Goal: Task Accomplishment & Management: Complete application form

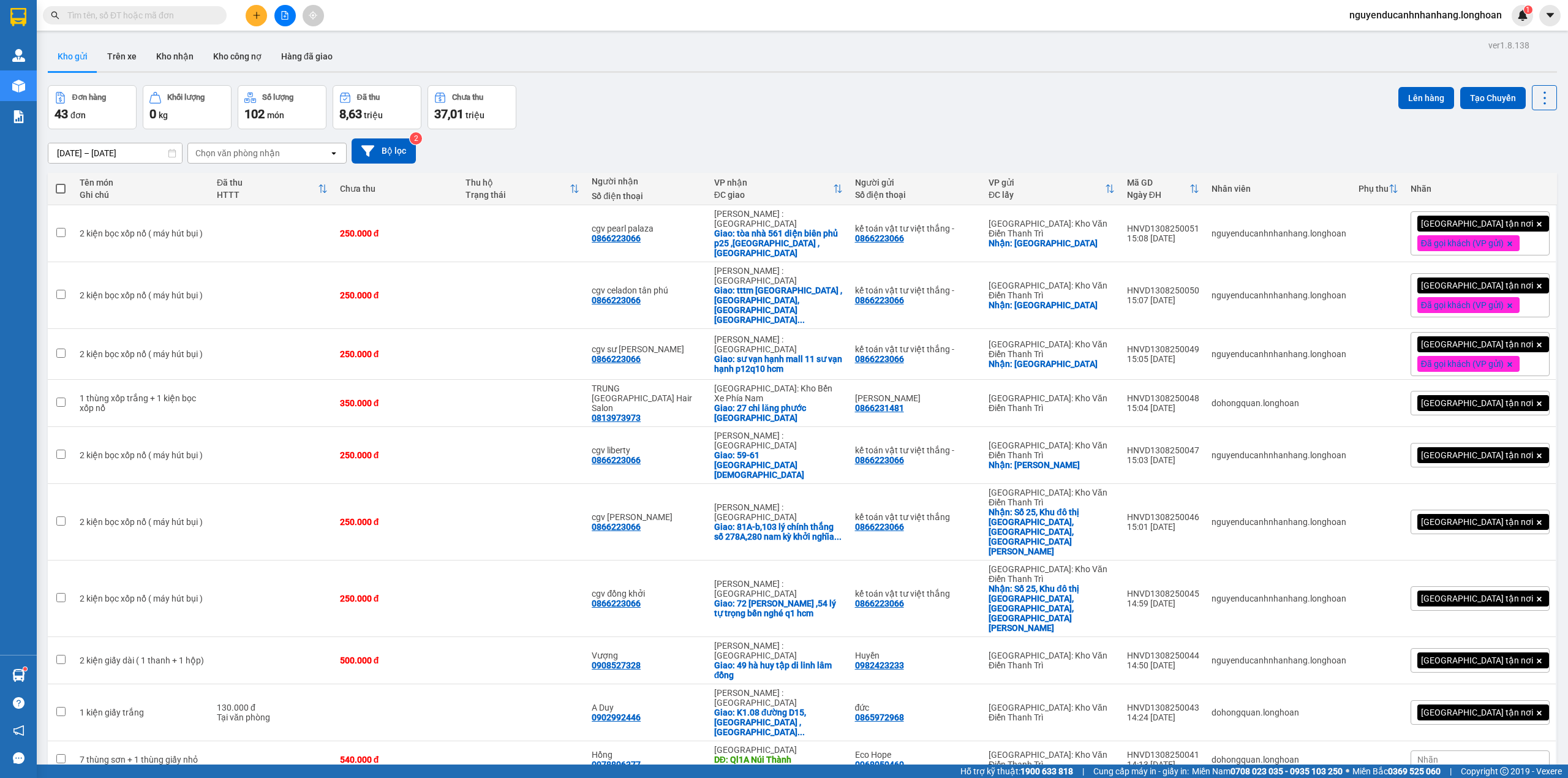
scroll to position [1338, 0]
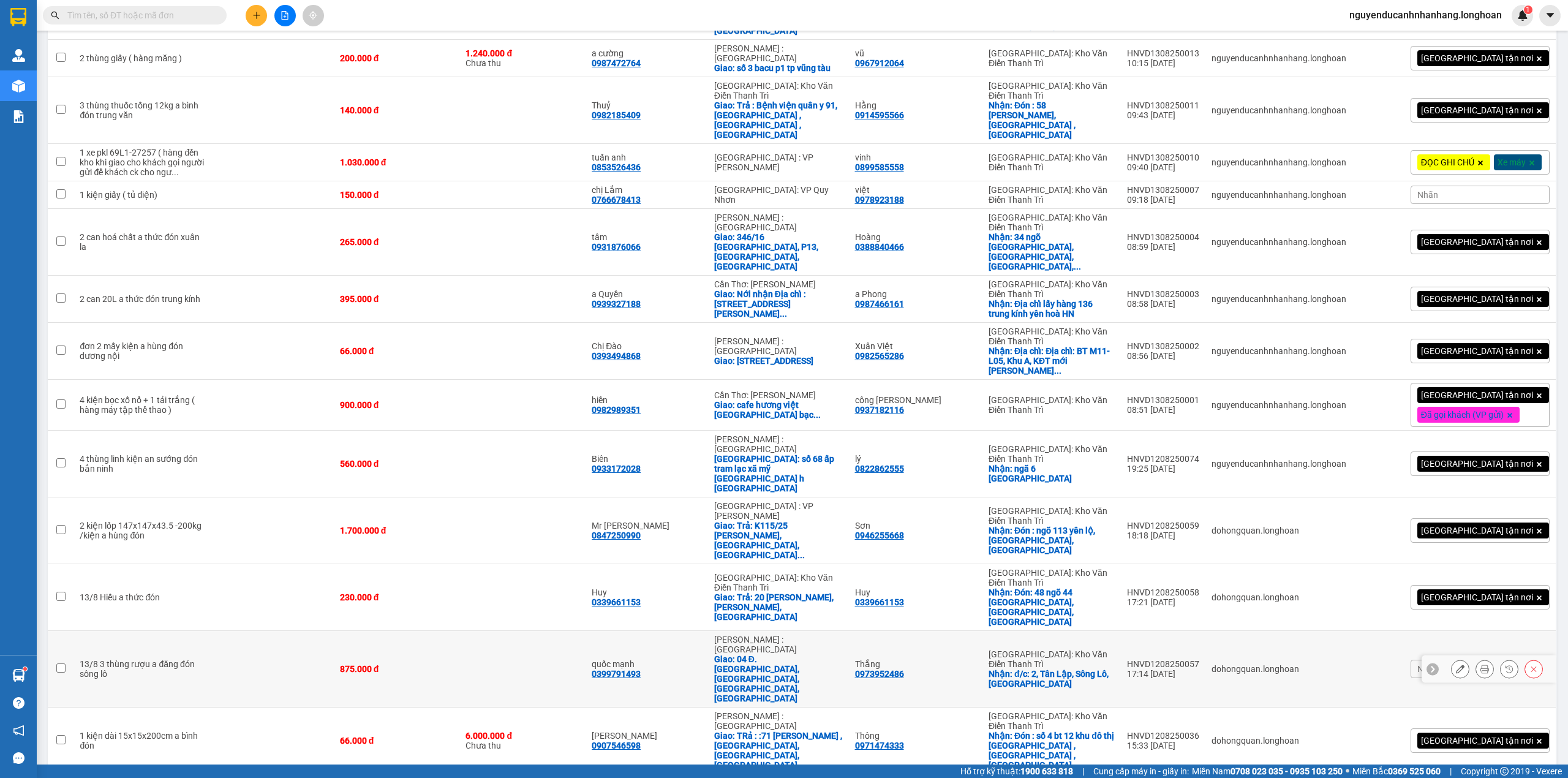
click at [671, 631] on td "quốc mạnh 0399791493" at bounding box center [646, 669] width 122 height 76
checkbox input "true"
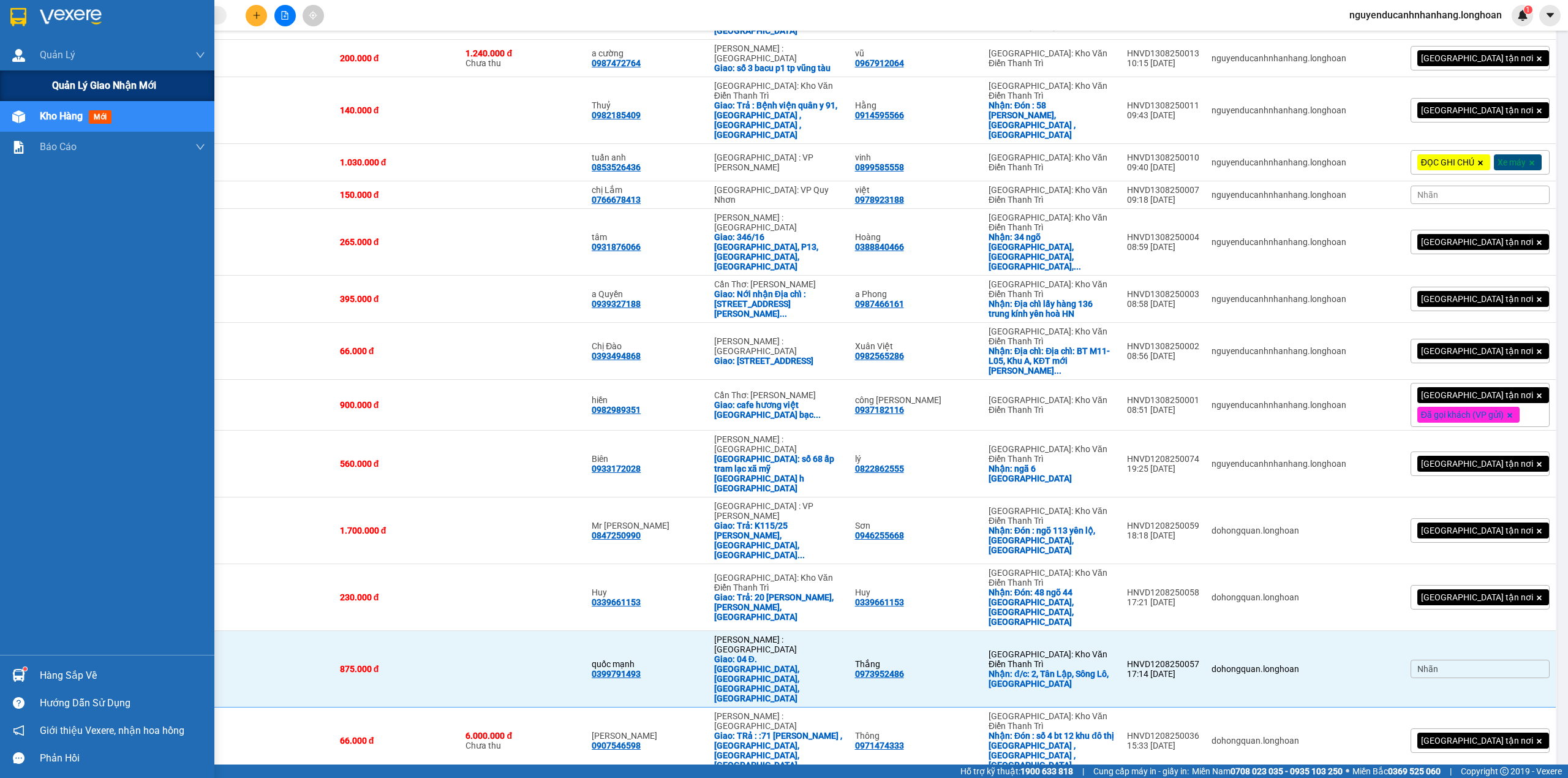
click at [78, 78] on span "Quản lý giao nhận mới" at bounding box center [104, 86] width 104 height 16
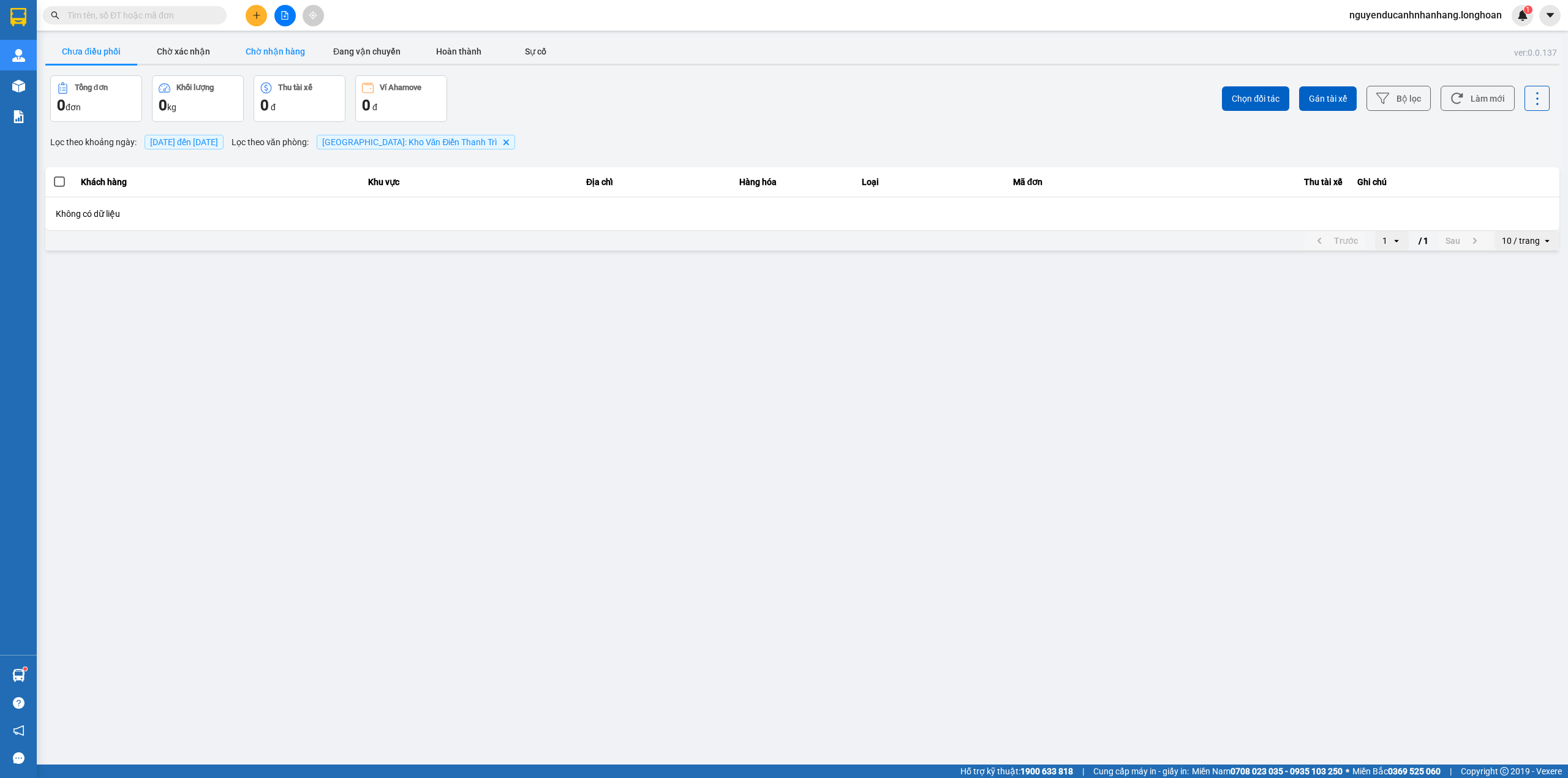
click at [275, 44] on button "Chờ nhận hàng" at bounding box center [275, 51] width 92 height 25
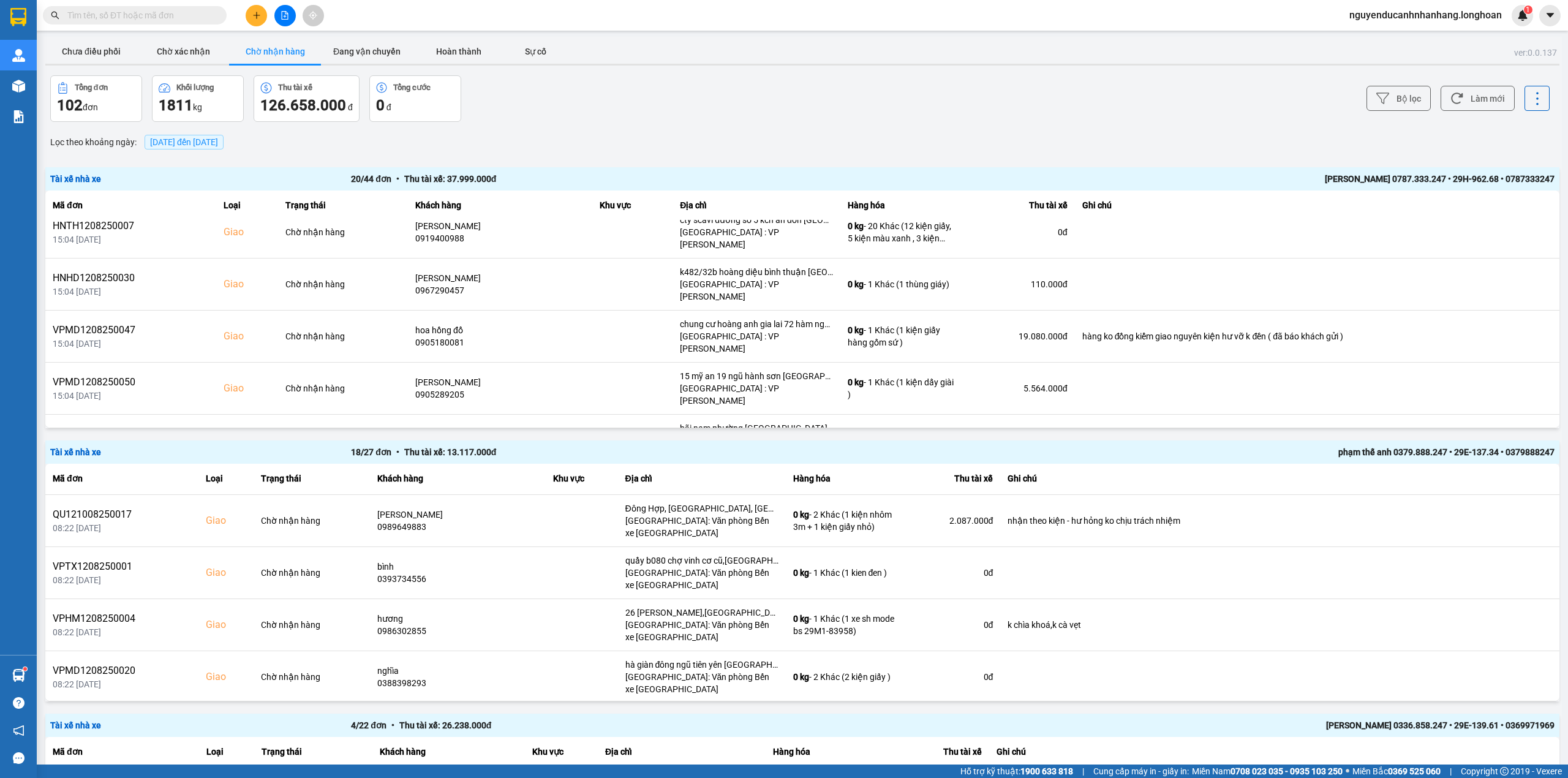
click at [199, 11] on input "text" at bounding box center [139, 15] width 144 height 14
paste input "0965609387"
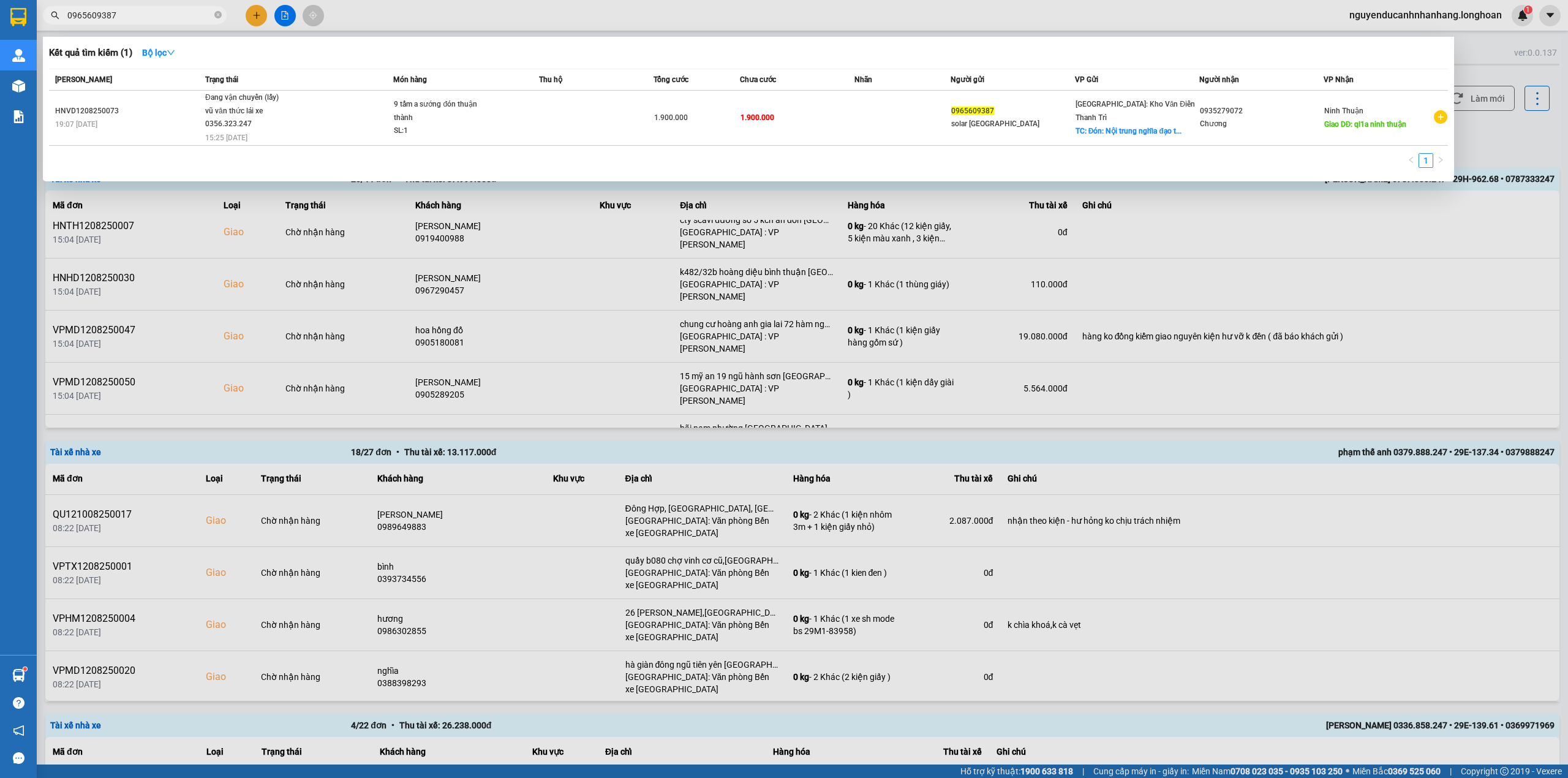
type input "0965609387"
click at [280, 114] on div "vũ văn thức lái xe 0356.323.247" at bounding box center [251, 118] width 92 height 27
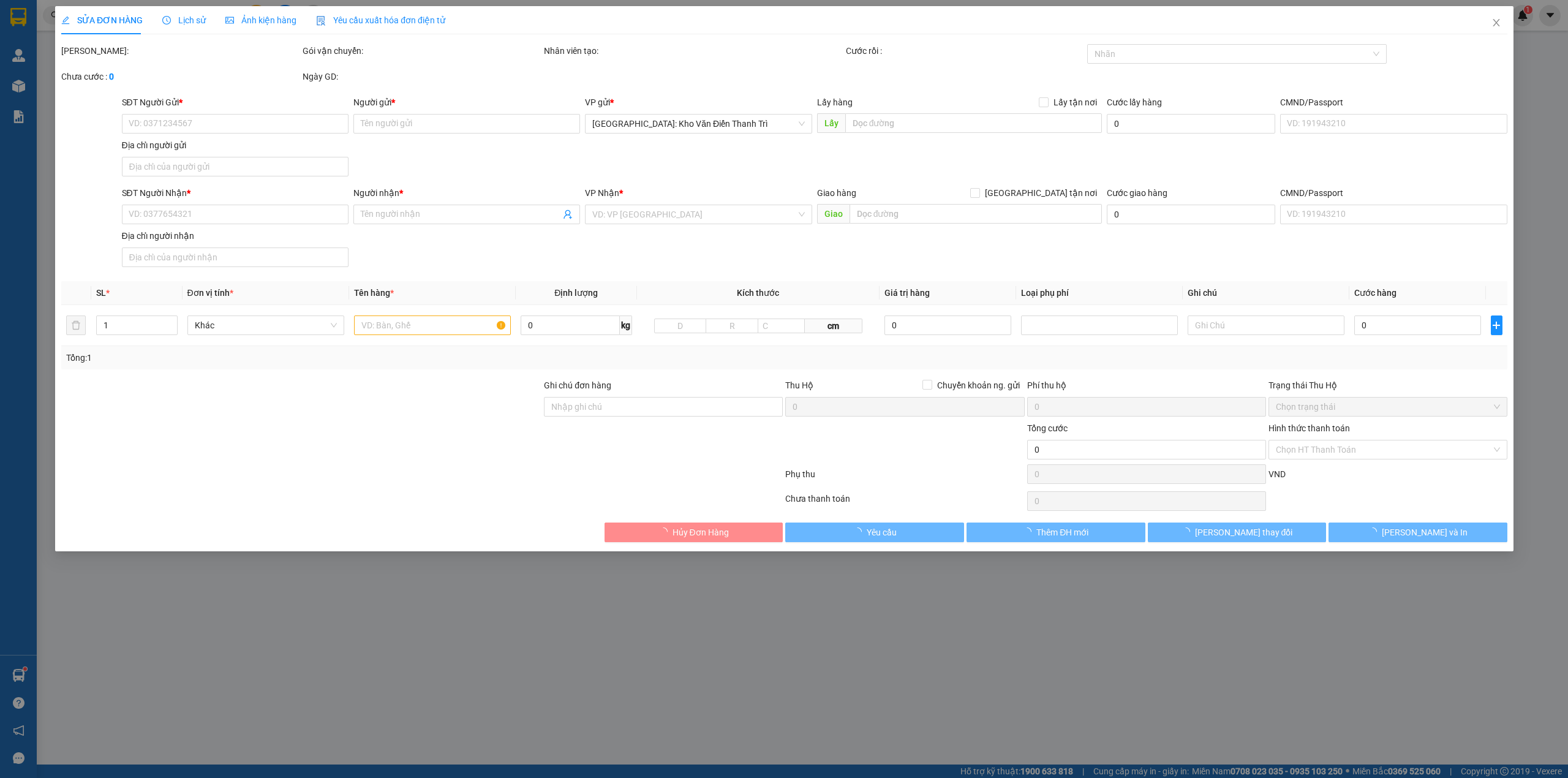
type input "0965609387"
type input "solar [GEOGRAPHIC_DATA]"
checkbox input "true"
type input "Đón: Nội trung nghĩa đạo thuận thành [GEOGRAPHIC_DATA]"
type input "0935279072"
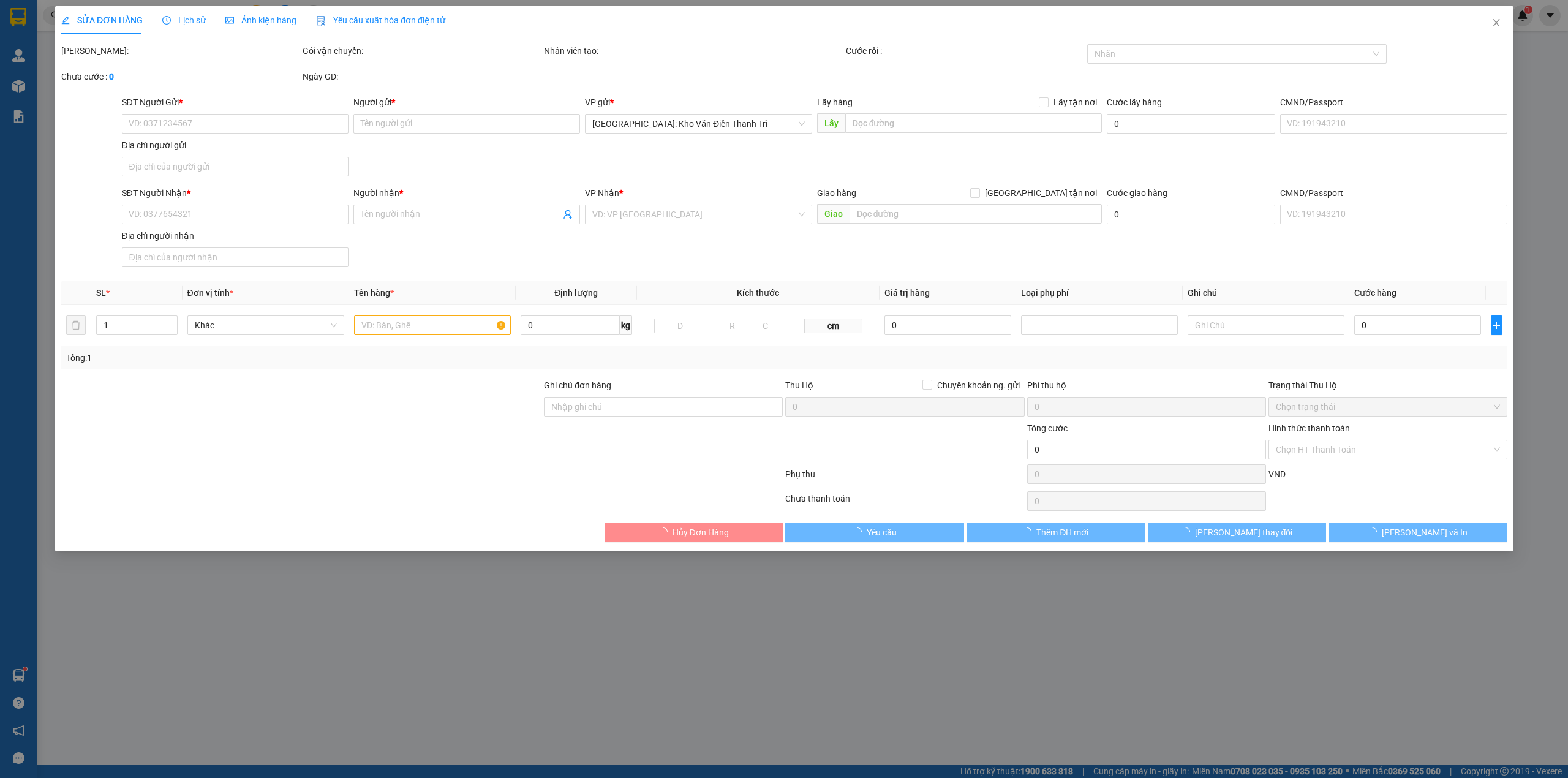
type input "Chương"
type input "ql1a ninh thuận"
type input "1.900.000"
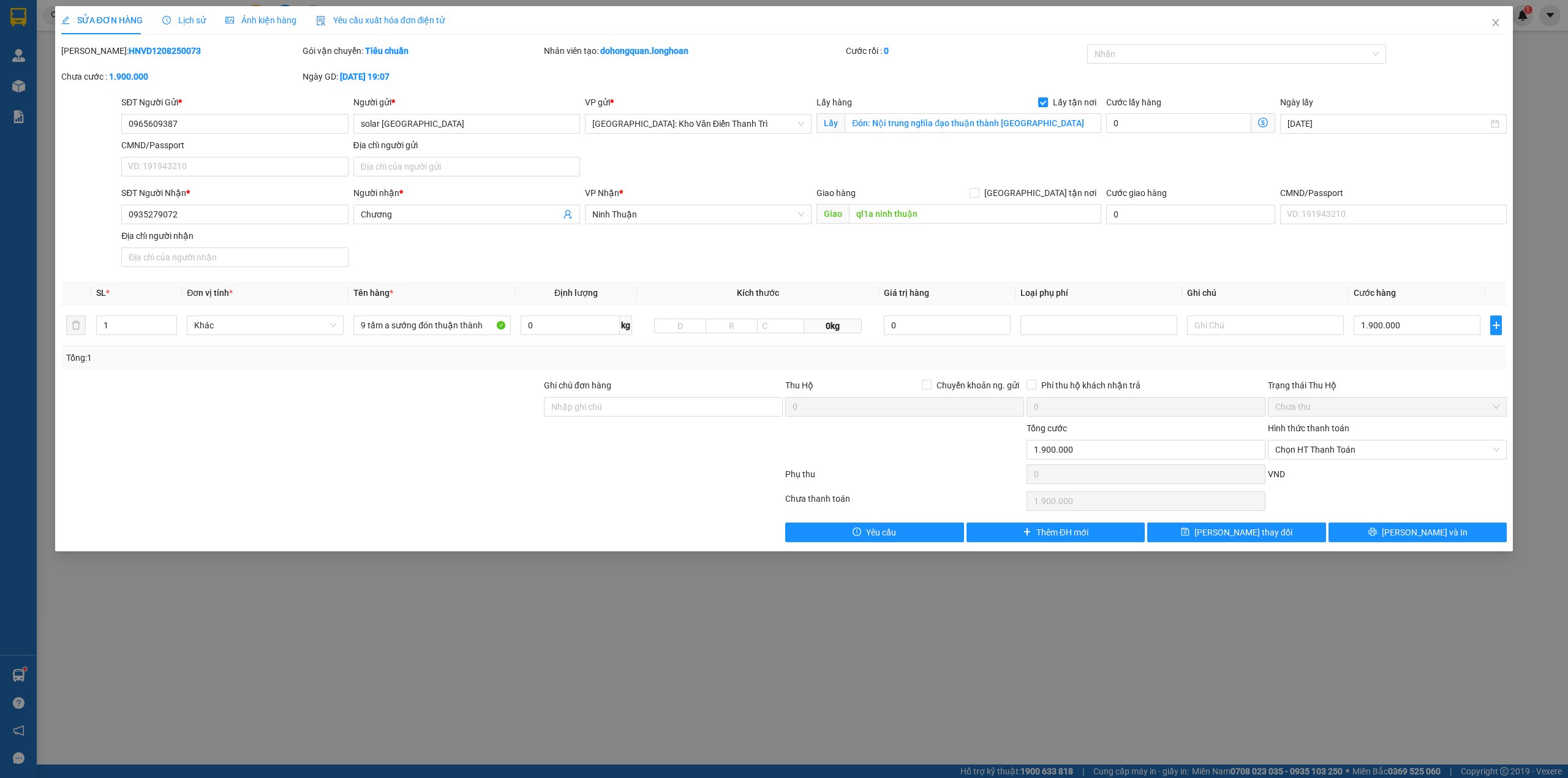
click at [174, 18] on span "Lịch sử" at bounding box center [184, 20] width 43 height 10
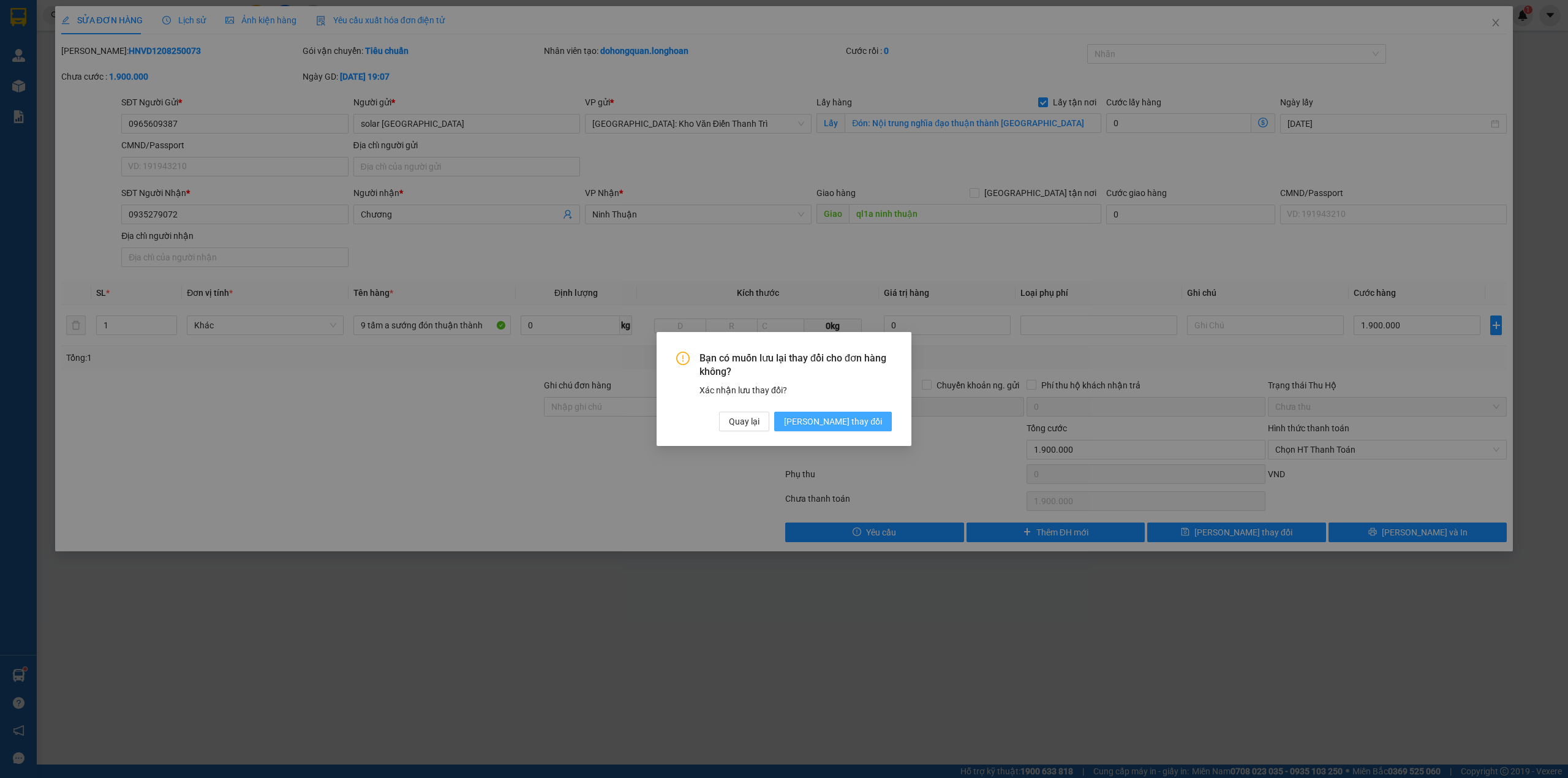
click at [877, 419] on span "[PERSON_NAME] thay đổi" at bounding box center [833, 421] width 98 height 14
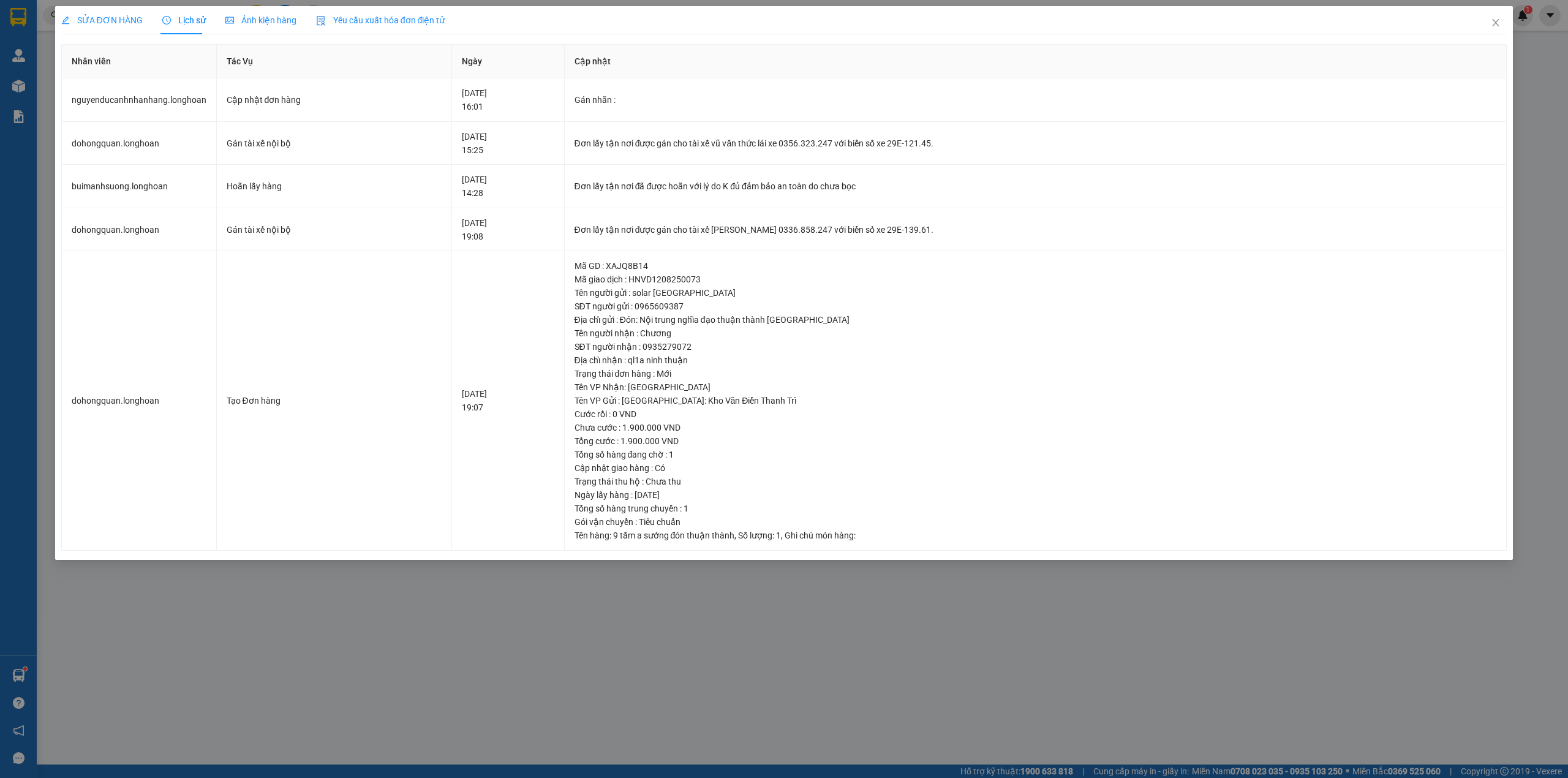
click at [113, 16] on span "SỬA ĐƠN HÀNG" at bounding box center [102, 20] width 82 height 10
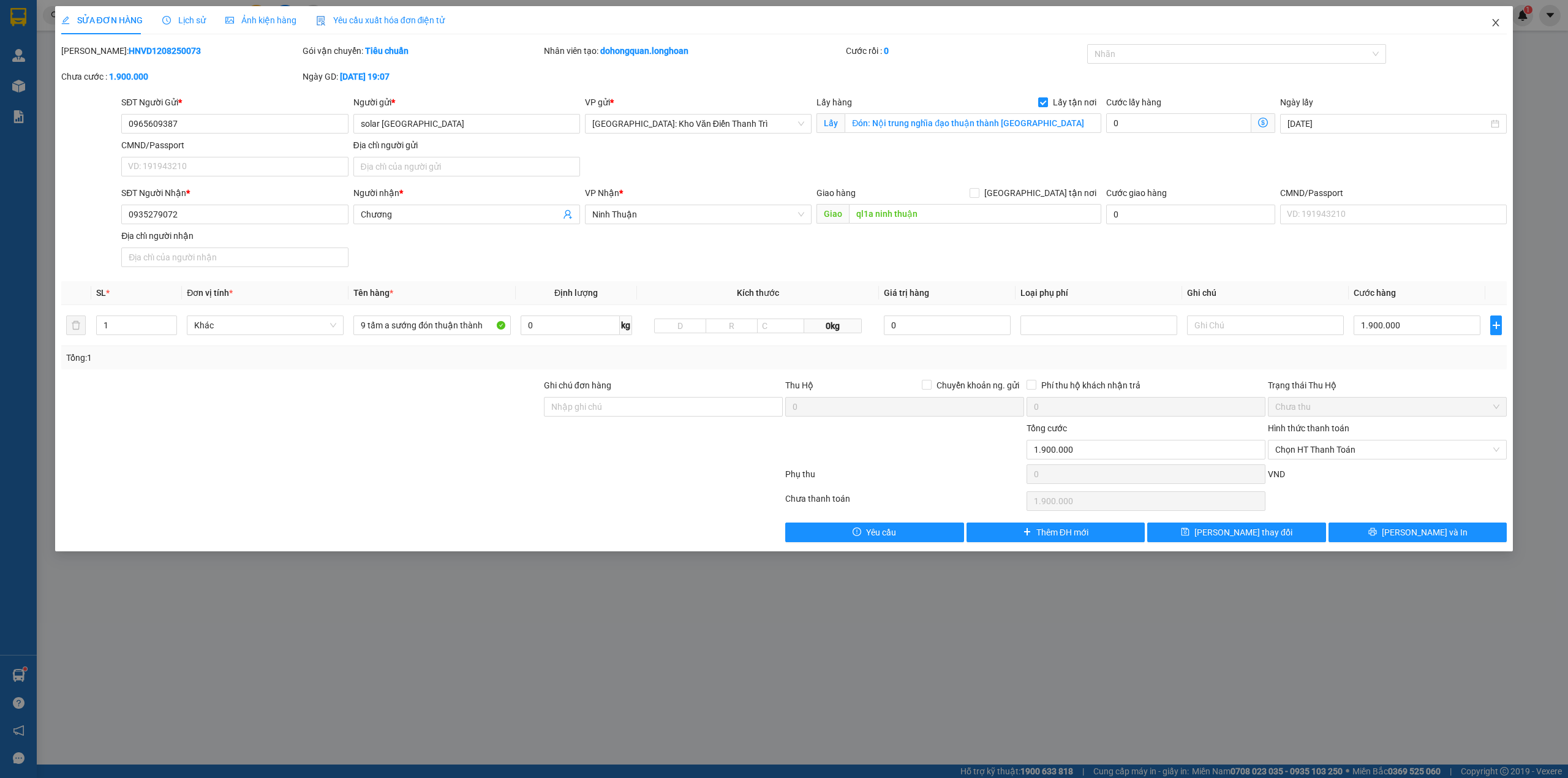
click at [1495, 26] on icon "close" at bounding box center [1495, 22] width 10 height 10
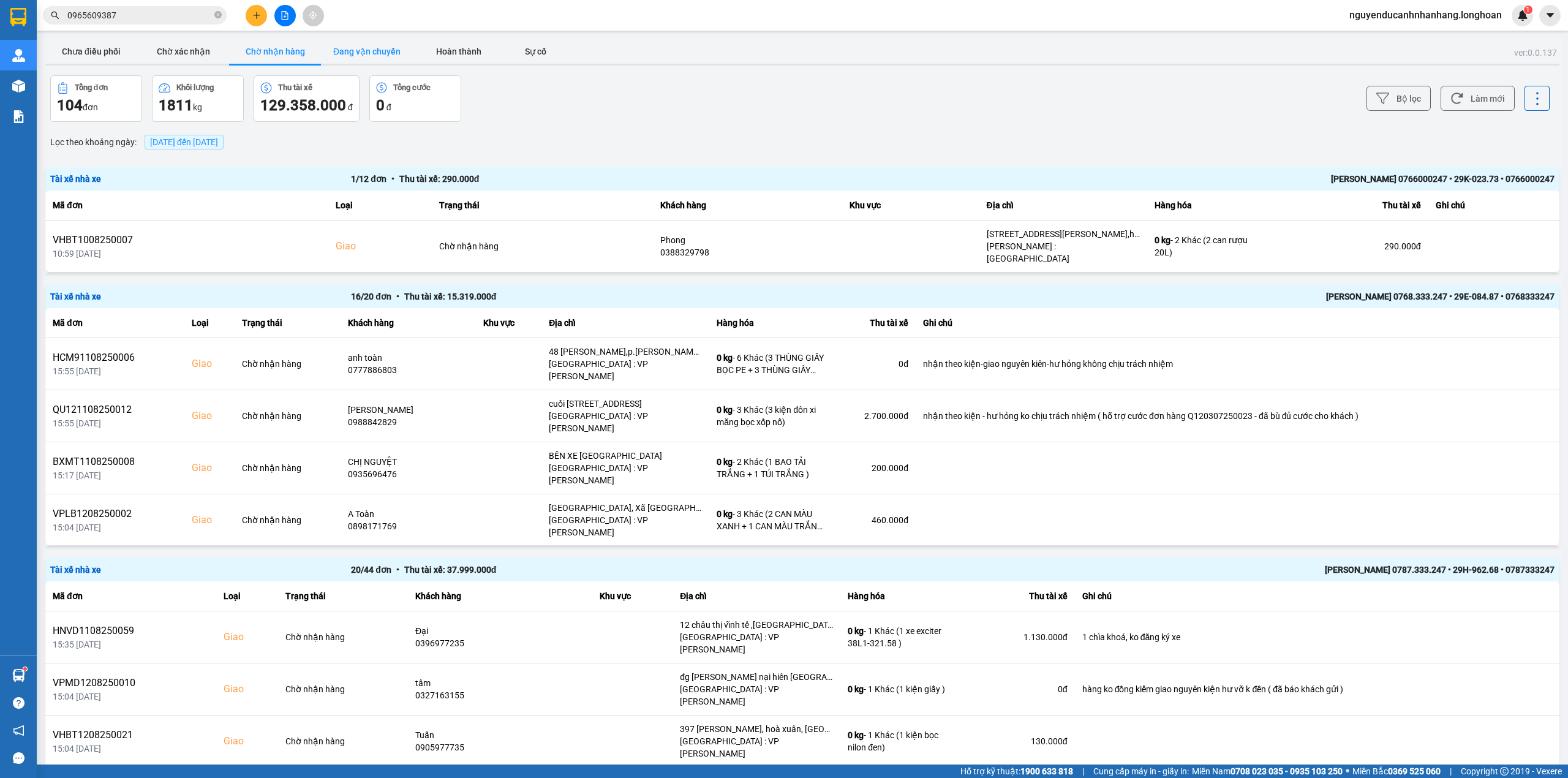
click at [382, 49] on button "Đang vận chuyển" at bounding box center [367, 51] width 92 height 25
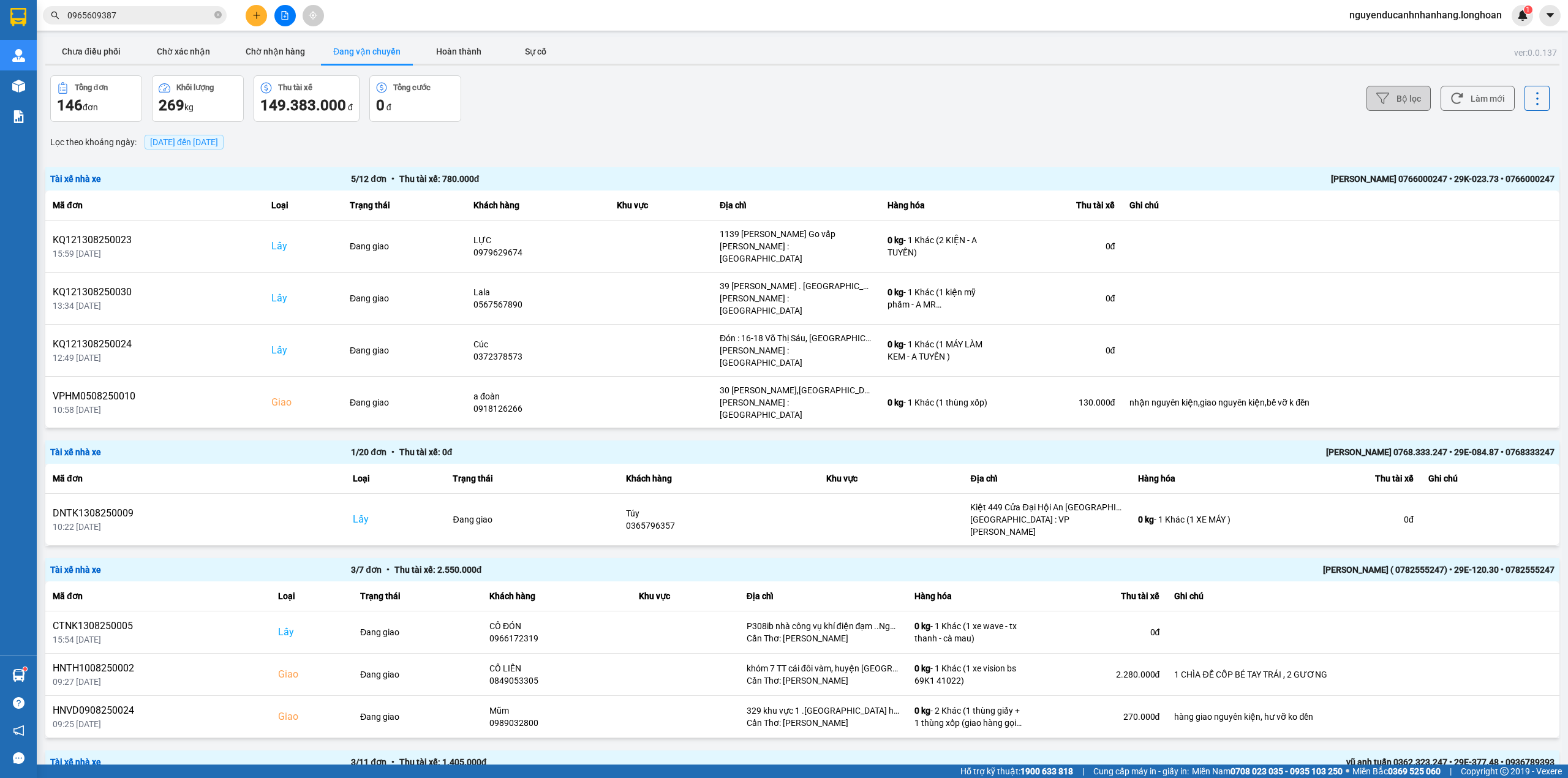
click at [1369, 87] on button "Bộ lọc" at bounding box center [1399, 97] width 64 height 25
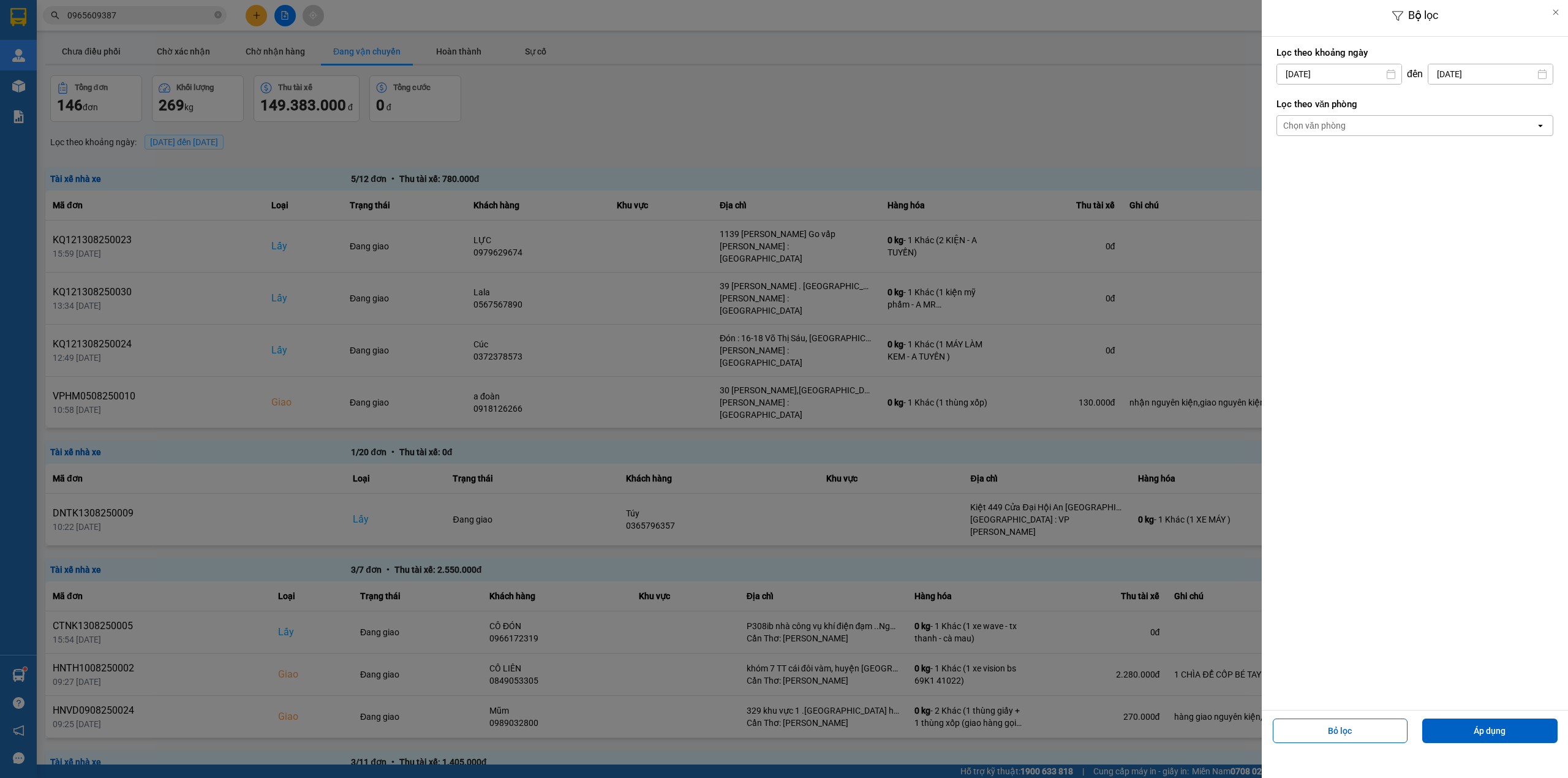
click at [1378, 131] on div "Chọn văn phòng" at bounding box center [1405, 125] width 258 height 19
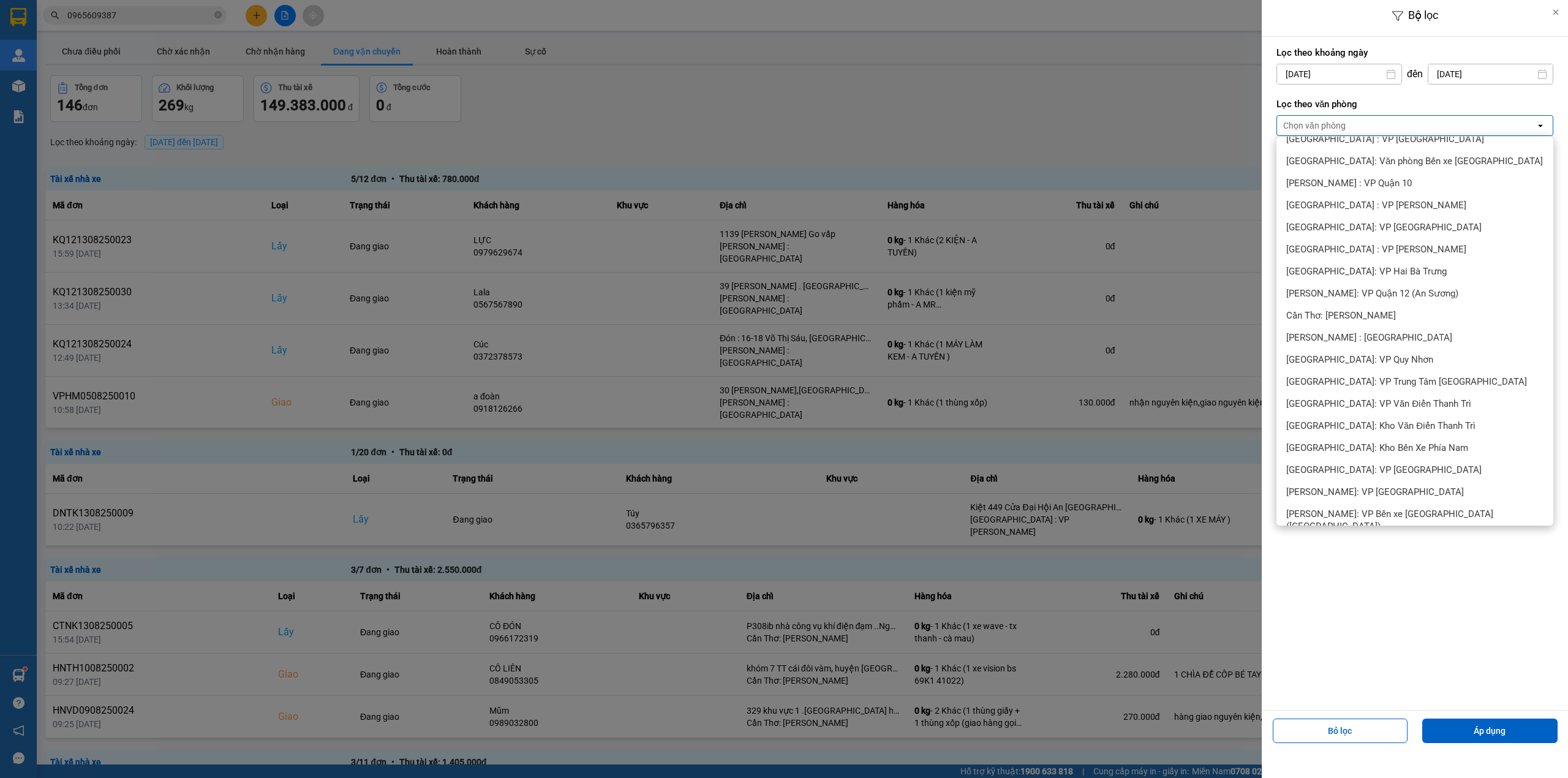
scroll to position [326, 0]
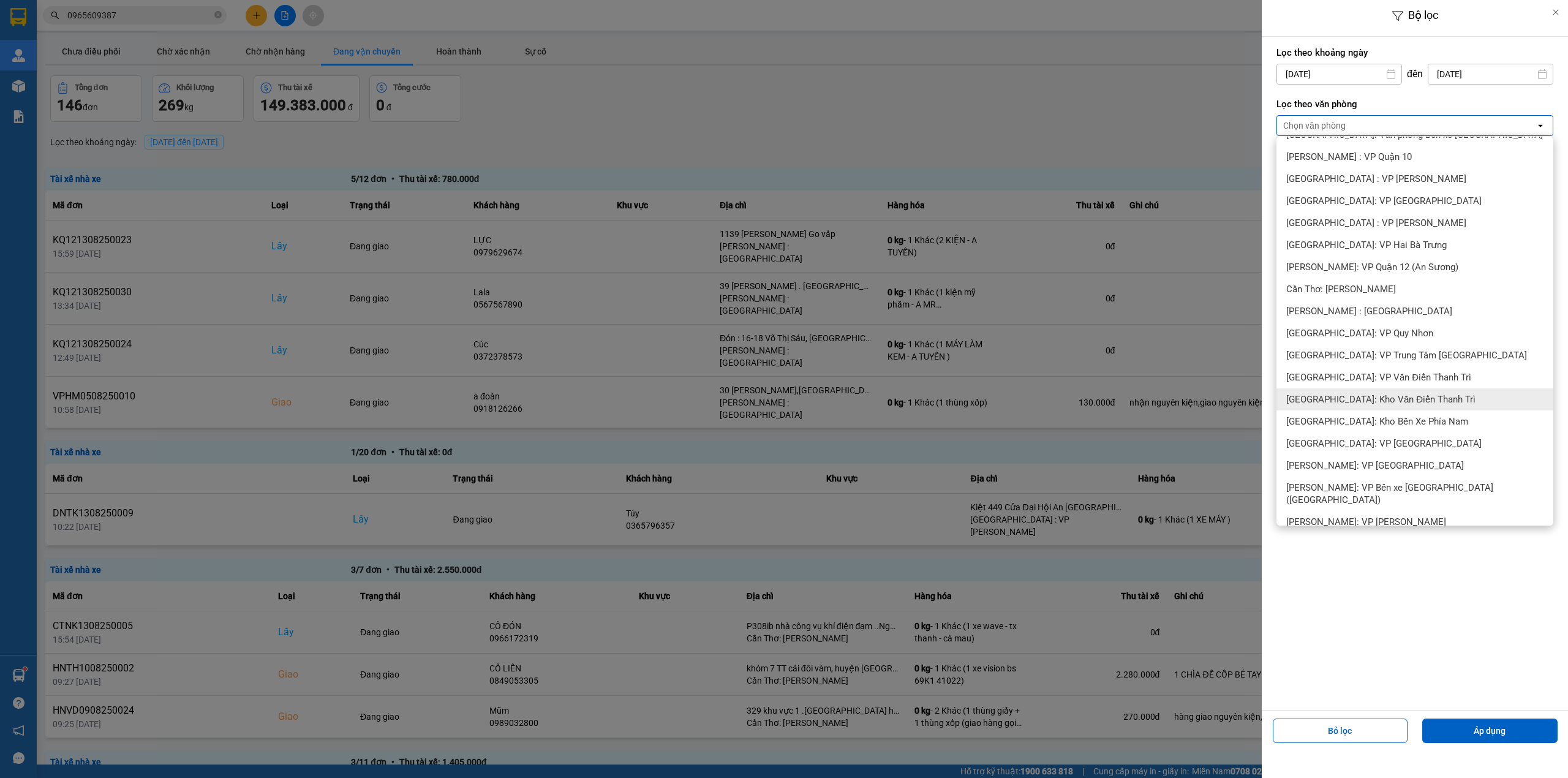
click at [1368, 395] on span "[GEOGRAPHIC_DATA]: Kho Văn Điển Thanh Trì" at bounding box center [1381, 399] width 189 height 12
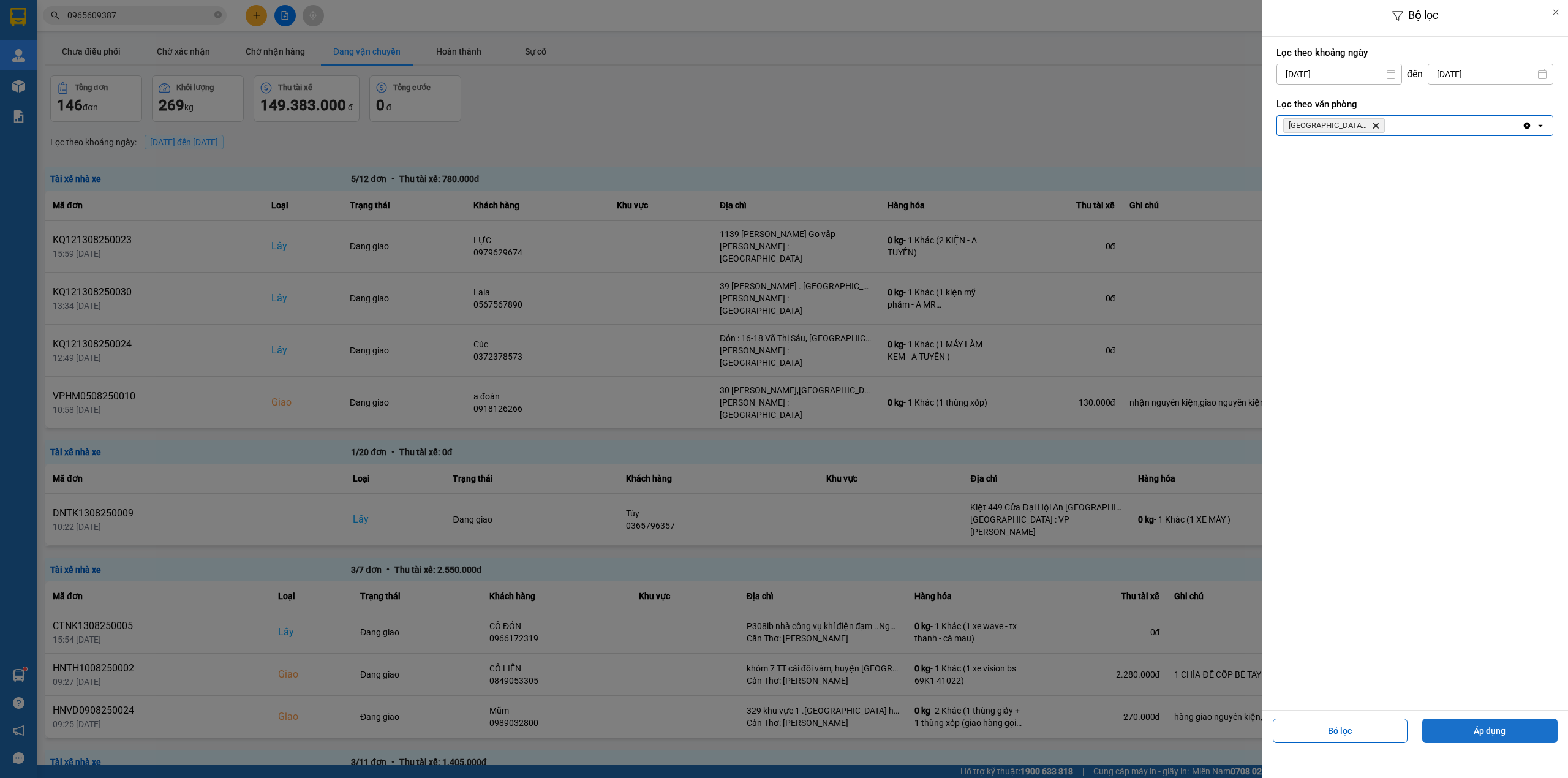
click at [1525, 737] on button "Áp dụng" at bounding box center [1489, 731] width 135 height 25
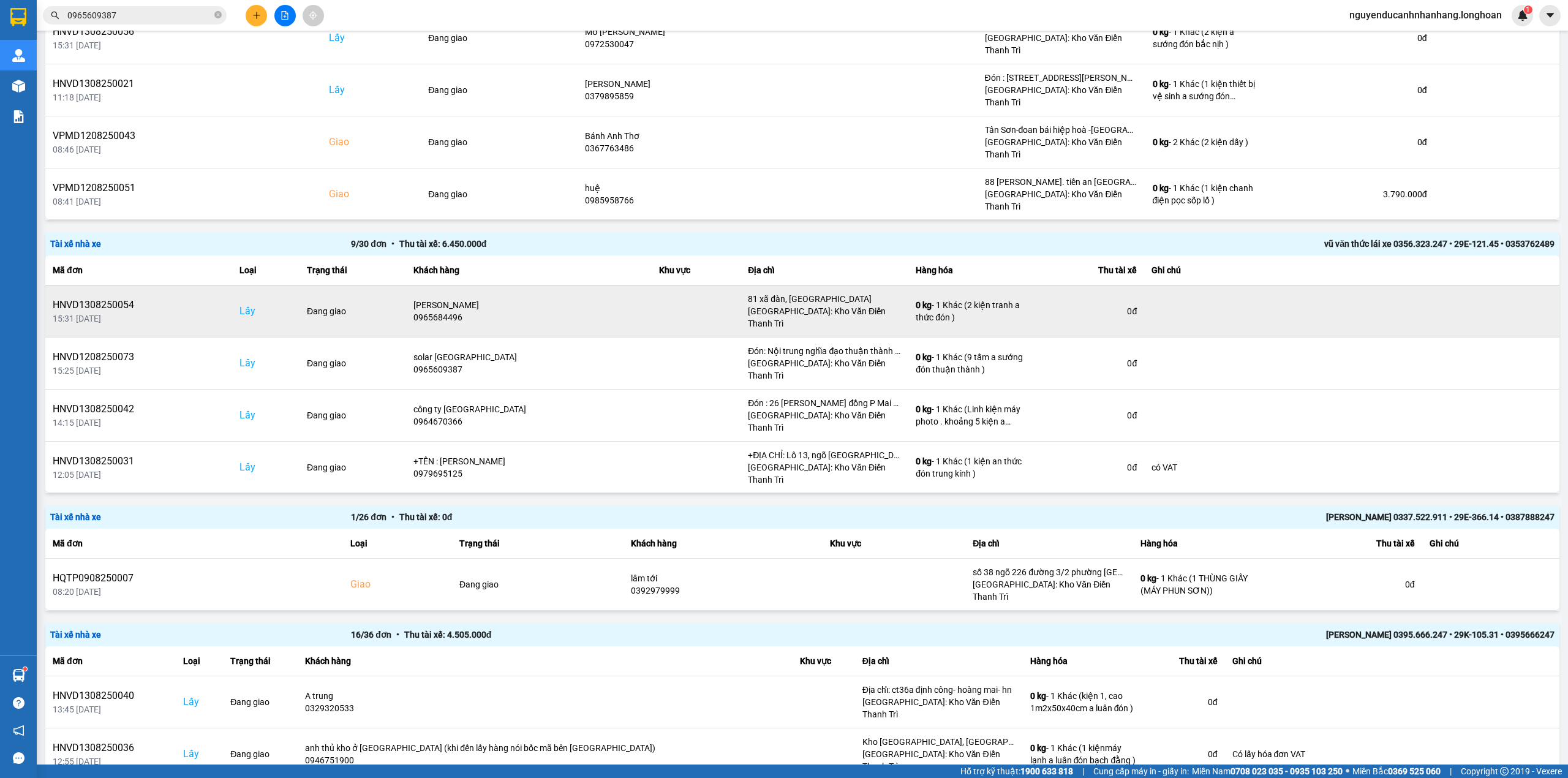
scroll to position [246, 0]
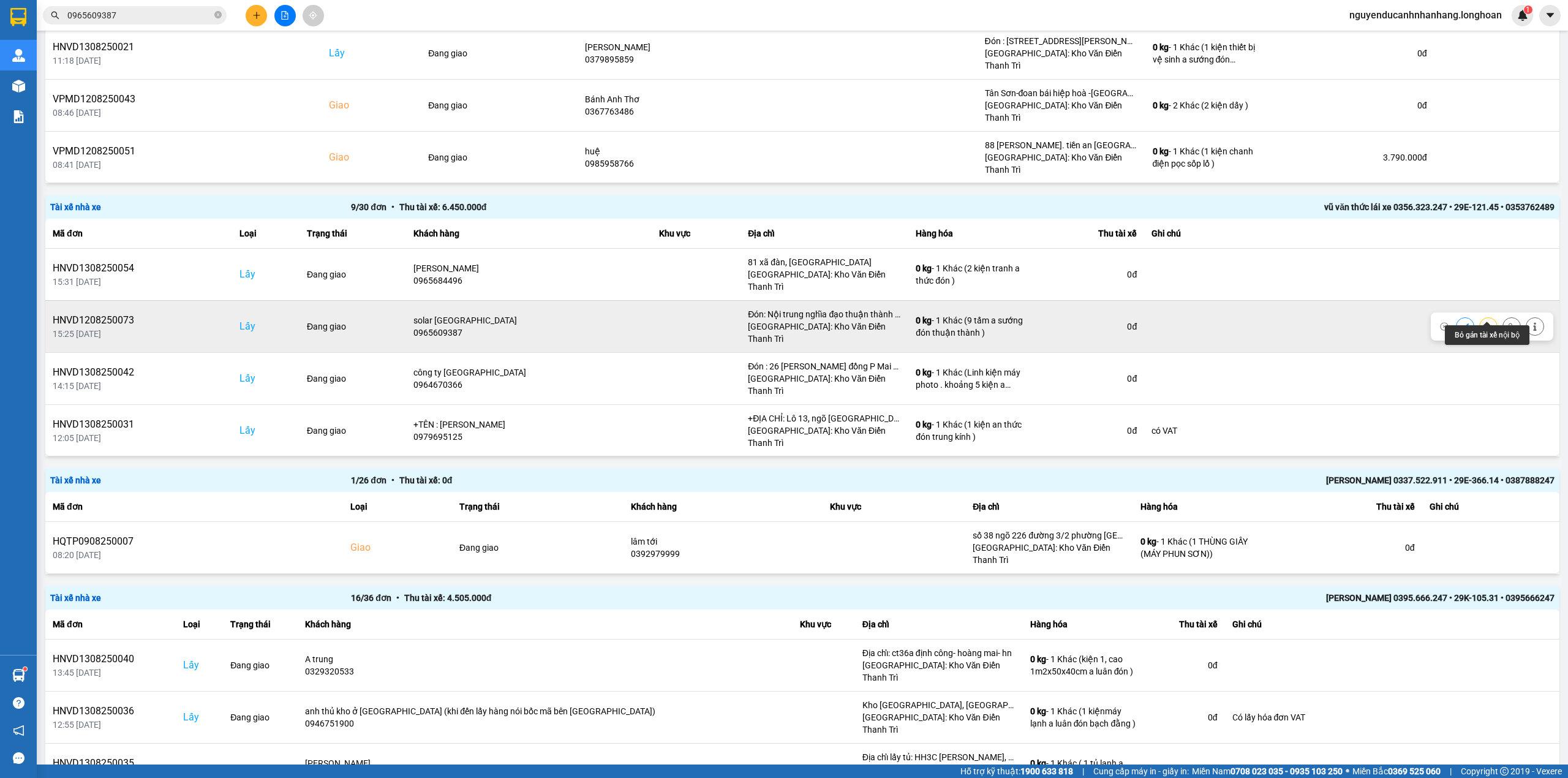
click at [1507, 322] on icon at bounding box center [1511, 326] width 8 height 8
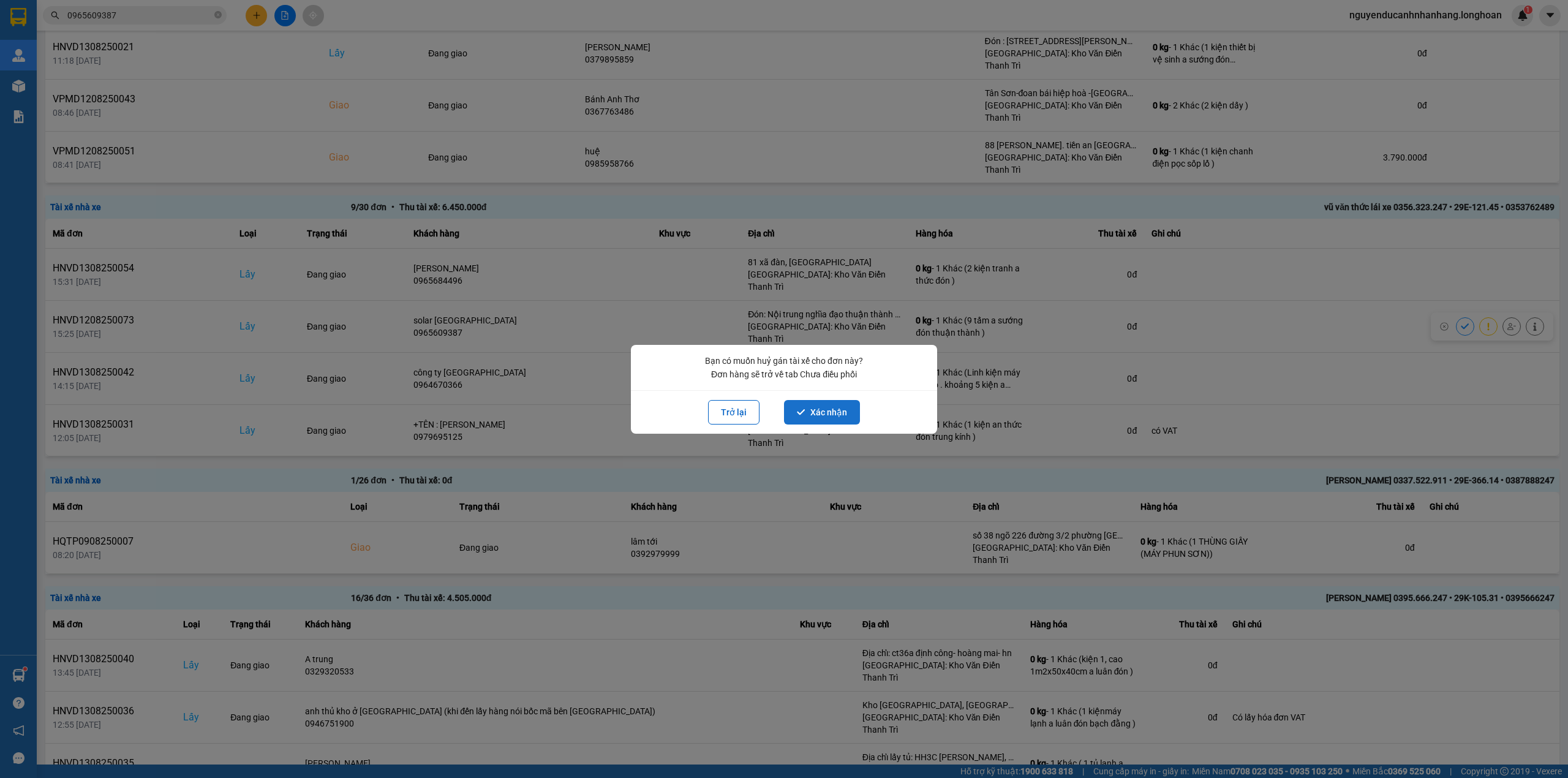
click at [817, 415] on button "Xác nhận" at bounding box center [822, 412] width 76 height 25
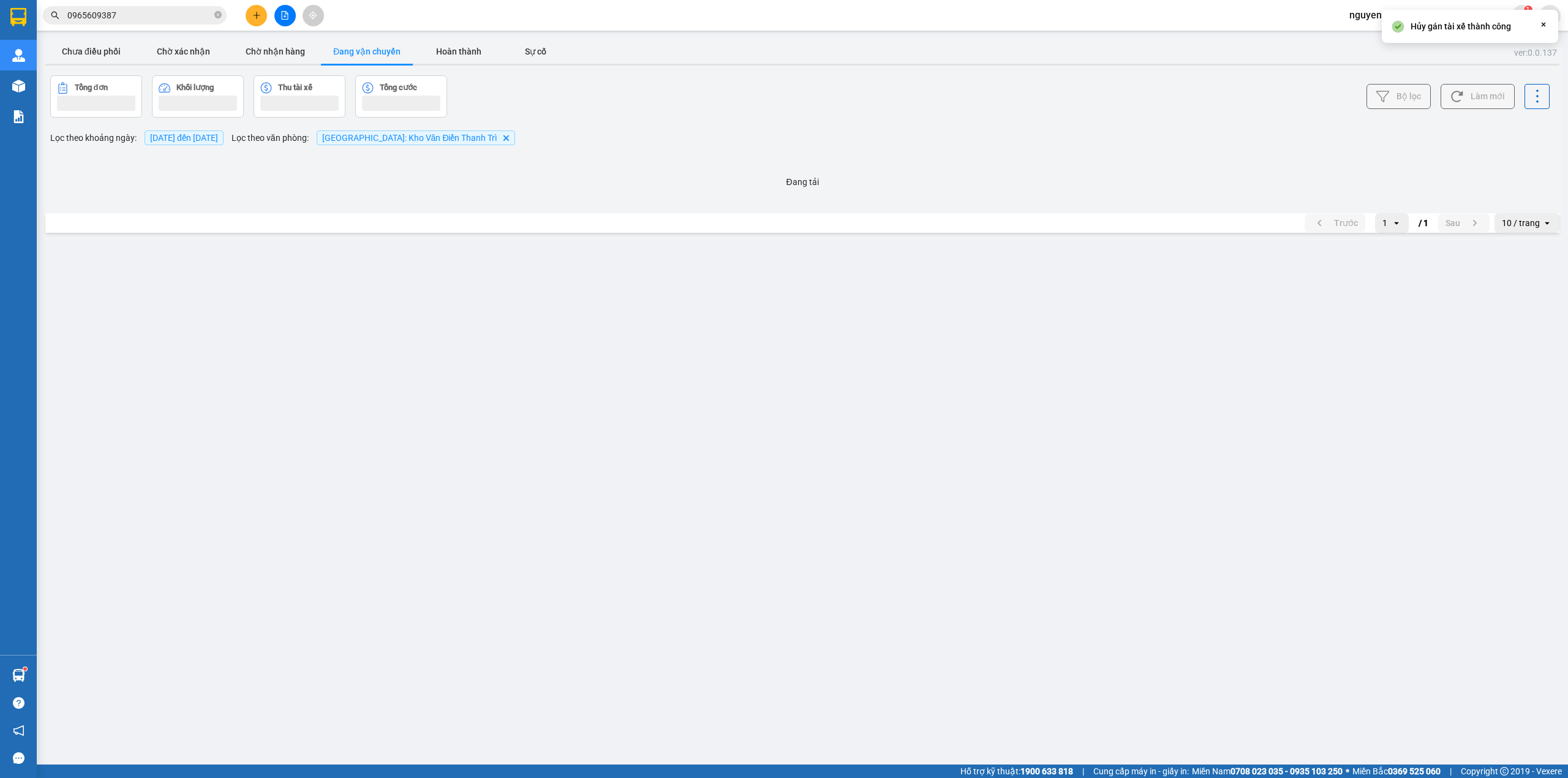
scroll to position [0, 0]
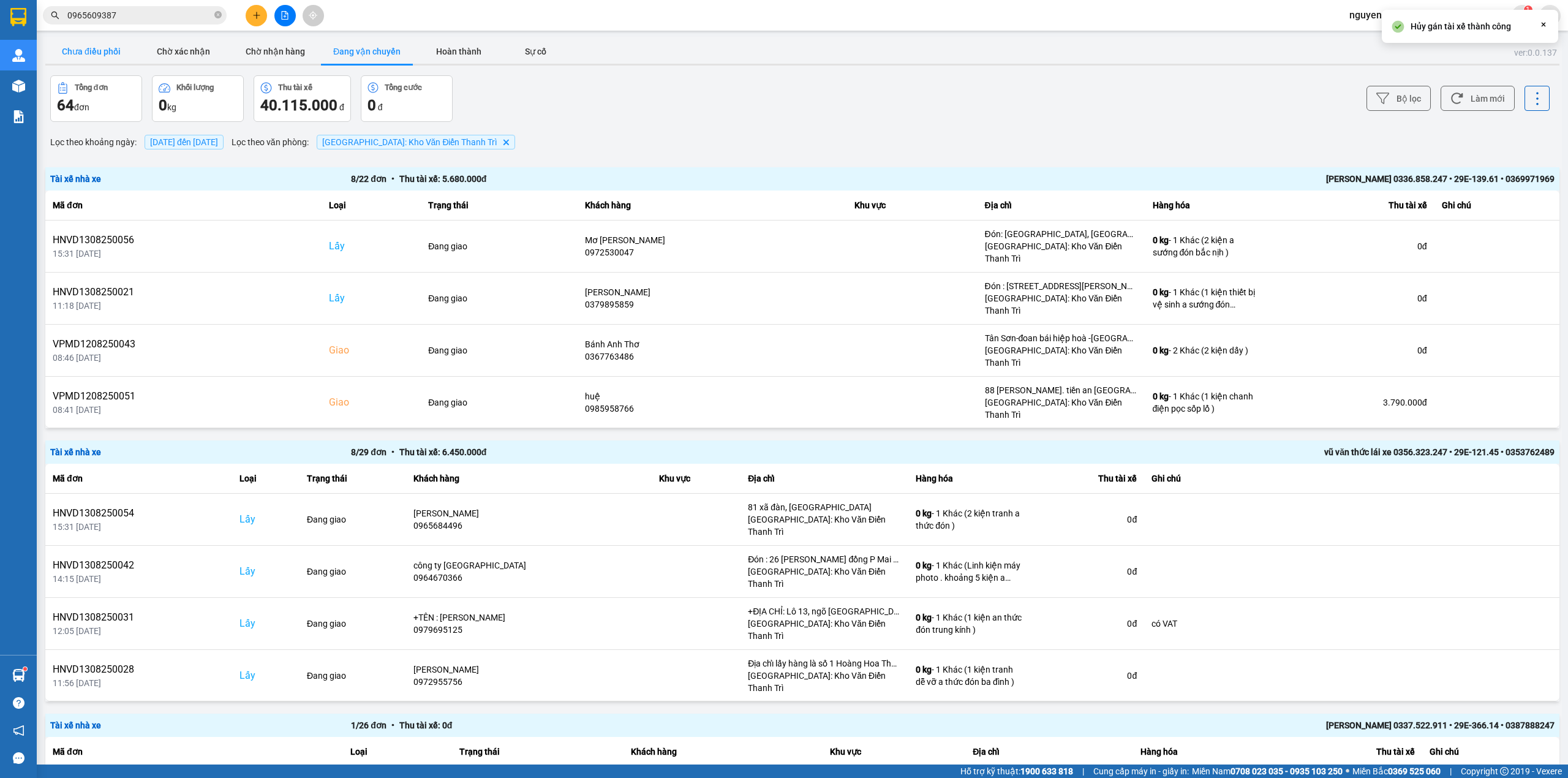
click at [96, 42] on button "Chưa điều phối" at bounding box center [91, 51] width 92 height 25
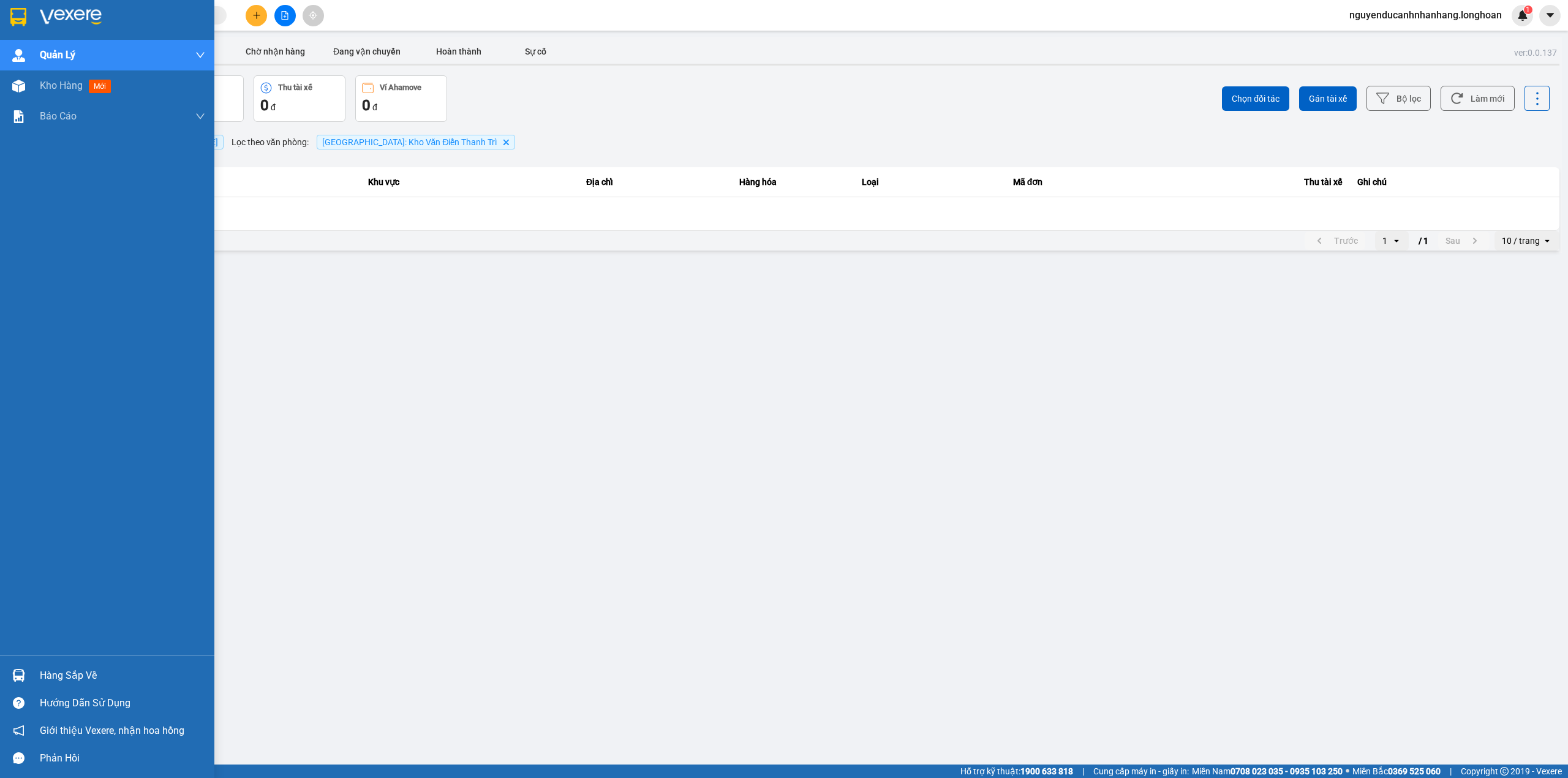
click at [25, 19] on img at bounding box center [17, 17] width 16 height 18
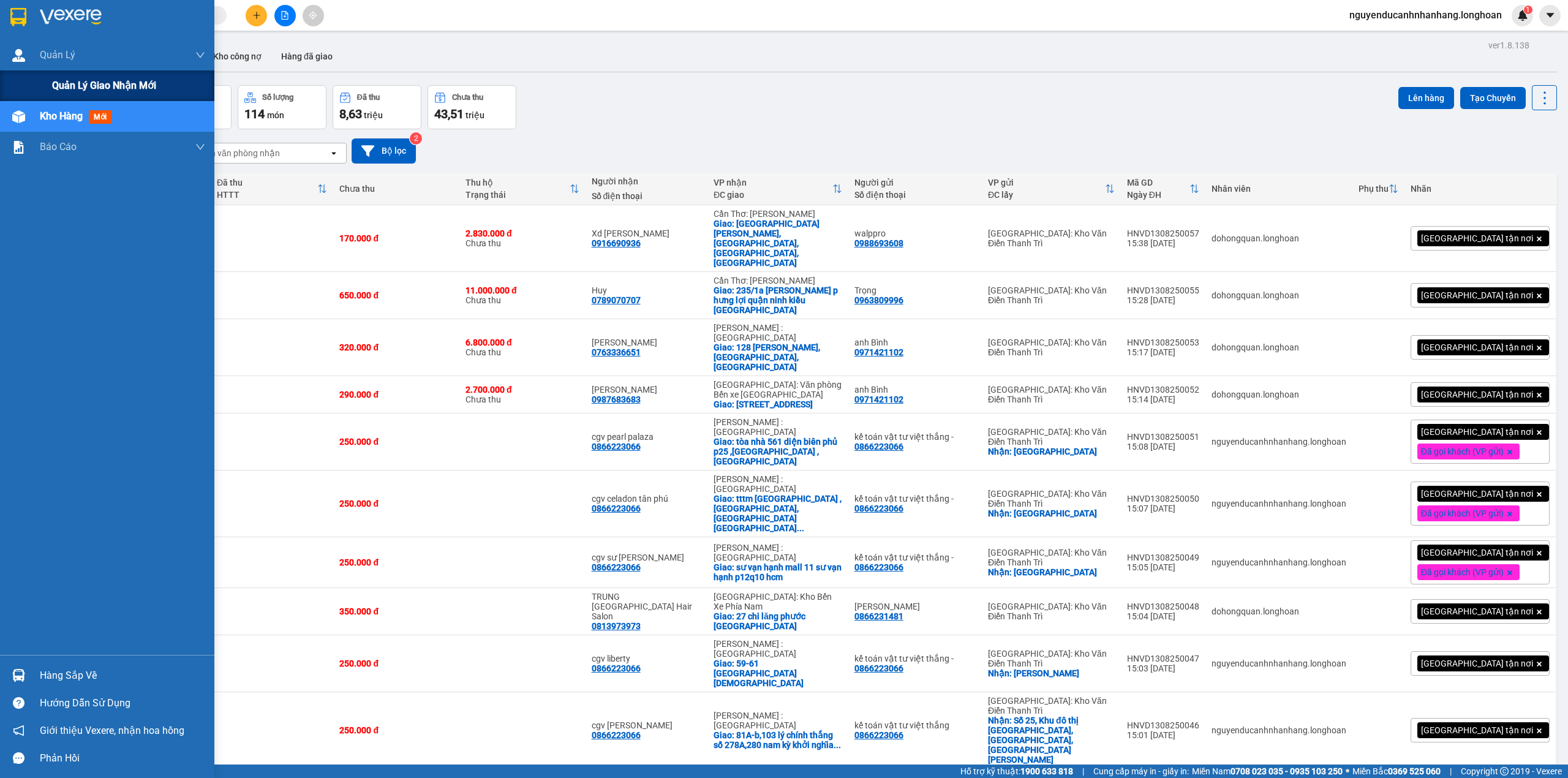
click at [67, 82] on span "Quản lý giao nhận mới" at bounding box center [104, 86] width 104 height 16
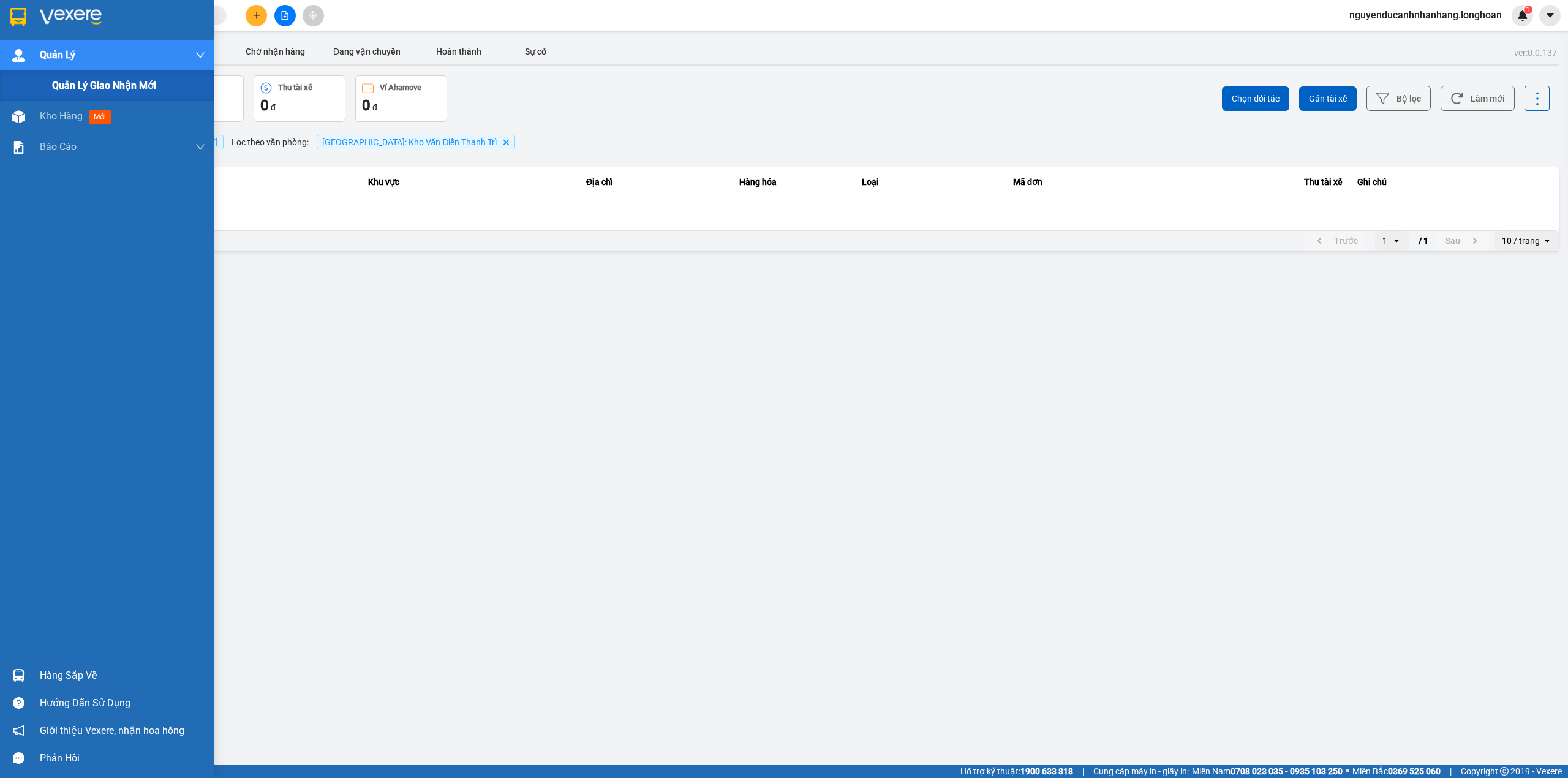
drag, startPoint x: 73, startPoint y: 78, endPoint x: 87, endPoint y: 80, distance: 14.1
click at [74, 78] on span "Quản lý giao nhận mới" at bounding box center [104, 86] width 104 height 16
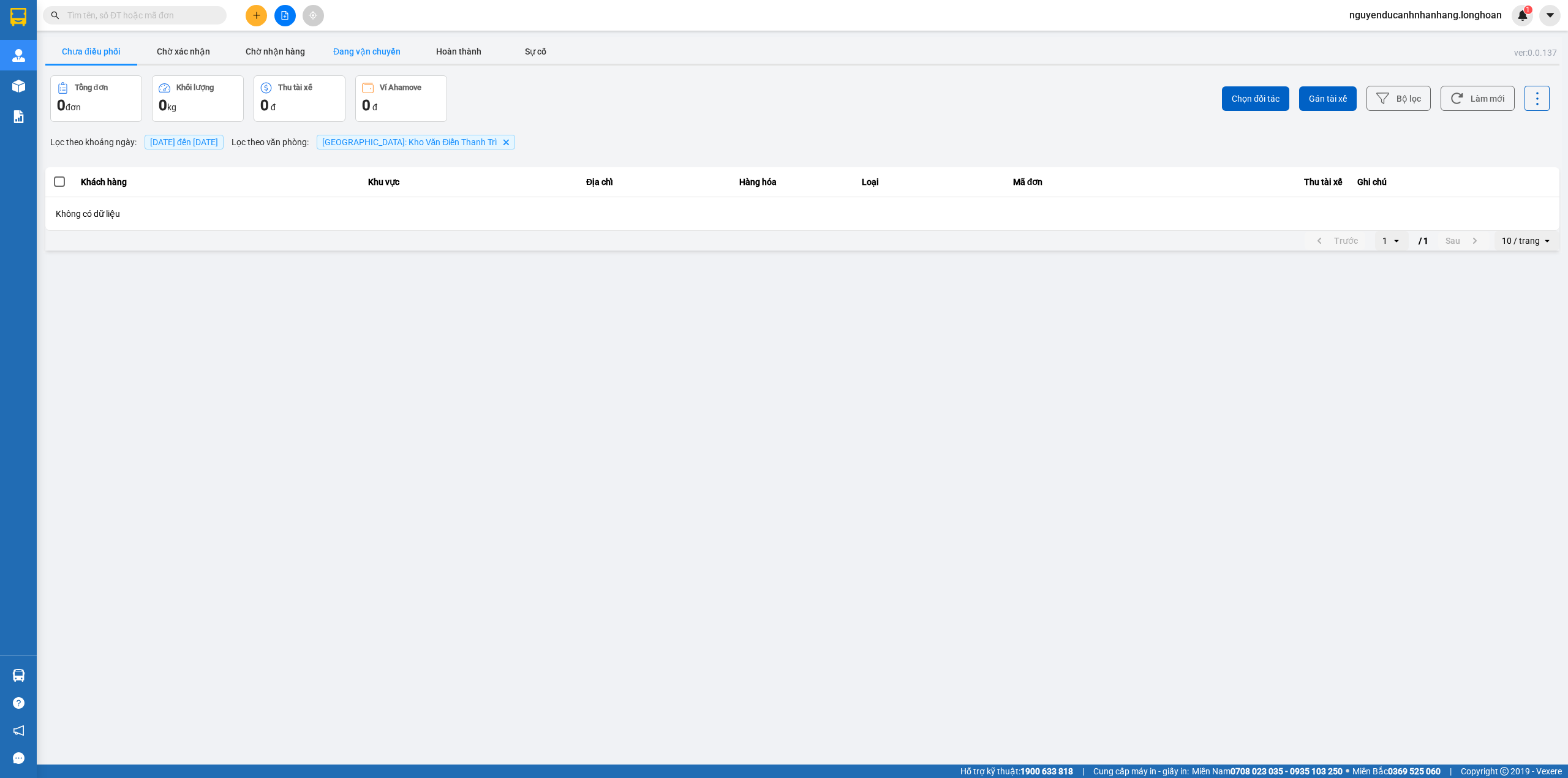
click at [369, 52] on button "Đang vận chuyển" at bounding box center [367, 51] width 92 height 25
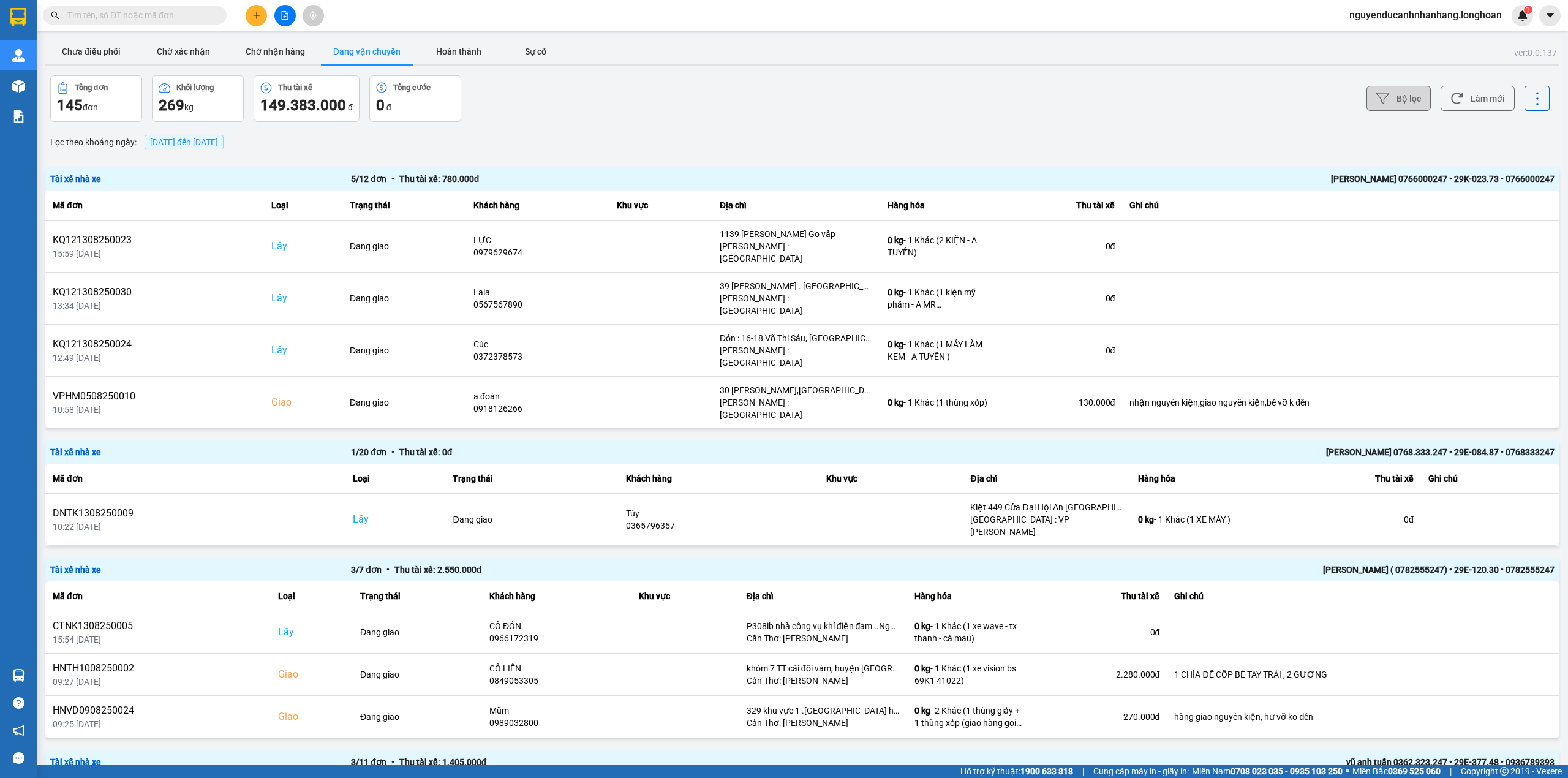
click at [1415, 110] on button "Bộ lọc" at bounding box center [1399, 97] width 64 height 25
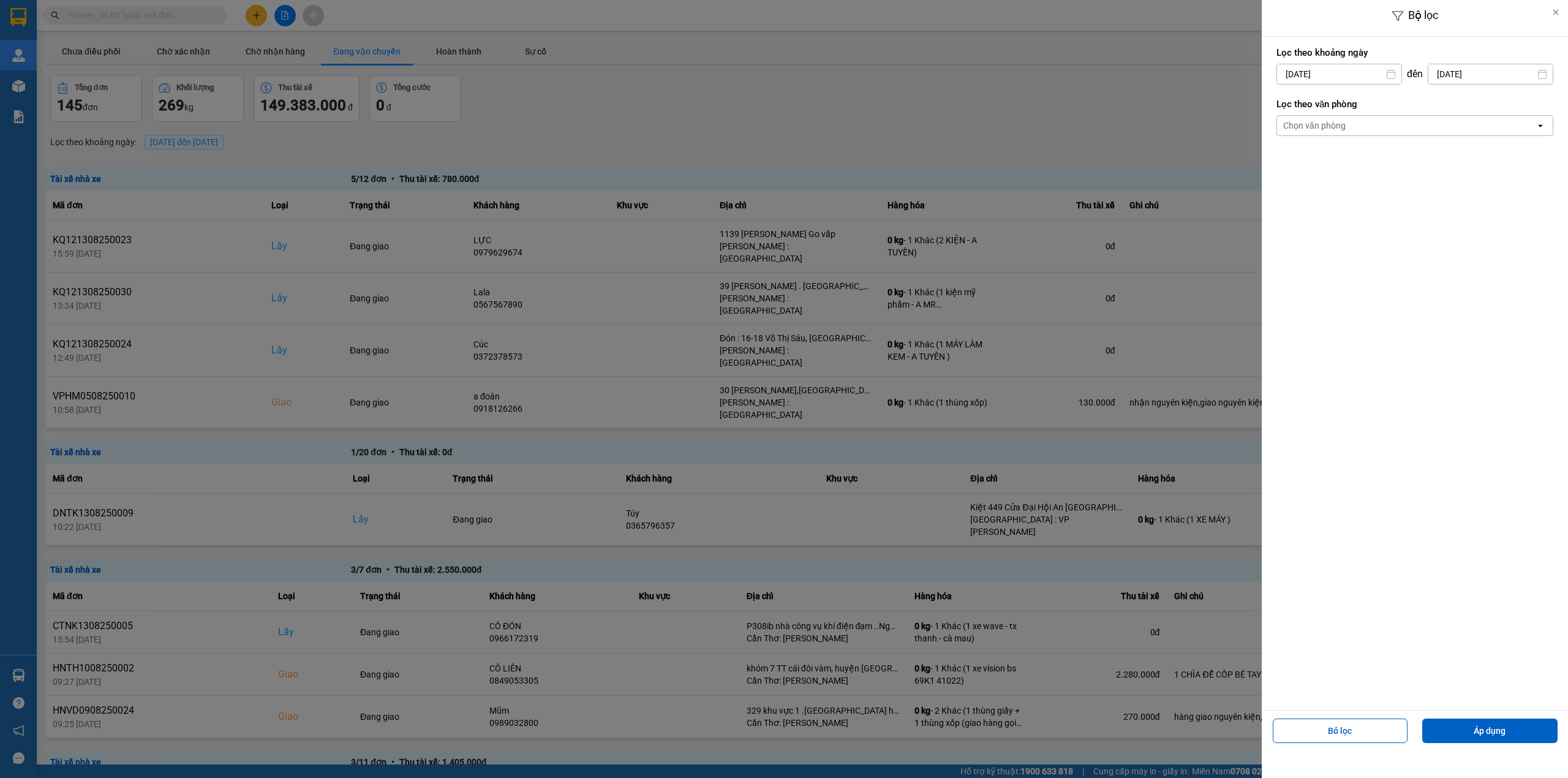
click at [1381, 124] on div "Chọn văn phòng" at bounding box center [1405, 125] width 258 height 19
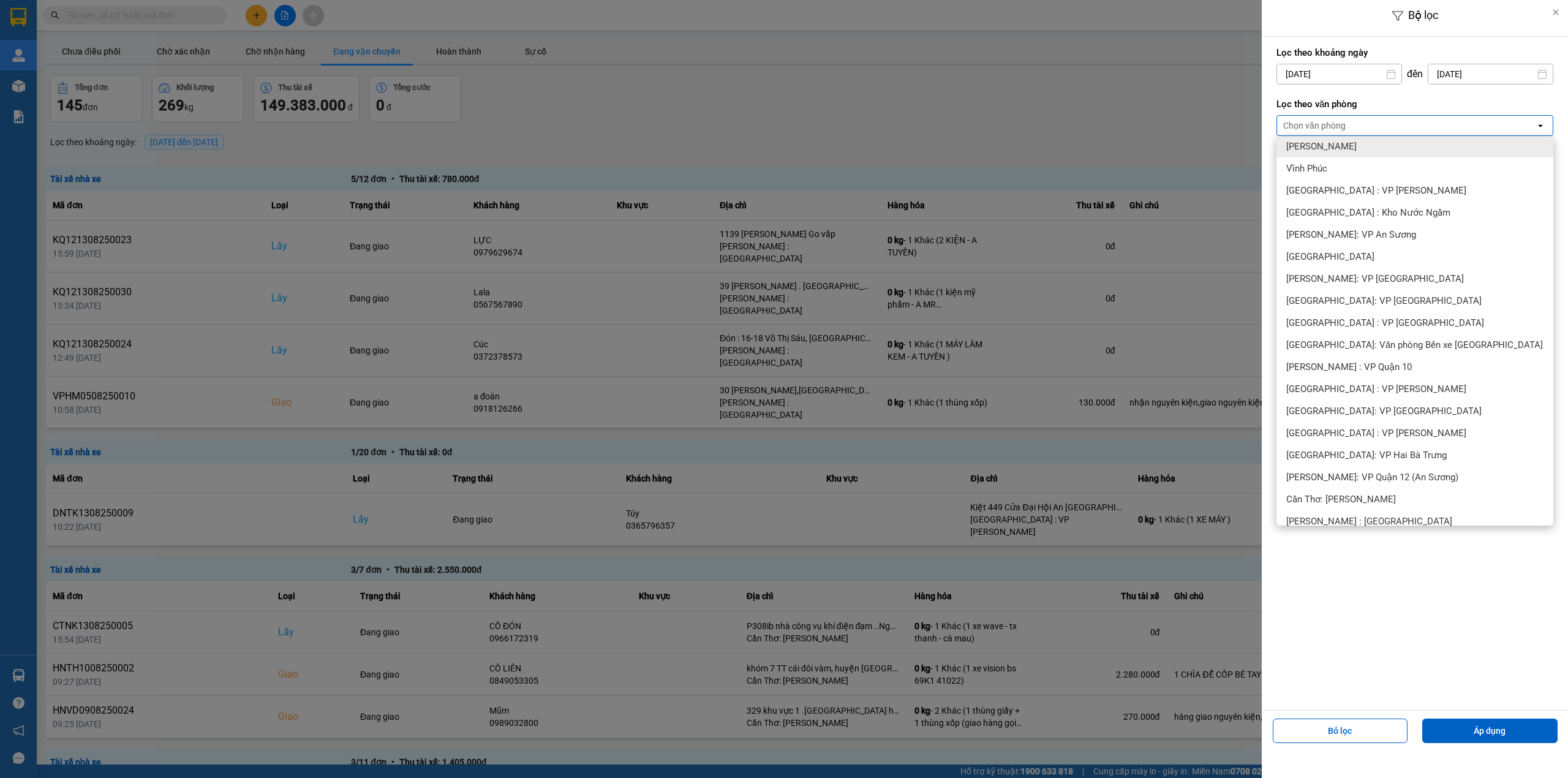
scroll to position [246, 0]
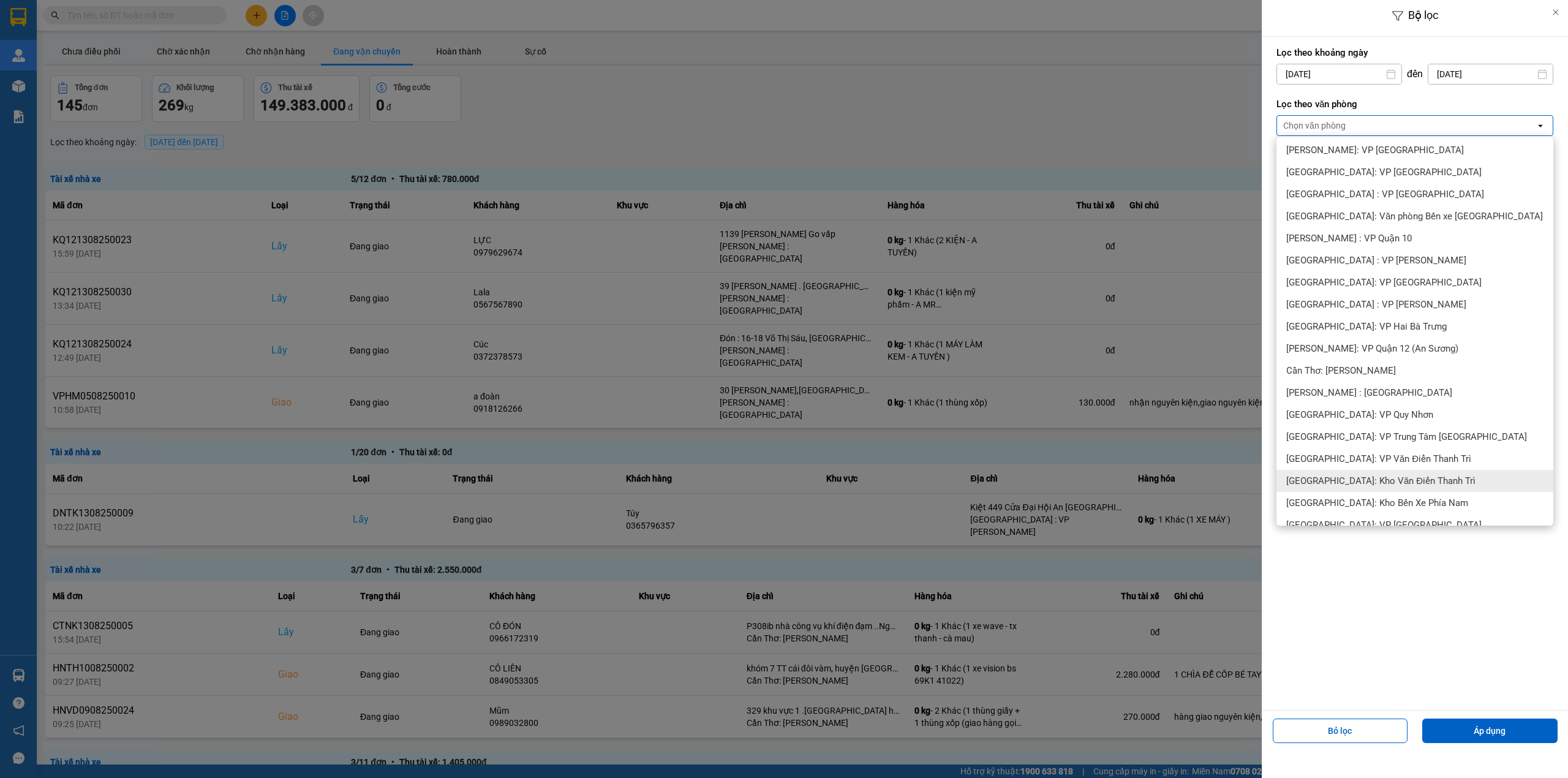
click at [1358, 473] on div "[GEOGRAPHIC_DATA]: Kho Văn Điển Thanh Trì" at bounding box center [1415, 481] width 277 height 22
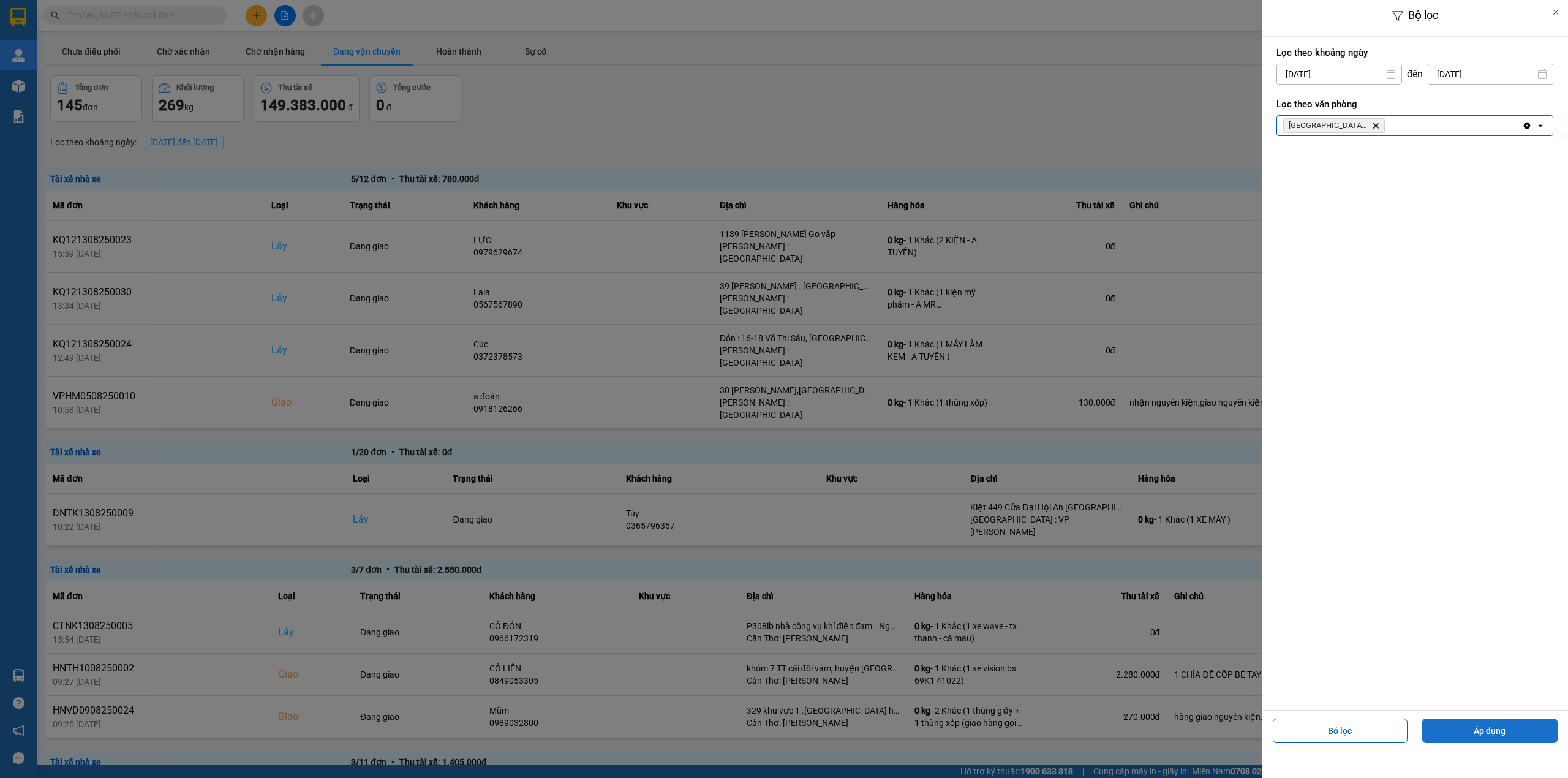
click at [1451, 736] on button "Áp dụng" at bounding box center [1489, 731] width 135 height 25
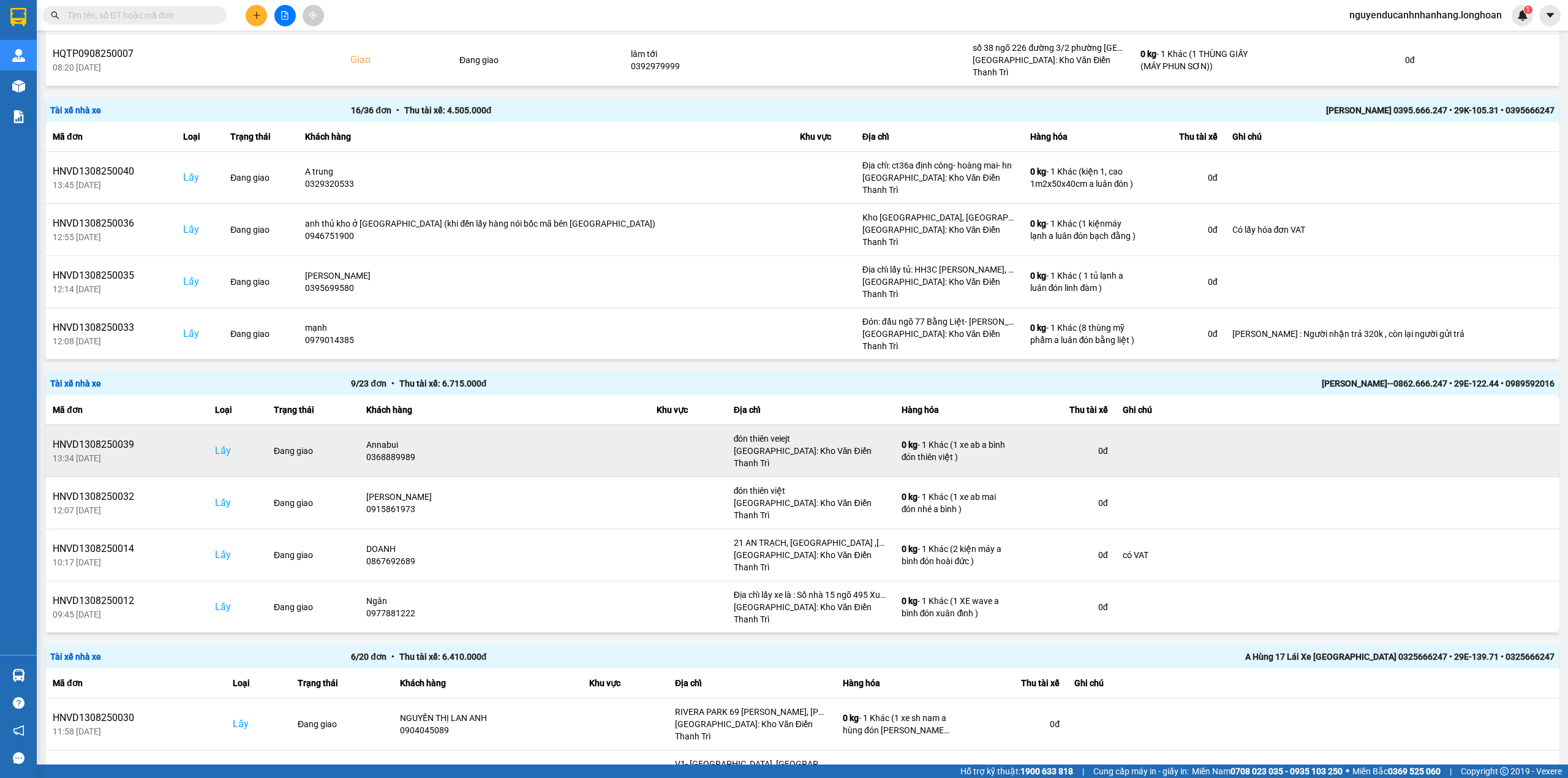
scroll to position [736, 0]
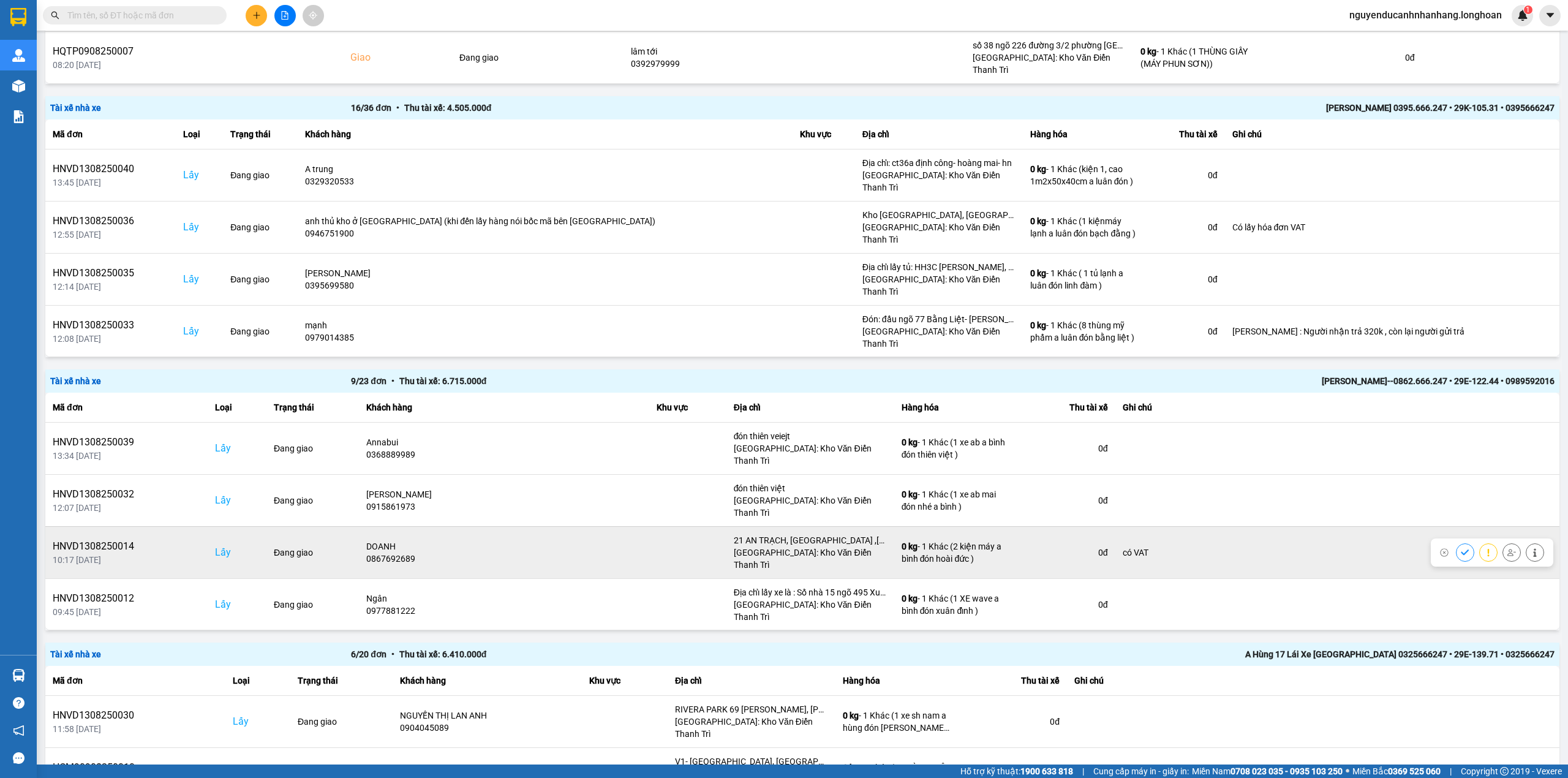
click at [1507, 548] on icon at bounding box center [1511, 552] width 8 height 8
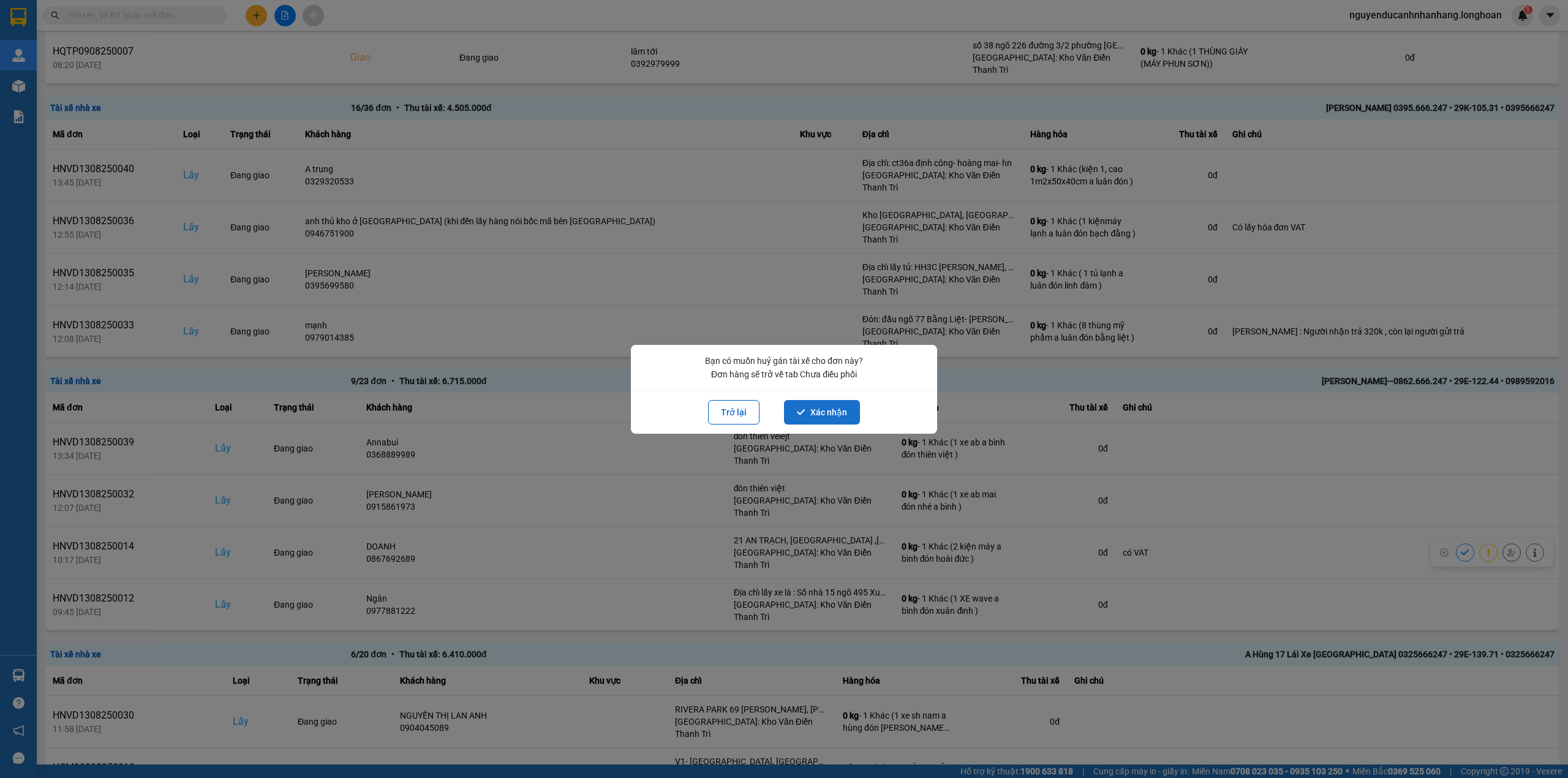
click at [835, 413] on button "Xác nhận" at bounding box center [822, 412] width 76 height 25
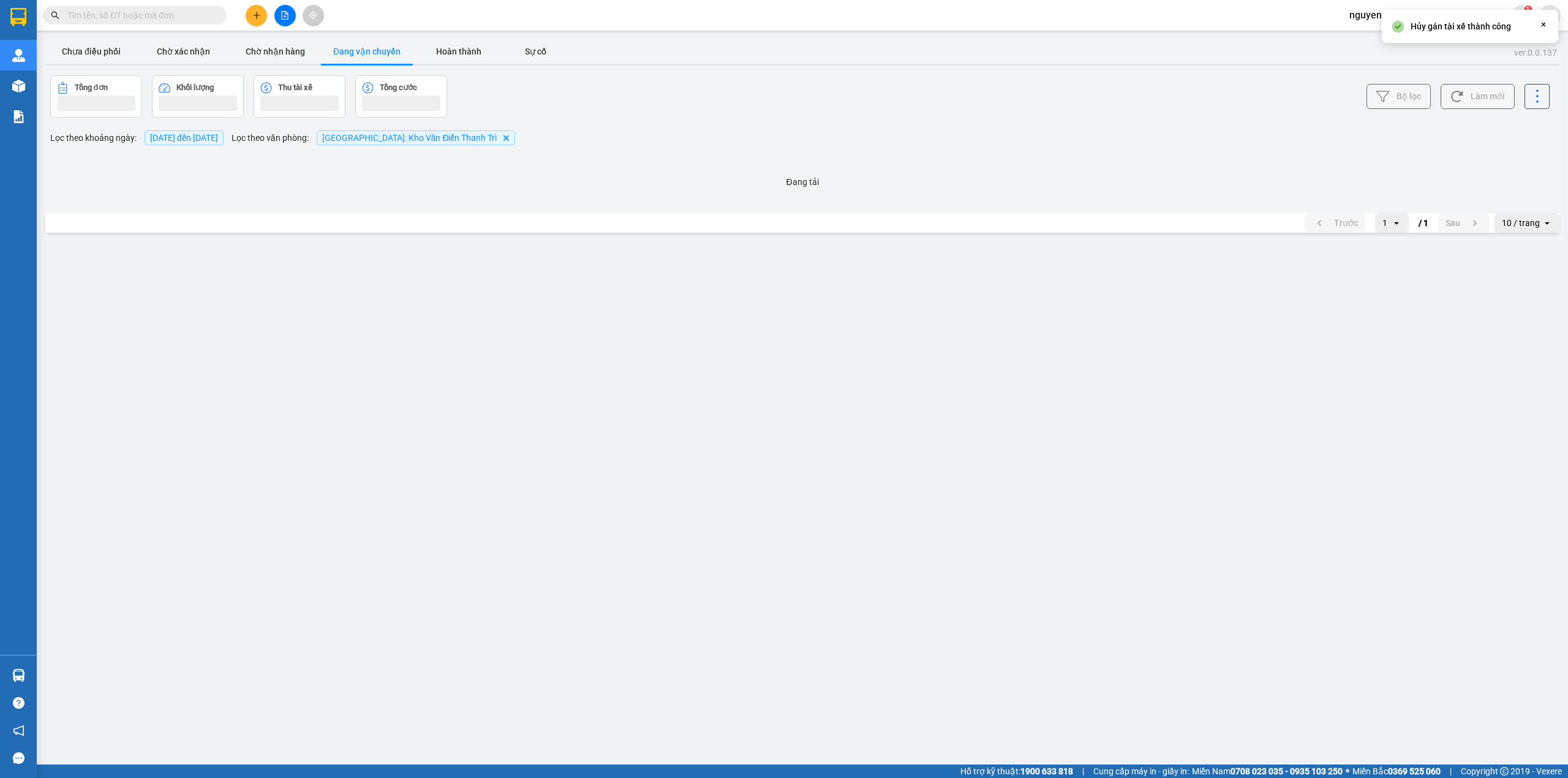
scroll to position [0, 0]
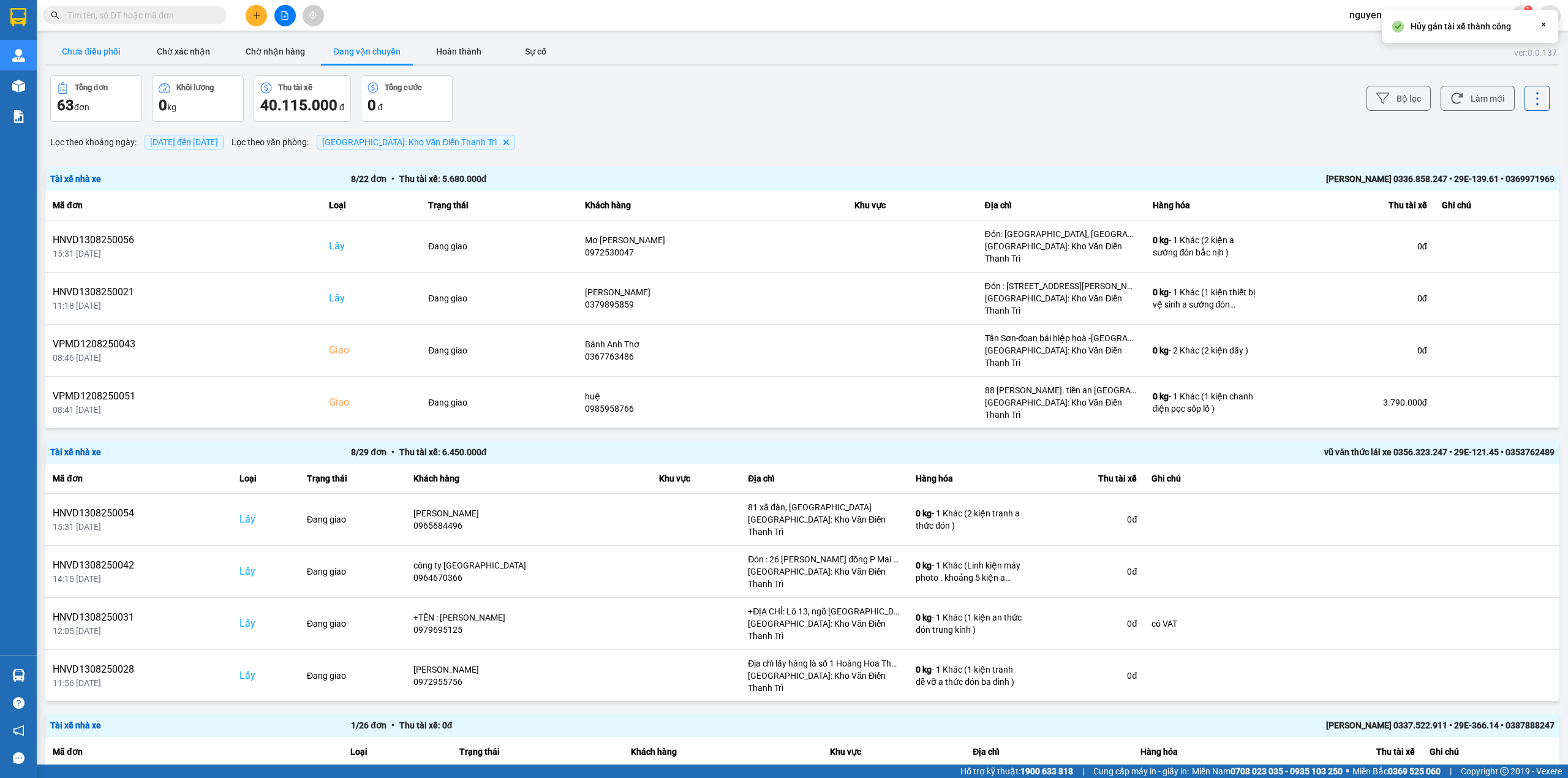
click at [97, 49] on button "Chưa điều phối" at bounding box center [91, 51] width 92 height 25
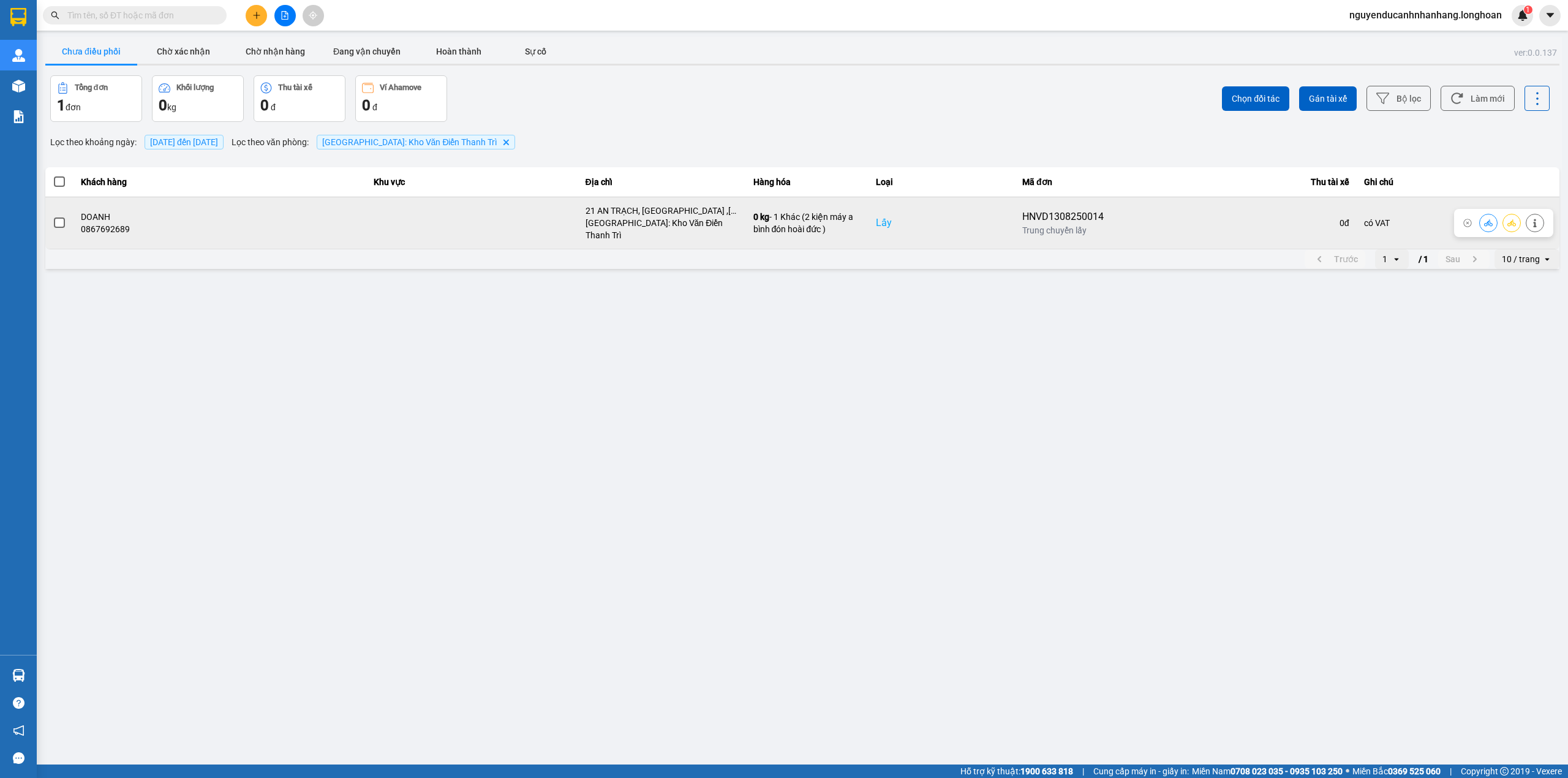
click at [63, 218] on span at bounding box center [60, 223] width 11 height 11
click at [52, 216] on input "checkbox" at bounding box center [52, 216] width 0 height 0
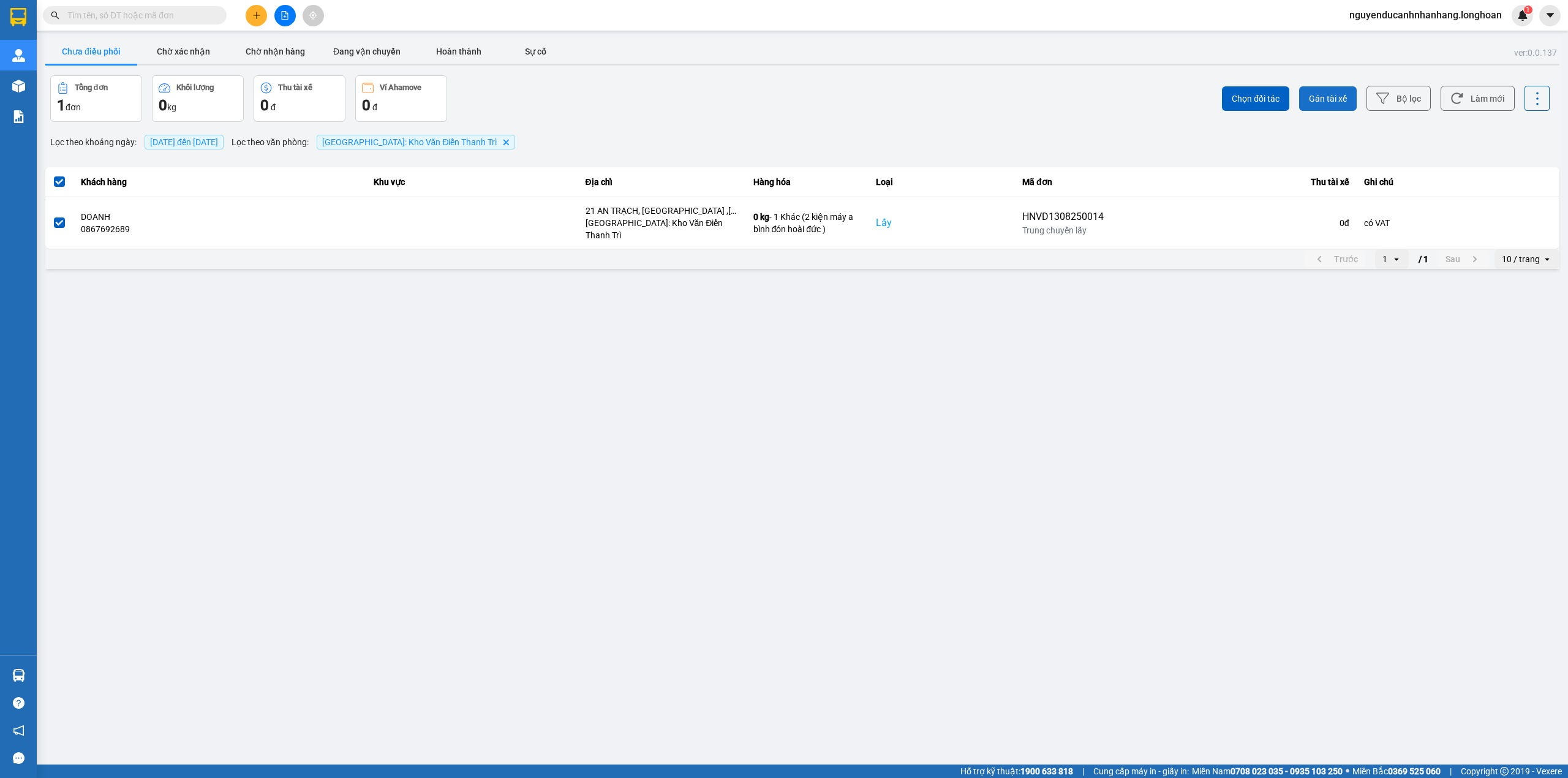
click at [1346, 106] on button "Gán tài xế" at bounding box center [1327, 98] width 58 height 25
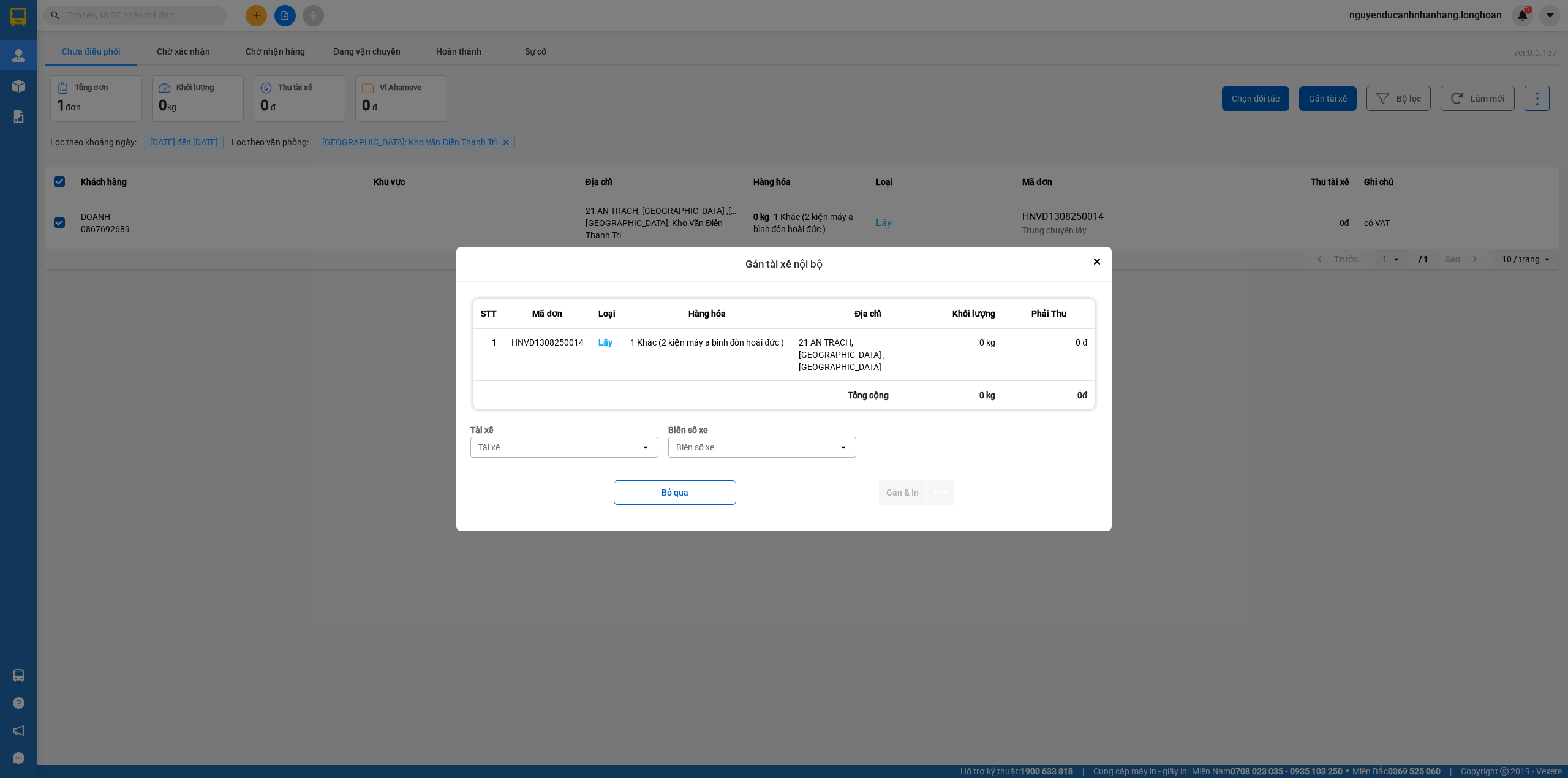
click at [483, 442] on div "Tài xế" at bounding box center [555, 447] width 170 height 19
type input "thức"
click at [625, 478] on span "0353762489 - vũ văn thức lái xe 0356.323.247" at bounding box center [566, 468] width 174 height 25
click at [745, 440] on div "Biển số xe" at bounding box center [783, 447] width 170 height 19
type input "45"
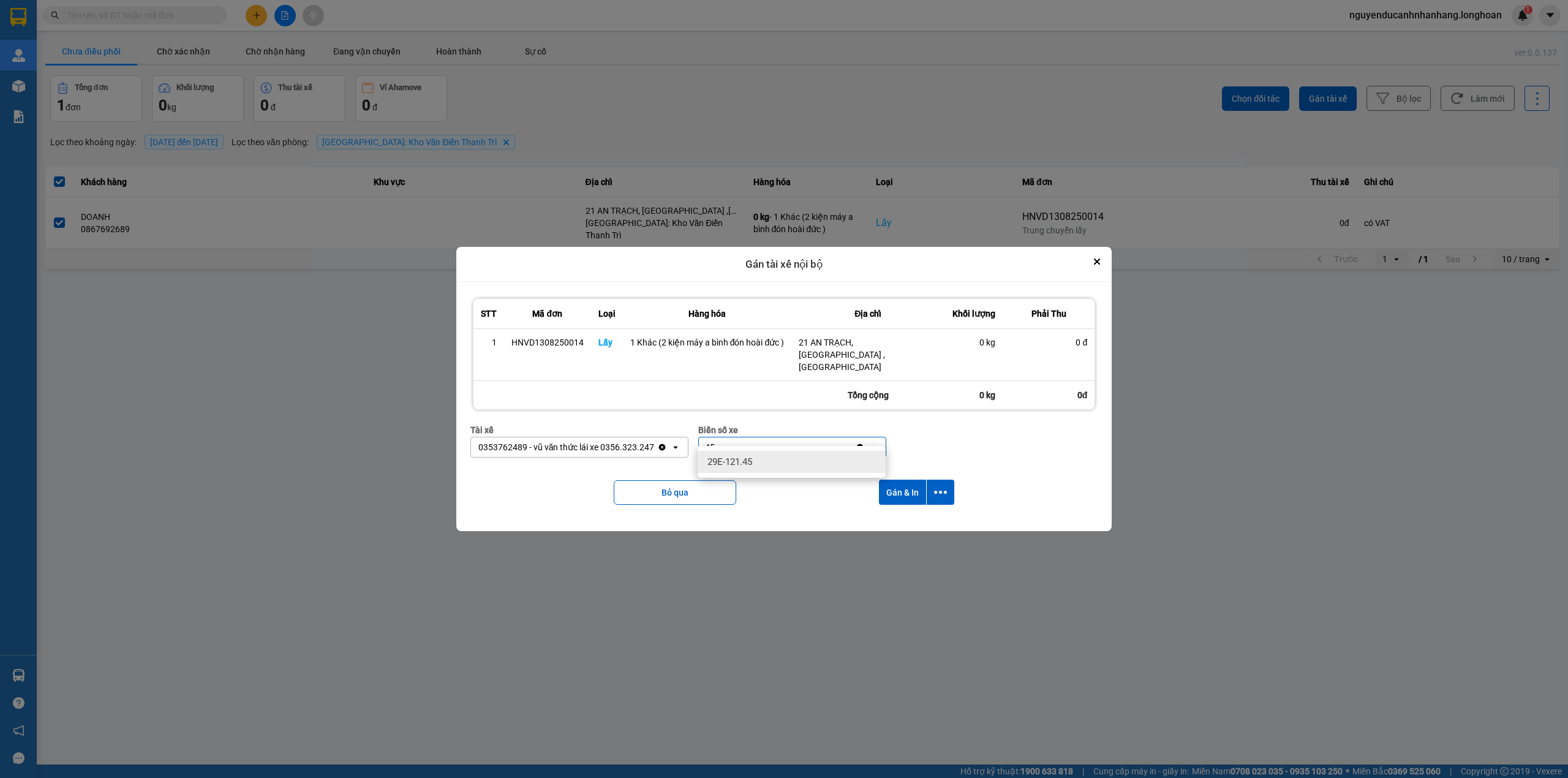
click at [755, 459] on div "29E-121.45" at bounding box center [791, 462] width 188 height 22
click at [934, 491] on icon "dialog" at bounding box center [940, 492] width 13 height 3
click at [917, 508] on div "Chỉ gán tài" at bounding box center [908, 513] width 73 height 12
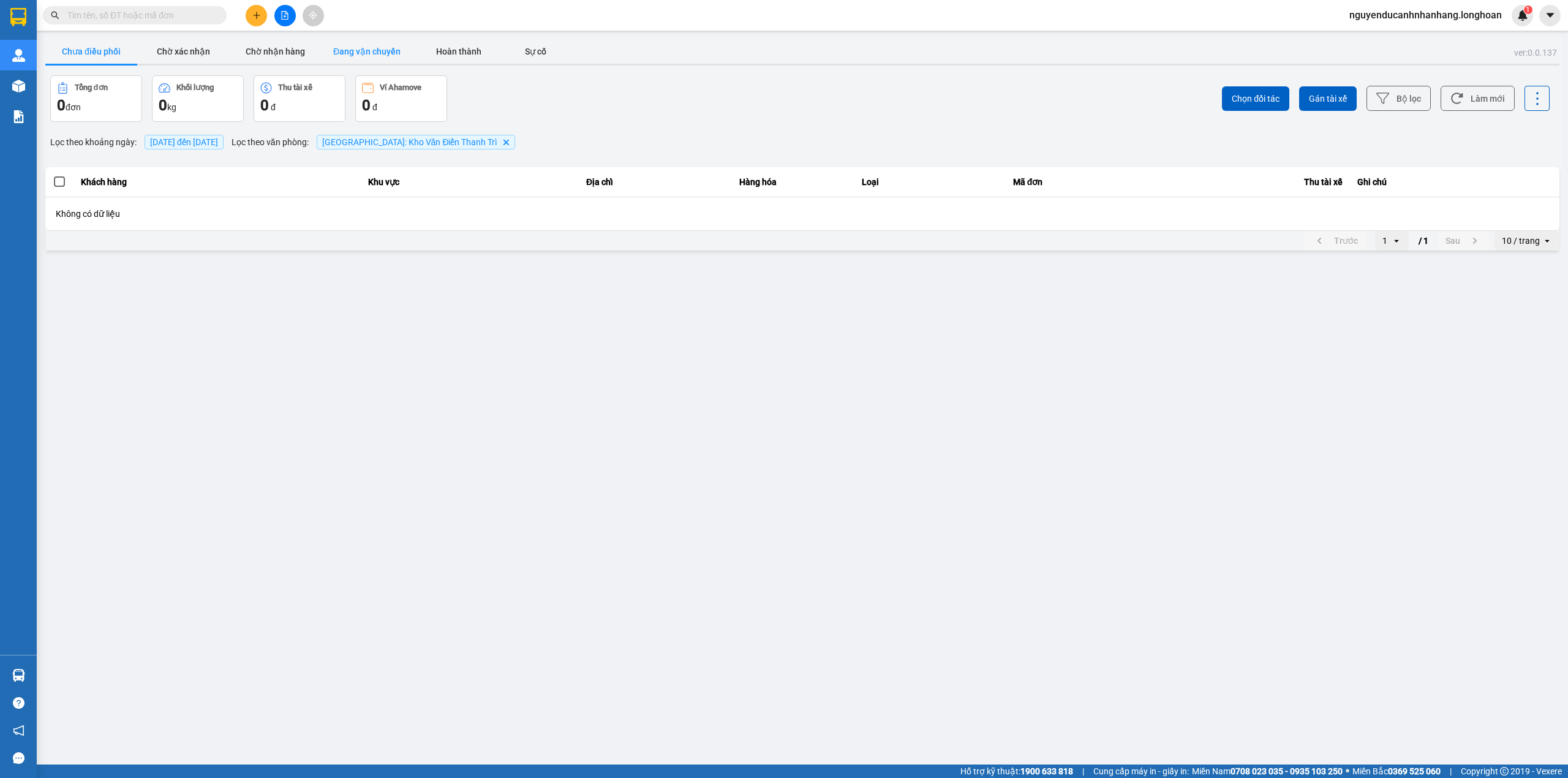
click at [366, 51] on button "Đang vận chuyển" at bounding box center [367, 51] width 92 height 25
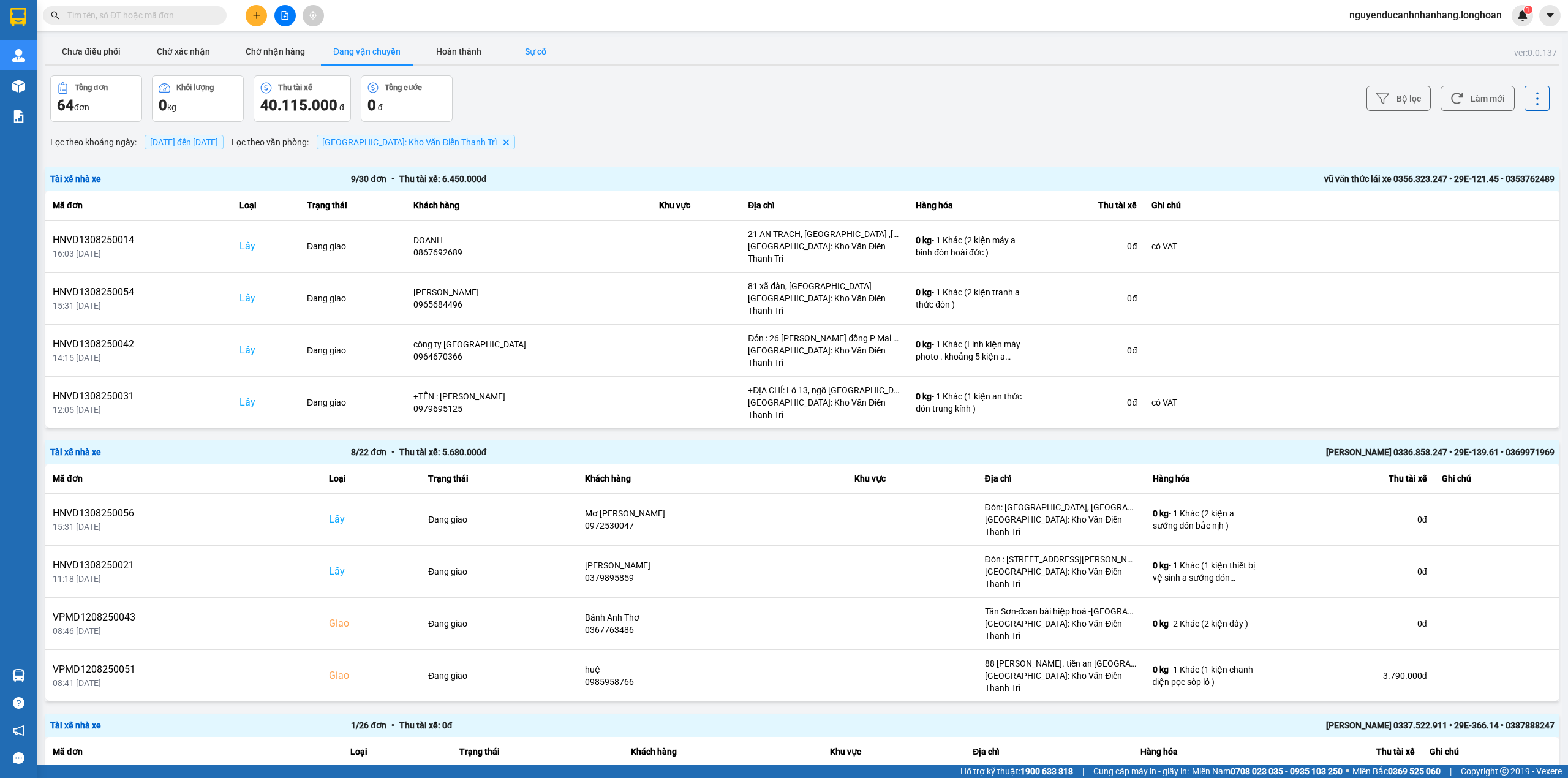
click at [531, 57] on button "Sự cố" at bounding box center [535, 51] width 62 height 25
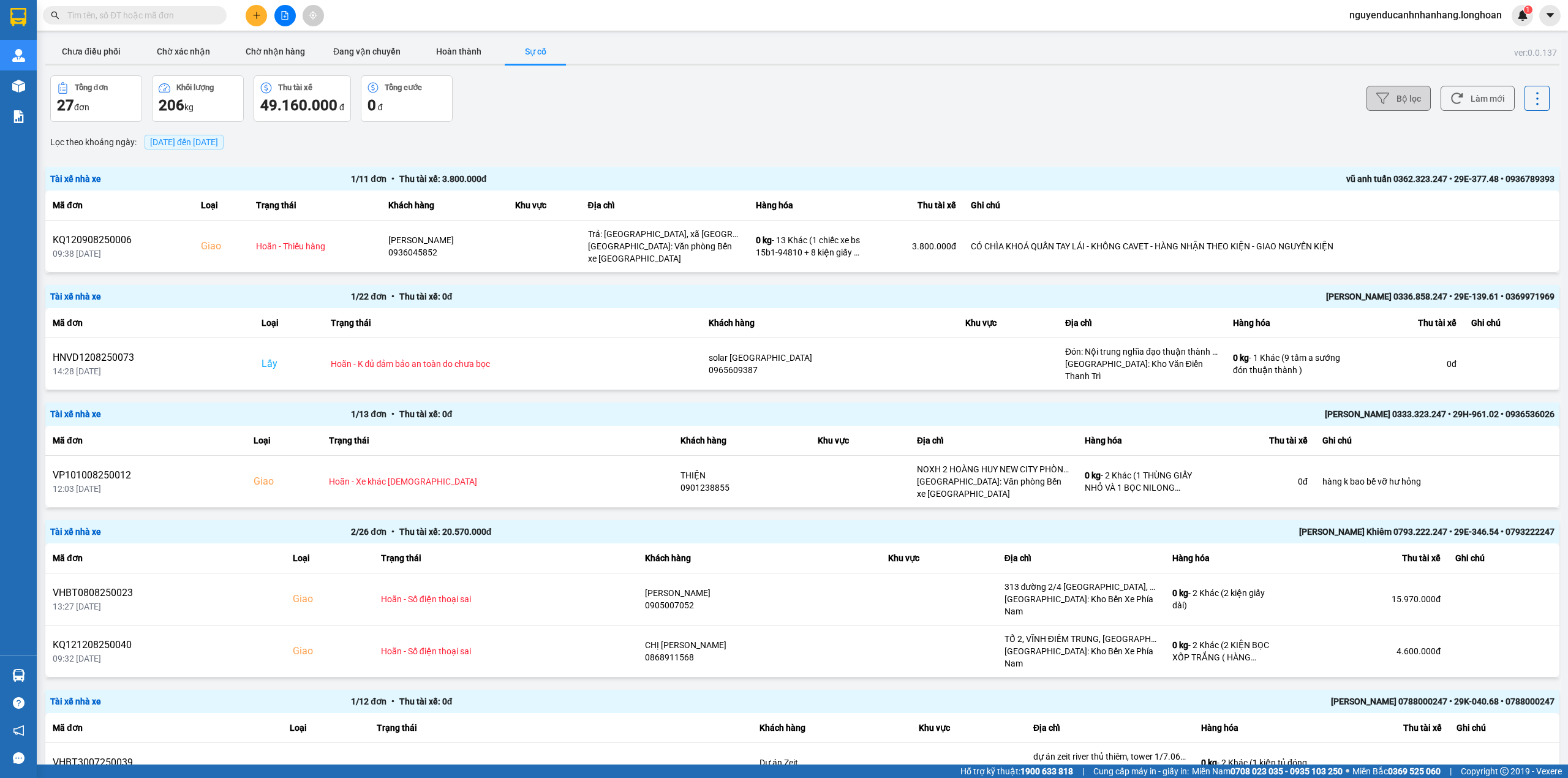
click at [1381, 109] on button "Bộ lọc" at bounding box center [1399, 97] width 64 height 25
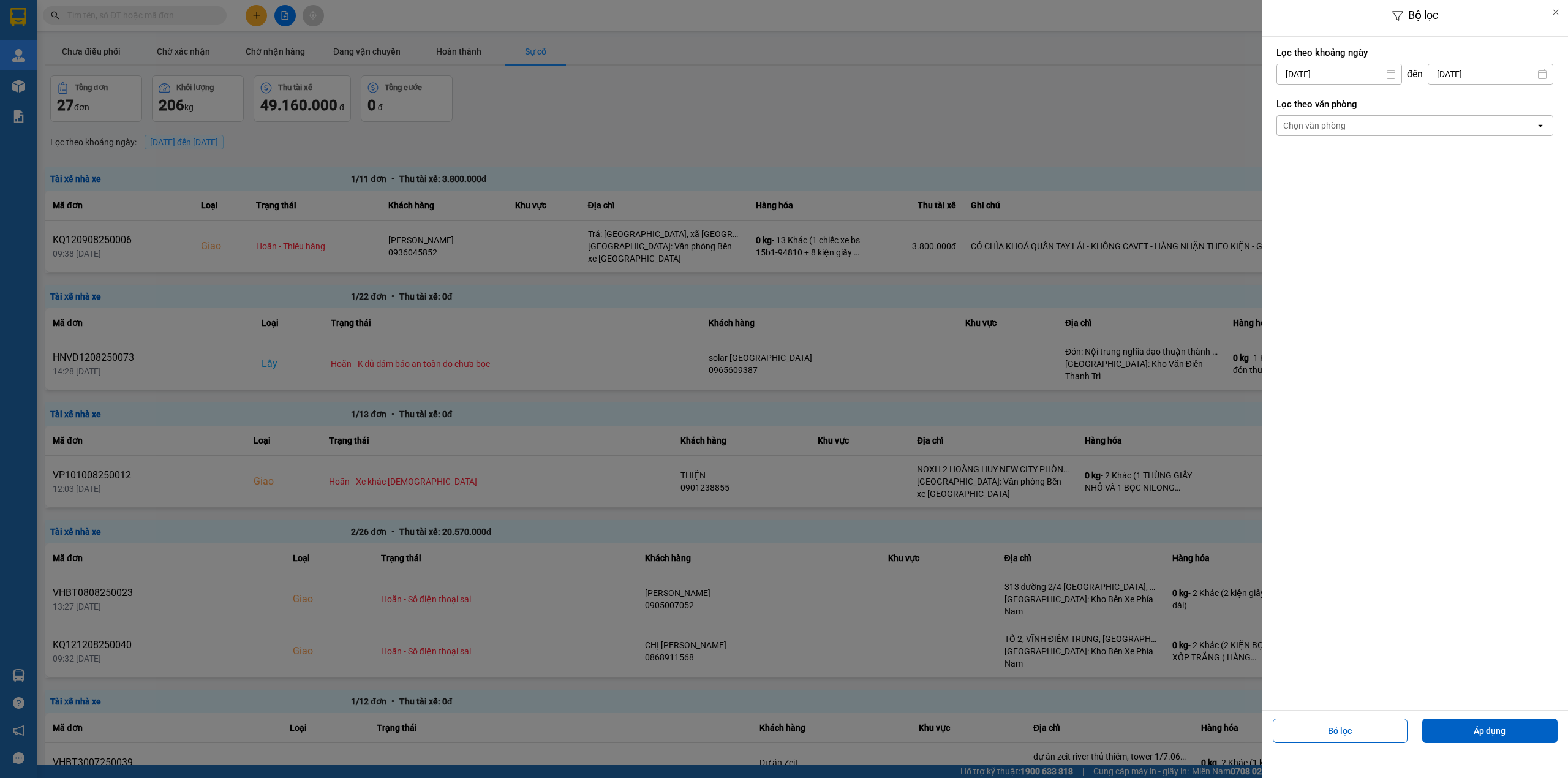
click at [1369, 131] on div "Chọn văn phòng" at bounding box center [1405, 125] width 258 height 19
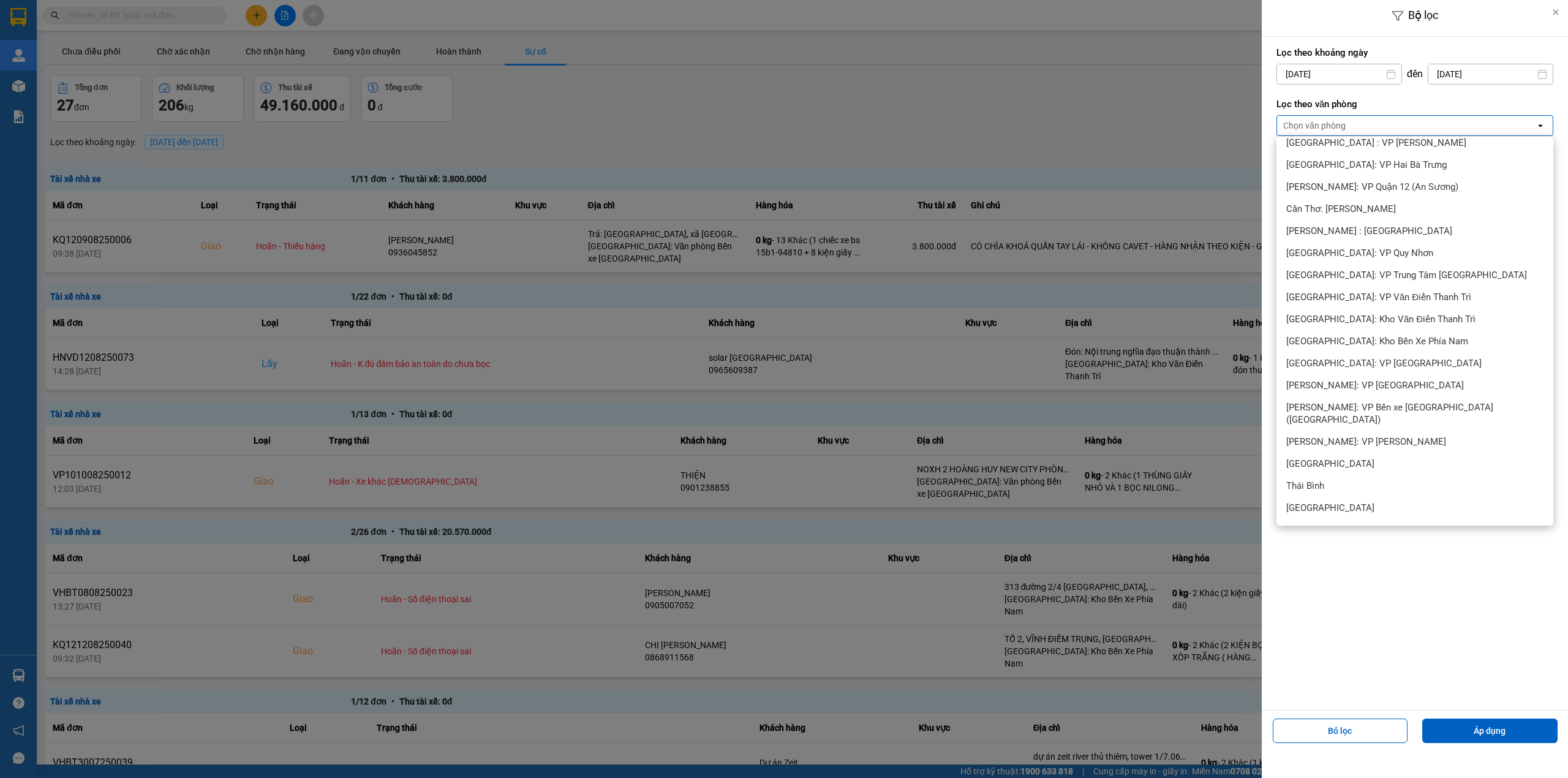
scroll to position [408, 0]
click at [1358, 319] on span "[GEOGRAPHIC_DATA]: Kho Văn Điển Thanh Trì" at bounding box center [1381, 317] width 189 height 12
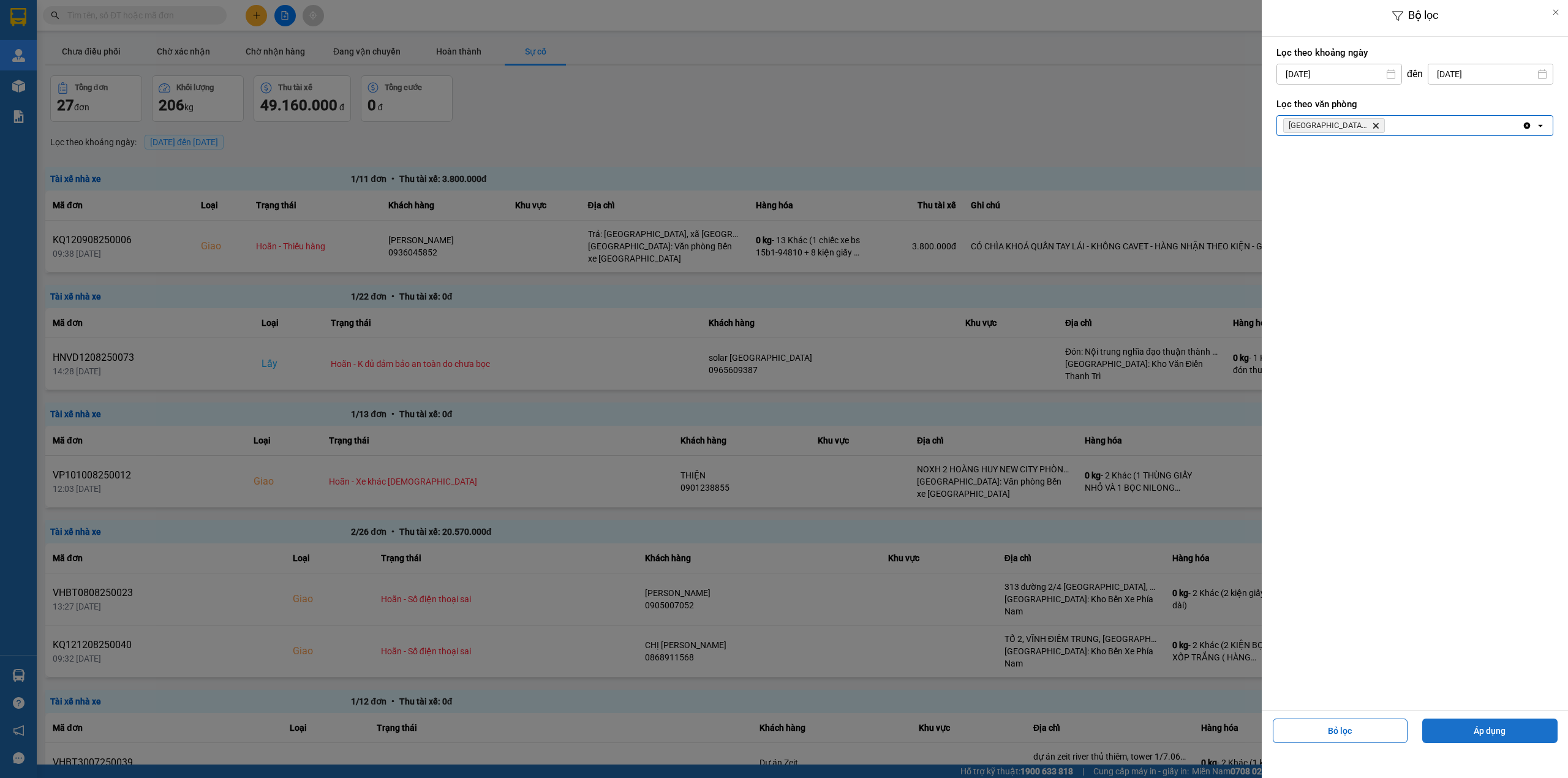
click at [1449, 728] on button "Áp dụng" at bounding box center [1489, 731] width 135 height 25
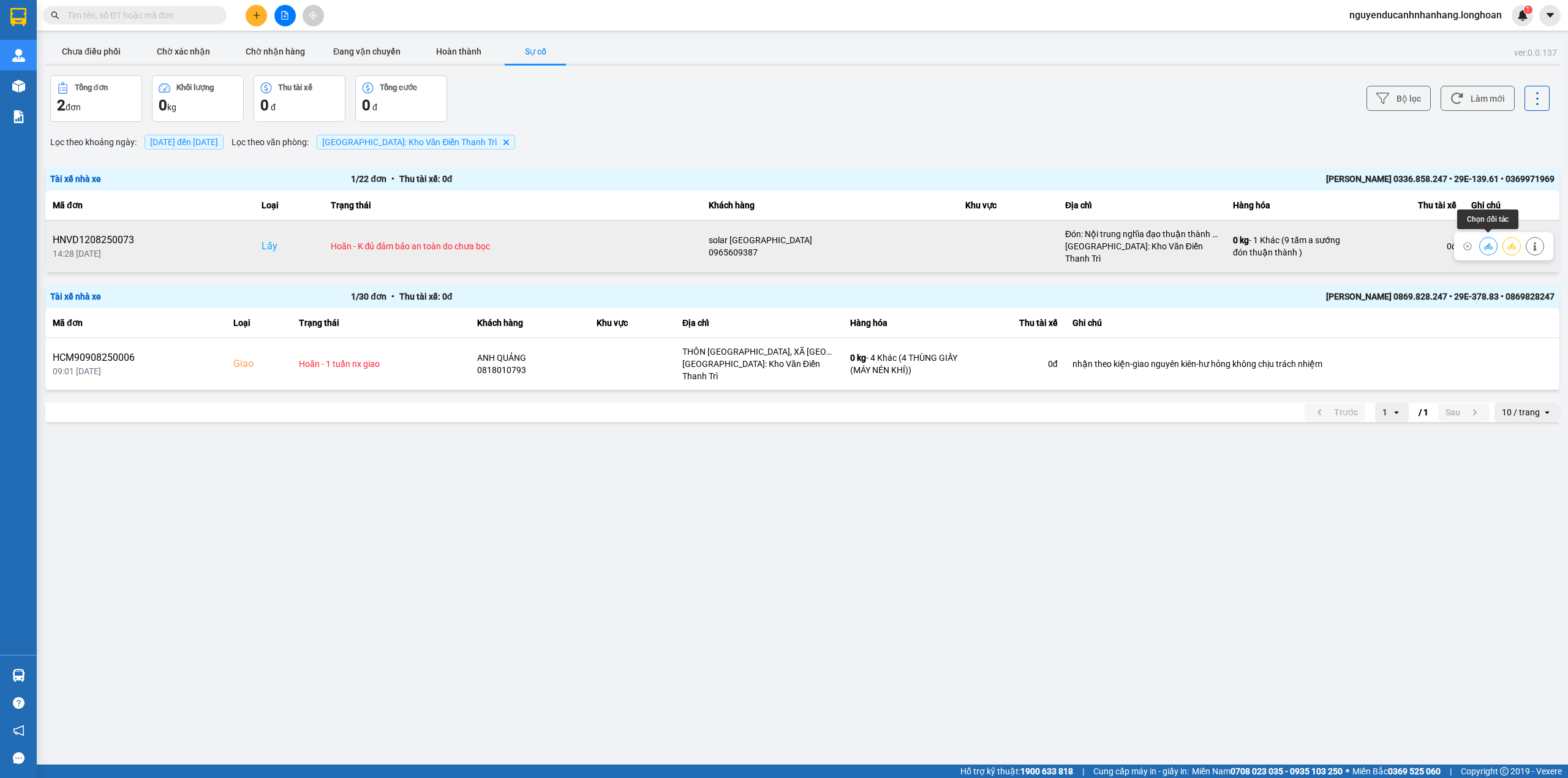
click at [1485, 242] on icon at bounding box center [1488, 246] width 8 height 8
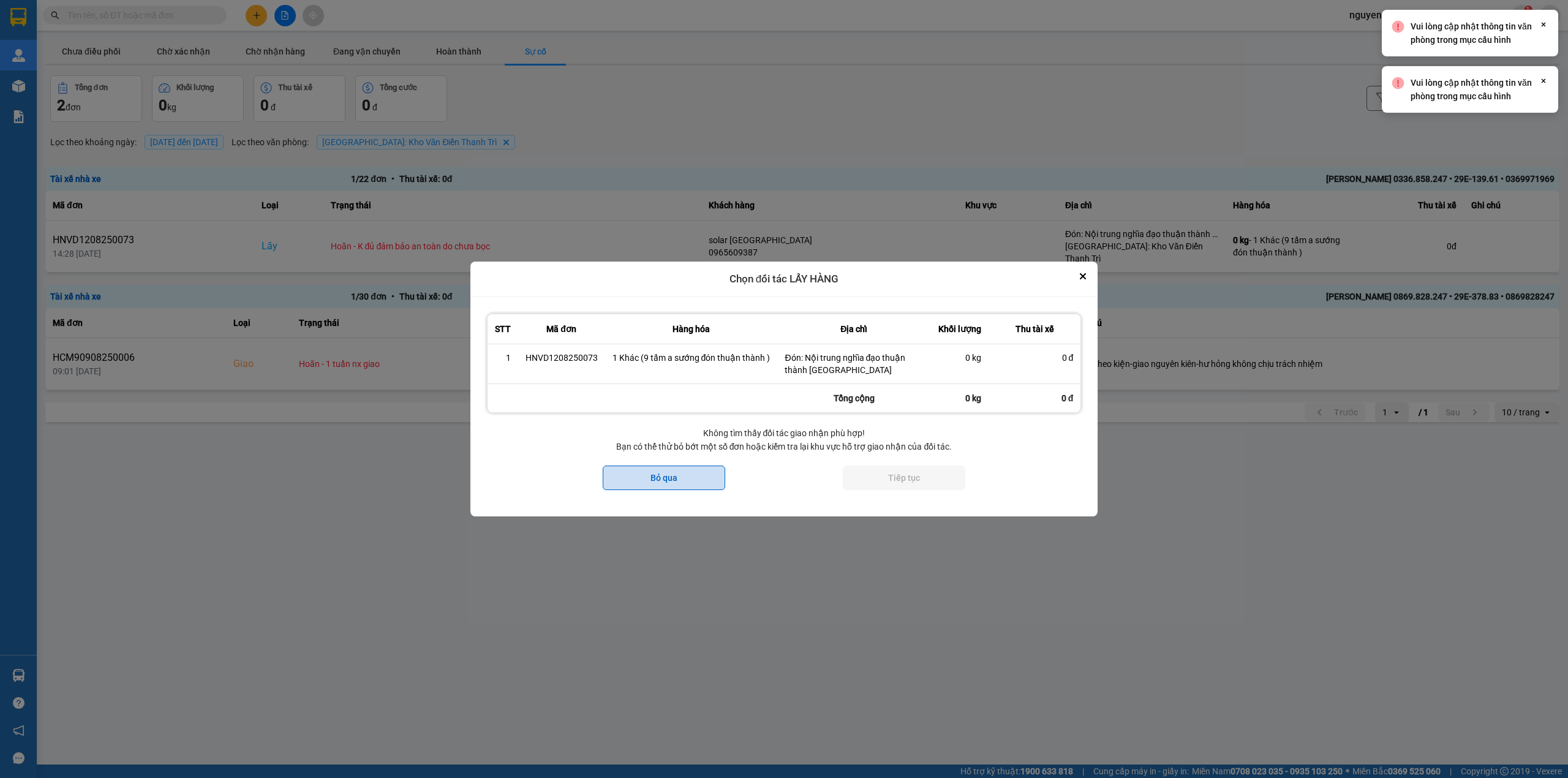
click at [697, 481] on button "Bỏ qua" at bounding box center [664, 477] width 122 height 25
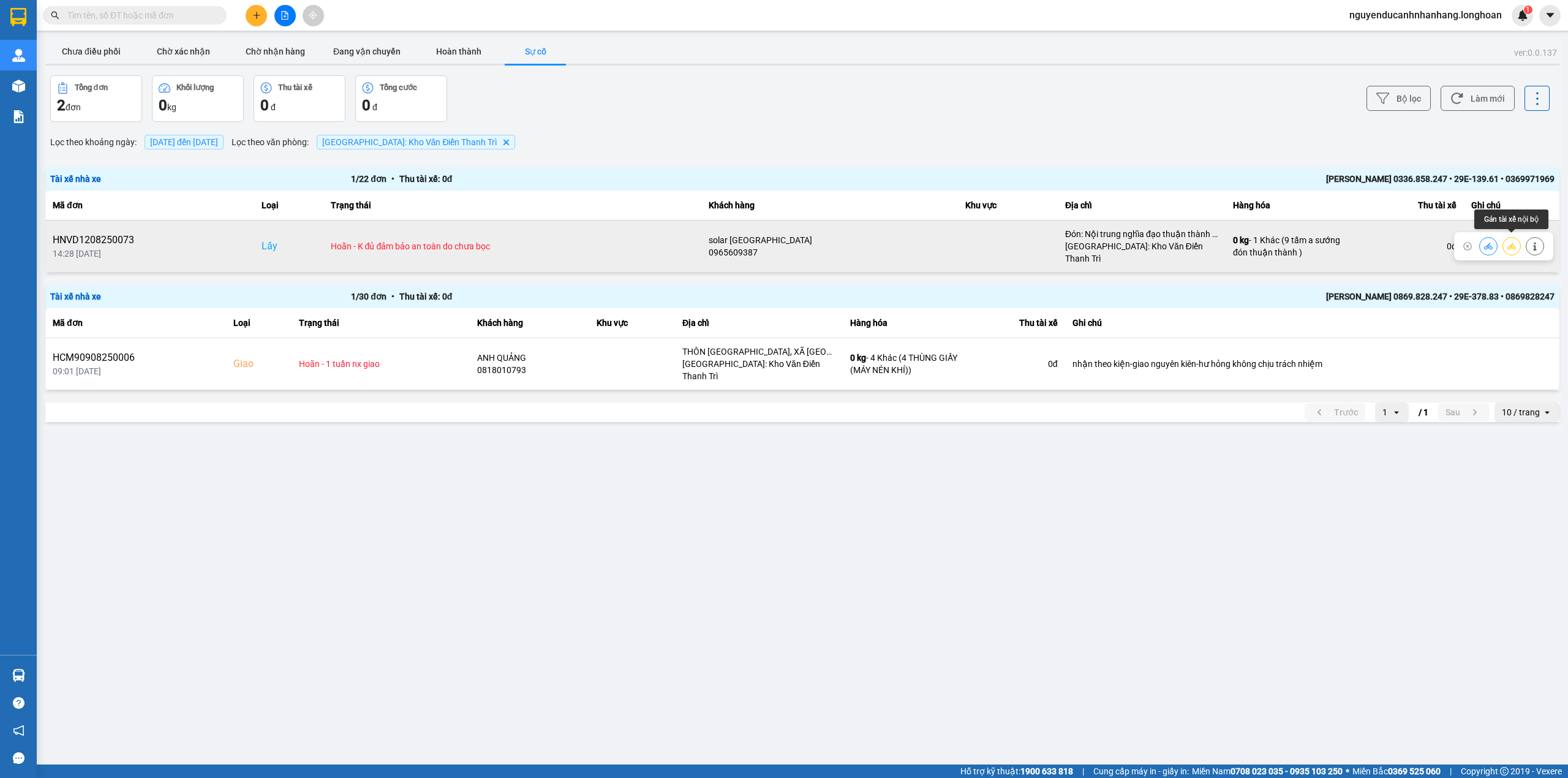
click at [1514, 244] on icon at bounding box center [1511, 246] width 8 height 8
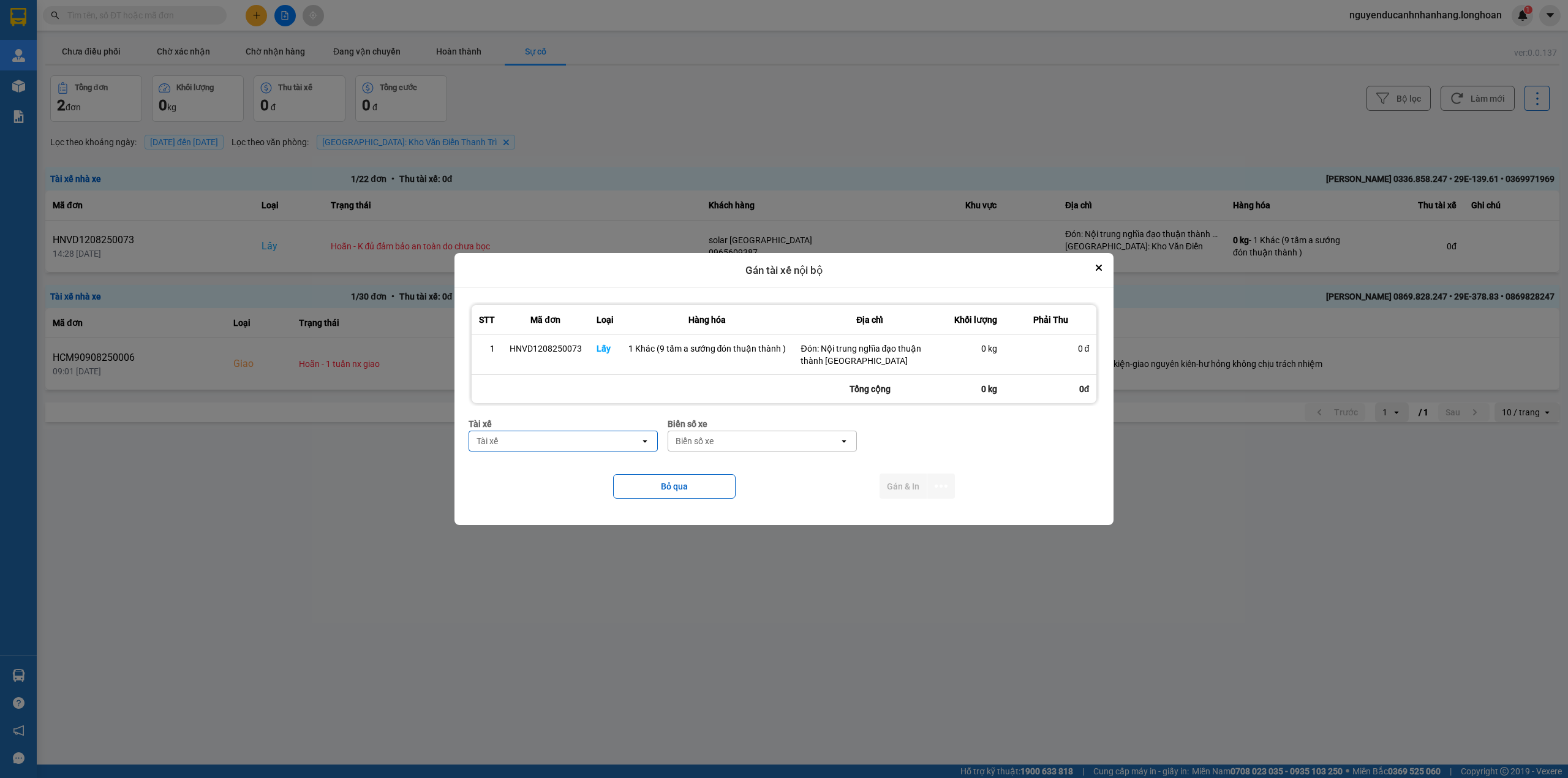
click at [615, 449] on div "Tài xế" at bounding box center [554, 440] width 171 height 19
click at [1098, 269] on icon "Close" at bounding box center [1098, 268] width 5 height 5
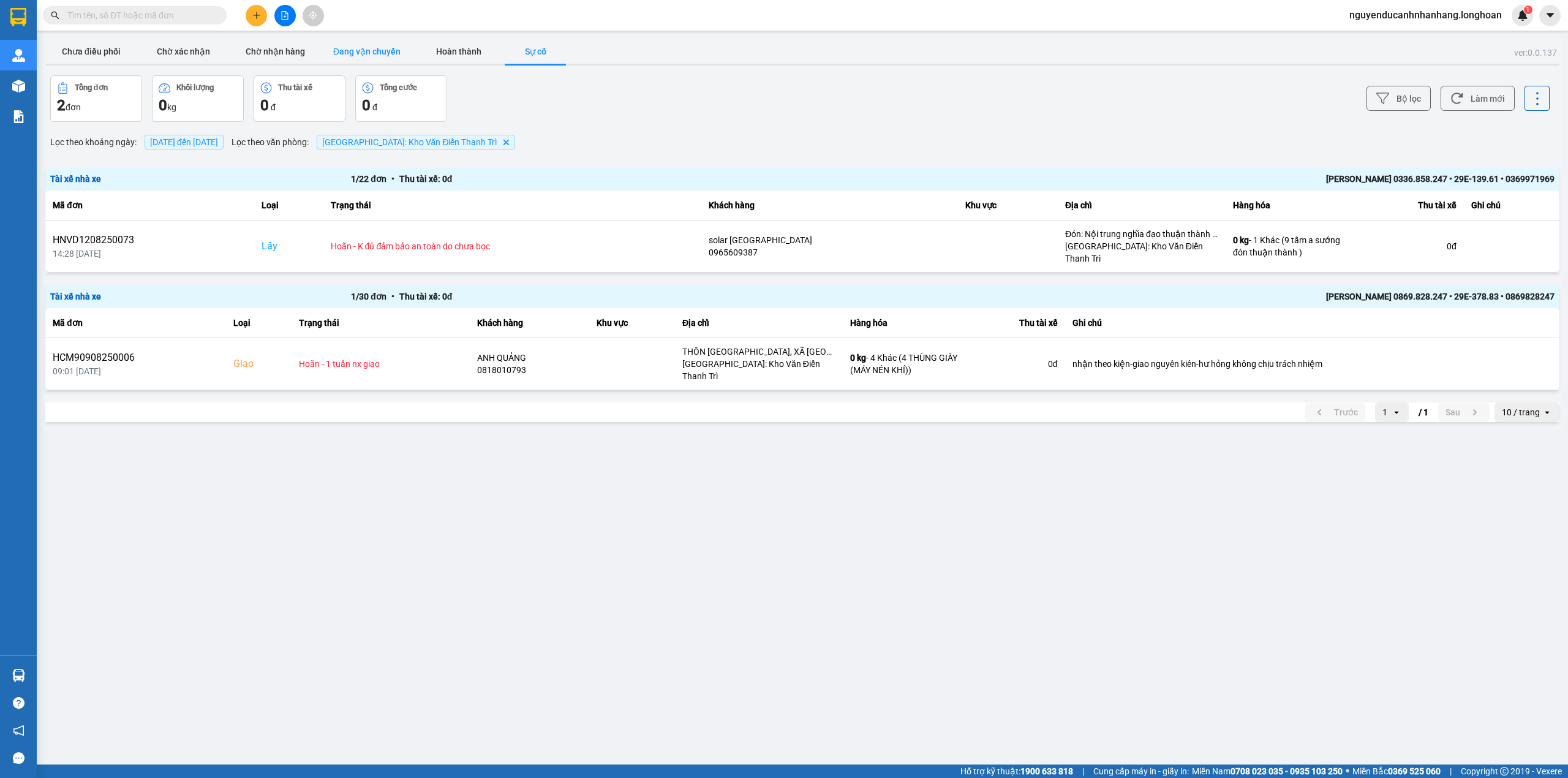
click at [349, 47] on button "Đang vận chuyển" at bounding box center [367, 51] width 92 height 25
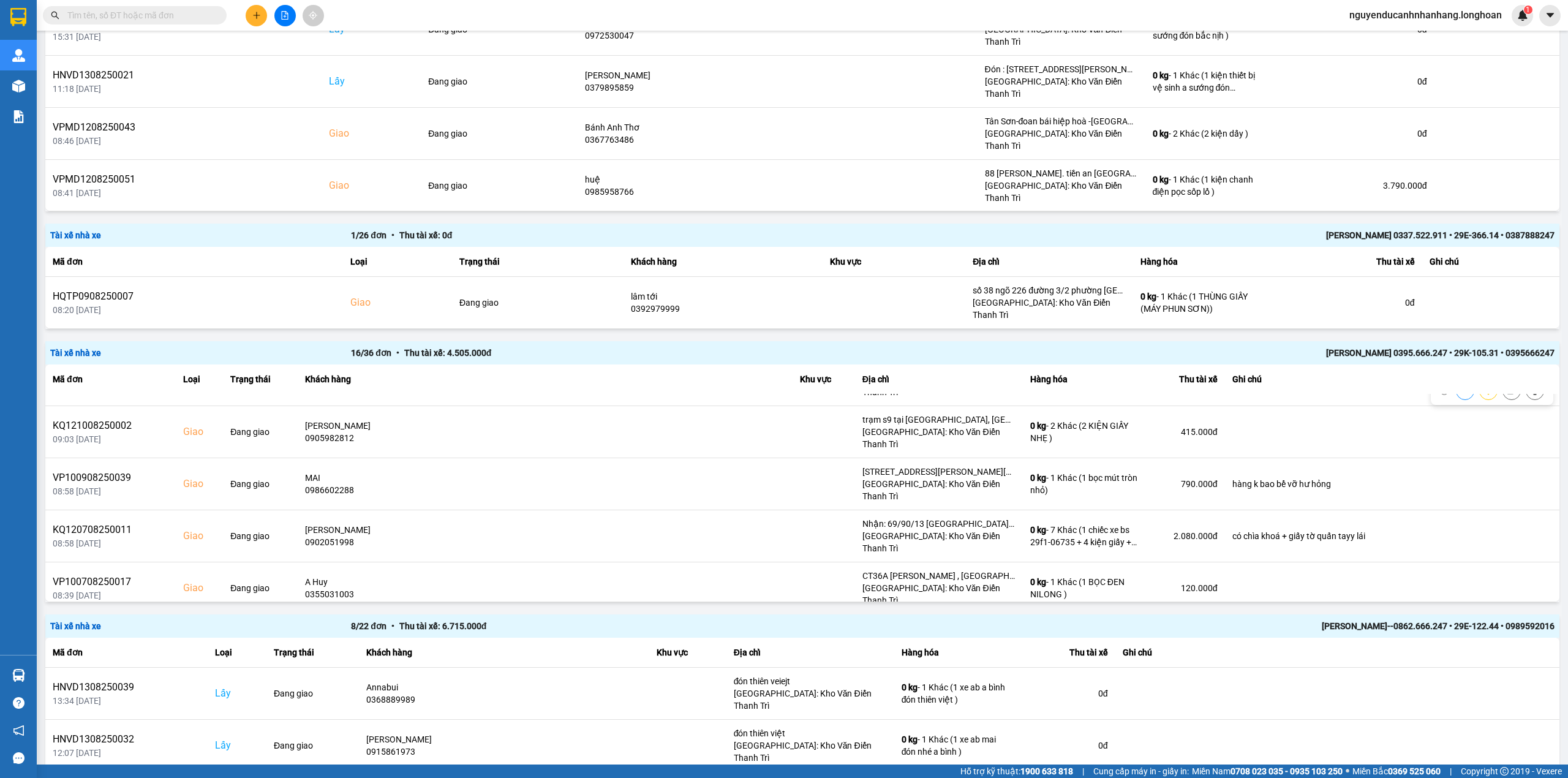
scroll to position [408, 0]
click at [1507, 686] on icon at bounding box center [1511, 689] width 8 height 6
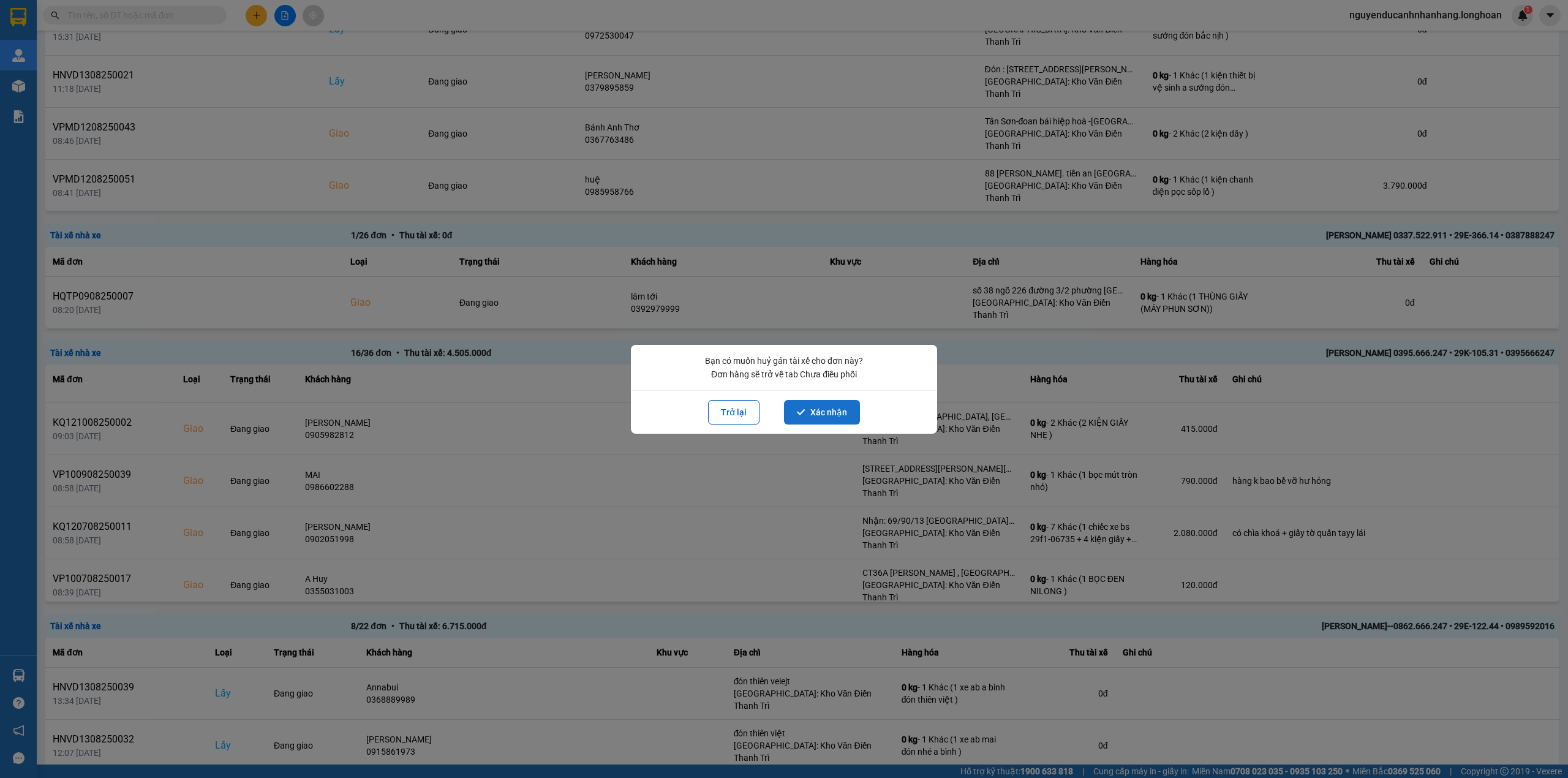
click at [836, 416] on button "Xác nhận" at bounding box center [822, 412] width 76 height 25
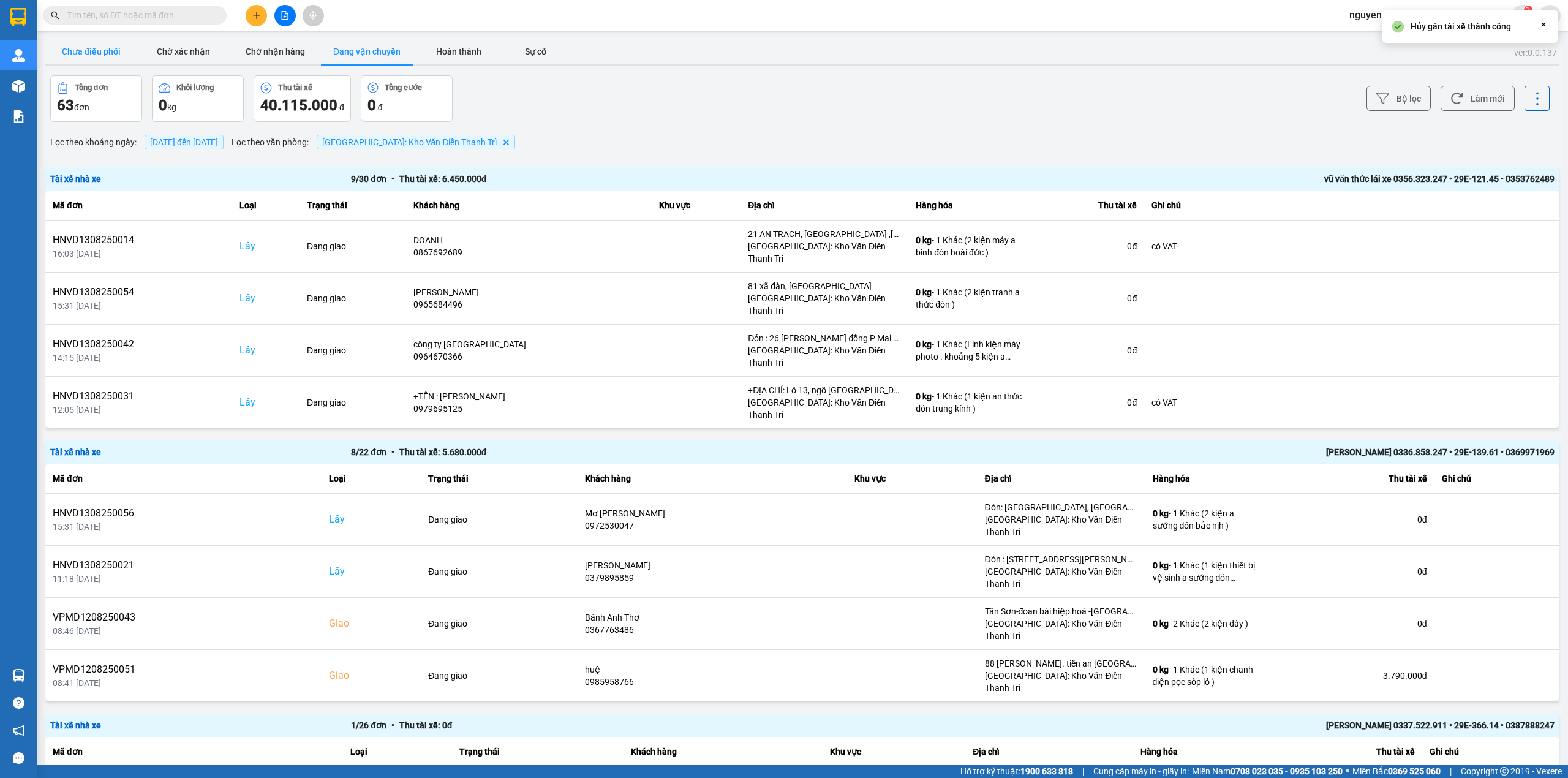
click at [84, 55] on button "Chưa điều phối" at bounding box center [91, 51] width 92 height 25
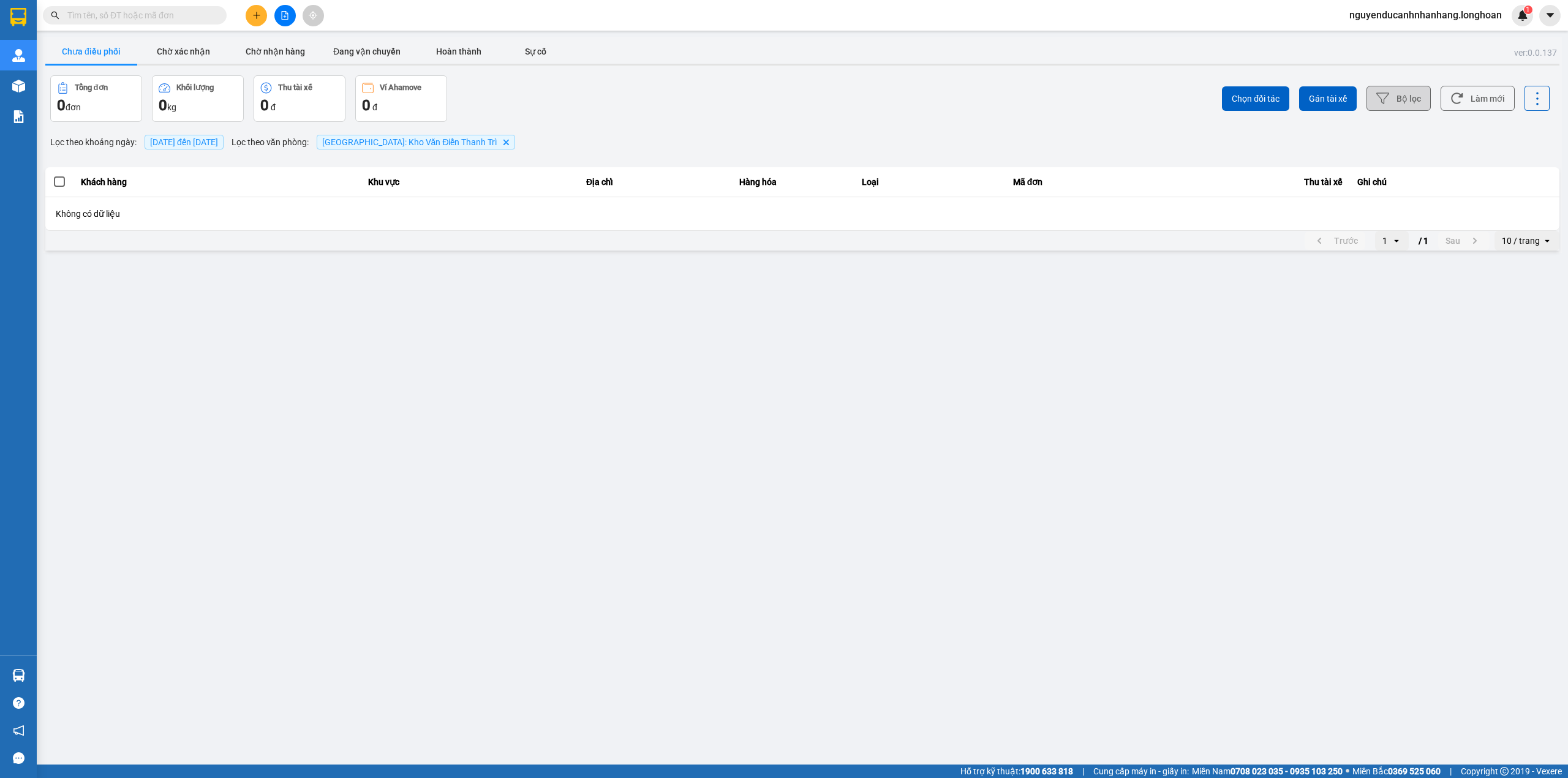
click at [1381, 97] on icon at bounding box center [1382, 98] width 13 height 13
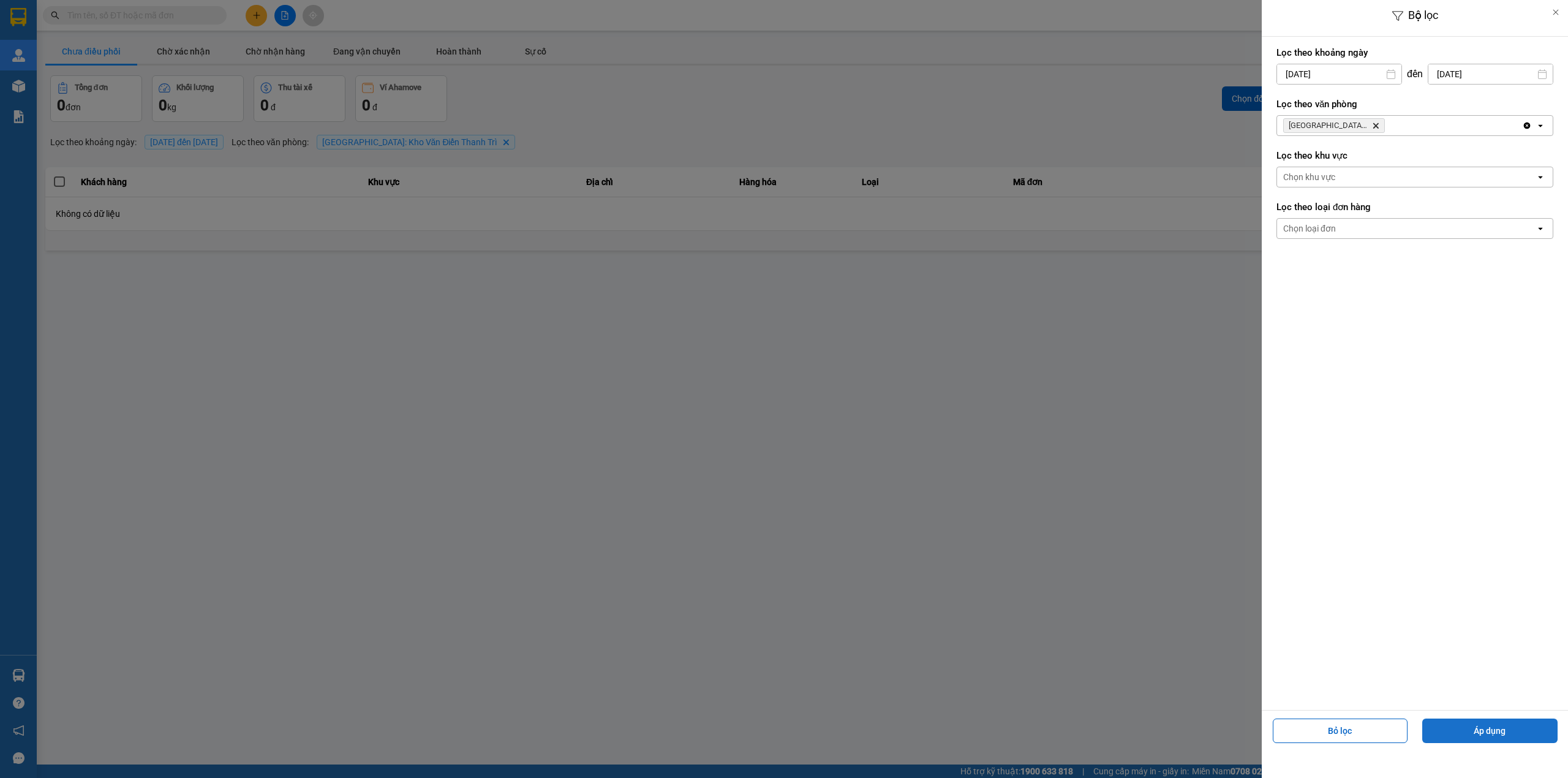
click at [1476, 726] on button "Áp dụng" at bounding box center [1489, 731] width 135 height 25
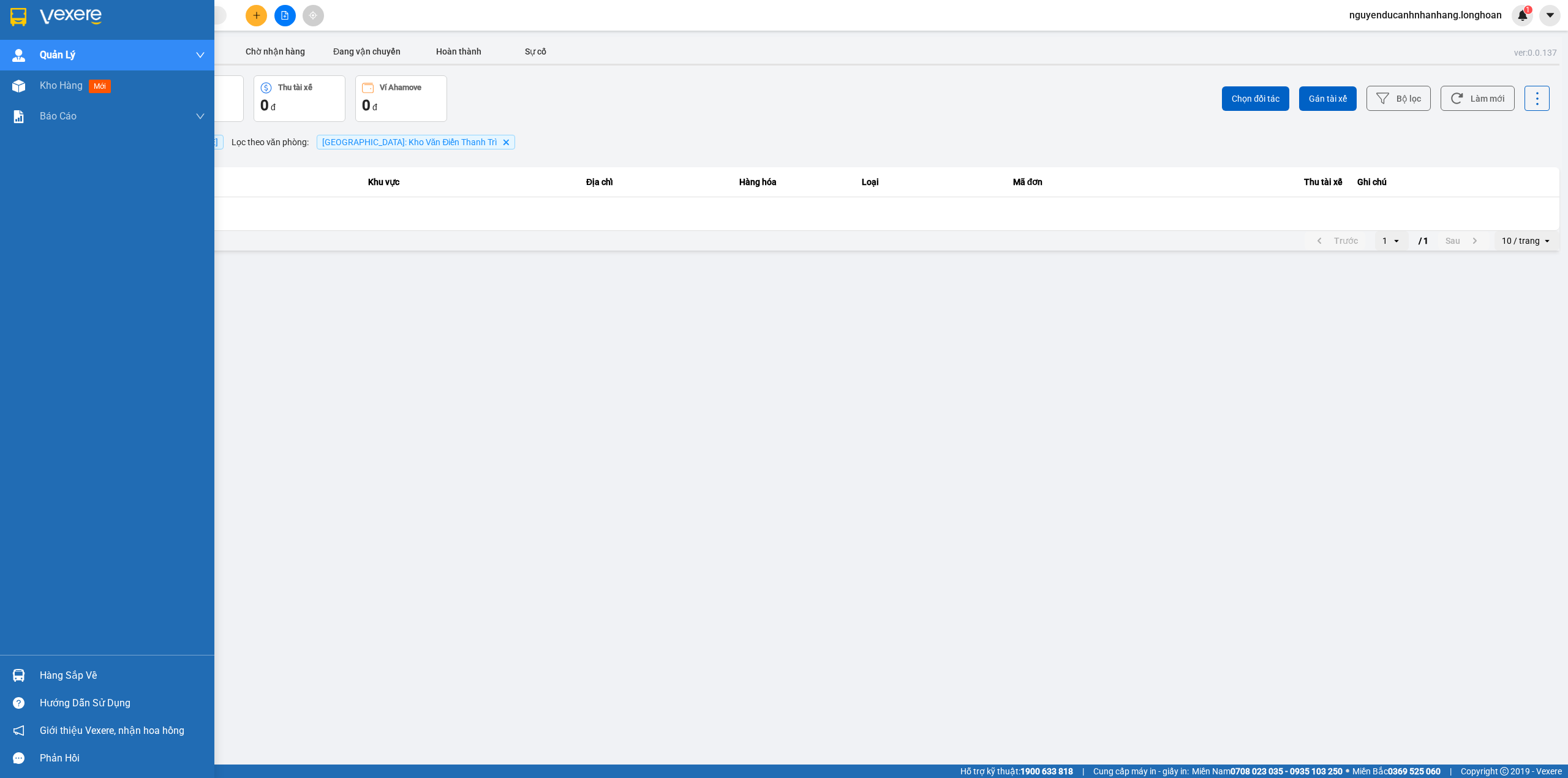
click at [17, 11] on img at bounding box center [17, 17] width 16 height 18
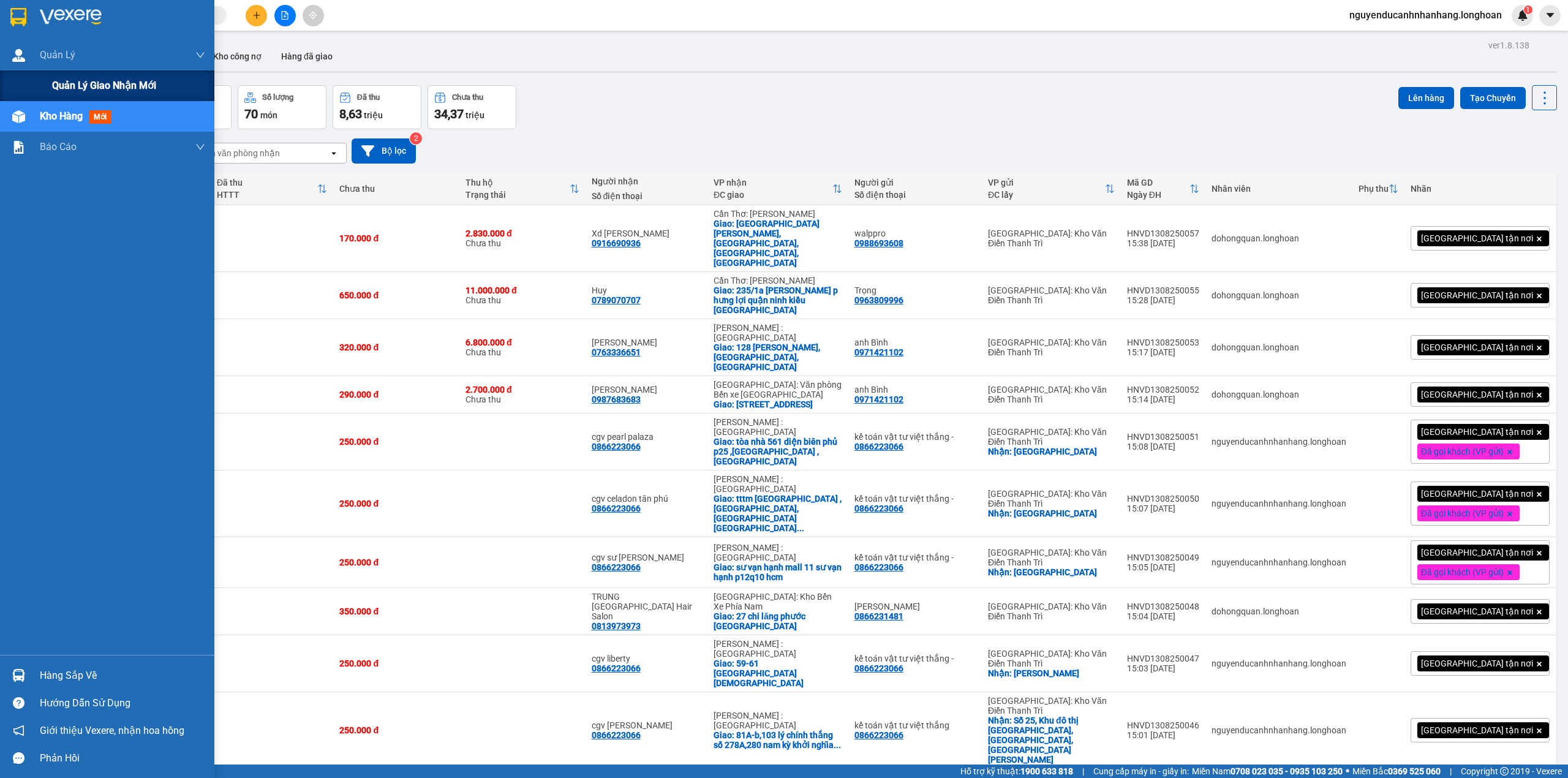
click at [101, 80] on span "Quản lý giao nhận mới" at bounding box center [104, 86] width 104 height 16
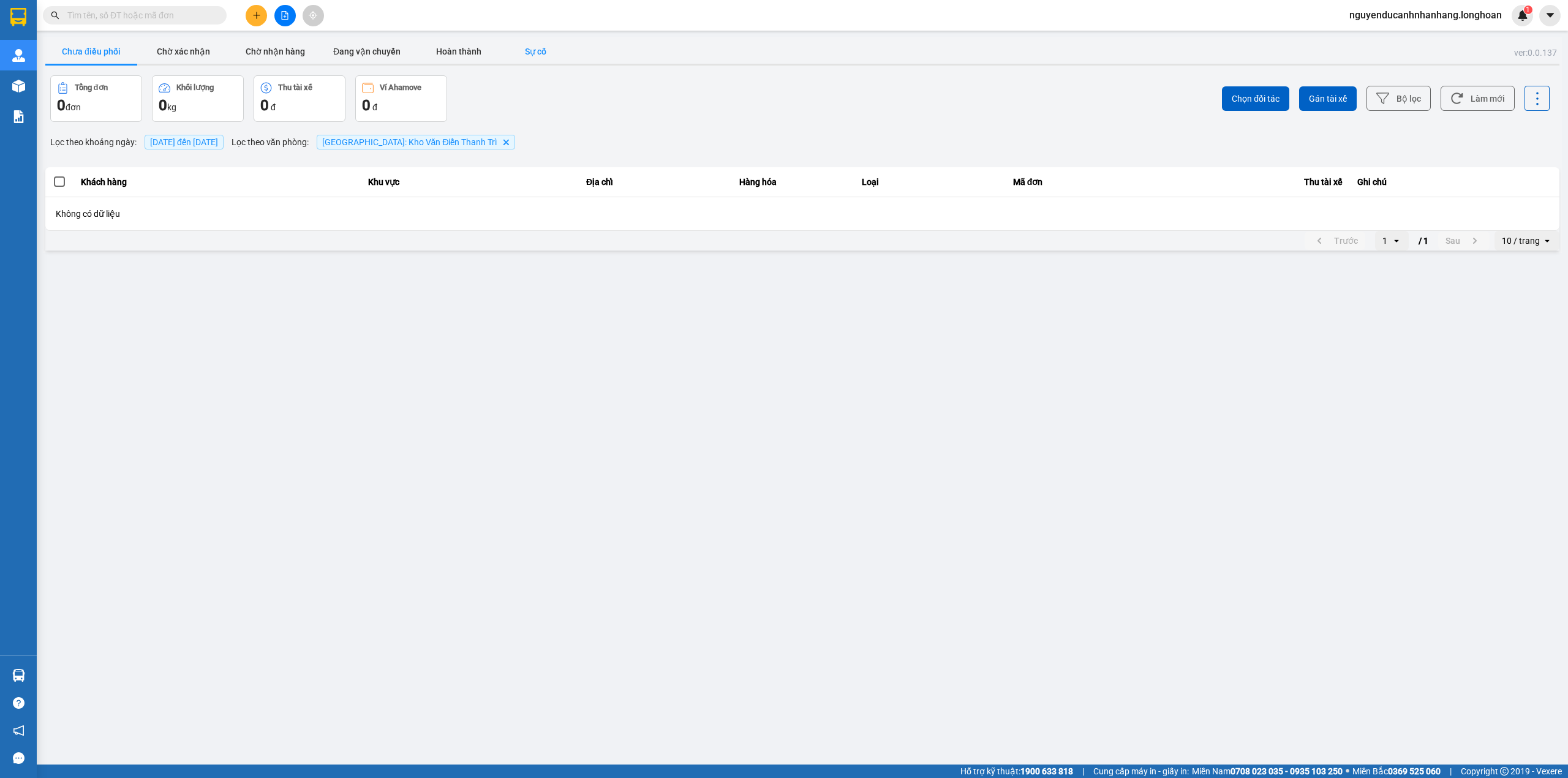
click at [533, 54] on button "Sự cố" at bounding box center [535, 51] width 62 height 25
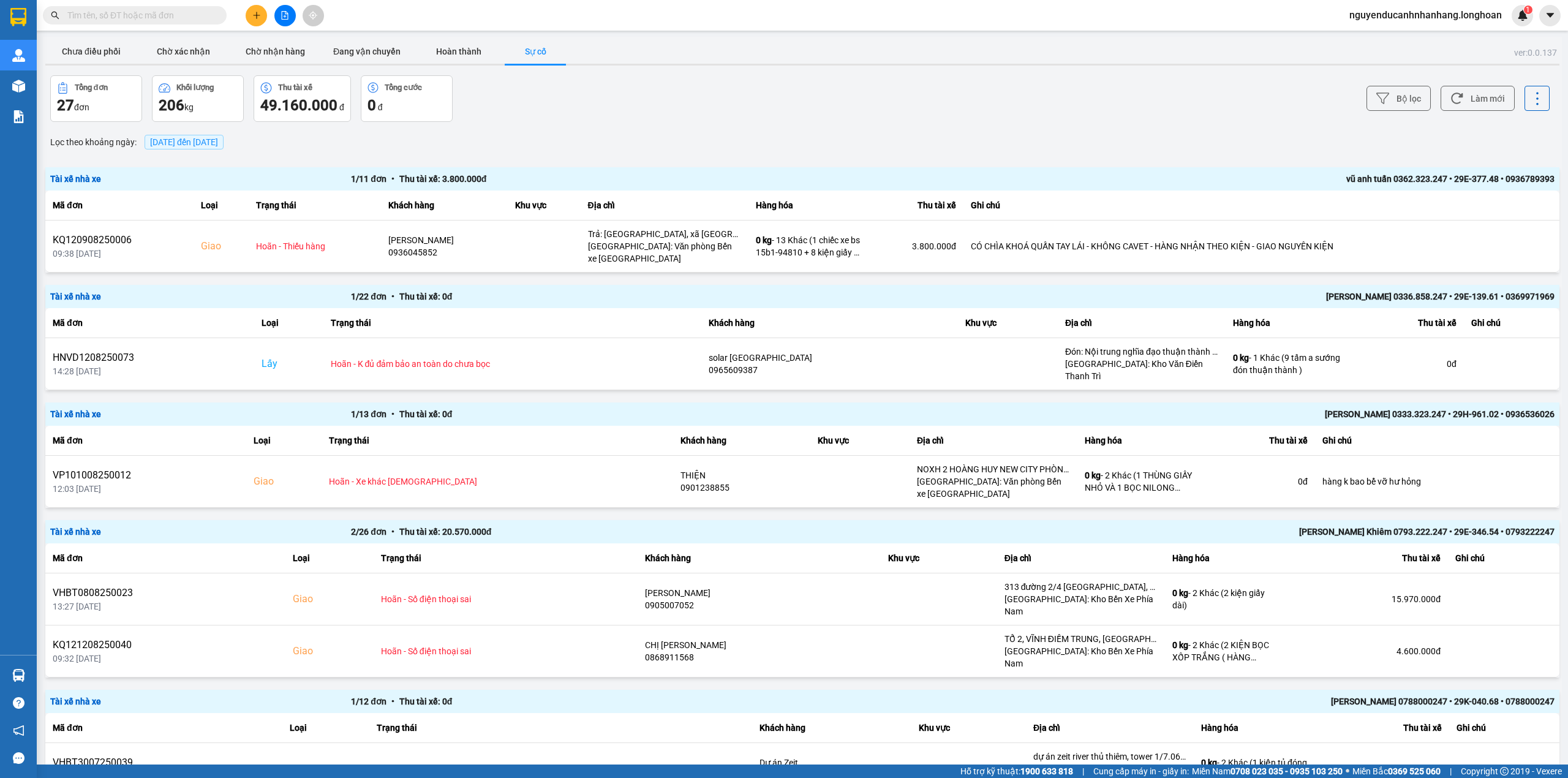
click at [202, 7] on span at bounding box center [135, 16] width 184 height 18
click at [190, 16] on input "text" at bounding box center [139, 15] width 144 height 14
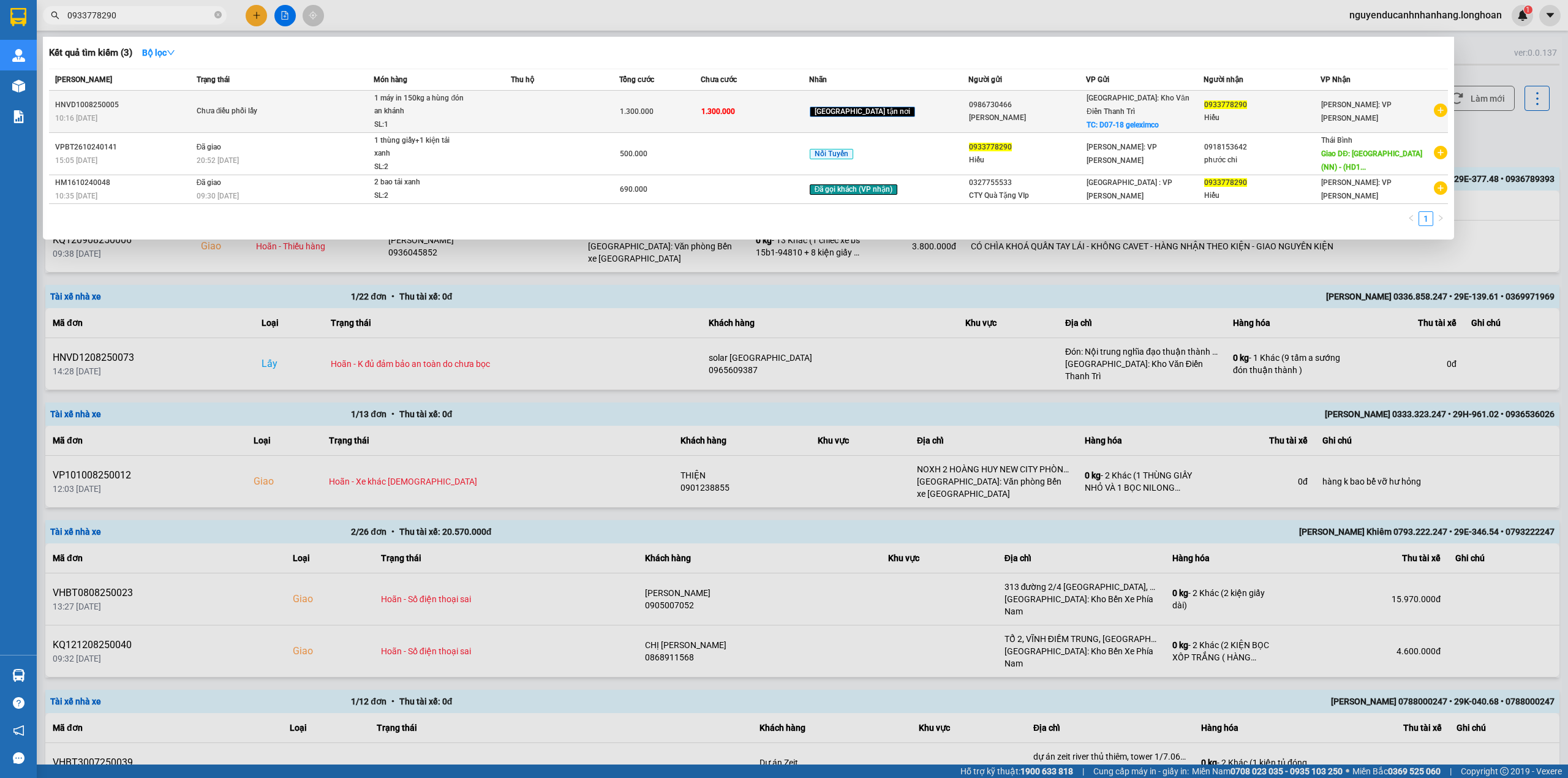
type input "0933778290"
click at [593, 130] on td at bounding box center [565, 112] width 108 height 42
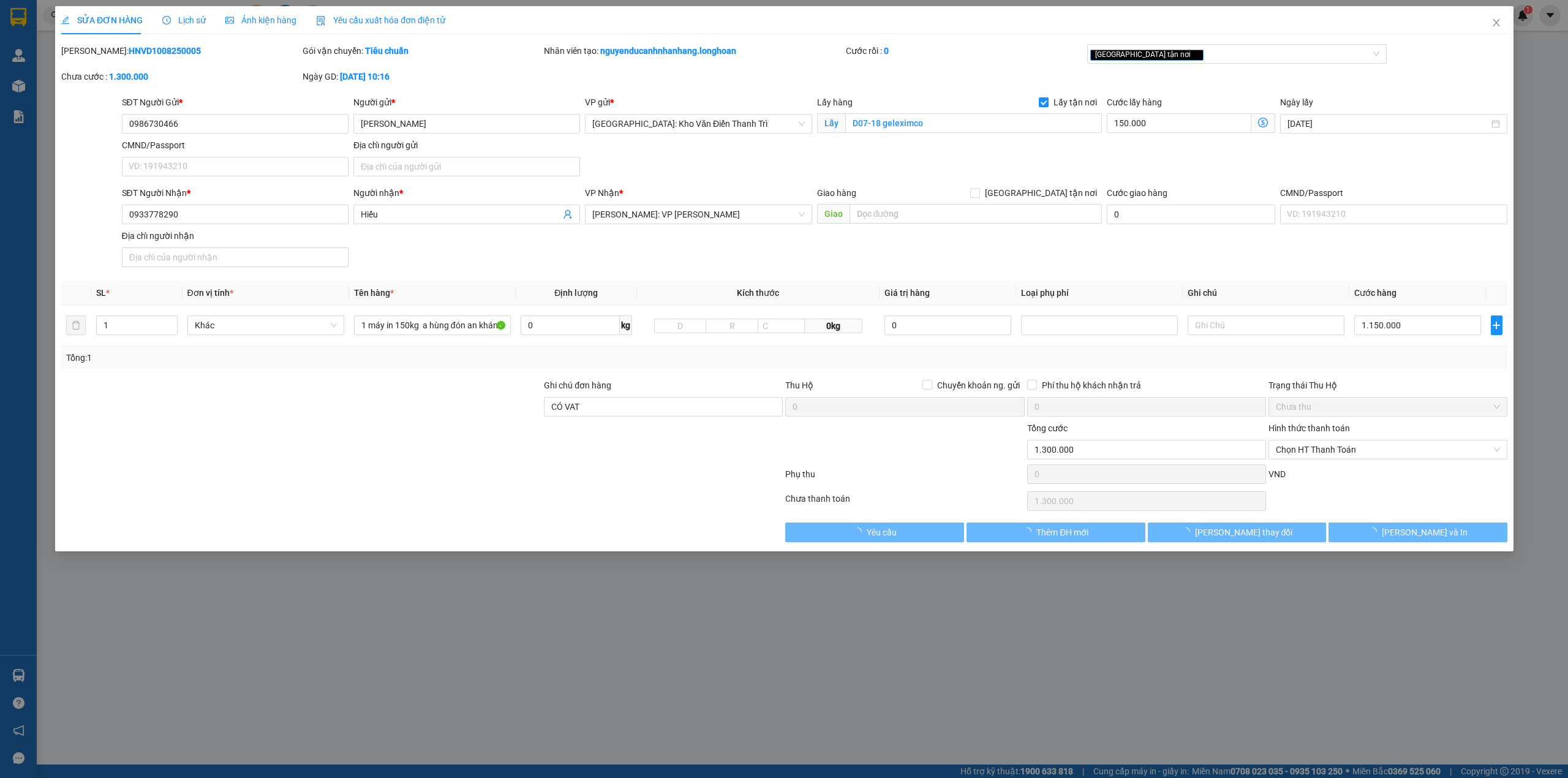
type input "0986730466"
type input "[PERSON_NAME]"
checkbox input "true"
type input "D07-18 geleximco"
type input "0933778290"
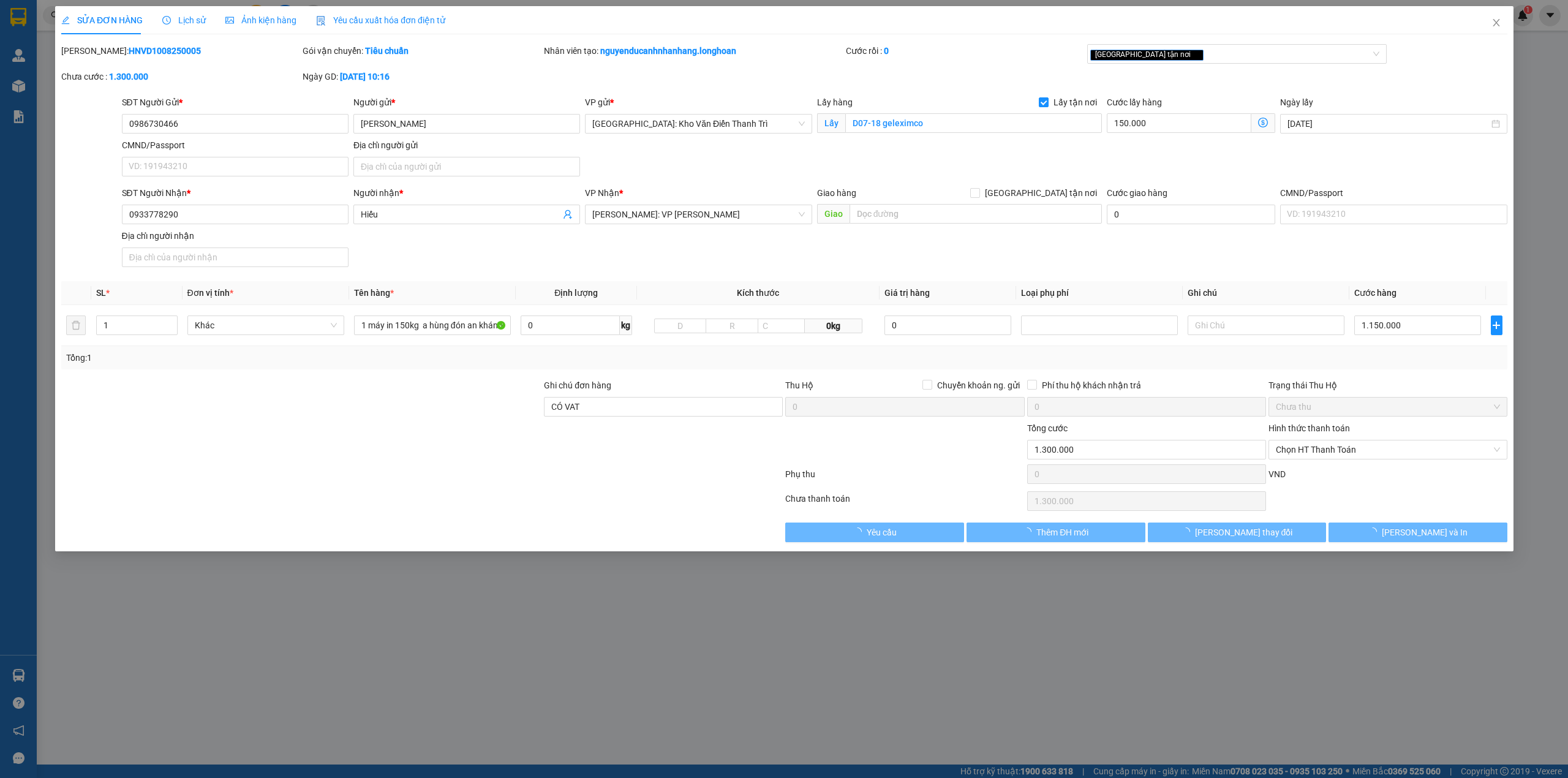
type input "Hiếu"
type input "CÓ VAT"
type input "1.300.000"
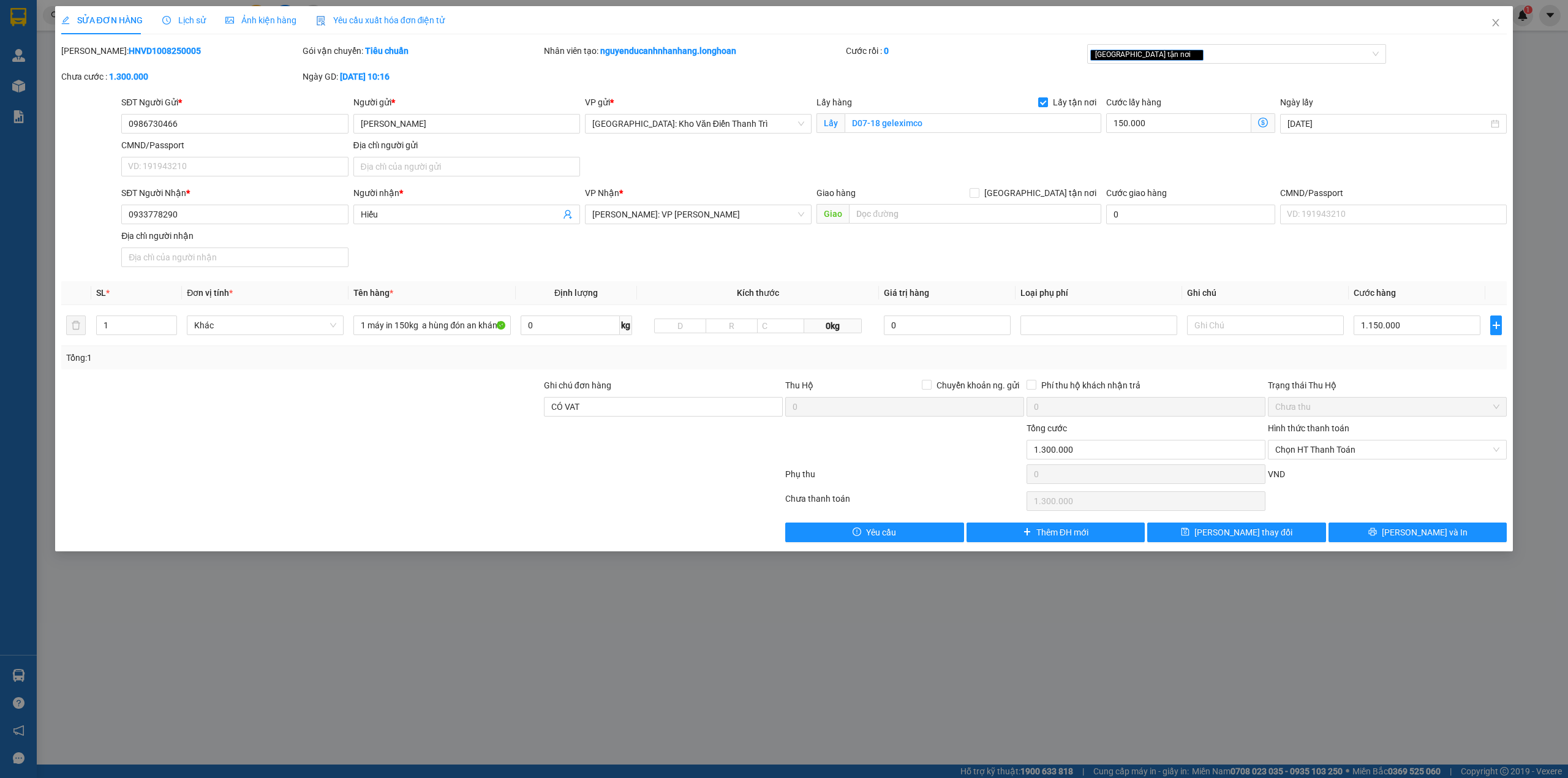
click at [175, 25] on span "Lịch sử" at bounding box center [184, 20] width 43 height 10
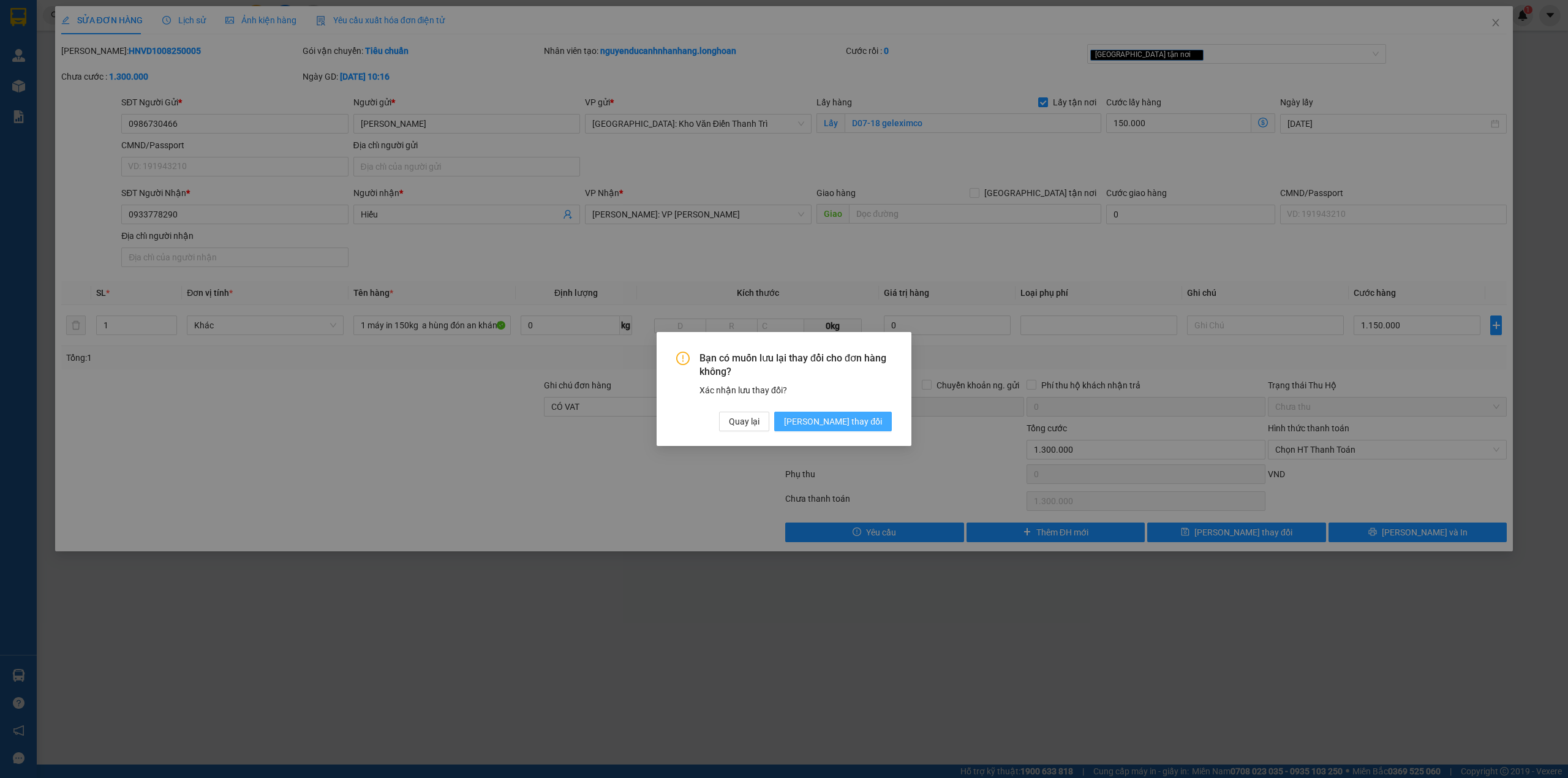
click at [850, 428] on span "[PERSON_NAME] thay đổi" at bounding box center [833, 421] width 98 height 14
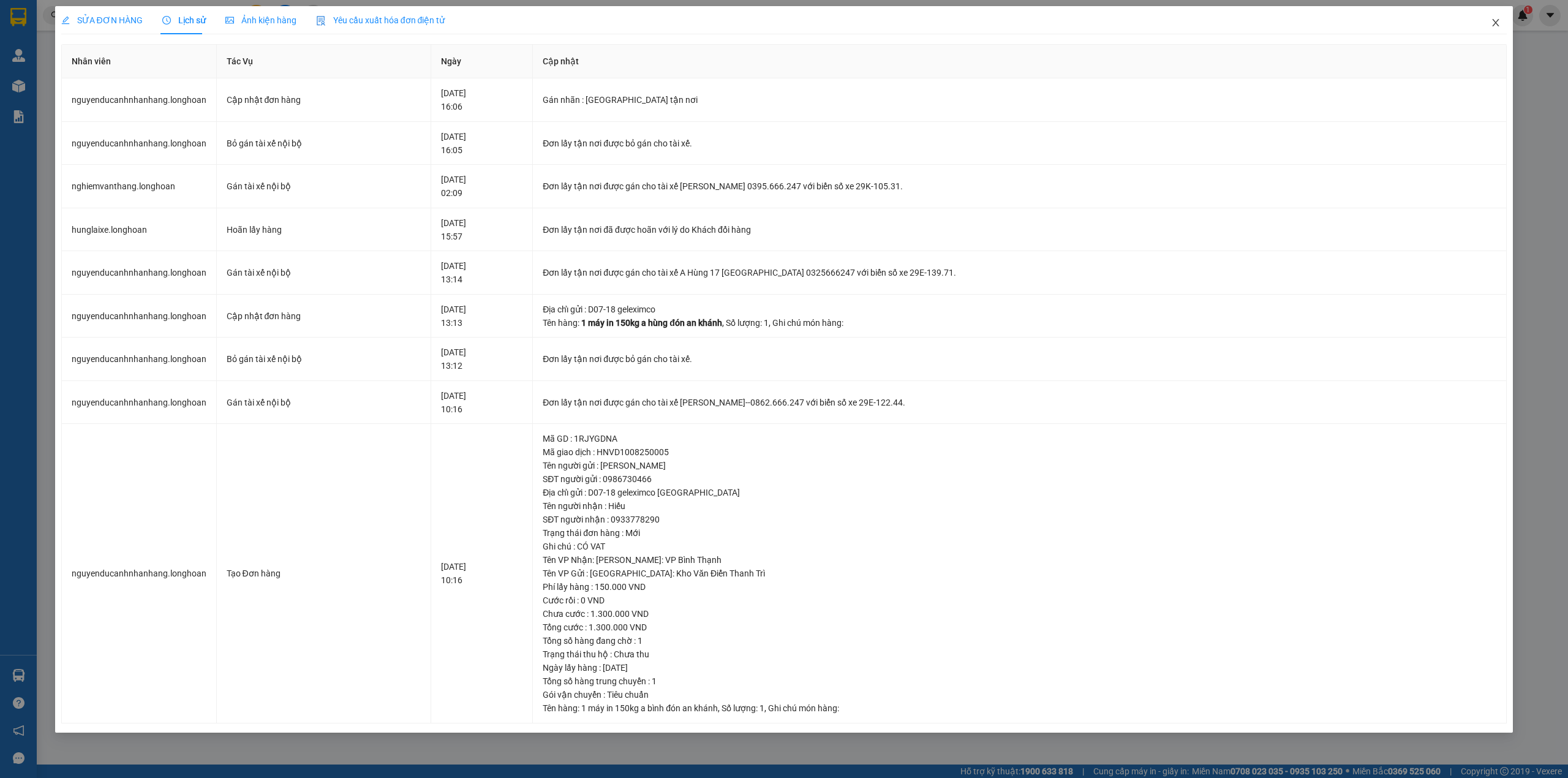
click at [1495, 23] on icon "close" at bounding box center [1495, 22] width 10 height 10
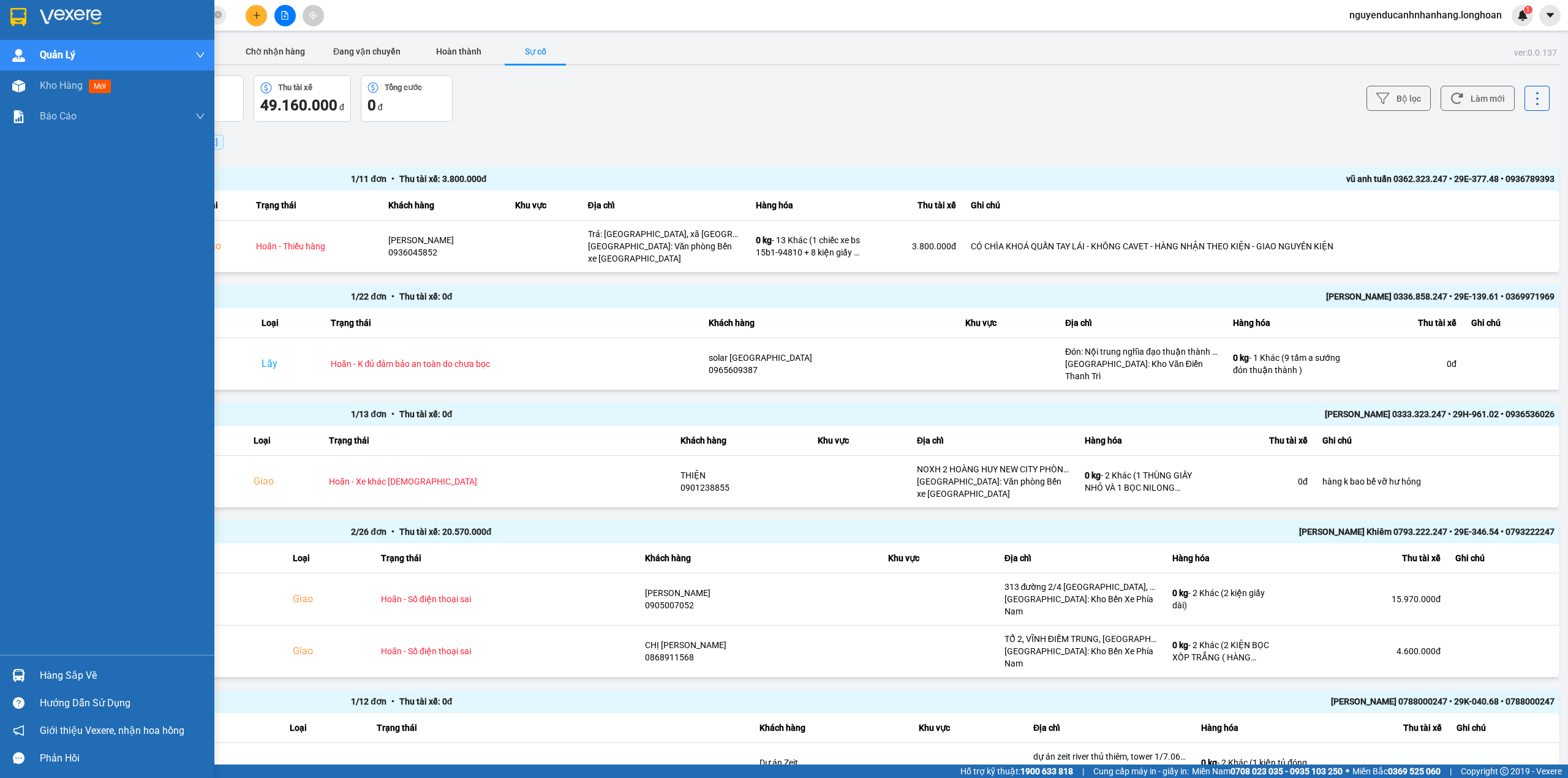
click at [44, 17] on img at bounding box center [70, 17] width 62 height 18
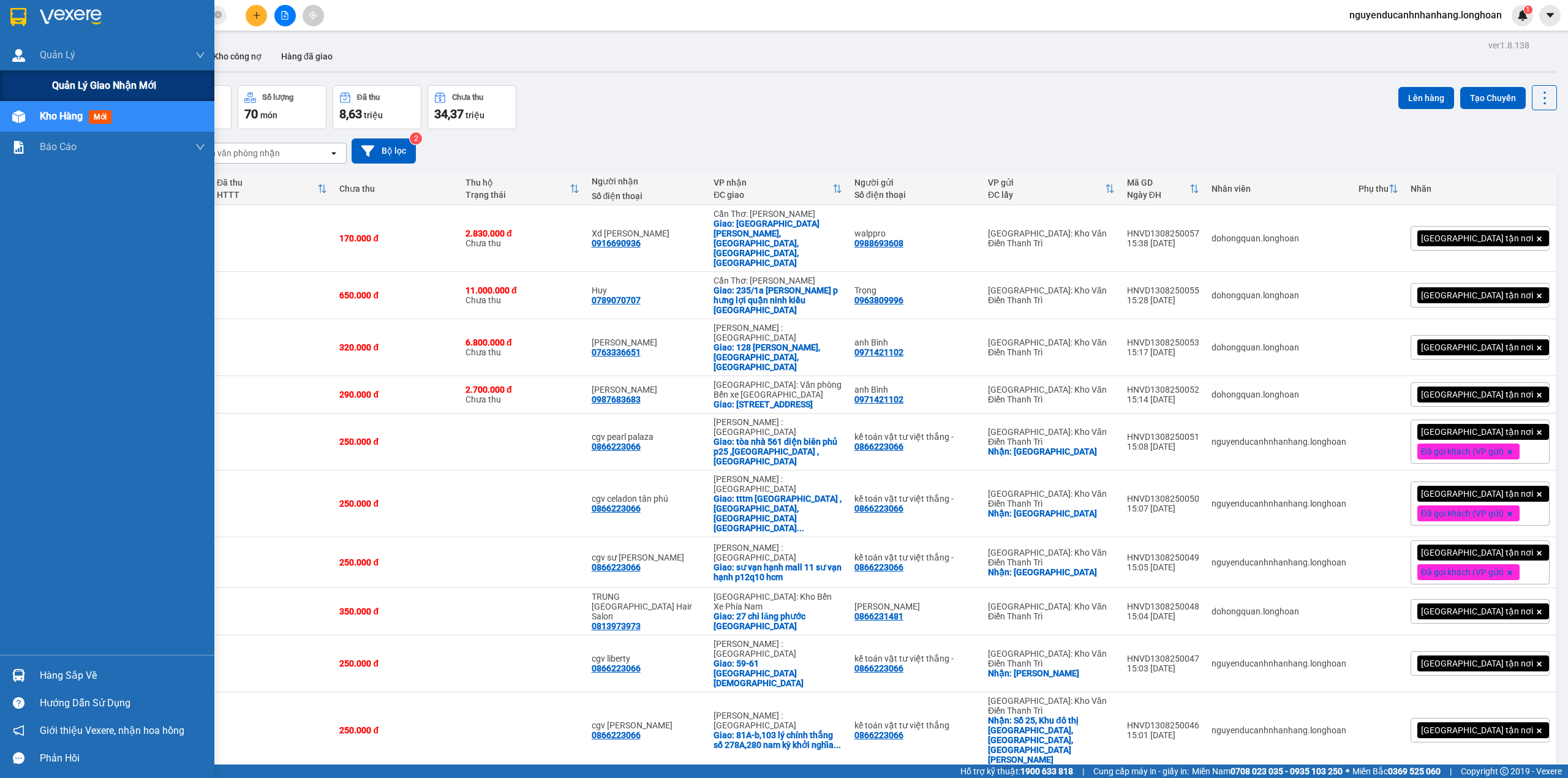
click at [50, 76] on div "Quản lý giao nhận mới" at bounding box center [107, 86] width 214 height 30
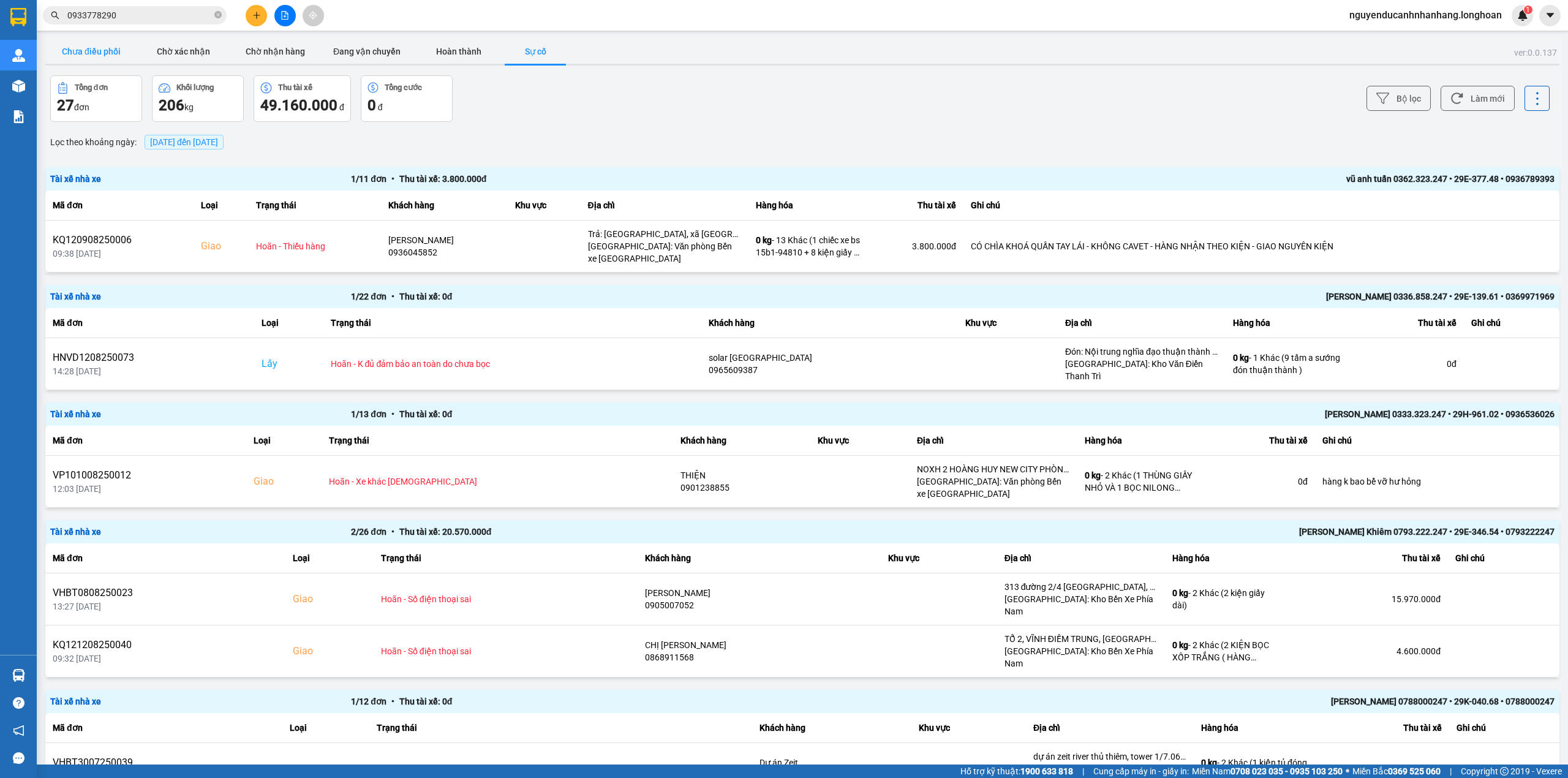
click at [101, 51] on button "Chưa điều phối" at bounding box center [91, 51] width 92 height 25
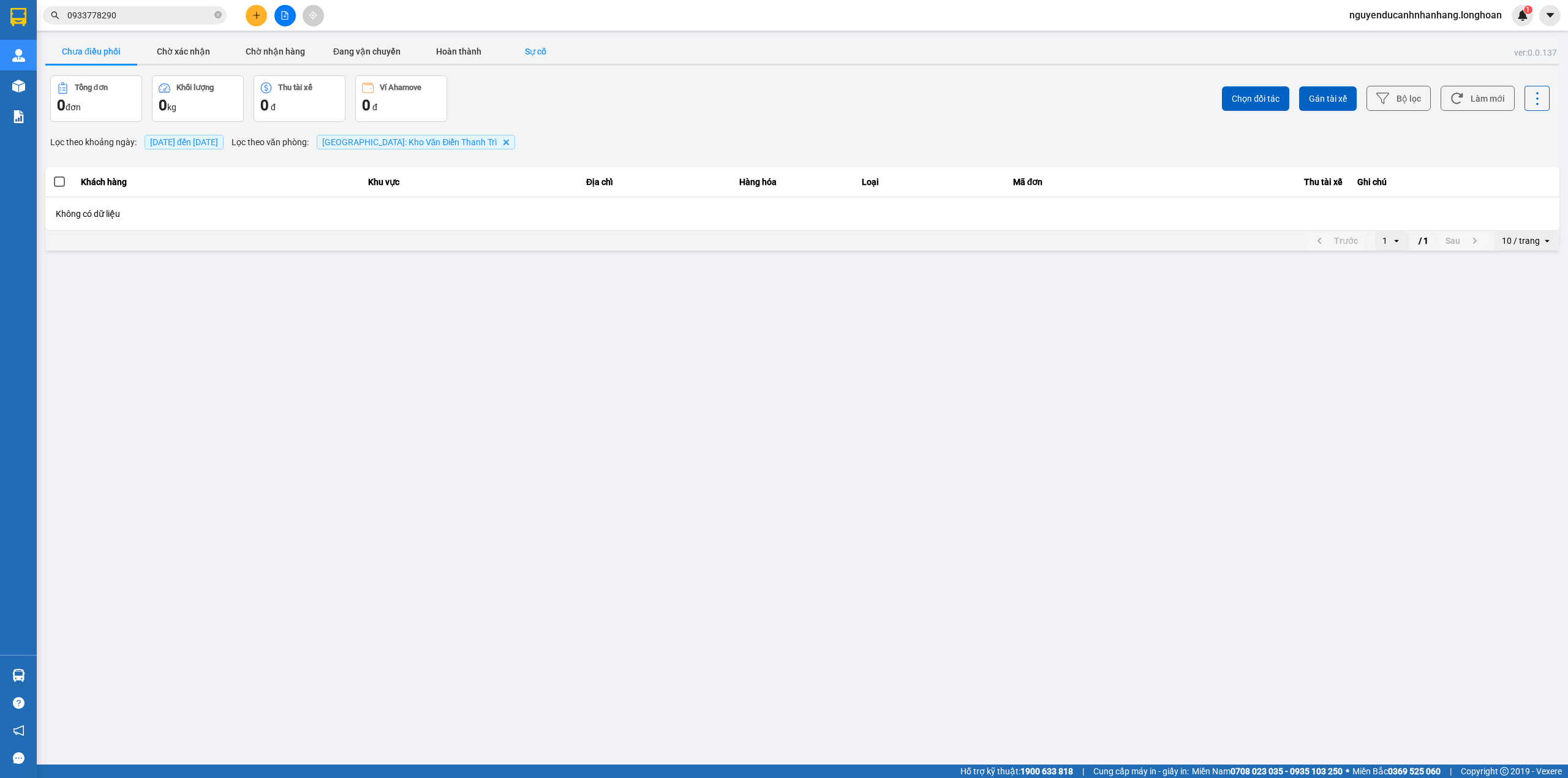
click at [549, 48] on button "Sự cố" at bounding box center [535, 51] width 62 height 25
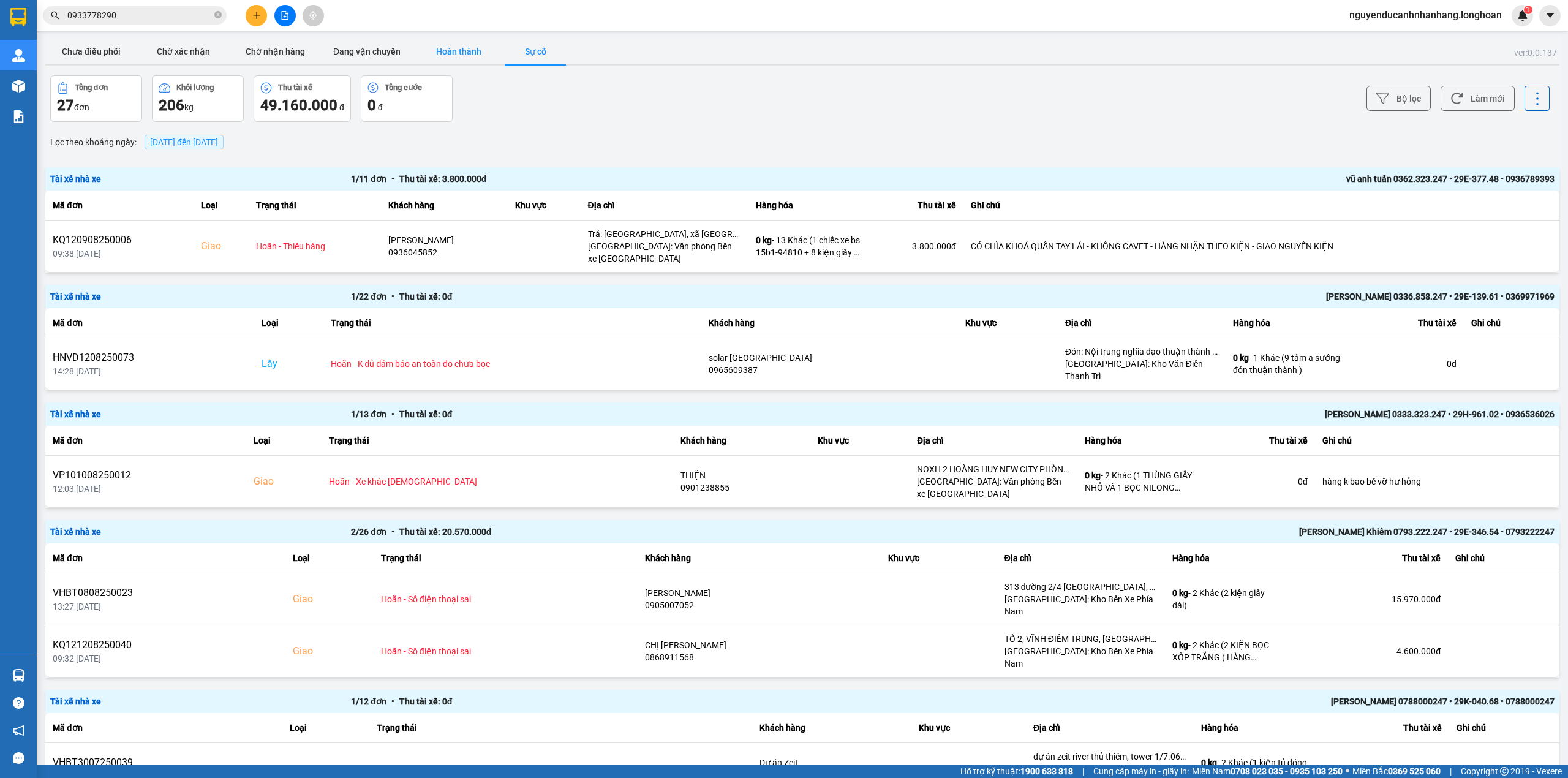
click at [487, 50] on button "Hoàn thành" at bounding box center [459, 51] width 92 height 25
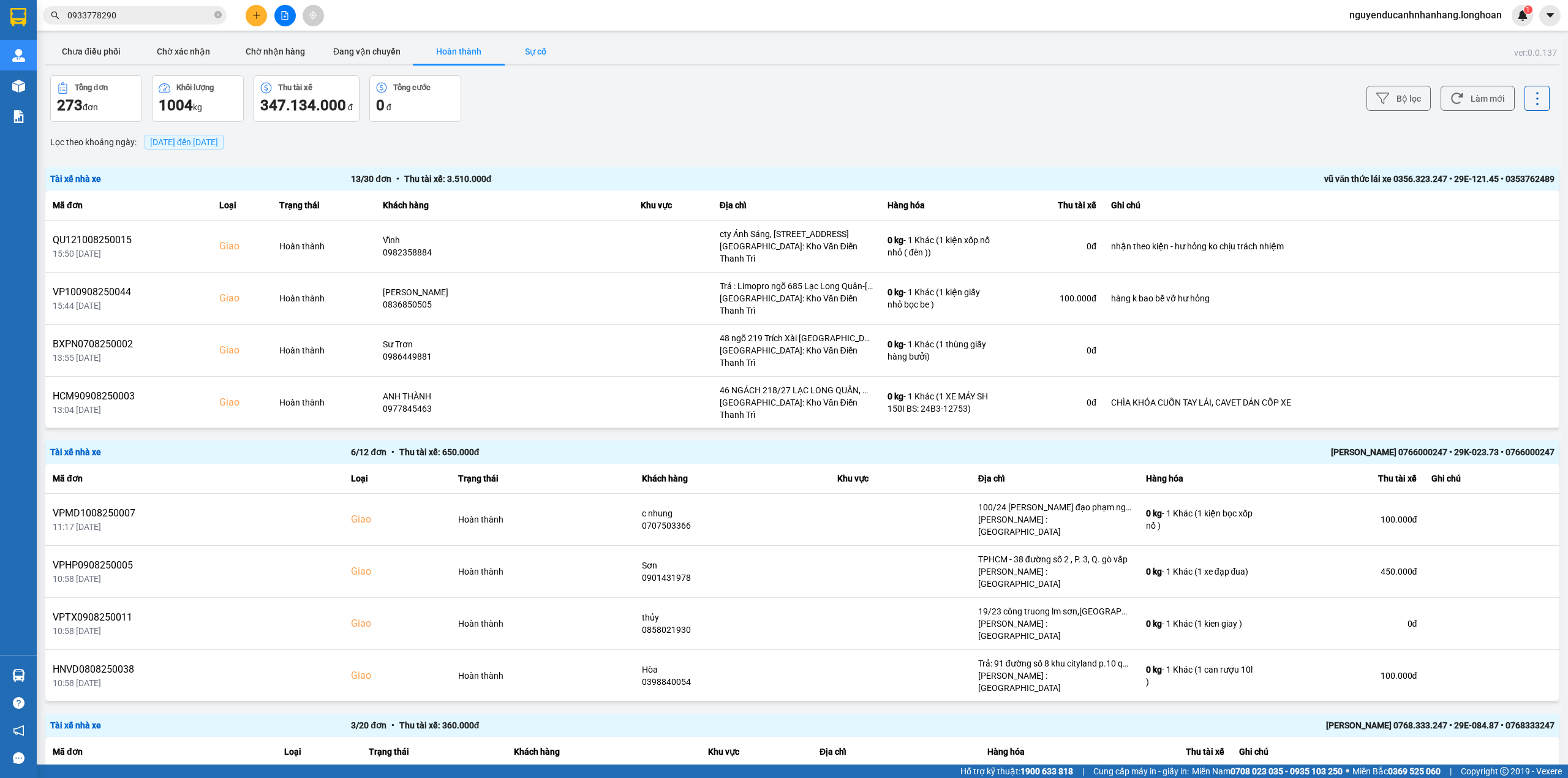
click at [523, 51] on button "Sự cố" at bounding box center [535, 51] width 62 height 25
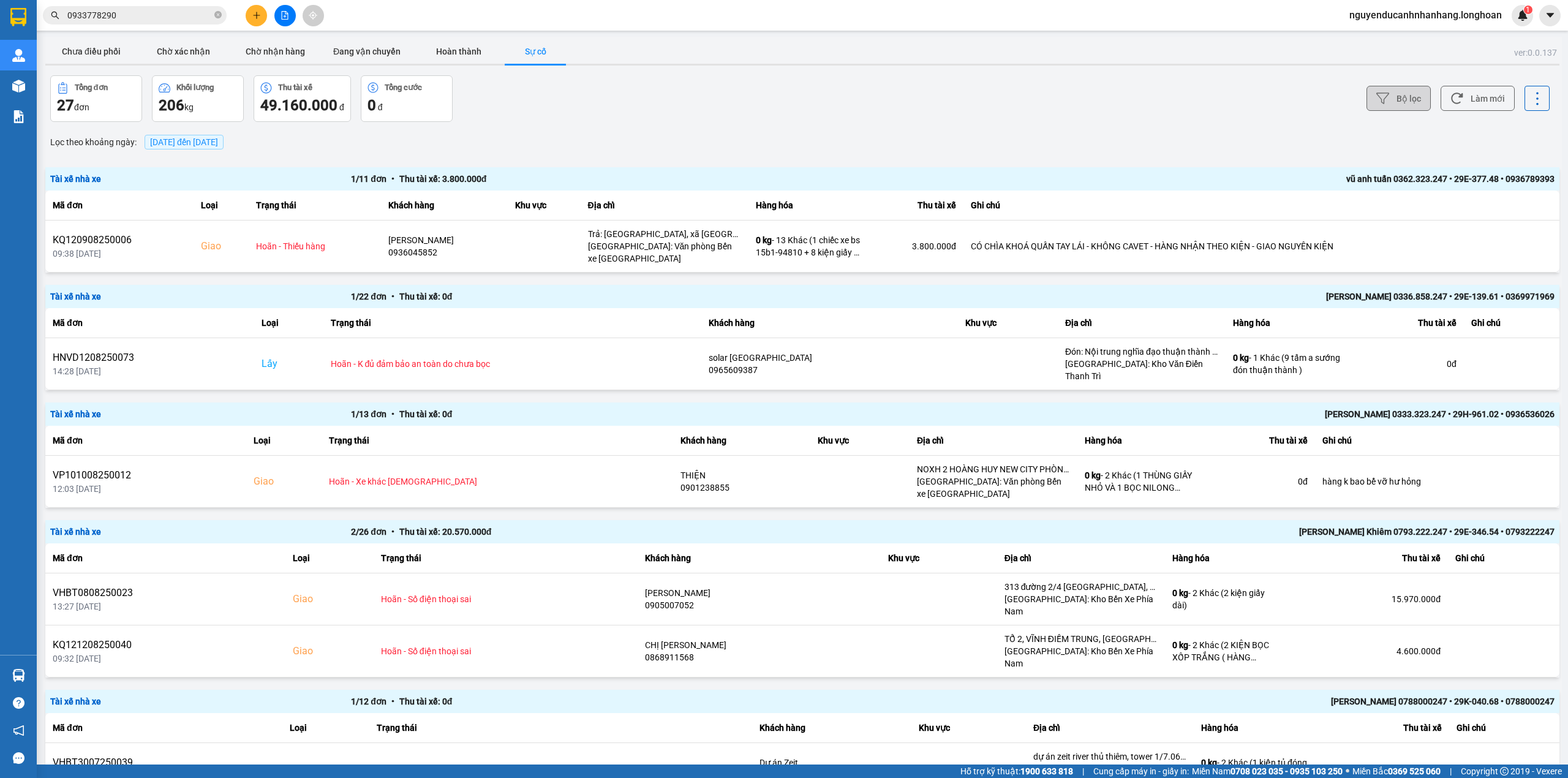
click at [1405, 95] on button "Bộ lọc" at bounding box center [1399, 97] width 64 height 25
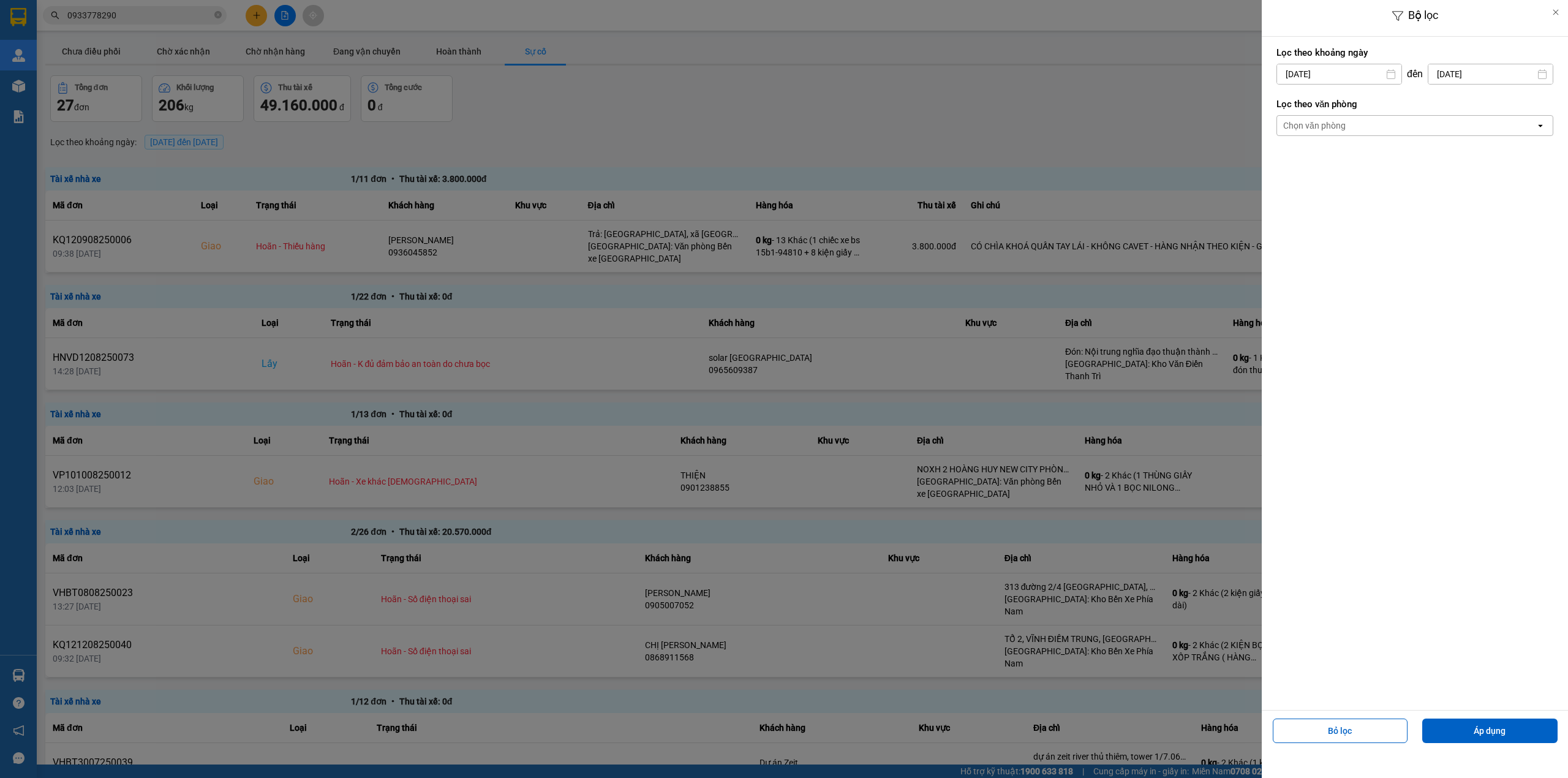
click at [1361, 128] on div "Chọn văn phòng" at bounding box center [1405, 125] width 258 height 19
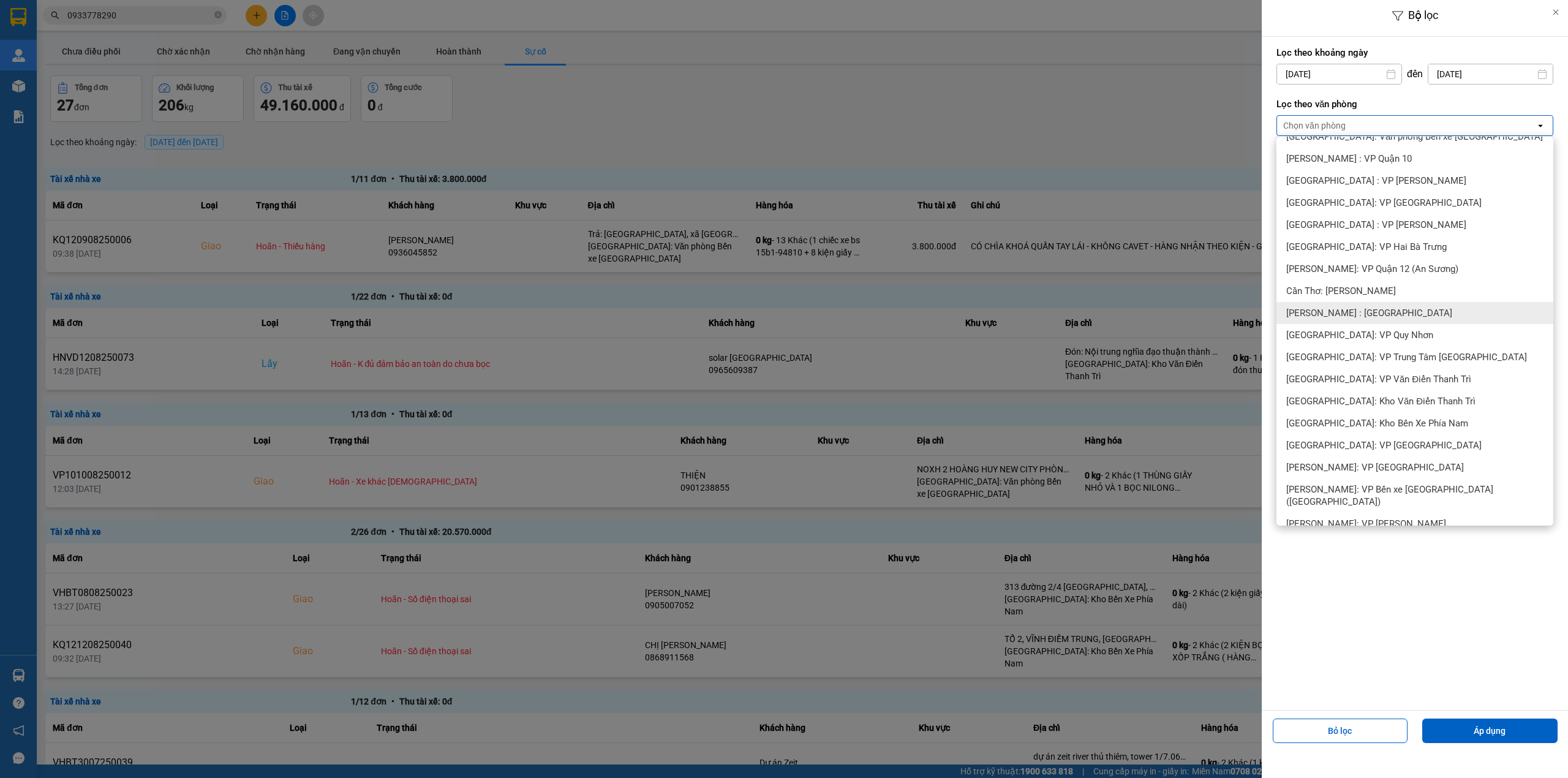
scroll to position [326, 0]
click at [1367, 407] on div "[GEOGRAPHIC_DATA]: Kho Văn Điển Thanh Trì" at bounding box center [1415, 399] width 277 height 22
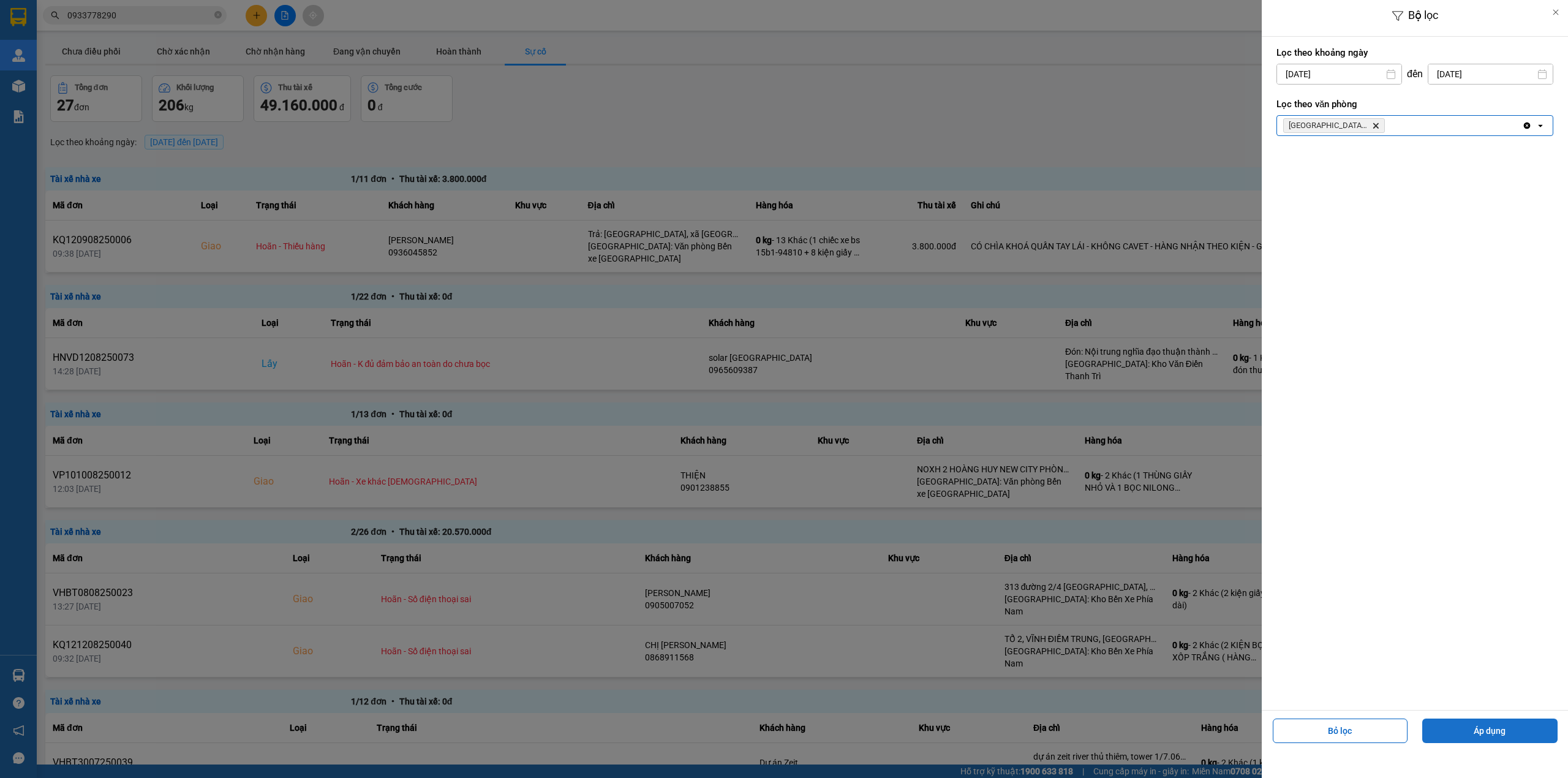
click at [1483, 734] on button "Áp dụng" at bounding box center [1489, 731] width 135 height 25
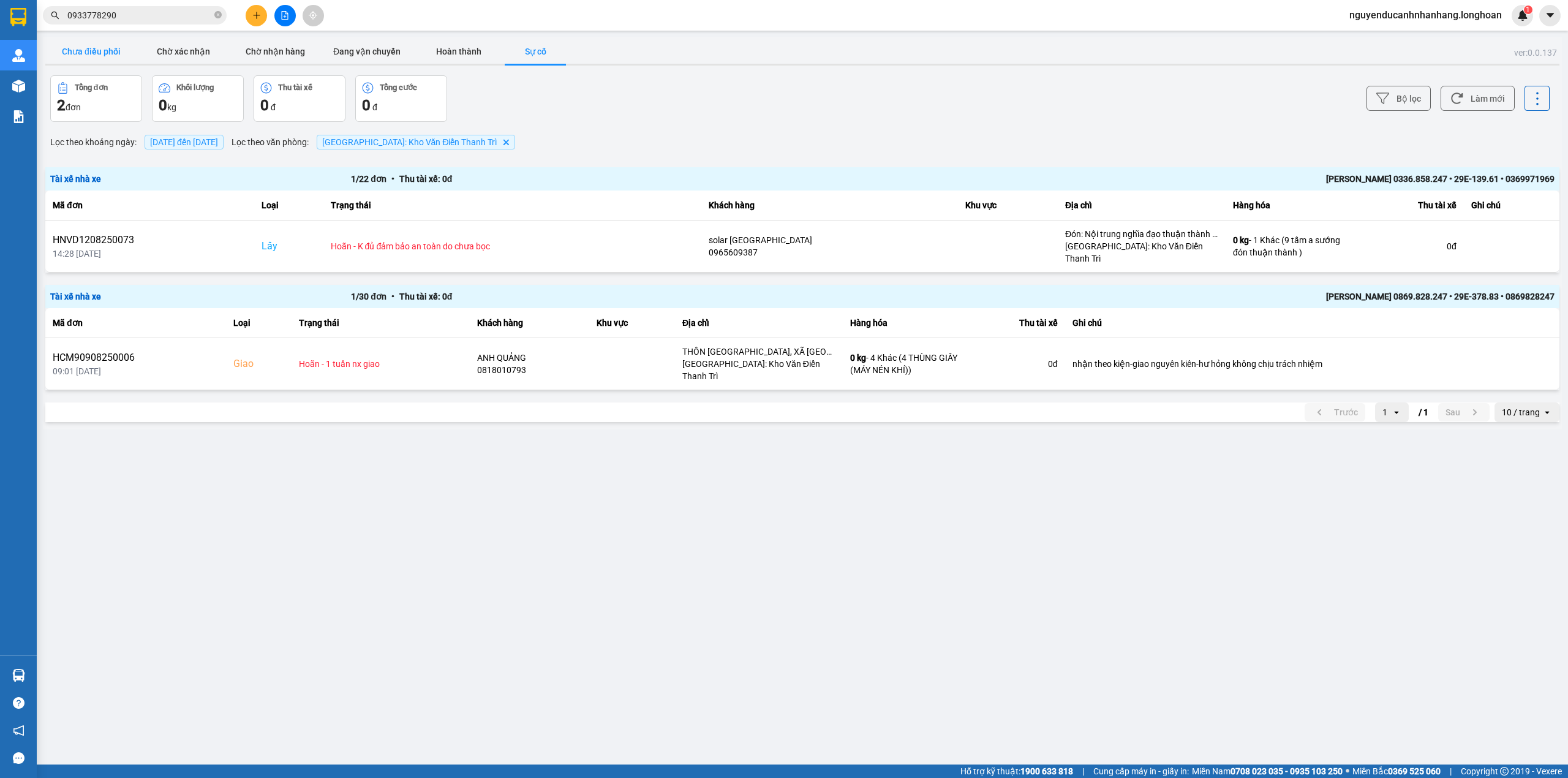
click at [84, 57] on button "Chưa điều phối" at bounding box center [91, 51] width 92 height 25
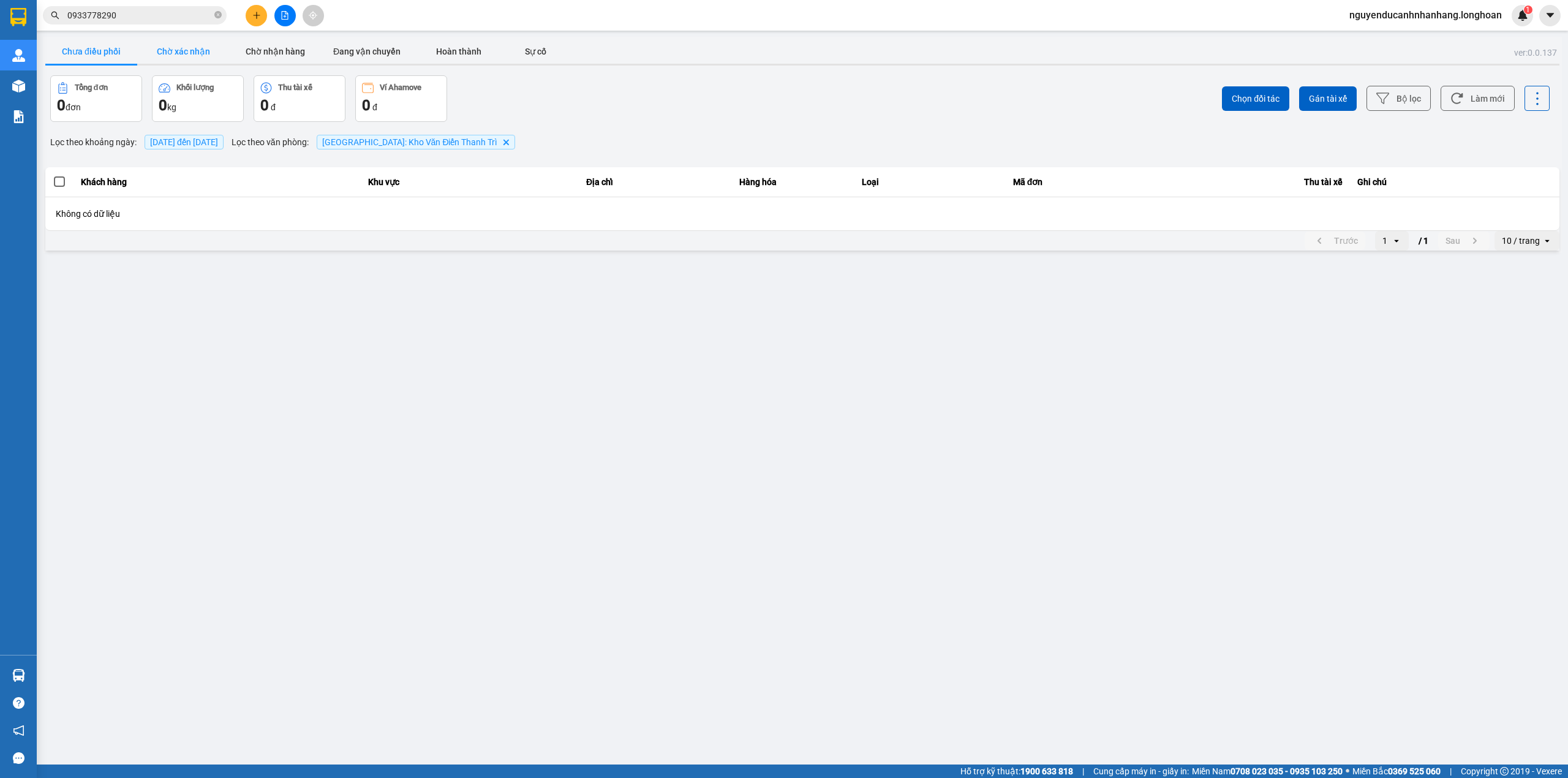
click at [191, 54] on button "Chờ xác nhận" at bounding box center [183, 51] width 92 height 25
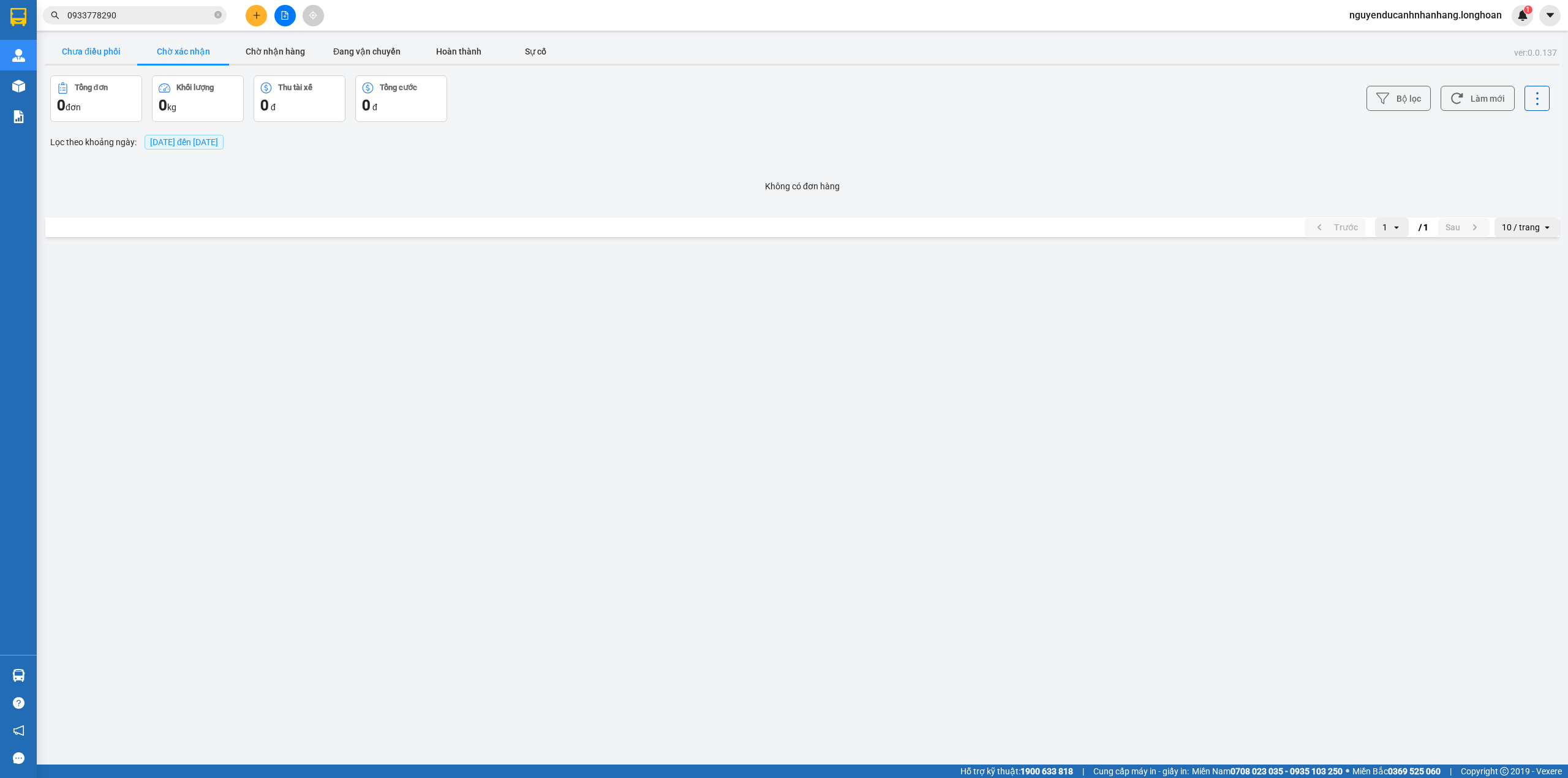
click at [111, 51] on button "Chưa điều phối" at bounding box center [91, 51] width 92 height 25
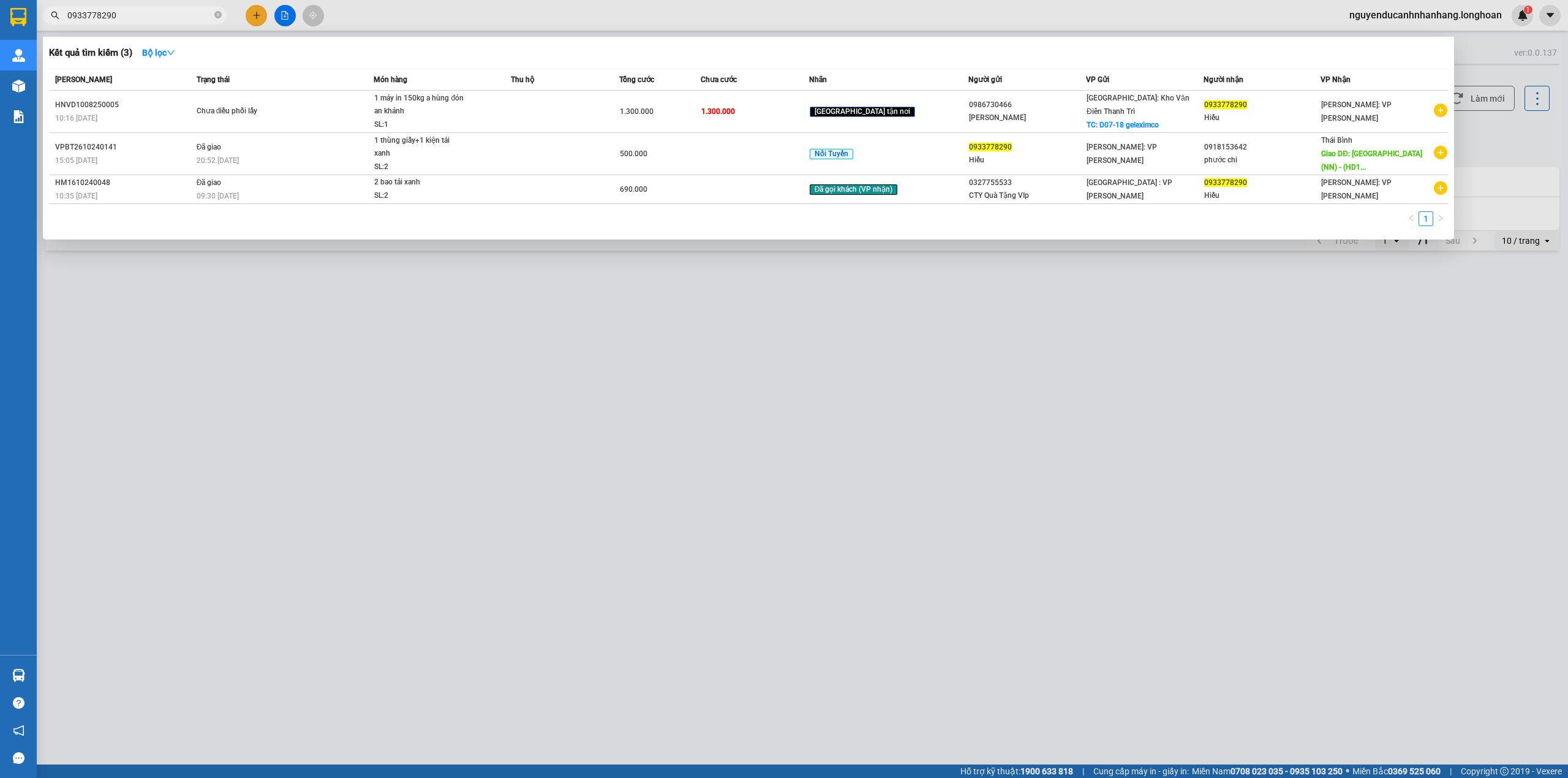
click at [155, 21] on input "0933778290" at bounding box center [139, 15] width 144 height 14
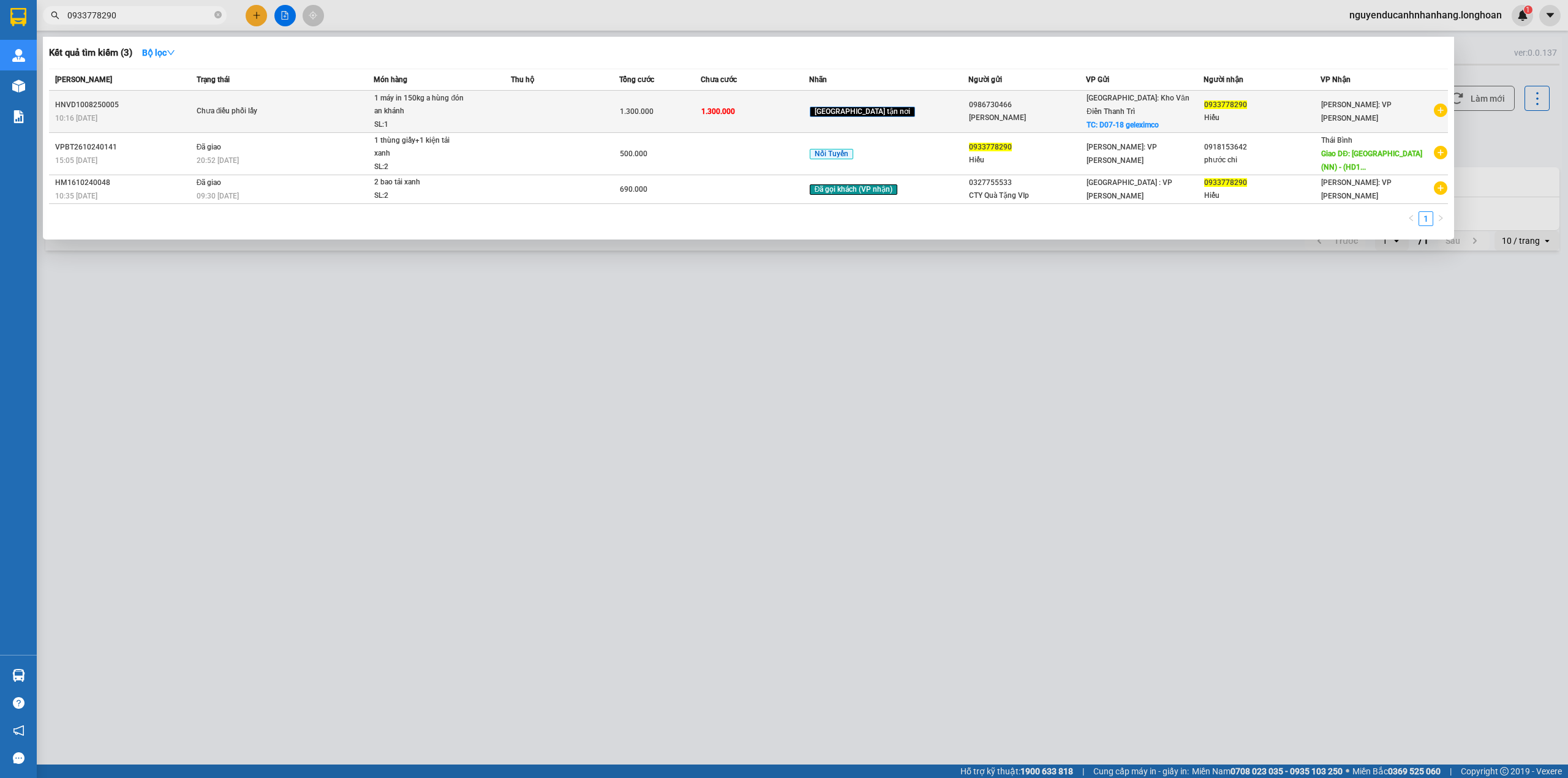
click at [290, 97] on td "Chưa điều phối lấy" at bounding box center [284, 112] width 181 height 42
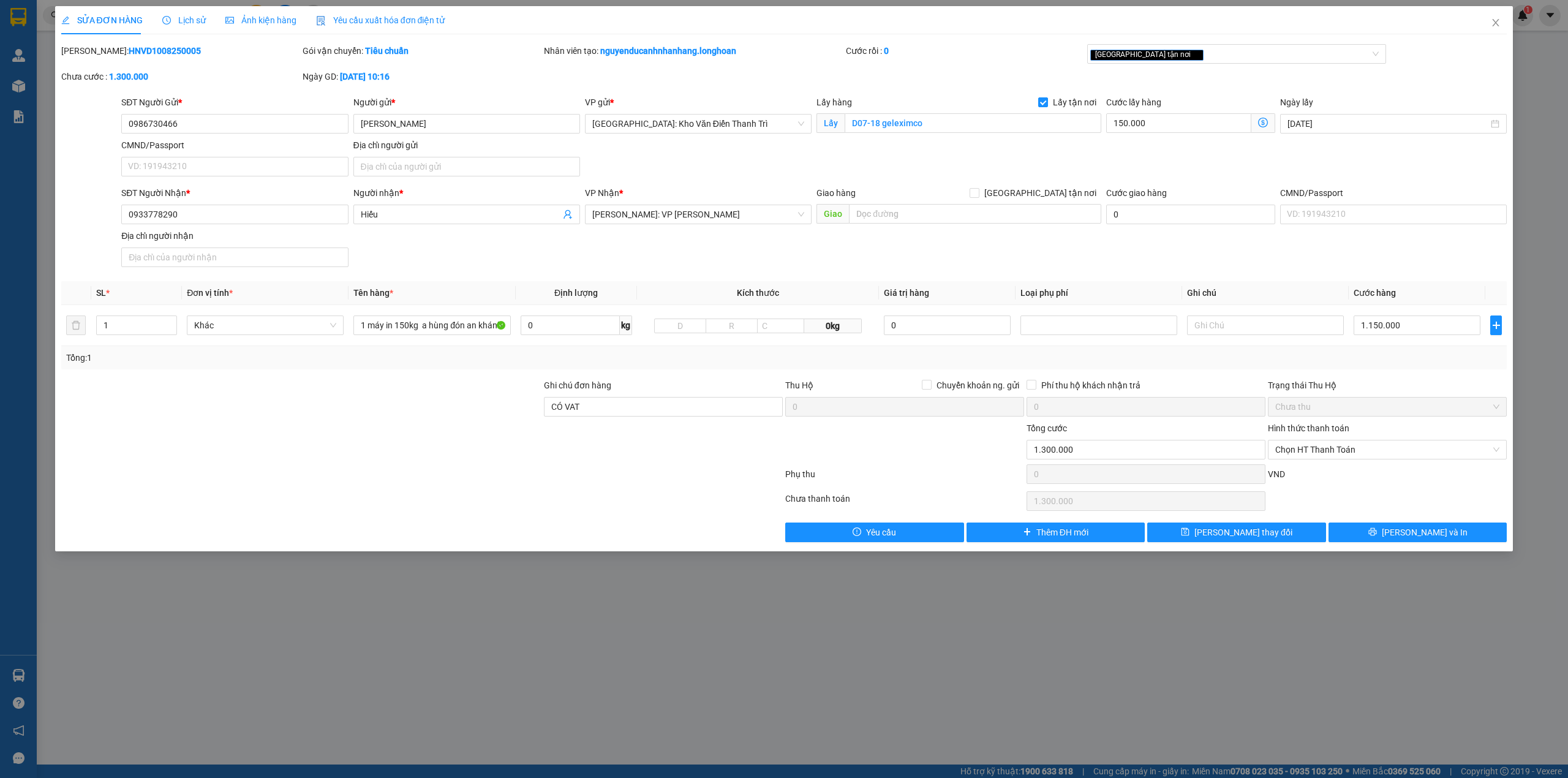
click at [189, 17] on span "Lịch sử" at bounding box center [184, 20] width 43 height 10
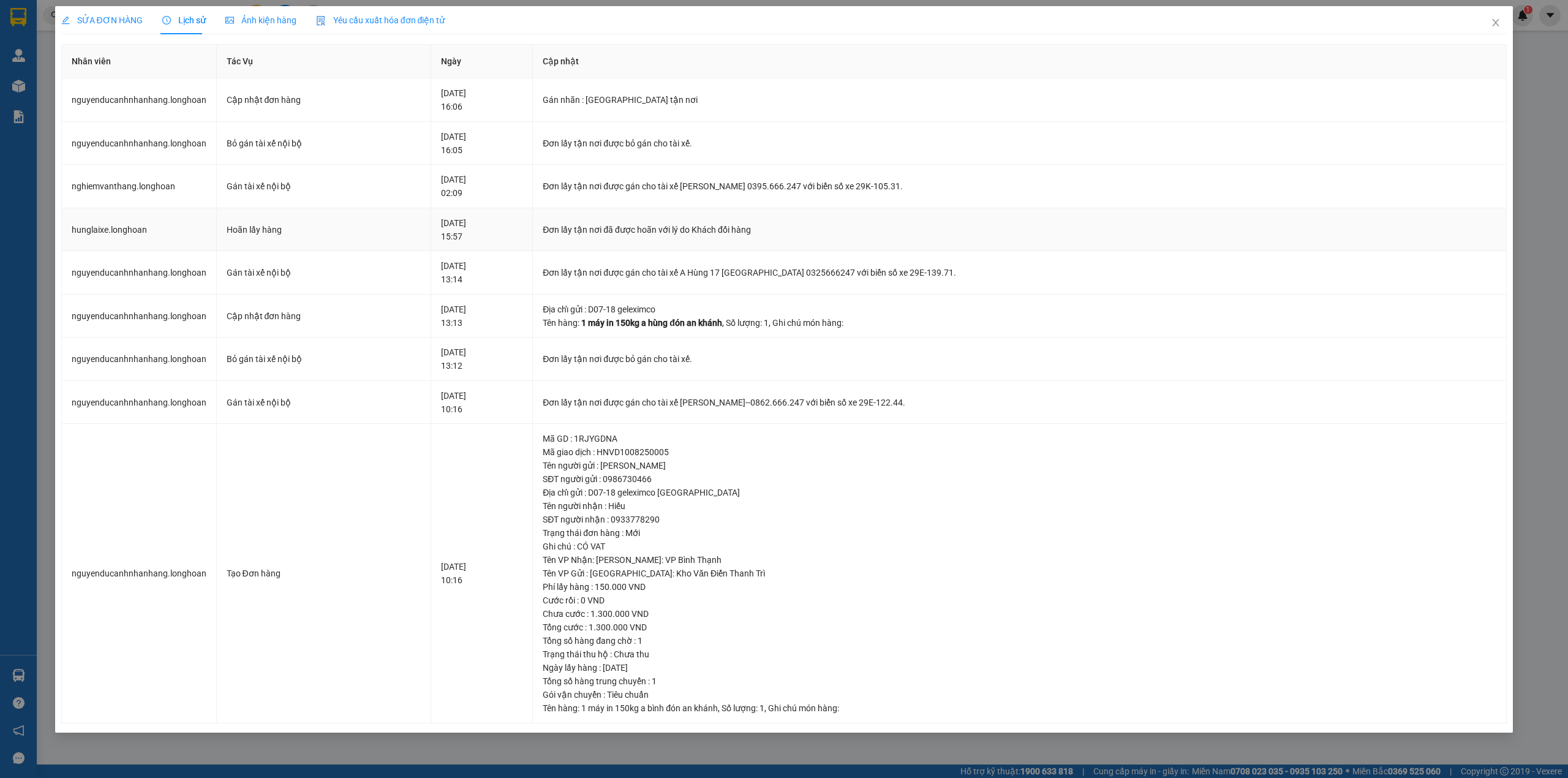
click at [155, 241] on td "hunglaixe.longhoan" at bounding box center [139, 230] width 155 height 43
click at [92, 194] on td "nghiemvanthang.longhoan" at bounding box center [139, 186] width 155 height 43
click at [759, 192] on div "Đơn lấy tận nơi được gán cho tài xế Phạm Thế Luân 0395.666.247 với biển số xe 2…" at bounding box center [1018, 186] width 953 height 14
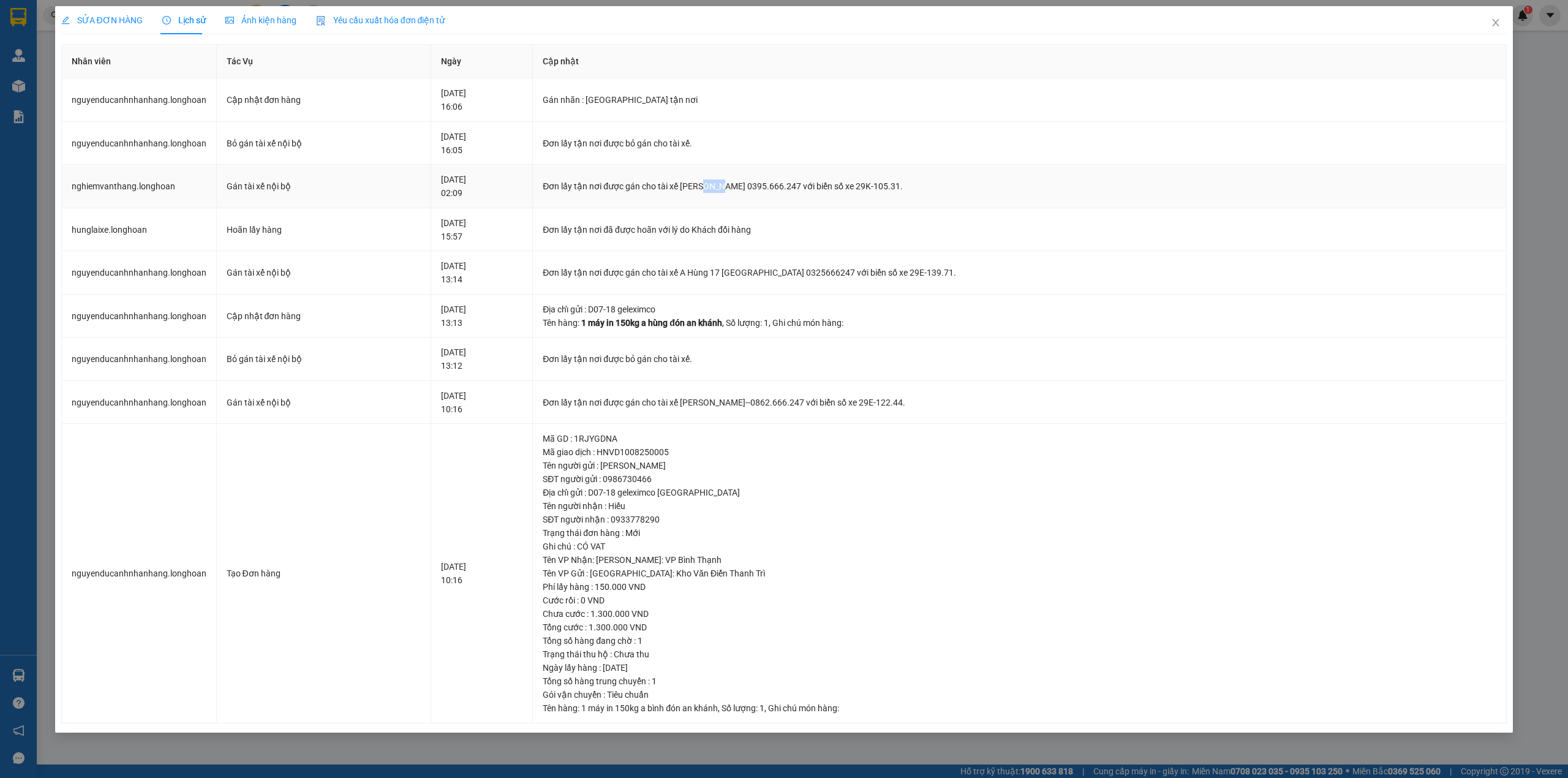
click at [759, 192] on div "Đơn lấy tận nơi được gán cho tài xế Phạm Thế Luân 0395.666.247 với biển số xe 2…" at bounding box center [1018, 186] width 953 height 14
click at [1494, 26] on icon "close" at bounding box center [1495, 22] width 10 height 10
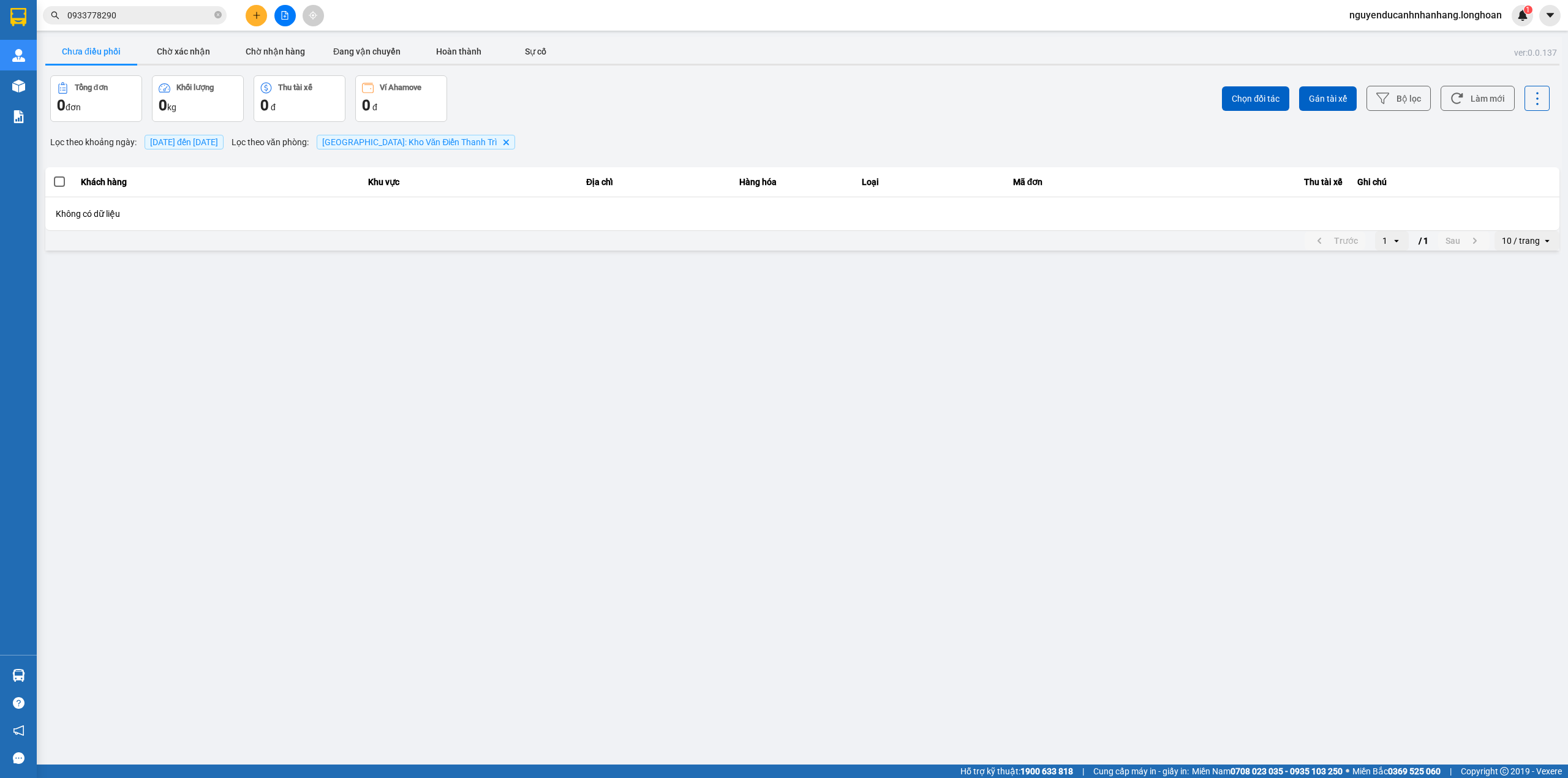
click at [89, 40] on button "Chưa điều phối" at bounding box center [91, 51] width 92 height 25
click at [179, 47] on button "Chờ xác nhận" at bounding box center [183, 51] width 92 height 25
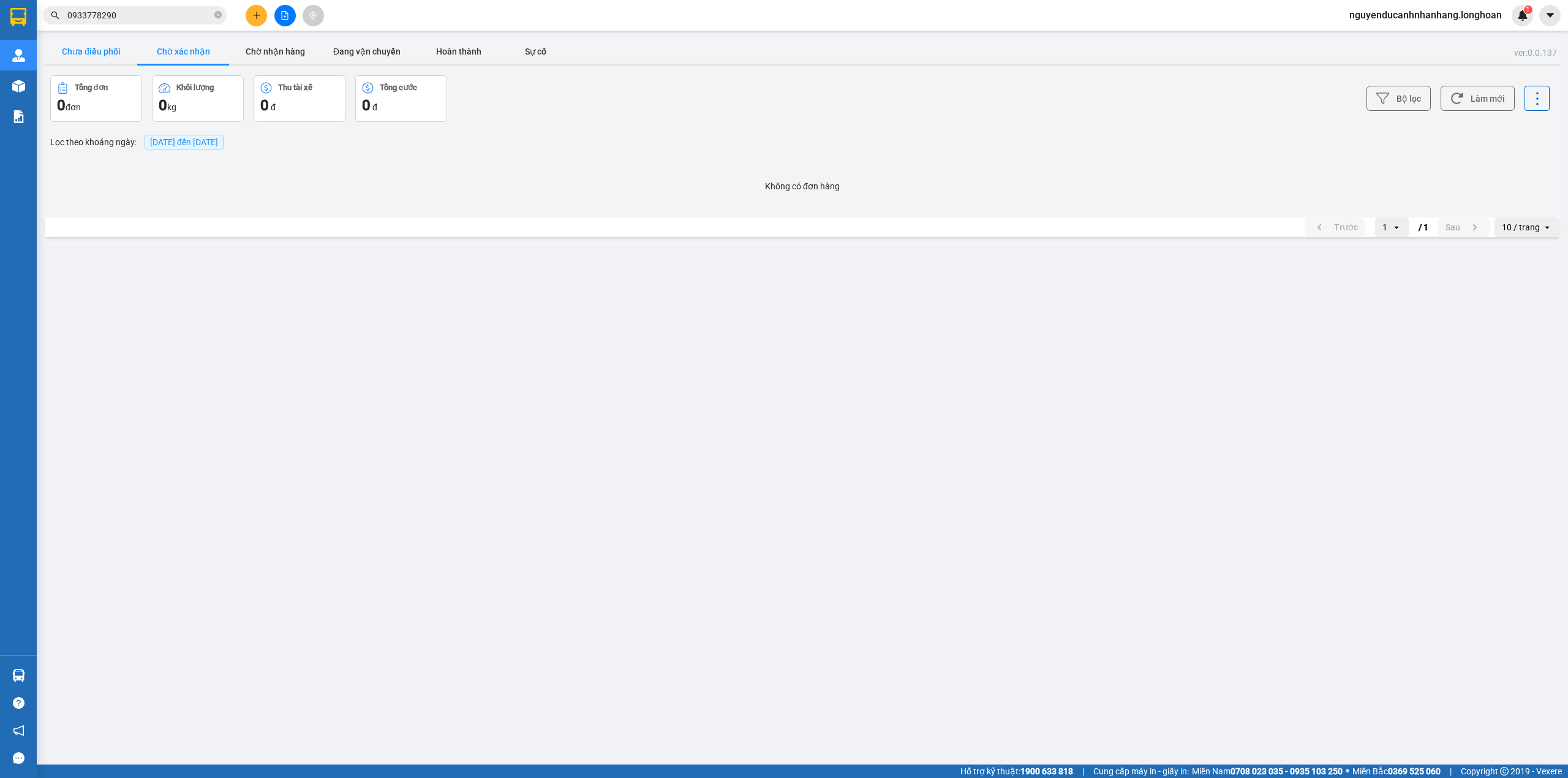
click at [102, 58] on button "Chưa điều phối" at bounding box center [91, 51] width 92 height 25
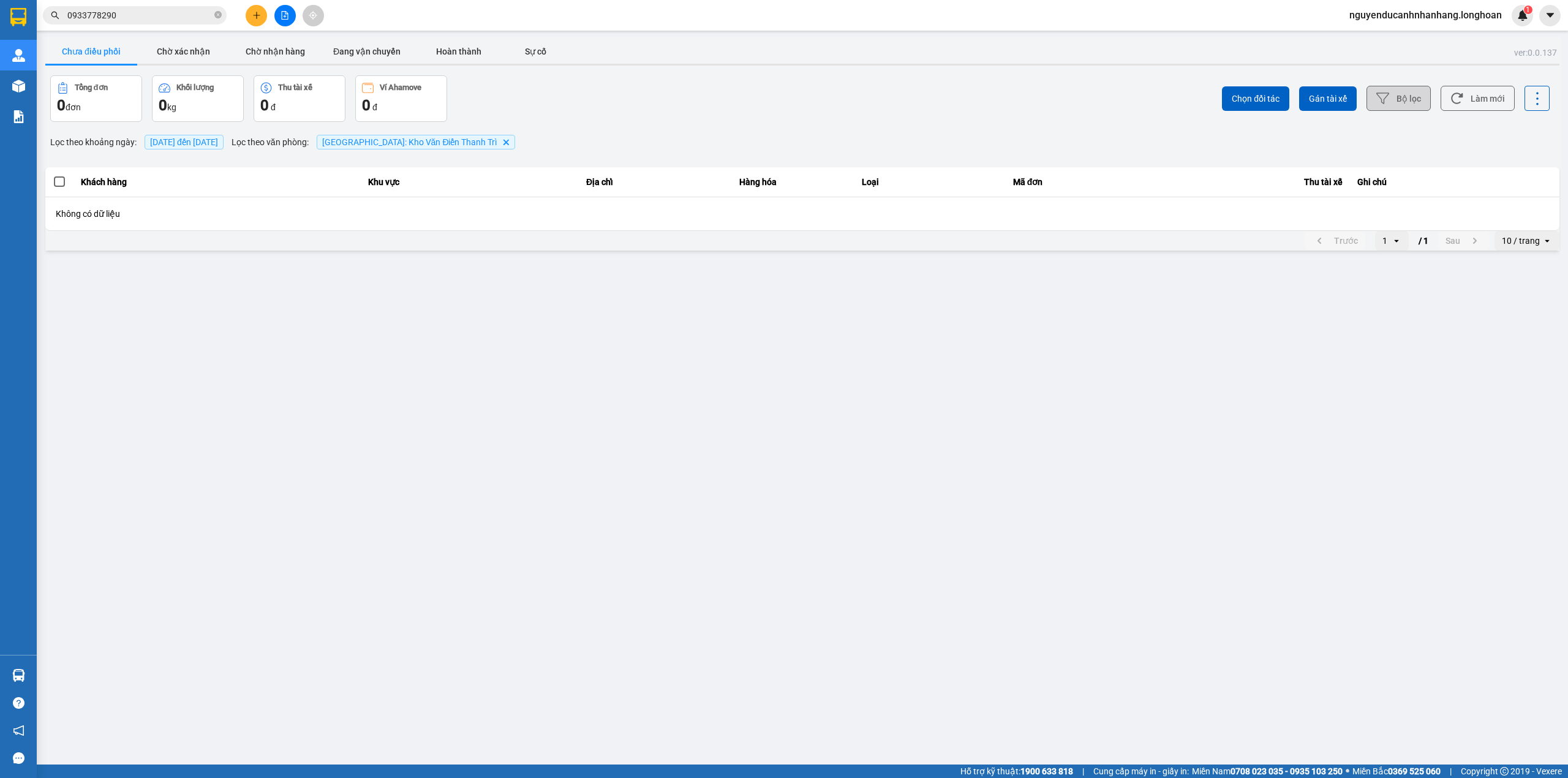
click at [1392, 102] on button "Bộ lọc" at bounding box center [1399, 97] width 64 height 25
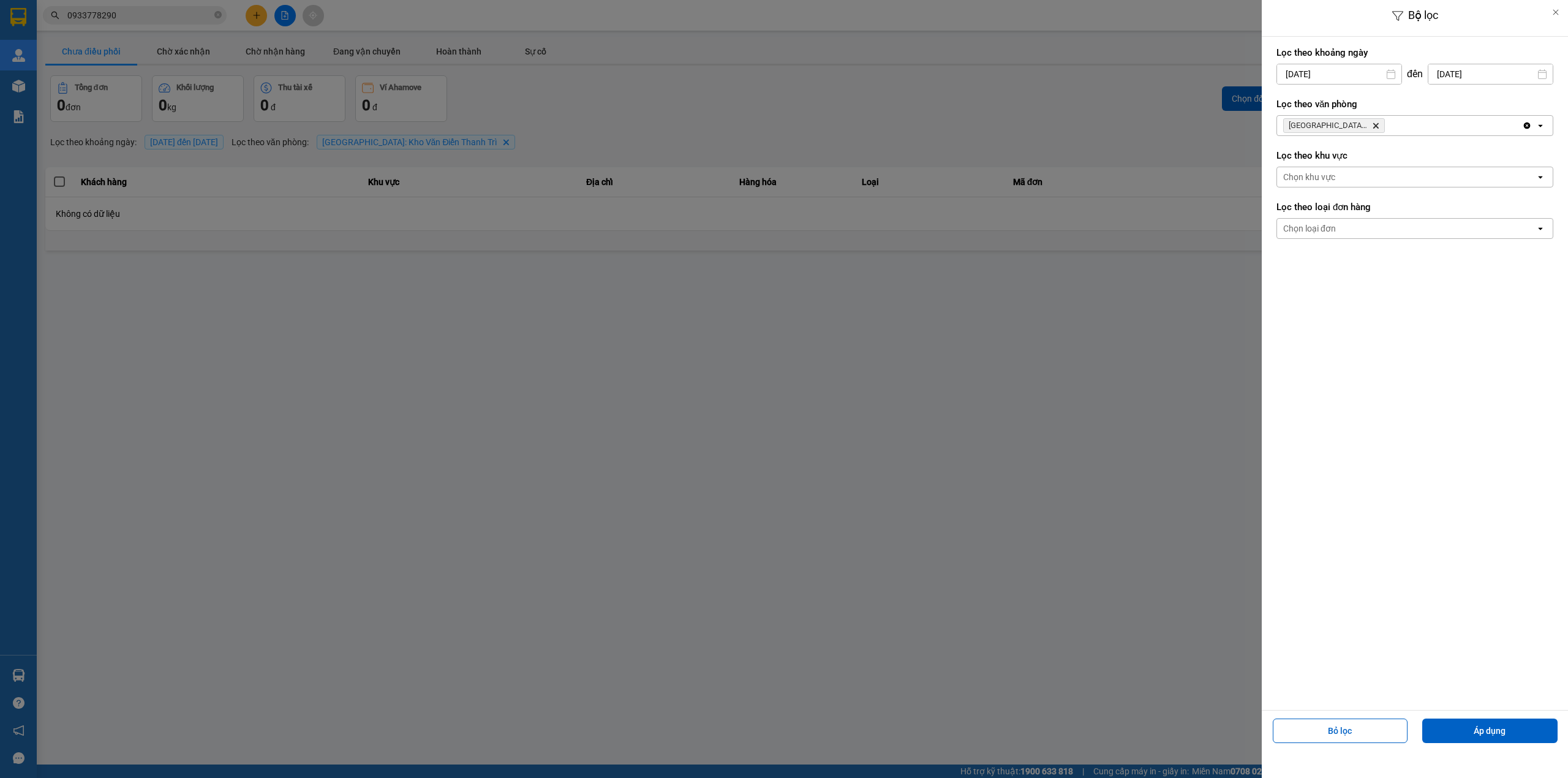
click at [1348, 74] on input "13/08/2025" at bounding box center [1338, 74] width 124 height 19
click at [1291, 216] on div "11" at bounding box center [1283, 218] width 17 height 15
type input "[DATE]"
click at [1485, 728] on button "Áp dụng" at bounding box center [1489, 731] width 135 height 25
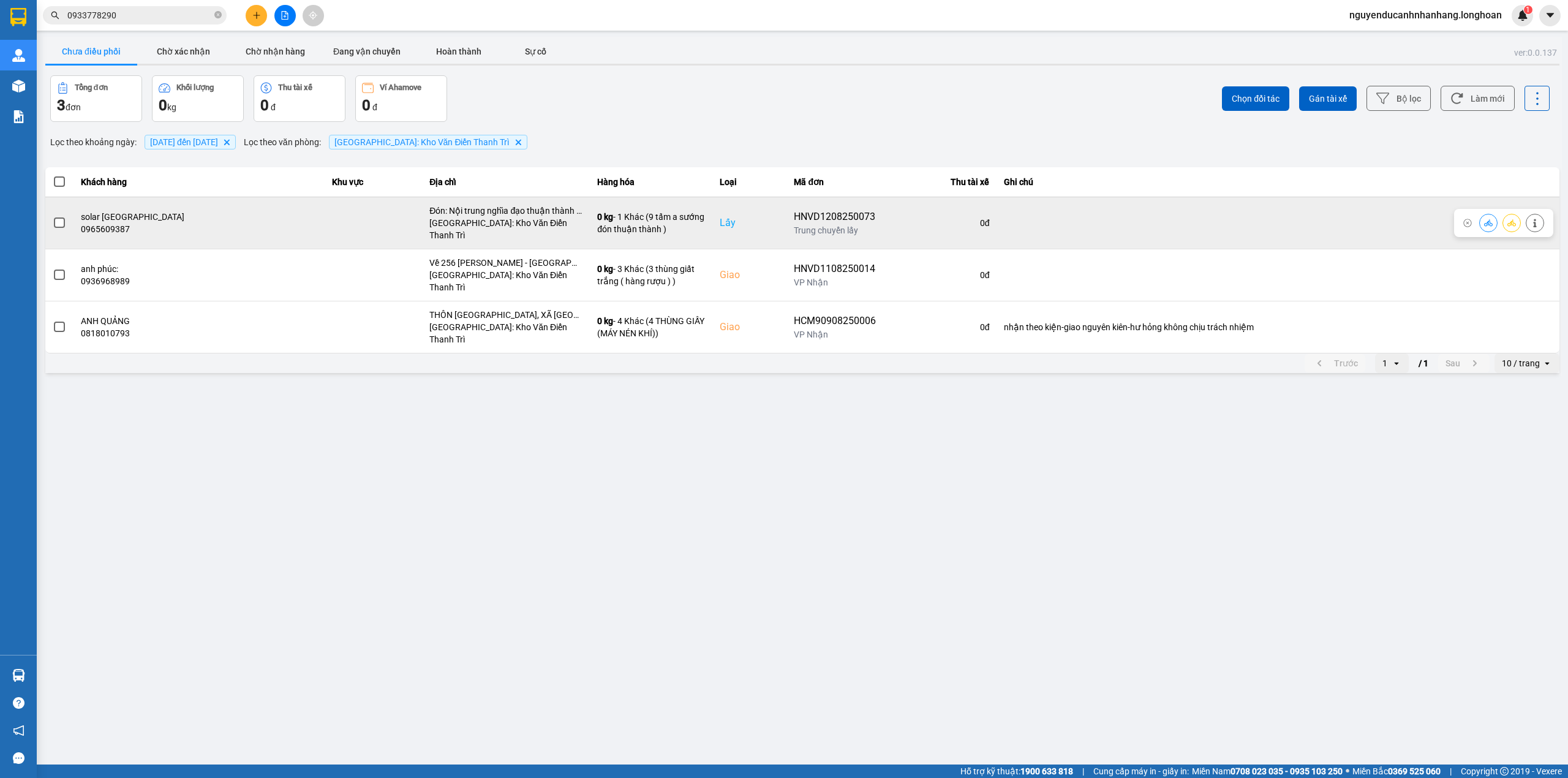
click at [54, 222] on span at bounding box center [60, 223] width 11 height 11
click at [52, 216] on input "checkbox" at bounding box center [52, 216] width 0 height 0
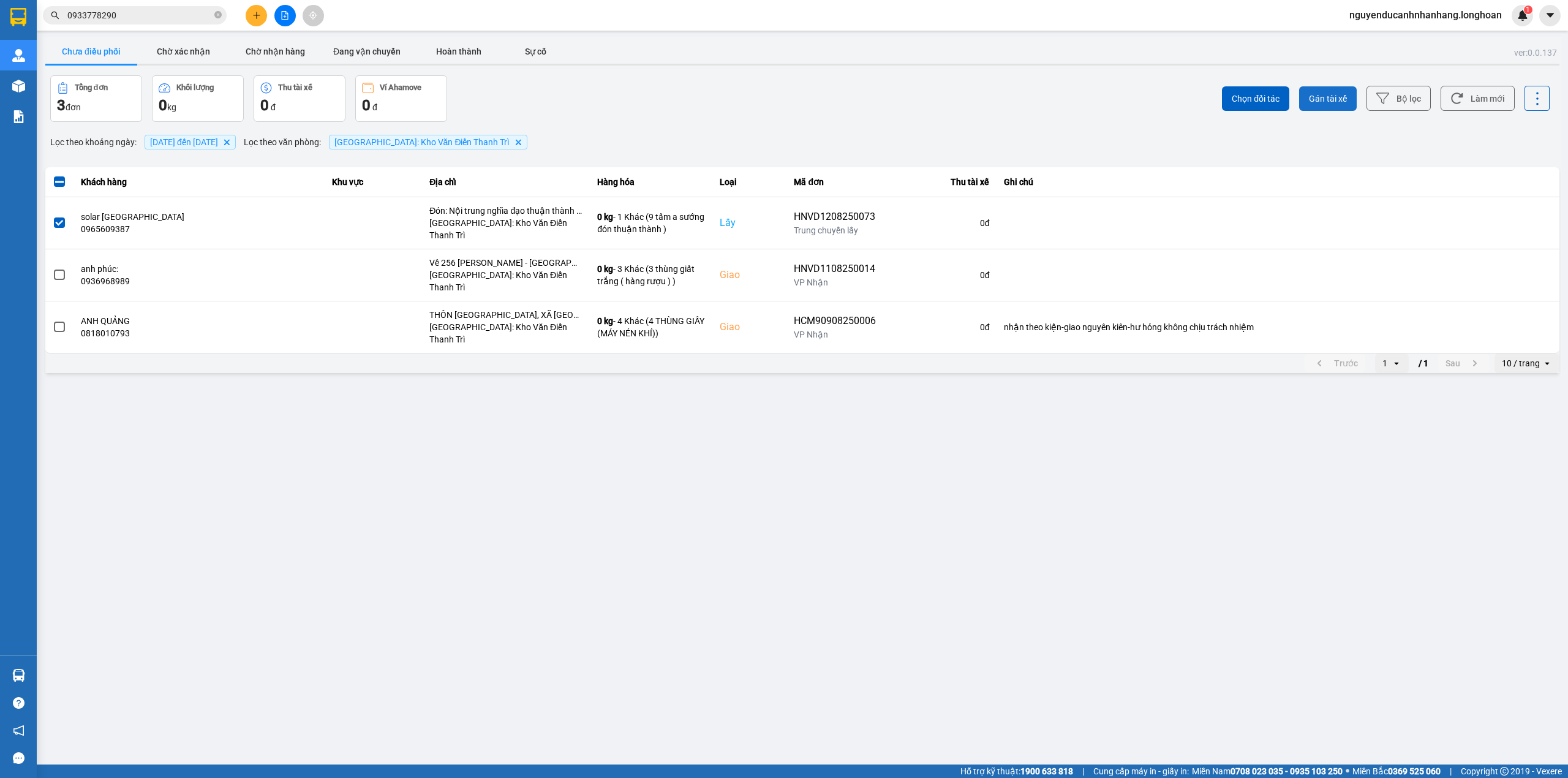
click at [1335, 102] on span "Gán tài xế" at bounding box center [1327, 98] width 38 height 12
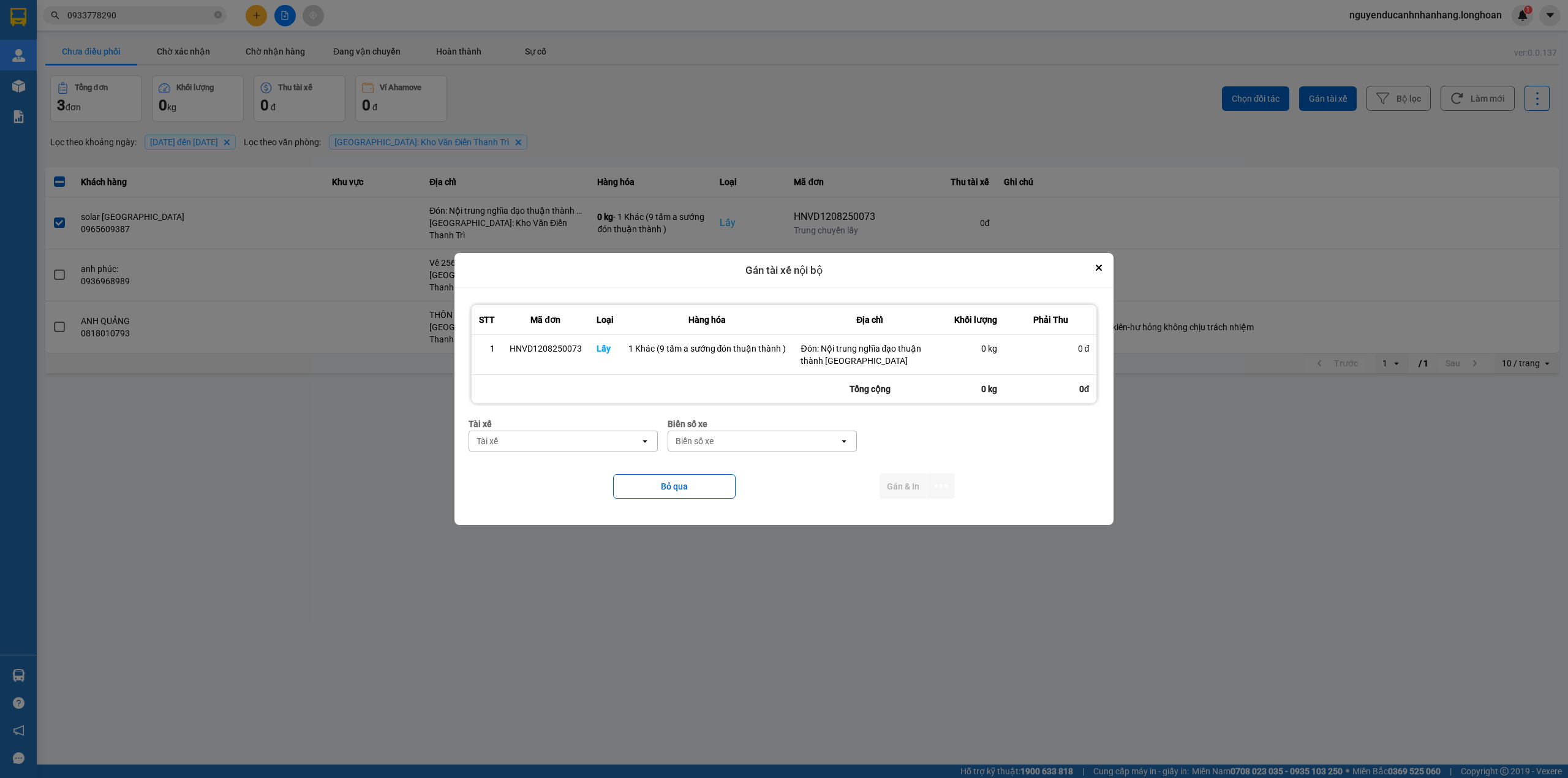
click at [550, 444] on div "Tài xế" at bounding box center [554, 440] width 171 height 19
type input "sướng"
click at [542, 478] on span "0369971969 - Bùi Mạnh Sướng 0336.858.247" at bounding box center [566, 474] width 174 height 25
click at [725, 449] on div "Biển số xe" at bounding box center [782, 440] width 171 height 19
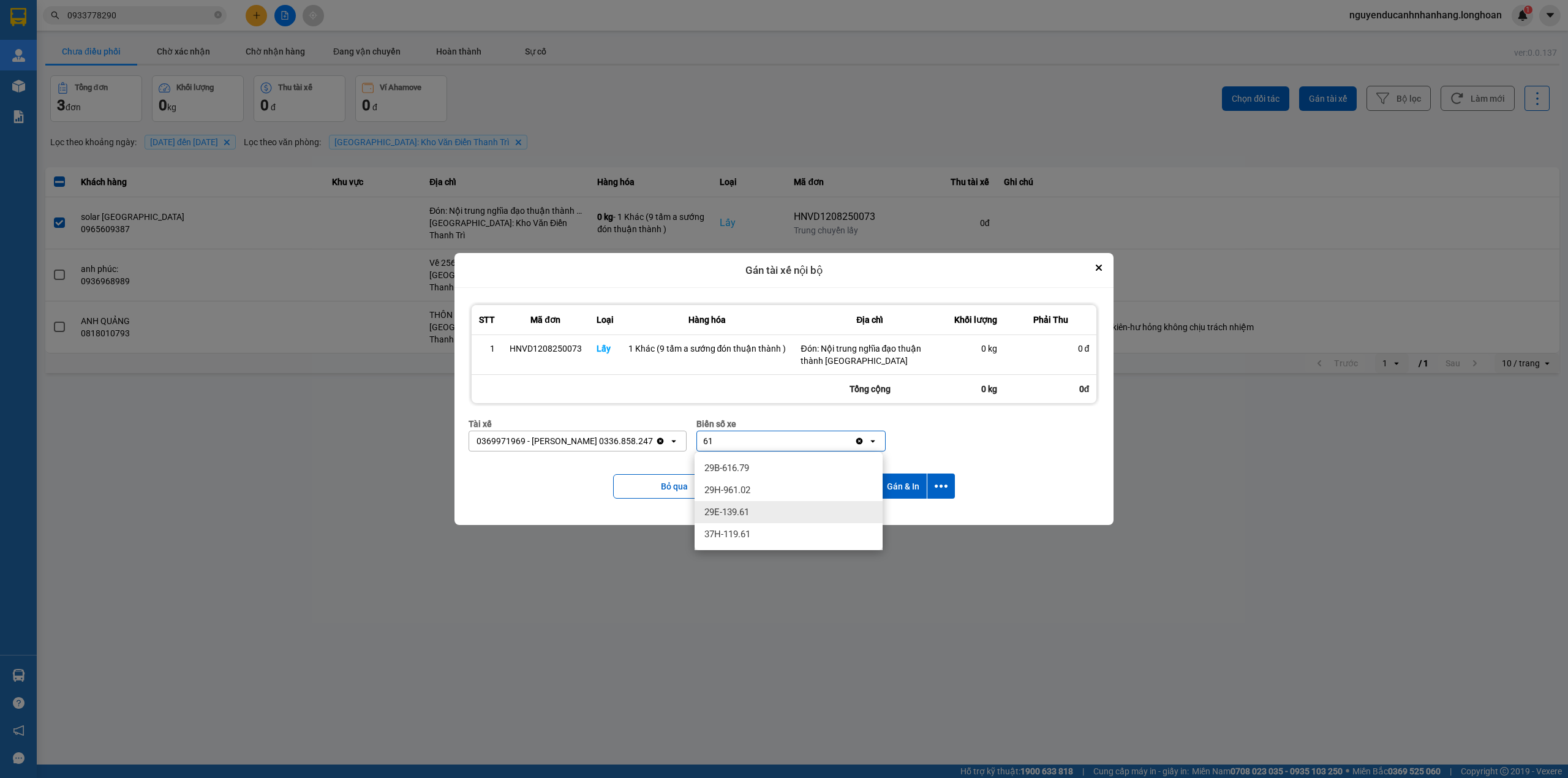
type input "61"
click at [763, 521] on div "29E-139.61" at bounding box center [789, 512] width 188 height 22
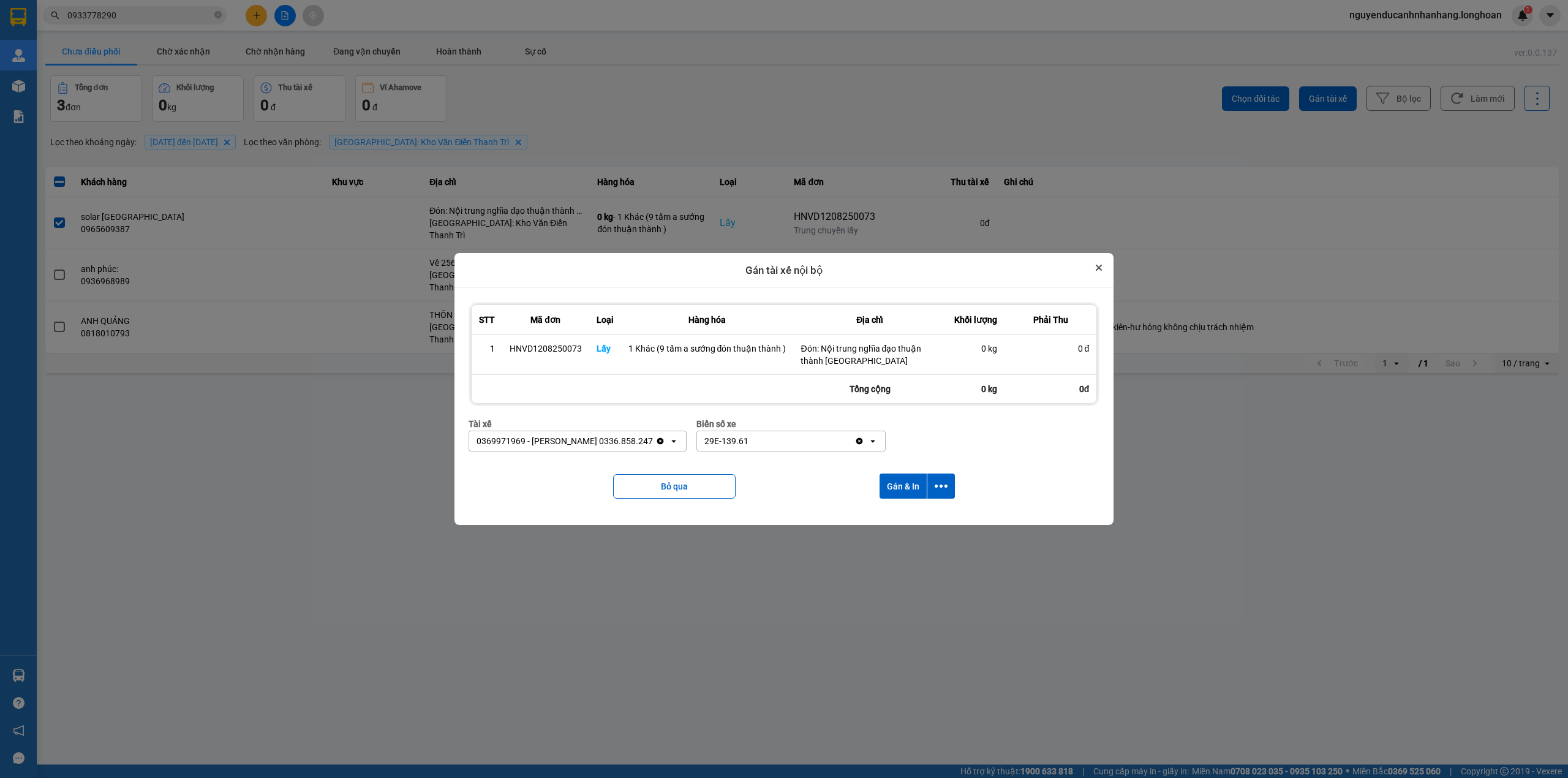
click at [1096, 268] on icon "Close" at bounding box center [1098, 268] width 6 height 6
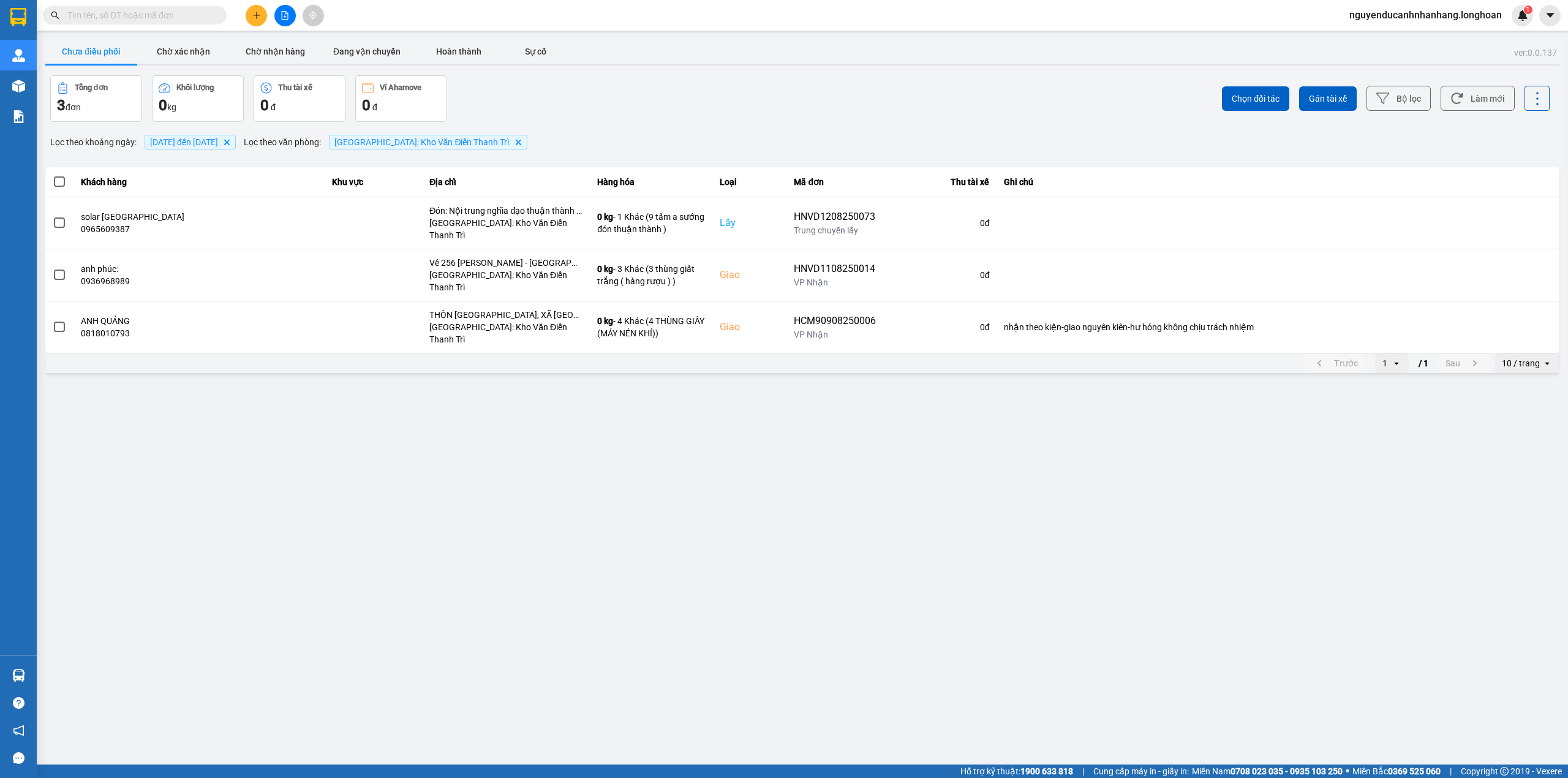
click at [256, 15] on icon "plus" at bounding box center [256, 15] width 8 height 8
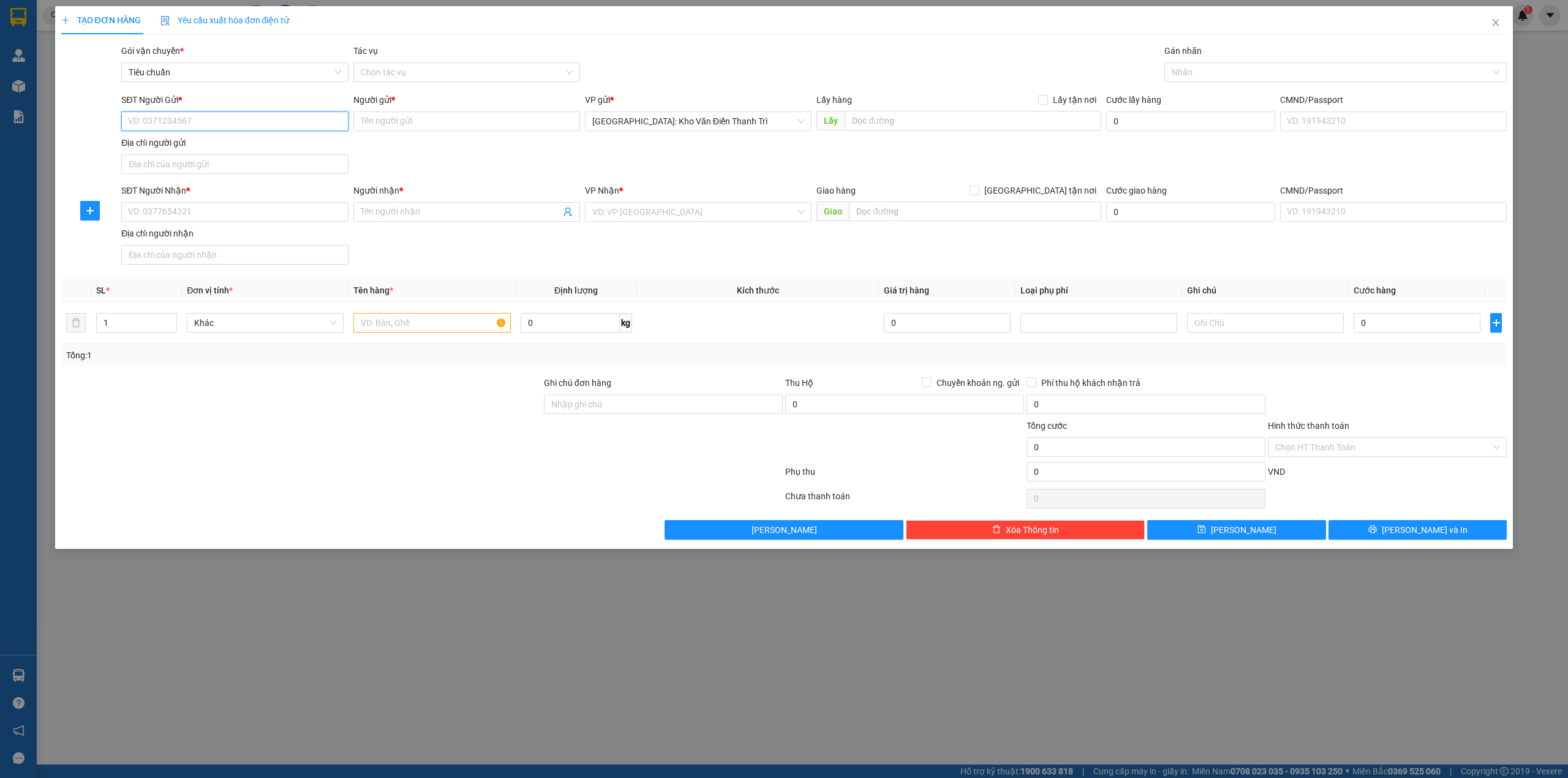
click at [222, 117] on input "SĐT Người Gửi *" at bounding box center [234, 120] width 227 height 19
paste input "0822949222"
type input "0822949222"
click at [419, 128] on input "Người gửi *" at bounding box center [466, 120] width 227 height 19
paste input "Thức"
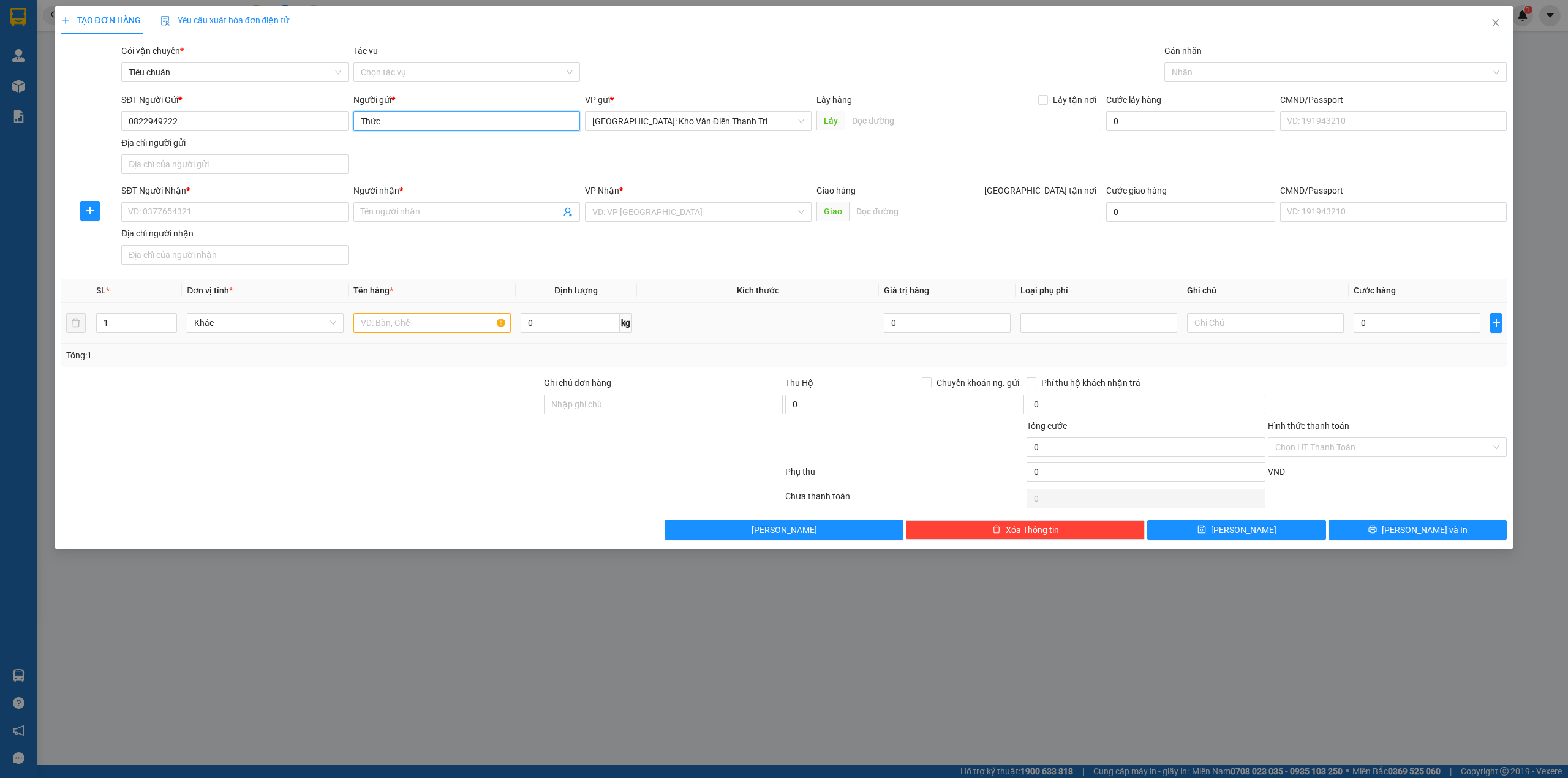
type input "Thức"
click at [197, 213] on input "SĐT Người Nhận *" at bounding box center [234, 212] width 227 height 19
paste input "0984944201"
type input "0984944201"
click at [434, 219] on input "Người nhận *" at bounding box center [460, 212] width 199 height 14
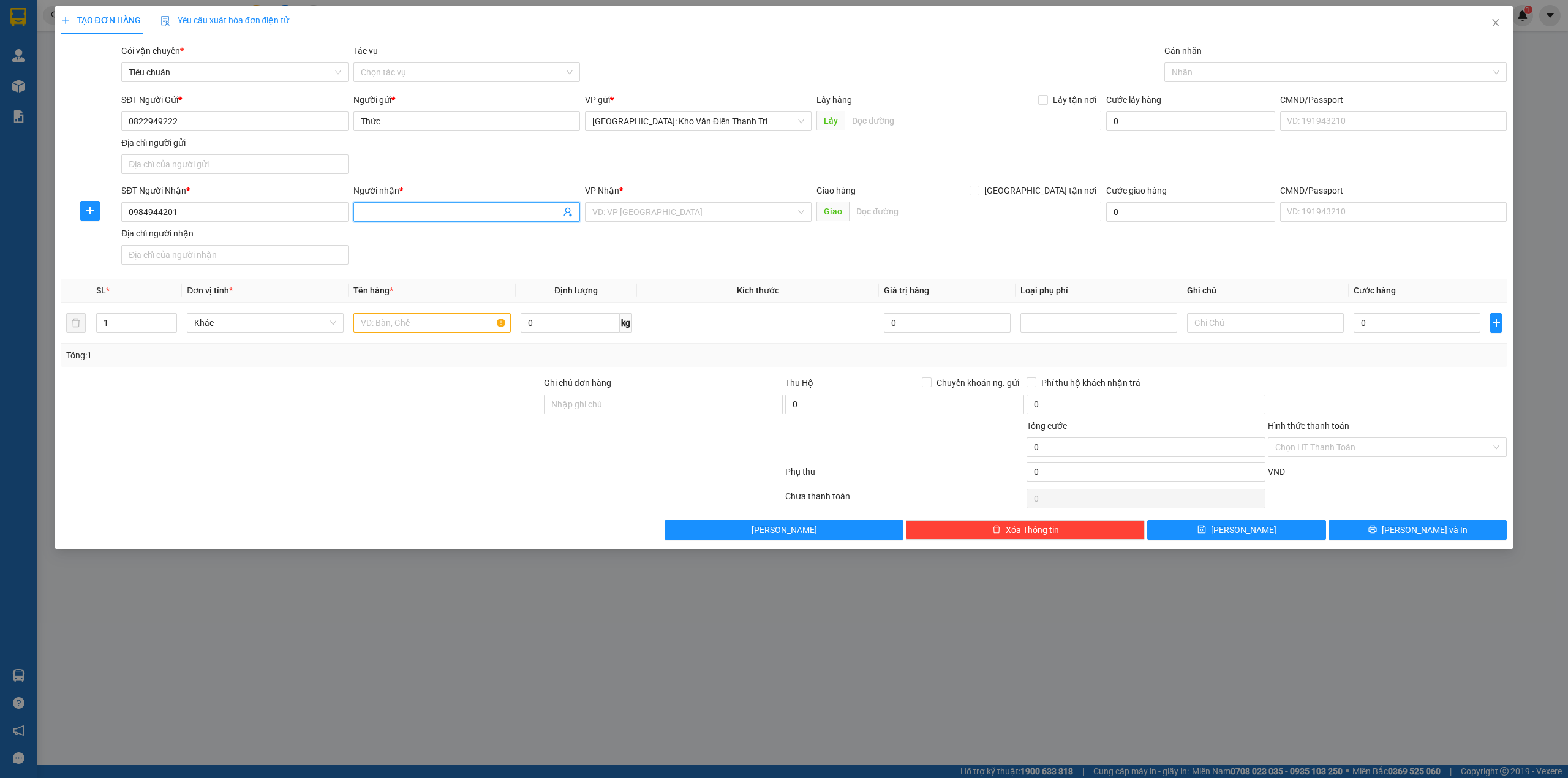
paste input "Lâm"
type input "Lâm"
click at [946, 121] on input "text" at bounding box center [972, 120] width 256 height 19
paste input "Đón: chung cư vov toà ct1a 499 lương thế vinh mễ trì nam từ liên hà nội"
type input "Đón: chung cư vov toà ct1a 499 lương thế vinh mễ trì nam từ liên hà nội"
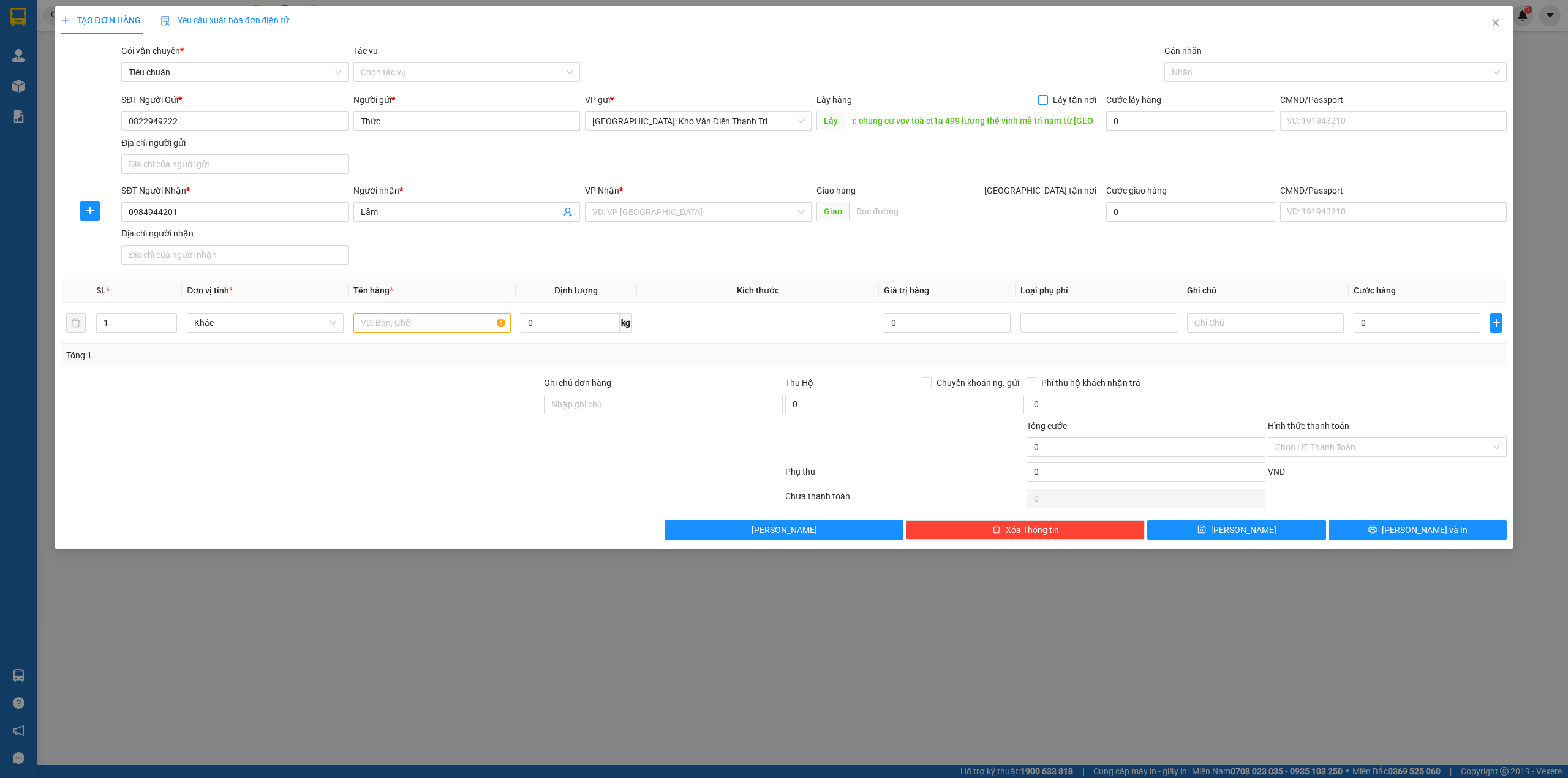
click at [1062, 100] on span "Lấy tận nơi" at bounding box center [1074, 99] width 53 height 14
click at [1047, 100] on input "Lấy tận nơi" at bounding box center [1041, 98] width 8 height 8
checkbox input "true"
click at [1082, 51] on div "Gói vận chuyển * Tiêu chuẩn Tác vụ Chọn tác vụ Gán nhãn Nhãn" at bounding box center [813, 65] width 1391 height 43
click at [926, 212] on input "text" at bounding box center [975, 211] width 253 height 19
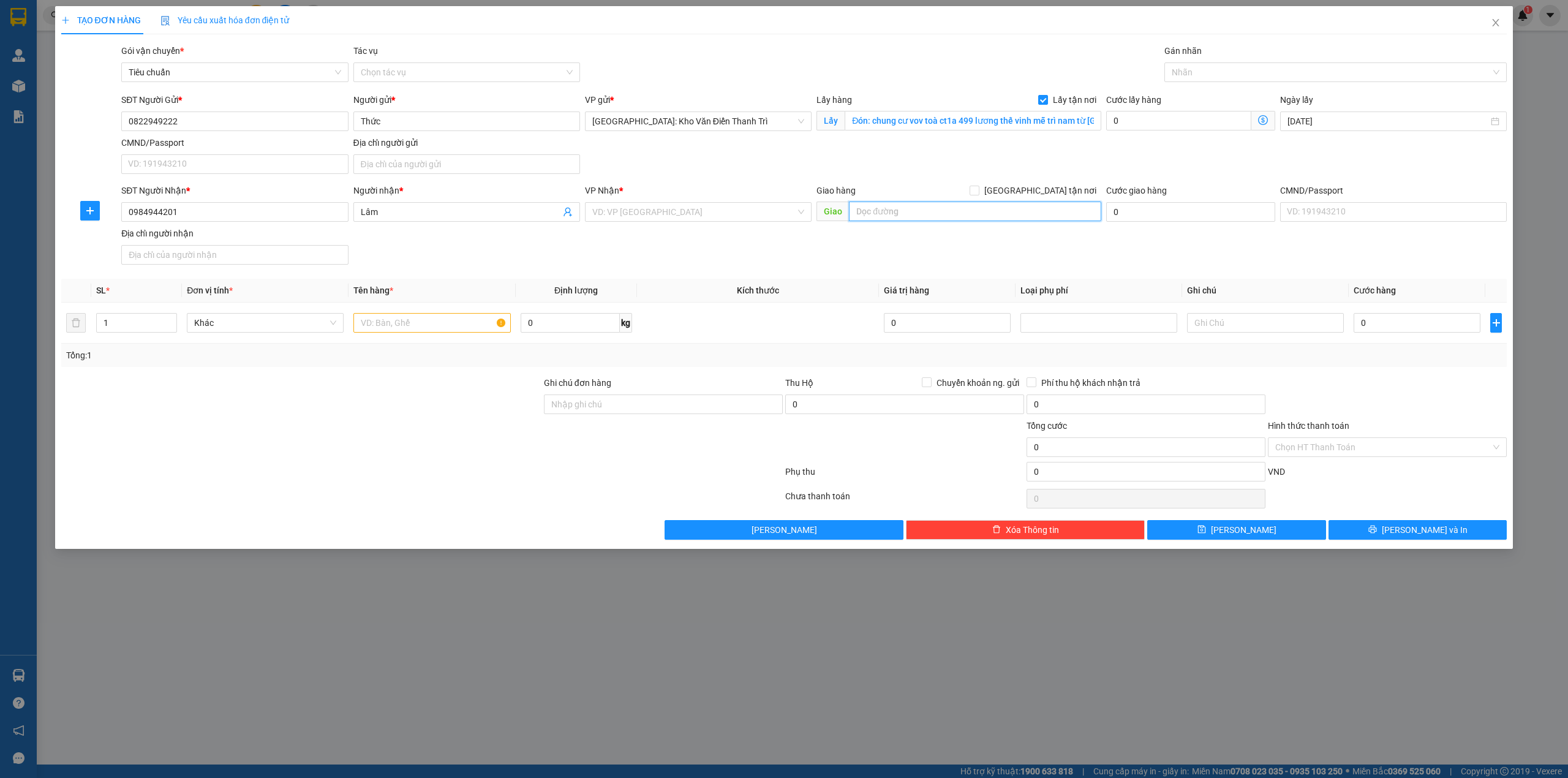
click at [1024, 213] on input "text" at bounding box center [975, 211] width 253 height 19
paste input "Trả: Số 9 hoàng hưu nhân lê hồng phong tp hải phòng"
type input "Trả: Số 9 hoàng hưu nhân lê hồng phong tp hải phòng"
click at [1054, 183] on form "SĐT Người Gửi * 0822949222 Người gửi * Thức VP gửi * Hà Nội: Kho Văn Điển Thanh…" at bounding box center [784, 181] width 1446 height 177
drag, startPoint x: 1072, startPoint y: 176, endPoint x: 1039, endPoint y: 192, distance: 36.7
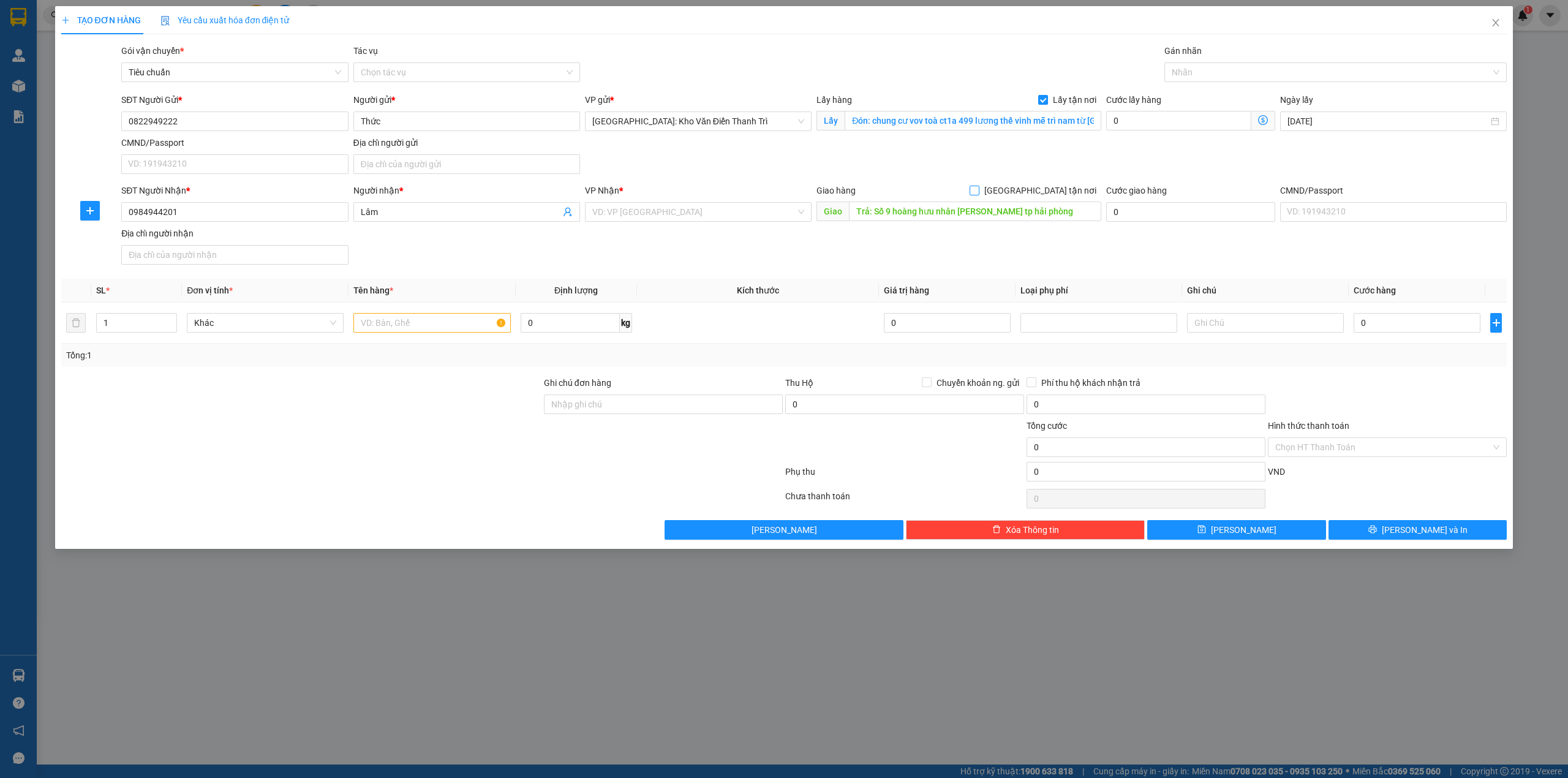
click at [1066, 176] on div "SĐT Người Gửi * 0822949222 Người gửi * Thức VP gửi * Hà Nội: Kho Văn Điển Thanh…" at bounding box center [813, 135] width 1391 height 86
click at [978, 192] on input "[GEOGRAPHIC_DATA] tận nơi" at bounding box center [973, 189] width 8 height 8
checkbox input "true"
click at [1073, 160] on div "SĐT Người Gửi * 0822949222 Người gửi * Thức VP gửi * Hà Nội: Kho Văn Điển Thanh…" at bounding box center [813, 135] width 1391 height 86
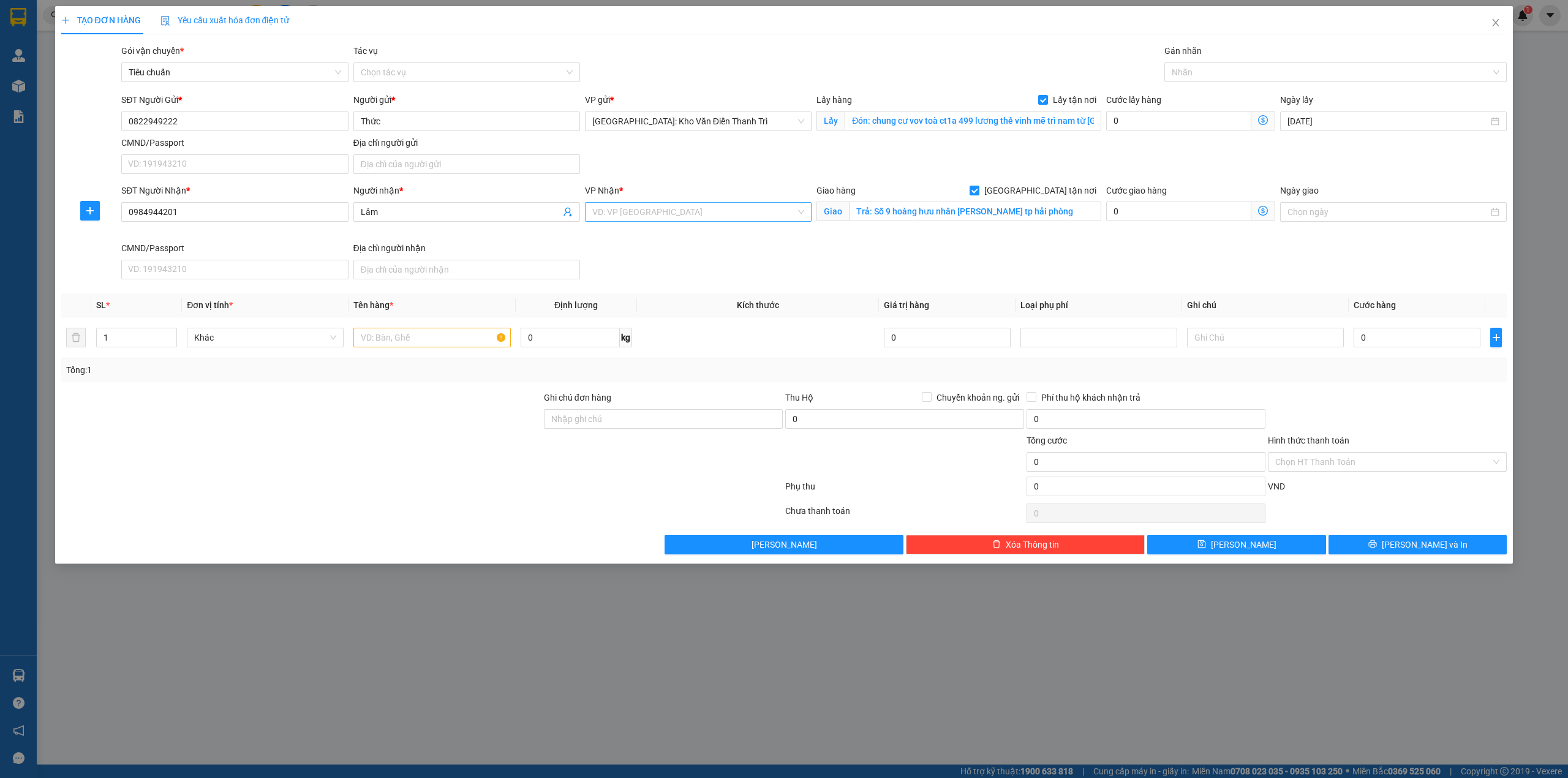
click at [741, 216] on input "search" at bounding box center [693, 212] width 203 height 18
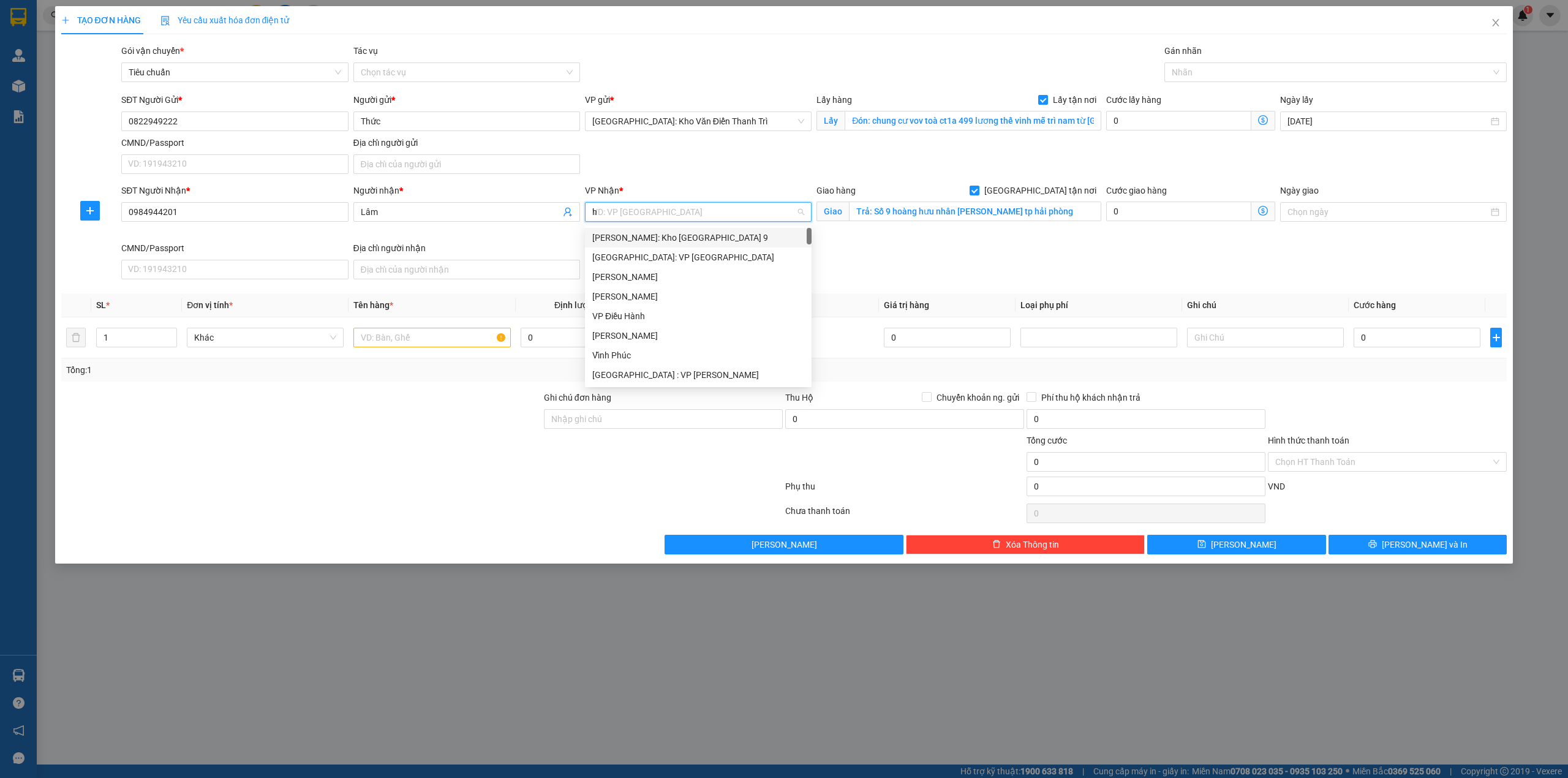
type input "hp"
click at [715, 241] on div "[GEOGRAPHIC_DATA]: Văn phòng Bến xe [GEOGRAPHIC_DATA]" at bounding box center [711, 237] width 240 height 14
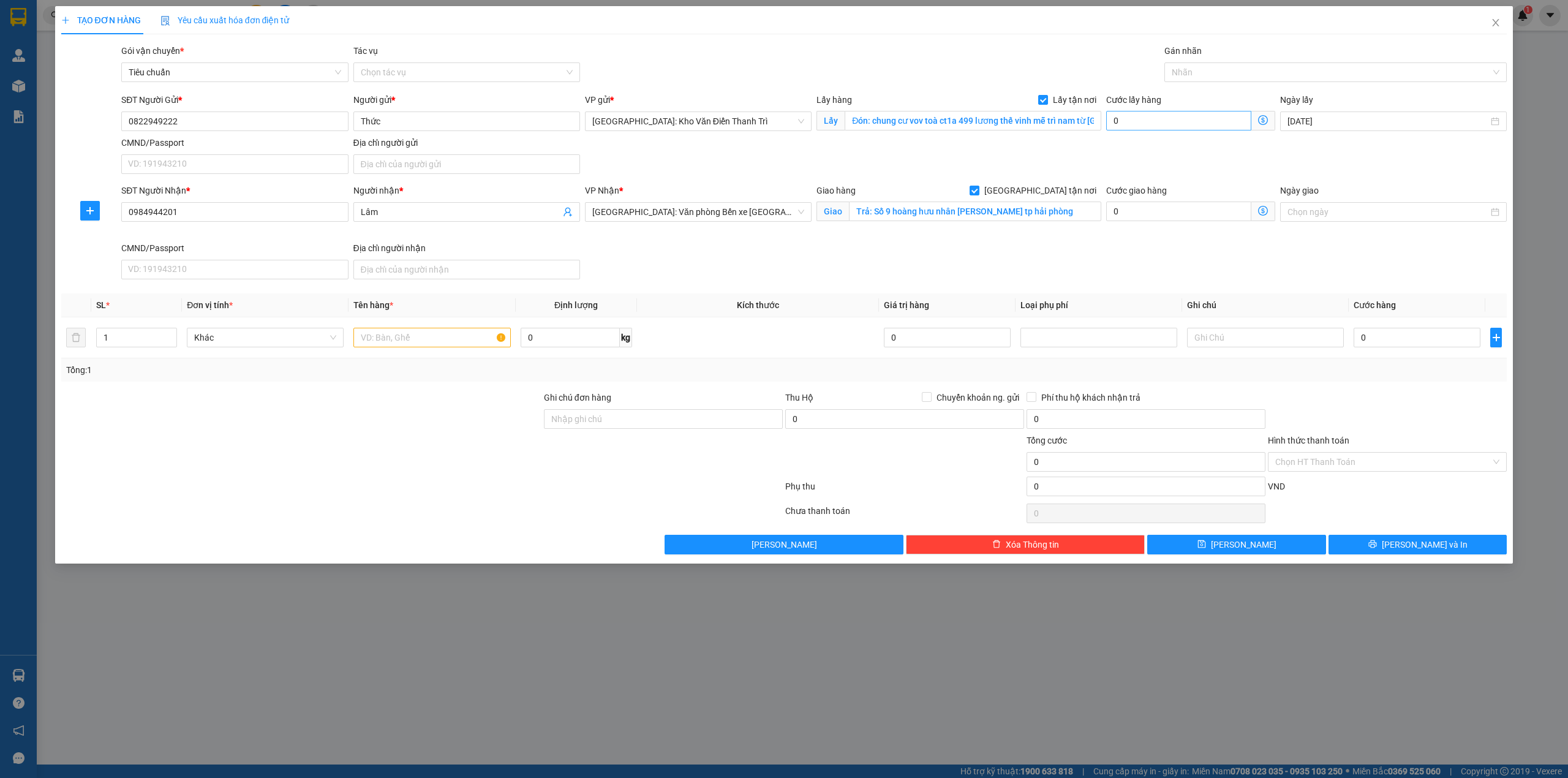
drag, startPoint x: 1003, startPoint y: 278, endPoint x: 1166, endPoint y: 118, distance: 228.4
click at [1005, 278] on div "SĐT Người Nhận * 0984944201 Người nhận * Lâm VP Nhận * Hải Phòng: Văn phòng Bến…" at bounding box center [813, 234] width 1391 height 100
click at [1188, 73] on div at bounding box center [1329, 73] width 324 height 15
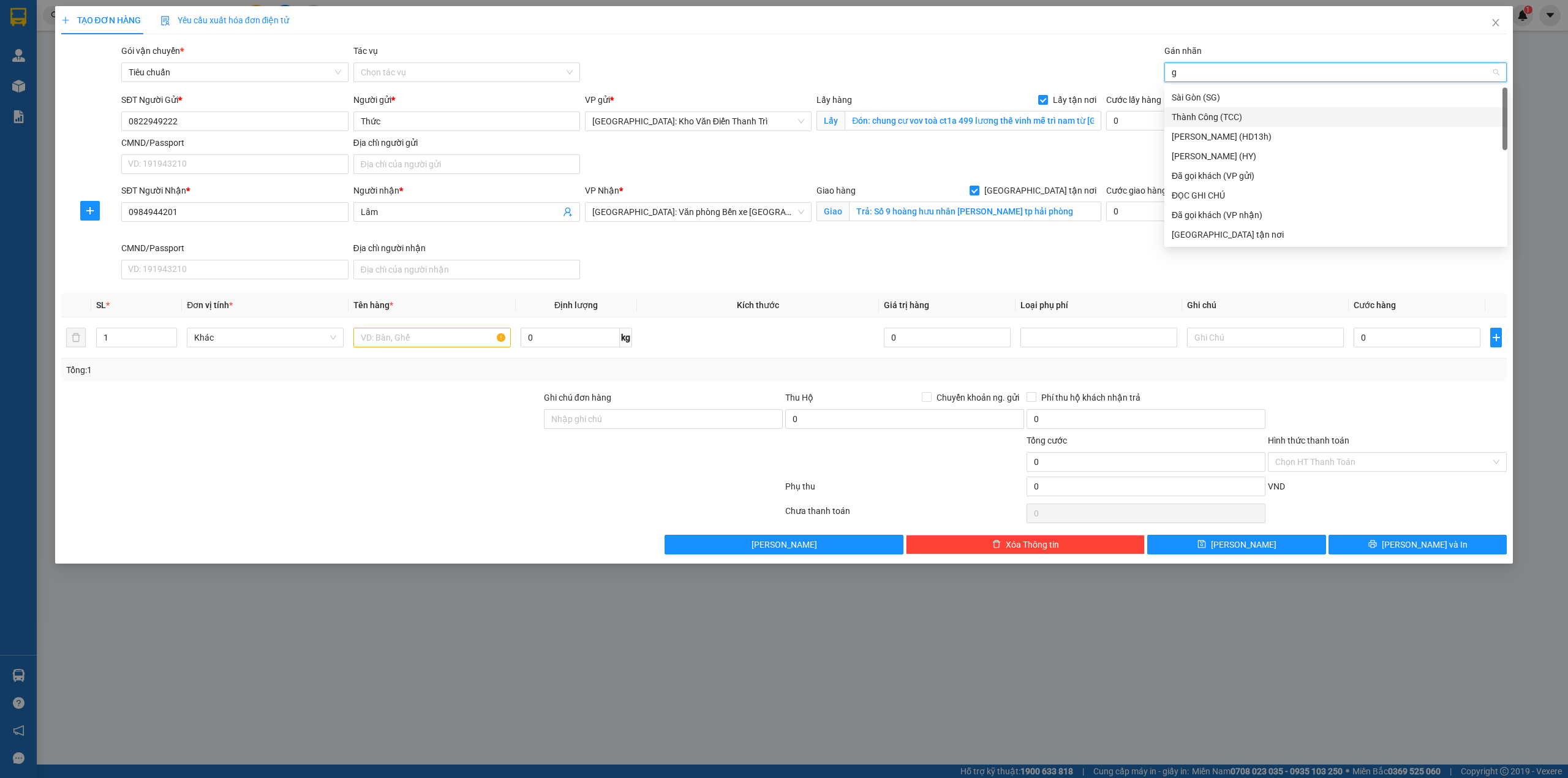
type input "gt"
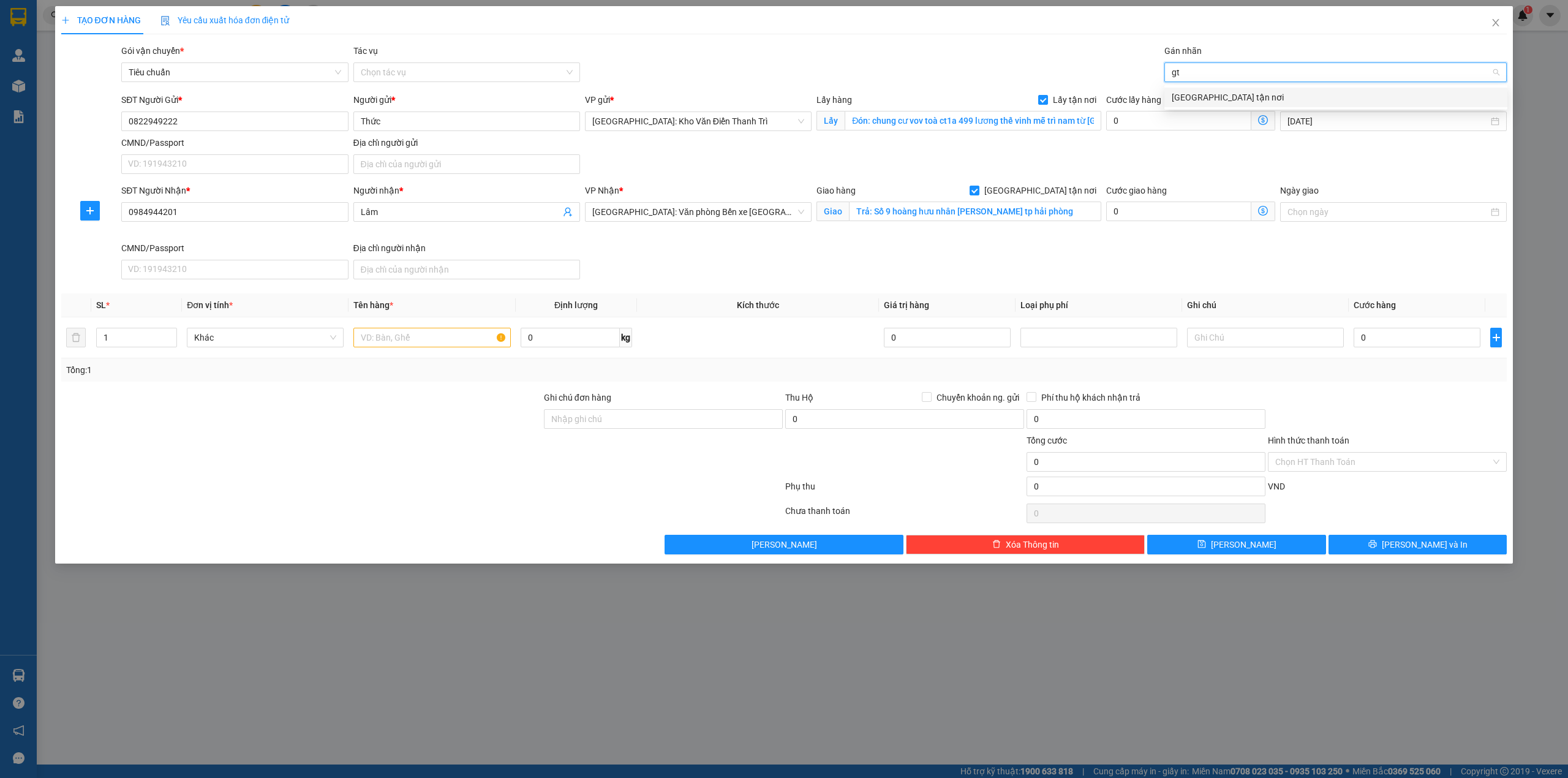
click at [1207, 97] on div "[GEOGRAPHIC_DATA] tận nơi" at bounding box center [1335, 97] width 328 height 14
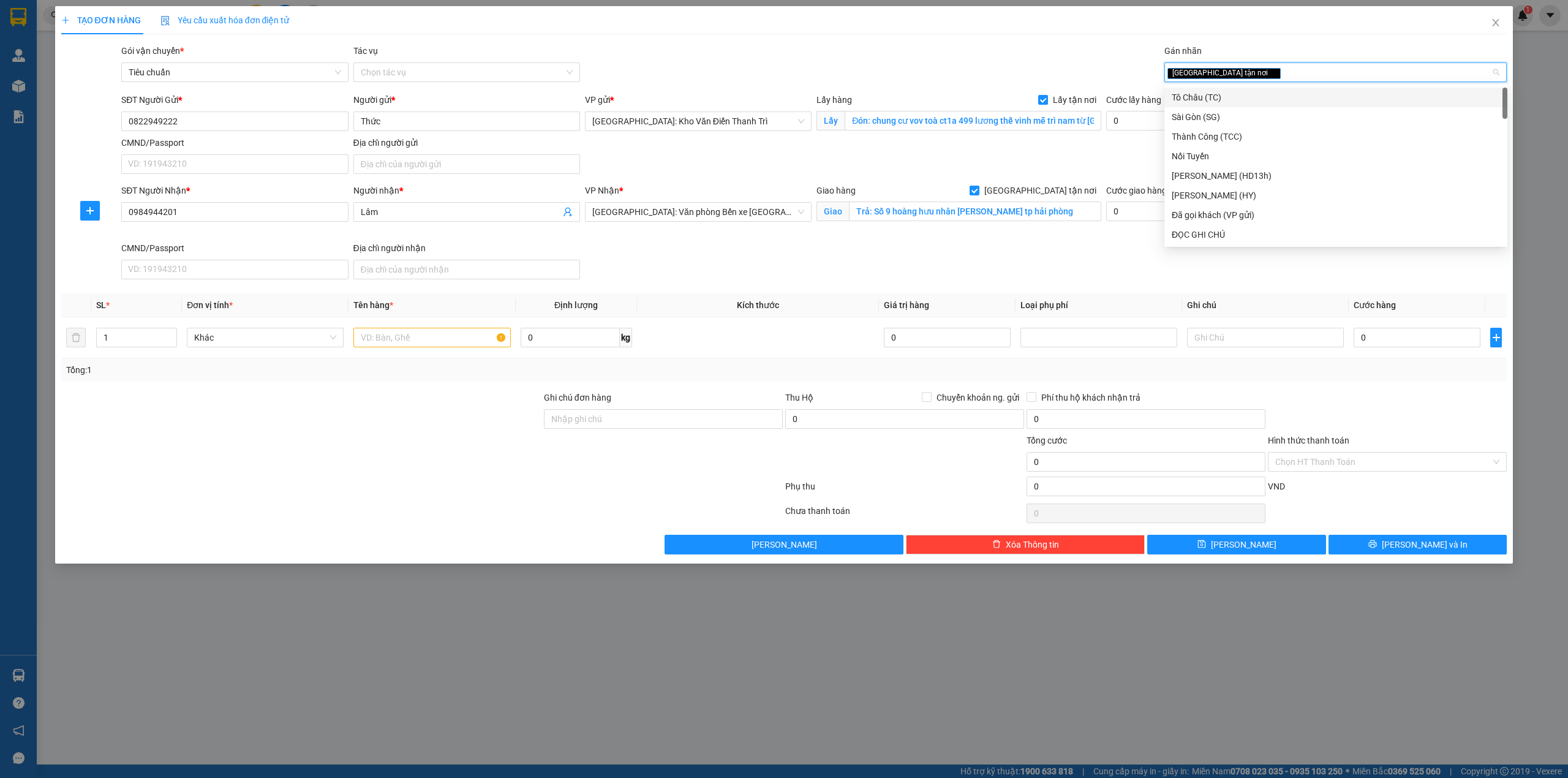
click at [1095, 40] on div "TẠO ĐƠN HÀNG Yêu cầu xuất hóa đơn điện tử Transit Pickup Surcharge Ids Transit …" at bounding box center [784, 280] width 1446 height 548
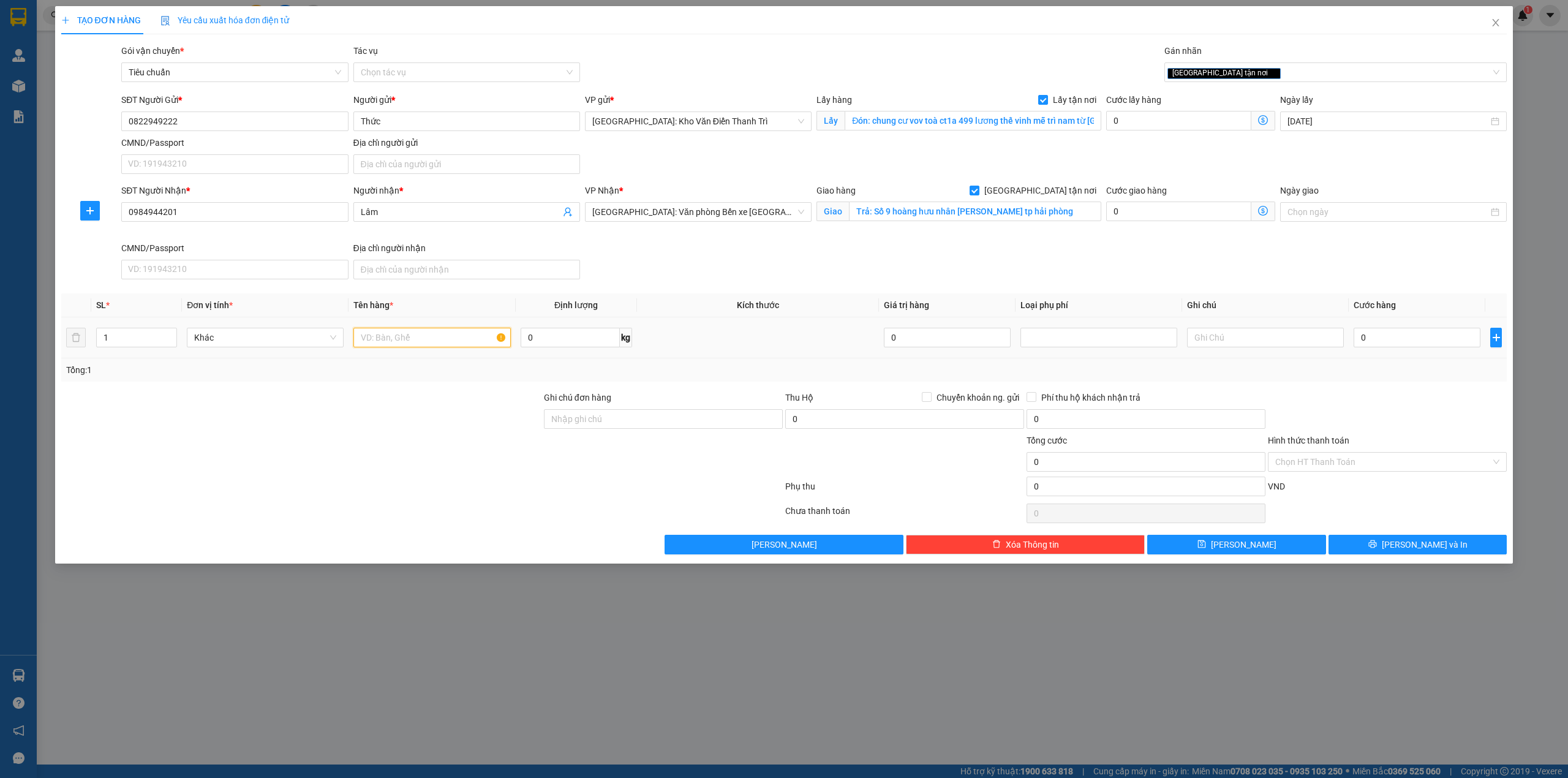
click at [427, 344] on input "text" at bounding box center [431, 337] width 157 height 19
click at [427, 337] on input "text" at bounding box center [431, 337] width 157 height 19
paste input "16 kiện giấy"
type input "16 kiện giấy a bình đón vov lương thế vinh"
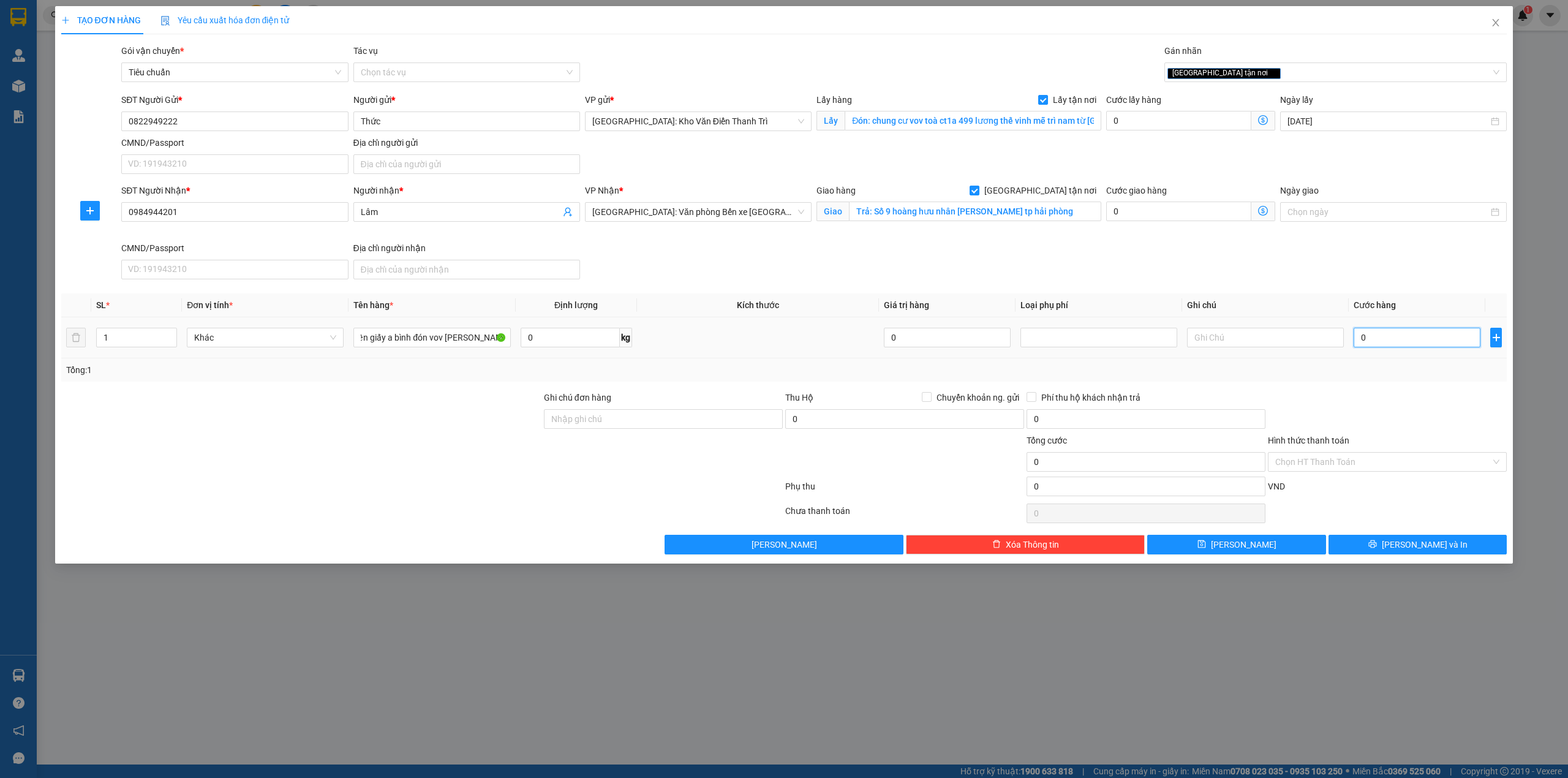
click at [1389, 341] on input "0" at bounding box center [1417, 337] width 127 height 19
click at [1166, 122] on input "0" at bounding box center [1178, 120] width 145 height 19
type input "6"
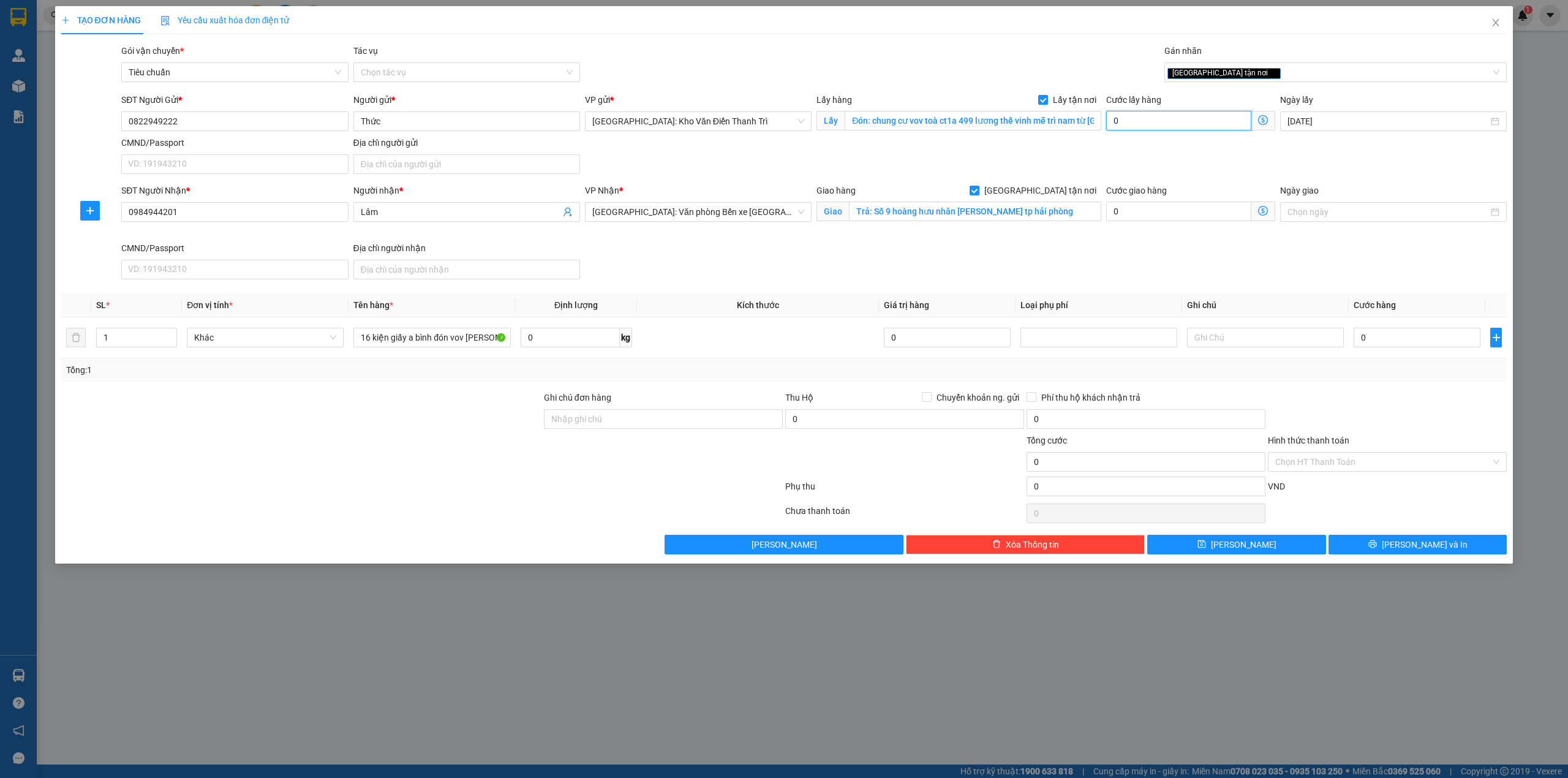
type input "6"
type input "65"
type input "65.000"
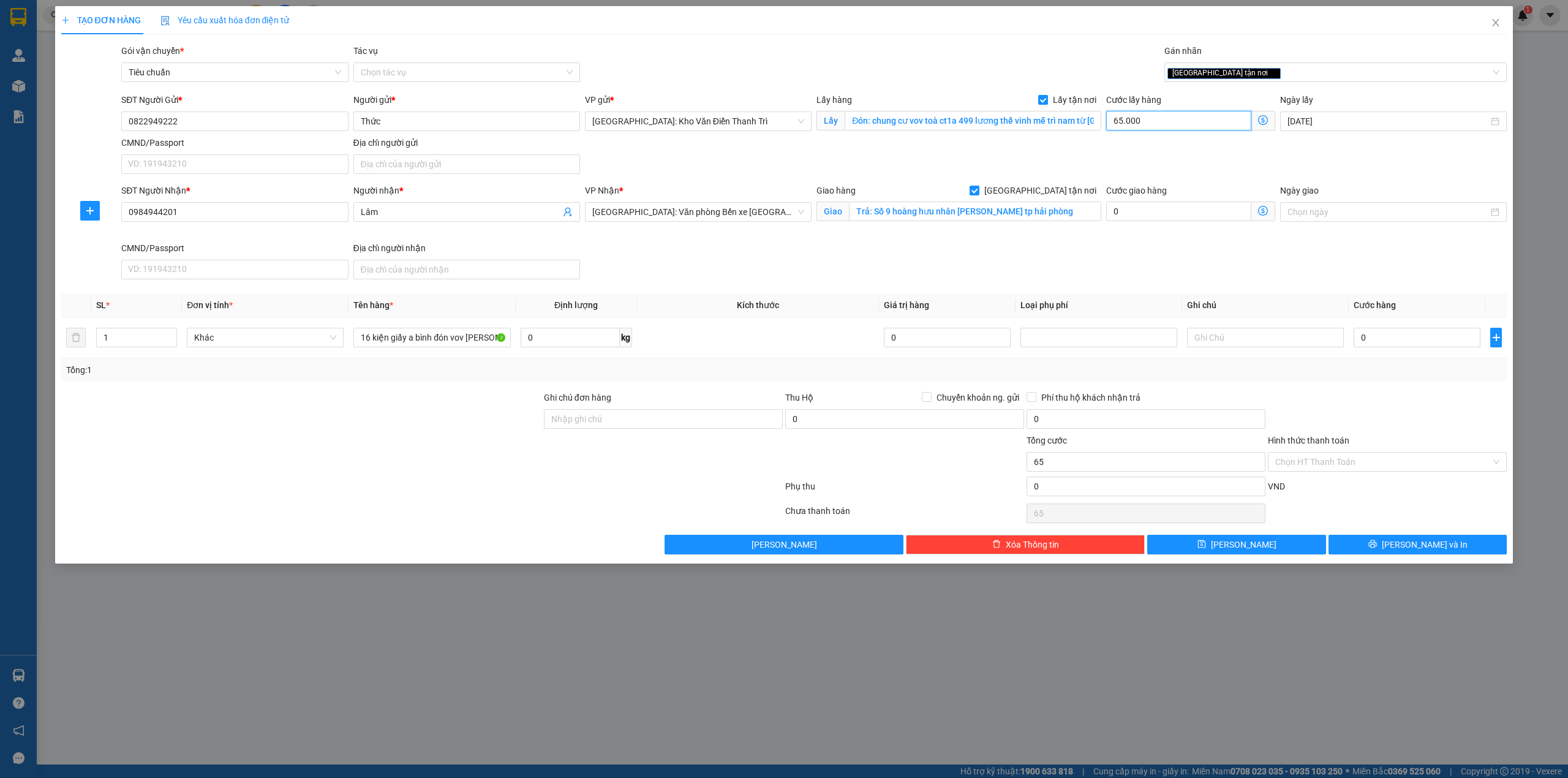
type input "65.000"
click at [1383, 337] on input "0" at bounding box center [1417, 337] width 127 height 19
type input "4"
type input "65.004"
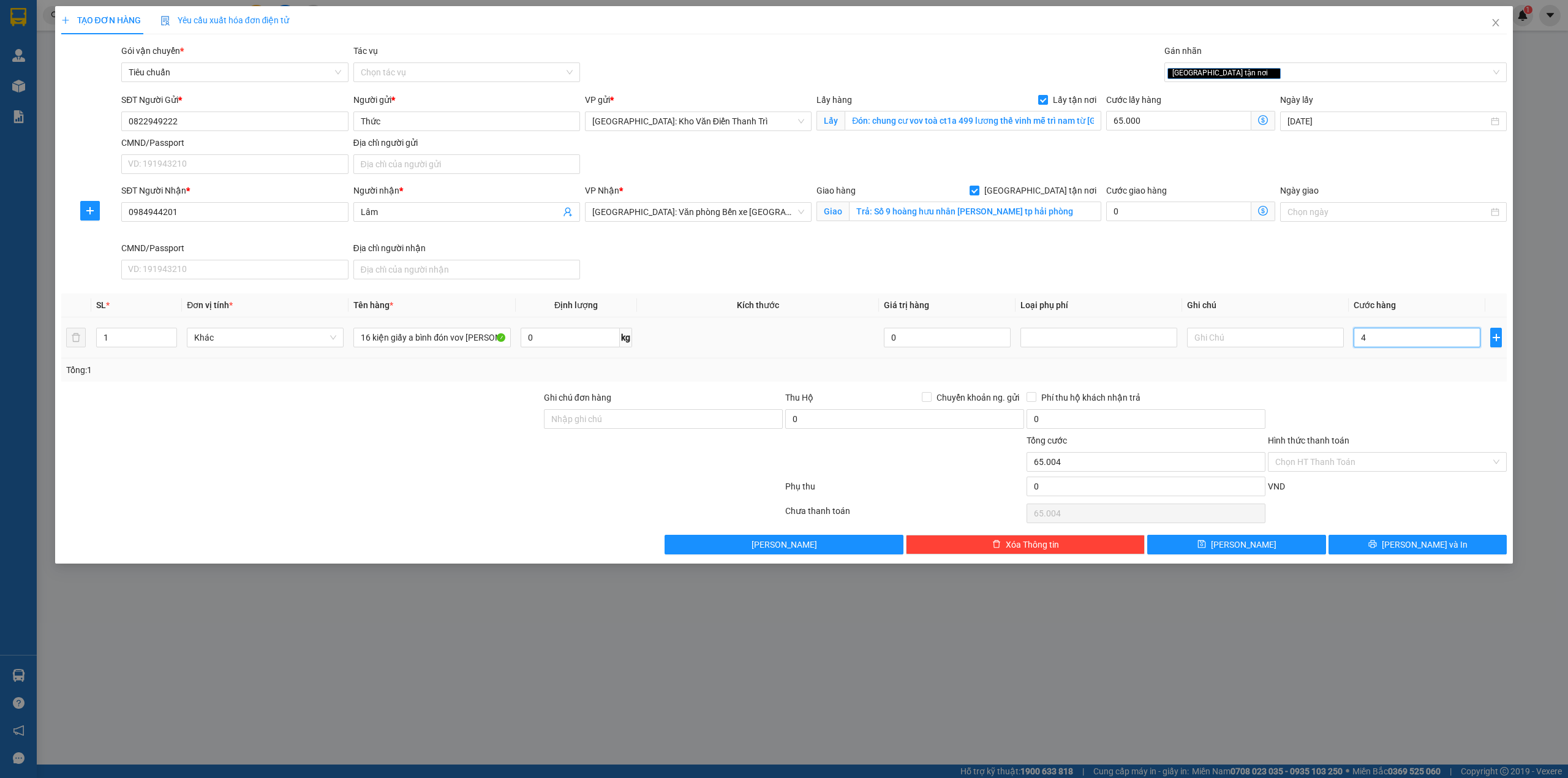
type input "43"
type input "65.043"
type input "430"
type input "65.430"
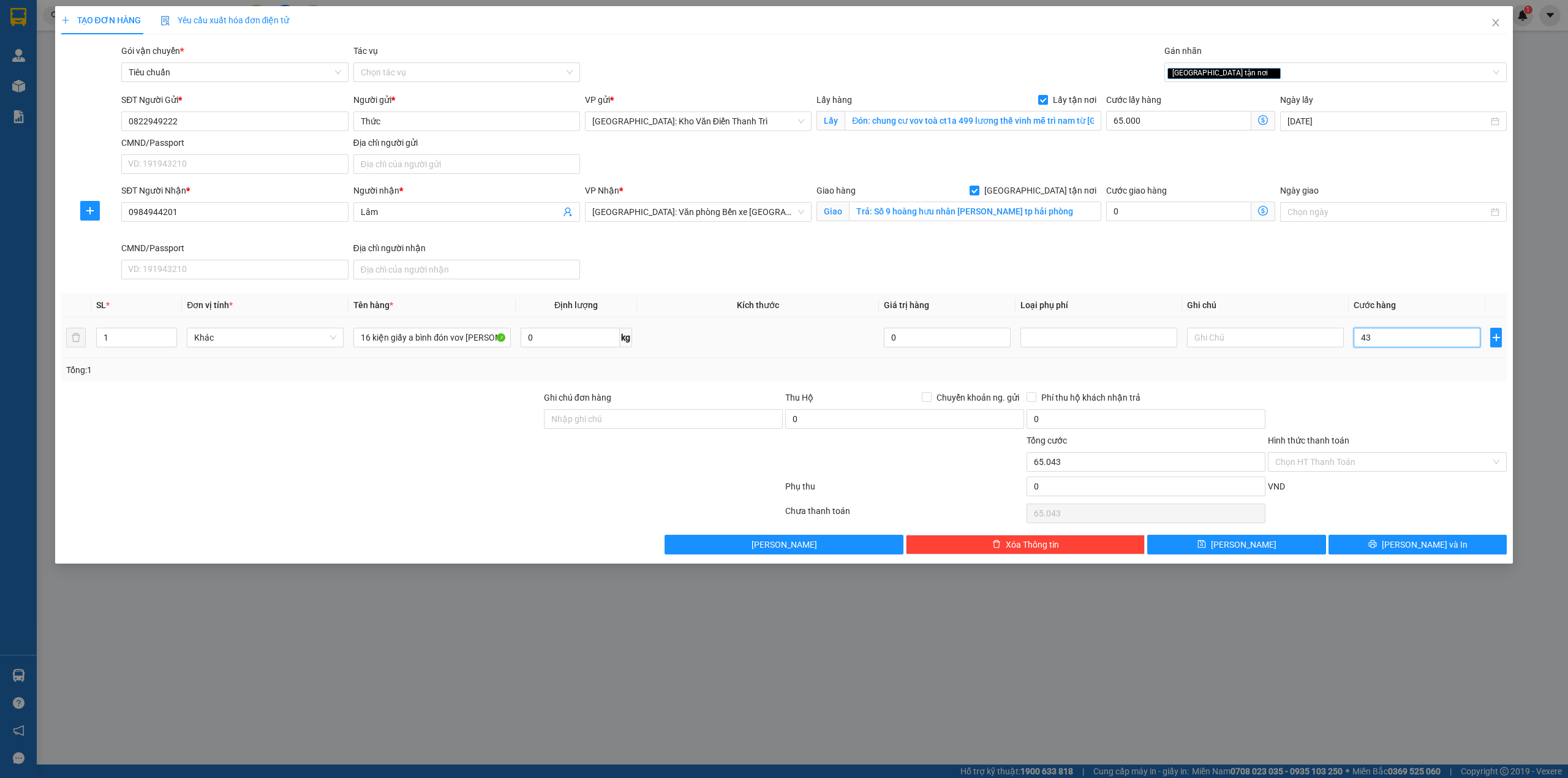
type input "65.430"
type input "430.000"
type input "495.000"
click at [1394, 387] on div "Transit Pickup Surcharge Ids Transit Deliver Surcharge Ids Transit Deliver Surc…" at bounding box center [784, 299] width 1446 height 510
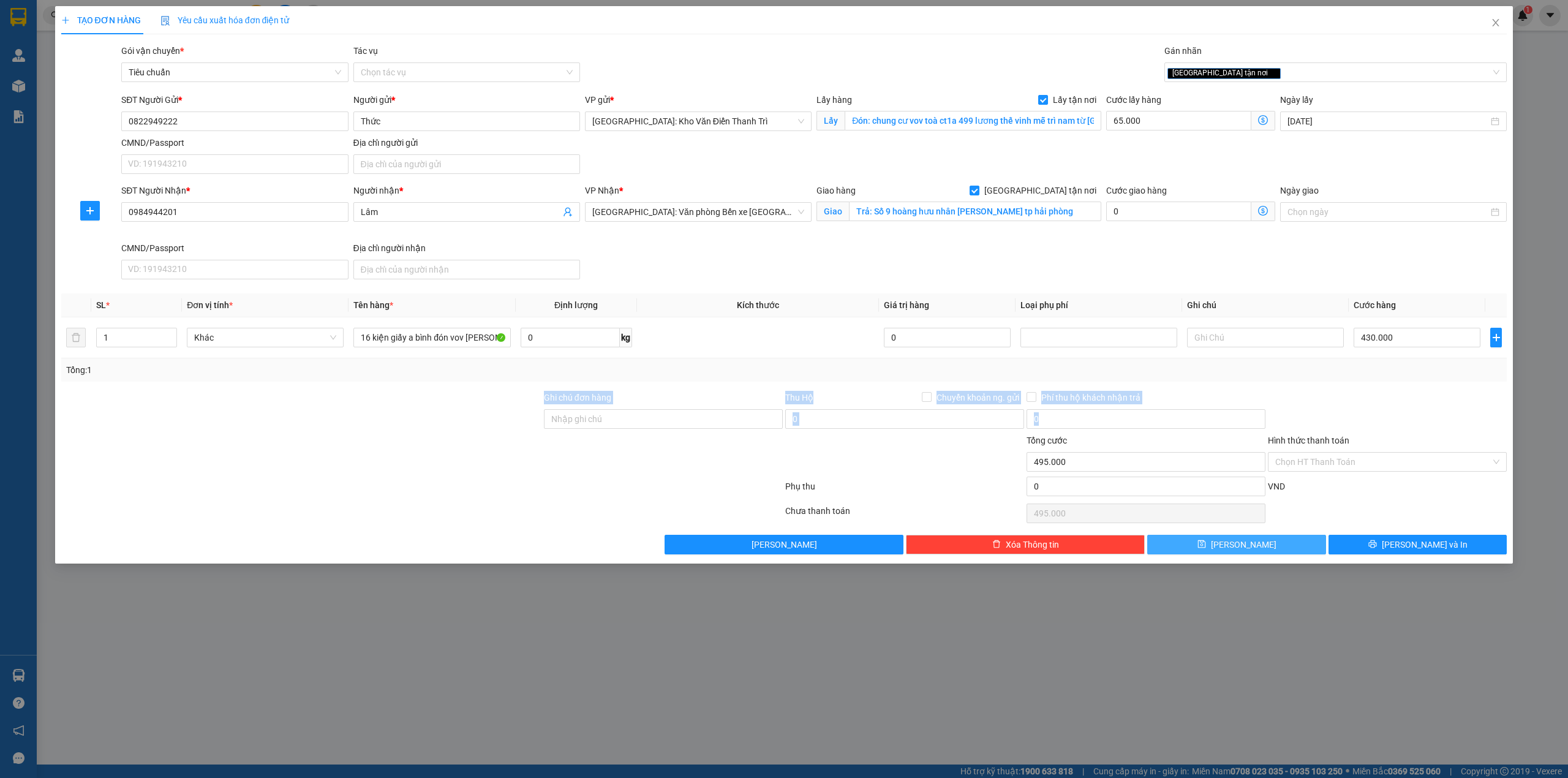
click at [1278, 547] on button "[PERSON_NAME]" at bounding box center [1236, 544] width 179 height 19
checkbox input "false"
type input "0"
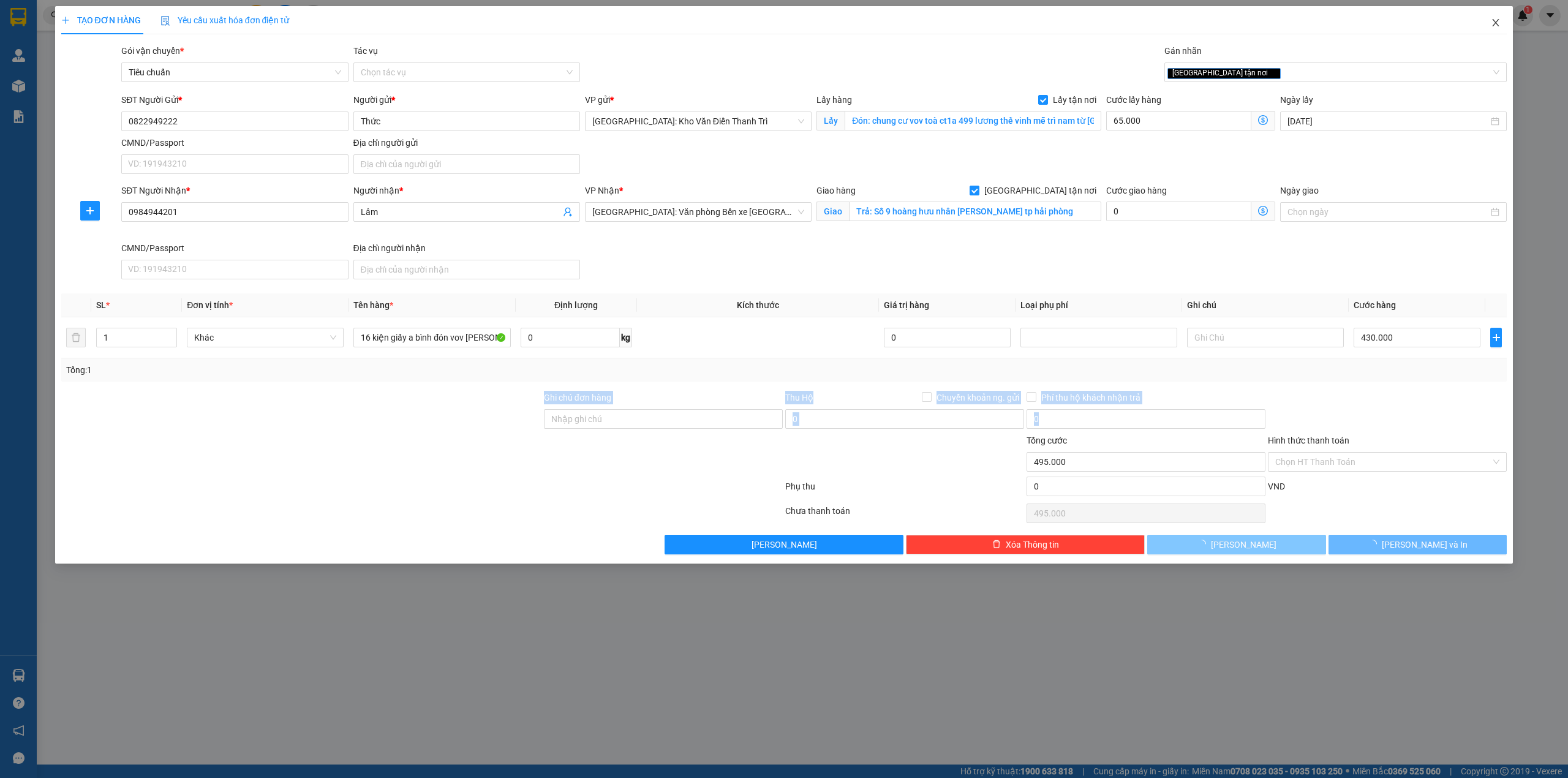
type input "0"
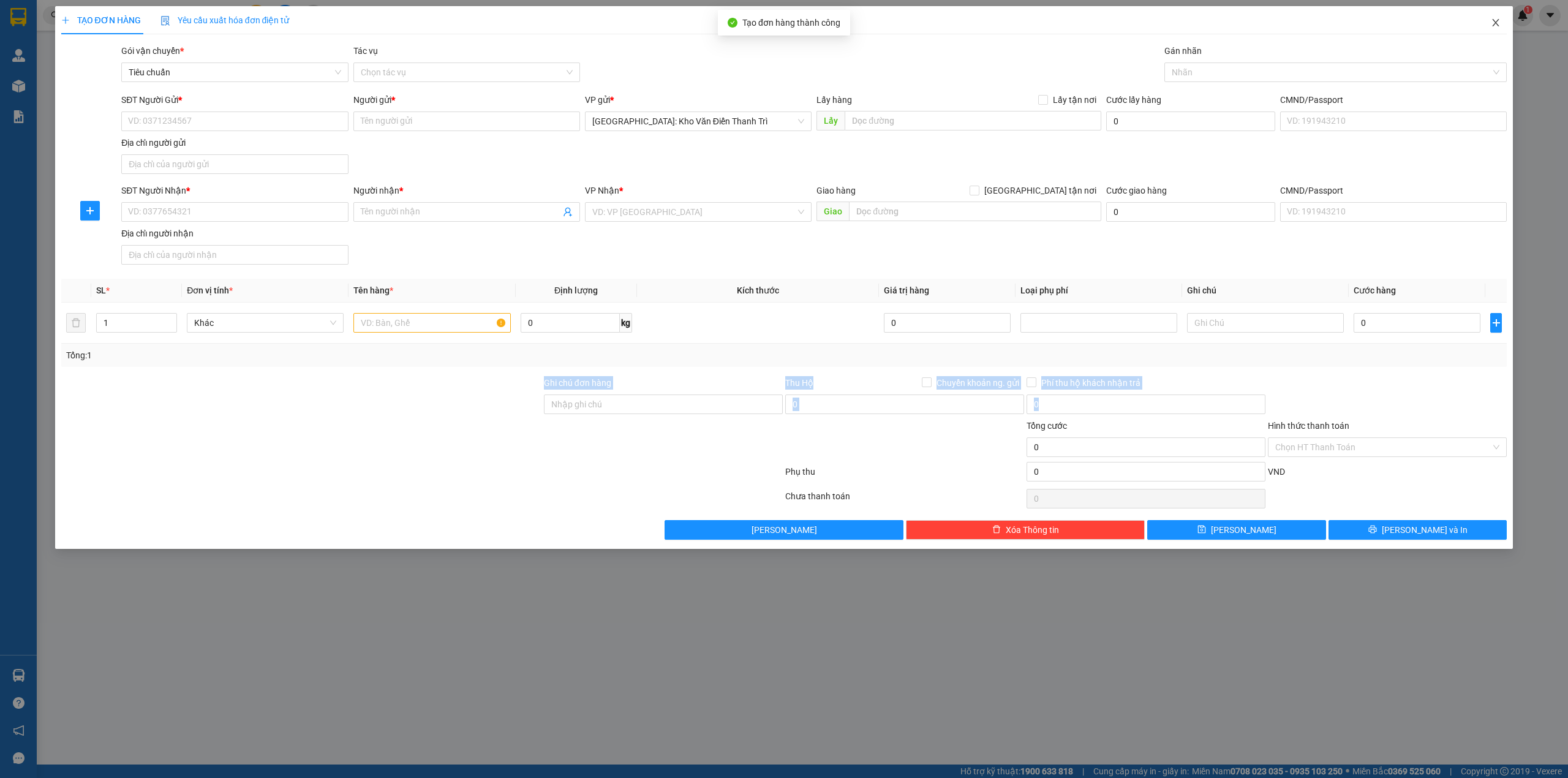
click at [1495, 30] on span "Close" at bounding box center [1495, 23] width 34 height 34
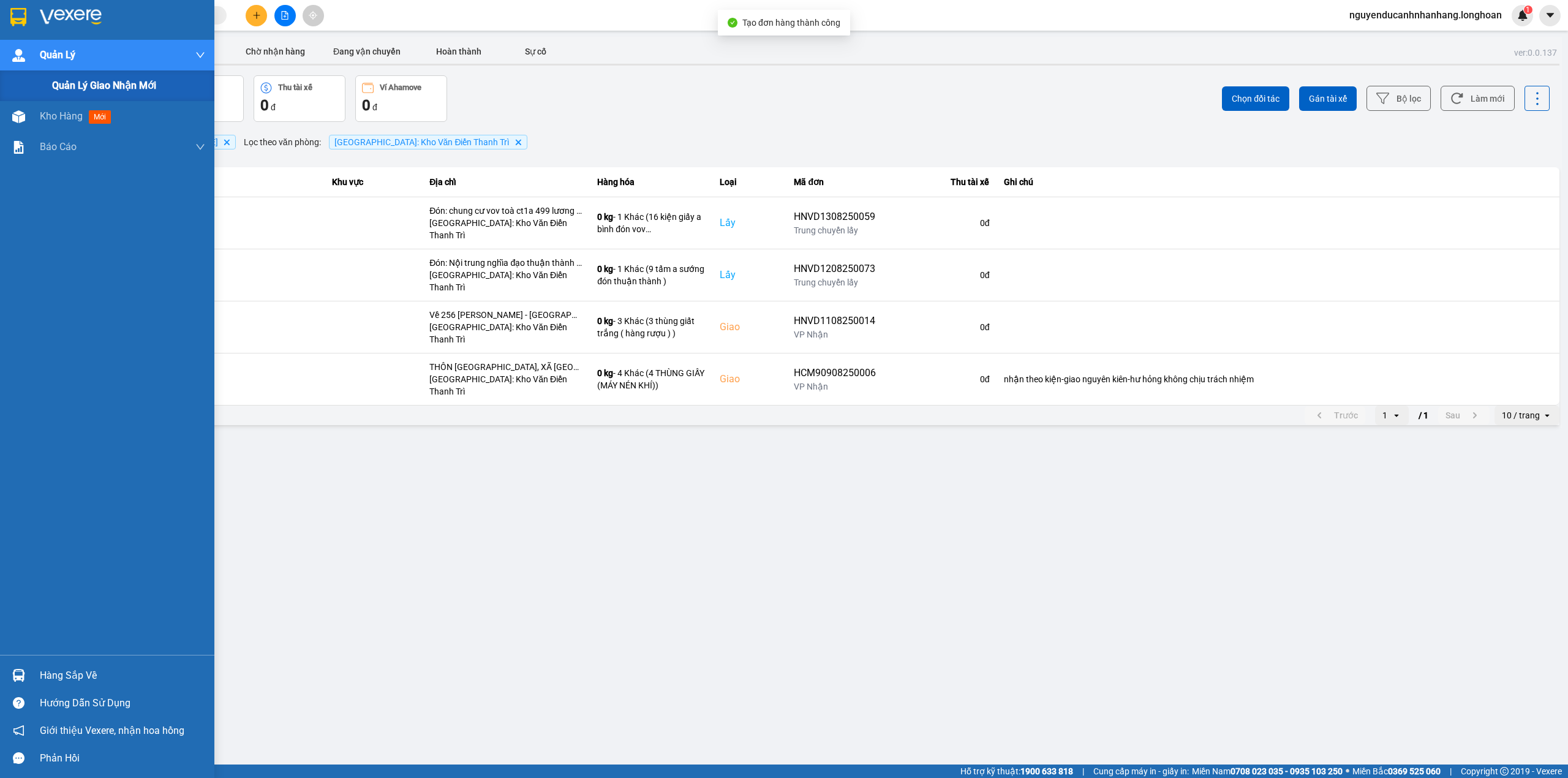
drag, startPoint x: 102, startPoint y: 76, endPoint x: 381, endPoint y: 197, distance: 304.1
click at [102, 77] on div "Quản lý giao nhận mới" at bounding box center [129, 86] width 153 height 30
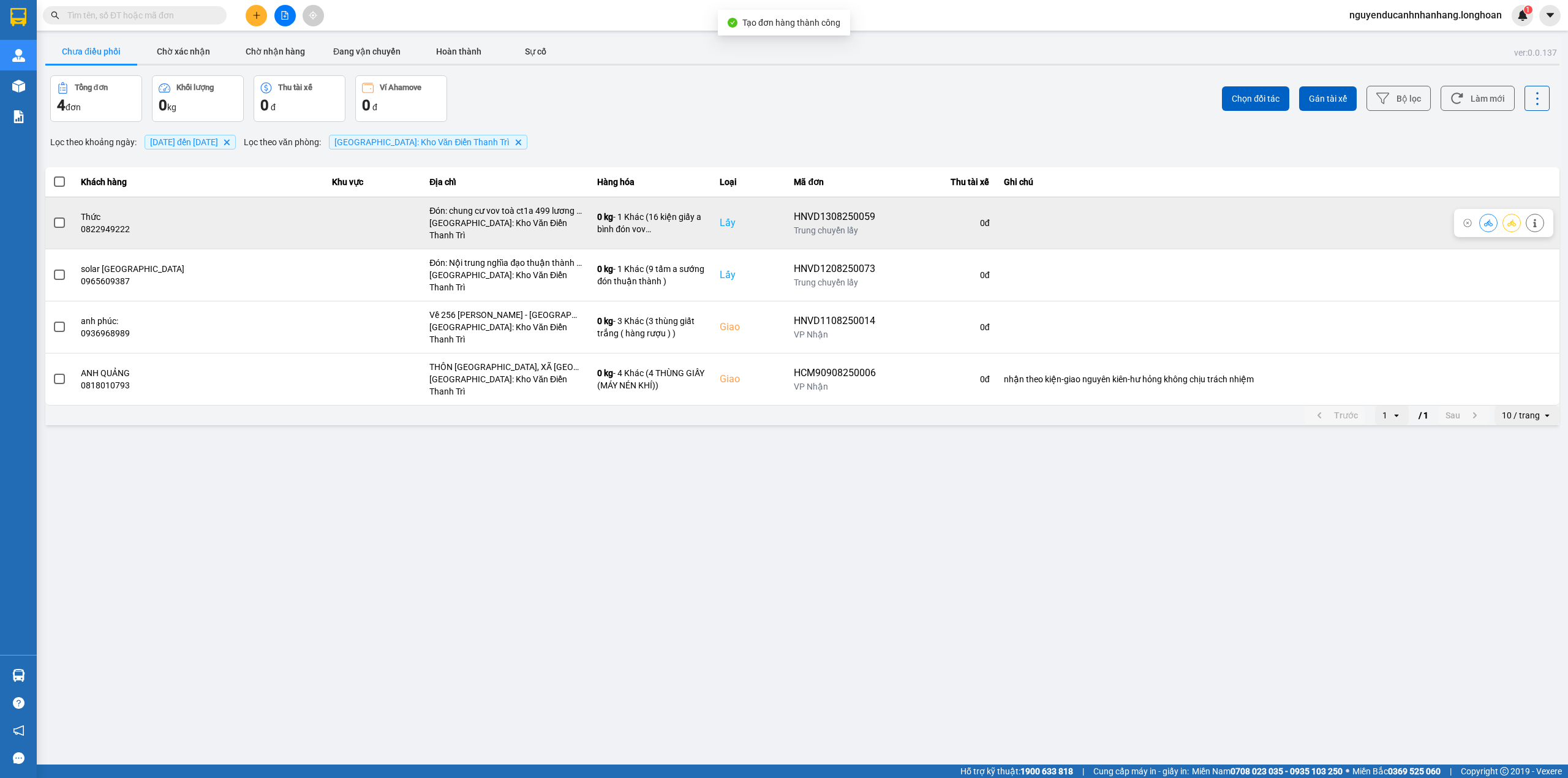
click at [56, 219] on span at bounding box center [60, 223] width 11 height 11
click at [52, 216] on input "checkbox" at bounding box center [52, 216] width 0 height 0
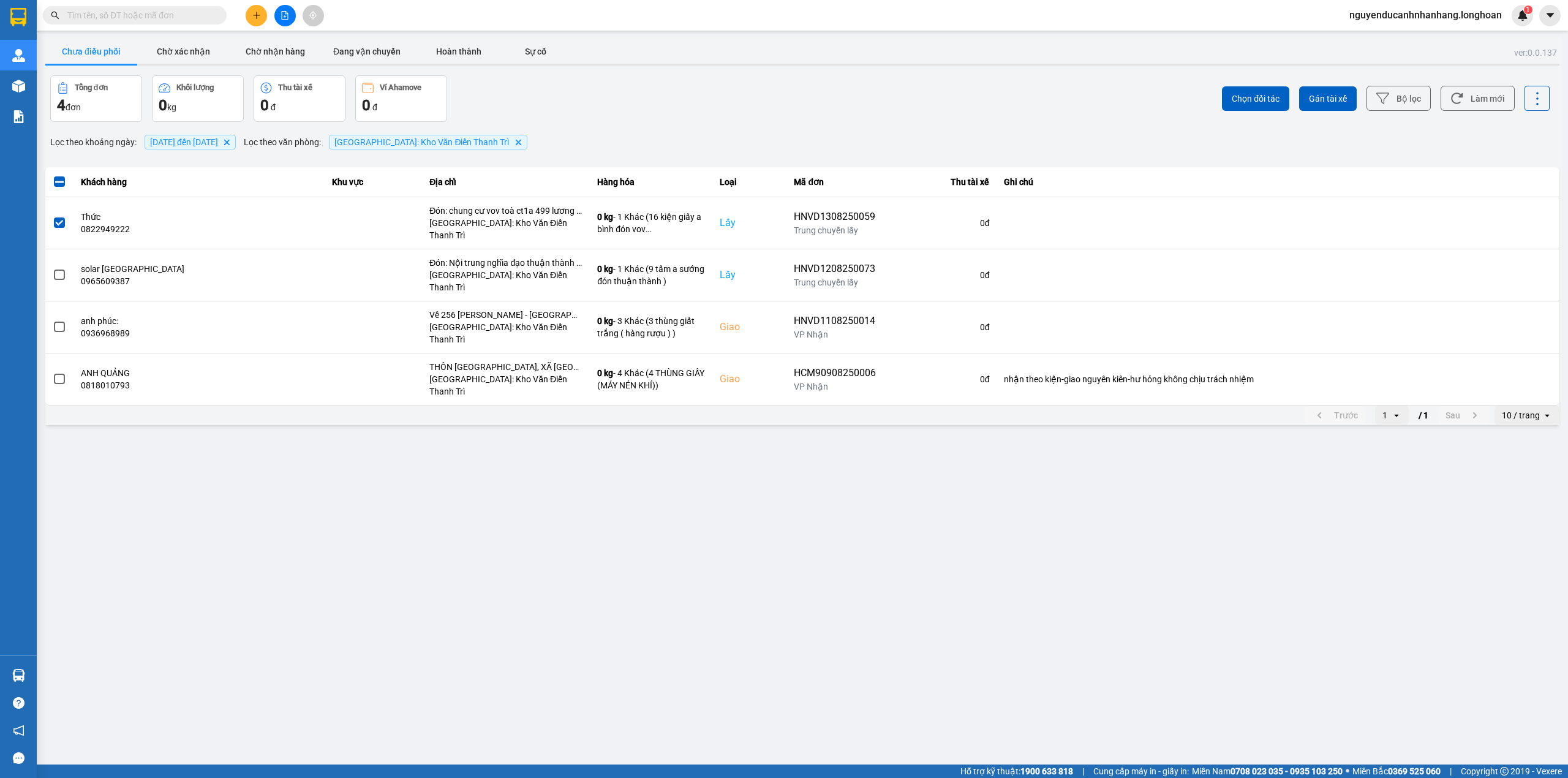
click at [1321, 84] on div "Chọn đối tác Gán tài xế Bộ lọc Làm mới" at bounding box center [1175, 98] width 750 height 47
click at [1321, 102] on span "Gán tài xế" at bounding box center [1327, 98] width 38 height 12
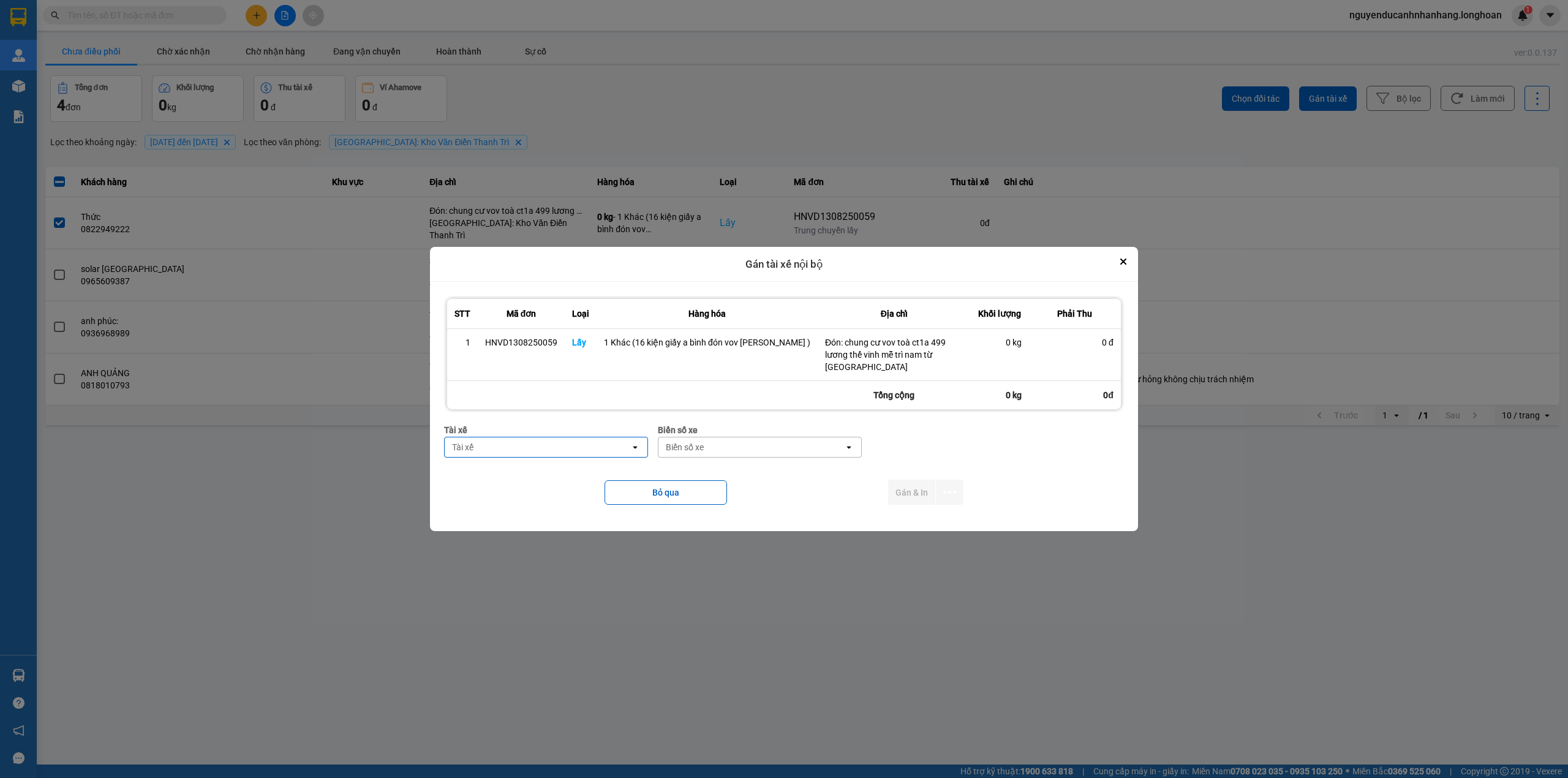
click at [566, 444] on div "Tài xế" at bounding box center [538, 447] width 186 height 19
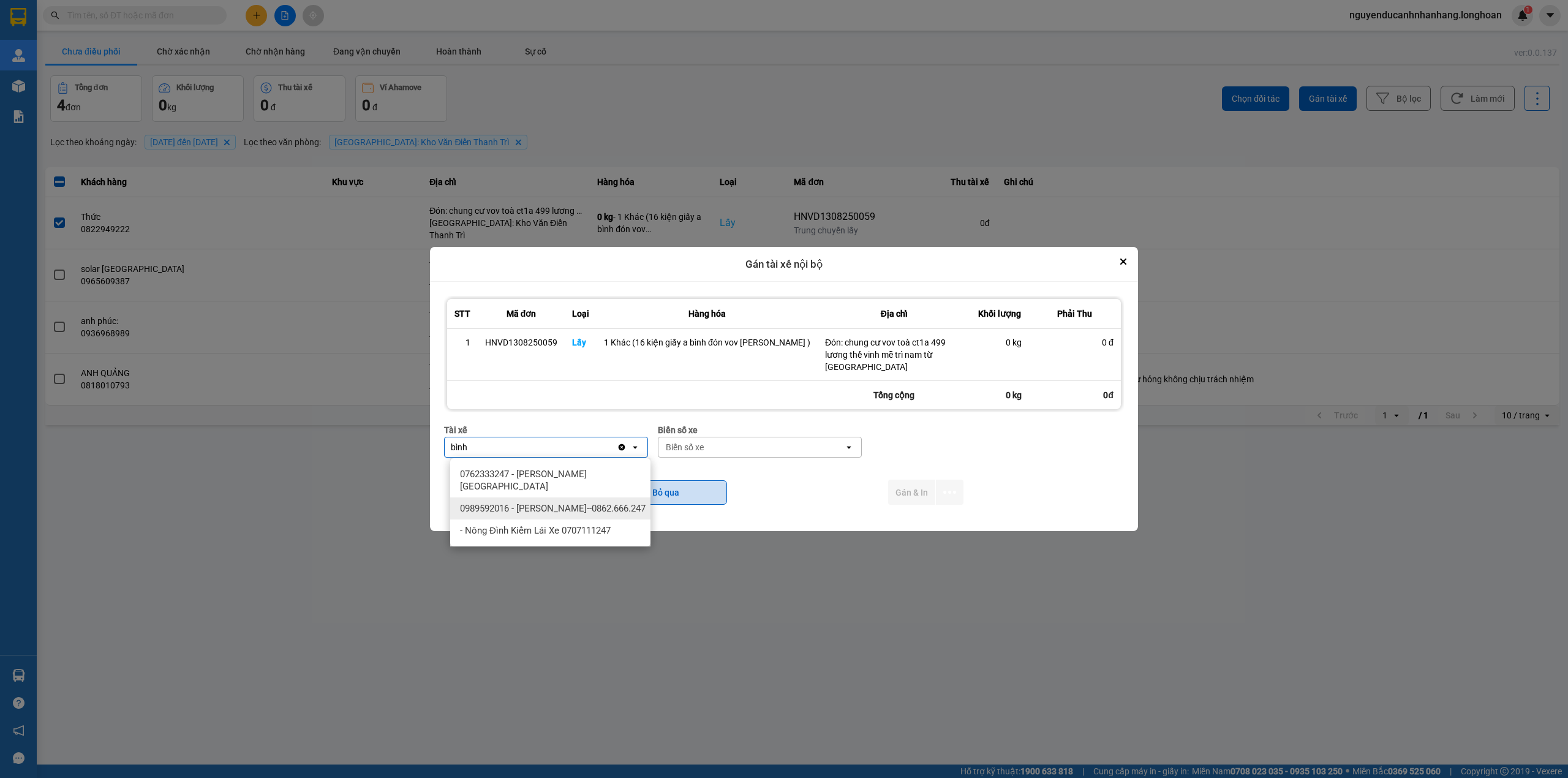
type input "bình"
click at [577, 508] on span "0989592016 - Trần Thanh Bình--0862.666.247" at bounding box center [552, 508] width 186 height 12
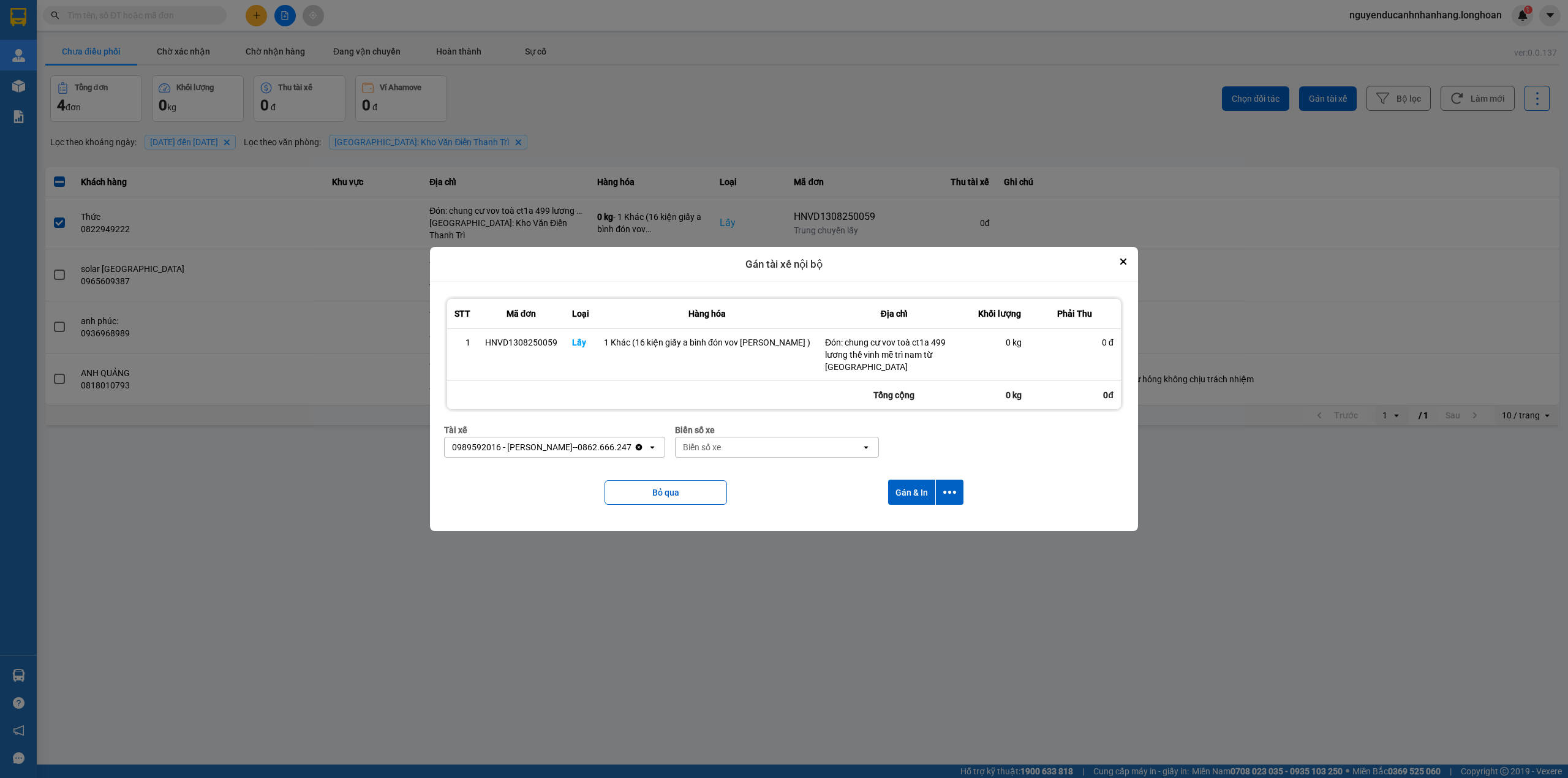
click at [709, 452] on div "Biển số xe" at bounding box center [701, 447] width 38 height 12
click at [778, 486] on div "Bỏ qua Gán & In" at bounding box center [784, 492] width 680 height 50
click at [745, 446] on div "Biển số xe" at bounding box center [768, 447] width 186 height 19
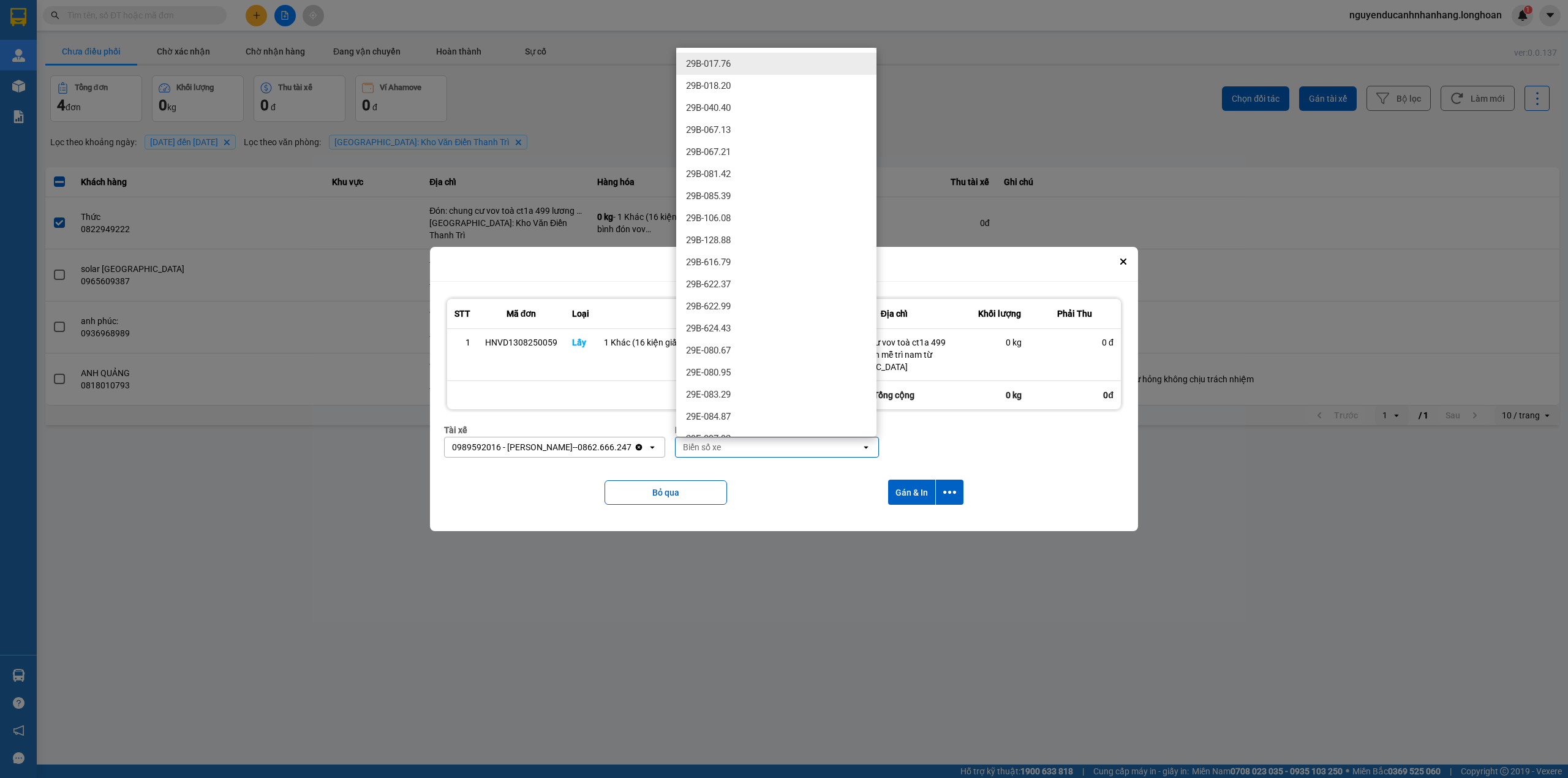
drag, startPoint x: 767, startPoint y: 479, endPoint x: 744, endPoint y: 451, distance: 36.2
click at [767, 476] on div "Bỏ qua Gán & In" at bounding box center [784, 492] width 680 height 50
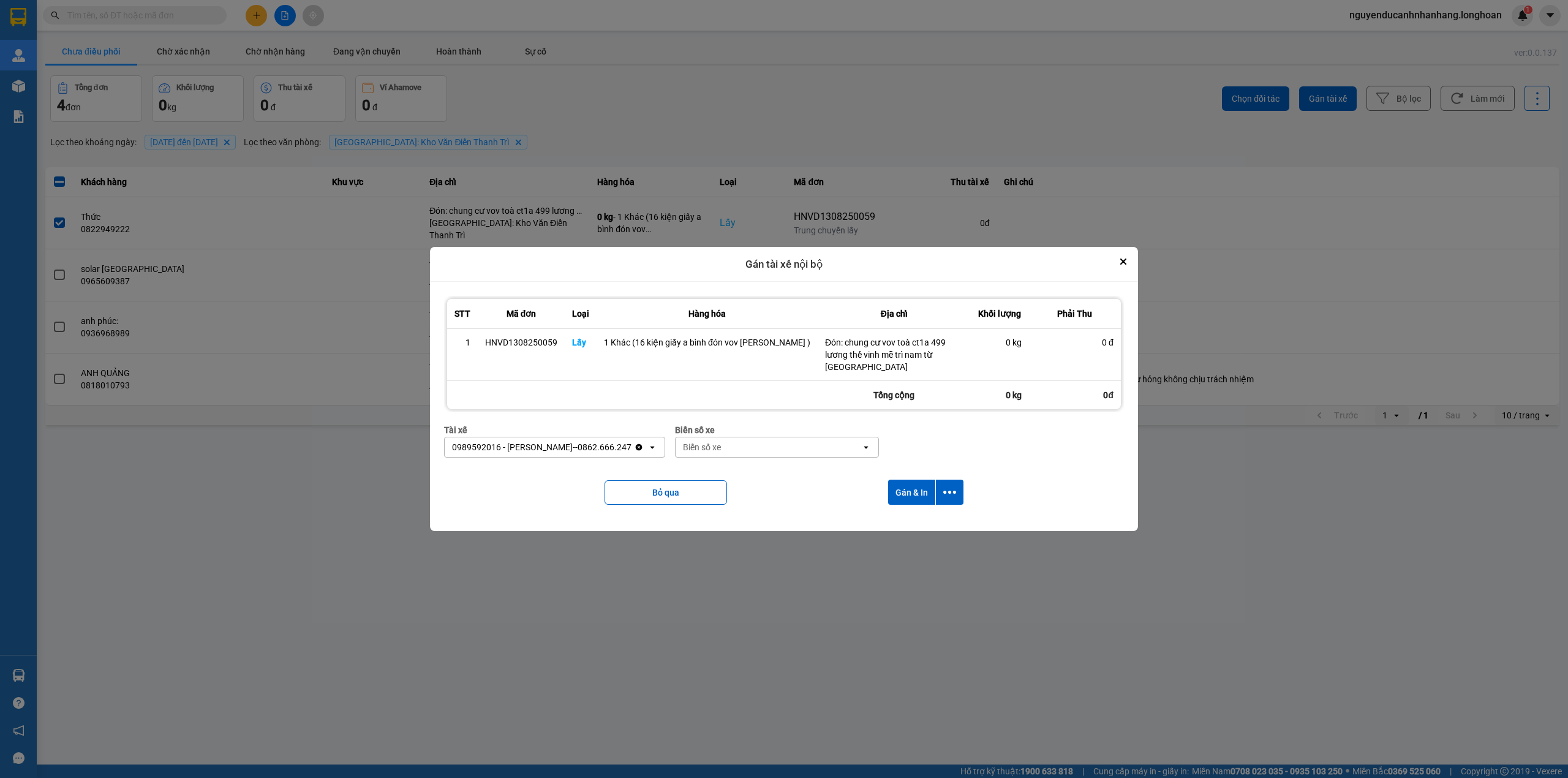
click at [744, 451] on div "Biển số xe" at bounding box center [768, 447] width 186 height 19
type input "44"
drag, startPoint x: 741, startPoint y: 472, endPoint x: 747, endPoint y: 474, distance: 6.3
click at [741, 473] on div "29E-122.44" at bounding box center [777, 475] width 200 height 22
click at [939, 495] on button "dialog" at bounding box center [949, 492] width 28 height 25
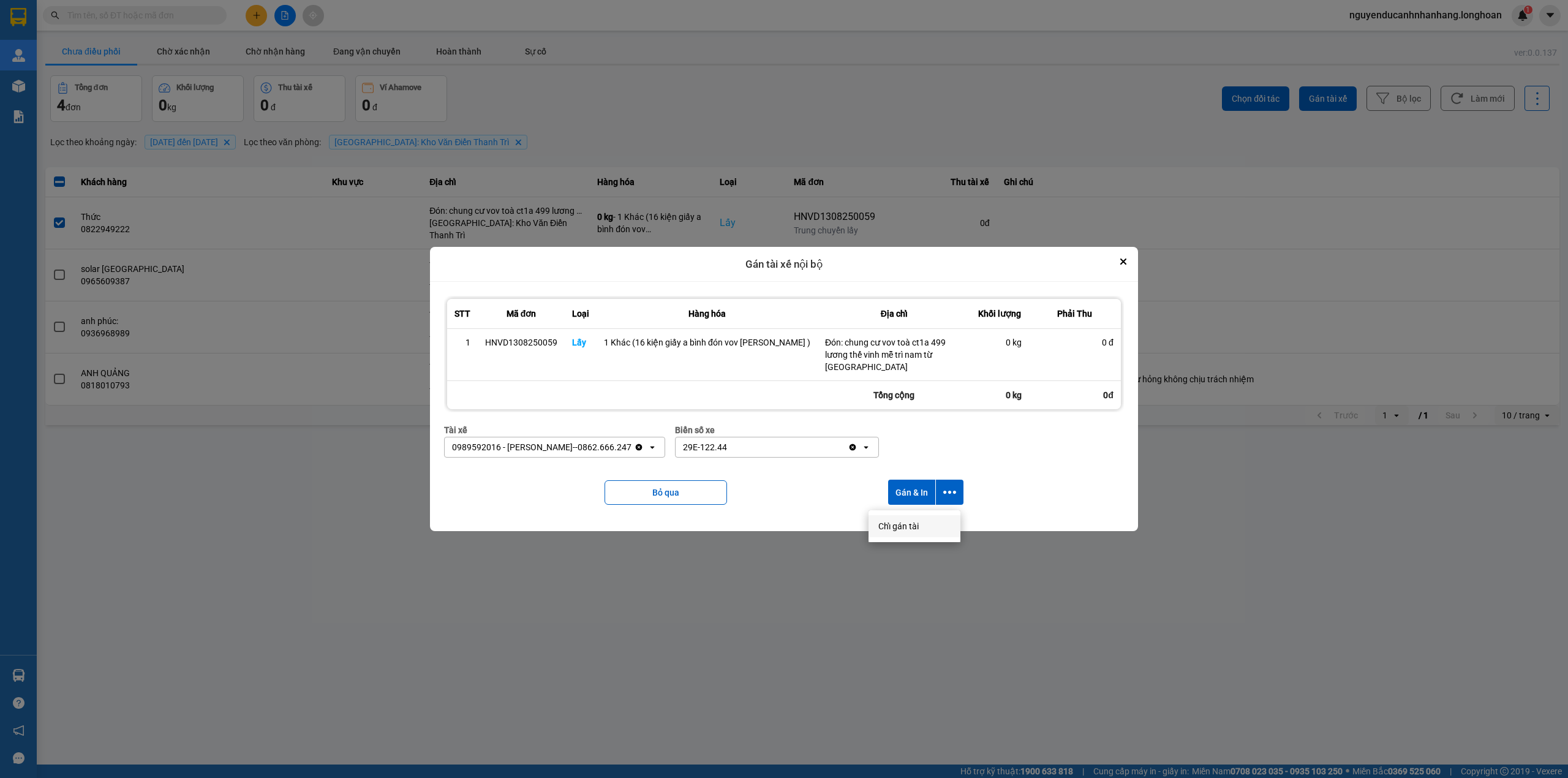
click at [910, 523] on span "Chỉ gán tài" at bounding box center [899, 526] width 40 height 12
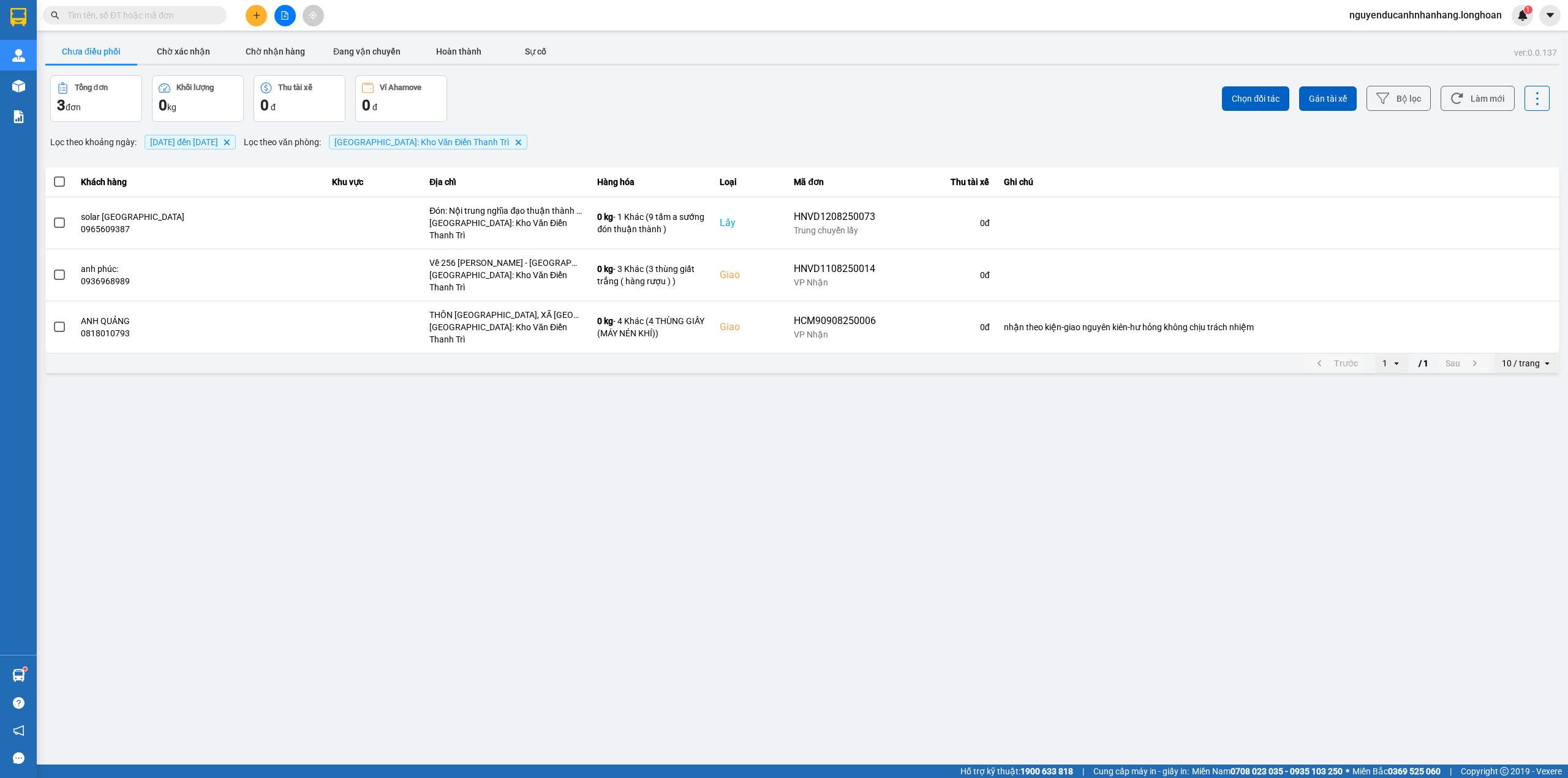
click at [256, 18] on icon "plus" at bounding box center [256, 15] width 8 height 8
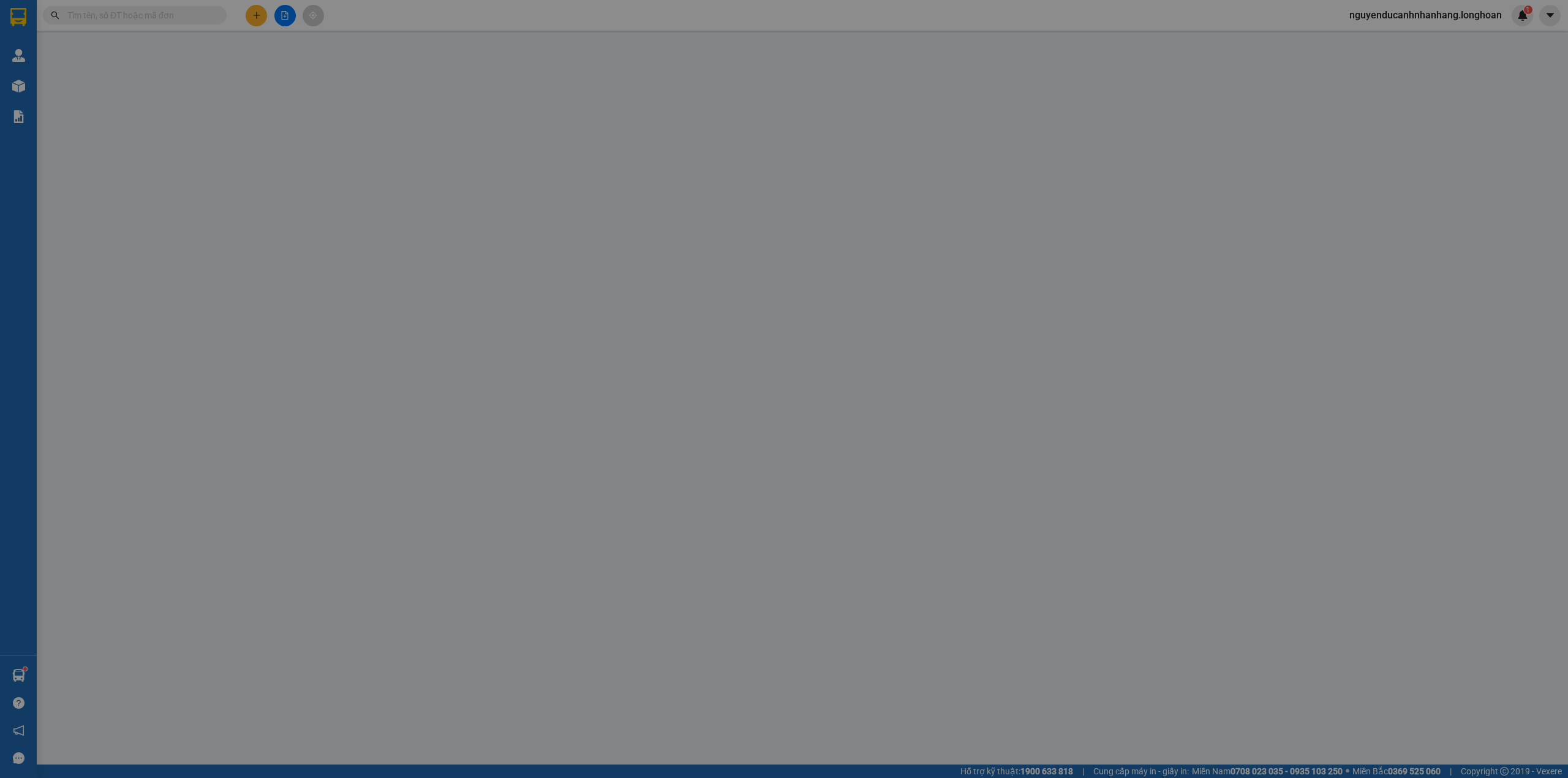
click at [199, 12] on div "TẠO ĐƠN HÀNG Yêu cầu xuất hóa đơn điện tử Transit Pickup Surcharge Ids Transit …" at bounding box center [784, 389] width 1568 height 778
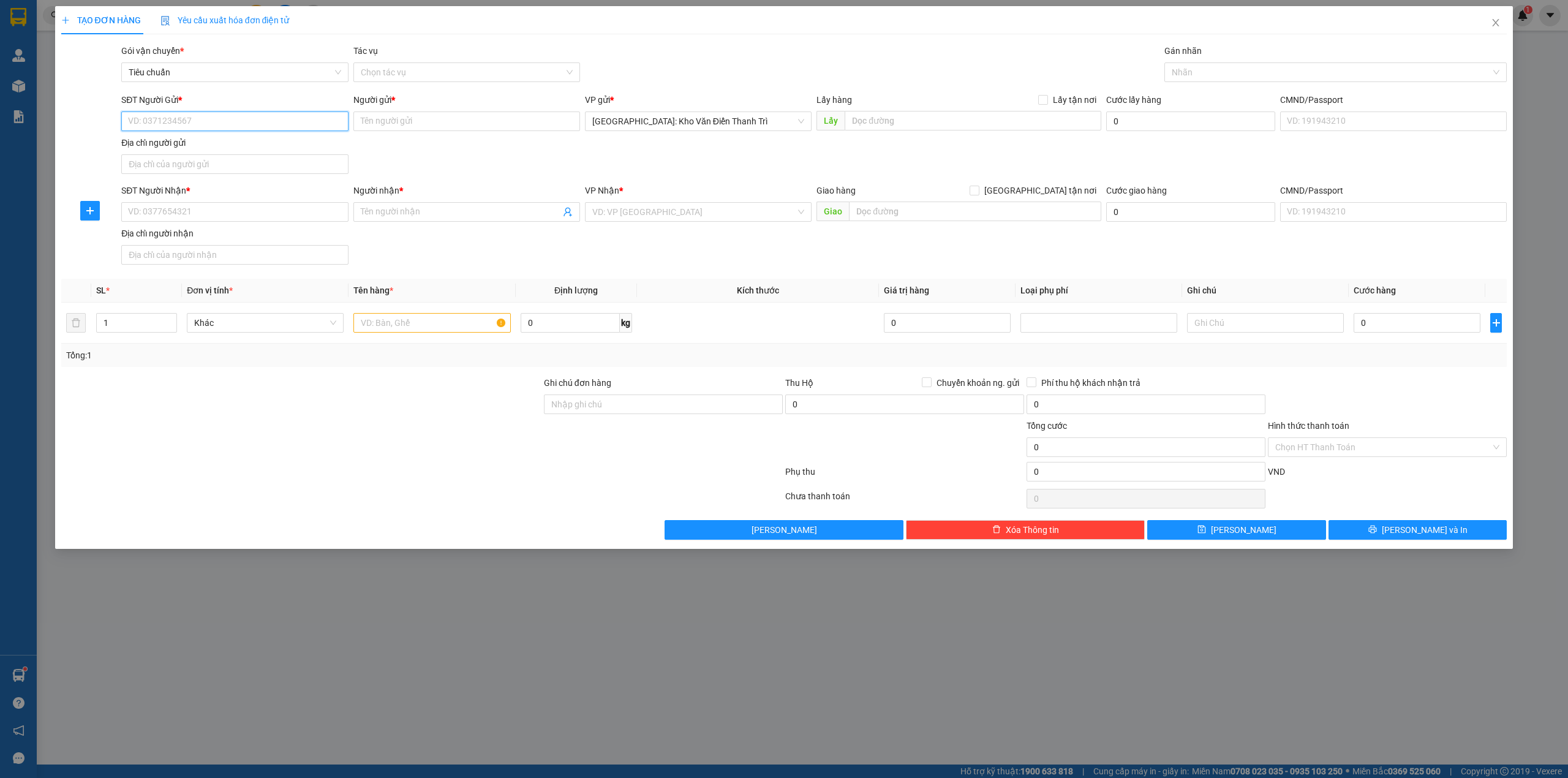
click at [268, 121] on input "SĐT Người Gửi *" at bounding box center [234, 120] width 227 height 19
click at [221, 128] on input "0901769817" at bounding box center [234, 120] width 227 height 19
click at [412, 121] on input "Người gửi *" at bounding box center [466, 120] width 227 height 19
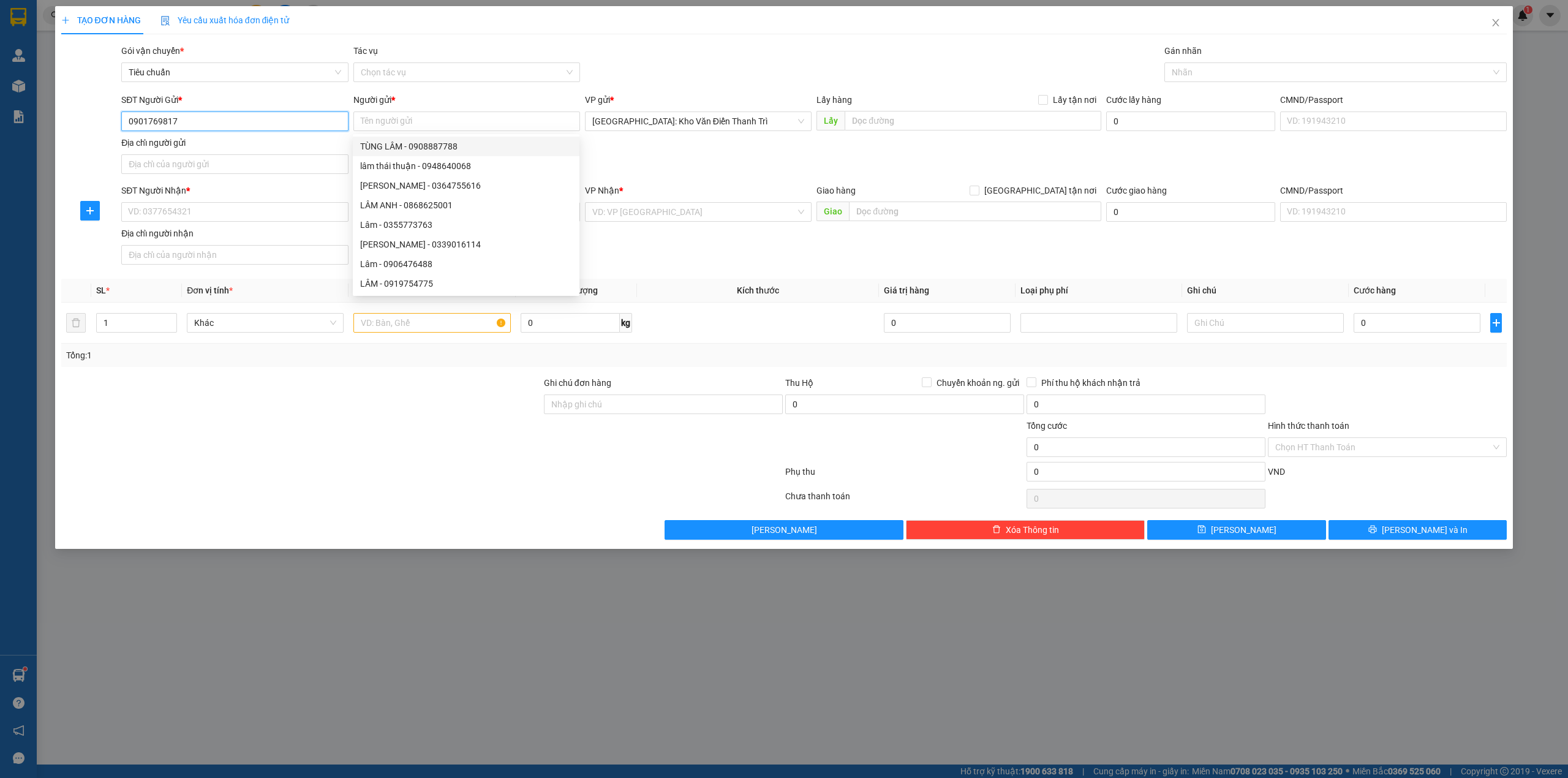
click at [217, 129] on input "0901769817" at bounding box center [234, 120] width 227 height 19
type input "0901769807"
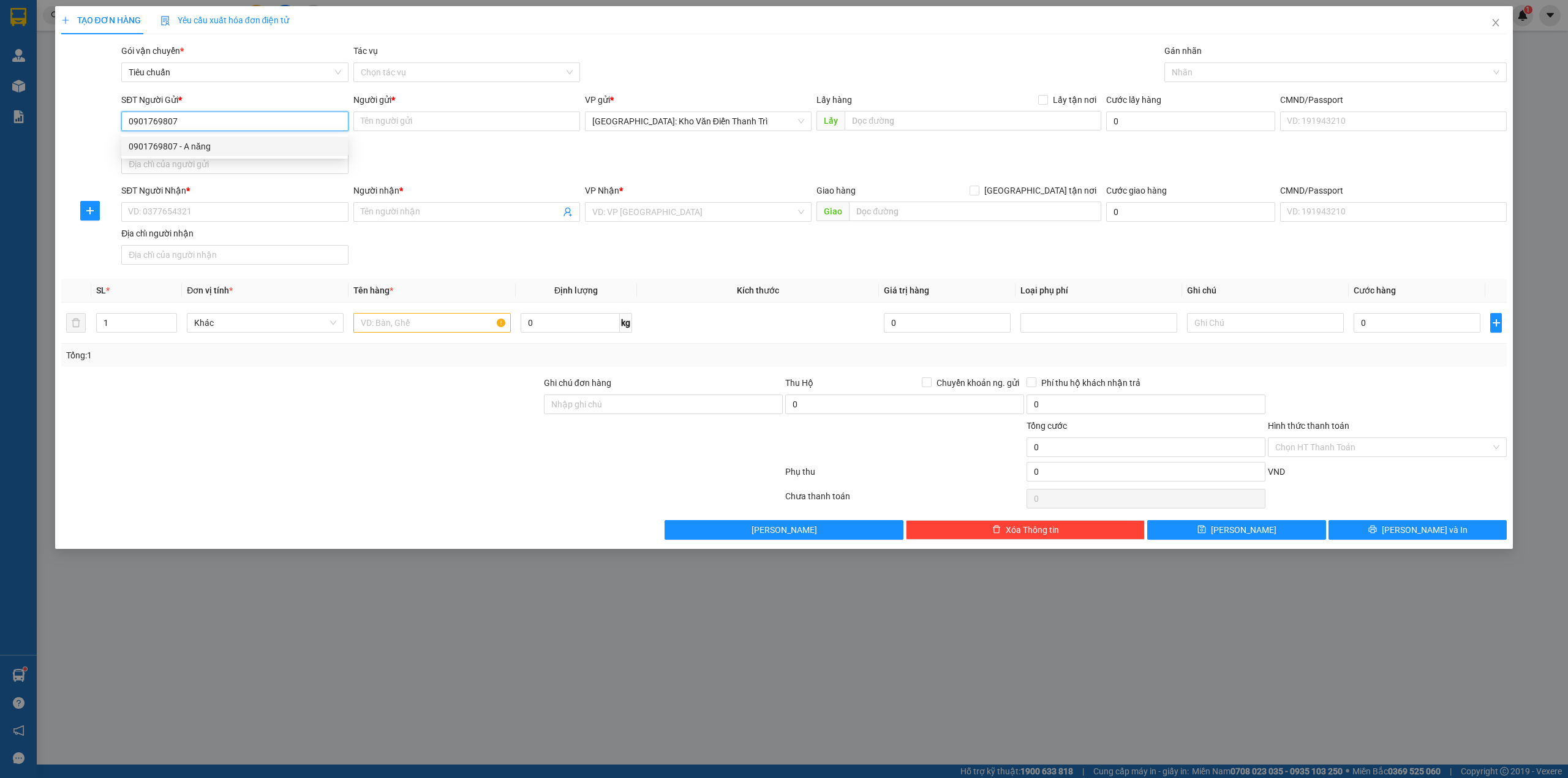
drag, startPoint x: 234, startPoint y: 147, endPoint x: 283, endPoint y: 147, distance: 49.0
click at [235, 147] on div "0901769807 - A năng" at bounding box center [234, 146] width 212 height 14
type input "A năng"
type input "0901769807"
click at [225, 221] on input "SĐT Người Nhận *" at bounding box center [234, 212] width 227 height 19
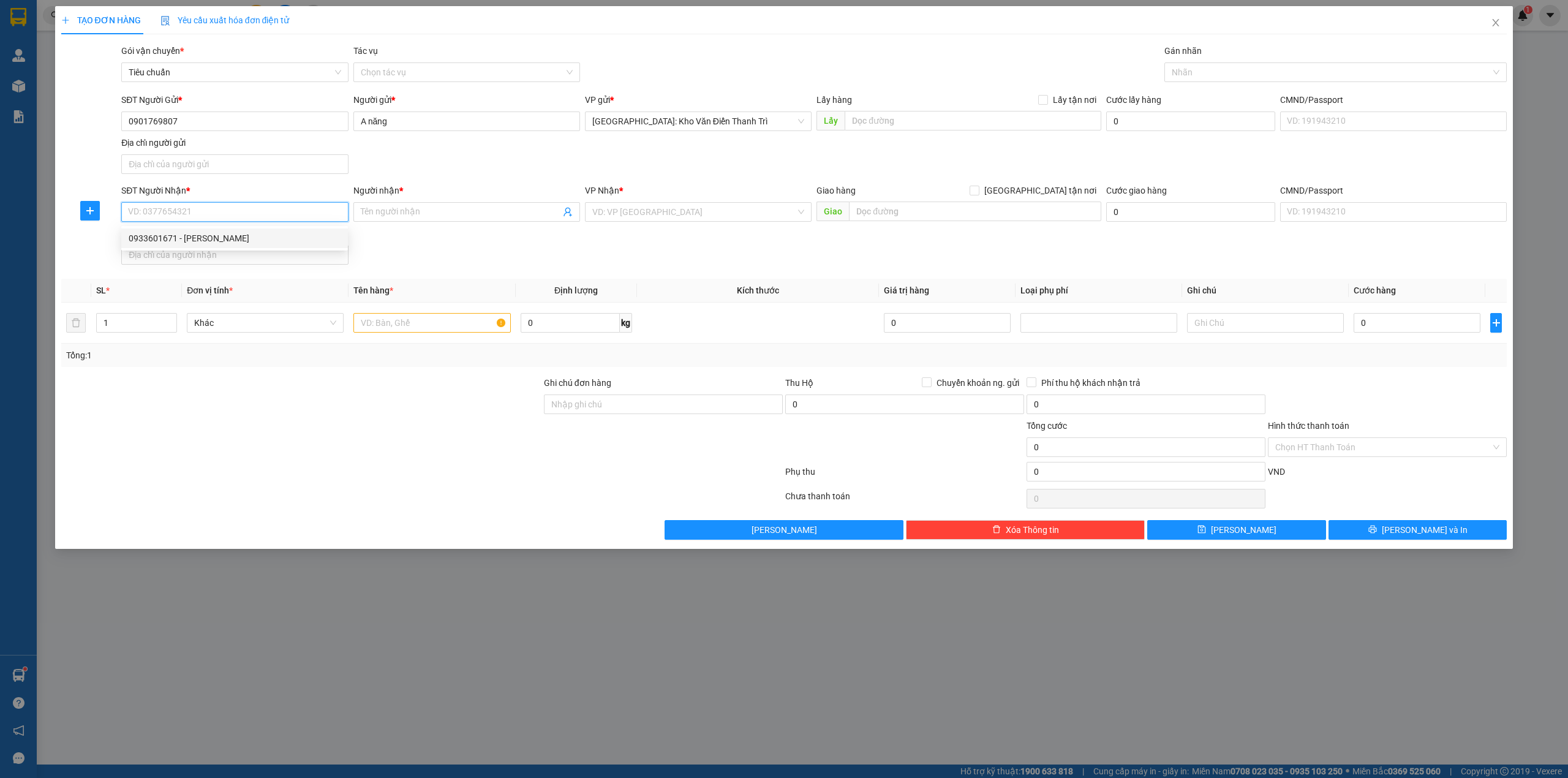
click at [249, 244] on div "0933601671 - minh luân" at bounding box center [234, 238] width 212 height 14
type input "0933601671"
type input "minh luân"
type input "ĐỒNG NAI - CHỢ ĐỊNH QUÁN KM 114- QL20"
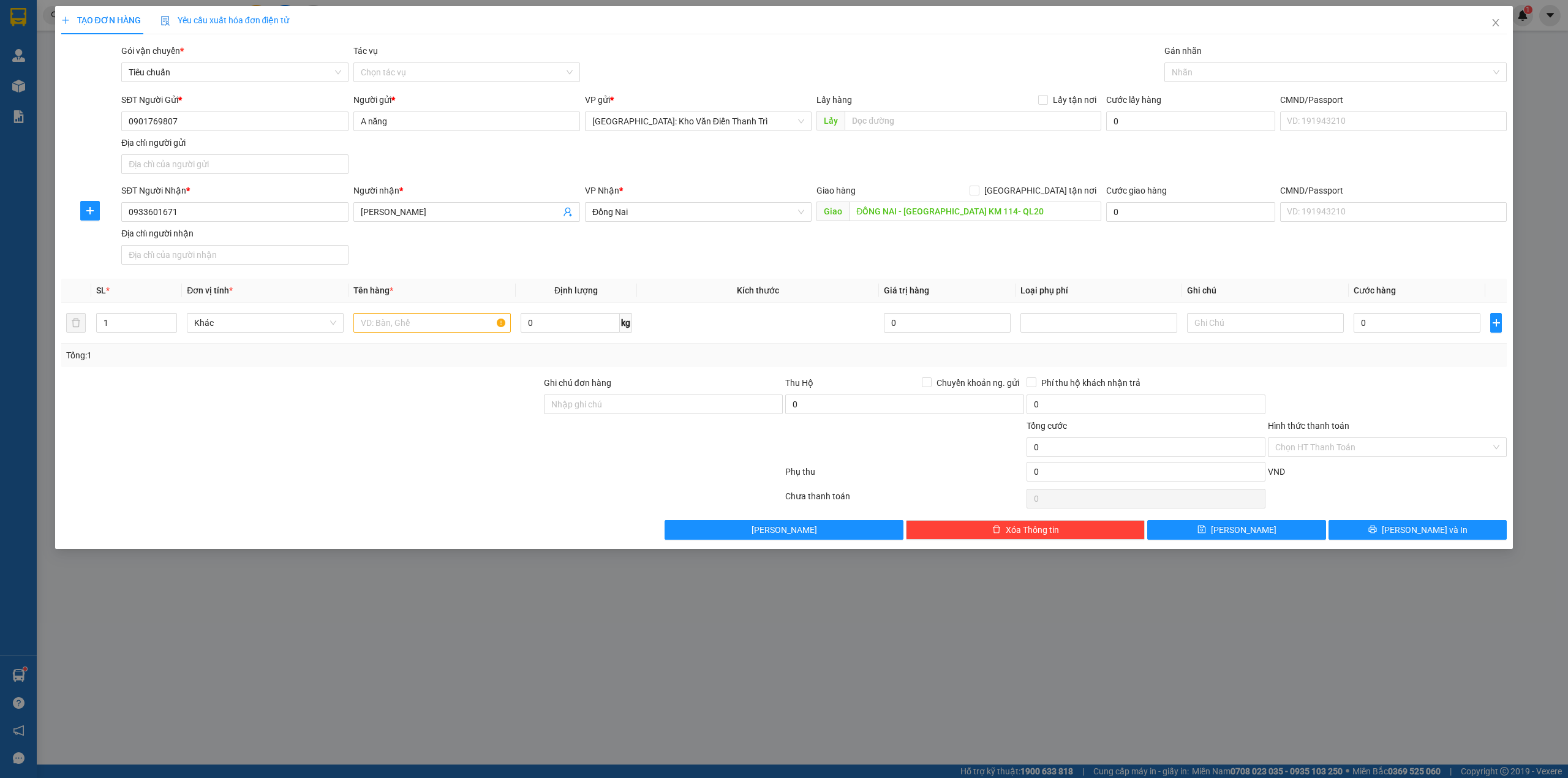
click at [1010, 240] on div "SĐT Người Nhận * 0933601671 0933601671 Người nhận * minh luân VP Nhận * Đồng Na…" at bounding box center [813, 226] width 1391 height 86
click at [403, 320] on input "text" at bounding box center [431, 323] width 157 height 19
click at [914, 260] on div "SĐT Người Nhận * 0933601671 Người nhận * minh luân VP Nhận * Đồng Nai Giao hàng…" at bounding box center [813, 226] width 1391 height 86
click at [265, 110] on div "SĐT Người Gửi *" at bounding box center [234, 102] width 227 height 18
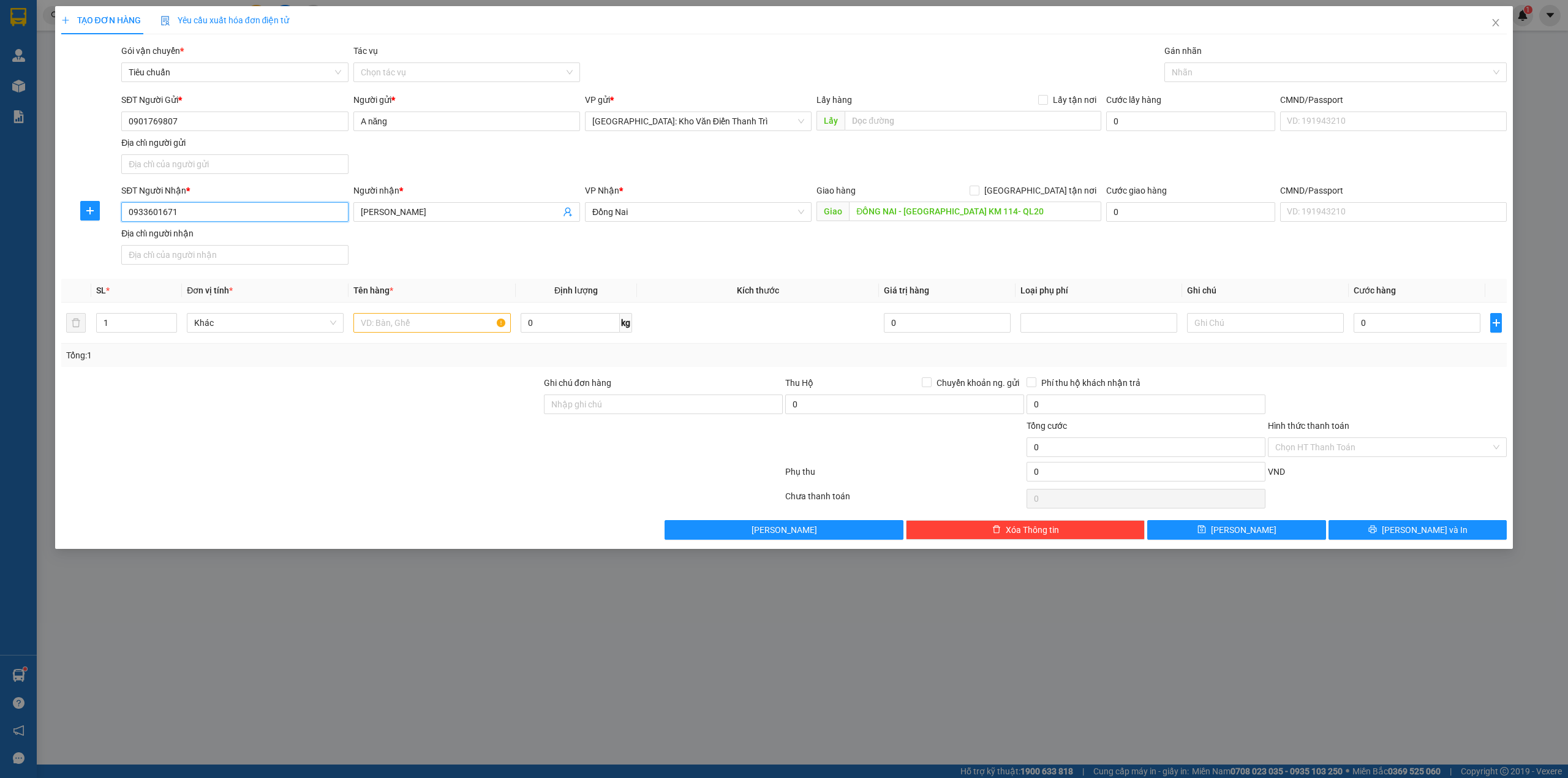
click at [243, 207] on input "0933601671" at bounding box center [234, 212] width 227 height 19
click at [950, 217] on input "ĐỒNG NAI - CHỢ ĐỊNH QUÁN KM 114- QL20" at bounding box center [975, 211] width 253 height 19
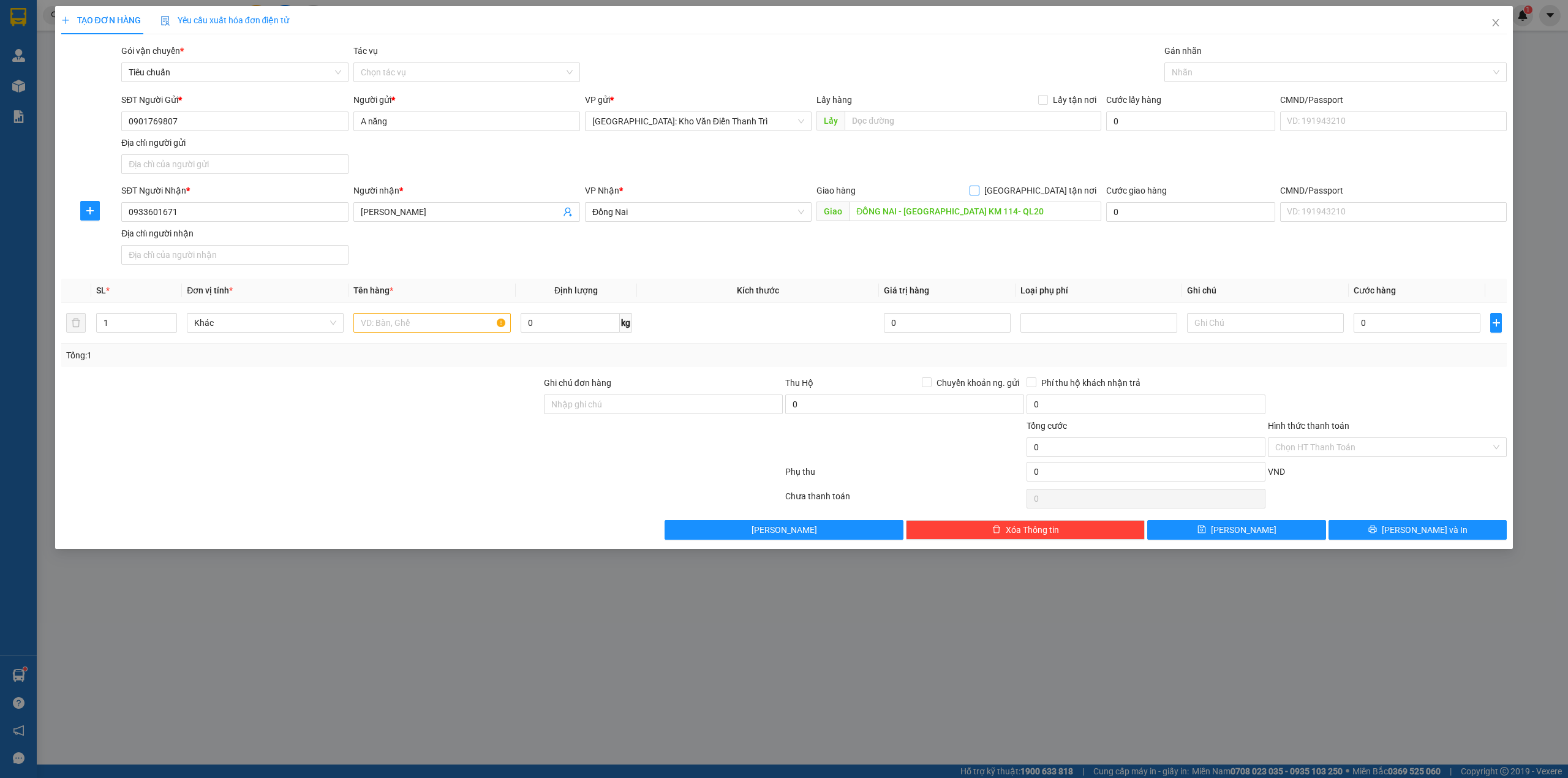
click at [1049, 187] on span "[GEOGRAPHIC_DATA] tận nơi" at bounding box center [1040, 190] width 122 height 14
click at [978, 187] on input "[GEOGRAPHIC_DATA] tận nơi" at bounding box center [973, 189] width 8 height 8
checkbox input "true"
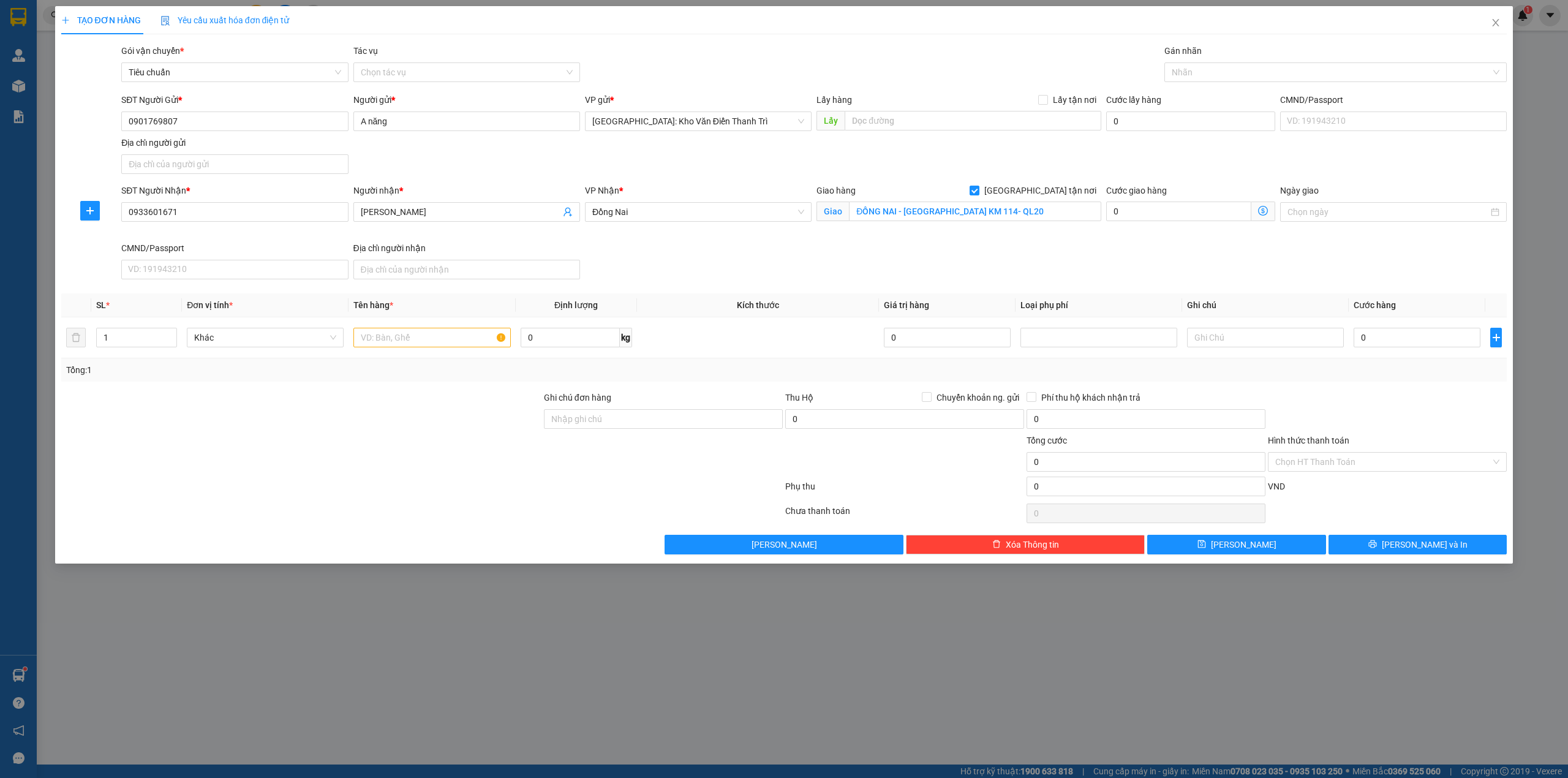
drag, startPoint x: 1124, startPoint y: 159, endPoint x: 1135, endPoint y: 152, distance: 13.0
click at [1131, 157] on div "SĐT Người Gửi * 0901769807 Người gửi * A năng VP gửi * Hà Nội: Kho Văn Điển Tha…" at bounding box center [813, 135] width 1391 height 86
click at [1207, 69] on div at bounding box center [1329, 73] width 324 height 15
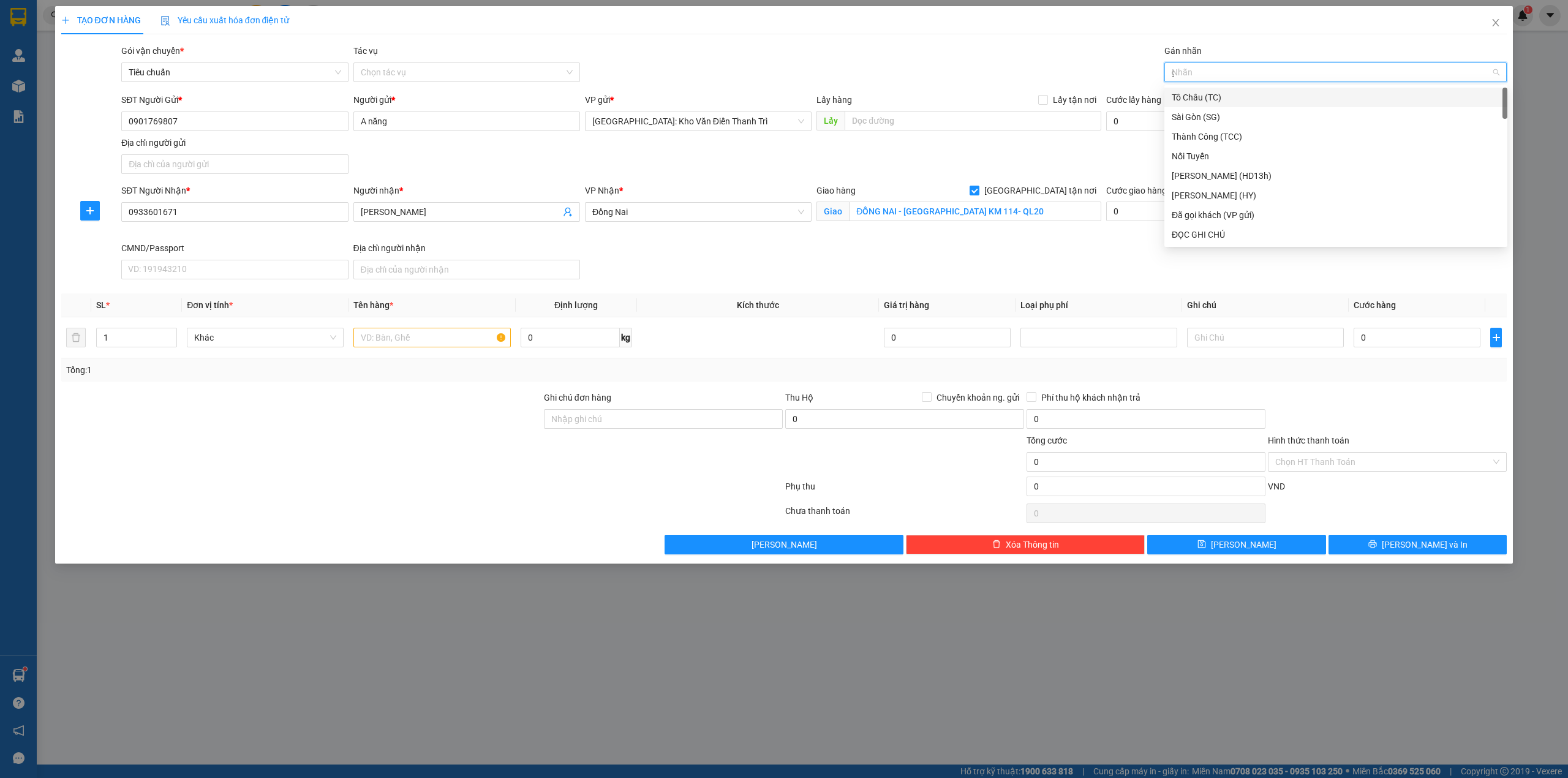
type input "gt"
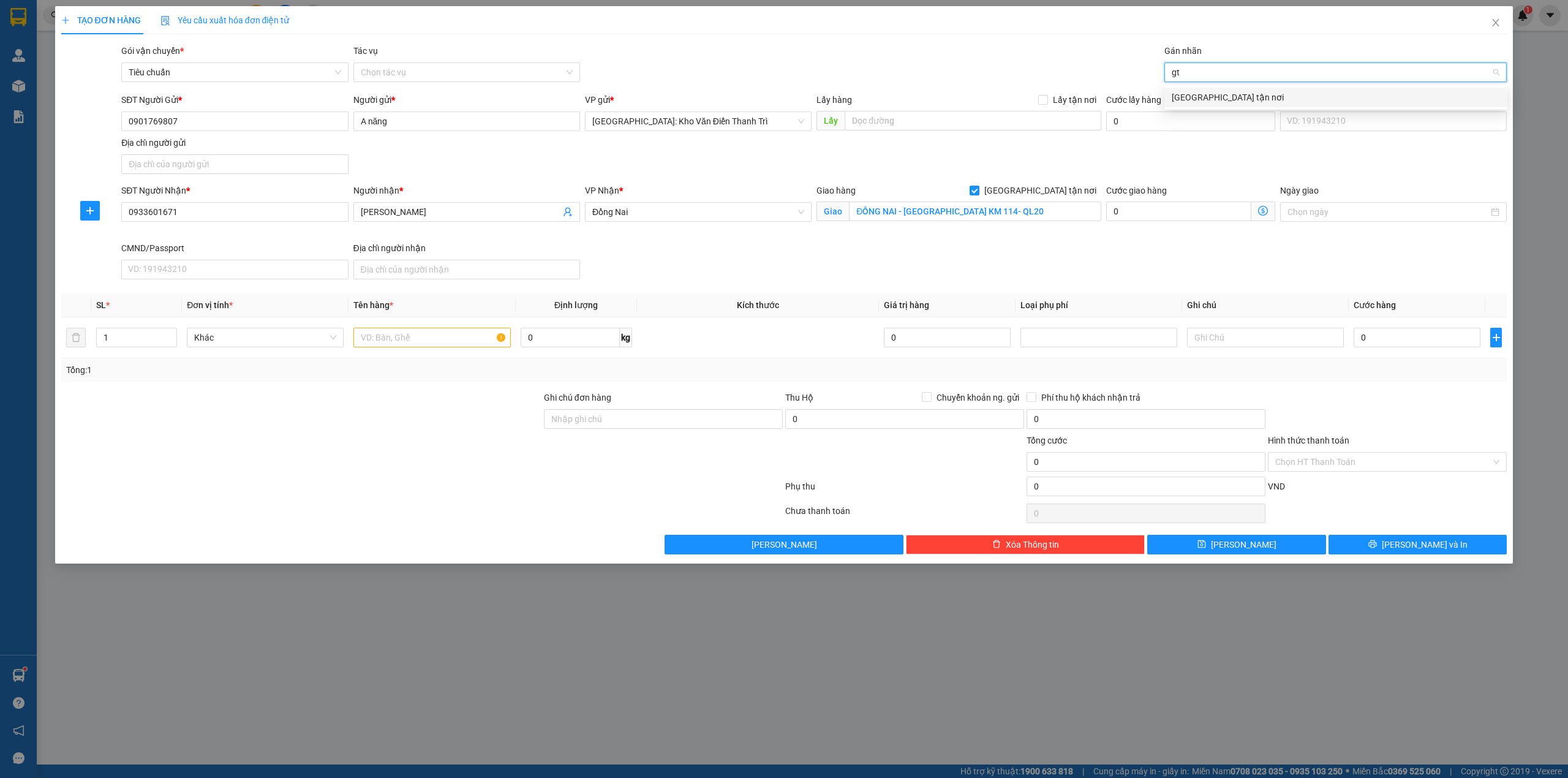
click at [1218, 92] on div "[GEOGRAPHIC_DATA] tận nơi" at bounding box center [1335, 97] width 328 height 14
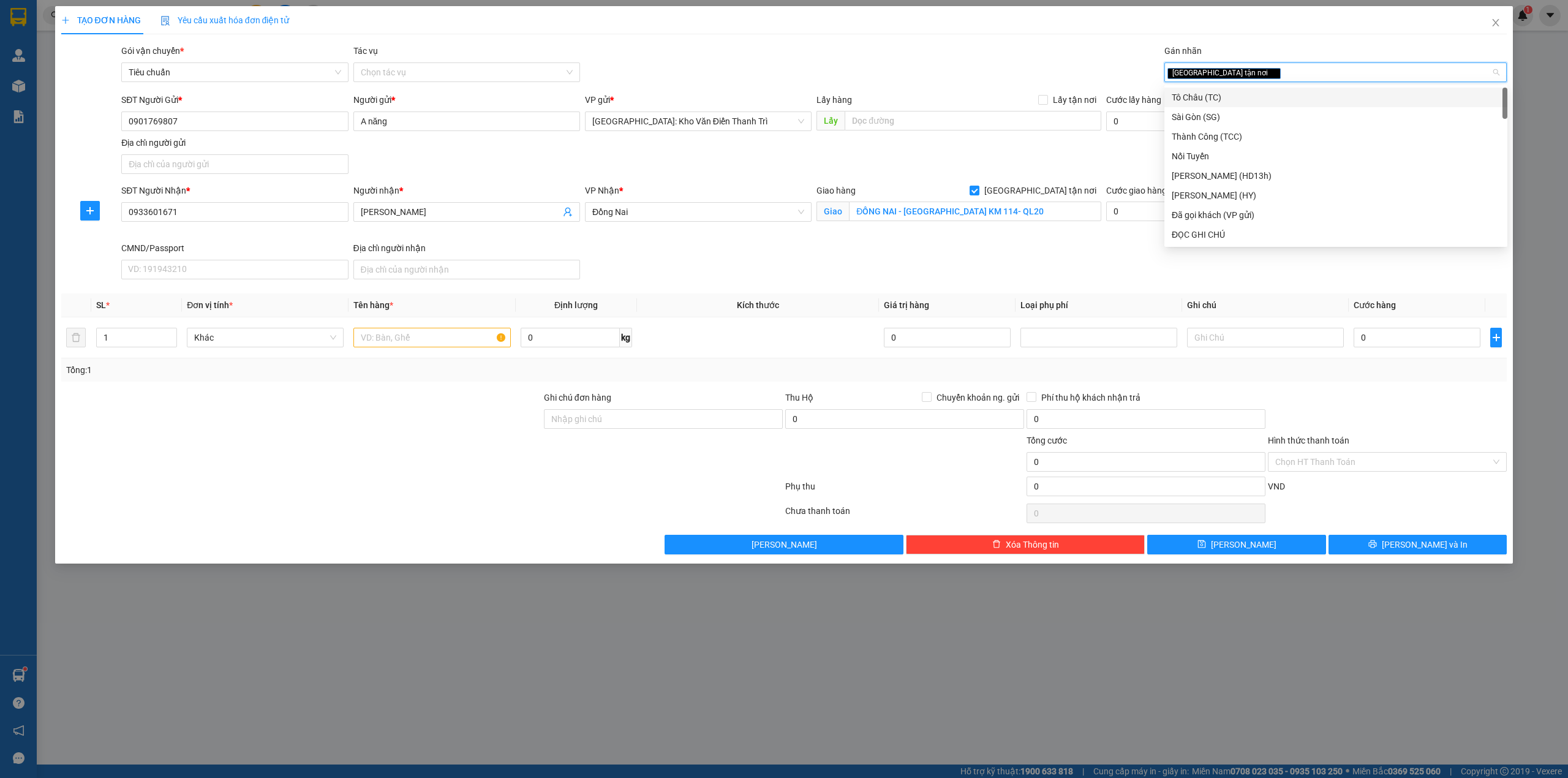
click at [1056, 52] on div "Gói vận chuyển * Tiêu chuẩn Tác vụ Chọn tác vụ Gán nhãn Giao tận nơi" at bounding box center [813, 65] width 1391 height 43
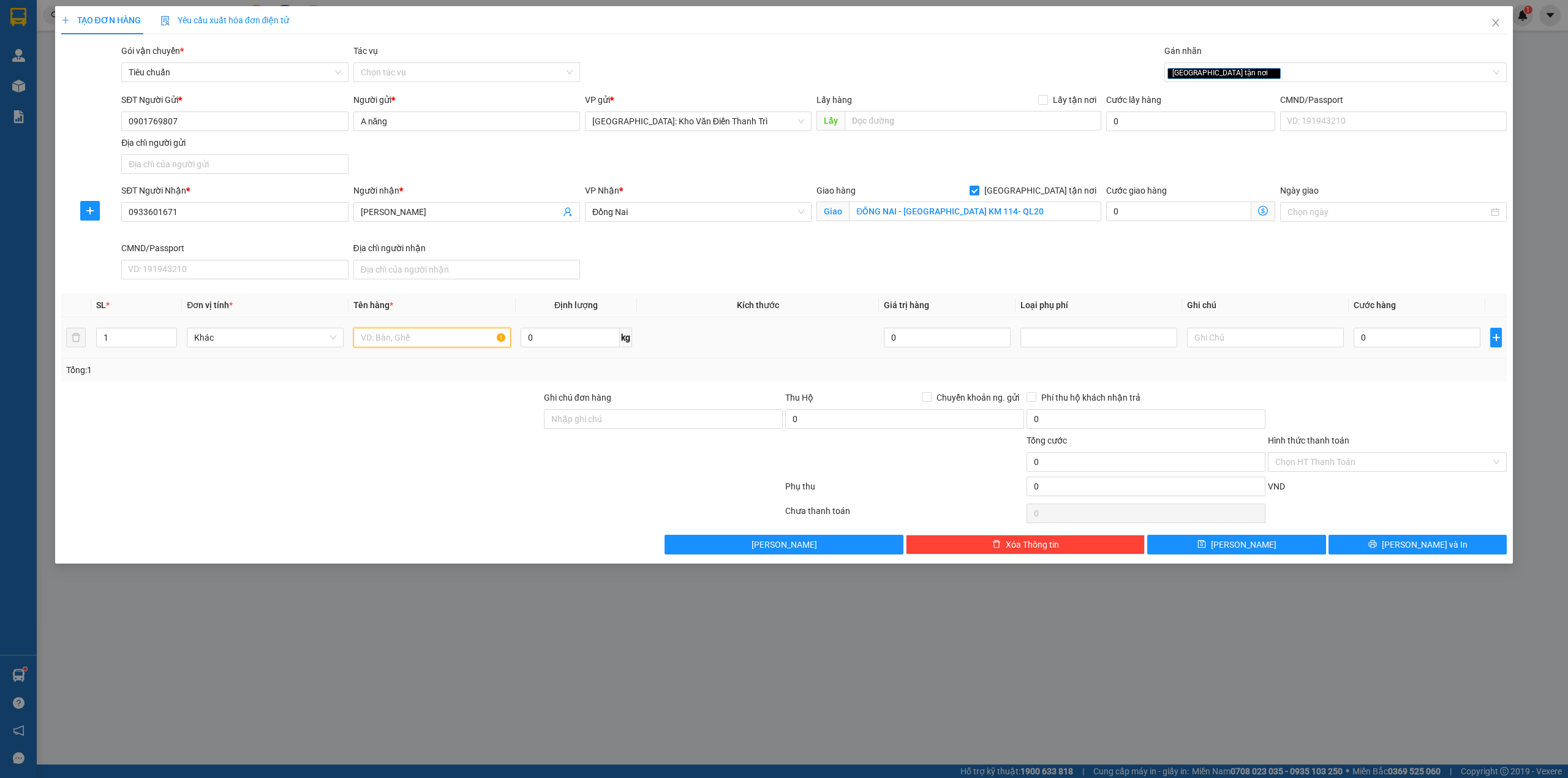
click at [399, 342] on input "text" at bounding box center [431, 337] width 157 height 19
type input "1 kiện bọc xốp nổ"
click at [1409, 337] on input "0" at bounding box center [1417, 337] width 127 height 19
type input "2"
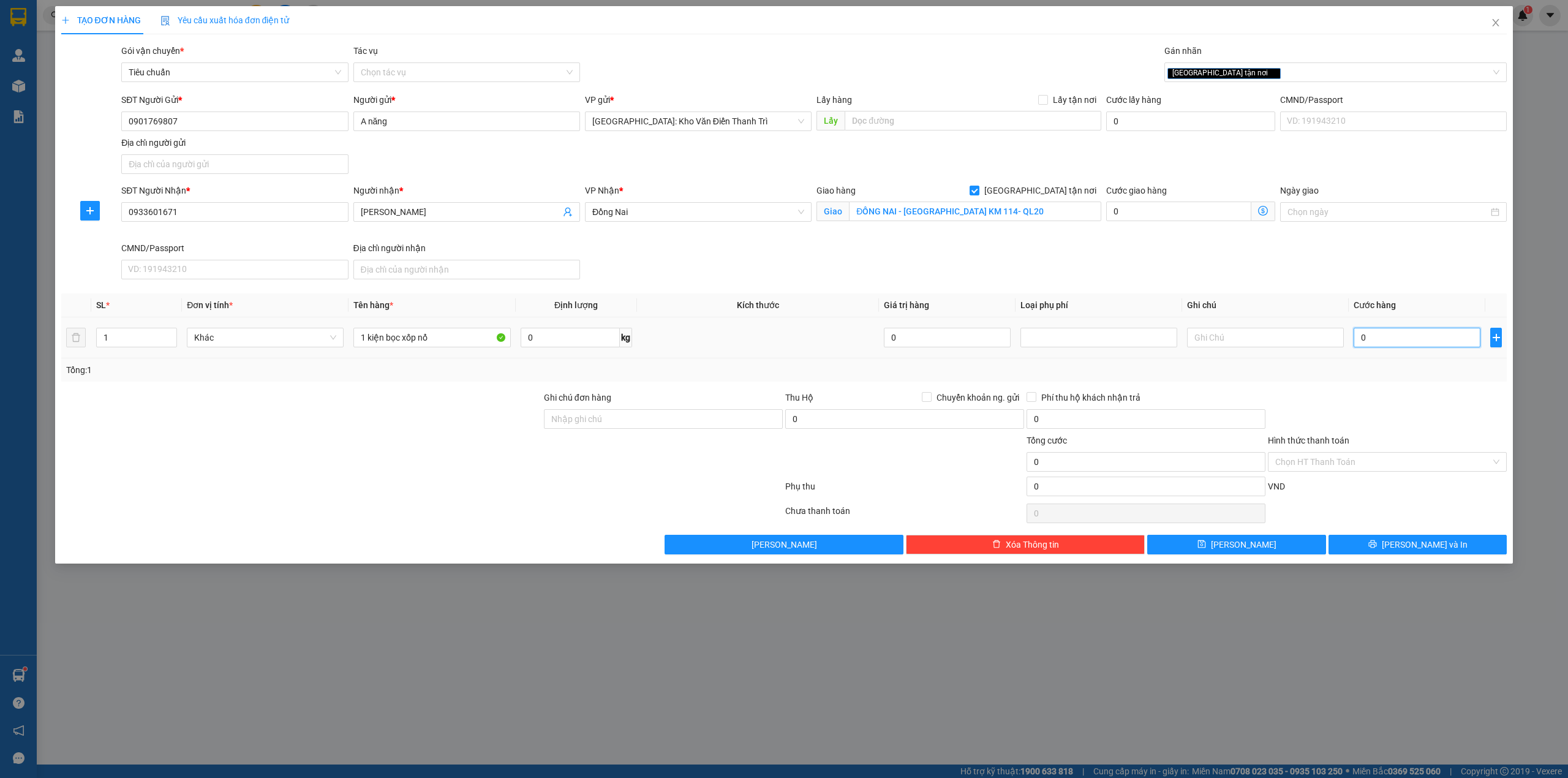
type input "2"
type input "23"
type input "230"
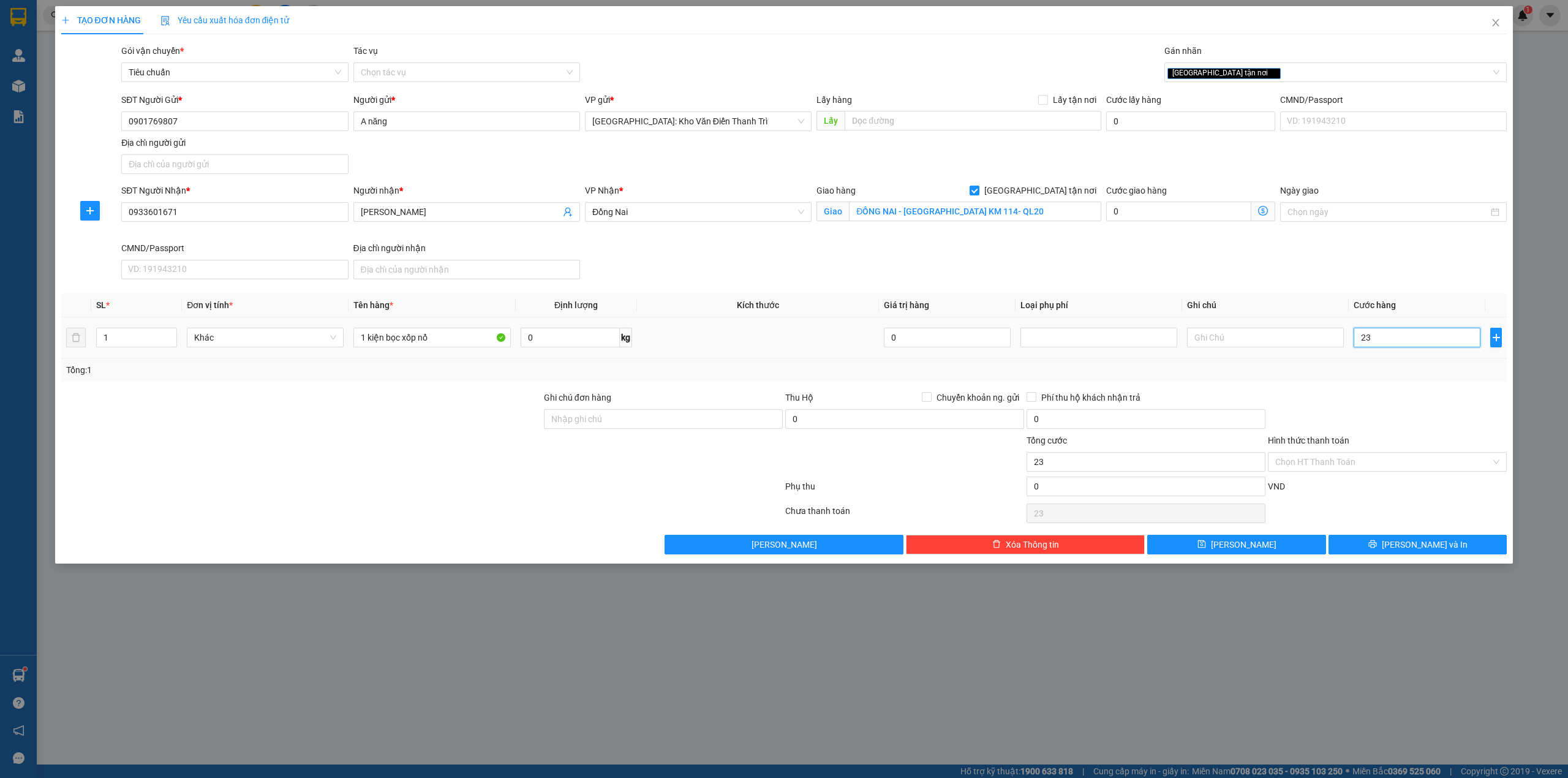
type input "230"
type input "230.000"
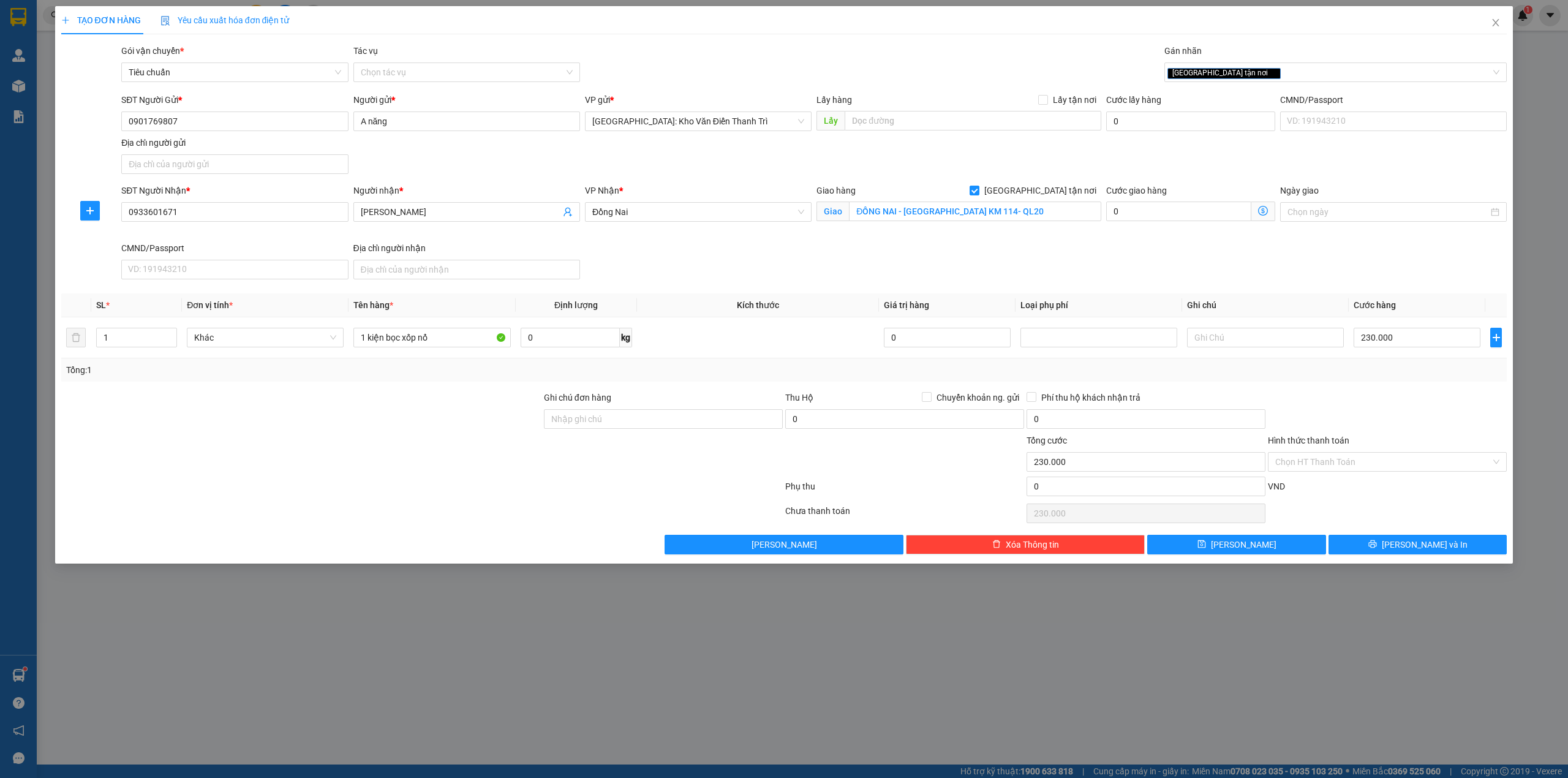
click at [1409, 388] on div "Transit Pickup Surcharge Ids Transit Deliver Surcharge Ids Transit Deliver Surc…" at bounding box center [784, 299] width 1446 height 510
drag, startPoint x: 799, startPoint y: 469, endPoint x: 660, endPoint y: 468, distance: 139.0
click at [796, 469] on div at bounding box center [904, 455] width 242 height 43
click at [612, 422] on input "Ghi chú đơn hàng" at bounding box center [664, 418] width 239 height 19
type input "hàng giao nguyên kiện, hư vỡ ko đền"
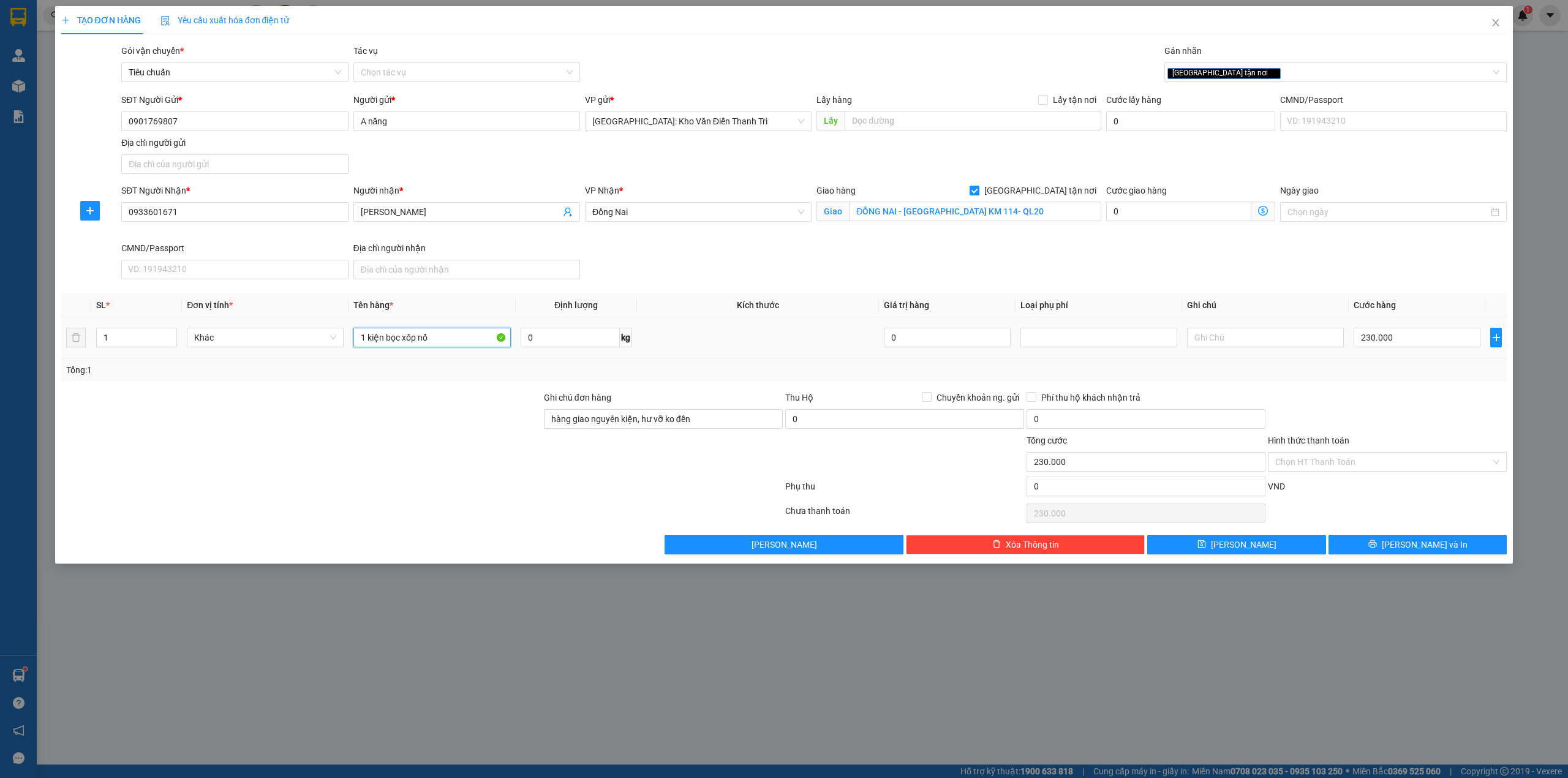
click at [454, 342] on input "1 kiện bọc xốp nổ" at bounding box center [431, 337] width 157 height 19
type input "1 kiện bọc xốp nổ ( hàng đồ câu )"
click at [1358, 545] on button "[PERSON_NAME] và In" at bounding box center [1417, 544] width 179 height 19
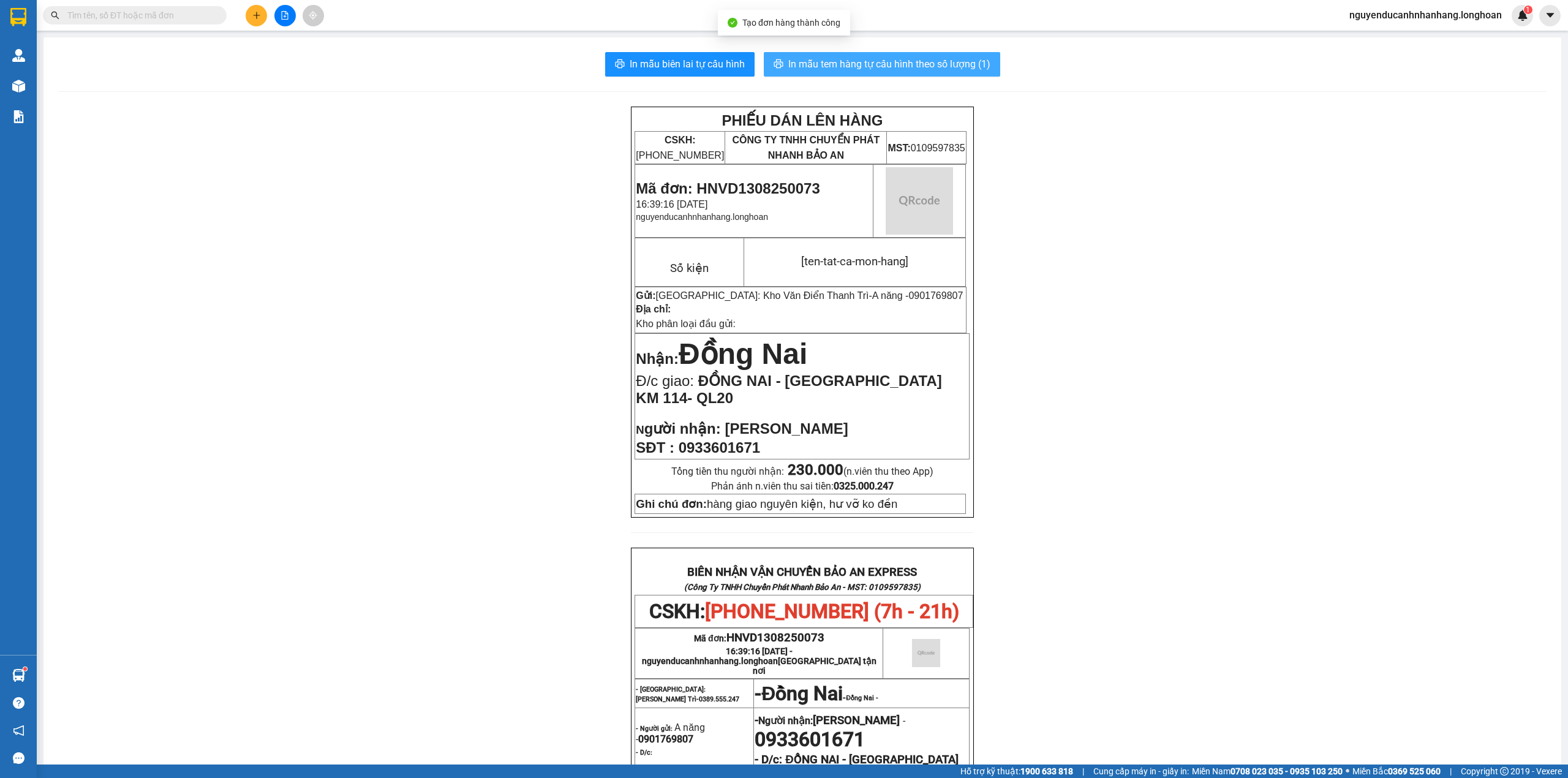
click at [856, 62] on span "In mẫu tem hàng tự cấu hình theo số lượng (1)" at bounding box center [890, 63] width 202 height 16
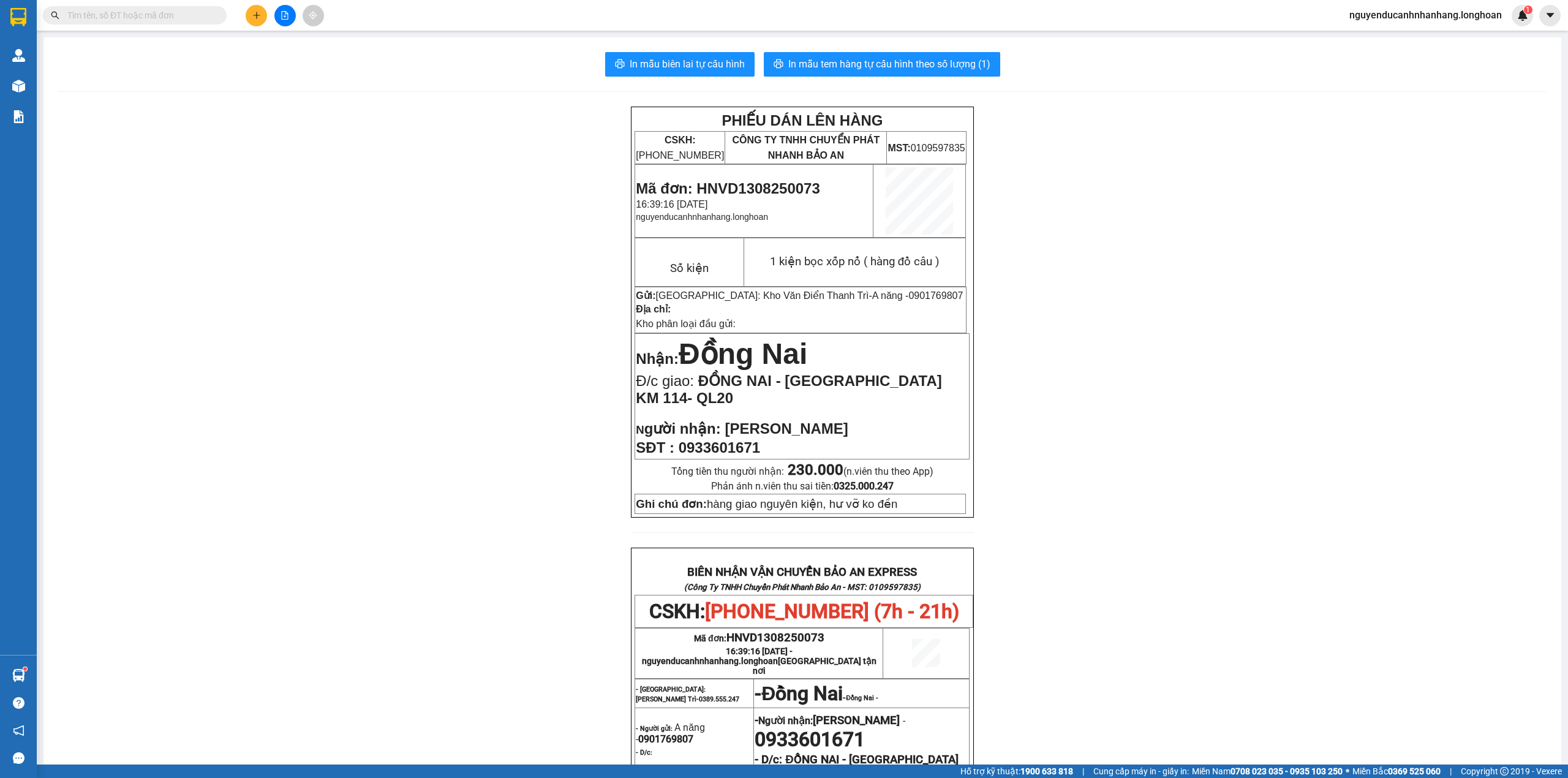
click at [689, 43] on div "In mẫu biên lai tự cấu hình In mẫu tem hàng tự cấu hình theo số lượng (1) PHIẾU…" at bounding box center [801, 597] width 1517 height 1119
click at [687, 59] on span "In mẫu biên lai tự cấu hình" at bounding box center [687, 63] width 115 height 16
click at [816, 74] on button "In mẫu tem hàng tự cấu hình theo số lượng (1)" at bounding box center [881, 64] width 236 height 25
click at [152, 10] on input "text" at bounding box center [139, 15] width 144 height 14
paste input "0964603667"
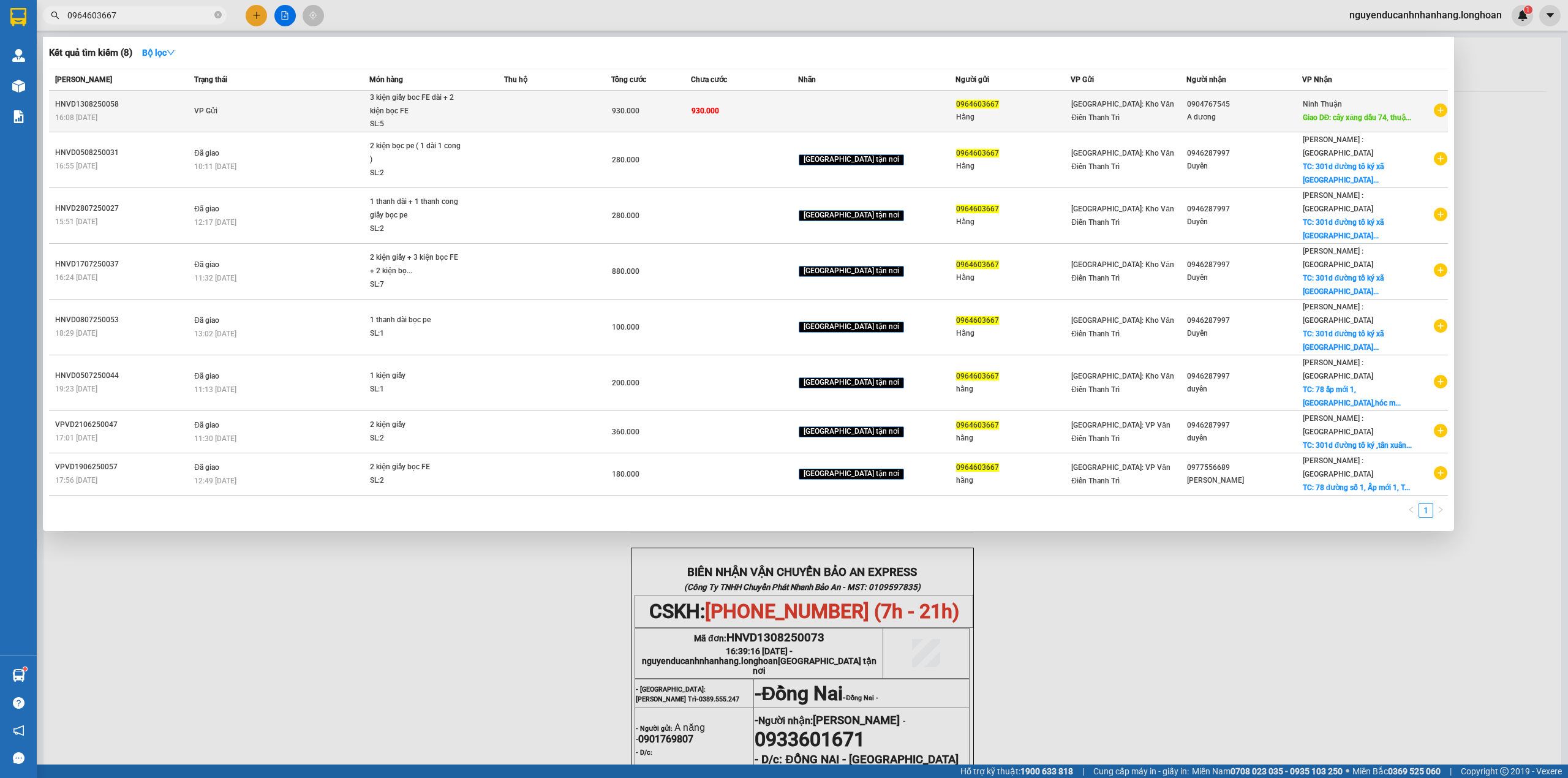
type input "0964603667"
click at [313, 104] on td "VP Gửi" at bounding box center [279, 111] width 177 height 41
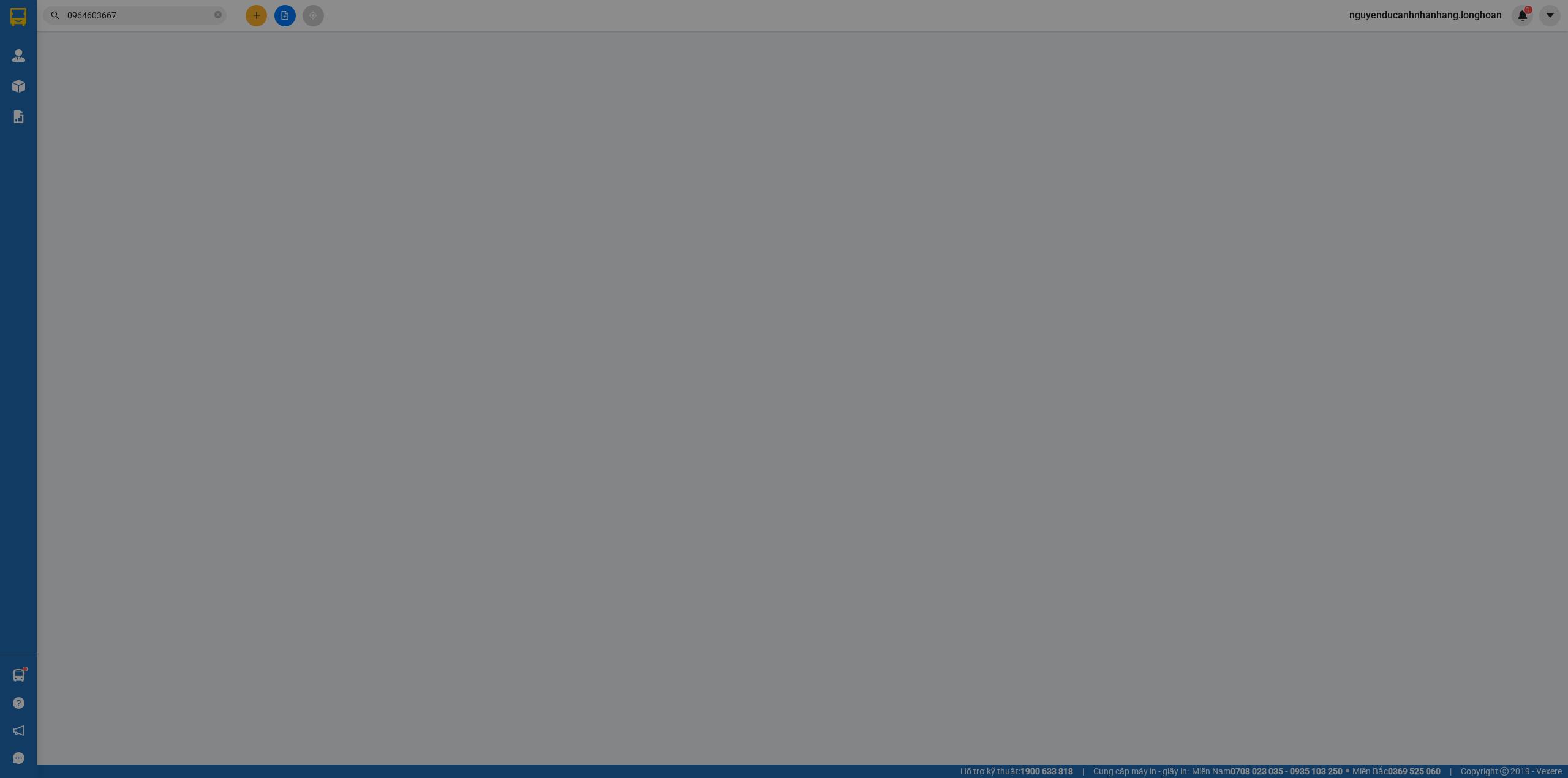
type input "0964603667"
type input "Hằng"
type input "0904767545"
type input "A dương"
type input "cây xăng dầu 74, thuận bắc, ninh thuận , QL1A"
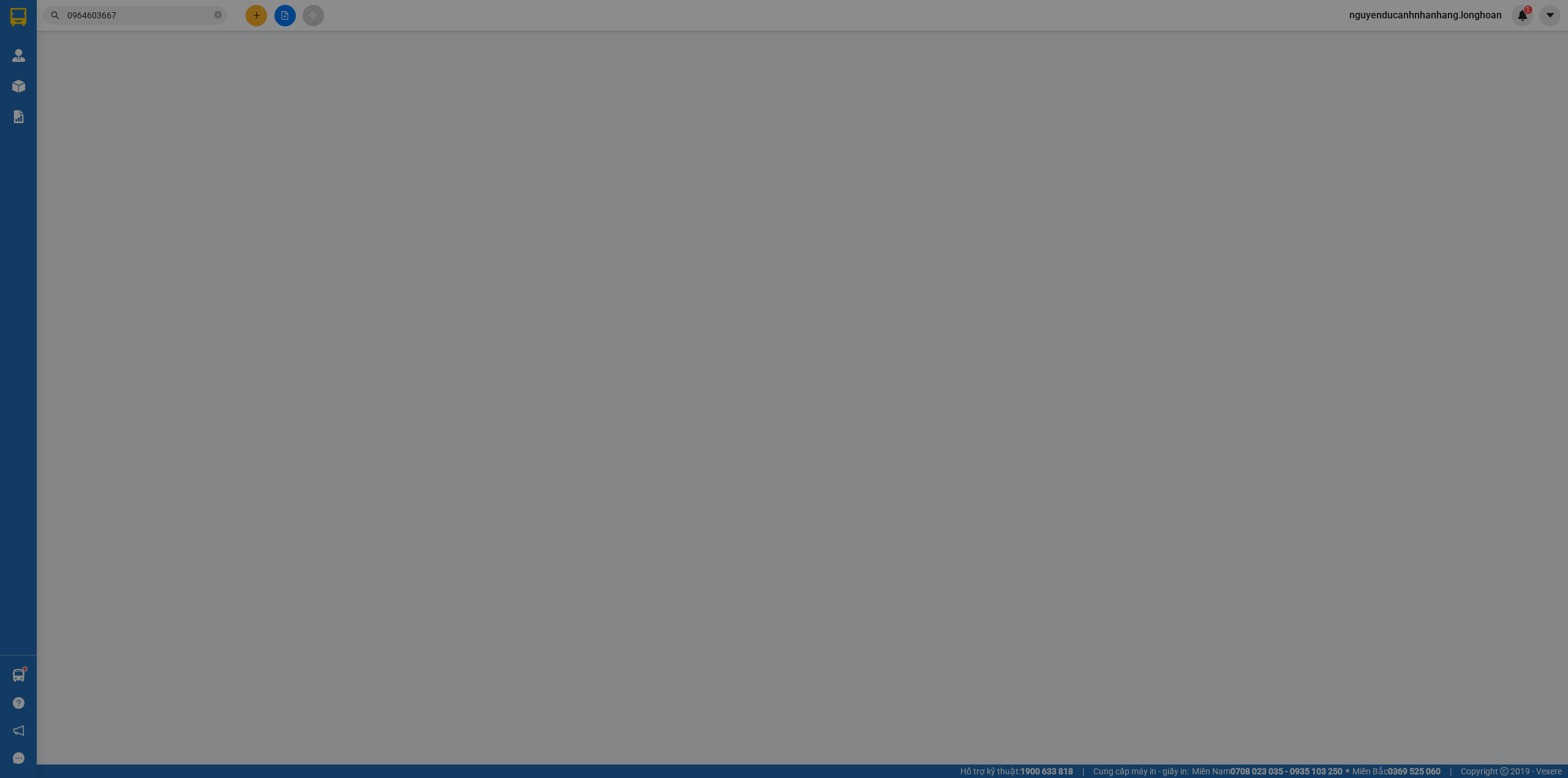
type input "930.000"
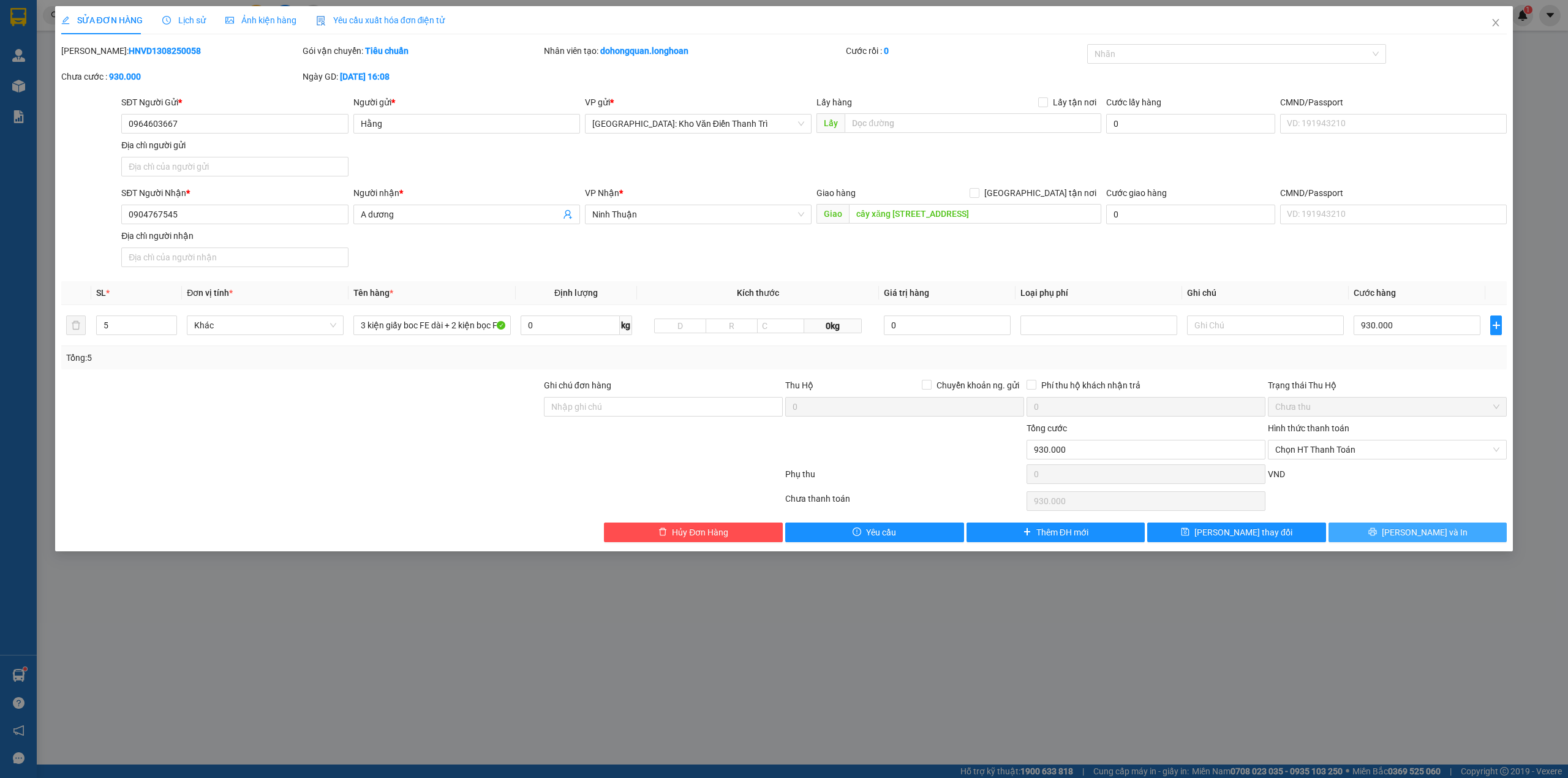
click at [1409, 539] on span "[PERSON_NAME] và In" at bounding box center [1424, 532] width 85 height 14
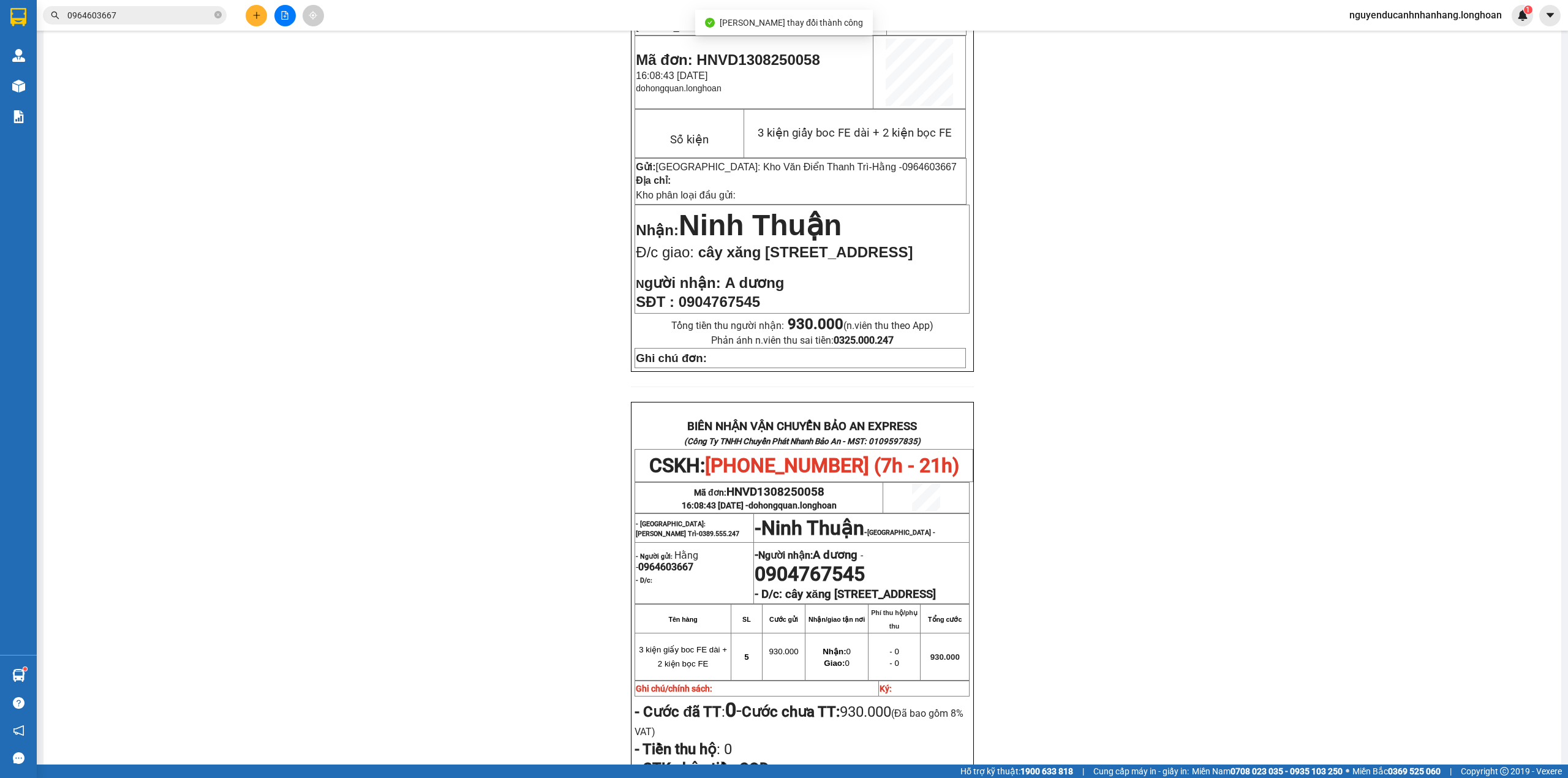
scroll to position [432, 0]
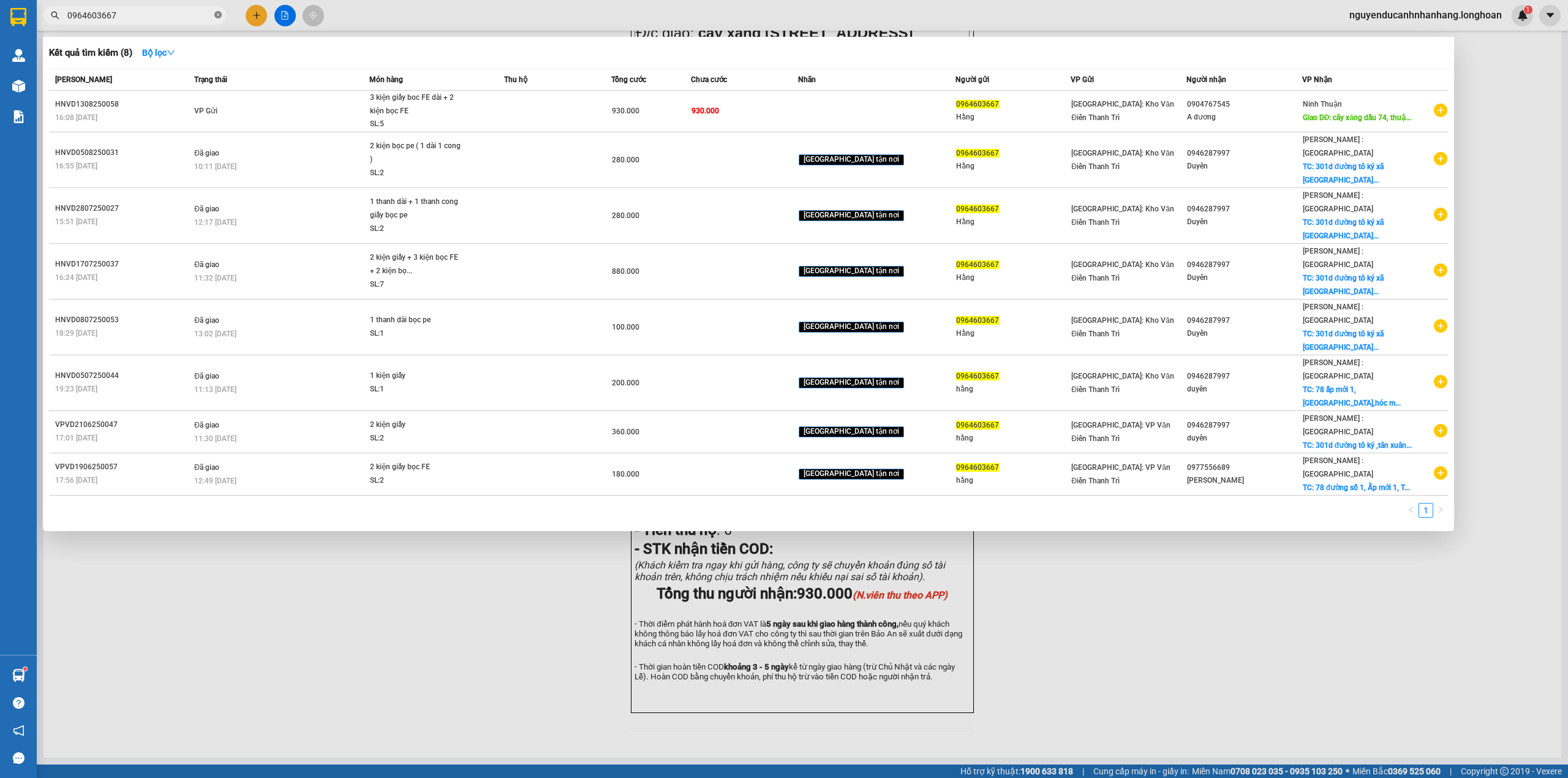
click at [218, 13] on icon "close-circle" at bounding box center [218, 15] width 7 height 7
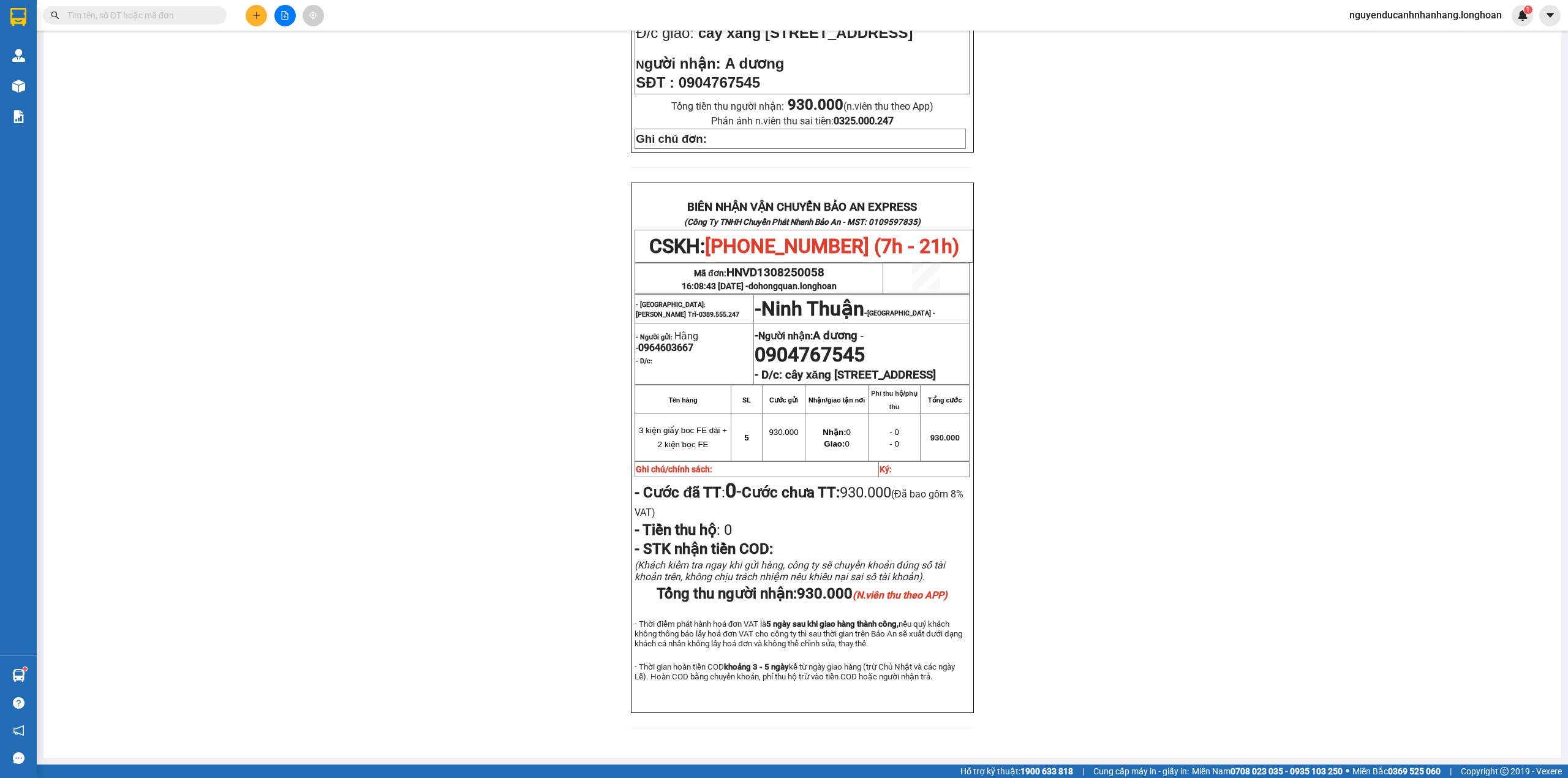
click at [172, 13] on input "text" at bounding box center [139, 15] width 144 height 14
paste input "0346844331"
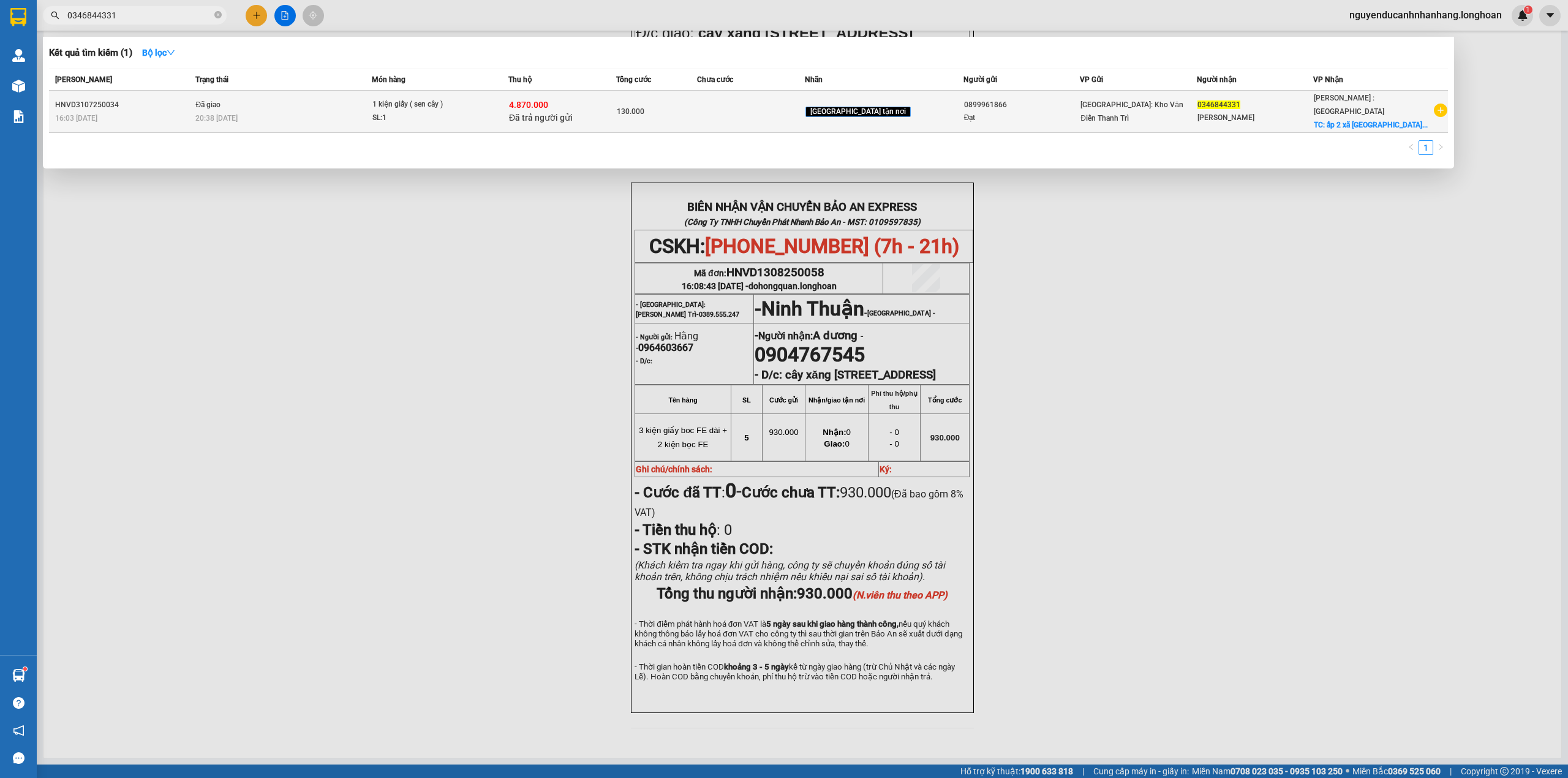
type input "0346844331"
click at [371, 113] on div "20:38 - 04/08" at bounding box center [283, 118] width 176 height 14
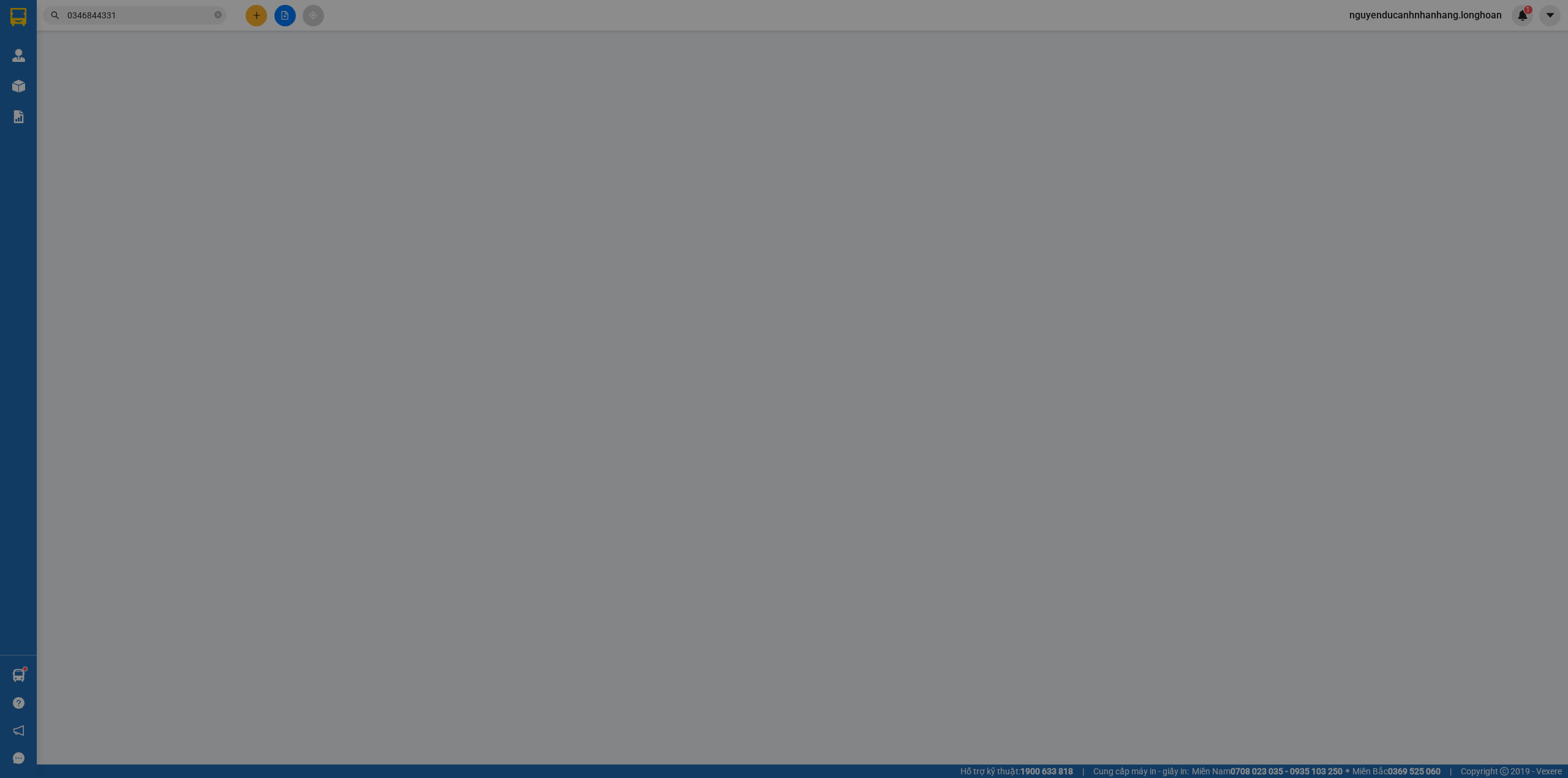
type input "0899961866"
type input "Đạt"
type input "0346844331"
type input "Tấn Long"
checkbox input "true"
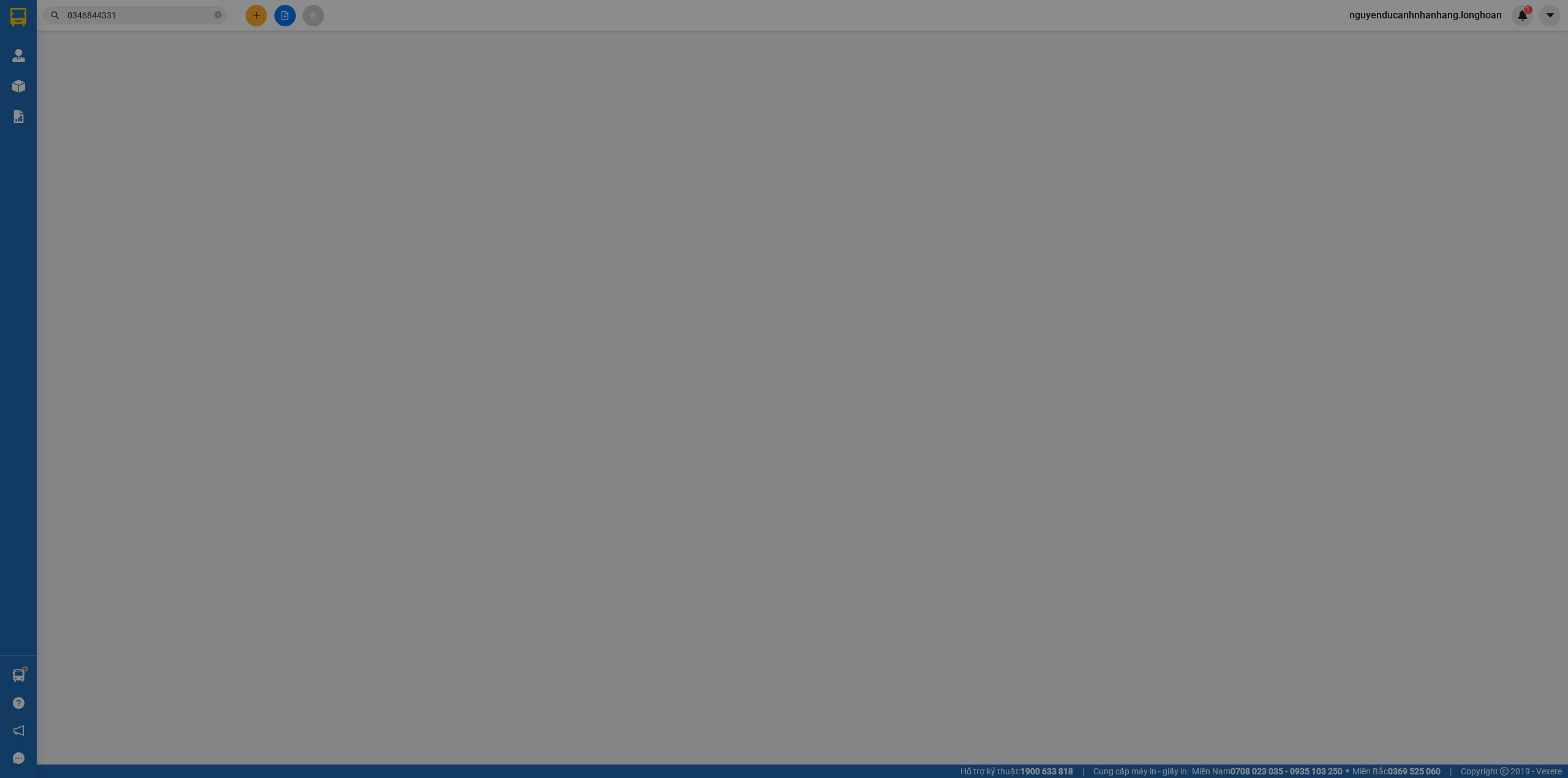
type input "ấp 2 xã hòa bình huyện xuyên mộc bà rịa vũng tàu"
type input "HÀNG DỄ MÓP MÉO CHÚ Ý BỐC XẾP CẨN THẬN KHÔNG ĐÈ HÀNG ( HƯ VỠ KHÔNG ĐỀN GIÁ TRỊ …"
checkbox input "true"
type input "4.870.000"
type input "25.000"
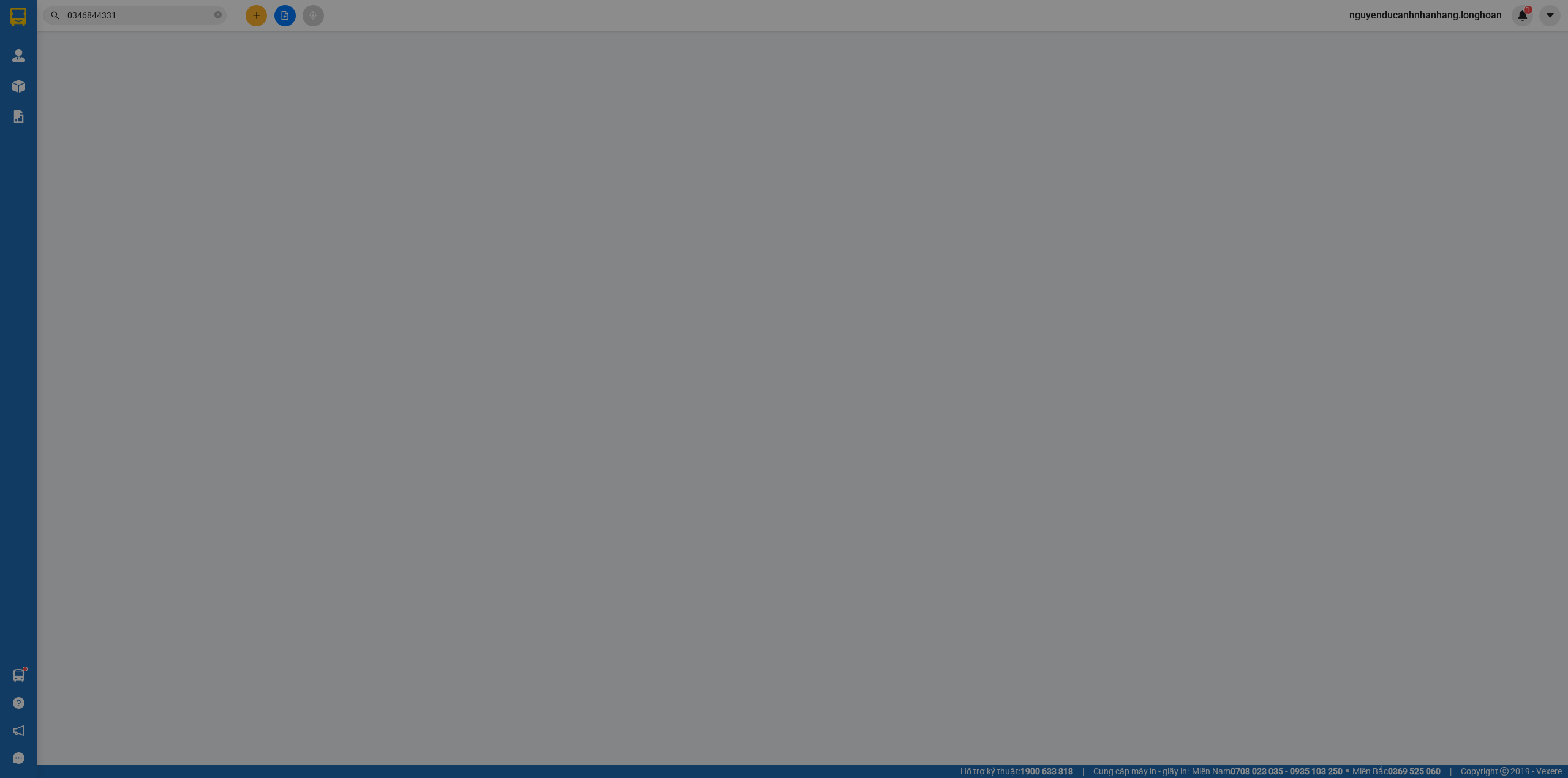
type input "130.000"
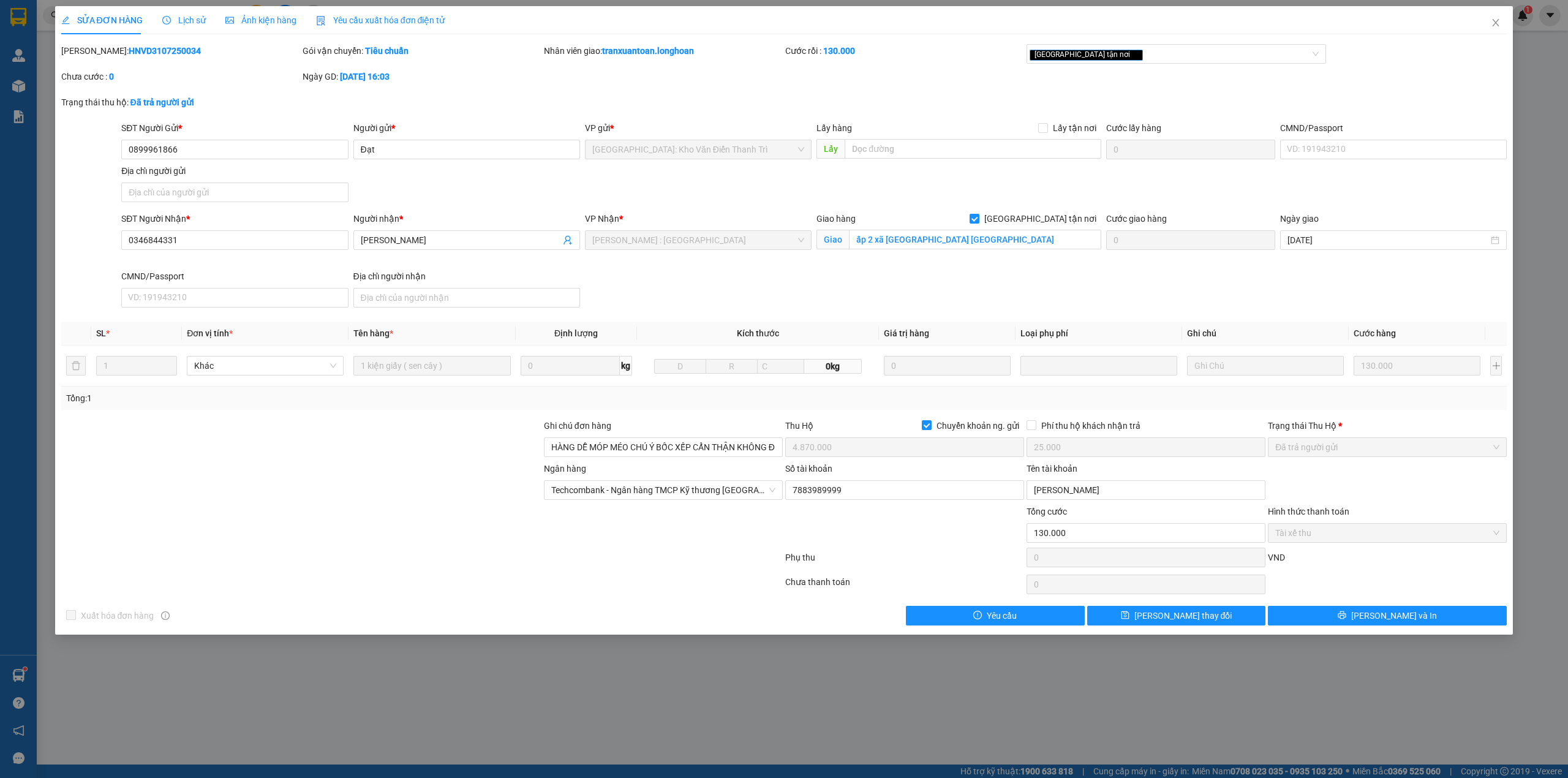
click at [163, 16] on span "Lịch sử" at bounding box center [184, 20] width 43 height 10
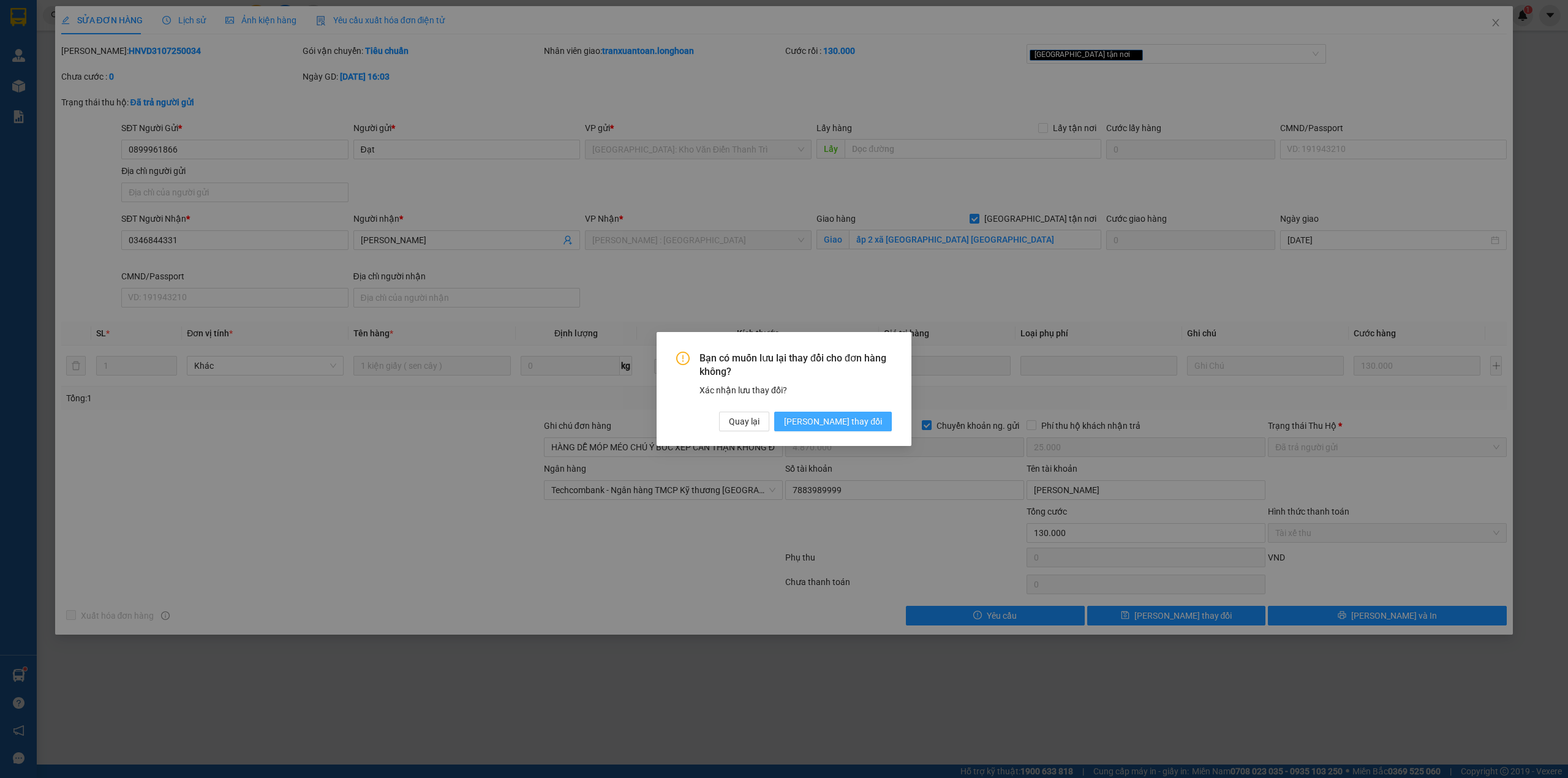
click at [860, 419] on span "[PERSON_NAME] thay đổi" at bounding box center [833, 421] width 98 height 14
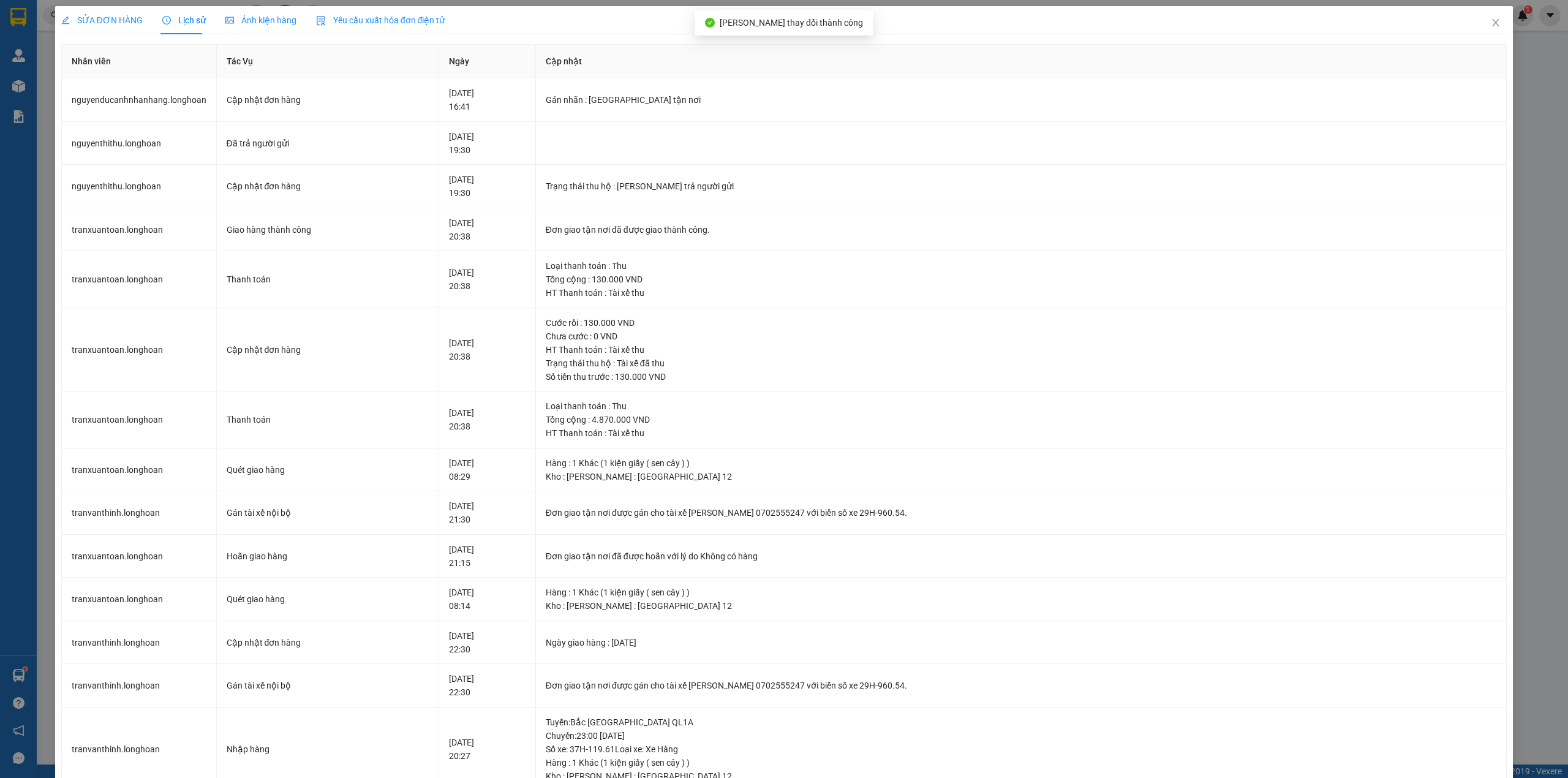
click at [107, 18] on span "SỬA ĐƠN HÀNG" at bounding box center [102, 20] width 82 height 10
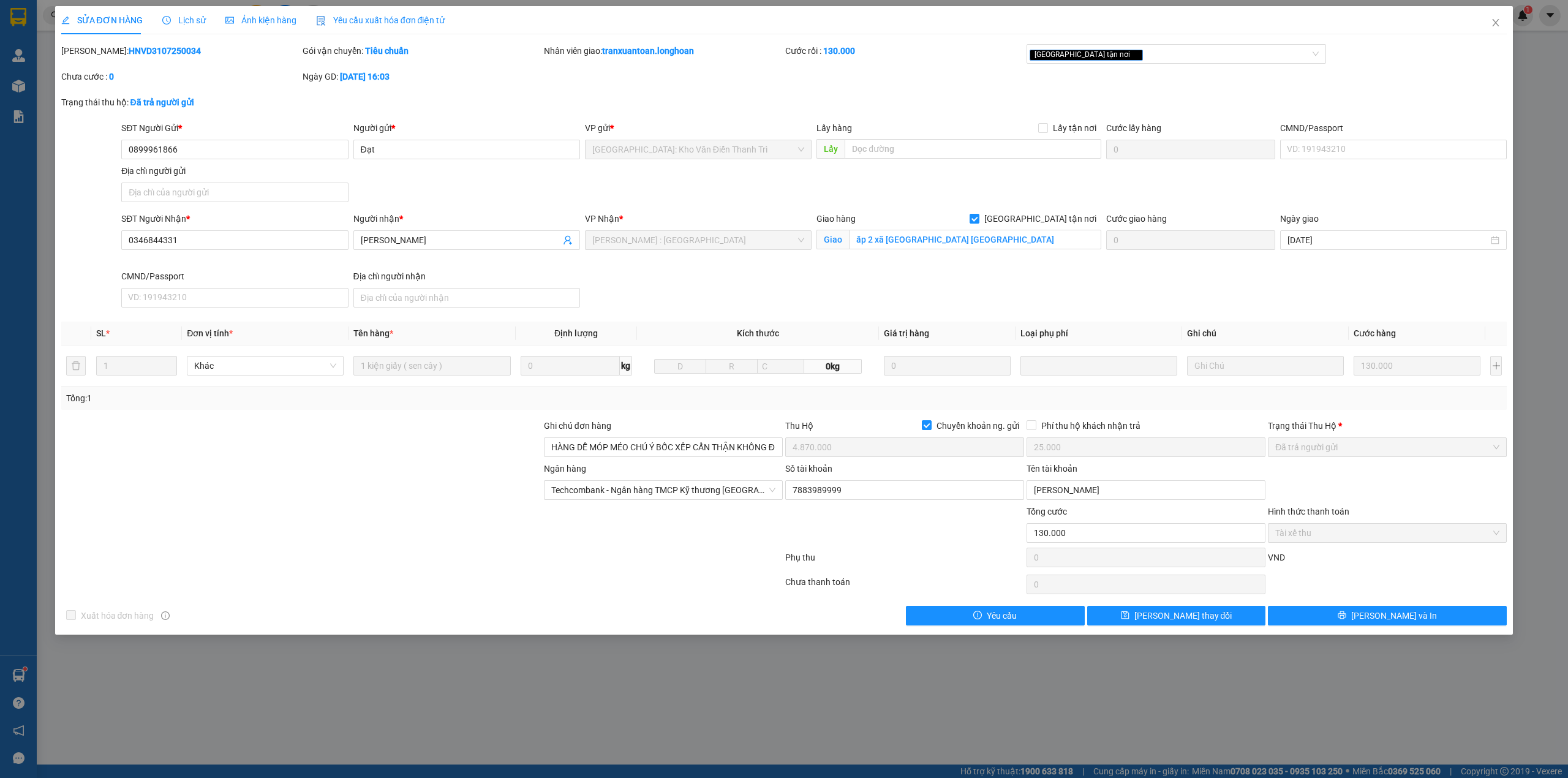
click at [637, 51] on b "tranxuantoan.longhoan" at bounding box center [648, 51] width 92 height 10
click at [651, 52] on b "tranxuantoan.longhoan" at bounding box center [648, 51] width 92 height 10
click at [185, 17] on span "Lịch sử" at bounding box center [184, 20] width 43 height 10
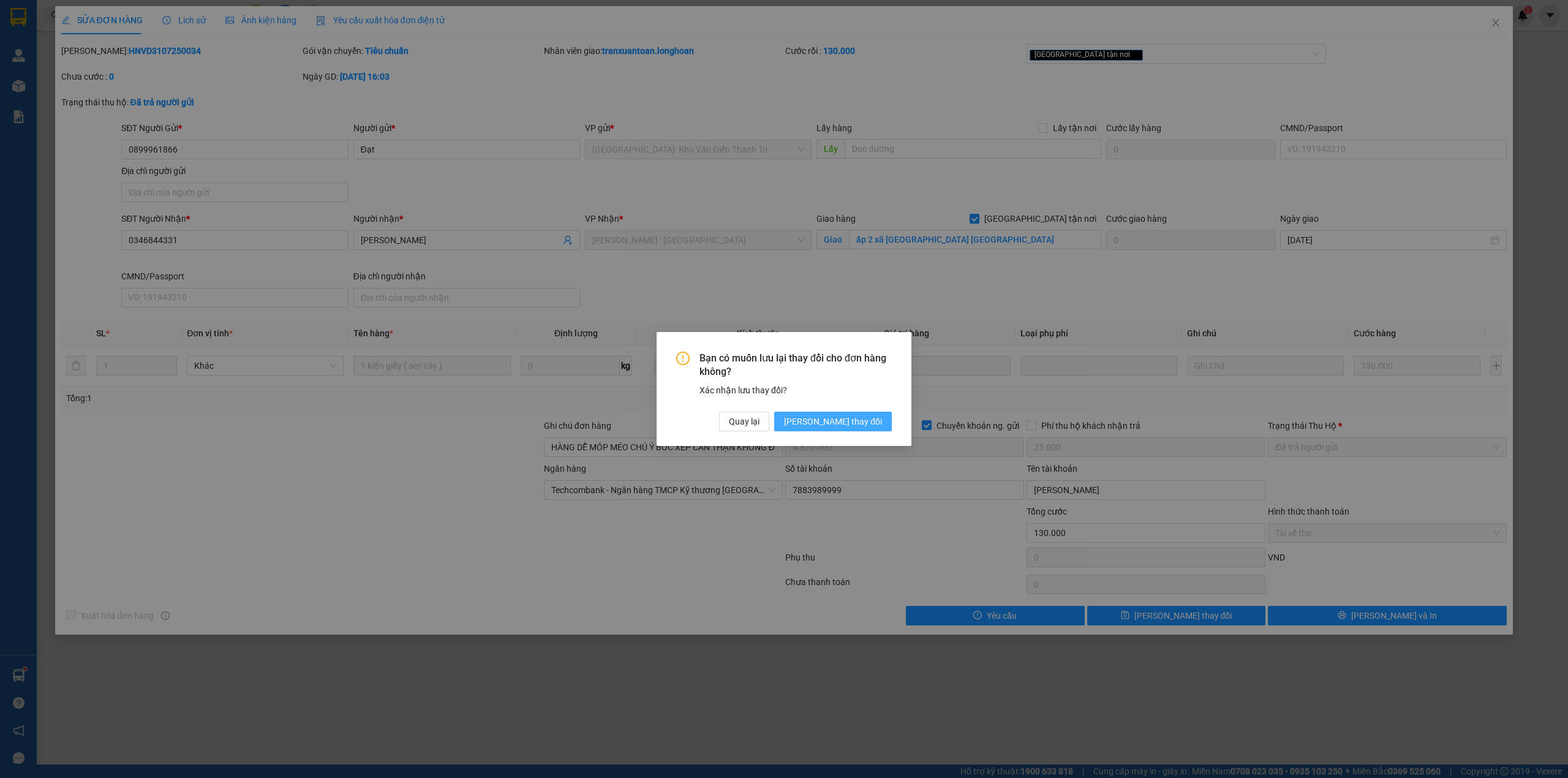
click at [872, 421] on span "[PERSON_NAME] thay đổi" at bounding box center [833, 421] width 98 height 14
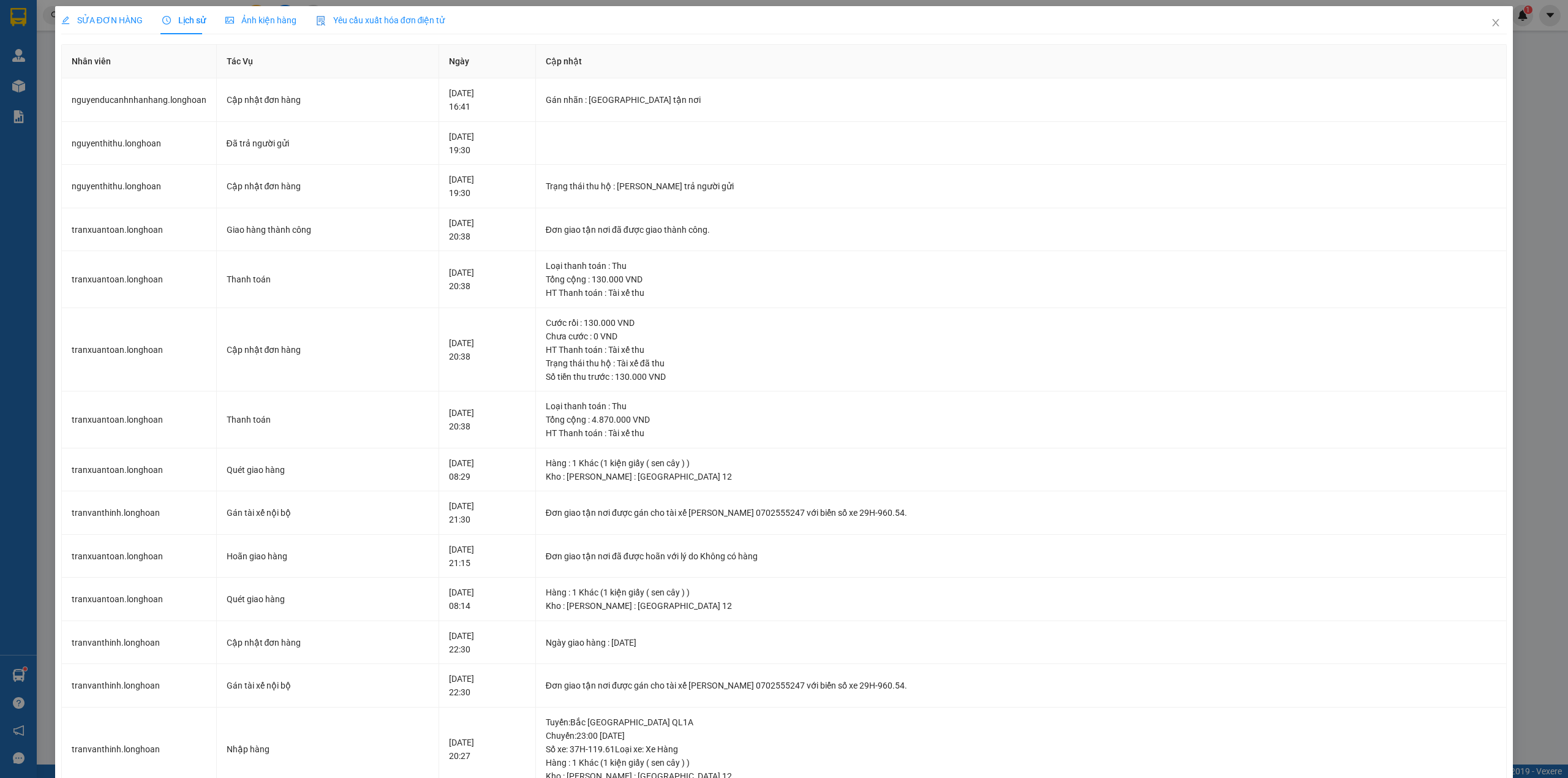
click at [120, 25] on span "SỬA ĐƠN HÀNG" at bounding box center [102, 20] width 82 height 10
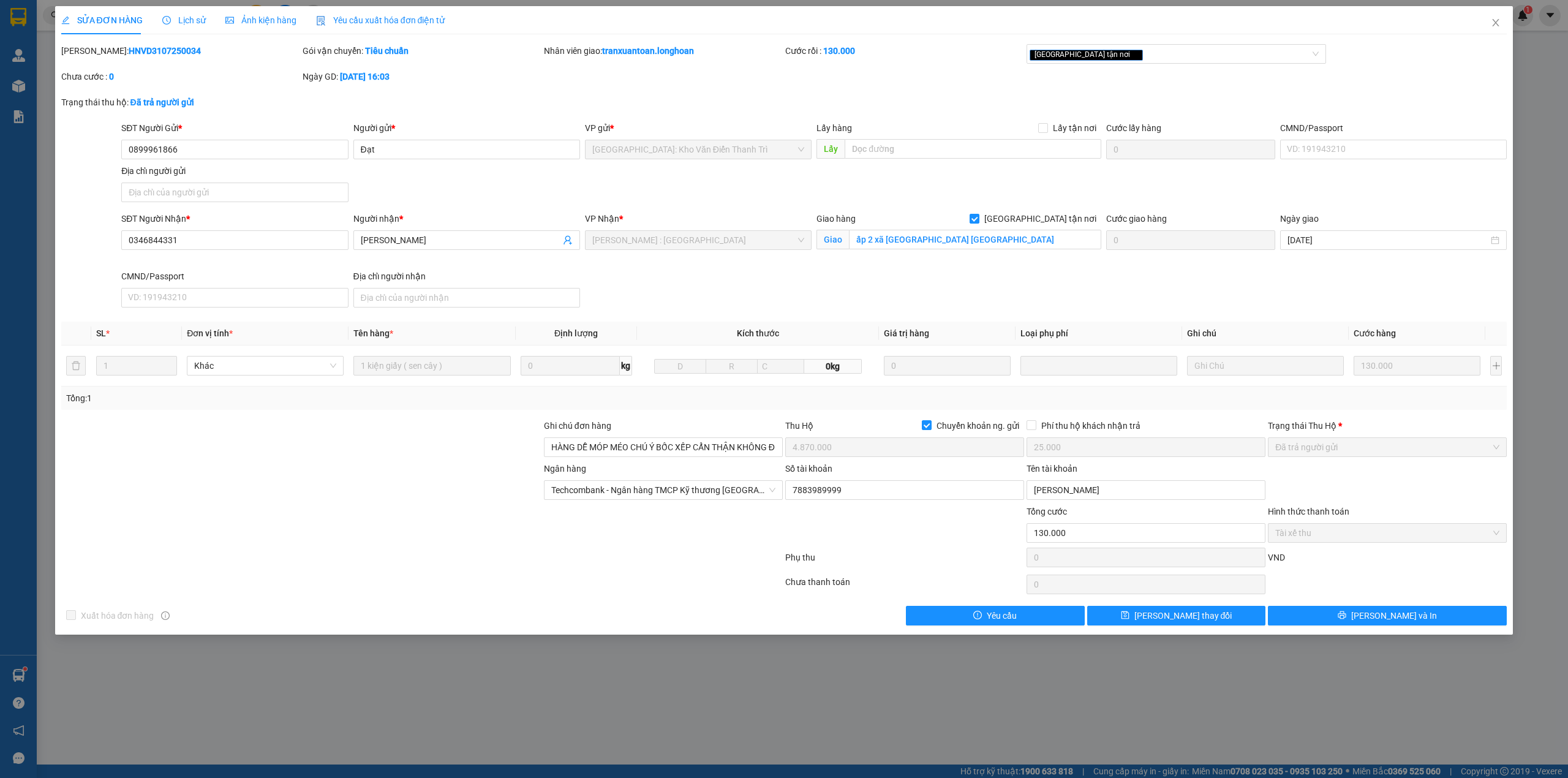
click at [189, 29] on div "Lịch sử" at bounding box center [184, 20] width 43 height 29
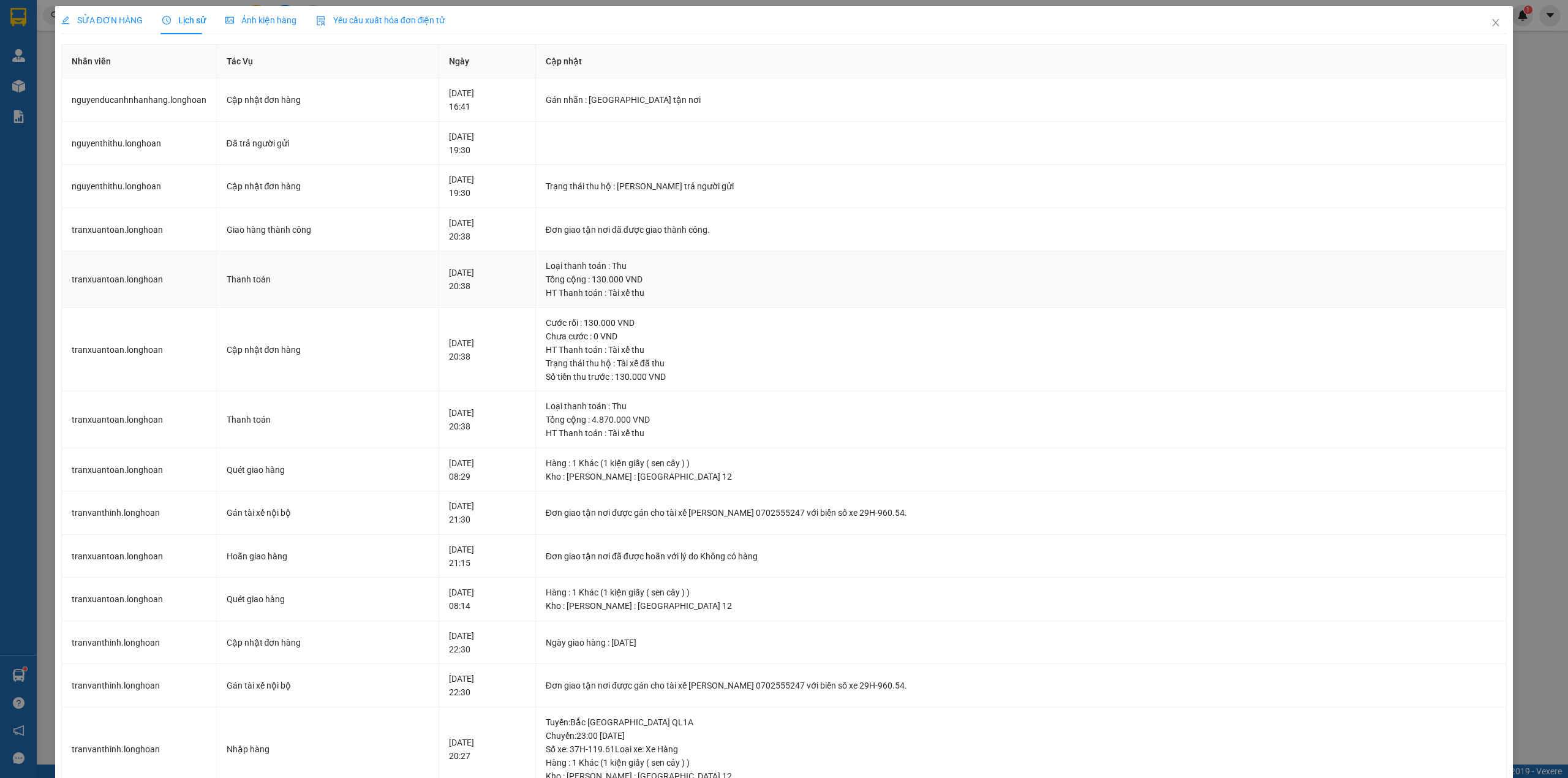
click at [126, 278] on td "tranxuantoan.longhoan" at bounding box center [139, 280] width 155 height 57
click at [125, 229] on td "tranxuantoan.longhoan" at bounding box center [139, 230] width 155 height 43
click at [126, 195] on td "nguyenthithu.longhoan" at bounding box center [139, 186] width 155 height 43
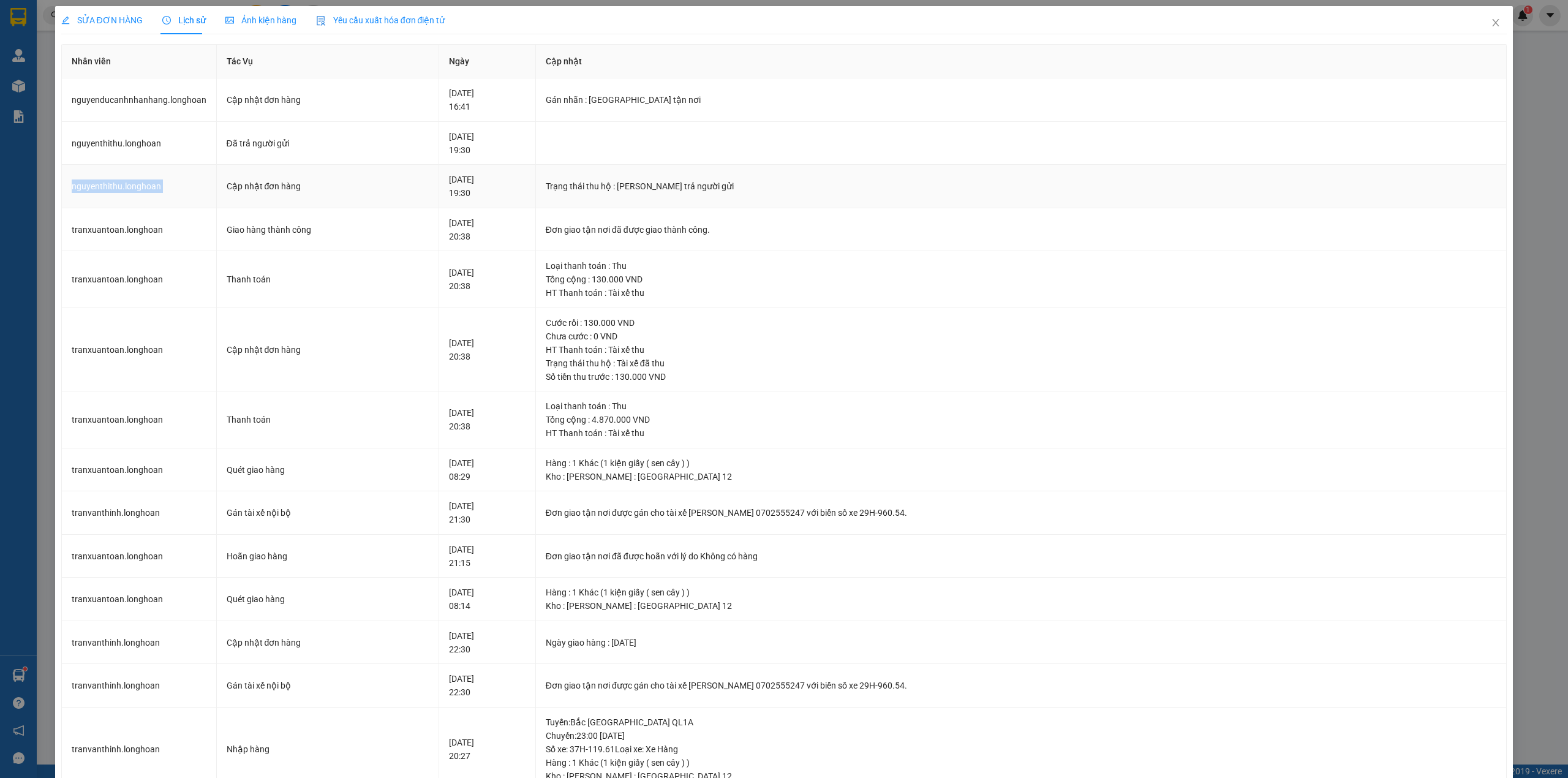
click at [126, 195] on td "nguyenthithu.longhoan" at bounding box center [139, 186] width 155 height 43
click at [120, 278] on td "tranxuantoan.longhoan" at bounding box center [139, 280] width 155 height 57
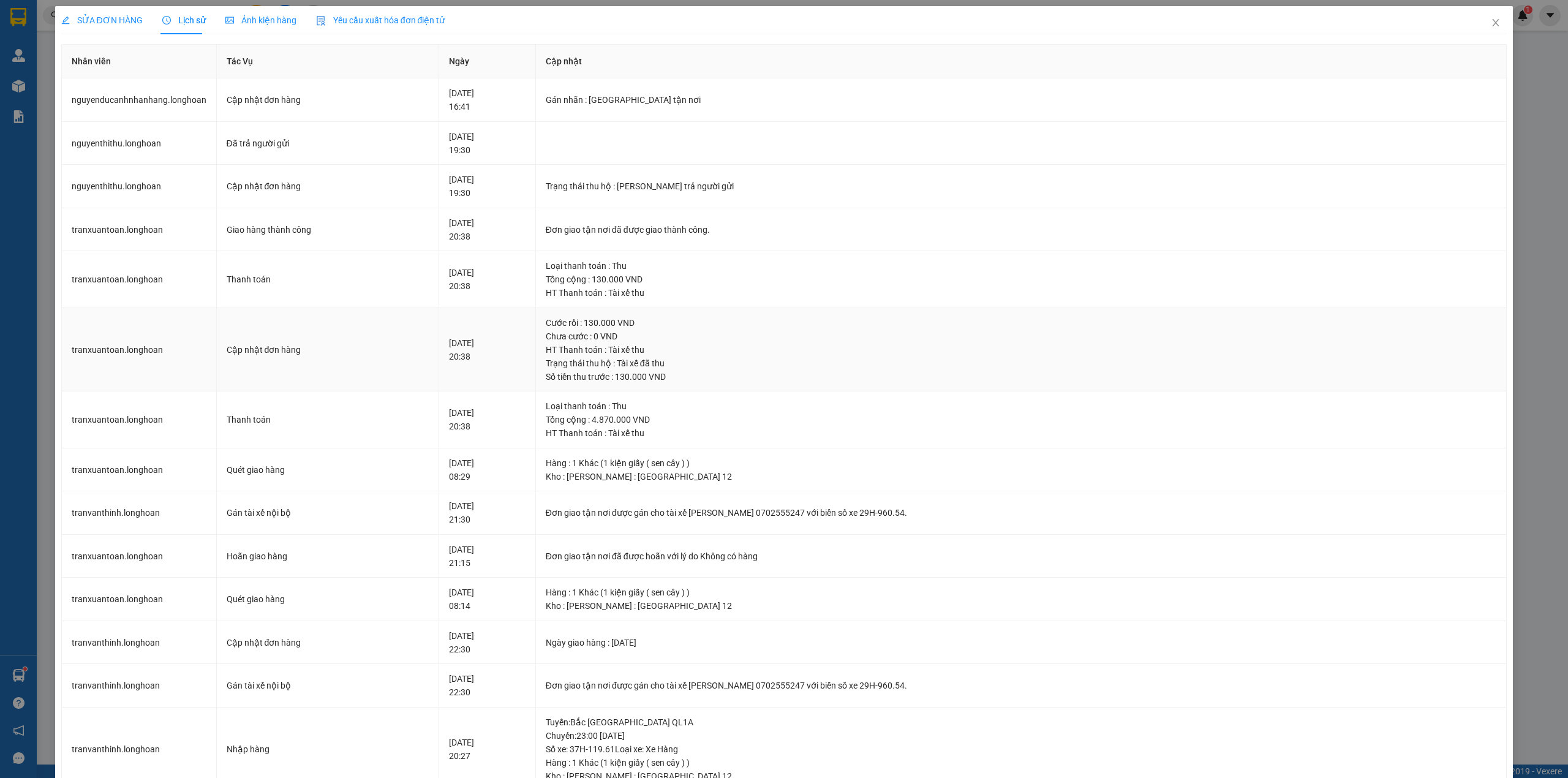
click at [113, 343] on td "tranxuantoan.longhoan" at bounding box center [139, 349] width 155 height 84
click at [118, 23] on span "SỬA ĐƠN HÀNG" at bounding box center [102, 20] width 82 height 10
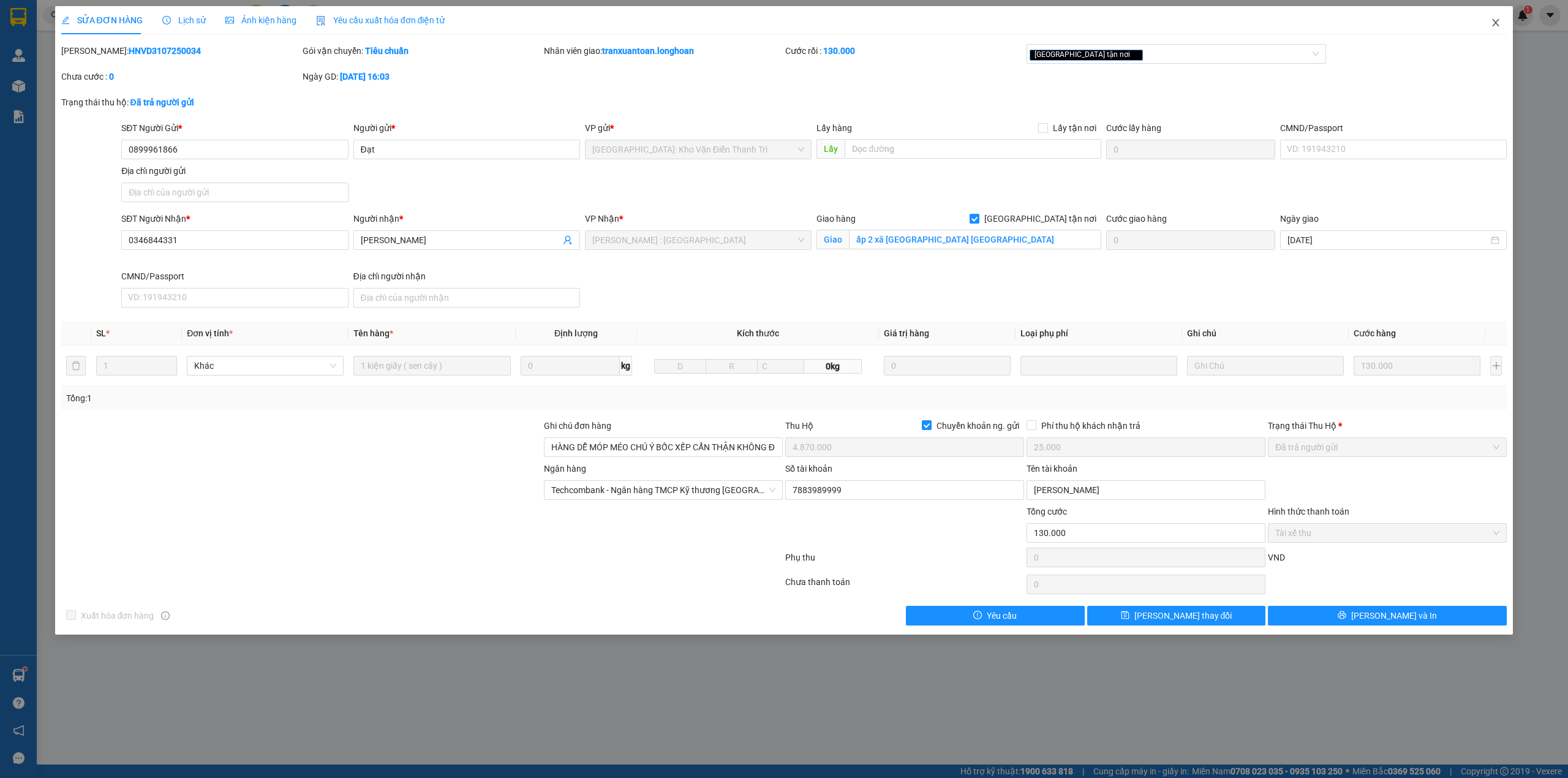
click at [1501, 26] on span "Close" at bounding box center [1495, 23] width 34 height 34
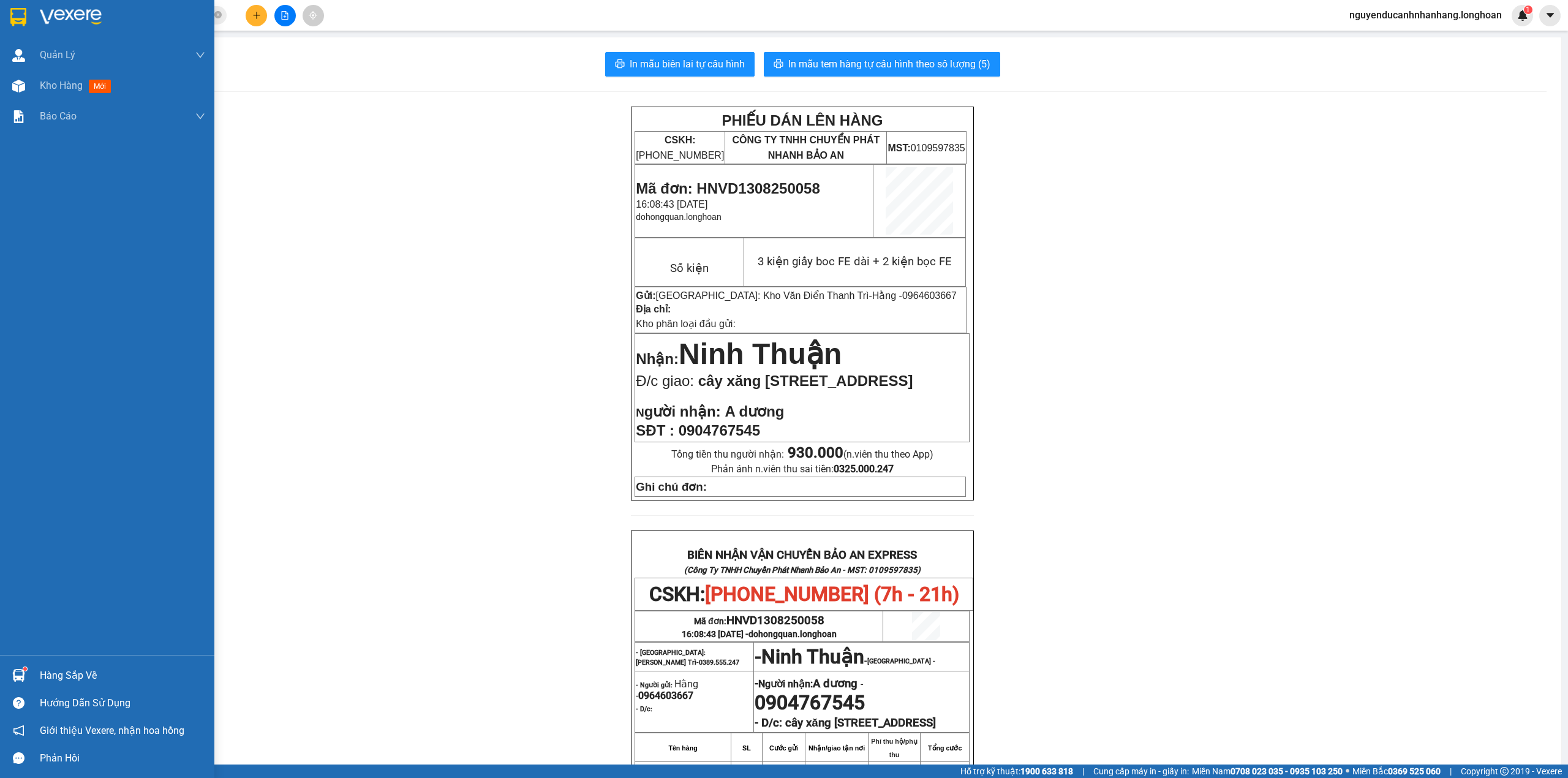
click at [28, 22] on div at bounding box center [18, 17] width 21 height 21
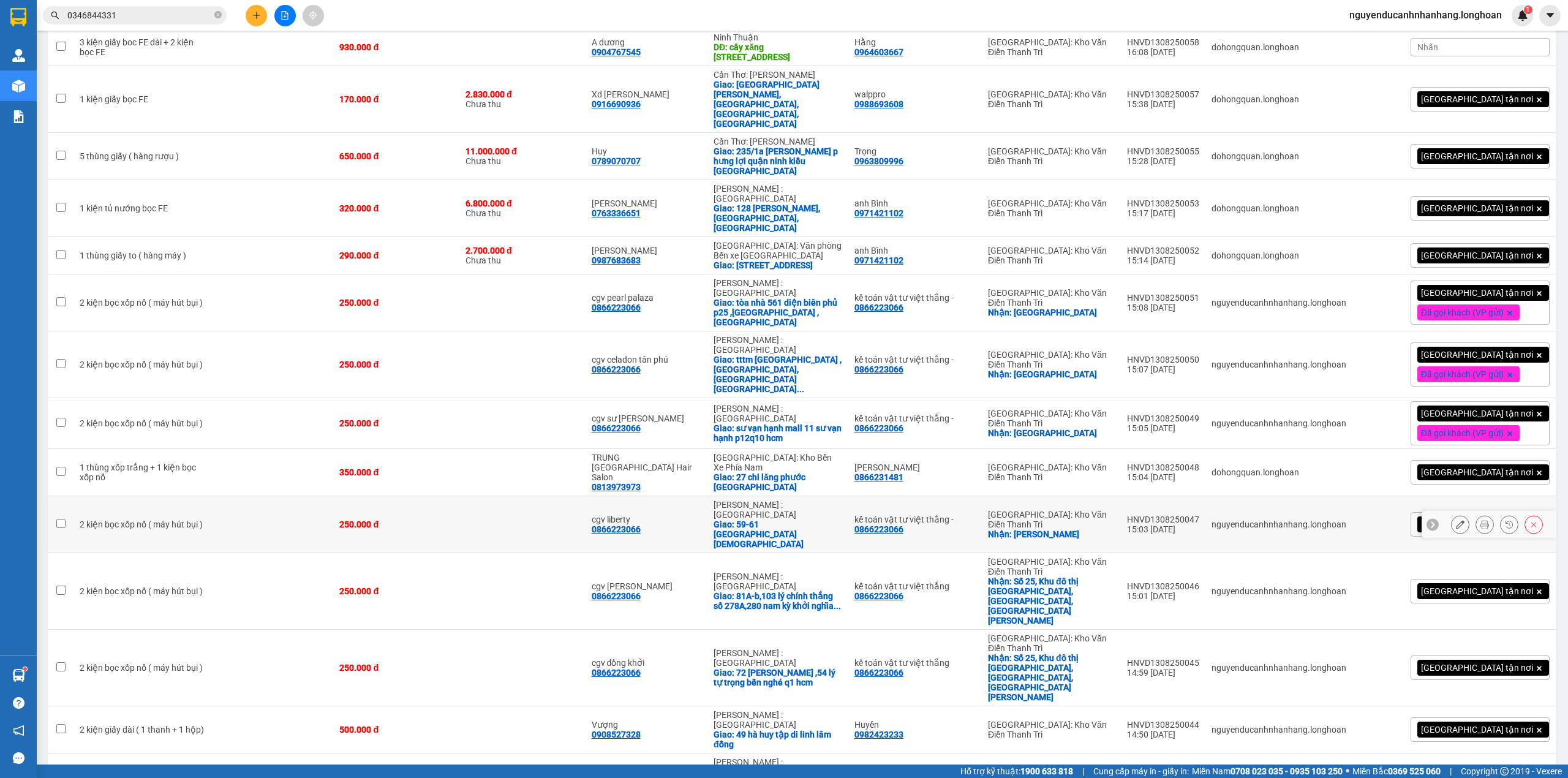
scroll to position [490, 0]
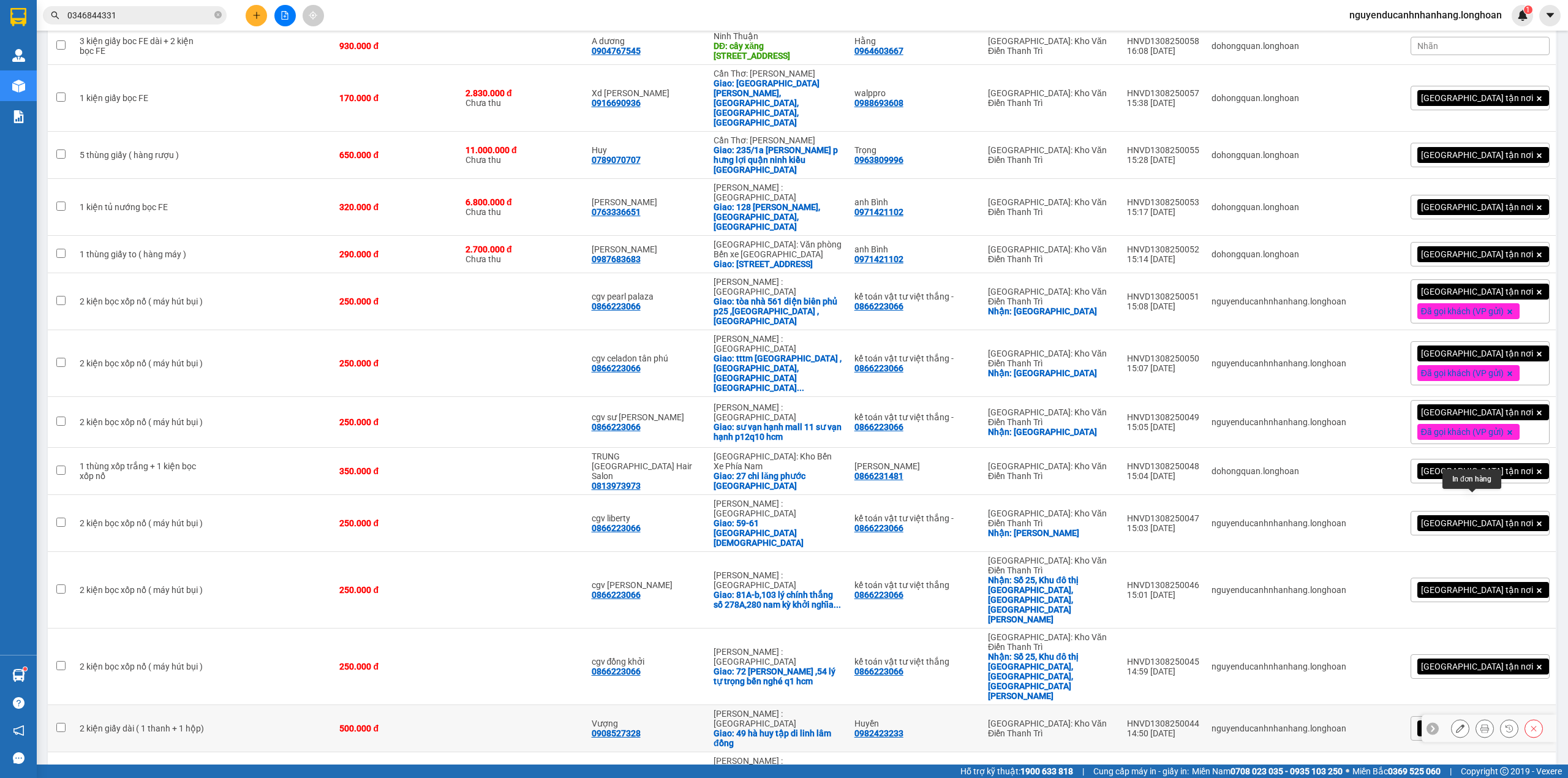
click at [1481, 725] on icon at bounding box center [1484, 728] width 8 height 8
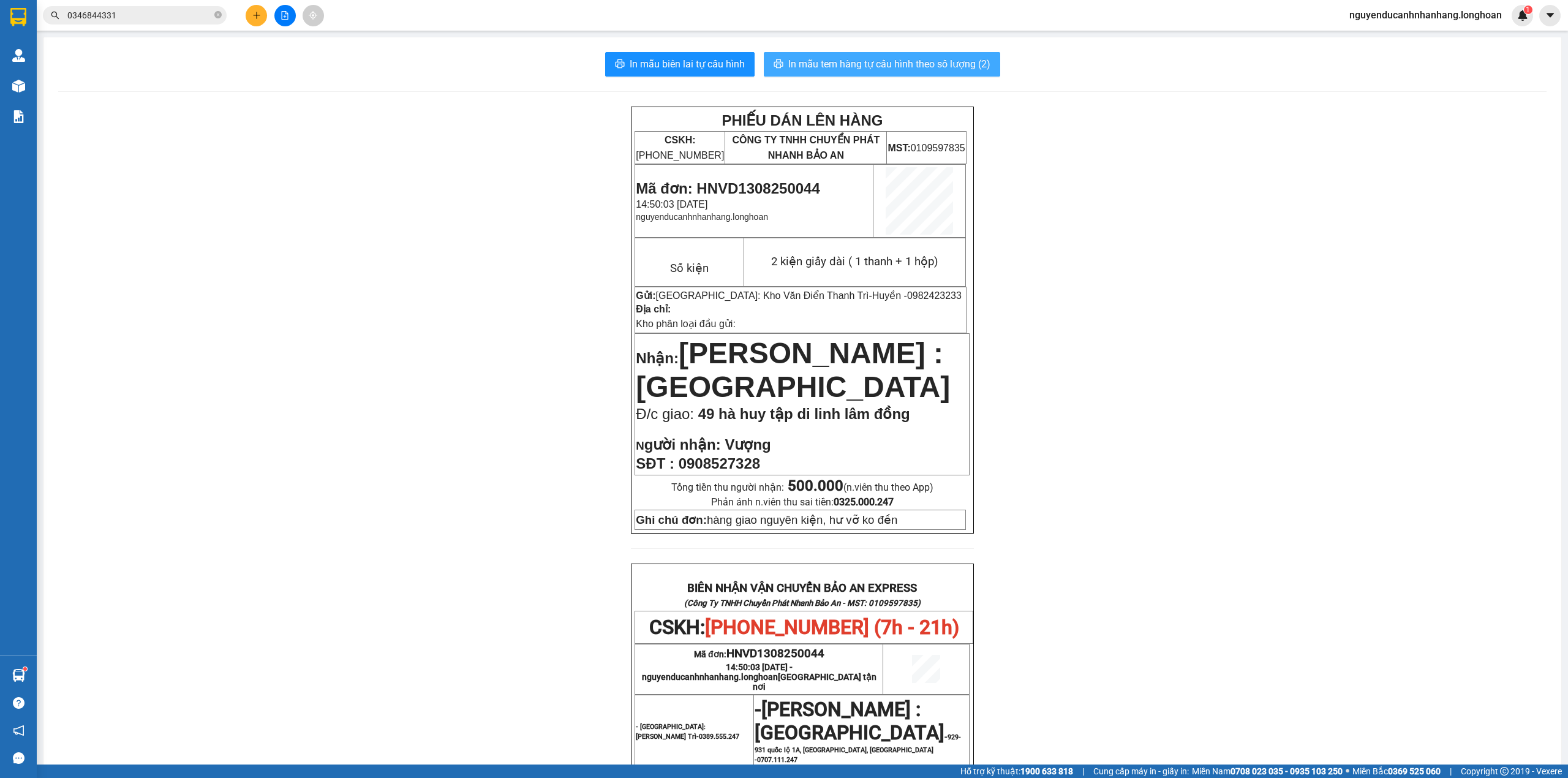
click at [851, 66] on span "In mẫu tem hàng tự cấu hình theo số lượng (2)" at bounding box center [890, 63] width 202 height 16
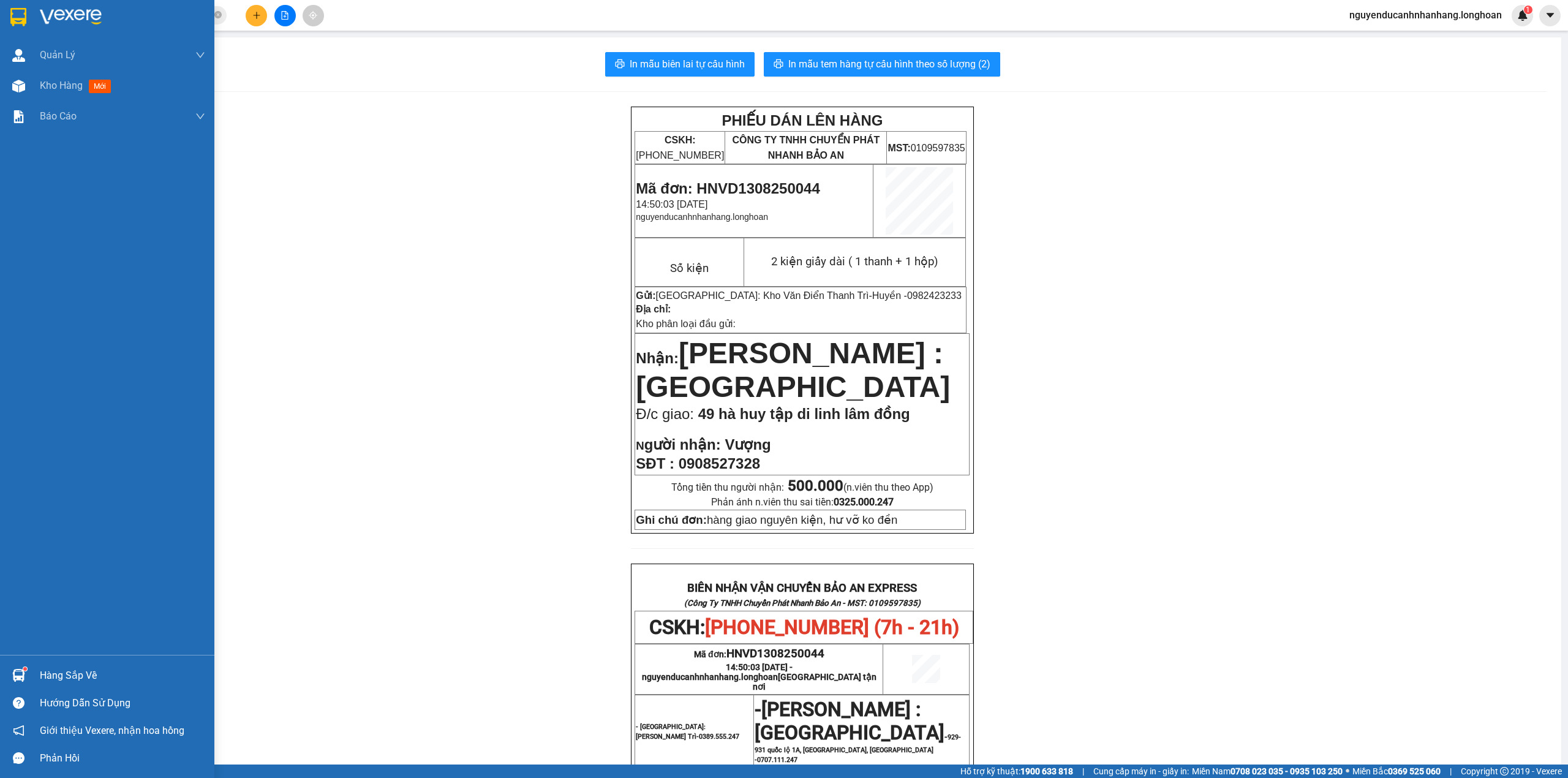
click at [25, 4] on div at bounding box center [107, 19] width 214 height 40
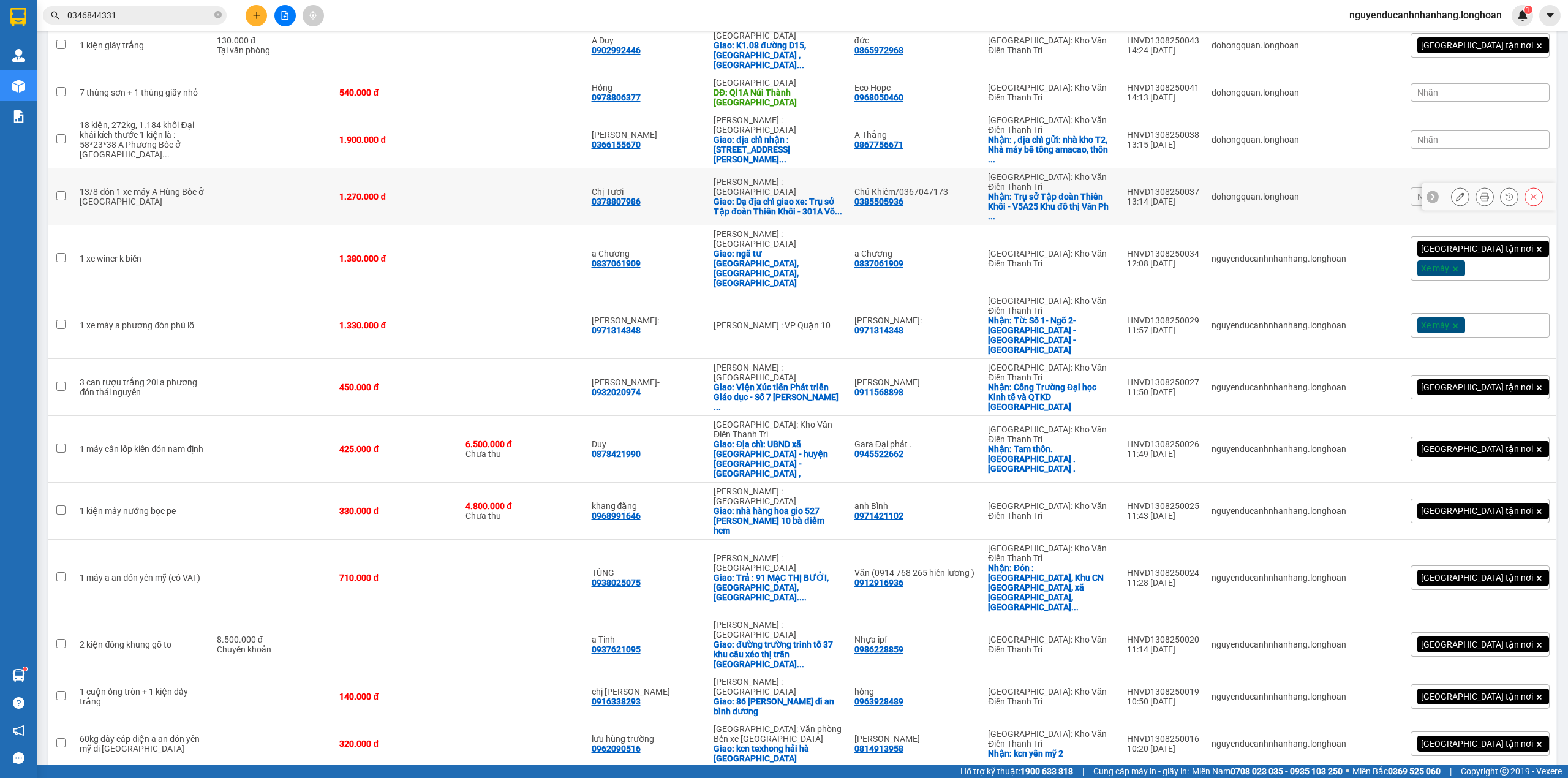
scroll to position [1389, 0]
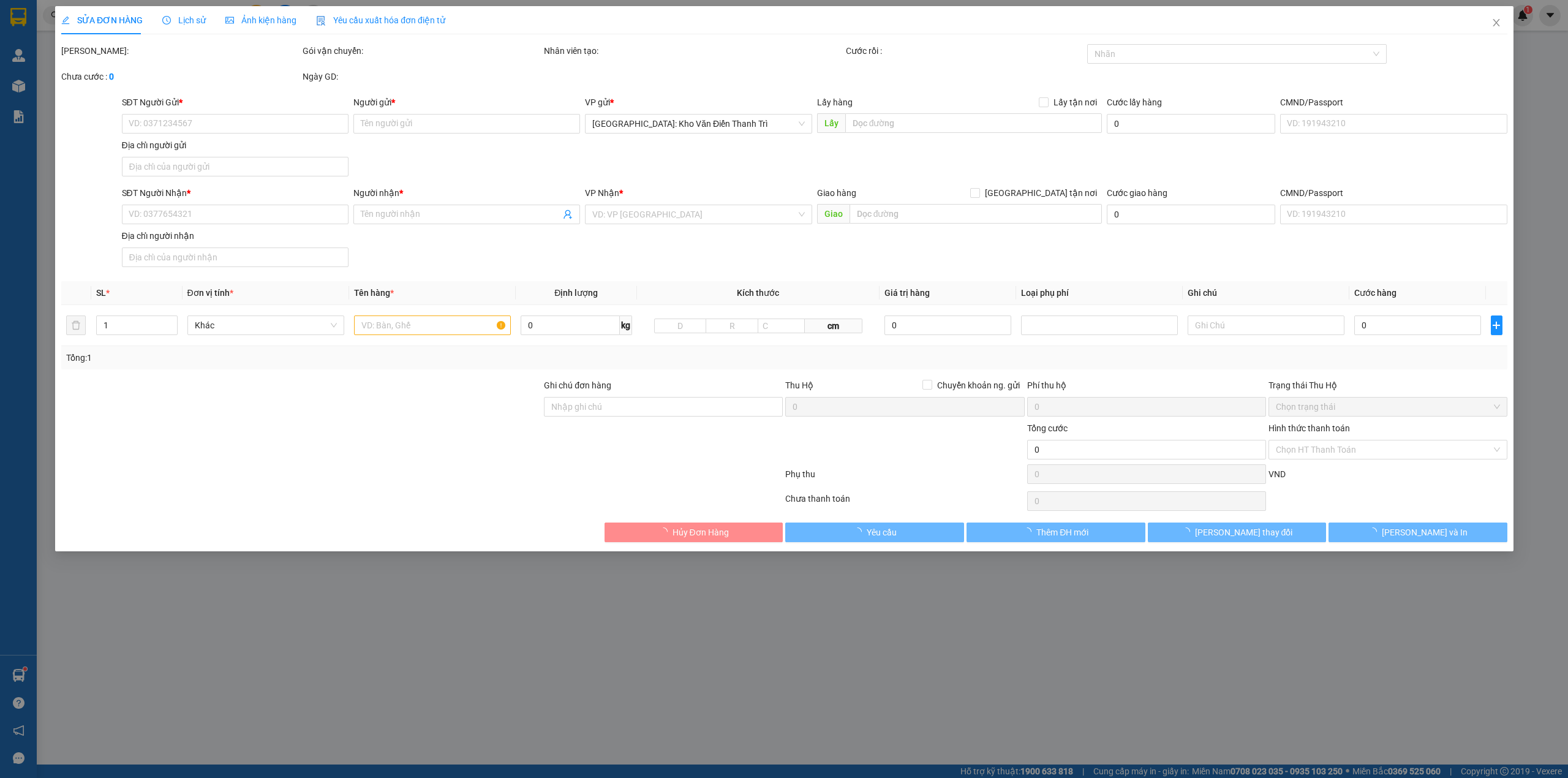
type input "0946255668"
type input "Sơn"
checkbox input "true"
type input "Đón : ngõ 113 yên lộ, Dương Nội, Hà Nội"
type input "0847250990"
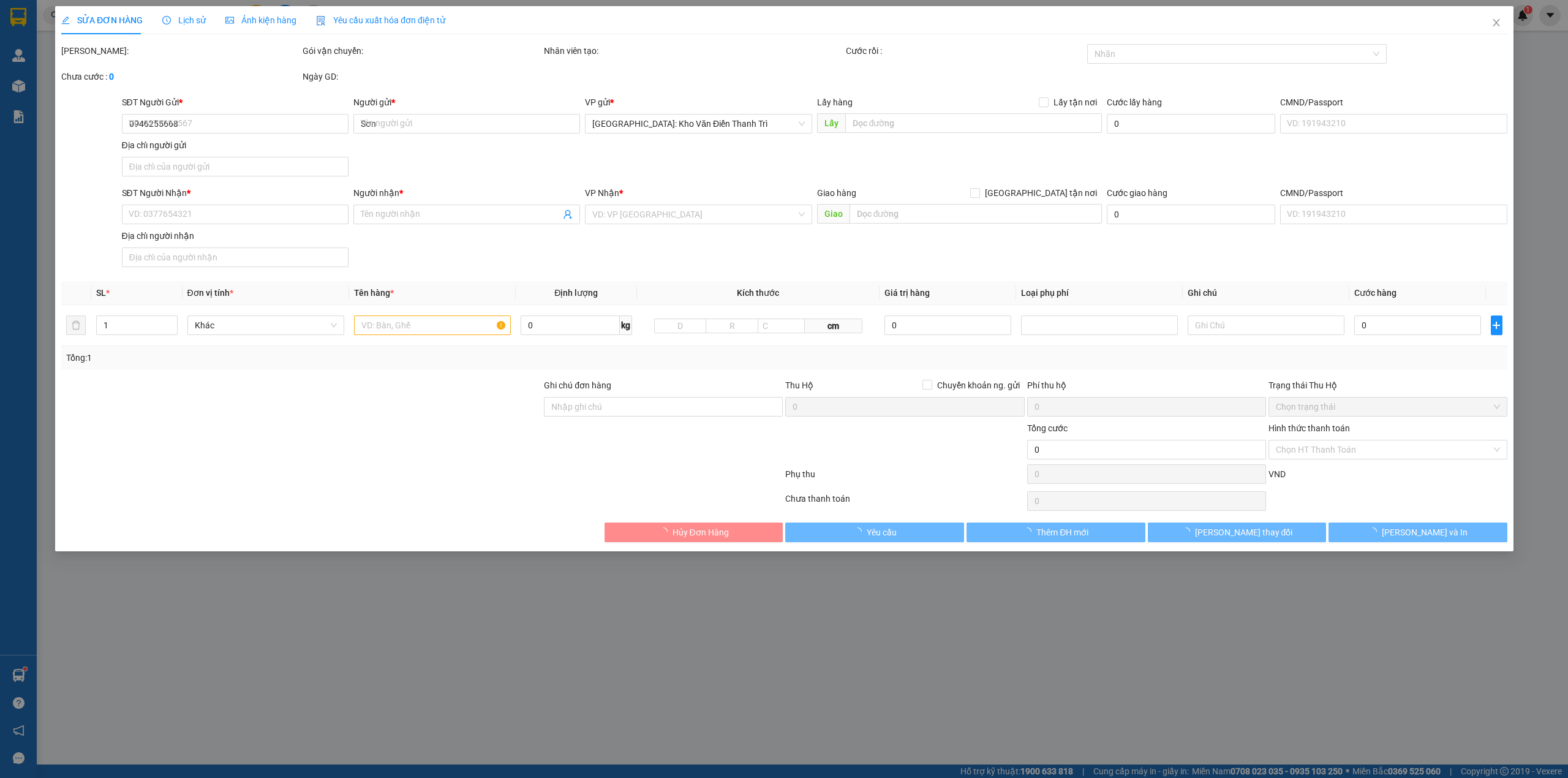
type input "Mr Hiền"
checkbox input "true"
type input "Trả: K115/25 Đỗ Thúc Tịnh, Phường Cẩm Lệ, Thành phố Đà Nẵng"
type input "1.700.000"
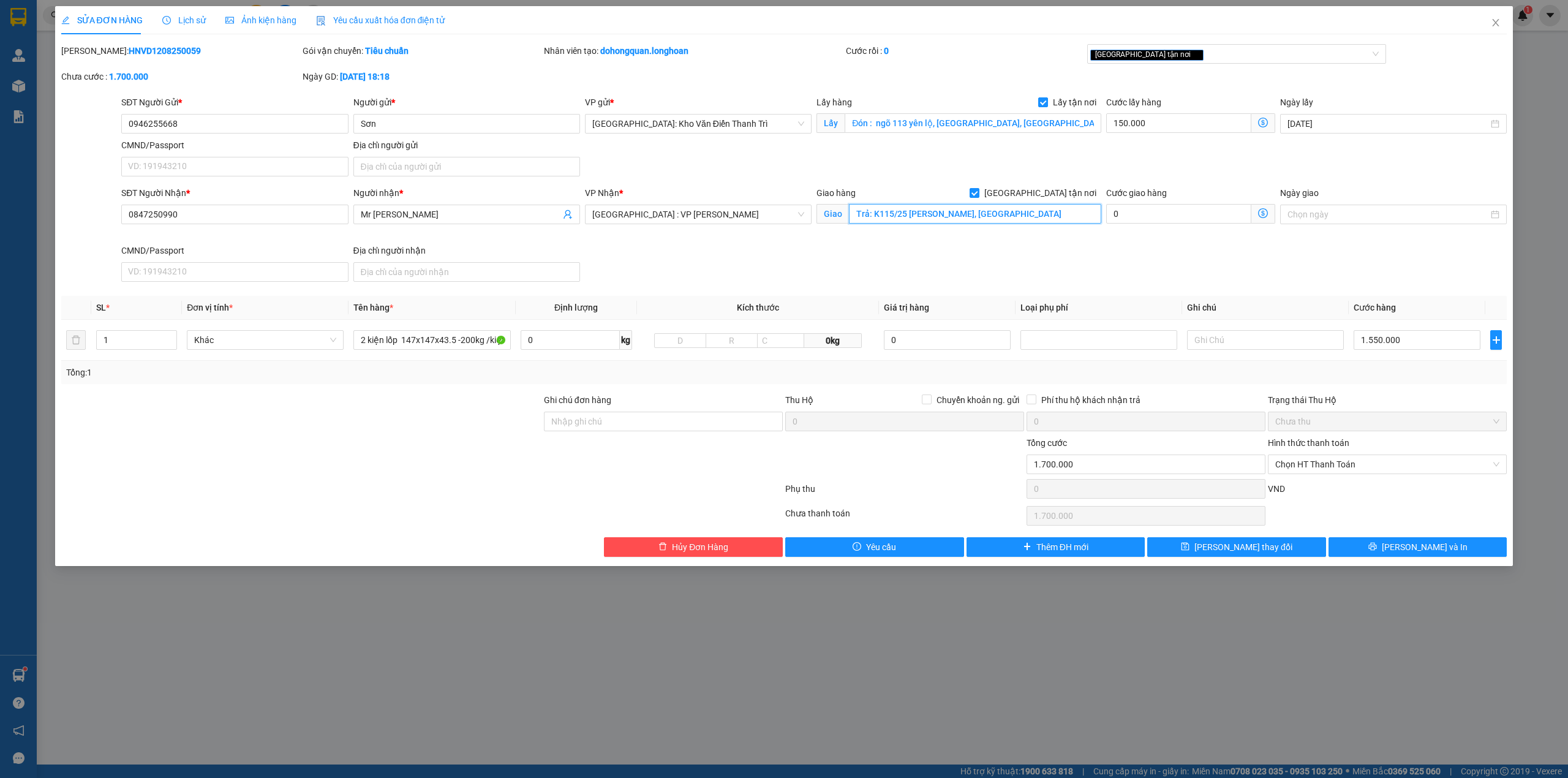
click at [1003, 206] on input "Trả: K115/25 Đỗ Thúc Tịnh, Phường Cẩm Lệ, Thành phố Đà Nẵng" at bounding box center [975, 213] width 253 height 19
click at [1028, 211] on input "Trả: K115/25 Đỗ Thúc Tịnh, Phường Cẩm Lệ, Thành phố Đà Nẵng" at bounding box center [975, 213] width 253 height 19
click at [1035, 251] on div "SĐT Người Nhận * 0847250990 Người nhận * Mr Hiền VP Nhận * Đà Nẵng : VP Thanh K…" at bounding box center [813, 236] width 1391 height 100
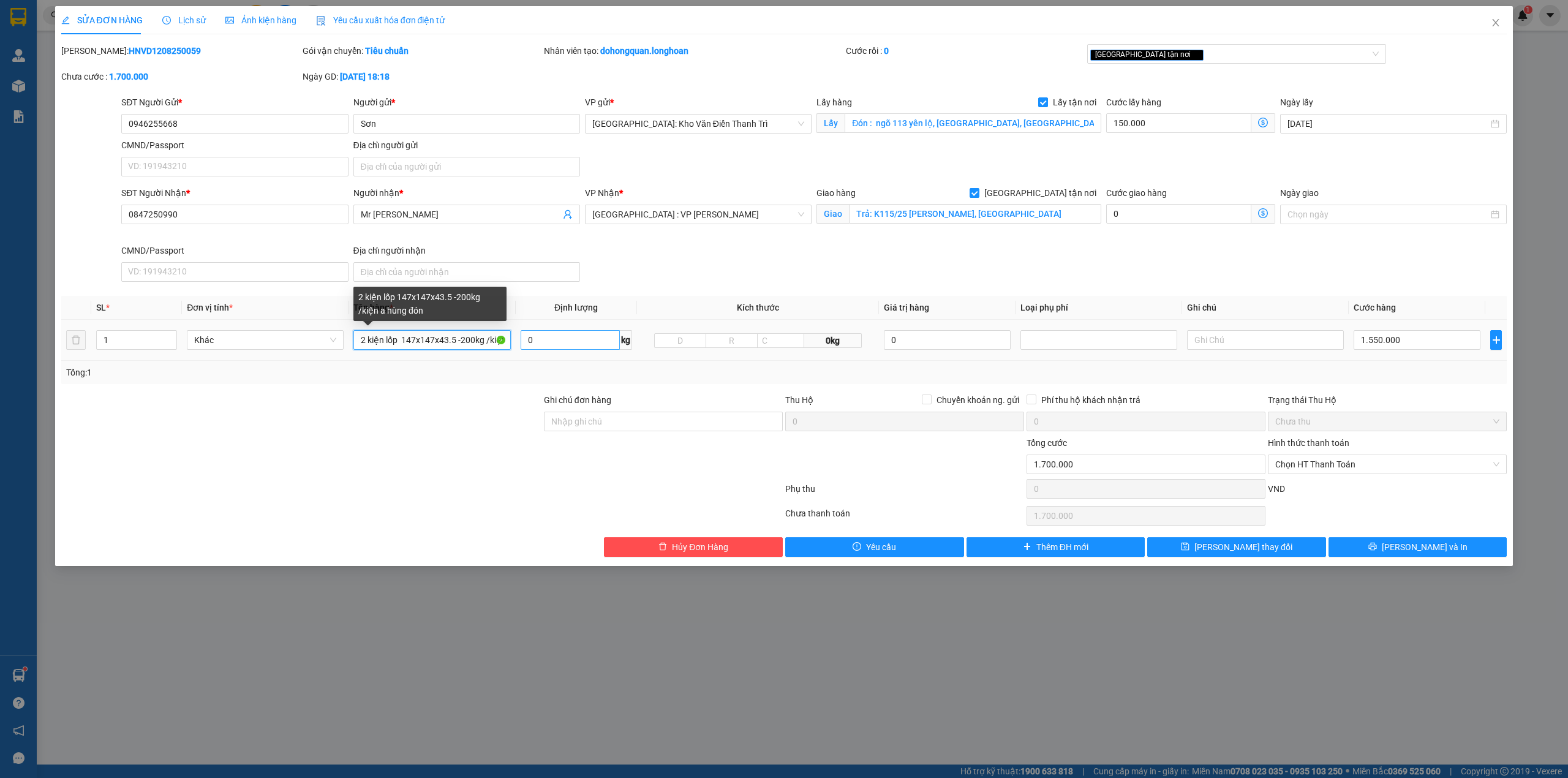
scroll to position [0, 50]
drag, startPoint x: 399, startPoint y: 342, endPoint x: 592, endPoint y: 347, distance: 193.1
click at [592, 347] on tr "1 Khác 2 kiện lốp 147x147x43.5 -200kg /kiện a hùng đón 0 kg 0kg 0 1.550.000" at bounding box center [784, 340] width 1446 height 41
type input "2 kiện lốp to đùng"
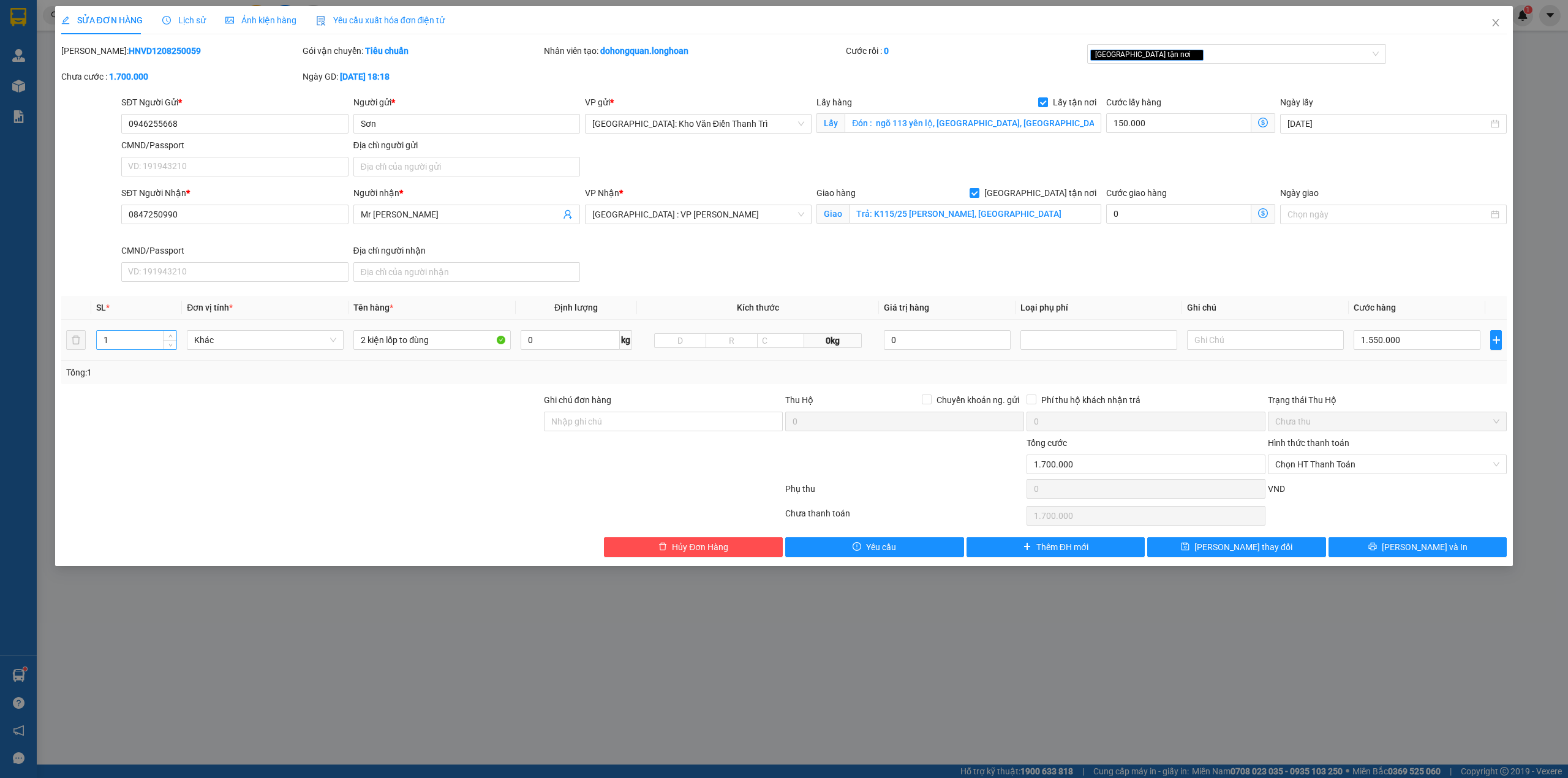
click at [133, 337] on input "1" at bounding box center [136, 340] width 80 height 18
type input "2"
click at [267, 395] on div at bounding box center [301, 415] width 483 height 43
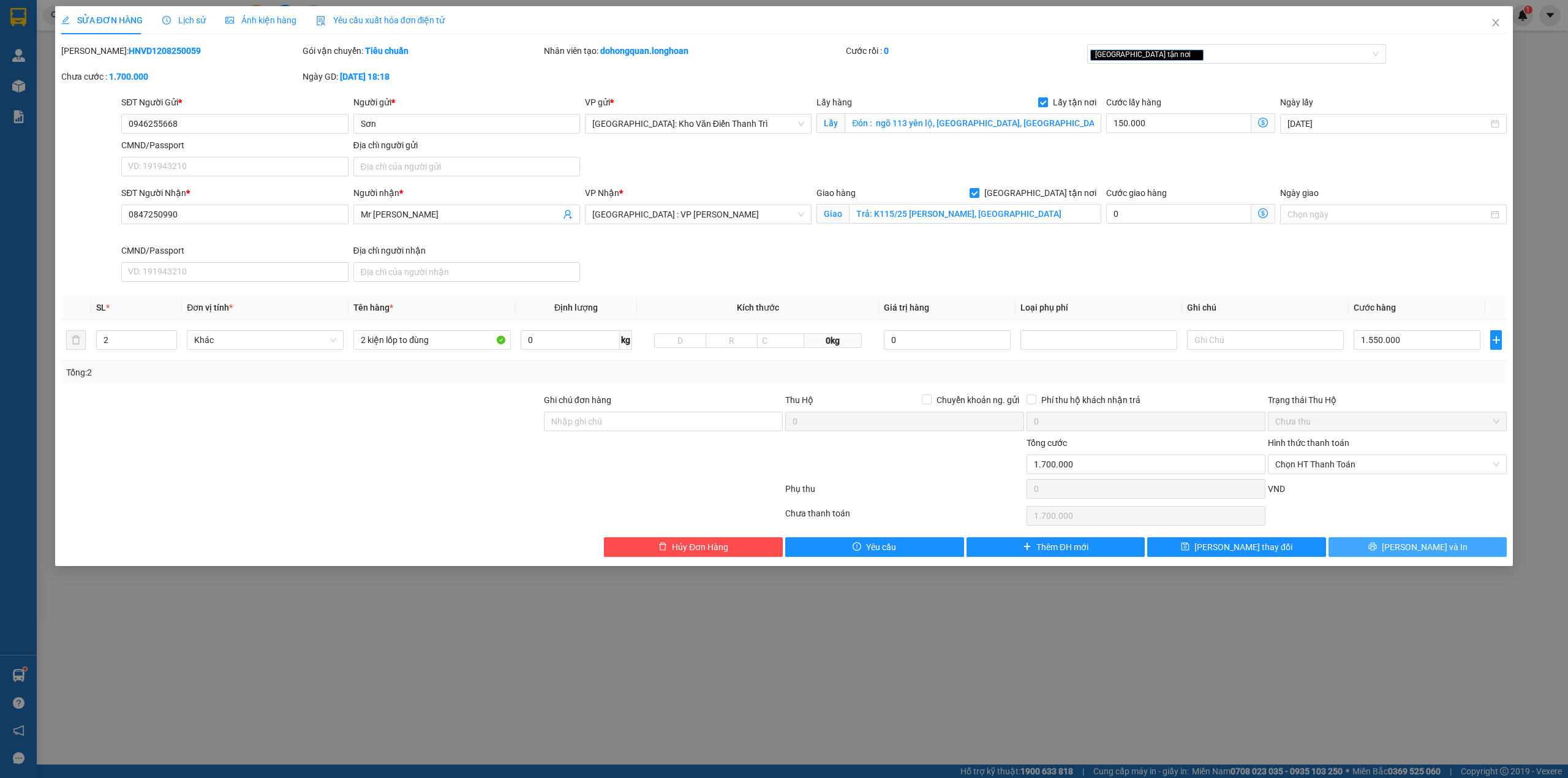
click at [1381, 552] on button "[PERSON_NAME] và In" at bounding box center [1417, 546] width 179 height 19
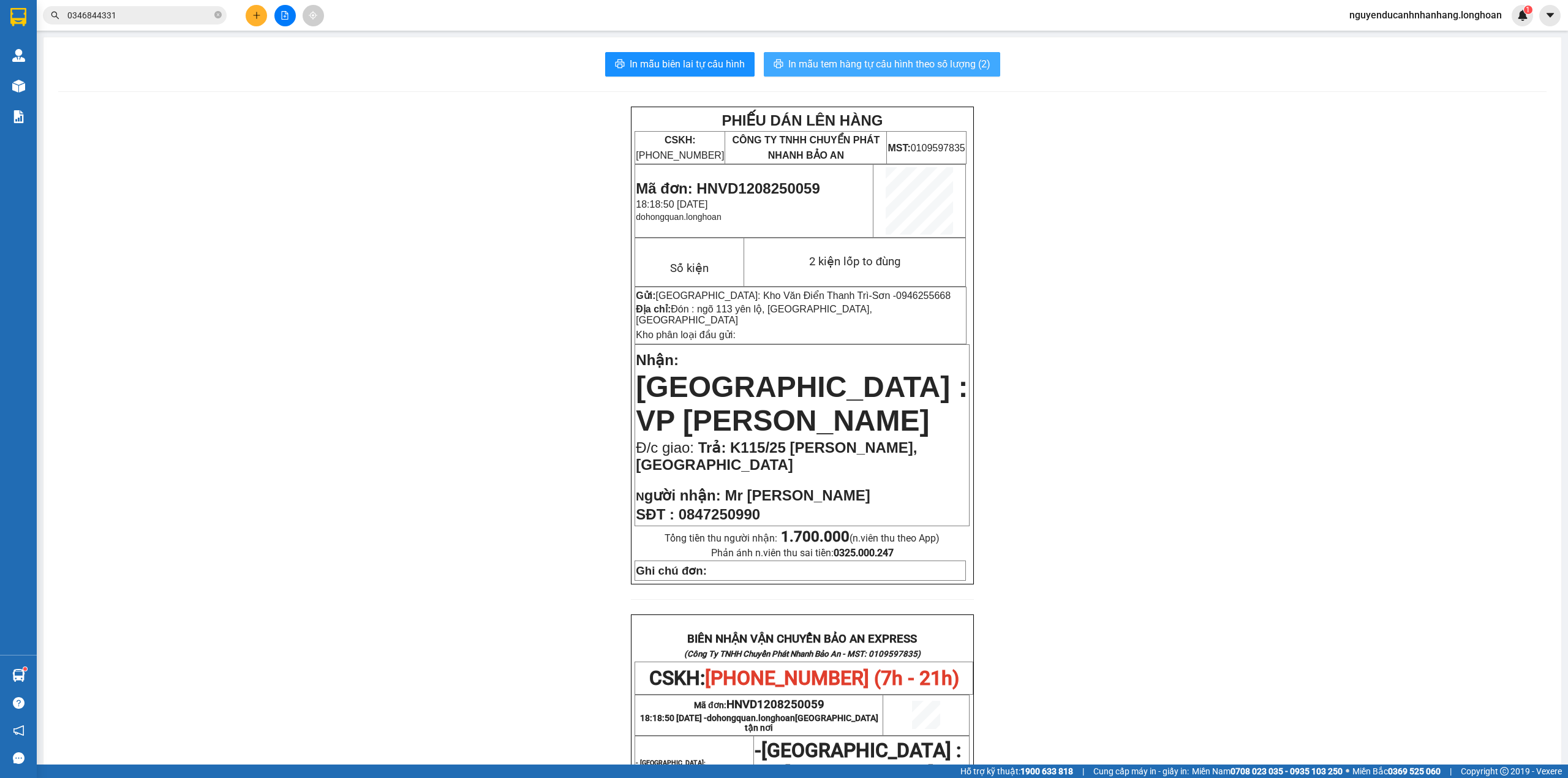
click at [917, 73] on button "In mẫu tem hàng tự cấu hình theo số lượng (2)" at bounding box center [881, 64] width 236 height 25
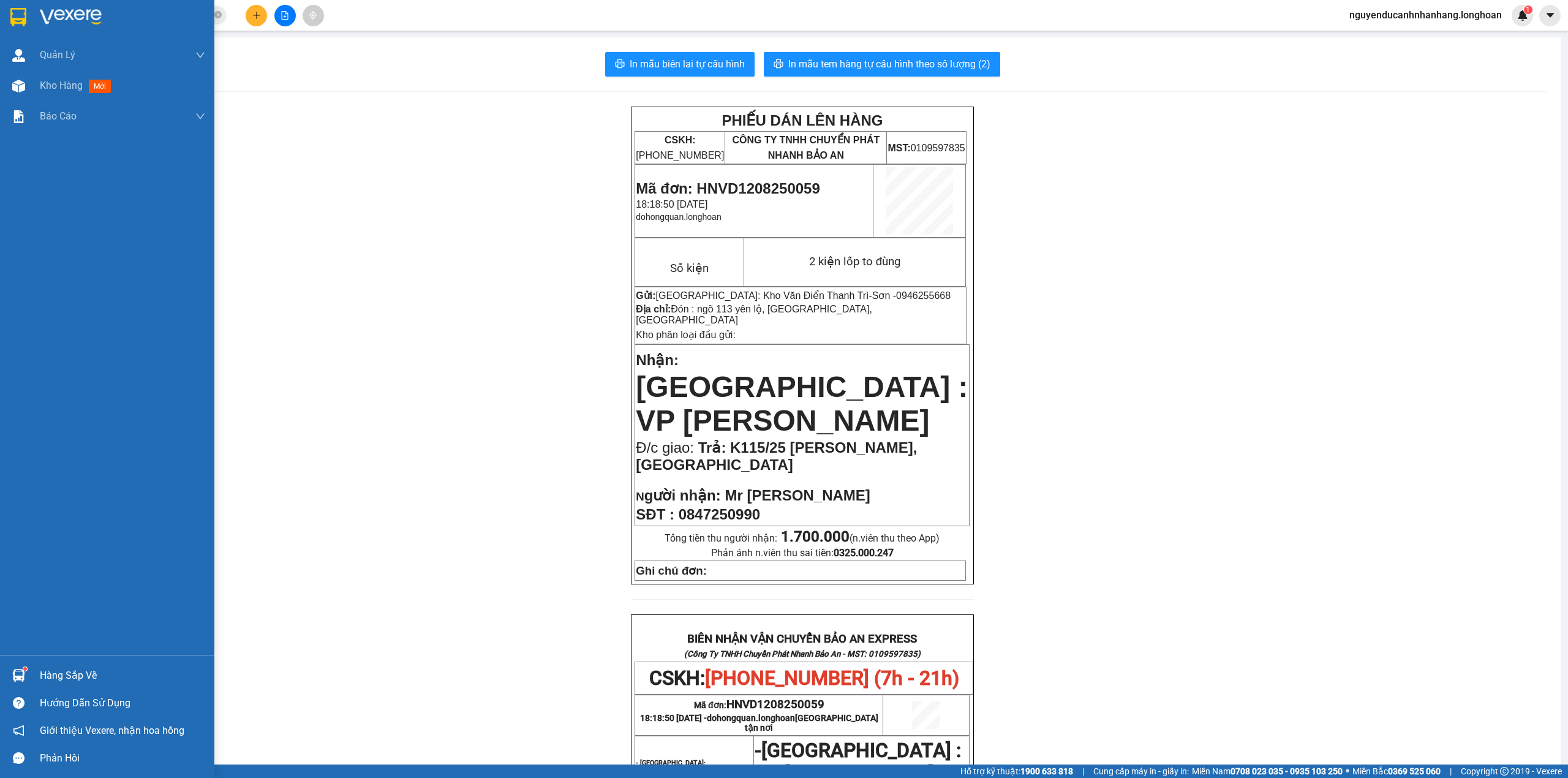
click at [17, 17] on img at bounding box center [17, 17] width 16 height 18
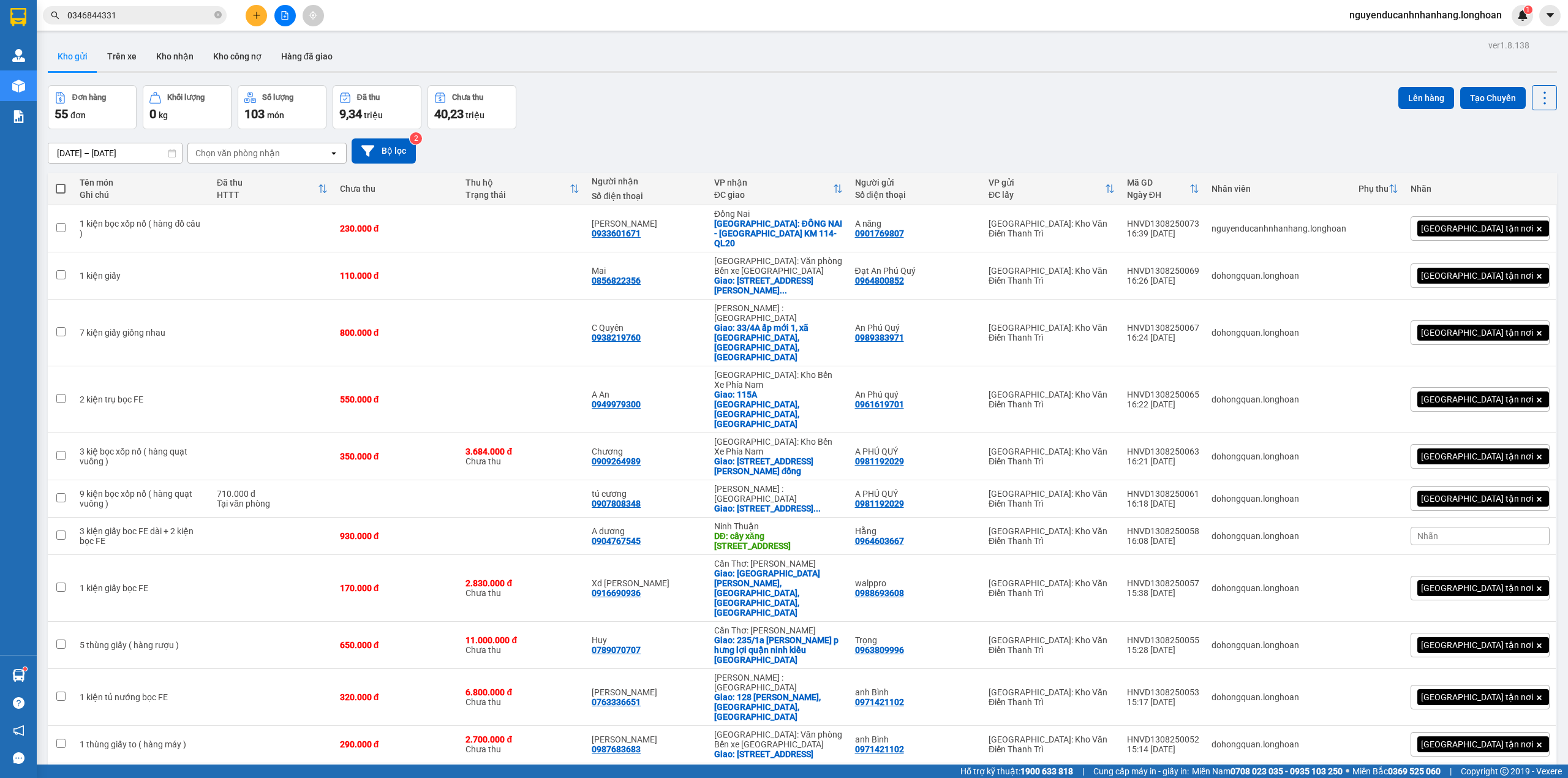
click at [806, 155] on div "15/07/2025 – 13/08/2025 Press the down arrow key to interact with the calendar …" at bounding box center [802, 151] width 1509 height 25
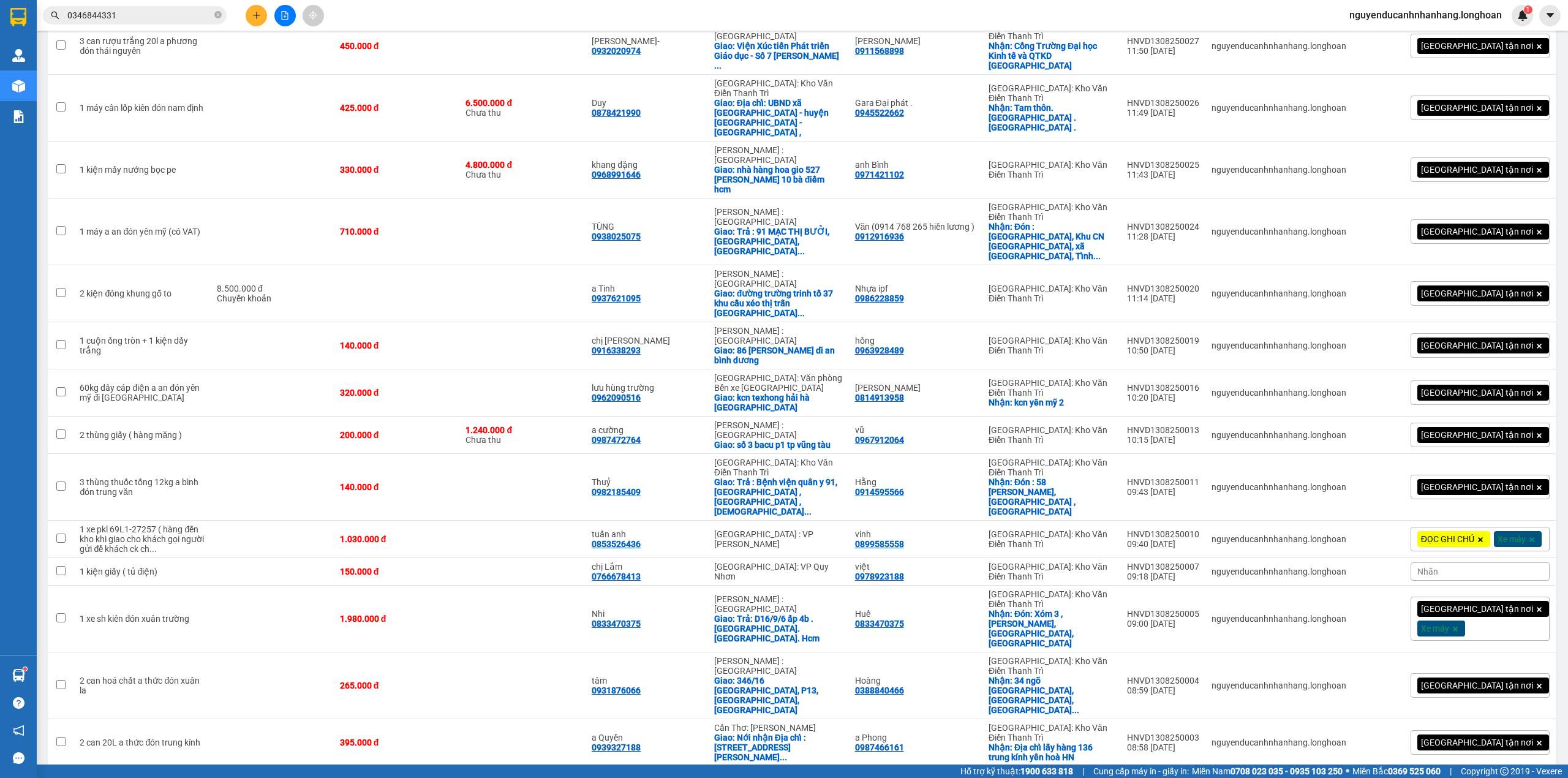
scroll to position [1743, 0]
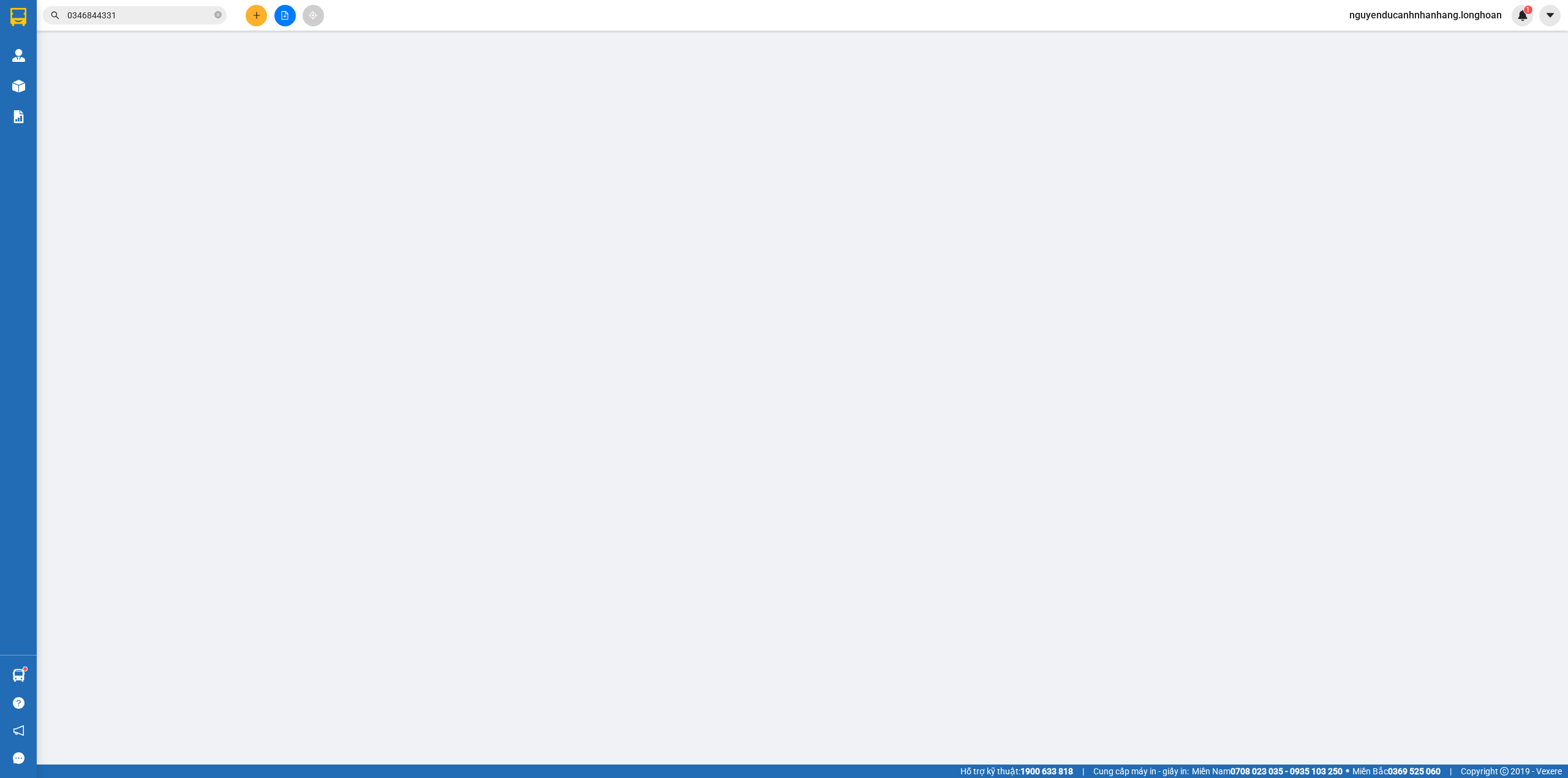
type input "0943892818"
type input "Kho Vbimex VN"
checkbox input "true"
type input "Ngõ 280 nguyễn Xiển mà đi vào sâu hơn ( đối diện Sân Pickleball 286 Nguyễn Xiển…"
type input "0799404345"
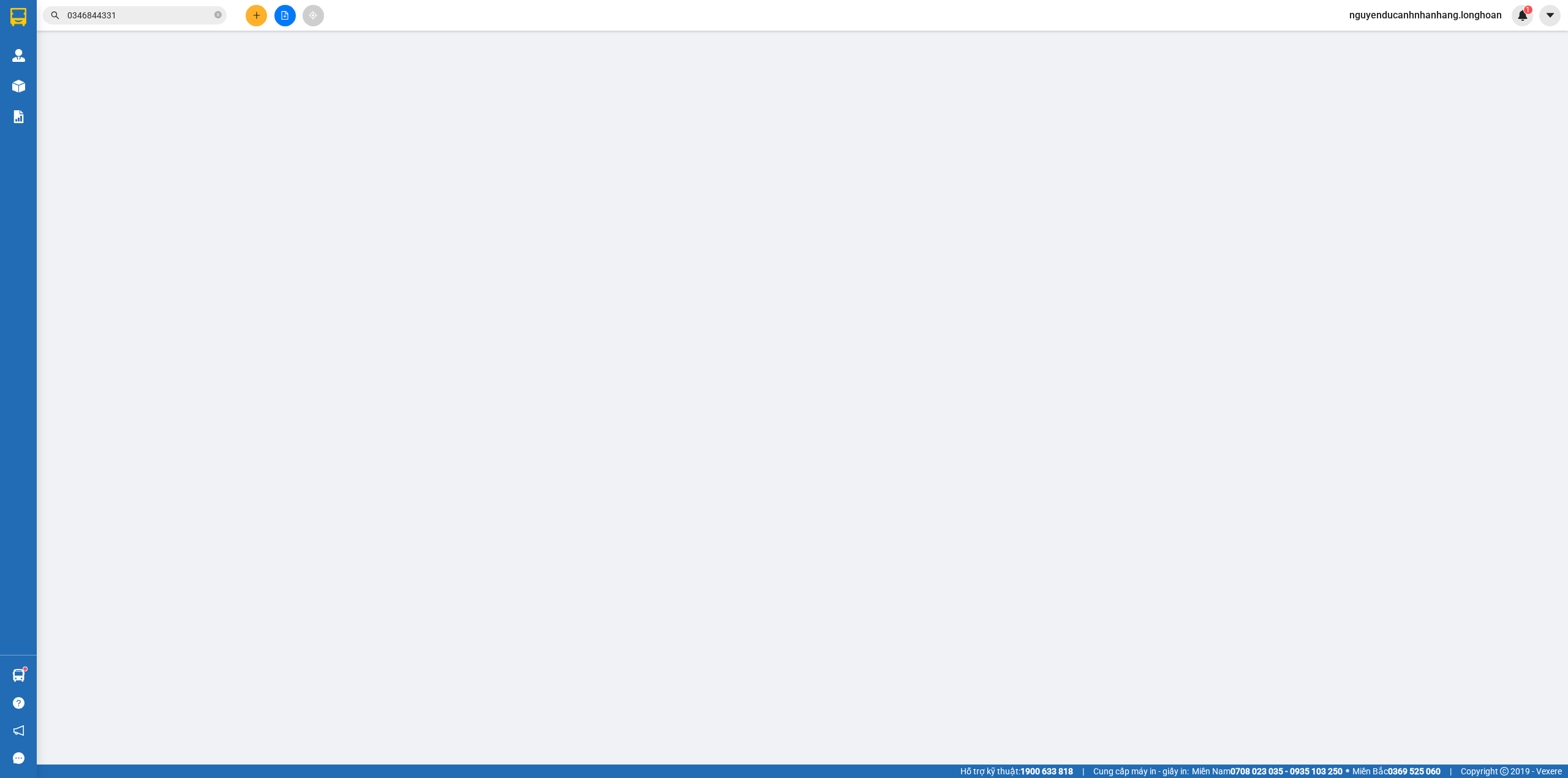
type input "Tb Vệ Sinh- Đèn Trang Trí"
type input "núi thành , quảng nam"
type input "66.000"
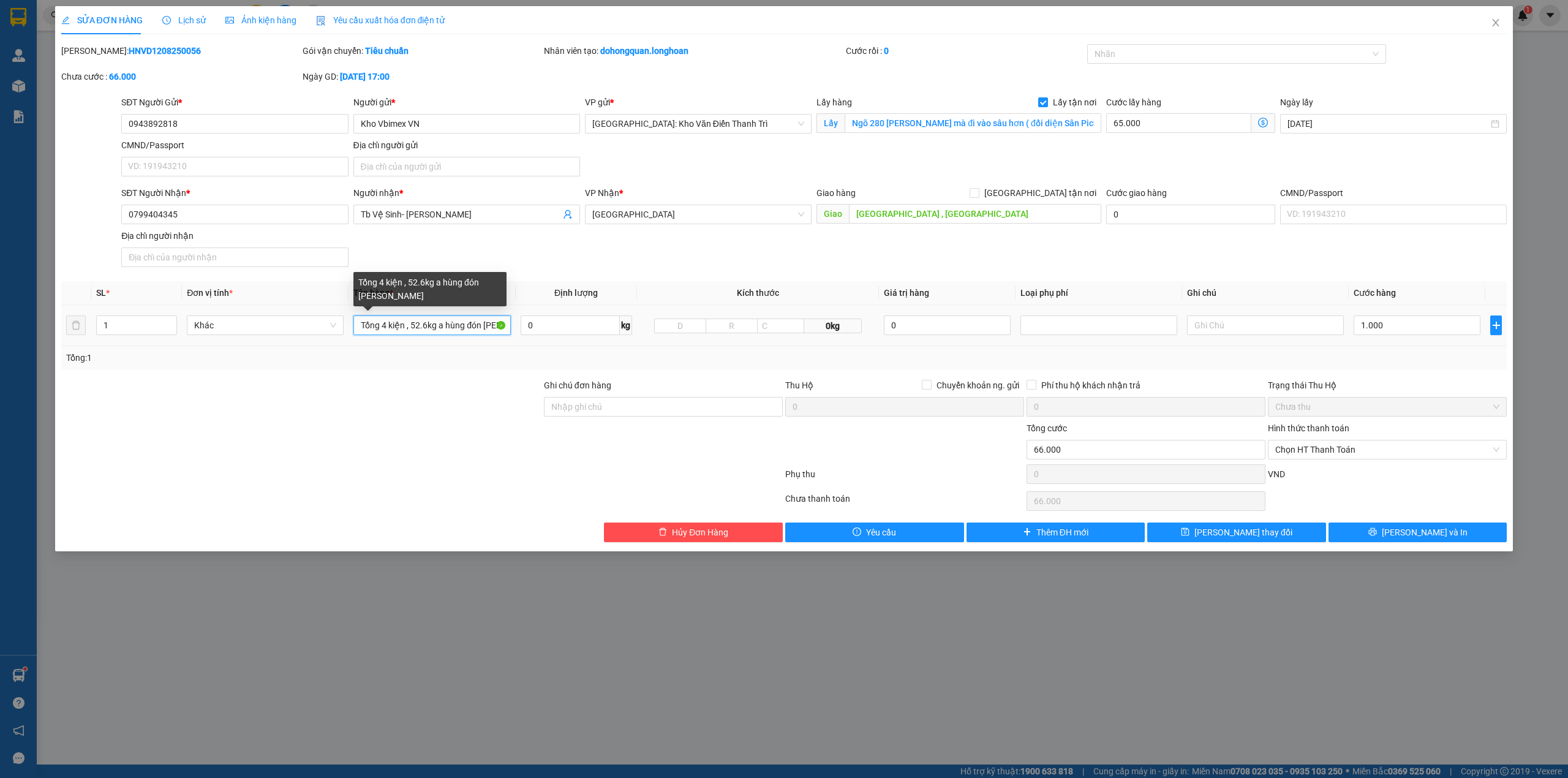
click at [437, 335] on input "Tổng 4 kiện , 52.6kg a hùng đón nguyễn xiển" at bounding box center [431, 325] width 157 height 19
click at [485, 387] on div at bounding box center [301, 400] width 483 height 43
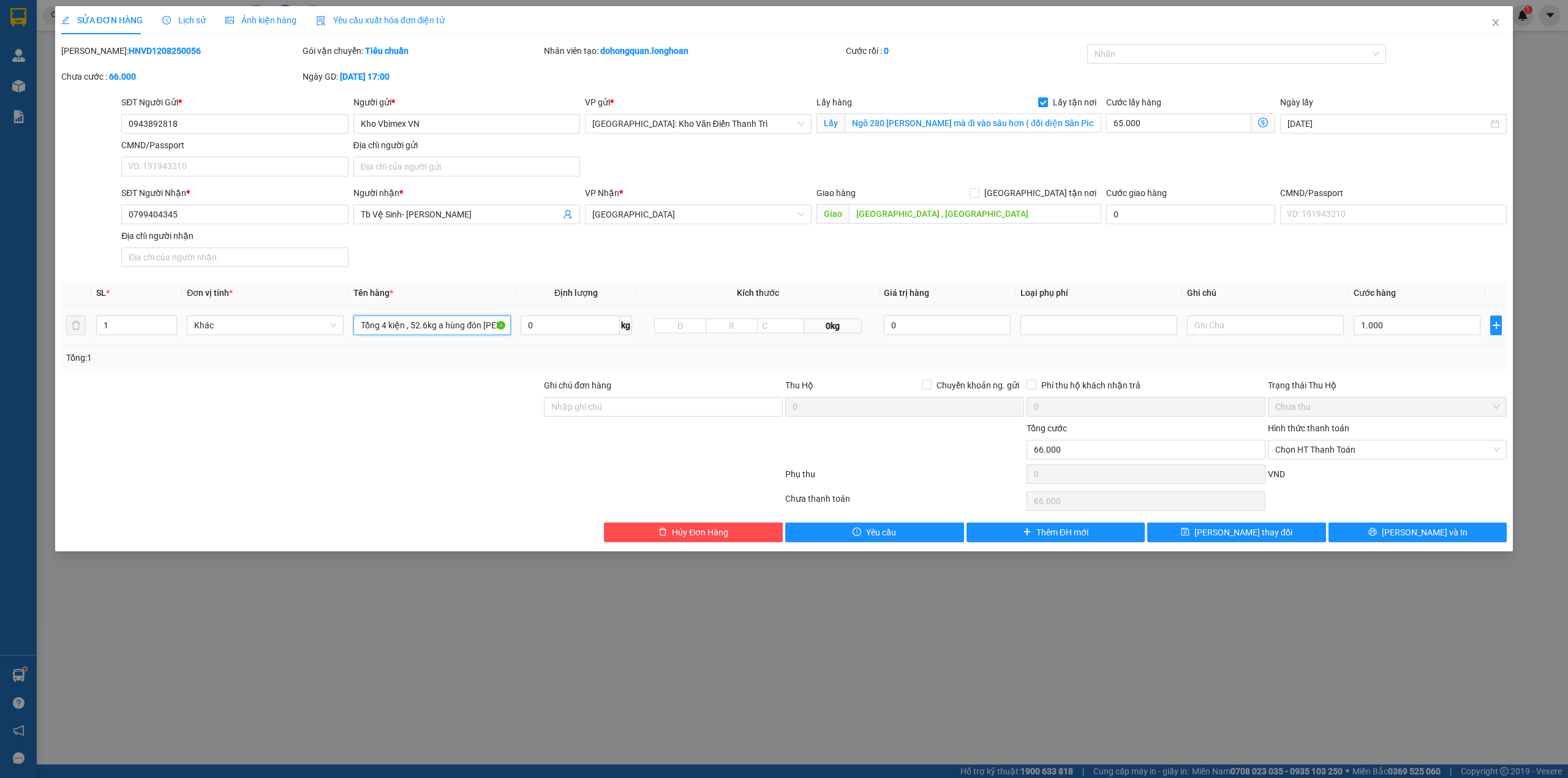
click at [446, 331] on input "Tổng 4 kiện , 52.6kg a hùng đón nguyễn xiển" at bounding box center [431, 325] width 157 height 19
click at [444, 364] on div "Tổng: 1" at bounding box center [335, 358] width 539 height 14
click at [439, 325] on input "Tổng 4 kiện , 52.6kg a hùng đón nguyễn xiển" at bounding box center [431, 325] width 157 height 19
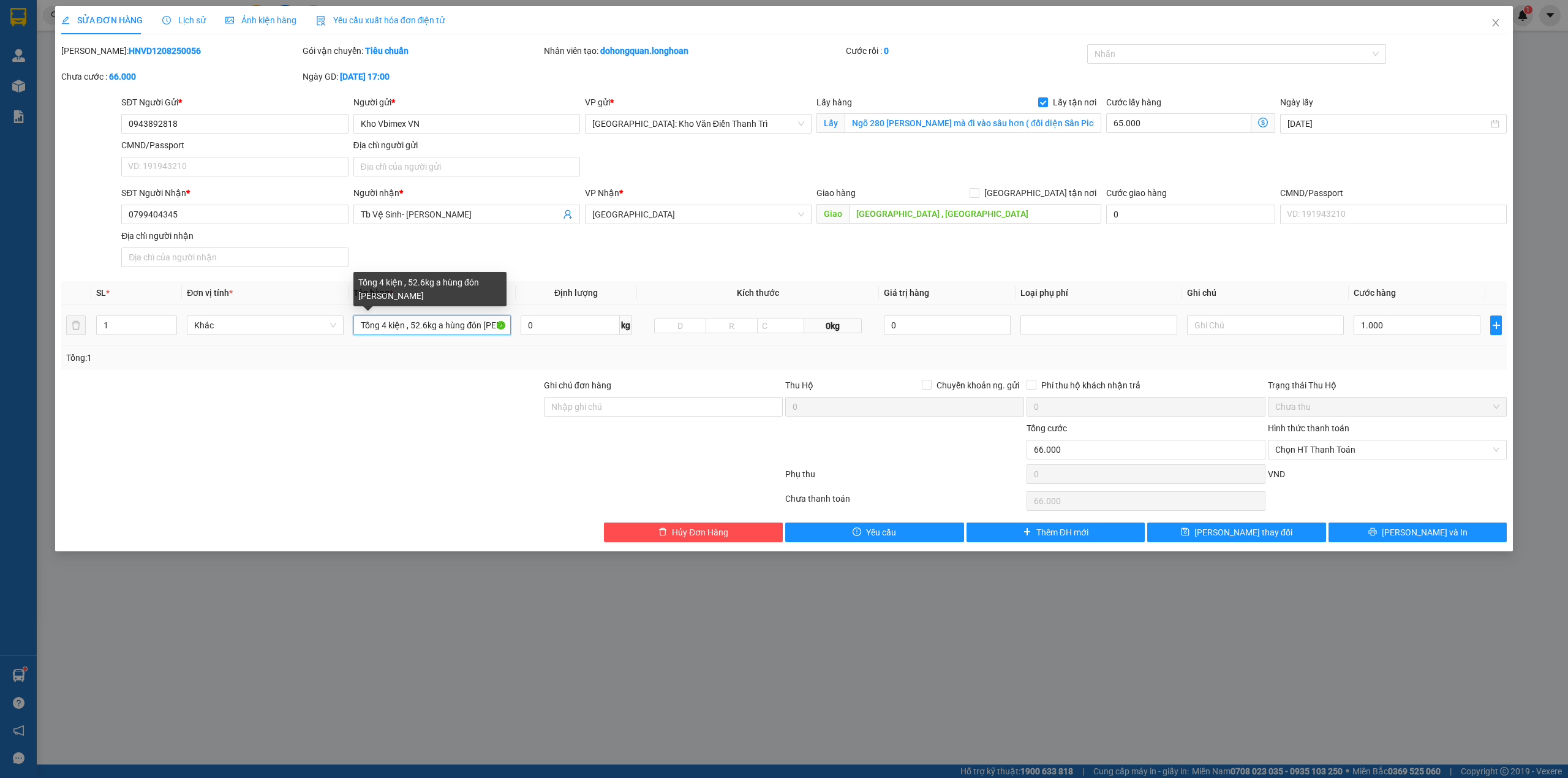
click at [439, 325] on input "Tổng 4 kiện , 52.6kg a hùng đón nguyễn xiển" at bounding box center [431, 325] width 157 height 19
click at [1387, 376] on div "Total Paid Fee 0 Total UnPaid Fee 66.000 Cash Collection Total Fee Mã ĐH: HNVD1…" at bounding box center [784, 293] width 1446 height 498
click at [428, 329] on input "Tổng 4 kiện , 52.6kg a hùng đón nguyễn xiển" at bounding box center [431, 325] width 157 height 19
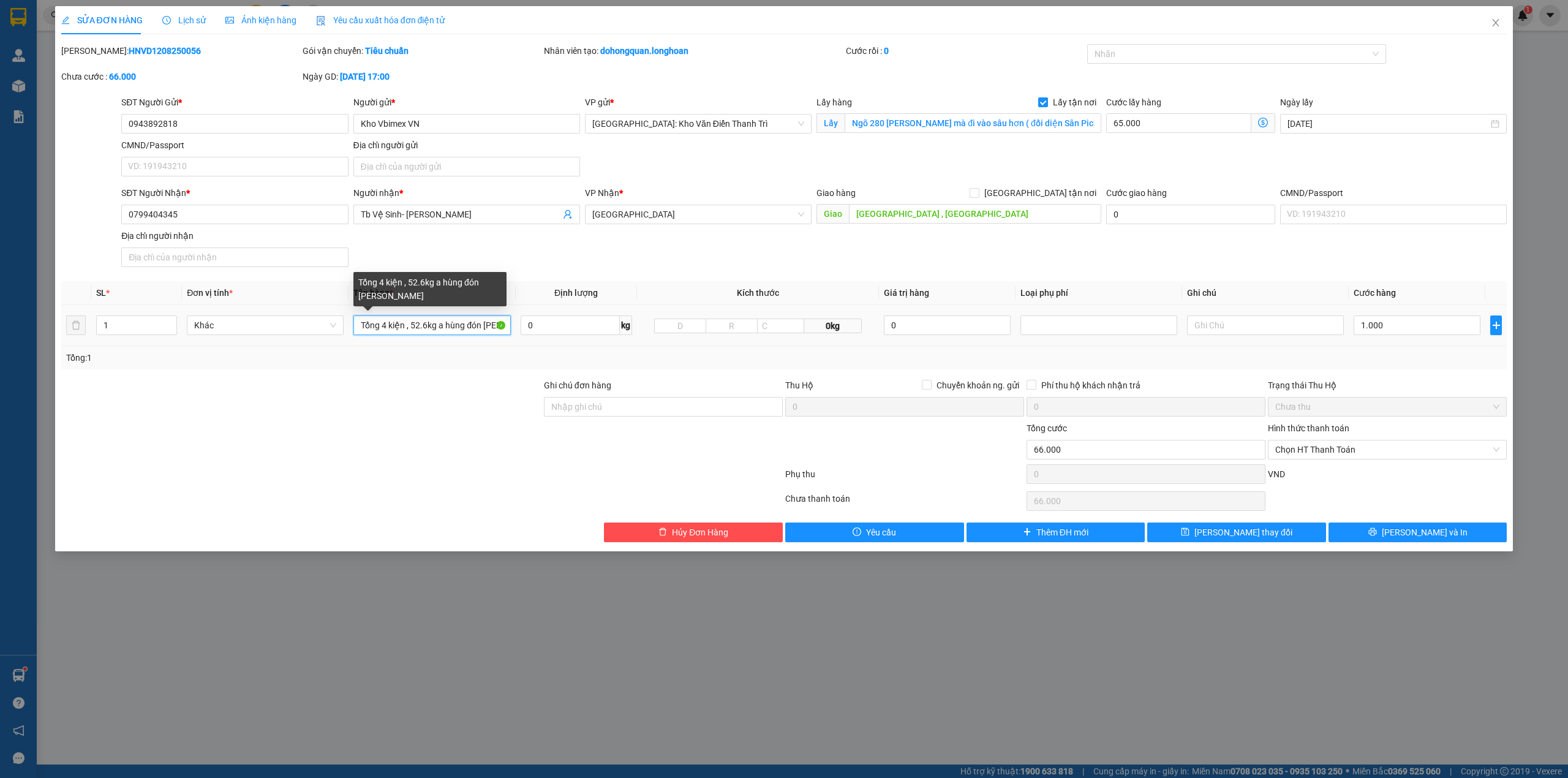
click at [428, 329] on input "Tổng 4 kiện , 52.6kg a hùng đón nguyễn xiển" at bounding box center [431, 325] width 157 height 19
click at [148, 331] on input "1" at bounding box center [136, 326] width 80 height 18
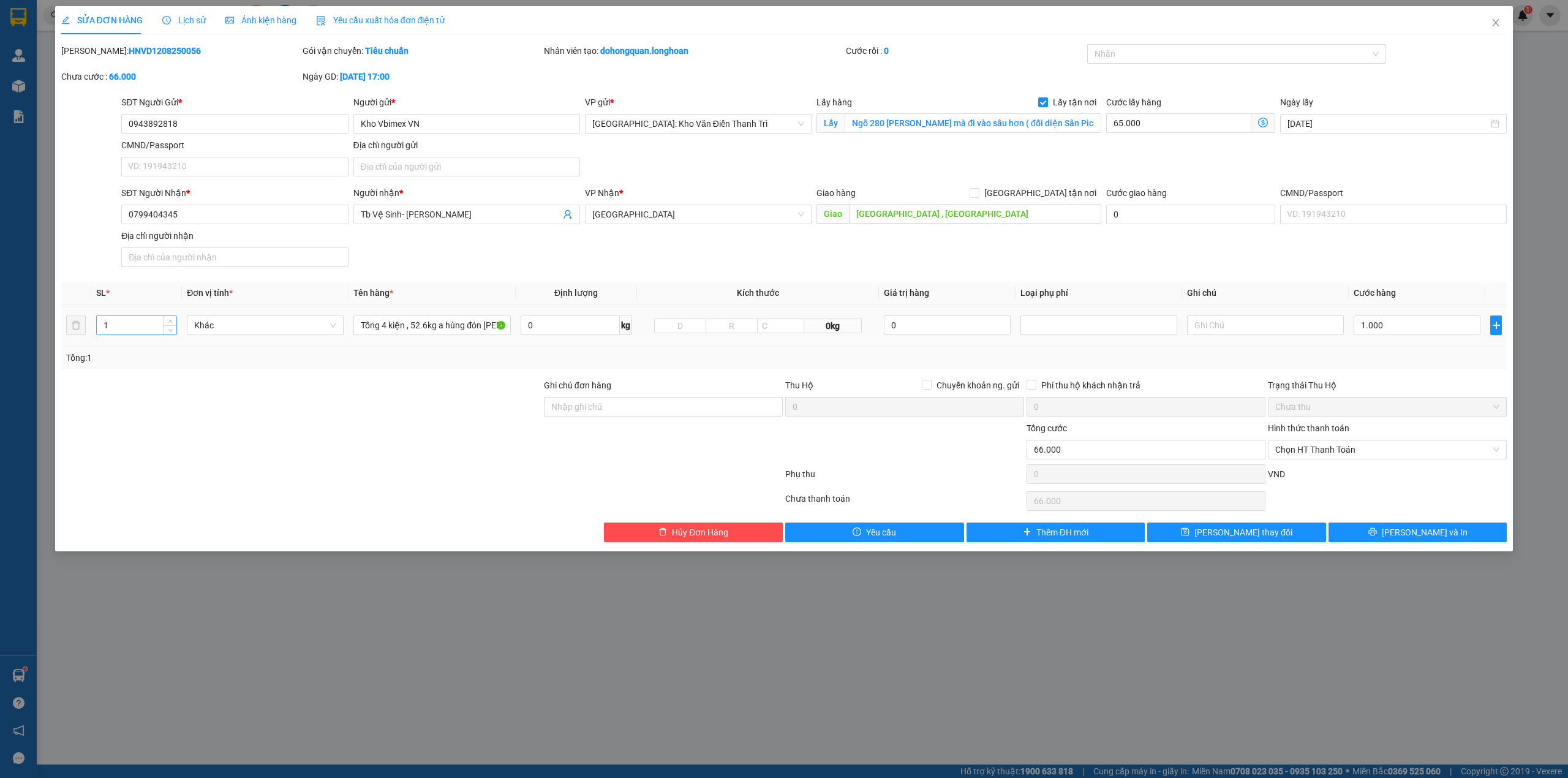
click at [148, 331] on input "1" at bounding box center [136, 326] width 80 height 18
drag, startPoint x: 148, startPoint y: 331, endPoint x: 154, endPoint y: 331, distance: 6.0
click at [148, 331] on input "1" at bounding box center [136, 326] width 80 height 18
type input "4"
click at [576, 270] on div "SĐT Người Nhận * 0799404345 Người nhận * Tb Vệ Sinh- Đèn Trang Trí VP Nhận * Qu…" at bounding box center [813, 229] width 1391 height 86
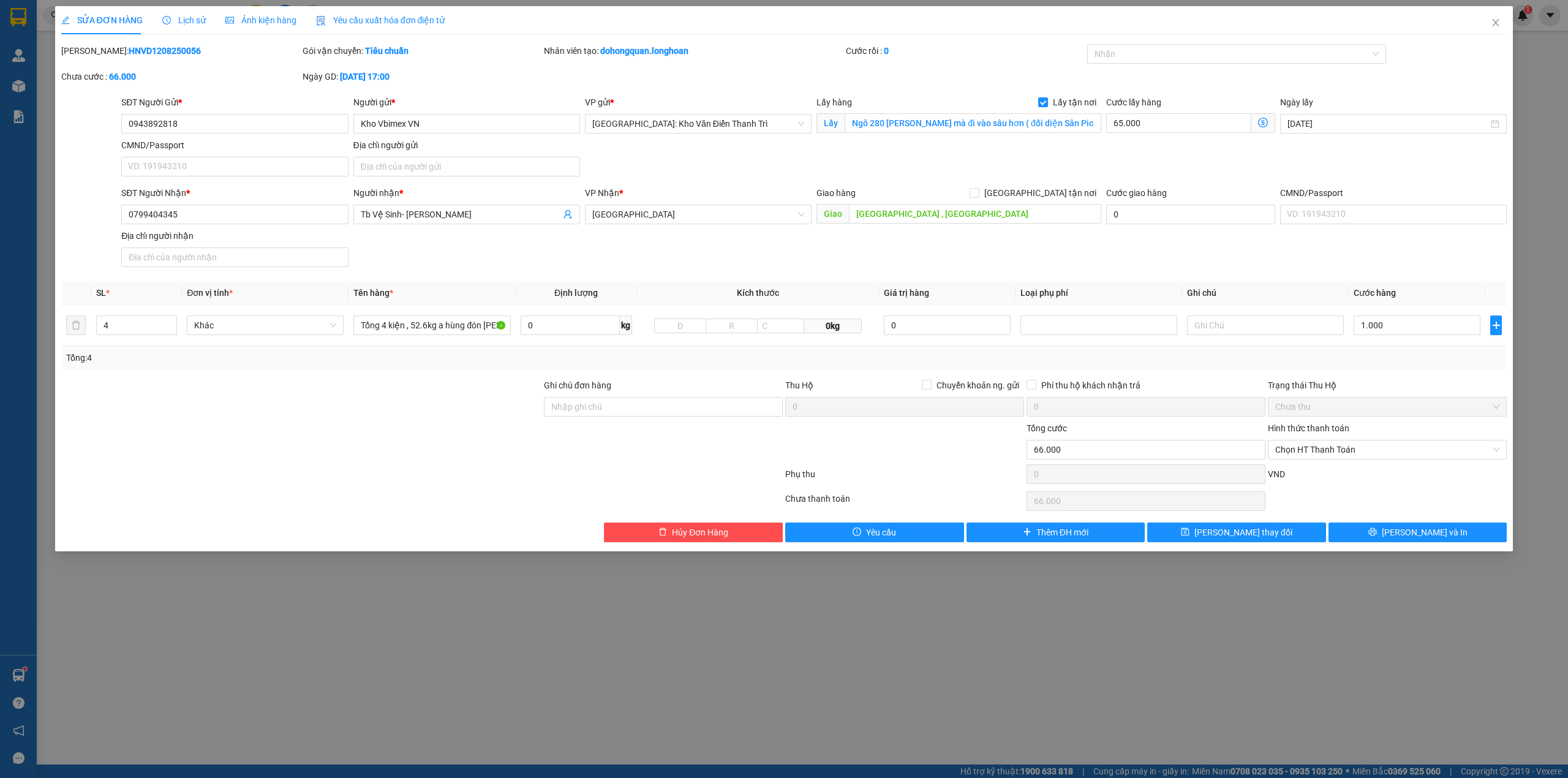
drag, startPoint x: 951, startPoint y: 244, endPoint x: 608, endPoint y: 51, distance: 393.6
click at [951, 244] on div "SĐT Người Nhận * 0799404345 Người nhận * Tb Vệ Sinh- Đèn Trang Trí VP Nhận * Qu…" at bounding box center [813, 229] width 1391 height 86
click at [1415, 329] on input "1.000" at bounding box center [1417, 325] width 127 height 19
type input "65.002"
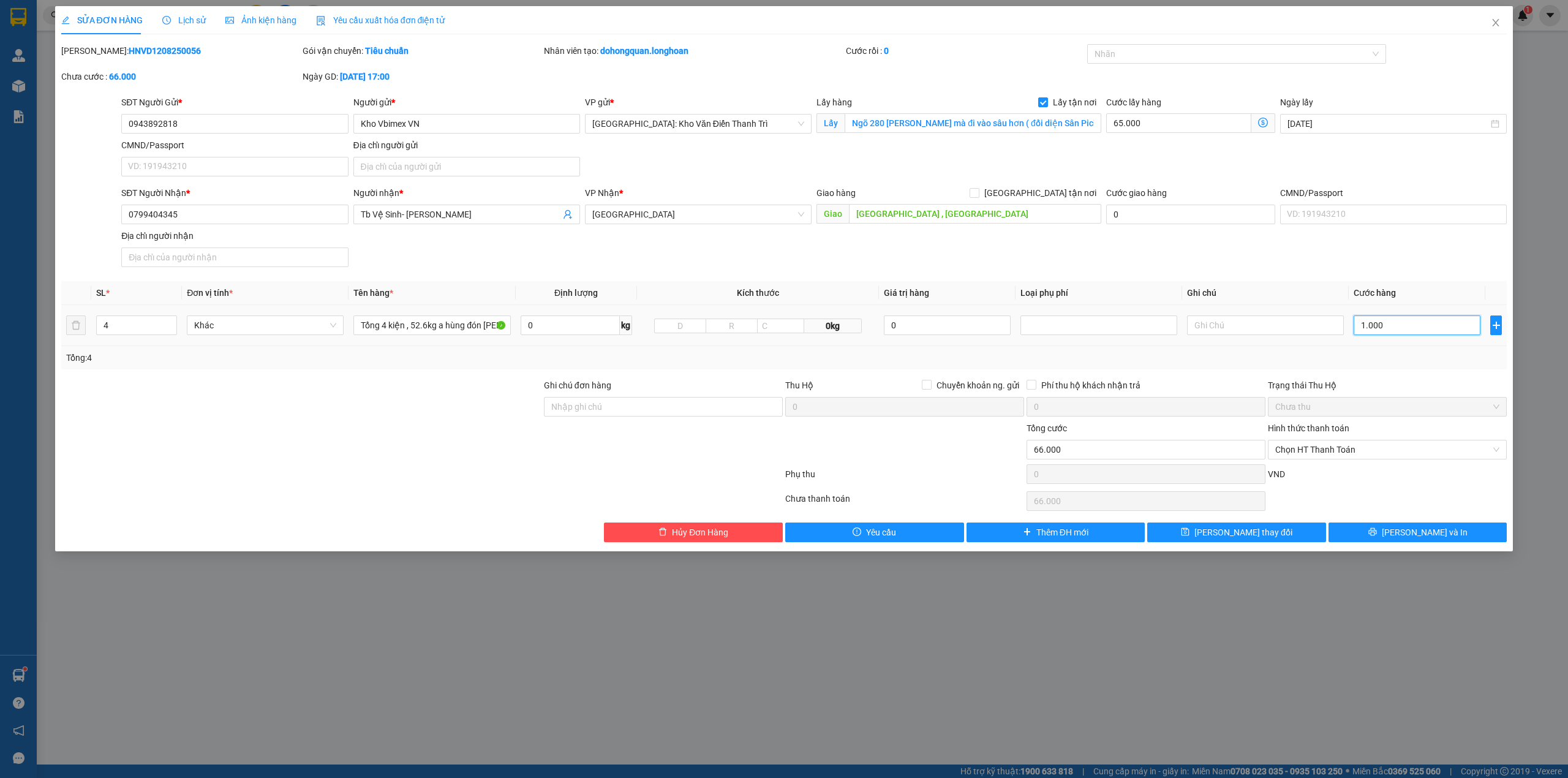
type input "2"
type input "65.024"
type input "24"
type input "65.245"
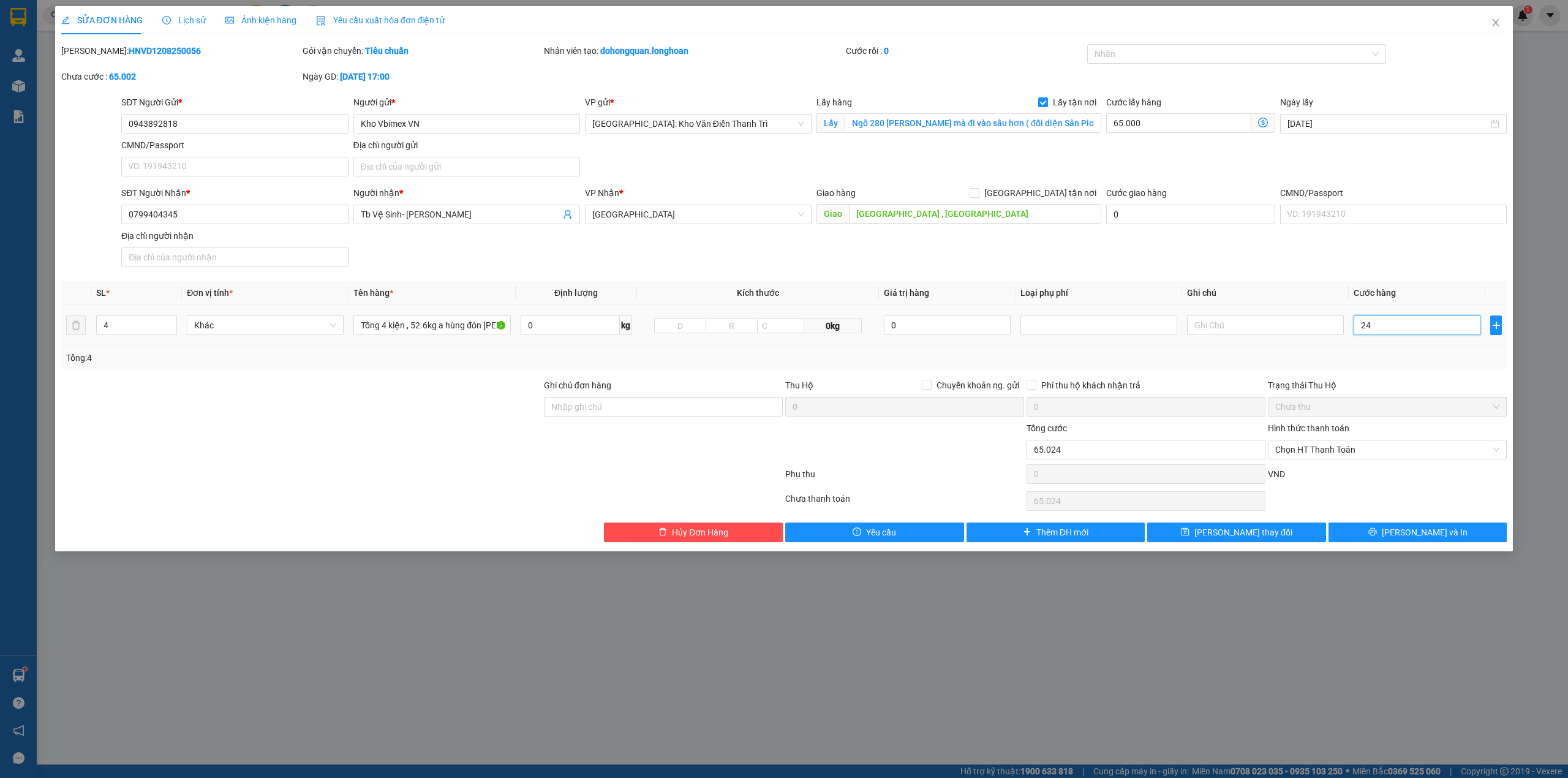
type input "65.245"
type input "245"
type input "310.000"
type input "245.000"
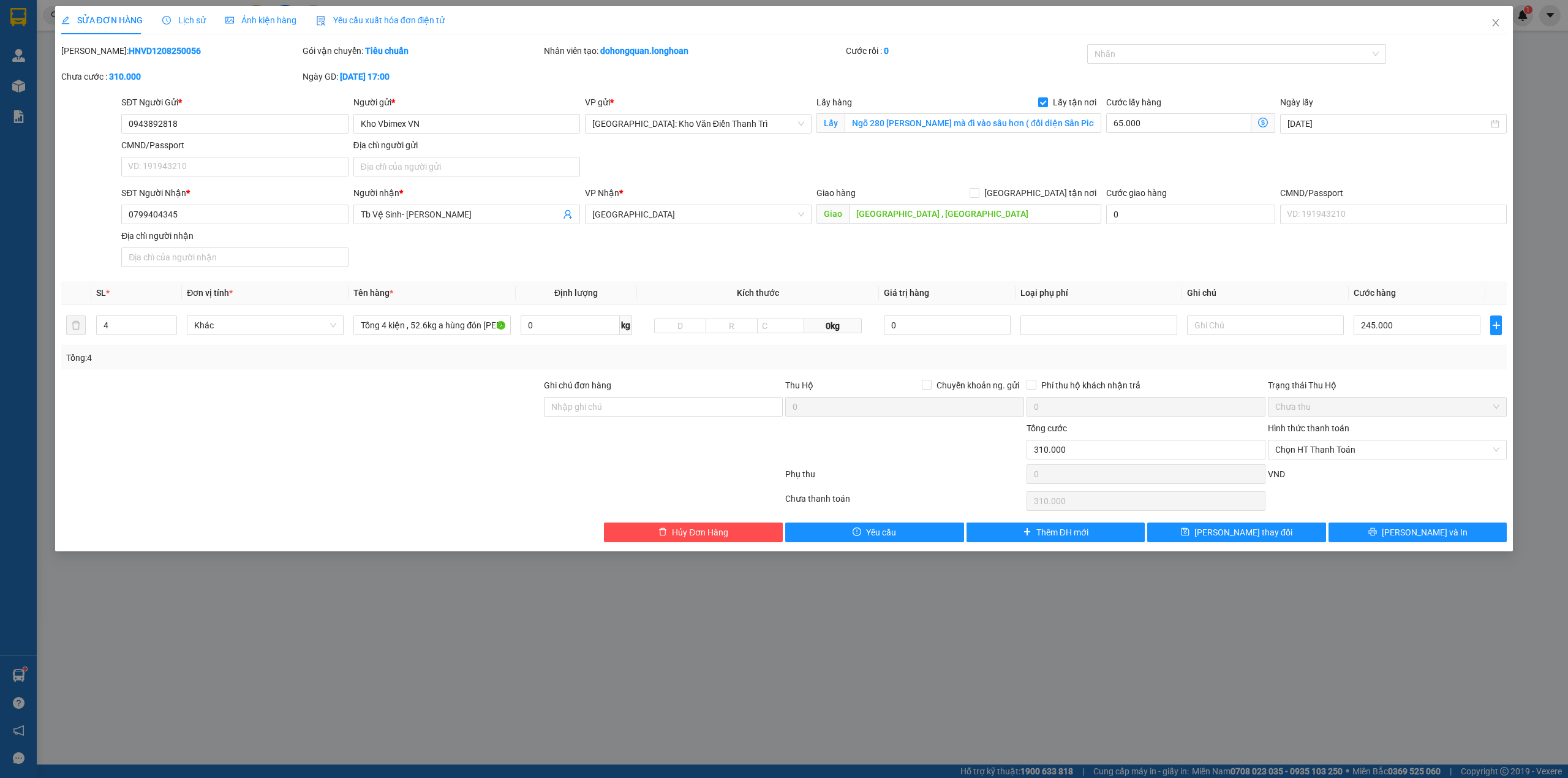
click at [1412, 351] on div "Tổng: 4" at bounding box center [784, 358] width 1437 height 14
click at [469, 338] on div "Tổng 4 kiện , 52.6kg a hùng đón nguyễn xiển" at bounding box center [431, 326] width 157 height 25
click at [434, 307] on td "Tổng 4 kiện , 52.6kg a hùng đón nguyễn xiển" at bounding box center [431, 326] width 166 height 41
click at [431, 318] on input "Tổng 4 kiện , 52.6kg a hùng đón nguyễn xiển" at bounding box center [431, 325] width 157 height 19
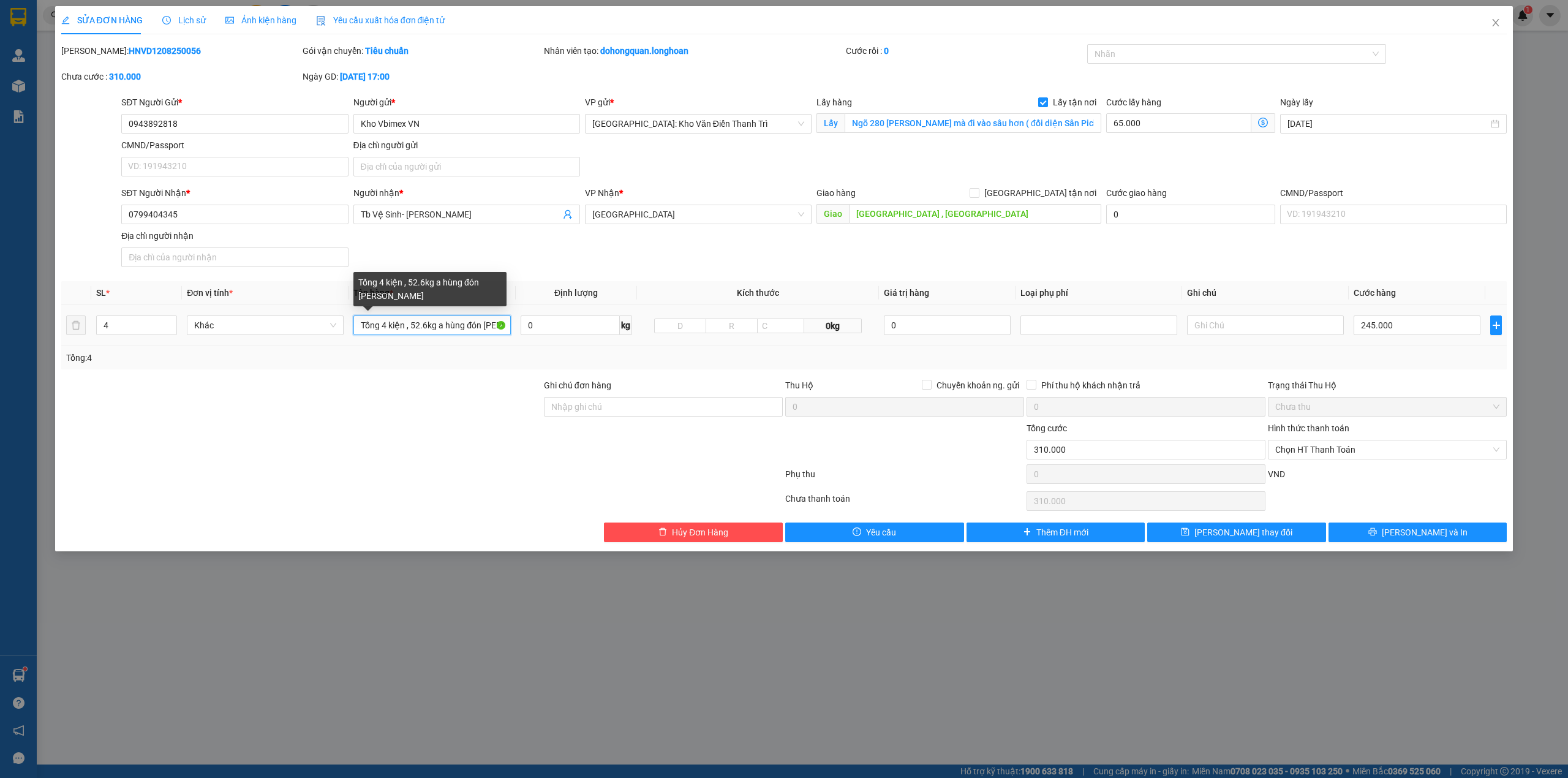
click at [431, 318] on input "Tổng 4 kiện , 52.6kg a hùng đón nguyễn xiển" at bounding box center [431, 325] width 157 height 19
click at [431, 319] on input "Tổng 4 kiện , 52.6kg a hùng đón nguyễn xiển" at bounding box center [431, 325] width 157 height 19
type input "4 kiện giấy"
click at [425, 392] on div at bounding box center [301, 400] width 483 height 43
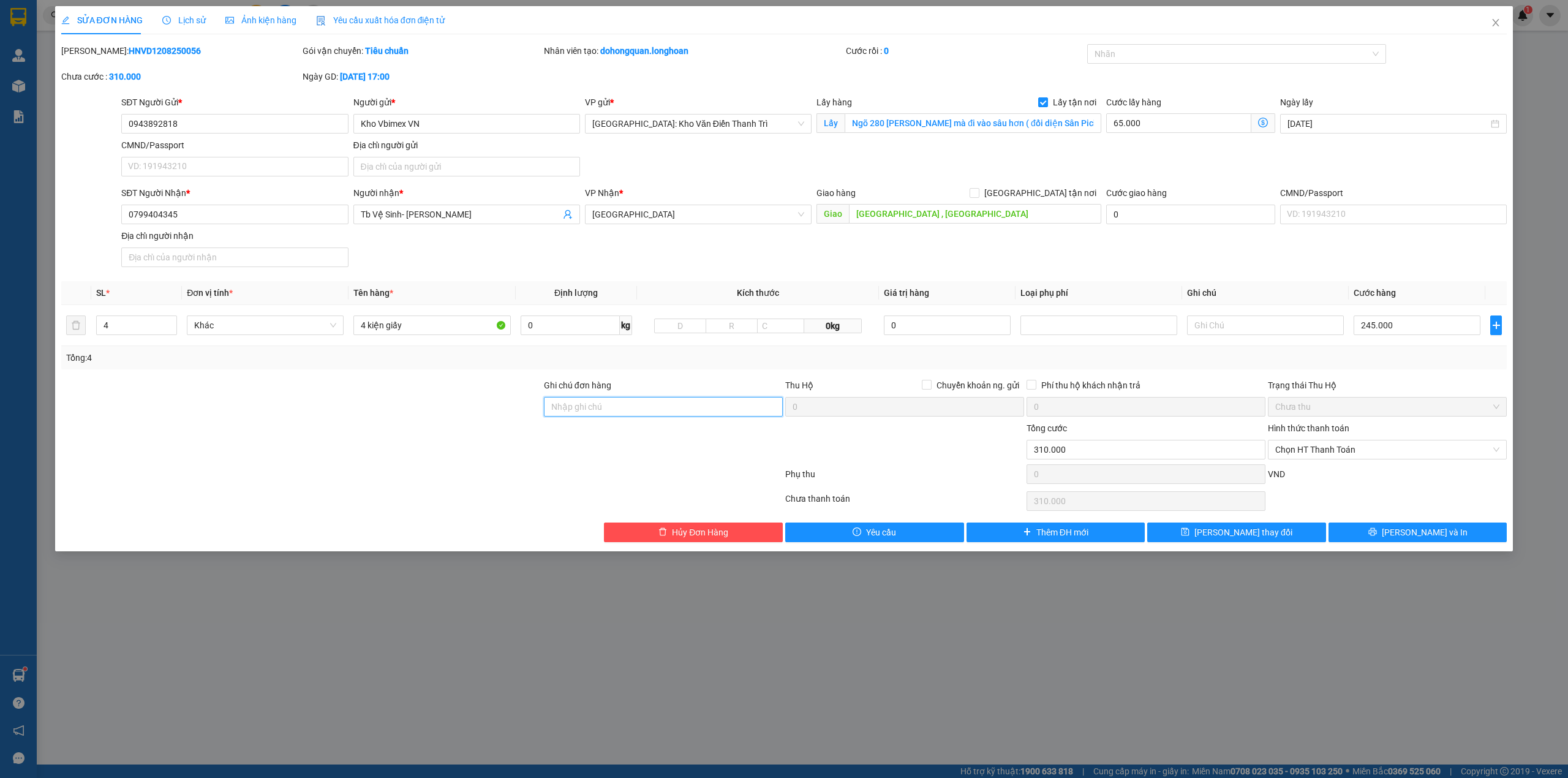
click at [673, 412] on input "Ghi chú đơn hàng" at bounding box center [664, 406] width 239 height 19
type input "hàng giao nguyên kiện, hư vỡ ko đền"
click at [564, 468] on div at bounding box center [422, 476] width 724 height 25
click at [439, 326] on input "4 kiện giấy" at bounding box center [431, 325] width 157 height 19
click at [1440, 532] on span "[PERSON_NAME] và In" at bounding box center [1424, 532] width 85 height 14
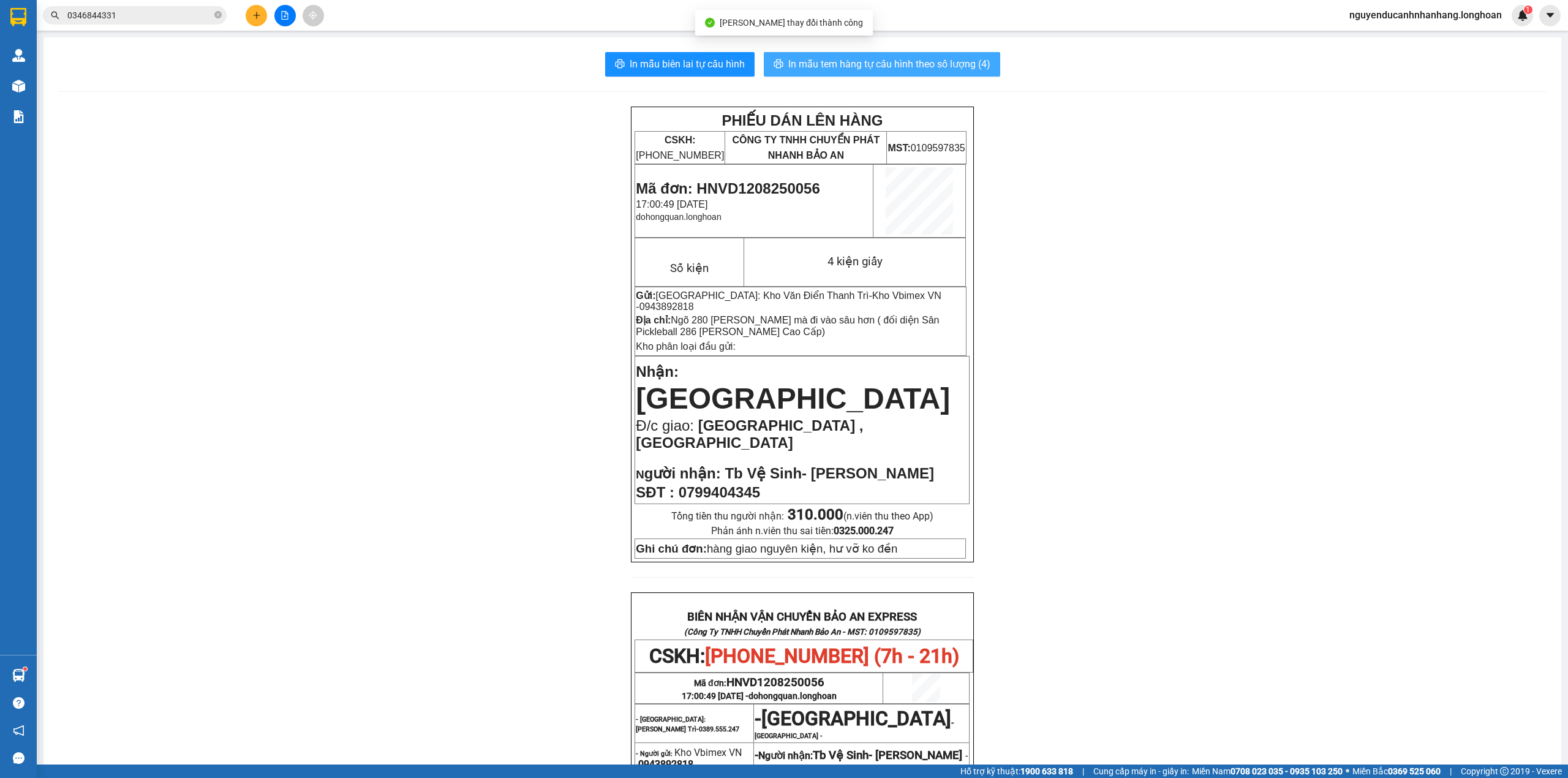
click at [839, 67] on span "In mẫu tem hàng tự cấu hình theo số lượng (4)" at bounding box center [890, 63] width 202 height 16
click at [775, 92] on div "In mẫu biên lai tự cấu hình In mẫu tem hàng tự cấu hình theo số lượng (4) PHIẾU…" at bounding box center [801, 614] width 1517 height 1154
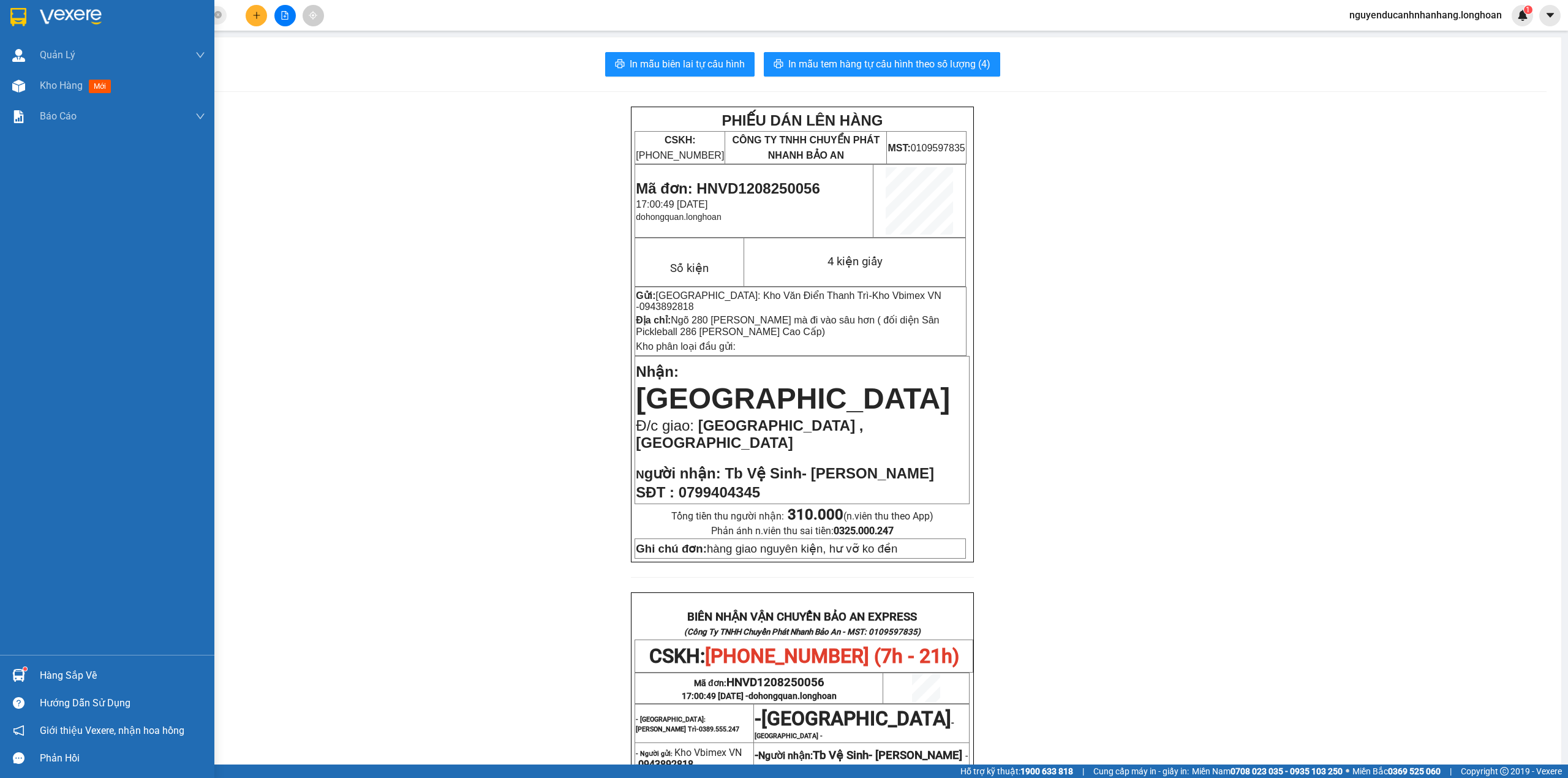
click at [32, 8] on div at bounding box center [107, 19] width 214 height 40
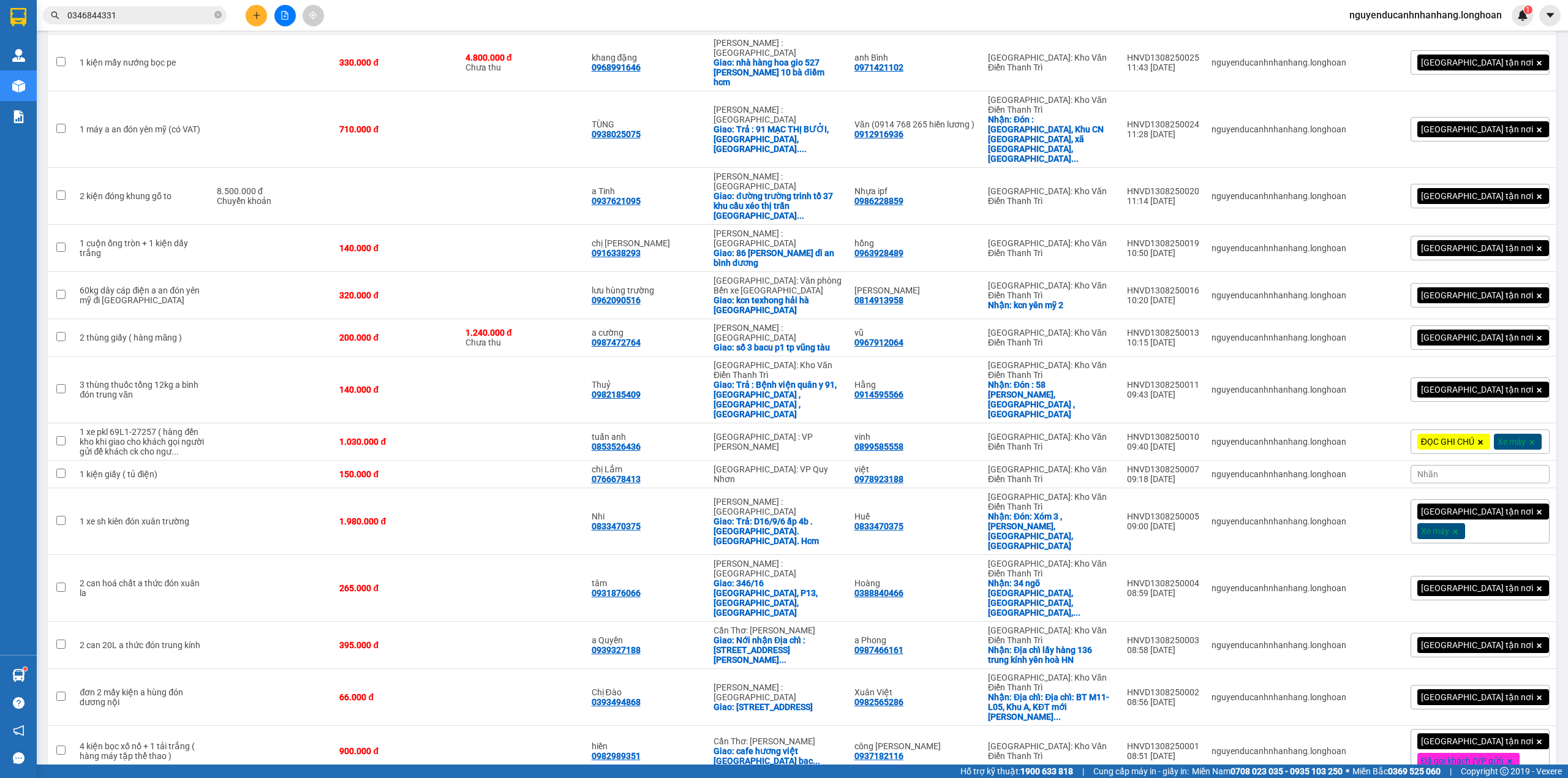
scroll to position [1810, 0]
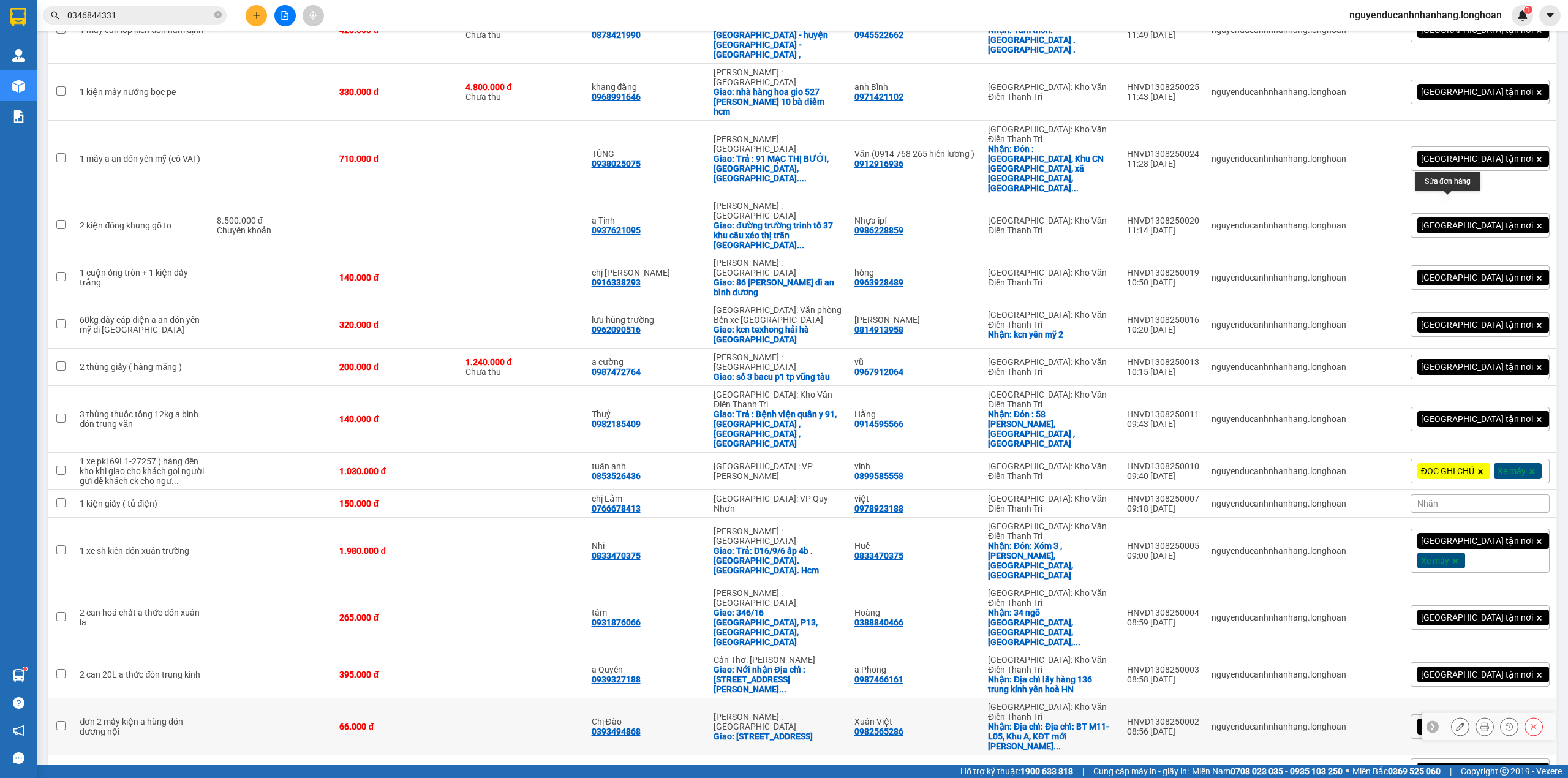
click at [1456, 723] on icon at bounding box center [1460, 727] width 8 height 8
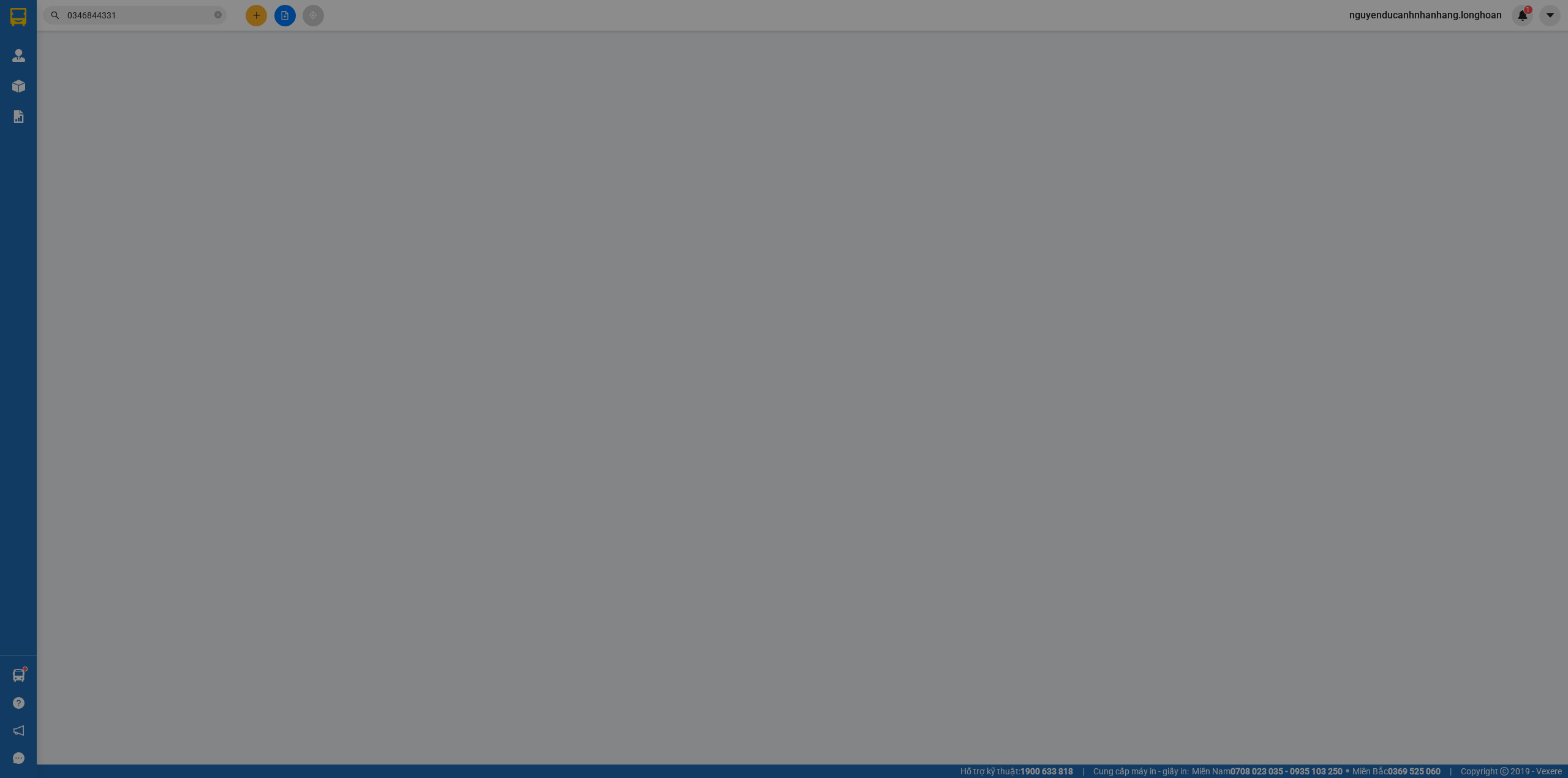
type input "0982565286"
type input "Xuân Việt"
checkbox input "true"
type input "Địa chỉ: Địa chỉ: BT M11-L05, Khu A, KĐT mới [GEOGRAPHIC_DATA], [GEOGRAPHIC_DAT…"
type input "0393494868"
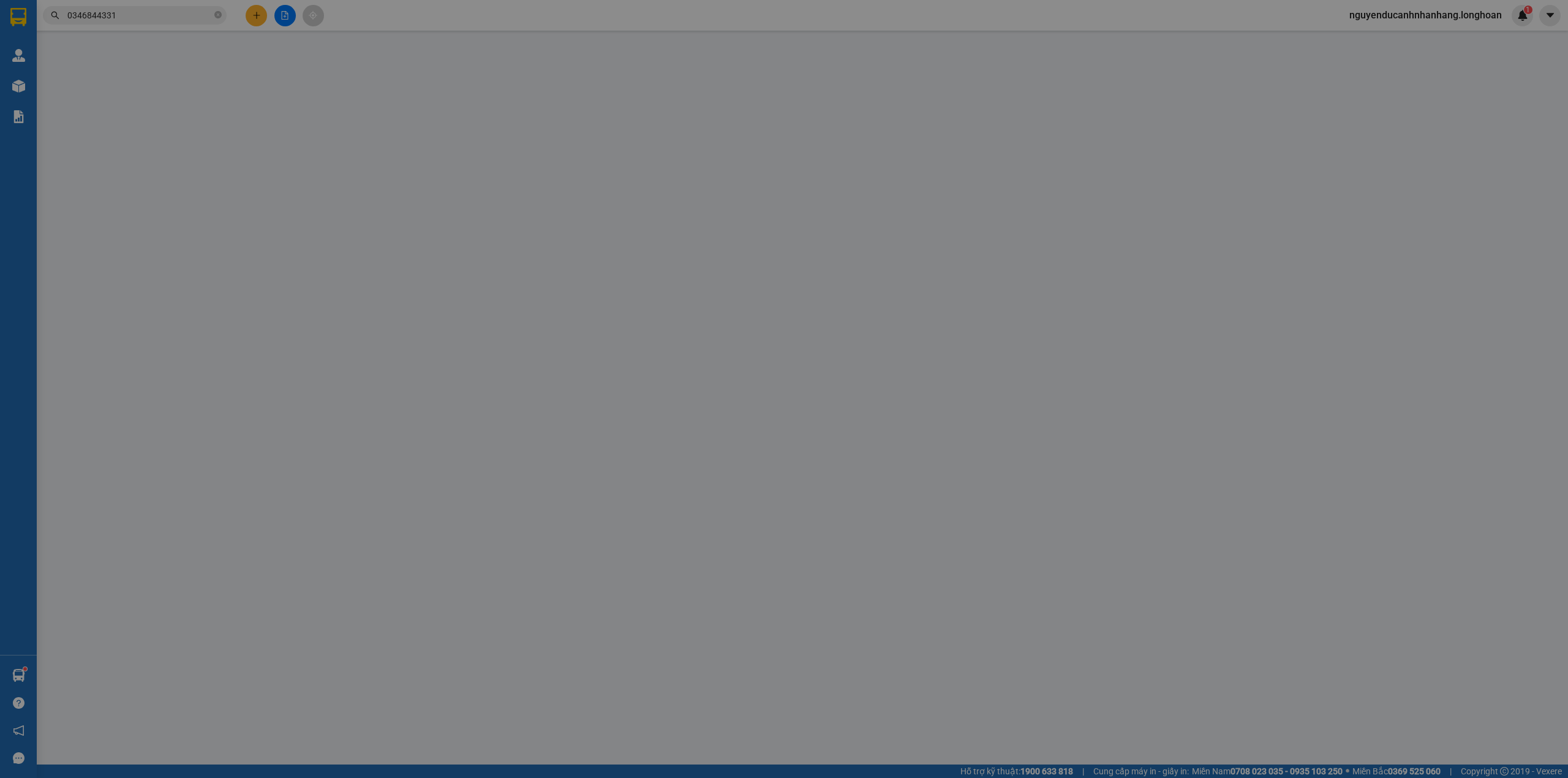
type input "Chị Đào"
checkbox input "true"
type input "đường số 3, [GEOGRAPHIC_DATA], [GEOGRAPHIC_DATA], [GEOGRAPHIC_DATA]"
type input "0359507193 gọi [PERSON_NAME] gửi bill về đây )"
type input "66.000"
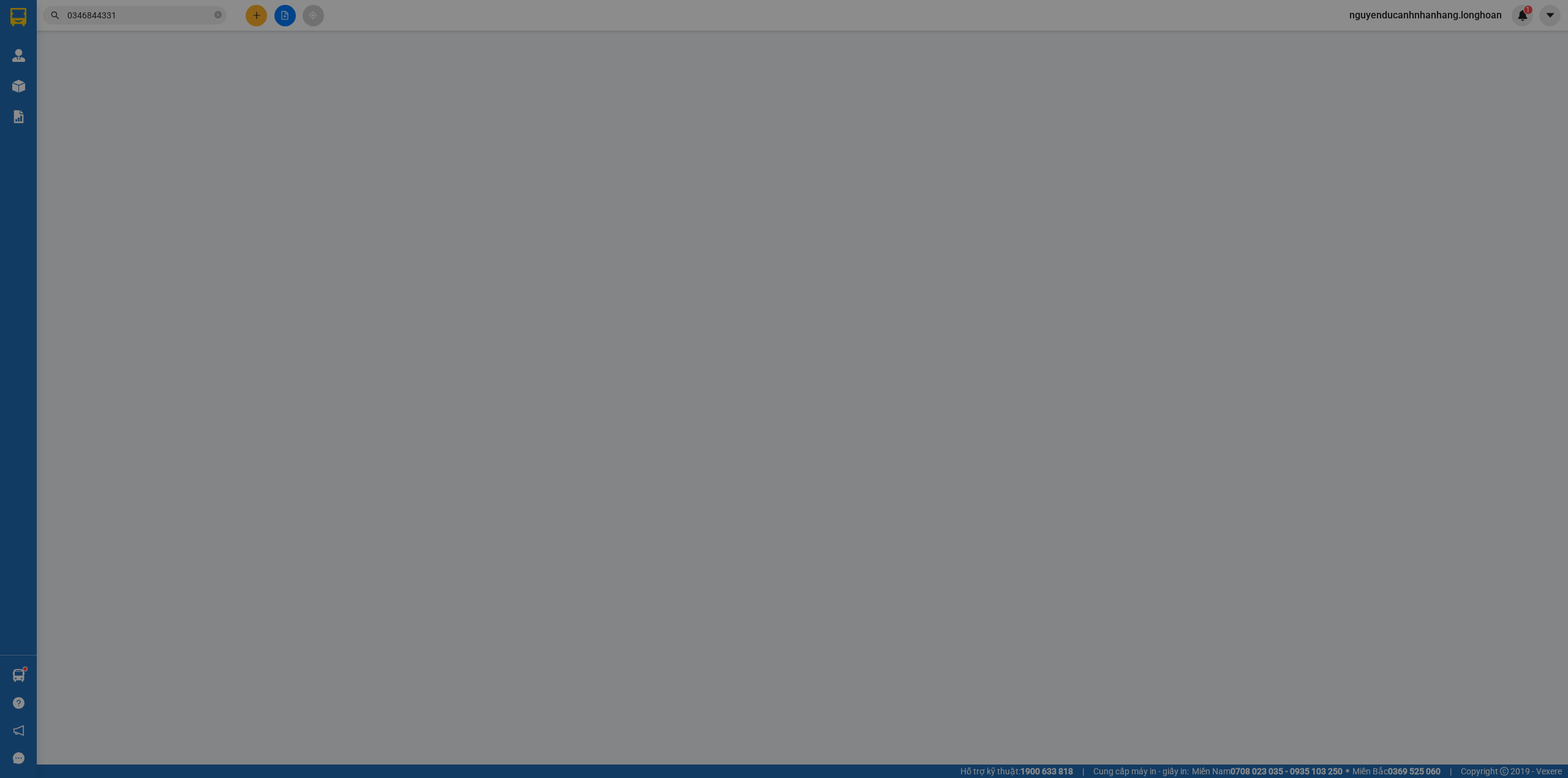
type input "66.000"
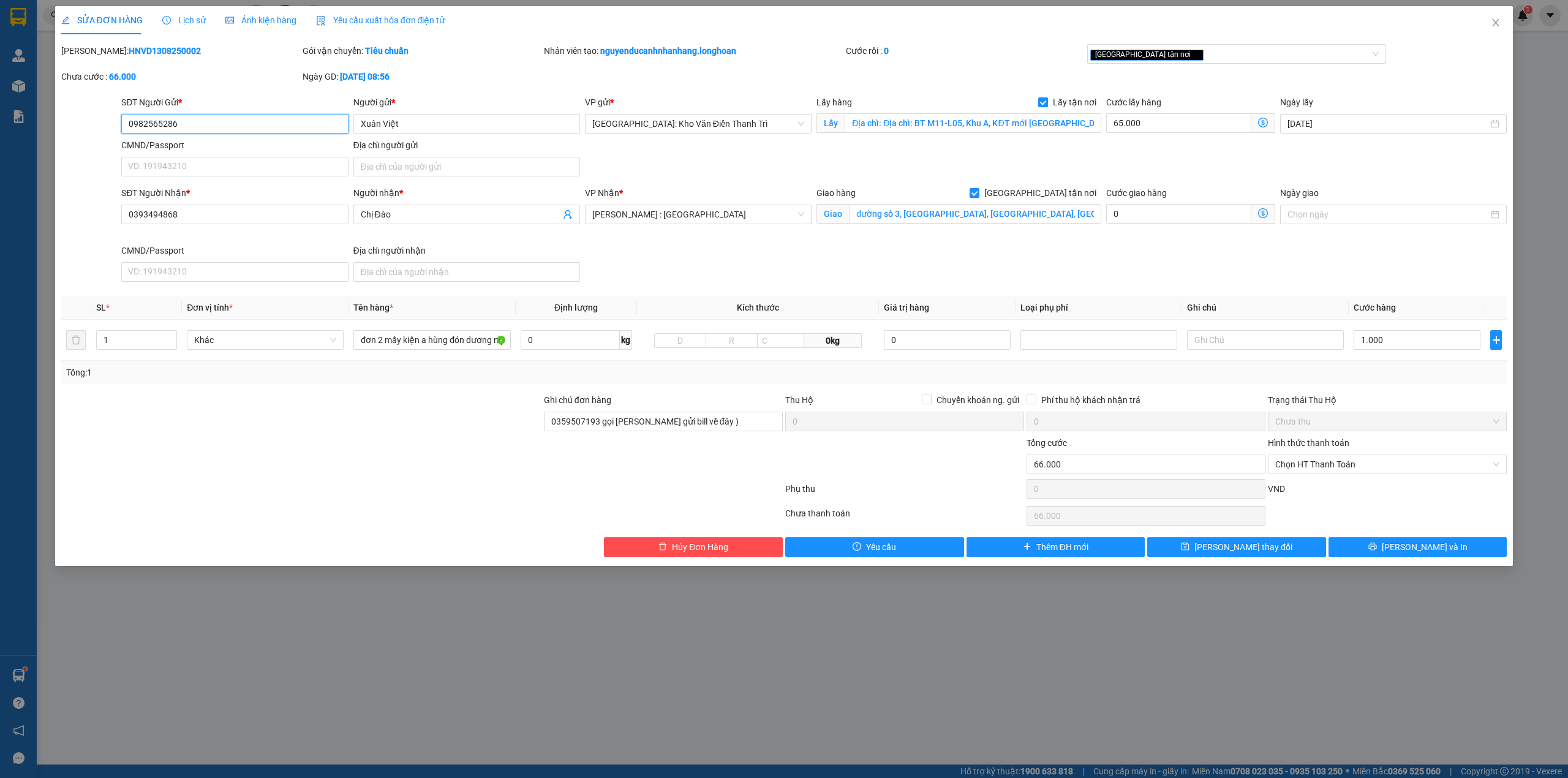
click at [207, 122] on input "0982565286" at bounding box center [234, 123] width 227 height 19
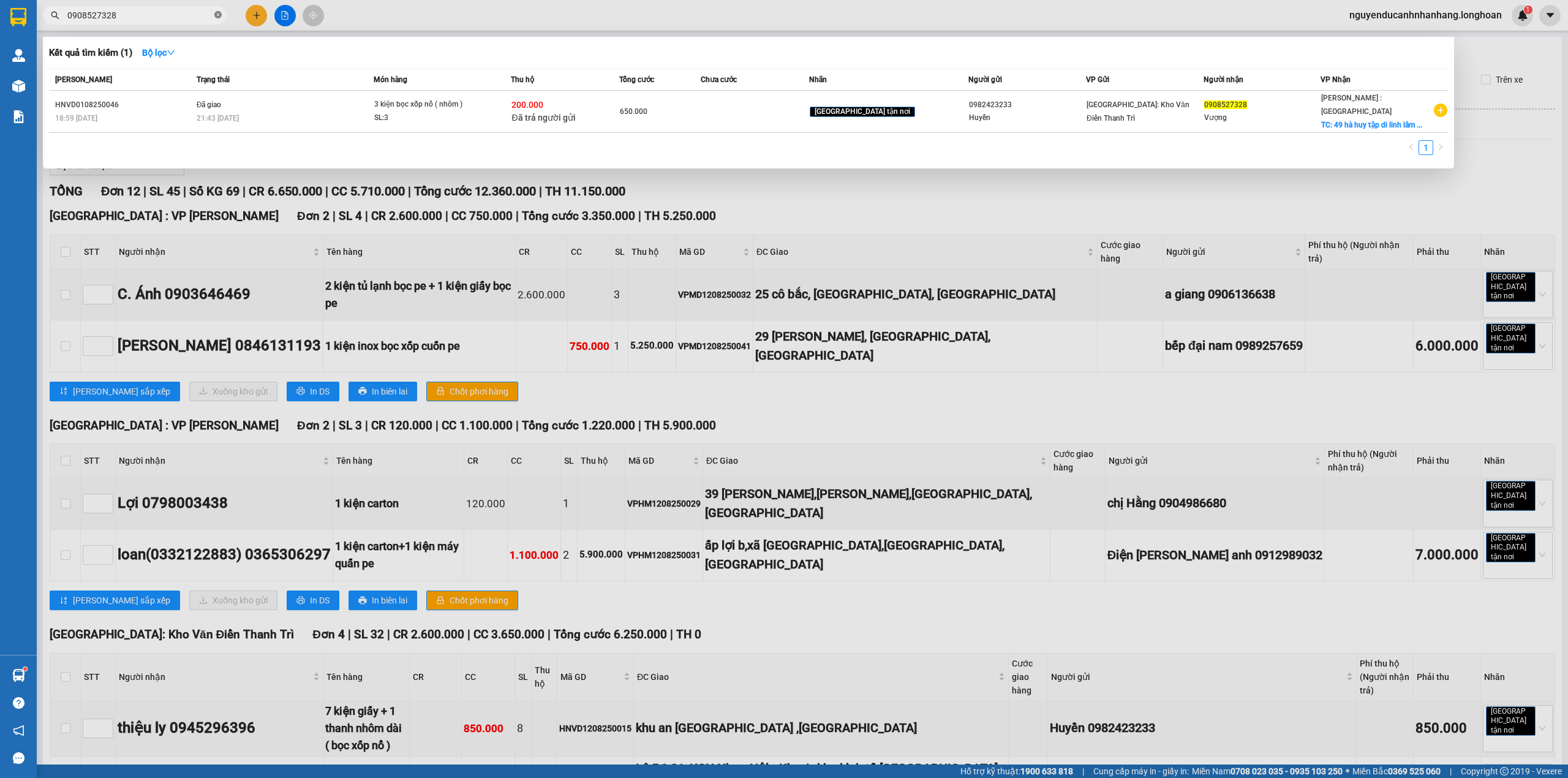
click at [216, 17] on icon "close-circle" at bounding box center [218, 15] width 7 height 7
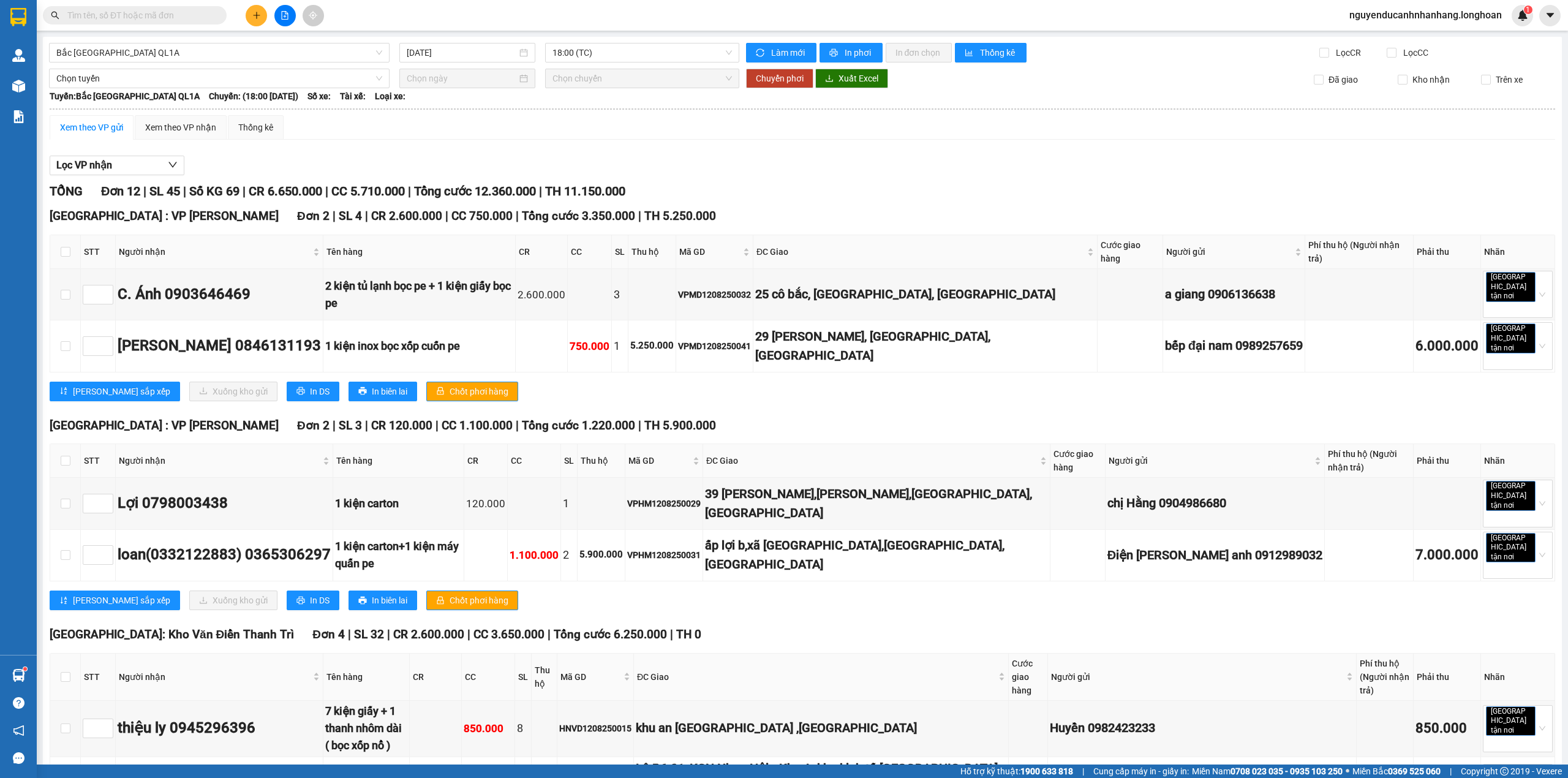
click at [168, 18] on input "text" at bounding box center [139, 15] width 144 height 14
click at [138, 10] on input "text" at bounding box center [139, 15] width 144 height 14
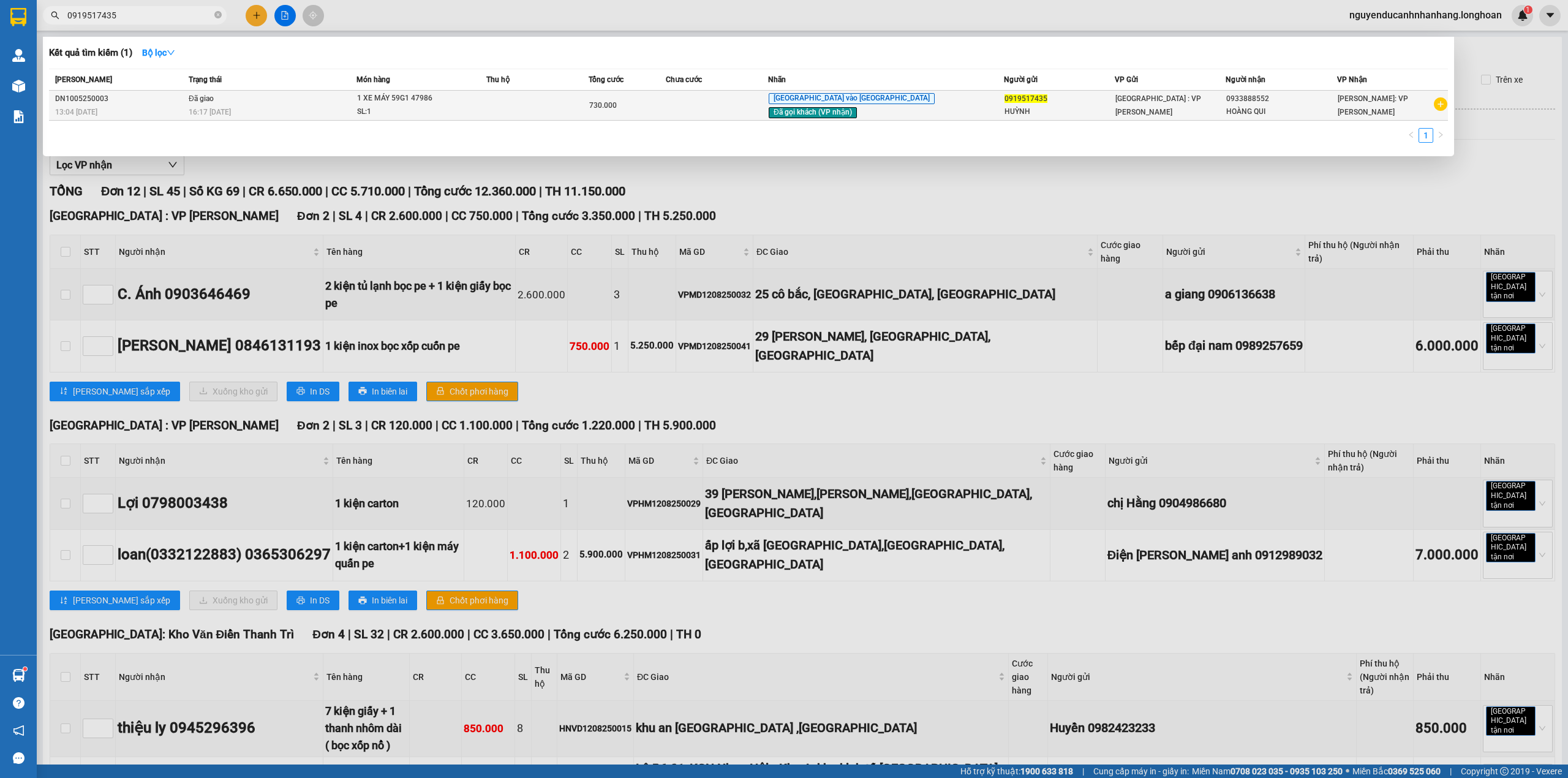
type input "0919517435"
click at [356, 109] on div "16:17 [DATE]" at bounding box center [272, 112] width 167 height 14
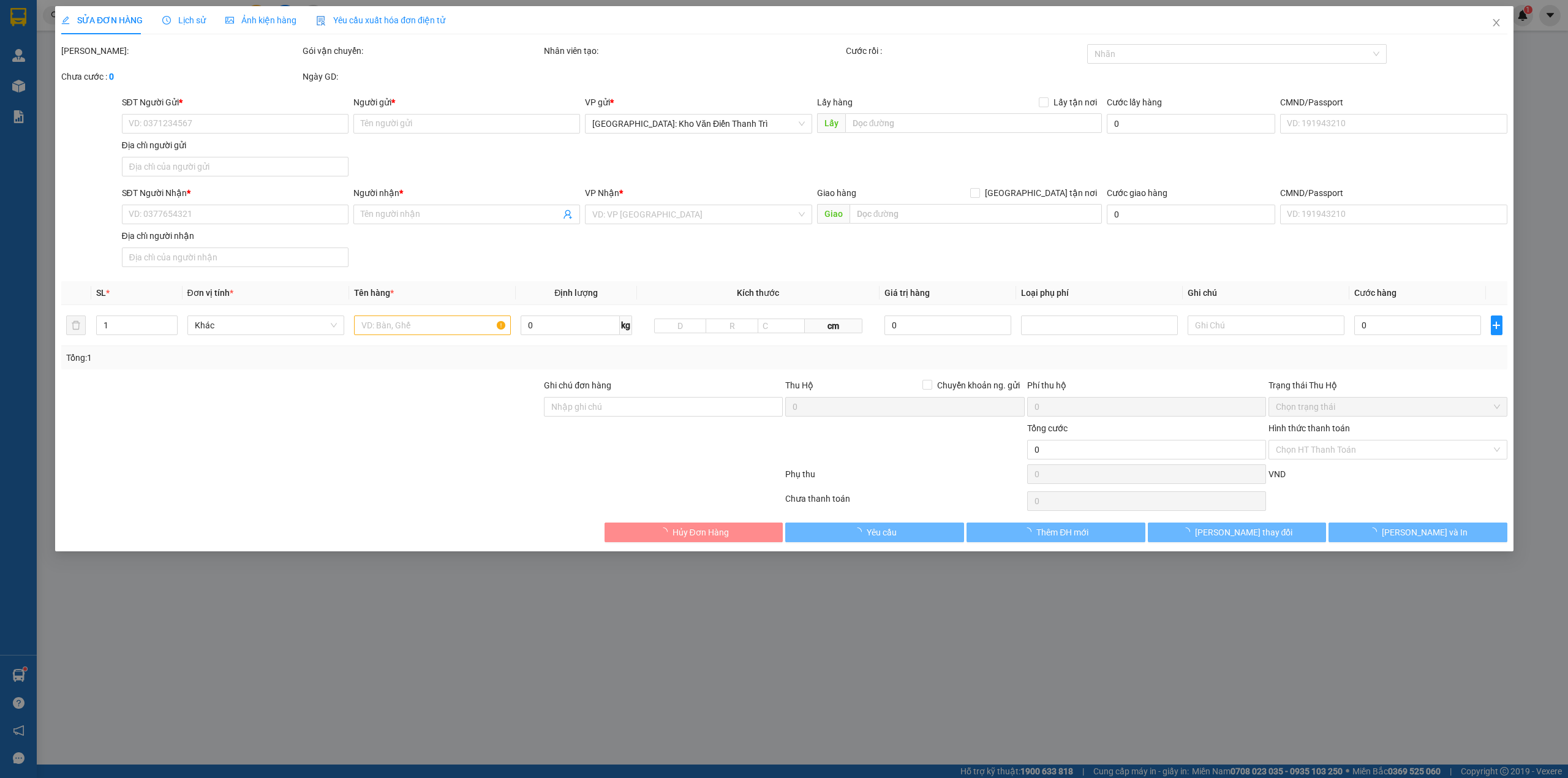
type input "0919517435"
type input "HUỲNH"
type input "0933888552"
type input "HOÀNG QUI"
type input "1 chìa khoá,1 gương"
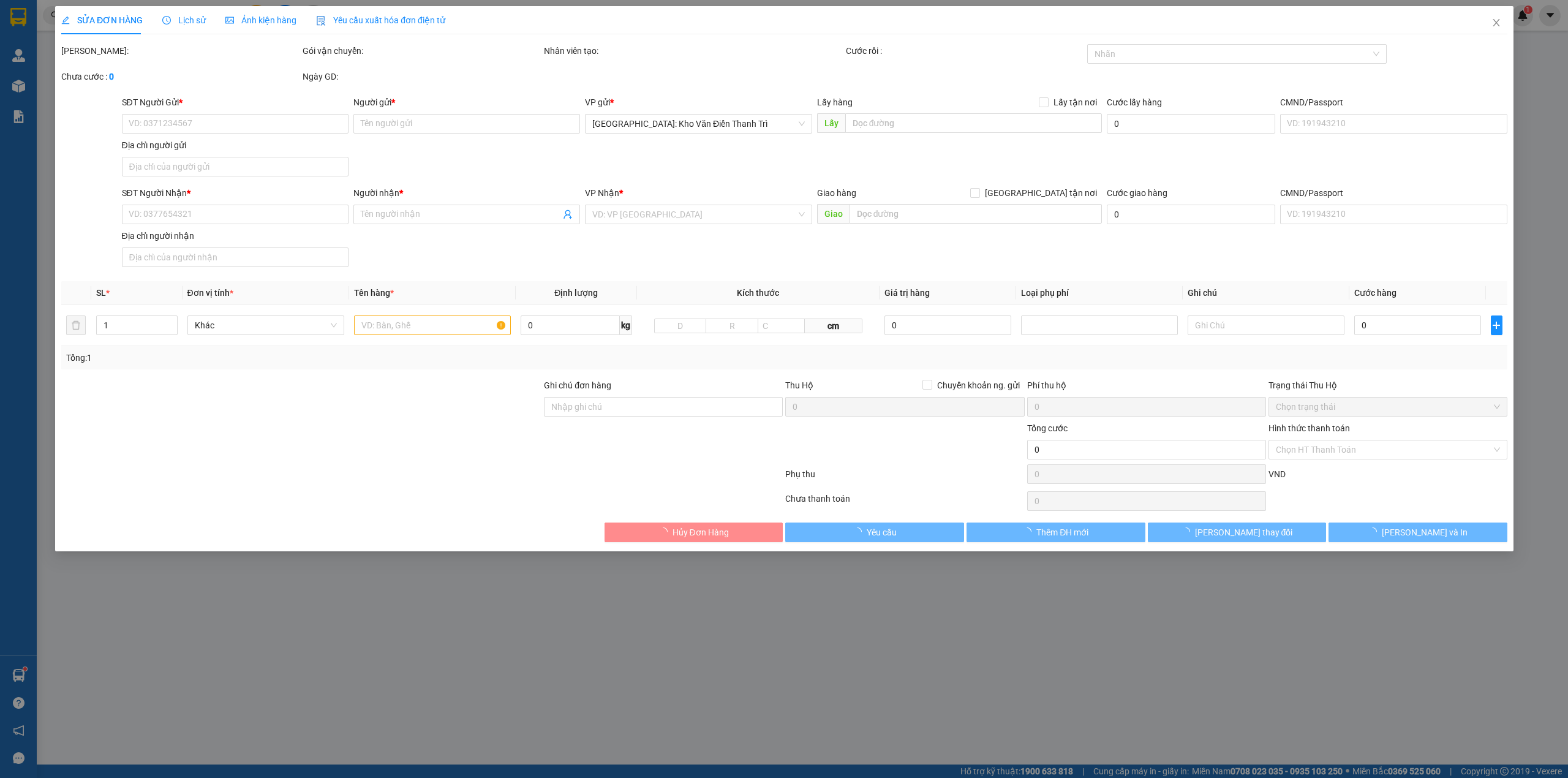
type input "730.000"
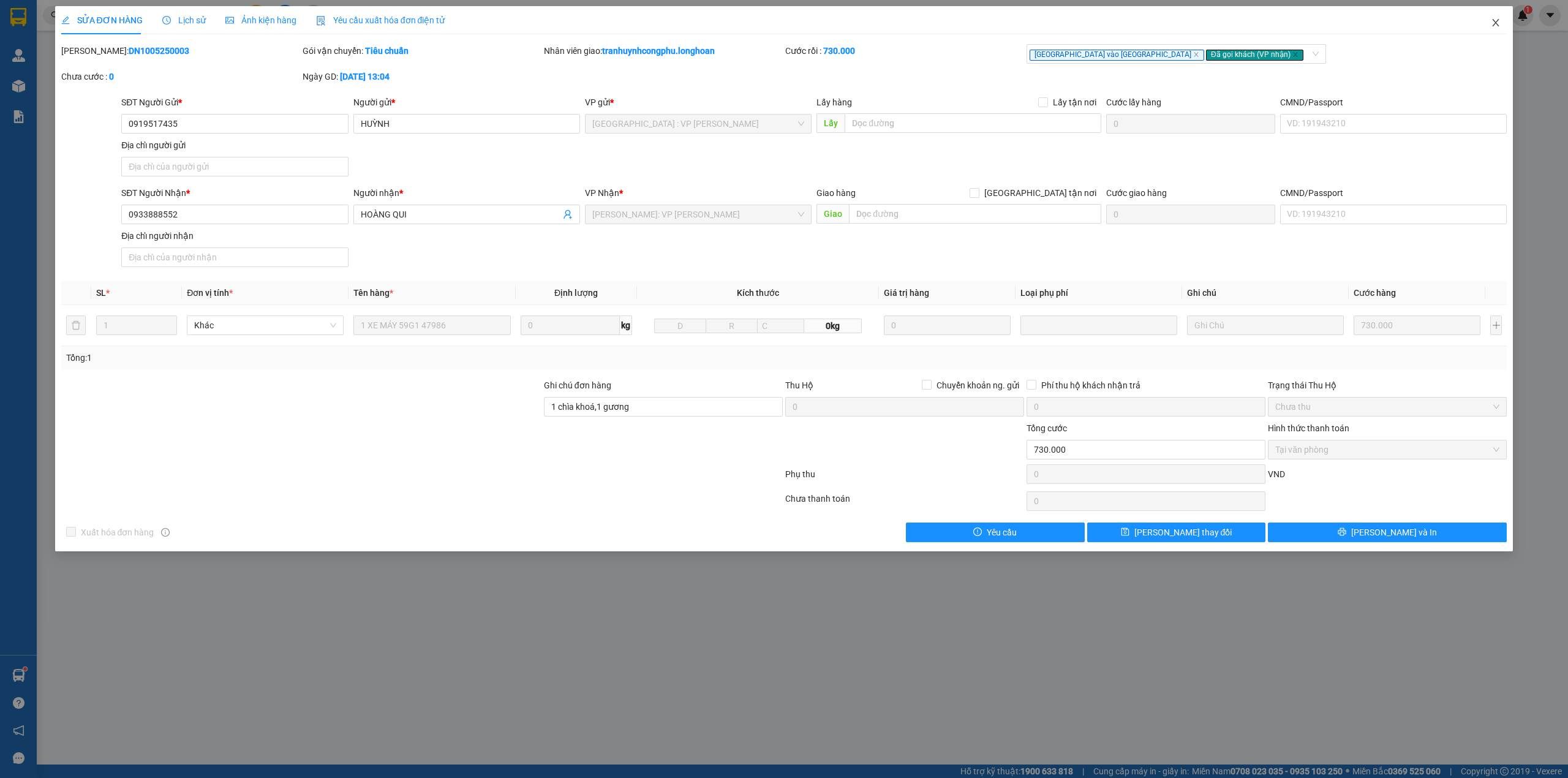
click at [1491, 25] on icon "close" at bounding box center [1495, 22] width 10 height 10
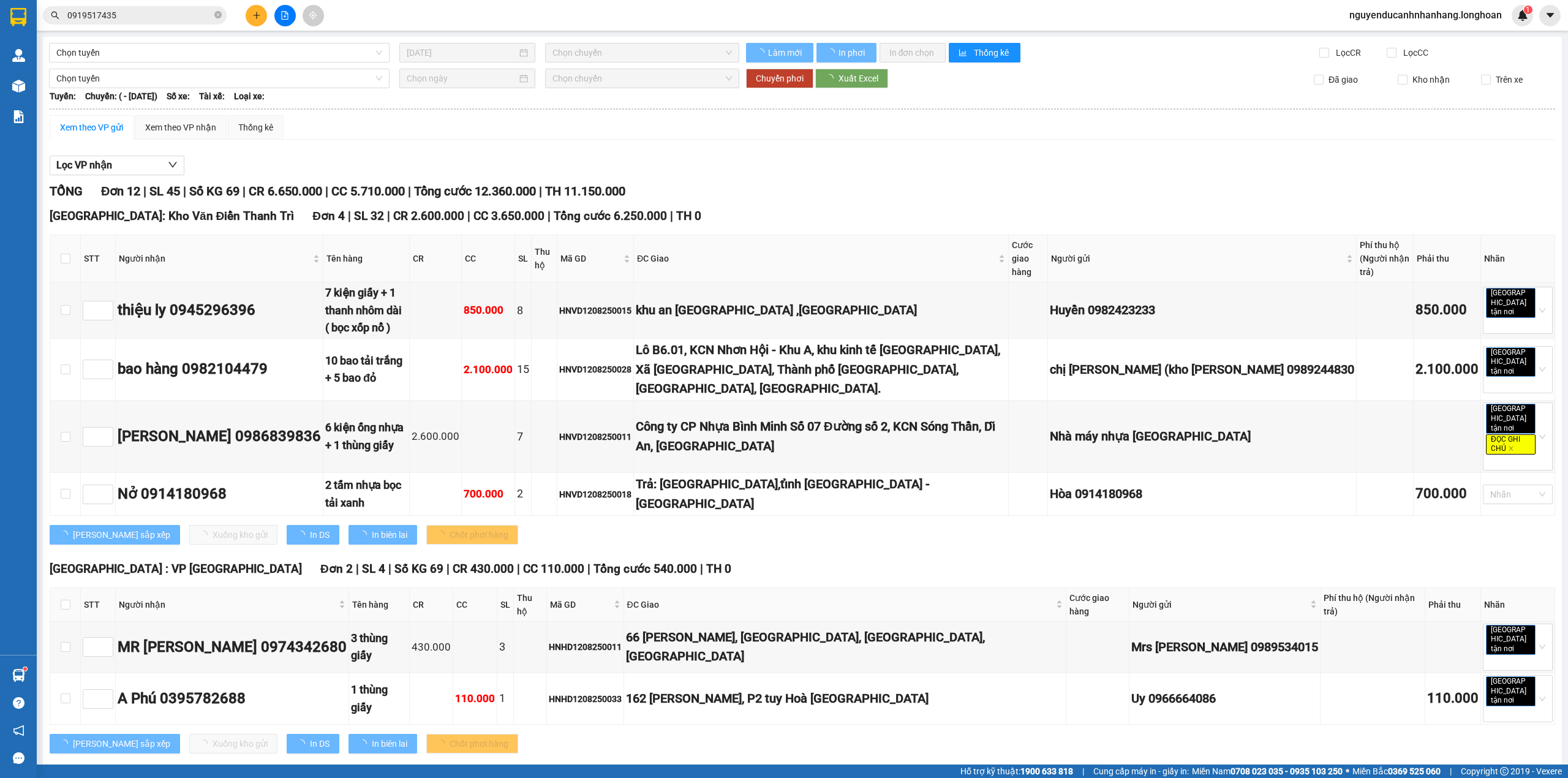
click at [153, 17] on input "0919517435" at bounding box center [139, 15] width 144 height 14
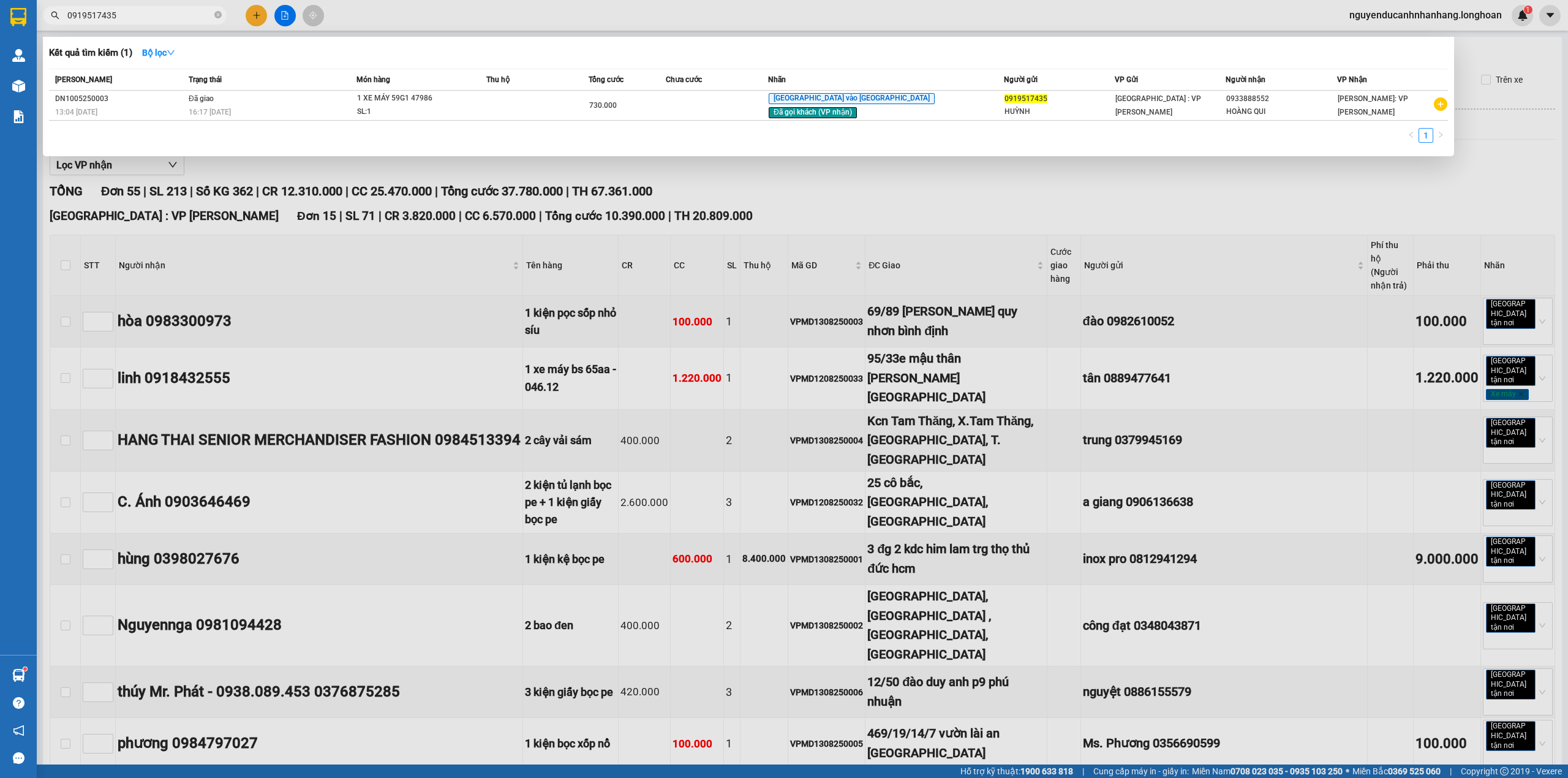
click at [914, 231] on div at bounding box center [784, 389] width 1568 height 778
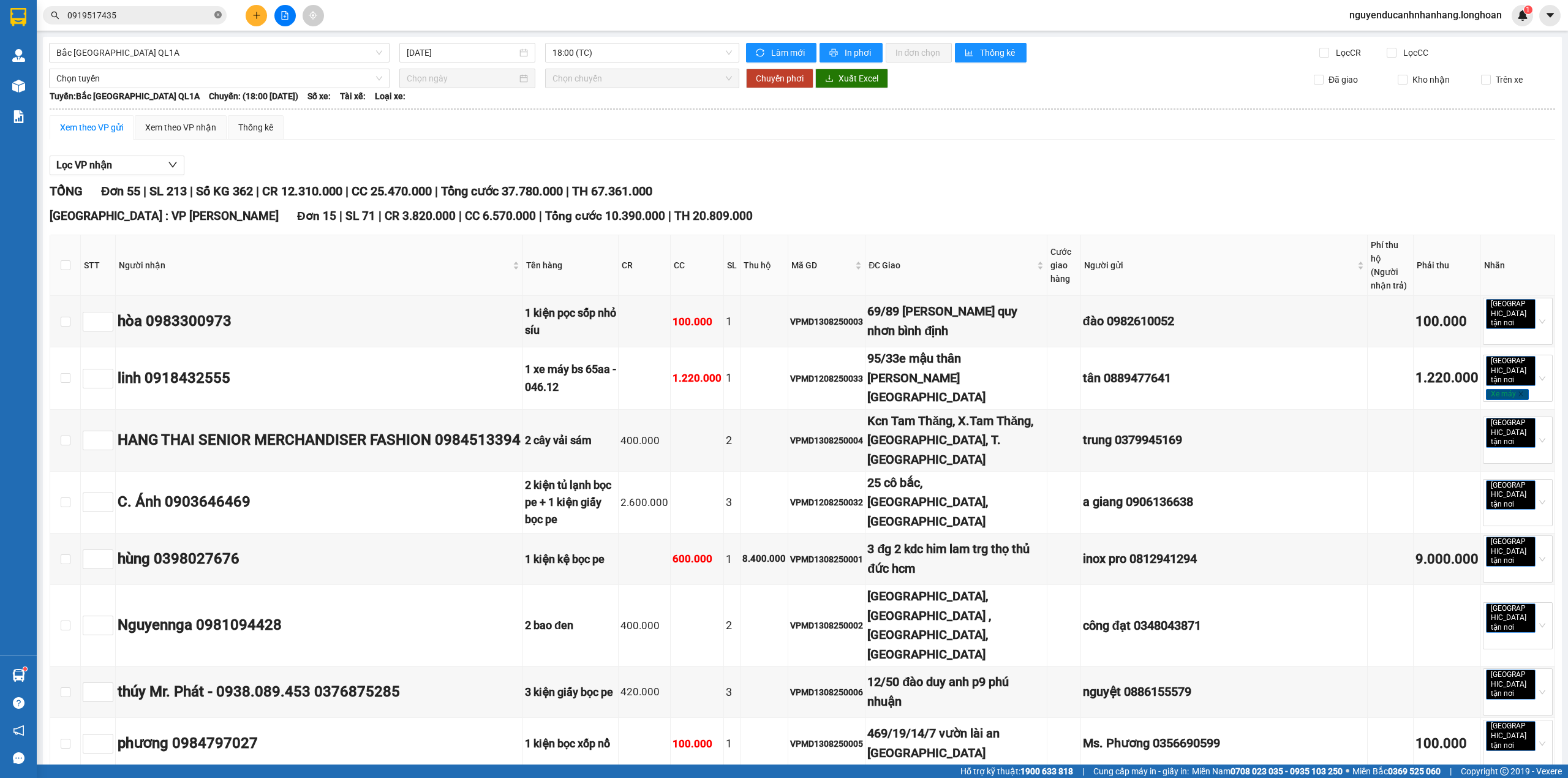
click at [217, 12] on icon "close-circle" at bounding box center [218, 15] width 7 height 7
click at [185, 14] on input "text" at bounding box center [139, 15] width 144 height 14
paste input "0933601671"
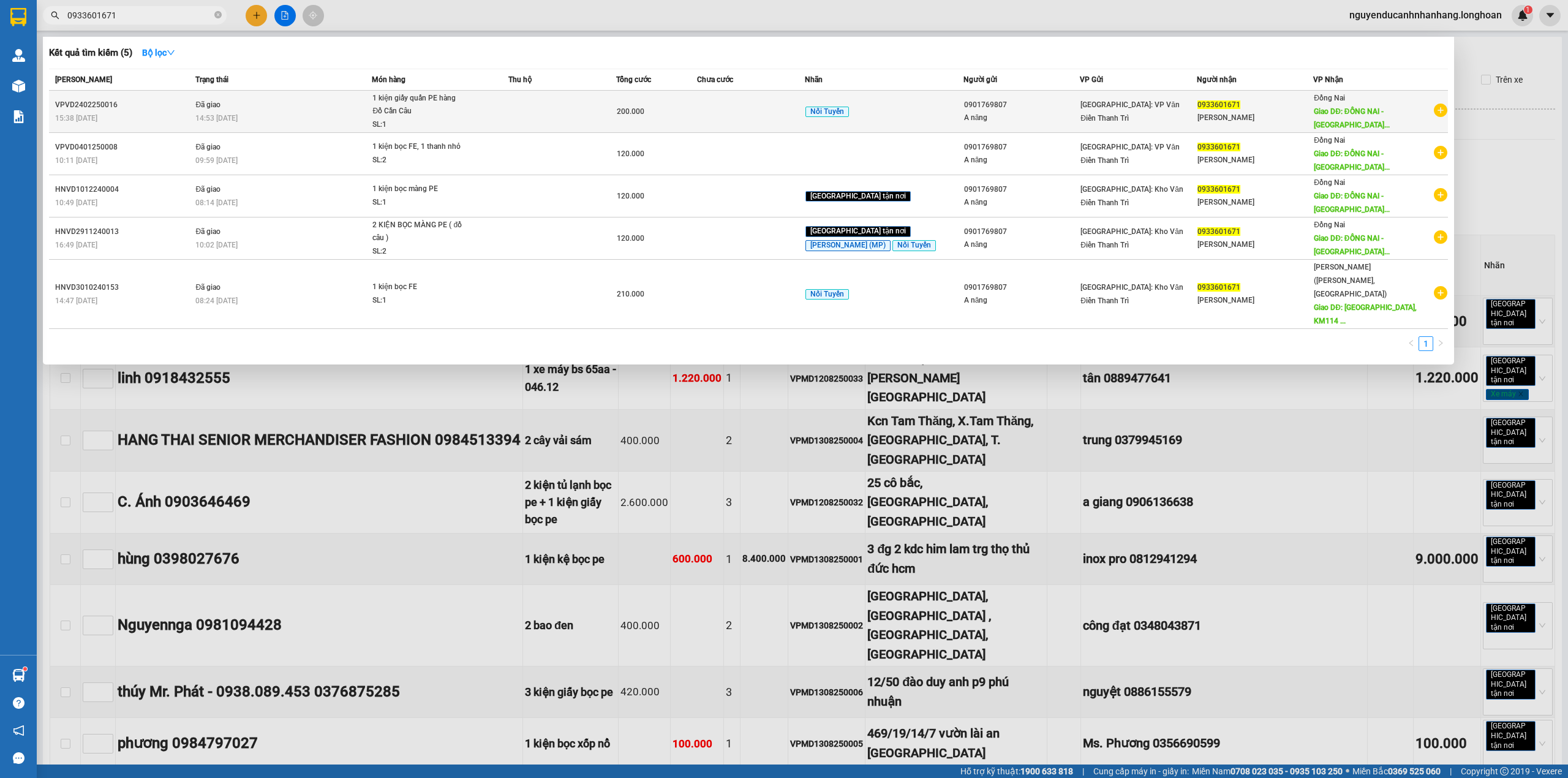
type input "0933601671"
click at [1106, 104] on td "[GEOGRAPHIC_DATA]: VP Văn Điển Thanh Trì" at bounding box center [1138, 112] width 117 height 42
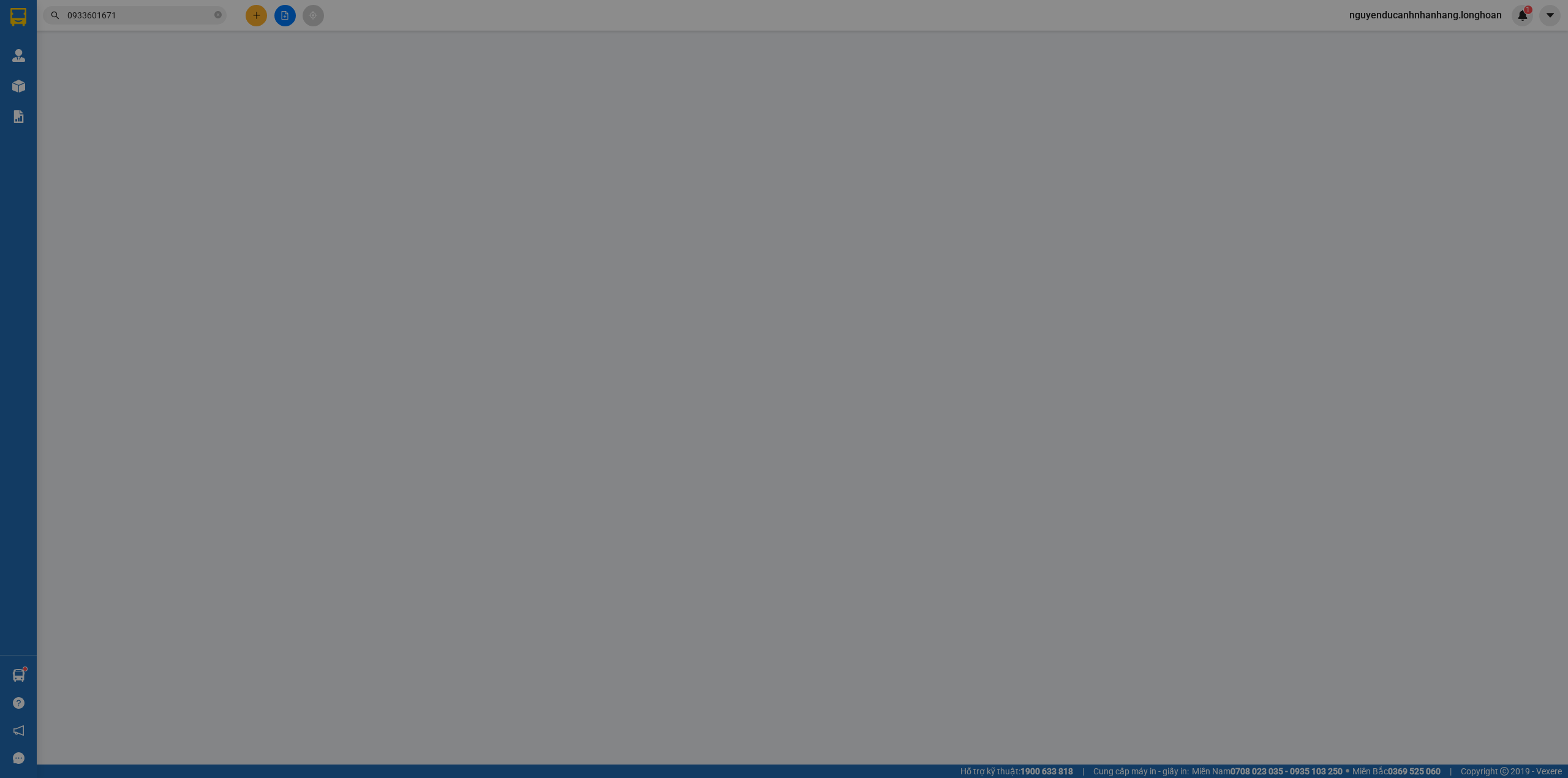
type input "0901769807"
type input "A năng"
type input "0933601671"
type input "minh luân"
type input "ĐỒNG NAI - CHỢ ĐỊNH QUÁN KM 114- QL20"
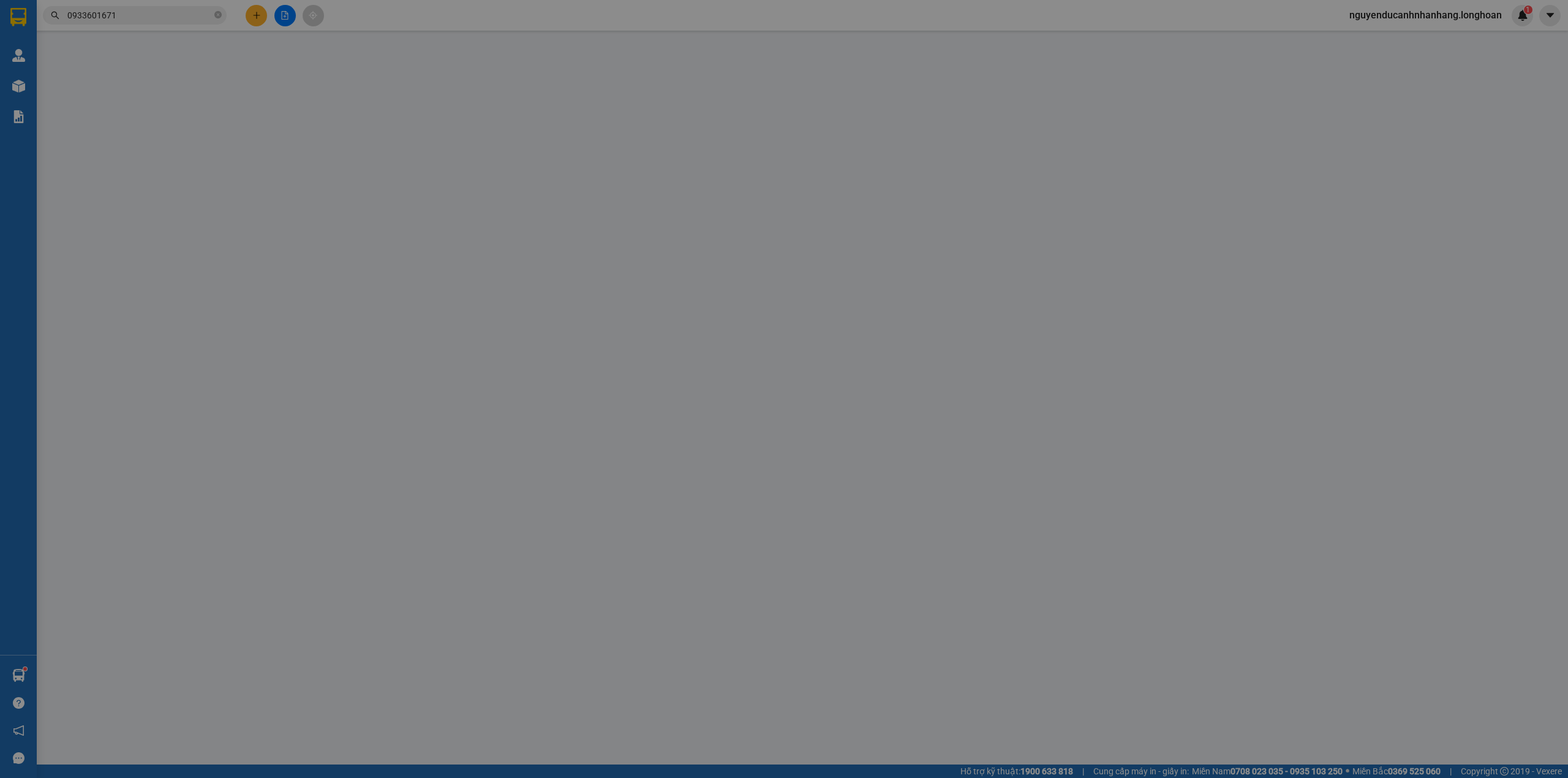
type input "200.000"
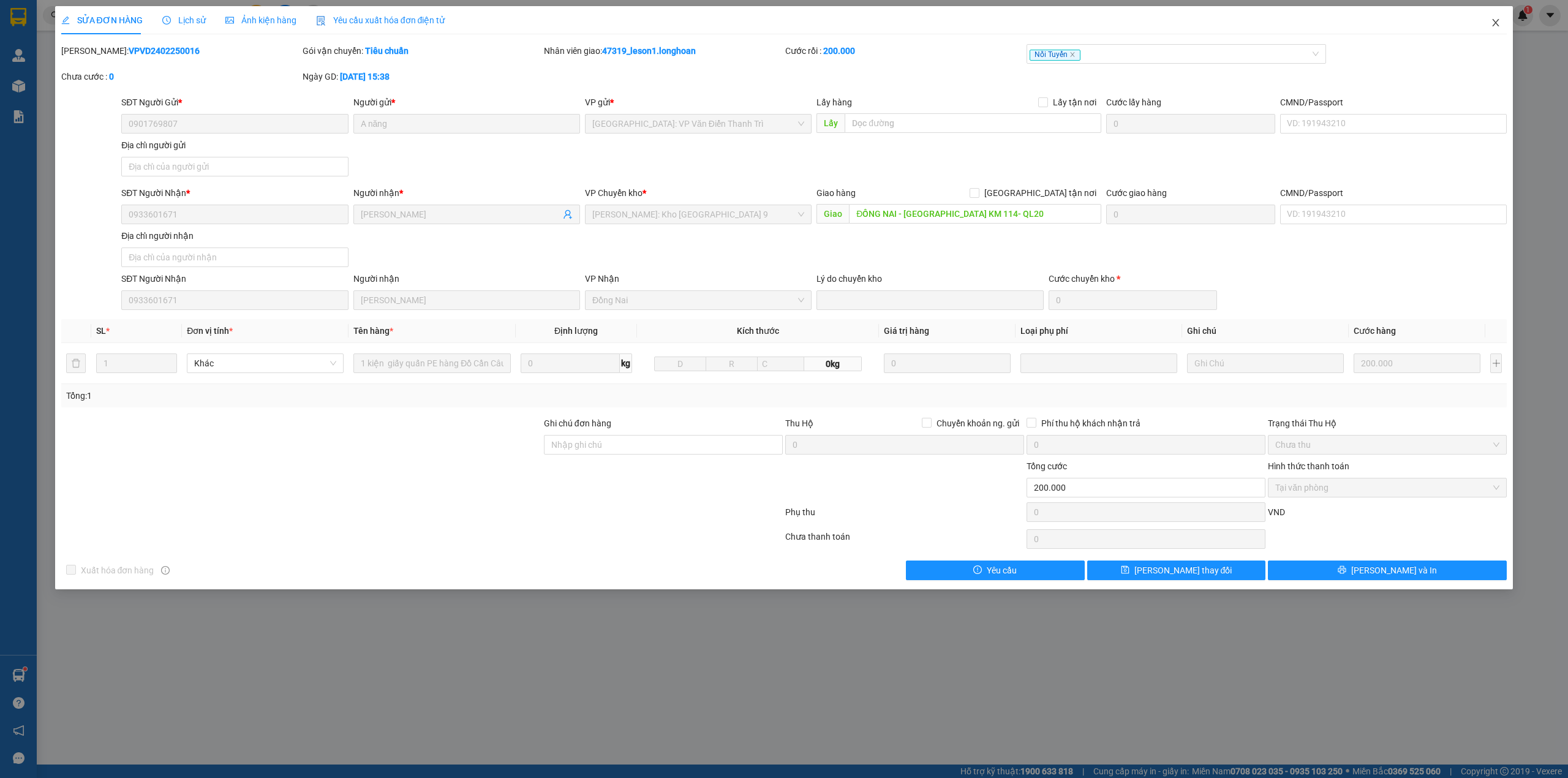
click at [1495, 27] on icon "close" at bounding box center [1495, 22] width 10 height 10
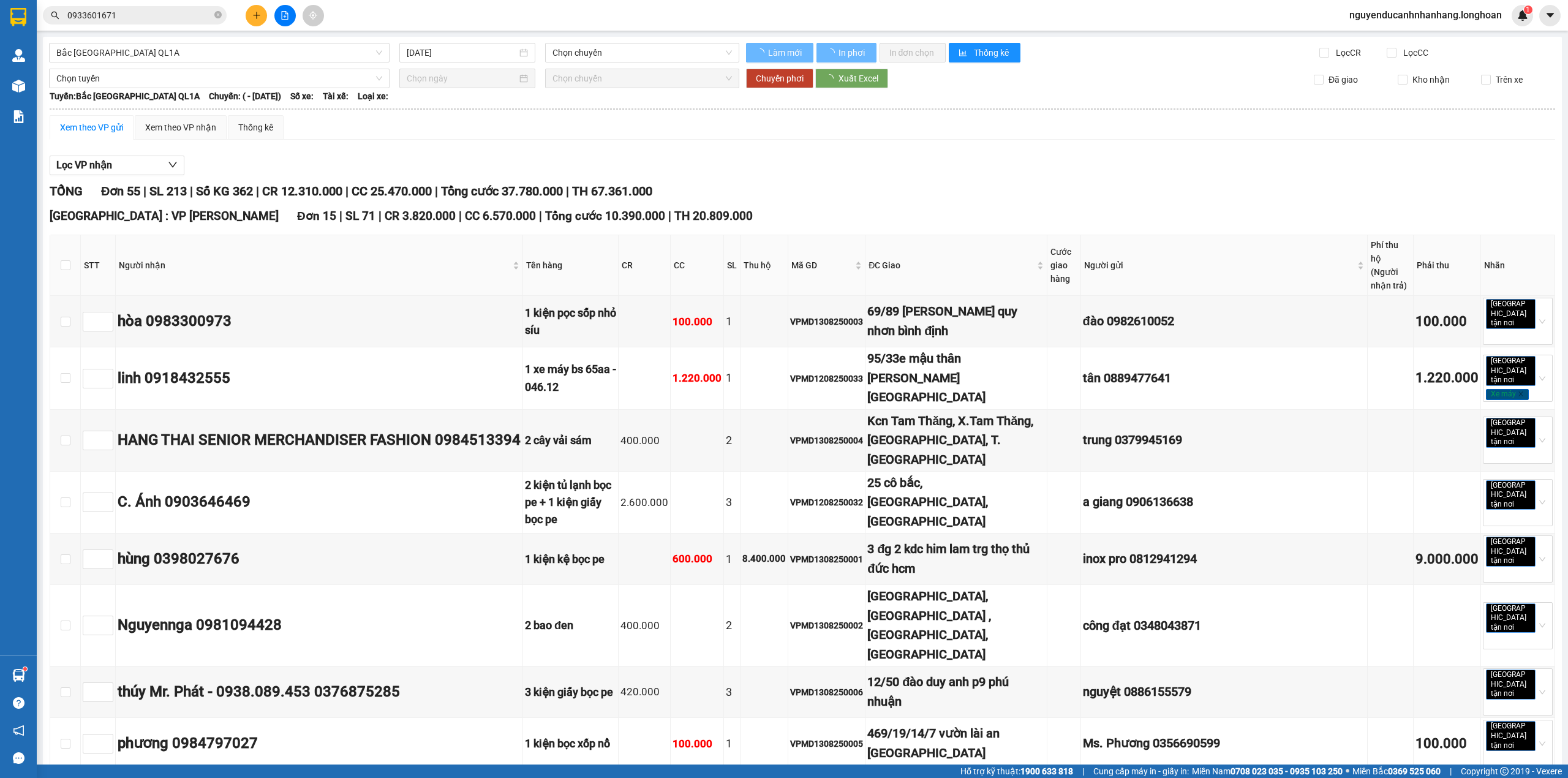
click at [147, 16] on input "0933601671" at bounding box center [139, 15] width 144 height 14
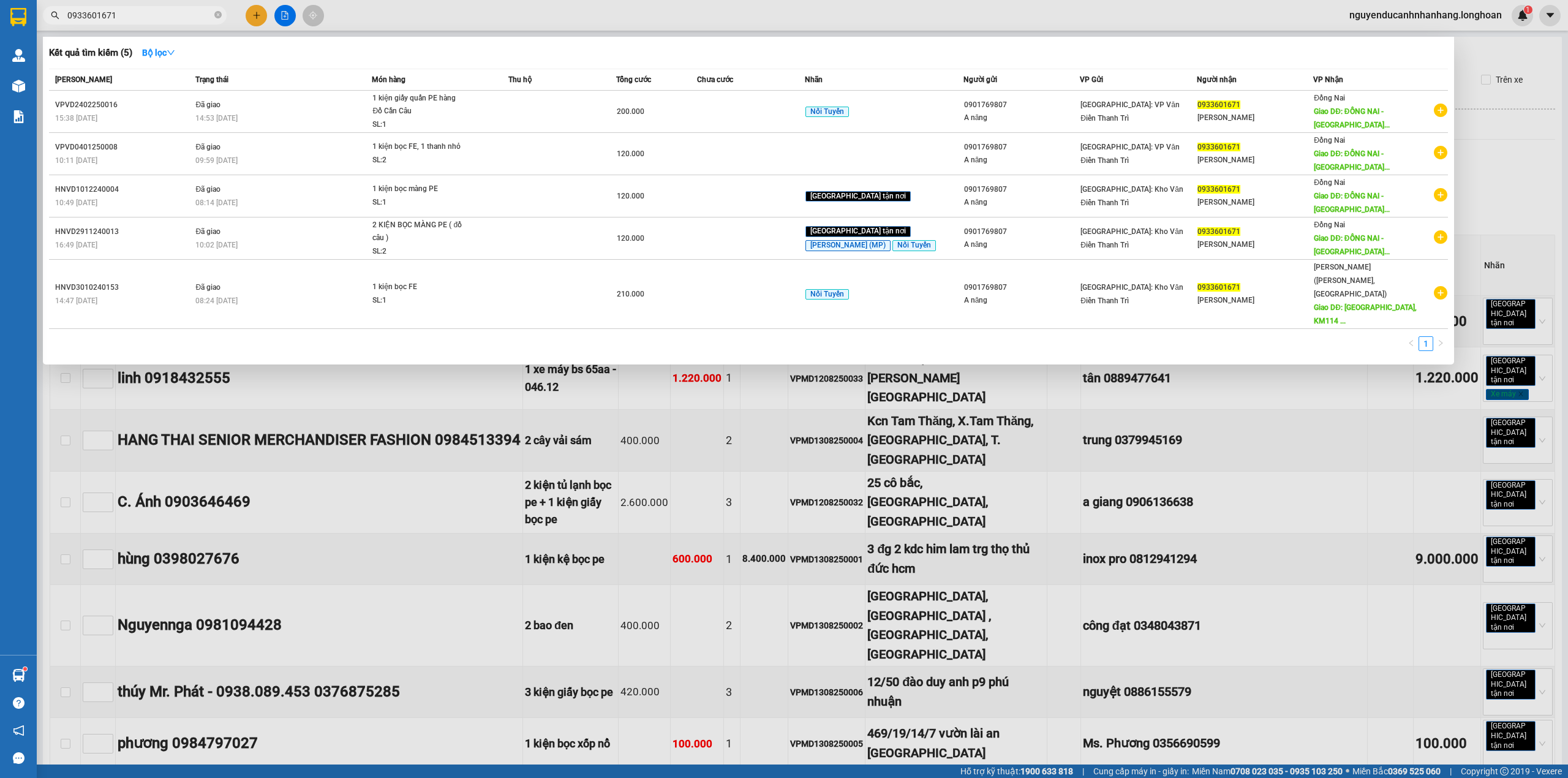
click at [263, 11] on div at bounding box center [784, 389] width 1568 height 778
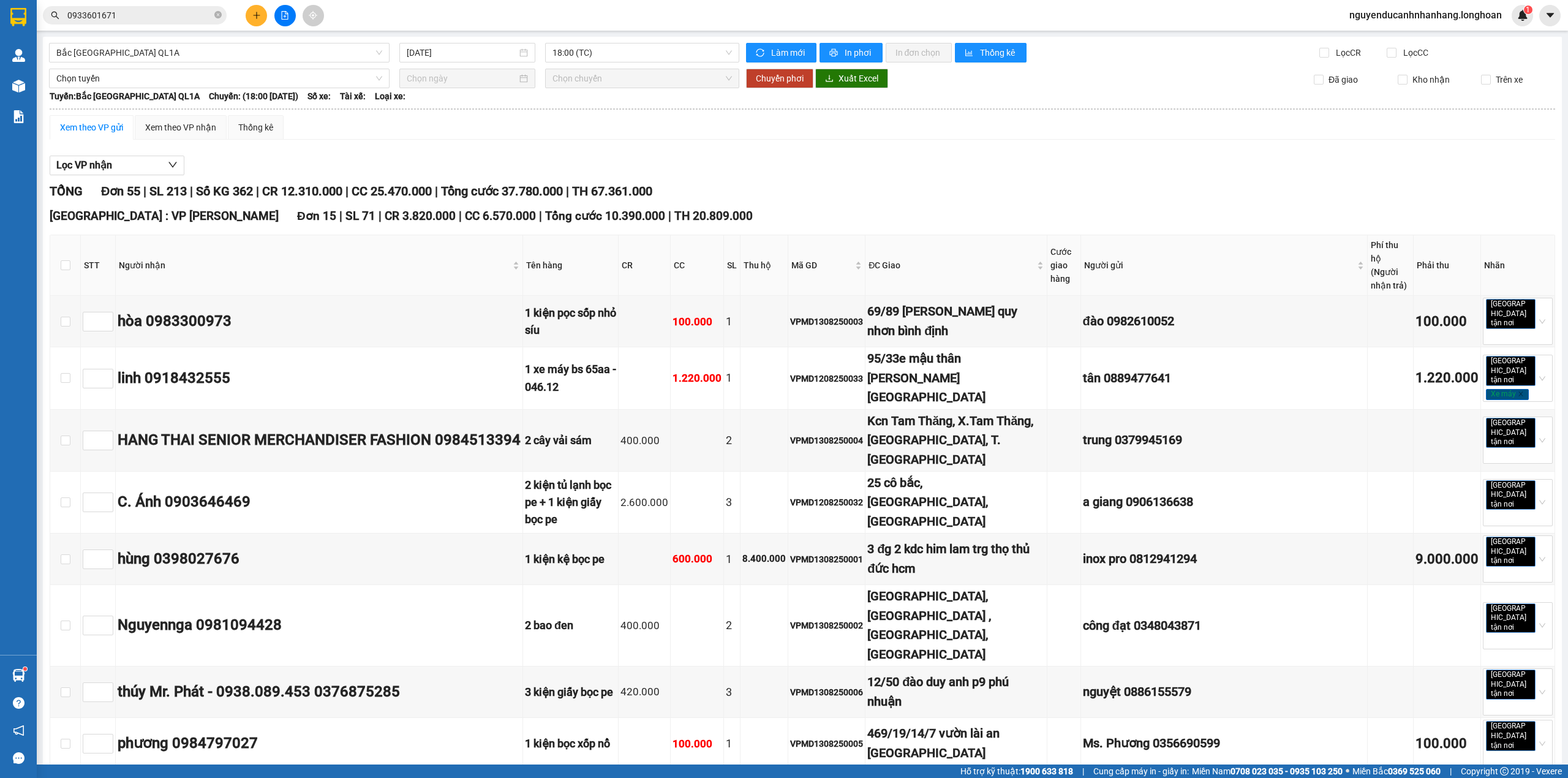
click at [262, 21] on button at bounding box center [256, 15] width 21 height 21
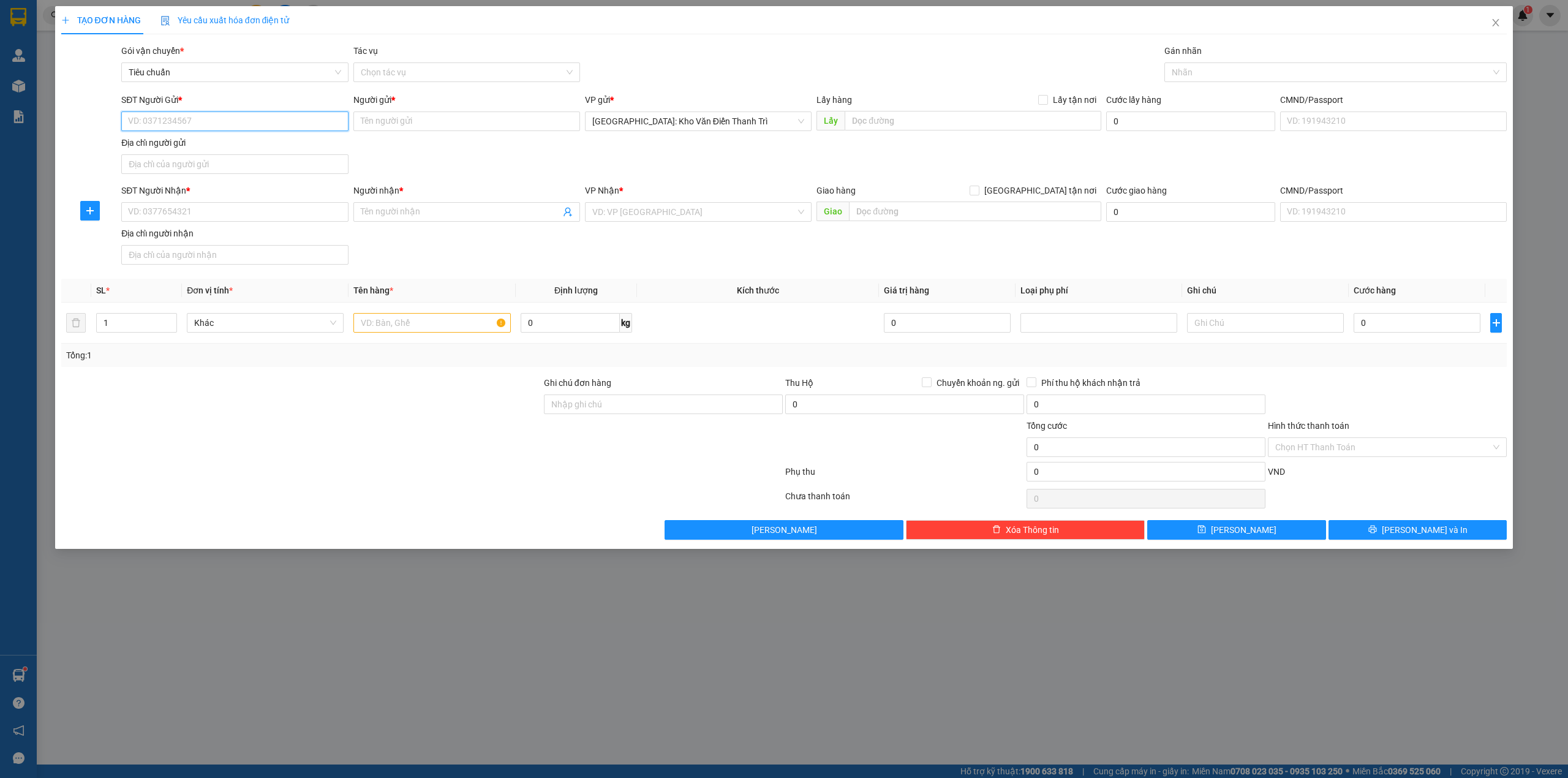
click at [222, 115] on input "SĐT Người Gửi *" at bounding box center [234, 120] width 227 height 19
type input "0921606368"
click at [255, 140] on div "0921606368 - đức" at bounding box center [234, 146] width 212 height 14
type input "đức"
checkbox input "true"
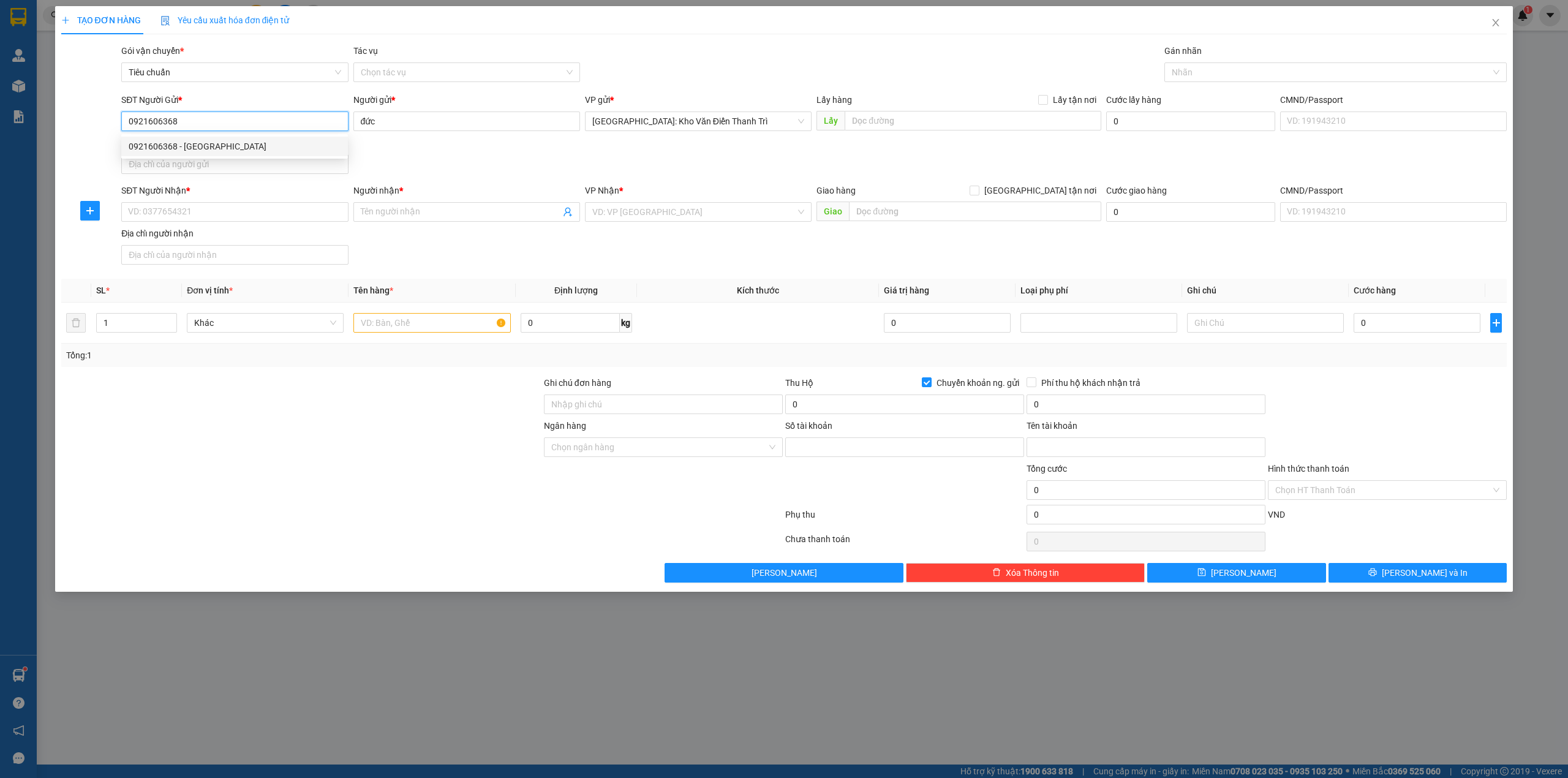
type input "0373839352"
type input "Hoàng Trọng Đức"
type input "0921606368"
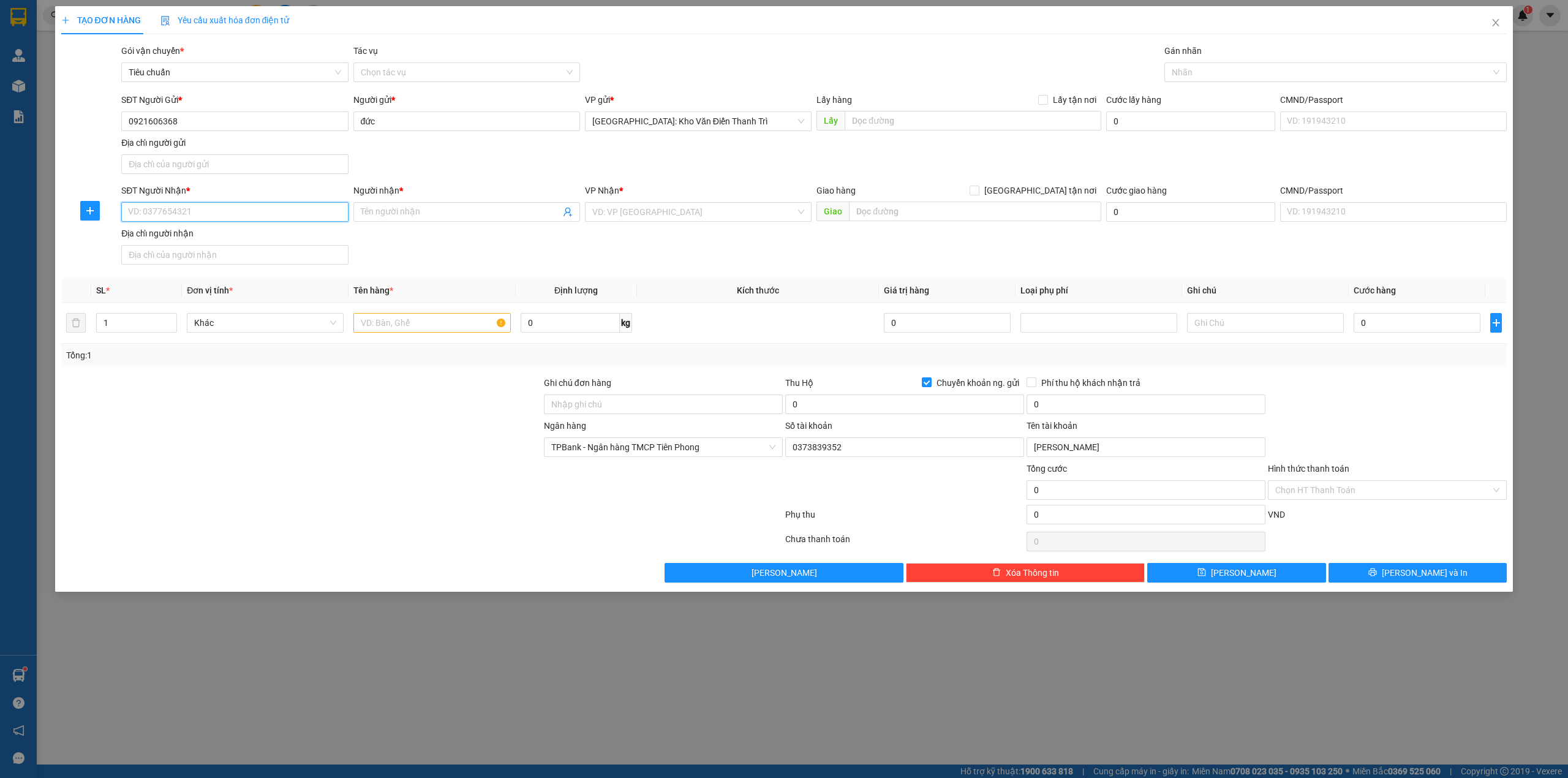
click at [212, 216] on input "SĐT Người Nhận *" at bounding box center [234, 212] width 227 height 19
click at [268, 236] on div "0948211012 - như ý" at bounding box center [234, 238] width 212 height 14
type input "0948211012"
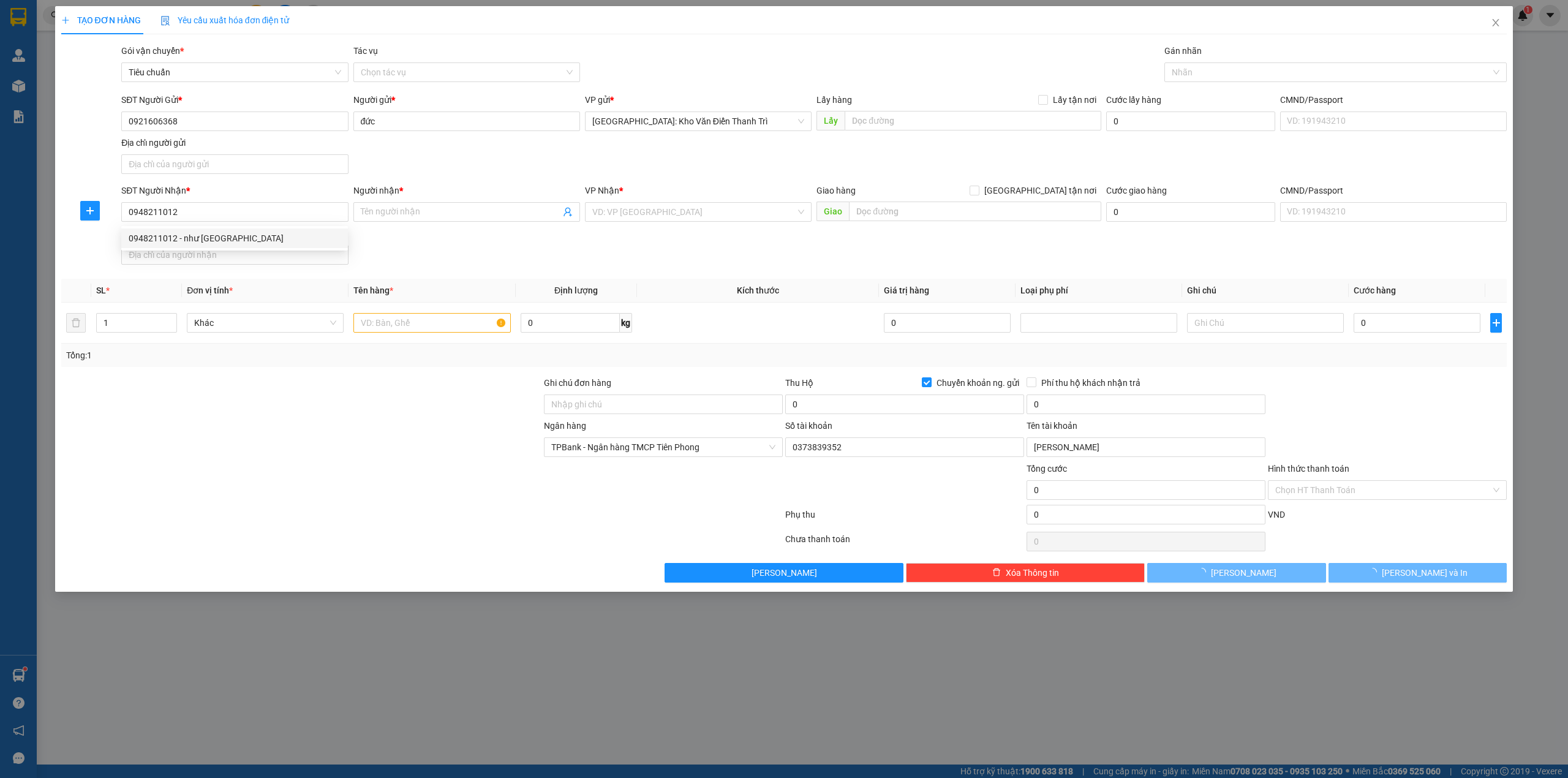
click at [347, 246] on div "Địa chỉ người nhận" at bounding box center [234, 236] width 227 height 18
type input "như ý"
checkbox input "true"
type input "khu 3/2 tt vĩnh bảo hải phòng"
checkbox input "false"
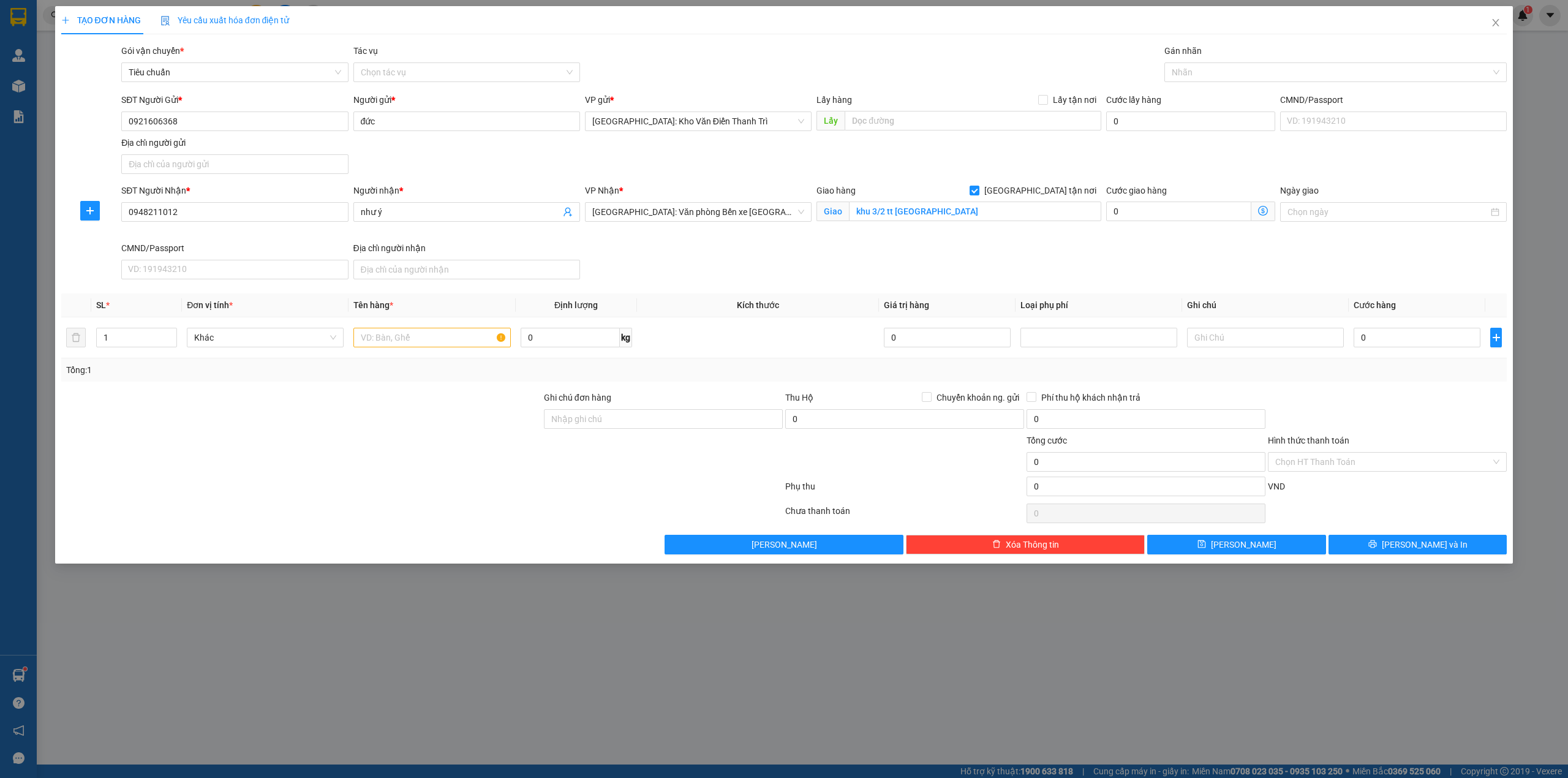
click at [810, 234] on div "VP Nhận * Hải Phòng: Văn phòng Bến xe Thượng Lý" at bounding box center [699, 212] width 232 height 58
click at [1156, 268] on div "SĐT Người Nhận * 0948211012 Người nhận * như ý VP Nhận * Hải Phòng: Văn phòng B…" at bounding box center [813, 234] width 1391 height 100
drag, startPoint x: 1208, startPoint y: 157, endPoint x: 1207, endPoint y: 128, distance: 29.0
click at [1207, 144] on div "SĐT Người Gửi * 0921606368 Người gửi * đức VP gửi * Hà Nội: Kho Văn Điển Thanh …" at bounding box center [813, 135] width 1391 height 86
click at [1206, 56] on div "Gán nhãn" at bounding box center [1335, 53] width 343 height 18
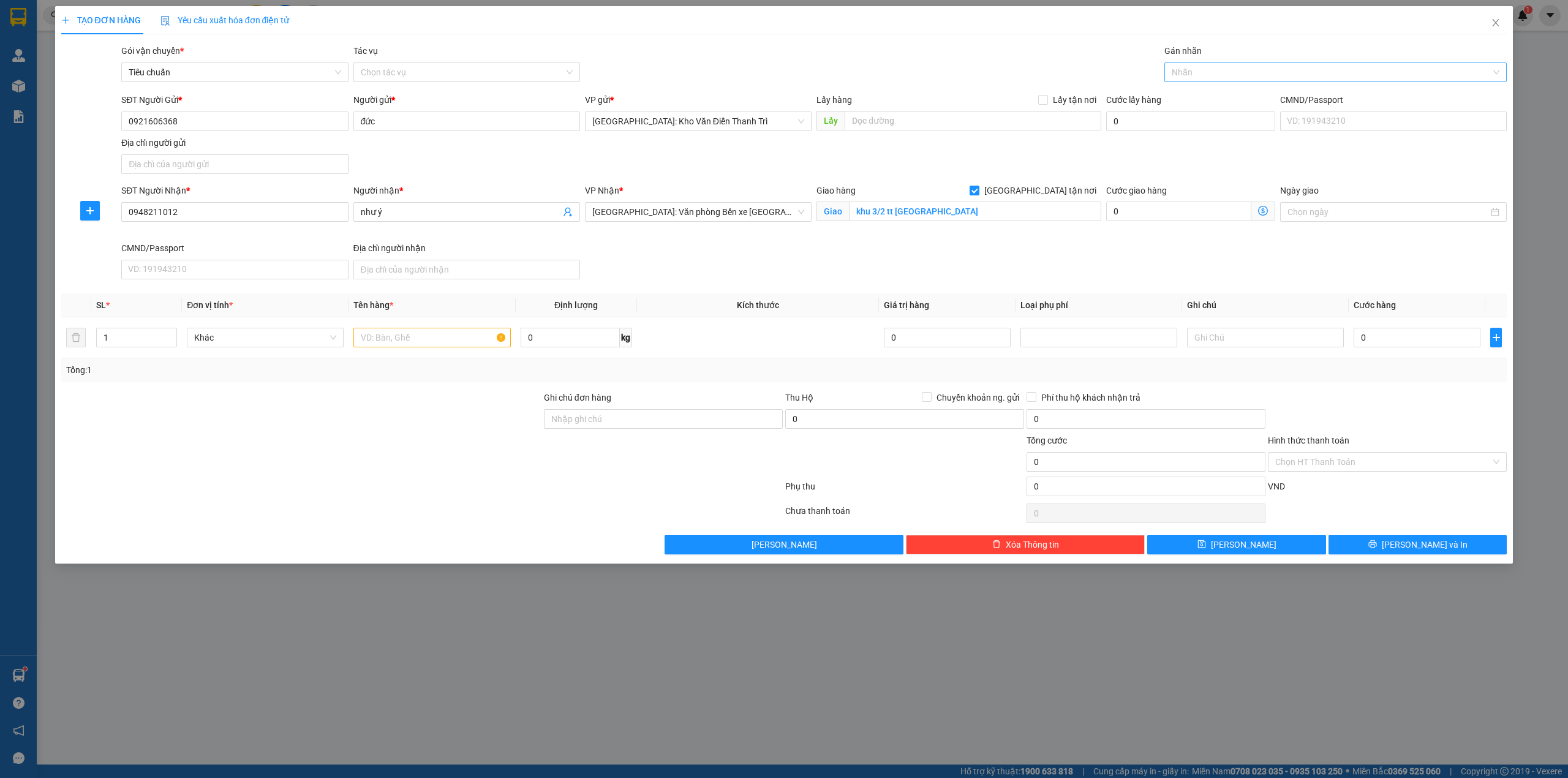
click at [1193, 73] on div at bounding box center [1329, 73] width 324 height 15
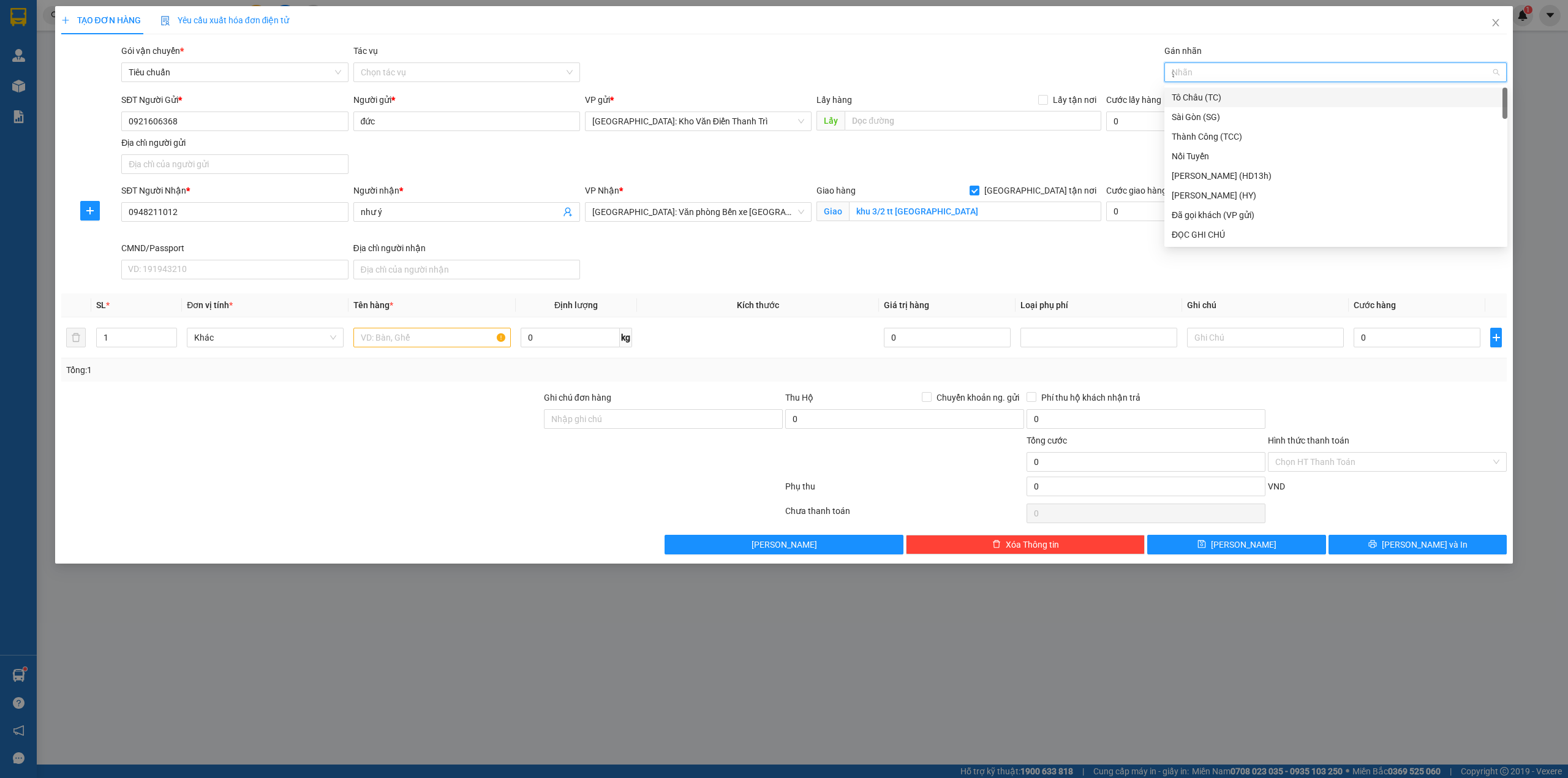
type input "gt"
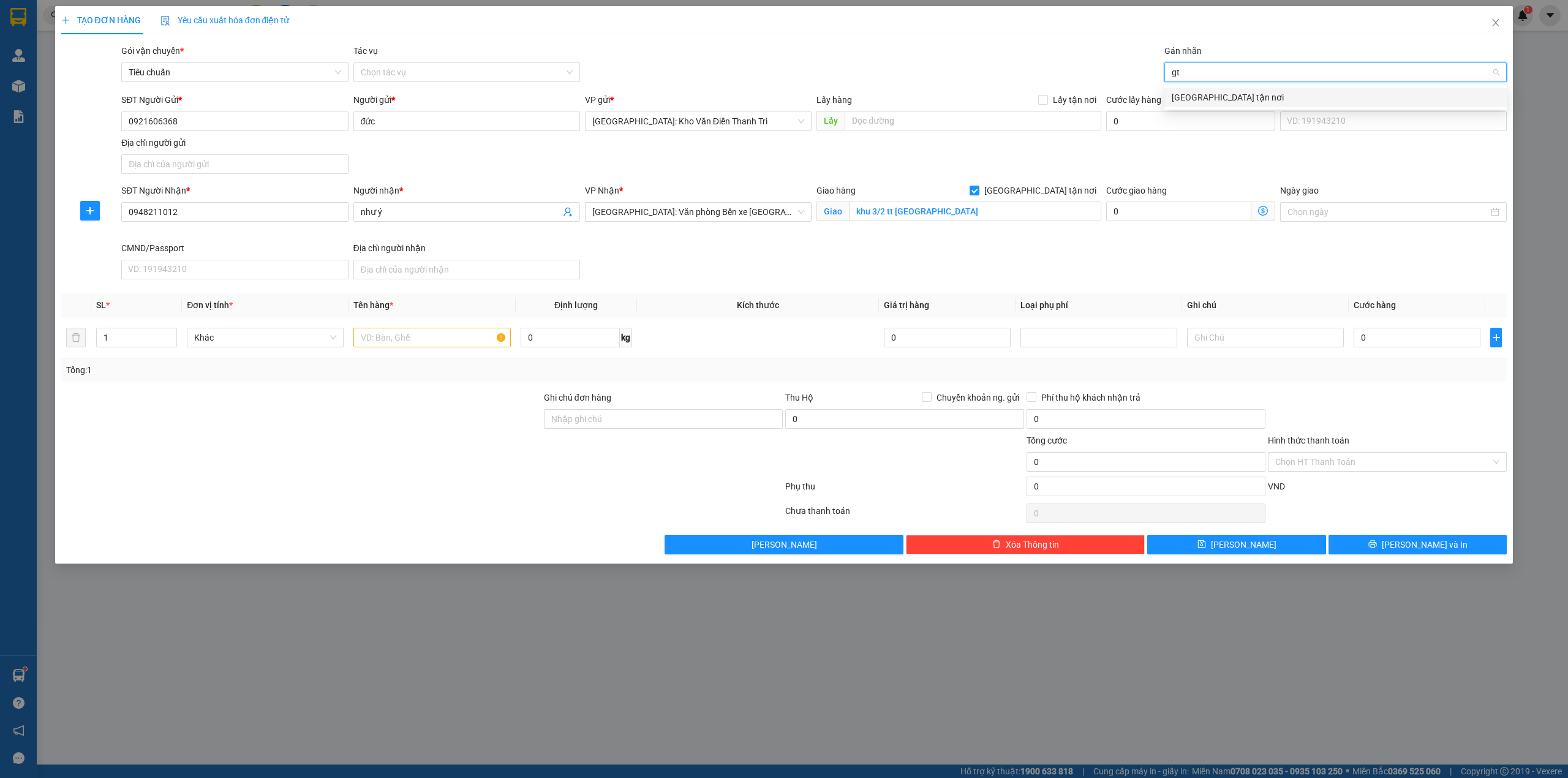
click at [1221, 91] on div "[GEOGRAPHIC_DATA] tận nơi" at bounding box center [1335, 97] width 328 height 14
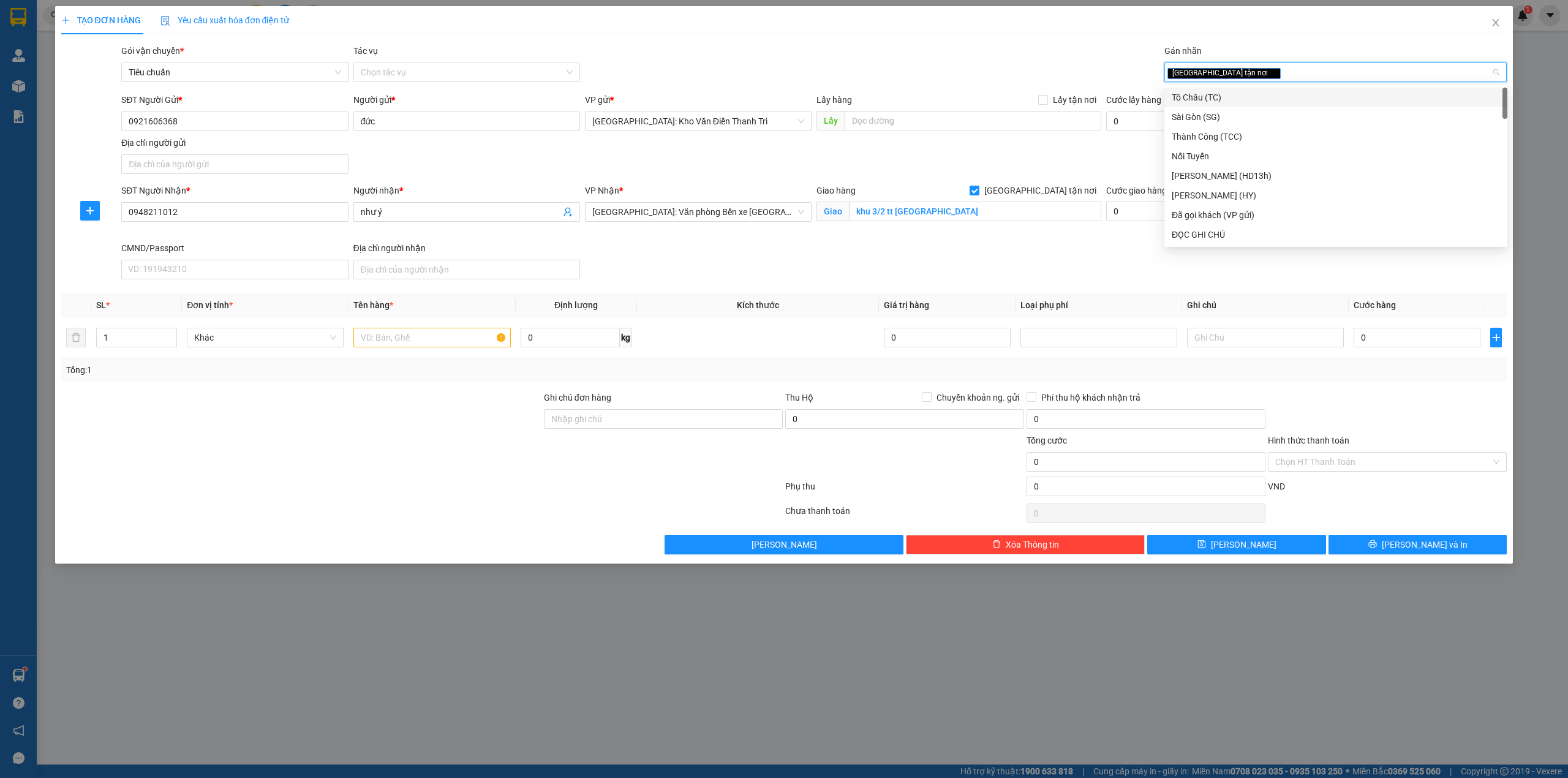
click at [1085, 56] on div "Gói vận chuyển * Tiêu chuẩn Tác vụ Chọn tác vụ Gán nhãn Giao tận nơi" at bounding box center [813, 65] width 1391 height 43
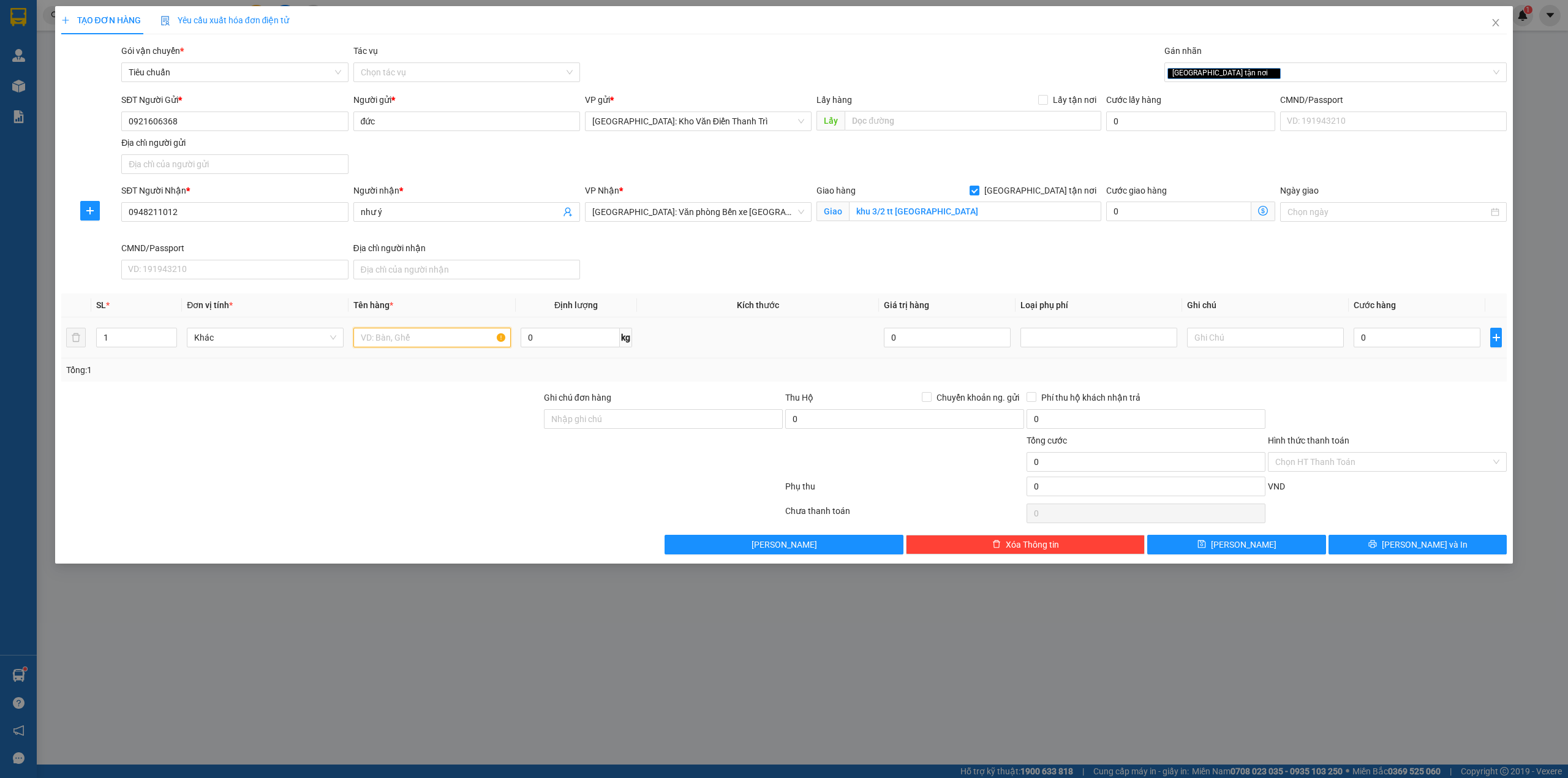
click at [392, 337] on input "text" at bounding box center [431, 337] width 157 height 19
type input "1 kiện giấy dán băng keo dễ vỡ ( hàng tranh có kính )"
click at [1403, 379] on div "Tổng: 1" at bounding box center [784, 370] width 1446 height 23
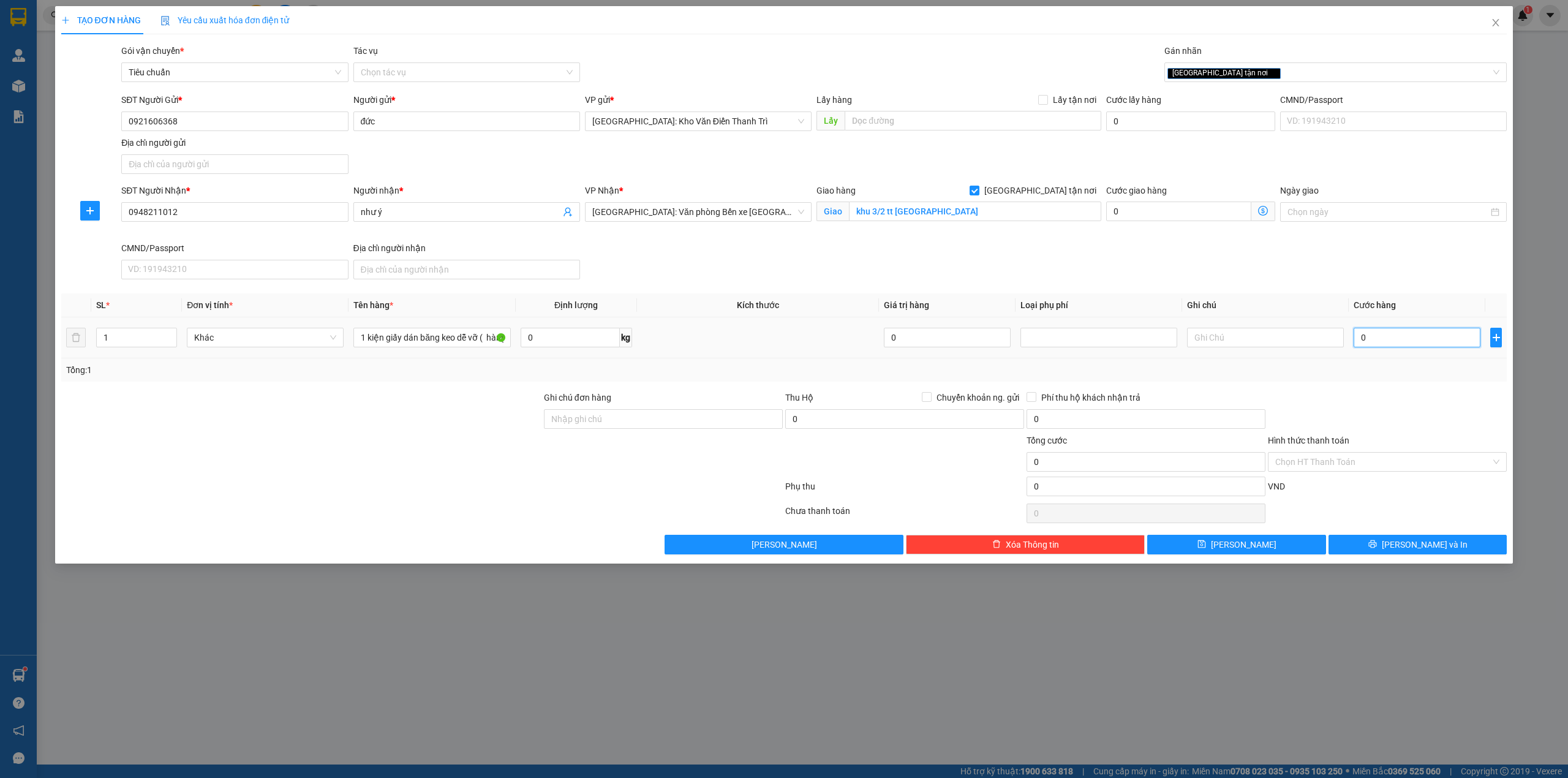
click at [1392, 338] on input "0" at bounding box center [1417, 337] width 127 height 19
type input "1"
type input "10"
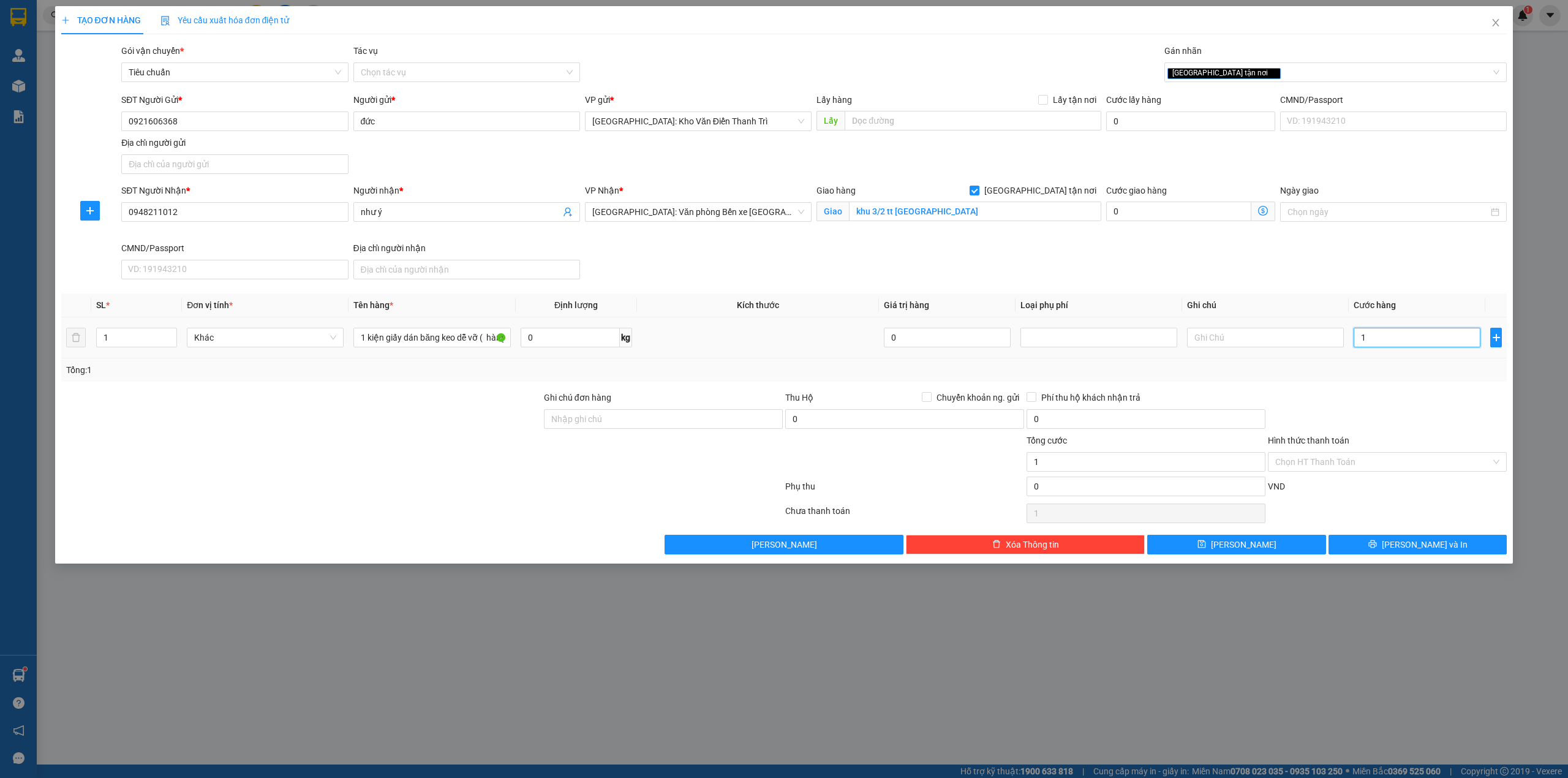
type input "10"
type input "100"
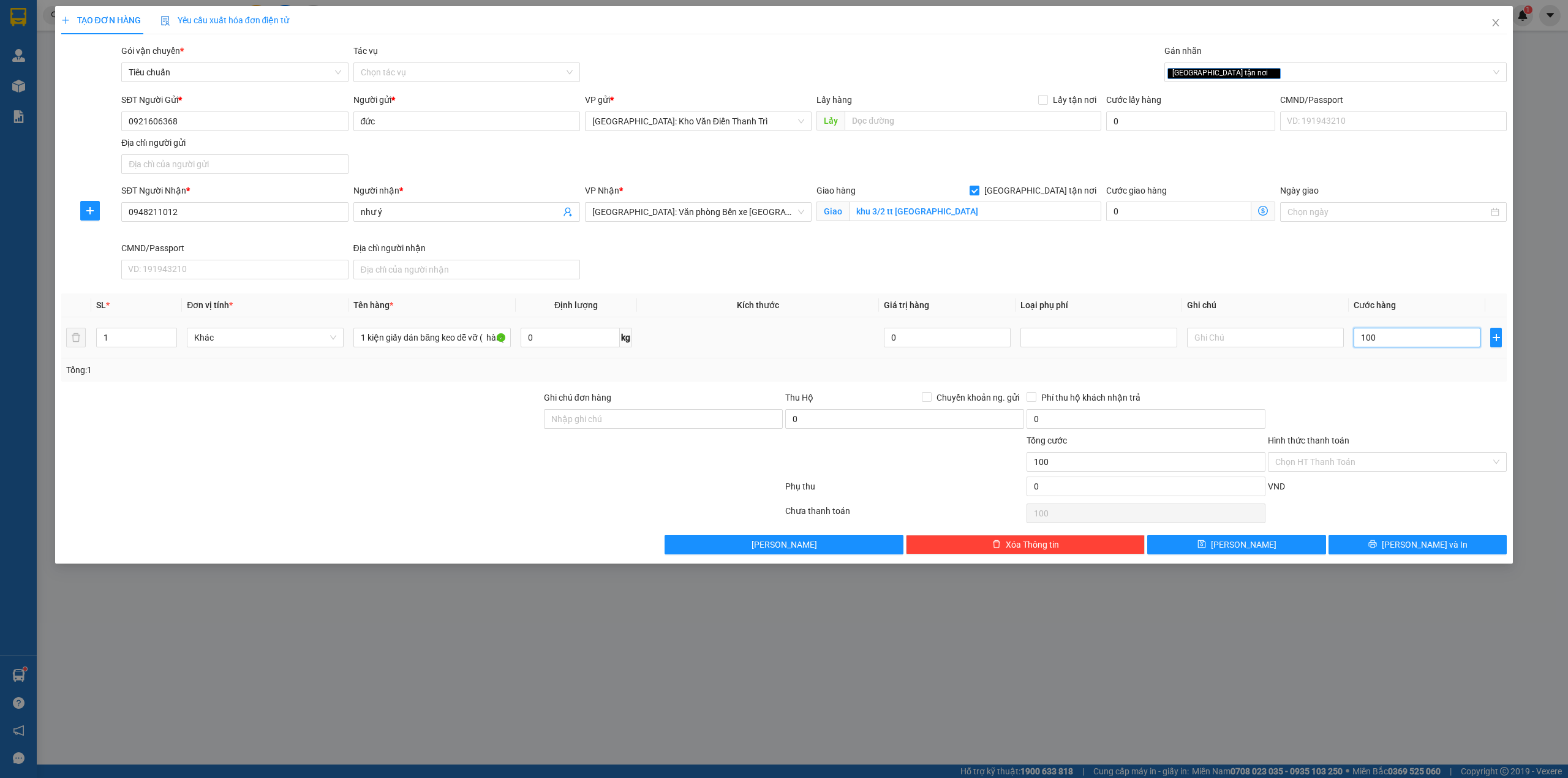
type input "1.000"
type input "10.000"
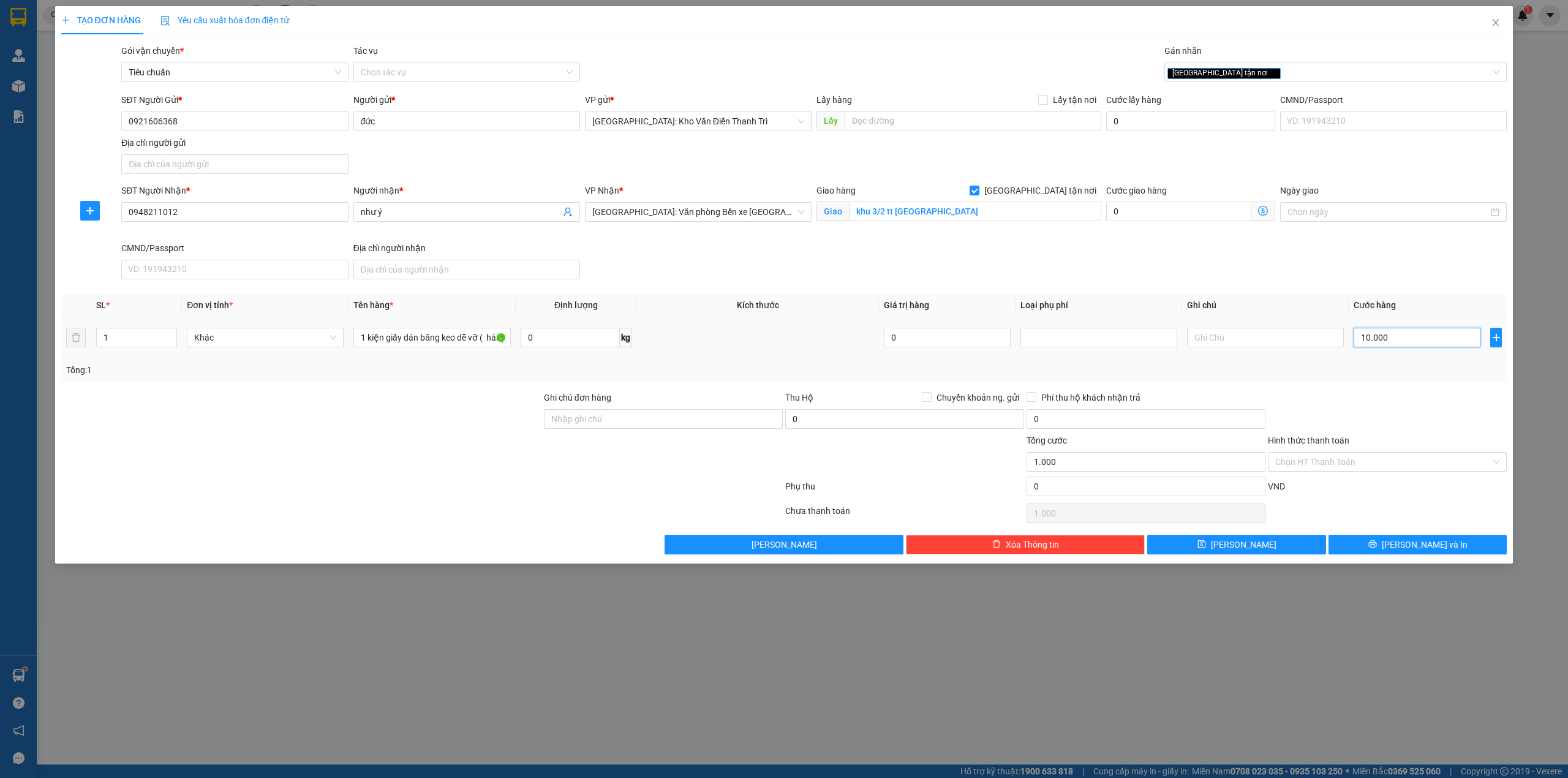
type input "10.000"
type input "100.000"
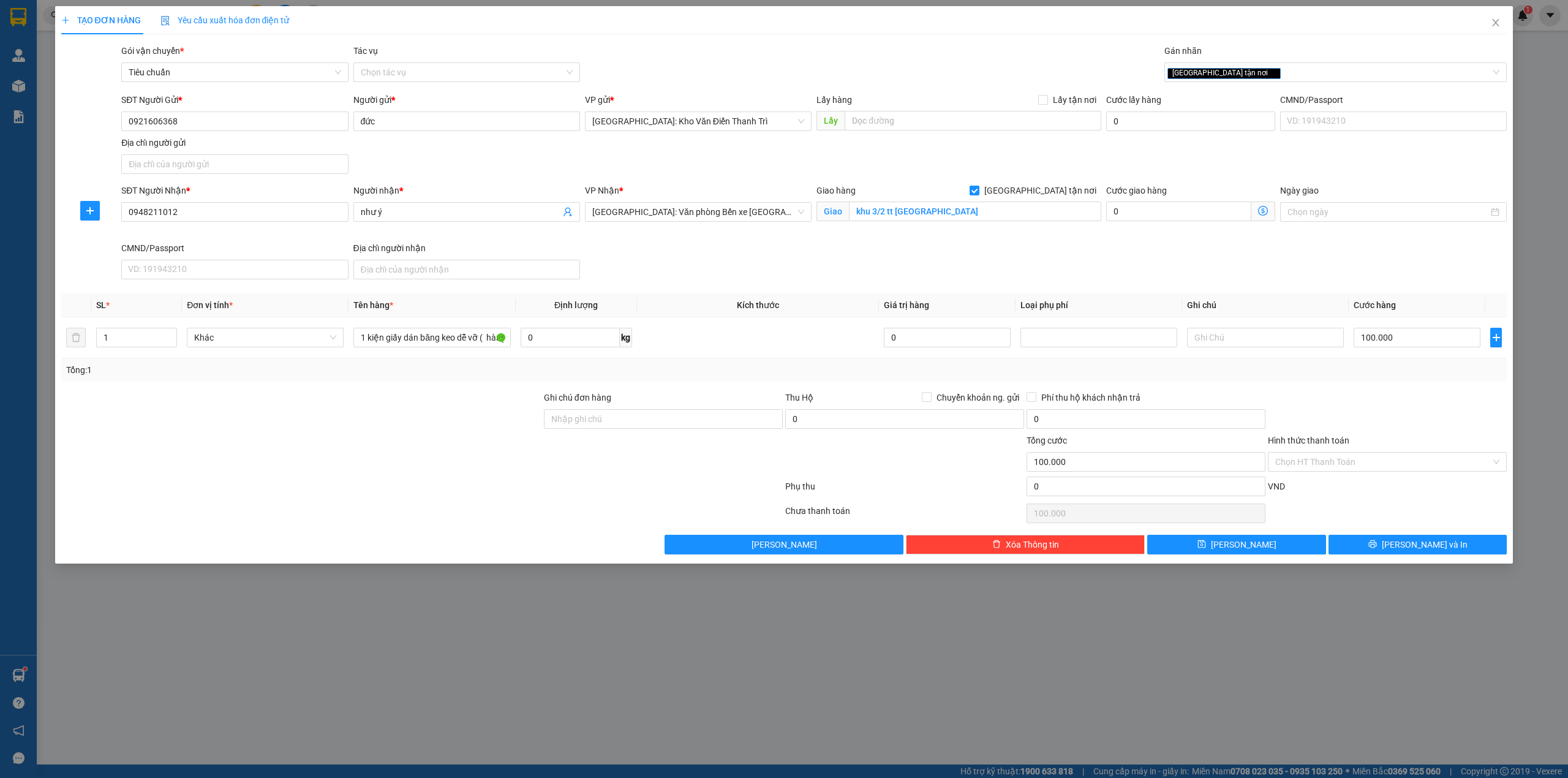
click at [1389, 419] on div at bounding box center [1387, 412] width 242 height 43
drag, startPoint x: 855, startPoint y: 457, endPoint x: 1137, endPoint y: 338, distance: 306.1
click at [858, 457] on div at bounding box center [904, 455] width 242 height 43
click at [953, 264] on div "SĐT Người Nhận * 0948211012 Người nhận * như ý VP Nhận * Hải Phòng: Văn phòng B…" at bounding box center [813, 234] width 1391 height 100
click at [943, 399] on span "Chuyển khoản ng. gửi" at bounding box center [978, 397] width 93 height 14
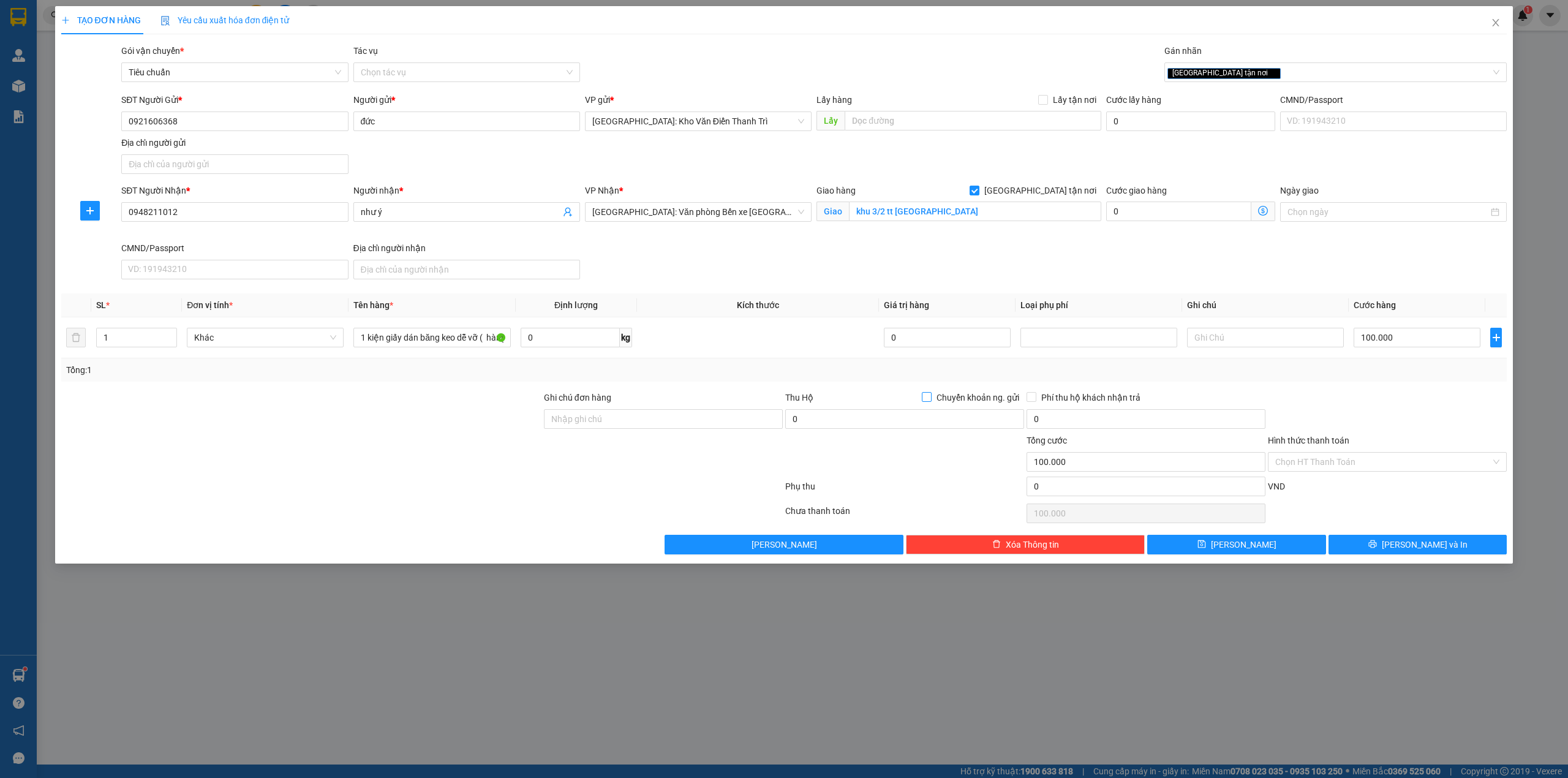
click at [930, 399] on input "Chuyển khoản ng. gửi" at bounding box center [926, 395] width 8 height 8
checkbox input "true"
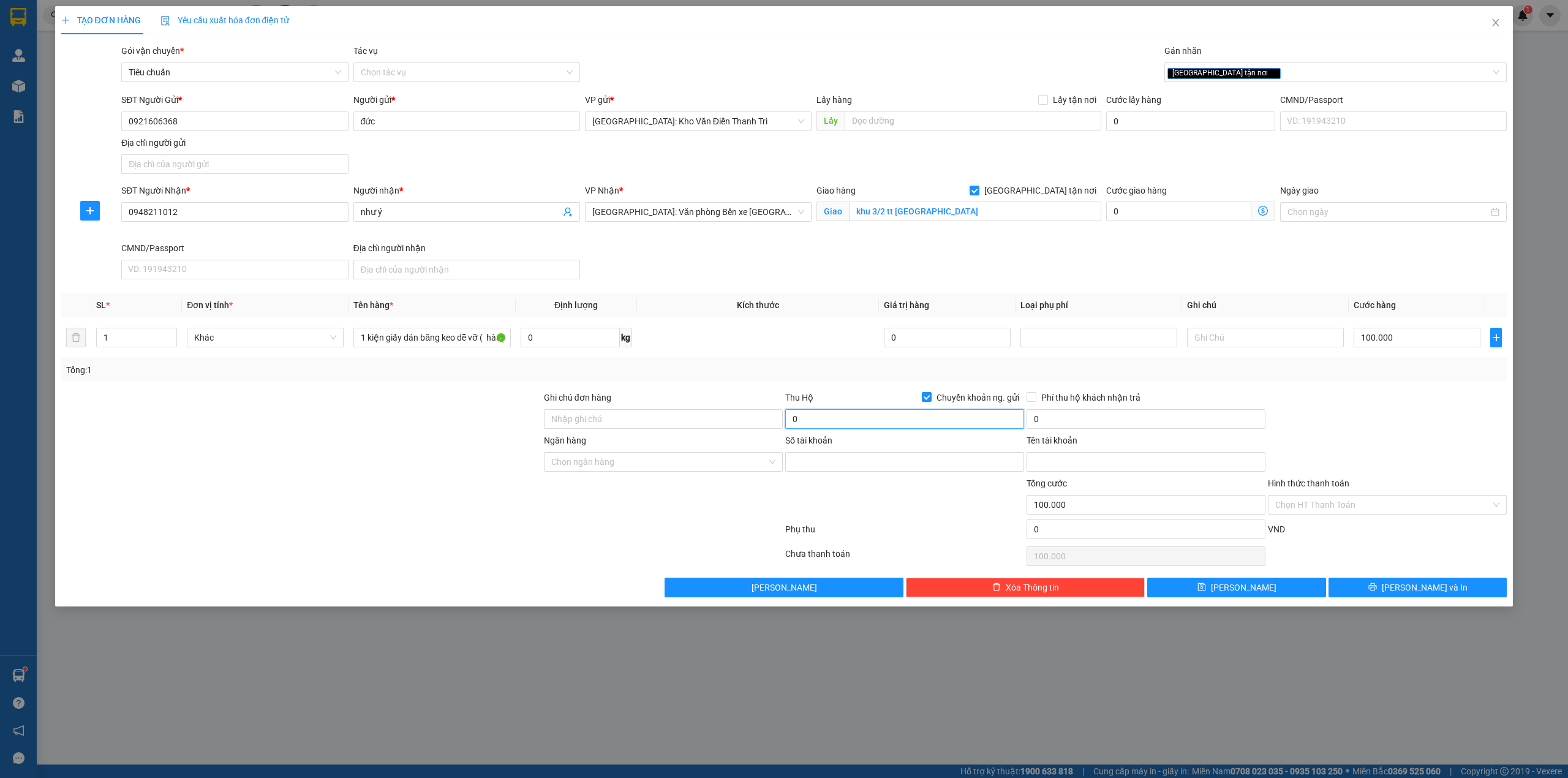
click at [890, 419] on input "0" at bounding box center [904, 418] width 239 height 19
type input "4.000.000"
click at [1056, 413] on input "0" at bounding box center [1146, 418] width 239 height 19
type input "20.000"
click at [1209, 406] on div "Phí thu hộ khách nhận trả" at bounding box center [1146, 400] width 239 height 18
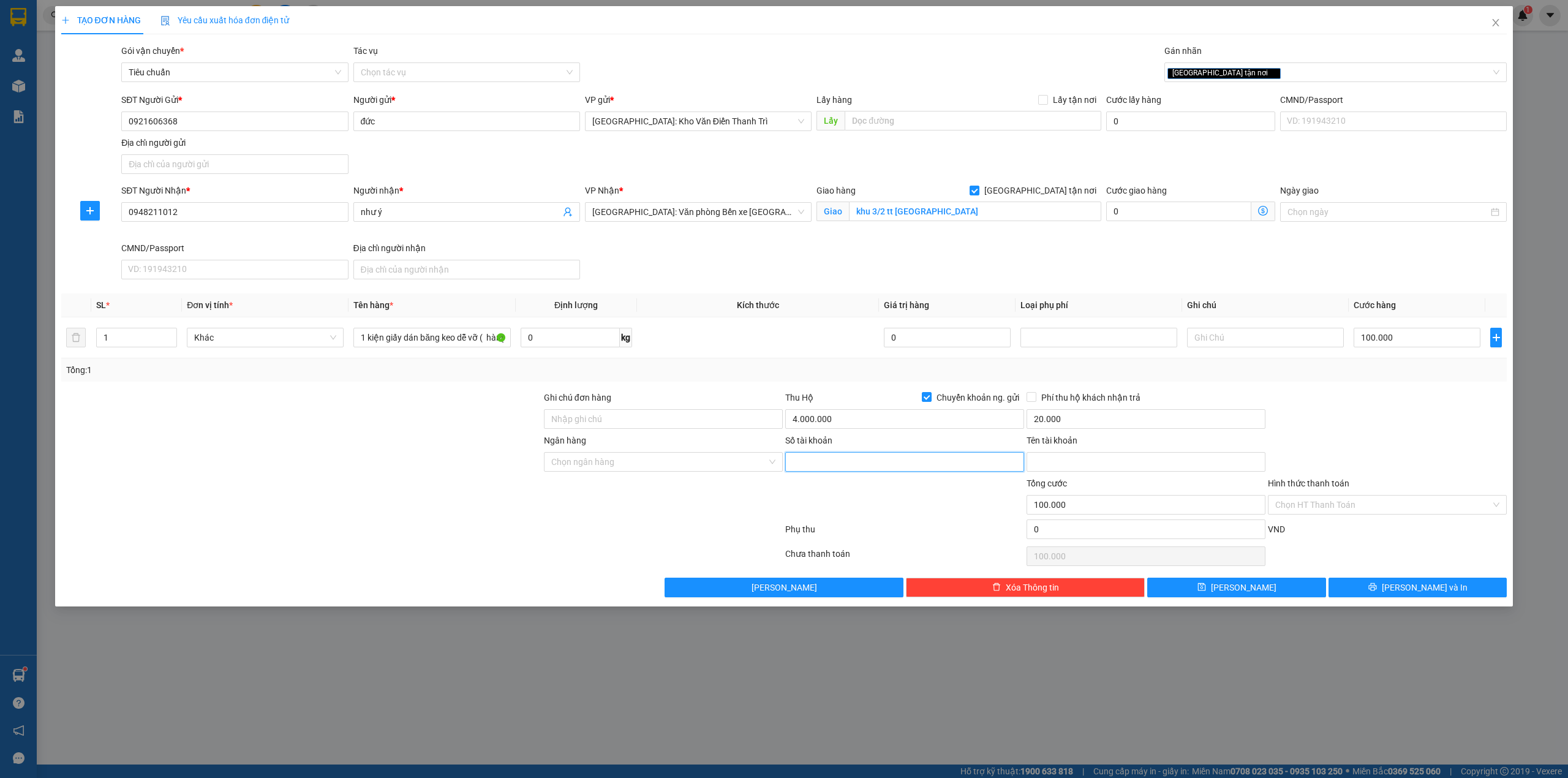
click at [842, 459] on input "Số tài khoản" at bounding box center [904, 462] width 239 height 19
type input "0373839352"
click at [691, 471] on input "Ngân hàng" at bounding box center [659, 462] width 216 height 18
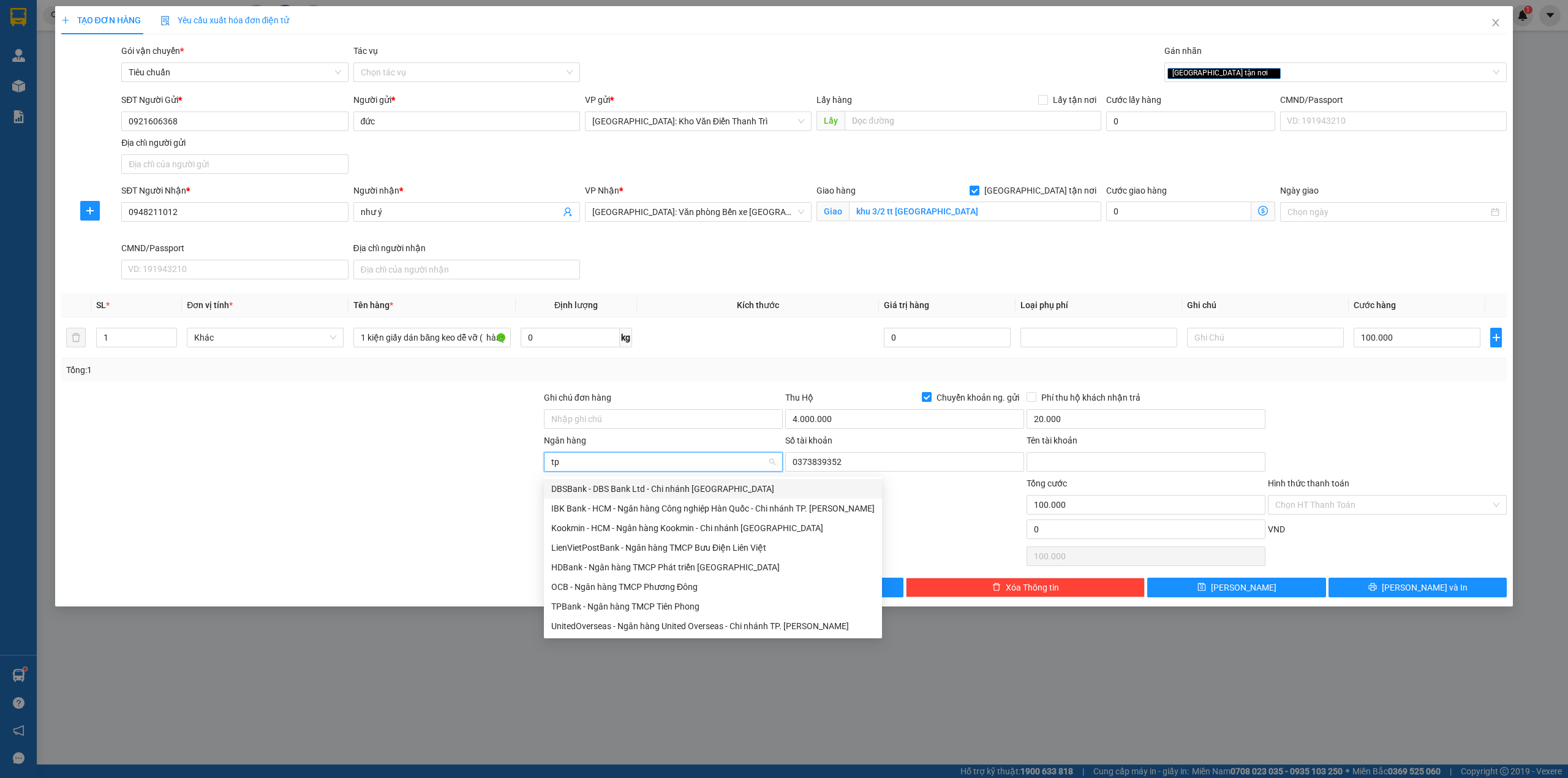
type input "tpb"
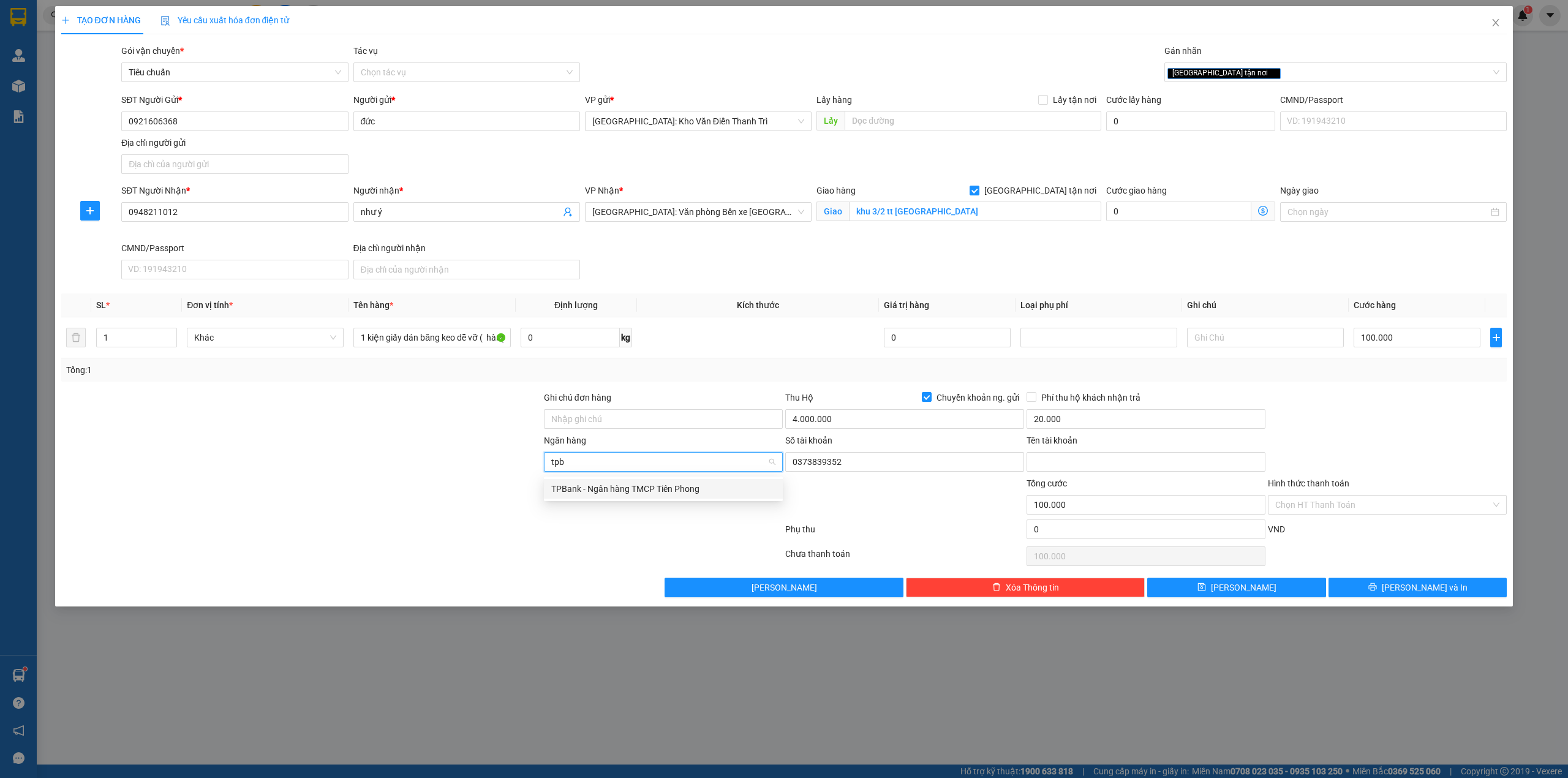
click at [623, 487] on div "TPBank - Ngân hàng TMCP Tiên Phong" at bounding box center [664, 488] width 224 height 14
click at [958, 501] on div at bounding box center [904, 498] width 242 height 43
click at [1095, 463] on input "Tên tài khoản" at bounding box center [1146, 462] width 239 height 19
type input "HOANG TRONG DUC"
click at [1538, 418] on div "TẠO ĐƠN HÀNG Yêu cầu xuất hóa đơn điện tử Transit Pickup Surcharge Ids Transit …" at bounding box center [784, 389] width 1568 height 778
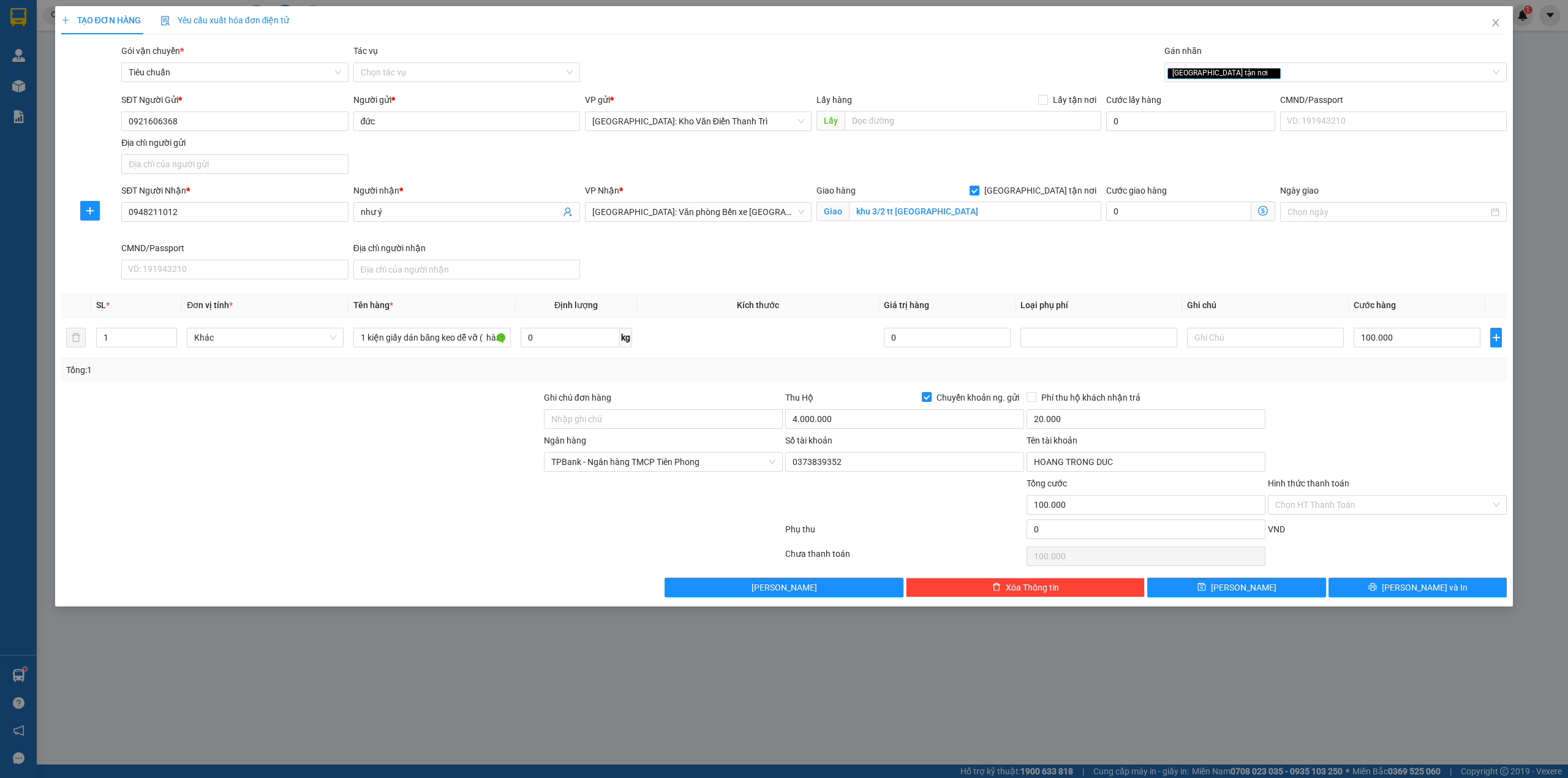
click at [1434, 408] on div at bounding box center [1387, 412] width 242 height 43
click at [1410, 594] on span "[PERSON_NAME] và In" at bounding box center [1424, 588] width 85 height 14
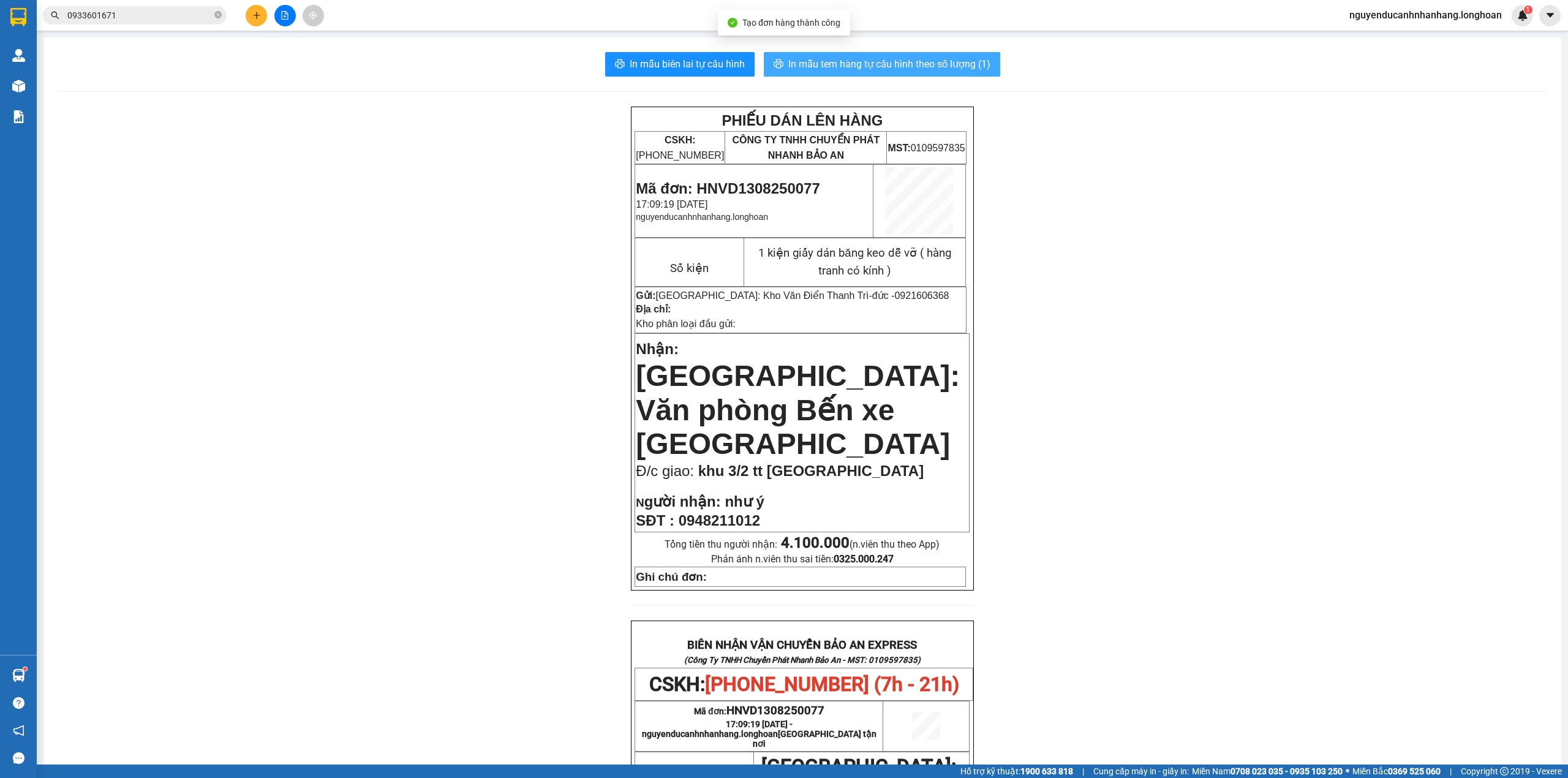
click at [875, 74] on button "In mẫu tem hàng tự cấu hình theo số lượng (1)" at bounding box center [881, 64] width 236 height 25
click at [662, 63] on span "In mẫu biên lai tự cấu hình" at bounding box center [687, 63] width 115 height 16
click at [216, 16] on icon "close-circle" at bounding box center [218, 15] width 7 height 7
click at [173, 17] on input "text" at bounding box center [139, 15] width 144 height 14
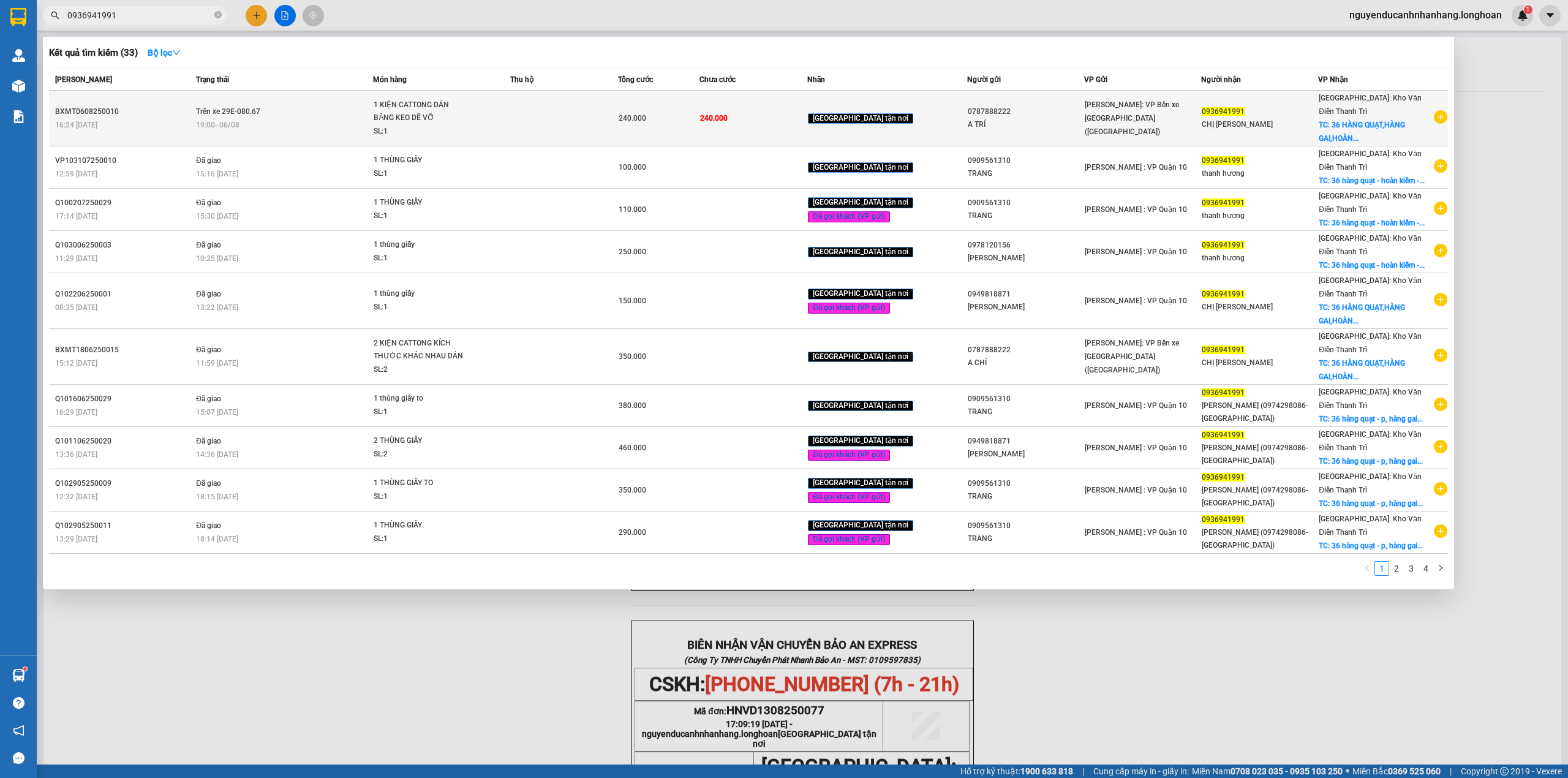
type input "0936941991"
click at [424, 125] on div "SL: 1" at bounding box center [419, 132] width 92 height 14
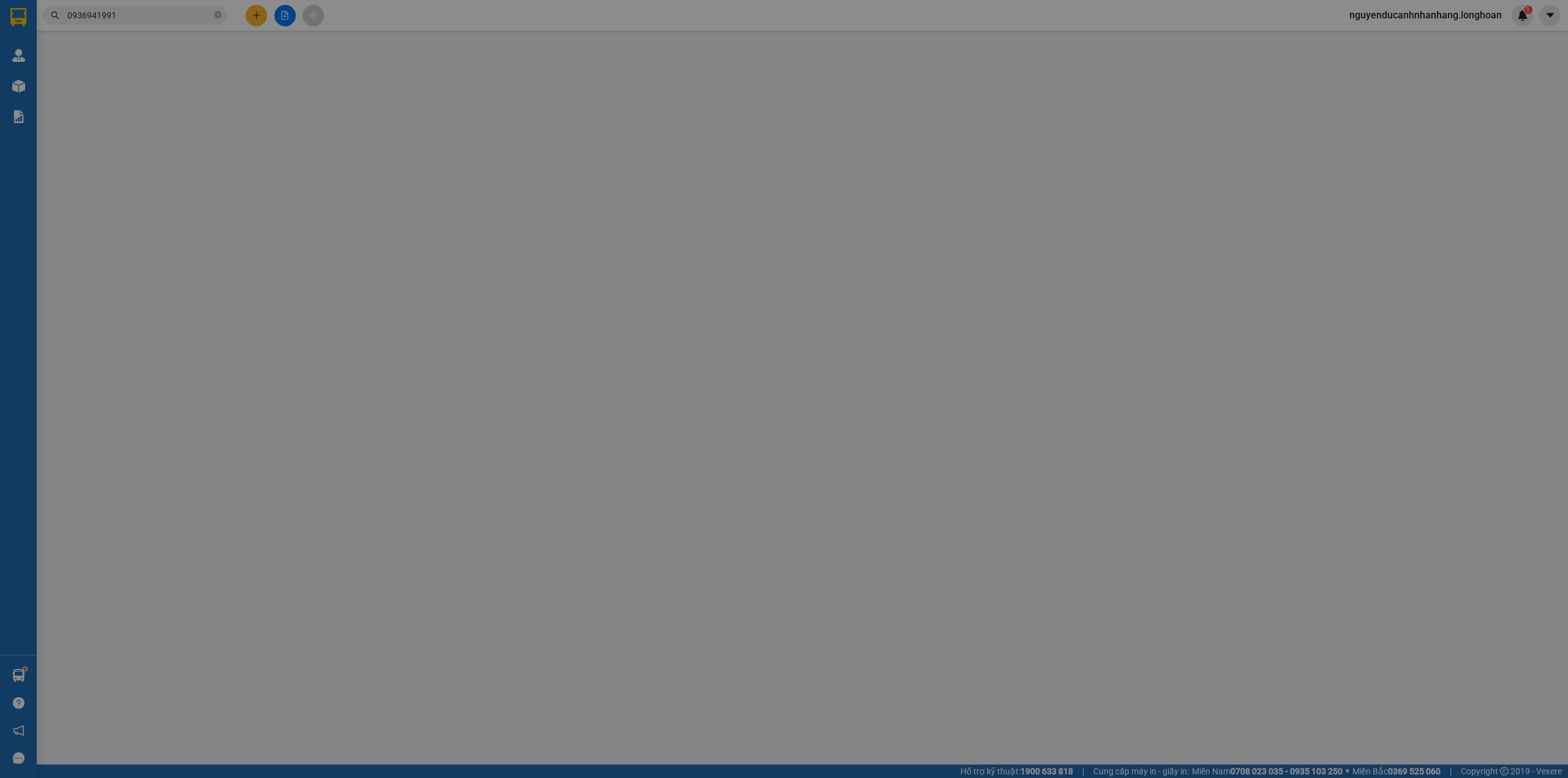
type input "0787888222"
type input "A TRÍ"
type input "0936941991"
type input "CHỊ HƯƠNG"
checkbox input "true"
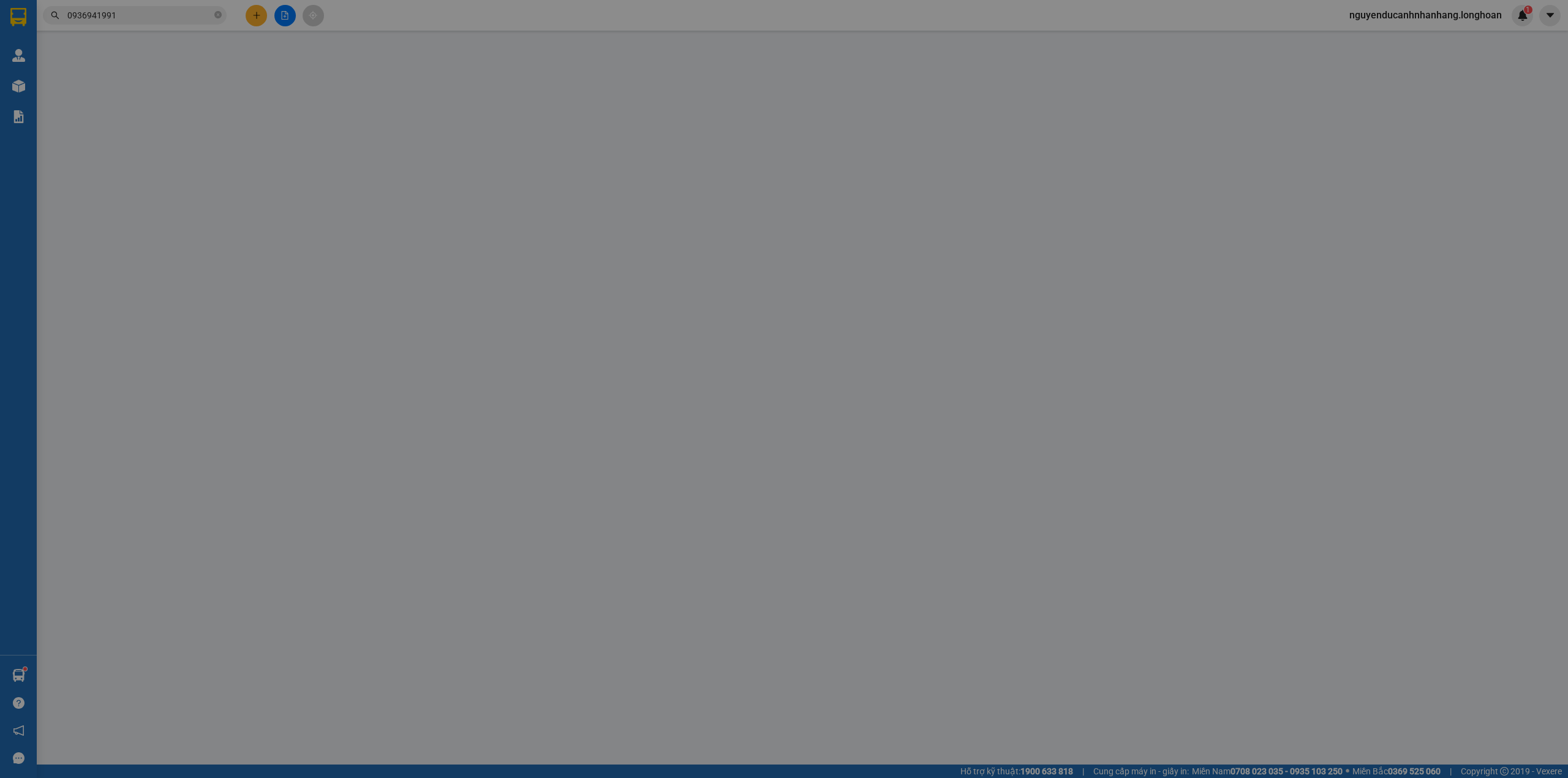
type input "36 HÀNG QUẠT,HÀNG GAI,HOÀN KIẾM,HÀ NỘI"
type input "HÀNG DỄ VỠ ĐÃ BÁO KHÁCH HƯ VỠ KHÔNG ĐỀN"
type input "240.000"
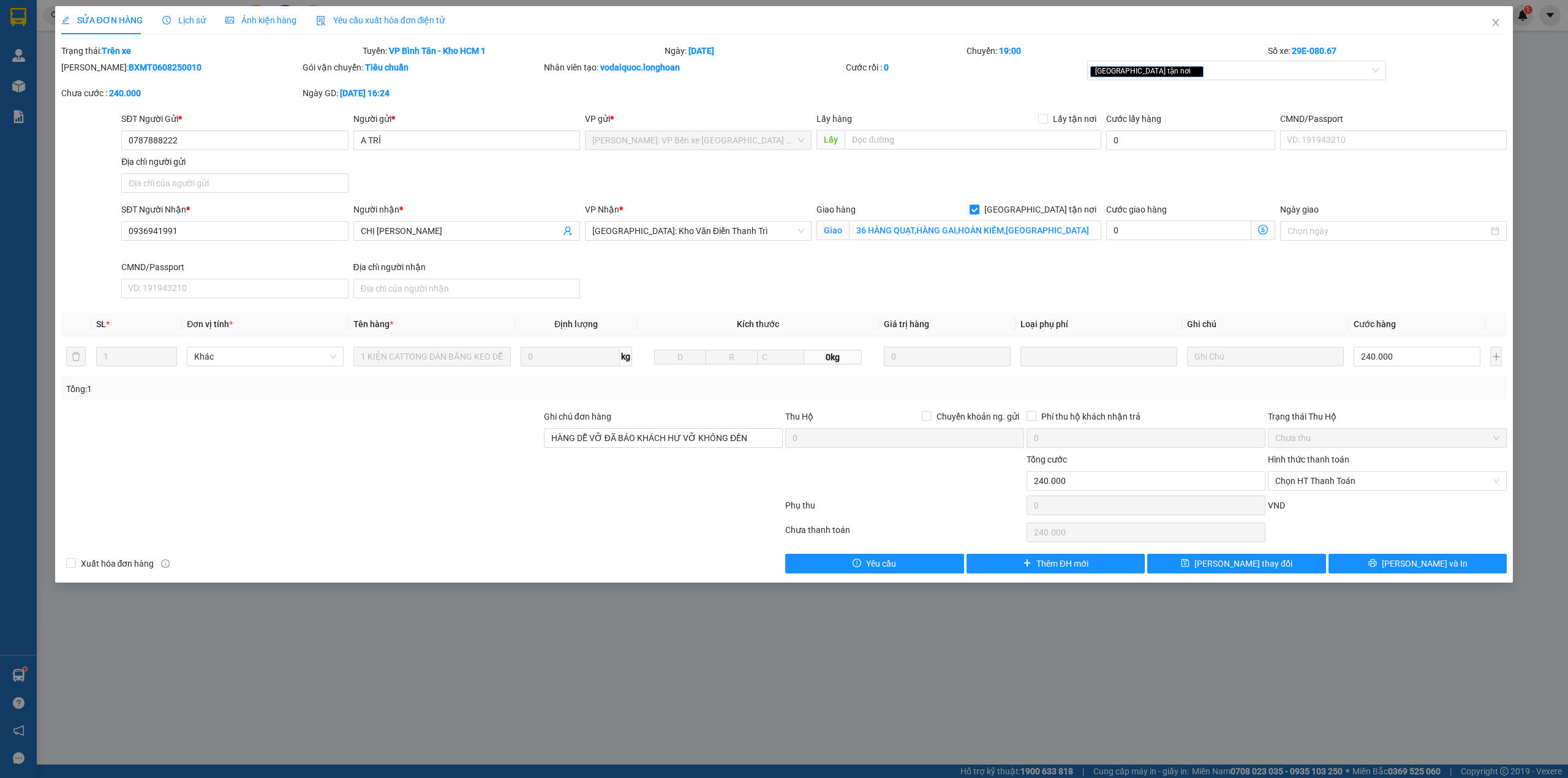
click at [163, 23] on icon "clock-circle" at bounding box center [166, 19] width 8 height 8
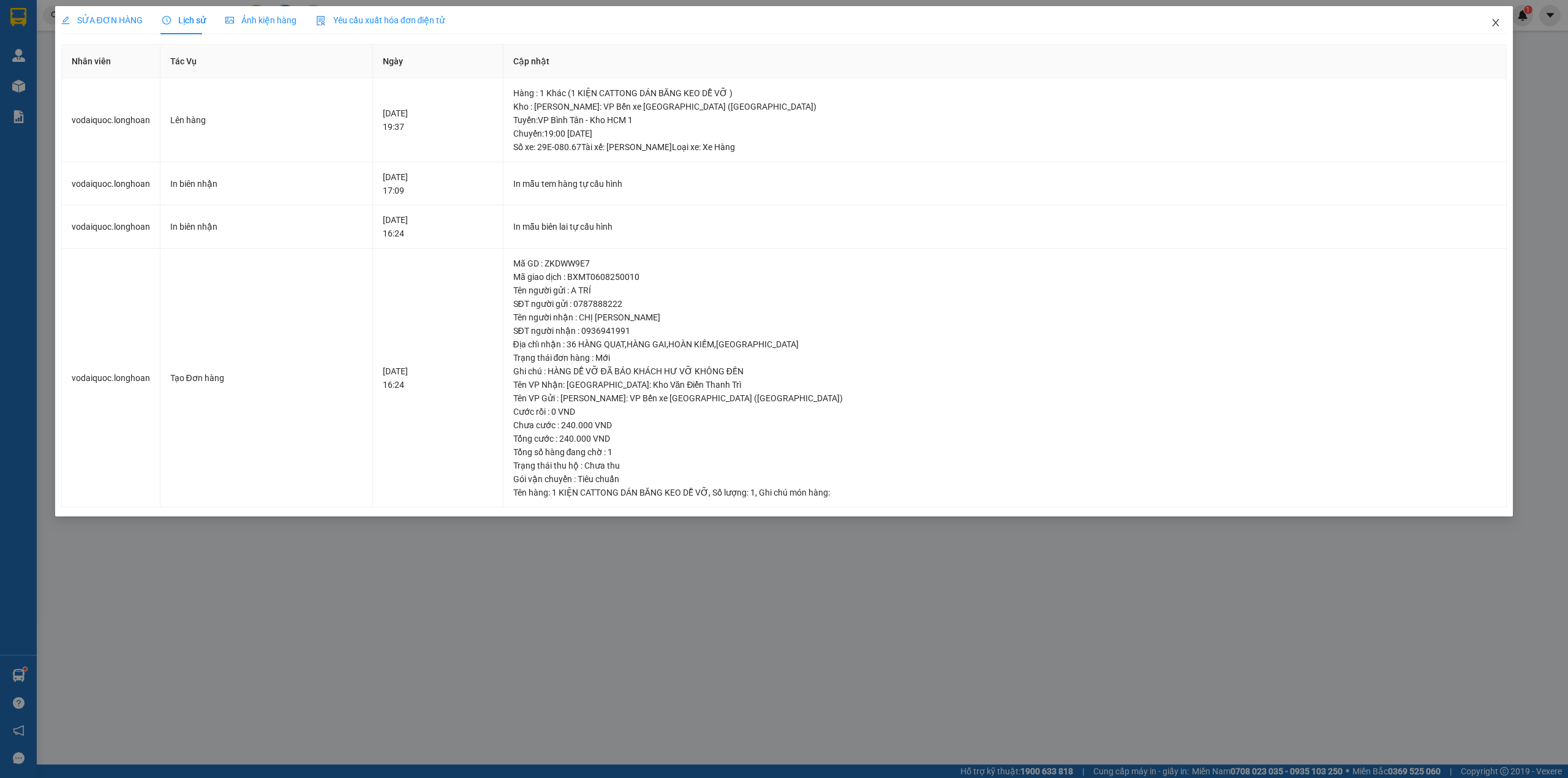
click at [1497, 23] on icon "close" at bounding box center [1495, 22] width 10 height 10
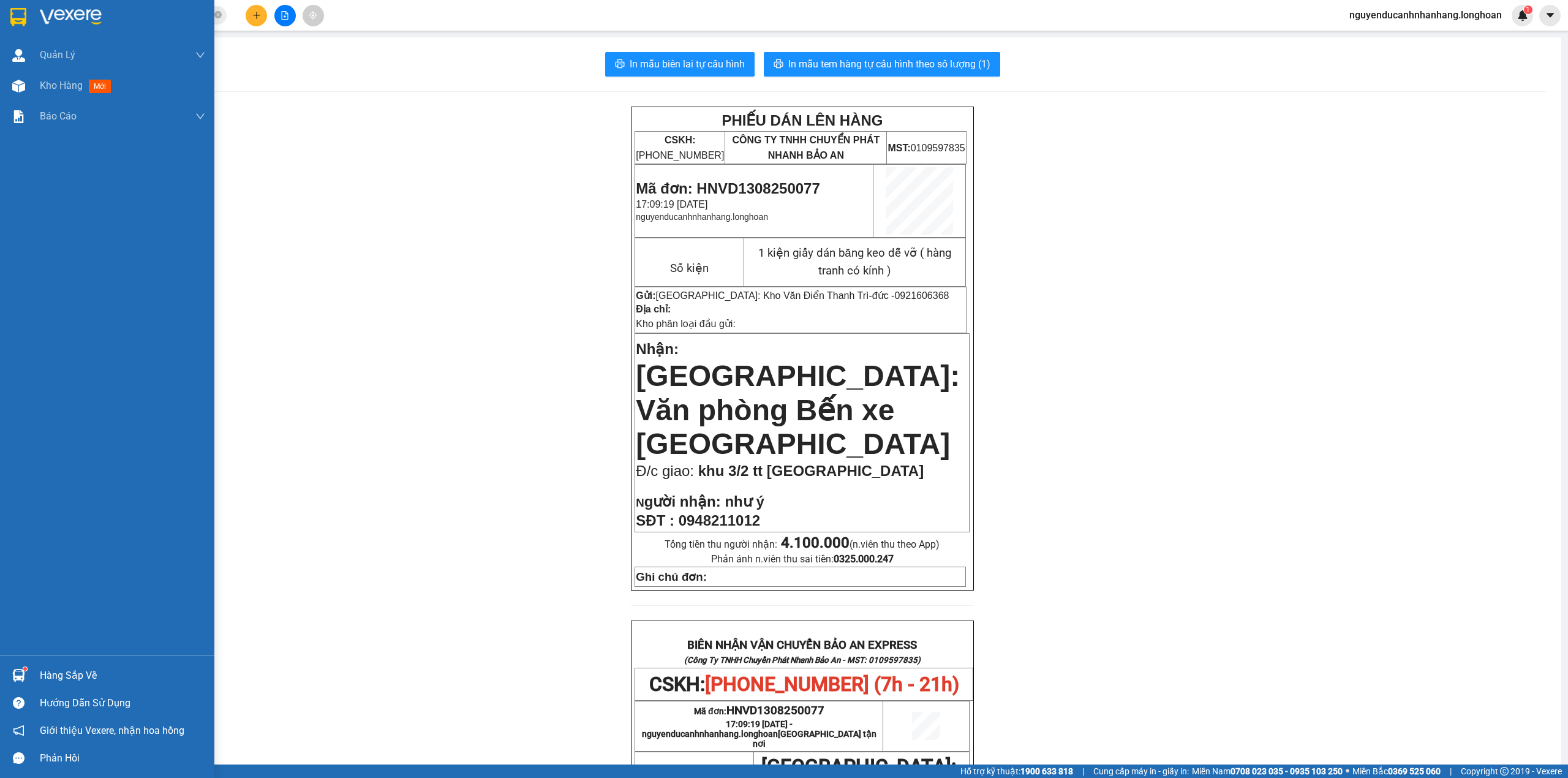
drag, startPoint x: 43, startPoint y: 18, endPoint x: 59, endPoint y: 21, distance: 16.3
click at [45, 18] on img at bounding box center [70, 17] width 62 height 18
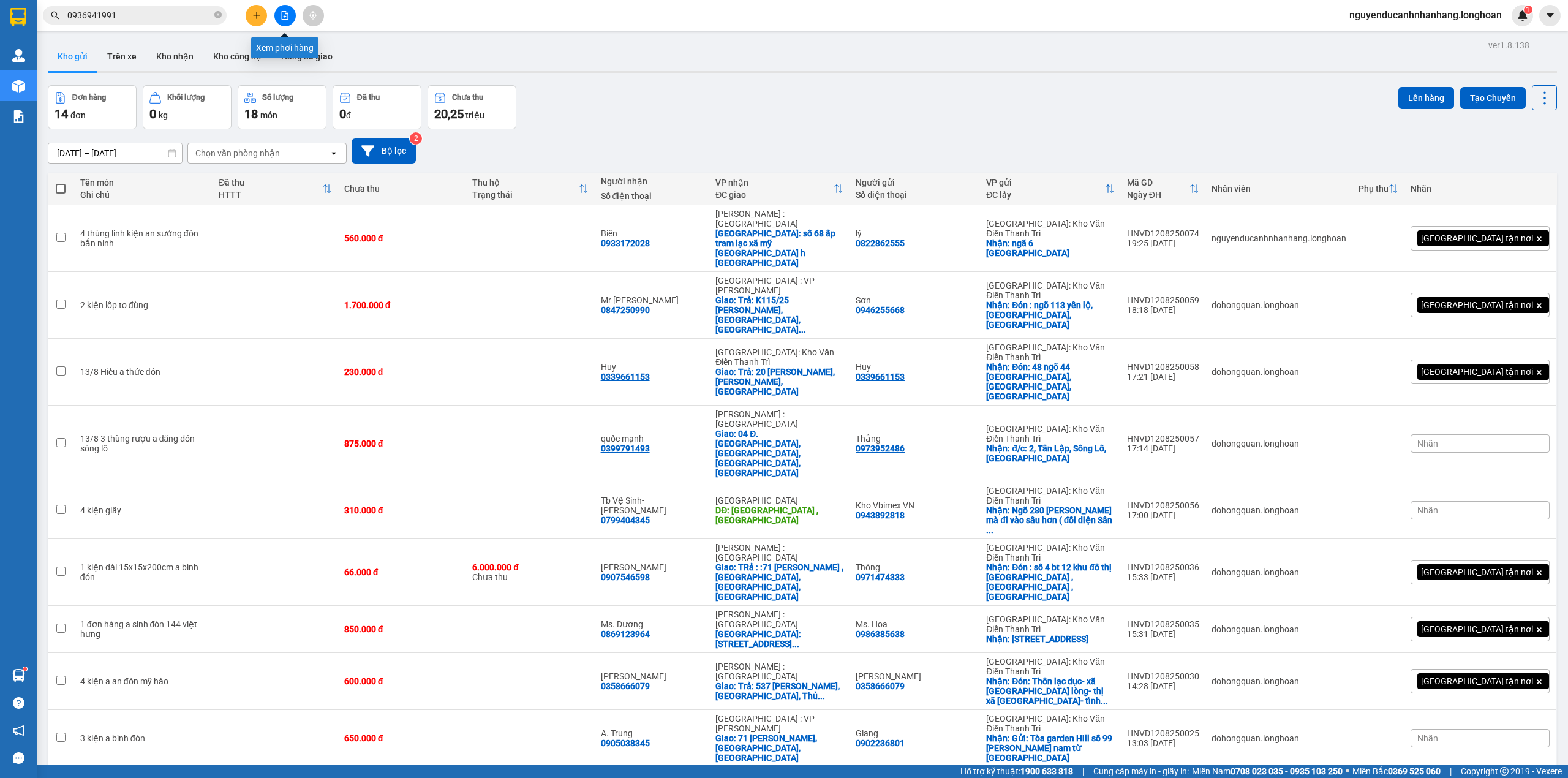
click at [288, 15] on icon "file-add" at bounding box center [284, 15] width 8 height 8
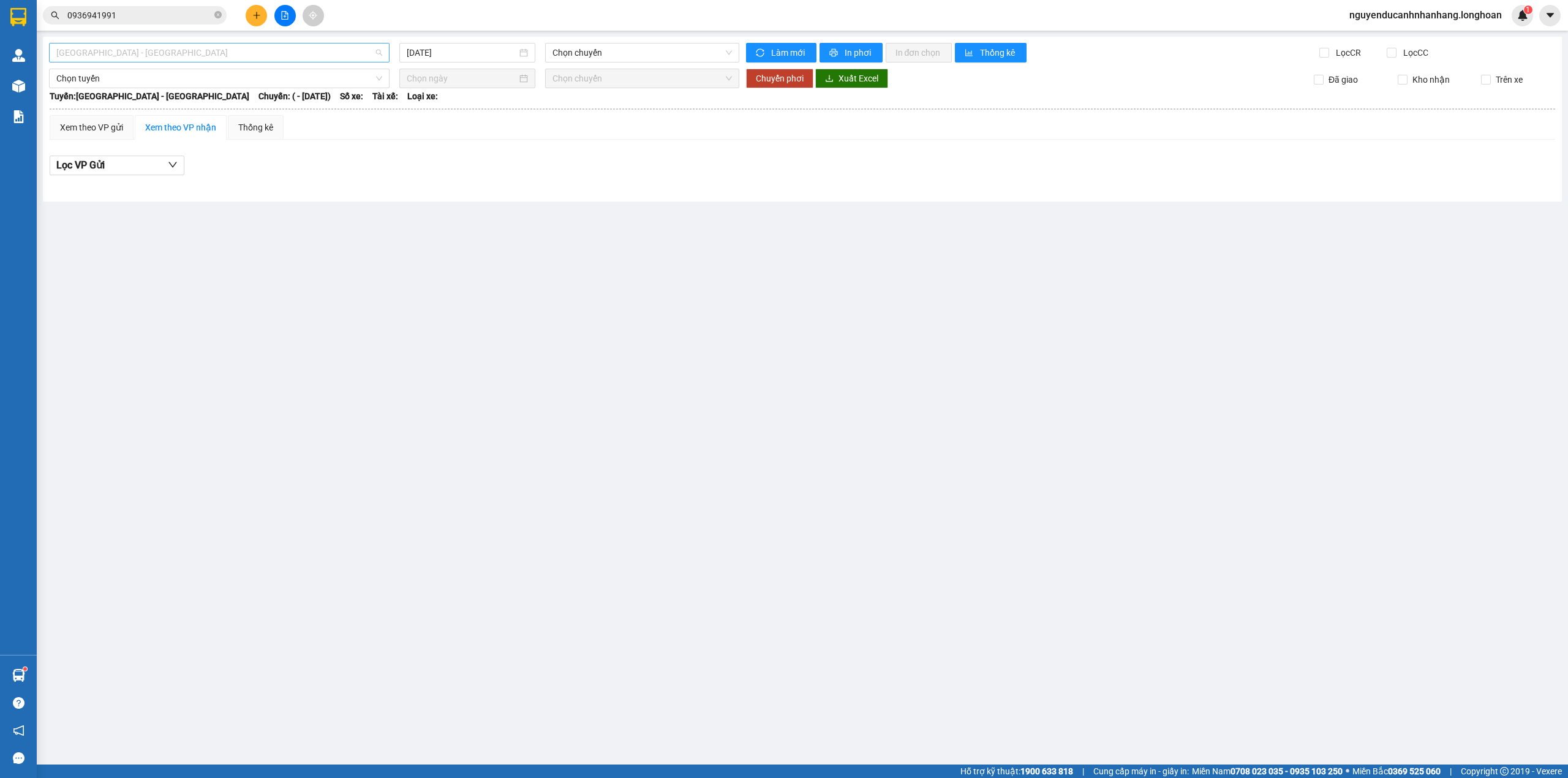
click at [196, 54] on span "Hải Phòng - Hà Nội" at bounding box center [219, 52] width 325 height 18
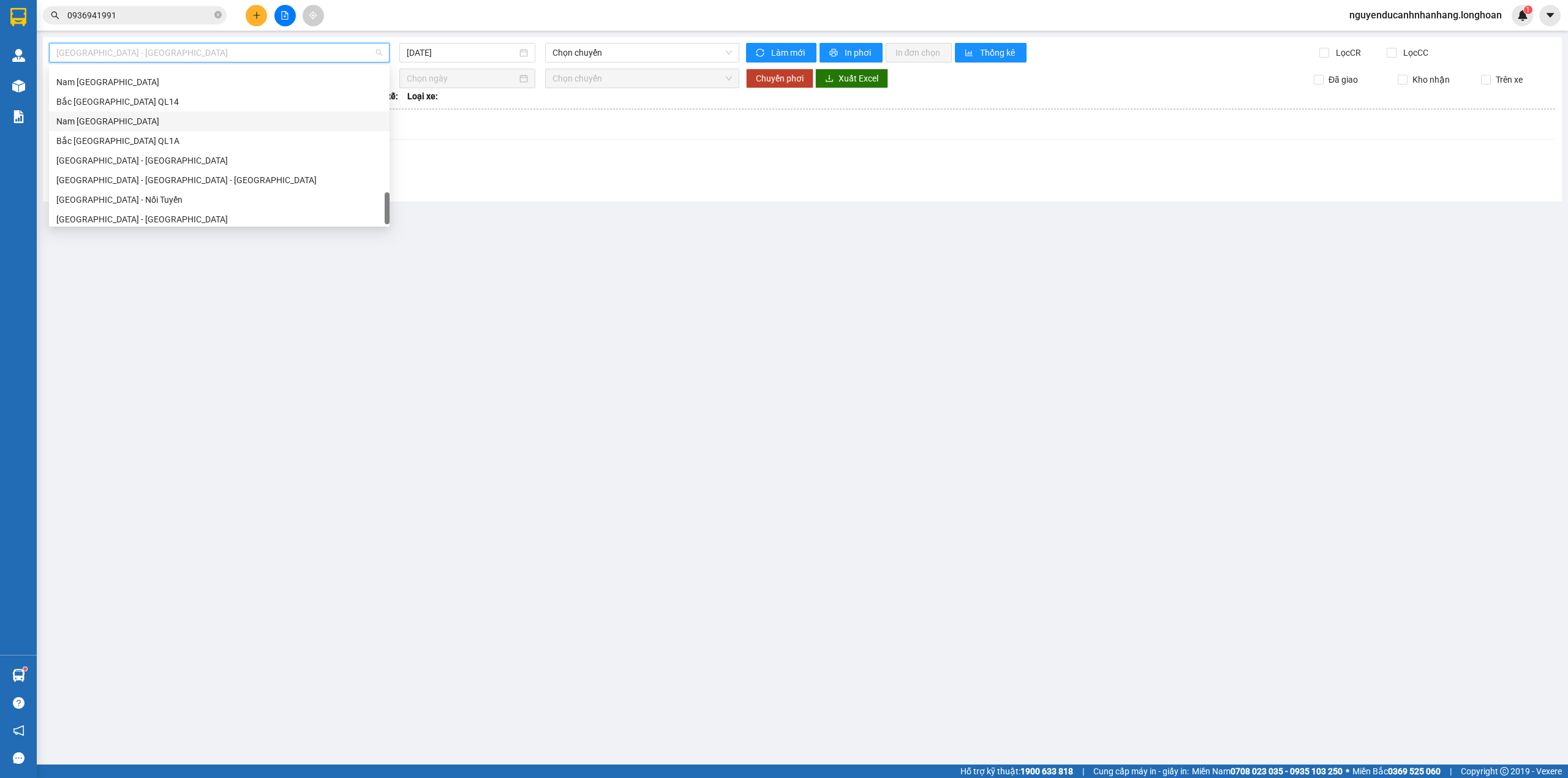
scroll to position [804, 0]
click at [119, 109] on div "Nam [GEOGRAPHIC_DATA]" at bounding box center [219, 116] width 325 height 14
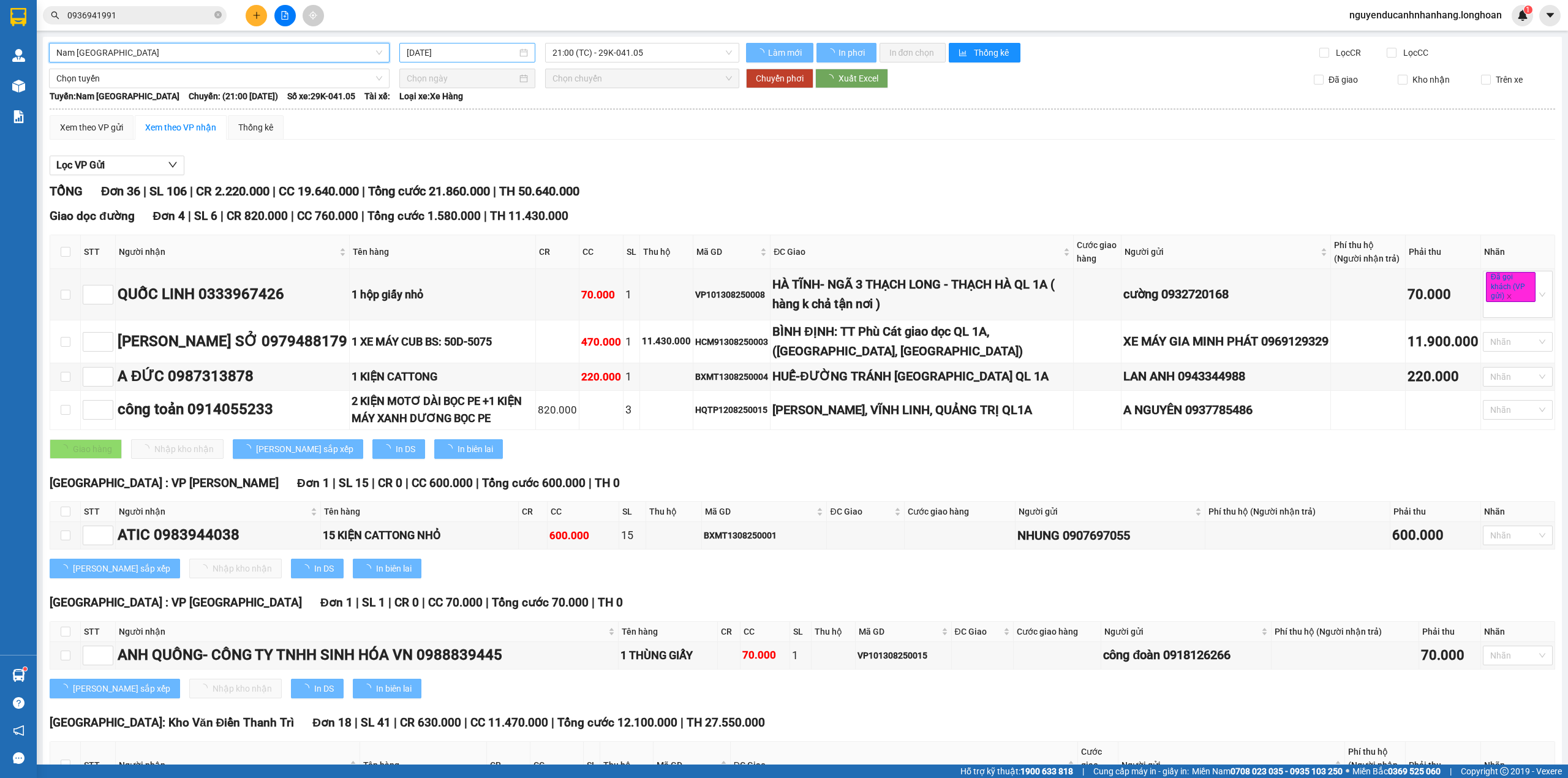
click at [476, 49] on input "[DATE]" at bounding box center [461, 52] width 110 height 14
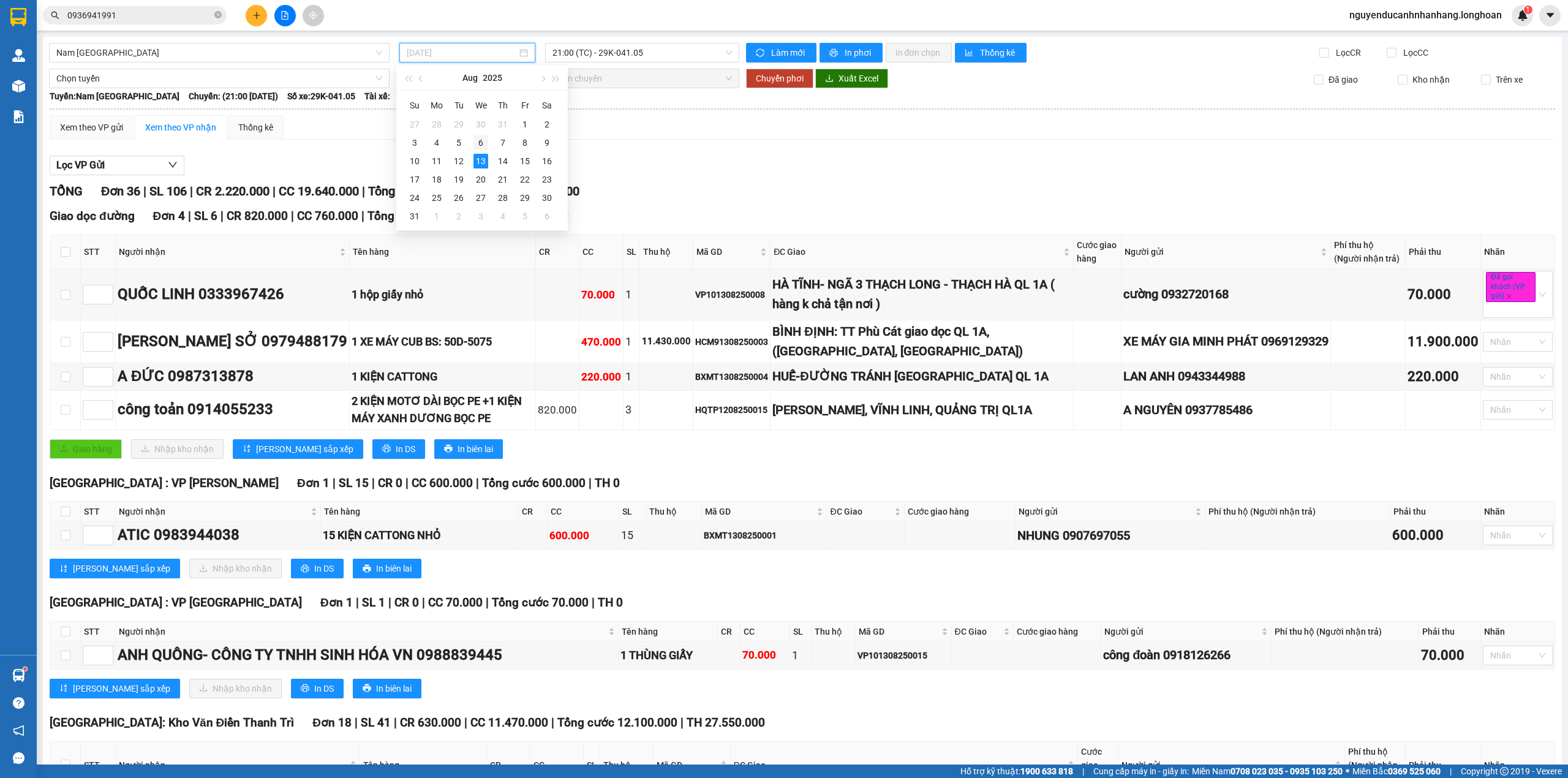
click at [478, 143] on div "6" at bounding box center [481, 143] width 15 height 15
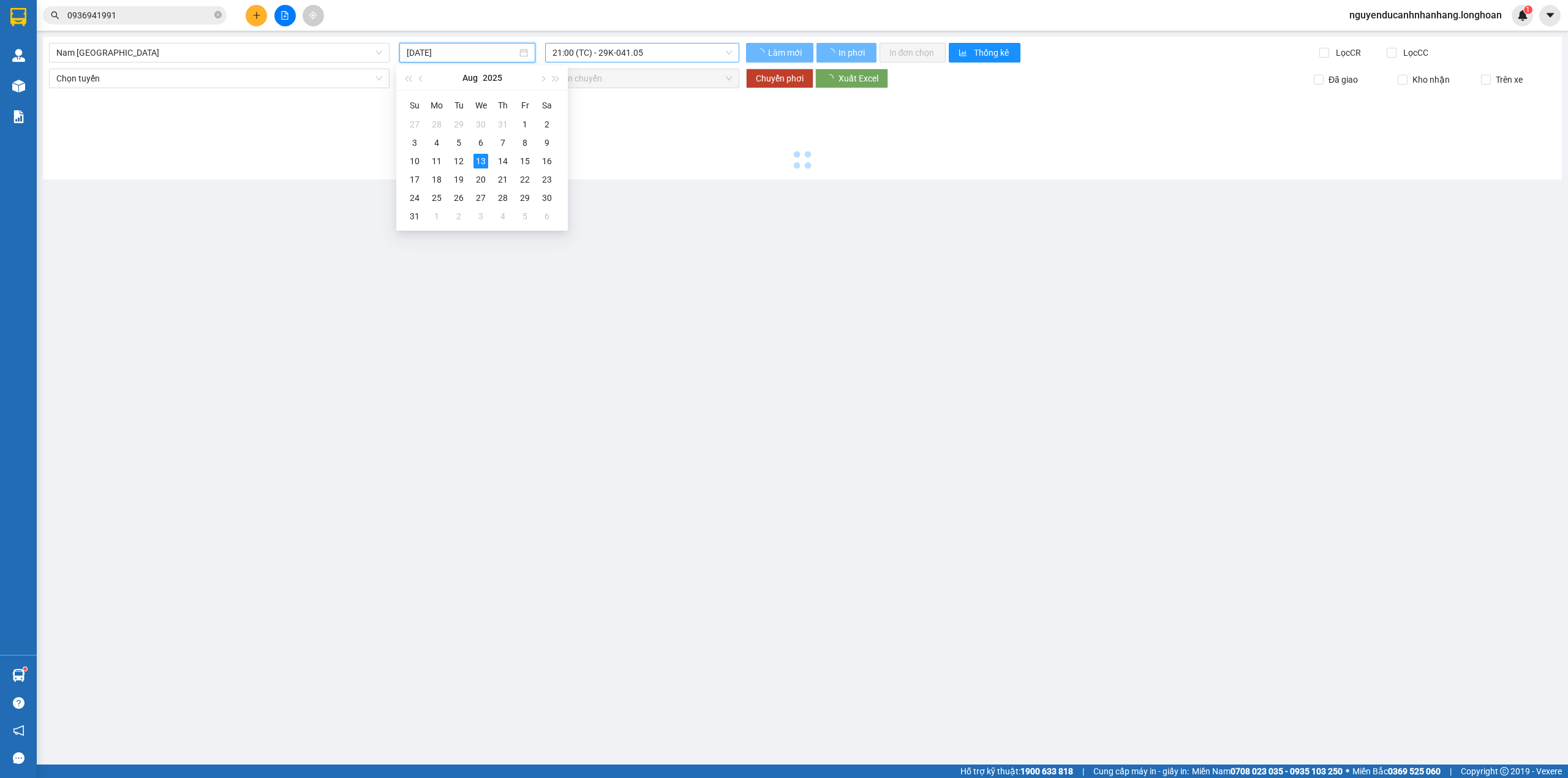
type input "06/08/2025"
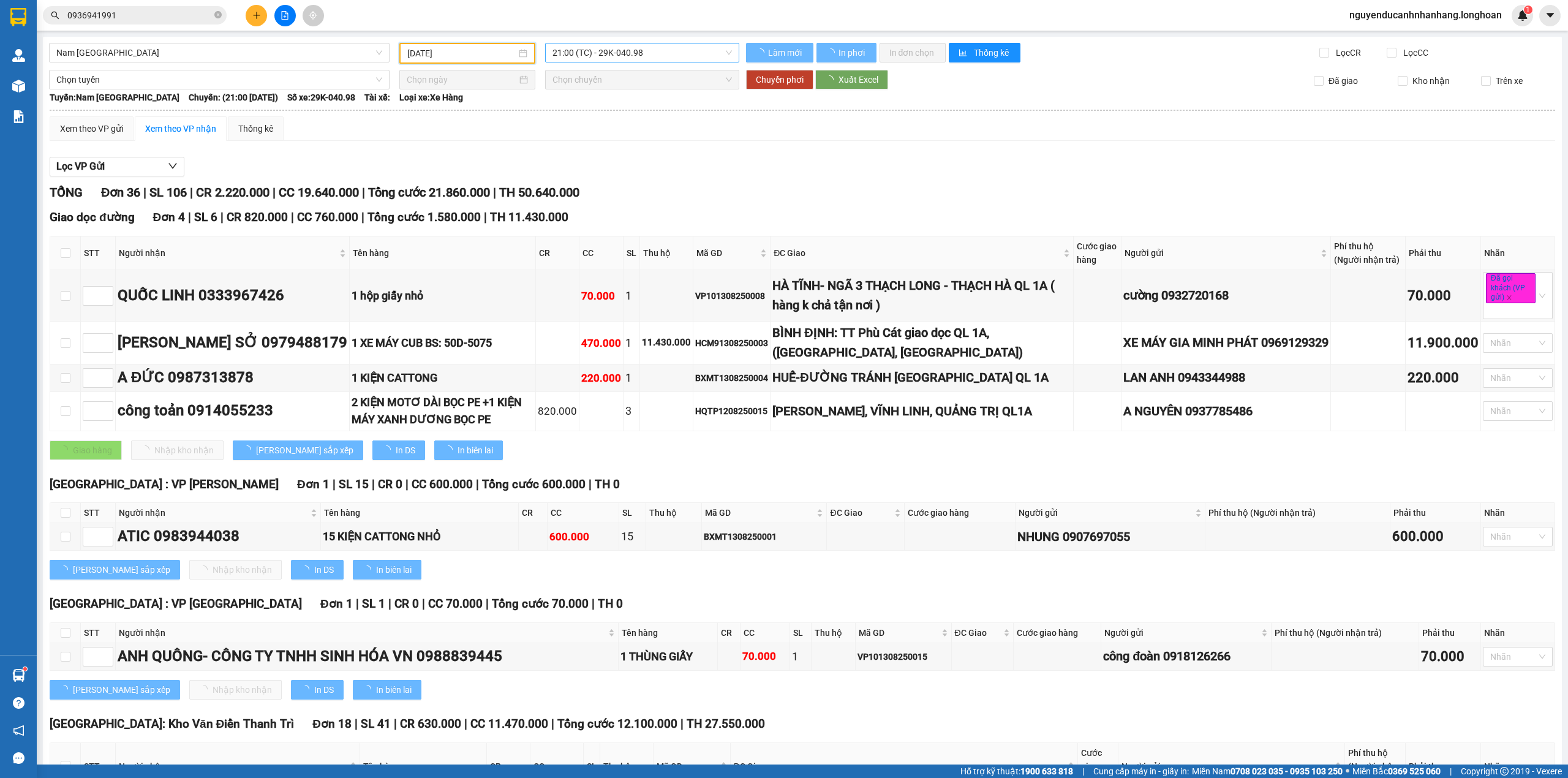
click at [636, 55] on span "21:00 (TC) - 29K-040.98" at bounding box center [642, 52] width 180 height 18
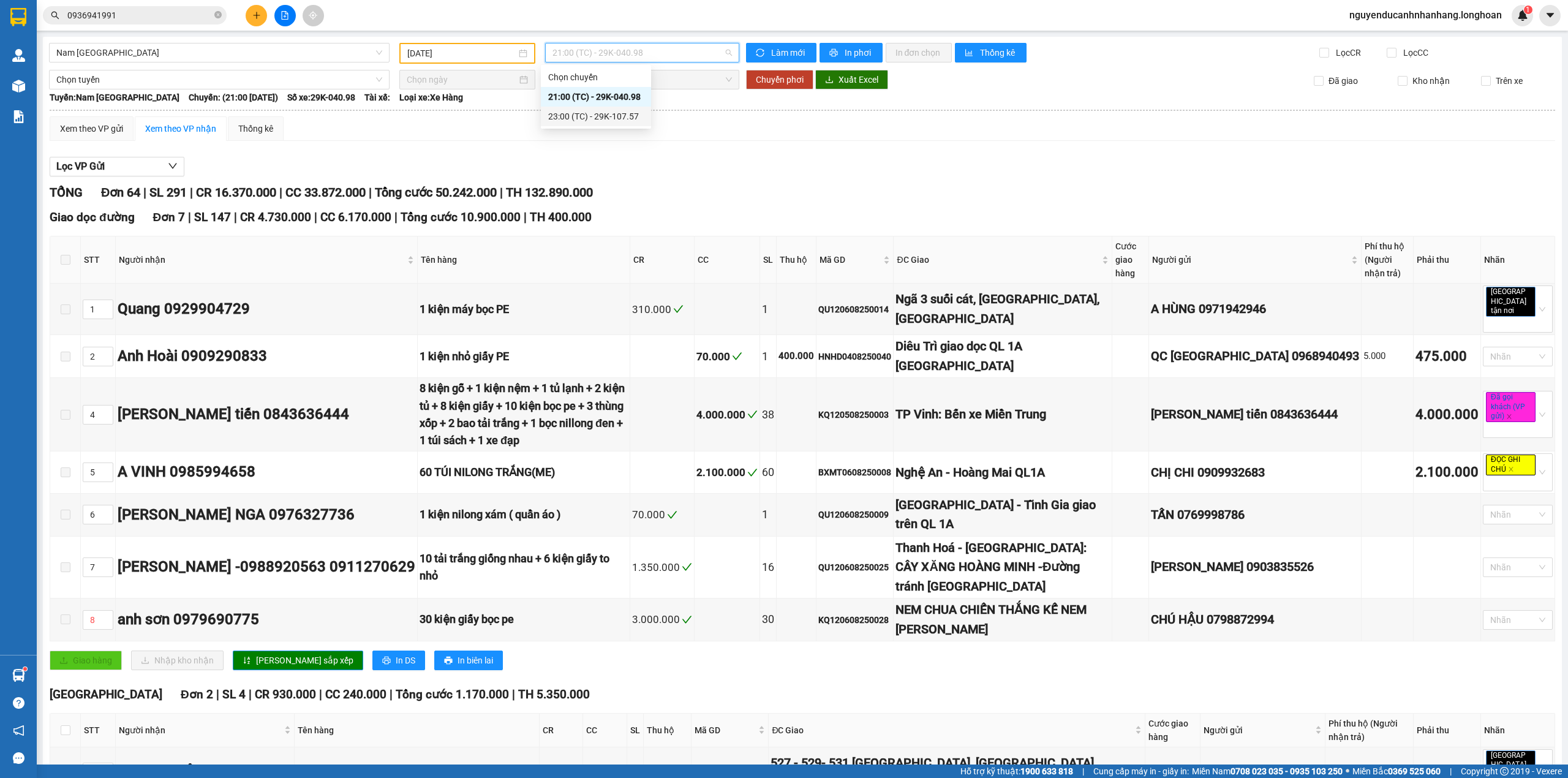
click at [785, 130] on div "Xem theo VP gửi Xem theo VP nhận Thống kê" at bounding box center [802, 129] width 1506 height 25
click at [636, 54] on span "21:00 (TC) - 29K-040.98" at bounding box center [642, 52] width 180 height 18
click at [635, 118] on div "23:00 (TC) - 29K-107.57" at bounding box center [596, 116] width 96 height 14
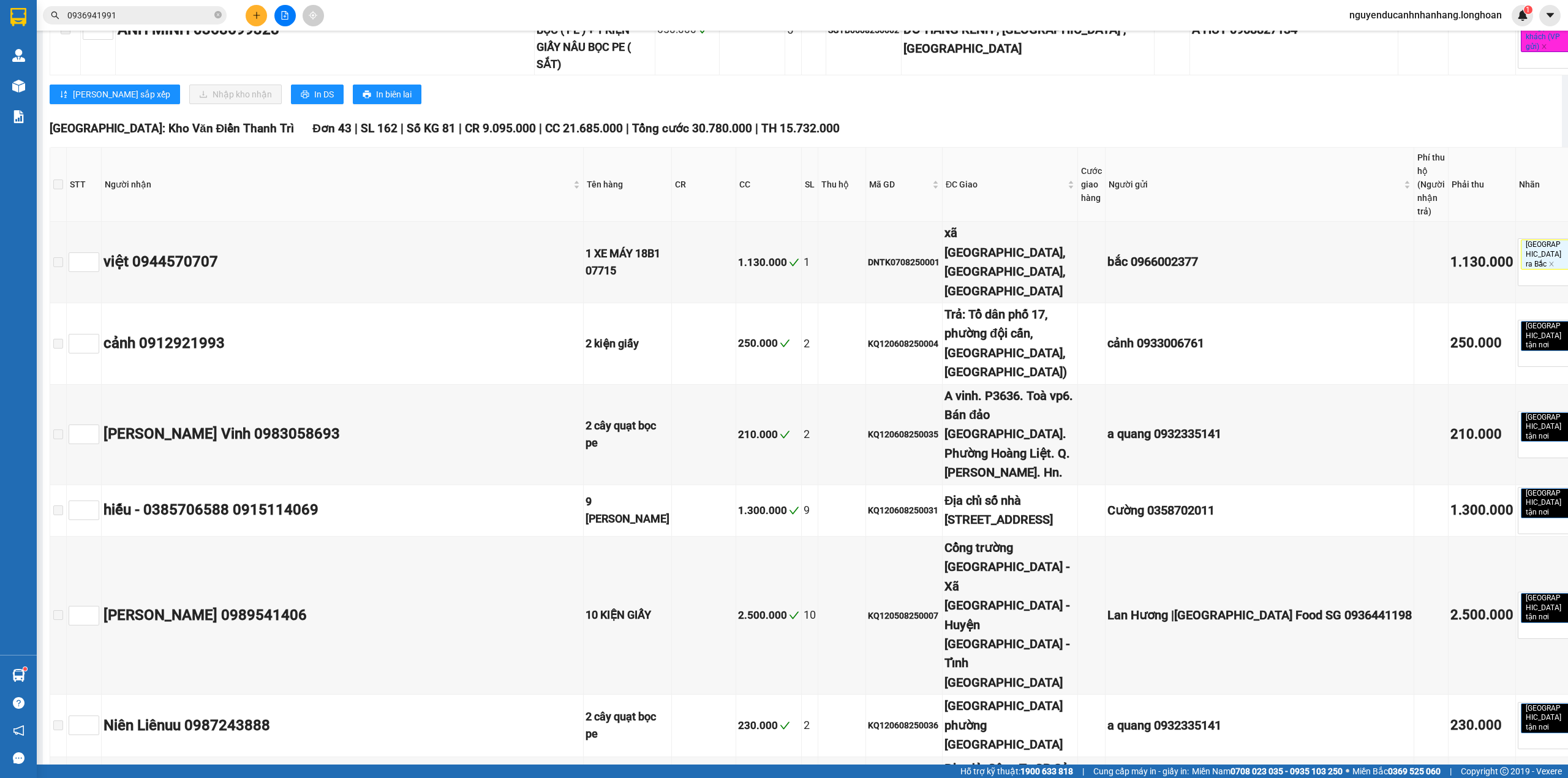
scroll to position [1307, 0]
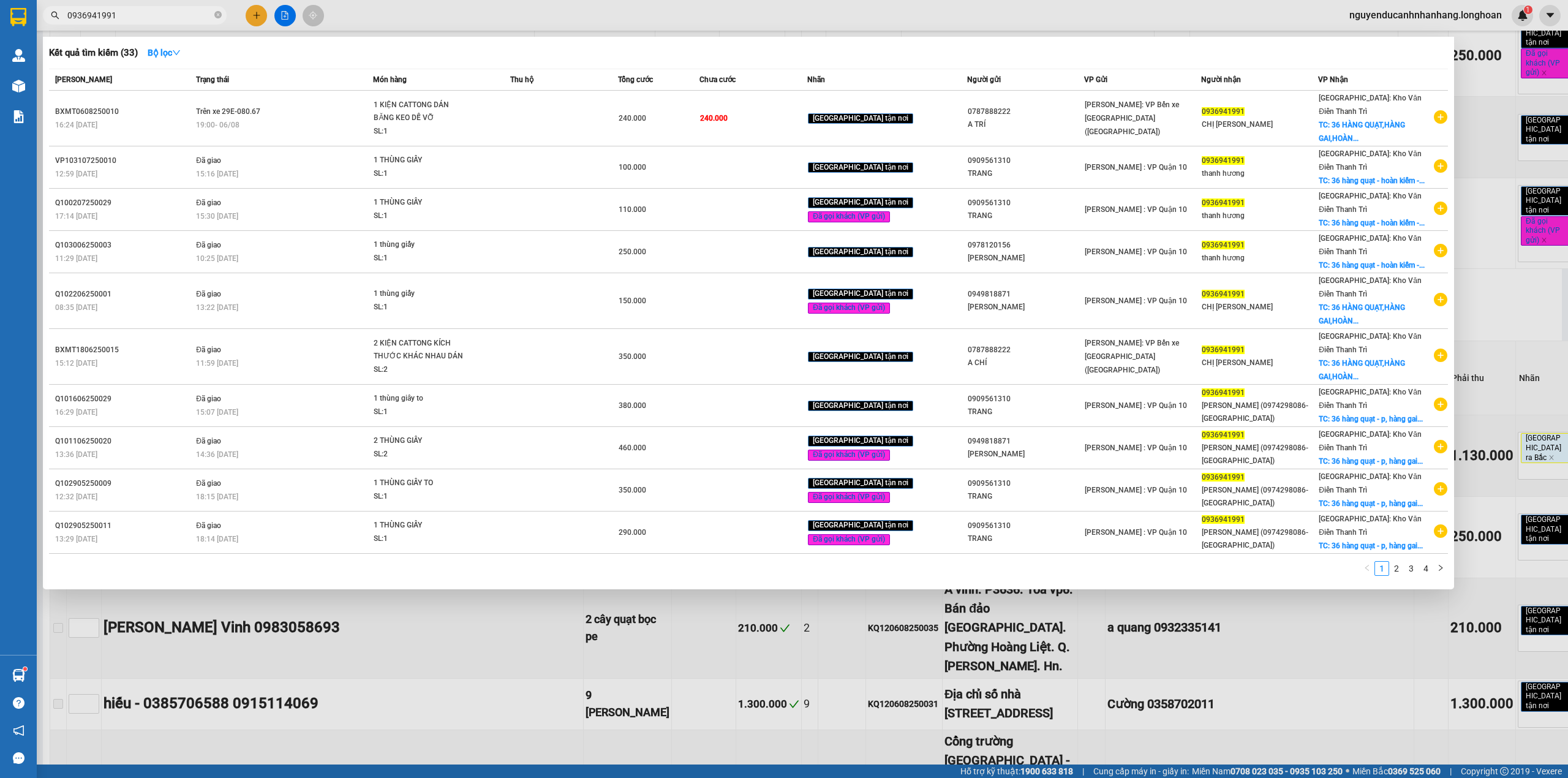
click at [146, 18] on input "0936941991" at bounding box center [139, 15] width 144 height 14
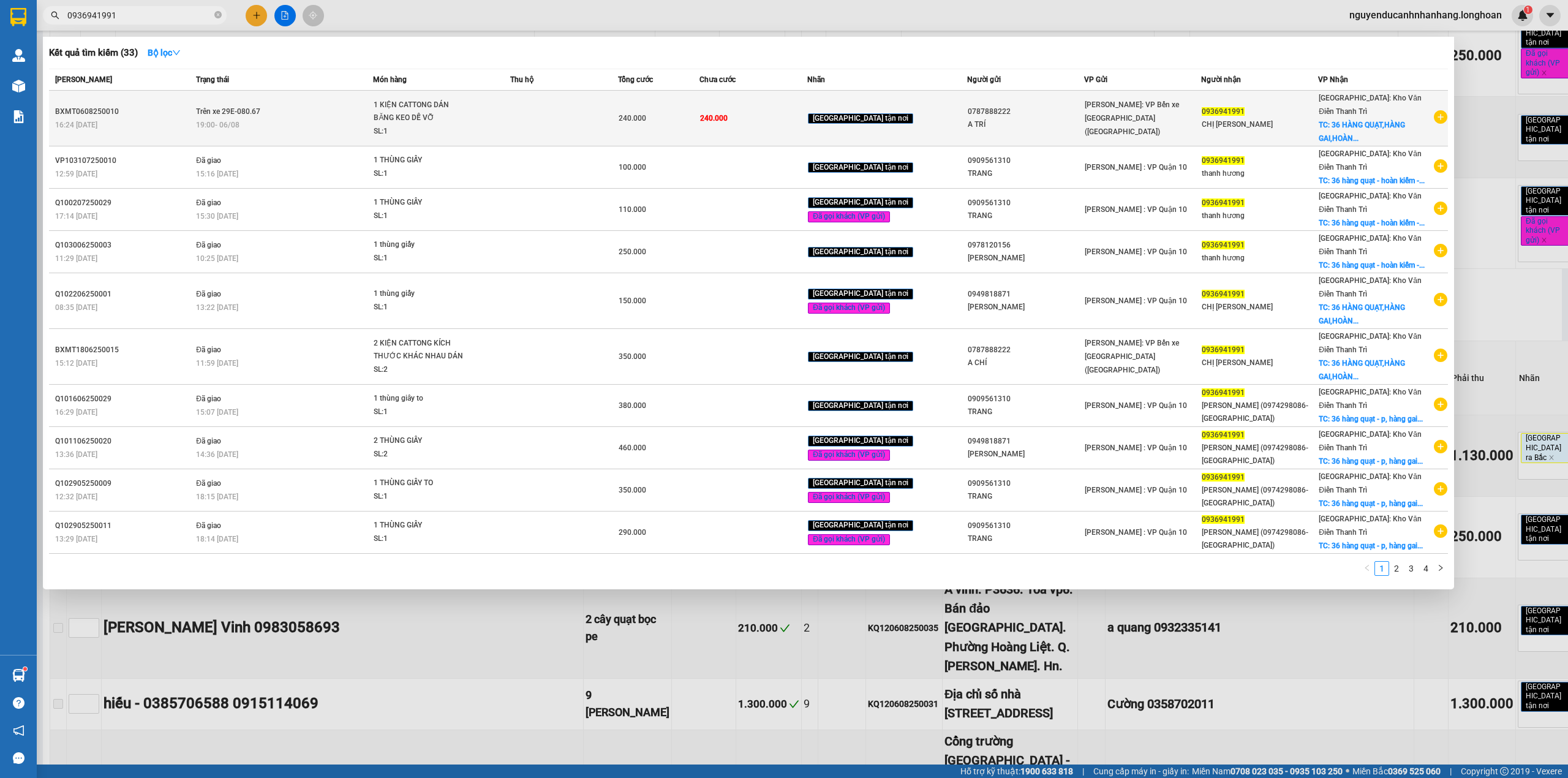
click at [509, 104] on span "1 KIỆN CATTONG DÁN BĂNG KEO DỄ VỠ SL: 1" at bounding box center [441, 118] width 136 height 40
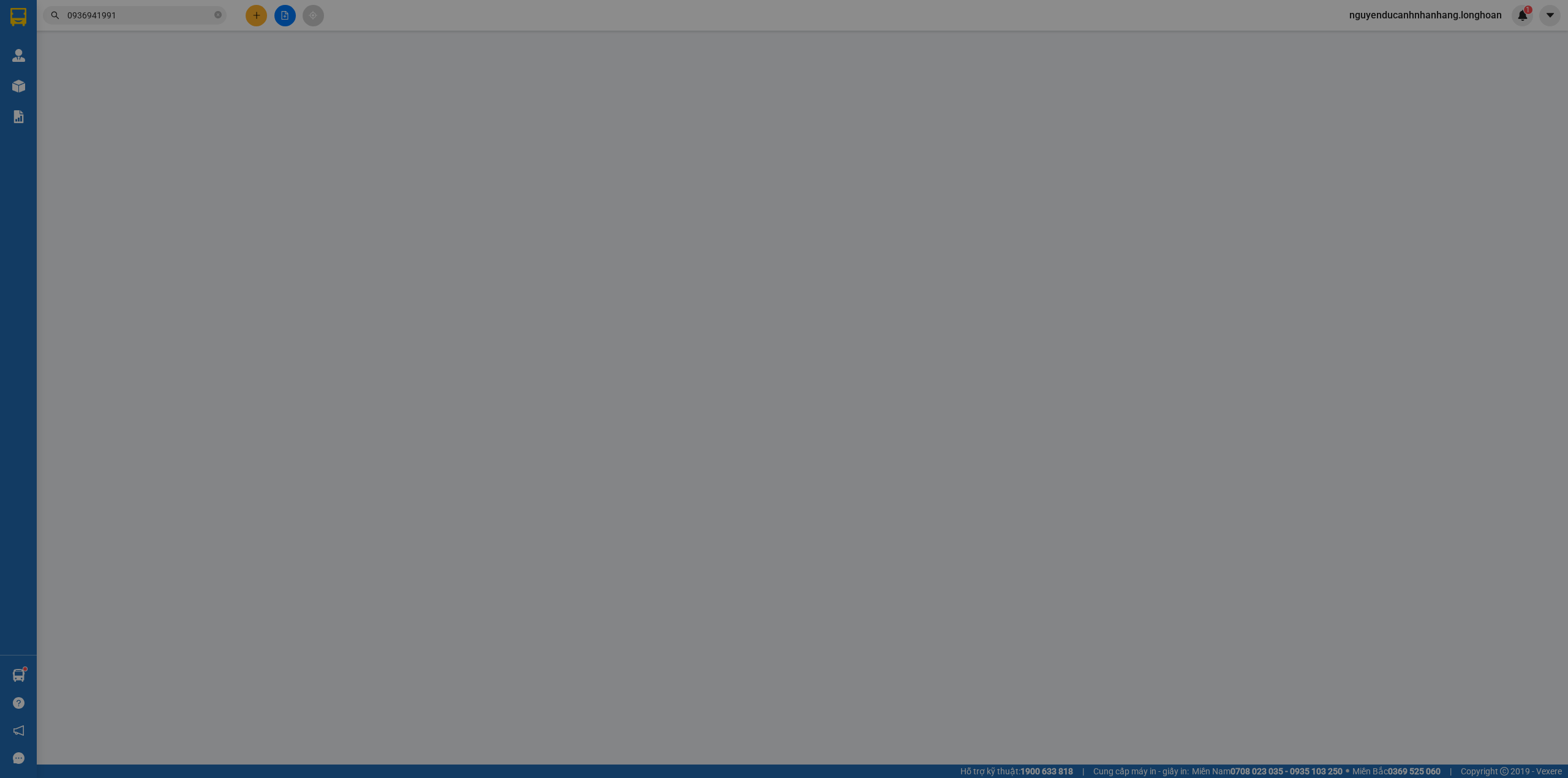
type input "0787888222"
type input "A TRÍ"
type input "0936941991"
type input "CHỊ HƯƠNG"
checkbox input "true"
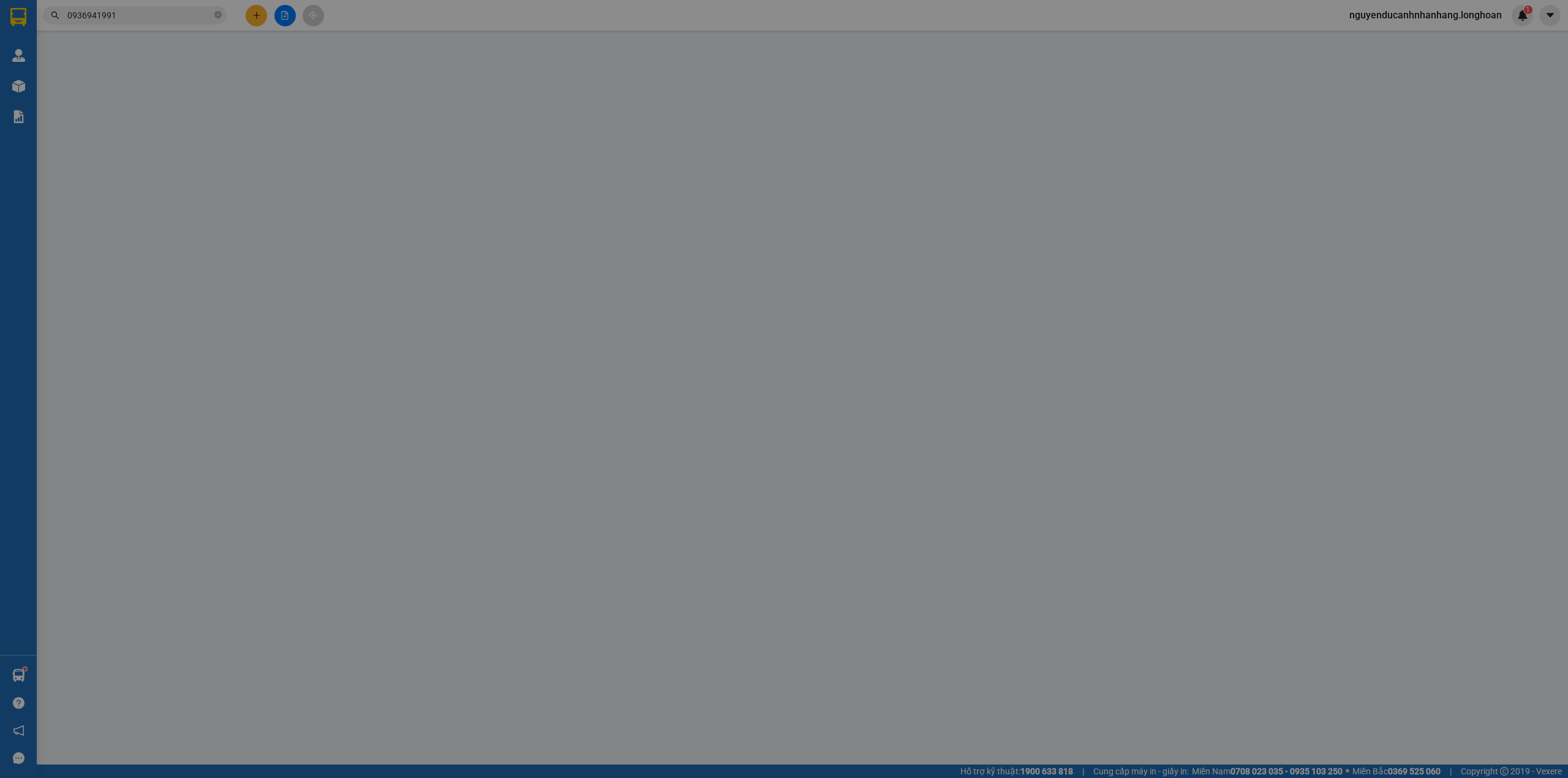
type input "36 HÀNG QUẠT,HÀNG GAI,HOÀN KIẾM,HÀ NỘI"
type input "HÀNG DỄ VỠ ĐÃ BÁO KHÁCH HƯ VỠ KHÔNG ĐỀN"
type input "240.000"
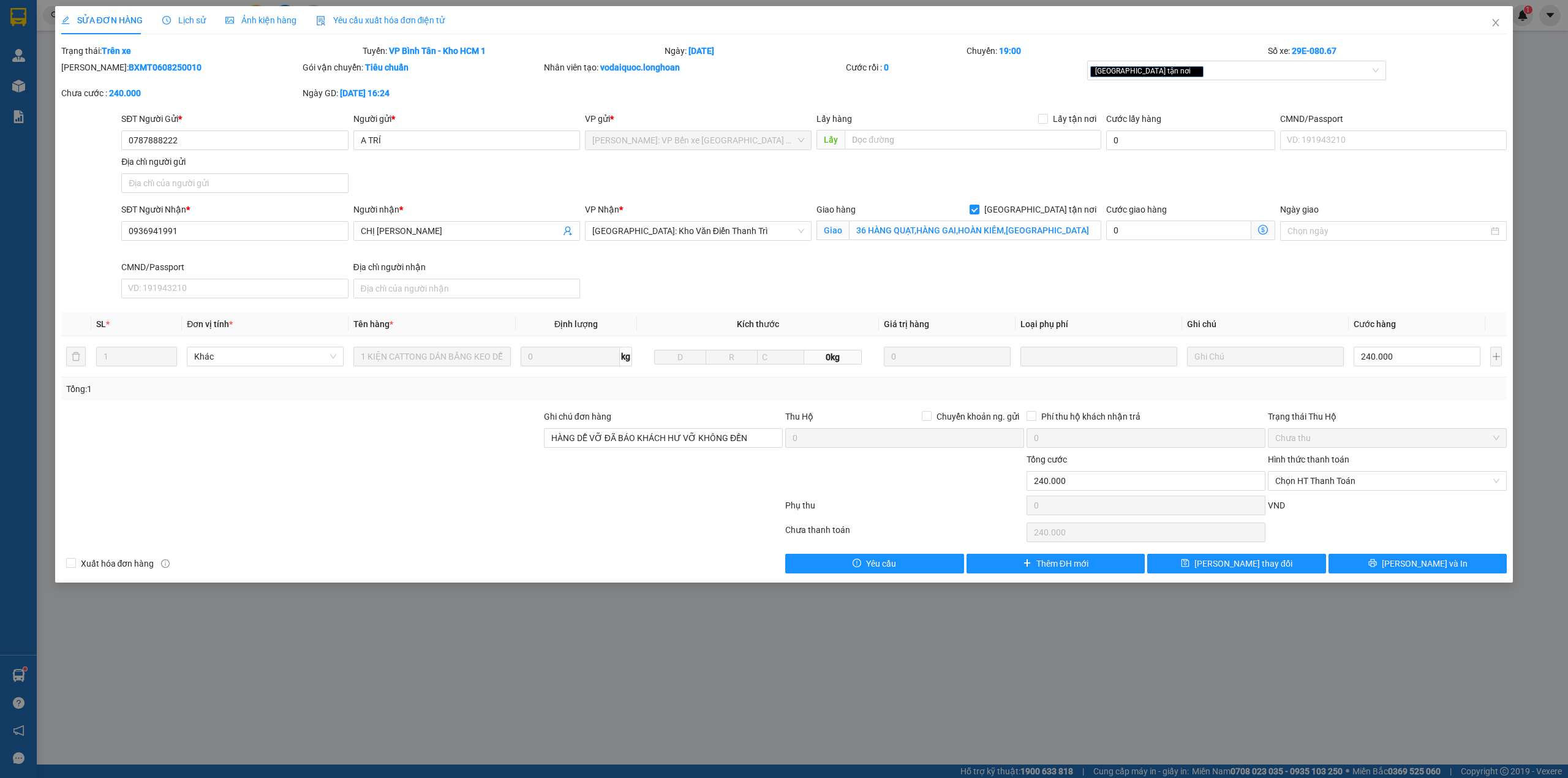
click at [192, 29] on div "Lịch sử" at bounding box center [184, 20] width 43 height 29
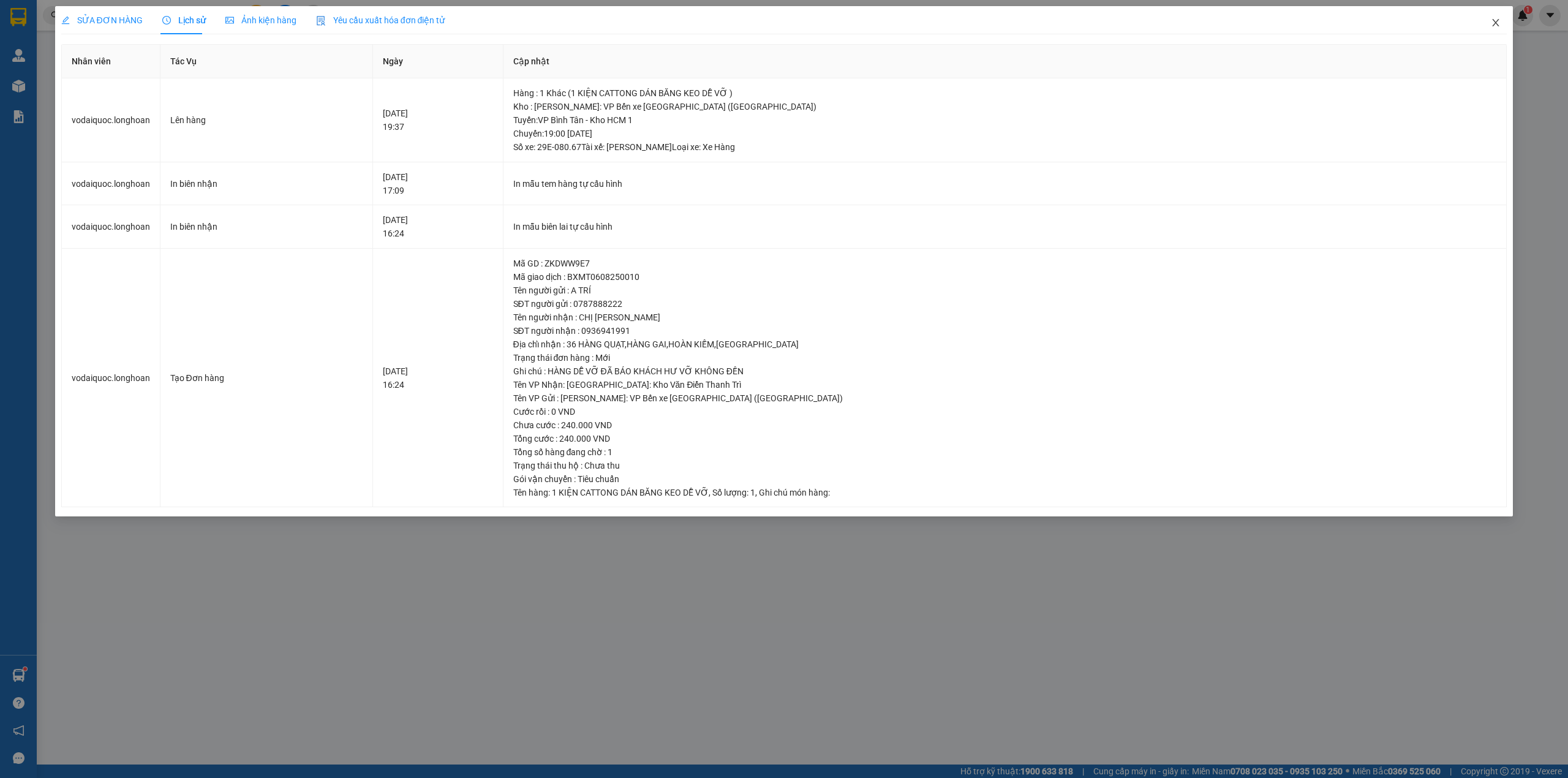
click at [1494, 23] on icon "close" at bounding box center [1495, 22] width 10 height 10
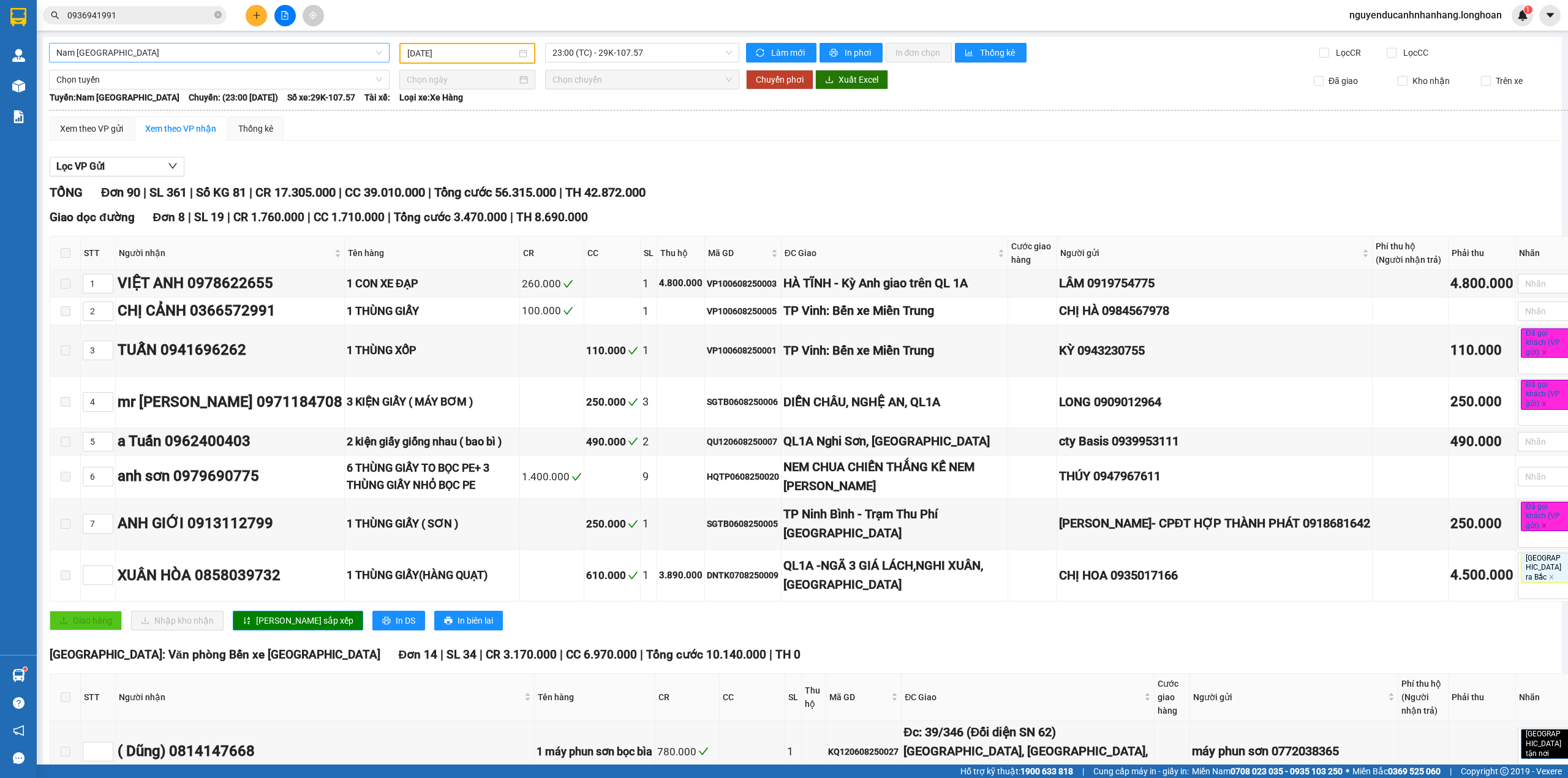
click at [377, 58] on span "Nam [GEOGRAPHIC_DATA]" at bounding box center [219, 52] width 325 height 18
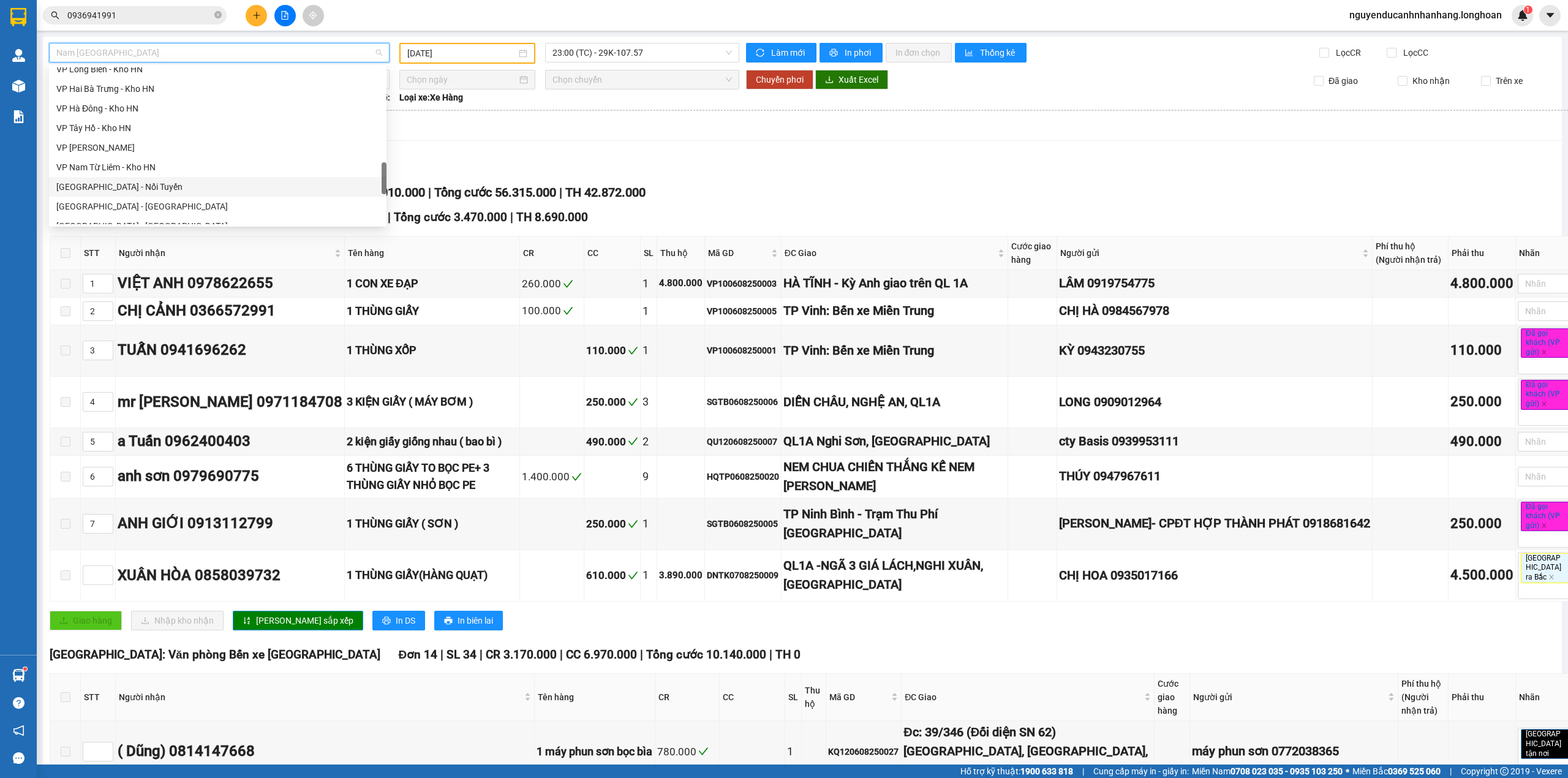
scroll to position [456, 0]
click at [135, 104] on div "VP Bình Tân - Kho HCM 1" at bounding box center [217, 101] width 323 height 14
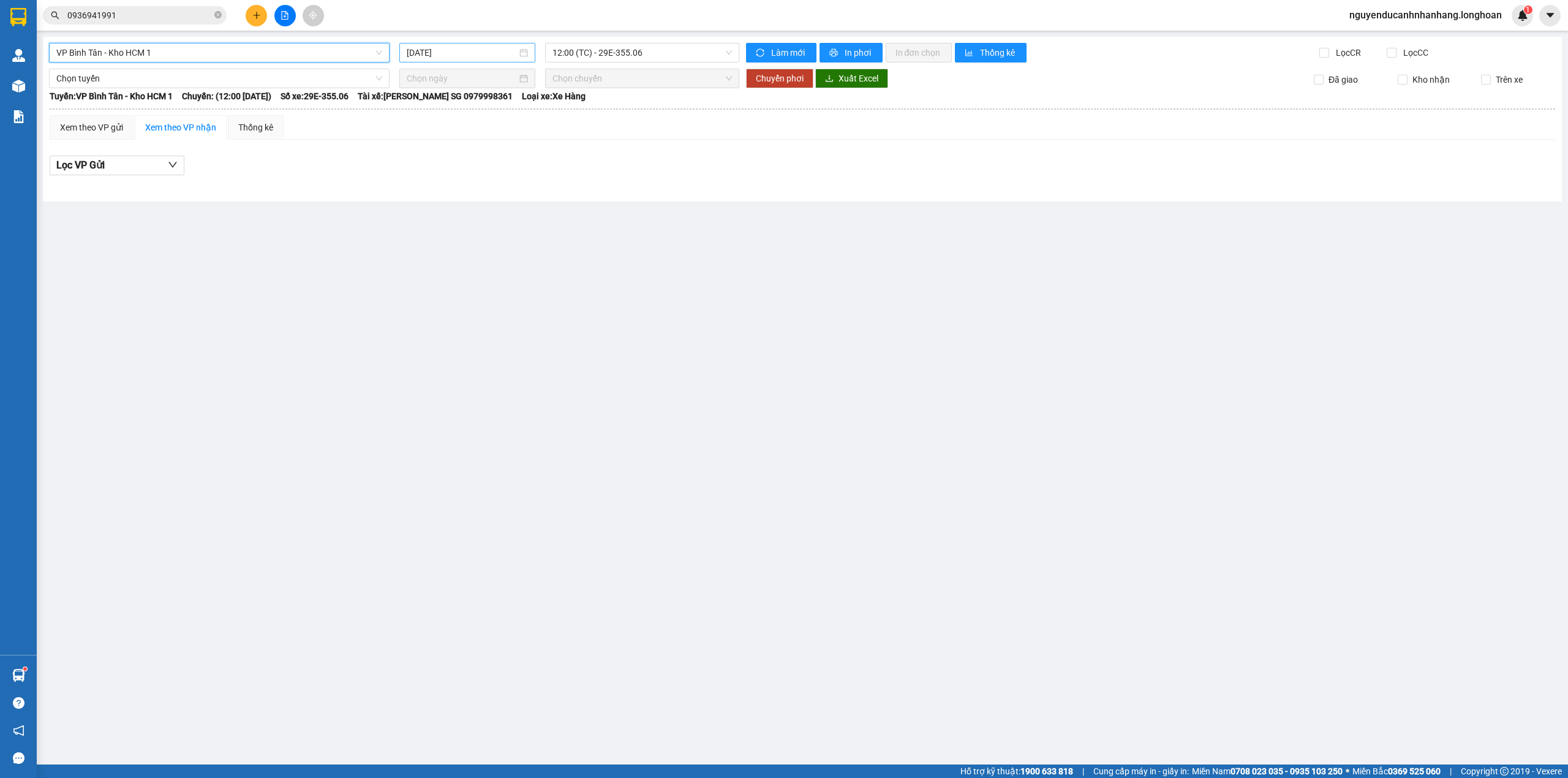
click at [446, 48] on input "[DATE]" at bounding box center [461, 52] width 110 height 14
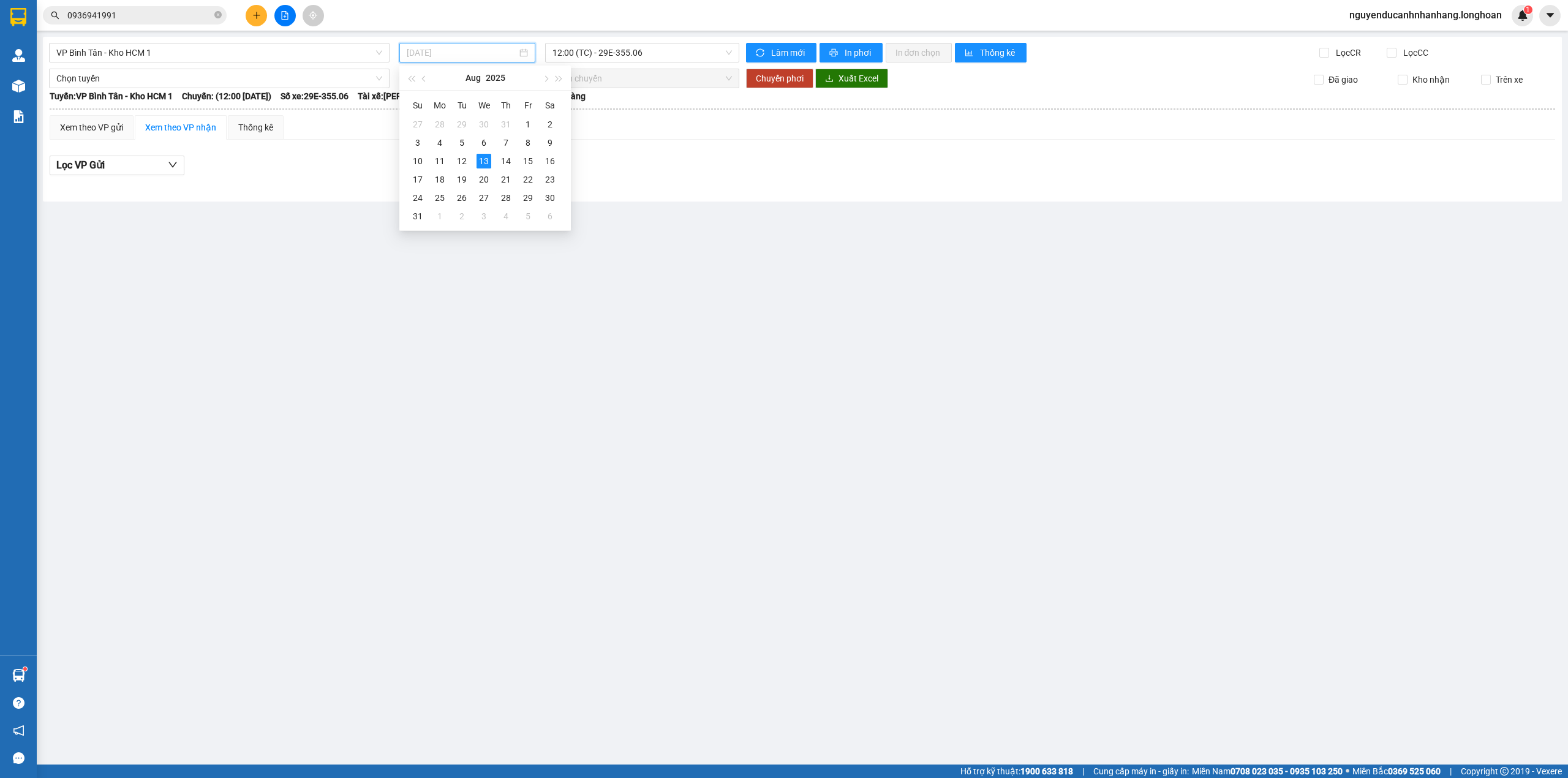
type input "[DATE]"
click at [828, 189] on td "Xem theo VP gửi Xem theo VP nhận Thống kê Lọc VP Gửi Cước rồi : 0 VNĐ Chưa cướ…" at bounding box center [801, 152] width 1506 height 74
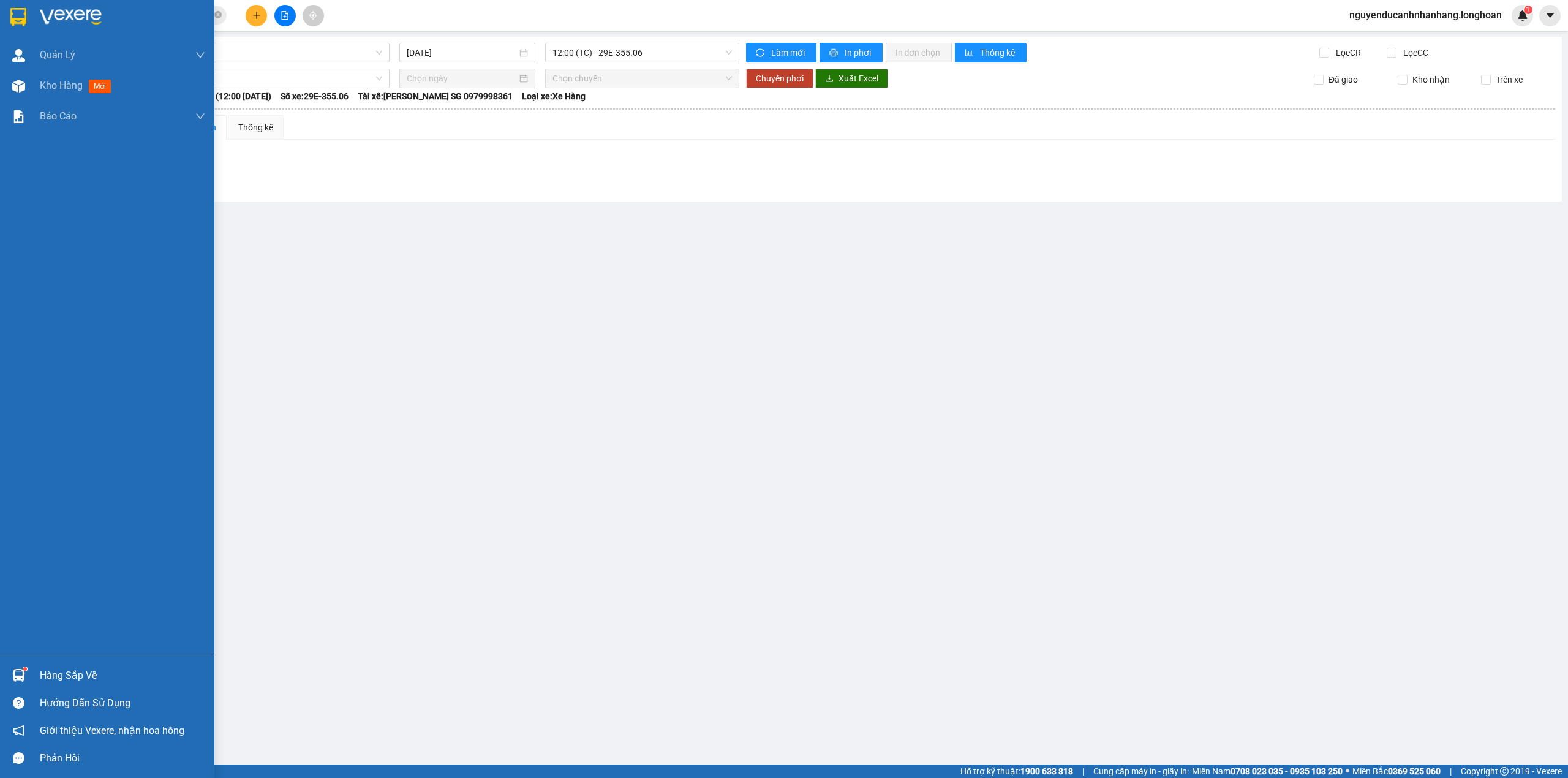
click at [21, 13] on img at bounding box center [17, 17] width 16 height 18
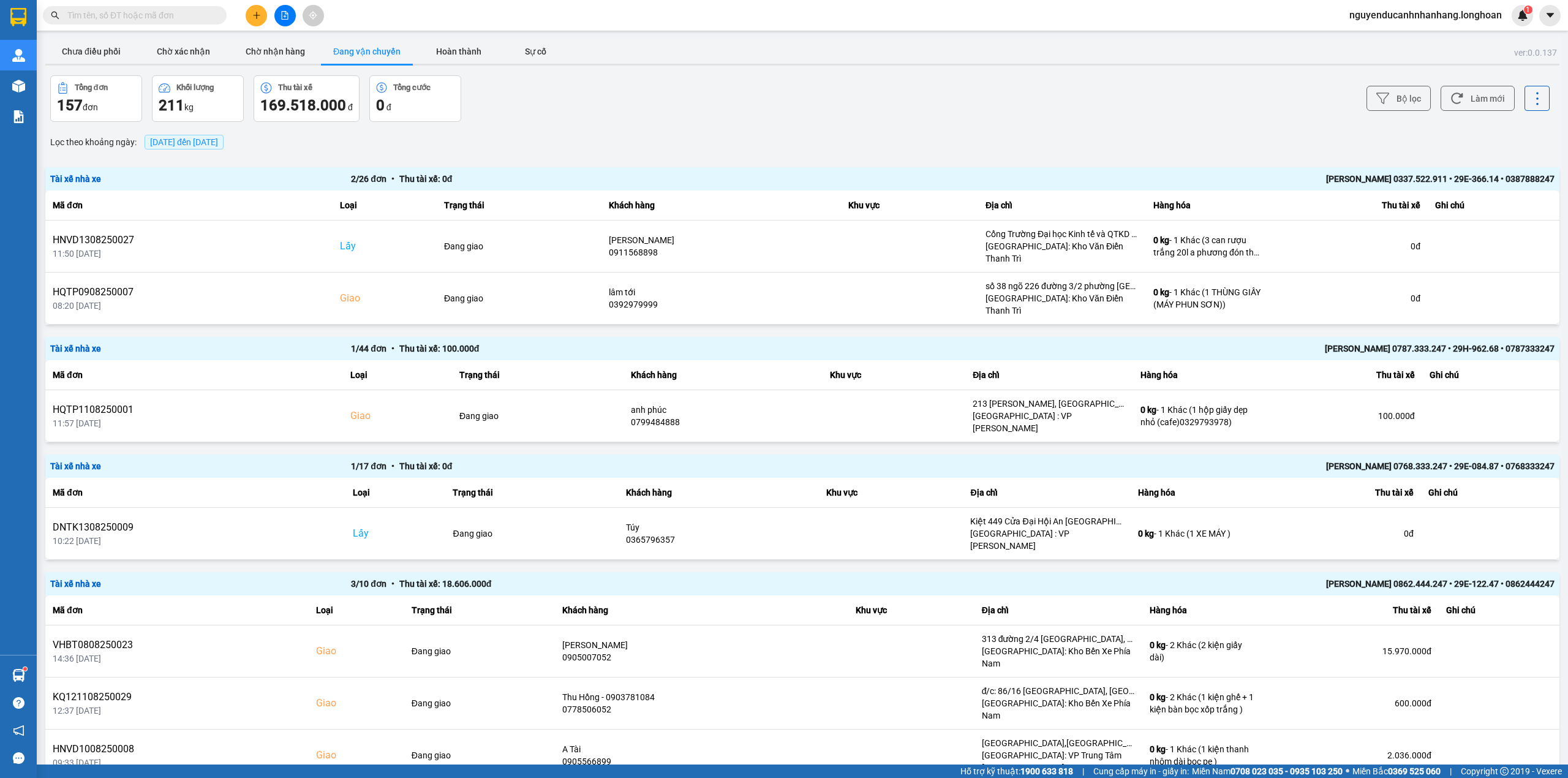
click at [180, 10] on input "text" at bounding box center [139, 15] width 144 height 14
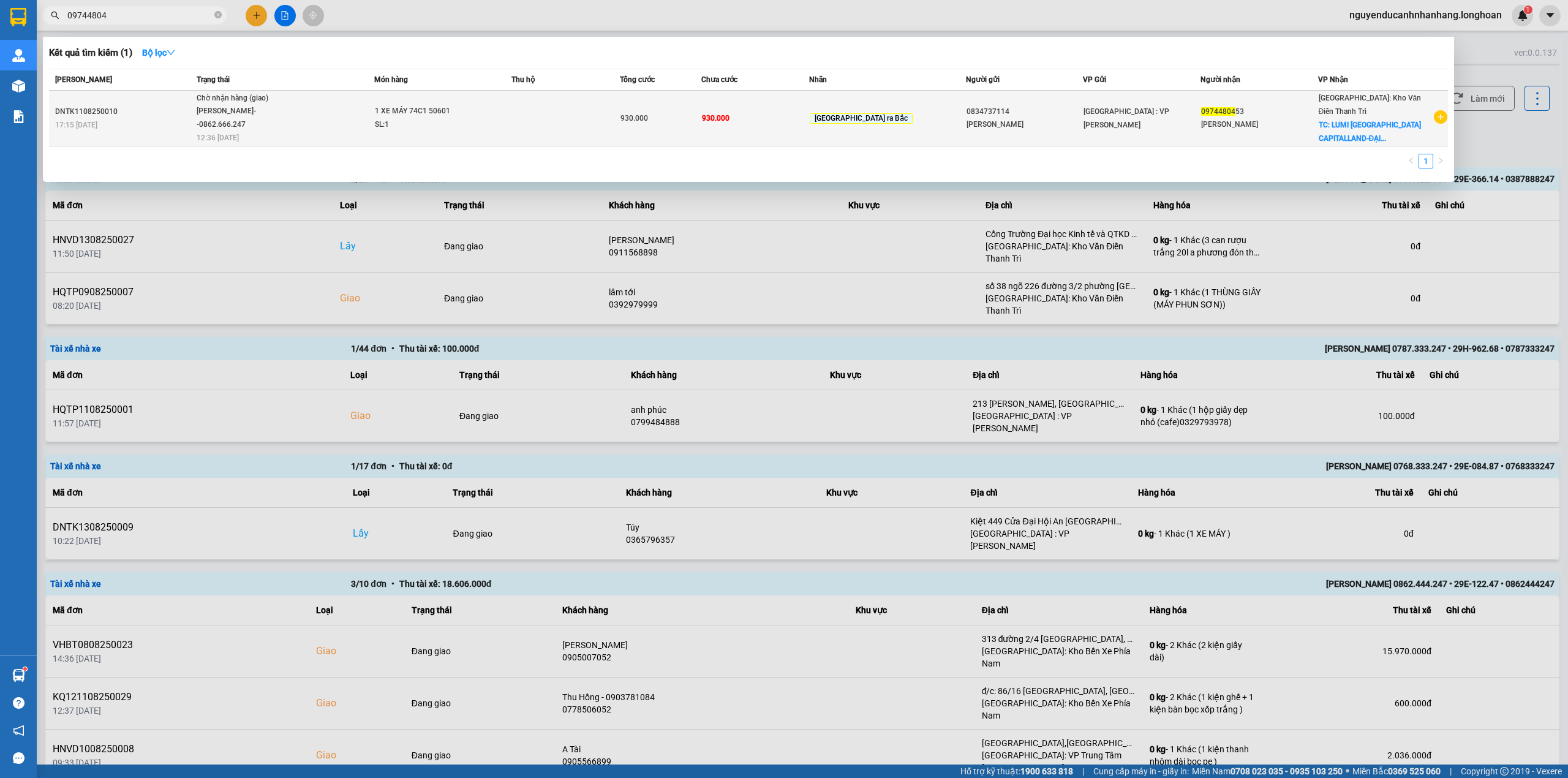
type input "09744804"
click at [537, 123] on td at bounding box center [565, 119] width 108 height 56
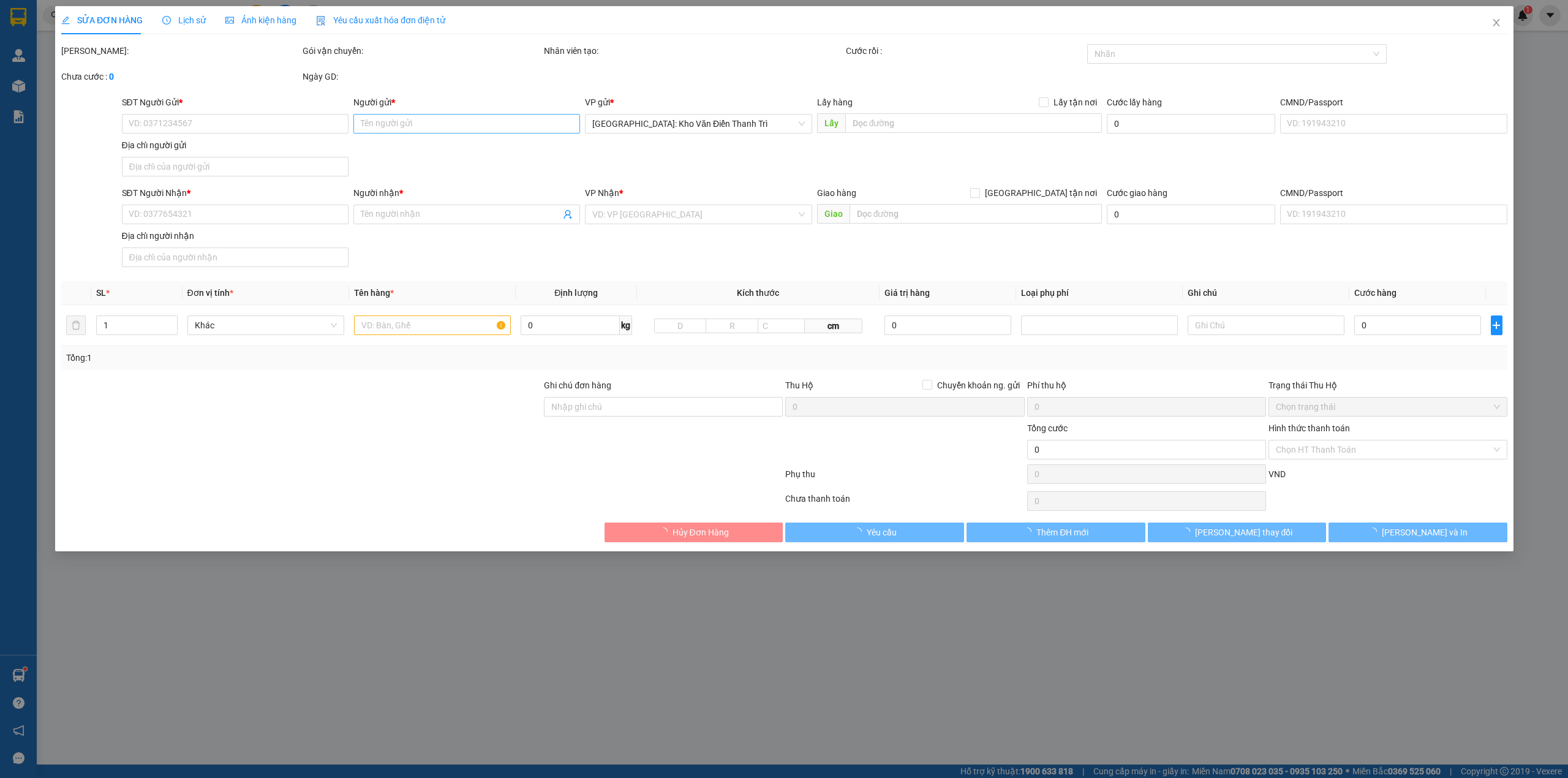
type input "0834737114"
type input "[PERSON_NAME]"
type input "0974480453"
type input "[PERSON_NAME]"
checkbox input "true"
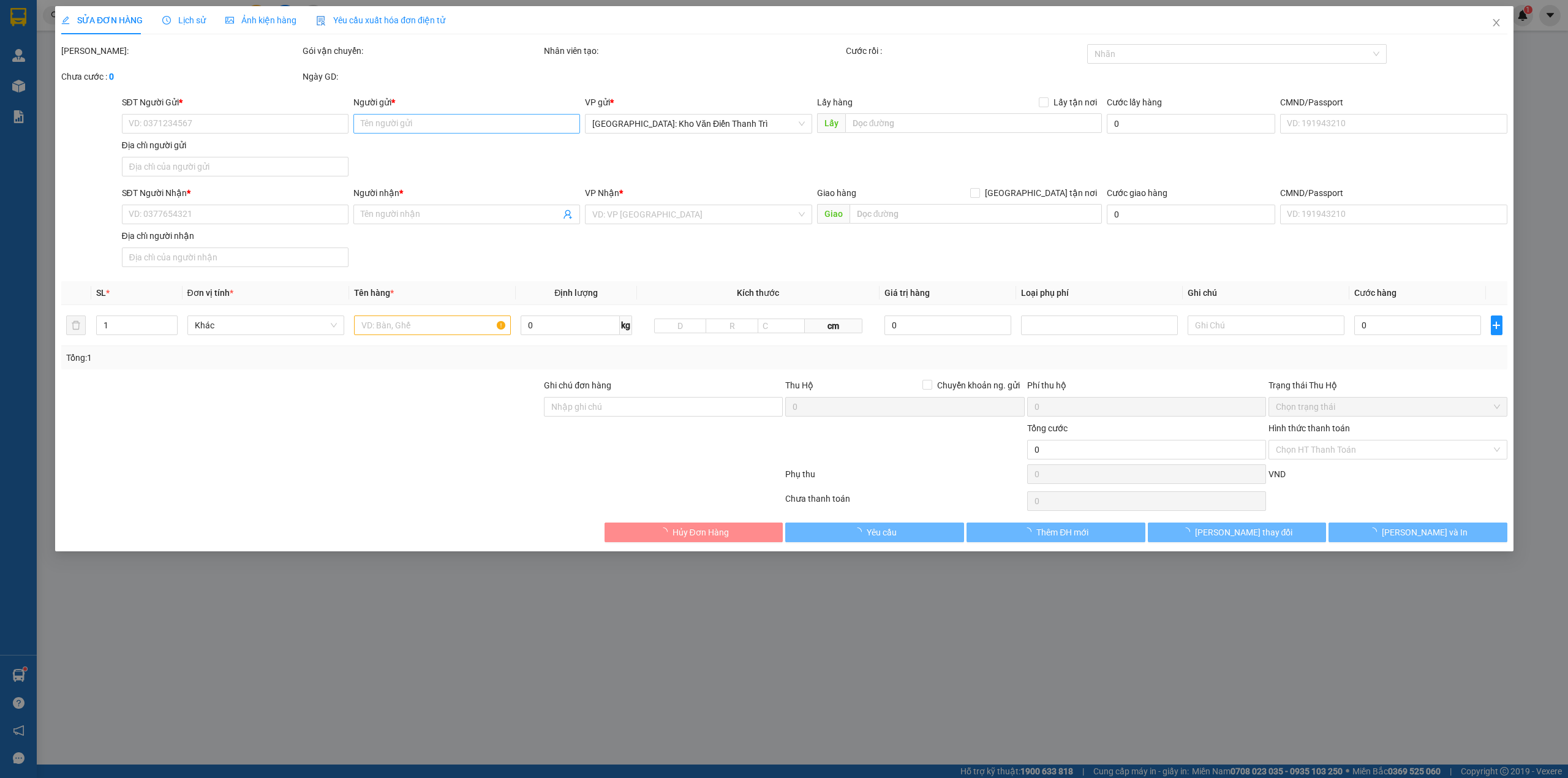
type input "LUMI [GEOGRAPHIC_DATA] CAPITALLAND-[GEOGRAPHIC_DATA]-[GEOGRAPHIC_DATA]-[GEOGRAP…"
type input "1 CHÌA KHÓA,1 GƯƠNG(BỊ VỠ),1 MŨ BH"
type input "930.000"
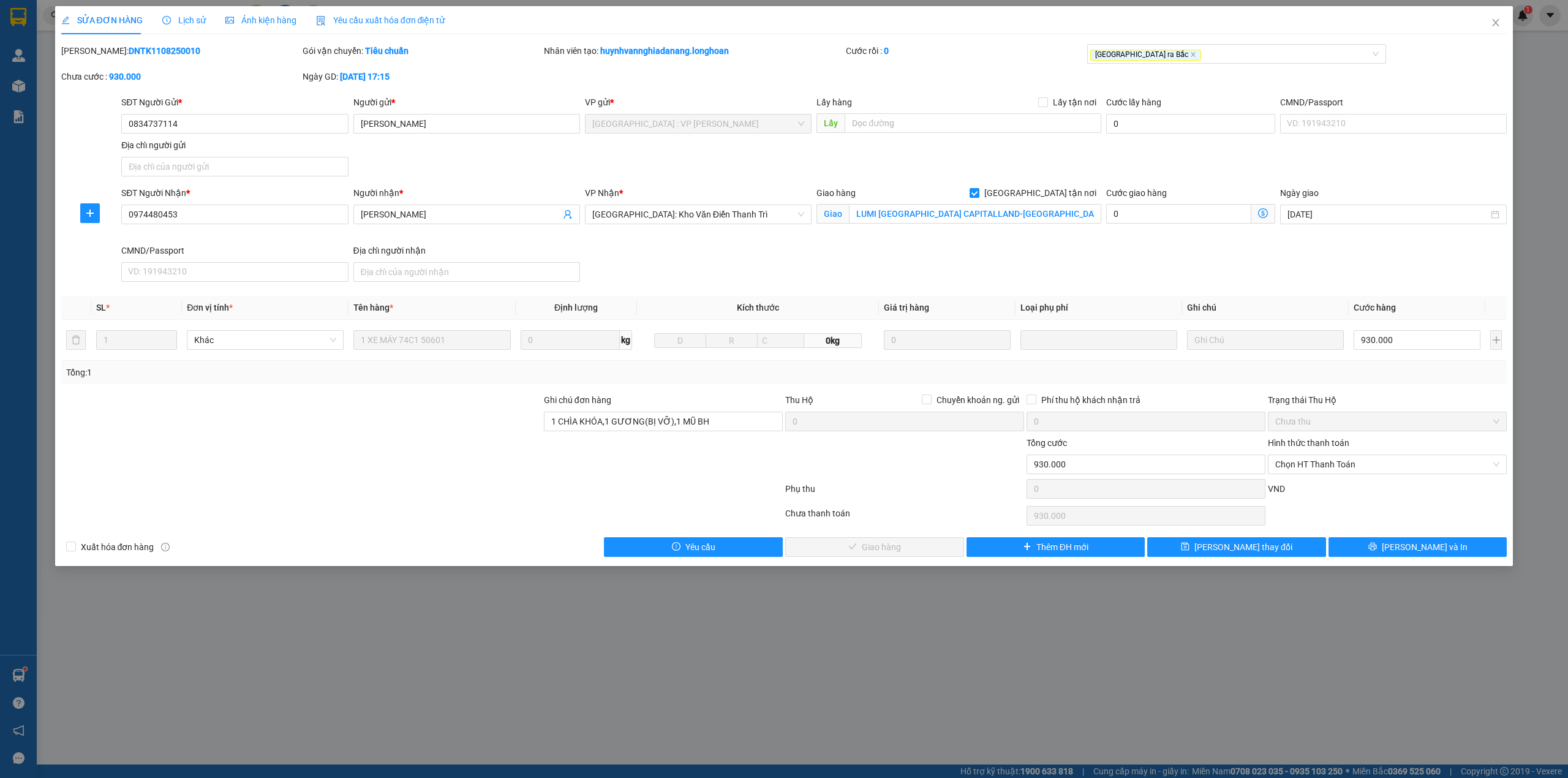
click at [177, 18] on span "Lịch sử" at bounding box center [184, 20] width 43 height 10
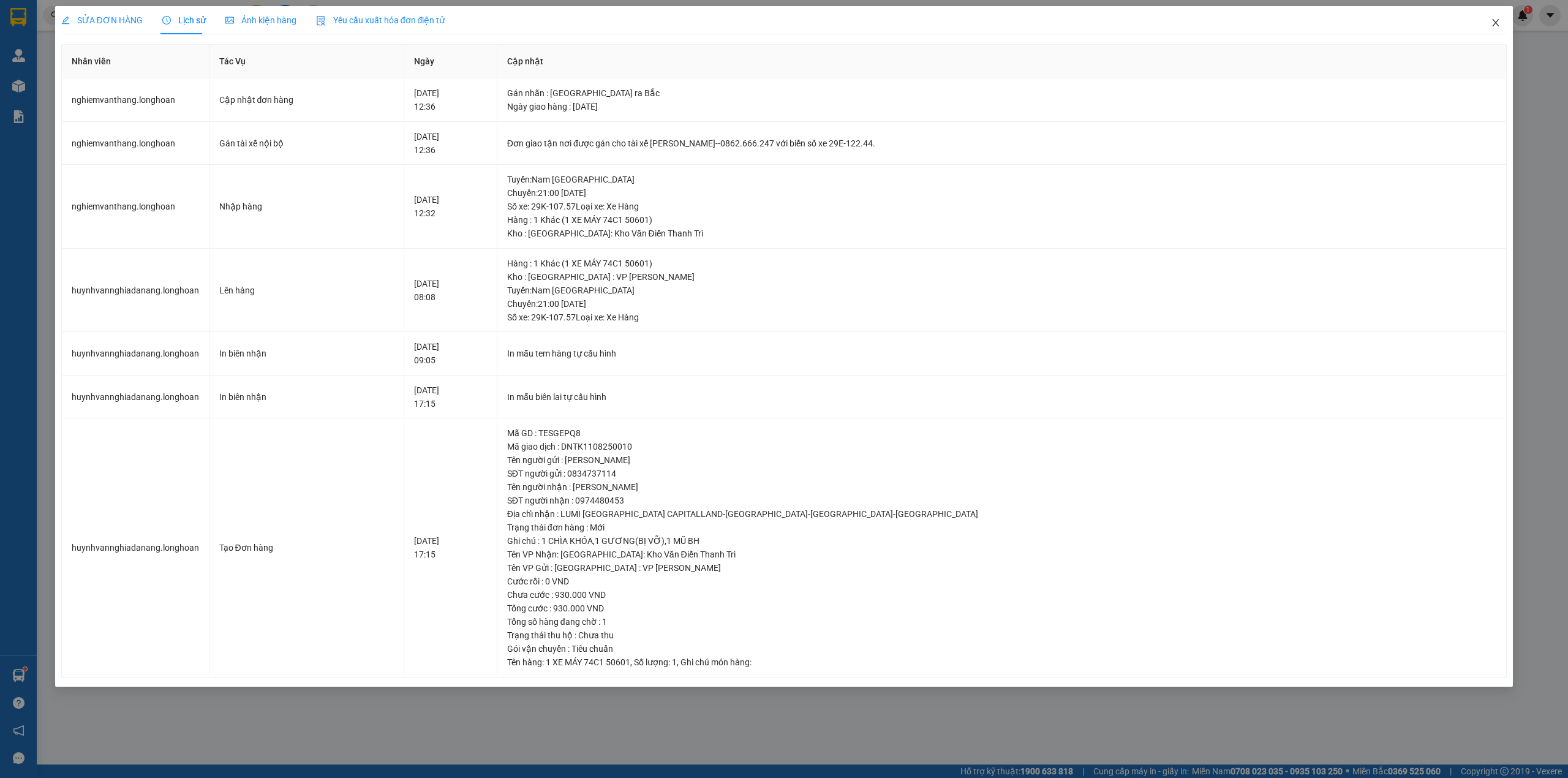
click at [1503, 27] on span "Close" at bounding box center [1495, 23] width 34 height 34
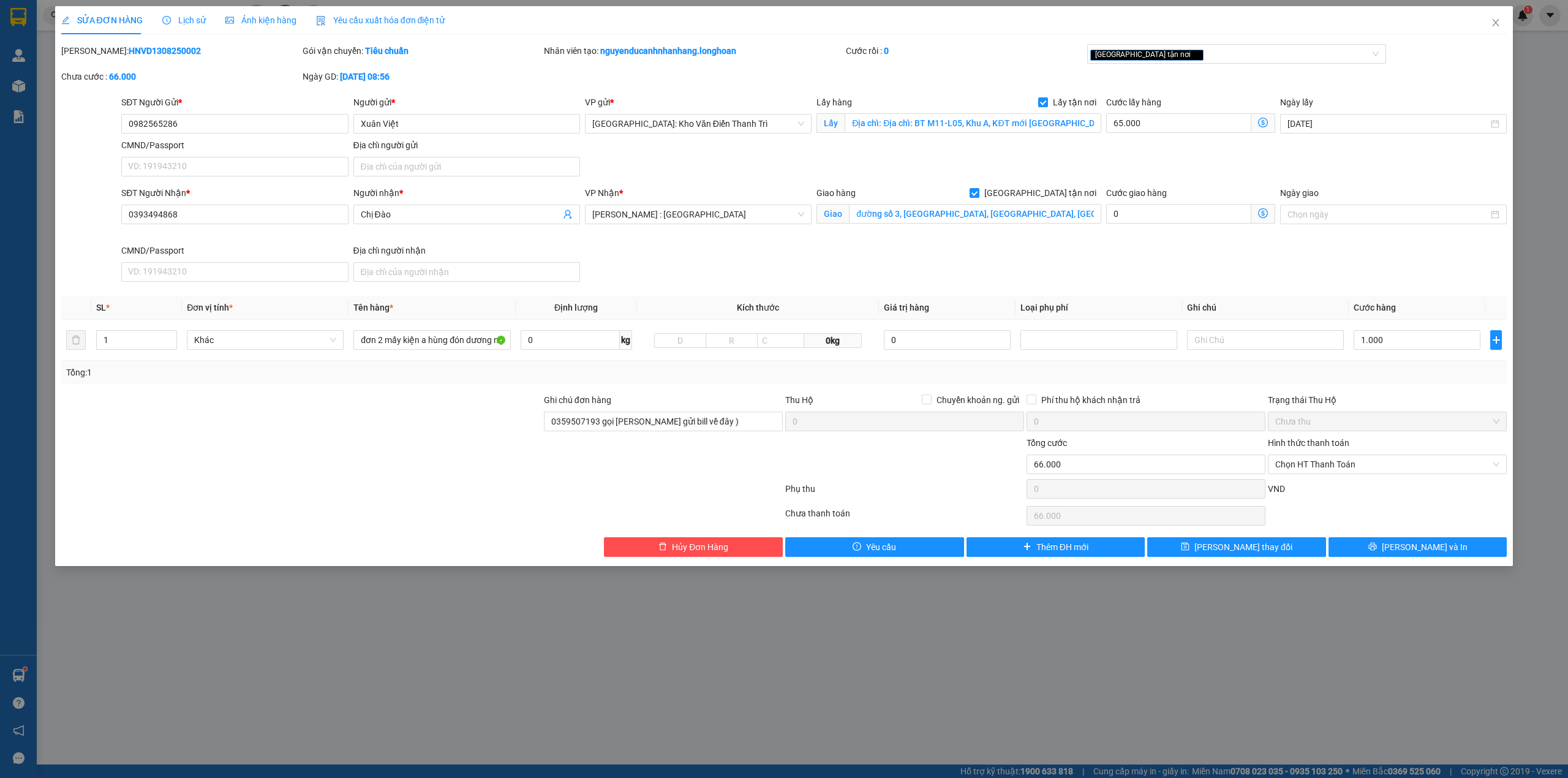
click at [182, 16] on span "Lịch sử" at bounding box center [184, 20] width 43 height 10
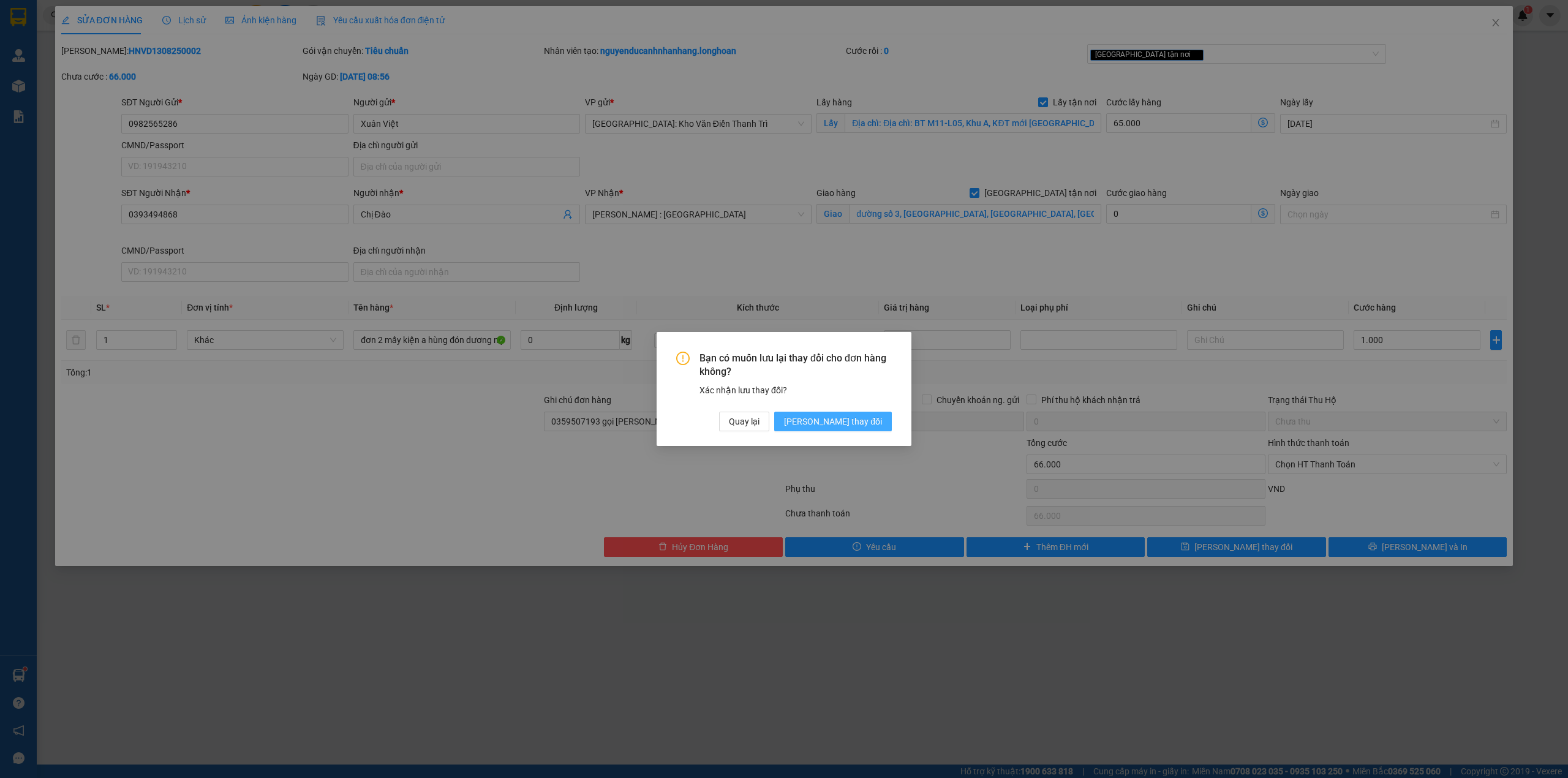
click at [860, 427] on span "[PERSON_NAME] thay đổi" at bounding box center [833, 421] width 98 height 14
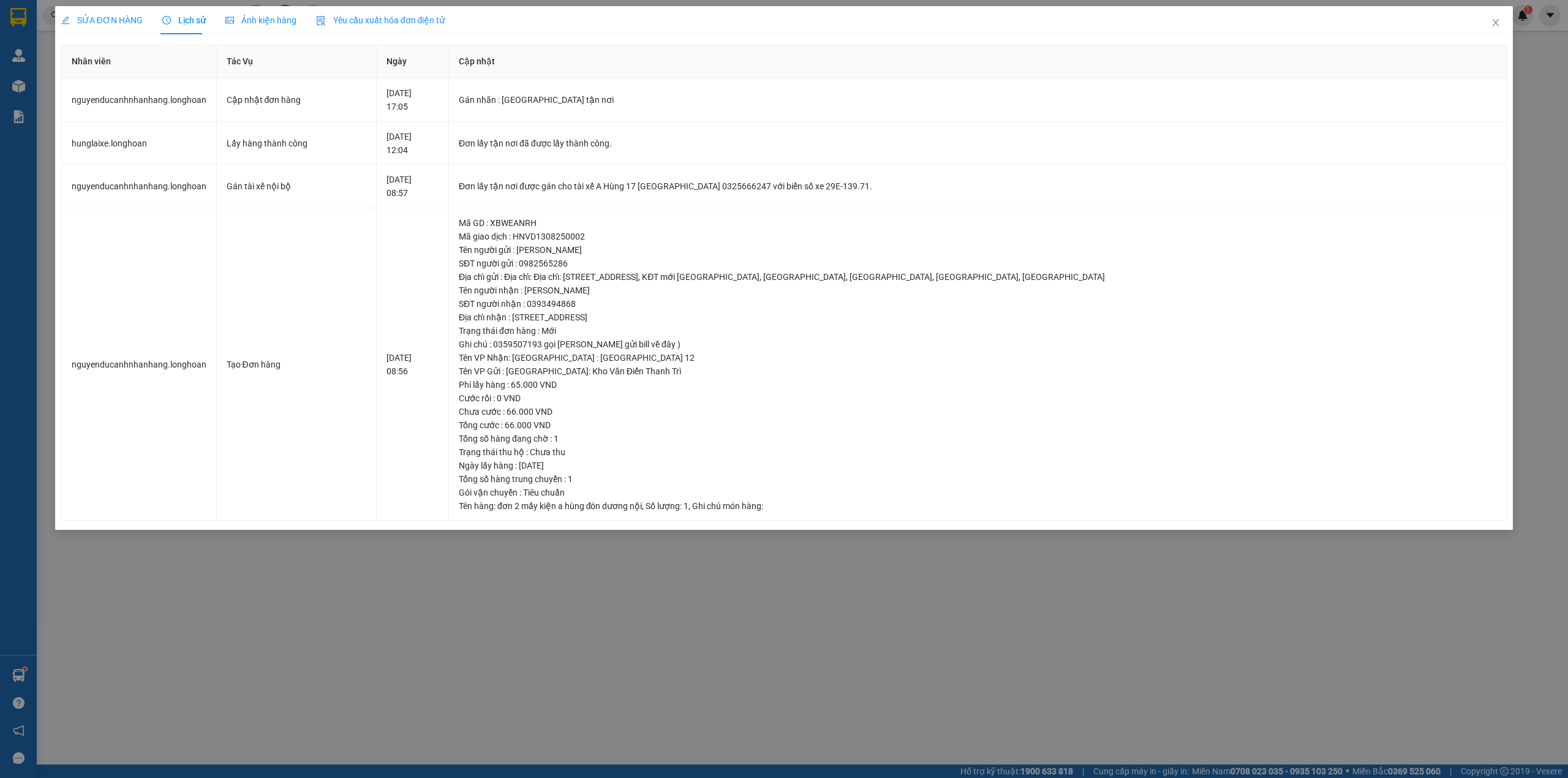
click at [113, 27] on div "SỬA ĐƠN HÀNG" at bounding box center [102, 20] width 82 height 29
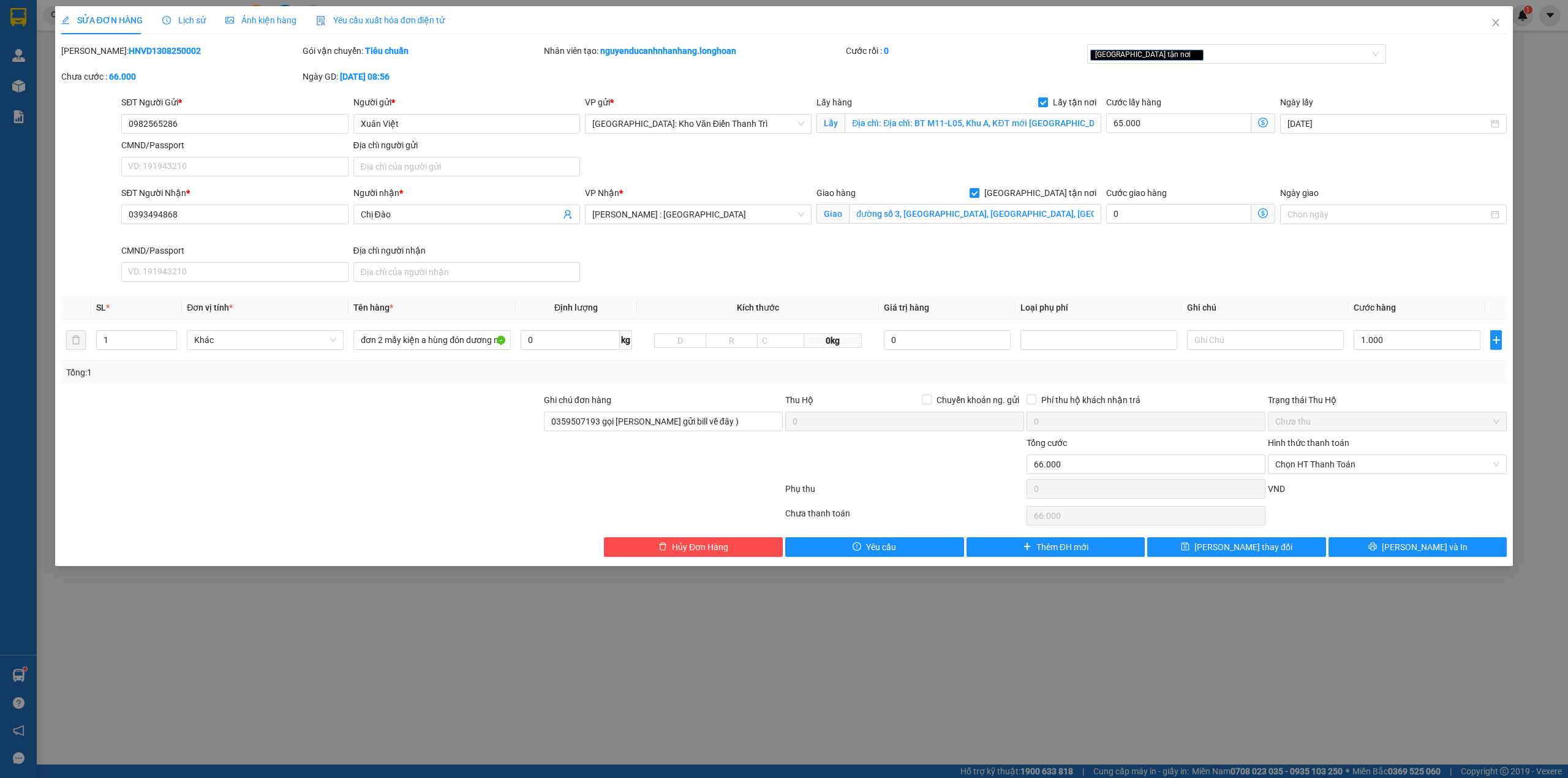
click at [175, 18] on span "Lịch sử" at bounding box center [184, 20] width 43 height 10
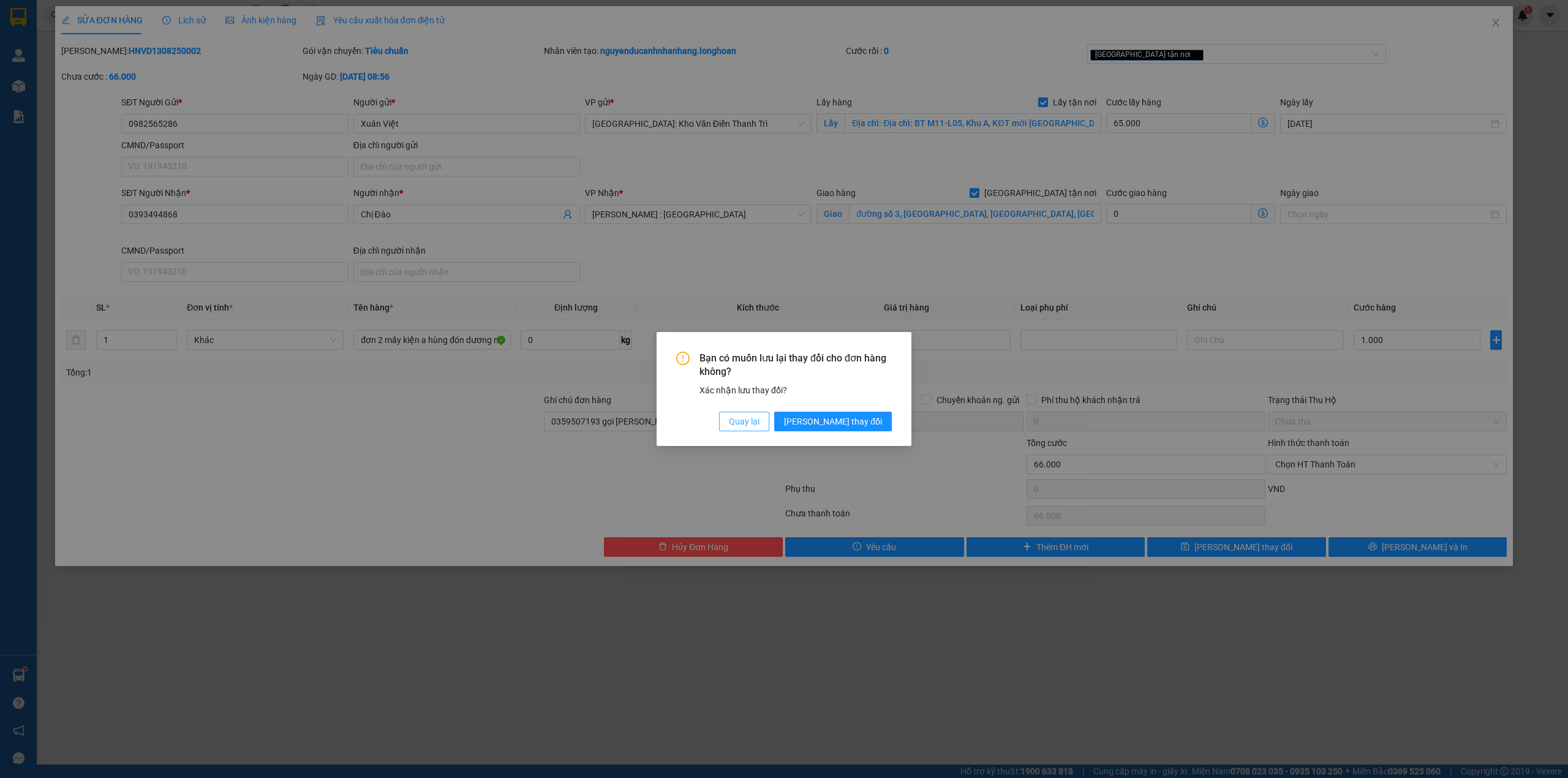
click at [769, 427] on button "Quay lại" at bounding box center [744, 421] width 51 height 19
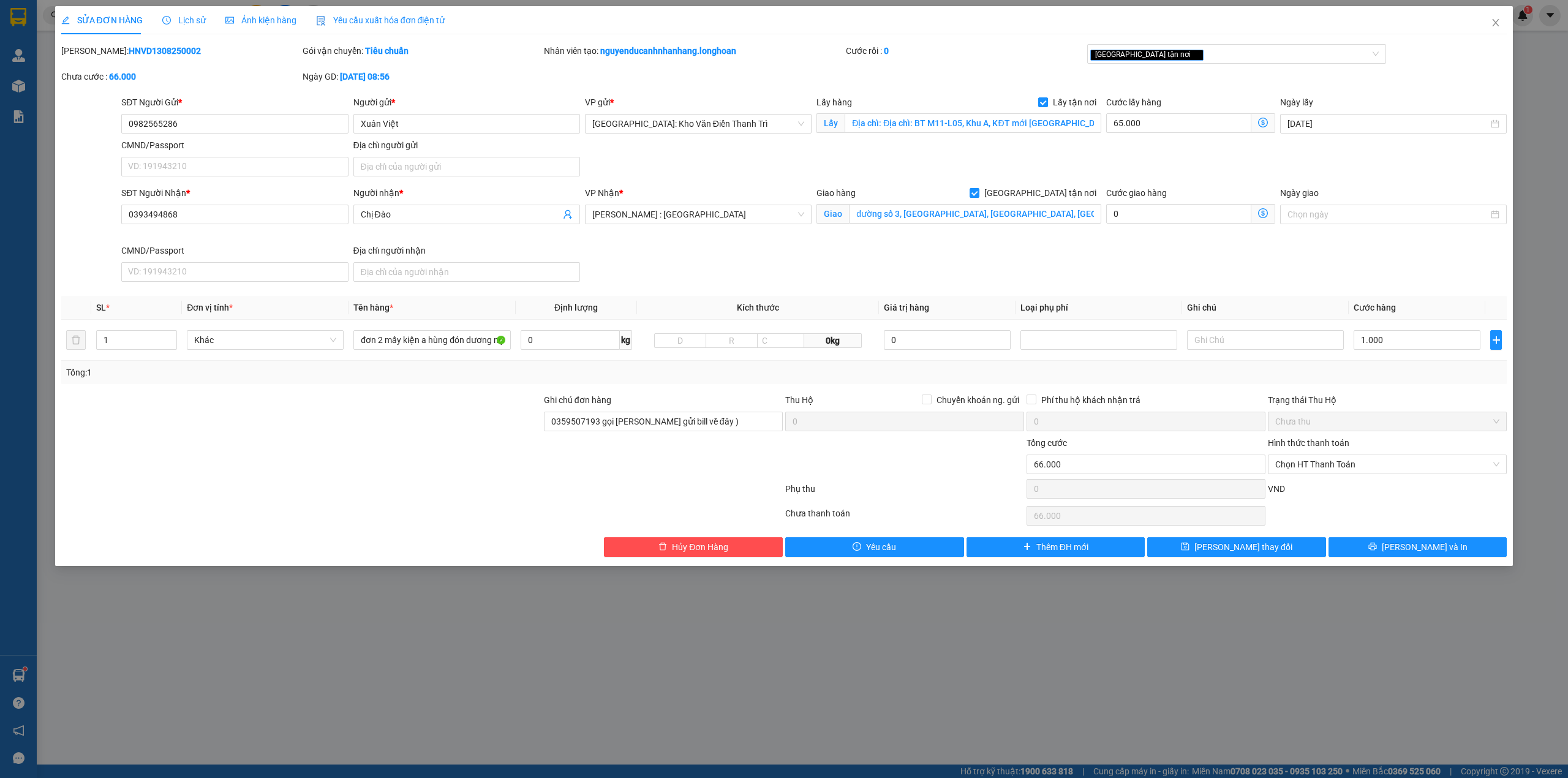
click at [766, 260] on div "SĐT Người Nhận * 0393494868 Người nhận * Chị Đào VP Nhận * [GEOGRAPHIC_DATA] : …" at bounding box center [813, 236] width 1391 height 100
click at [1495, 23] on icon "close" at bounding box center [1495, 23] width 6 height 7
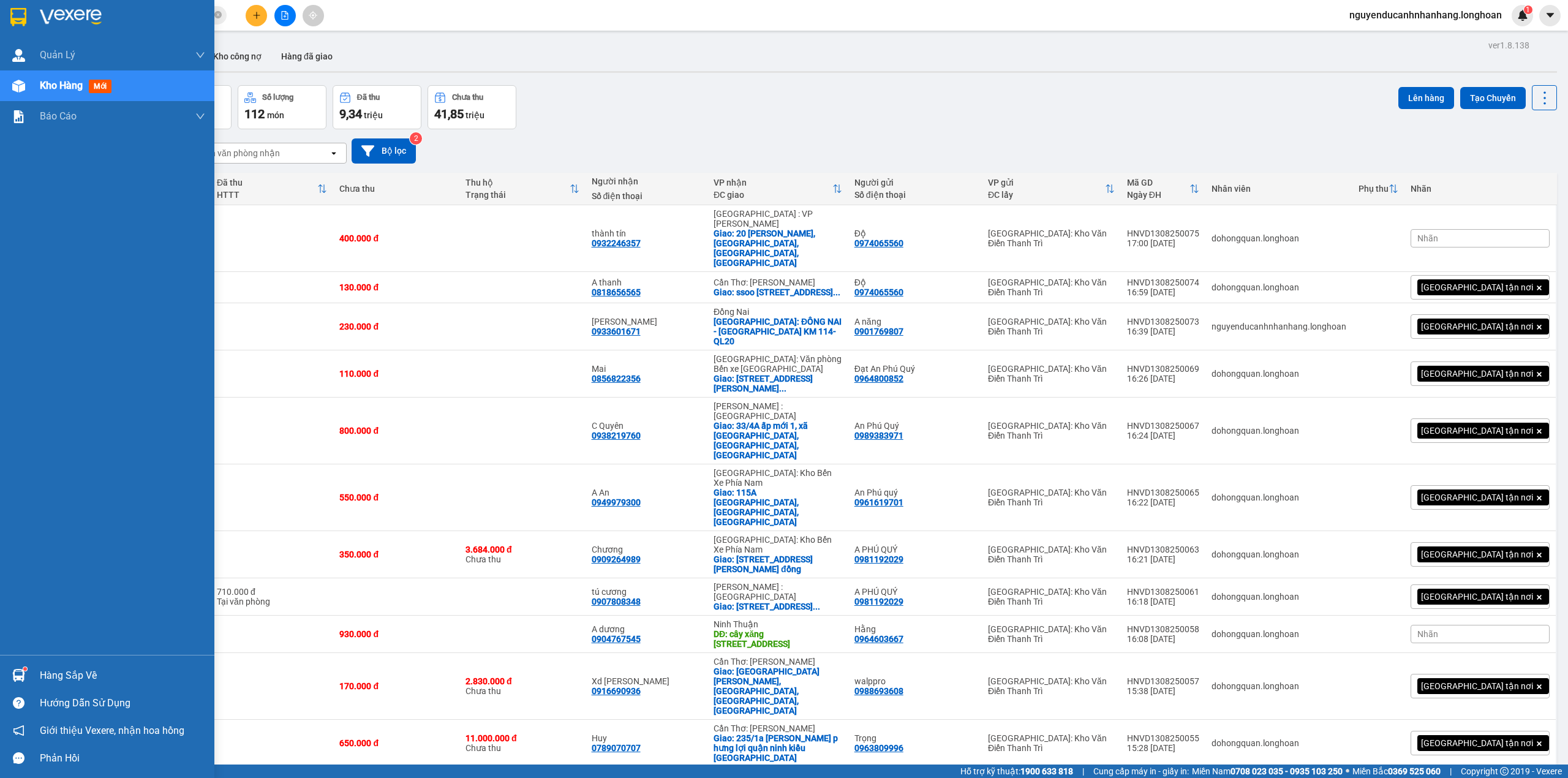
click at [72, 22] on img at bounding box center [70, 17] width 62 height 18
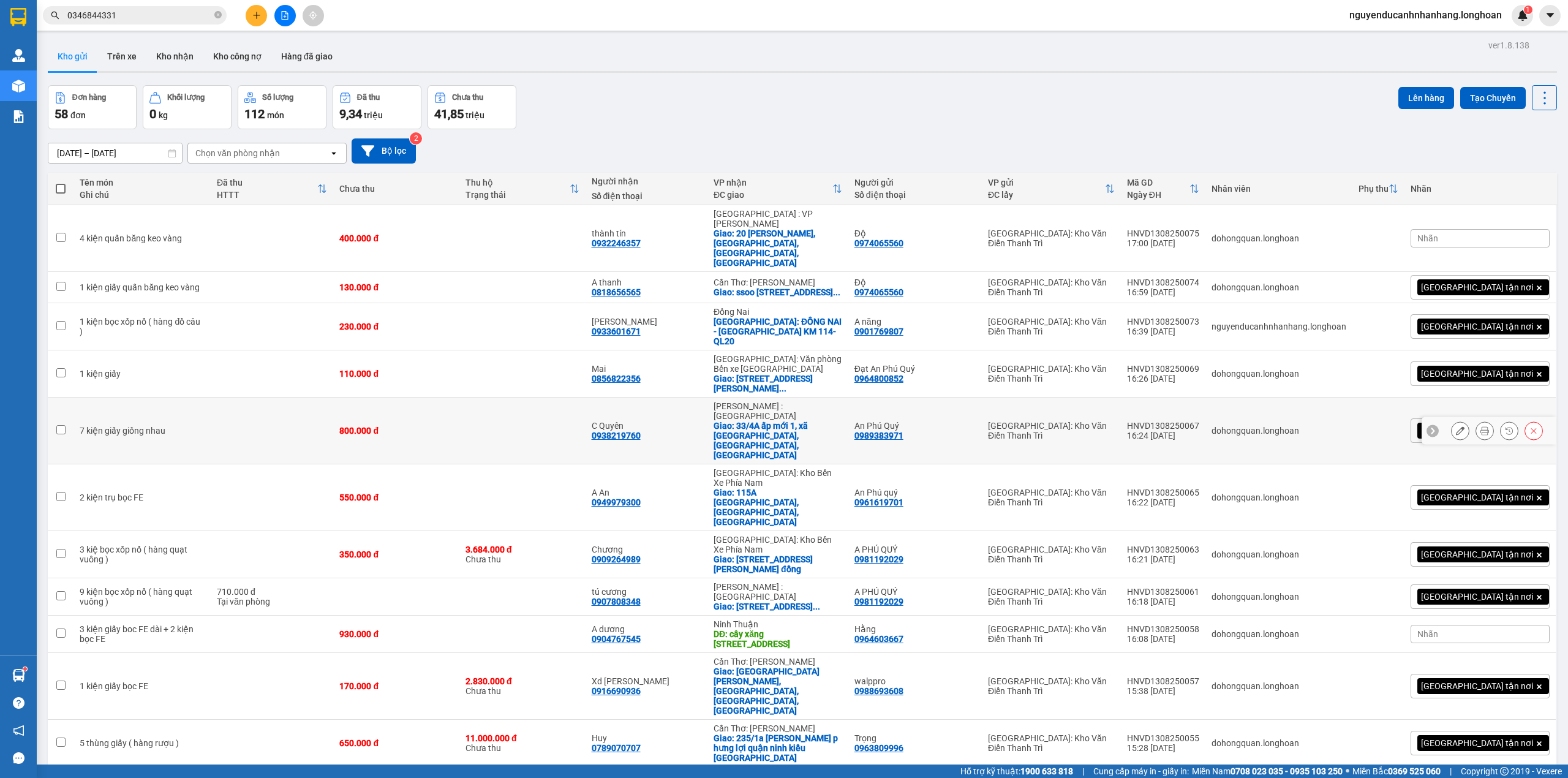
scroll to position [1974, 0]
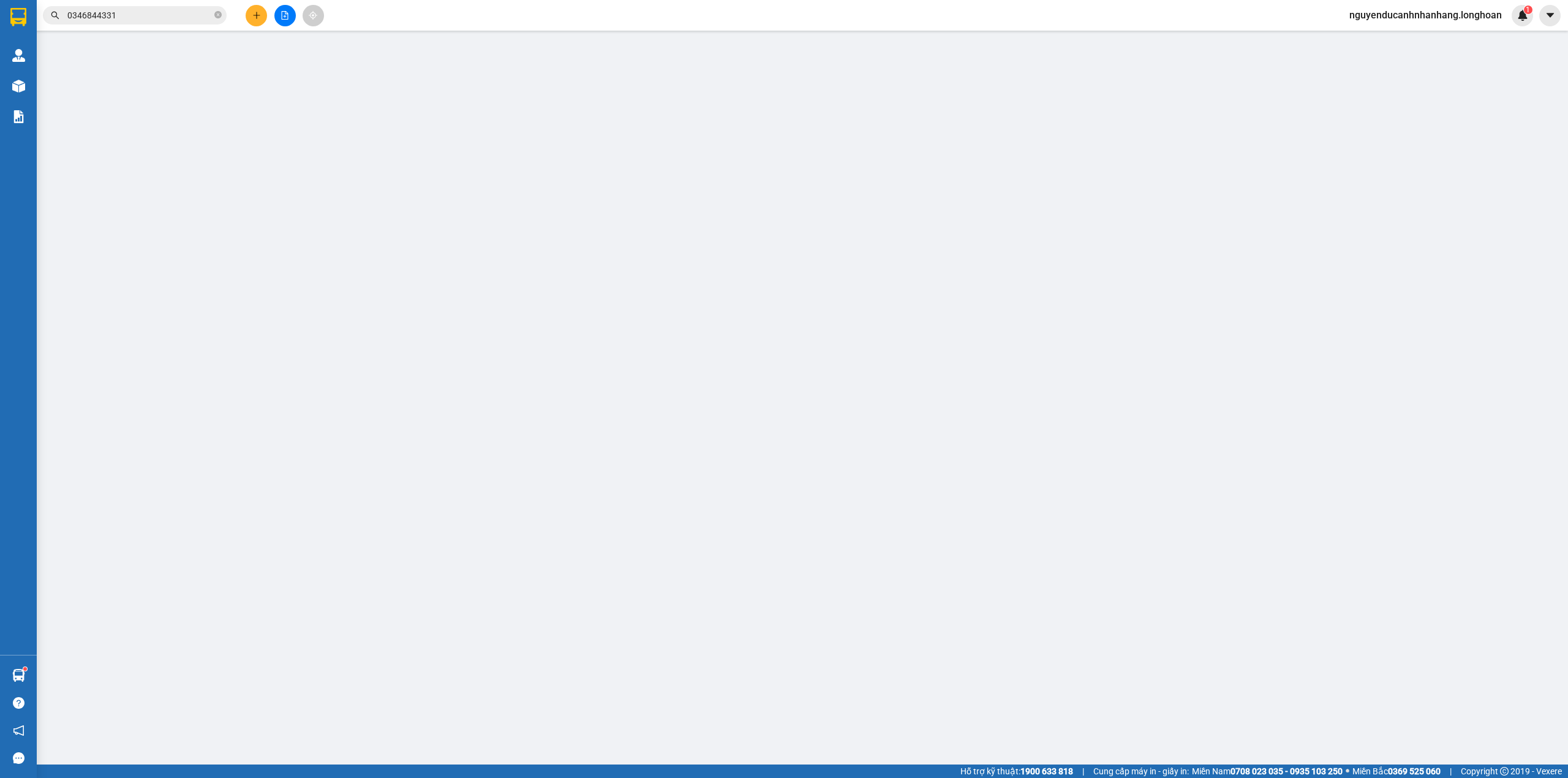
type input "0913283872"
type input "A Dương"
checkbox input "true"
type input "Đón: nhà số 6 hẻm 277/1 ngõ 277 phố vũ tông phan khương trung thanh xuân hà nội"
type input "0387385251"
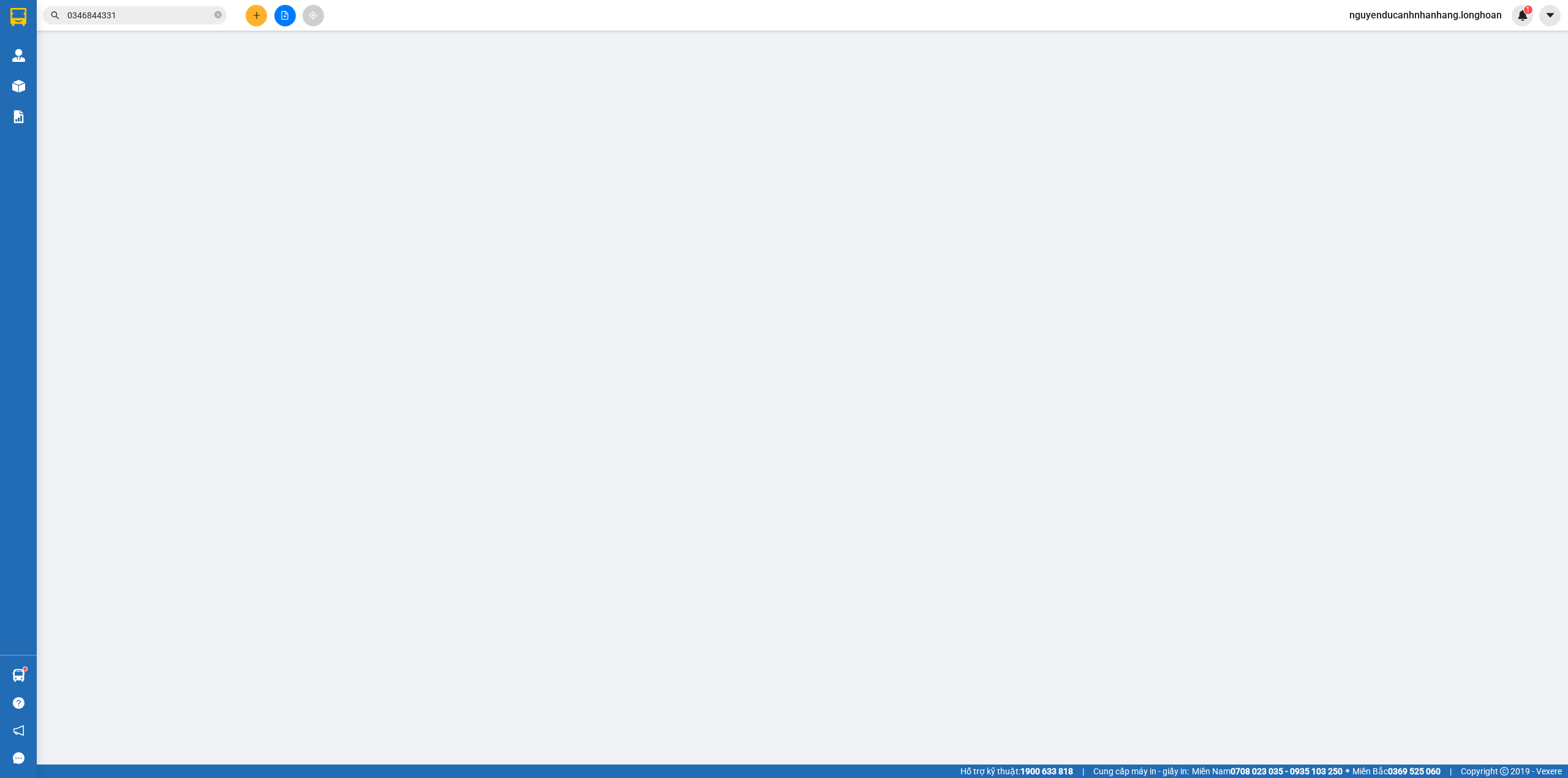
type input "[PERSON_NAME]"
checkbox input "true"
type input "Trả : khu lưu trú ấp 3 xã long hậu, huyện cần giuộc Long An"
type input "950.000"
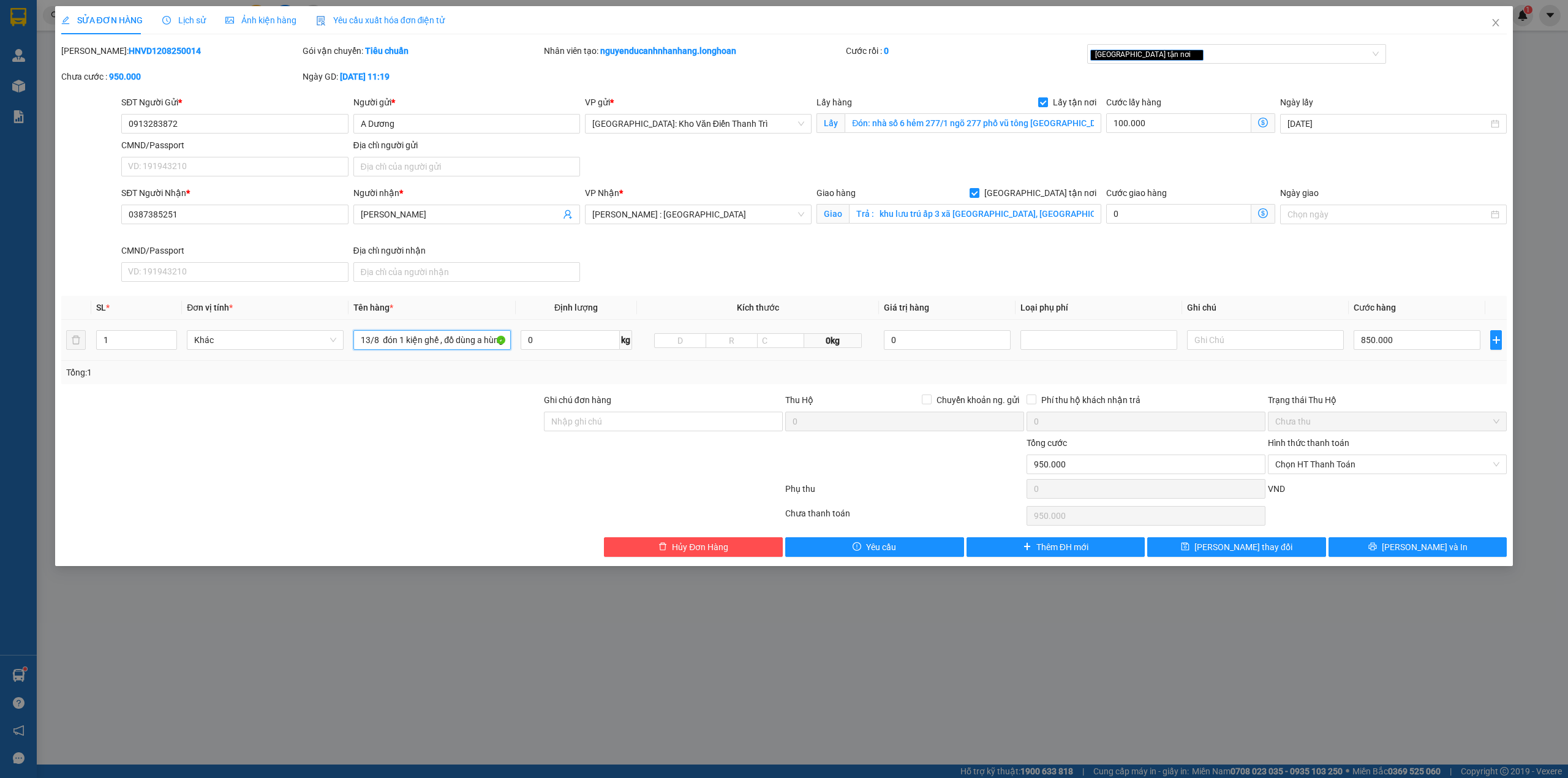
click at [412, 349] on input "13/8 đón 1 kiện ghế , đồ dùng a hùng đón [PERSON_NAME]" at bounding box center [431, 339] width 157 height 19
click at [412, 349] on input "13/8 đón 1 kiện ghế , đồ dùng a hùng đón vũ tông phan" at bounding box center [431, 339] width 157 height 19
type input "1 kiện giấy to"
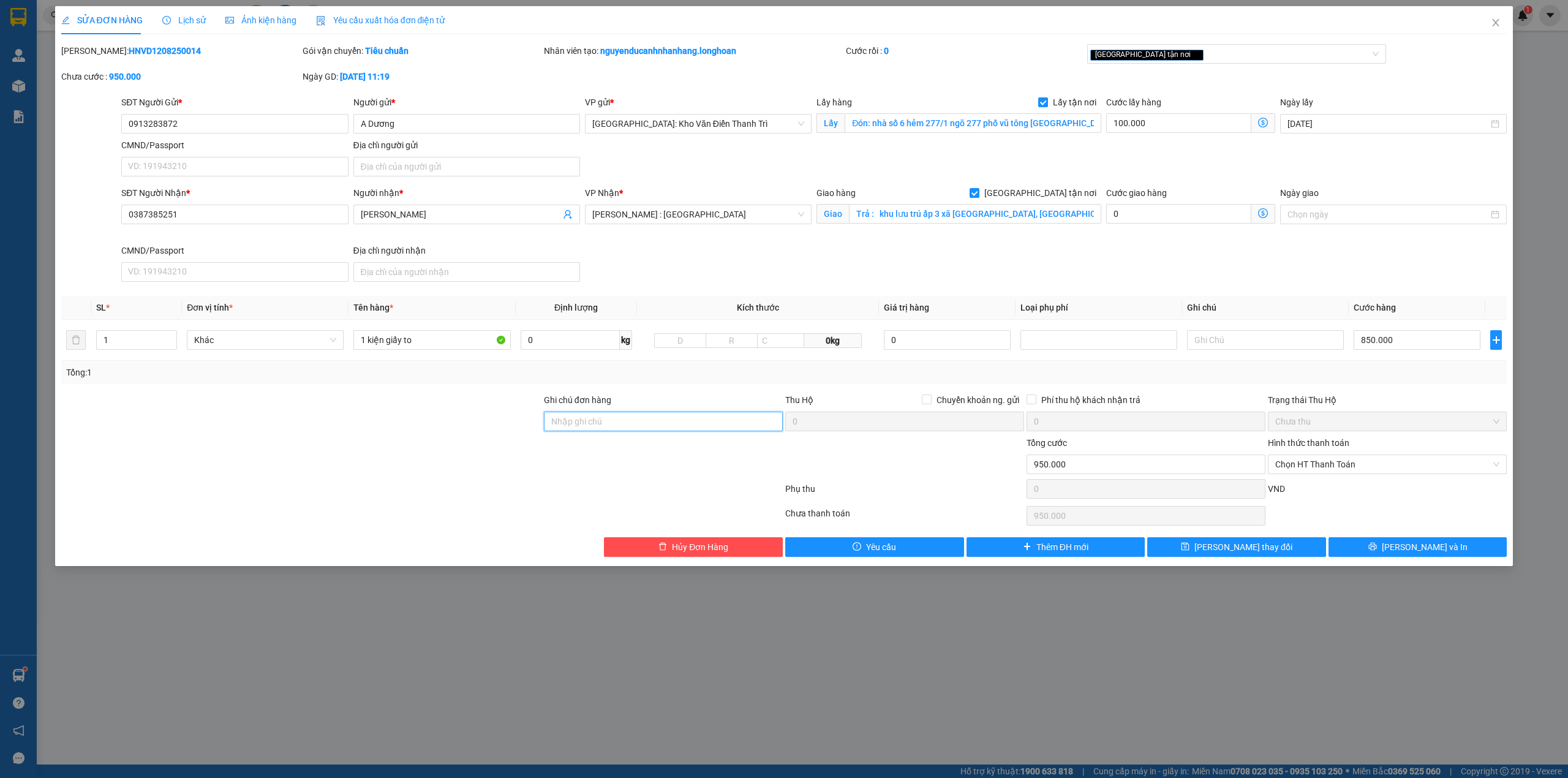
drag, startPoint x: 582, startPoint y: 415, endPoint x: 618, endPoint y: 447, distance: 48.2
click at [584, 417] on input "Ghi chú đơn hàng" at bounding box center [664, 421] width 239 height 19
type input "hàng giao nguyên kiện, hư vỡ ko đền"
click at [542, 473] on div at bounding box center [663, 457] width 242 height 43
click at [405, 401] on div at bounding box center [301, 415] width 483 height 43
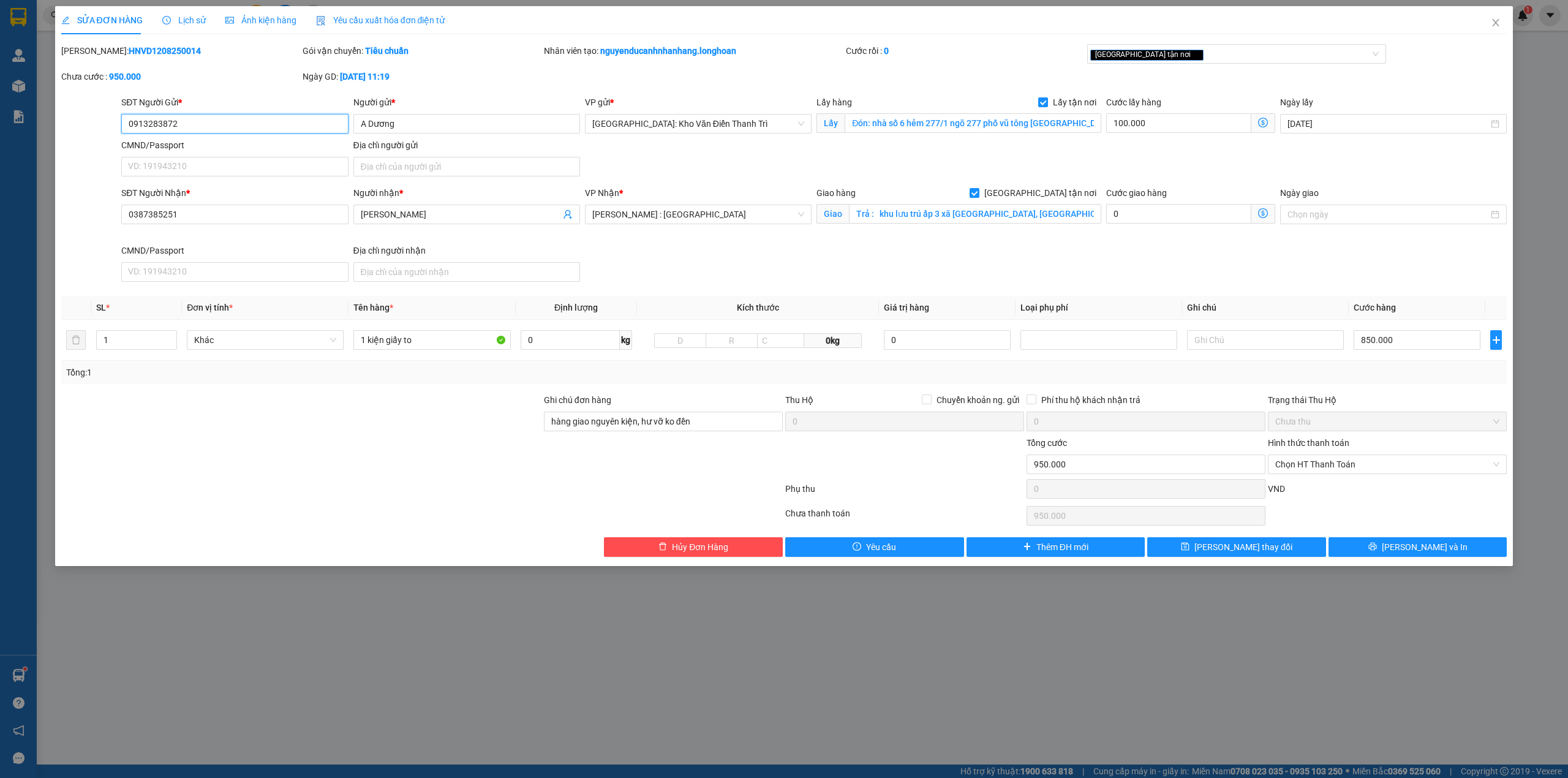
click at [210, 129] on input "0913283872" at bounding box center [234, 123] width 227 height 19
click at [907, 463] on div at bounding box center [904, 457] width 242 height 43
click at [1404, 85] on div "Mã ĐH: HNVD1208250014 Gói vận chuyển: Tiêu chuẩn Nhân viên tạo: nguyenducanhnha…" at bounding box center [784, 70] width 1449 height 51
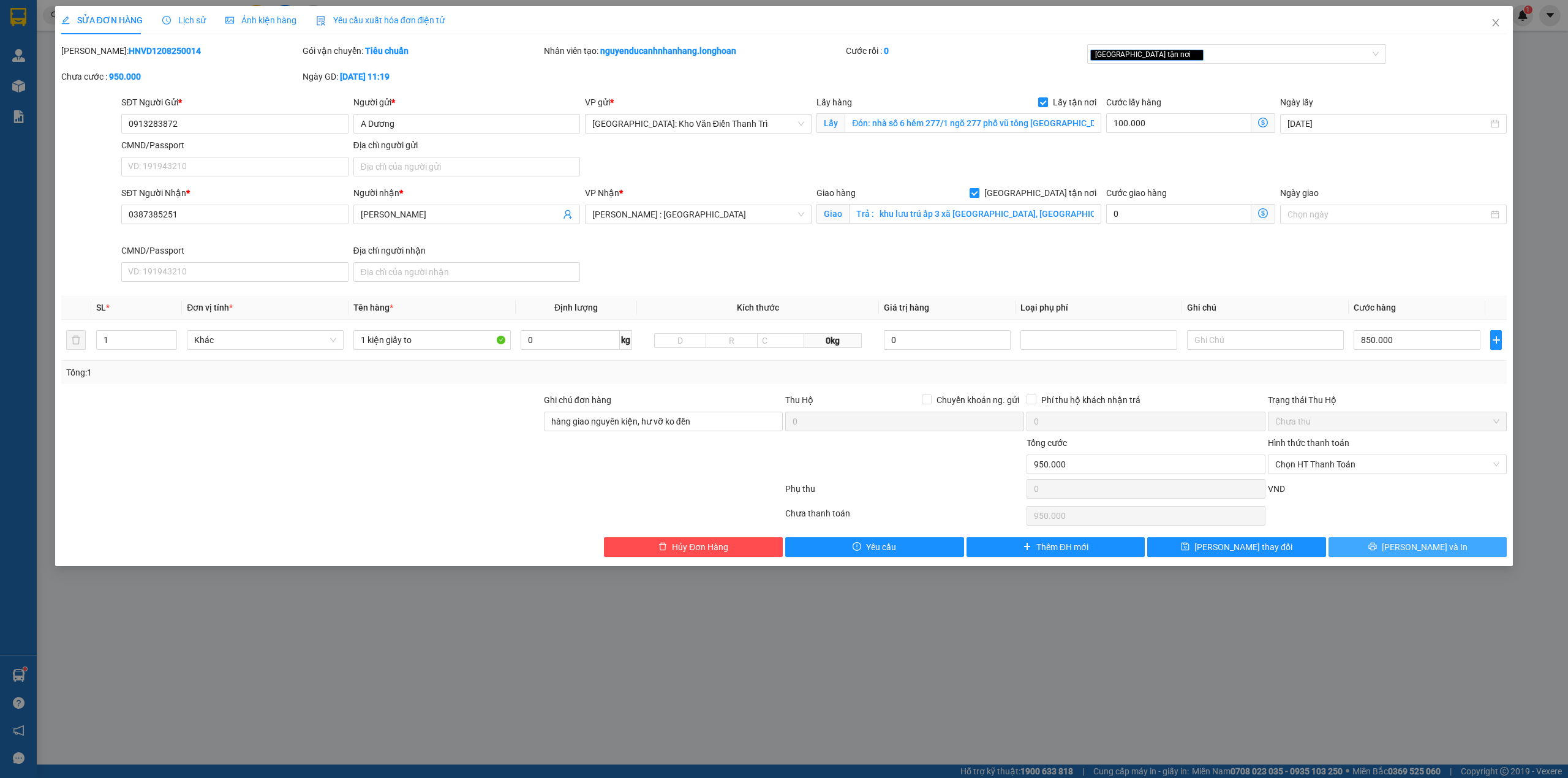
click at [1437, 550] on span "[PERSON_NAME] và In" at bounding box center [1424, 547] width 85 height 14
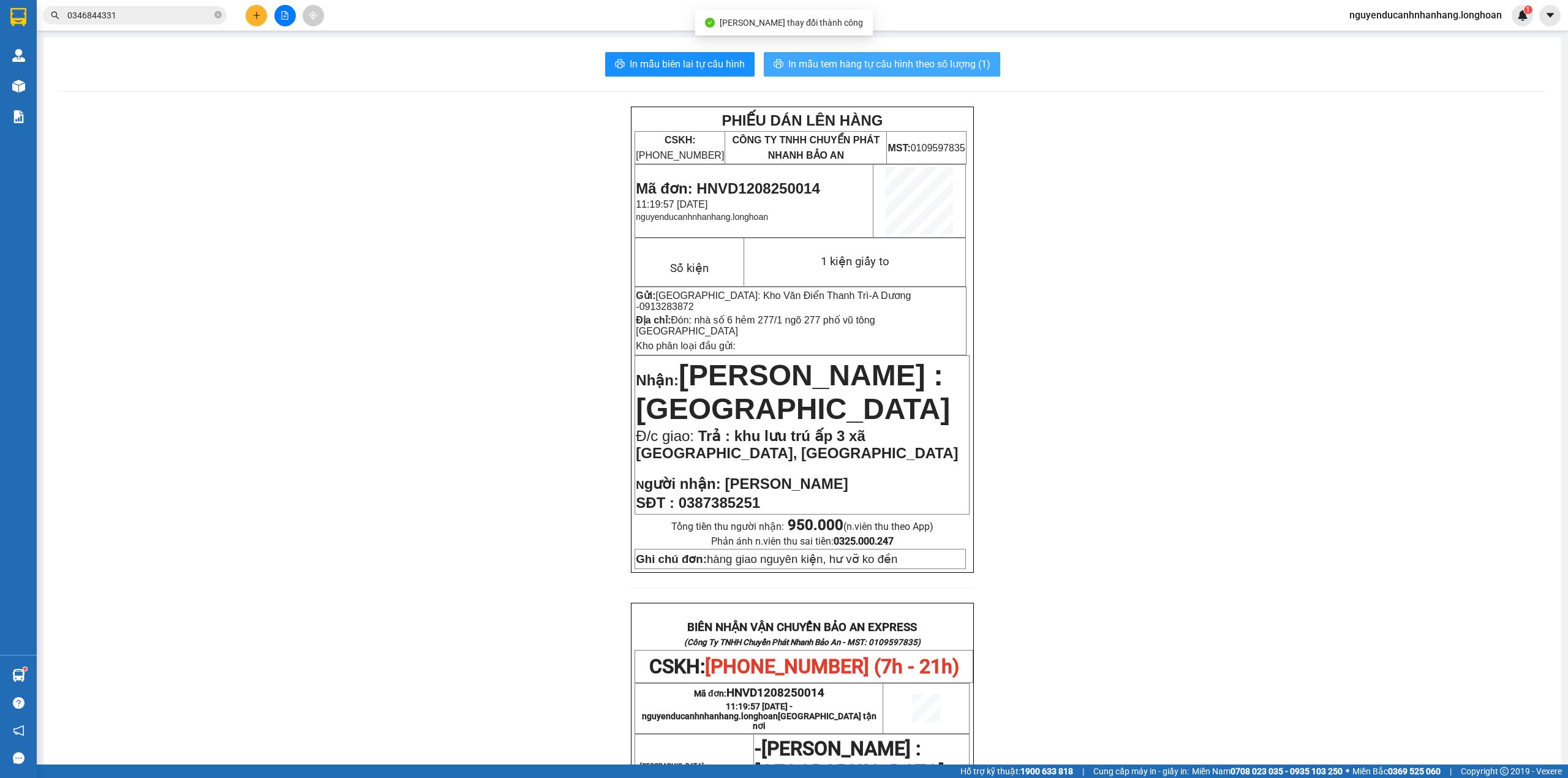
click at [858, 60] on span "In mẫu tem hàng tự cấu hình theo số lượng (1)" at bounding box center [890, 63] width 202 height 16
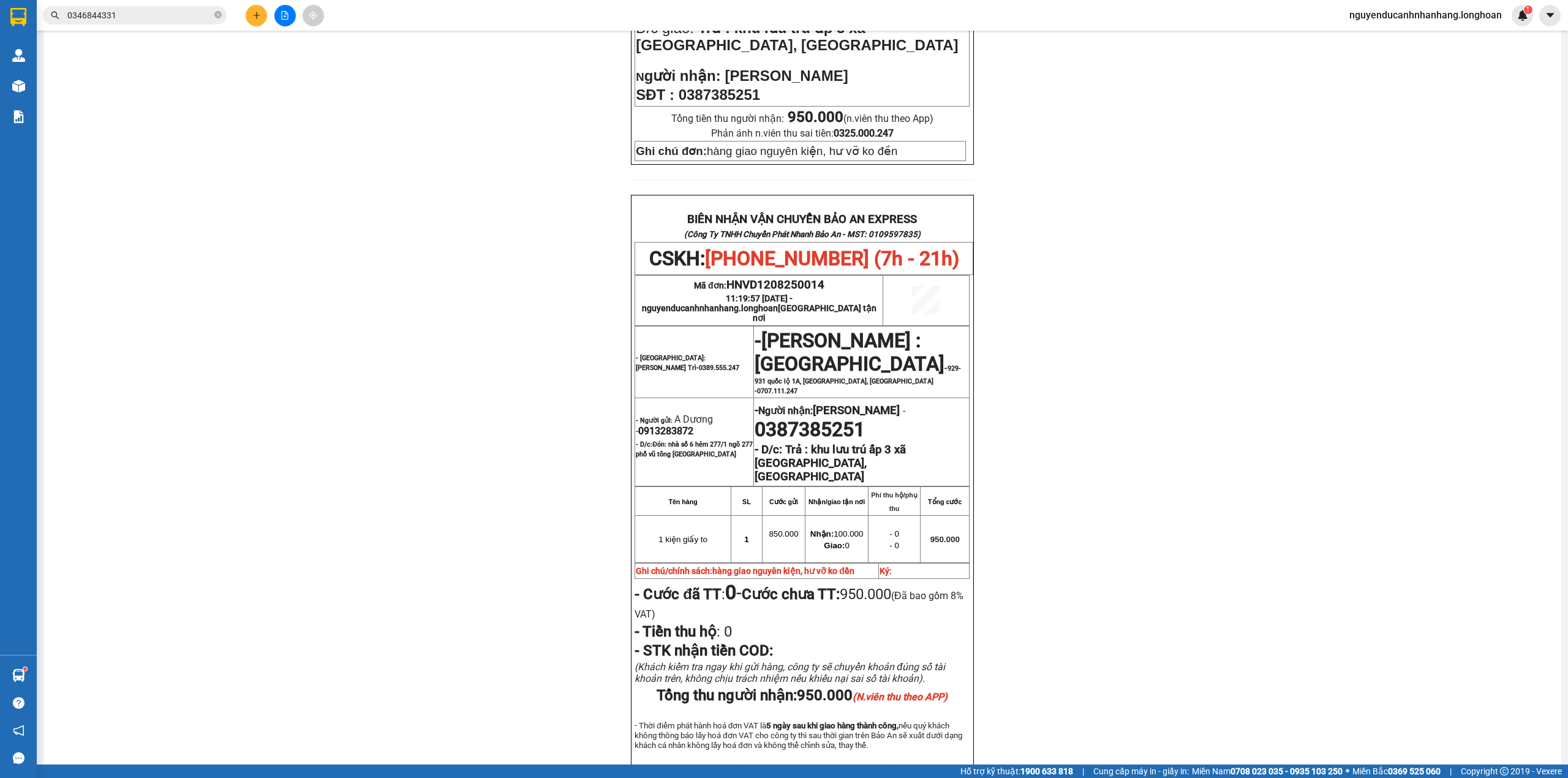
click at [662, 425] on span "0913283872" at bounding box center [665, 430] width 55 height 12
copy span "0913283872"
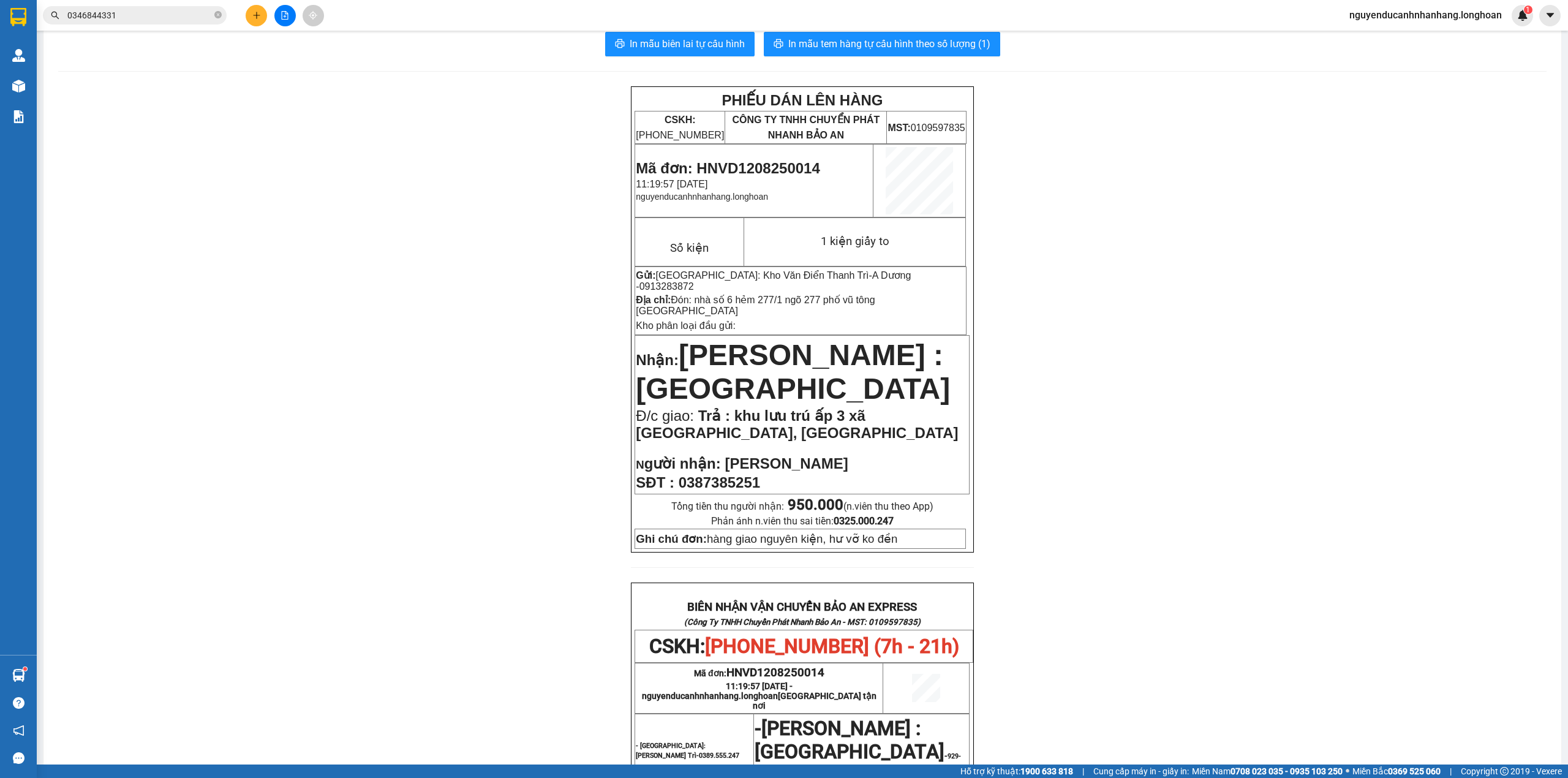
scroll to position [0, 0]
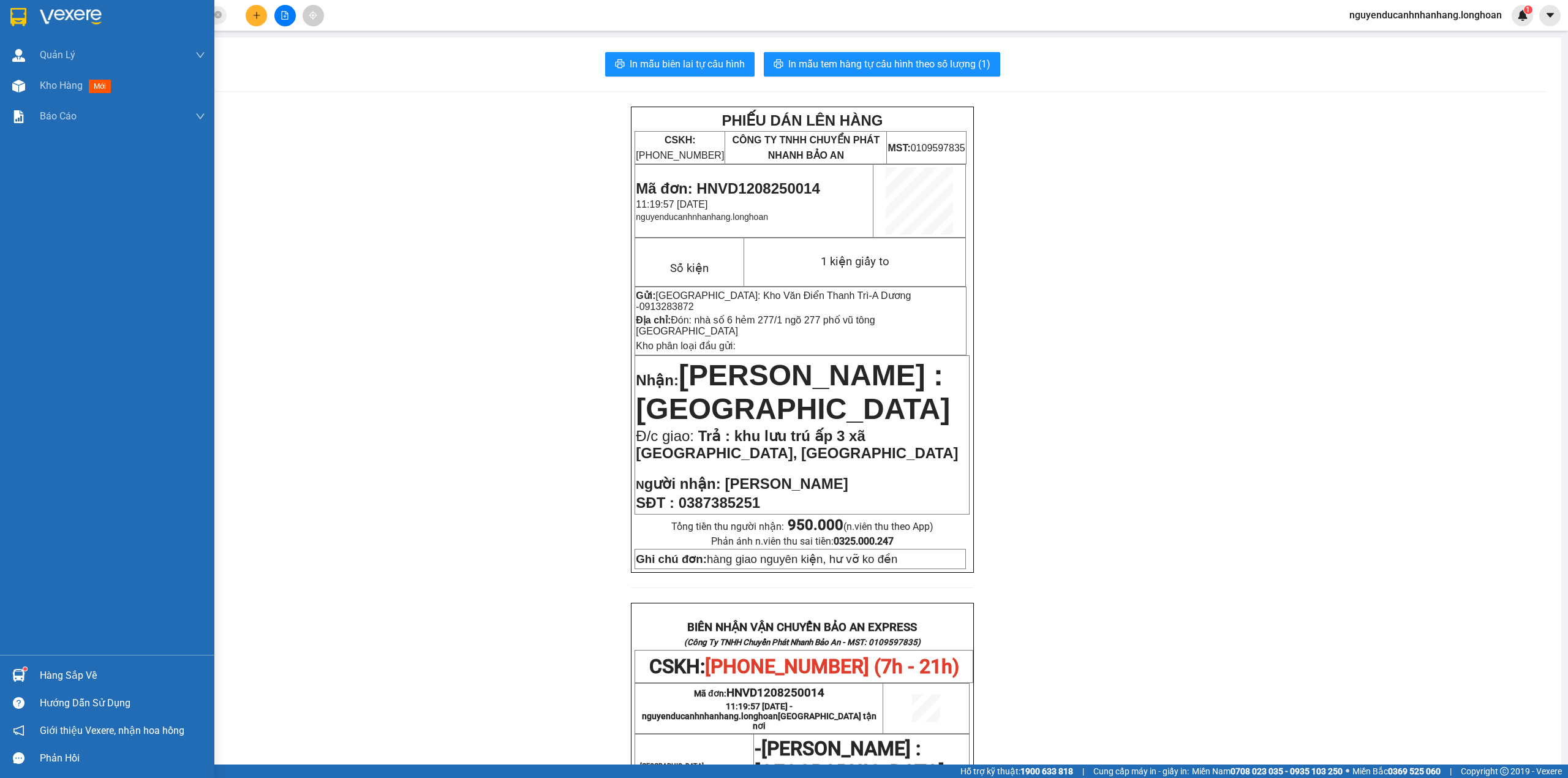
click at [28, 16] on div at bounding box center [18, 17] width 21 height 21
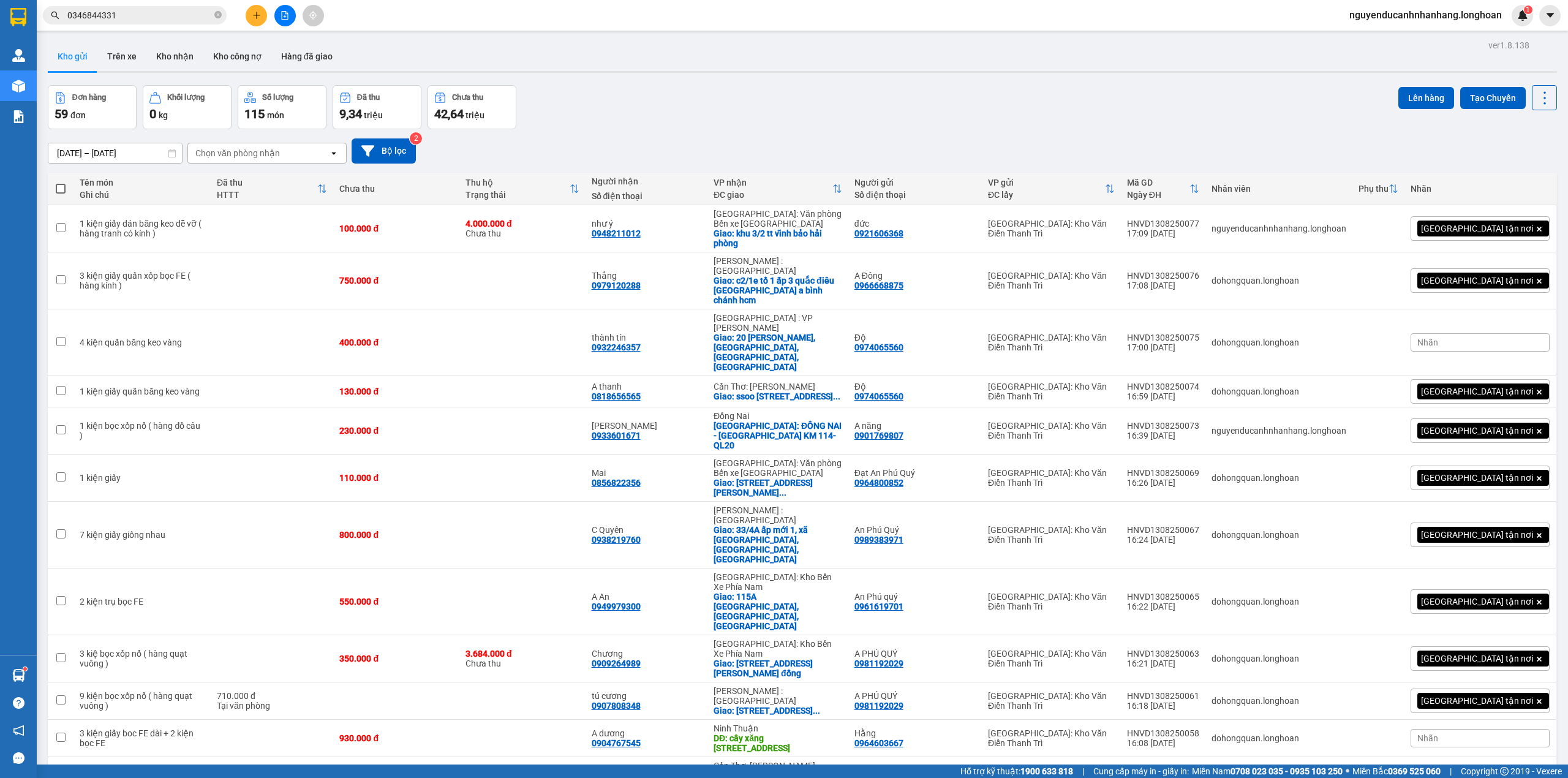
click at [169, 17] on input "0346844331" at bounding box center [139, 15] width 144 height 14
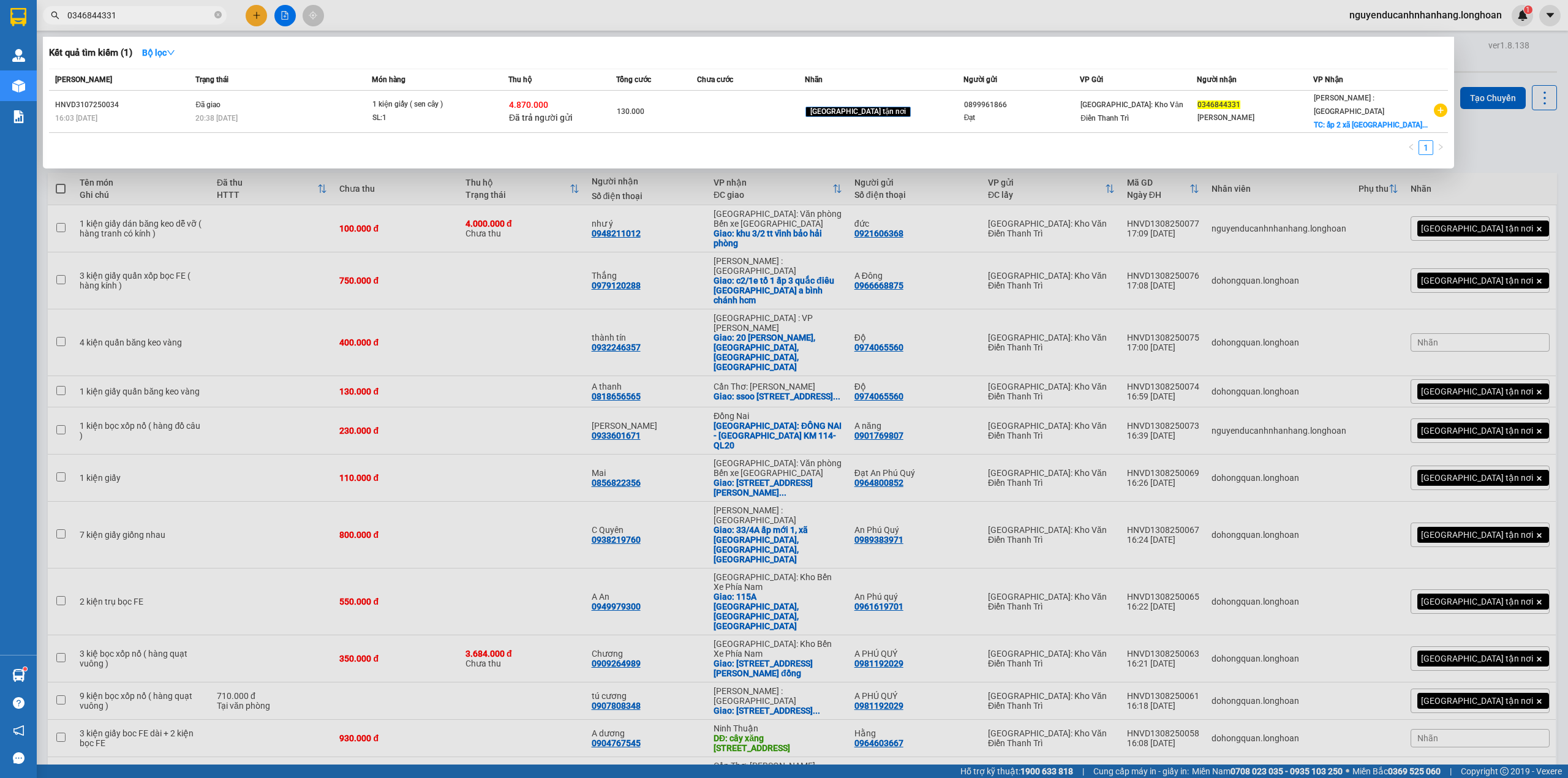
click at [478, 324] on div at bounding box center [784, 389] width 1568 height 778
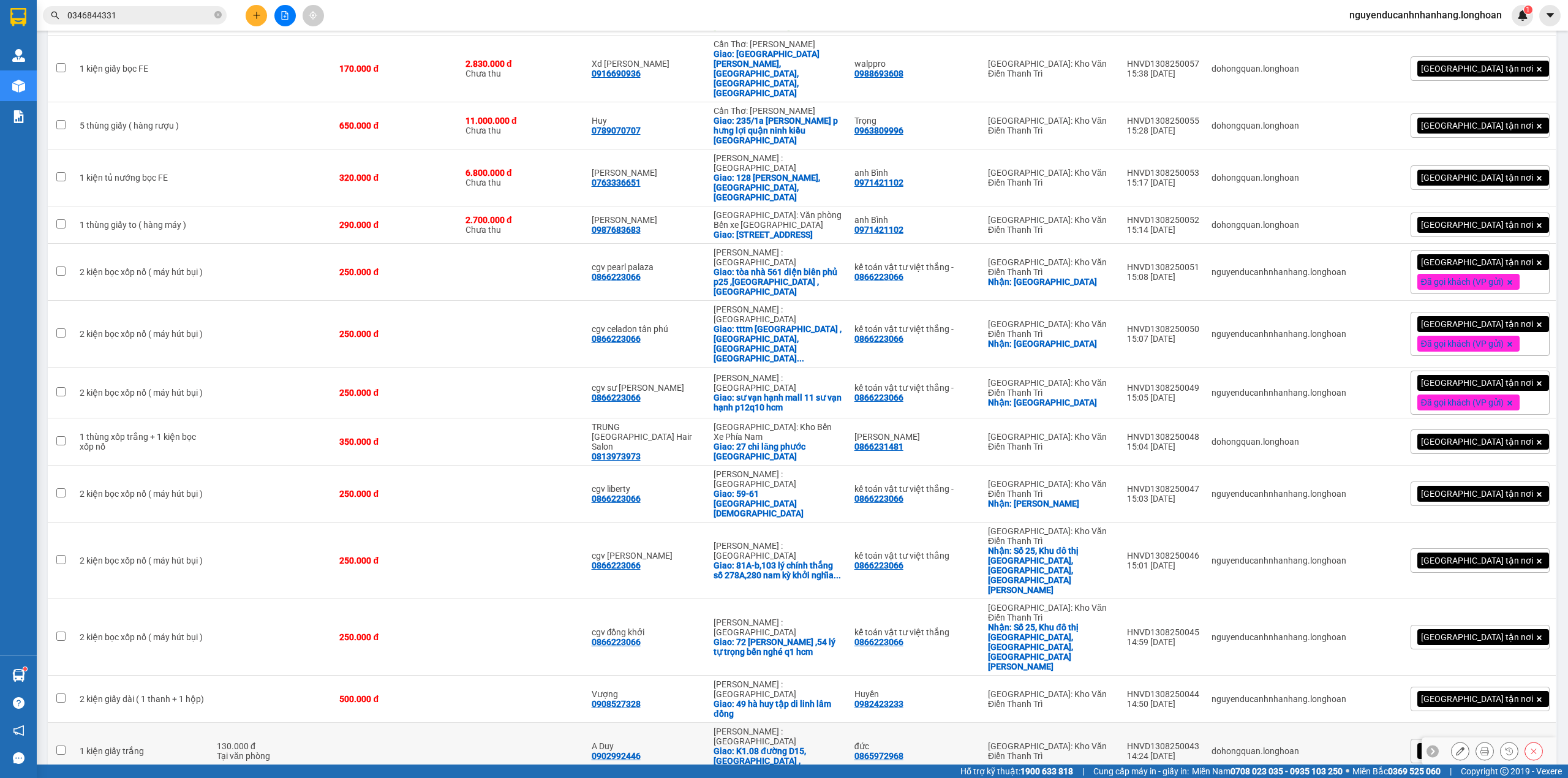
scroll to position [817, 0]
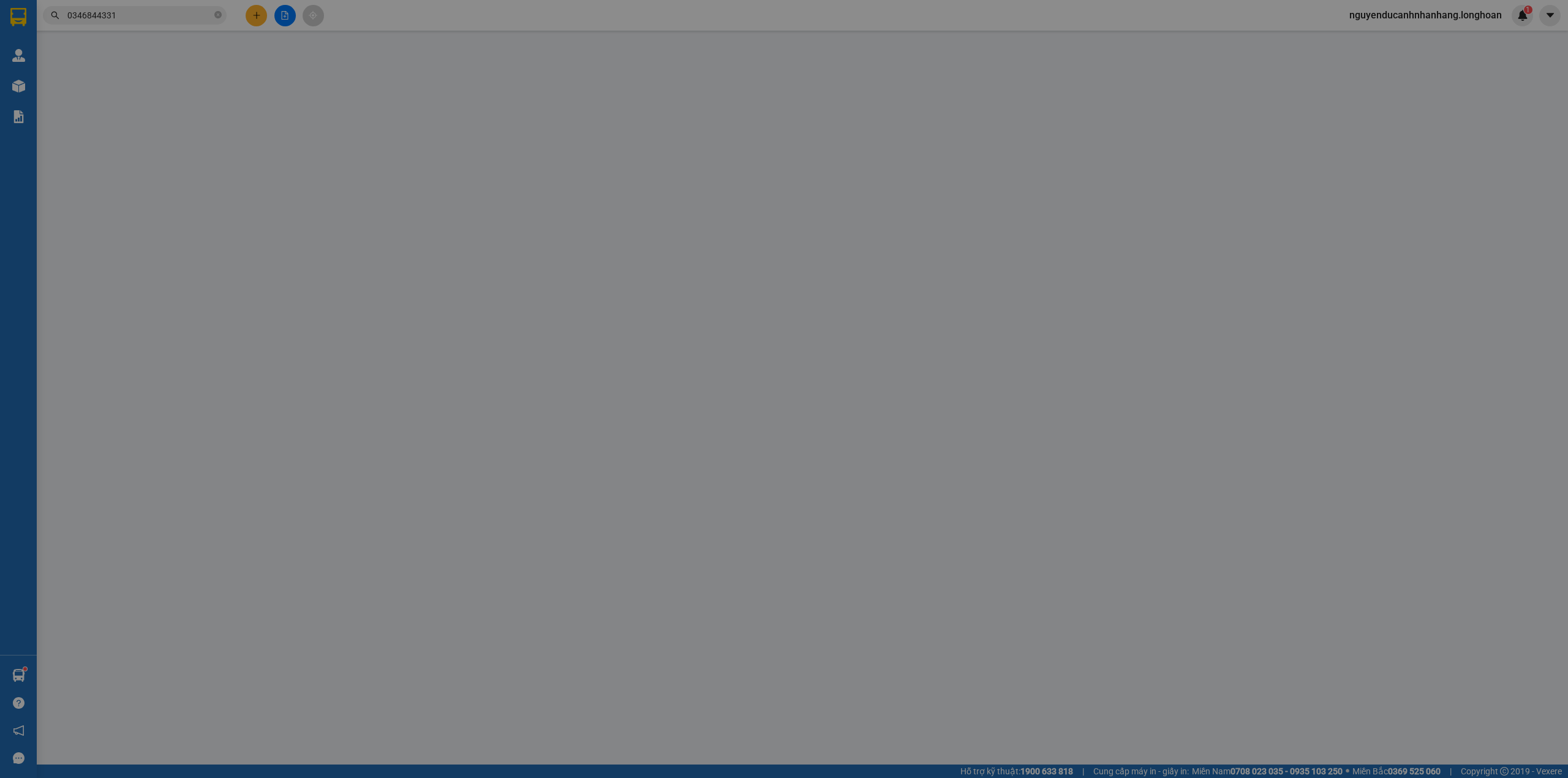
type input "0385505936"
type input "Chú Khiêm/0367047173"
checkbox input "true"
type input "Trụ sở Tập đoàn Thiên Khôi - V5A25 Khu đô thị Văn Phú , Hà Đông, Hà Nội"
type input "0378807986"
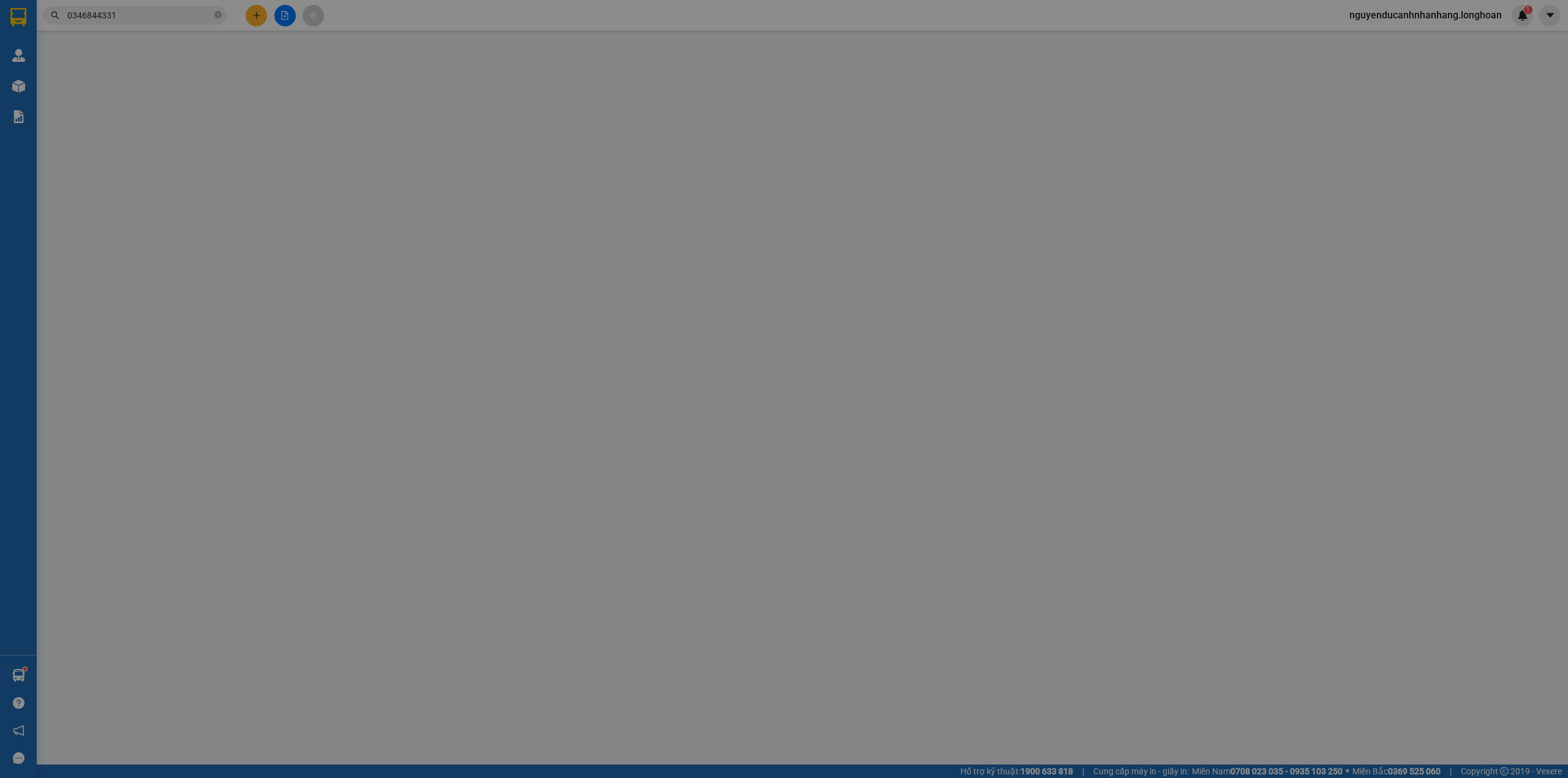
type input "Chị Tươi"
checkbox input "true"
type input "Dạ địa chỉ giao xe: Trụ sở Tập đoàn Thiên Khôi - 301A Võ Văn Ngân, phường Linh …"
type input "1.270.000"
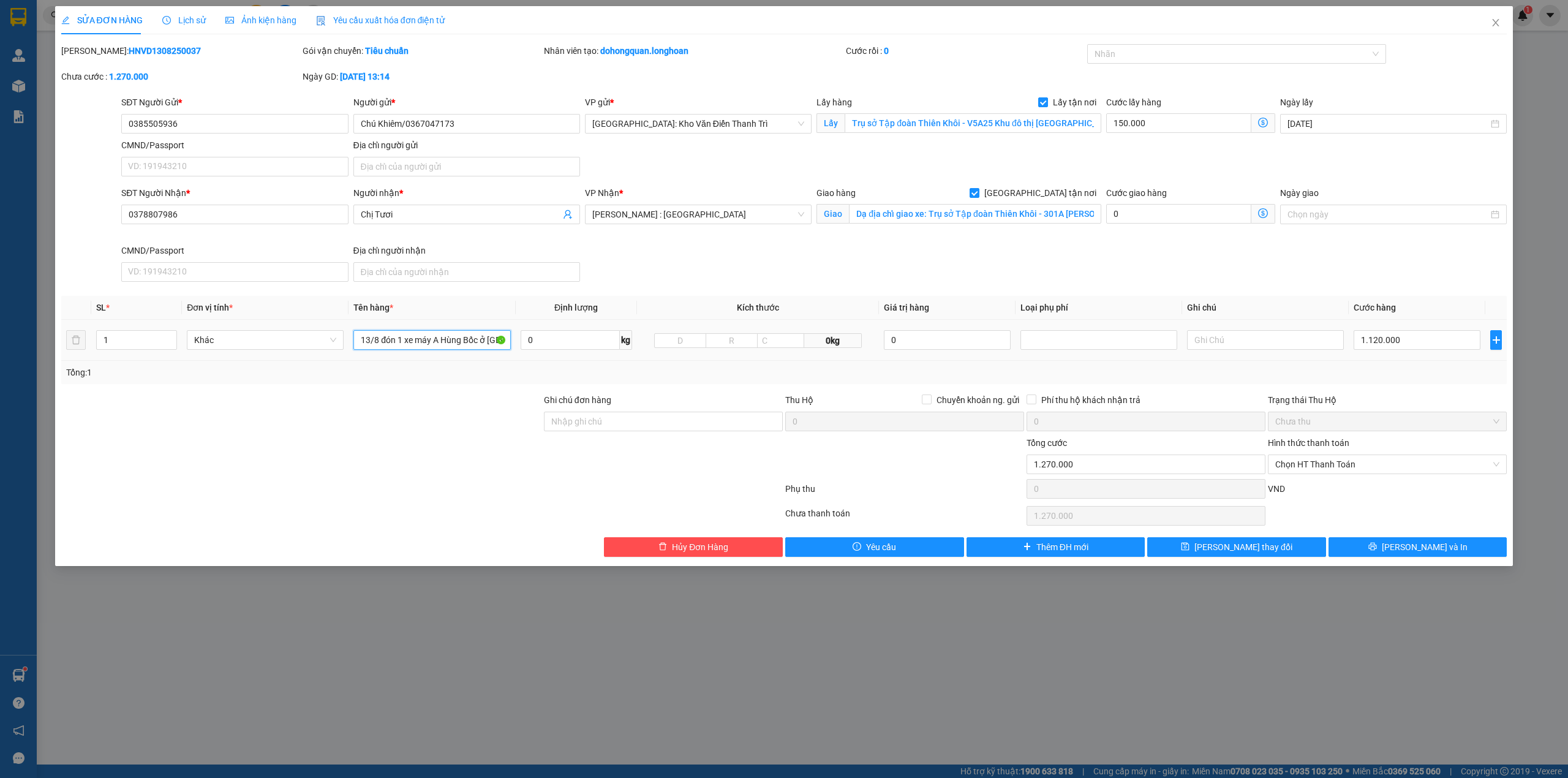
click at [426, 349] on input "13/8 đón 1 xe máy A Hùng Bốc ở hà Đông" at bounding box center [431, 339] width 157 height 19
type input "1 xe wave 29Y3-27560"
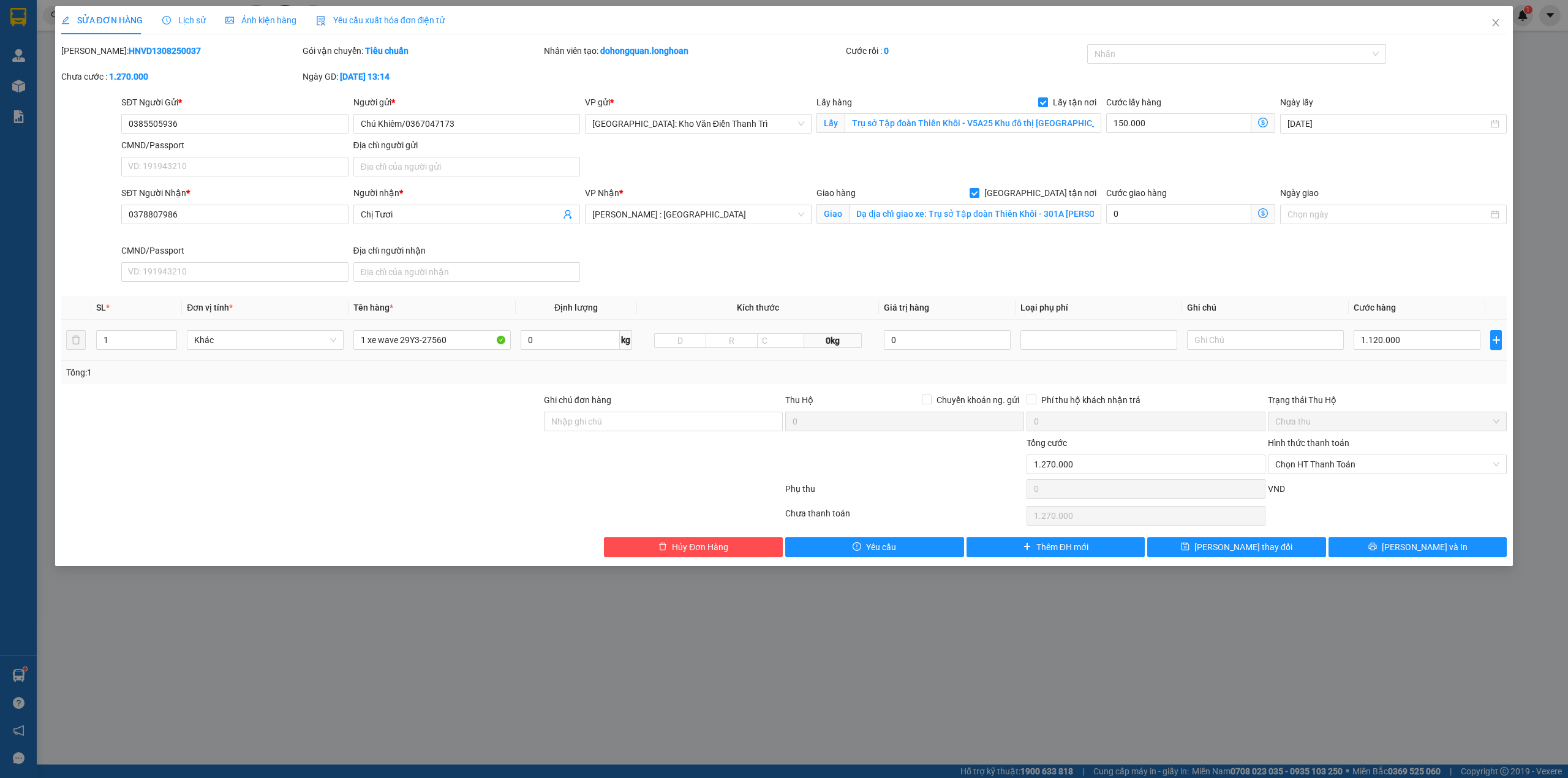
click at [463, 359] on td "1 xe wave 29Y3-27560" at bounding box center [431, 340] width 166 height 41
click at [588, 413] on input "Ghi chú đơn hàng" at bounding box center [664, 421] width 239 height 19
type input "chìa khóa quấn tay lái ( không giấy tờ )"
drag, startPoint x: 915, startPoint y: 484, endPoint x: 921, endPoint y: 483, distance: 6.1
click at [917, 484] on div "Phụ thu 0 VND" at bounding box center [784, 491] width 1449 height 25
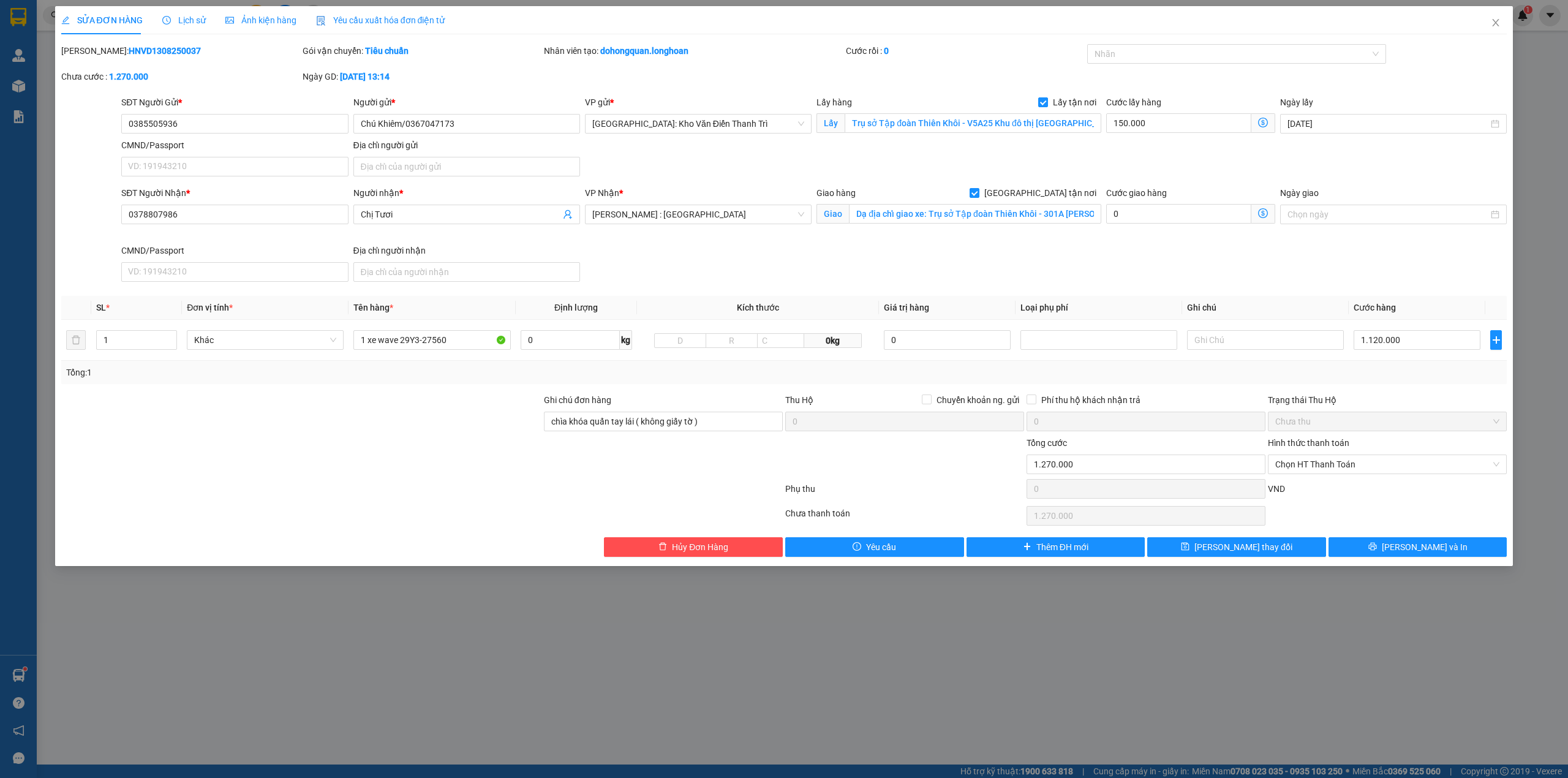
click at [1370, 393] on div "Total Paid Fee 0 Total UnPaid Fee 1.270.000 Cash Collection Total Fee Mã ĐH: HN…" at bounding box center [784, 301] width 1446 height 513
click at [893, 483] on div "Phụ thu 0 VND" at bounding box center [784, 491] width 1449 height 25
click at [1115, 47] on div at bounding box center [1231, 54] width 281 height 15
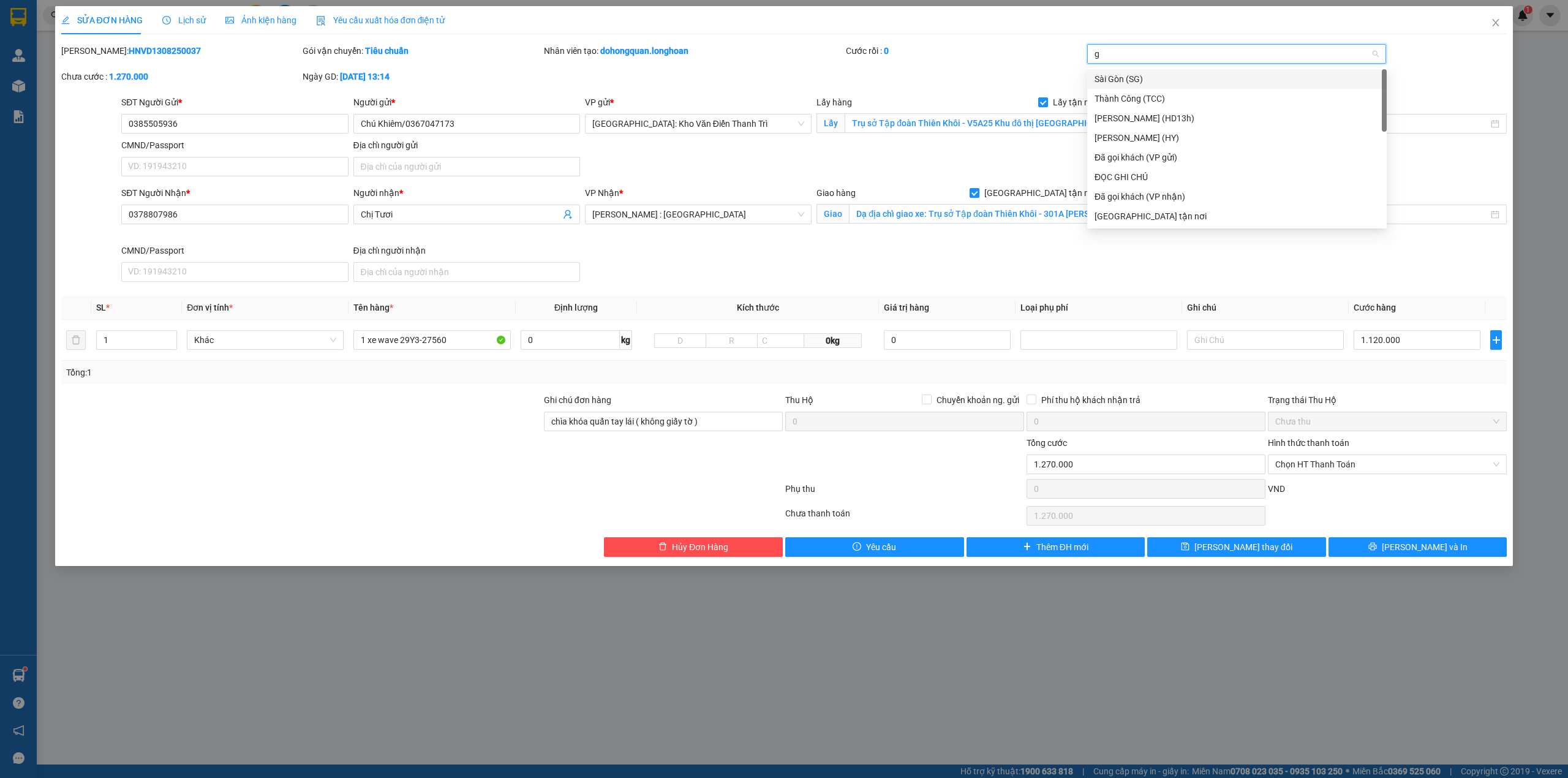
type input "gt"
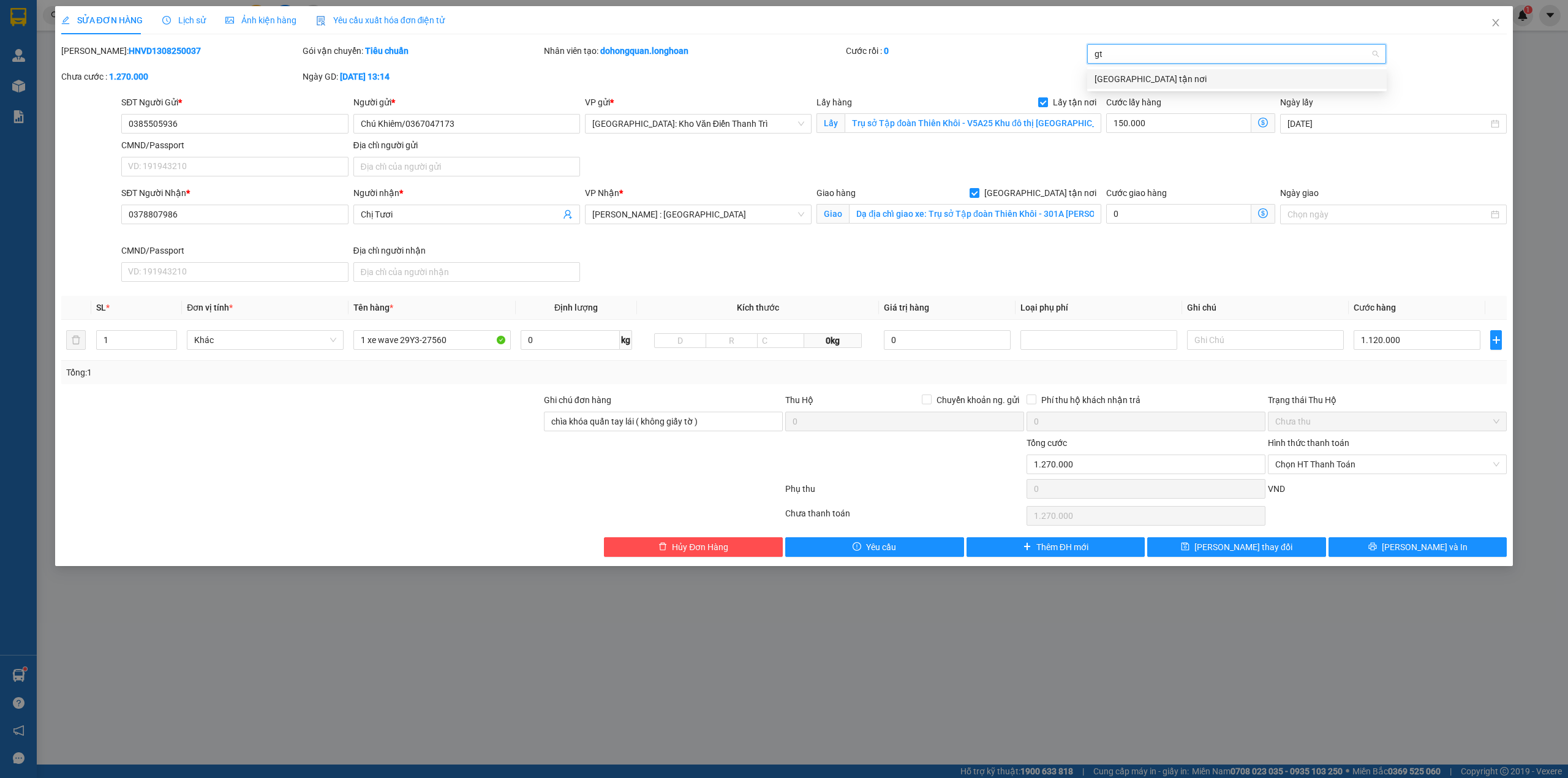
click at [1142, 74] on div "[GEOGRAPHIC_DATA] tận nơi" at bounding box center [1237, 79] width 285 height 14
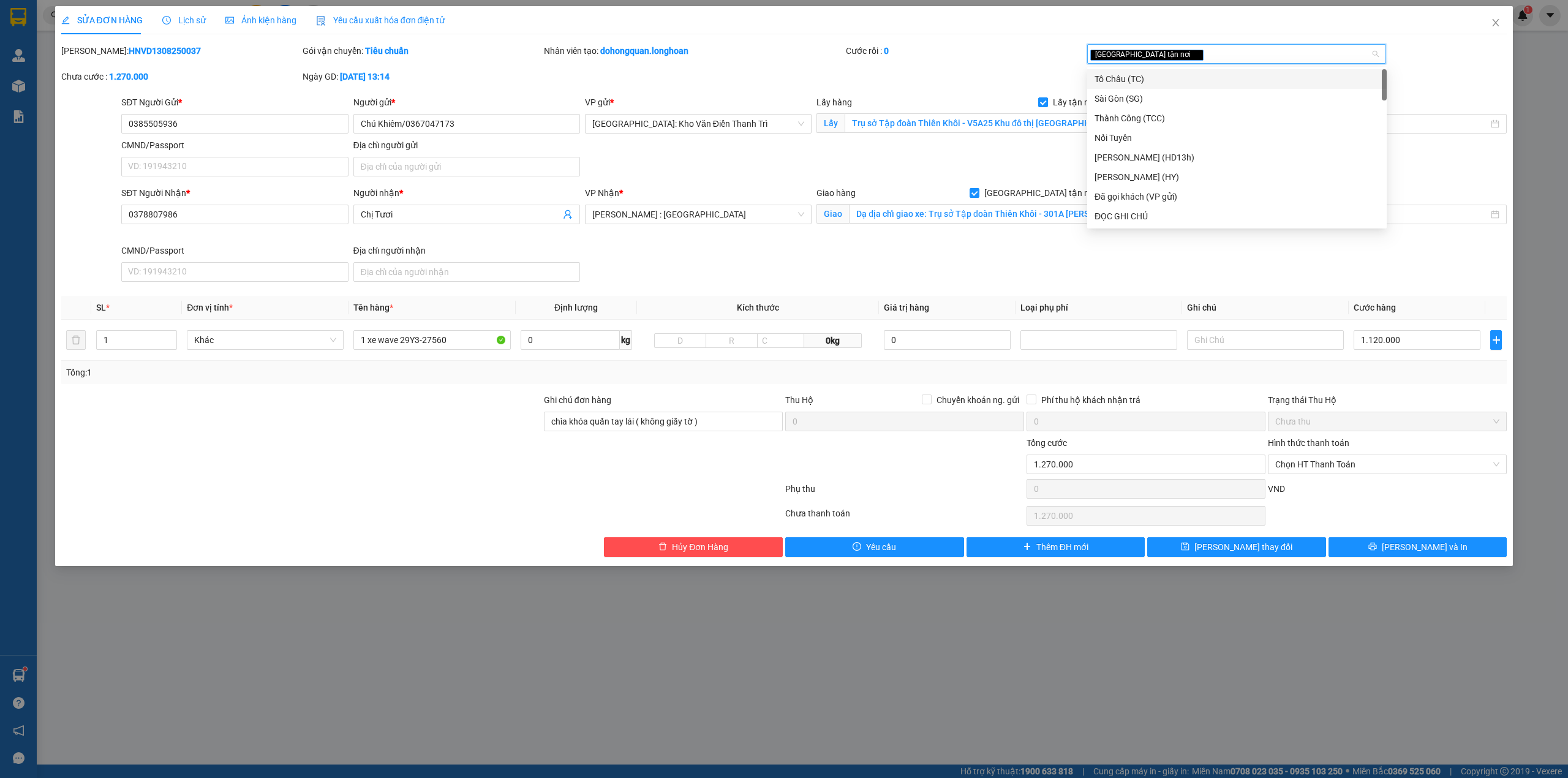
click at [1017, 69] on div "Cước rồi : 0" at bounding box center [965, 57] width 242 height 26
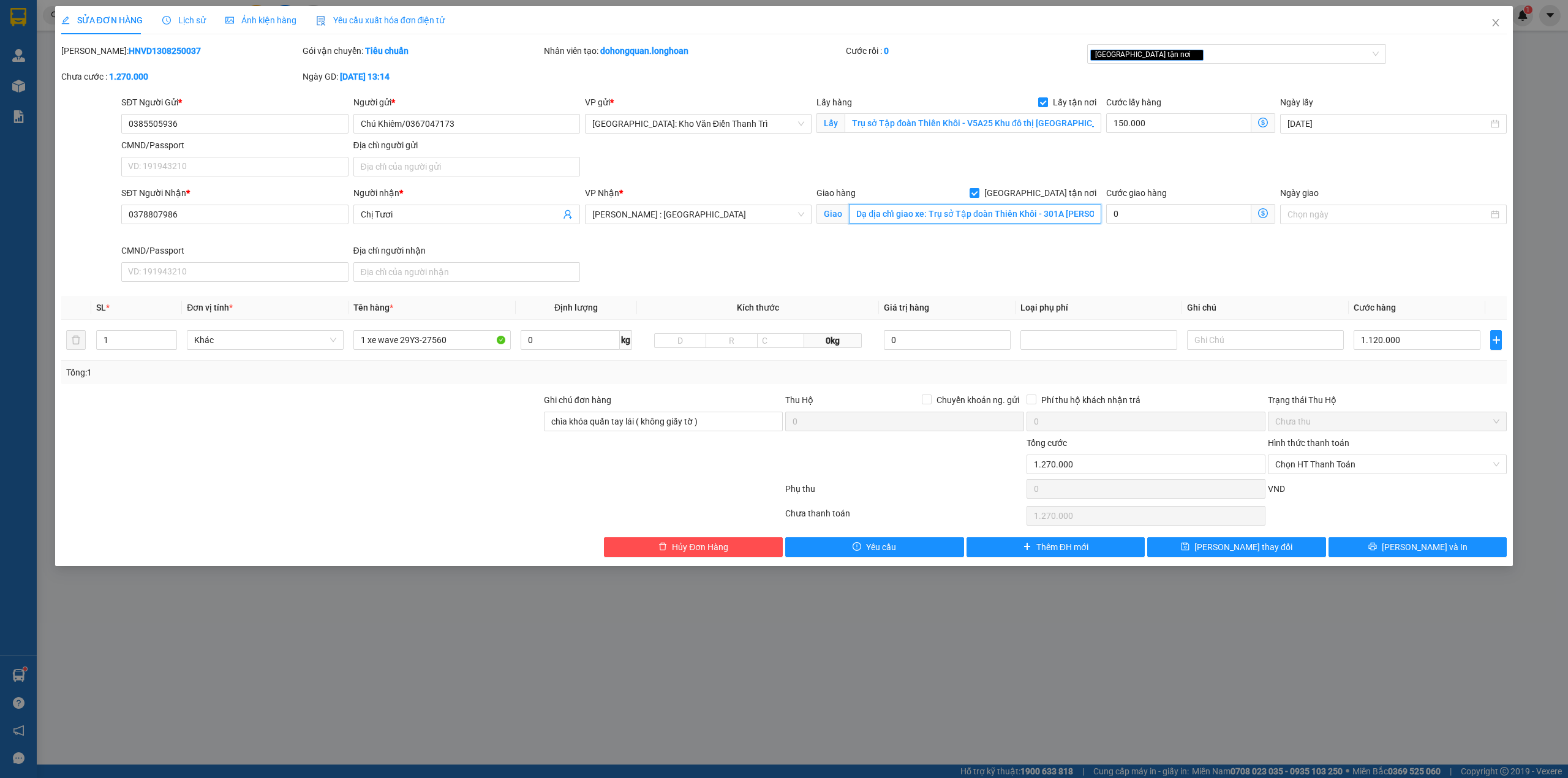
click at [1080, 222] on input "Dạ địa chỉ giao xe: Trụ sở Tập đoàn Thiên Khôi - 301A Võ Văn Ngân, phường Linh …" at bounding box center [975, 213] width 253 height 19
click at [1076, 217] on input "Dạ địa chỉ giao xe: Trụ sở Tập đoàn Thiên Khôi - 301A Võ Văn Ngân, phường Linh …" at bounding box center [975, 213] width 253 height 19
click at [926, 216] on input "Dạ địa chỉ giao xe: Trụ sở Tập đoàn Thiên Khôi - 301A Võ Văn Ngân, phường Linh …" at bounding box center [975, 213] width 253 height 19
type input "Trụ sở Tập đoàn Thiên Khôi - 301A Võ Văn Ngân, phường Linh Chiểu, TP Thủ Đức."
click at [840, 254] on div "SĐT Người Nhận * 0378807986 Người nhận * Chị Tươi VP Nhận * Hồ Chí Minh : Kho Q…" at bounding box center [813, 236] width 1391 height 100
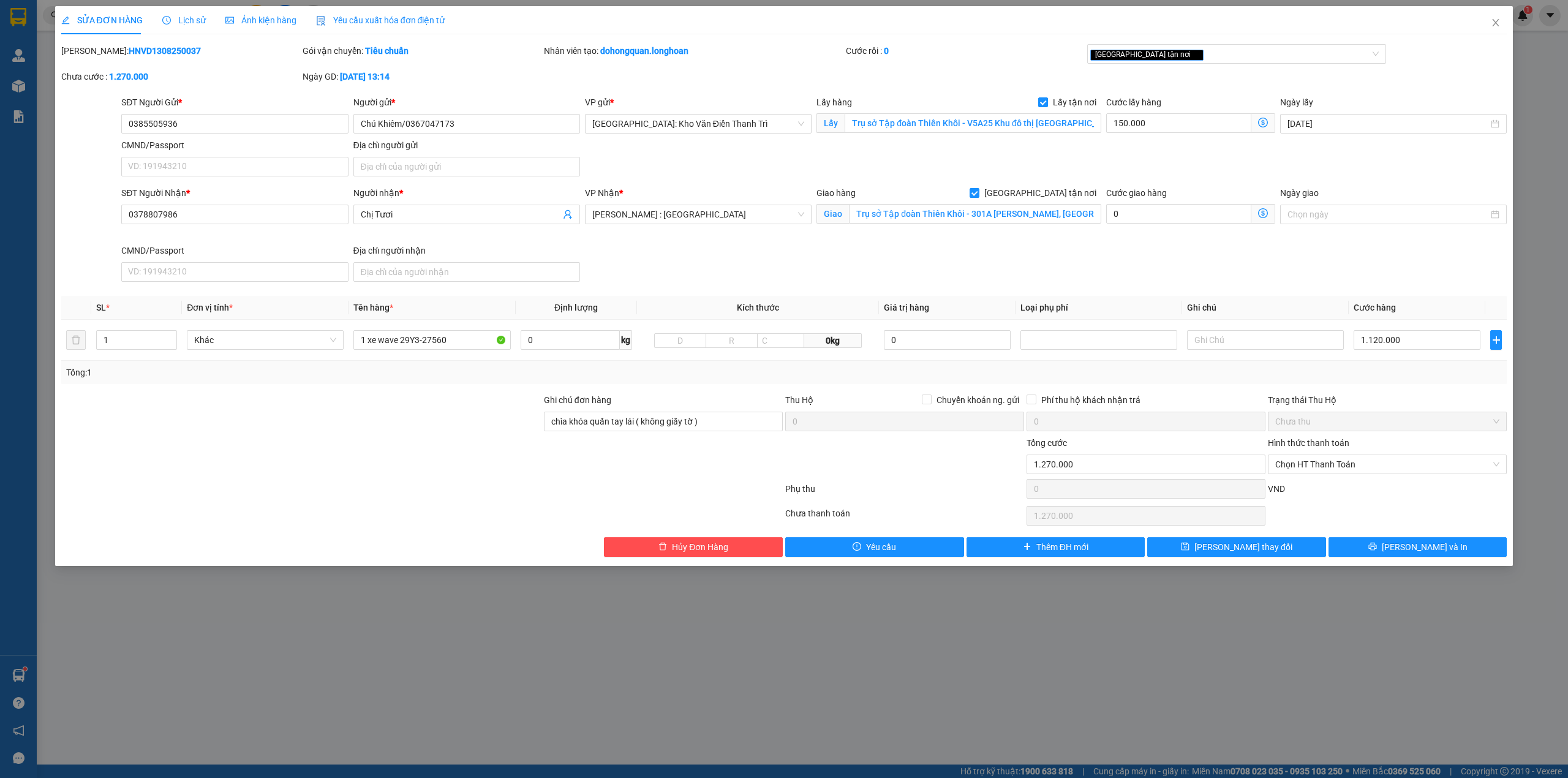
click at [240, 201] on div "SĐT Người Nhận *" at bounding box center [234, 196] width 227 height 18
click at [236, 216] on input "0378807986" at bounding box center [234, 214] width 227 height 19
click at [179, 119] on input "0385505936" at bounding box center [234, 123] width 227 height 19
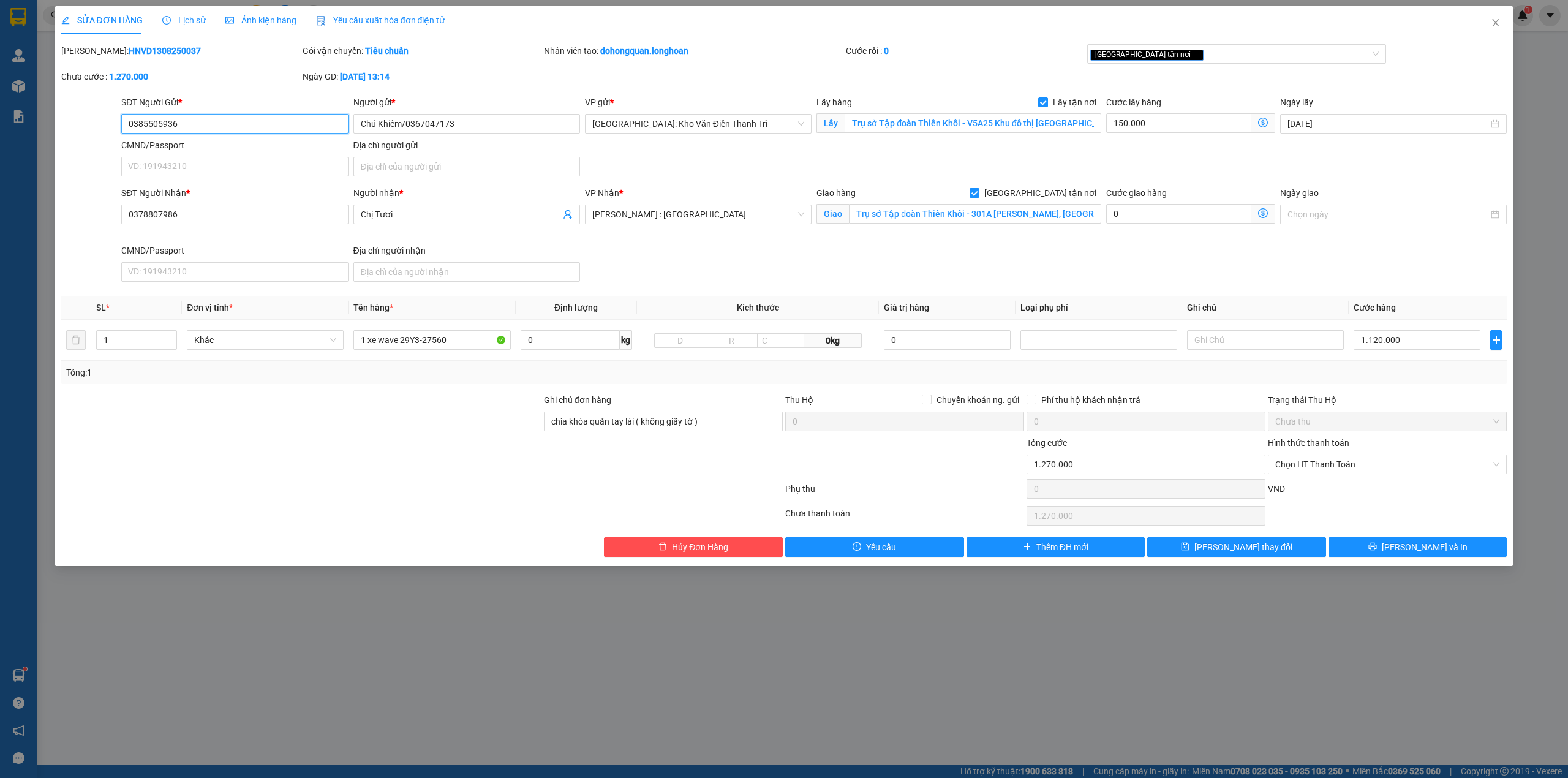
click at [179, 119] on input "0385505936" at bounding box center [234, 123] width 227 height 19
click at [1366, 544] on button "Lưu và In" at bounding box center [1417, 546] width 179 height 19
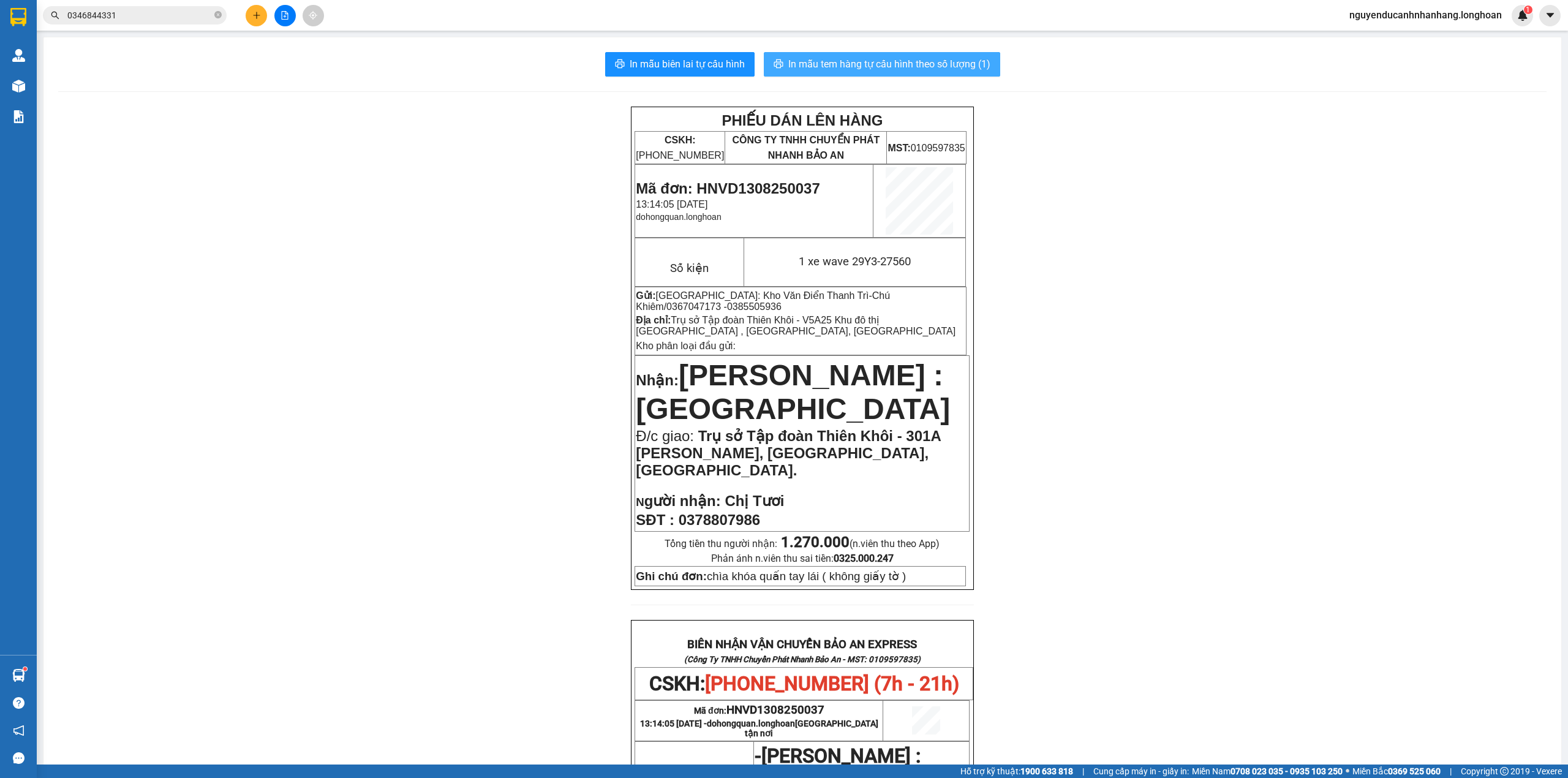
click at [939, 69] on span "In mẫu tem hàng tự cấu hình theo số lượng (1)" at bounding box center [890, 63] width 202 height 16
click at [38, 16] on div "0346844331" at bounding box center [119, 16] width 239 height 18
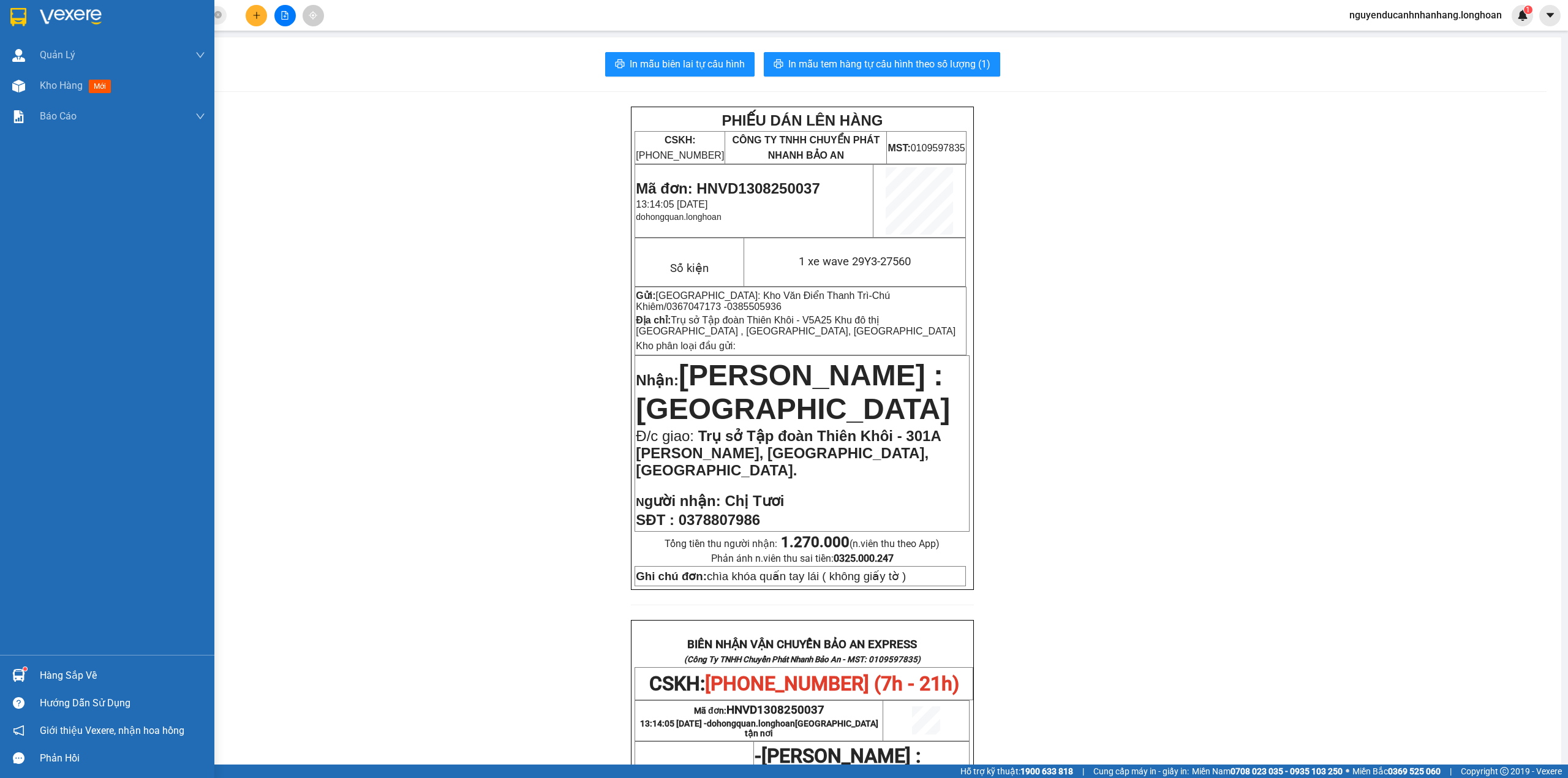
click at [30, 11] on div at bounding box center [107, 19] width 214 height 40
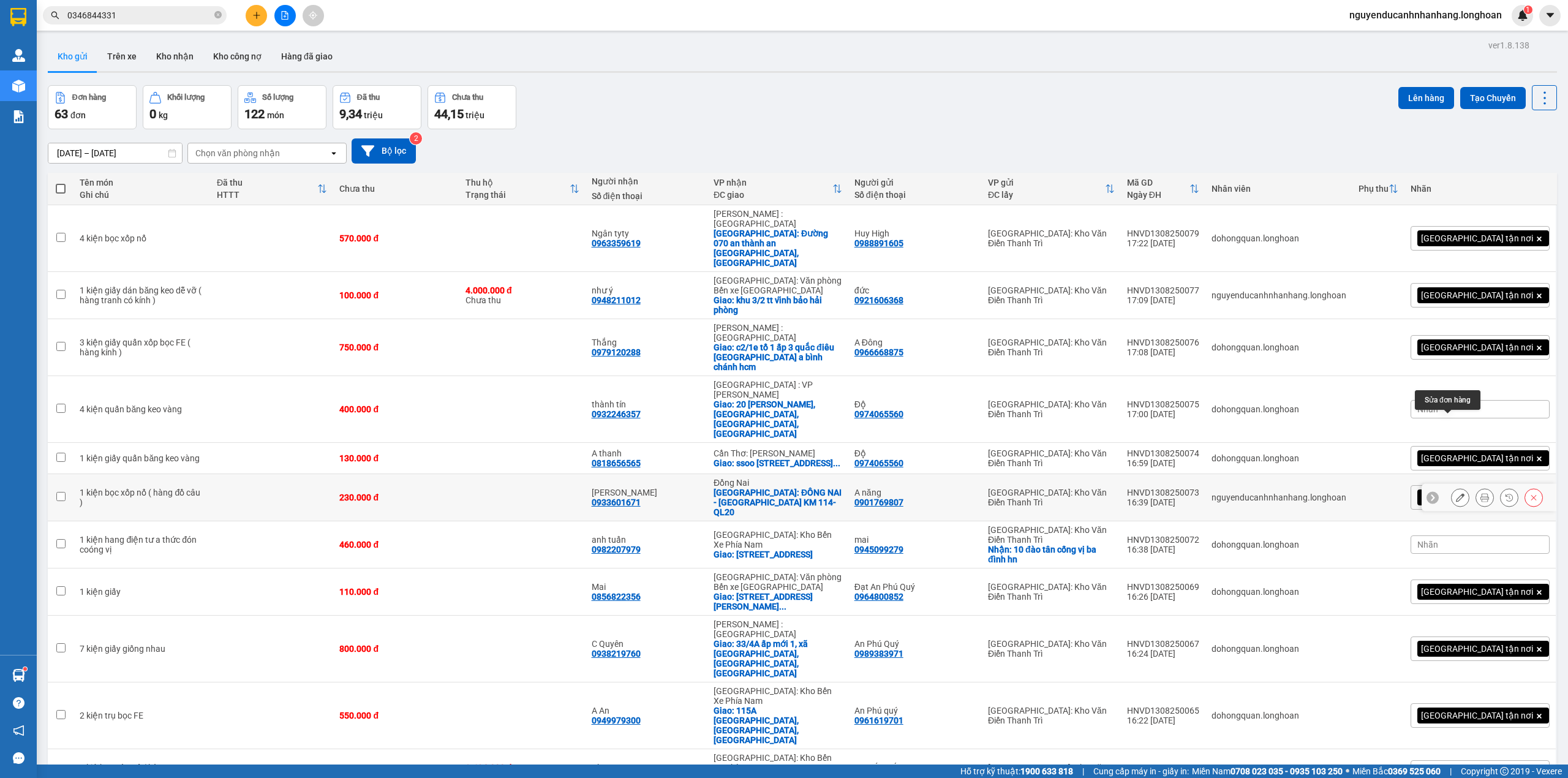
click at [1456, 493] on icon at bounding box center [1460, 497] width 8 height 8
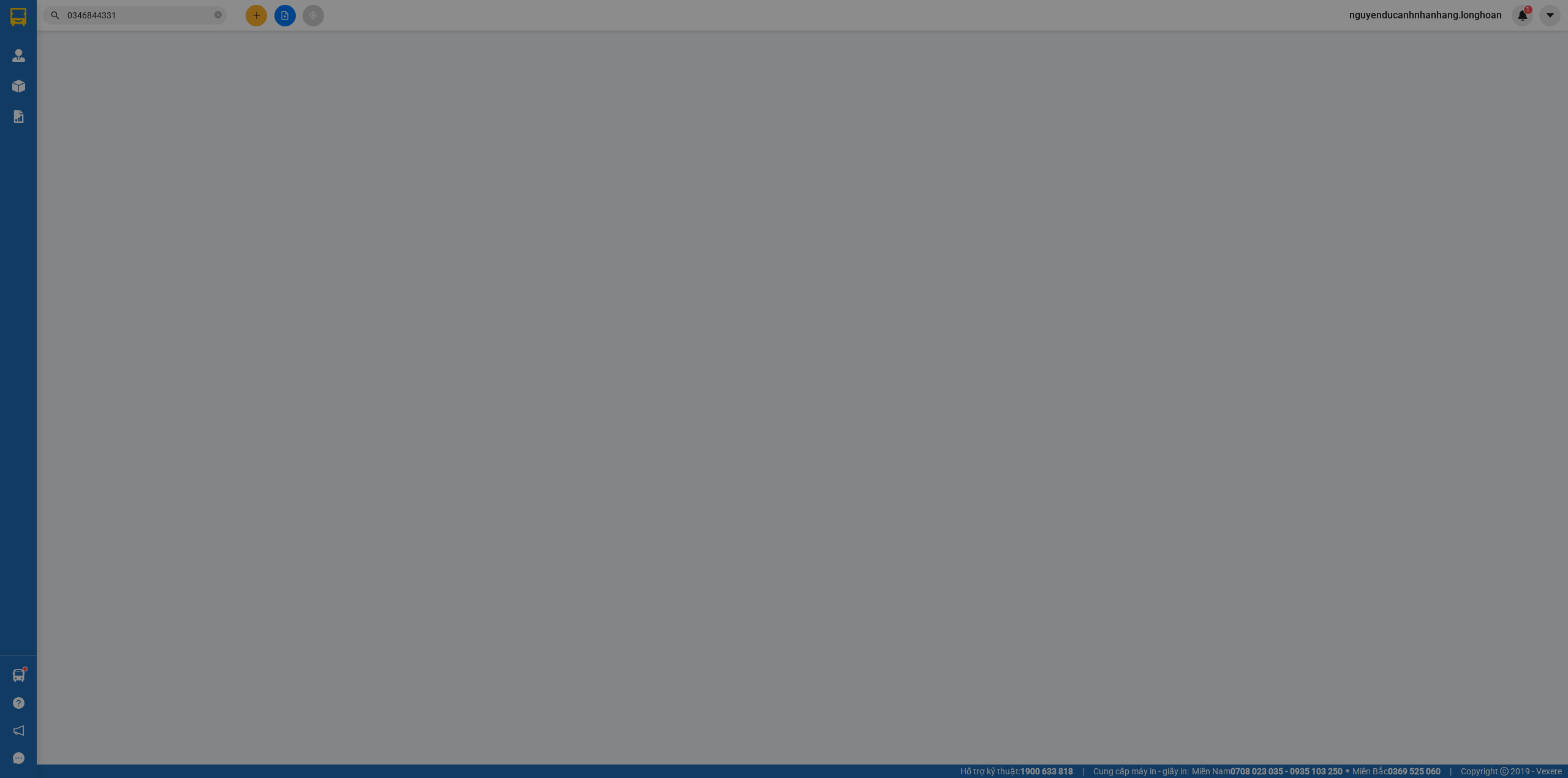
type input "0901769807"
type input "A năng"
type input "0933601671"
type input "minh luân"
checkbox input "true"
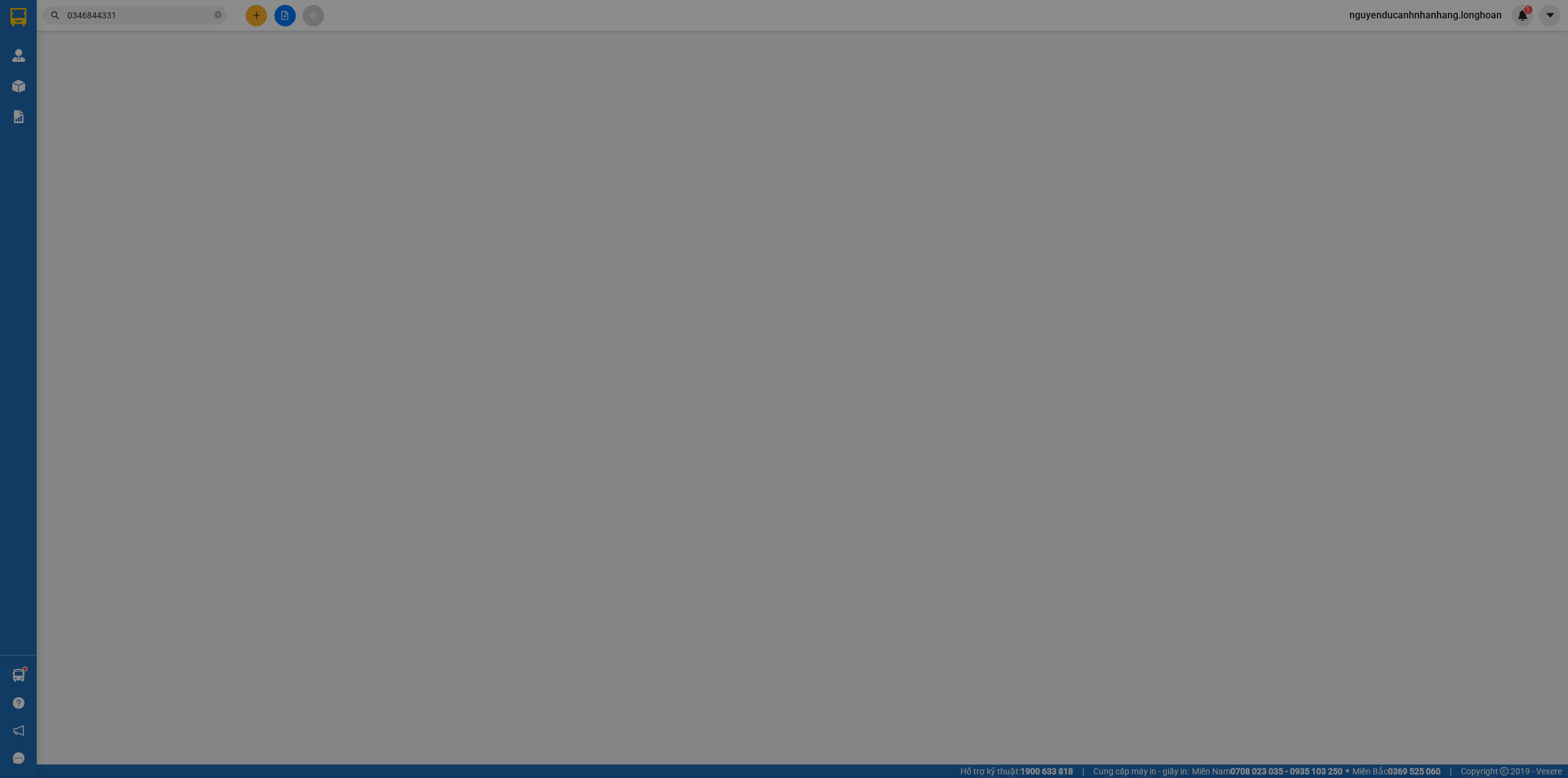
type input "ĐỒNG NAI - CHỢ ĐỊNH QUÁN KM 114- QL20"
type input "hàng giao nguyên kiện, hư vỡ ko đền"
type input "230.000"
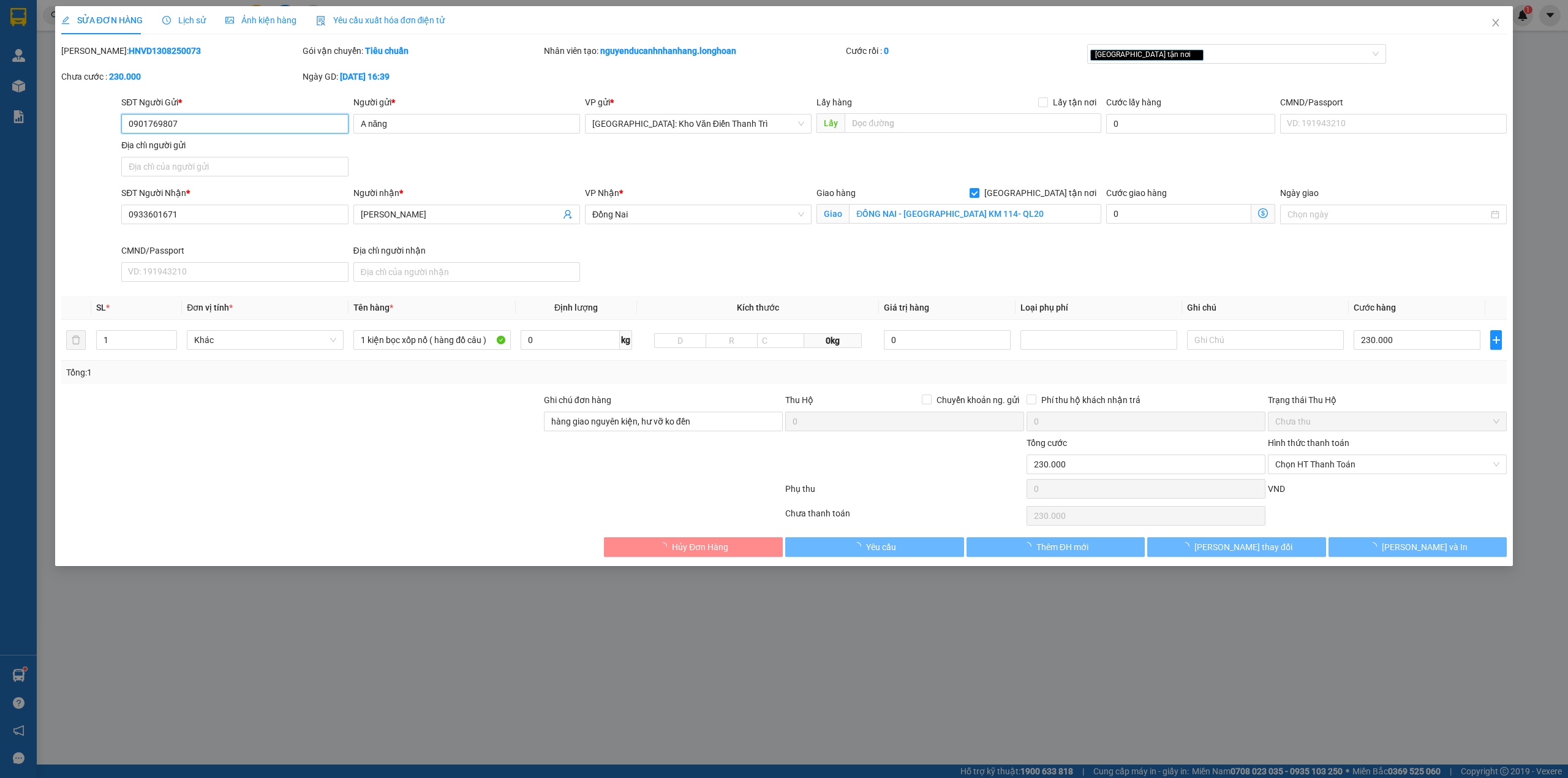
click at [684, 217] on span "Đồng Nai" at bounding box center [698, 214] width 212 height 18
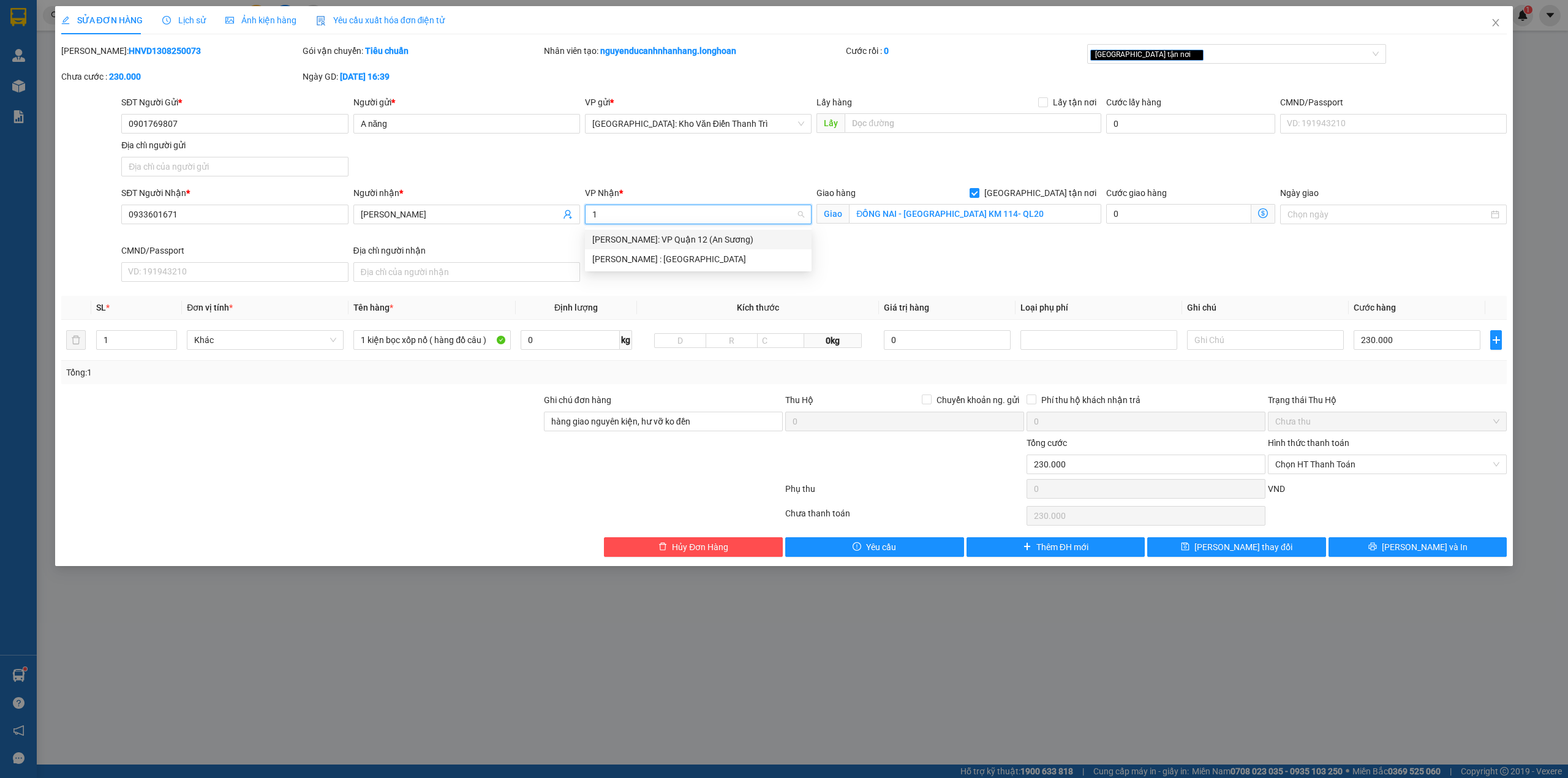
type input "12"
click at [706, 249] on div "Hồ Chí Minh : Kho Quận 12" at bounding box center [698, 258] width 227 height 19
click at [899, 271] on div "SĐT Người Nhận * 0933601671 Người nhận * minh luân VP Nhận * Hồ Chí Minh : Kho …" at bounding box center [813, 236] width 1391 height 100
click at [1068, 220] on input "ĐỒNG NAI - CHỢ ĐỊNH QUÁN KM 114- QL20" at bounding box center [975, 213] width 253 height 19
type input "ĐỒNG NAI - CHỢ ĐỊNH QUÁN KM 114"
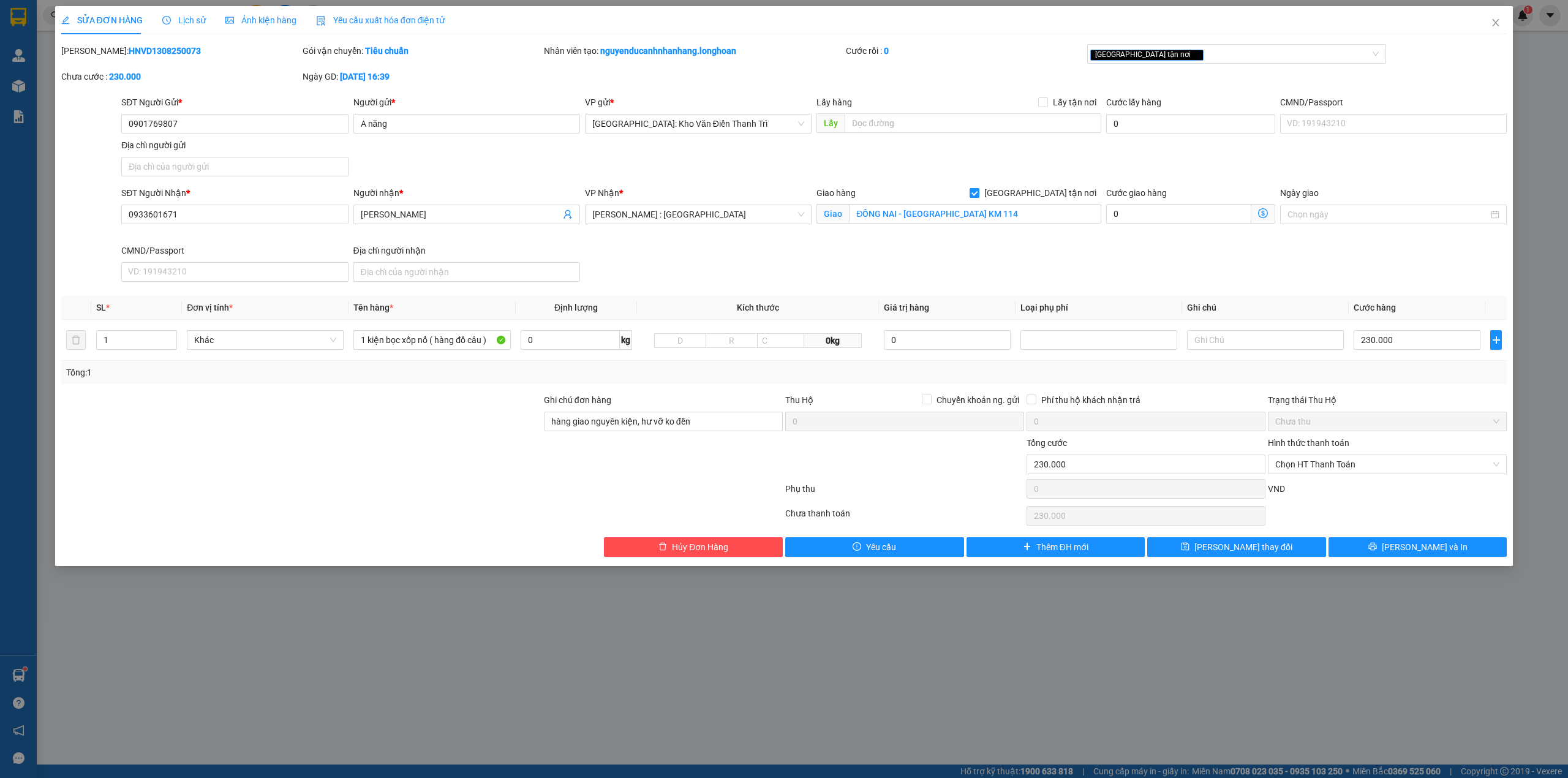
click at [1159, 269] on div "SĐT Người Nhận * 0933601671 Người nhận * minh luân VP Nhận * Hồ Chí Minh : Kho …" at bounding box center [813, 236] width 1391 height 100
click at [1407, 549] on span "Lưu và In" at bounding box center [1424, 547] width 85 height 14
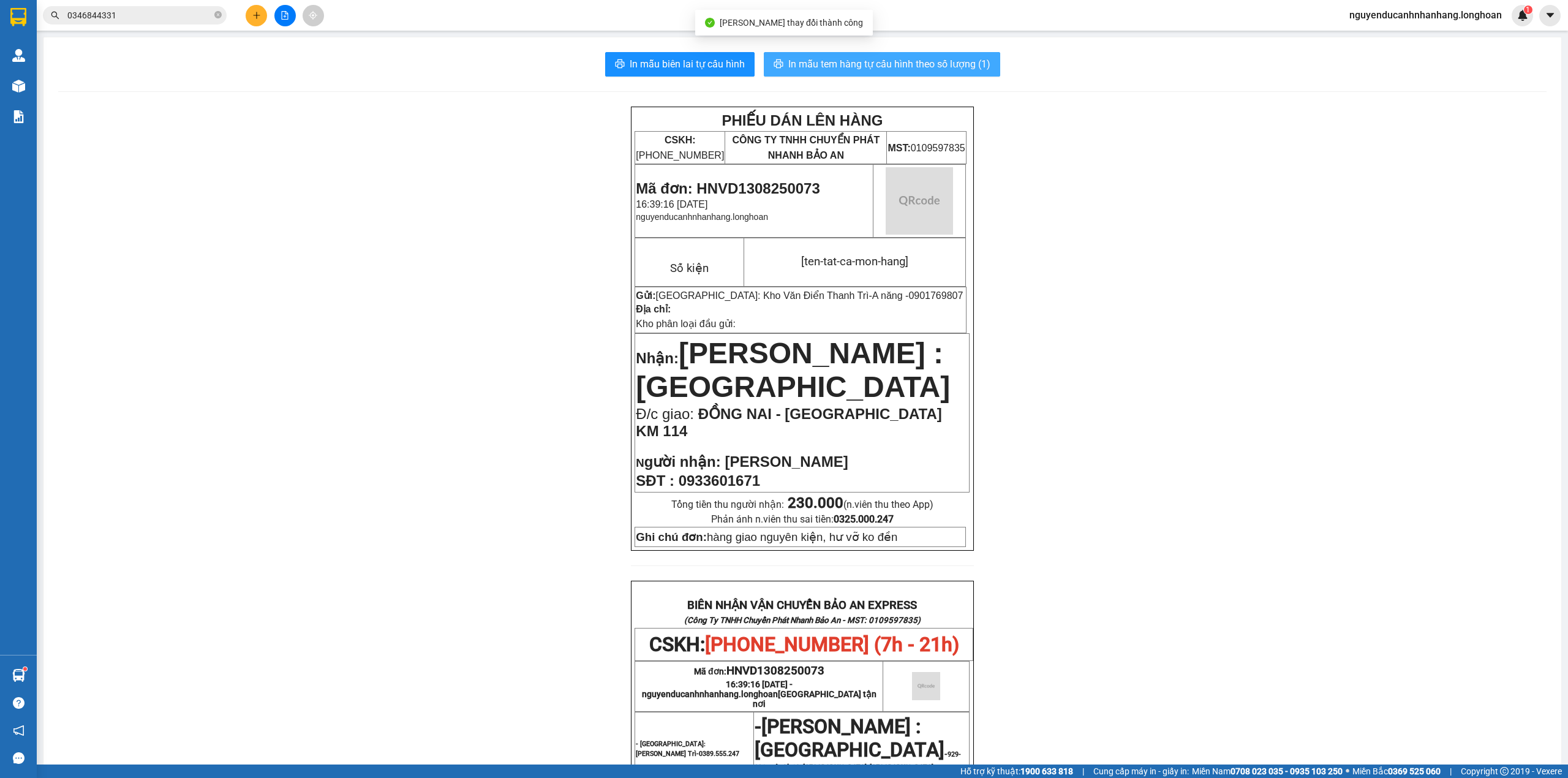
click at [836, 67] on span "In mẫu tem hàng tự cấu hình theo số lượng (1)" at bounding box center [890, 63] width 202 height 16
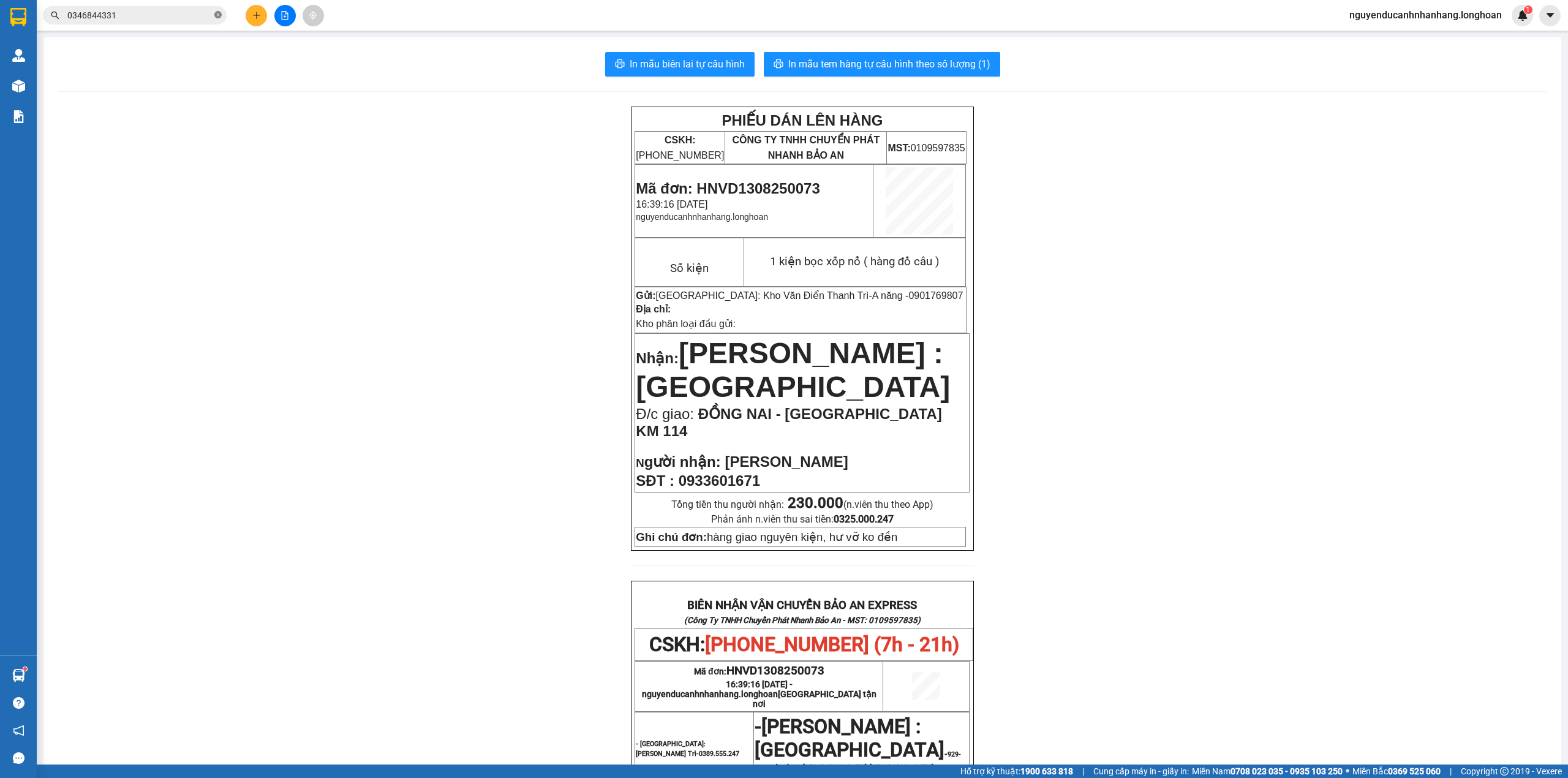
click at [221, 17] on icon "close-circle" at bounding box center [218, 15] width 7 height 7
click at [210, 15] on input "text" at bounding box center [139, 15] width 144 height 14
click at [264, 12] on button at bounding box center [256, 15] width 21 height 21
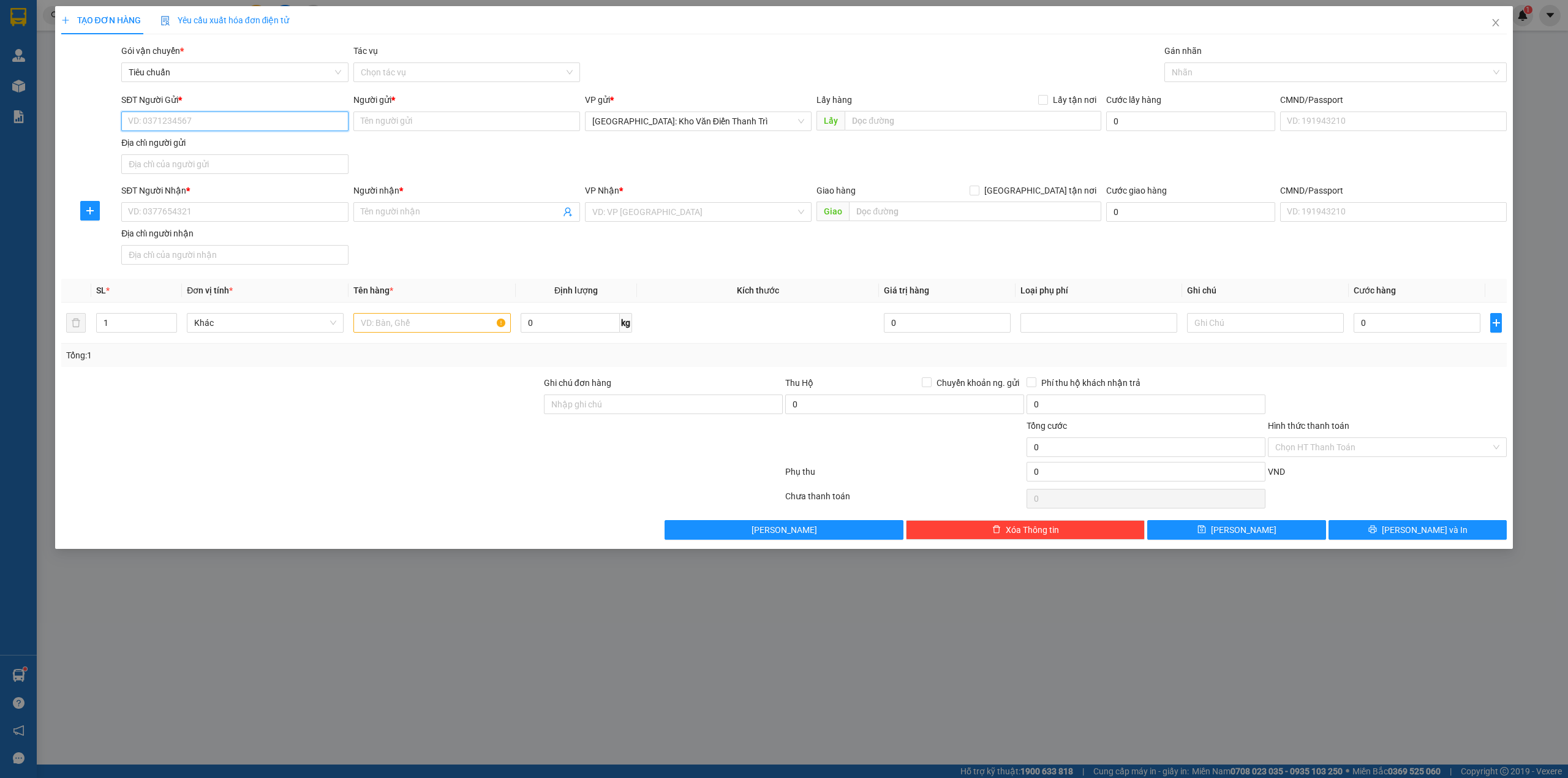
click at [204, 122] on input "SĐT Người Gửi *" at bounding box center [234, 120] width 227 height 19
click at [209, 218] on input "SĐT Người Nhận *" at bounding box center [234, 212] width 227 height 19
type input "0932105107"
click at [478, 218] on input "Người nhận *" at bounding box center [460, 212] width 199 height 14
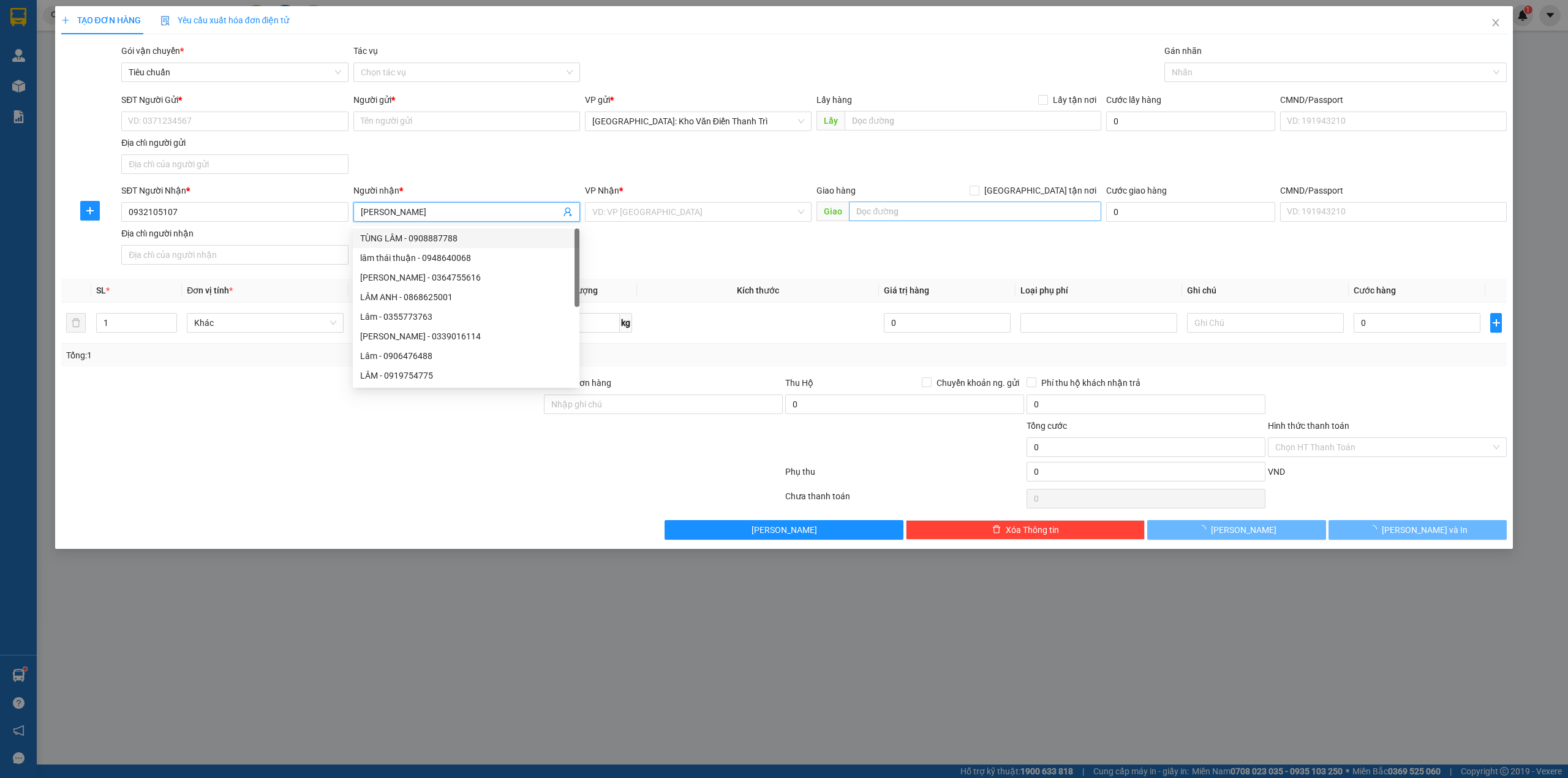
type input "[PERSON_NAME]"
click at [947, 205] on input "text" at bounding box center [975, 211] width 253 height 19
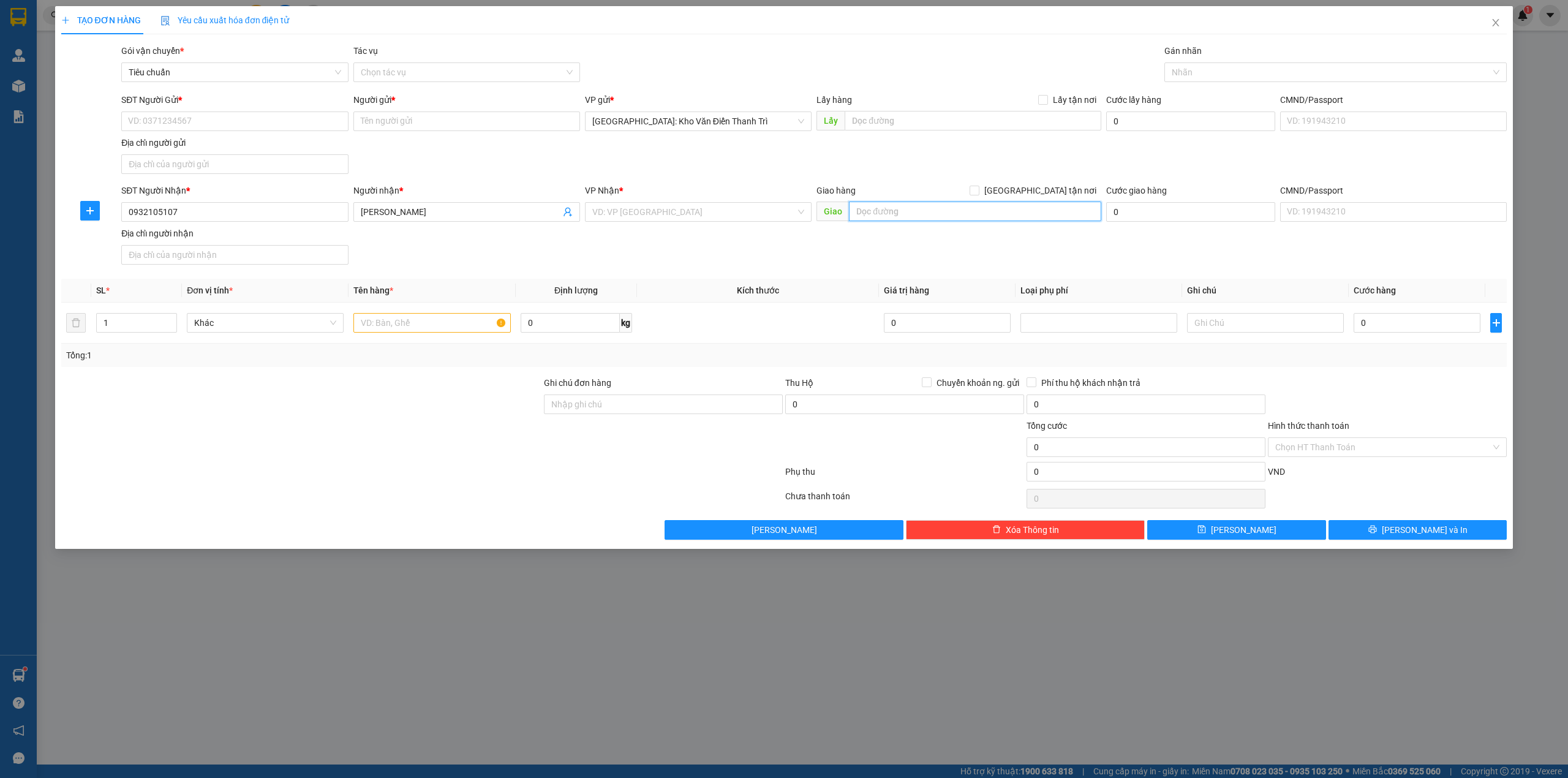
click at [915, 216] on input "text" at bounding box center [975, 211] width 253 height 19
paste input "Thanh Bình - TP Hải Dương"
click at [860, 211] on input "Thanh Bình - TP Hải Dương" at bounding box center [975, 211] width 253 height 19
type input "73 lê ngọc hân kbt trường an Thanh Bình - TP Hải Dương"
click at [1054, 187] on span "[GEOGRAPHIC_DATA] tận nơi" at bounding box center [1040, 190] width 122 height 14
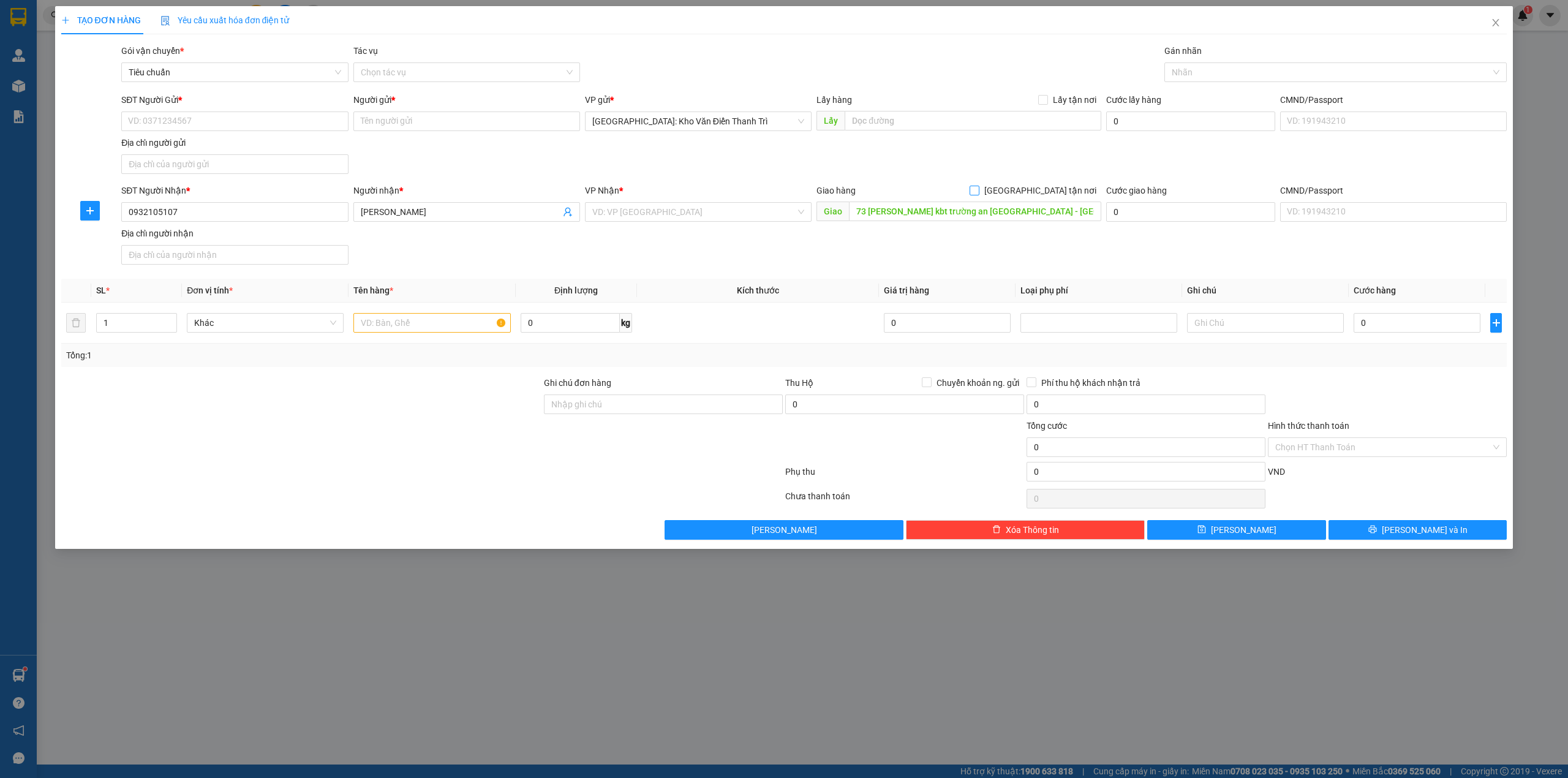
click at [978, 187] on input "[GEOGRAPHIC_DATA] tận nơi" at bounding box center [973, 189] width 8 height 8
checkbox input "true"
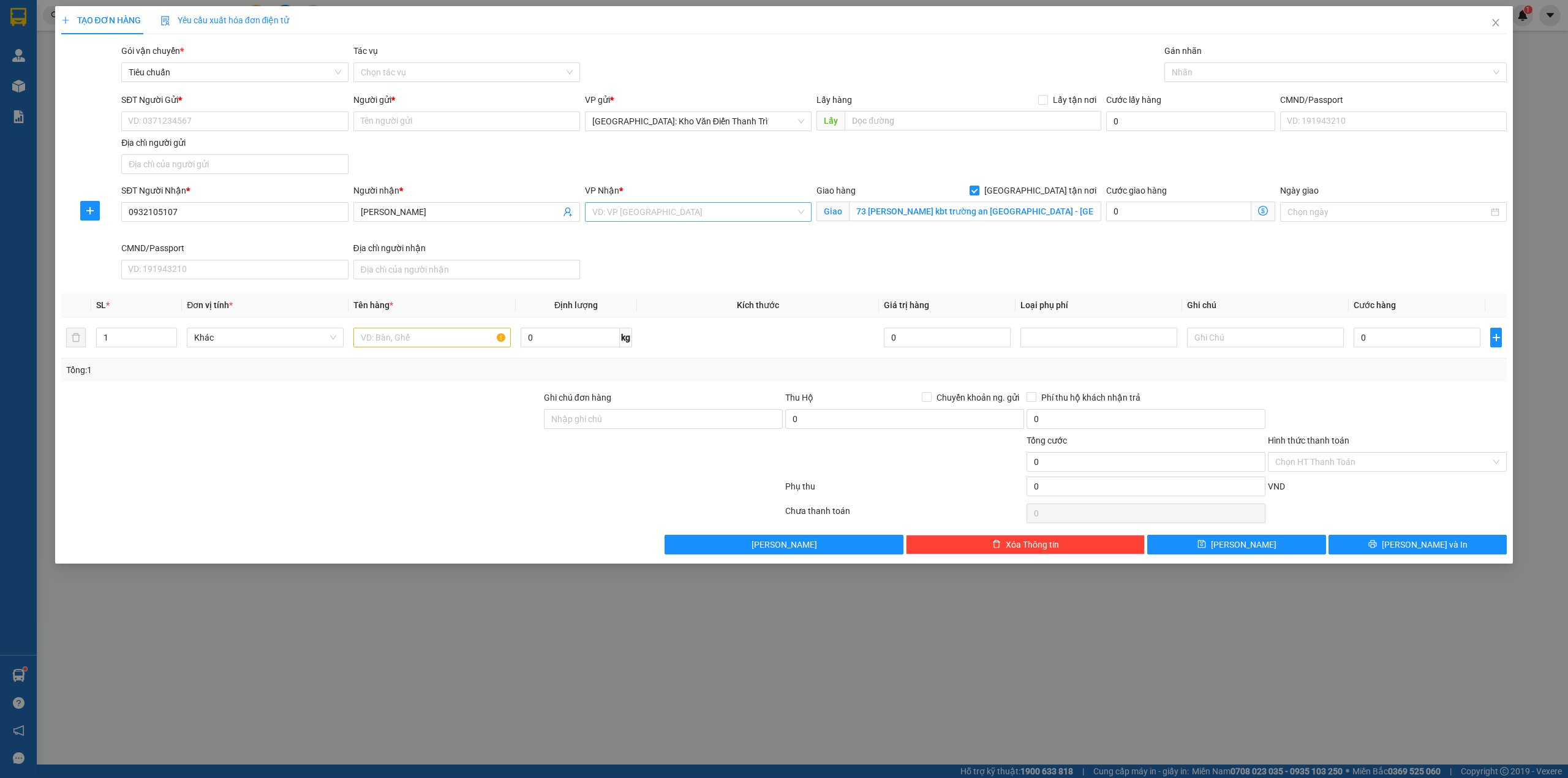
drag, startPoint x: 1119, startPoint y: 161, endPoint x: 687, endPoint y: 213, distance: 435.1
click at [1101, 157] on div "SĐT Người Gửi * VD: 0371234567 Người gửi * Tên người gửi VP gửi * Hà Nội: Kho V…" at bounding box center [813, 135] width 1391 height 86
click at [687, 213] on input "search" at bounding box center [693, 212] width 203 height 18
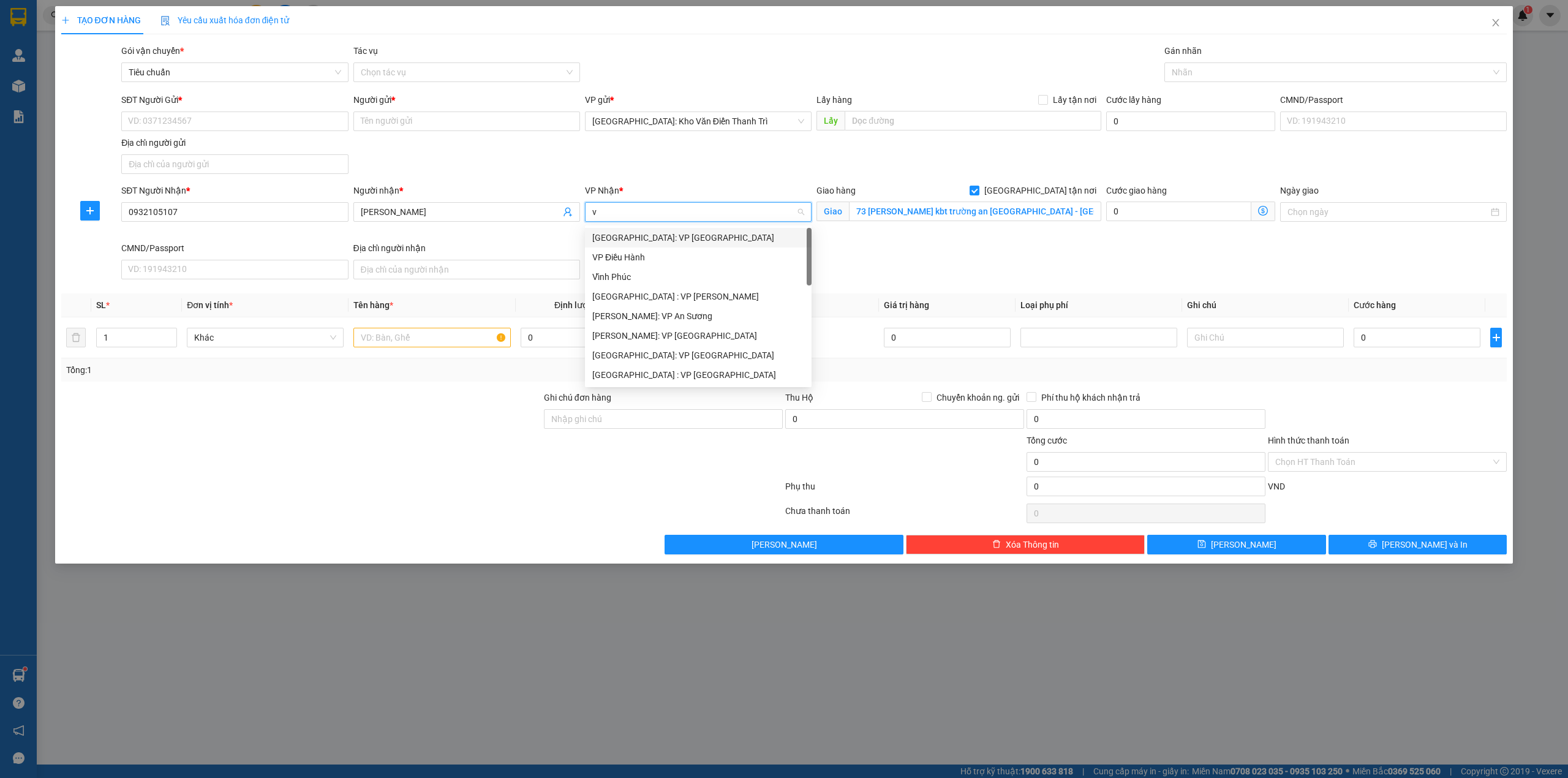
type input "vd"
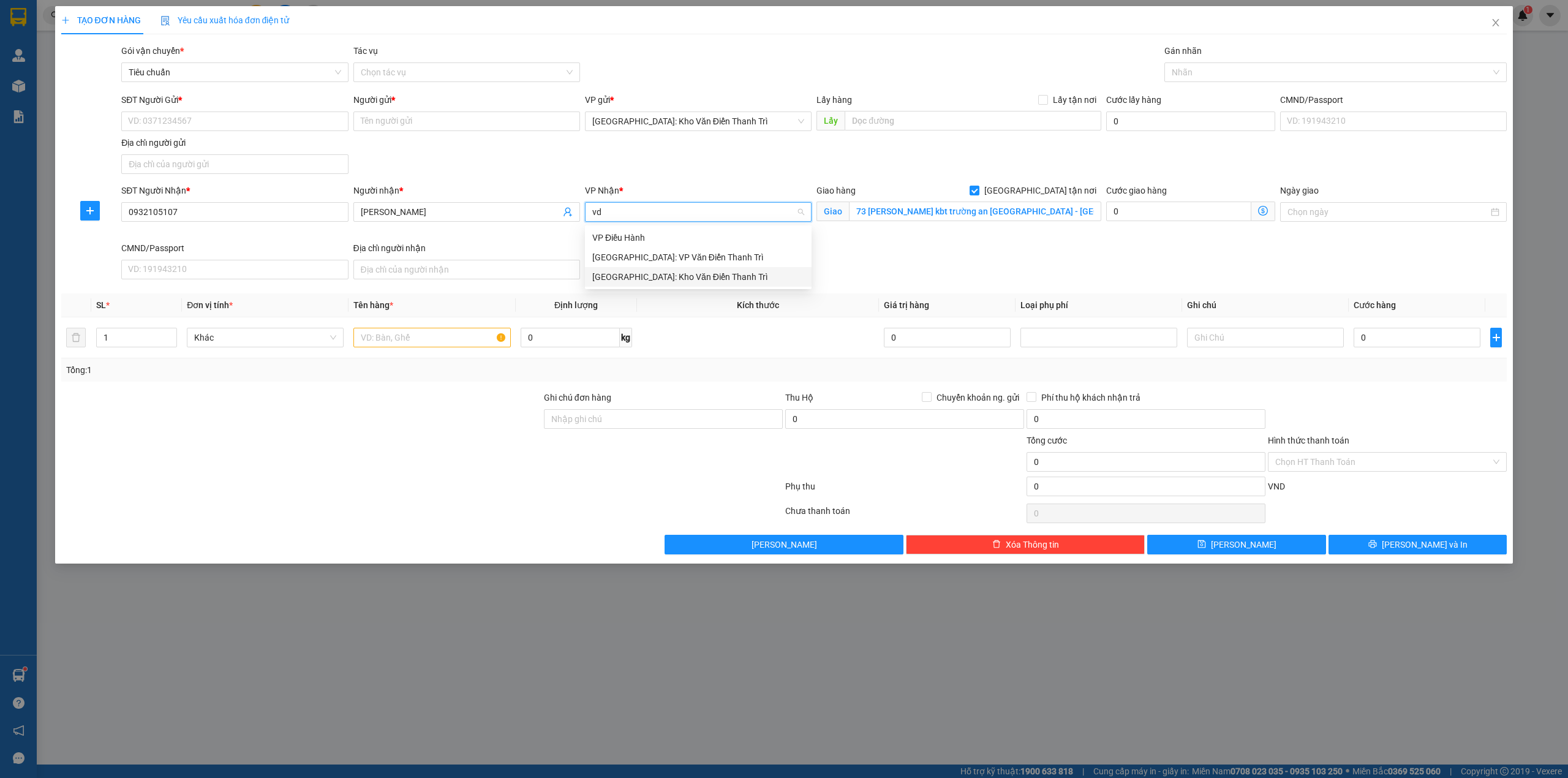
click at [678, 273] on div "[GEOGRAPHIC_DATA]: Kho Văn Điển Thanh Trì" at bounding box center [698, 277] width 212 height 14
drag, startPoint x: 1010, startPoint y: 257, endPoint x: 1062, endPoint y: 194, distance: 81.7
click at [1010, 257] on div "SĐT Người Nhận * 0932105107 Người nhận * lê ngọc VP Nhận * Hà Nội: Kho Văn Điển…" at bounding box center [813, 234] width 1391 height 100
click at [1182, 73] on div at bounding box center [1329, 73] width 324 height 15
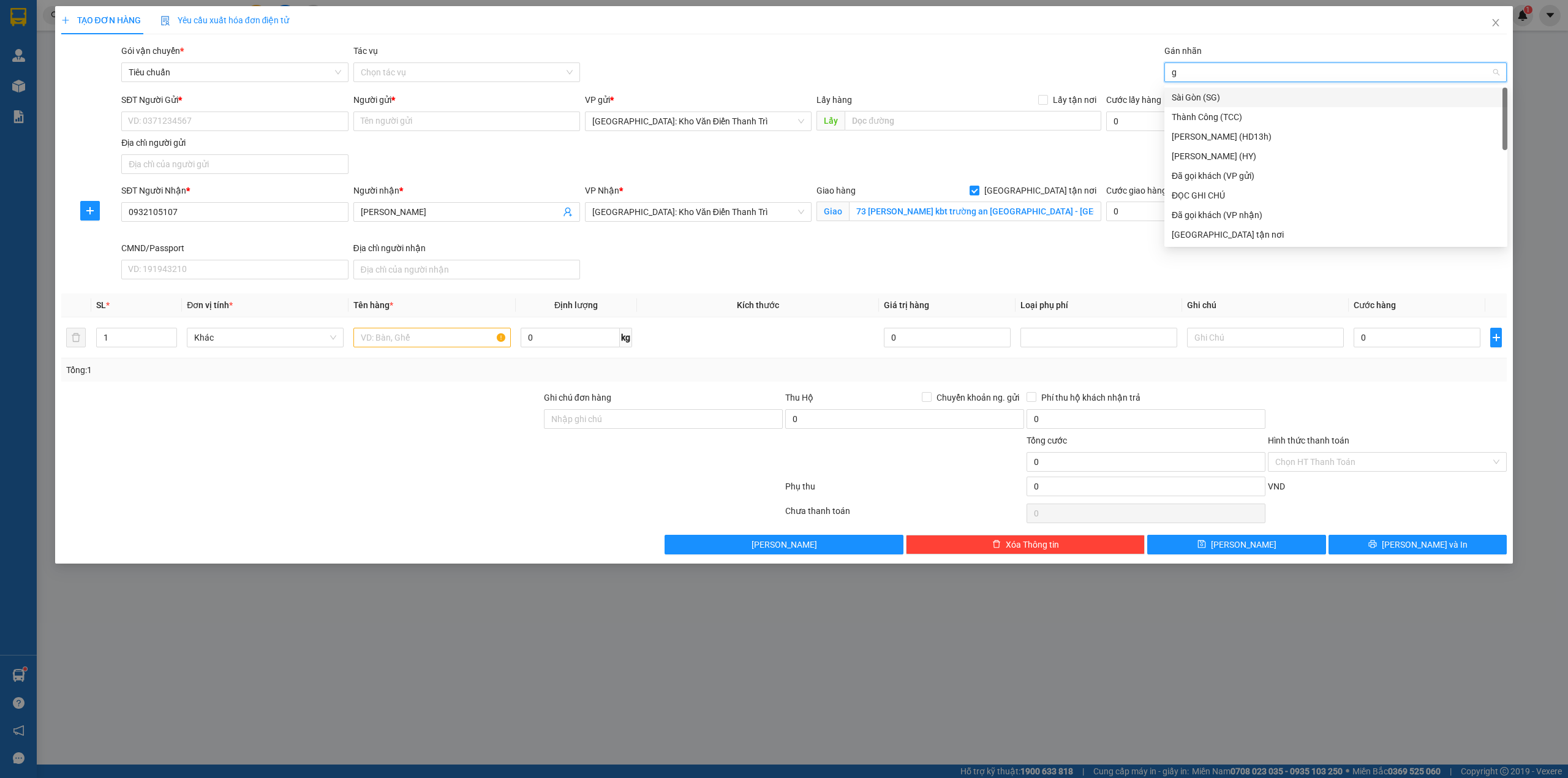
type input "gt"
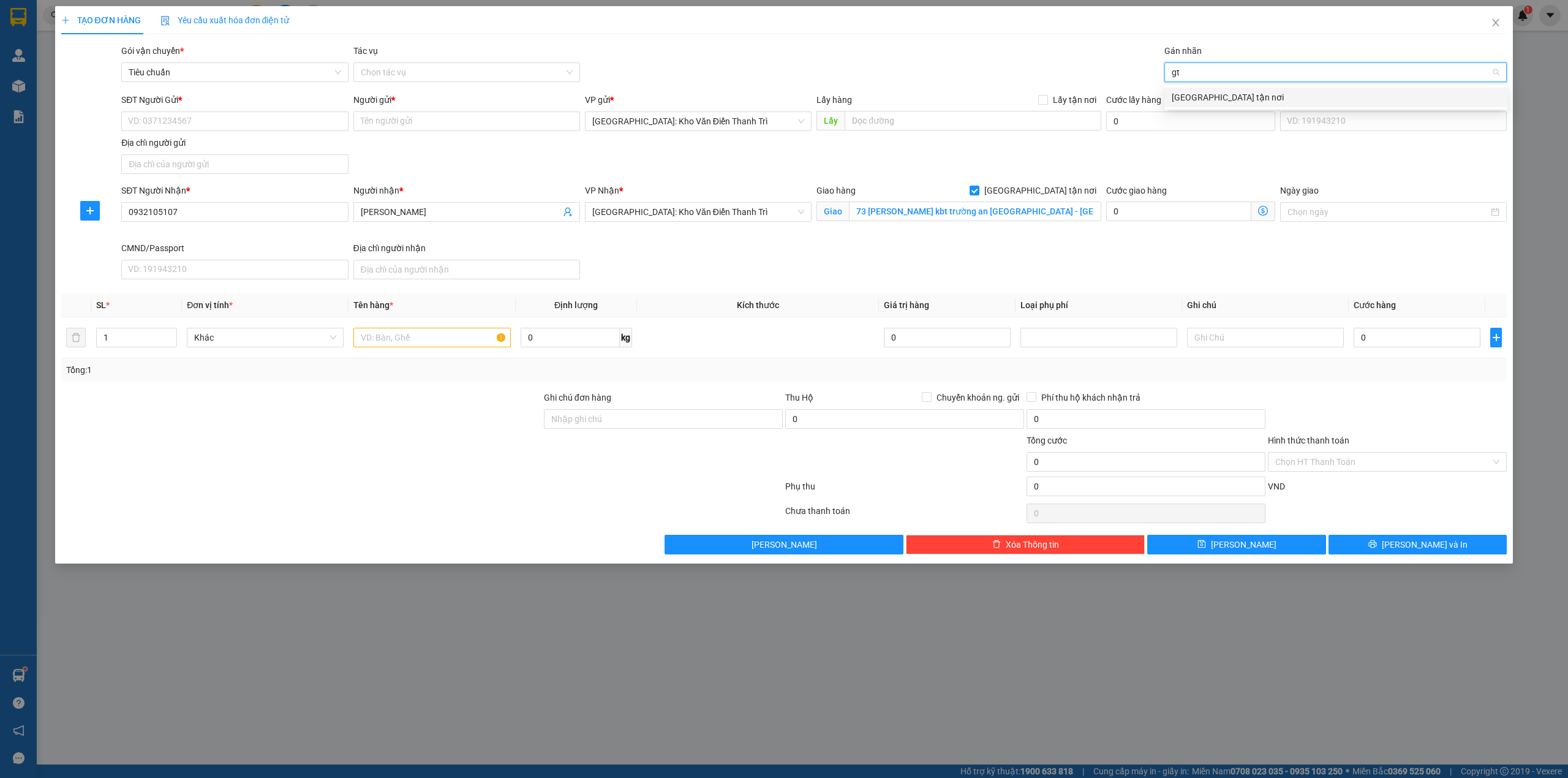
click at [1209, 96] on div "[GEOGRAPHIC_DATA] tận nơi" at bounding box center [1335, 97] width 328 height 14
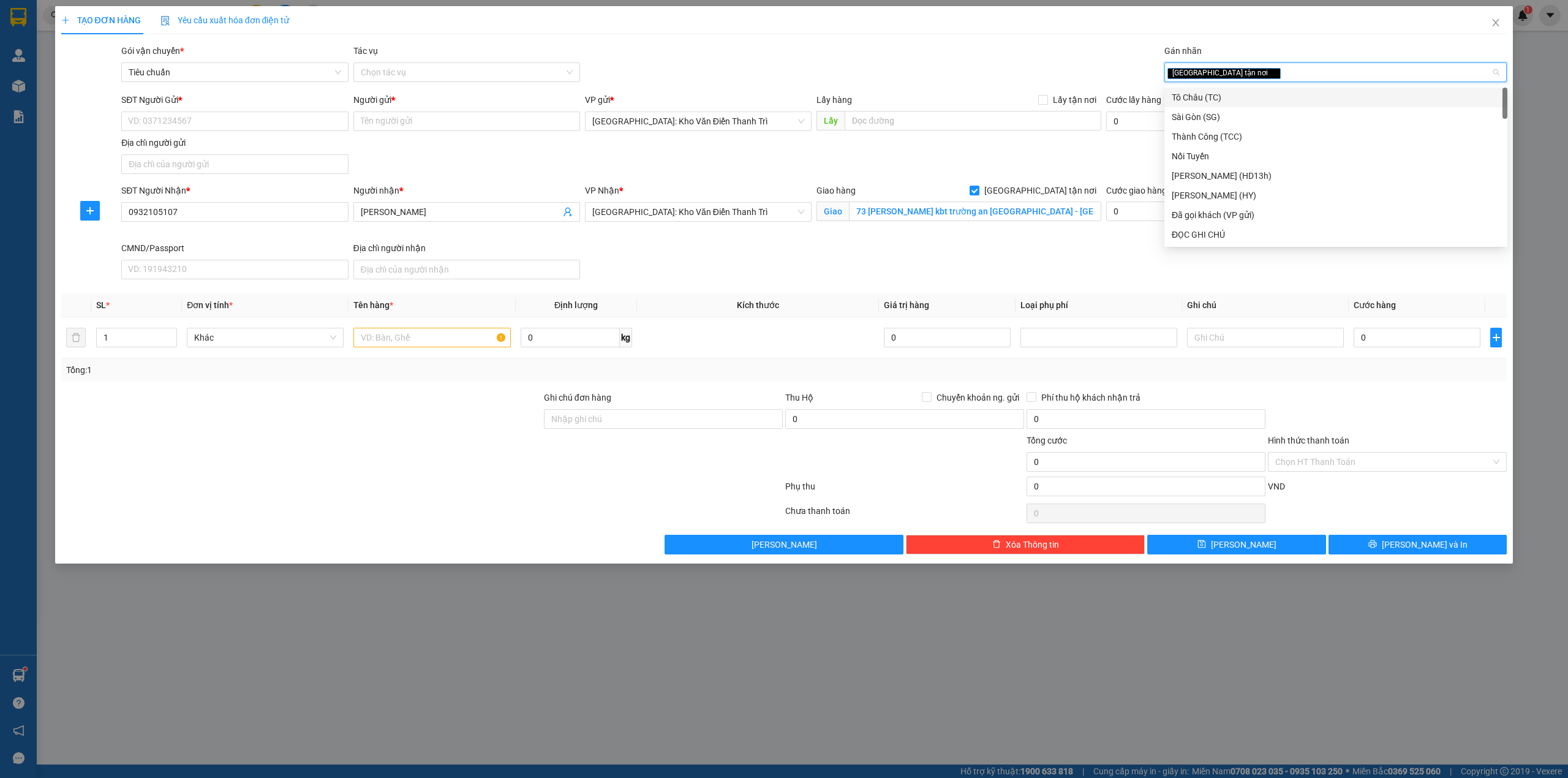
click at [1040, 89] on div "Transit Pickup Surcharge Ids Transit Deliver Surcharge Ids Transit Deliver Surc…" at bounding box center [784, 299] width 1446 height 510
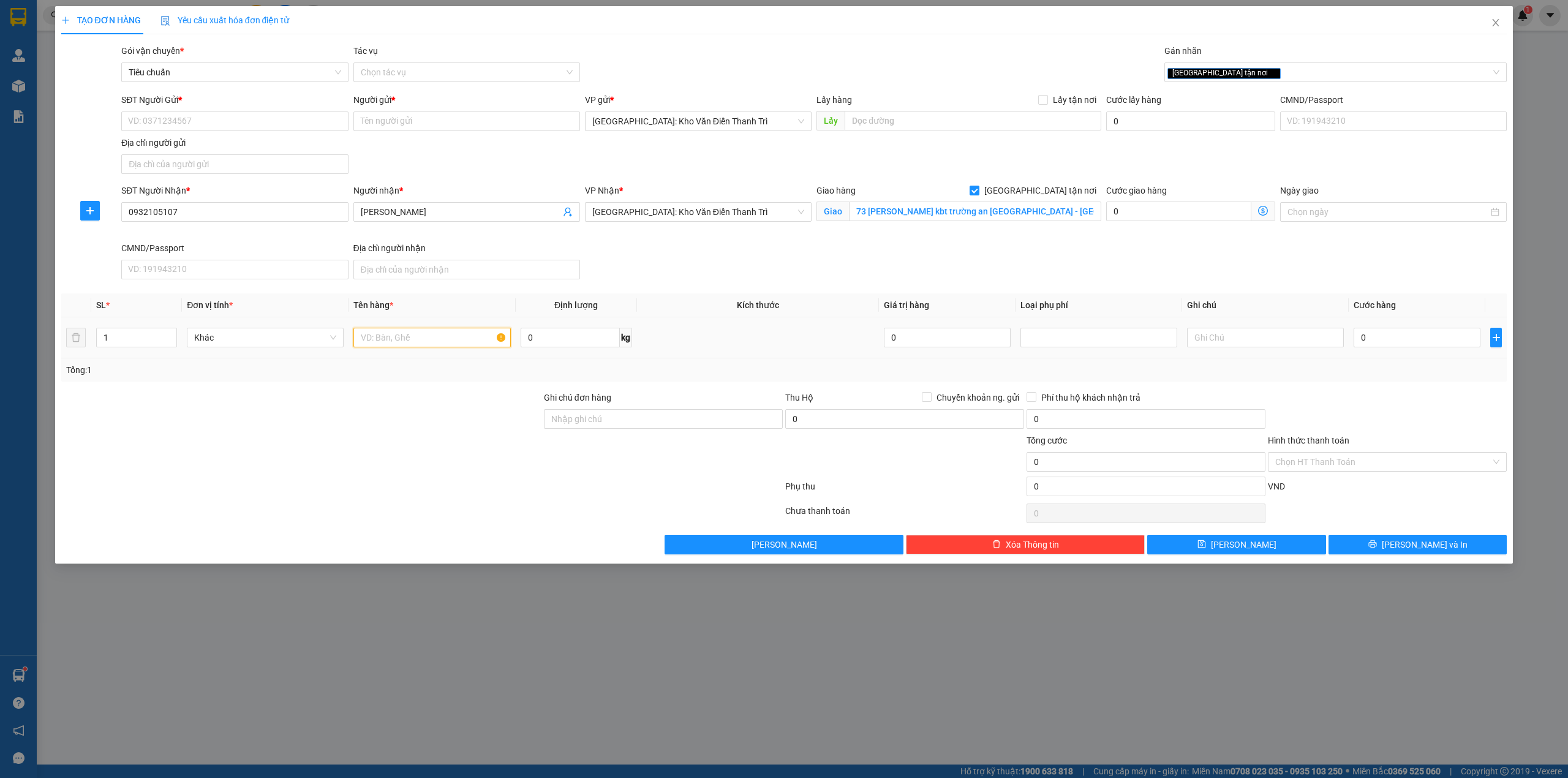
click at [403, 334] on input "text" at bounding box center [431, 337] width 157 height 19
type input "8 kiện giấy dài"
click at [1422, 401] on div at bounding box center [1387, 412] width 242 height 43
click at [138, 338] on input "1" at bounding box center [136, 338] width 80 height 18
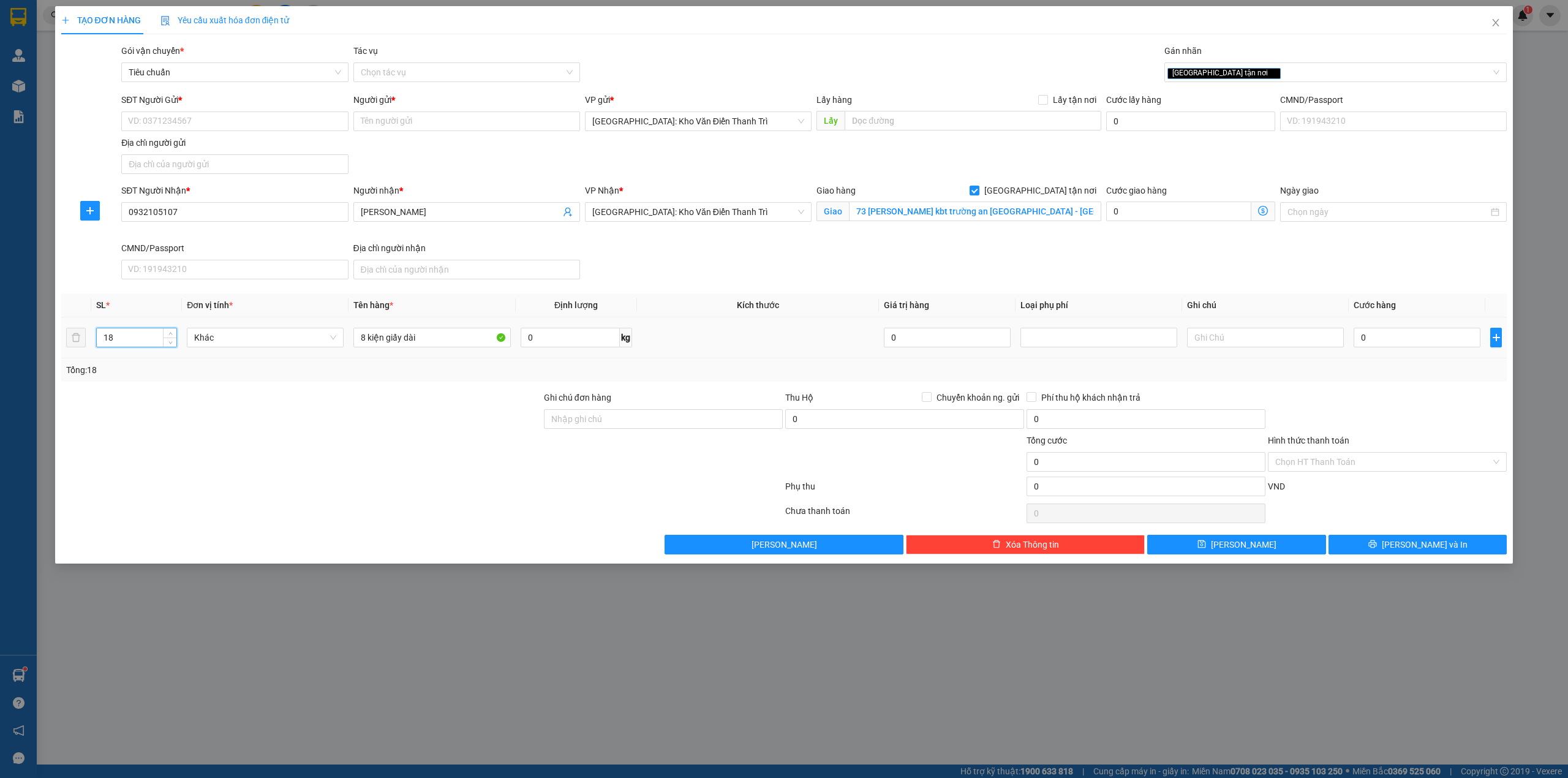
click at [138, 338] on input "18" at bounding box center [136, 338] width 80 height 18
type input "8"
click at [1360, 371] on div "Tổng: 8" at bounding box center [784, 370] width 1437 height 14
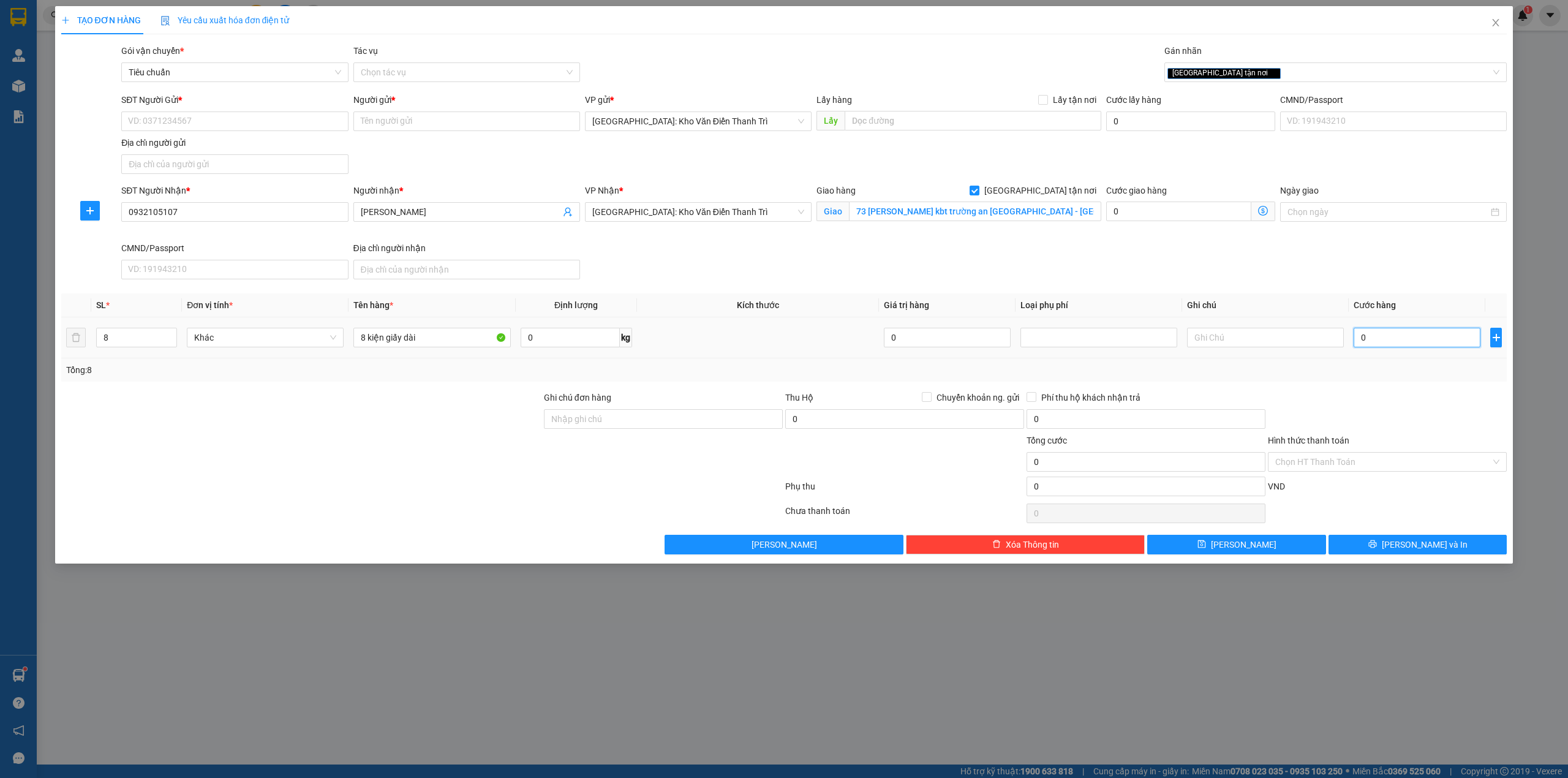
click at [1394, 329] on input "0" at bounding box center [1417, 337] width 127 height 19
type input "3"
type input "35"
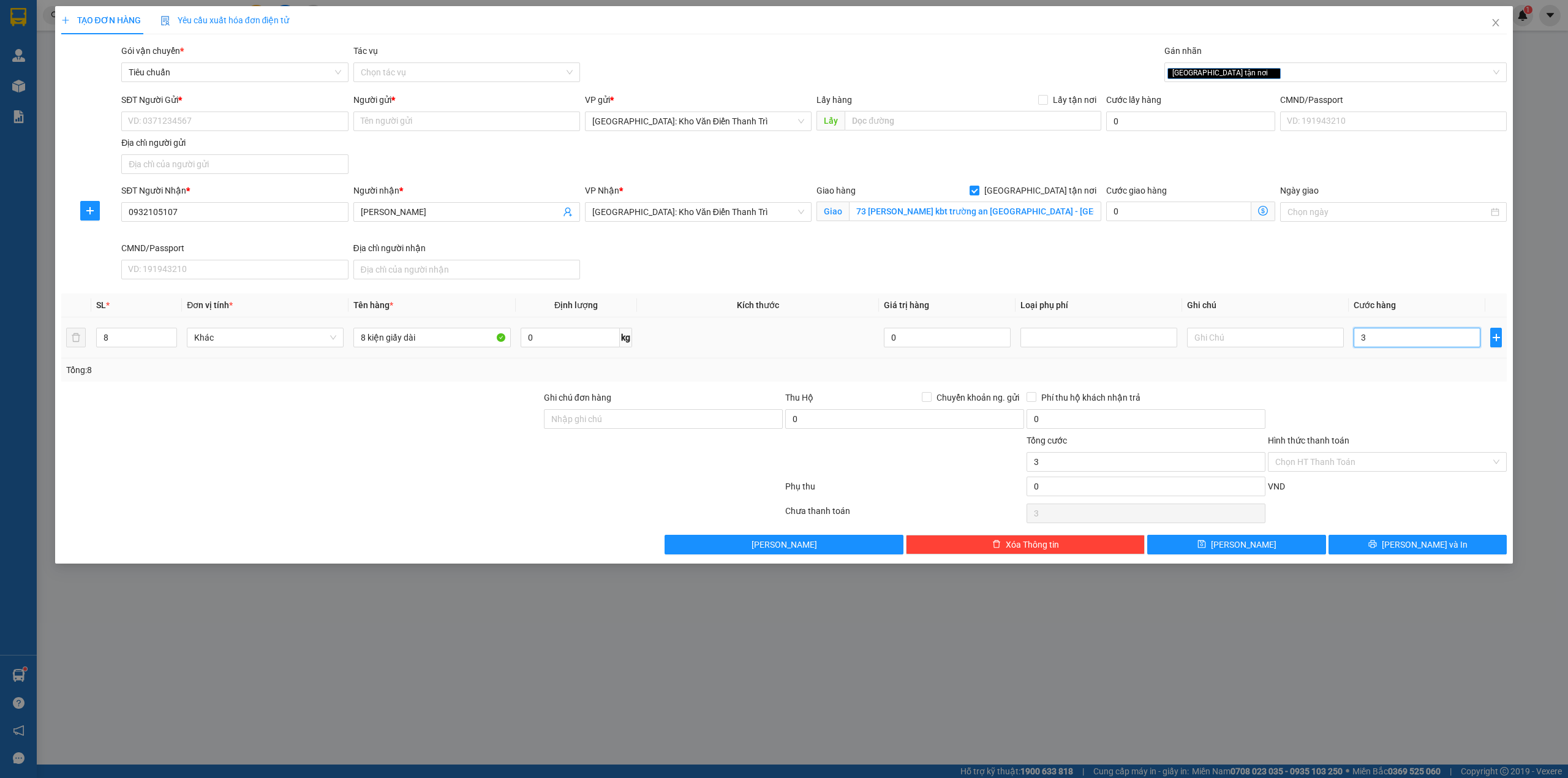
type input "35"
type input "350"
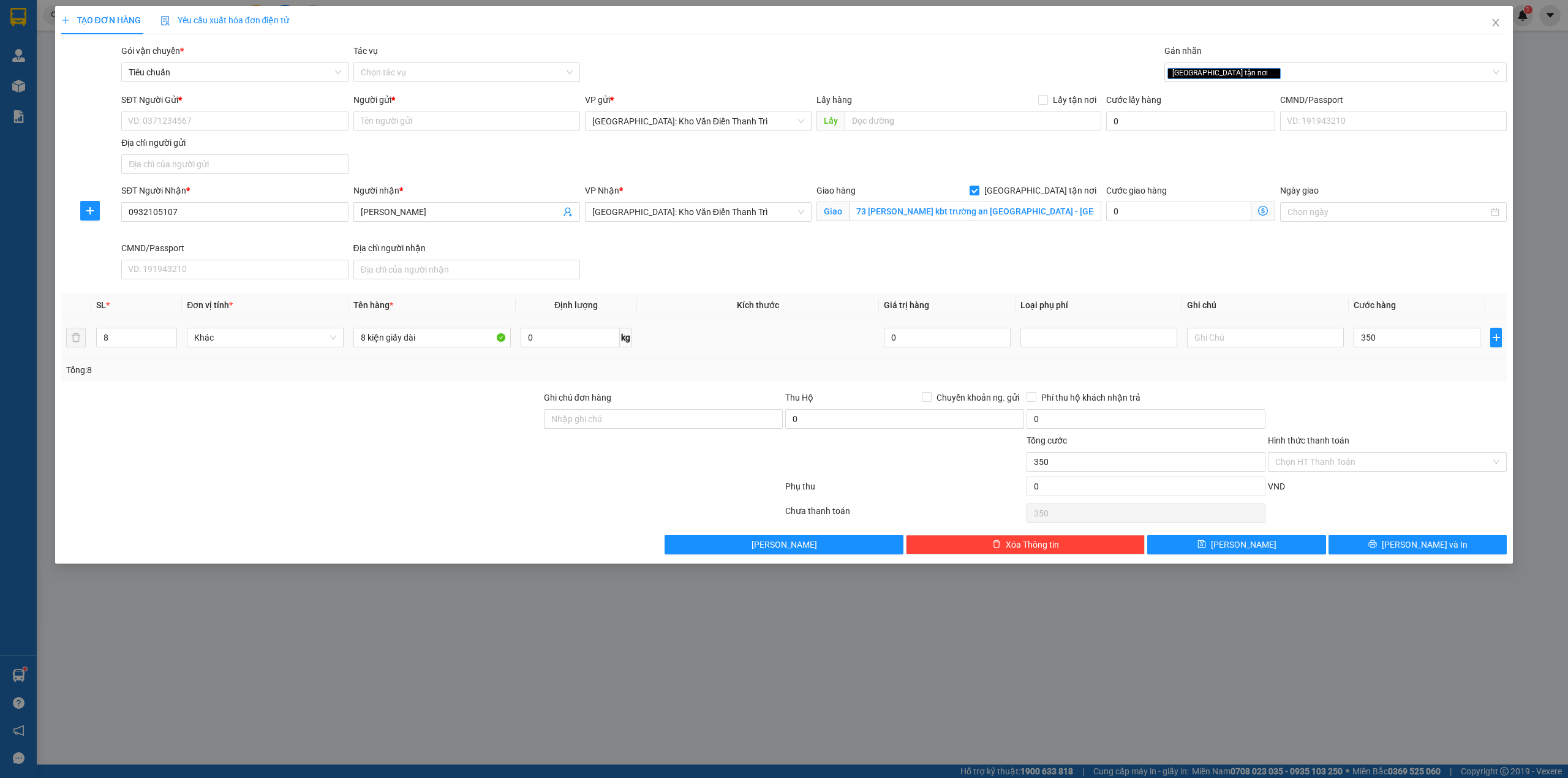
type input "350.000"
click at [1402, 383] on div "Transit Pickup Surcharge Ids Transit Deliver Surcharge Ids Transit Deliver Surc…" at bounding box center [784, 299] width 1446 height 510
click at [209, 122] on input "SĐT Người Gửi *" at bounding box center [234, 120] width 227 height 19
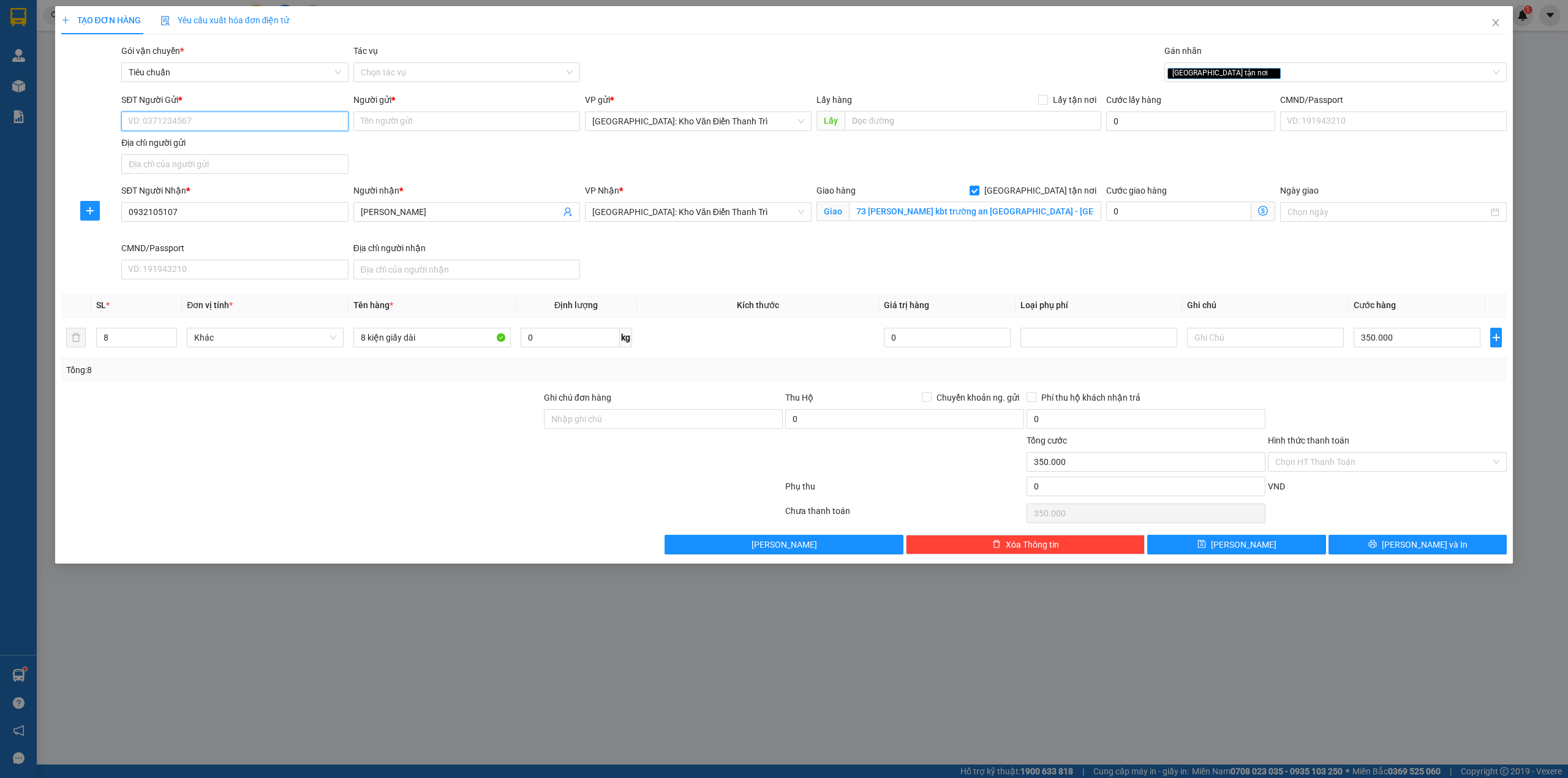
click at [218, 111] on input "SĐT Người Gửi *" at bounding box center [234, 120] width 227 height 19
click at [207, 143] on div "0982423233 - Huyền" at bounding box center [234, 146] width 212 height 14
type input "0982423233"
type input "Huyền"
type input "0982423233"
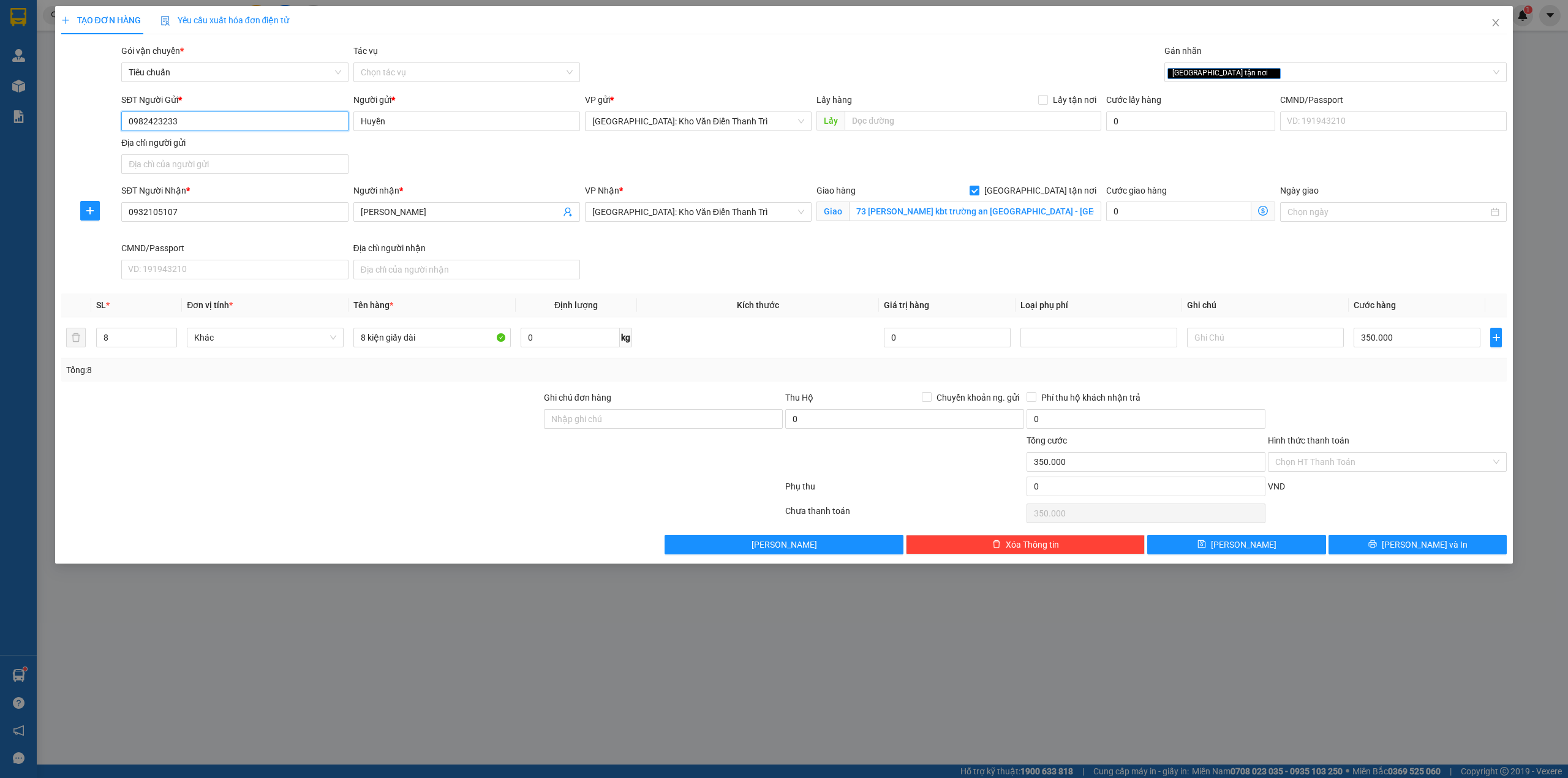
click at [201, 122] on input "0982423233" at bounding box center [234, 120] width 227 height 19
click at [932, 405] on span "Chuyển khoản ng. gửi" at bounding box center [978, 397] width 93 height 14
click at [930, 401] on input "Chuyển khoản ng. gửi" at bounding box center [926, 395] width 8 height 8
checkbox input "true"
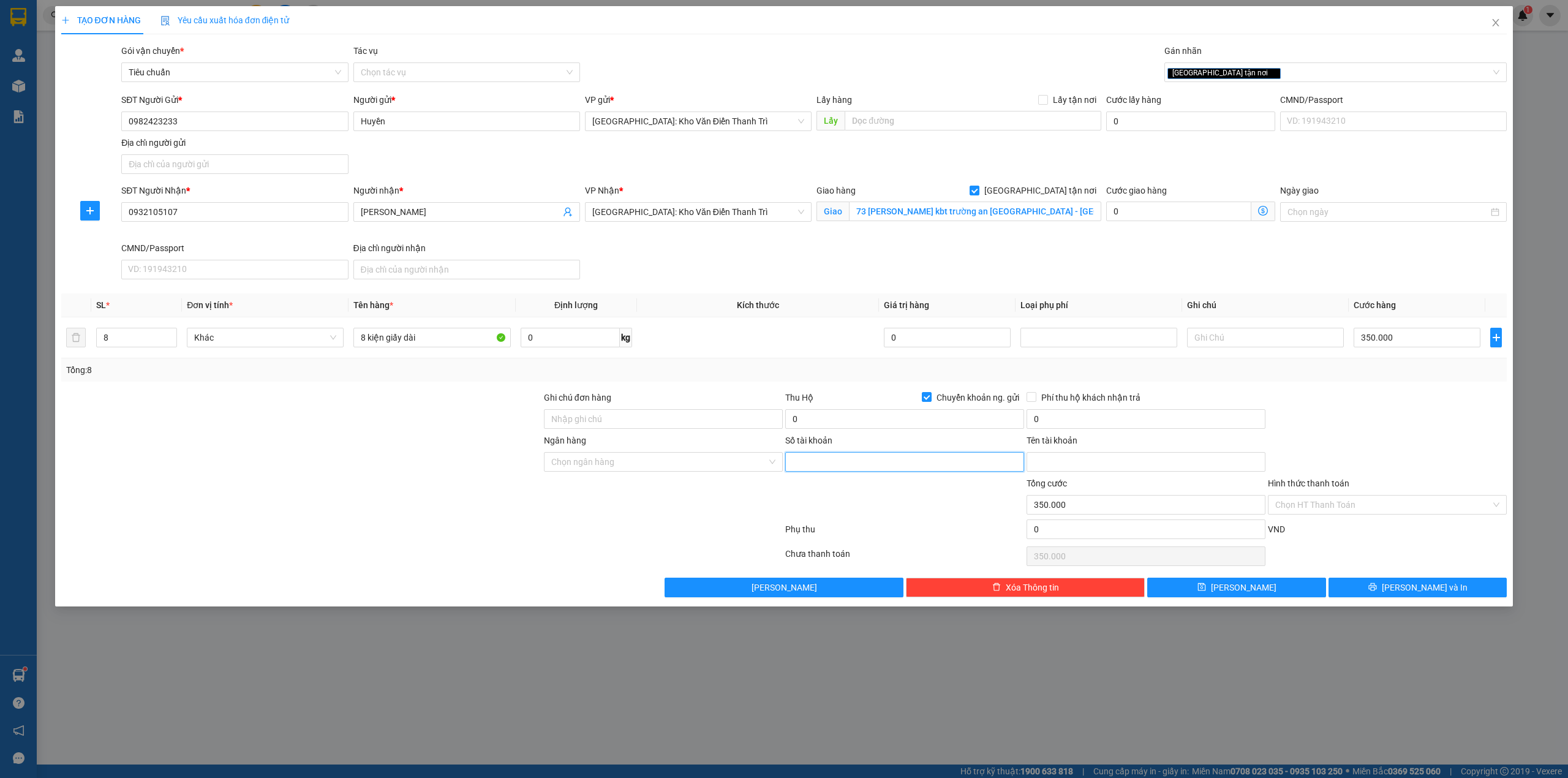
click at [913, 468] on input "Số tài khoản" at bounding box center [904, 462] width 239 height 19
paste input "34133047"
type input "34133047"
click at [1061, 465] on input "Tên tài khoản" at bounding box center [1146, 462] width 239 height 19
paste input "MAI THỊ HUYỀN"
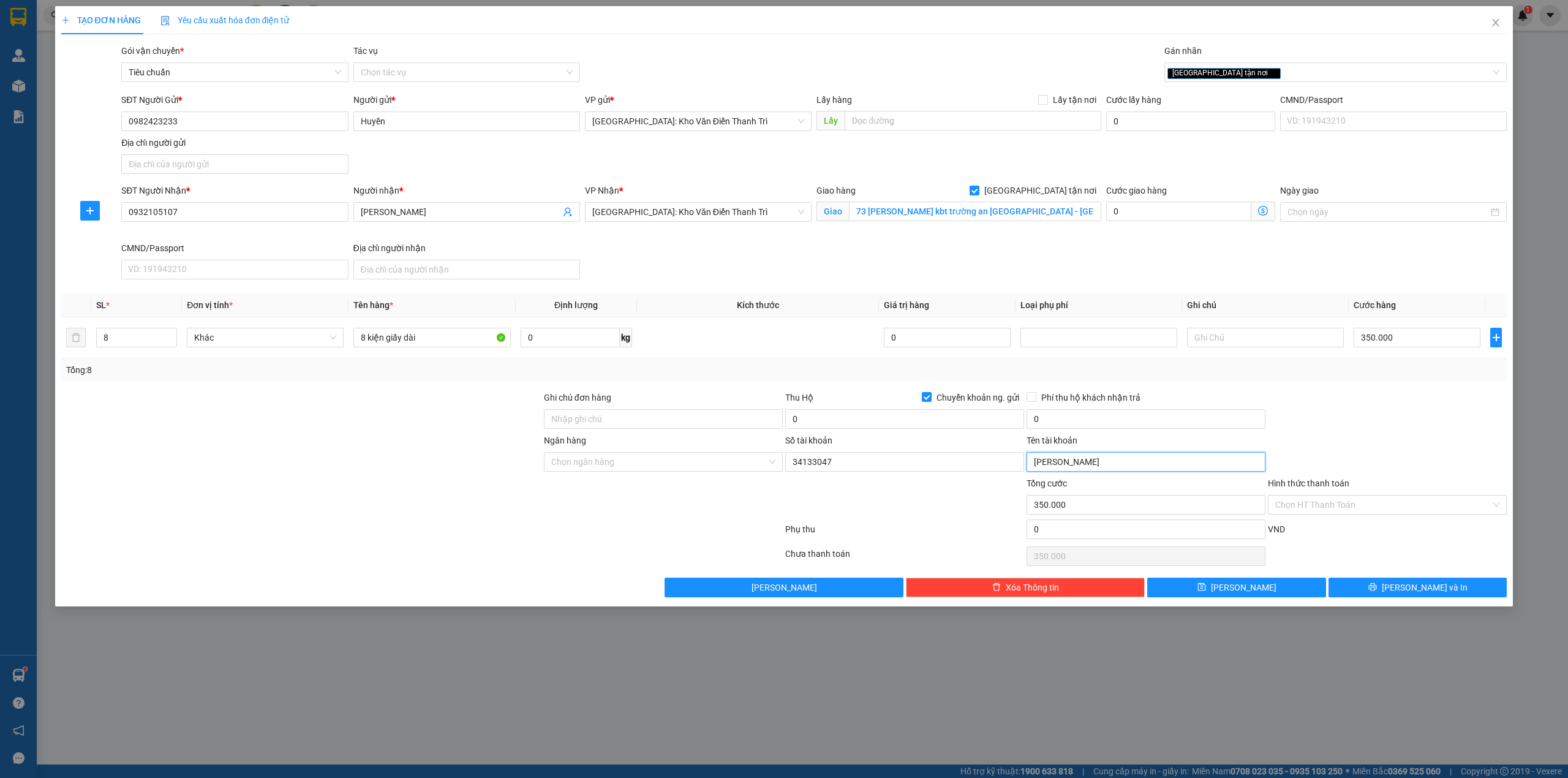
type input "MAI THỊ HUYỀN"
click at [647, 463] on input "Ngân hàng" at bounding box center [659, 462] width 216 height 18
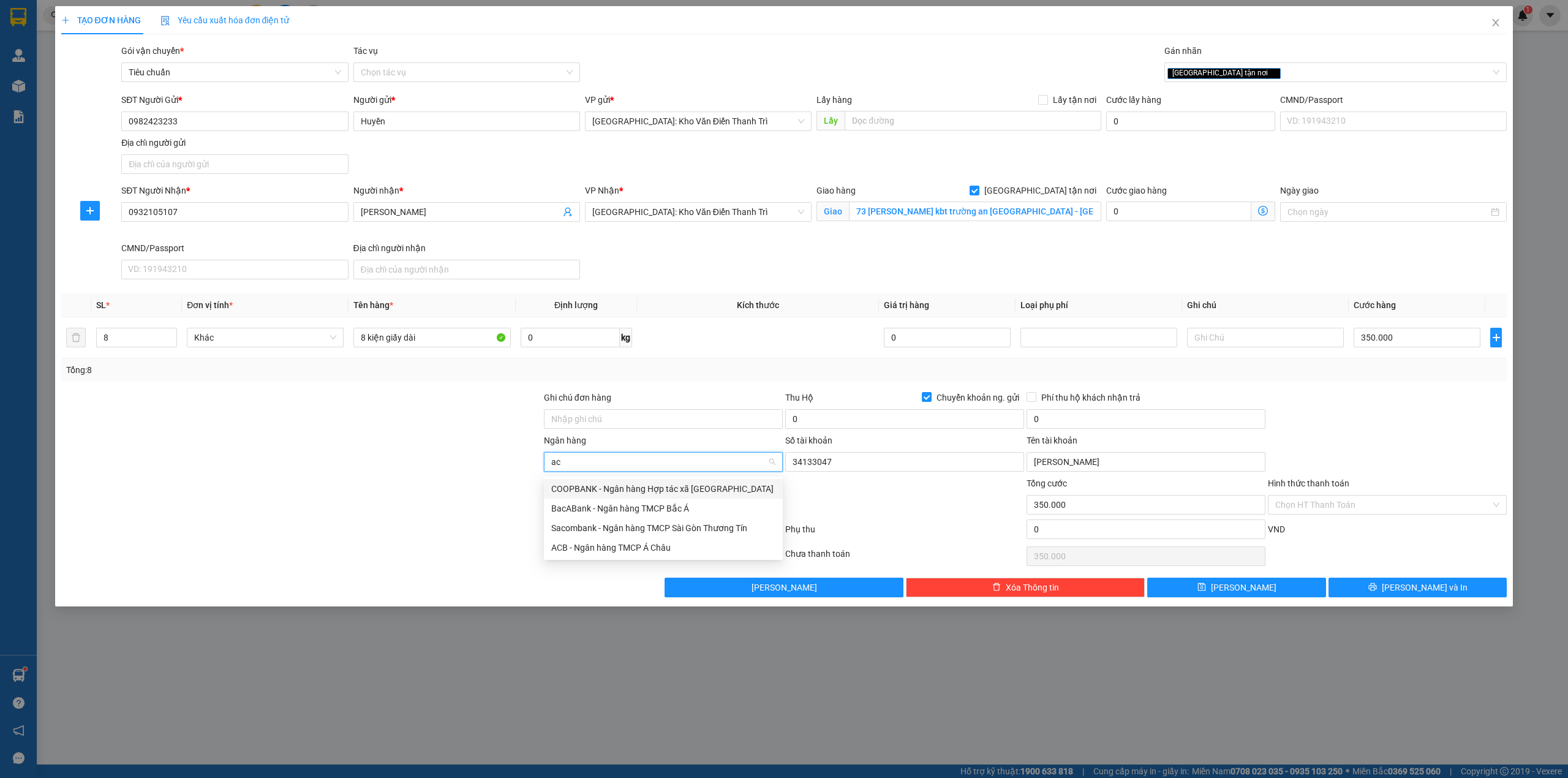
type input "acb"
click at [630, 484] on div "ACB - Ngân hàng TMCP Á Châu" at bounding box center [664, 488] width 224 height 14
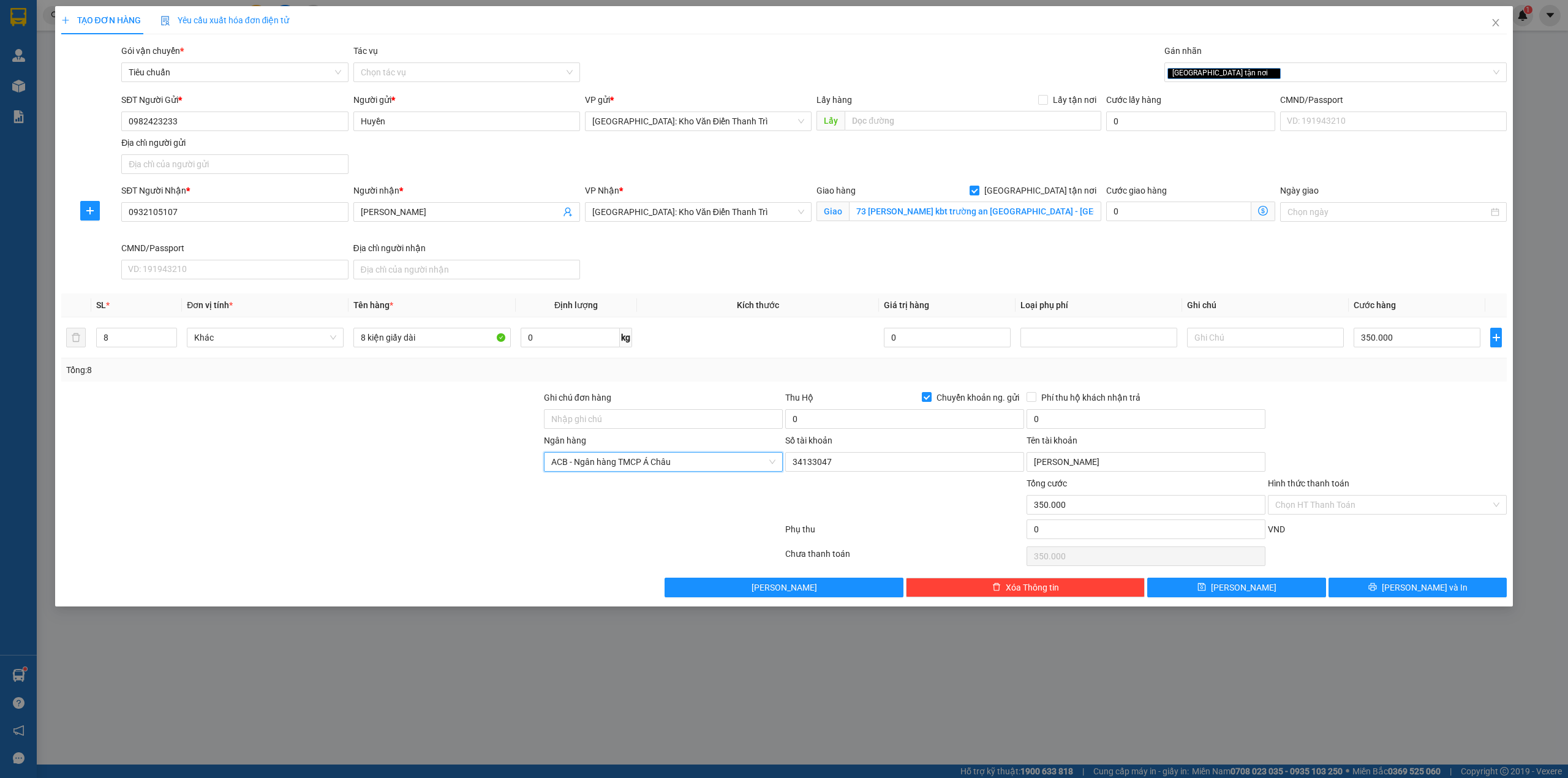
click at [866, 530] on div "Phụ thu" at bounding box center [904, 532] width 242 height 21
click at [954, 429] on input "0" at bounding box center [904, 418] width 239 height 19
type input "150.000"
click at [1080, 423] on input "0" at bounding box center [1146, 418] width 239 height 19
type input "5.000"
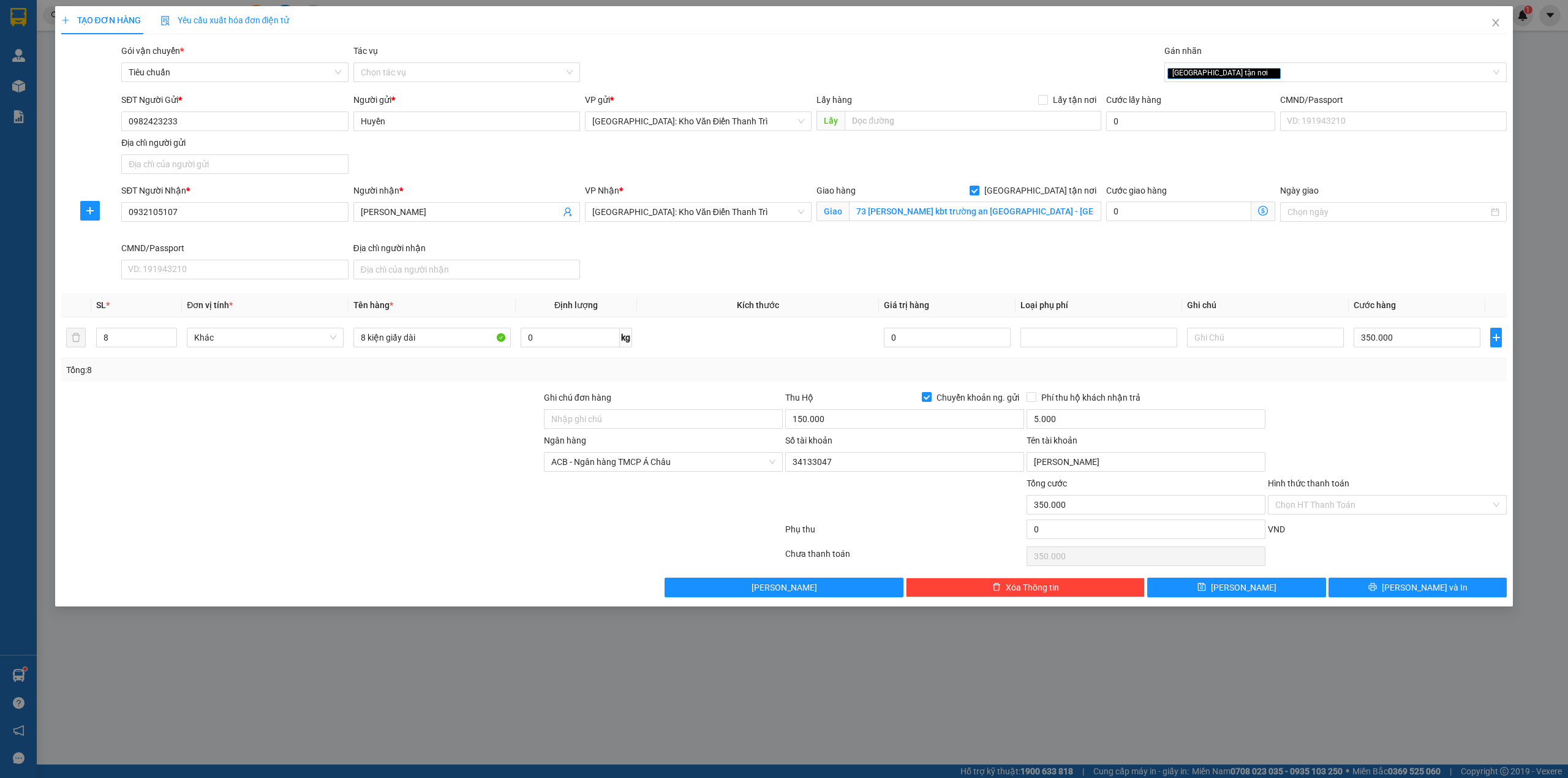
click at [1301, 394] on div at bounding box center [1387, 412] width 242 height 43
click at [1420, 593] on span "Lưu và In" at bounding box center [1424, 588] width 85 height 14
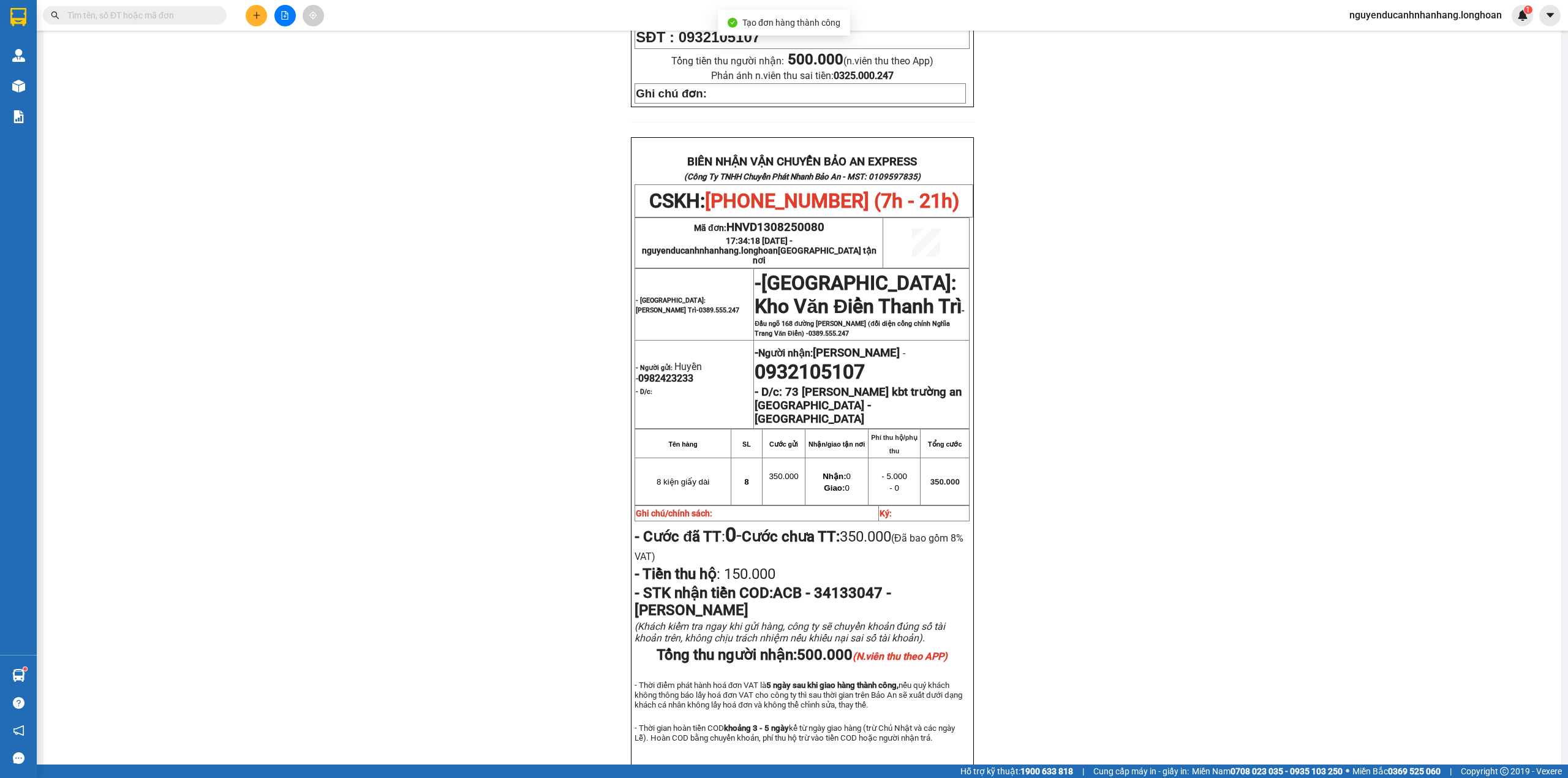
scroll to position [535, 0]
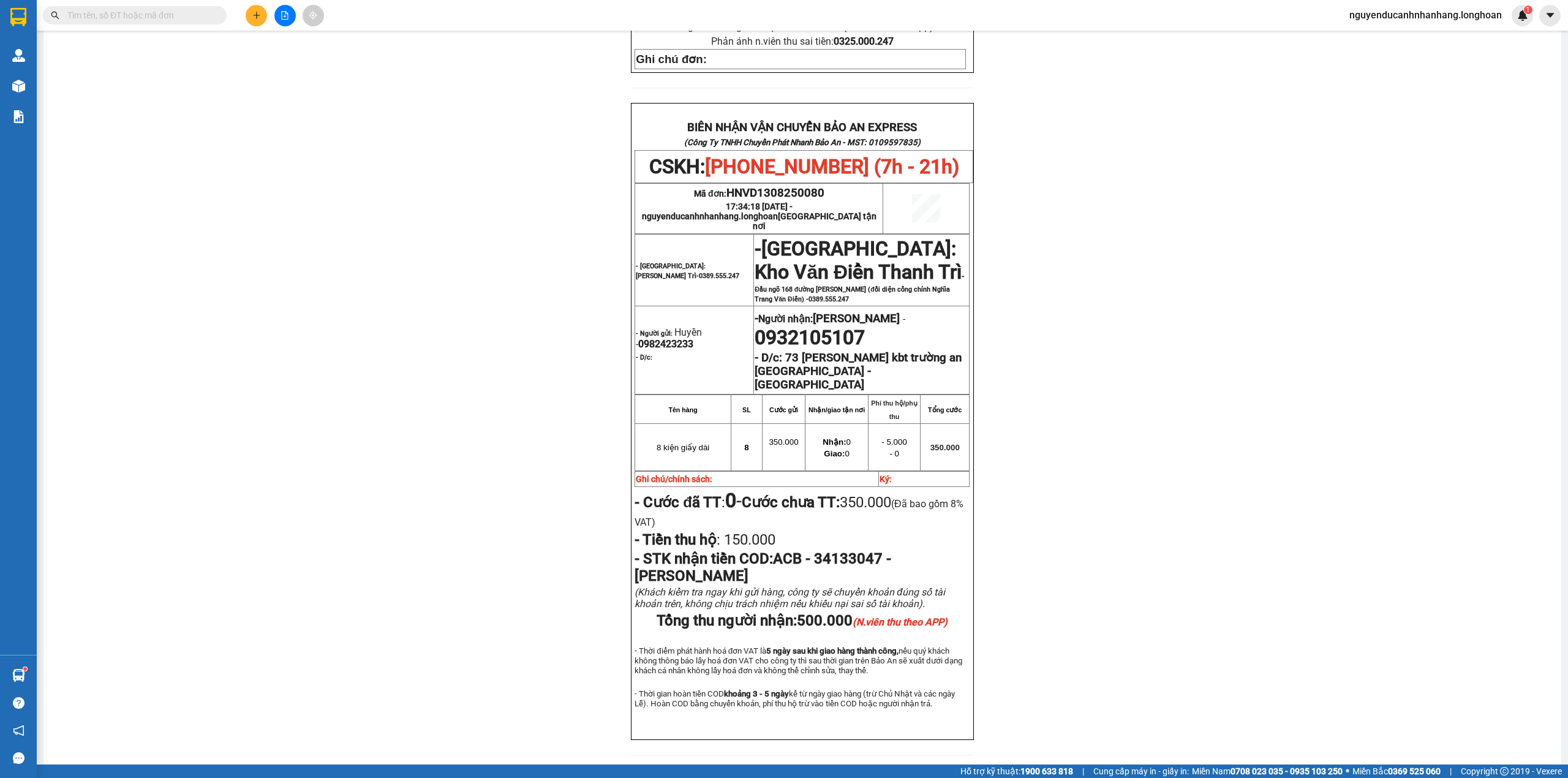
click at [665, 338] on span "0982423233" at bounding box center [665, 344] width 55 height 12
copy span "0982423233"
click at [257, 16] on icon "plus" at bounding box center [256, 15] width 6 height 1
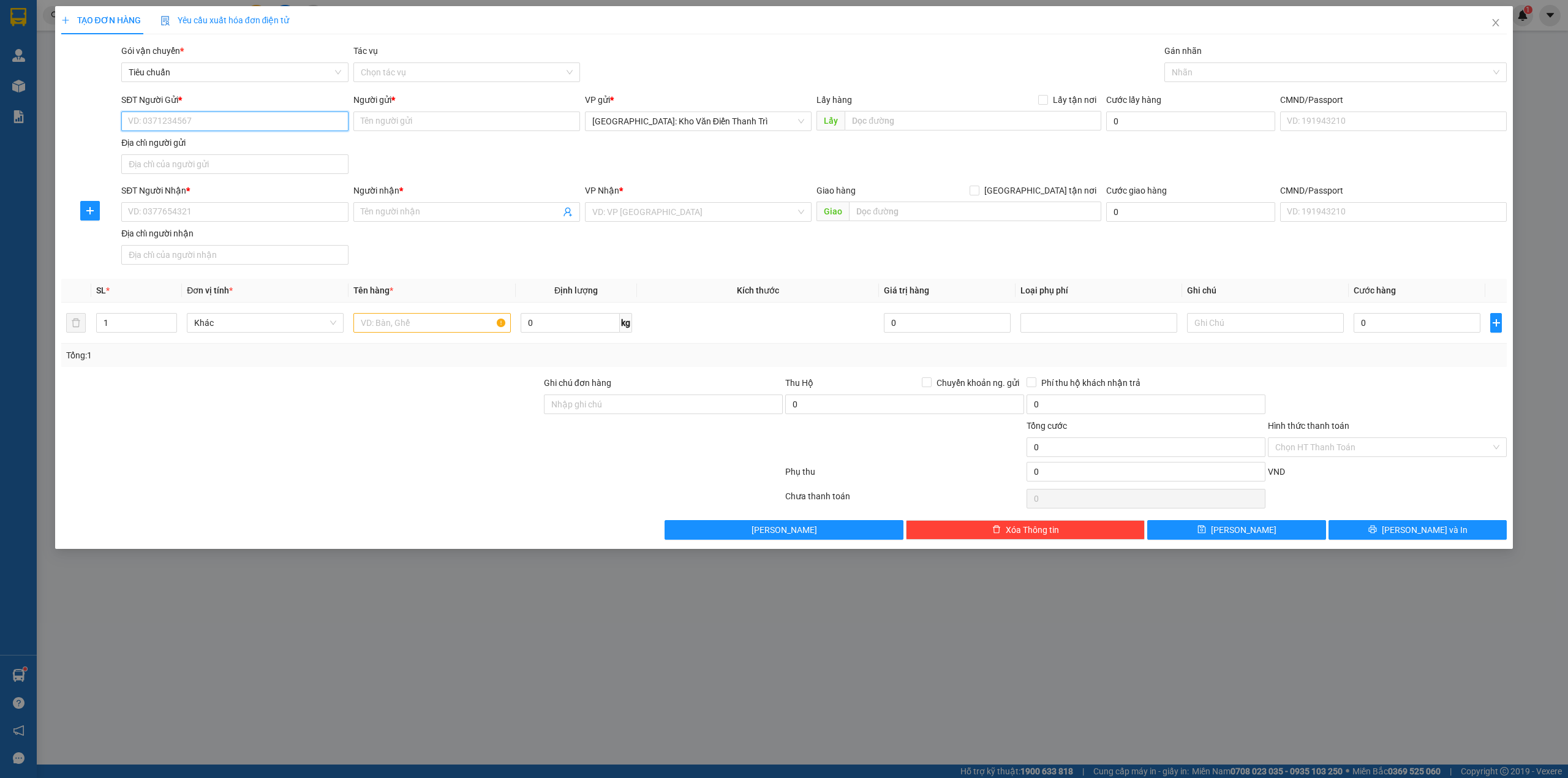
click at [191, 116] on input "SĐT Người Gửi *" at bounding box center [234, 120] width 227 height 19
paste input "0982423233"
type input "0982423233"
click at [268, 146] on div "0982423233 - Huyền" at bounding box center [234, 146] width 212 height 14
type input "Huyền"
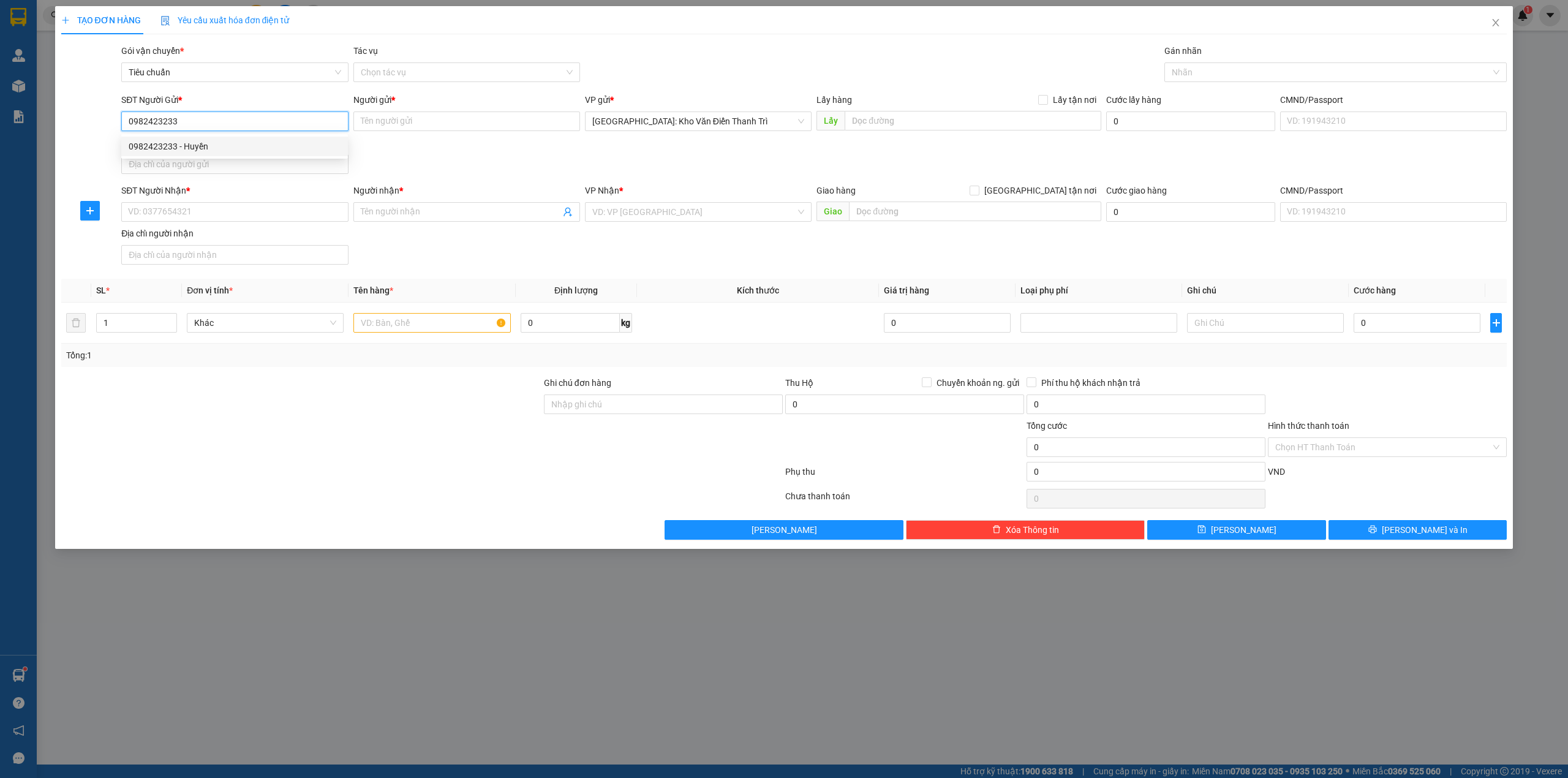
checkbox input "true"
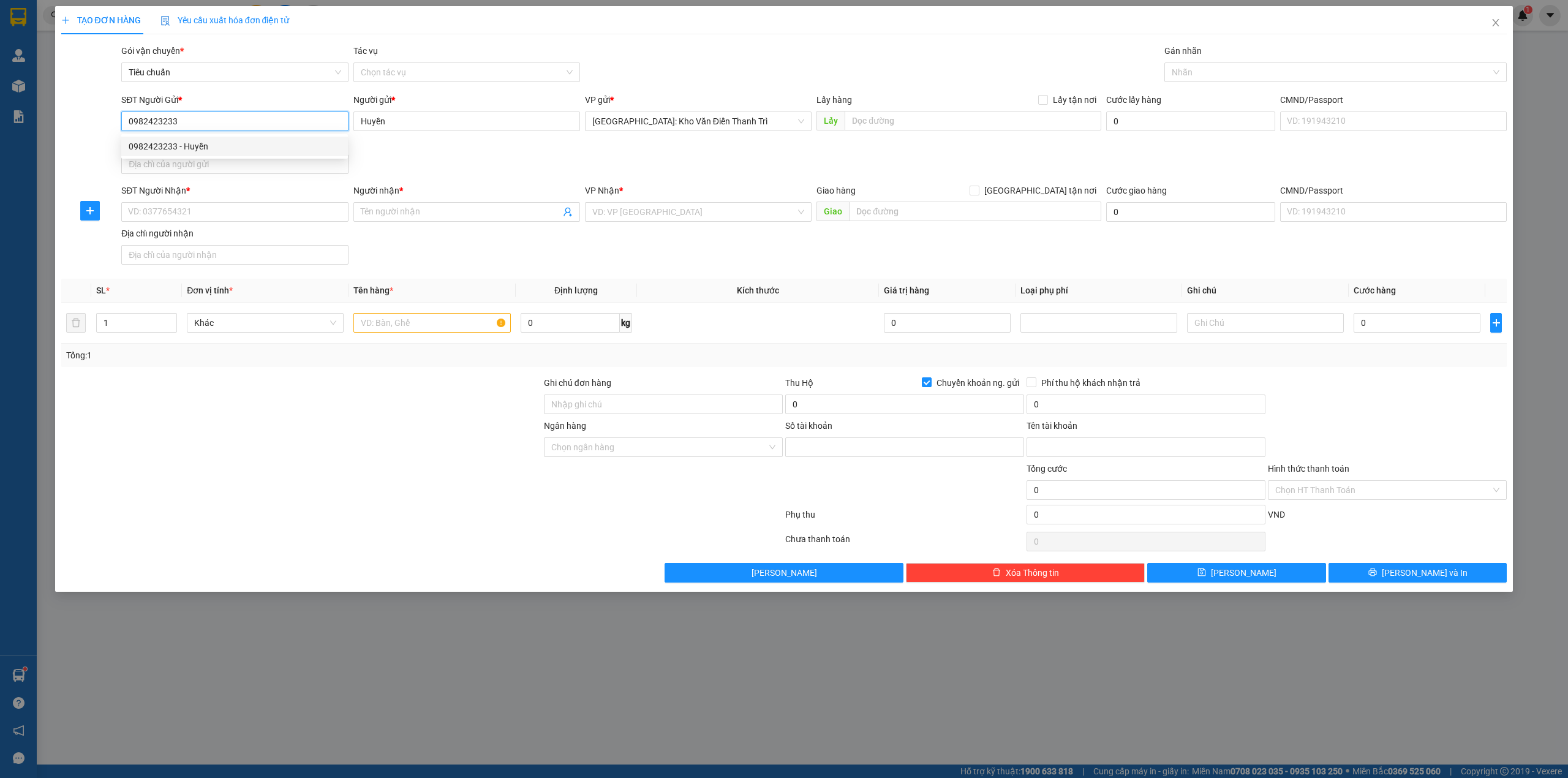
type input "34133047"
type input "MAI THỊ HUYỀN"
type input "0982423233"
click at [493, 146] on div "SĐT Người Gửi * 0982423233 Người gửi * Huyền VP gửi * Hà Nội: Kho Văn Điển Than…" at bounding box center [813, 135] width 1391 height 86
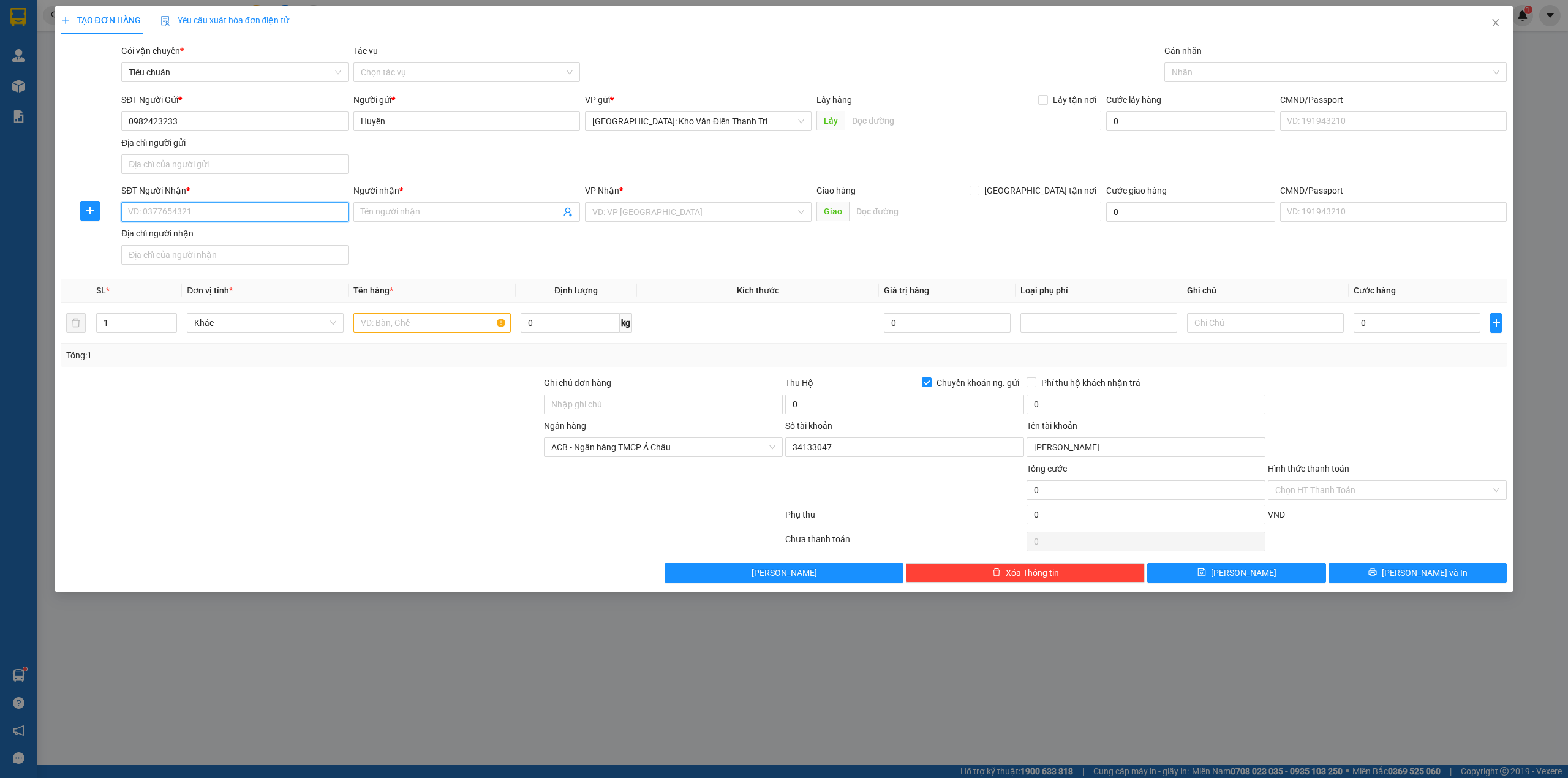
click at [223, 210] on input "SĐT Người Nhận *" at bounding box center [234, 212] width 227 height 19
type input "0978800505"
click at [507, 235] on div "SĐT Người Nhận * 0978800505 0978800505 Người nhận * Tên người nhận VP Nhận * VD…" at bounding box center [813, 226] width 1391 height 86
click at [882, 210] on input "text" at bounding box center [975, 211] width 253 height 19
type input "cầu kiền thủy nguyên hải phòng"
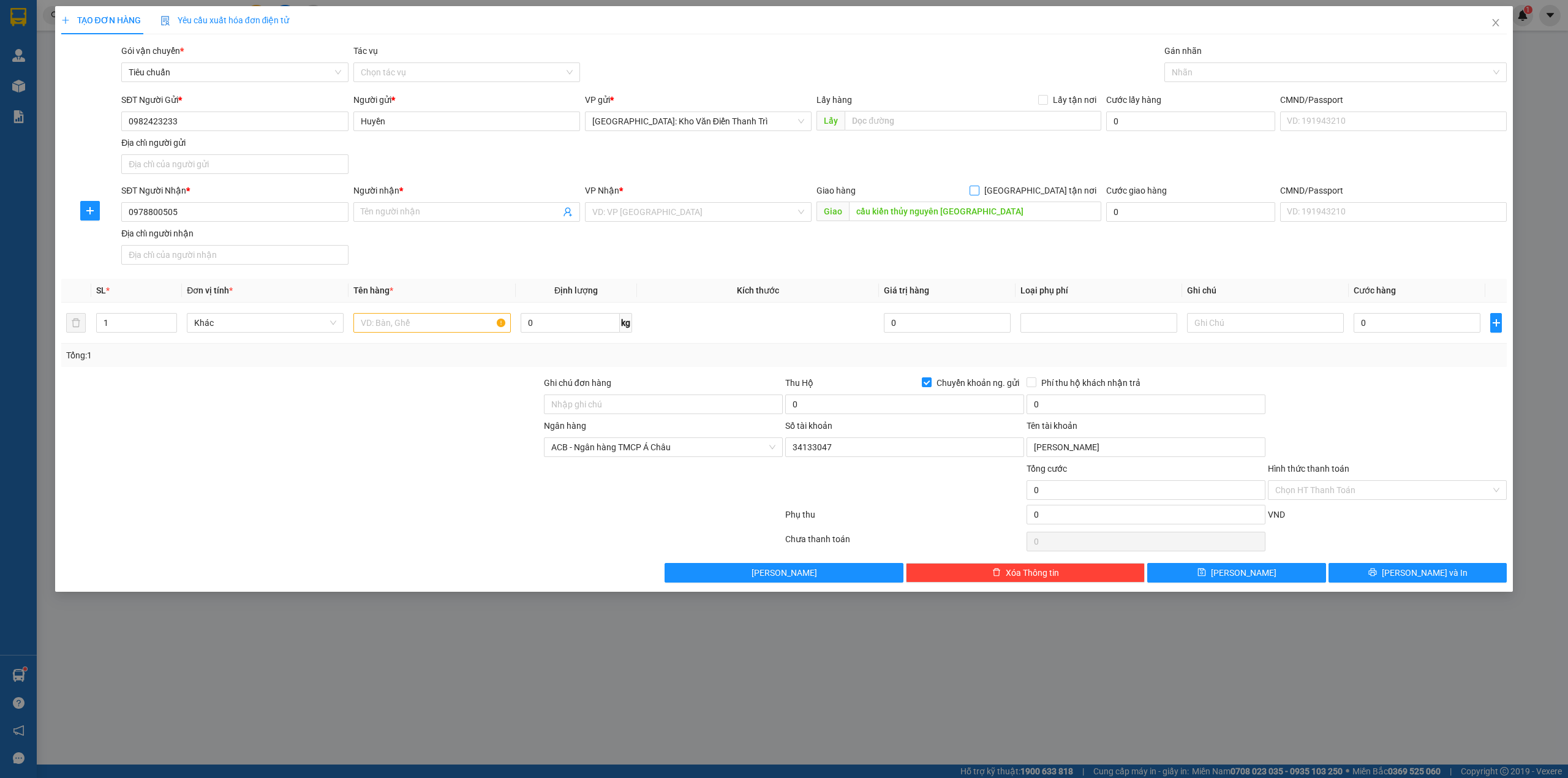
click at [1064, 192] on span "[GEOGRAPHIC_DATA] tận nơi" at bounding box center [1040, 190] width 122 height 14
click at [978, 192] on input "[GEOGRAPHIC_DATA] tận nơi" at bounding box center [973, 189] width 8 height 8
checkbox input "true"
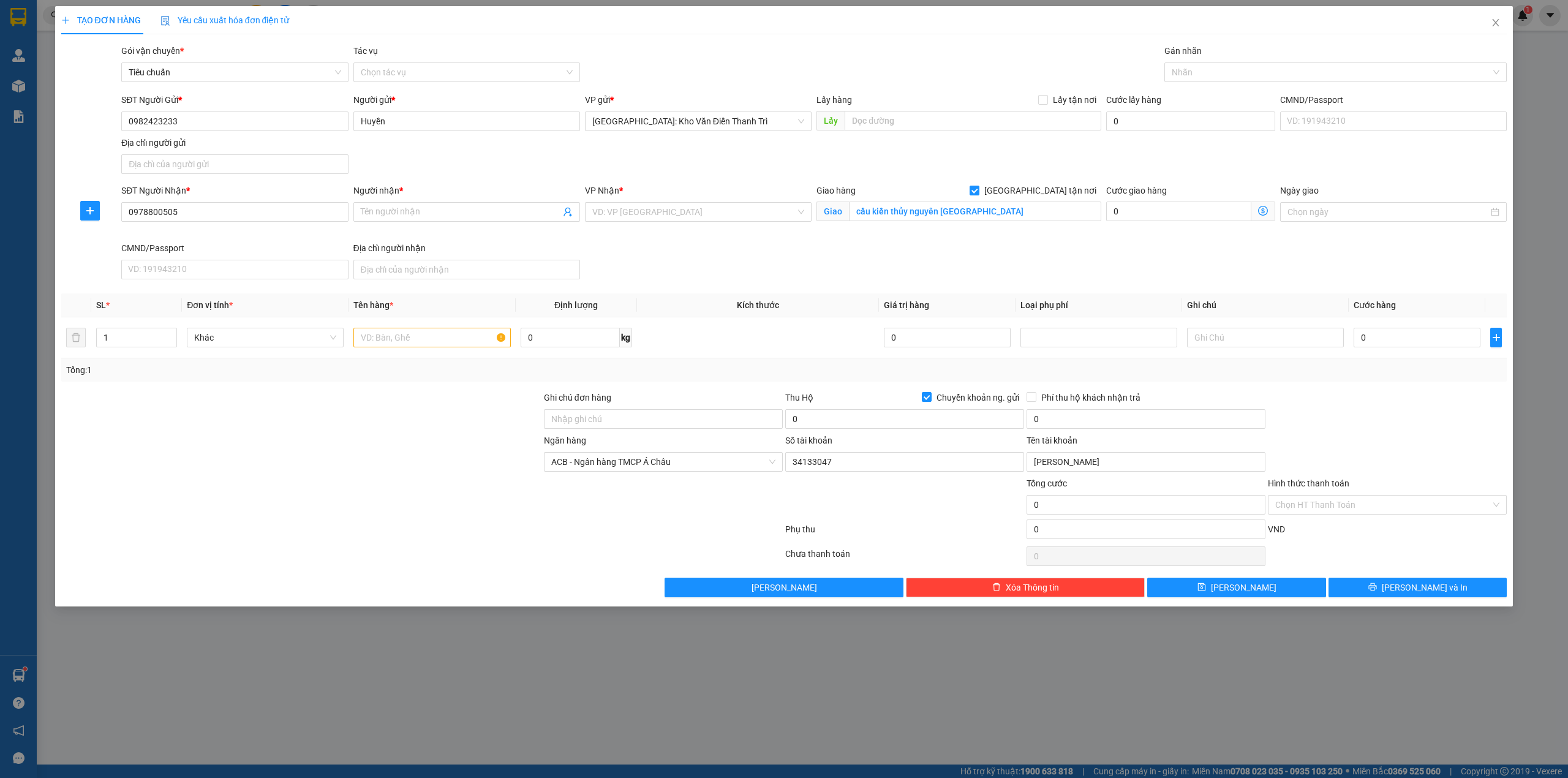
click at [1117, 157] on div "SĐT Người Gửi * 0982423233 Người gửi * Huyền VP gửi * Hà Nội: Kho Văn Điển Than…" at bounding box center [813, 135] width 1391 height 86
click at [653, 214] on input "search" at bounding box center [693, 212] width 203 height 18
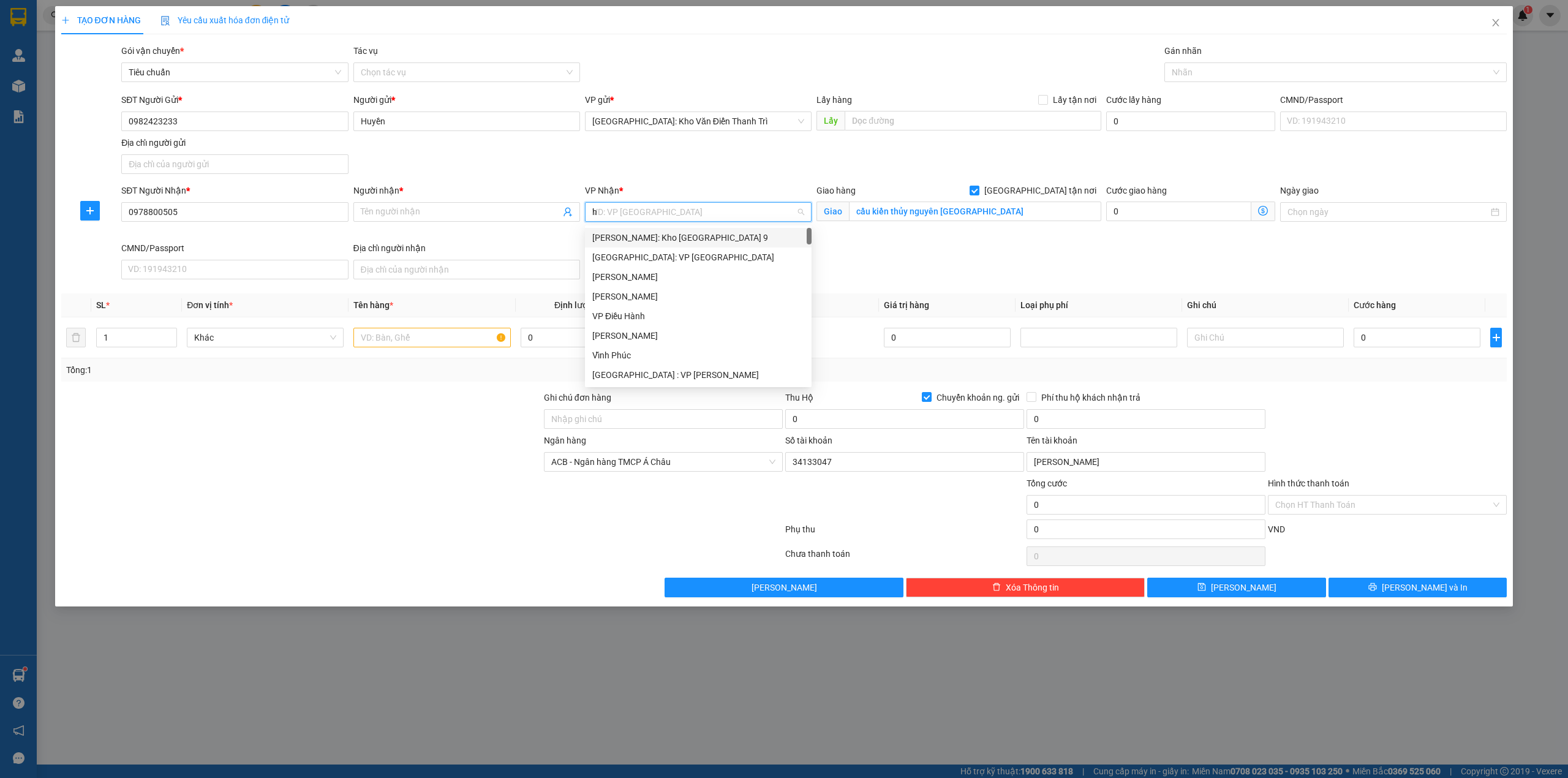
type input "hp"
click at [671, 243] on div "Hải Phòng: Văn phòng Bến xe Thượng Lý" at bounding box center [711, 237] width 240 height 14
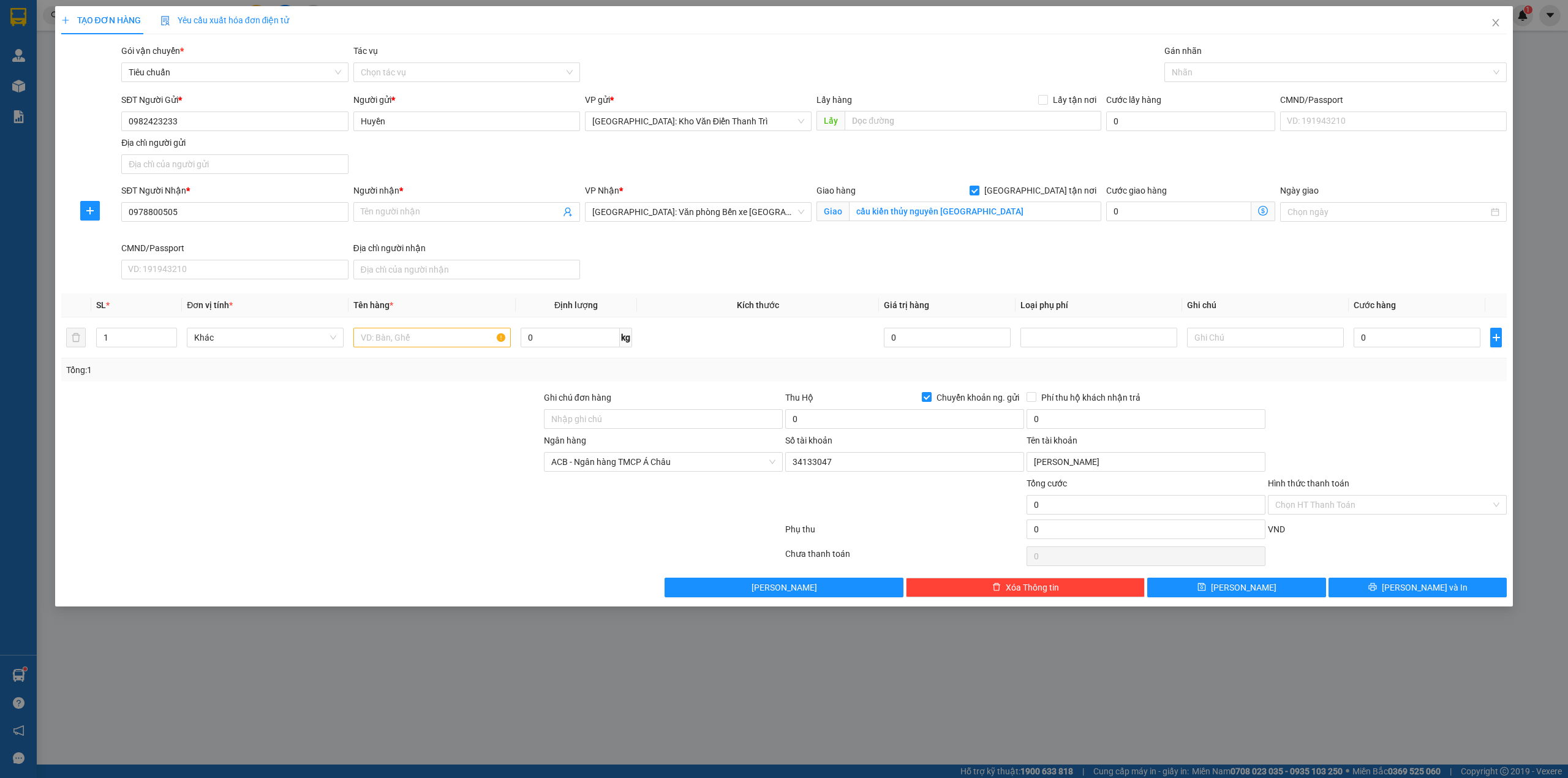
click at [1039, 242] on div "Giao hàng Giao tận nơi Giao cầu kiền thủy nguyên hải phòng" at bounding box center [959, 212] width 290 height 58
click at [387, 207] on input "Người nhận *" at bounding box center [460, 212] width 199 height 14
click at [1210, 74] on div at bounding box center [1329, 73] width 324 height 15
type input "[PERSON_NAME]"
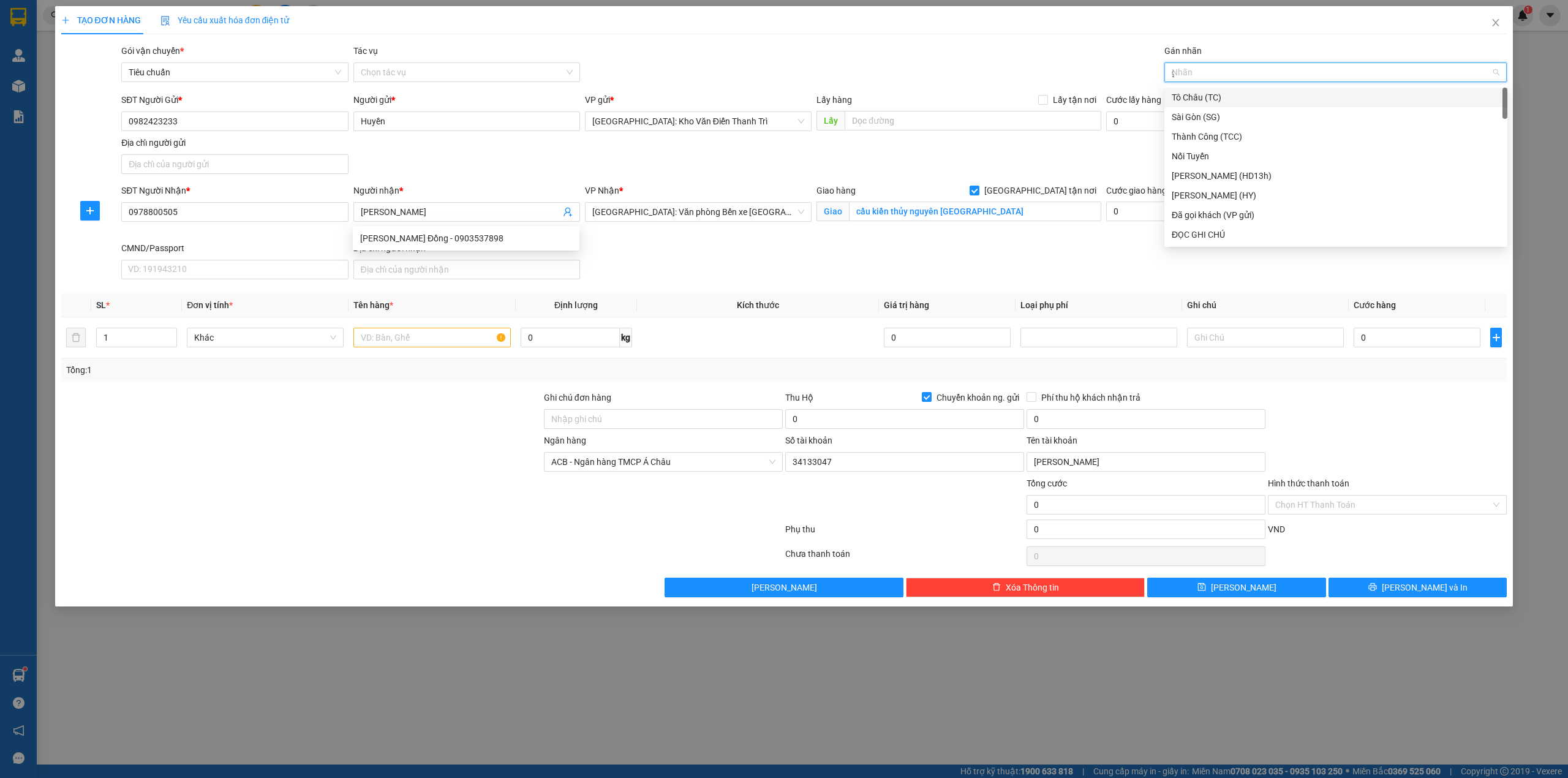
type input "gt"
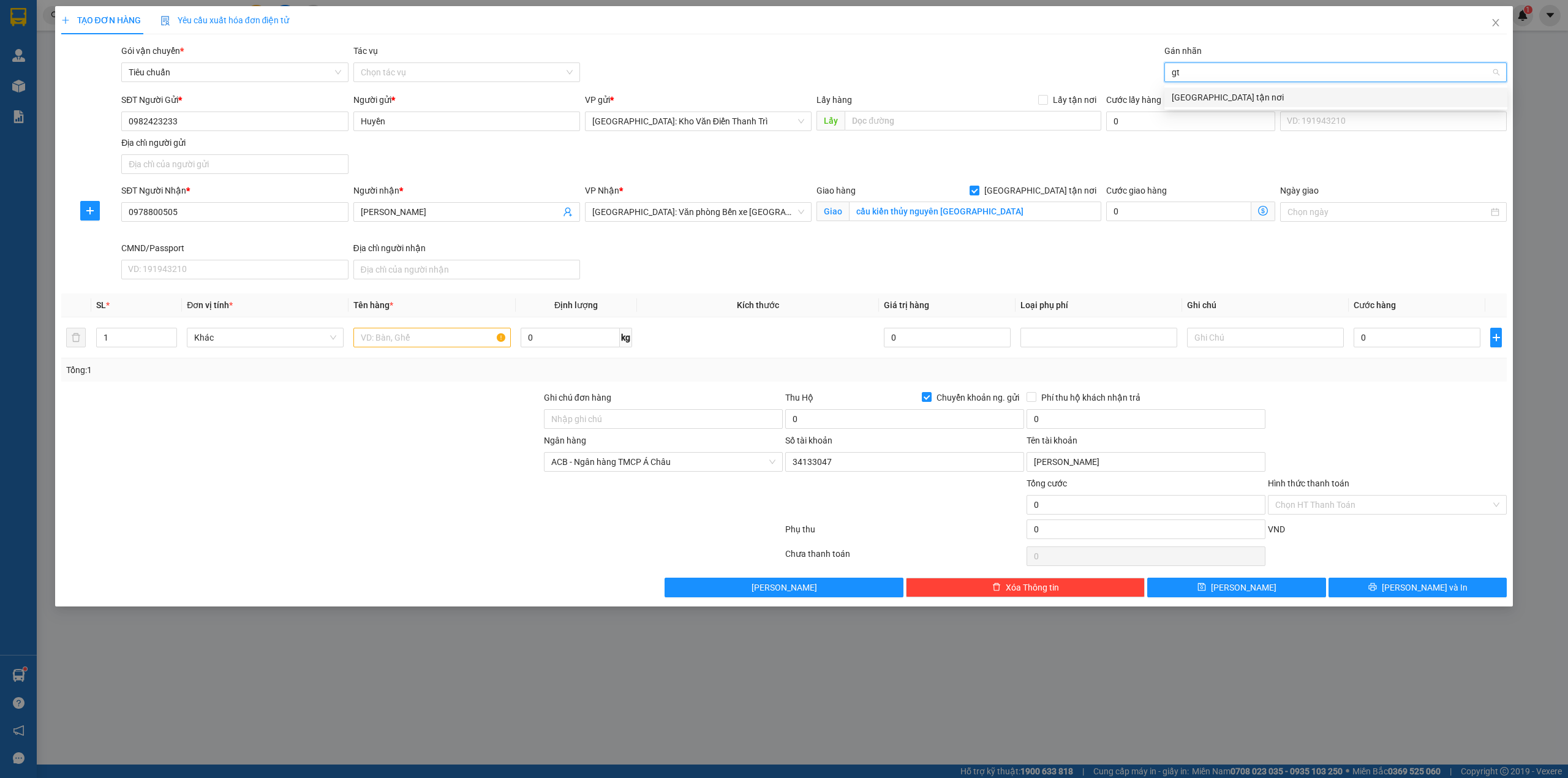
click at [1213, 87] on div "[GEOGRAPHIC_DATA] tận nơi" at bounding box center [1335, 97] width 343 height 19
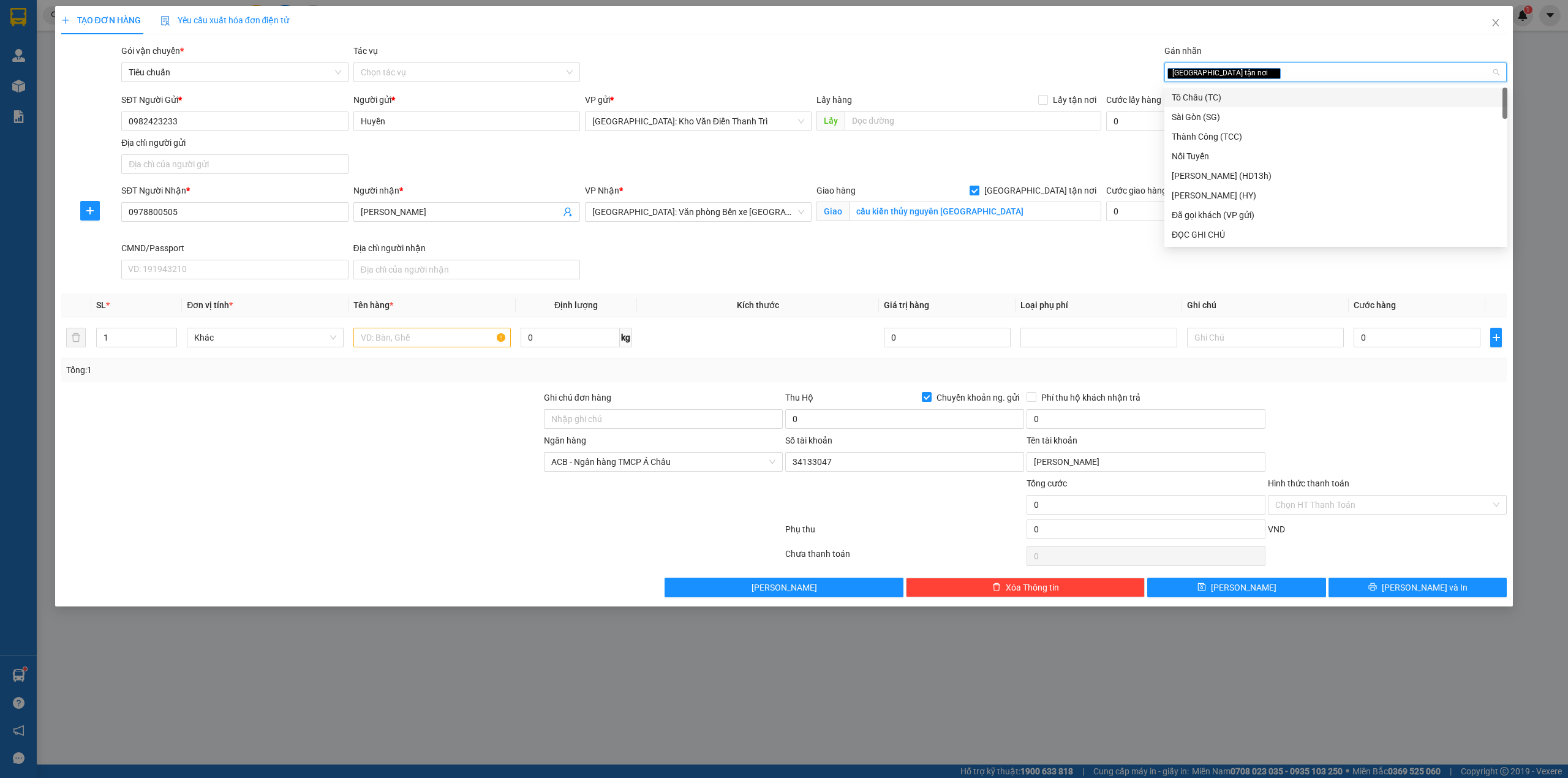
click at [1065, 60] on div "Gói vận chuyển * Tiêu chuẩn Tác vụ Chọn tác vụ Gán nhãn Giao tận nơi" at bounding box center [813, 65] width 1391 height 43
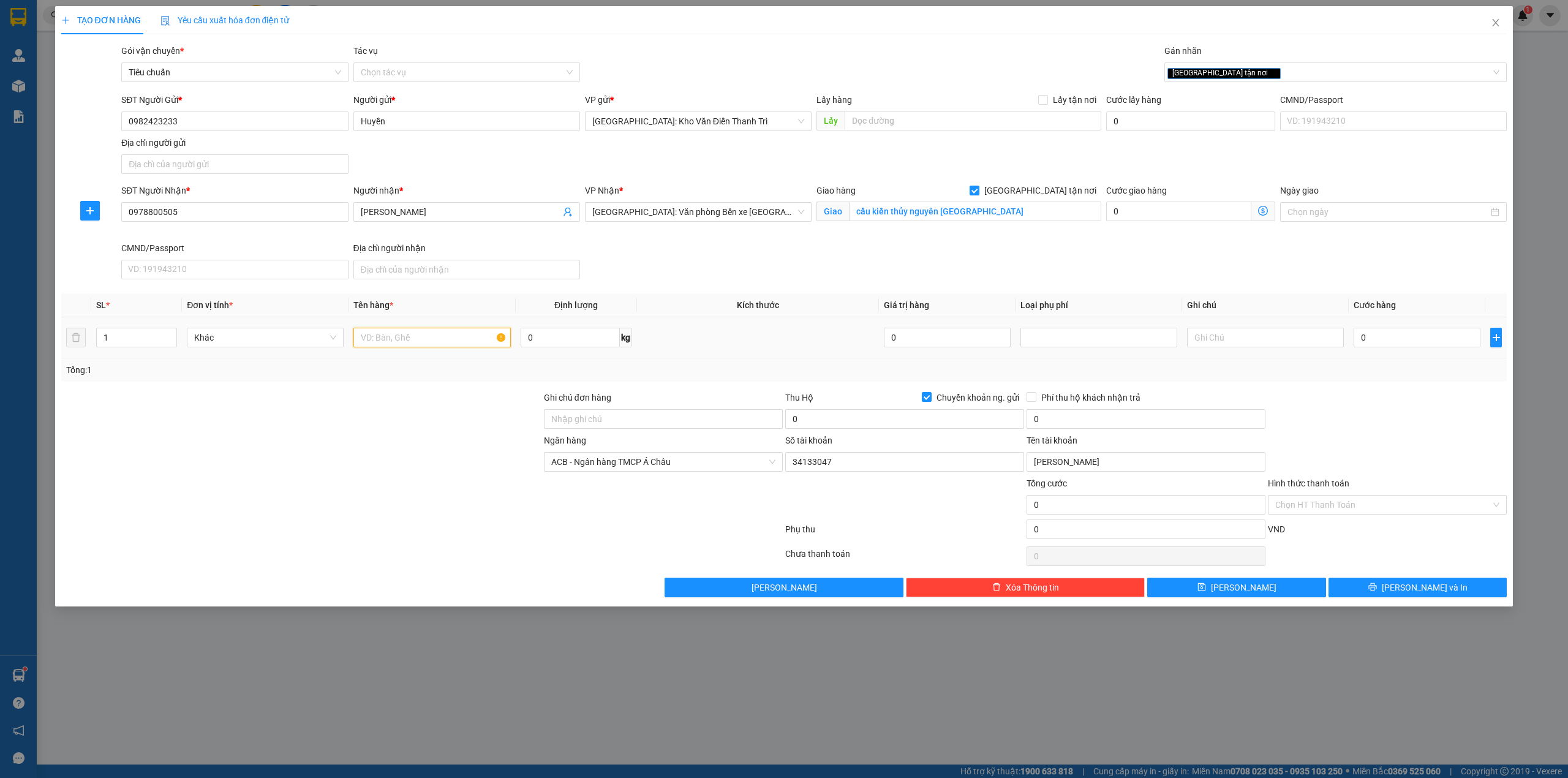
click at [423, 334] on input "text" at bounding box center [431, 337] width 157 height 19
click at [1494, 27] on icon "close" at bounding box center [1495, 22] width 10 height 10
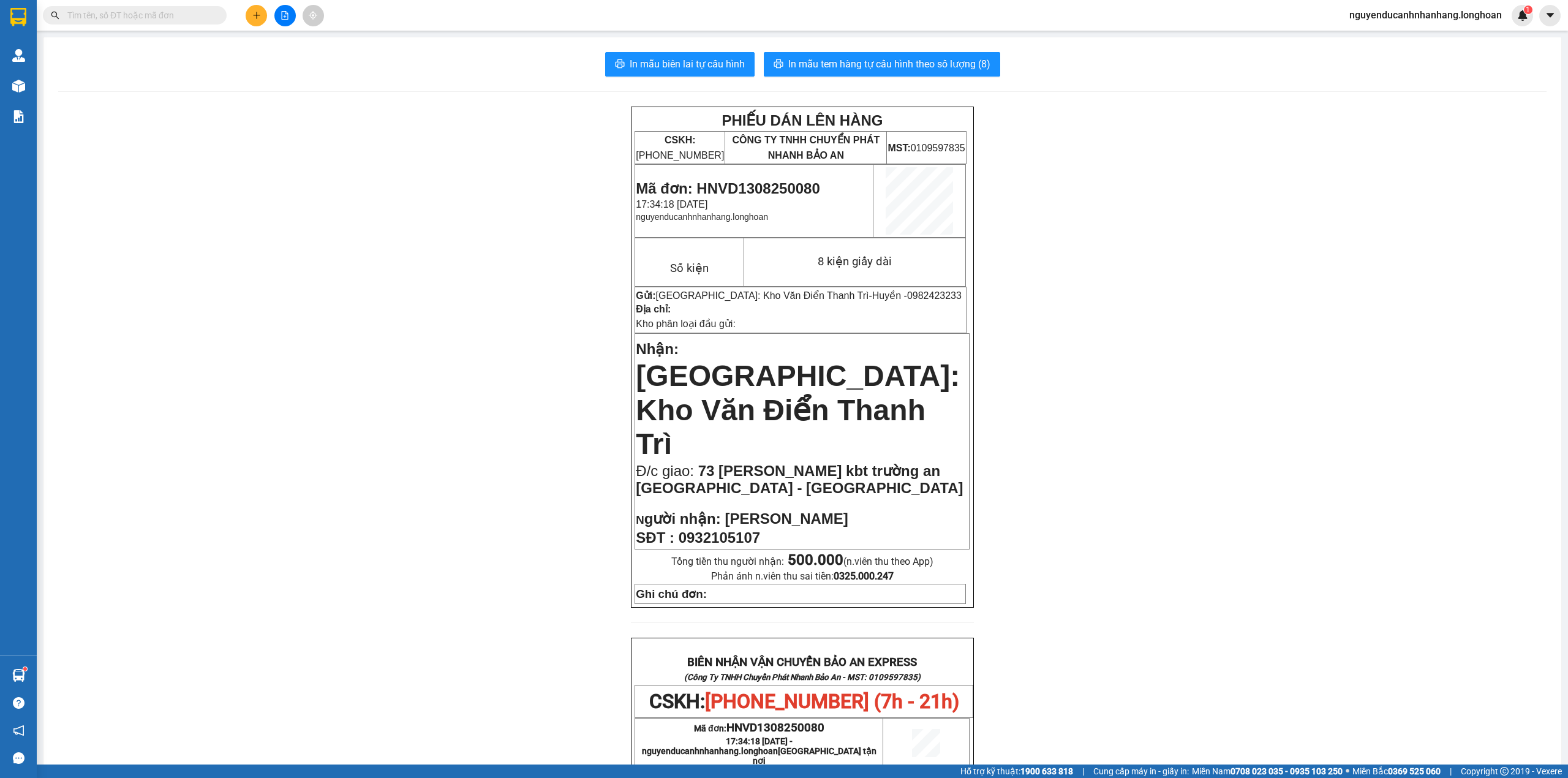
click at [280, 13] on icon "file-add" at bounding box center [284, 15] width 8 height 8
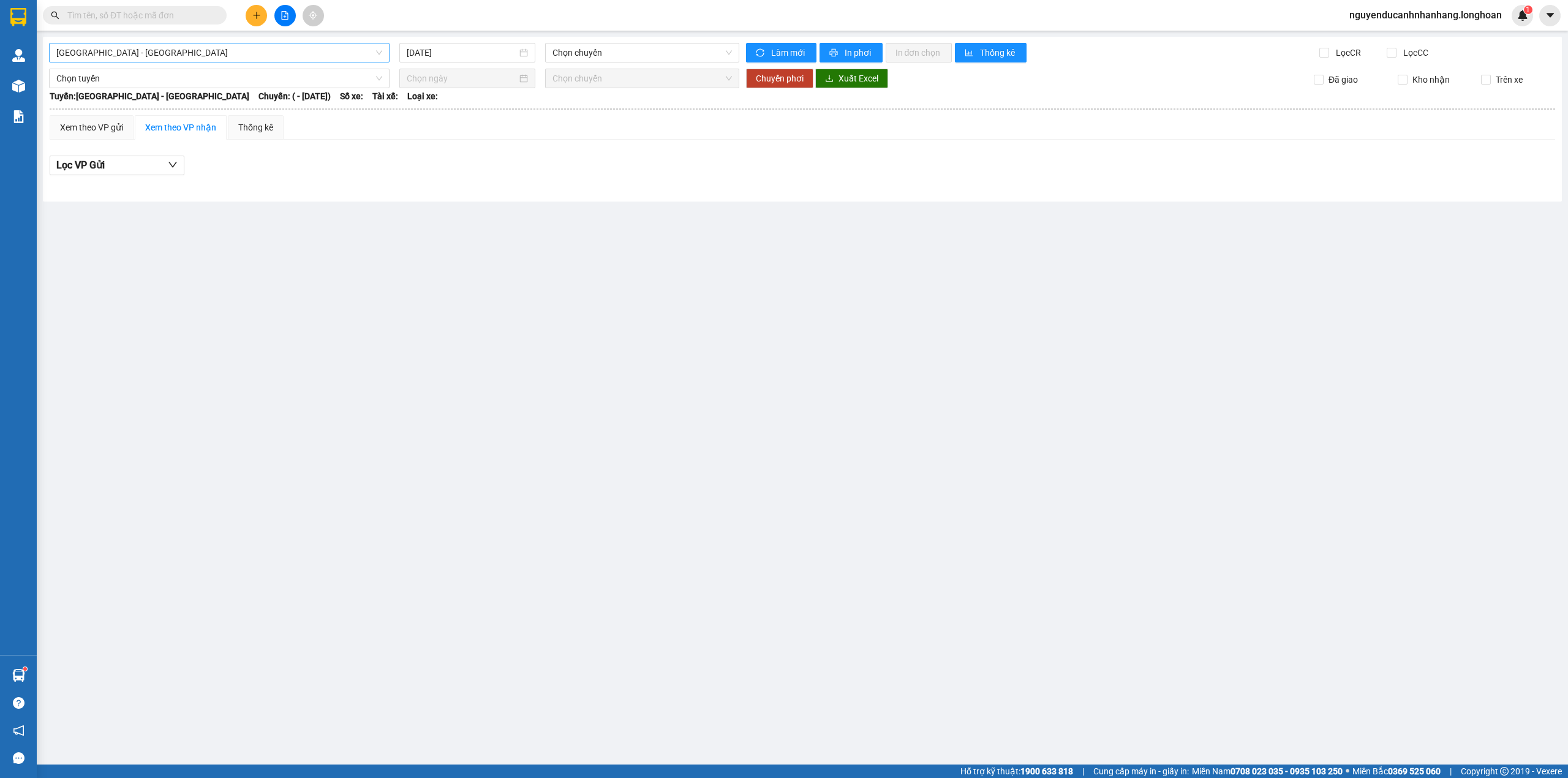
click at [198, 62] on span "Hải Phòng - Hà Nội" at bounding box center [219, 52] width 325 height 18
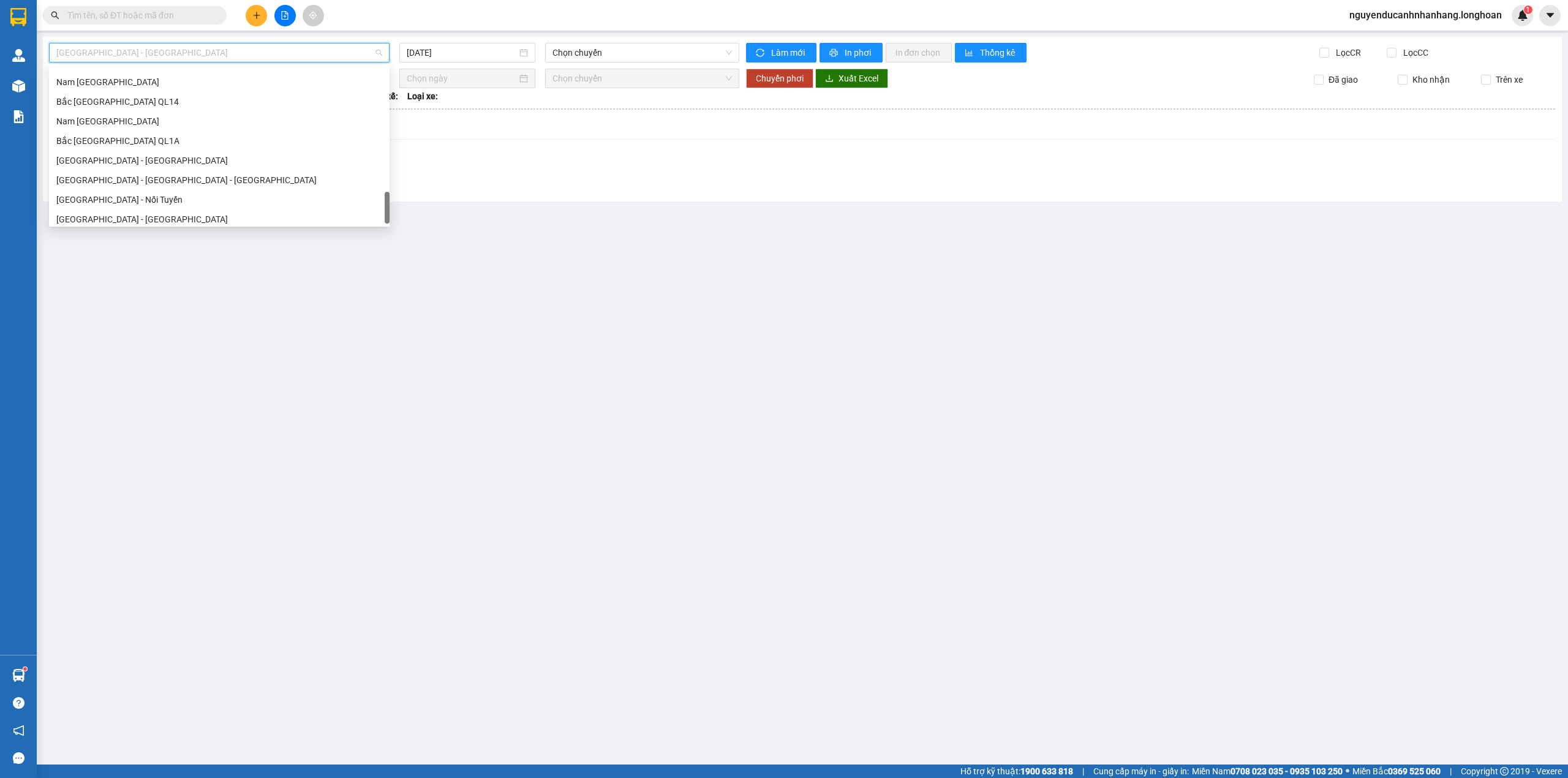
scroll to position [804, 0]
click at [145, 117] on div "Nam Trung Bắc QL1A" at bounding box center [219, 116] width 325 height 14
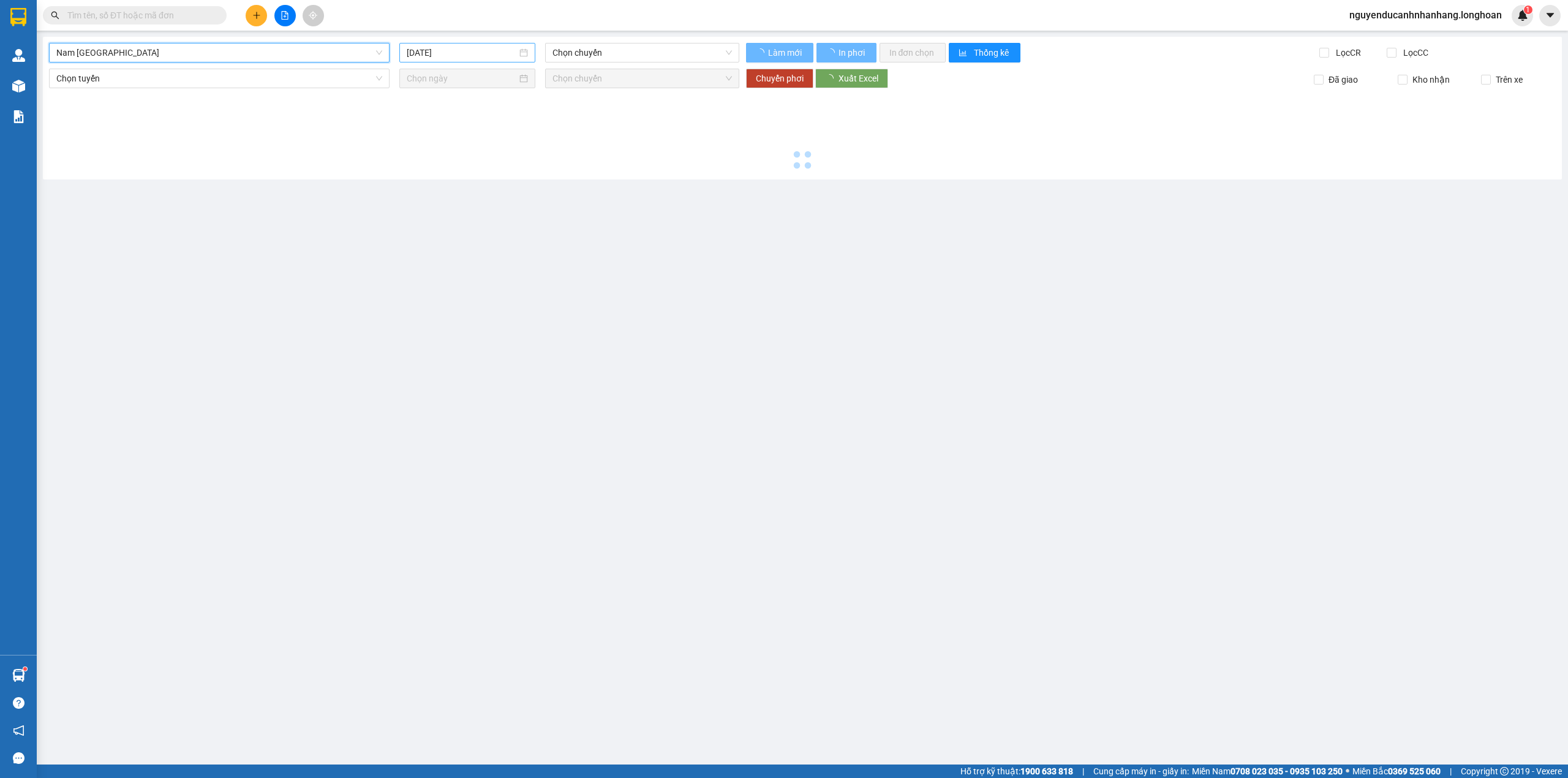
click at [491, 49] on input "13/08/2025" at bounding box center [461, 52] width 110 height 14
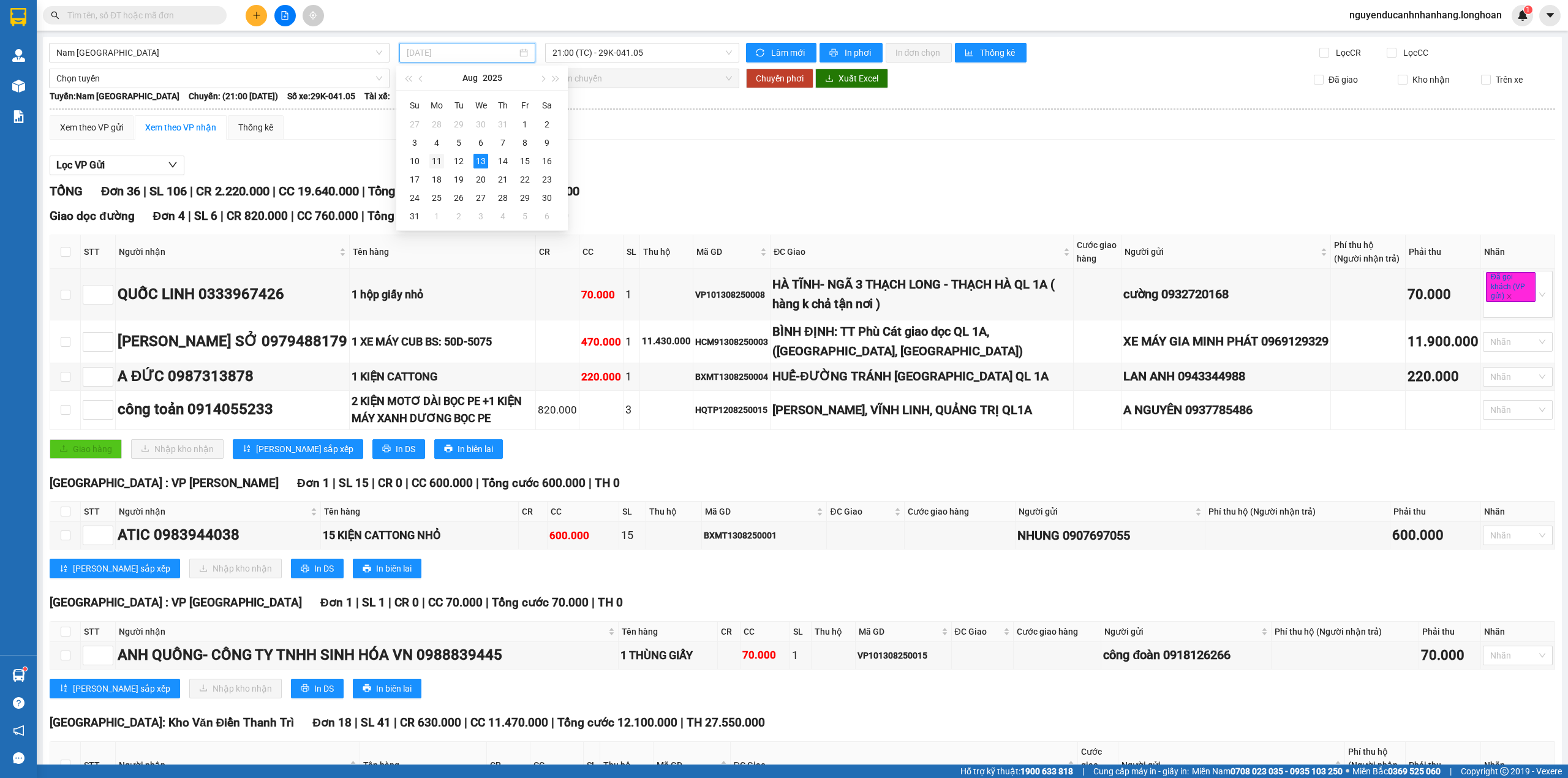
click at [434, 163] on div "11" at bounding box center [437, 161] width 15 height 15
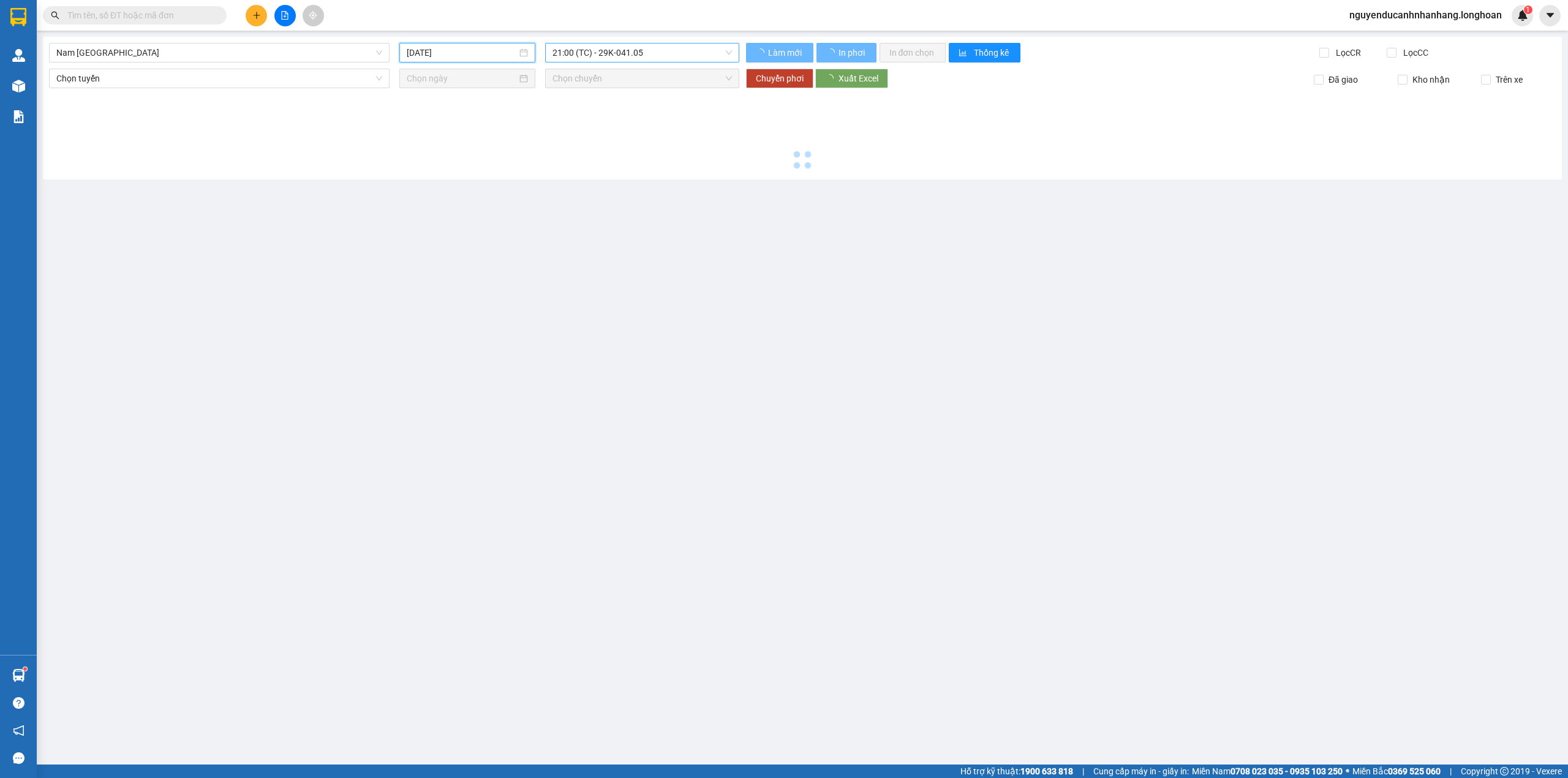
type input "11/08/2025"
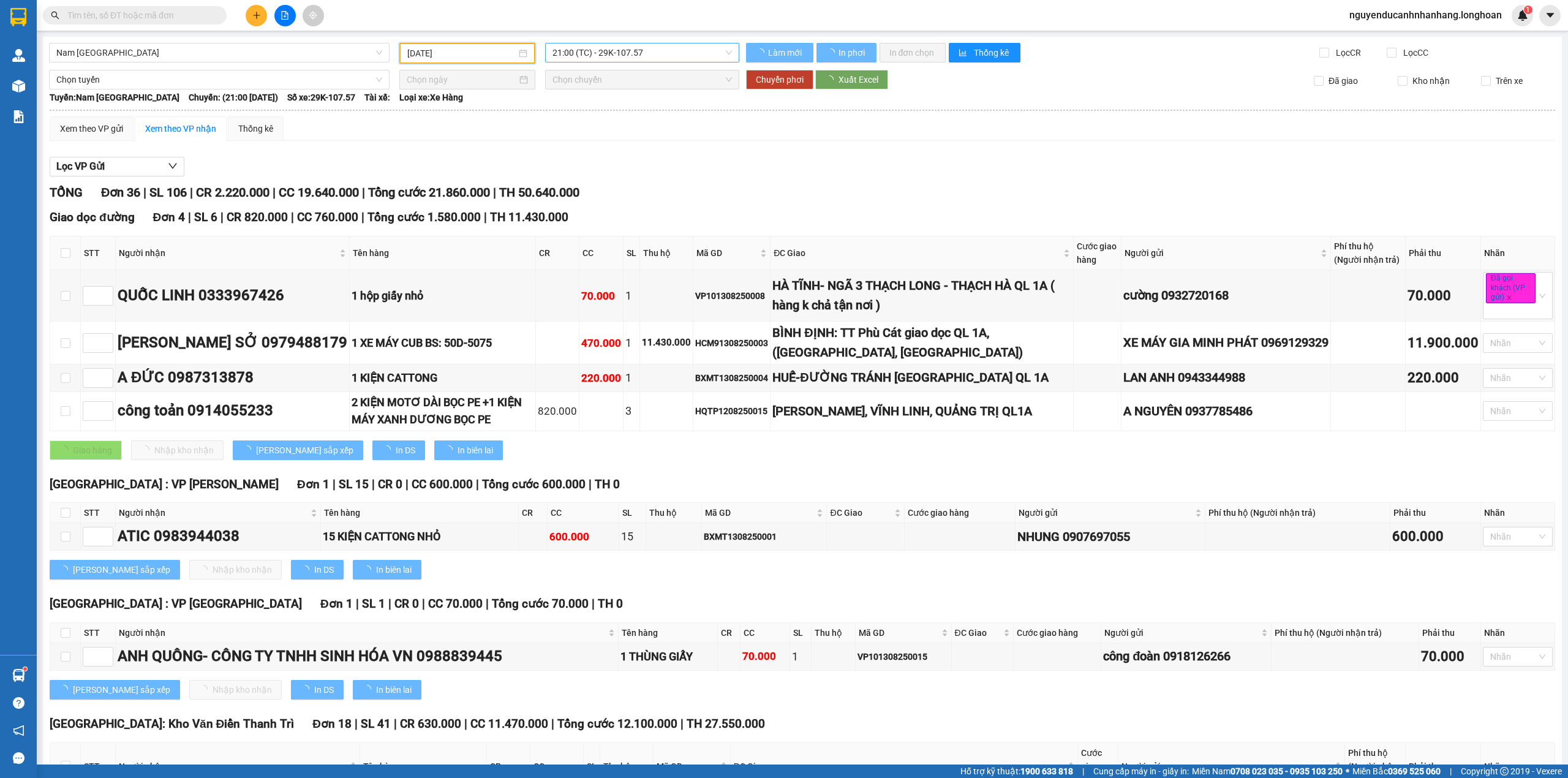
click at [665, 52] on span "21:00 (TC) - 29K-107.57" at bounding box center [642, 52] width 180 height 18
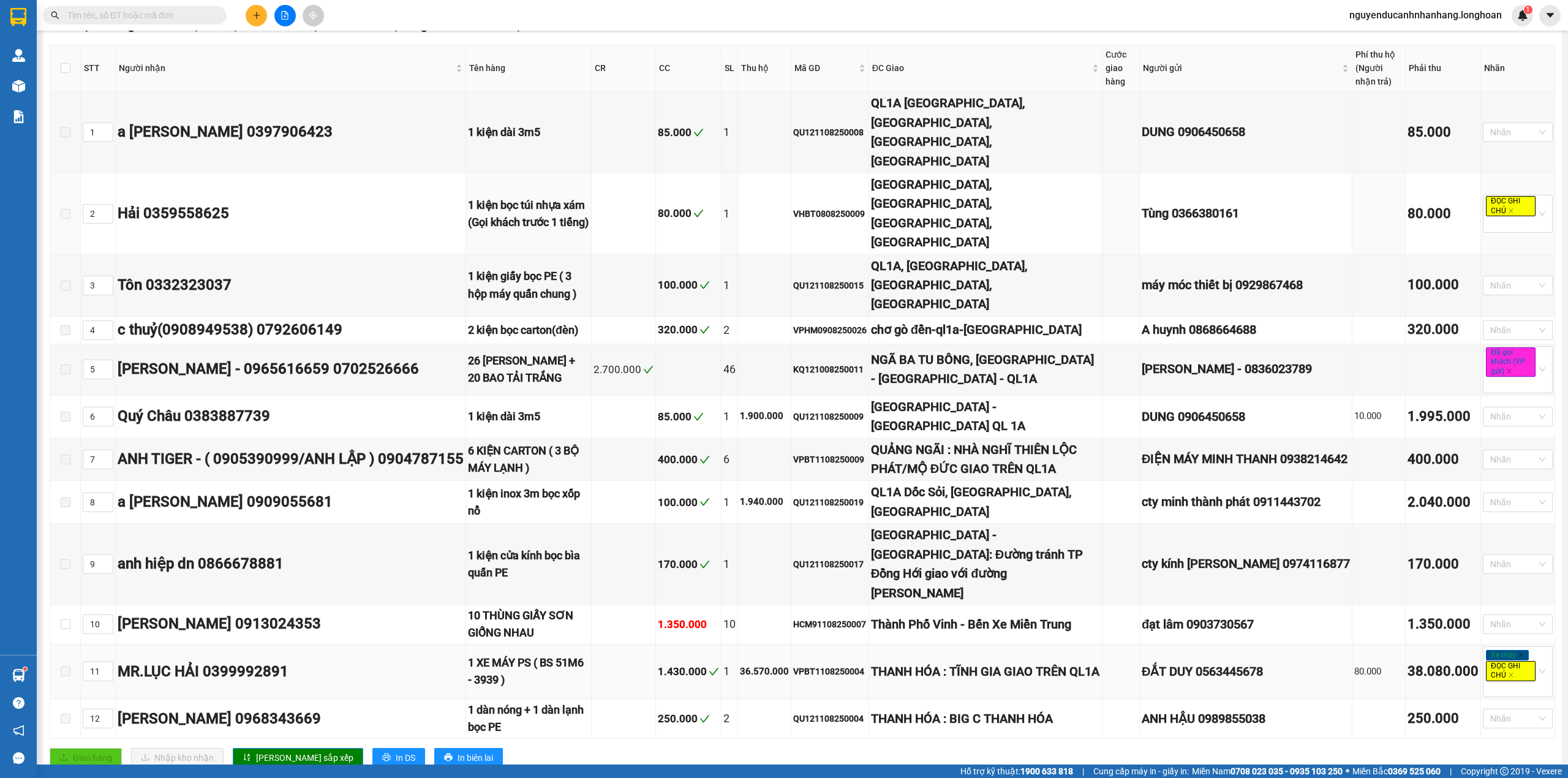
scroll to position [408, 0]
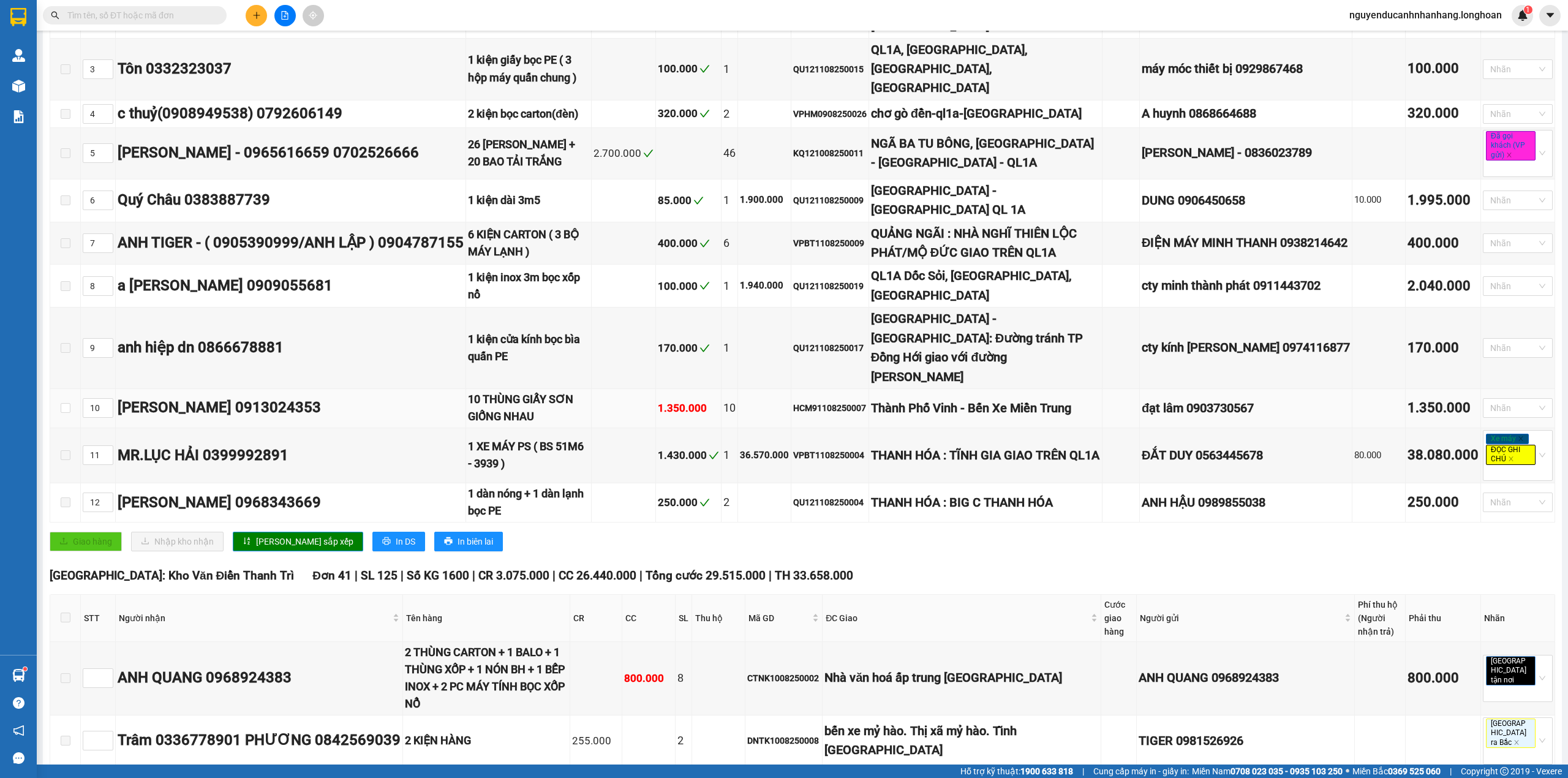
click at [682, 400] on div "1.350.000" at bounding box center [688, 408] width 62 height 17
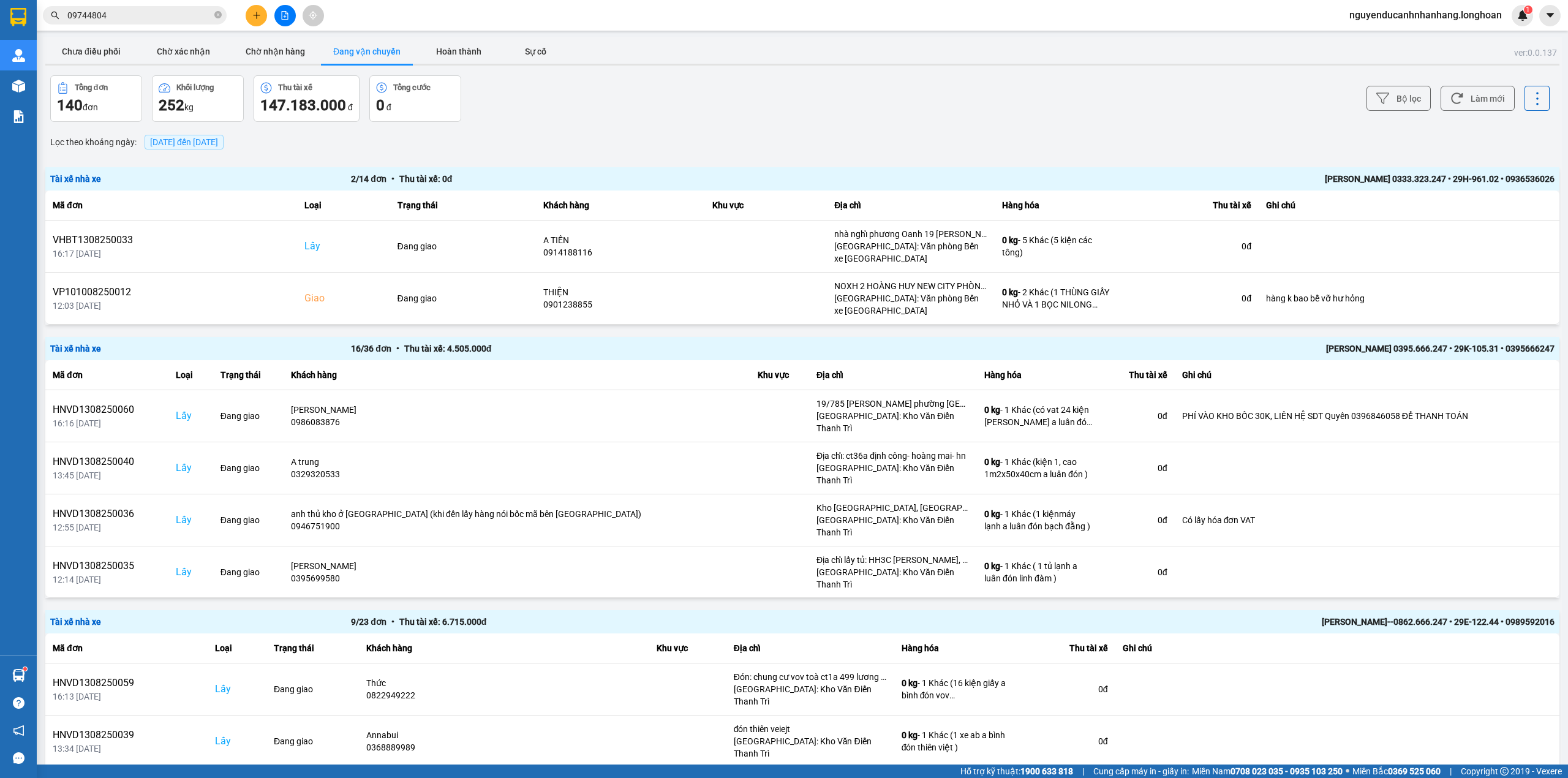
click at [144, 6] on span "09744804" at bounding box center [135, 16] width 184 height 18
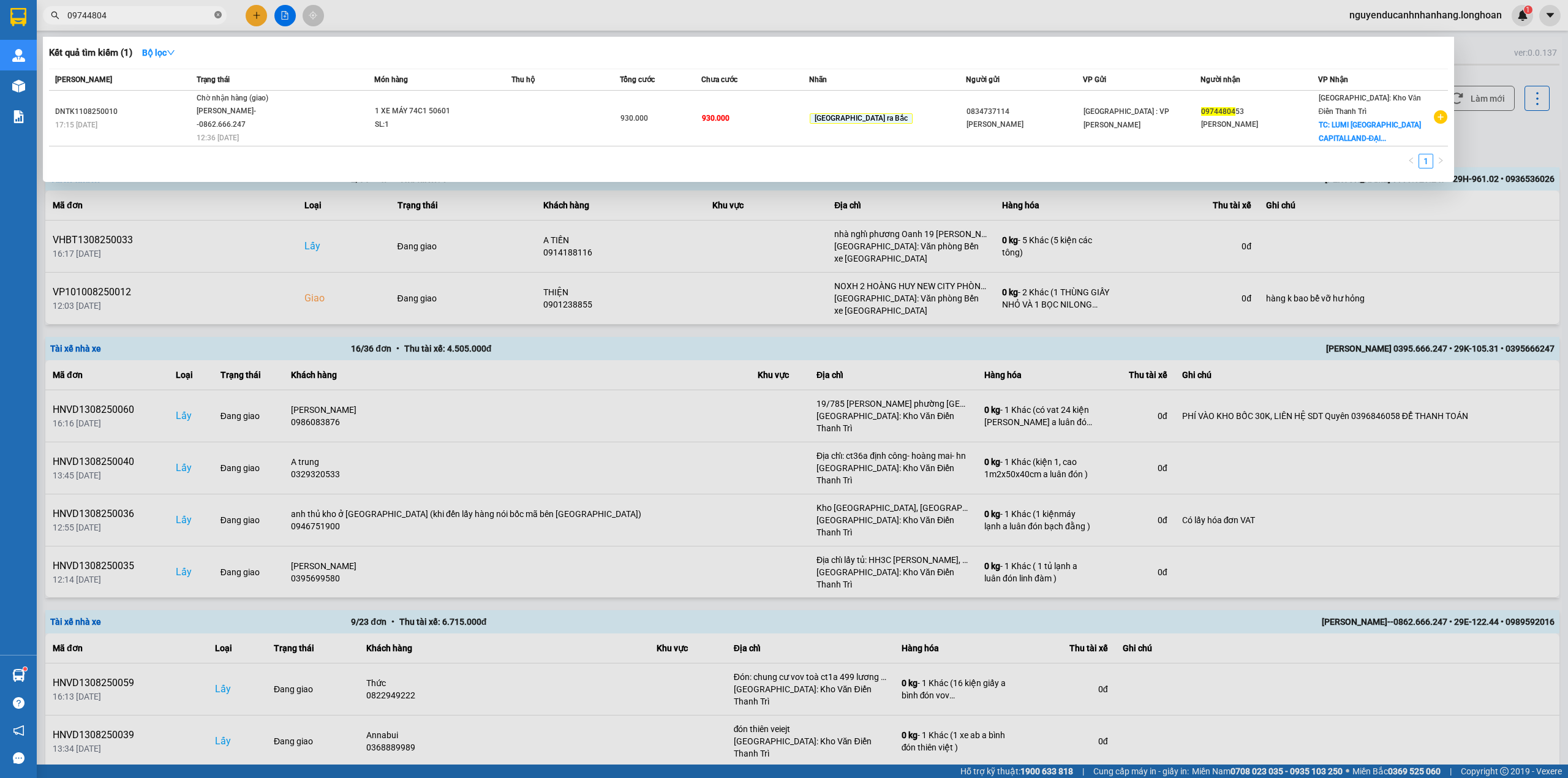
click at [216, 14] on icon "close-circle" at bounding box center [218, 15] width 7 height 7
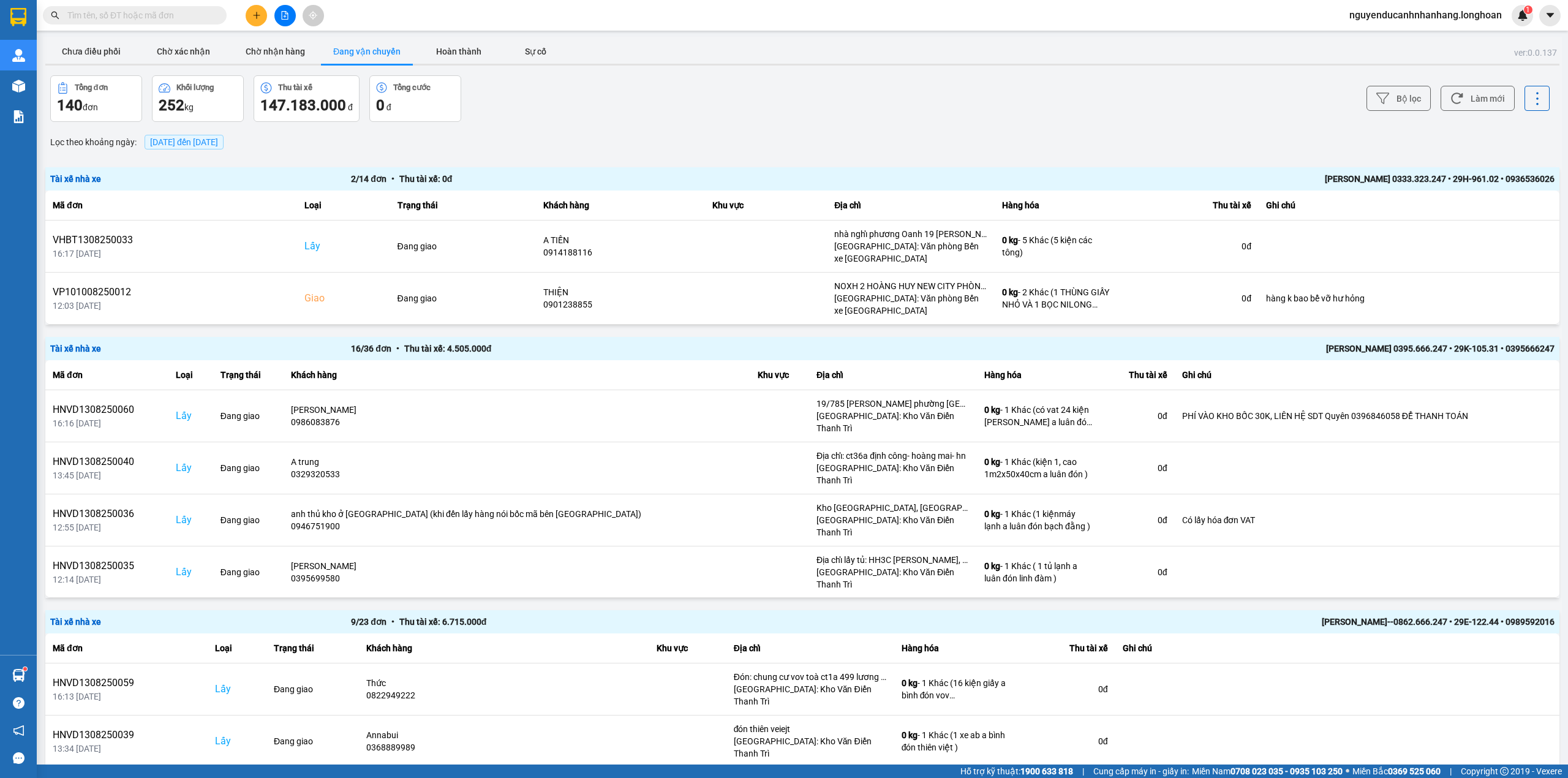
click at [26, 20] on img at bounding box center [17, 17] width 16 height 18
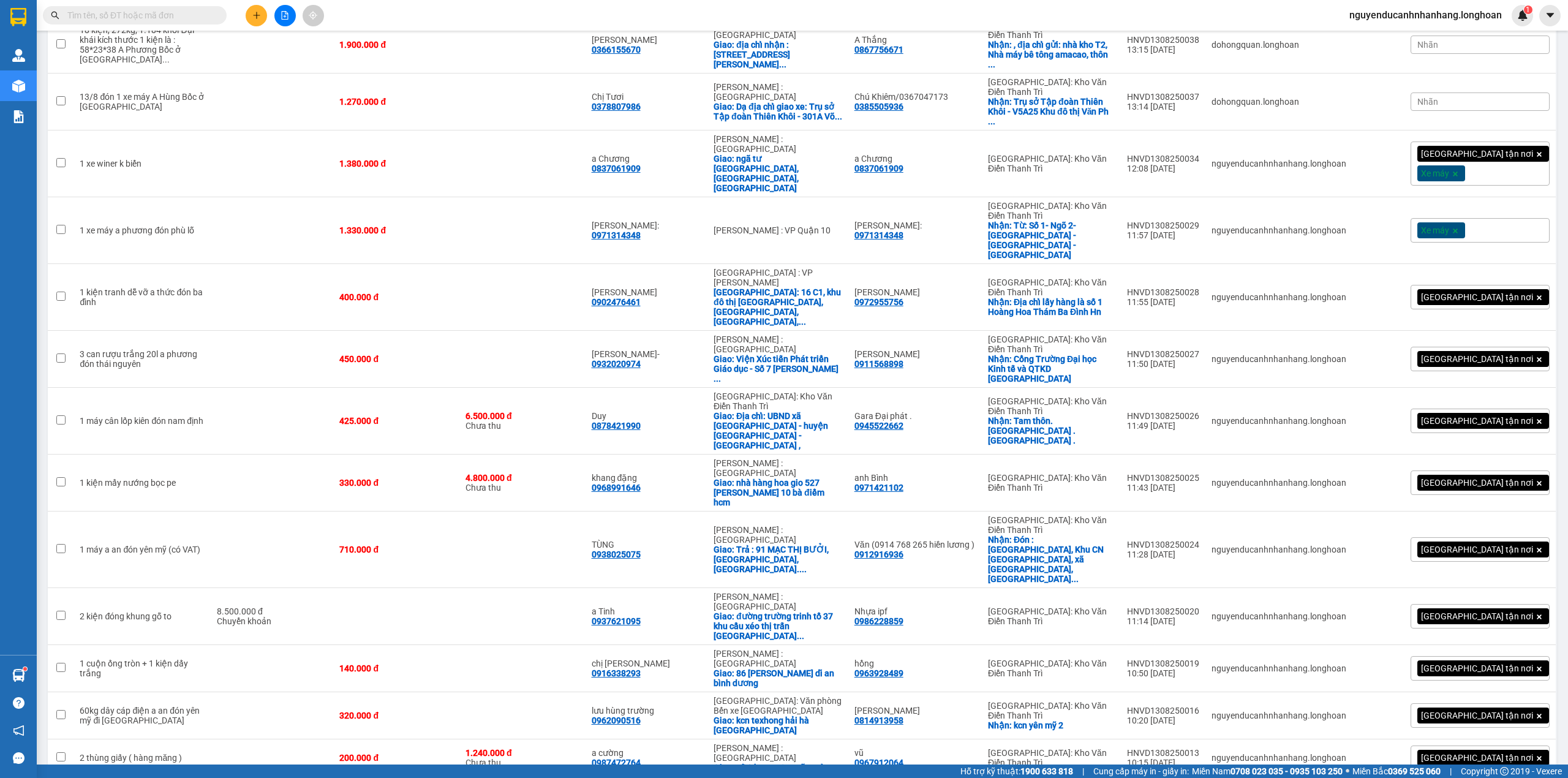
scroll to position [1552, 0]
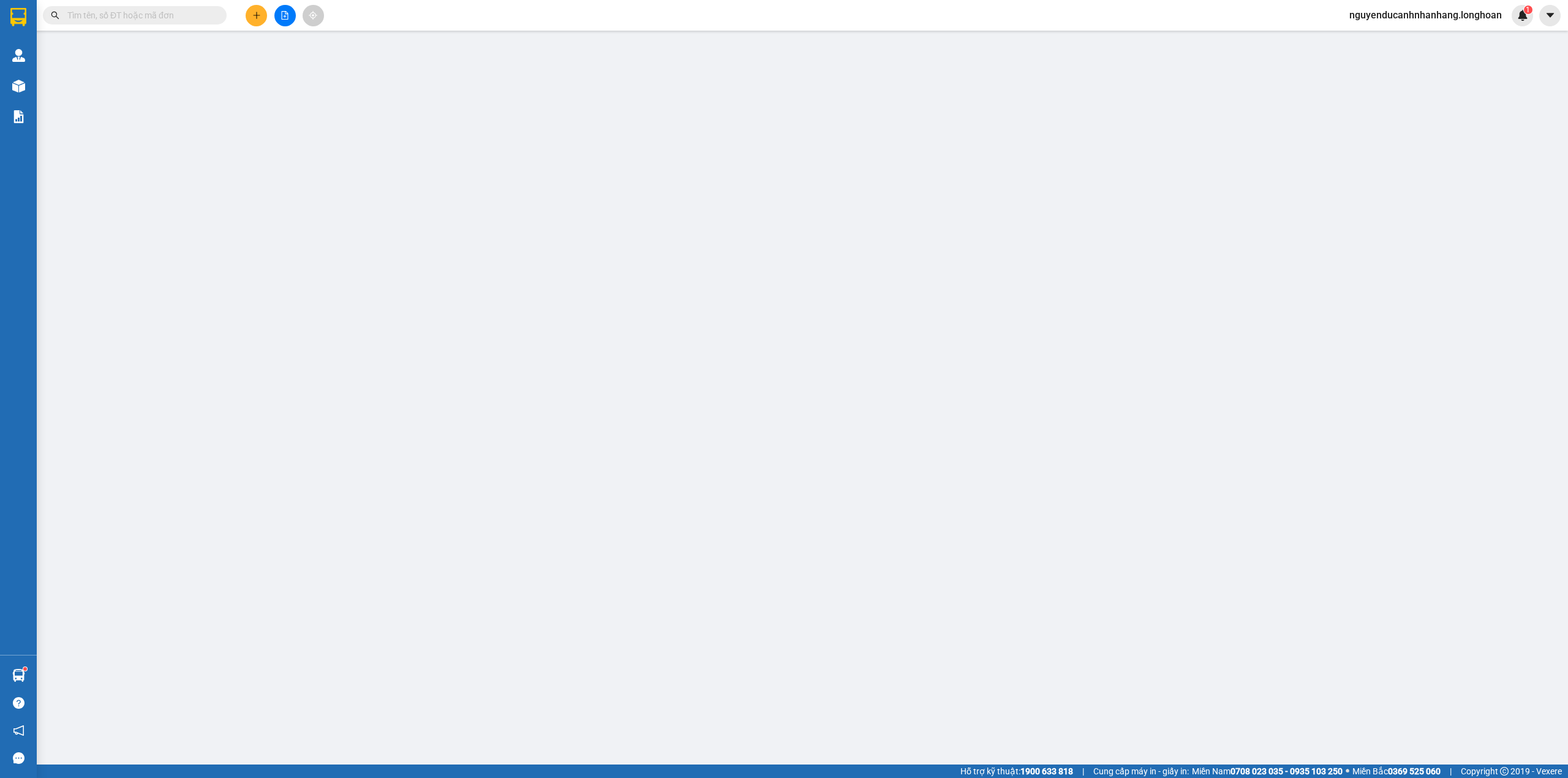
type input "0982565286"
type input "Xuân Việt"
checkbox input "true"
type input "Địa chỉ: Địa chỉ: BT M11-L05, Khu A, KĐT mới Dương Nội, Phường La Khê, Quận Hà …"
type input "0393494868"
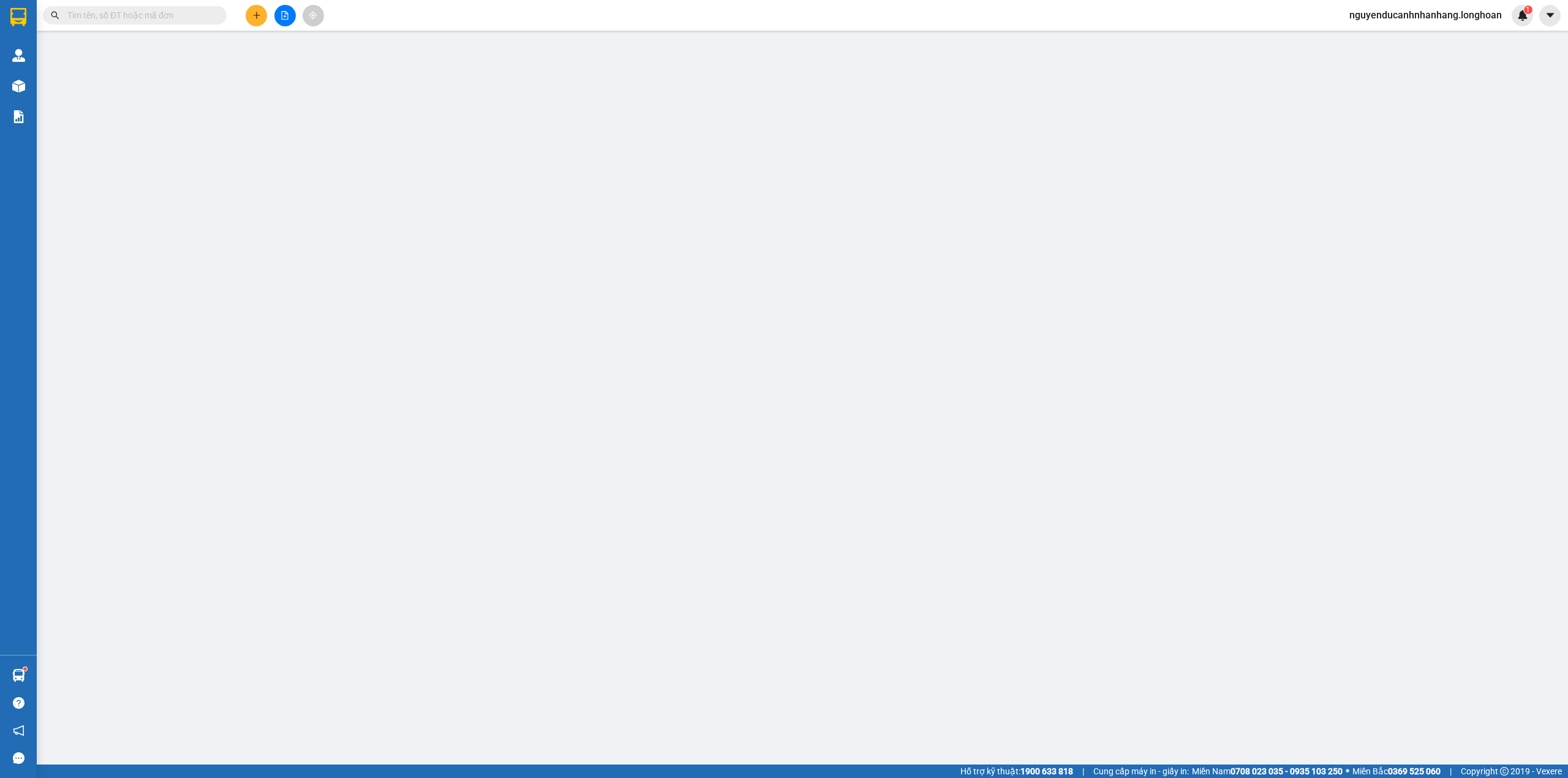
type input "Chị Đào"
checkbox input "true"
type input "đường số 3, Phường hưng hoà B, Quận bình tân, HCM"
type input "0359507193 gọi Anh Hải gửi bill về đây )"
type input "66.000"
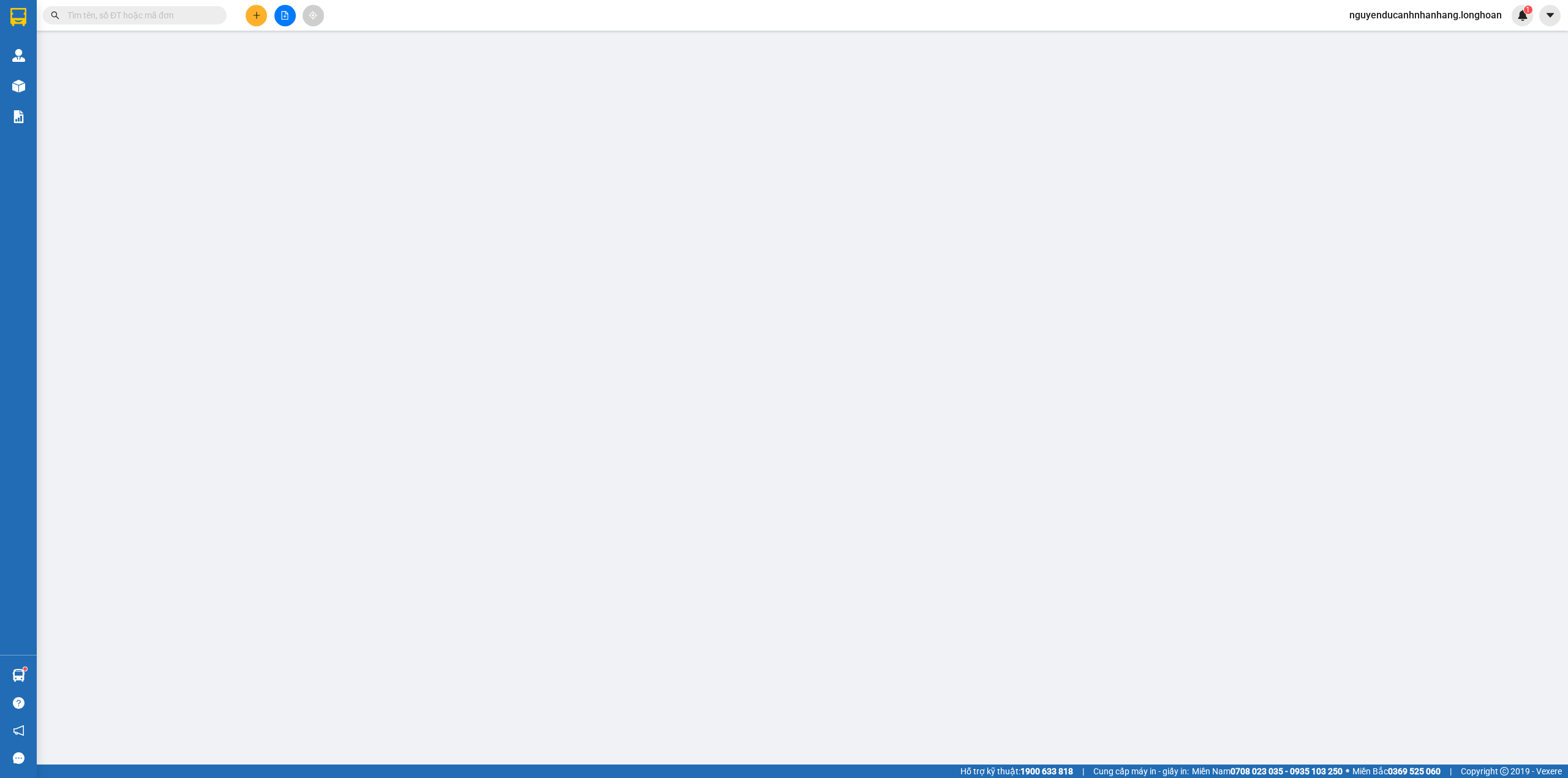
type input "66.000"
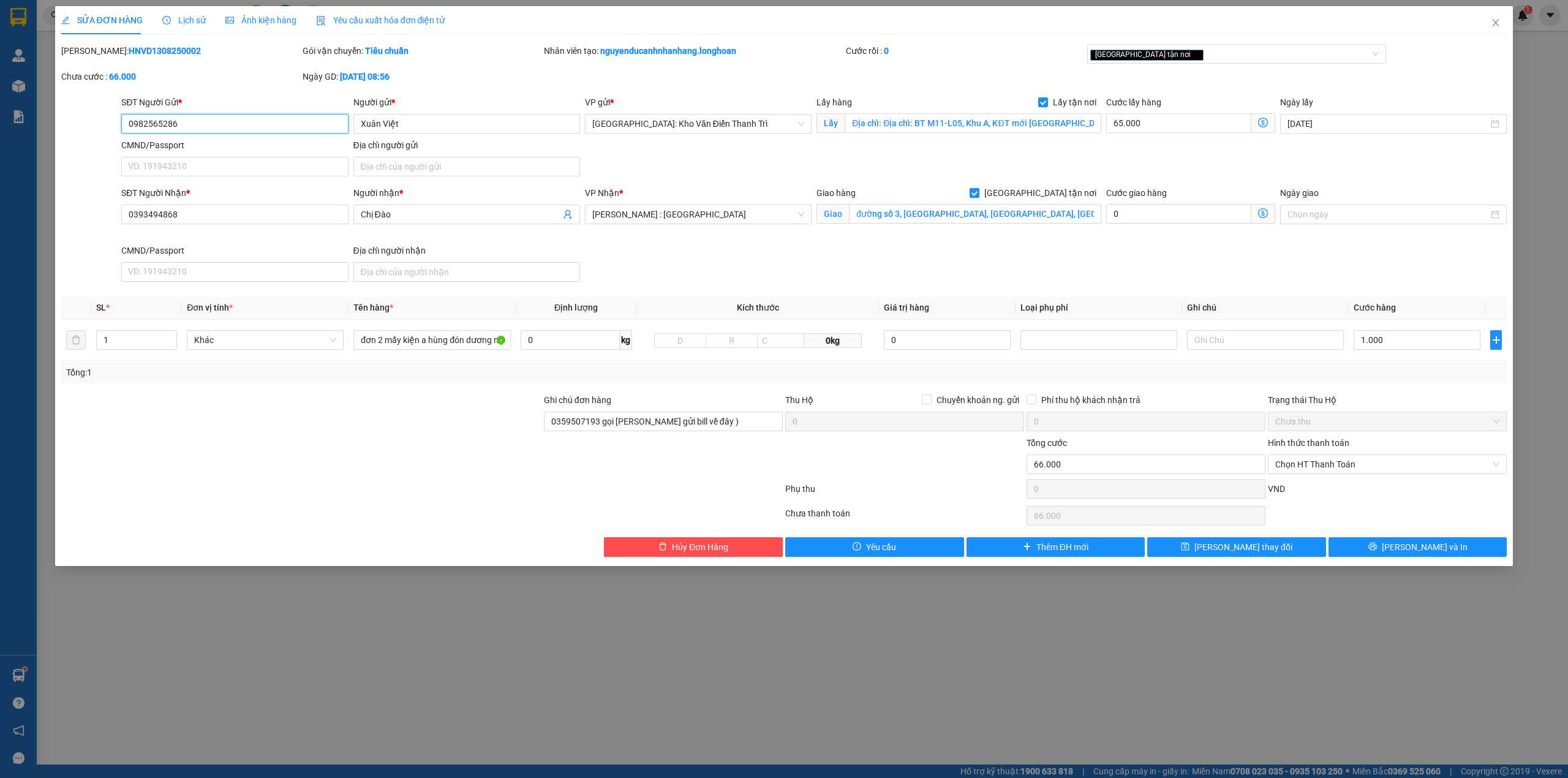
click at [216, 128] on input "0982565286" at bounding box center [234, 123] width 227 height 19
click at [185, 23] on span "Lịch sử" at bounding box center [184, 20] width 43 height 10
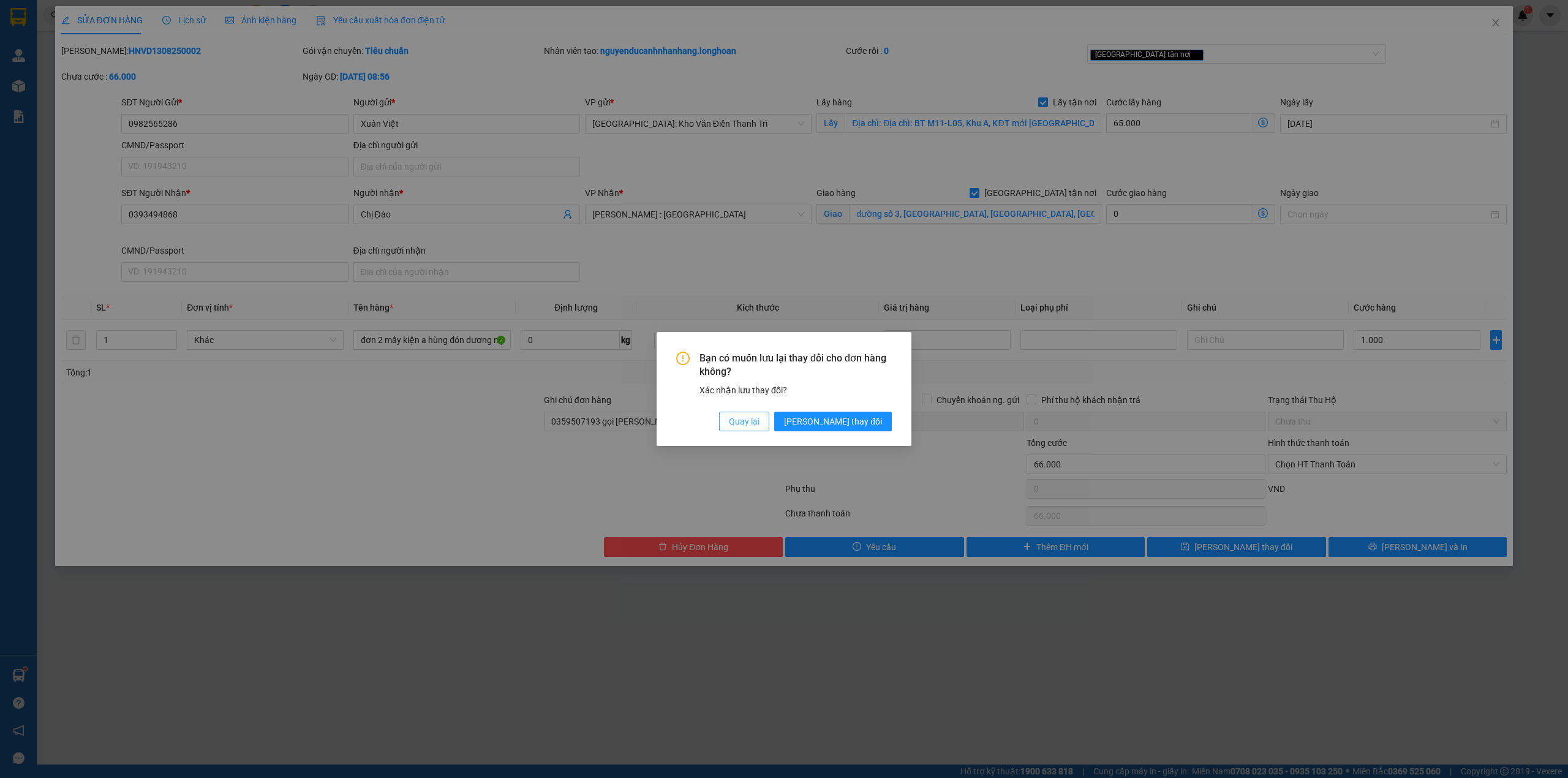
click at [759, 425] on span "Quay lại" at bounding box center [744, 421] width 30 height 14
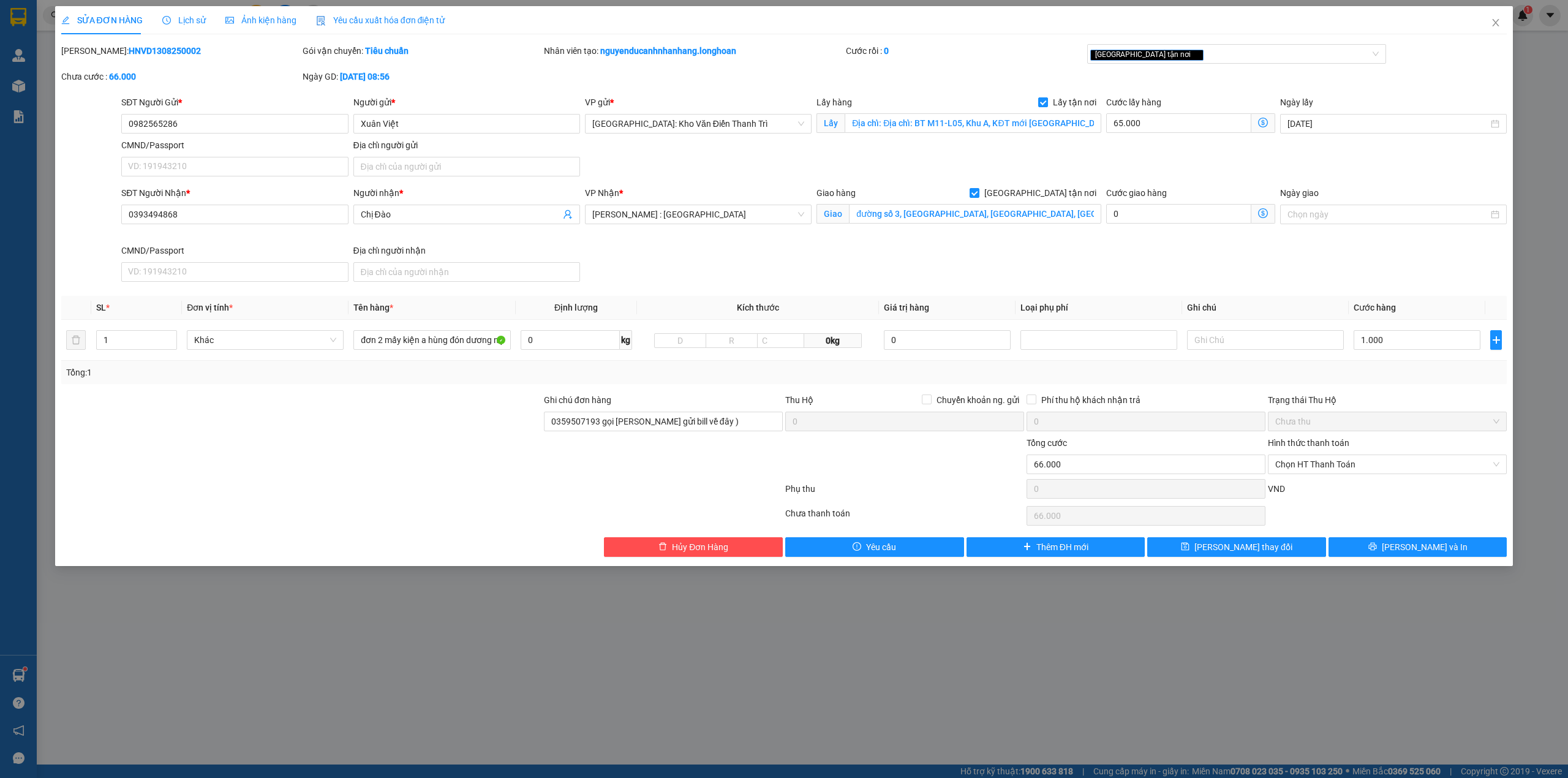
click at [170, 28] on div "Lịch sử" at bounding box center [184, 20] width 43 height 29
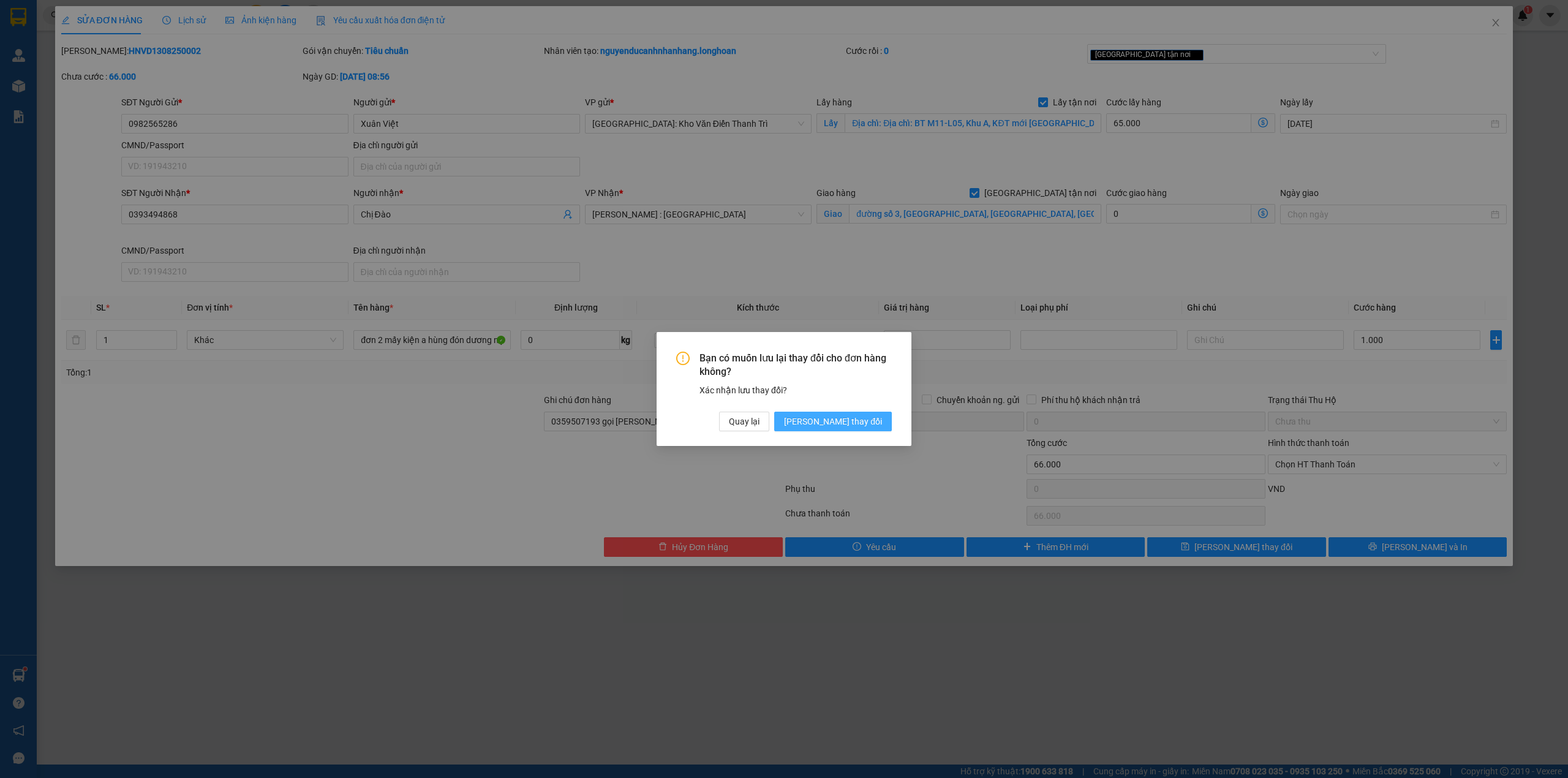
click at [848, 420] on span "[PERSON_NAME] thay đổi" at bounding box center [833, 421] width 98 height 14
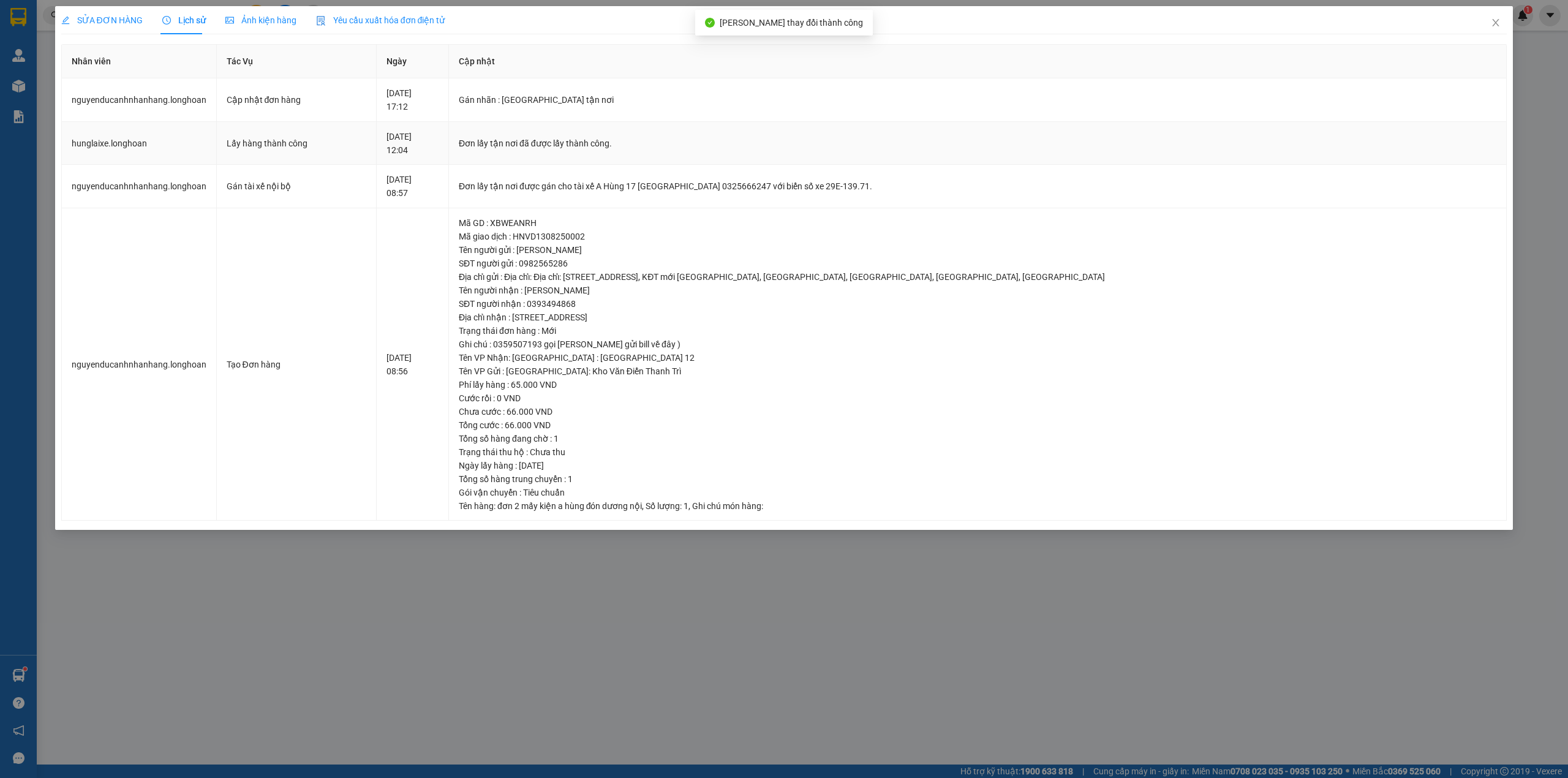
click at [449, 157] on td "13-08-2025 12:04" at bounding box center [413, 143] width 72 height 43
click at [437, 140] on div "13-08-2025 12:04" at bounding box center [412, 143] width 51 height 27
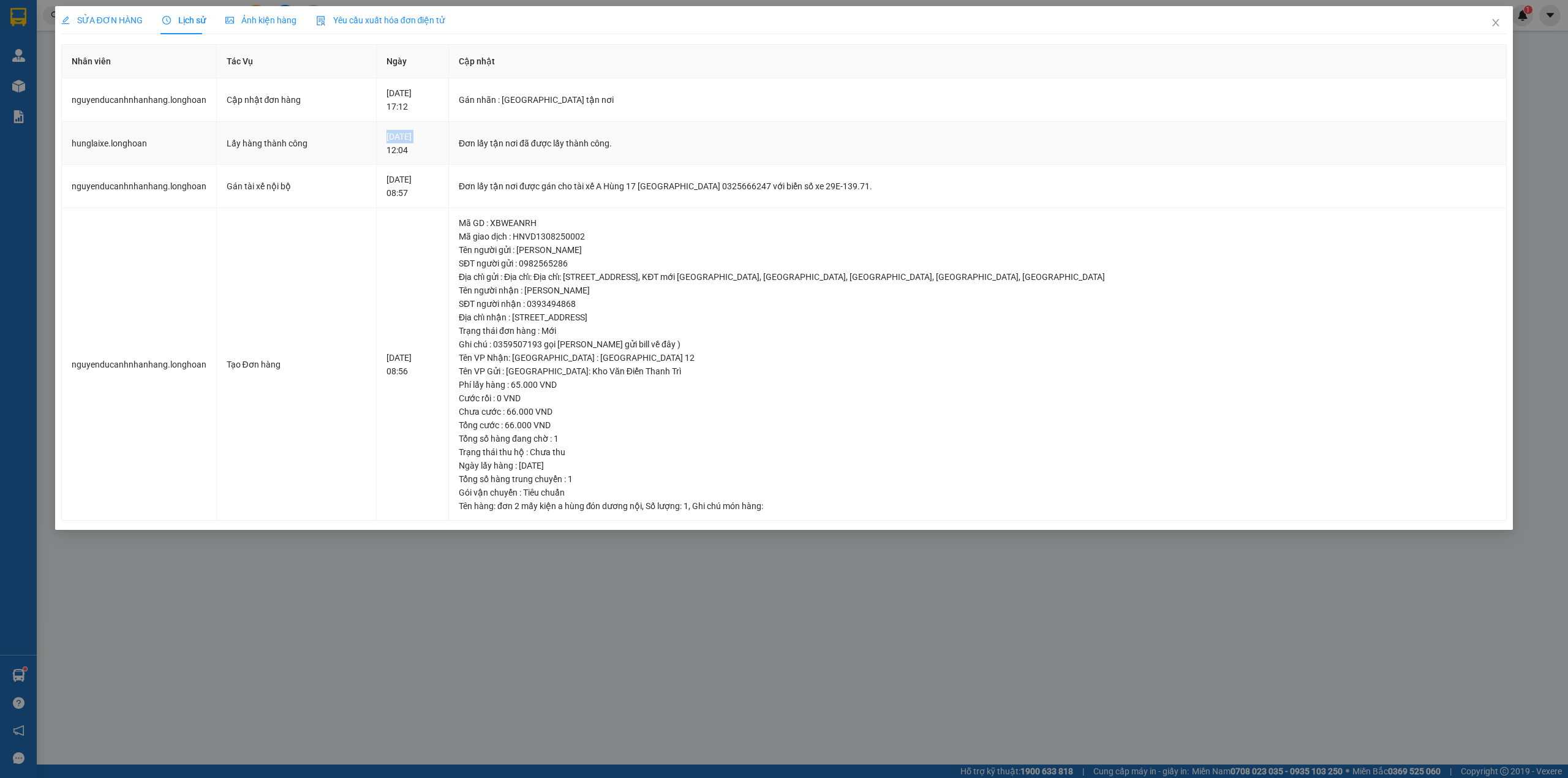
click at [437, 140] on div "13-08-2025 12:04" at bounding box center [412, 143] width 51 height 27
click at [437, 152] on div "13-08-2025 12:04" at bounding box center [412, 143] width 51 height 27
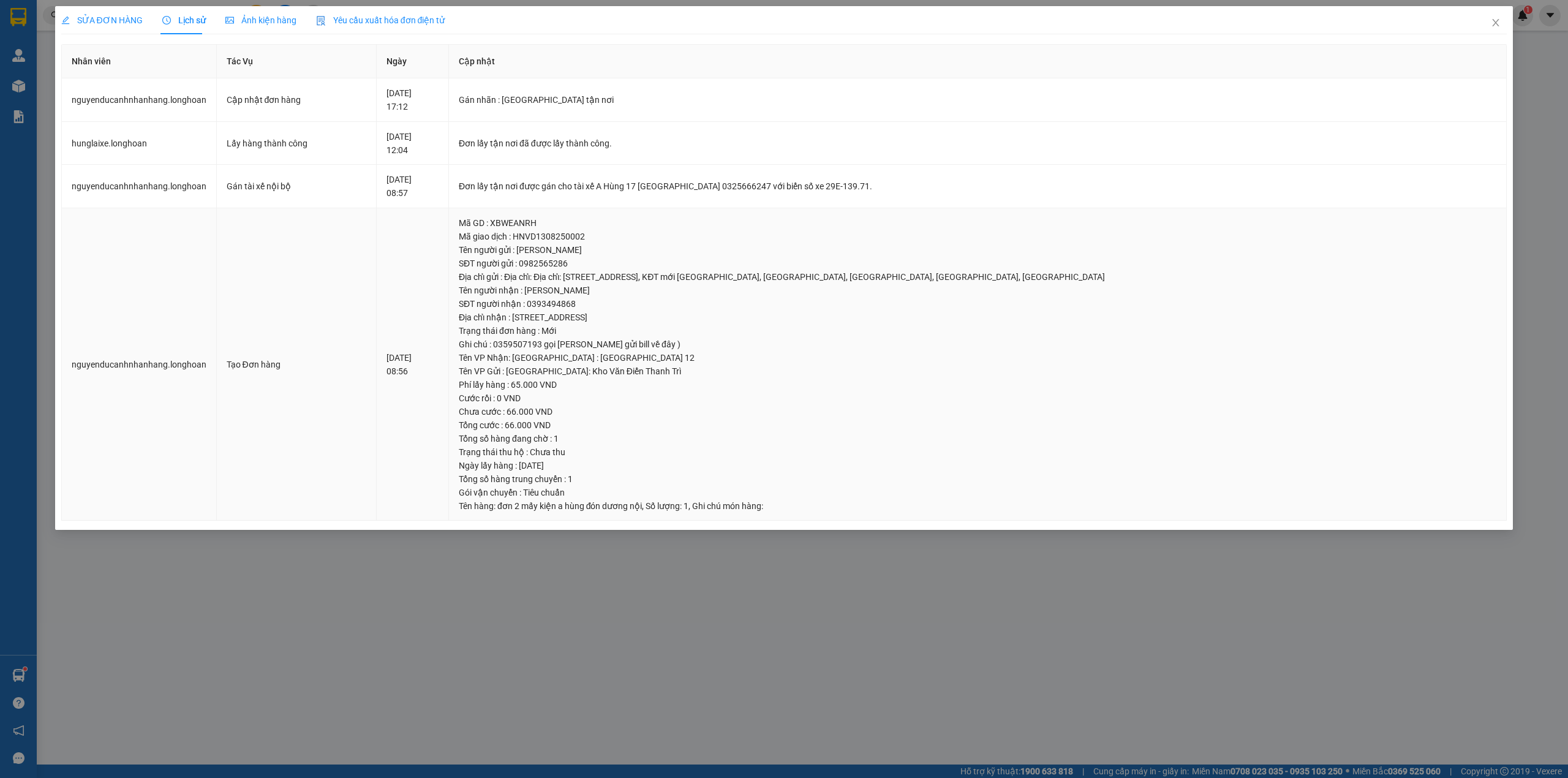
click at [432, 369] on div "13-08-2025 08:56" at bounding box center [412, 364] width 51 height 27
click at [104, 25] on span "SỬA ĐƠN HÀNG" at bounding box center [102, 20] width 82 height 10
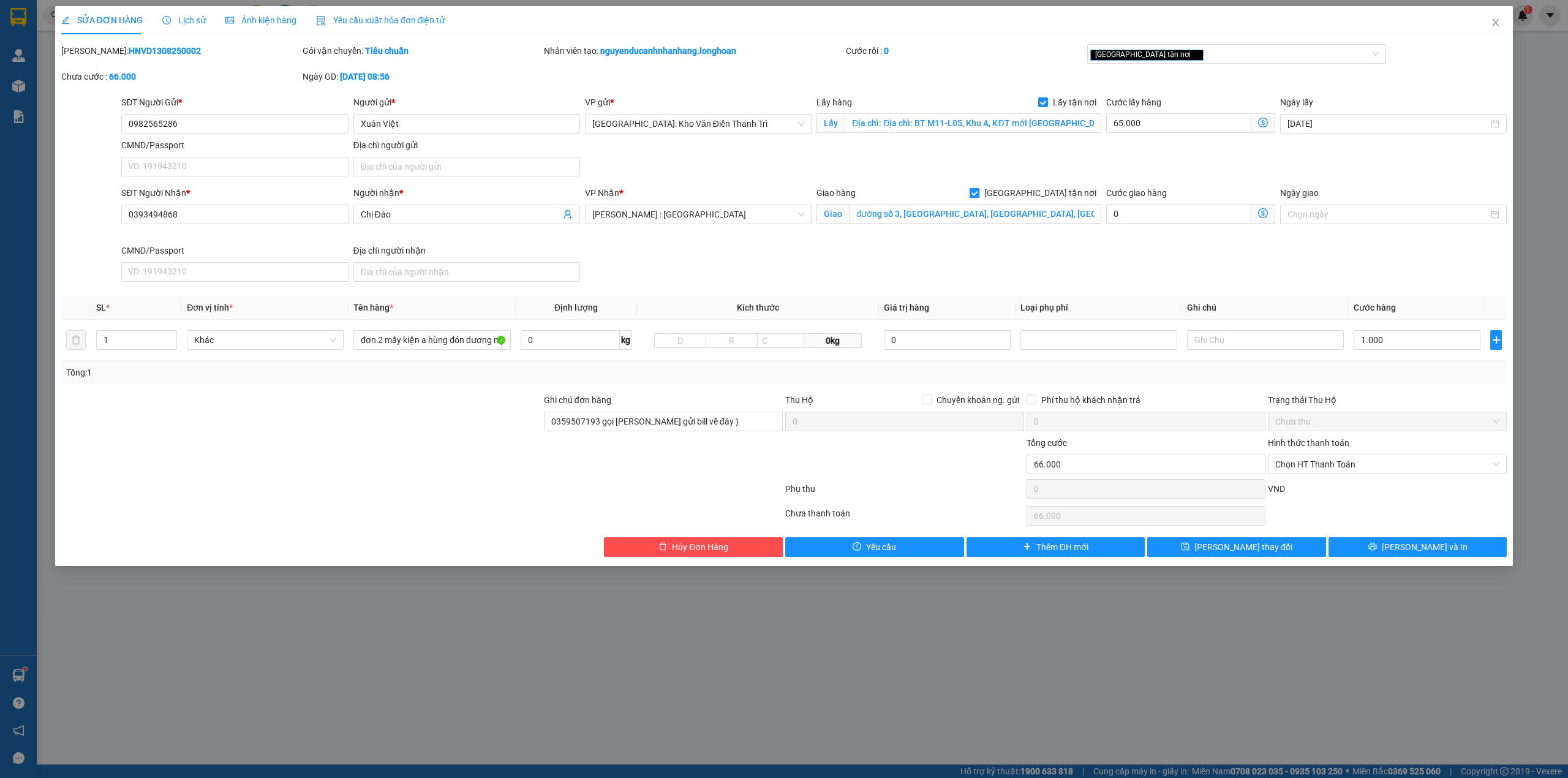
click at [1047, 91] on div "Mã ĐH: HNVD1308250002 Gói vận chuyển: Tiêu chuẩn Nhân viên tạo: nguyenducanhnha…" at bounding box center [784, 70] width 1449 height 51
click at [1047, 99] on input "Lấy tận nơi" at bounding box center [1041, 101] width 8 height 8
checkbox input "false"
click at [702, 554] on span "Hủy Đơn Hàng" at bounding box center [699, 547] width 56 height 14
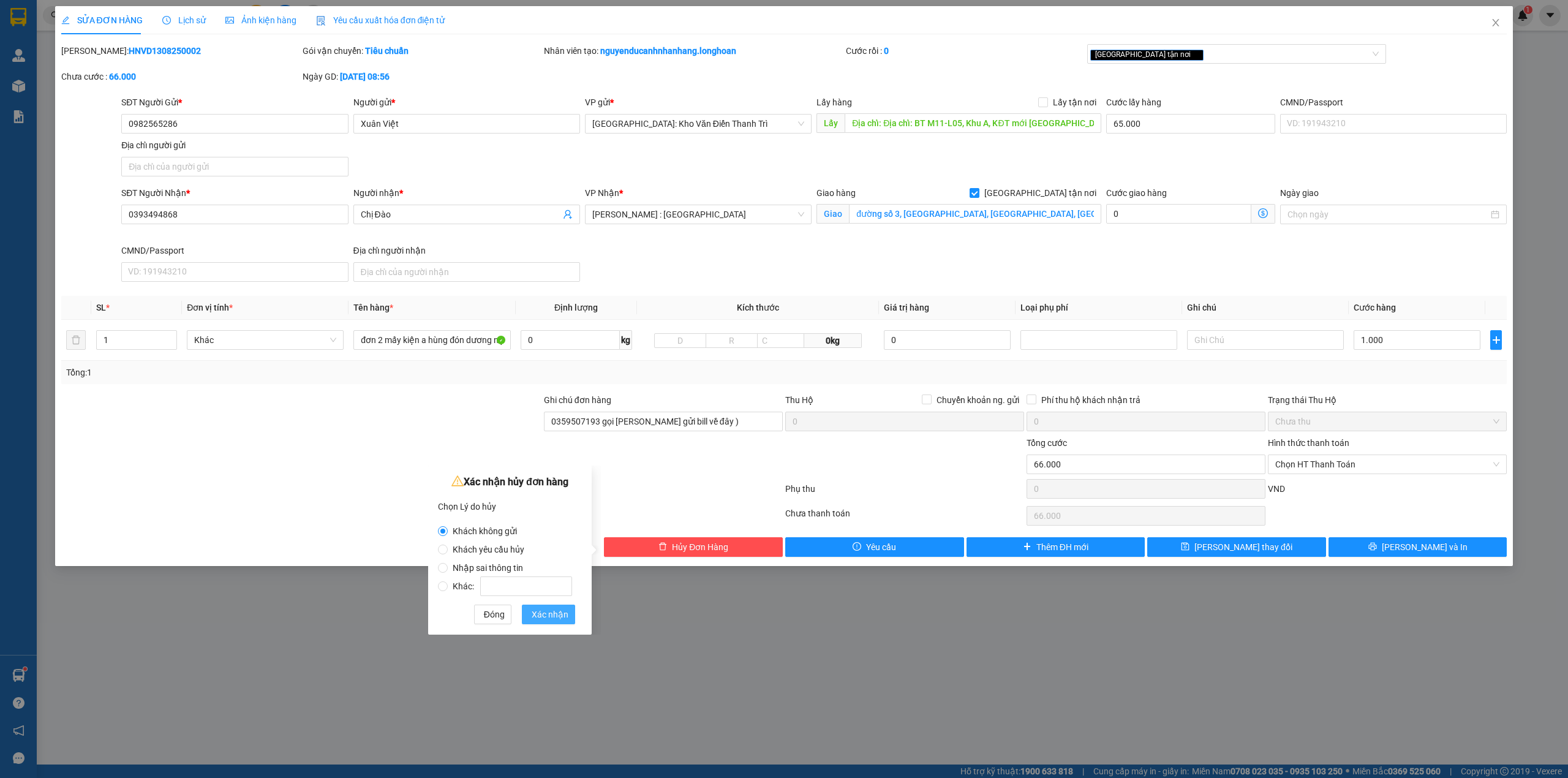
click at [559, 616] on span "Xác nhận" at bounding box center [550, 614] width 37 height 14
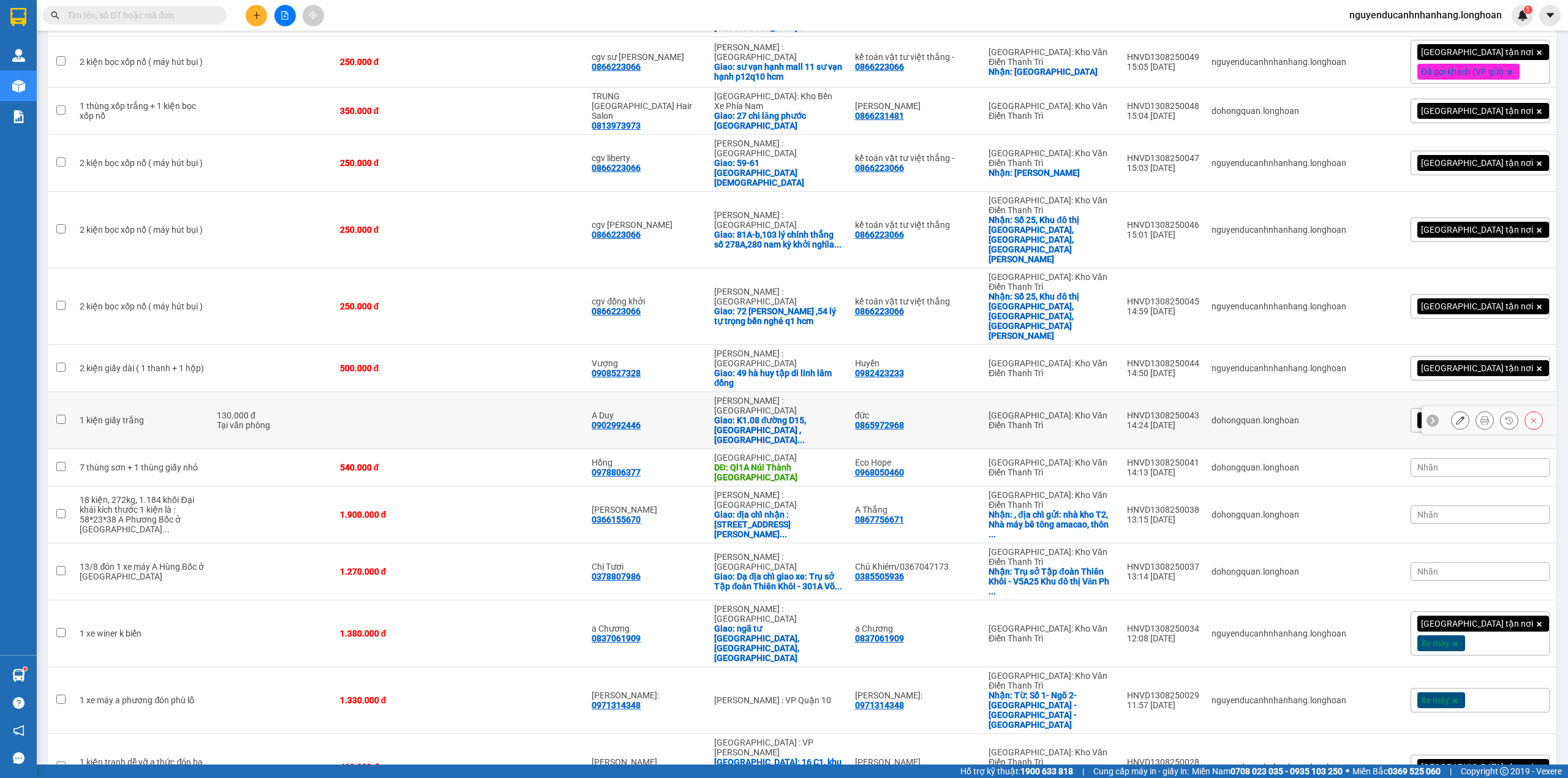
scroll to position [563, 0]
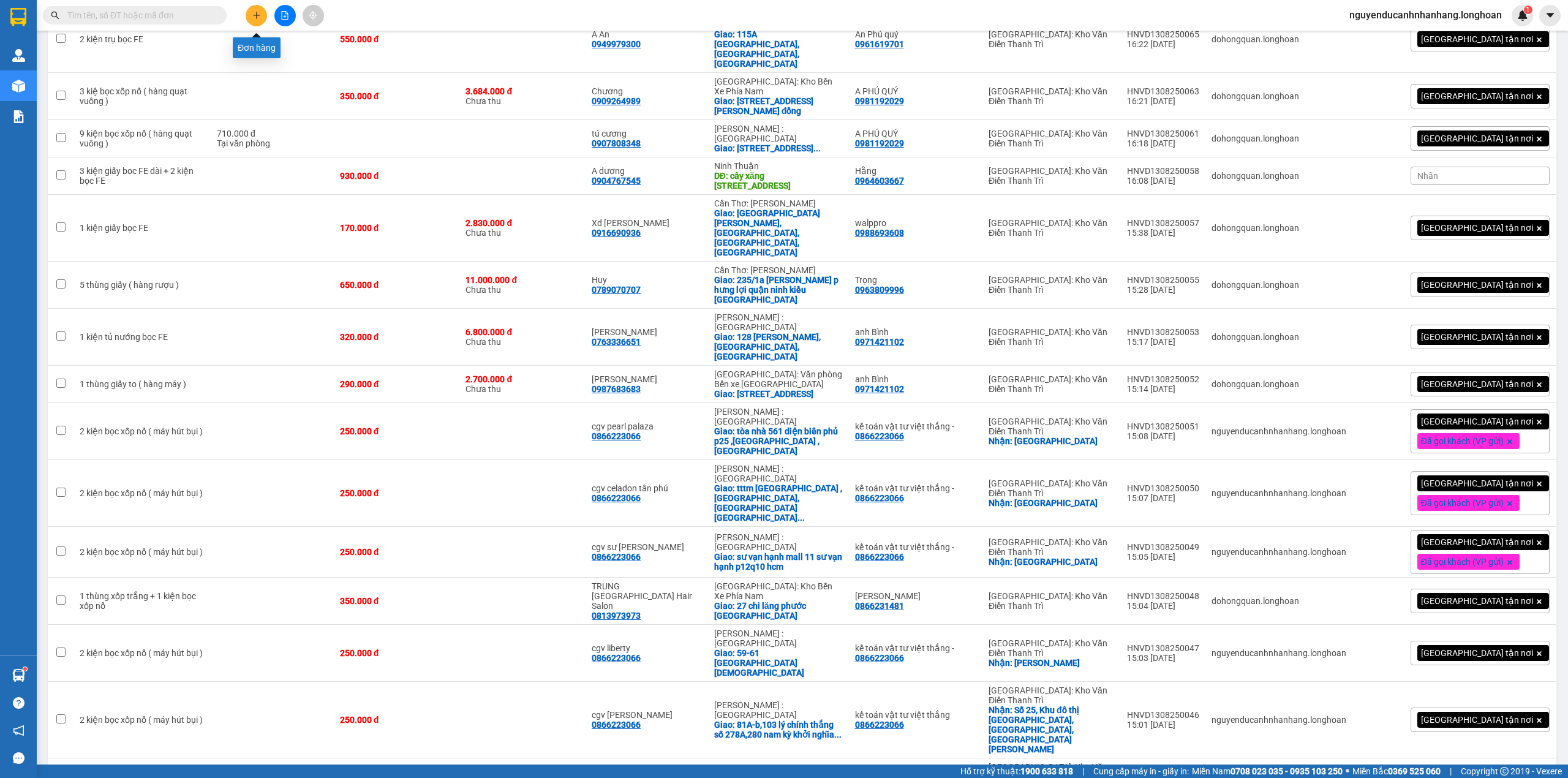
click at [170, 10] on input "text" at bounding box center [139, 15] width 144 height 14
click at [135, 18] on input "text" at bounding box center [139, 15] width 144 height 14
paste input "0982423233"
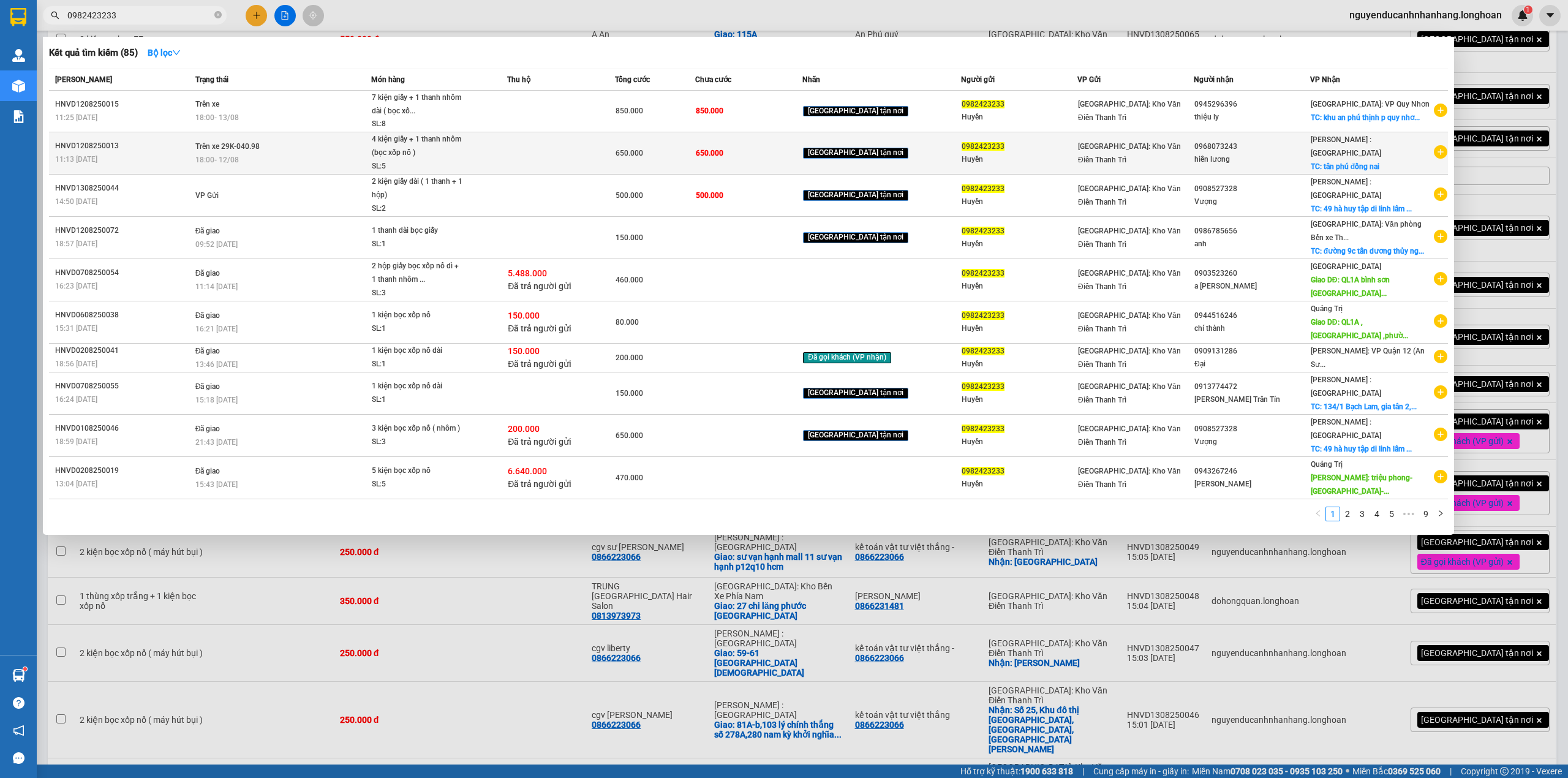
type input "0982423233"
click at [500, 161] on span "4 kiện giấy + 1 thanh nhôm (bọc xốp nổ ) SL: 5" at bounding box center [438, 153] width 135 height 40
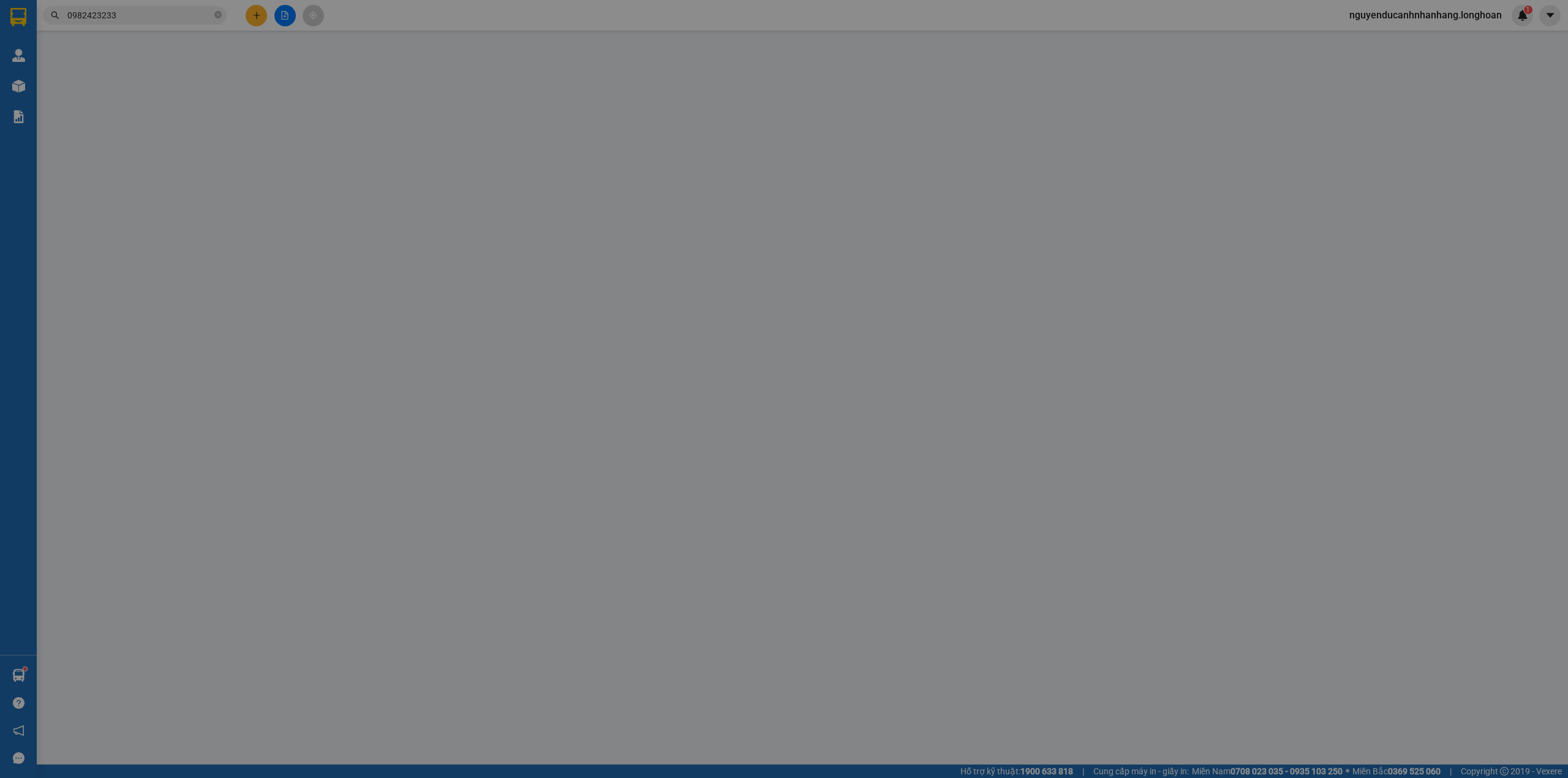
type input "0982423233"
type input "Huyền"
type input "0968073243"
type input "hiền lương"
checkbox input "true"
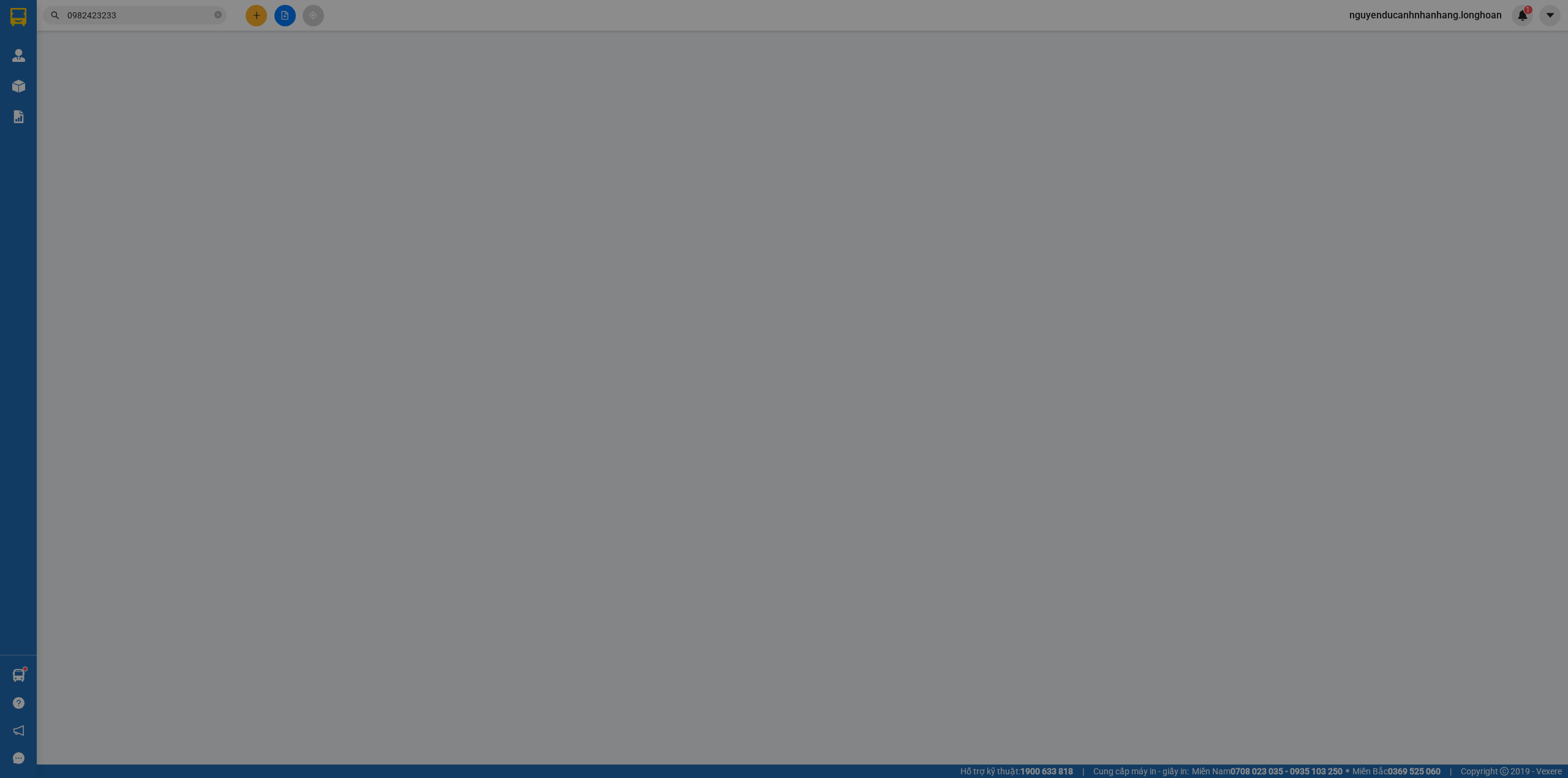
type input "tân phú đồng nai"
type input "HÀNG DỄ VỠ CHÚ Ý BỐC XẾP CẨN THẬN ( HƯ VỠ KHÔNG ĐỀN GIÁ TRỊ HÀNG )"
type input "650.000"
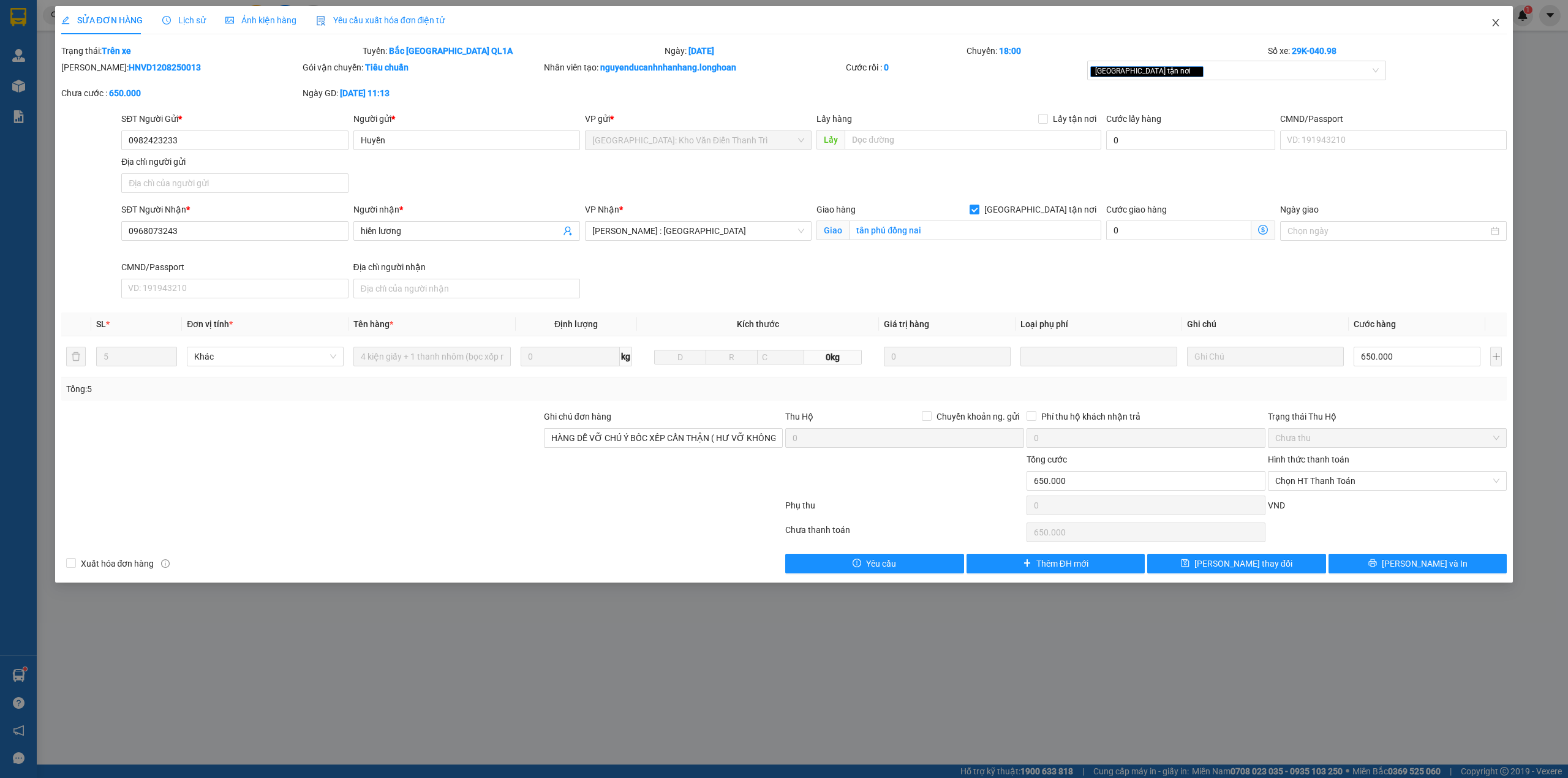
click at [1502, 23] on span "Close" at bounding box center [1495, 23] width 34 height 34
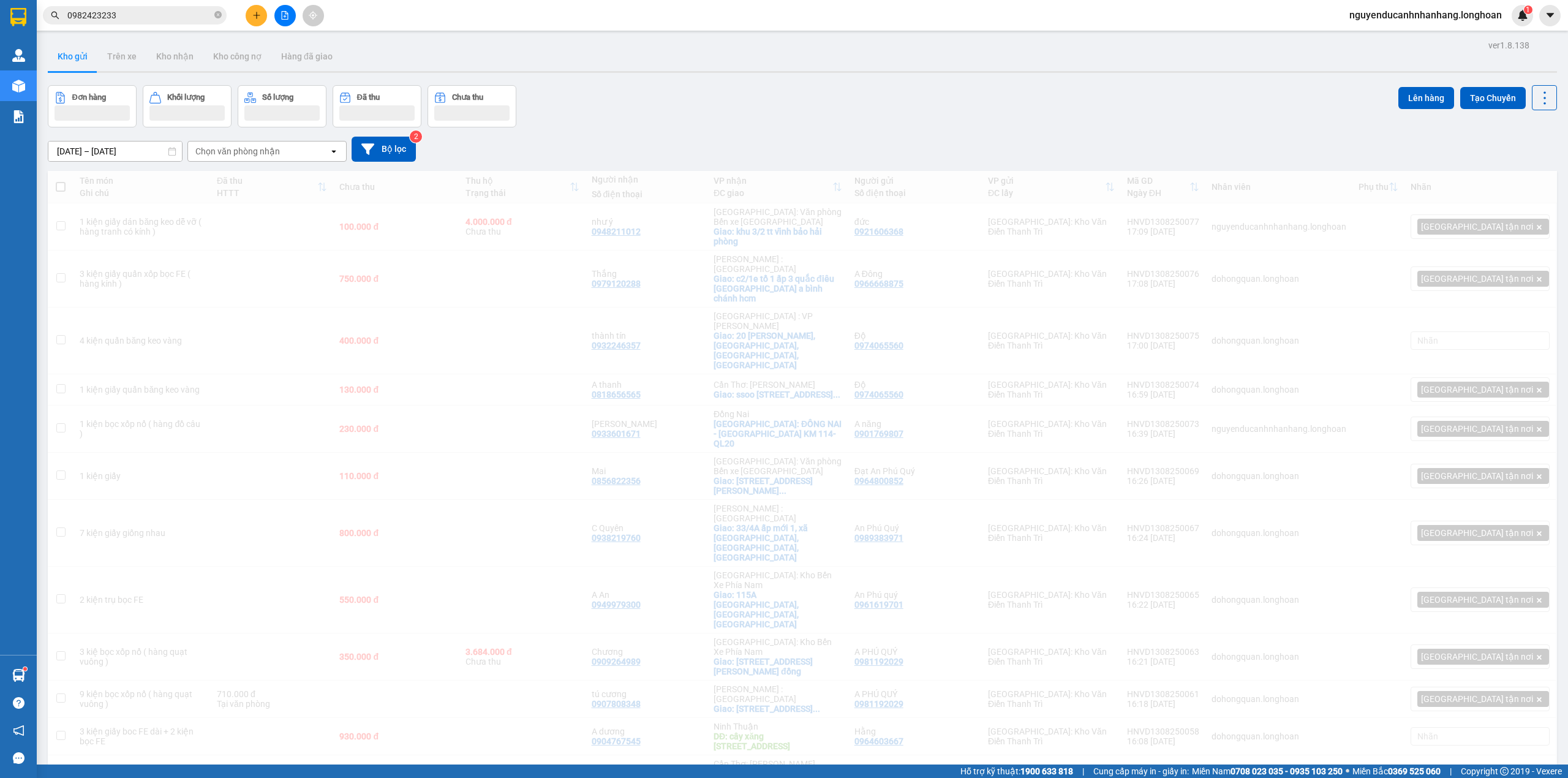
click at [177, 8] on input "0982423233" at bounding box center [139, 15] width 144 height 14
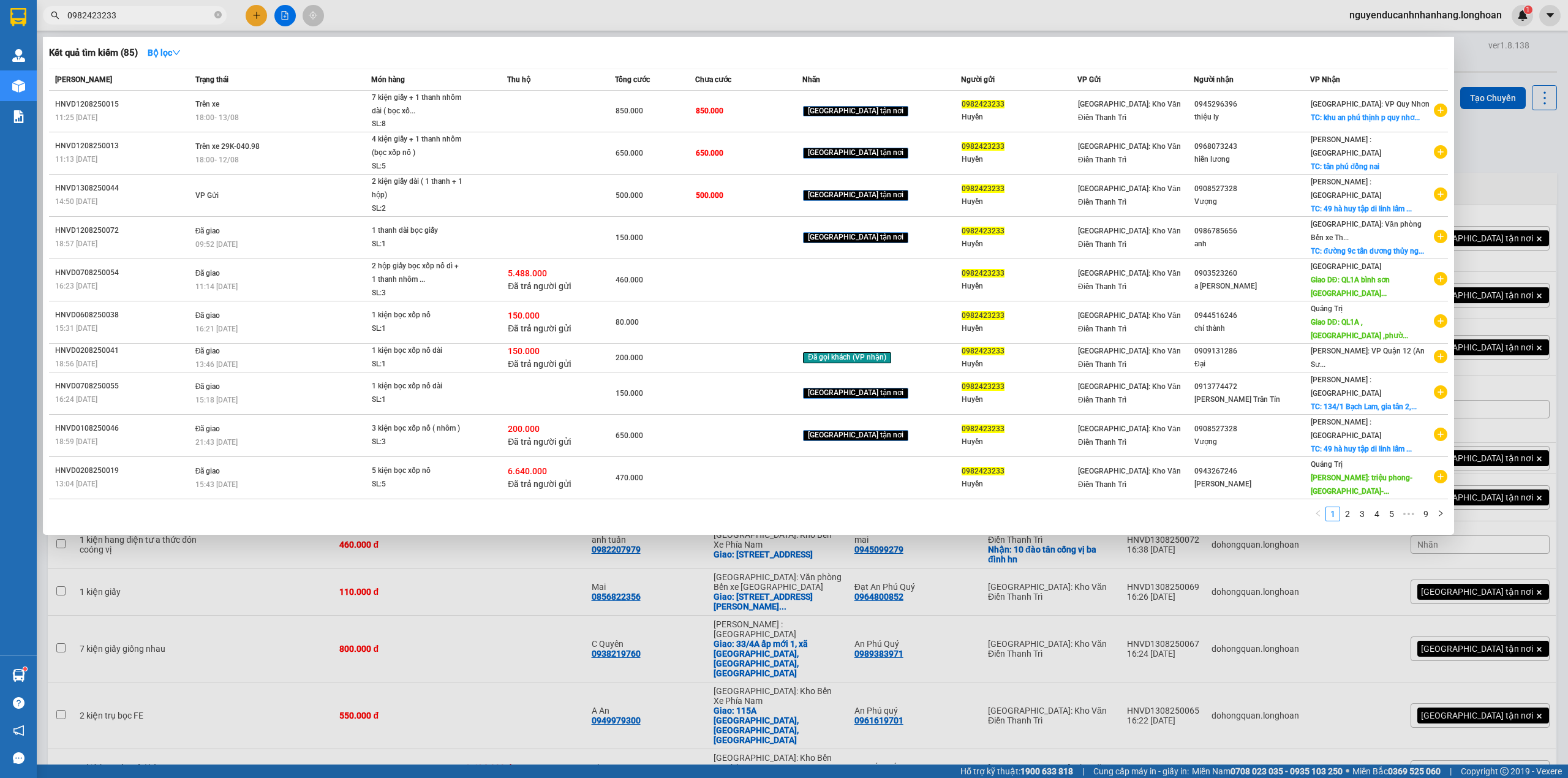
click at [175, 13] on input "0982423233" at bounding box center [139, 15] width 144 height 14
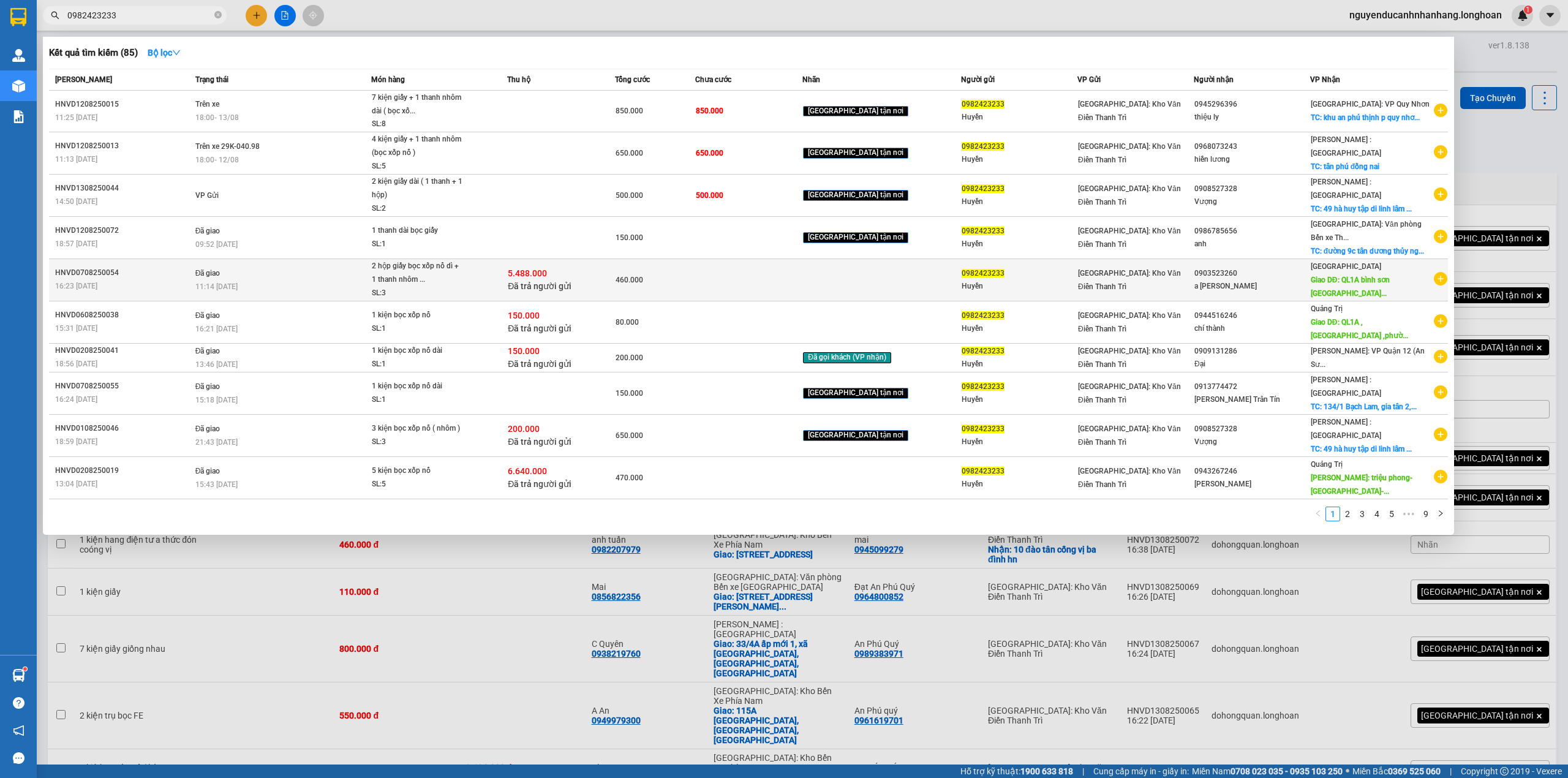
click at [530, 279] on span "5.488.000" at bounding box center [527, 273] width 40 height 10
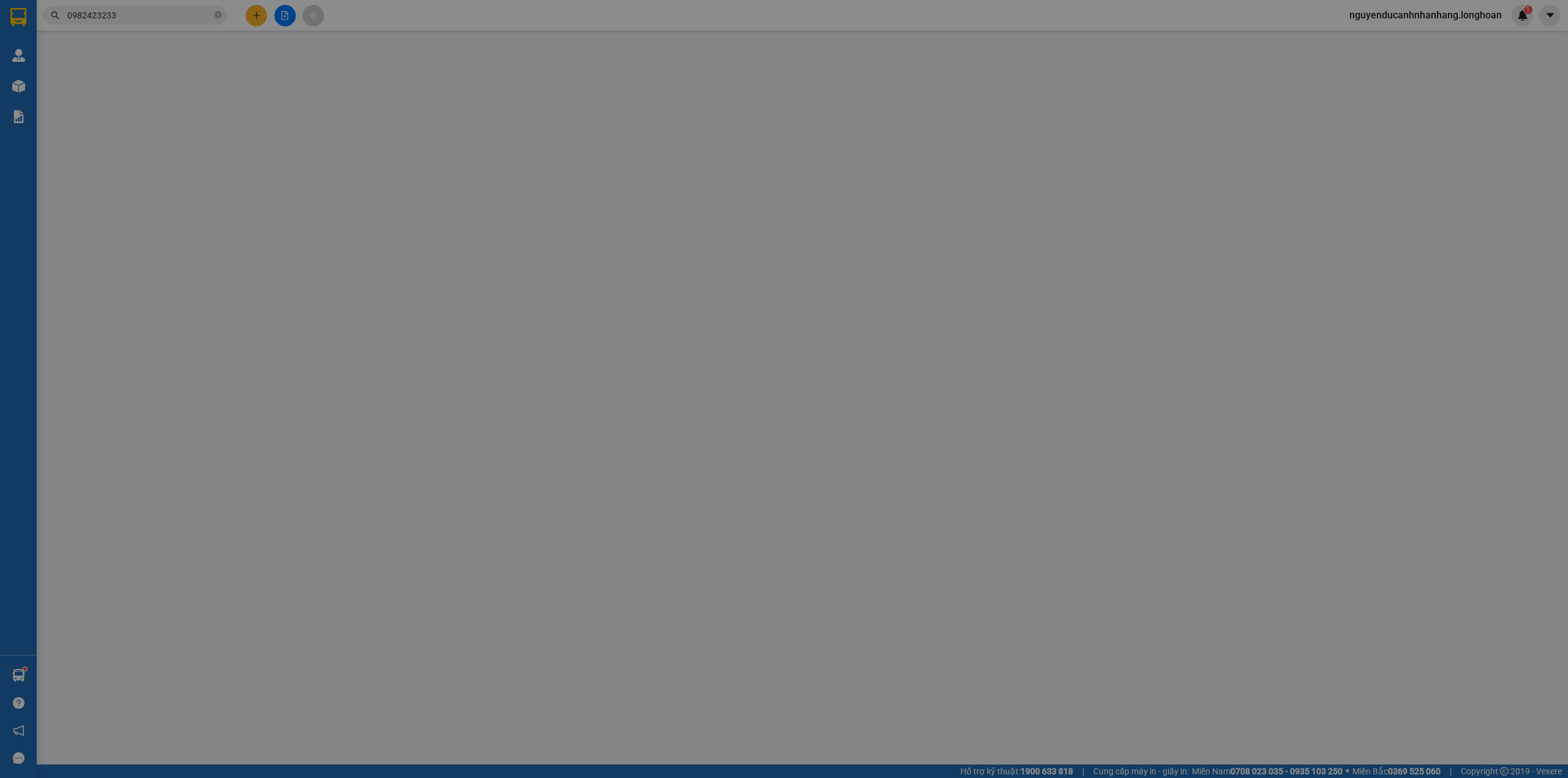
type input "0982423233"
type input "Huyền"
type input "0903523260"
type input "a nhu thạch cao"
type input "QL1A bình sơn quảng ngãi"
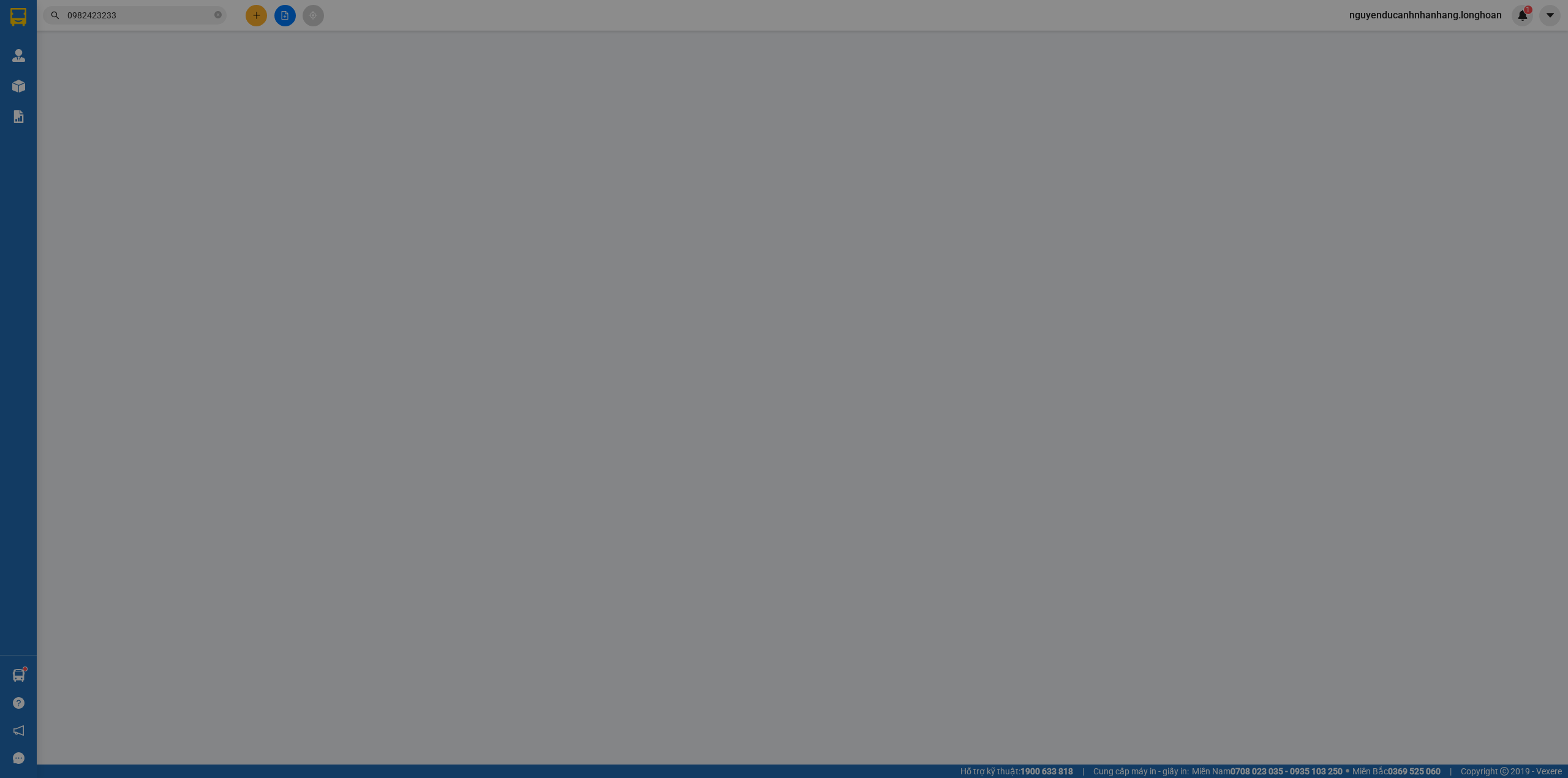
checkbox input "true"
type input "5.488.000"
type input "25.000"
type input "460.000"
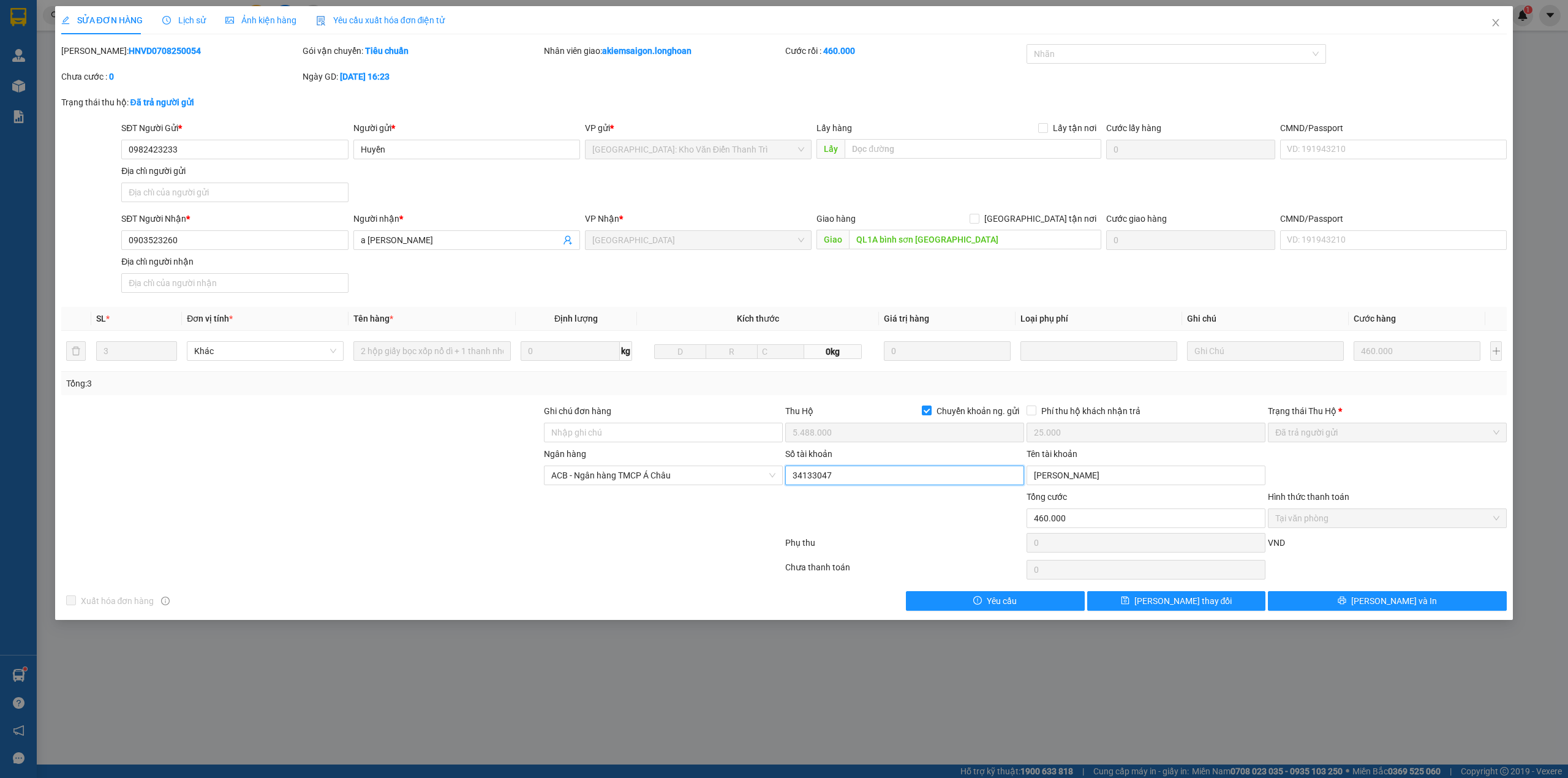
click at [864, 479] on input "34133047" at bounding box center [904, 475] width 239 height 19
click at [1085, 474] on input "[PERSON_NAME]" at bounding box center [1146, 475] width 239 height 19
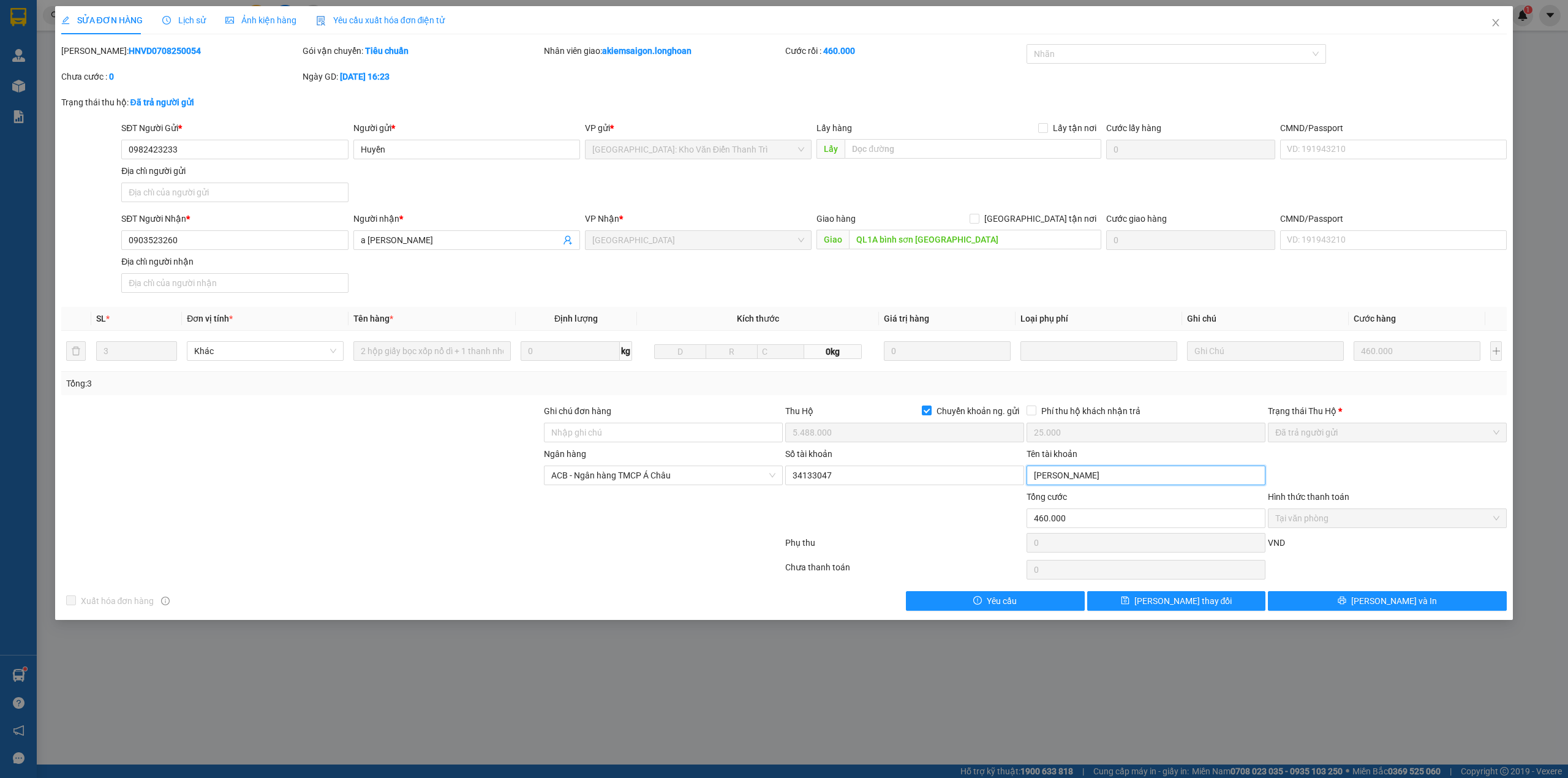
click at [1085, 474] on input "[PERSON_NAME]" at bounding box center [1146, 475] width 239 height 19
click at [1497, 23] on icon "close" at bounding box center [1495, 22] width 10 height 10
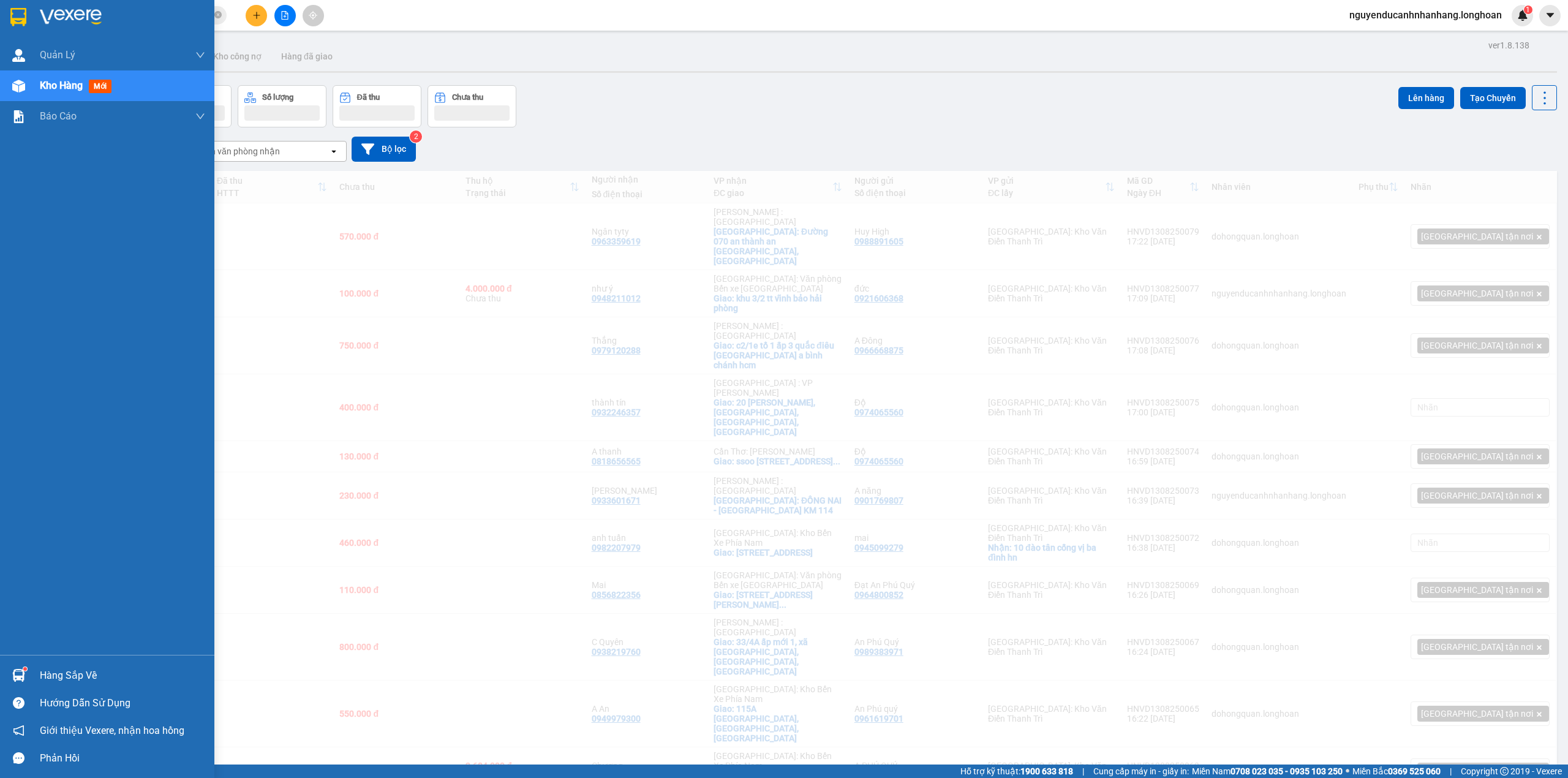
click at [16, 21] on img at bounding box center [17, 17] width 16 height 18
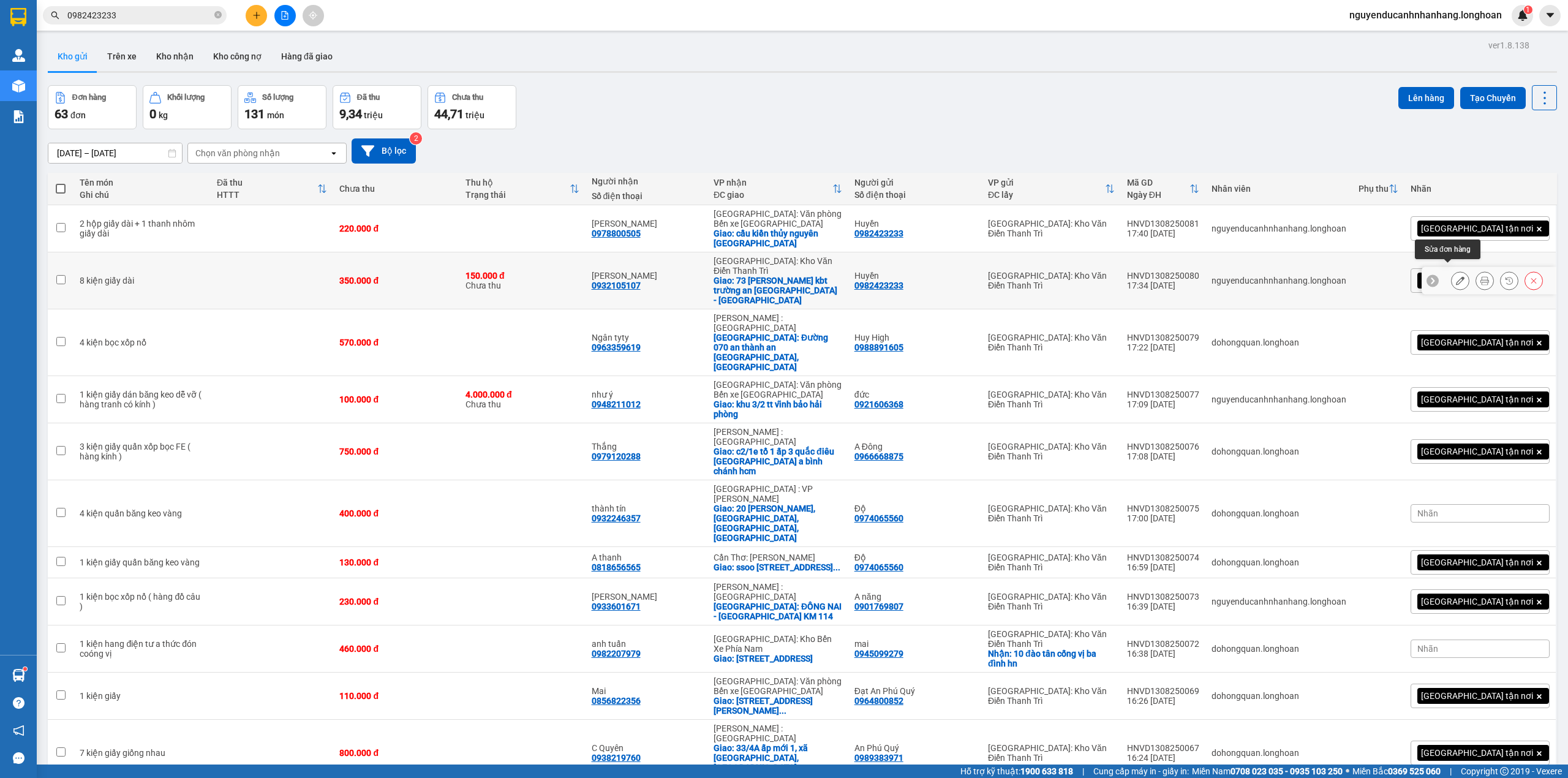
click at [1456, 277] on icon at bounding box center [1460, 280] width 8 height 8
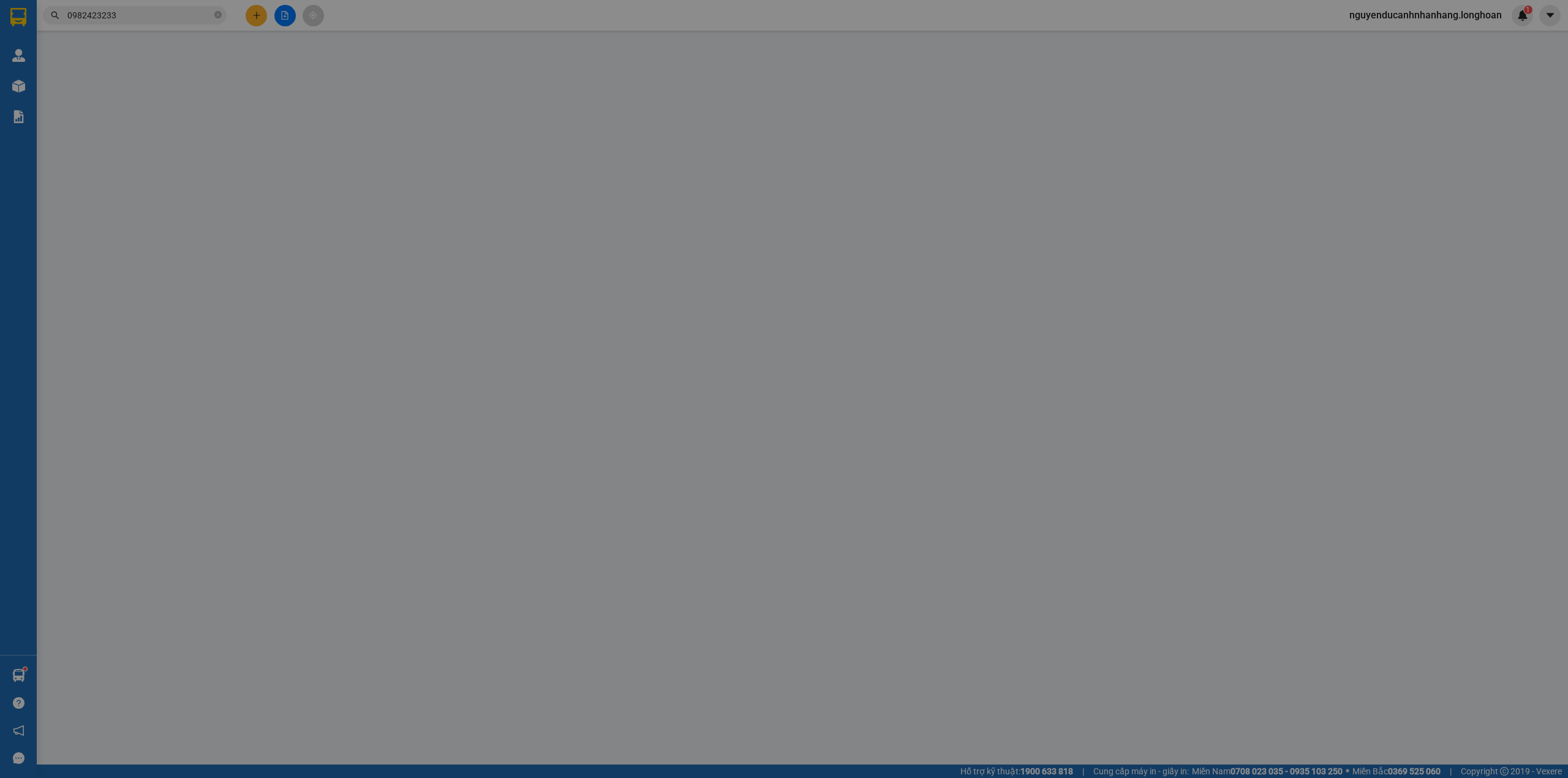
type input "0982423233"
type input "Huyền"
type input "0932105107"
type input "[PERSON_NAME]"
checkbox input "true"
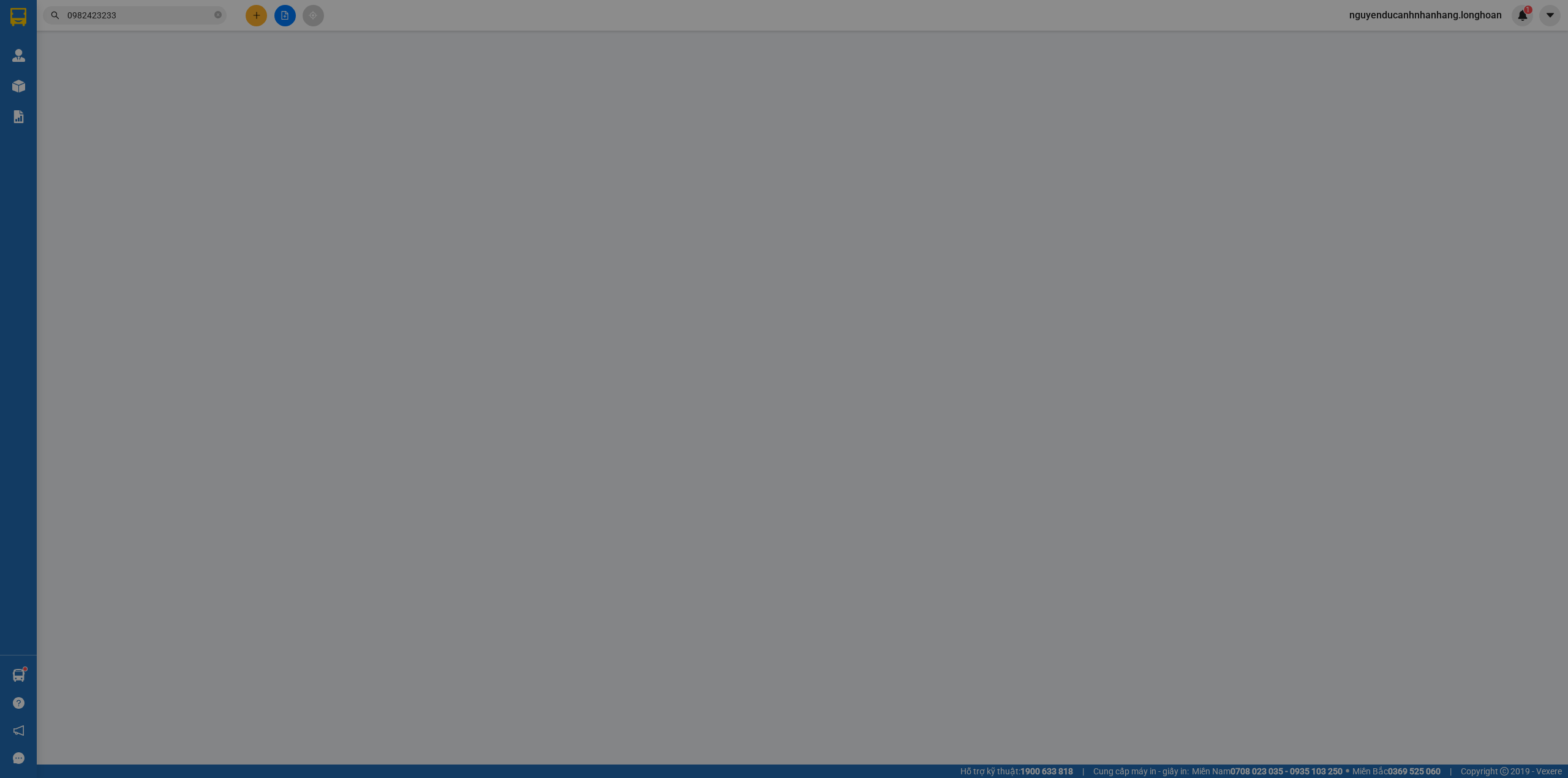
type input "73 [PERSON_NAME] kbt trường an [GEOGRAPHIC_DATA] - [GEOGRAPHIC_DATA]"
type input "350.000"
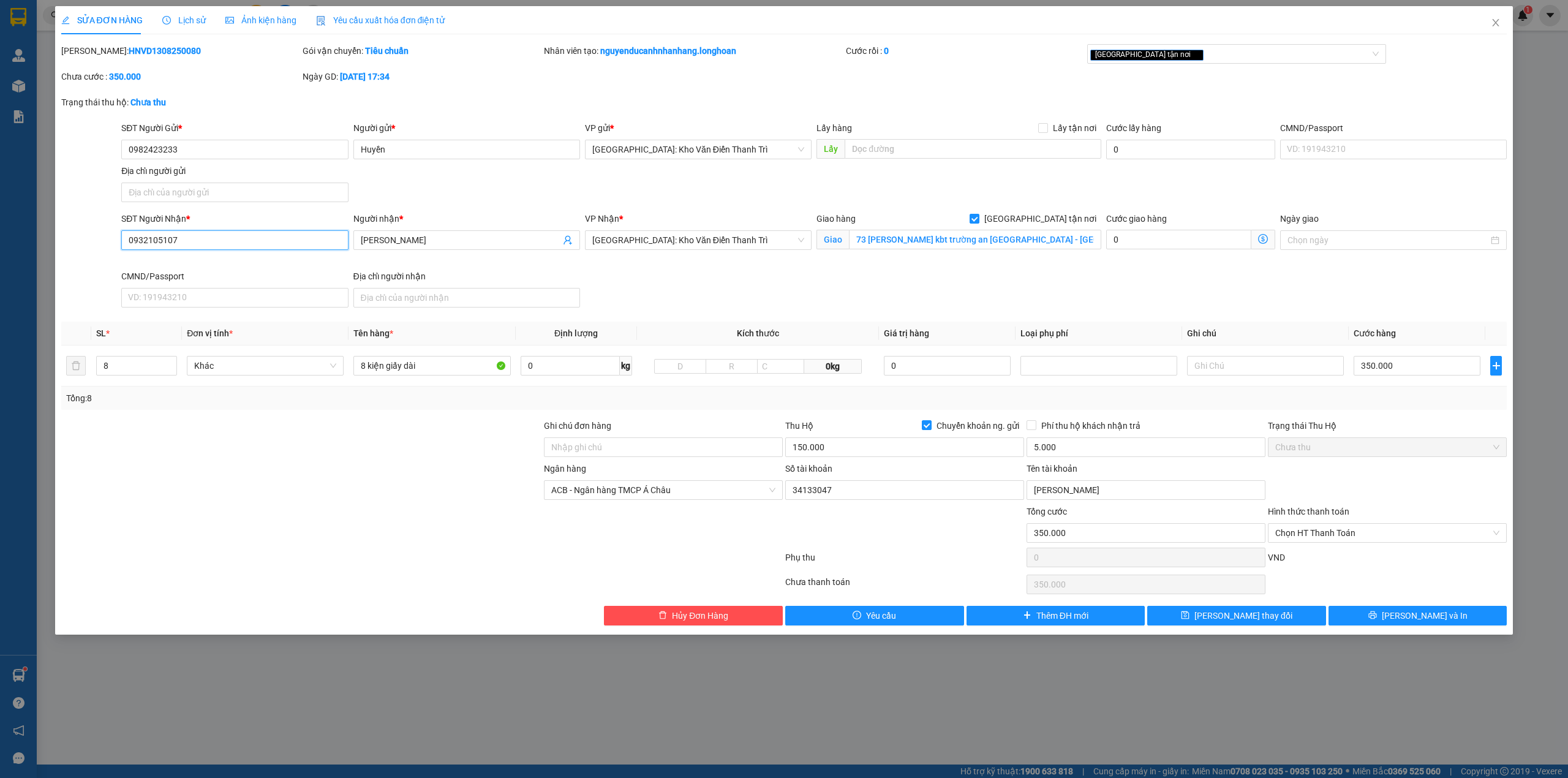
click at [253, 246] on input "0932105107" at bounding box center [234, 240] width 227 height 19
type input "0962270789"
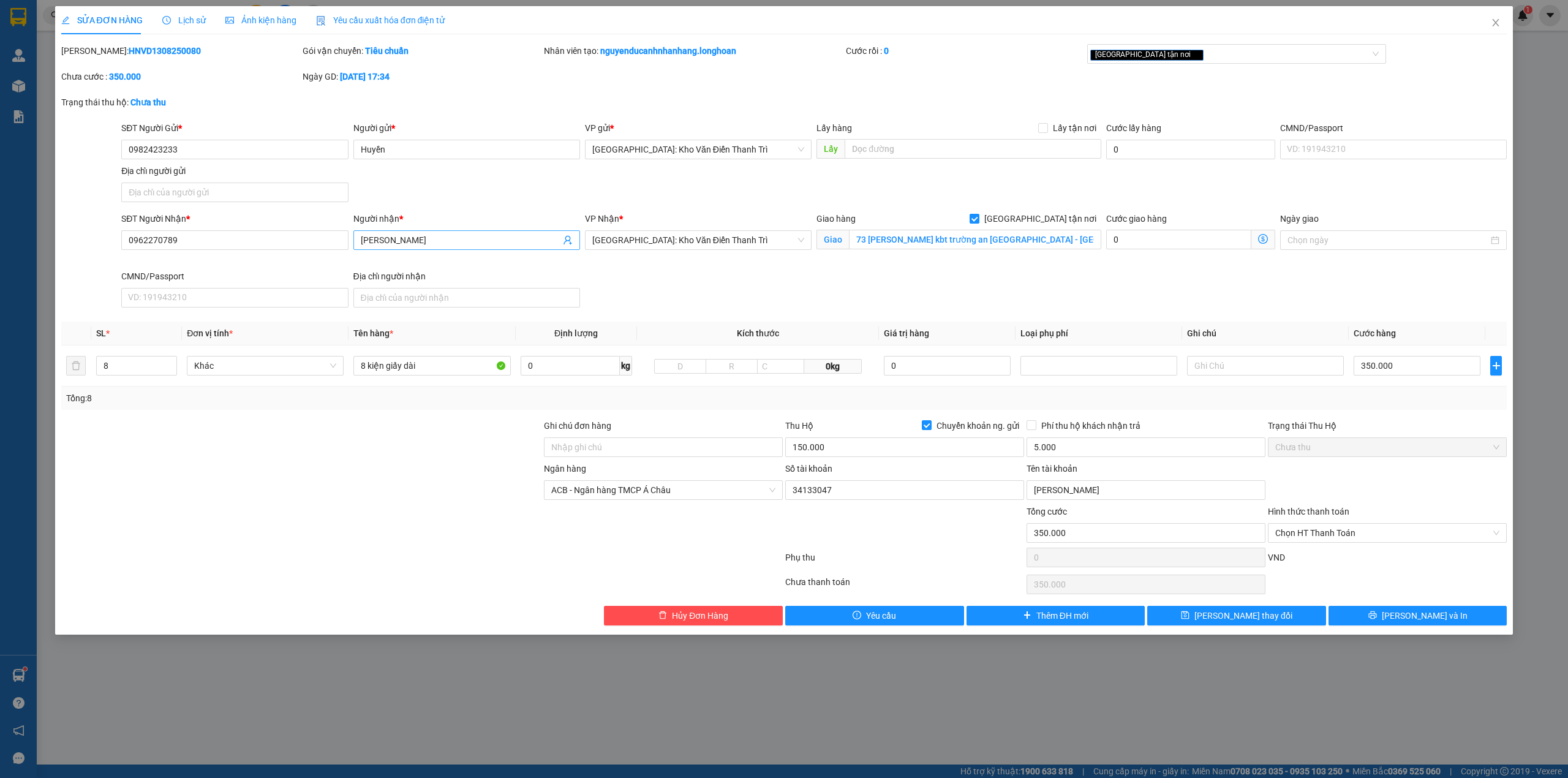
click at [406, 250] on span "[PERSON_NAME]" at bounding box center [466, 240] width 227 height 19
click at [404, 244] on input "[PERSON_NAME]" at bounding box center [460, 240] width 199 height 14
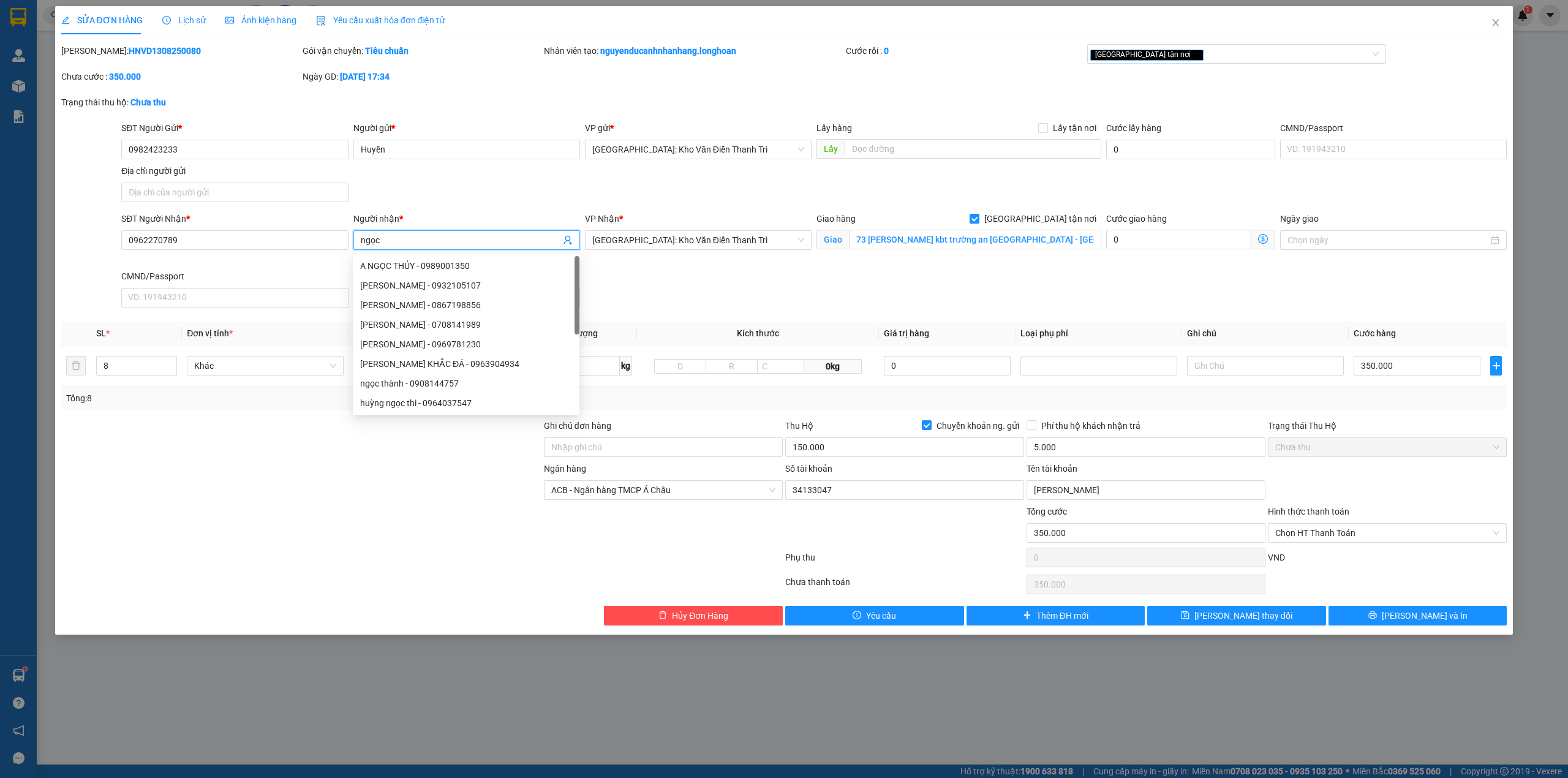
type input "ngọc"
click at [1206, 285] on div "SĐT Người Nhận * 0962270789 Người nhận * ngọc VP Nhận * Hà Nội: Kho Văn Điển Th…" at bounding box center [813, 262] width 1391 height 100
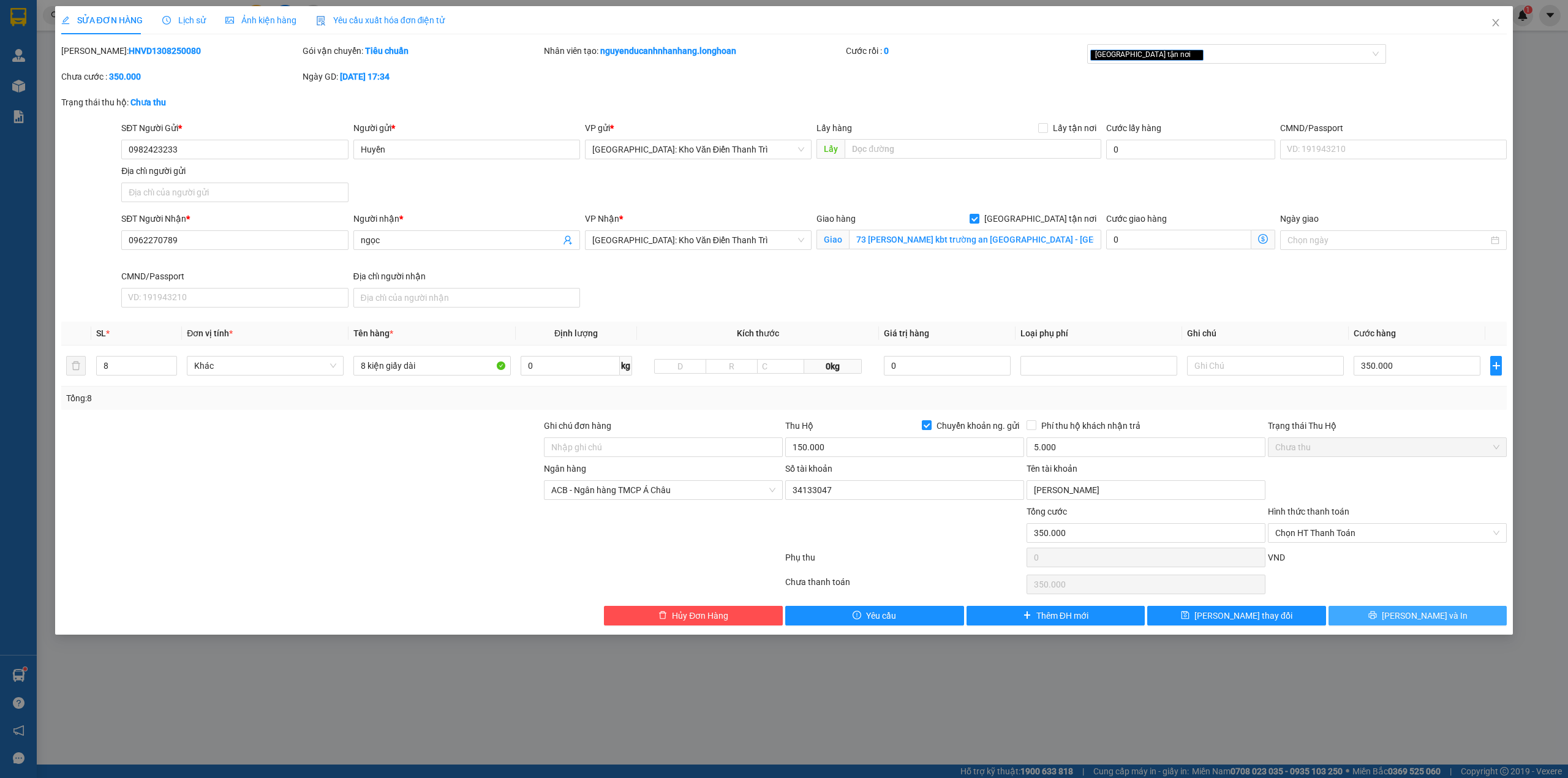
click at [1358, 618] on button "[PERSON_NAME] và In" at bounding box center [1417, 615] width 179 height 19
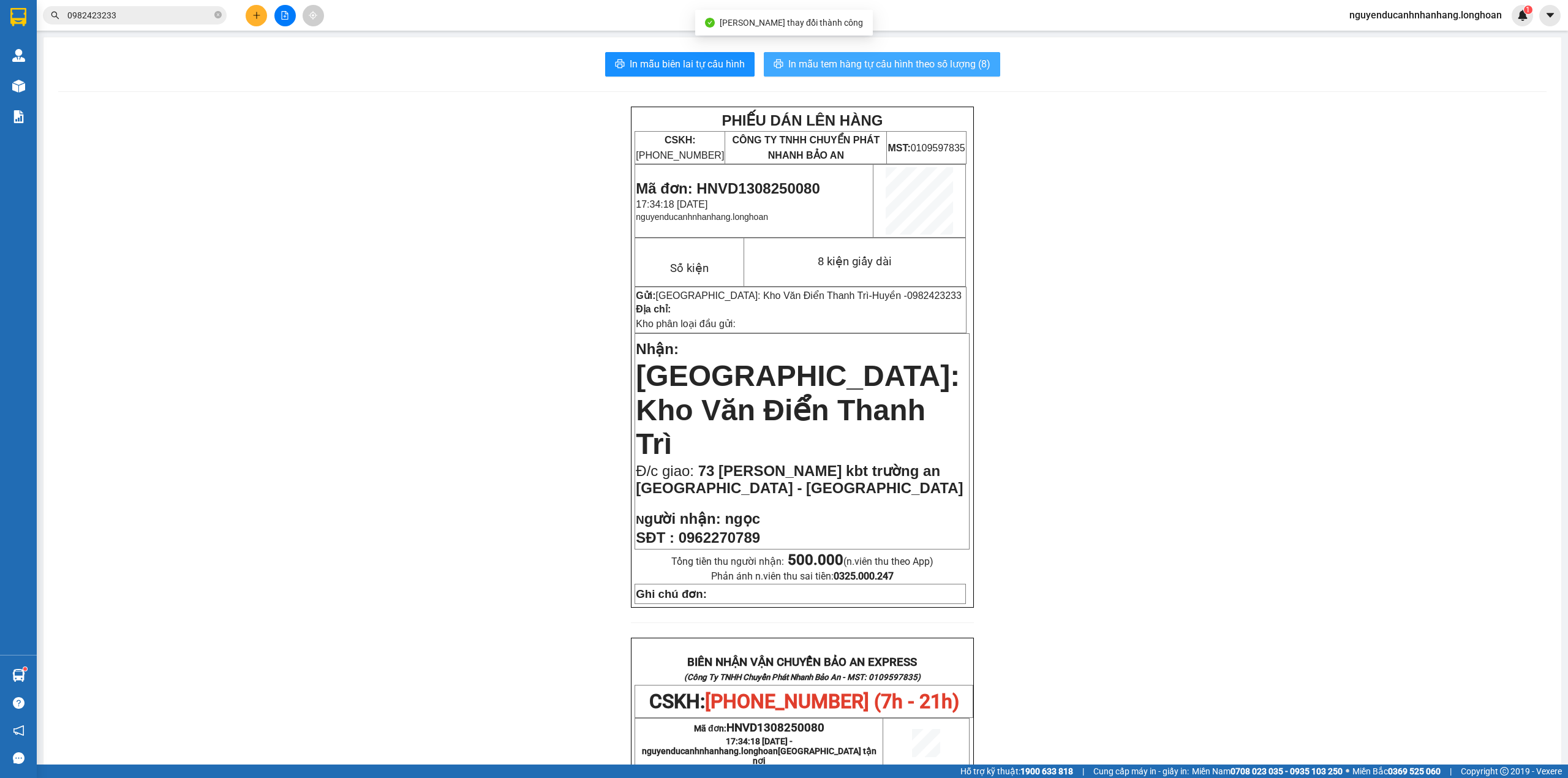
click at [872, 67] on span "In mẫu tem hàng tự cấu hình theo số lượng (8)" at bounding box center [890, 63] width 202 height 16
click at [220, 13] on icon "close-circle" at bounding box center [218, 15] width 7 height 7
click at [192, 16] on input "text" at bounding box center [139, 15] width 144 height 14
paste input "0932105107"
type input "0932105107"
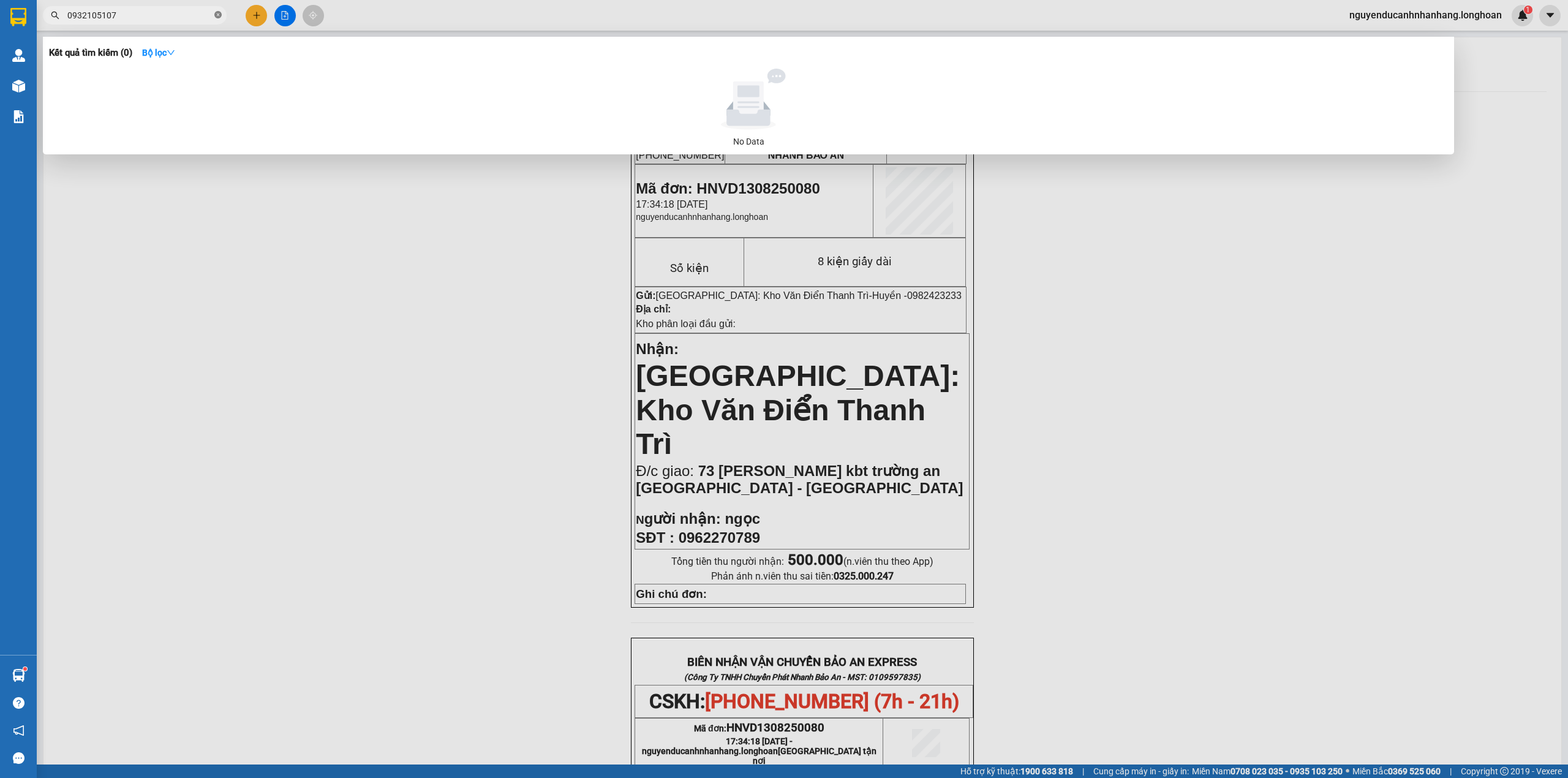
click at [219, 13] on icon "close-circle" at bounding box center [218, 15] width 7 height 7
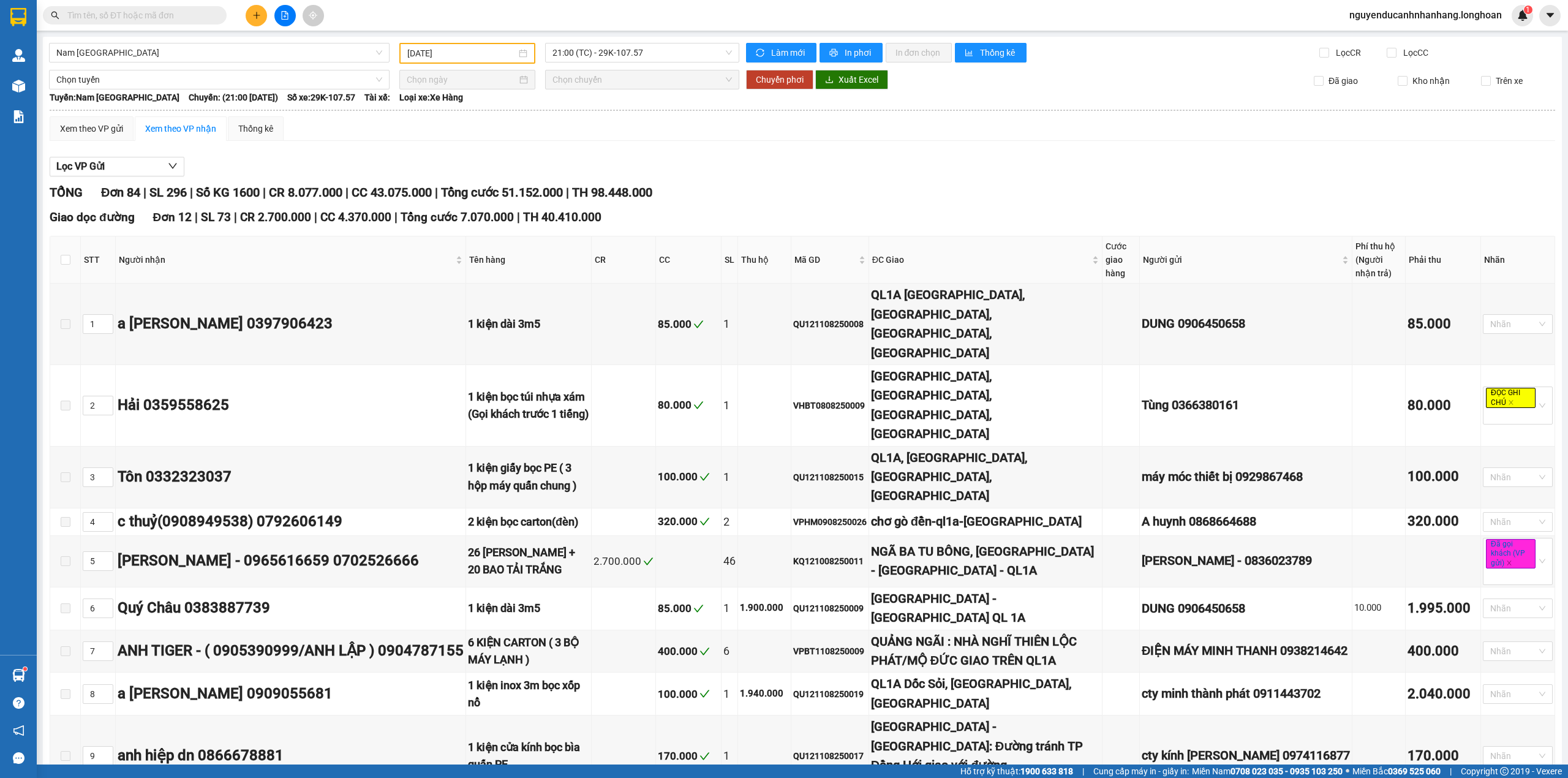
scroll to position [408, 0]
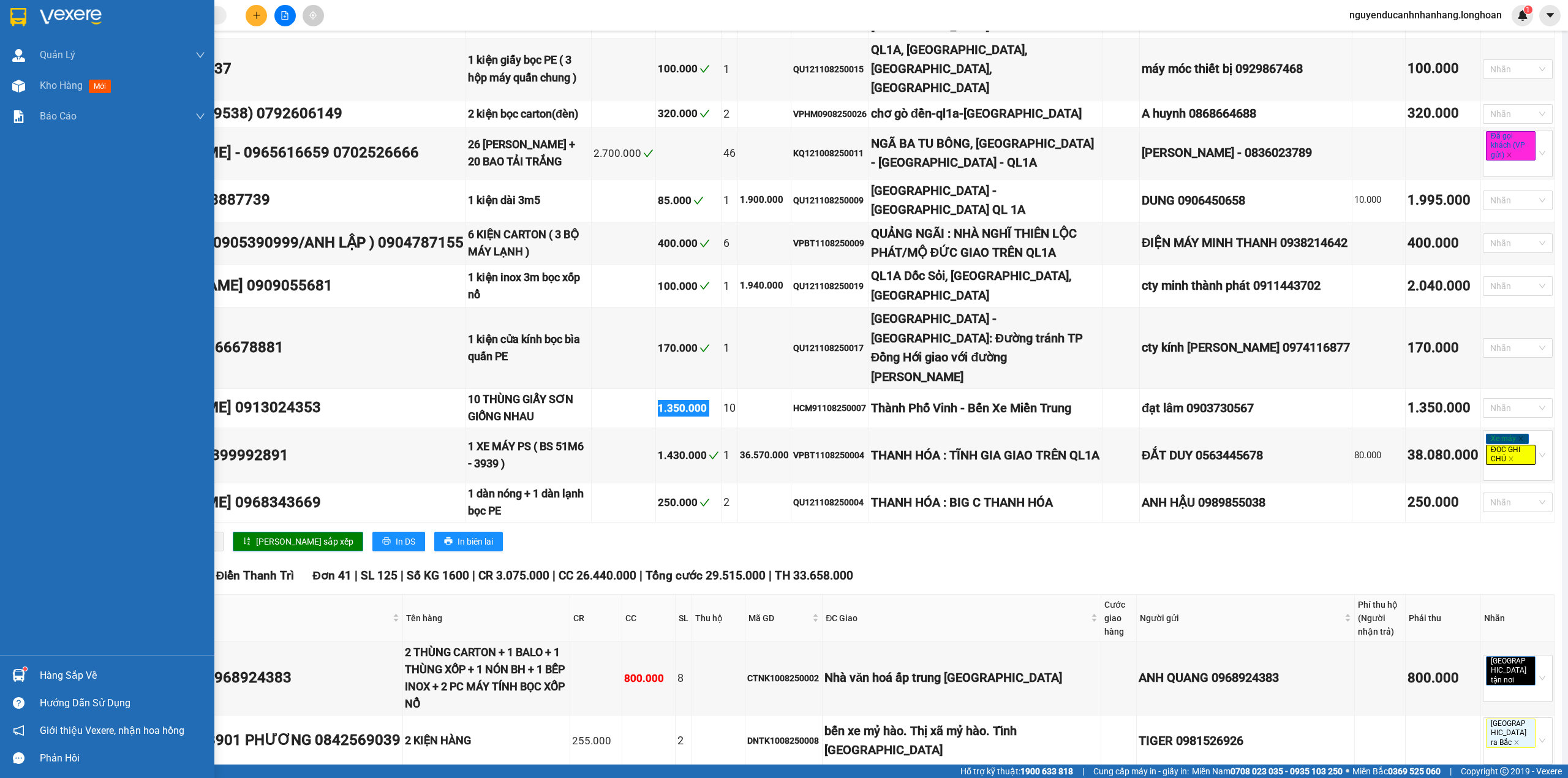
click at [10, 20] on img at bounding box center [17, 17] width 16 height 18
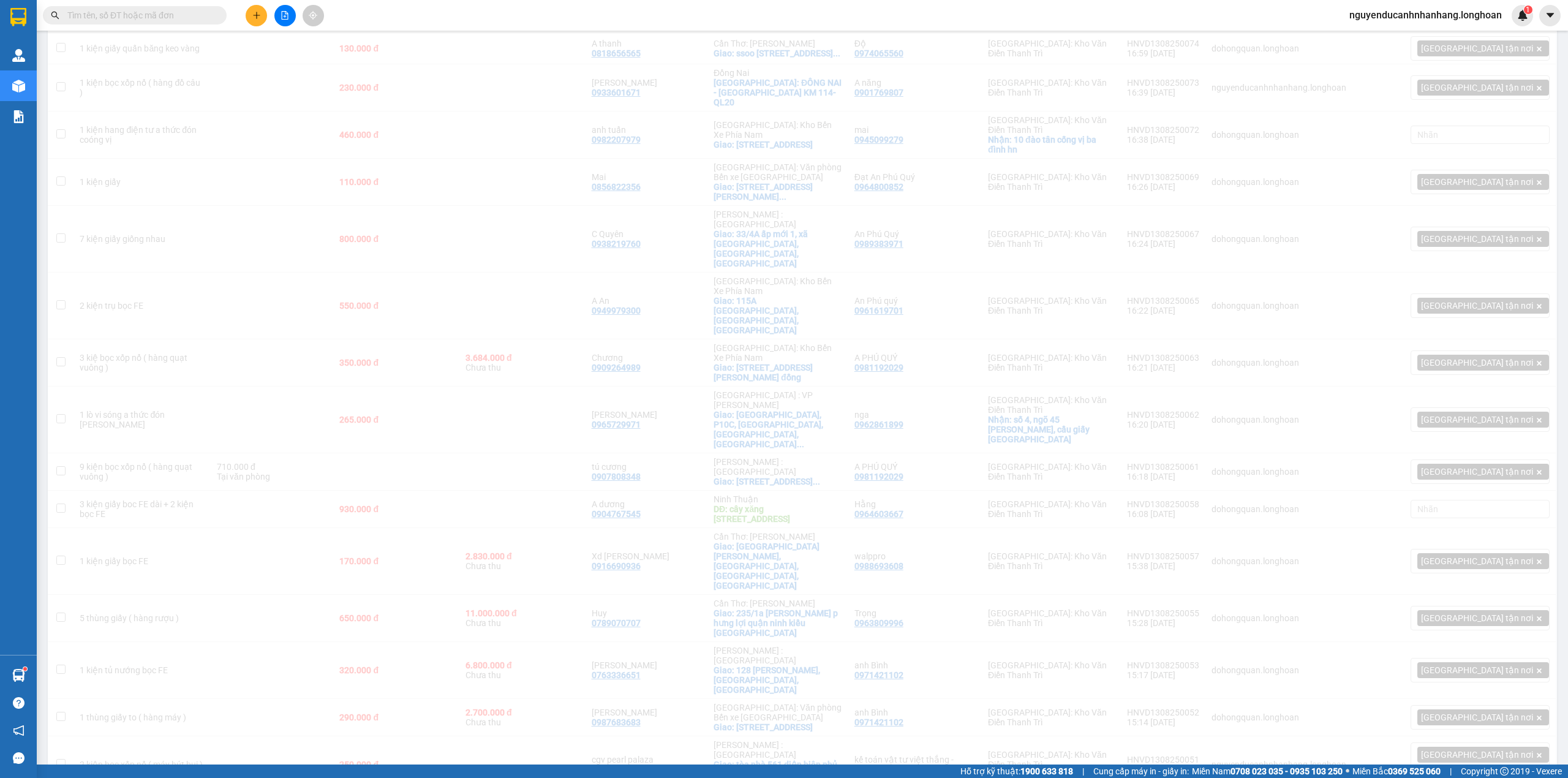
click at [185, 14] on input "text" at bounding box center [139, 15] width 144 height 14
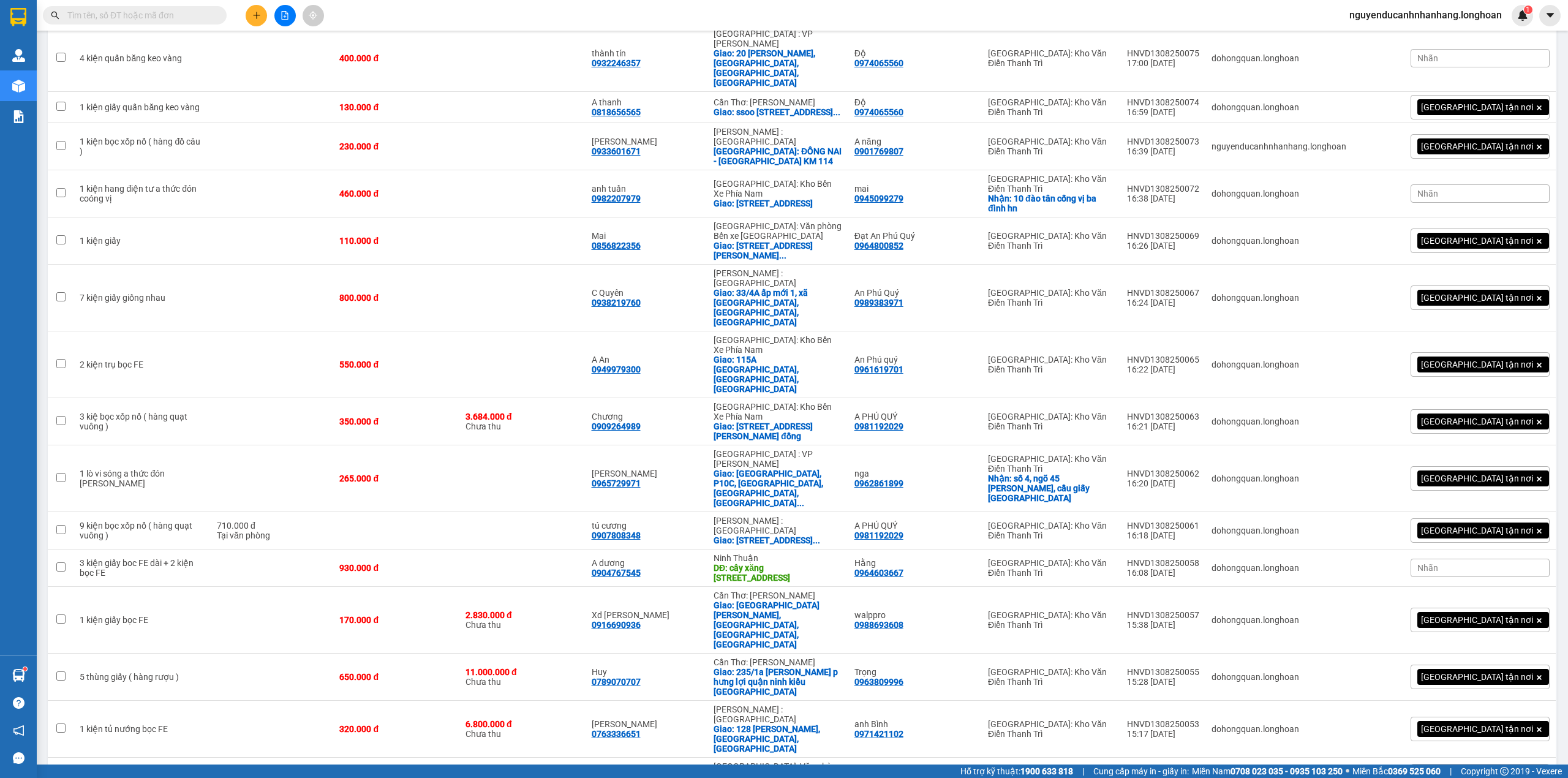
click at [165, 21] on input "text" at bounding box center [139, 15] width 144 height 14
click at [249, 21] on button at bounding box center [256, 15] width 21 height 21
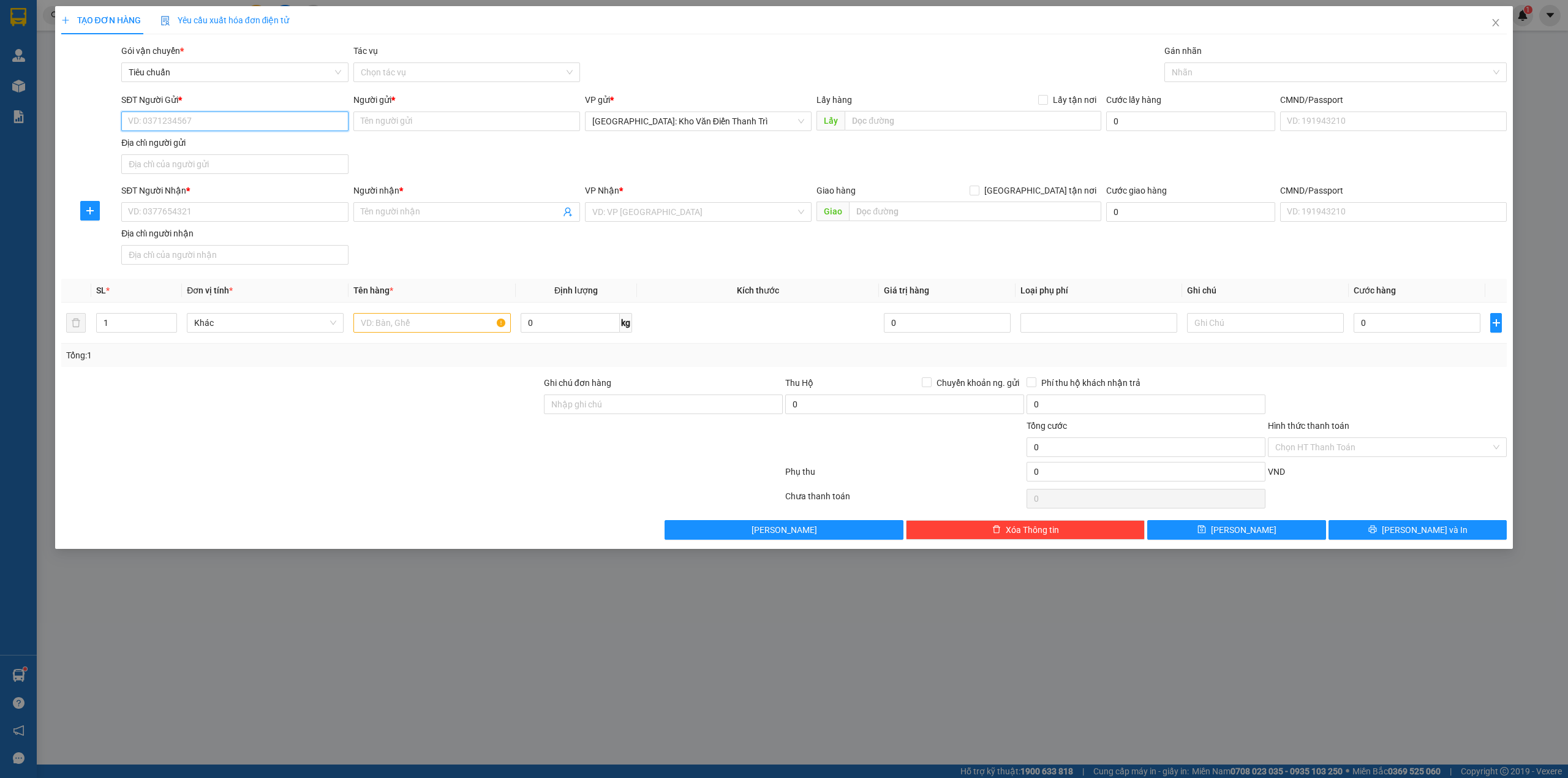
click at [170, 122] on input "SĐT Người Gửi *" at bounding box center [234, 120] width 227 height 19
click at [513, 182] on form "SĐT Người Gửi * VD: 0371234567 Người gửi * Tên người gửi VP gửi * [GEOGRAPHIC_D…" at bounding box center [784, 181] width 1446 height 177
click at [197, 126] on input "SĐT Người Gửi *" at bounding box center [234, 120] width 227 height 19
click at [1494, 25] on icon "close" at bounding box center [1495, 22] width 10 height 10
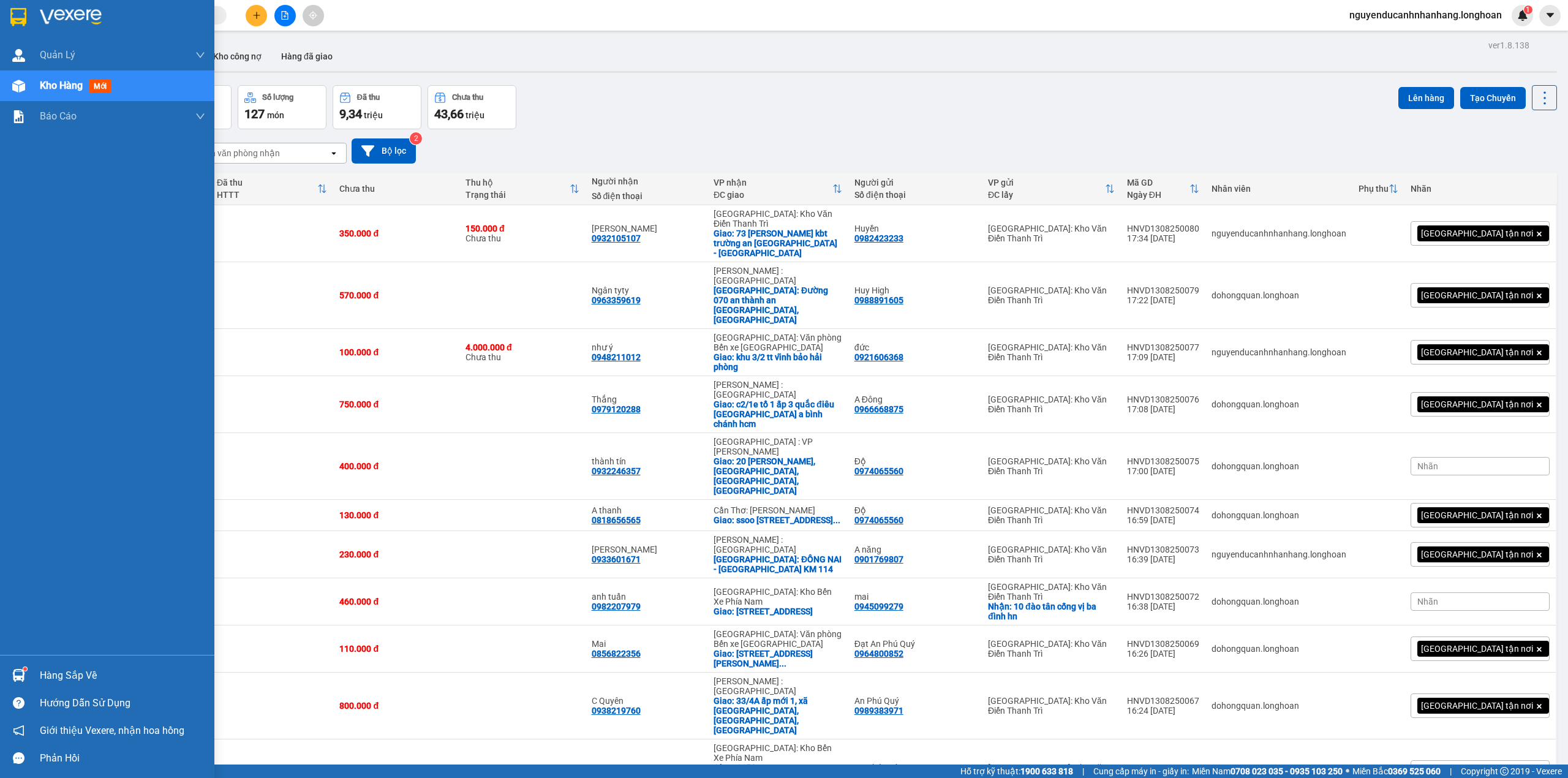
click at [12, 22] on img at bounding box center [17, 17] width 16 height 18
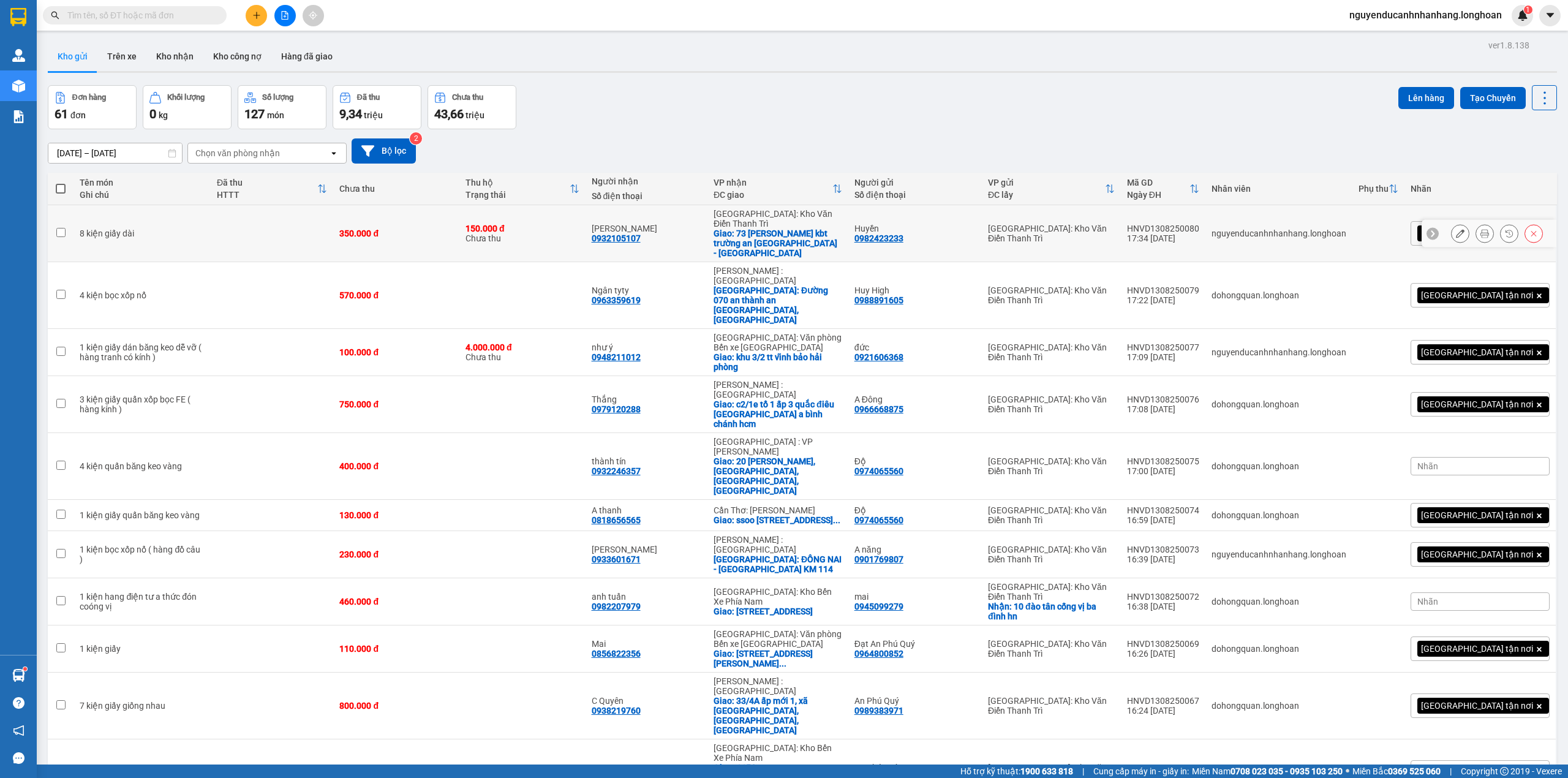
click at [1451, 227] on button at bounding box center [1460, 234] width 17 height 21
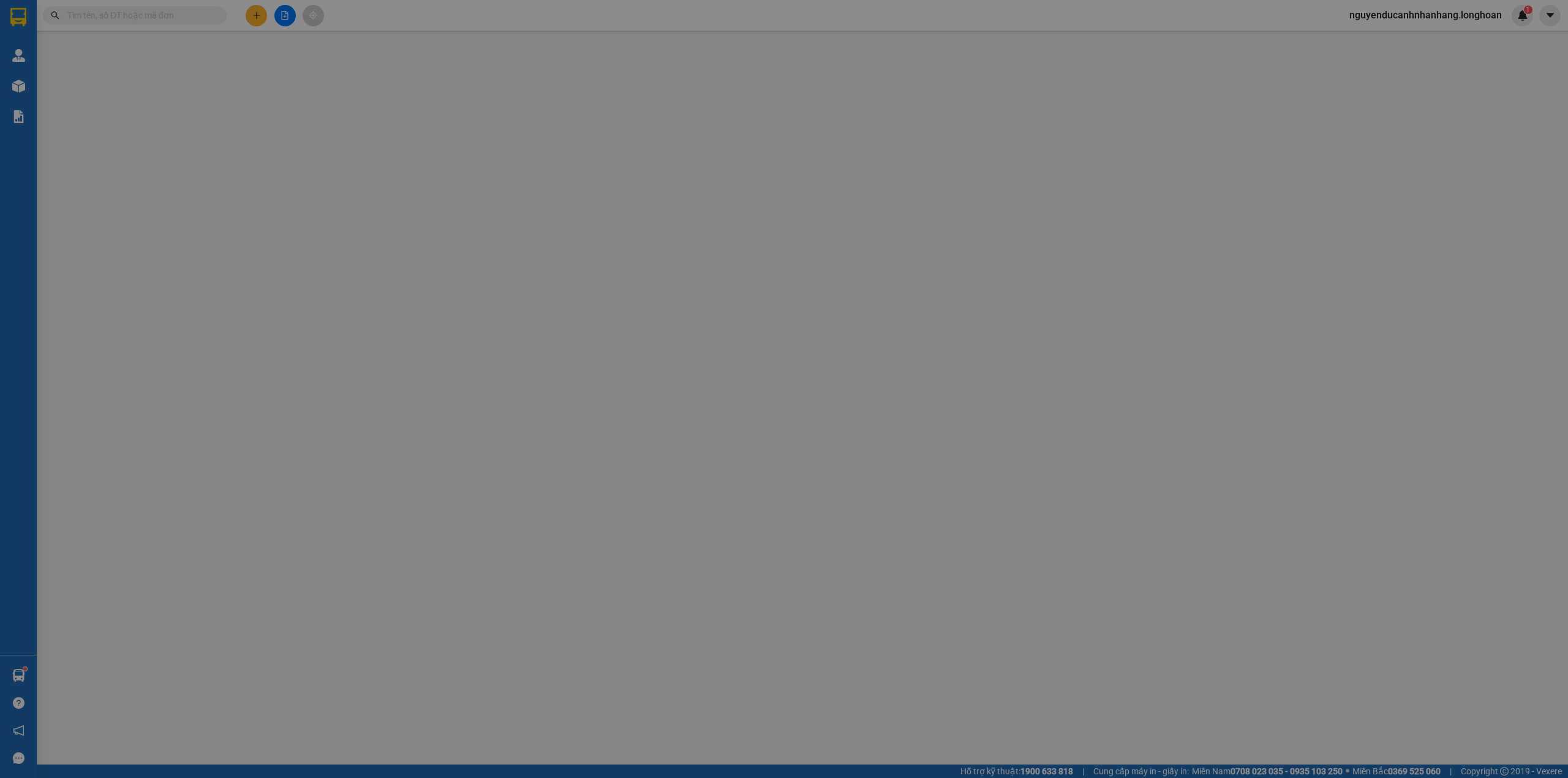
type input "0982423233"
type input "Huyền"
type input "0932105107"
type input "[PERSON_NAME]"
checkbox input "true"
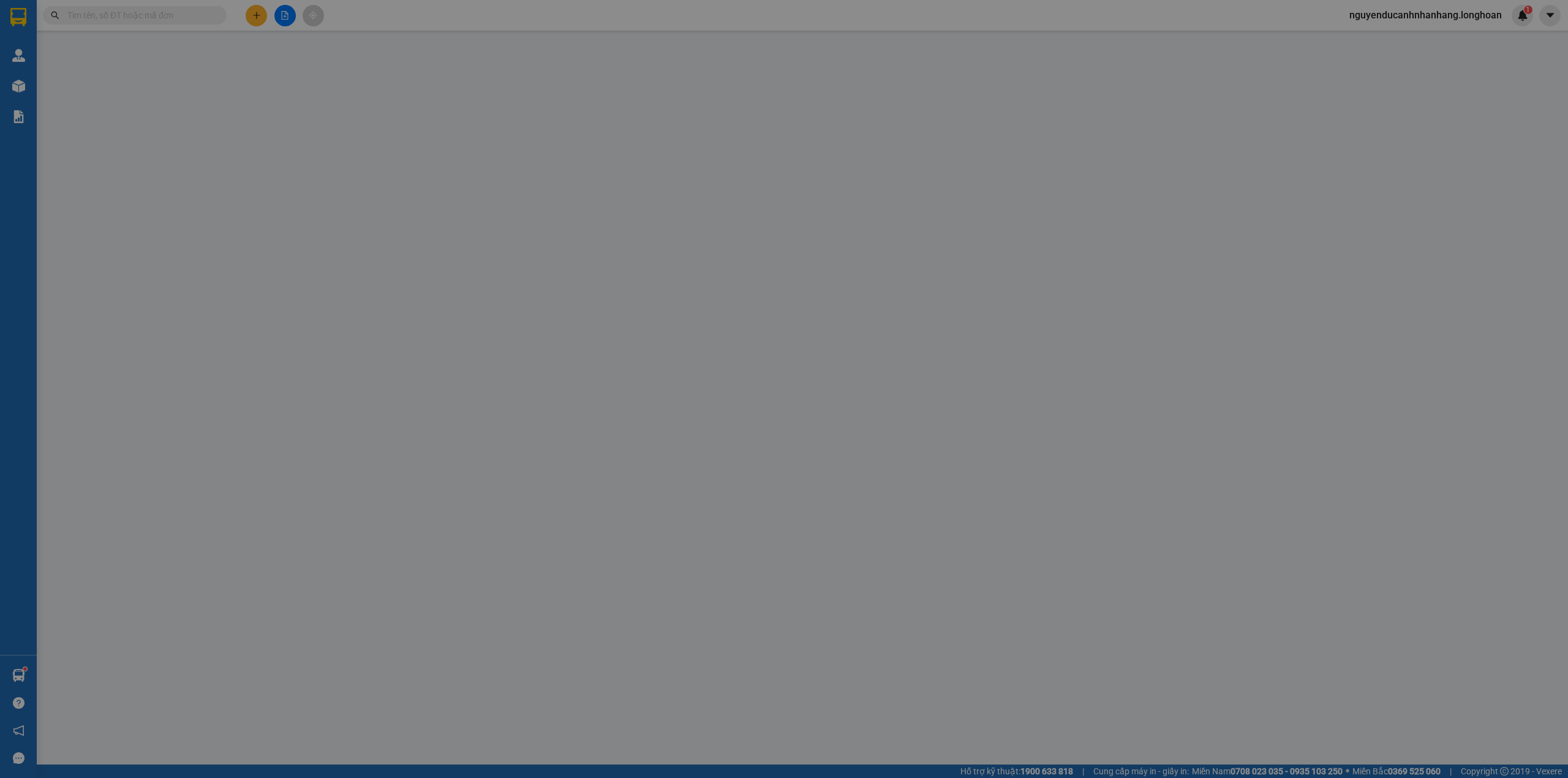
type input "73 [PERSON_NAME] kbt trường an [GEOGRAPHIC_DATA] - [GEOGRAPHIC_DATA]"
type input "350.000"
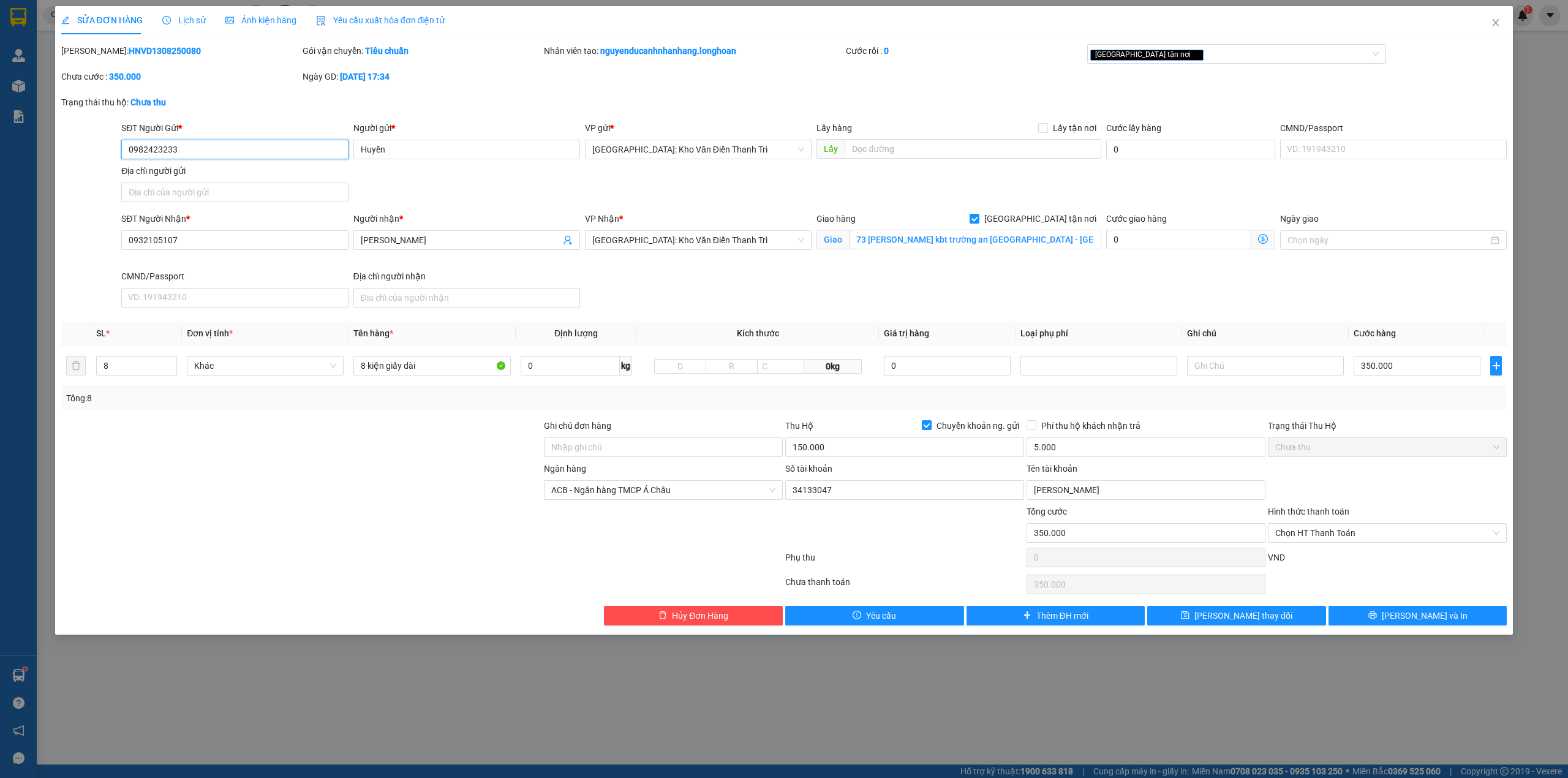
click at [216, 145] on input "0982423233" at bounding box center [234, 149] width 227 height 19
click at [1499, 23] on icon "close" at bounding box center [1495, 22] width 10 height 10
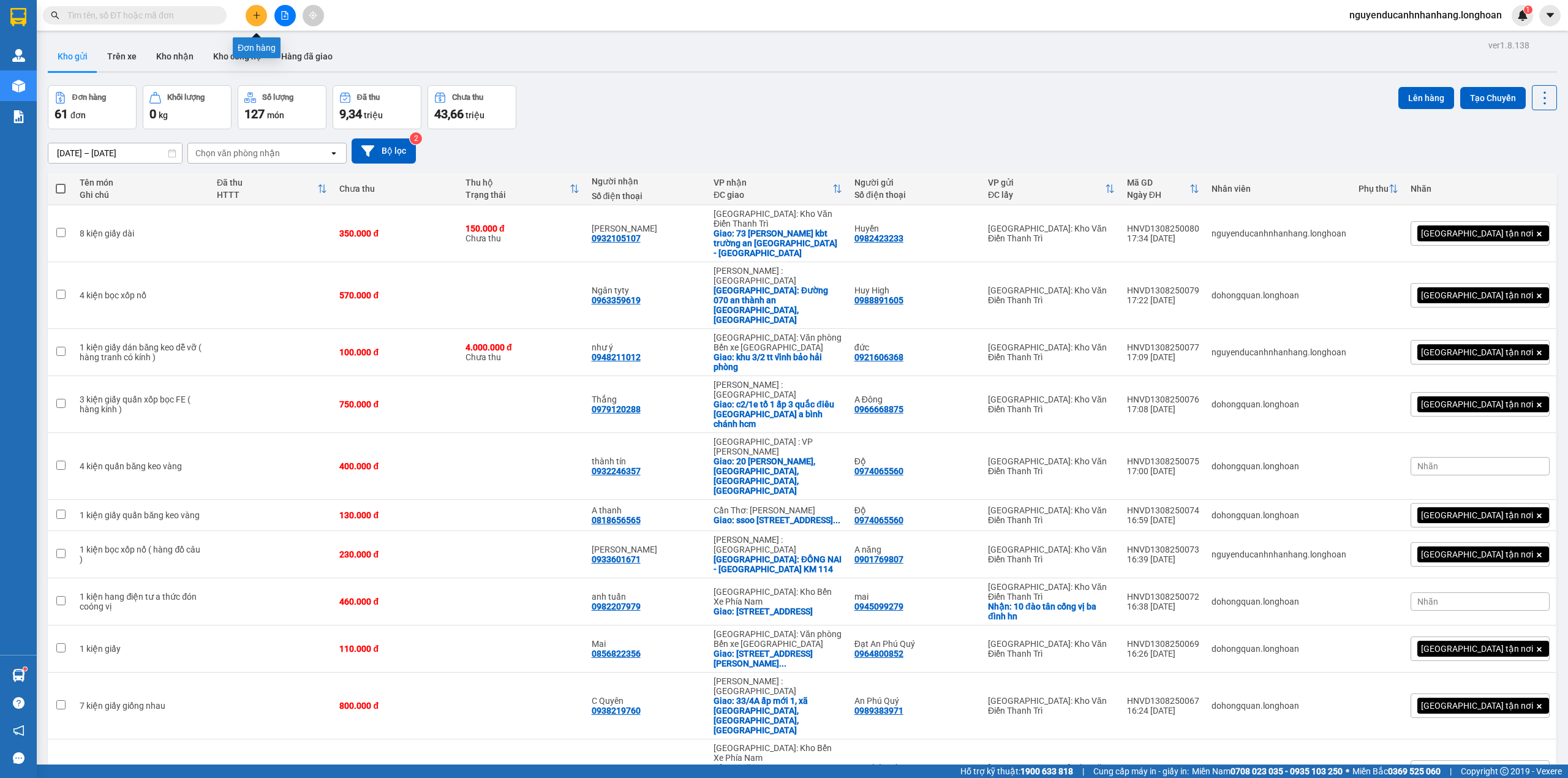
click at [256, 20] on button at bounding box center [256, 15] width 21 height 21
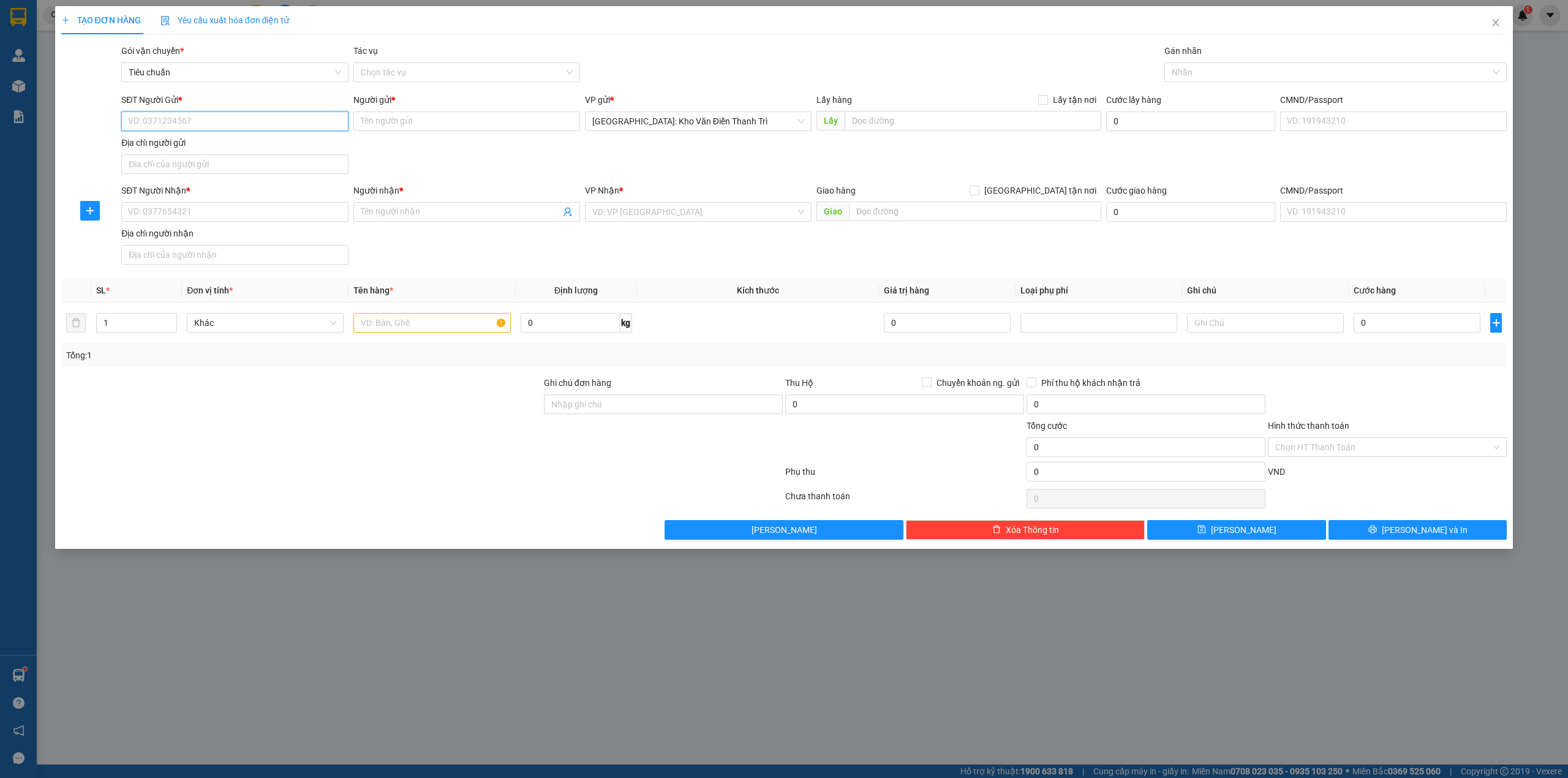
click at [255, 120] on input "SĐT Người Gửi *" at bounding box center [234, 120] width 227 height 19
paste input "0982423233"
type input "0982423233"
click at [248, 154] on div "0982423233 - Huyền" at bounding box center [234, 146] width 227 height 19
type input "Huyền"
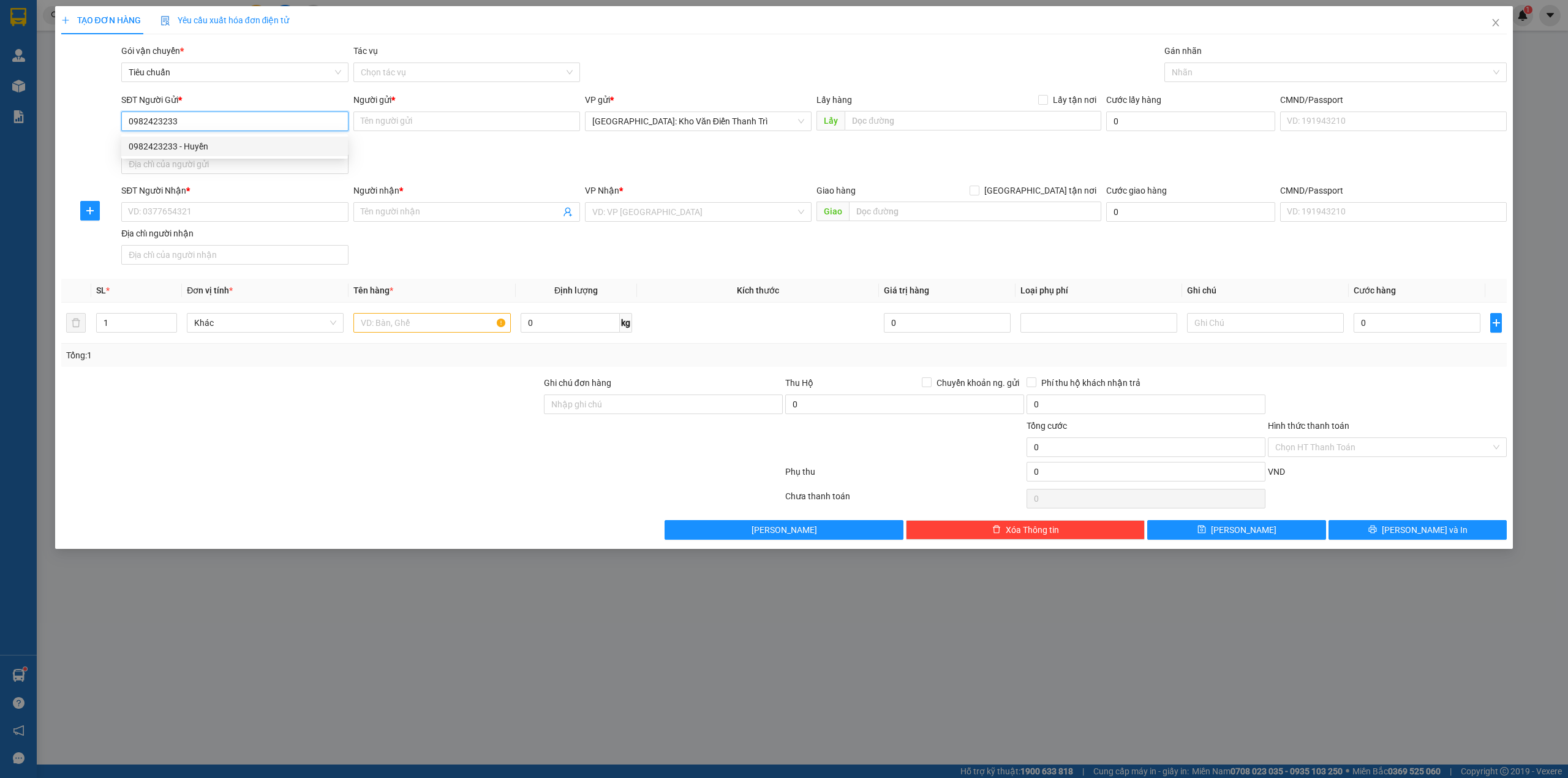
checkbox input "true"
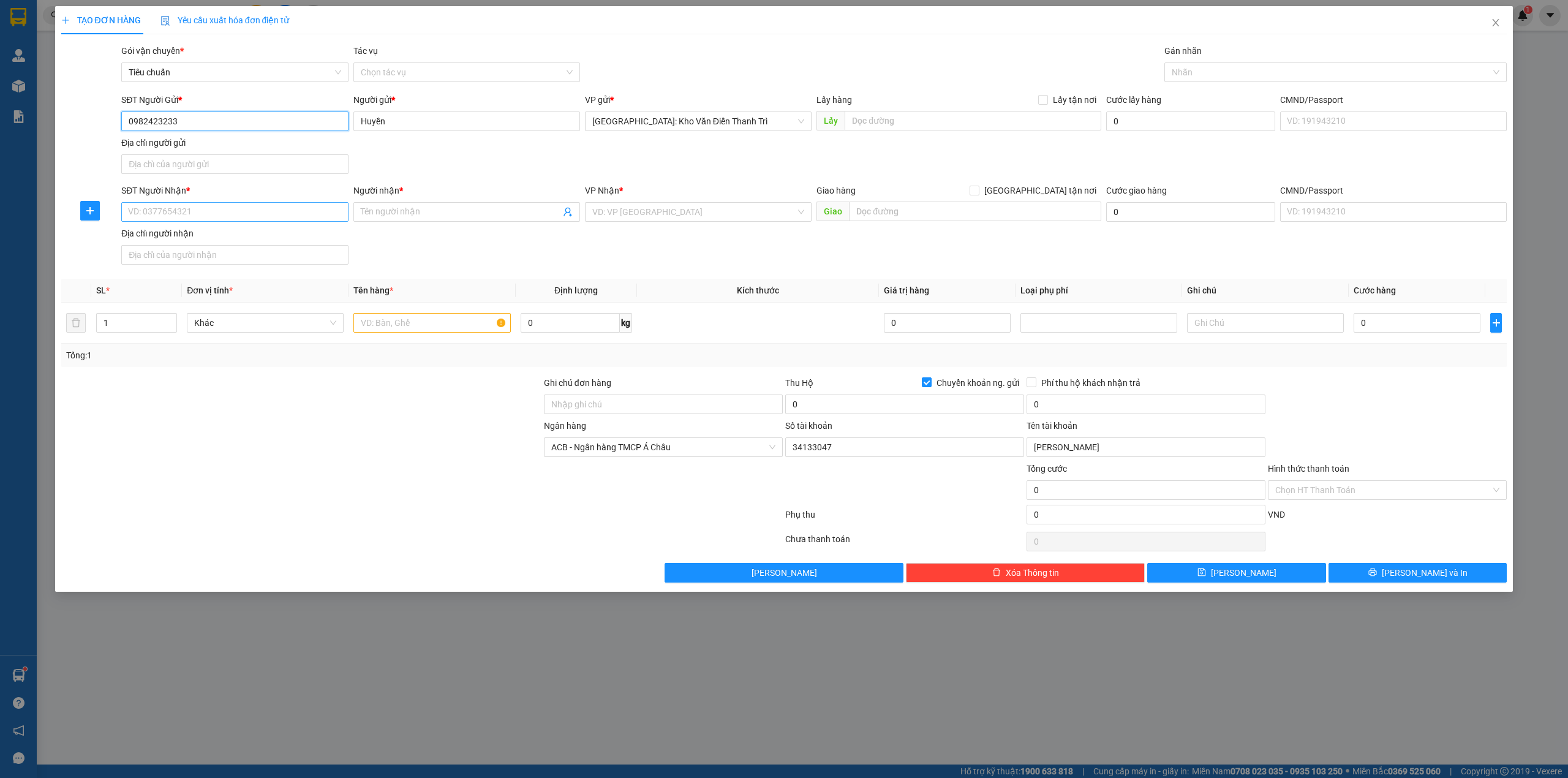
type input "0982423233"
click at [231, 218] on input "SĐT Người Nhận *" at bounding box center [234, 212] width 227 height 19
type input "0978800505"
click at [412, 207] on input "Người nhận *" at bounding box center [460, 212] width 199 height 14
type input "[PERSON_NAME]"
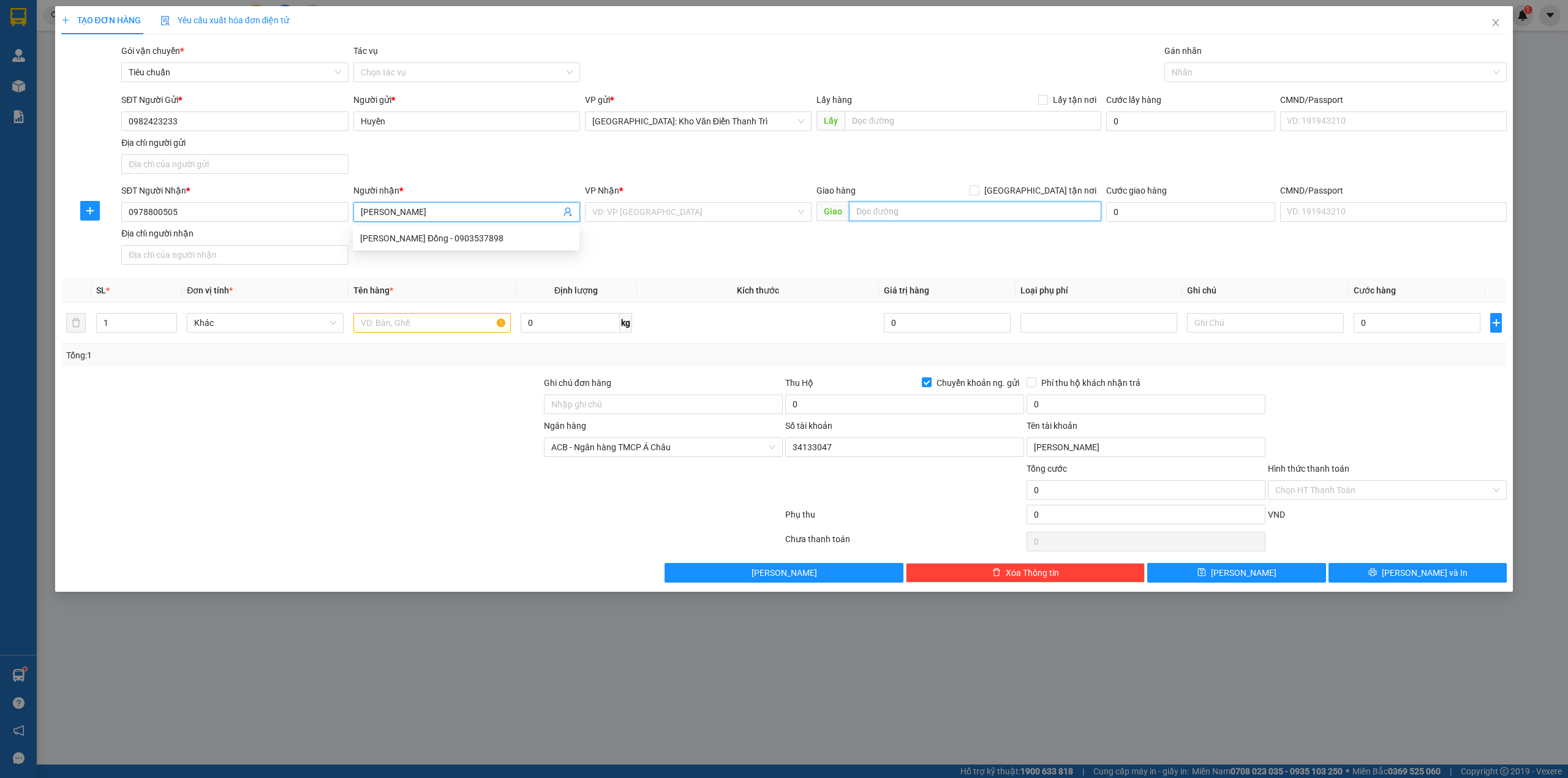
click at [902, 212] on input "text" at bounding box center [975, 211] width 253 height 19
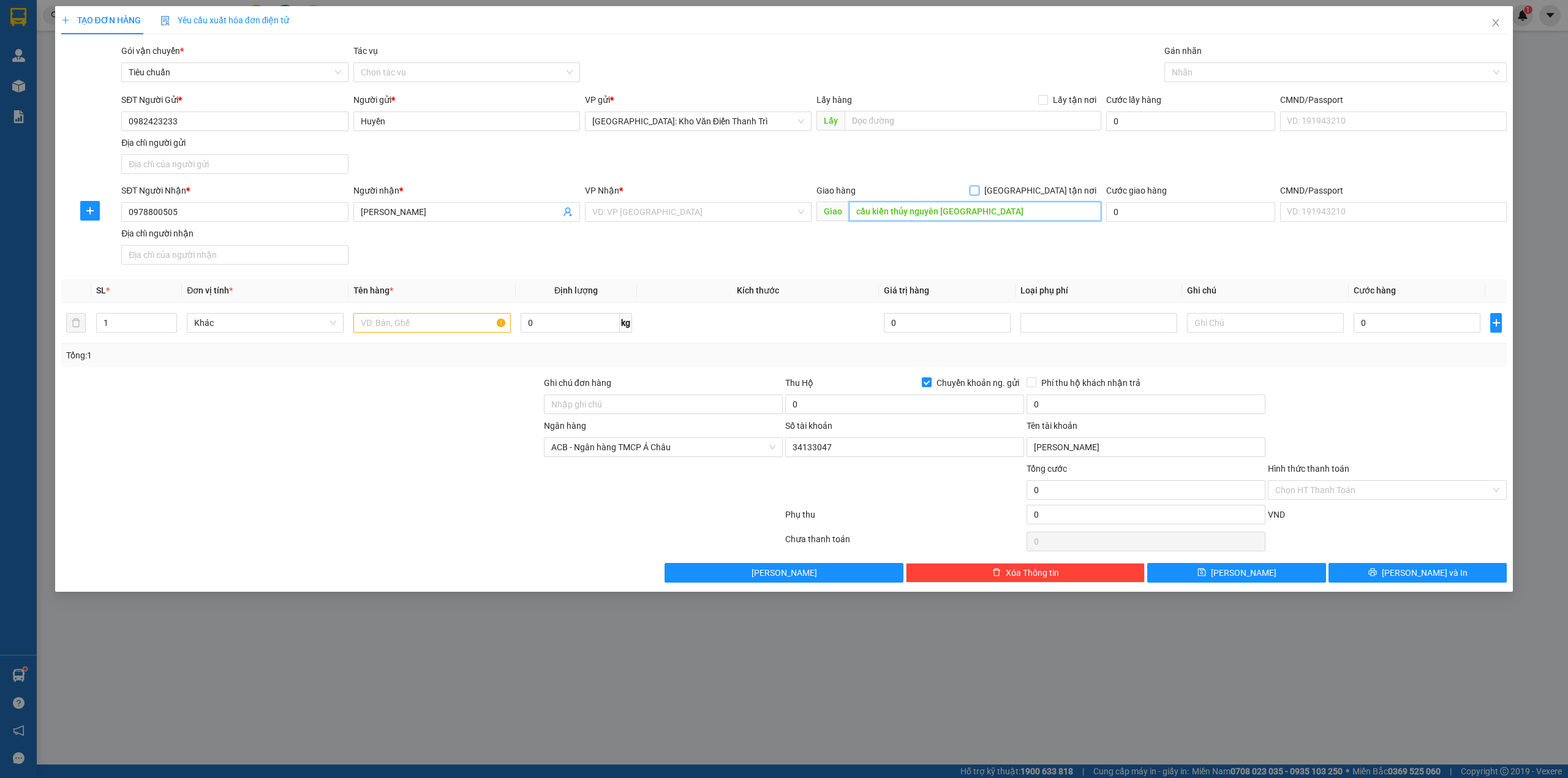
type input "cầu kiền thủy nguyên [GEOGRAPHIC_DATA]"
click at [1063, 188] on span "[GEOGRAPHIC_DATA] tận nơi" at bounding box center [1040, 190] width 122 height 14
click at [978, 188] on input "[GEOGRAPHIC_DATA] tận nơi" at bounding box center [973, 189] width 8 height 8
checkbox input "true"
click at [1098, 147] on div "SĐT Người Gửi * 0982423233 Người gửi * Huyền VP gửi * [GEOGRAPHIC_DATA]: Kho Vă…" at bounding box center [813, 135] width 1391 height 86
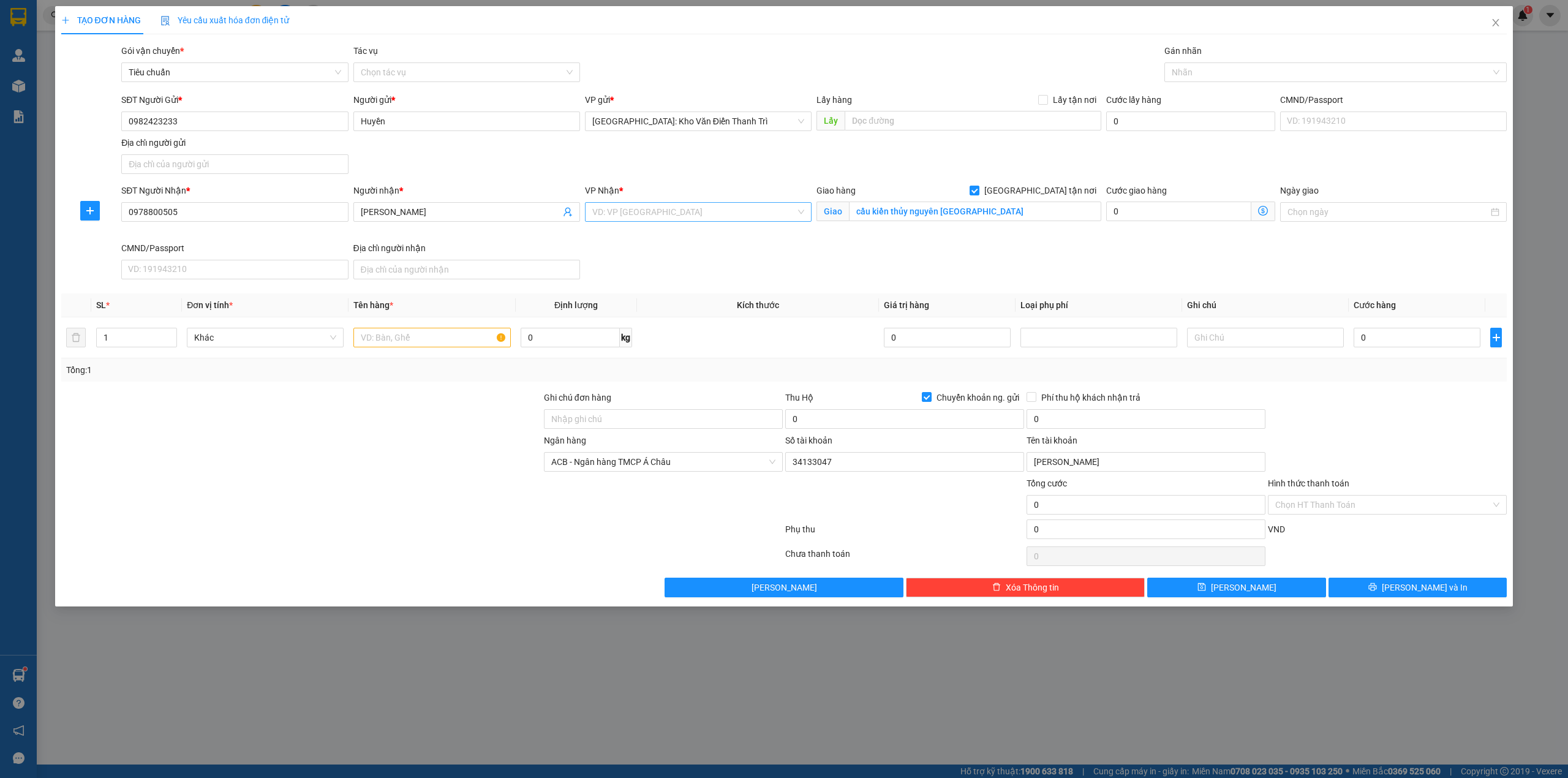
click at [645, 216] on input "search" at bounding box center [693, 212] width 203 height 18
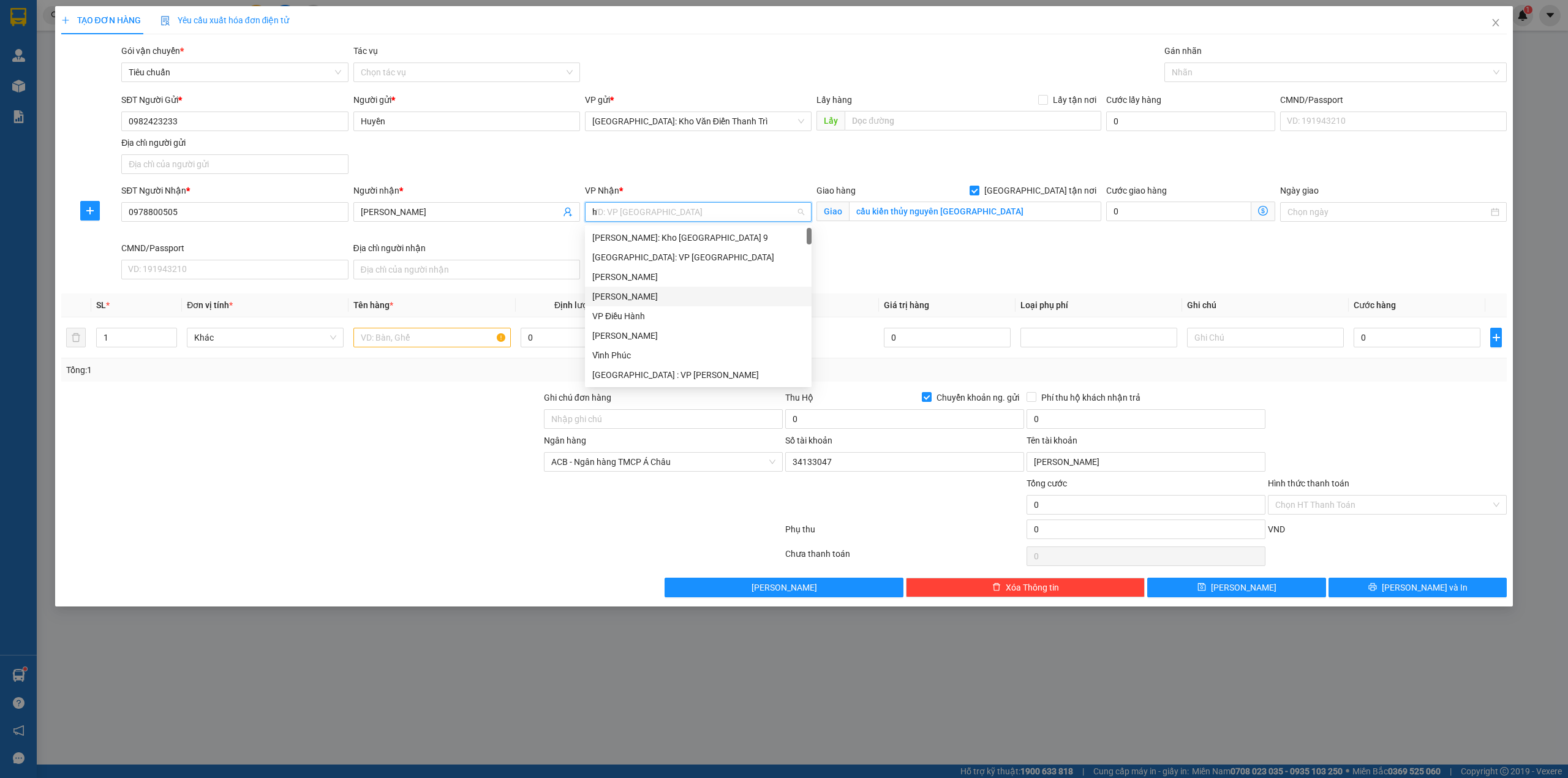
type input "hp"
click at [757, 236] on div "[GEOGRAPHIC_DATA]: Văn phòng Bến xe [GEOGRAPHIC_DATA]" at bounding box center [711, 237] width 240 height 14
click at [1025, 291] on div "Transit Pickup Surcharge Ids Transit Deliver Surcharge Ids Transit Deliver Surc…" at bounding box center [784, 321] width 1446 height 554
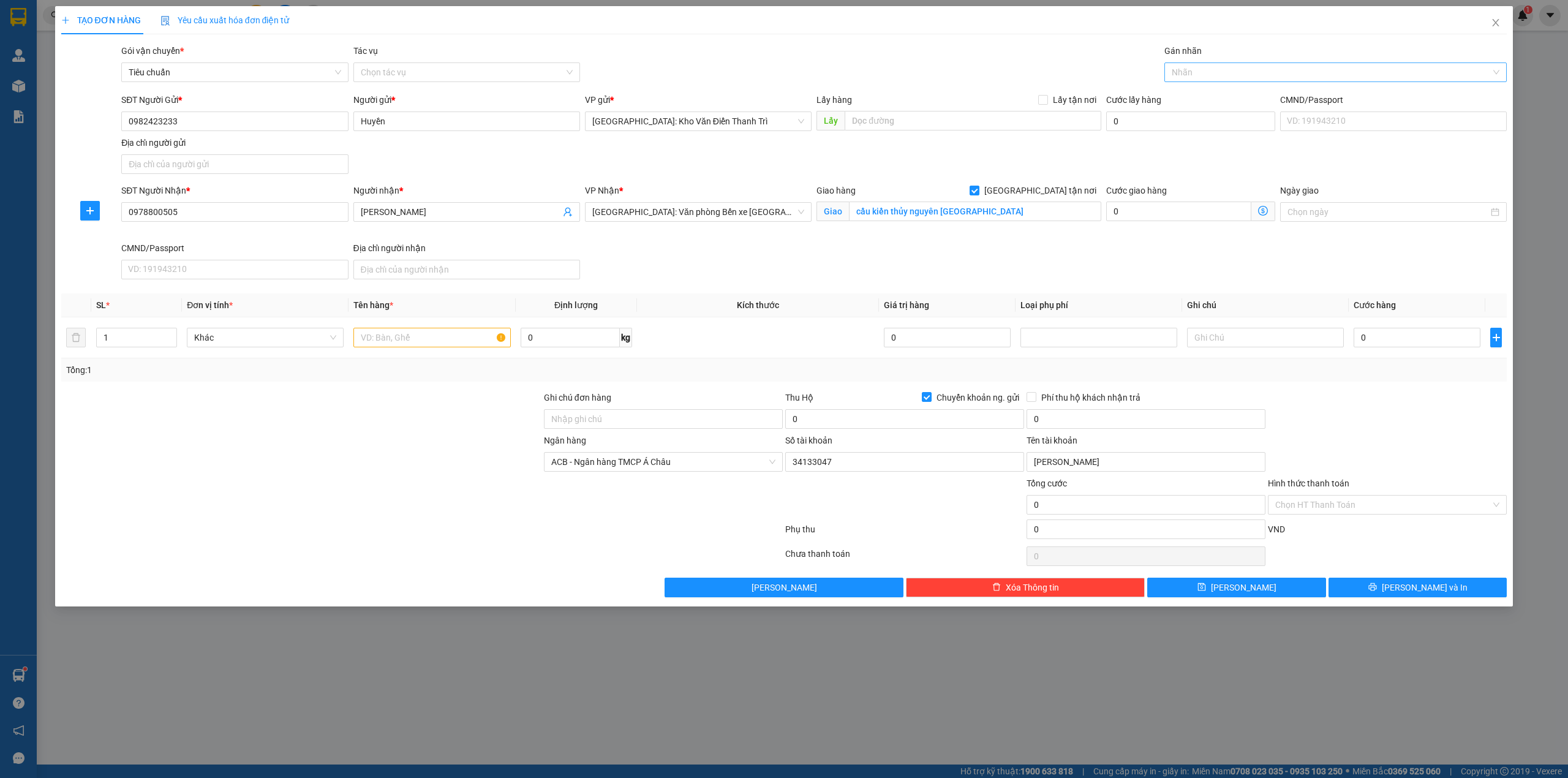
click at [1199, 77] on div at bounding box center [1329, 73] width 324 height 15
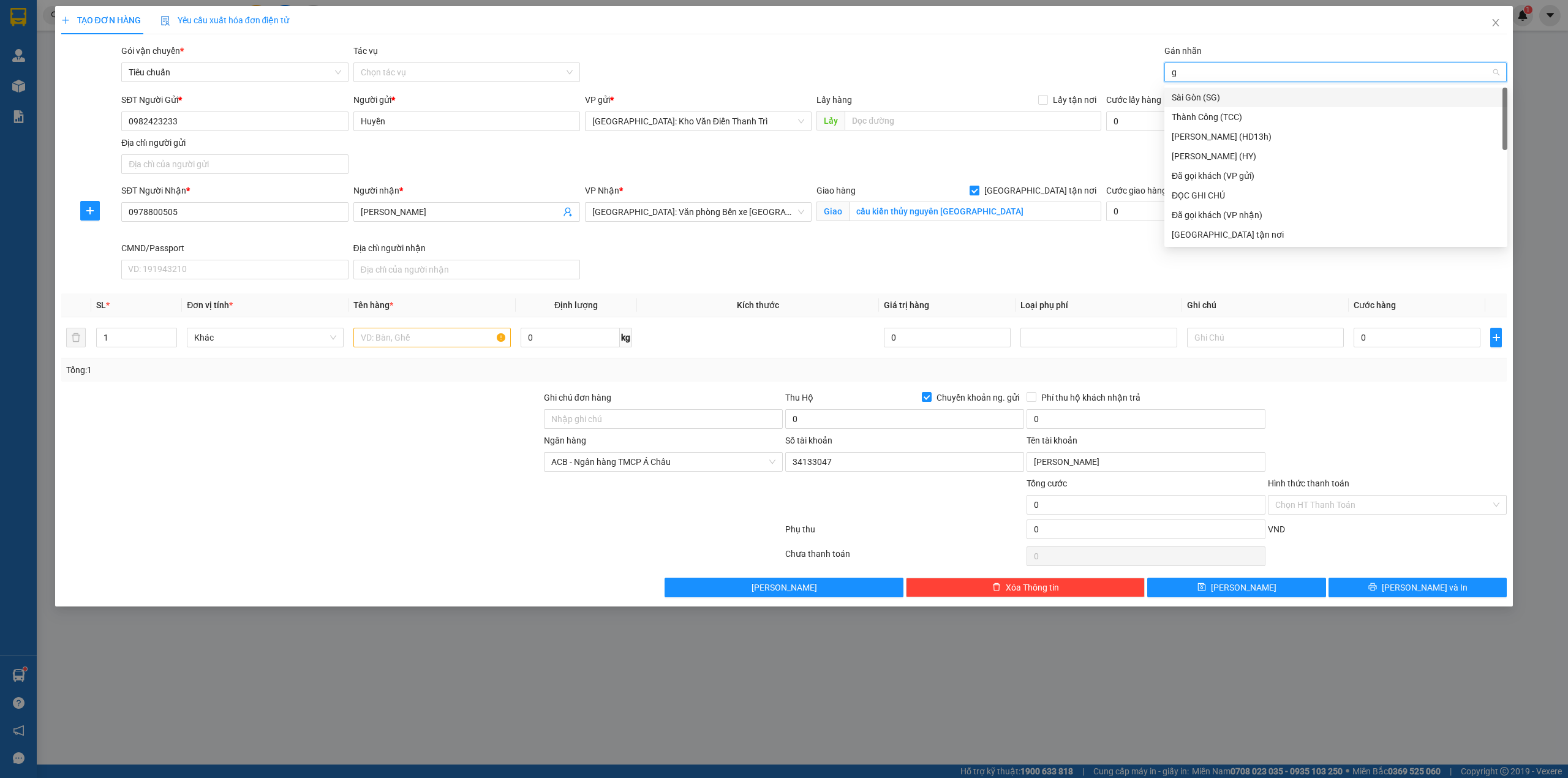
type input "gt"
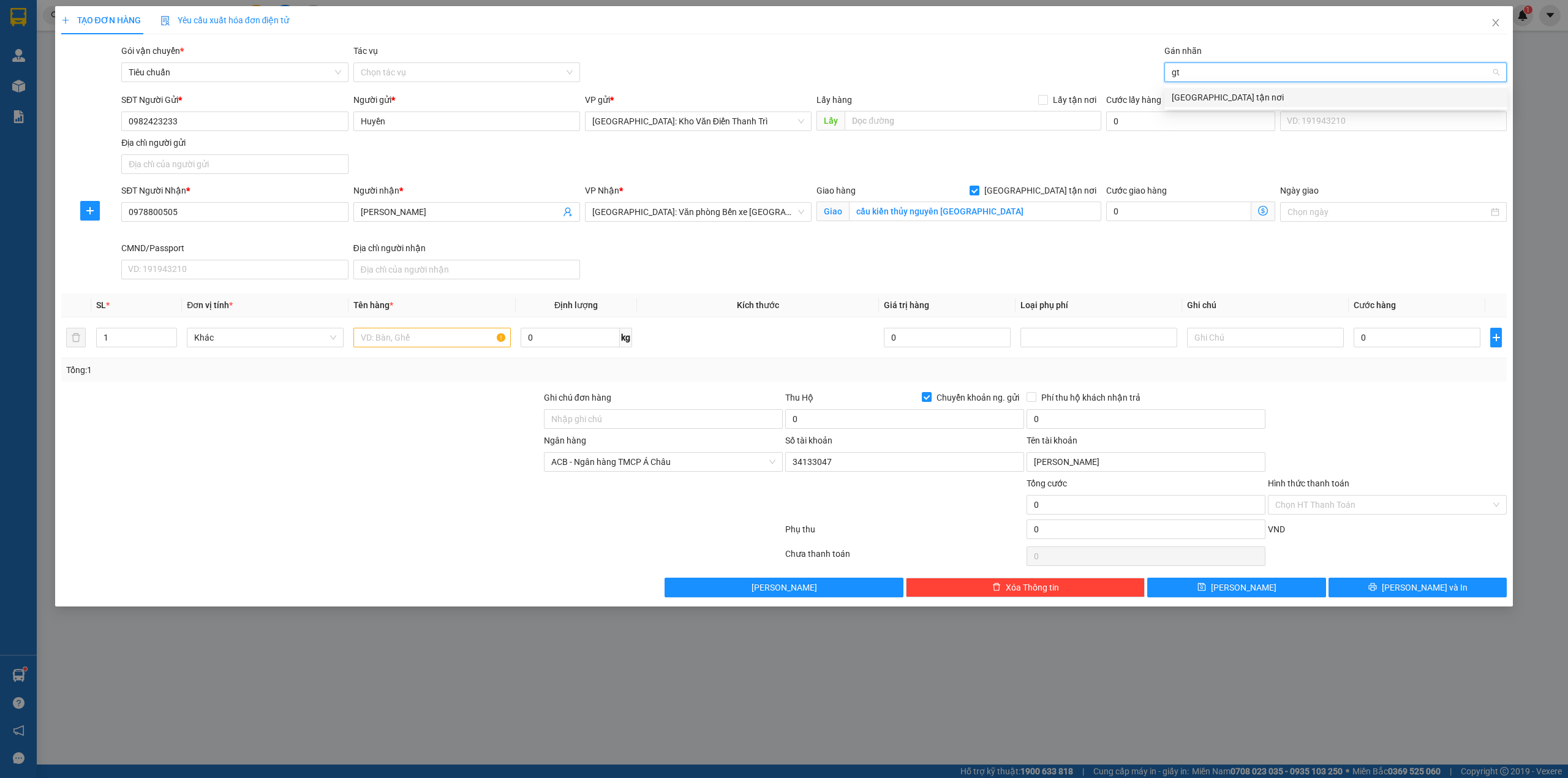
click at [1210, 87] on div "[GEOGRAPHIC_DATA] tận nơi" at bounding box center [1335, 97] width 343 height 19
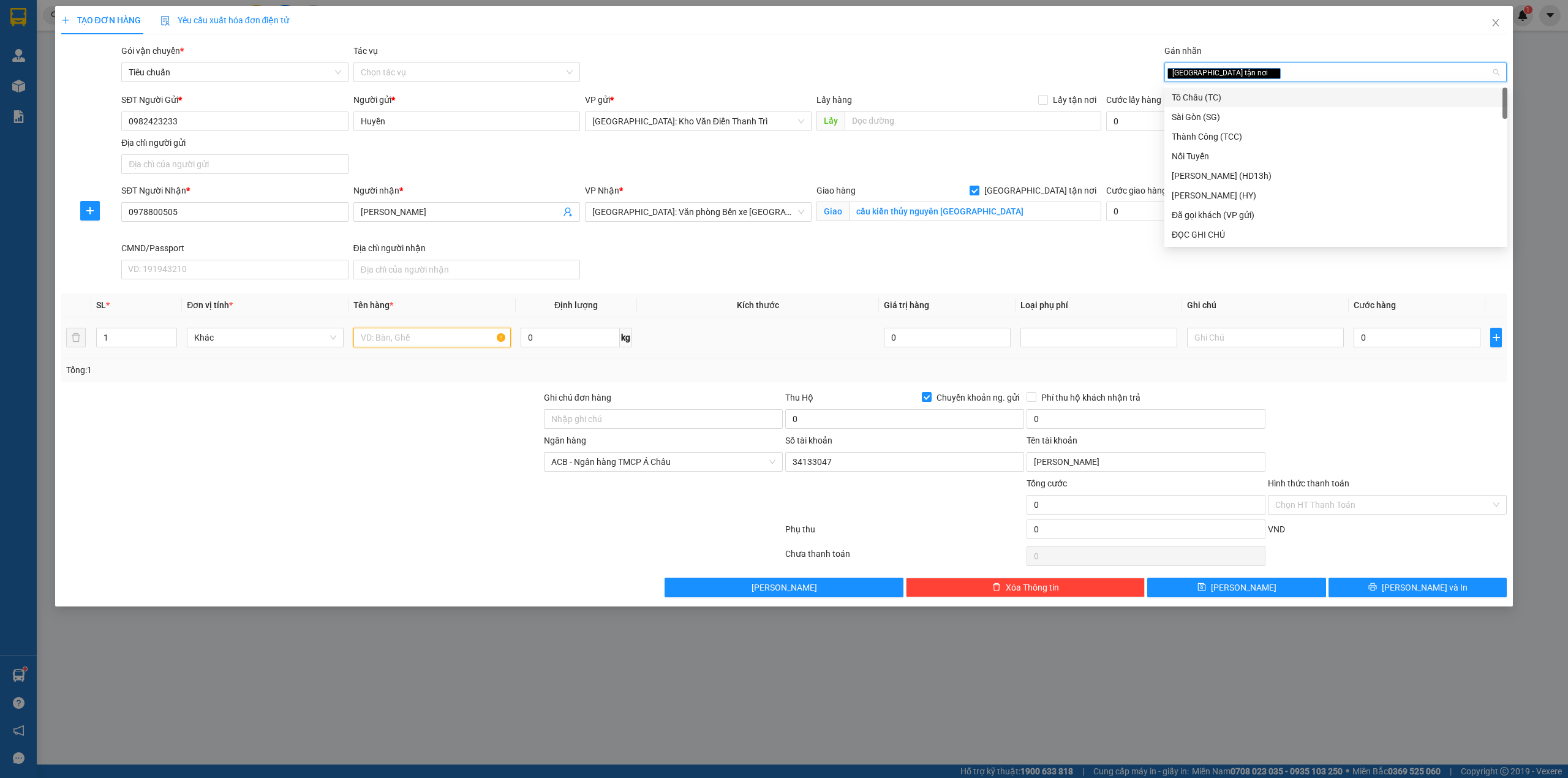
click at [424, 340] on input "text" at bounding box center [431, 337] width 157 height 19
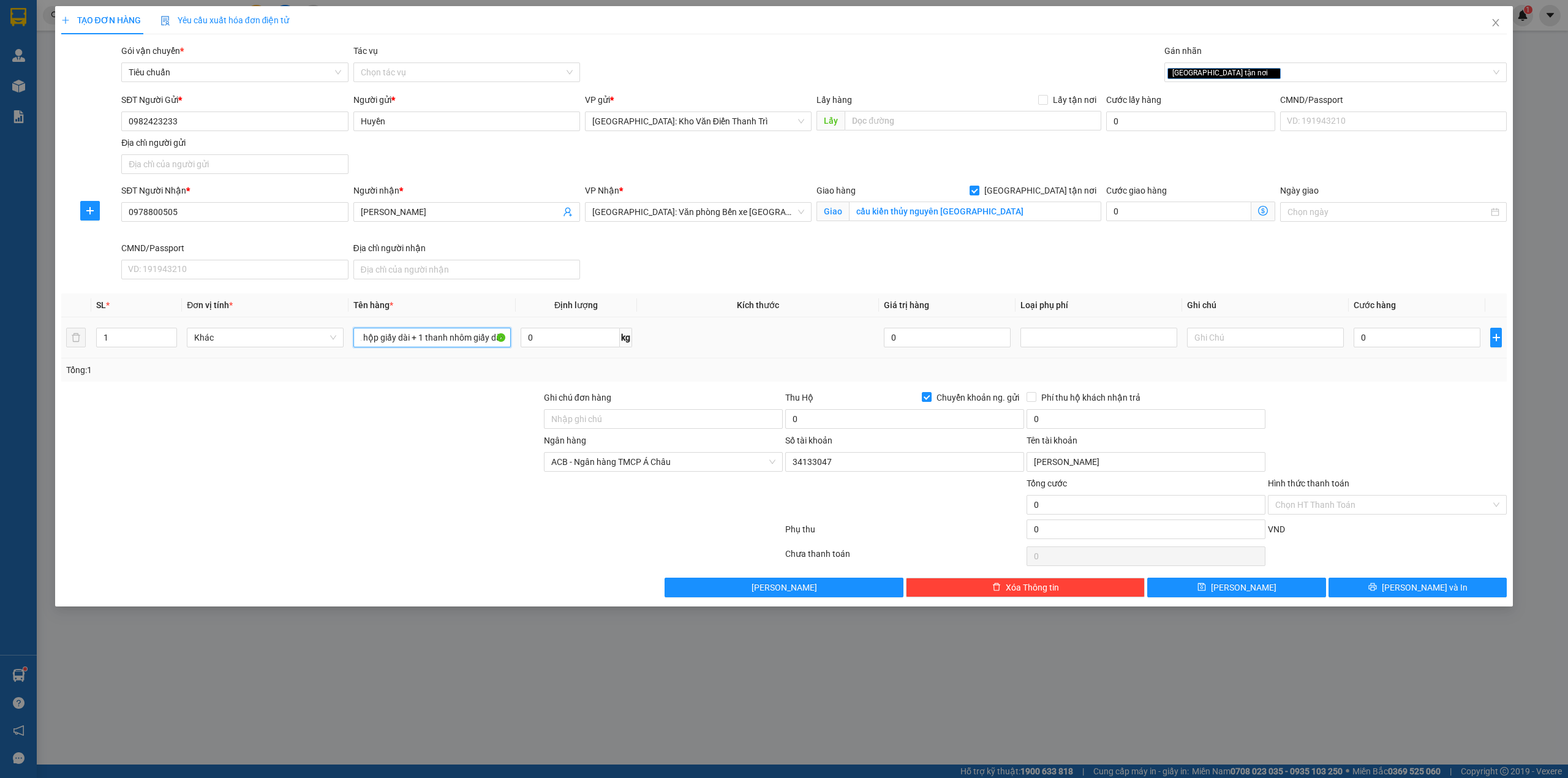
scroll to position [0, 10]
type input "2 hộp giấy dài + 1 thanh nhôm giấy dài"
click at [1384, 342] on input "0" at bounding box center [1417, 337] width 127 height 19
type input "2"
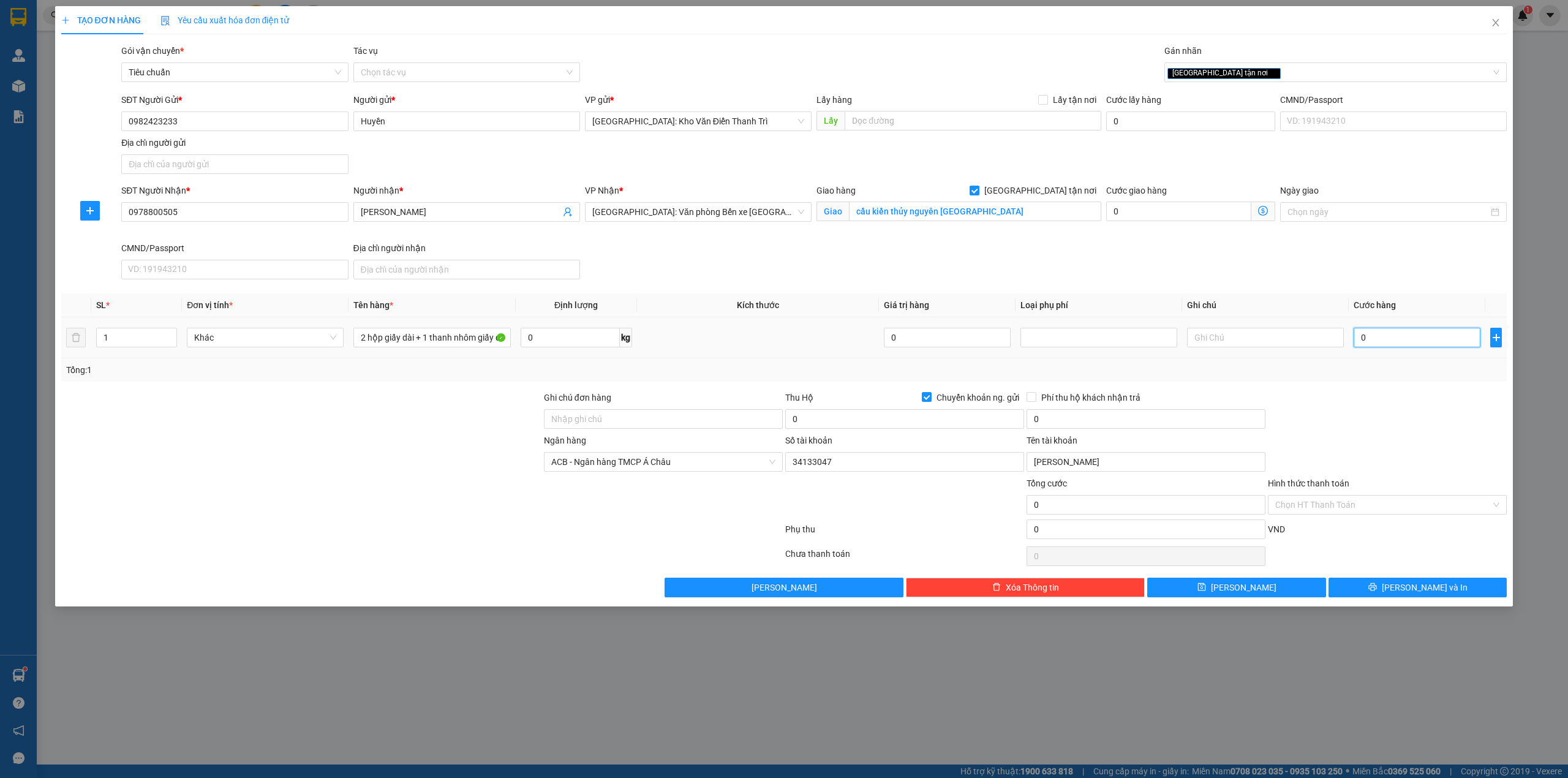
type input "2"
type input "22"
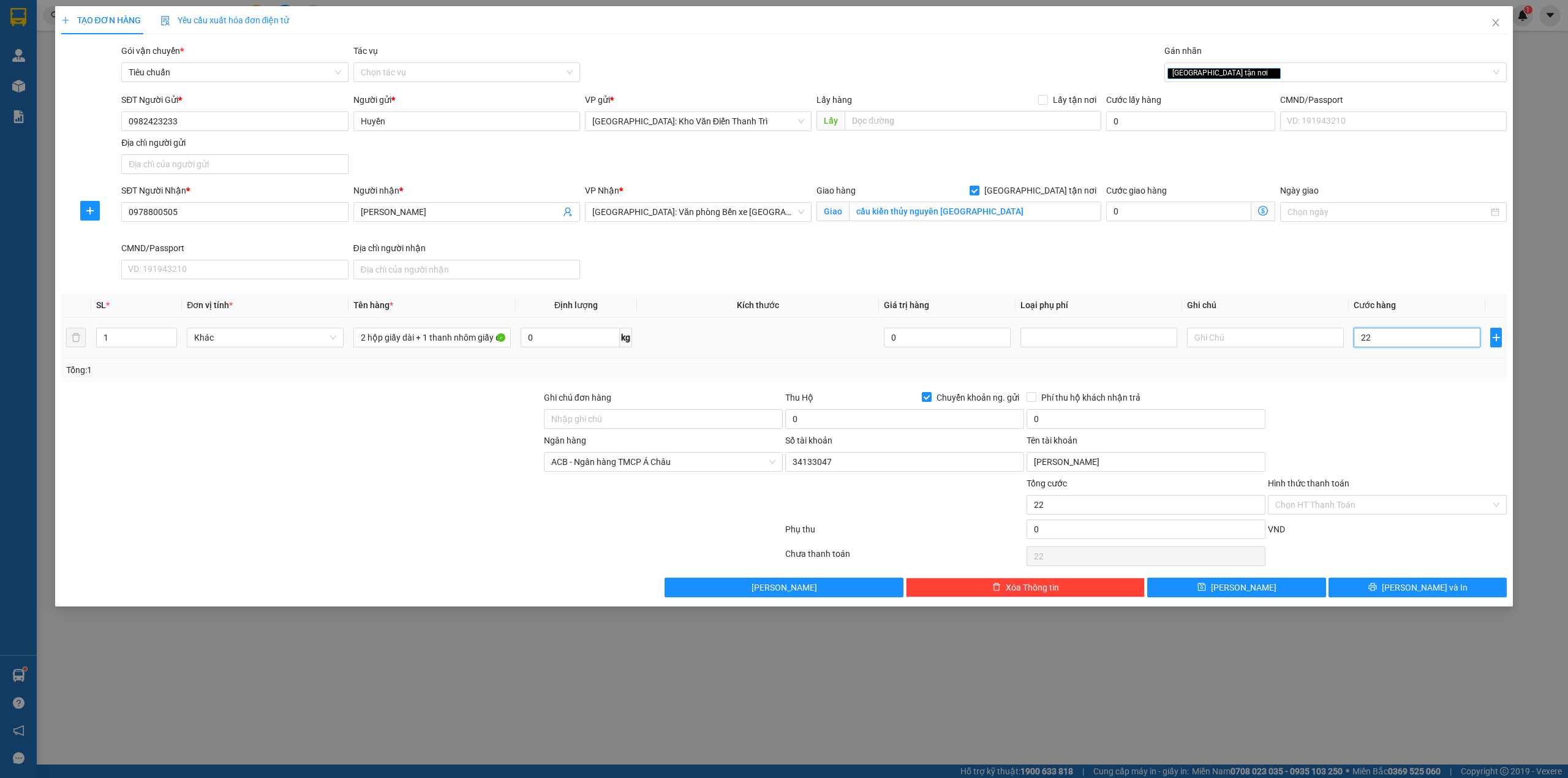
type input "220"
type input "220.000"
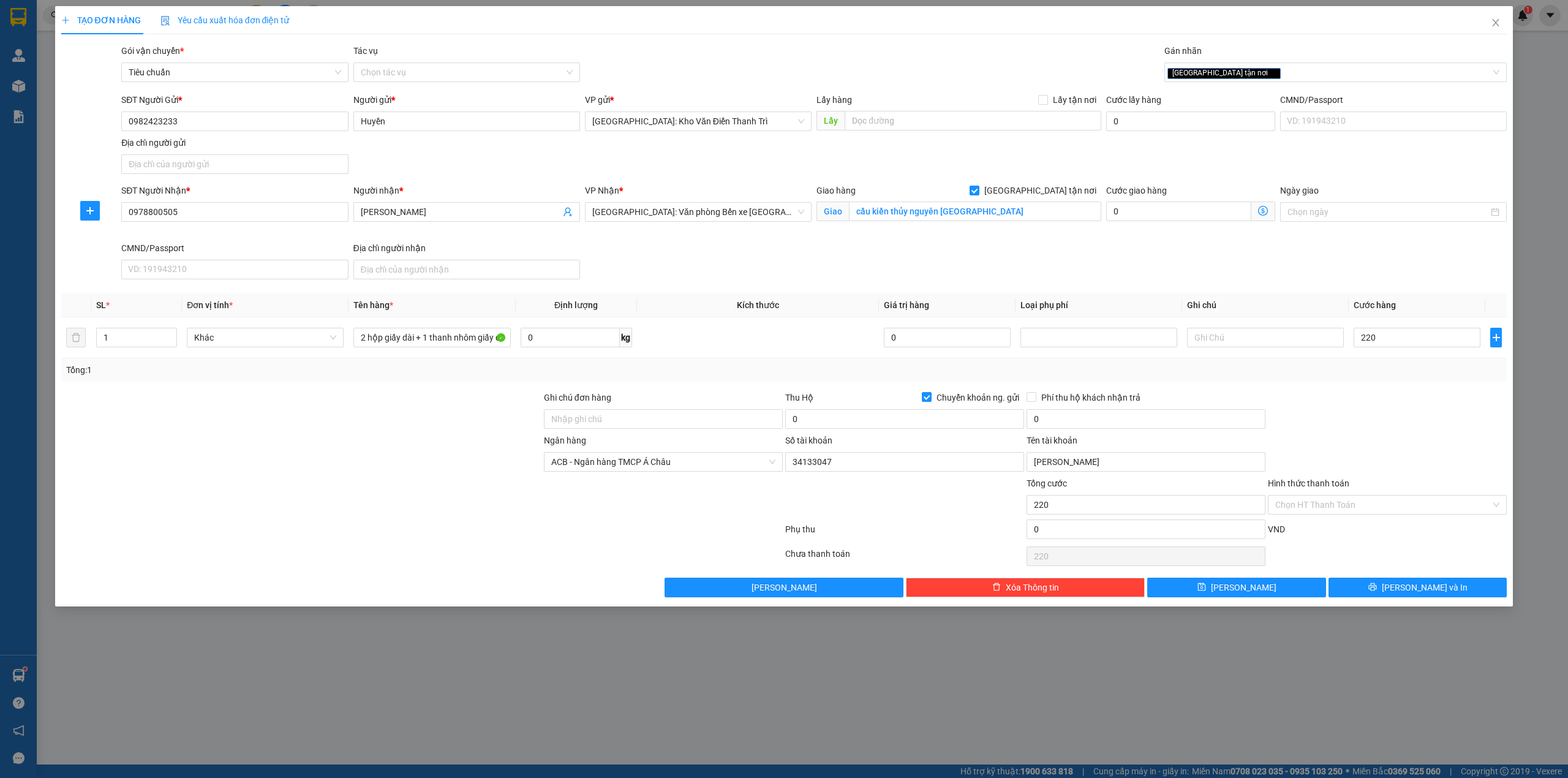
type input "220.000"
click at [1426, 479] on div "Hình thức thanh toán" at bounding box center [1387, 486] width 239 height 18
click at [930, 395] on input "Chuyển khoản ng. gửi" at bounding box center [926, 395] width 8 height 8
checkbox input "false"
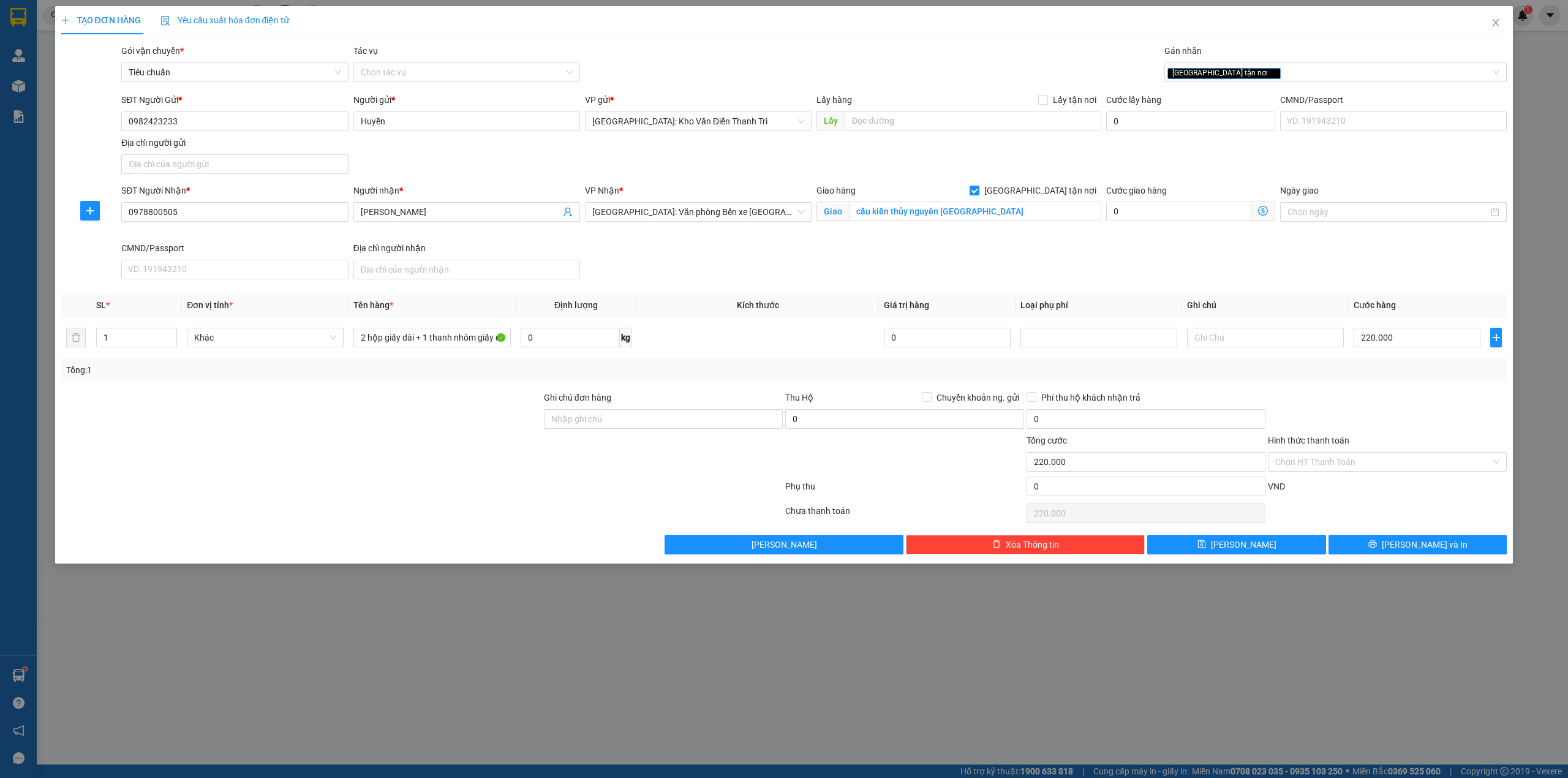
click at [846, 384] on div "Transit Pickup Surcharge Ids Transit Deliver Surcharge Ids Transit Deliver Surc…" at bounding box center [784, 299] width 1446 height 510
click at [472, 165] on div "SĐT Người Gửi * 0982423233 Người gửi * Huyền VP gửi * [GEOGRAPHIC_DATA]: Kho Vă…" at bounding box center [813, 135] width 1391 height 86
click at [222, 74] on span "Tiêu chuẩn" at bounding box center [234, 73] width 212 height 18
click at [456, 177] on div "SĐT Người Gửi * 0982423233 Người gửi * Huyền VP gửi * [GEOGRAPHIC_DATA]: Kho Vă…" at bounding box center [813, 135] width 1391 height 86
click at [1368, 544] on button "[PERSON_NAME] và In" at bounding box center [1417, 544] width 179 height 19
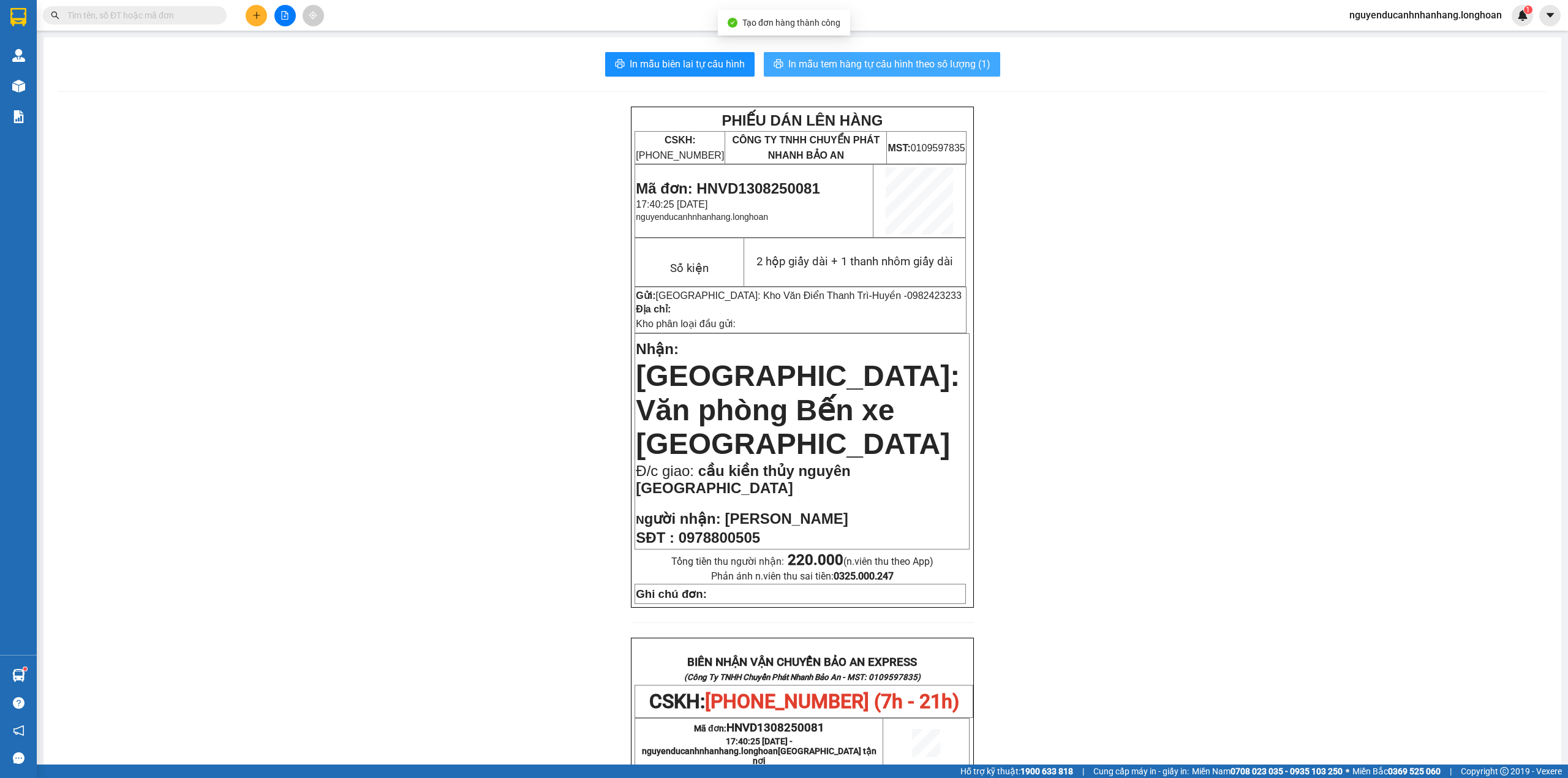
click at [905, 72] on span "In mẫu tem hàng tự cấu hình theo số lượng (1)" at bounding box center [890, 63] width 202 height 16
click at [762, 184] on span "Mã đơn: HNVD1308250081" at bounding box center [728, 189] width 184 height 17
copy span "HNVD1308250081"
click at [133, 7] on span at bounding box center [135, 16] width 184 height 18
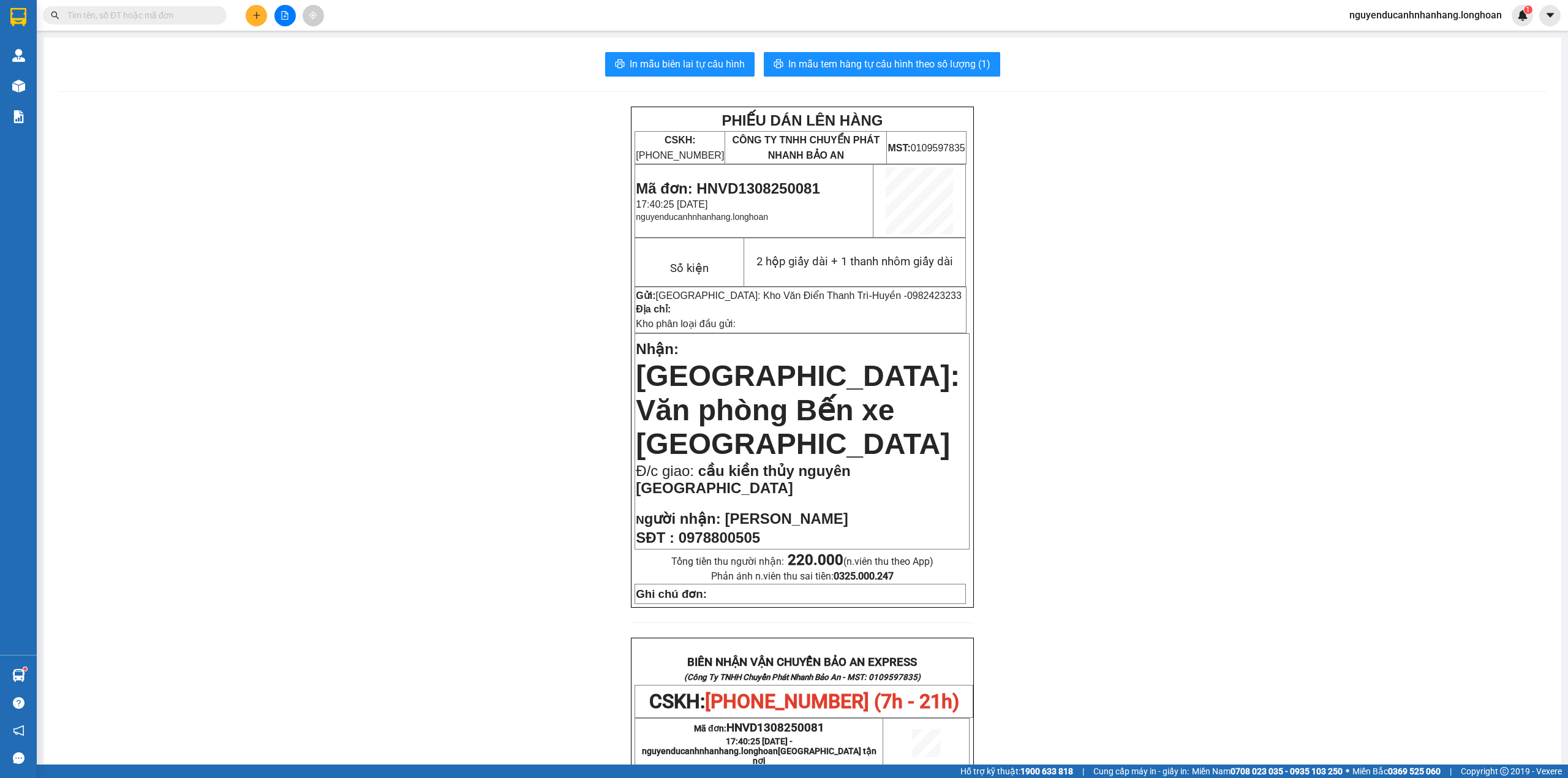
click at [135, 16] on input "text" at bounding box center [139, 15] width 144 height 14
paste input "HNVD1308250081"
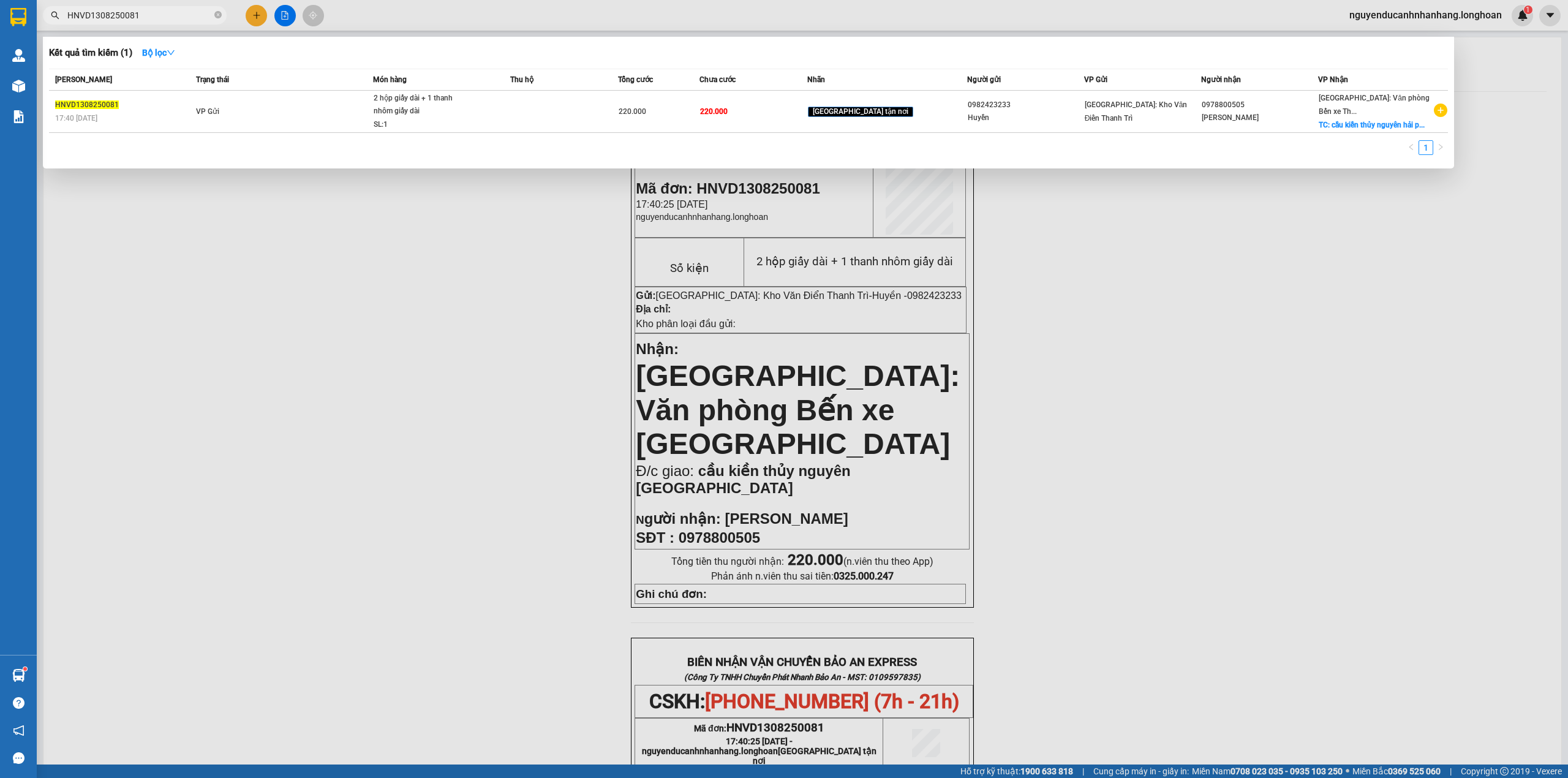
type input "HNVD1308250081"
click at [233, 103] on td "VP Gửi" at bounding box center [283, 112] width 180 height 42
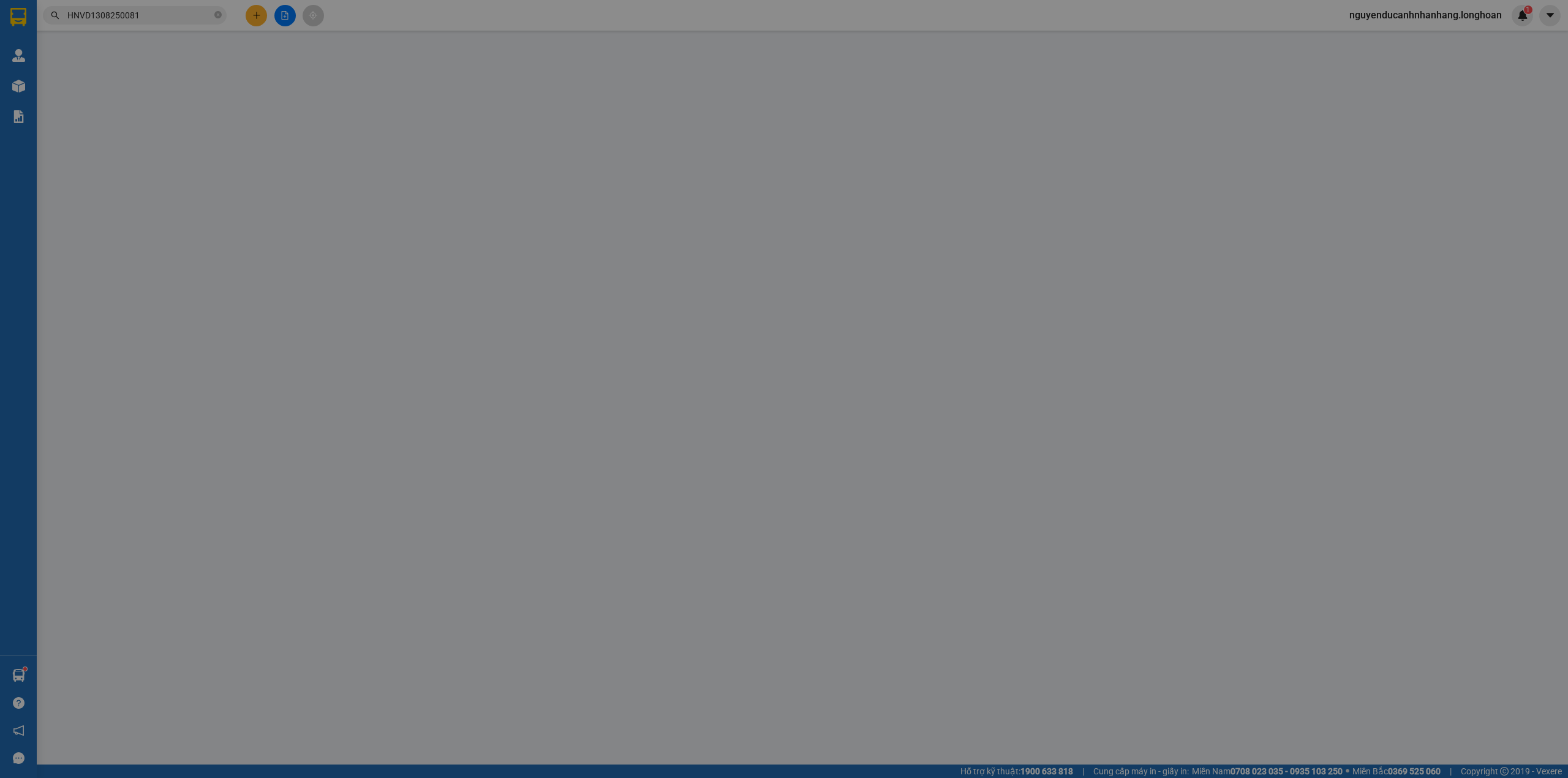
type input "0982423233"
type input "Huyền"
type input "0978800505"
type input "[PERSON_NAME]"
checkbox input "true"
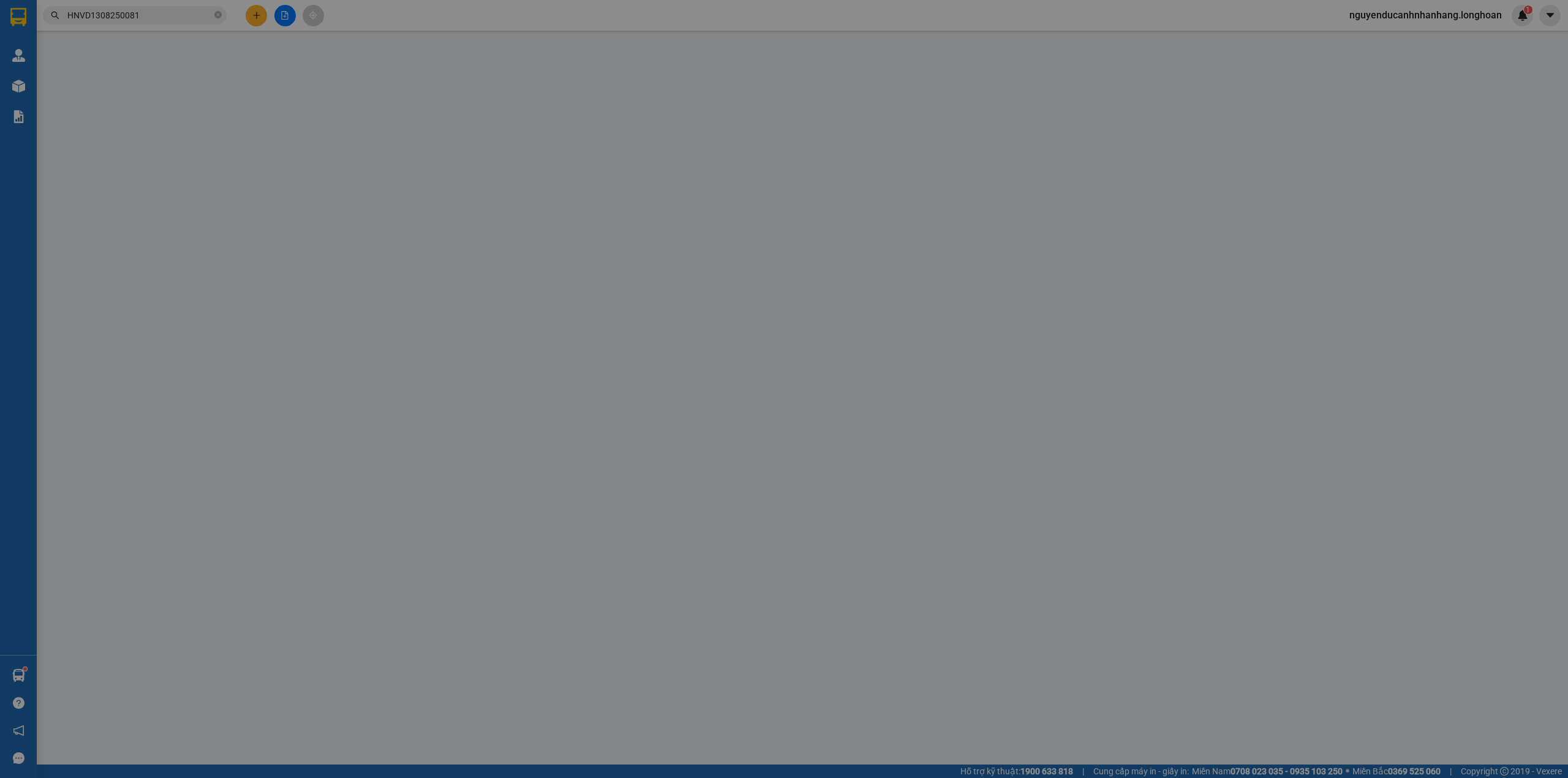
type input "cầu kiền thủy nguyên [GEOGRAPHIC_DATA]"
type input "220.000"
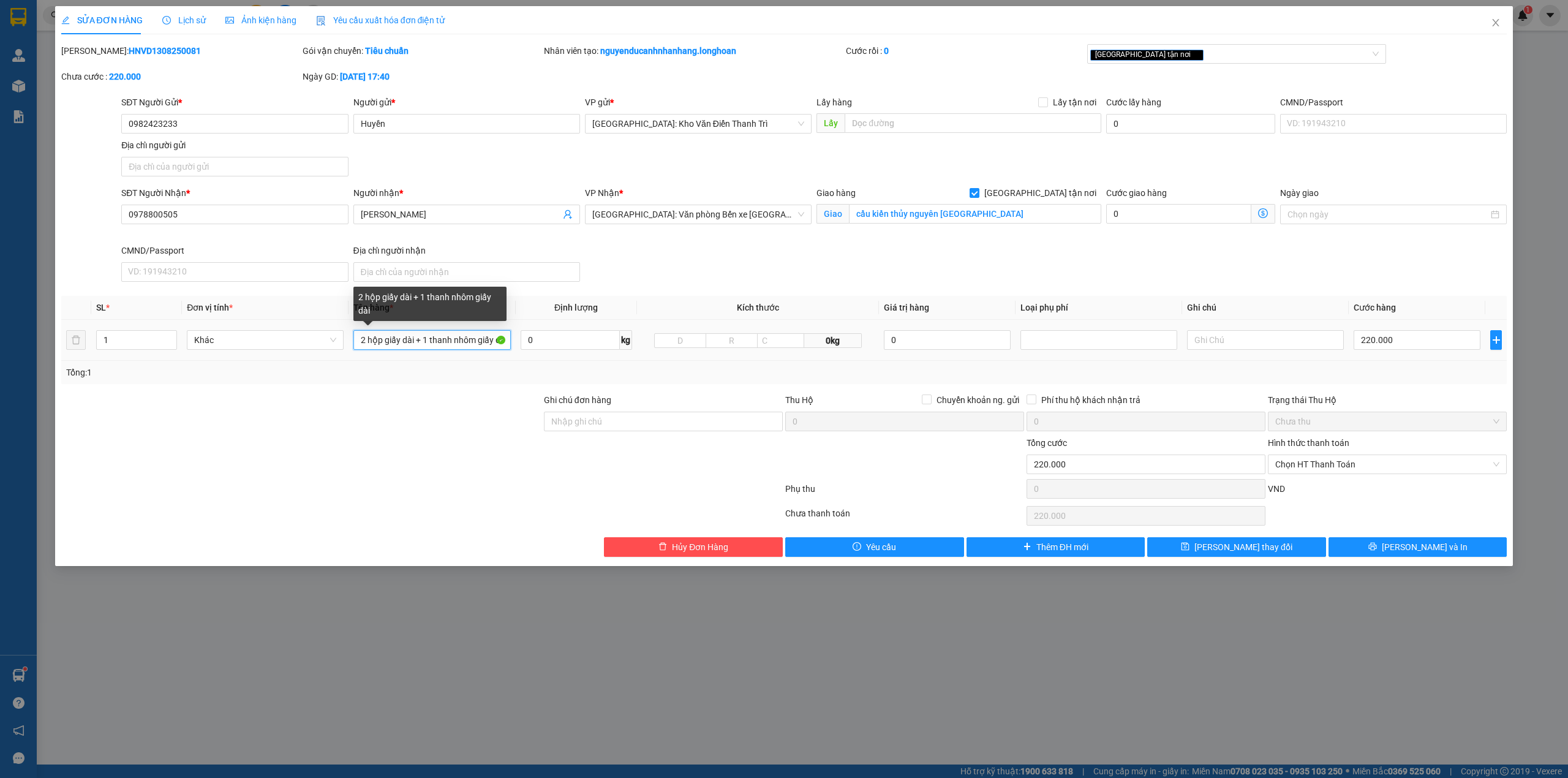
click at [458, 346] on input "2 hộp giấy dài + 1 thanh nhôm giấy dài" at bounding box center [431, 339] width 157 height 19
click at [135, 337] on input "1" at bounding box center [136, 340] width 80 height 18
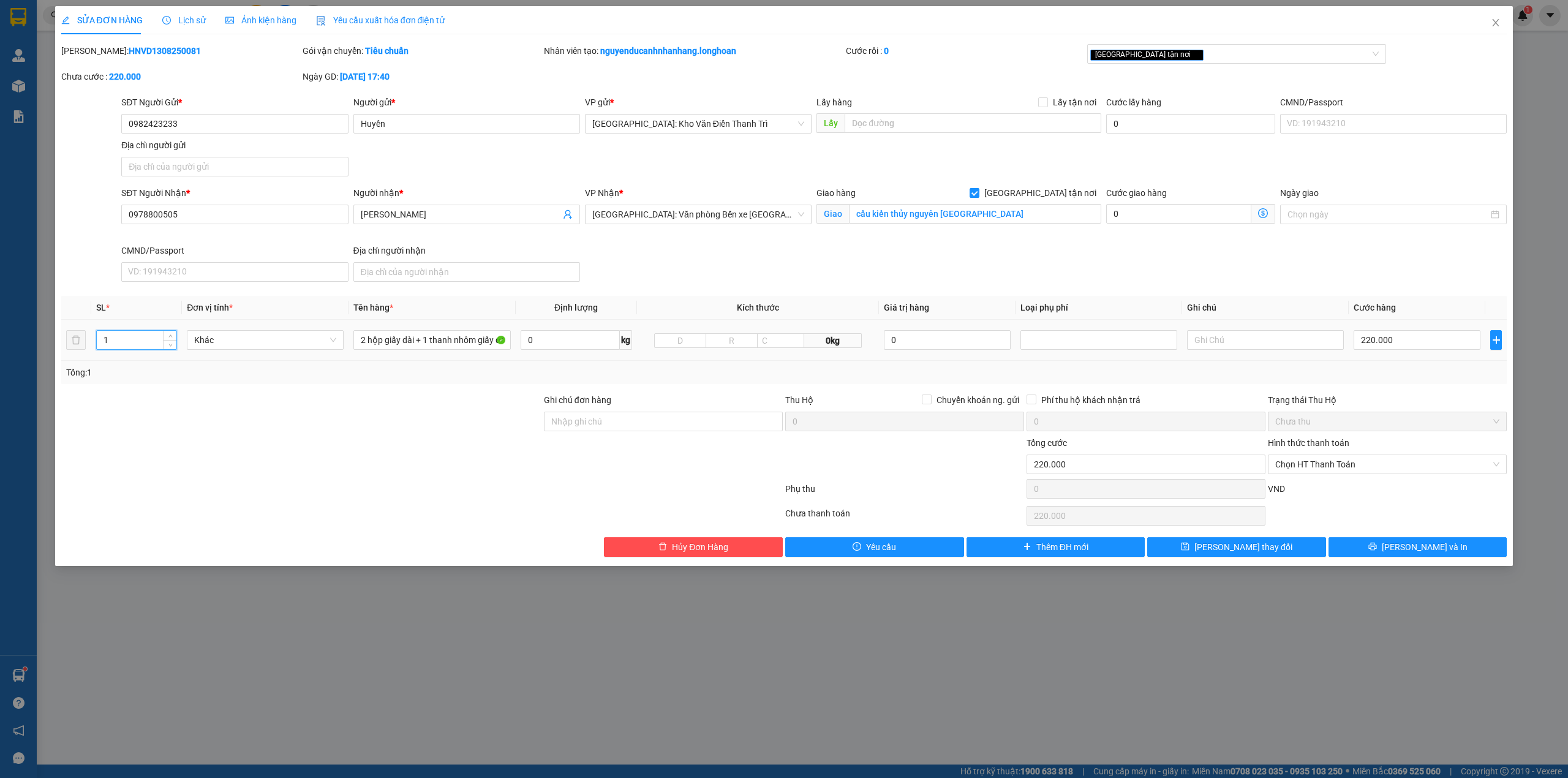
click at [135, 337] on input "1" at bounding box center [136, 340] width 80 height 18
type input "2"
type input "3"
click at [1358, 546] on button "Lưu và In" at bounding box center [1417, 546] width 179 height 19
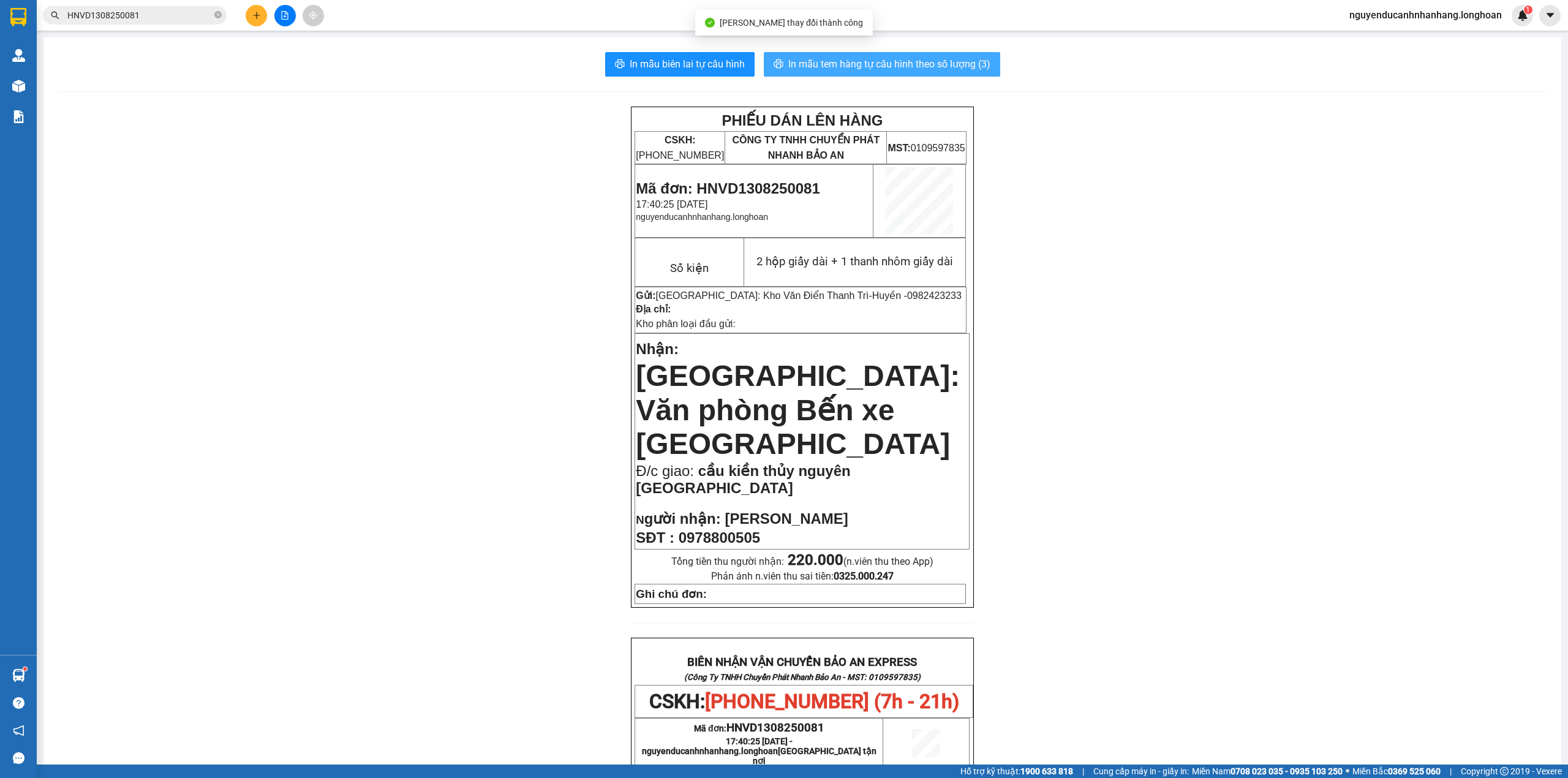
click at [916, 63] on span "In mẫu tem hàng tự cấu hình theo số lượng (3)" at bounding box center [890, 63] width 202 height 16
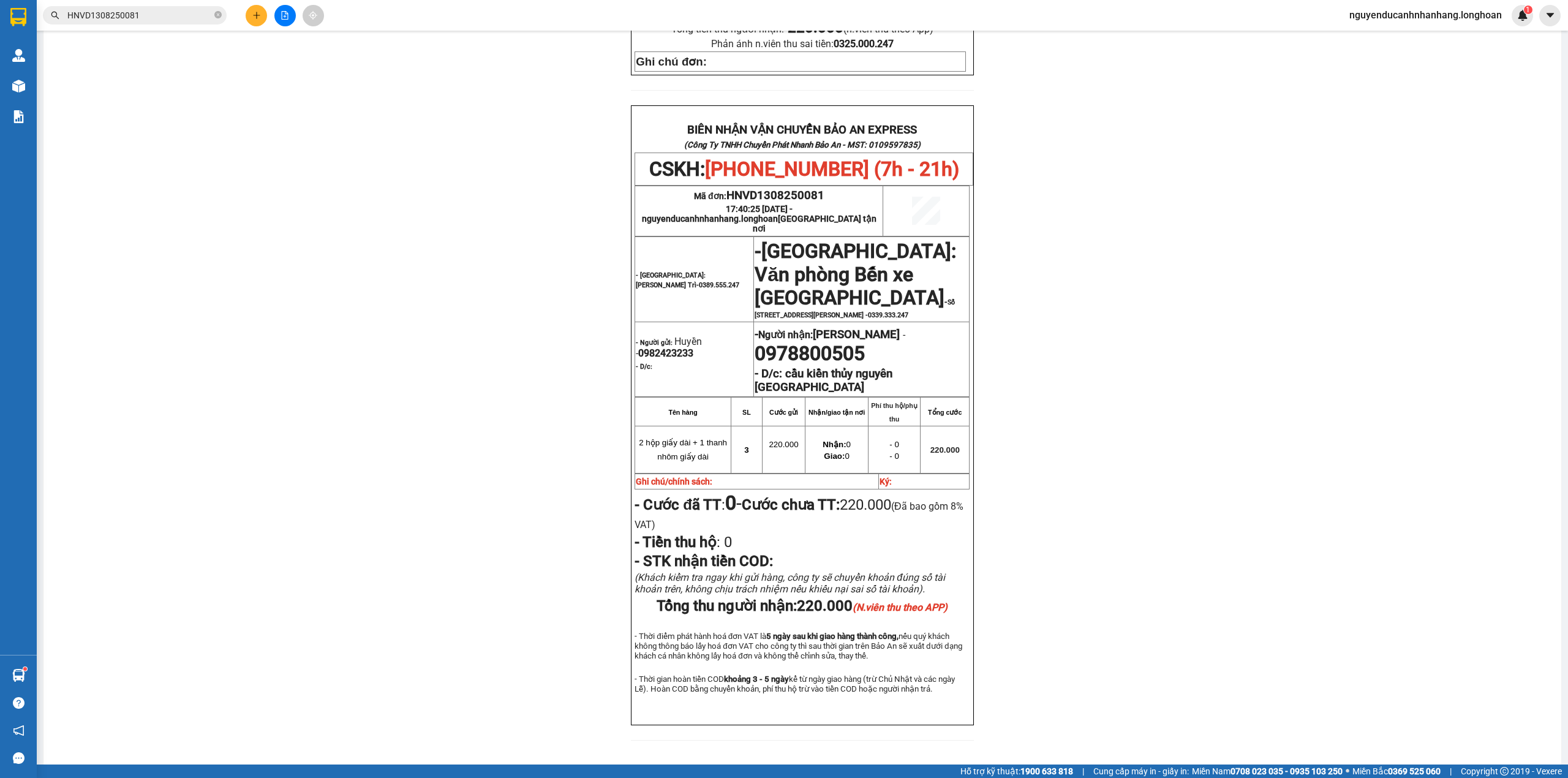
scroll to position [543, 0]
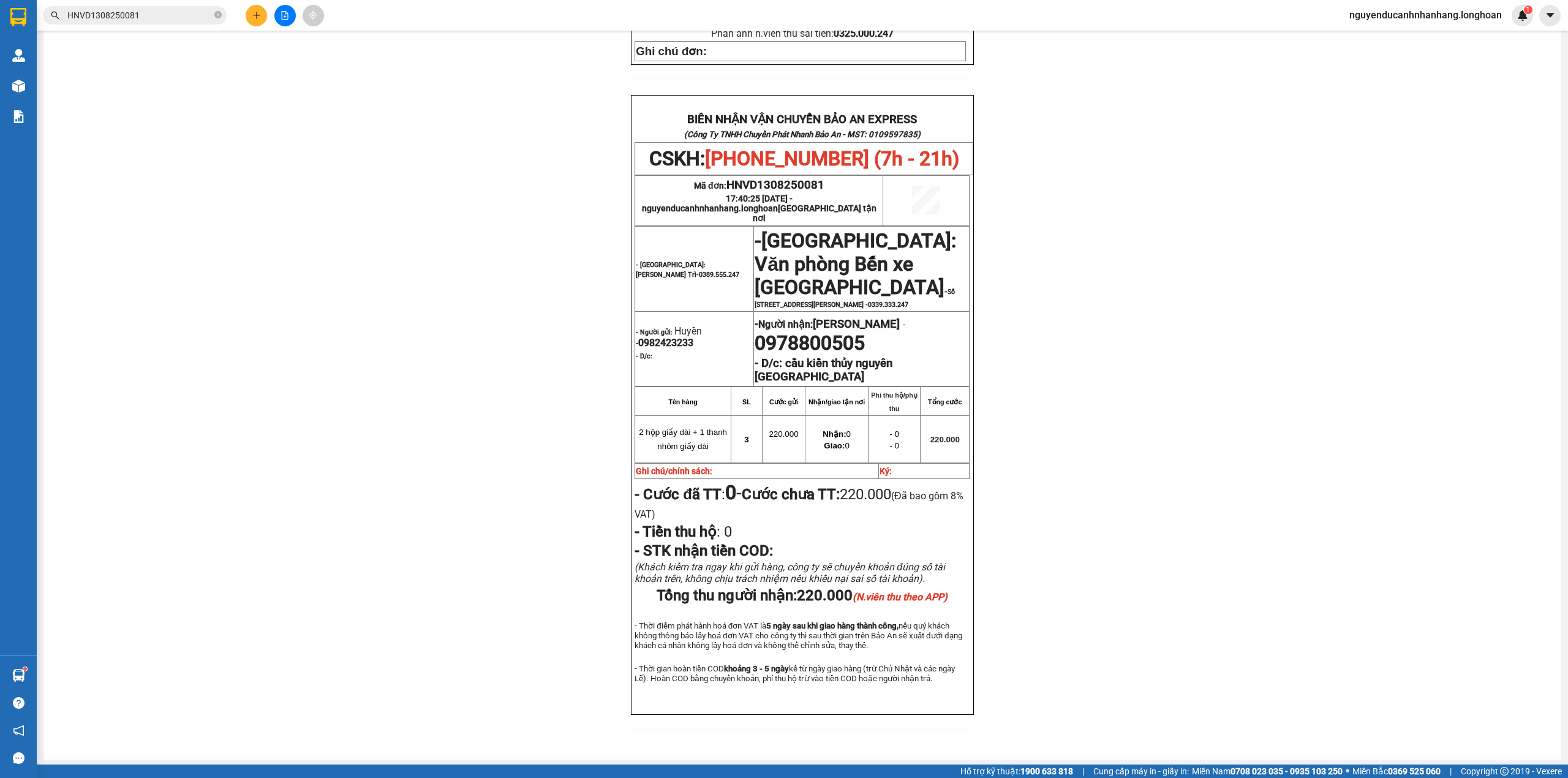
click at [682, 337] on span "0982423233" at bounding box center [665, 342] width 55 height 12
copy td "- Người gửi: Huyền - 0982423233"
click at [654, 337] on span "0982423233" at bounding box center [665, 342] width 55 height 12
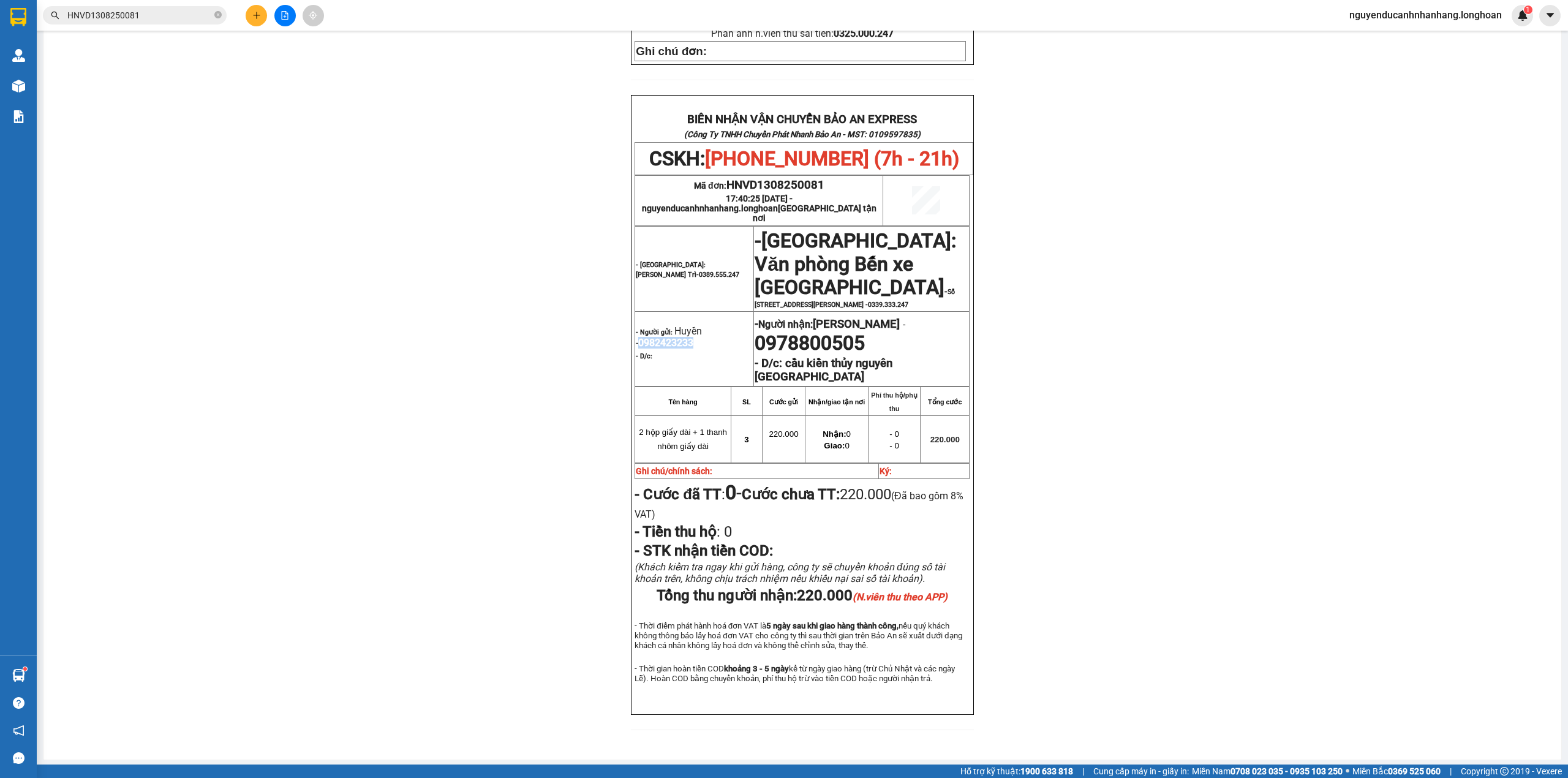
click at [654, 337] on span "0982423233" at bounding box center [665, 342] width 55 height 12
click at [262, 15] on button at bounding box center [256, 15] width 21 height 21
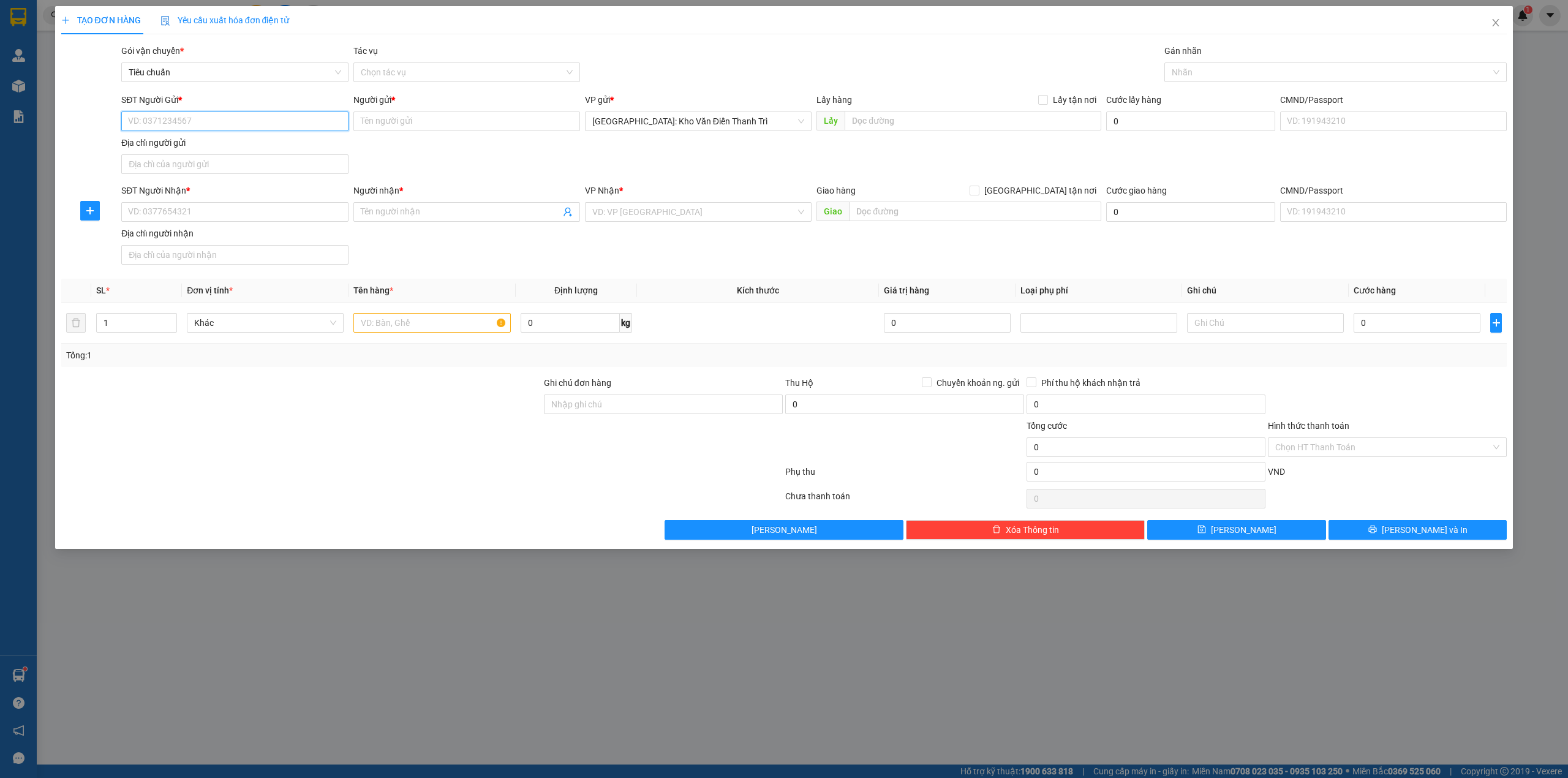
click at [239, 131] on input "SĐT Người Gửi *" at bounding box center [234, 120] width 227 height 19
paste input "0982423233"
type input "0982423233"
click at [229, 148] on div "0982423233 - Huyền" at bounding box center [234, 146] width 212 height 14
type input "Huyền"
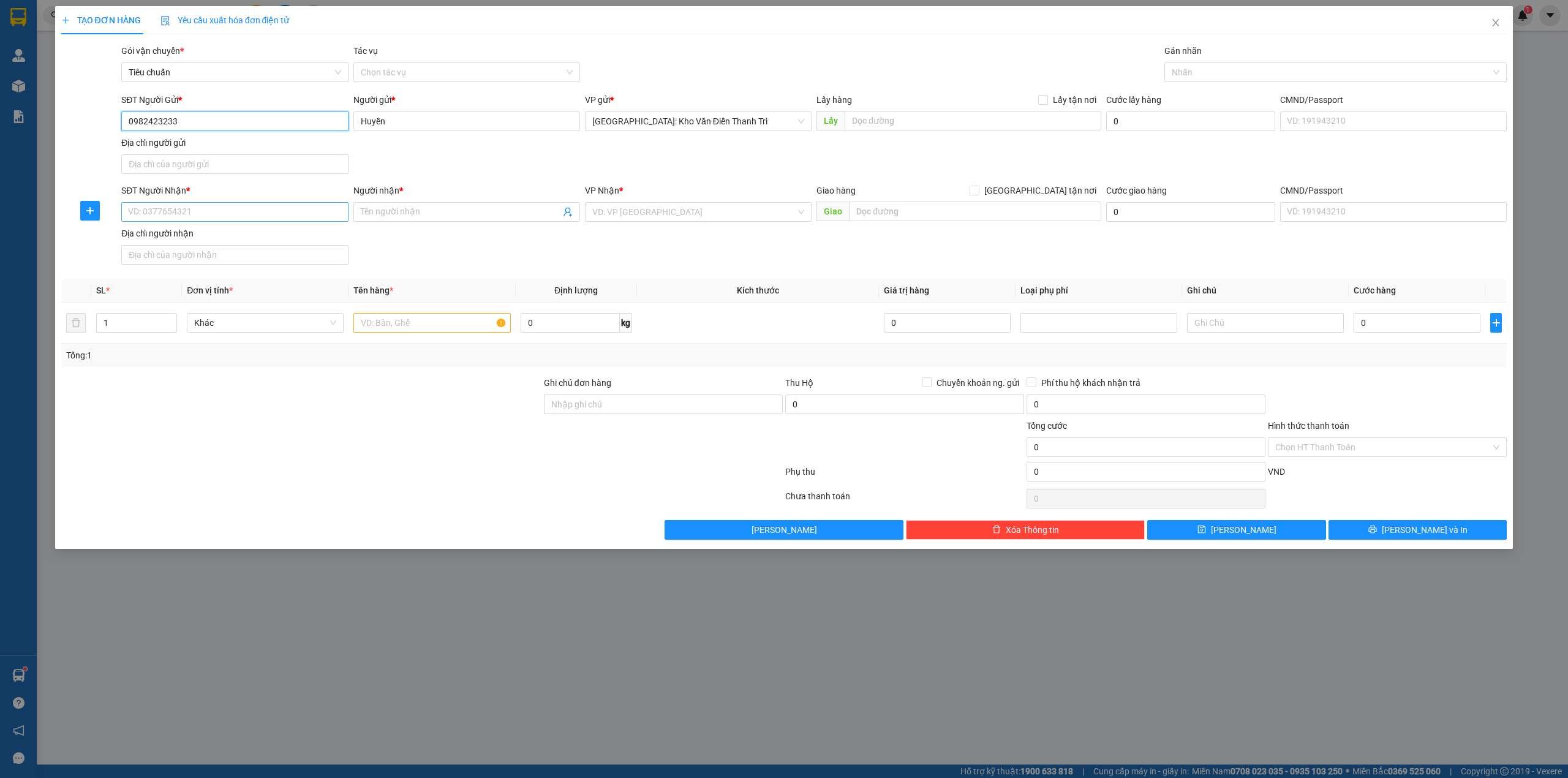
type input "0982423233"
click at [273, 211] on input "SĐT Người Nhận *" at bounding box center [234, 212] width 227 height 19
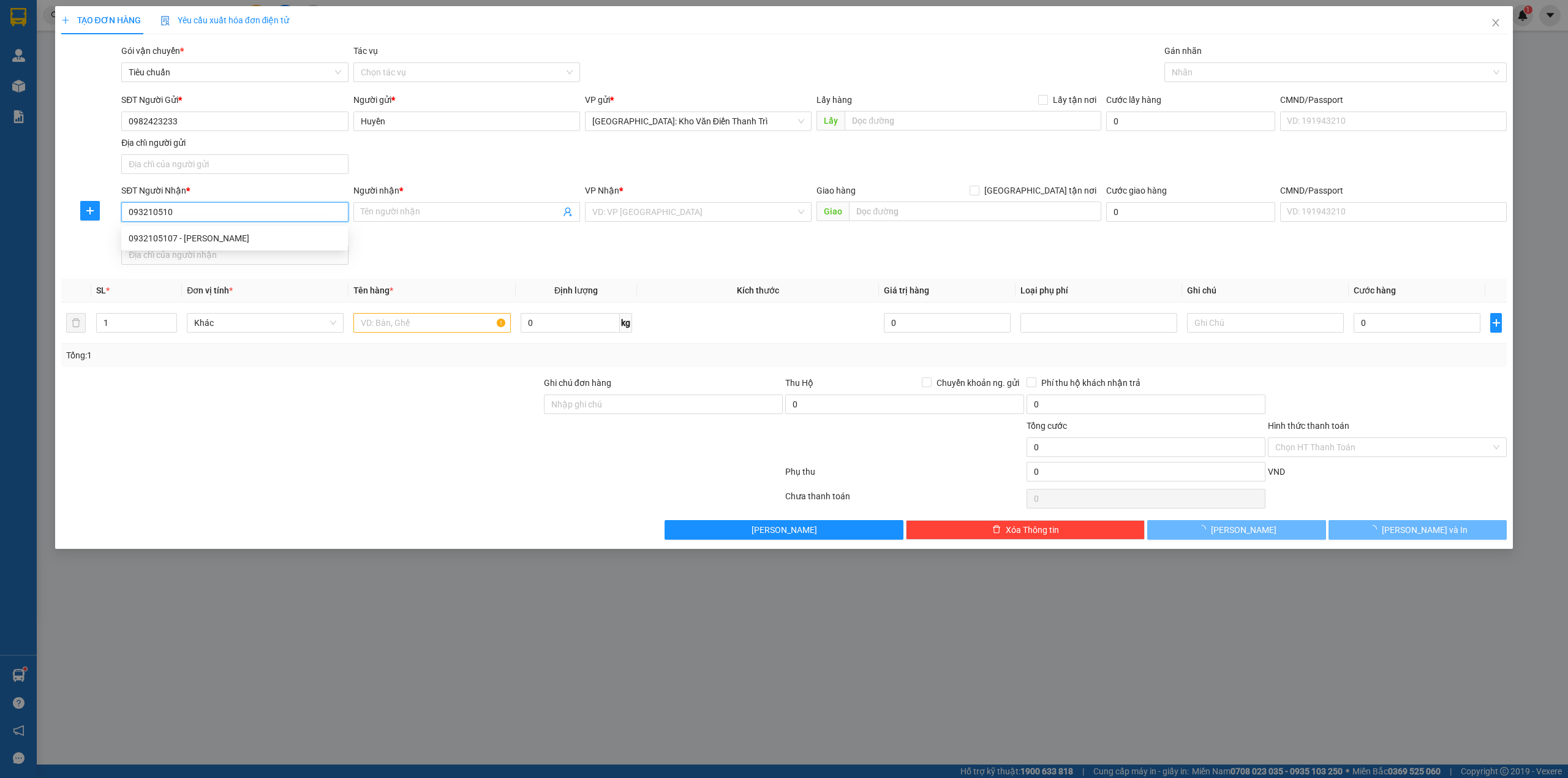
type input "0932105107"
click at [261, 236] on div "0932105107 - lê ngọc" at bounding box center [234, 238] width 212 height 14
type input "[PERSON_NAME]"
checkbox input "true"
type input "73 lê ngọc hân kbt trường an Thanh Bình - TP Hải Dương"
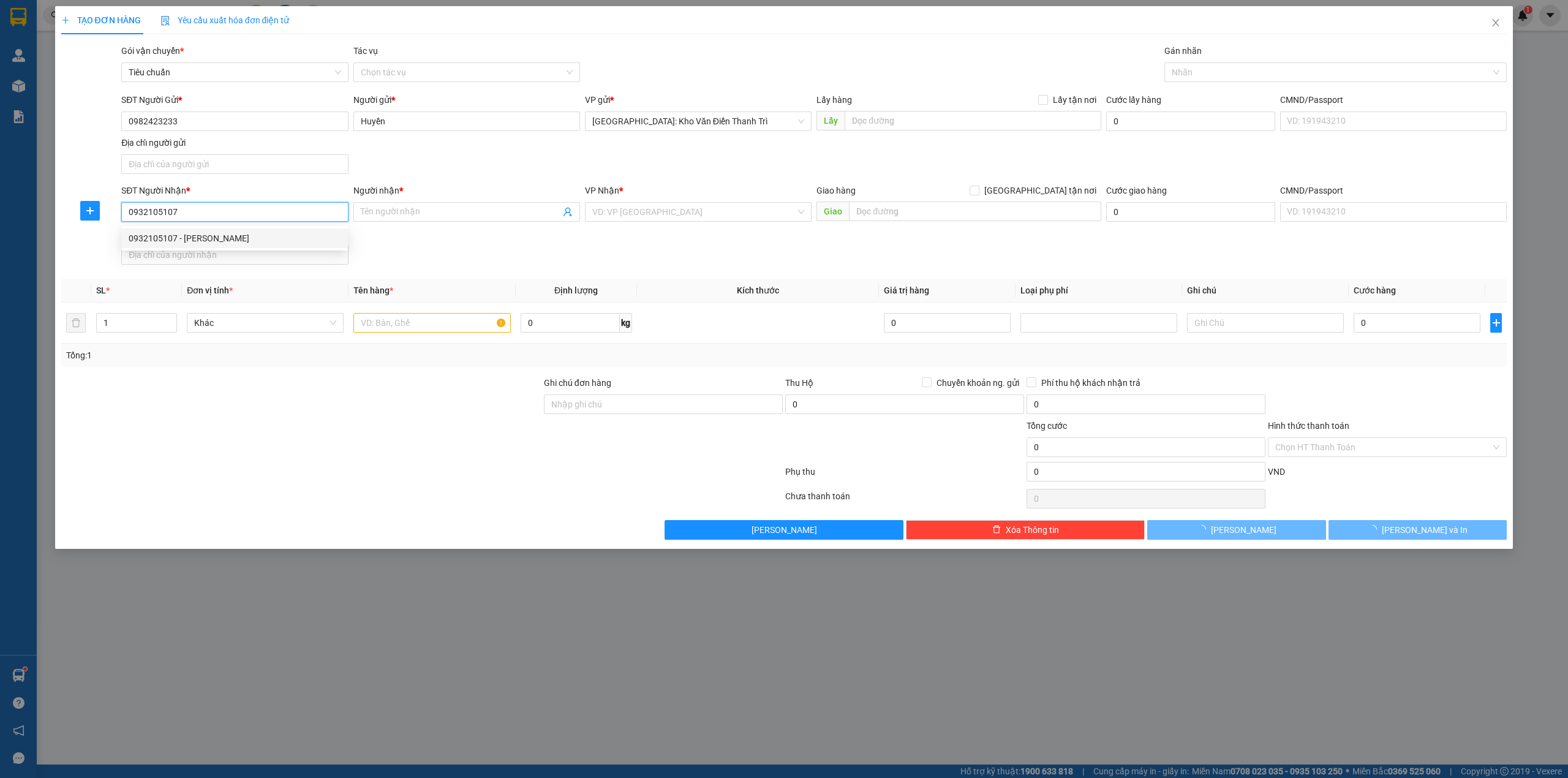
checkbox input "true"
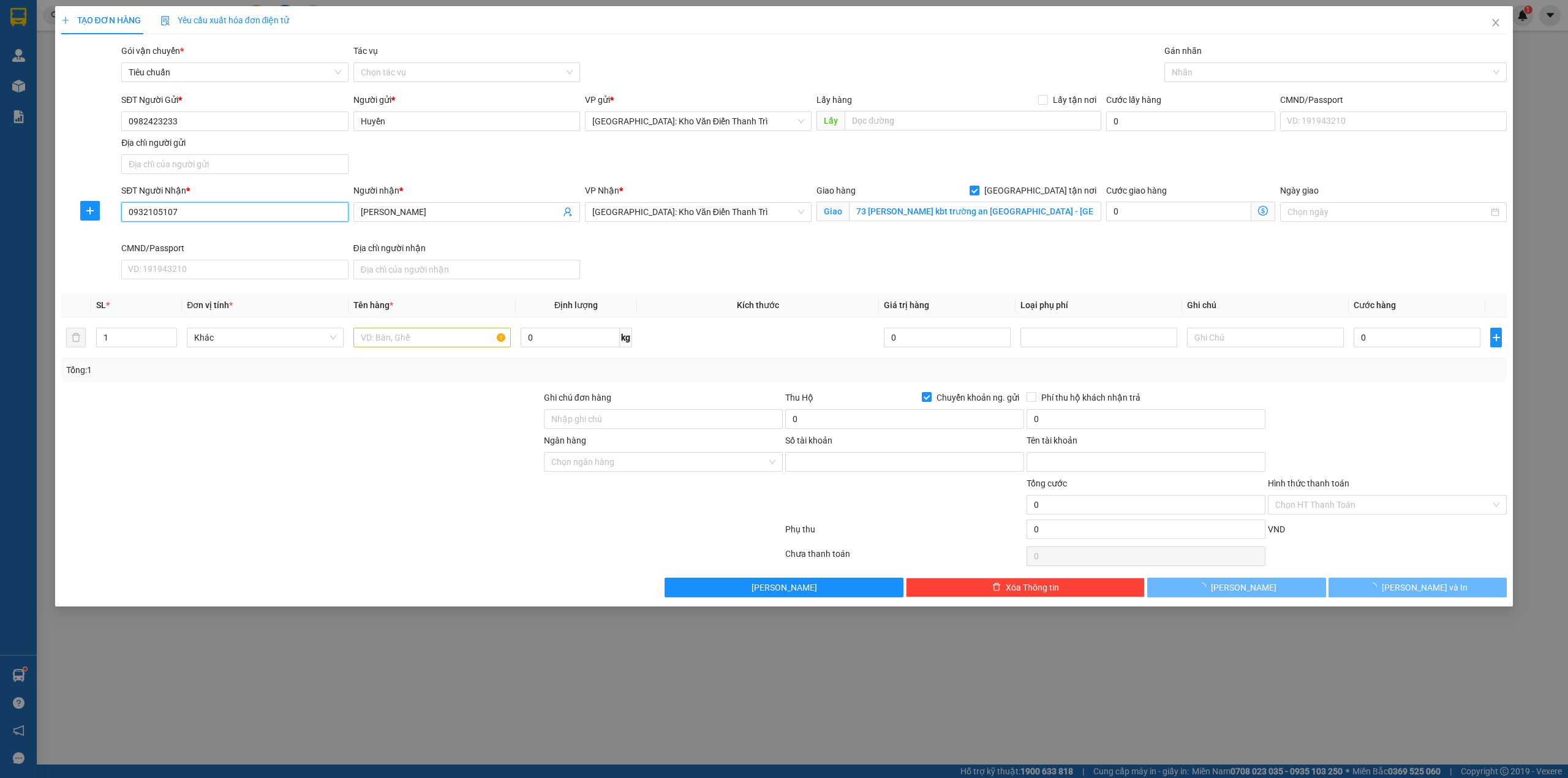
type input "34133047"
type input "MAI THỊ HUYỀN"
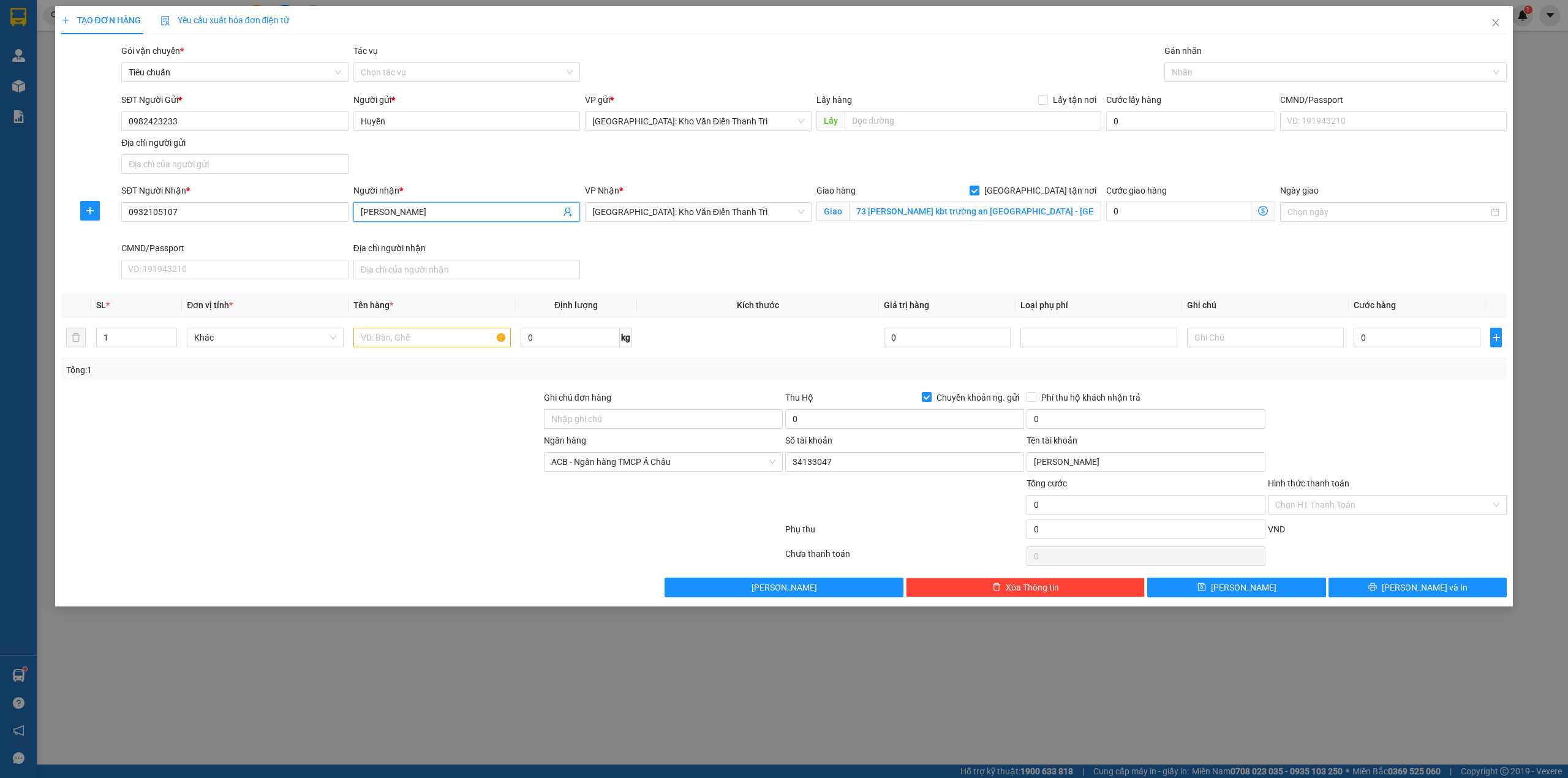
click at [456, 212] on input "[PERSON_NAME]" at bounding box center [460, 212] width 199 height 14
click at [280, 222] on input "0932105107" at bounding box center [234, 212] width 227 height 19
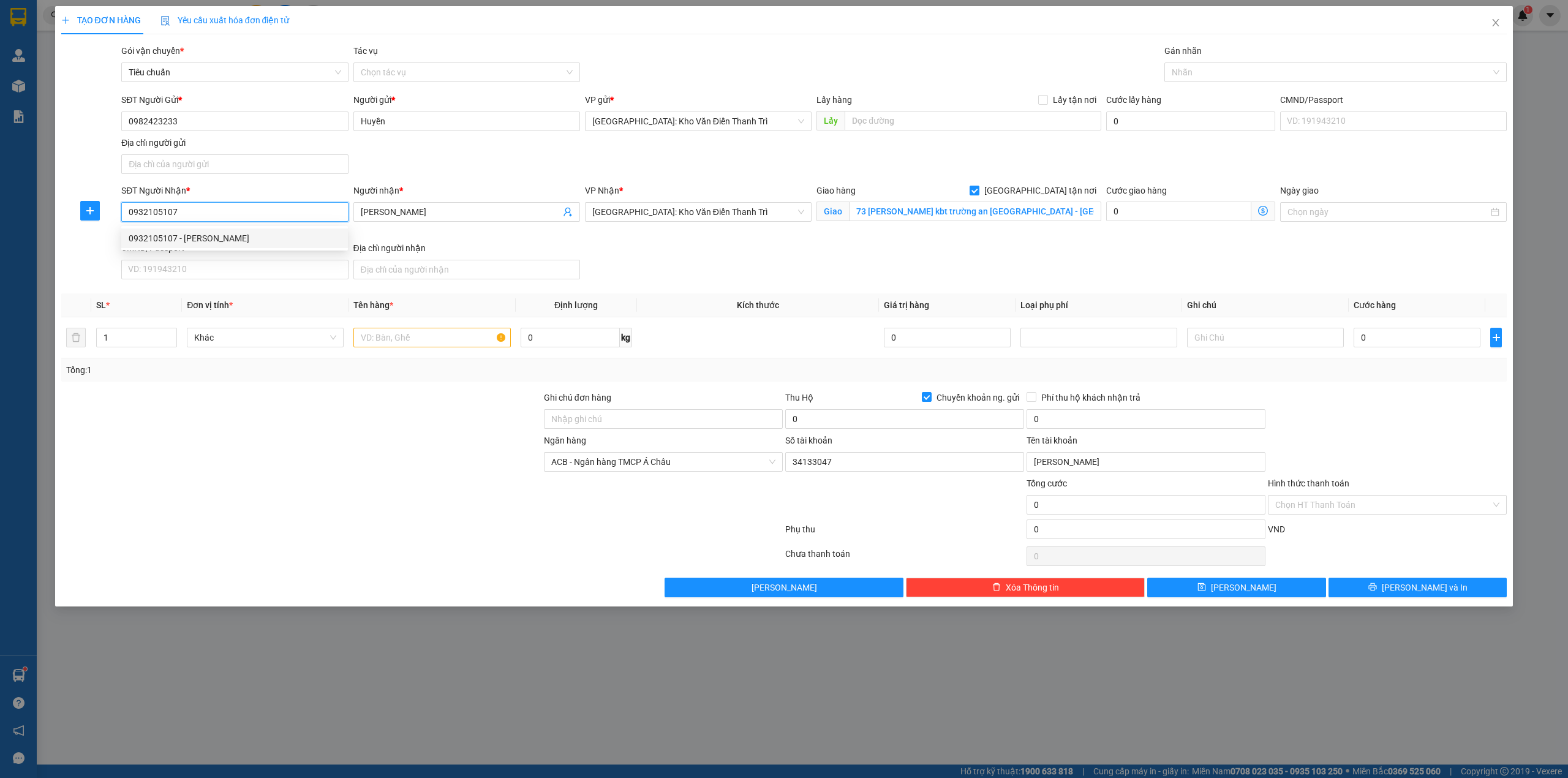
click at [280, 222] on input "0932105107" at bounding box center [234, 212] width 227 height 19
type input "0932105107"
click at [278, 244] on div "0932105107 - lê ngọc" at bounding box center [234, 238] width 212 height 14
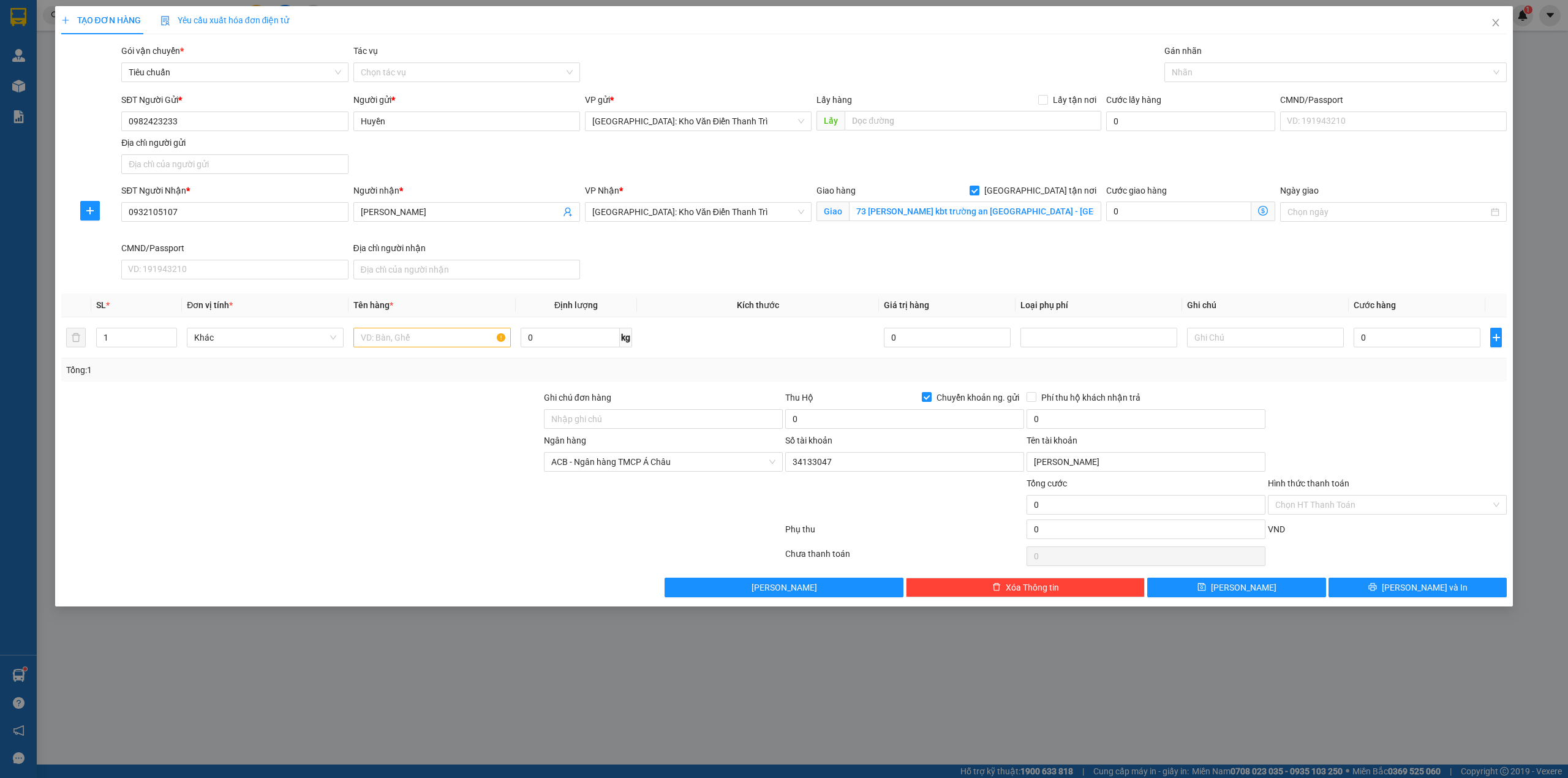
click at [733, 288] on div "Transit Pickup Surcharge Ids Transit Deliver Surcharge Ids Transit Deliver Surc…" at bounding box center [784, 321] width 1446 height 554
click at [898, 217] on input "73 lê ngọc hân kbt trường an Thanh Bình - TP Hải Dương" at bounding box center [975, 211] width 253 height 19
click at [733, 211] on span "[GEOGRAPHIC_DATA]: Kho Văn Điển Thanh Trì" at bounding box center [698, 212] width 212 height 18
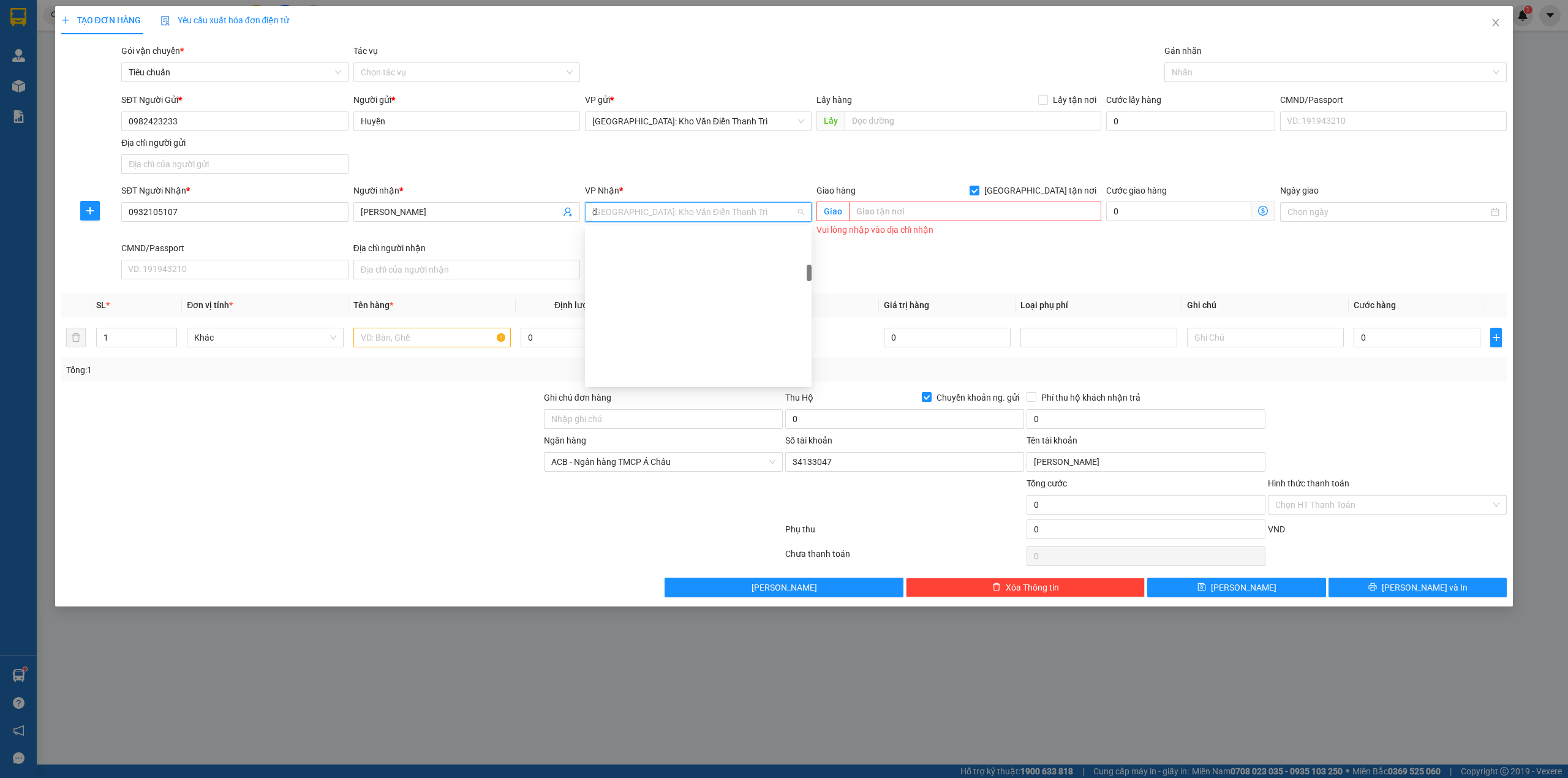
scroll to position [132, 0]
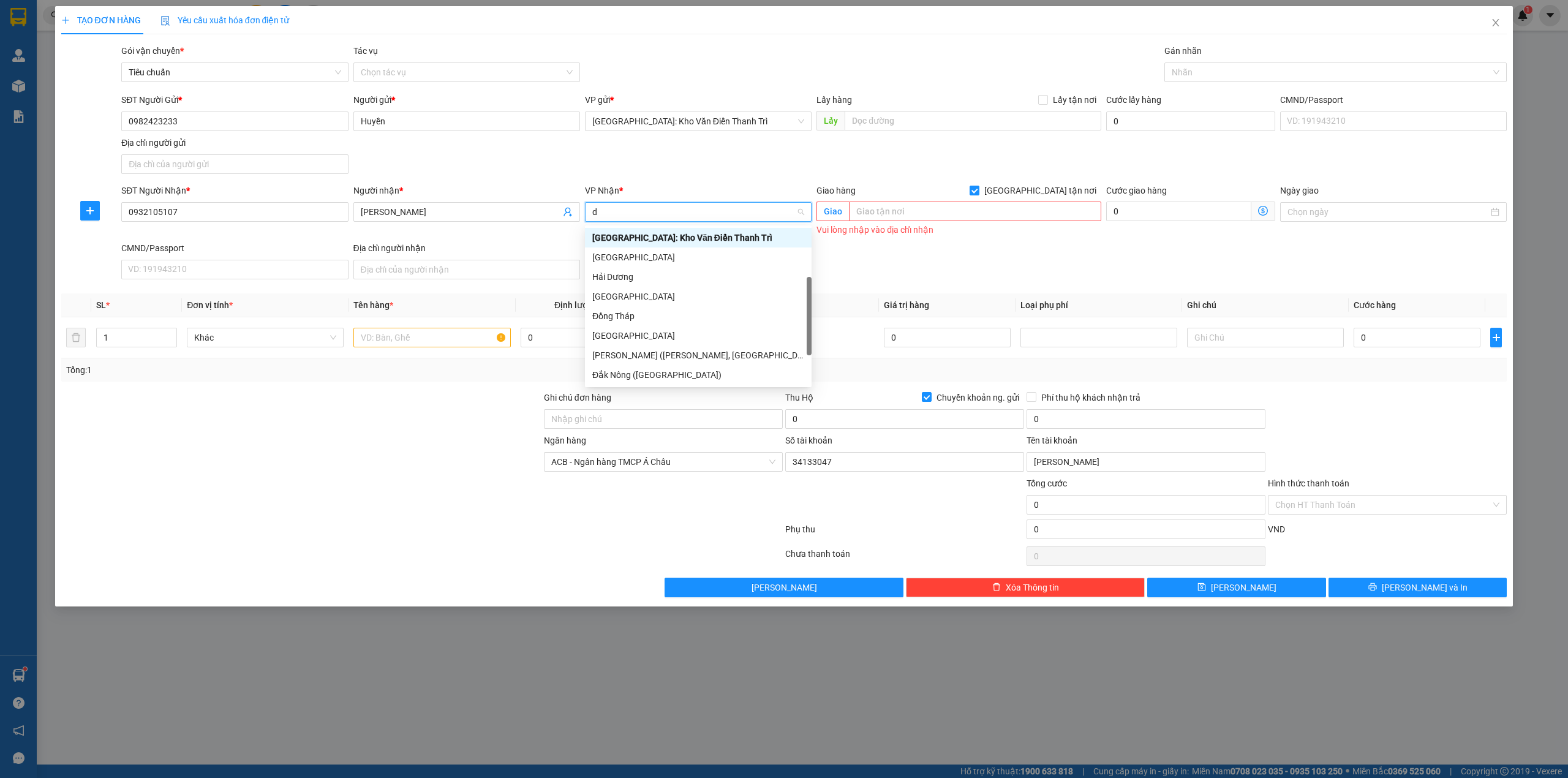
type input "dn"
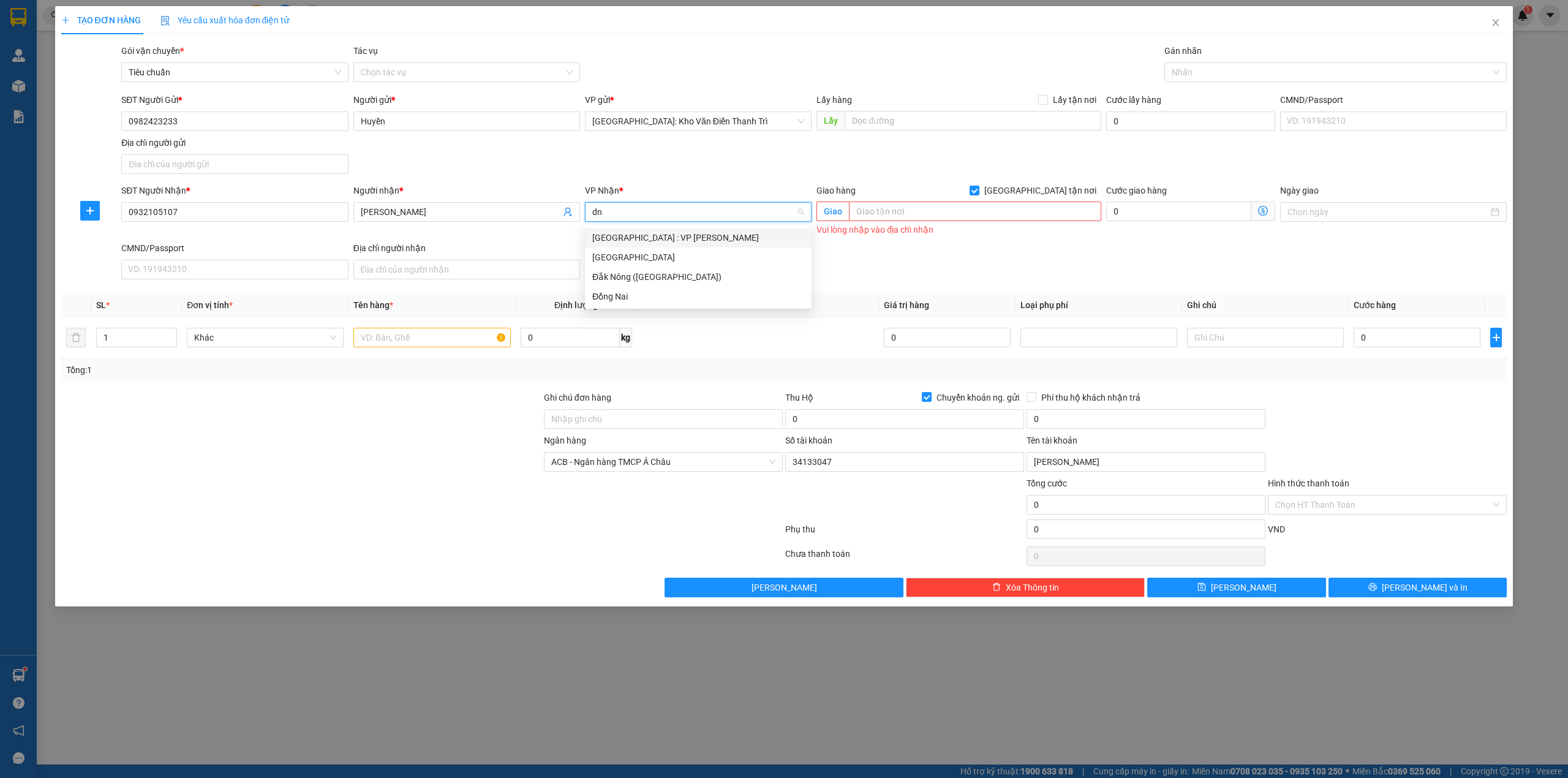
click at [665, 239] on div "[GEOGRAPHIC_DATA] : VP [PERSON_NAME]" at bounding box center [698, 237] width 212 height 14
click at [917, 214] on input "text" at bounding box center [975, 211] width 253 height 19
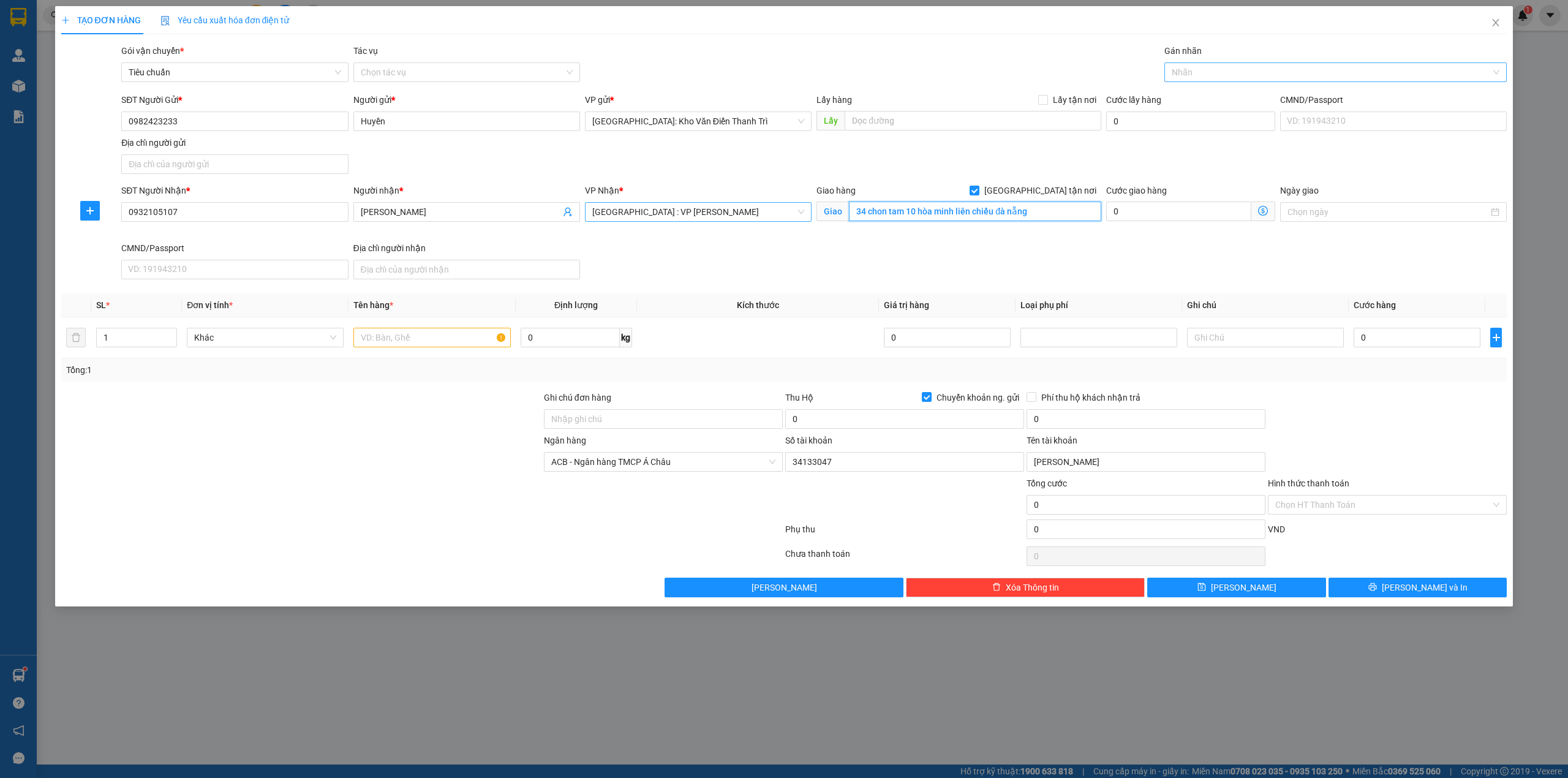
click at [1244, 65] on div at bounding box center [1329, 73] width 324 height 15
type input "34 chon tam 10 hòa minh liên chiểu đà nẵng"
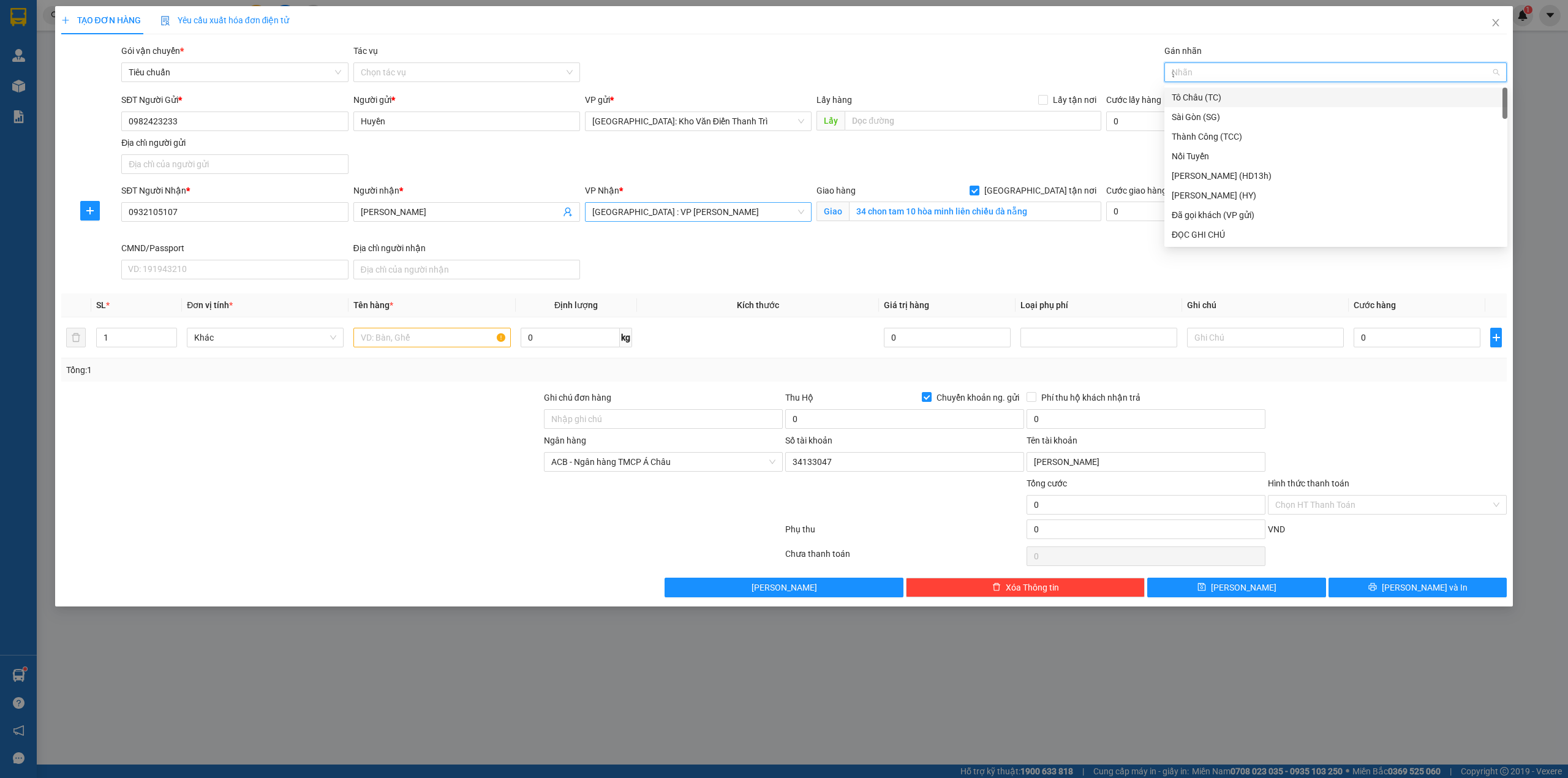
type input "gt"
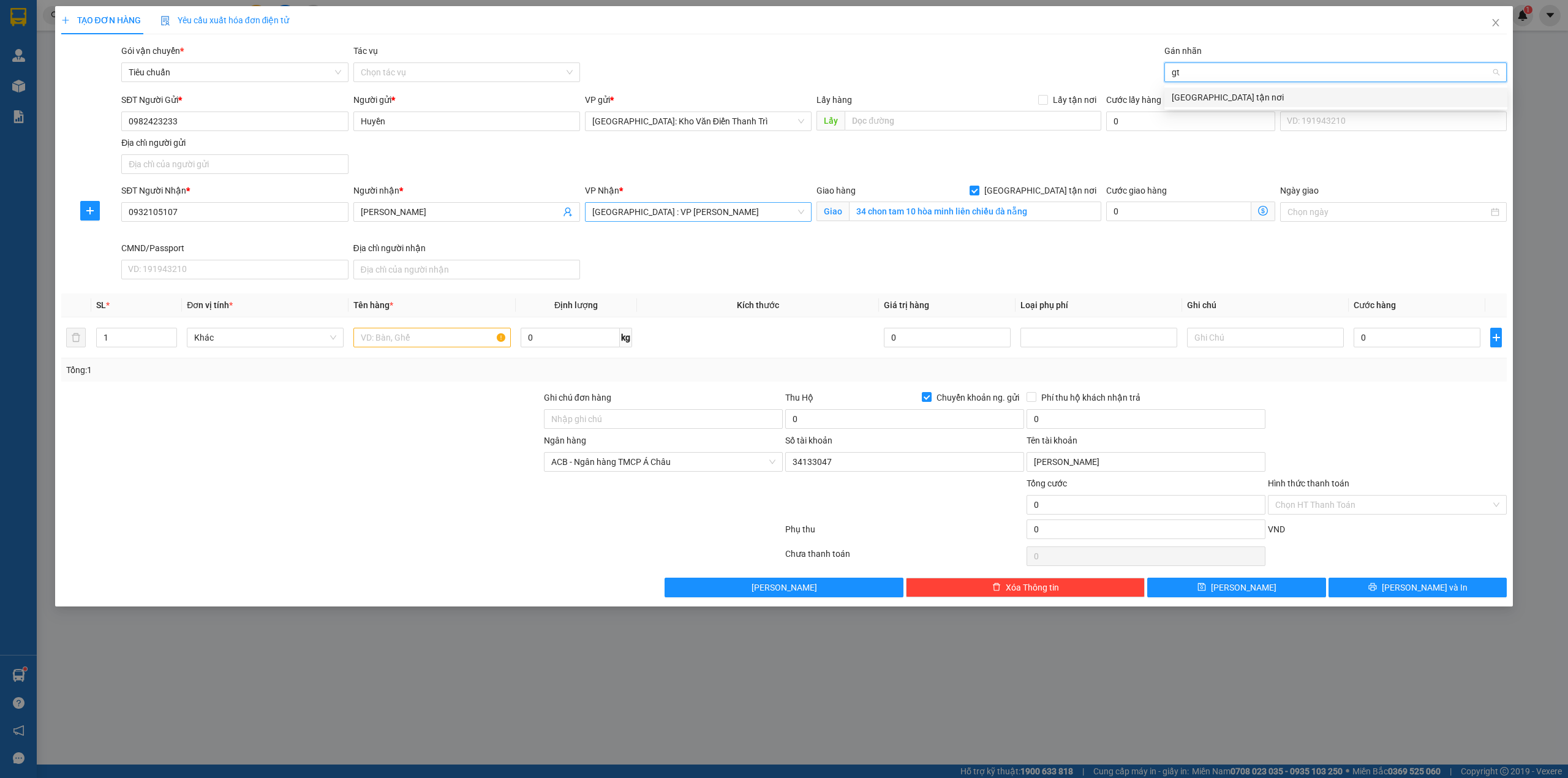
click at [1231, 94] on div "[GEOGRAPHIC_DATA] tận nơi" at bounding box center [1335, 97] width 328 height 14
click at [1071, 37] on div "TẠO ĐƠN HÀNG Yêu cầu xuất hóa đơn điện tử Transit Pickup Surcharge Ids Transit …" at bounding box center [784, 302] width 1446 height 591
click at [415, 339] on input "text" at bounding box center [431, 337] width 157 height 19
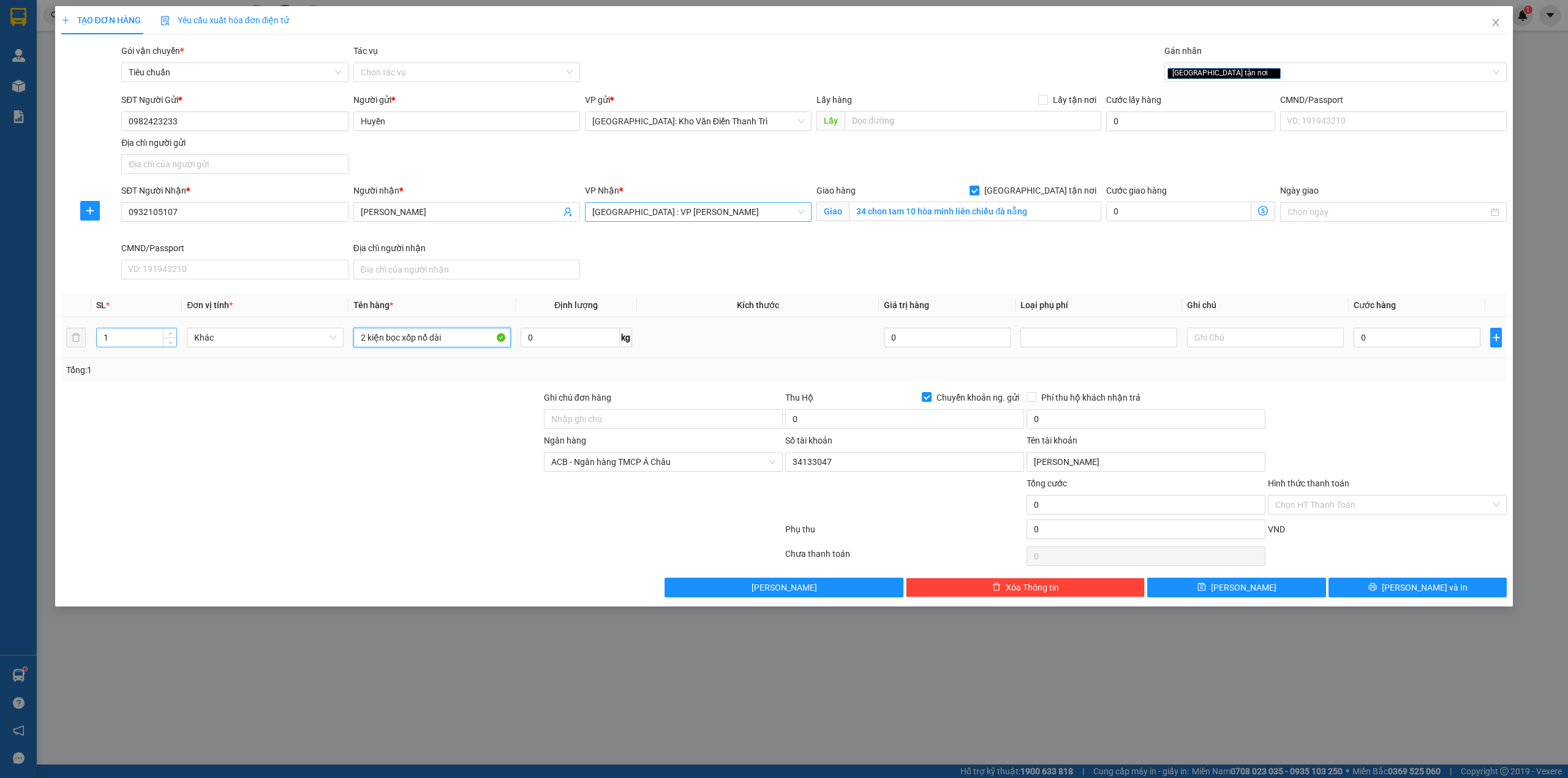
type input "2 kiện bọc xốp nổ dài"
click at [120, 338] on input "1" at bounding box center [136, 338] width 80 height 18
type input "2"
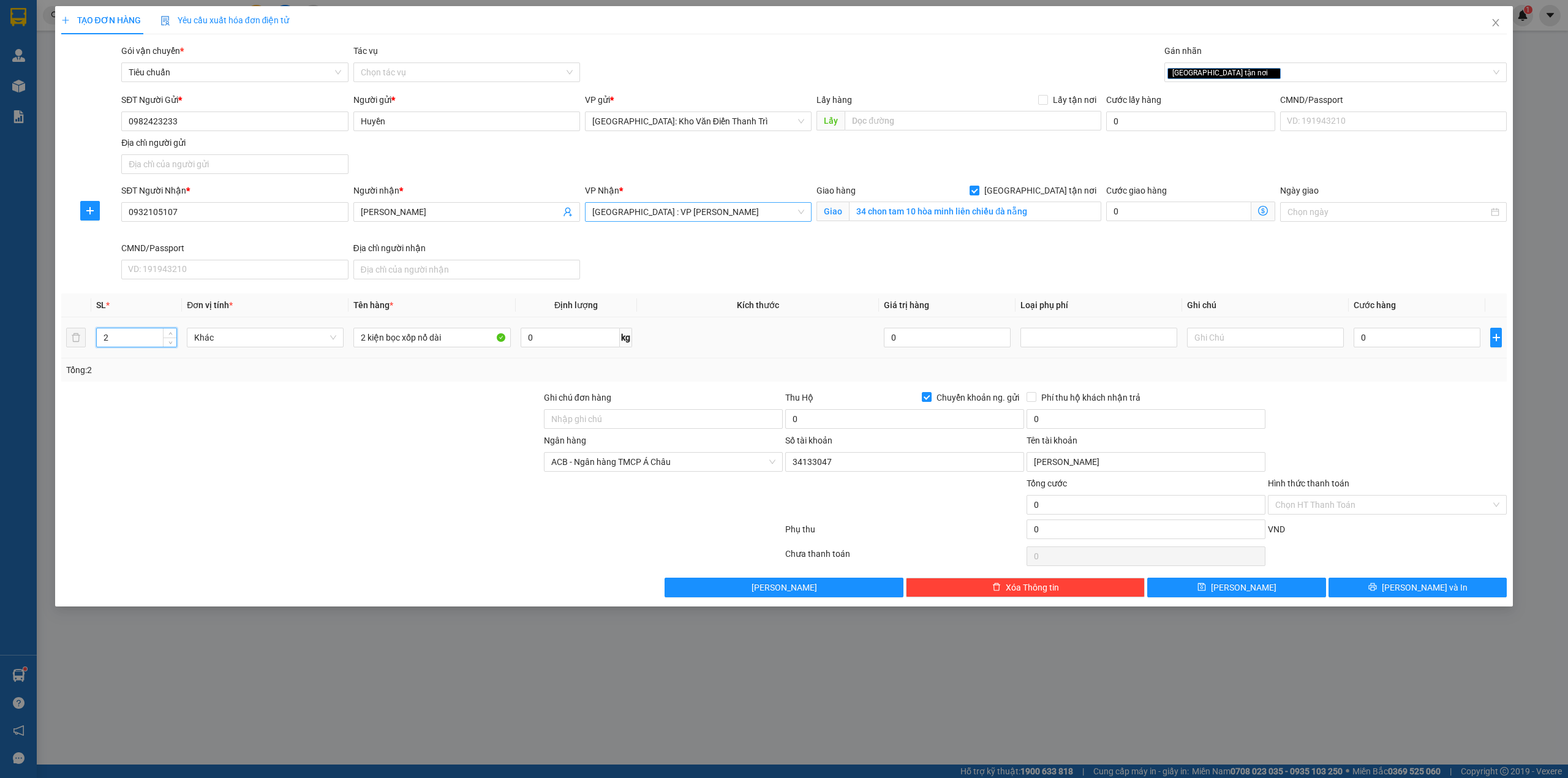
drag, startPoint x: 187, startPoint y: 388, endPoint x: 1365, endPoint y: 397, distance: 1178.0
click at [190, 388] on div "Transit Pickup Surcharge Ids Transit Deliver Surcharge Ids Transit Deliver Surc…" at bounding box center [784, 321] width 1446 height 554
click at [1394, 366] on div "Tổng: 2" at bounding box center [784, 370] width 1437 height 14
click at [1389, 347] on input "0" at bounding box center [1417, 337] width 127 height 19
type input "2"
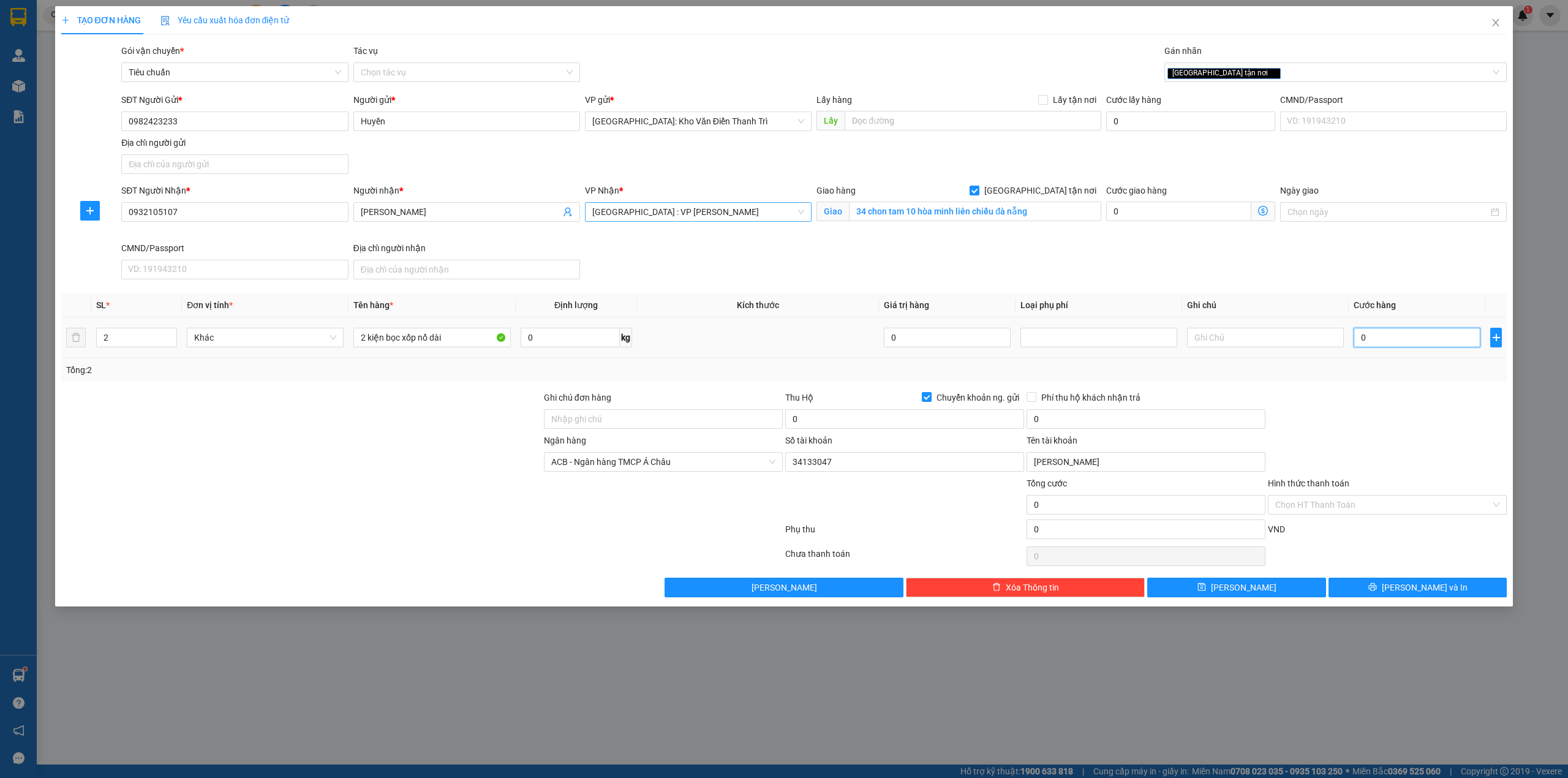
type input "2"
type input "25"
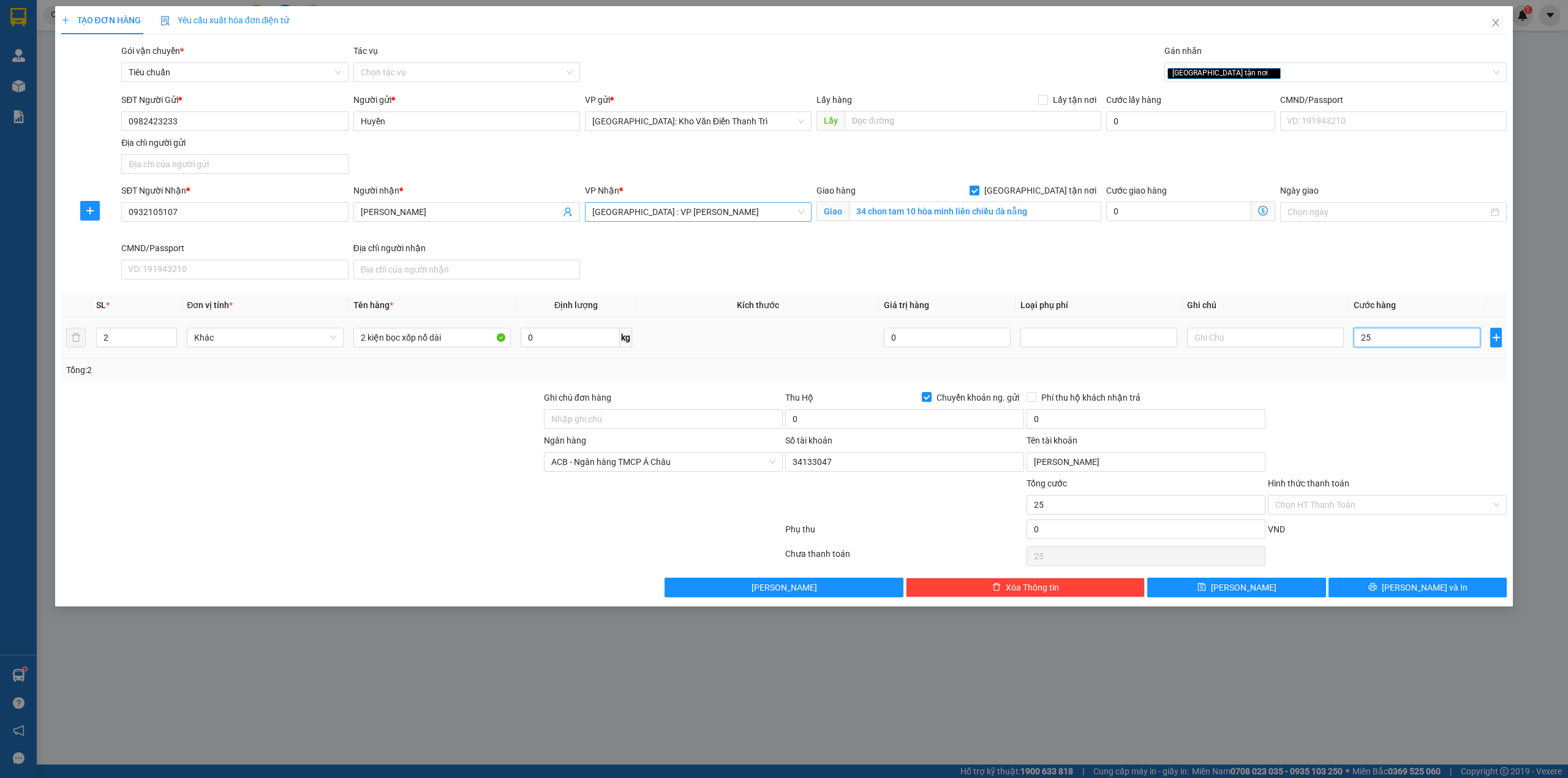
type input "250"
type input "250.000"
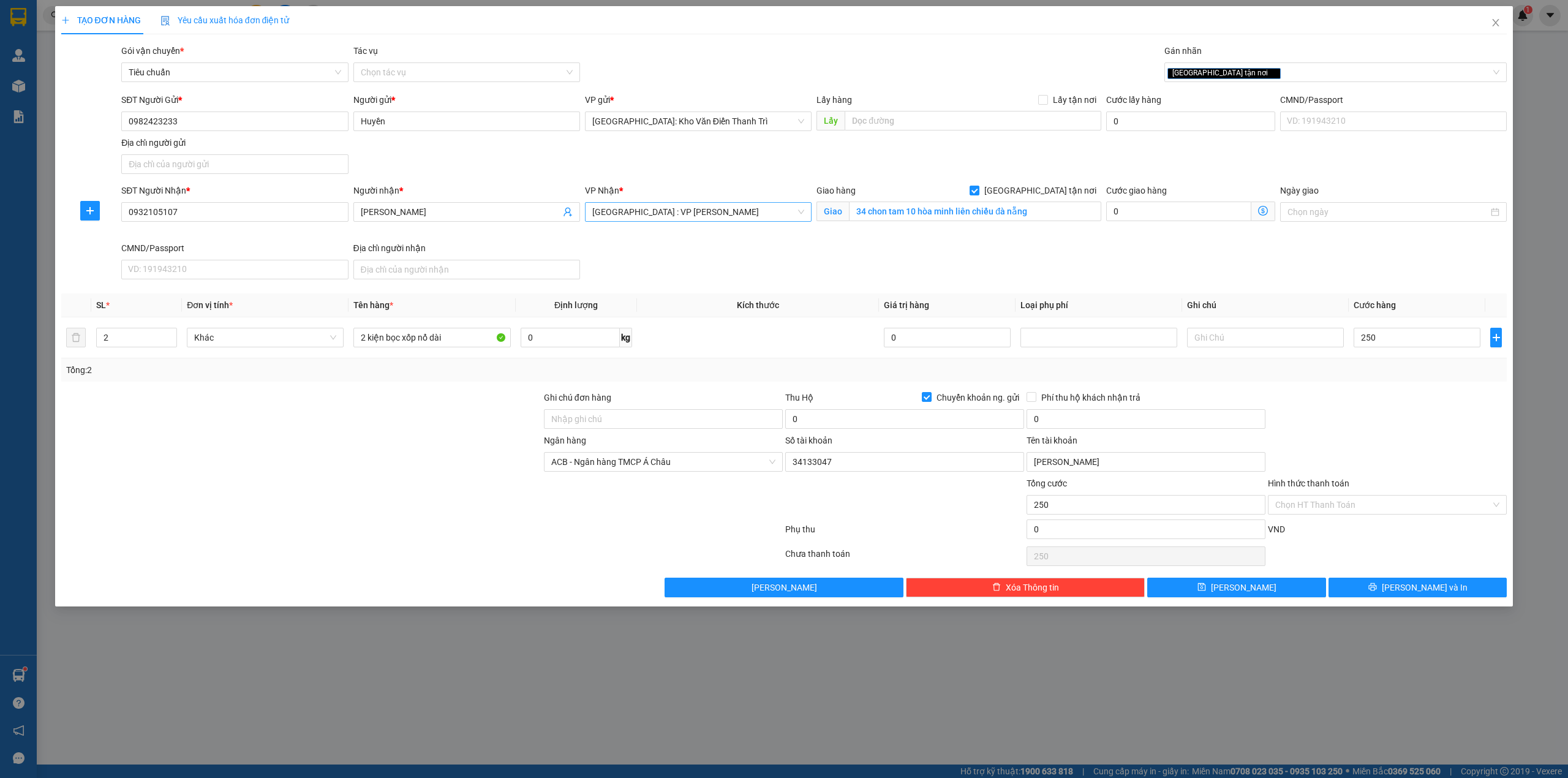
type input "250.000"
click at [1409, 394] on div at bounding box center [1387, 412] width 242 height 43
click at [1402, 349] on div "250.000" at bounding box center [1417, 338] width 127 height 25
click at [1402, 348] on input "250.000" at bounding box center [1417, 337] width 127 height 19
type input "3"
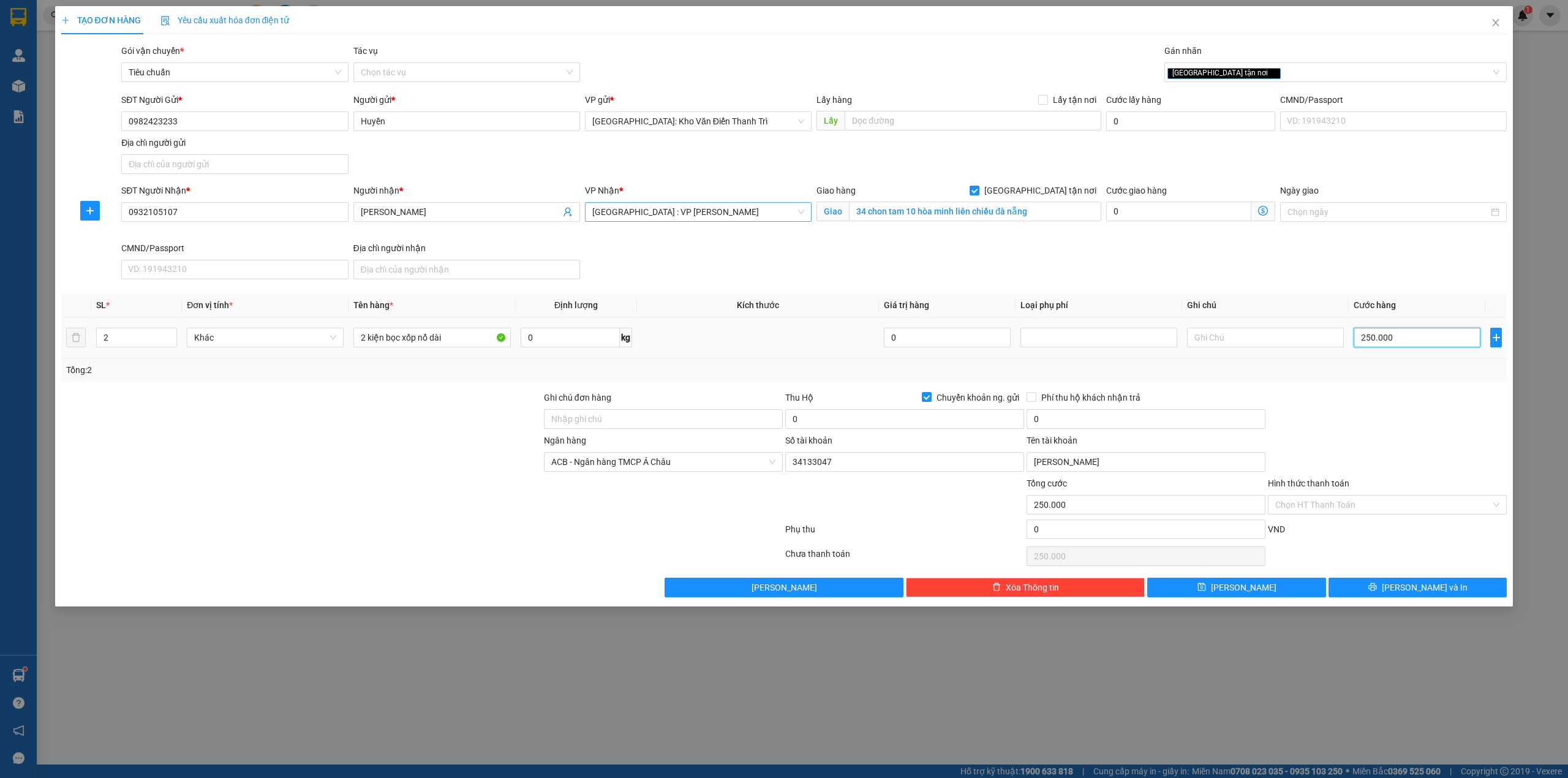
type input "3"
type input "30"
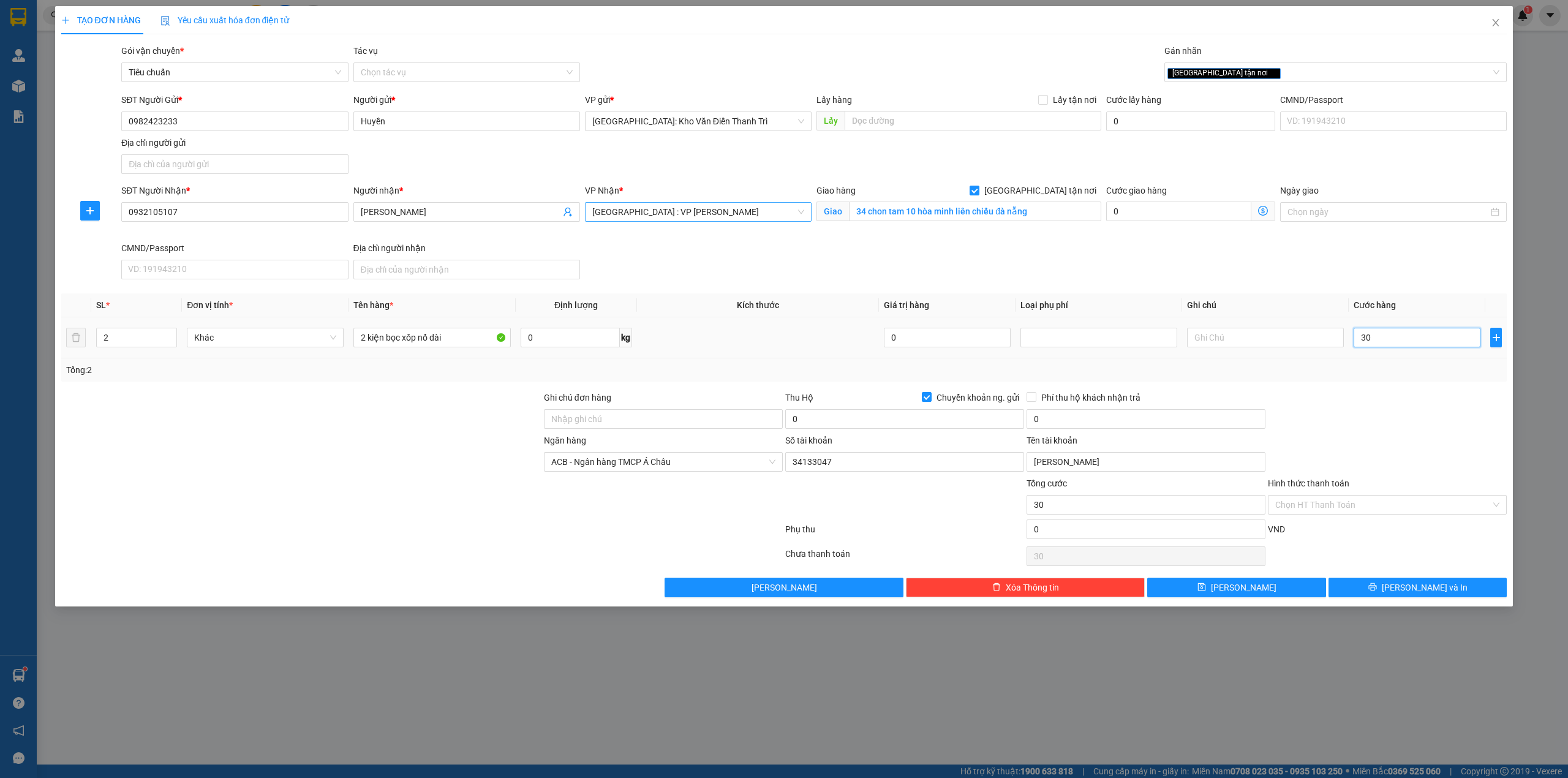
type input "300"
type input "3.000"
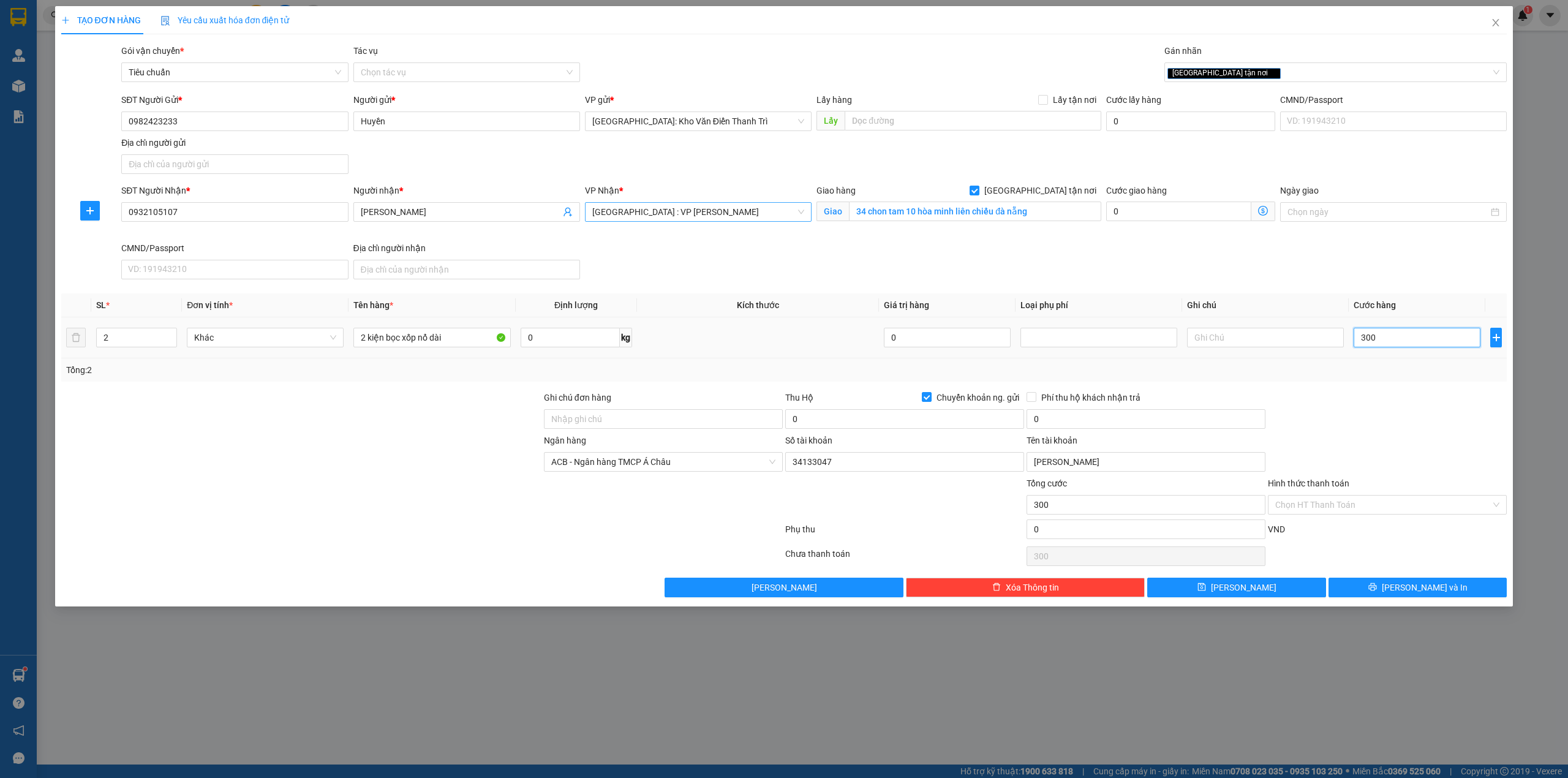
type input "3.000"
type input "30.000"
type input "3.000"
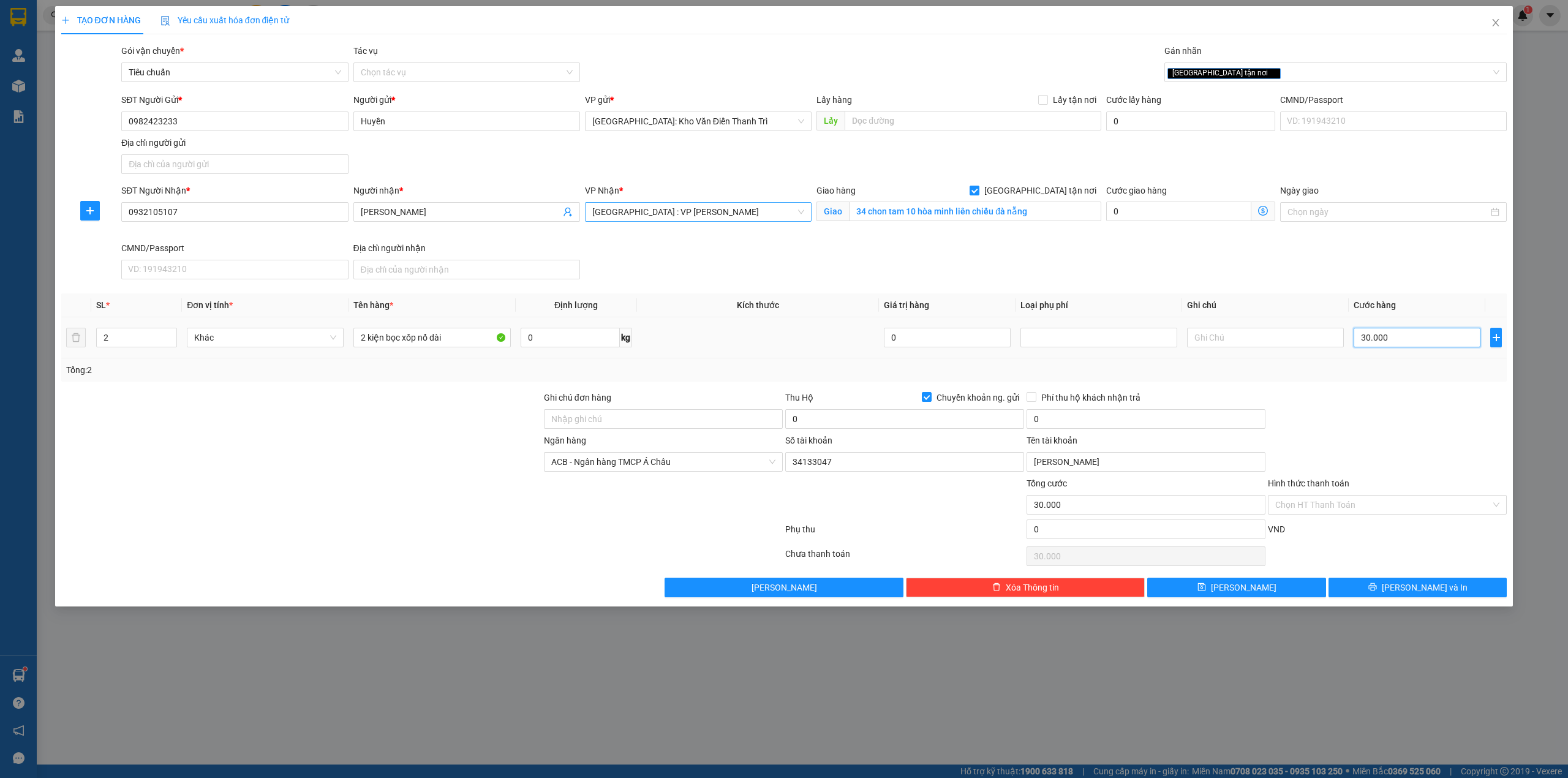
type input "3.000"
type input "300"
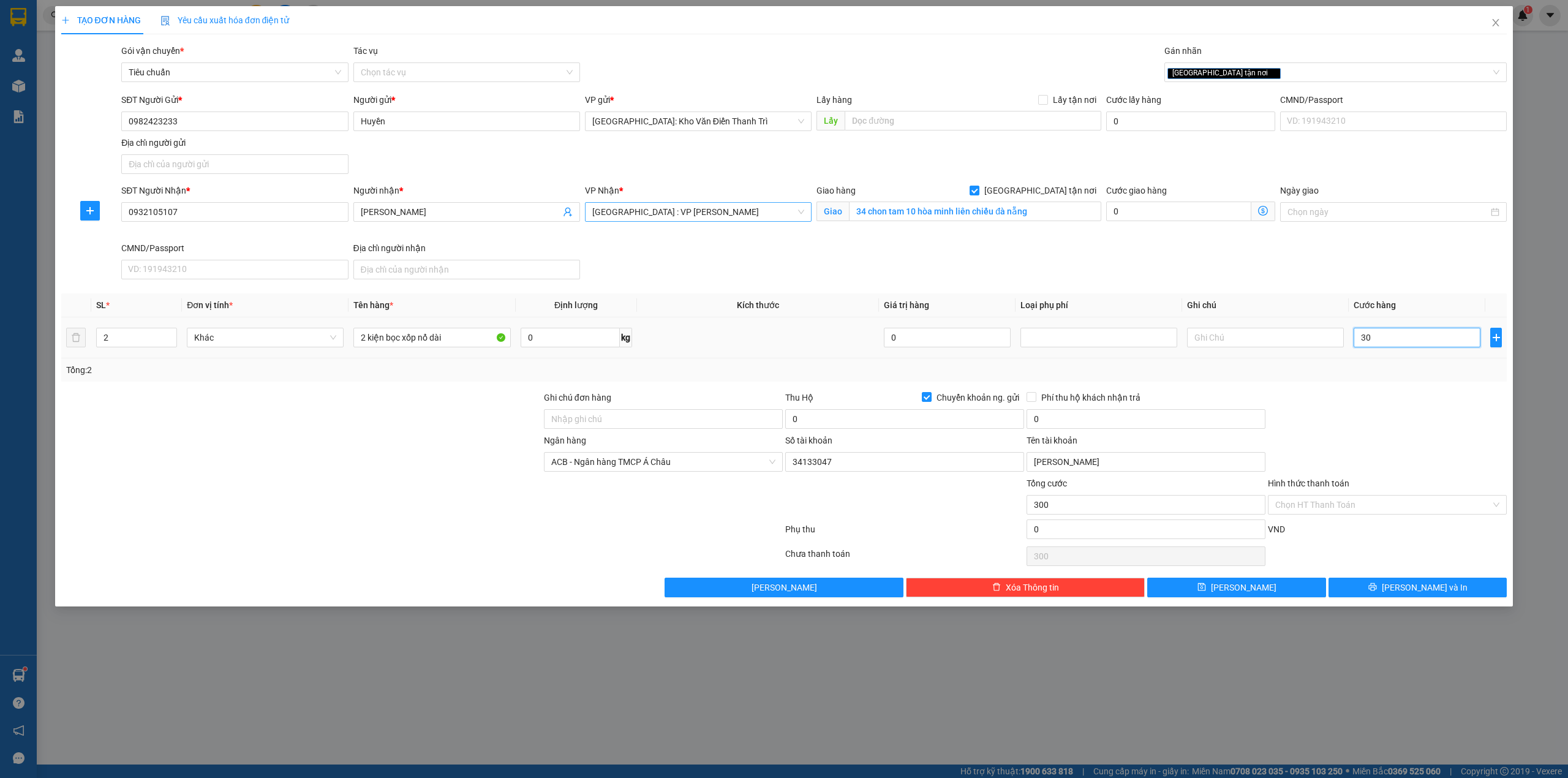
type input "3"
type input "0"
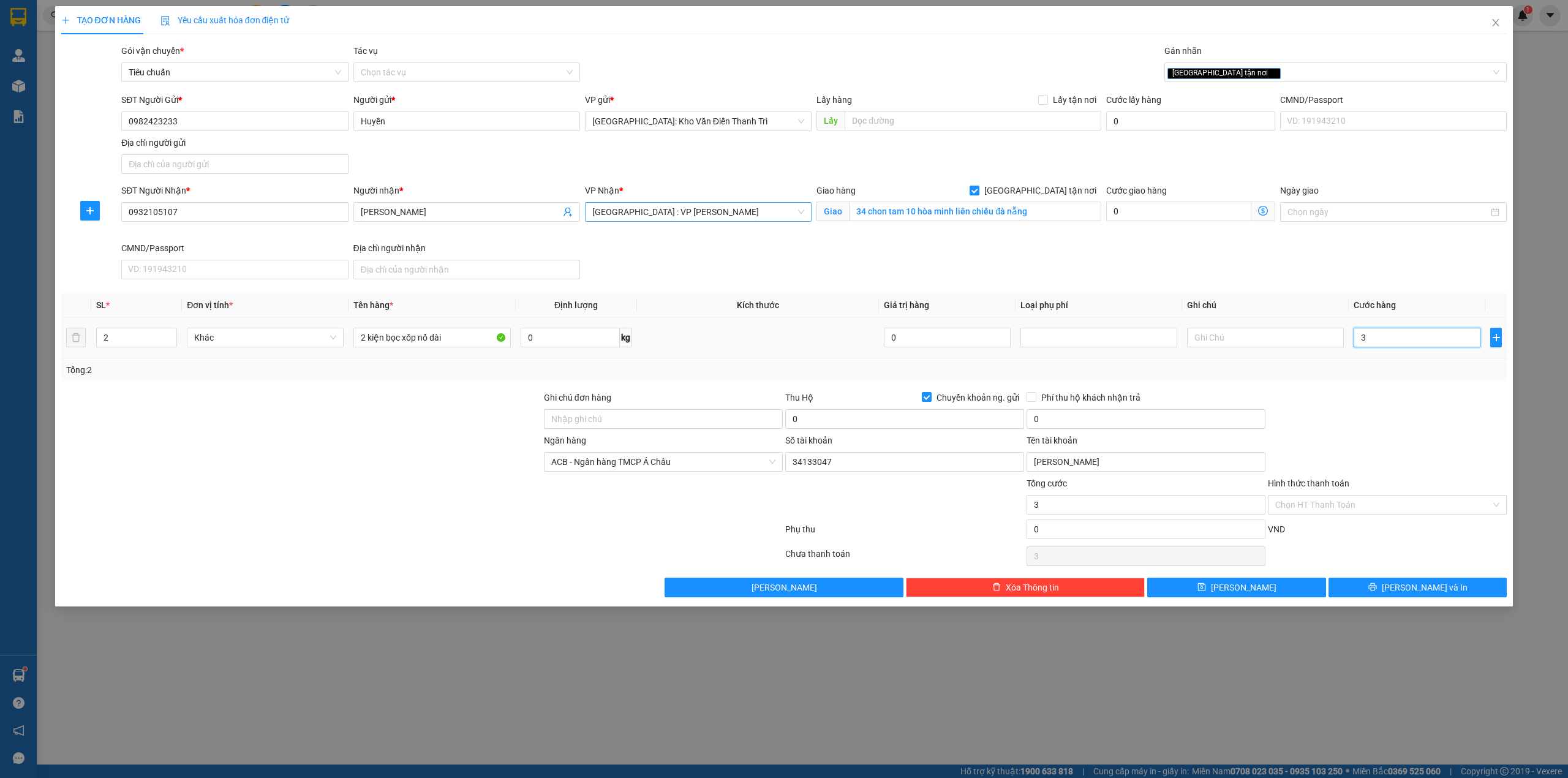
type input "0"
type input "03"
type input "3"
type input "030"
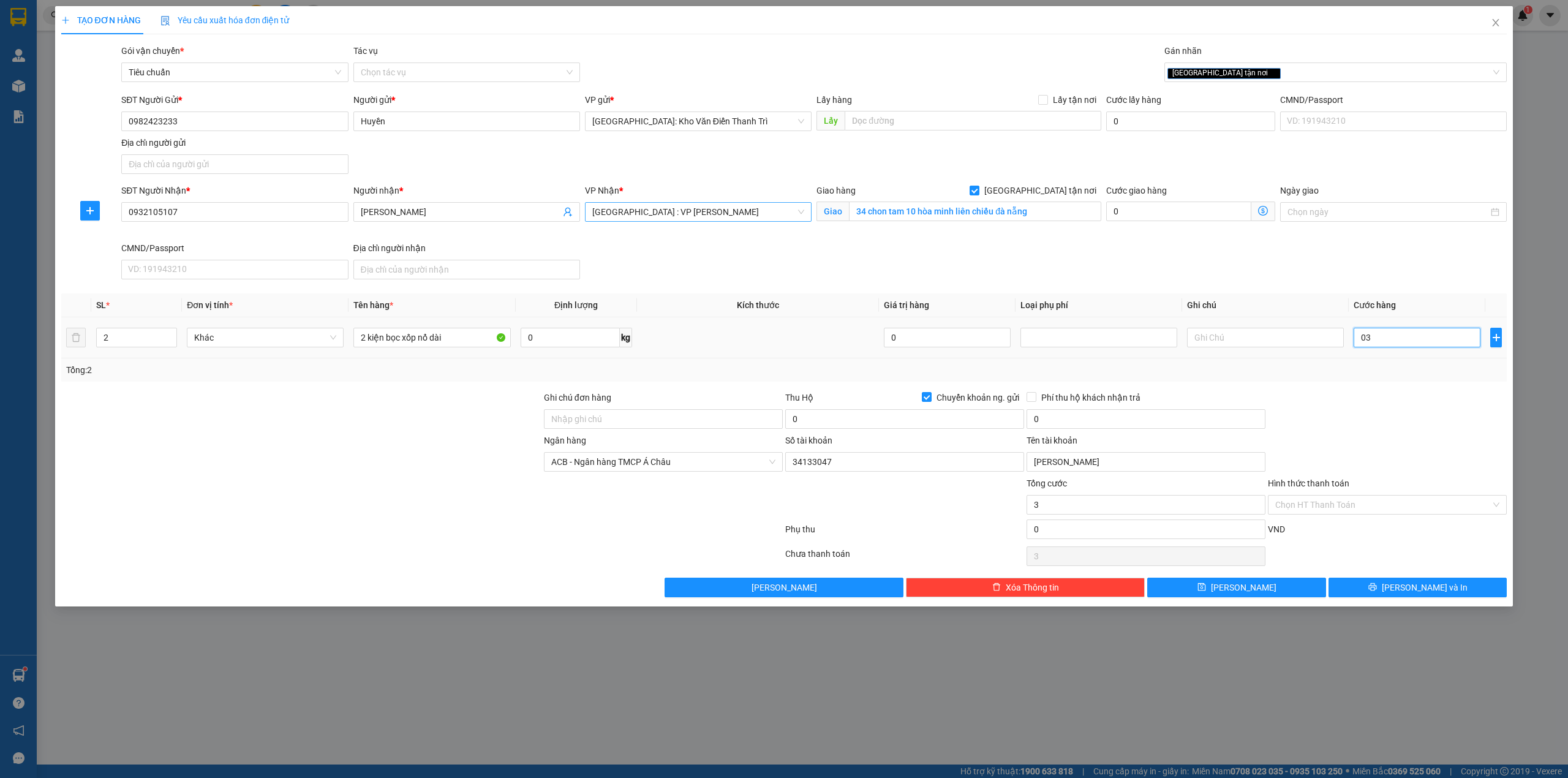
type input "30"
type input "0.300"
type input "300"
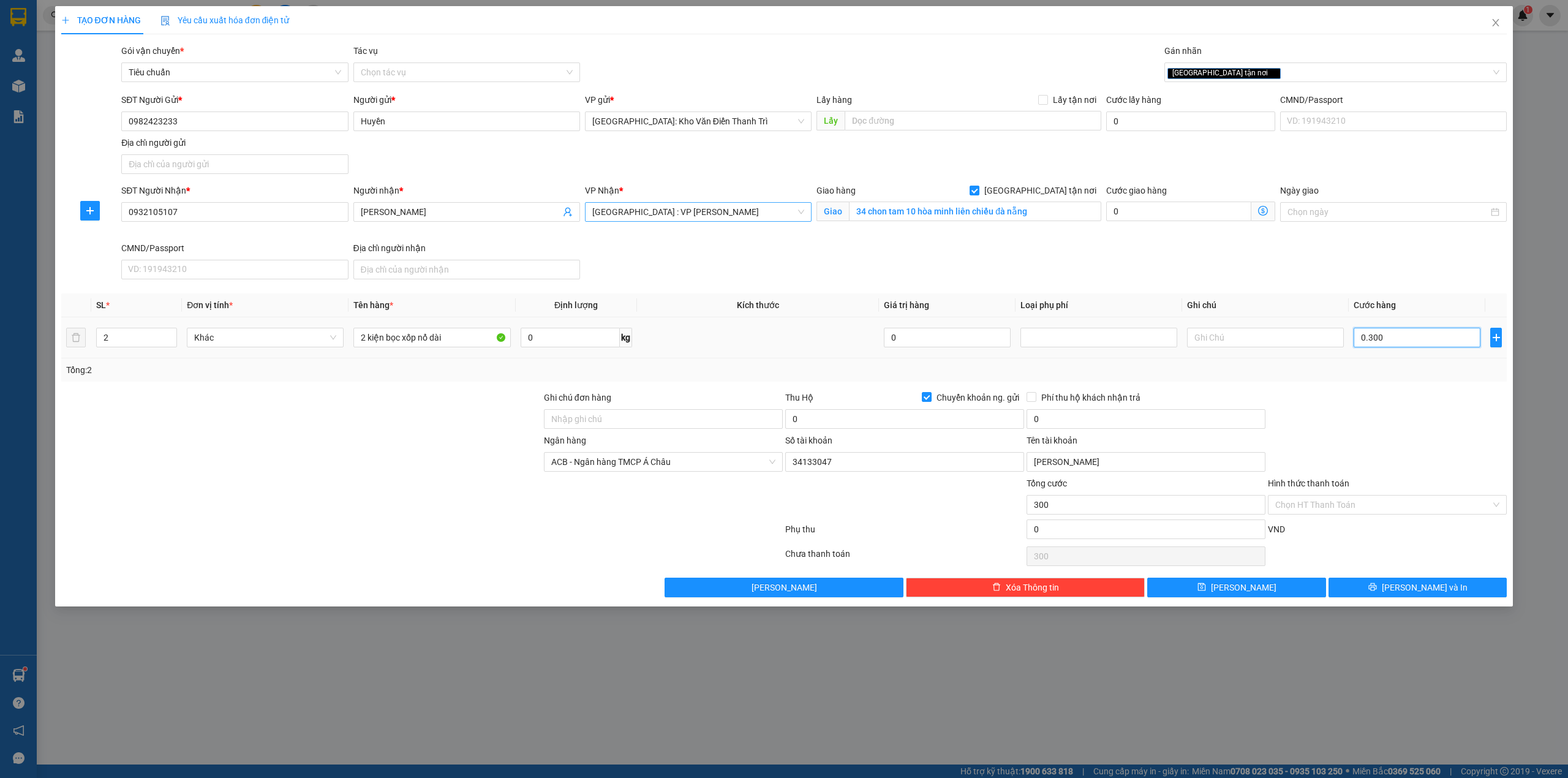
type input "03.000"
type input "3.000"
type input "030.000"
type input "30.000"
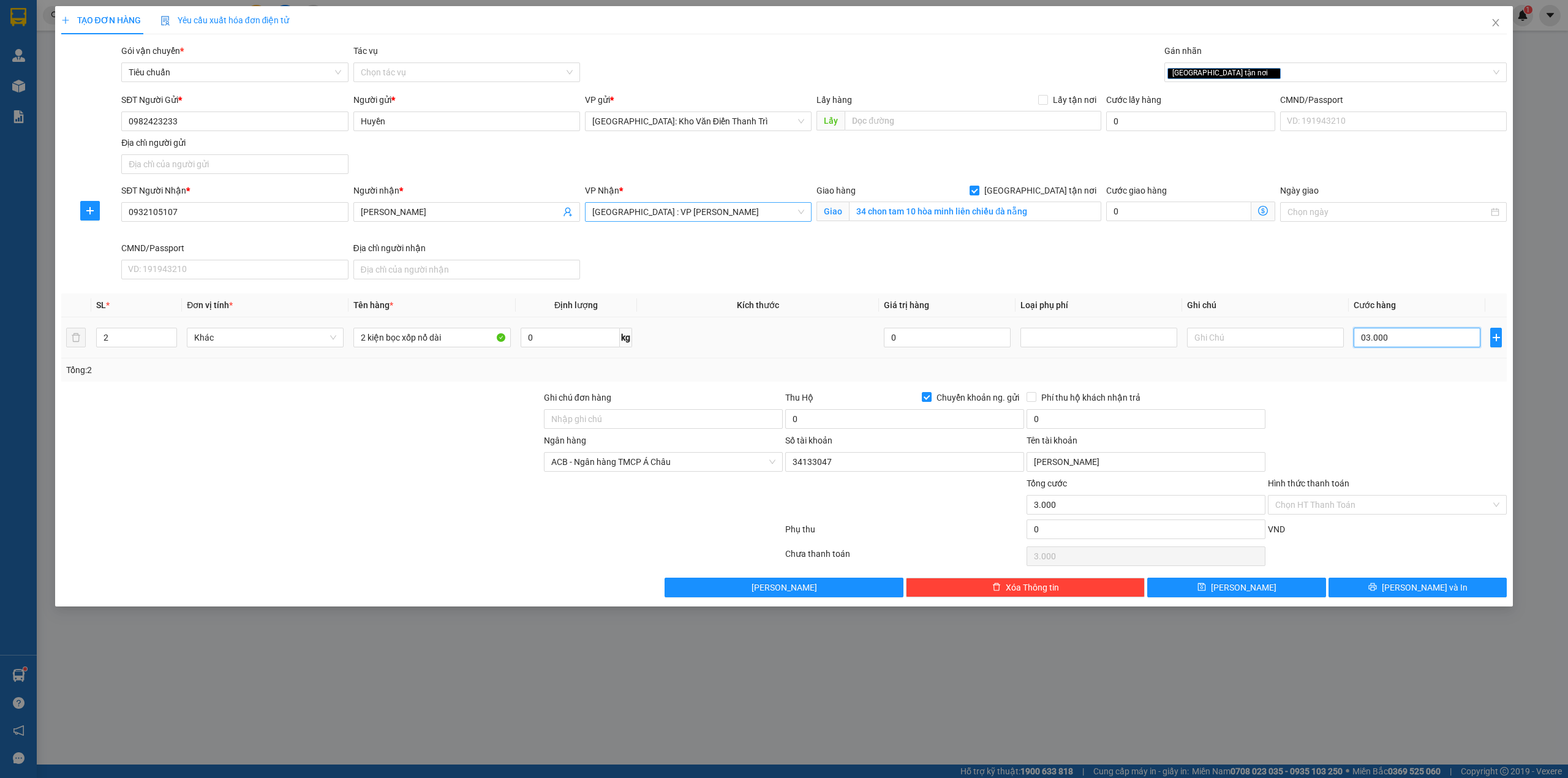
type input "30.000"
type input "0.300.000"
type input "300.000"
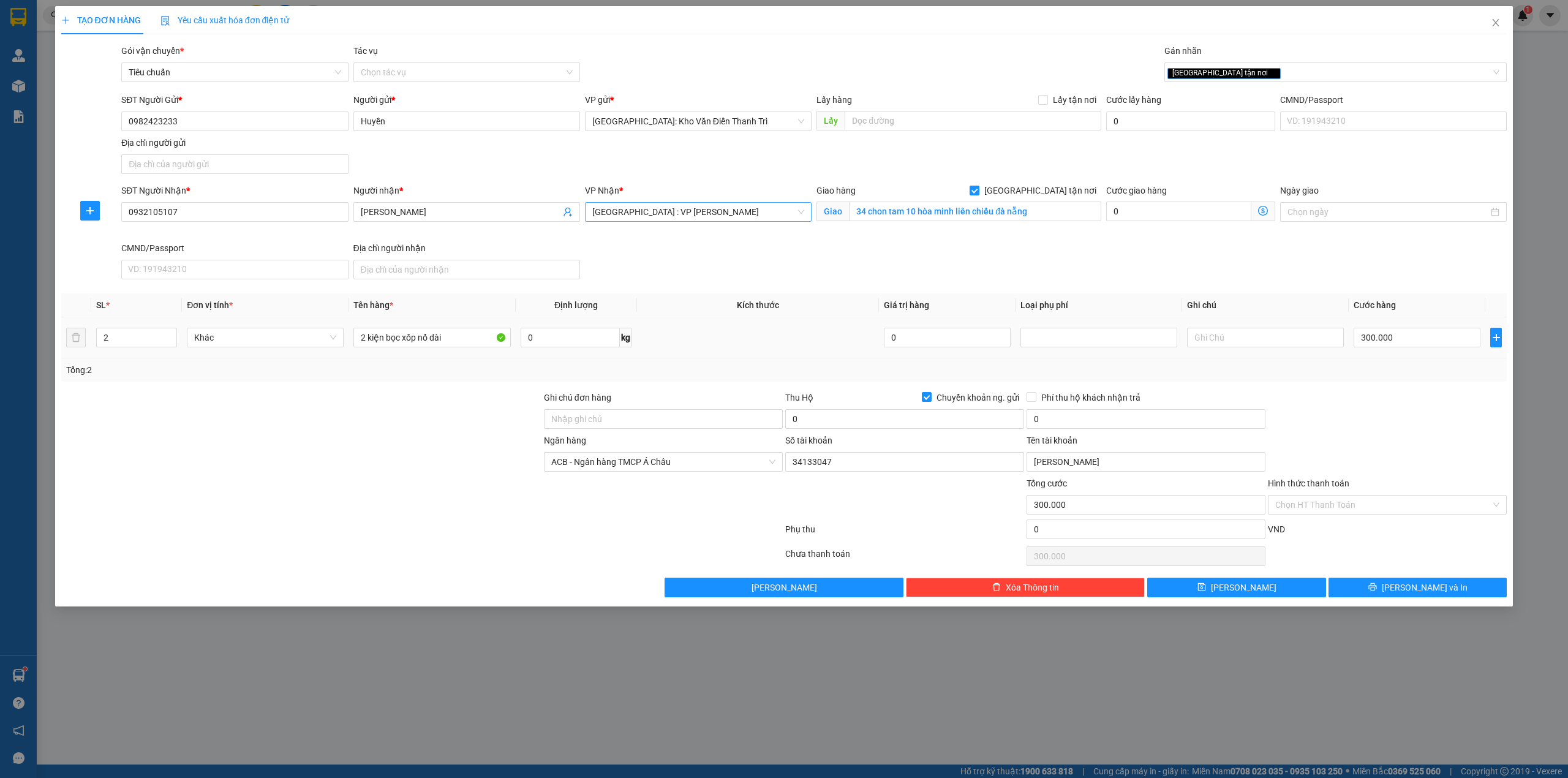
click at [1369, 407] on div at bounding box center [1387, 412] width 242 height 43
click at [810, 418] on input "0" at bounding box center [904, 418] width 239 height 19
click at [937, 395] on span "Chuyển khoản ng. gửi" at bounding box center [978, 397] width 93 height 14
click at [930, 395] on input "Chuyển khoản ng. gửi" at bounding box center [926, 395] width 8 height 8
checkbox input "false"
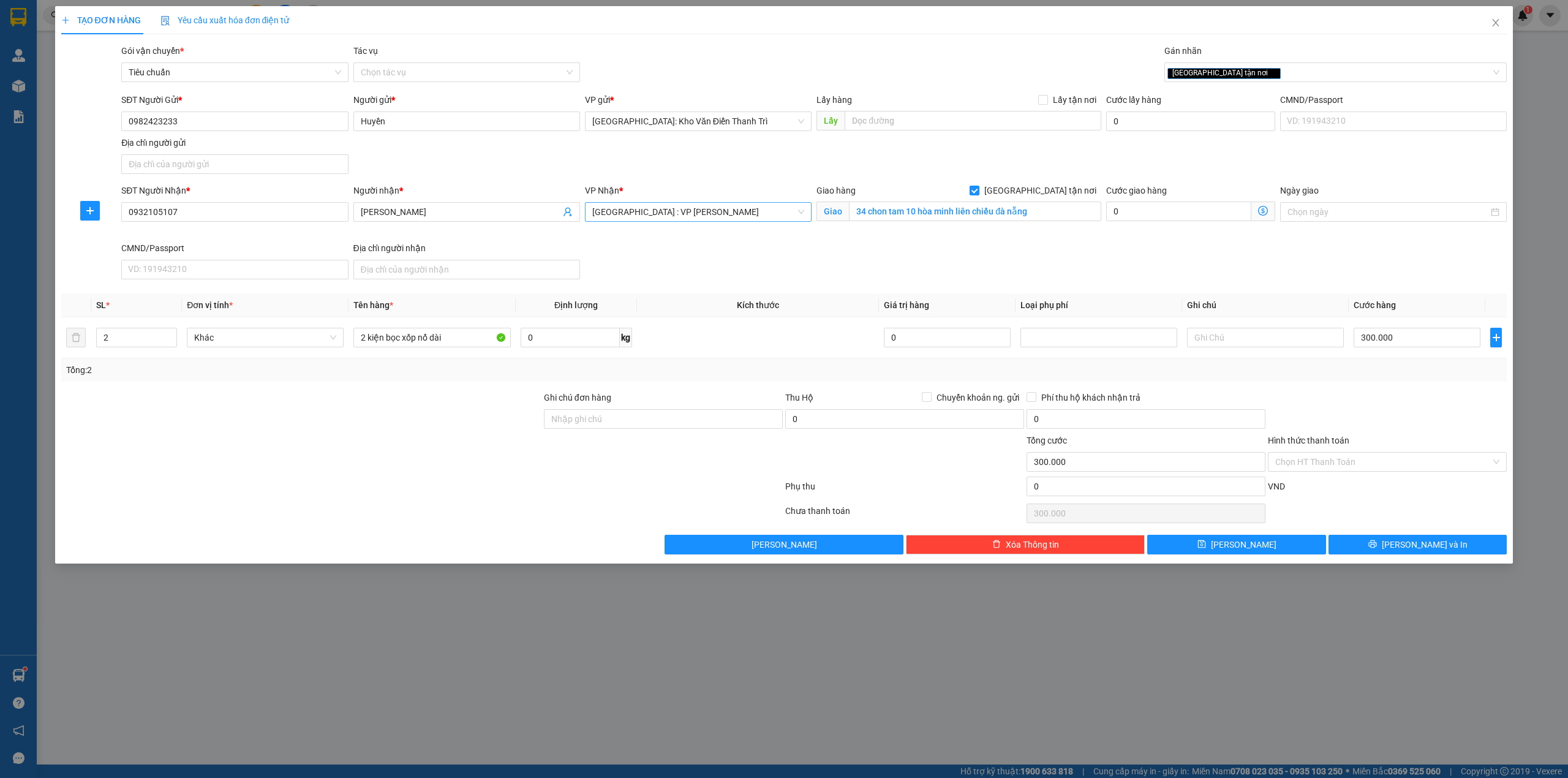
click at [947, 381] on div "Tổng: 2" at bounding box center [784, 370] width 1446 height 23
click at [305, 209] on input "0932105107" at bounding box center [234, 212] width 227 height 19
click at [1389, 508] on div "Chọn HT Thanh Toán" at bounding box center [1387, 513] width 242 height 25
click at [1385, 549] on button "Lưu và In" at bounding box center [1417, 544] width 179 height 19
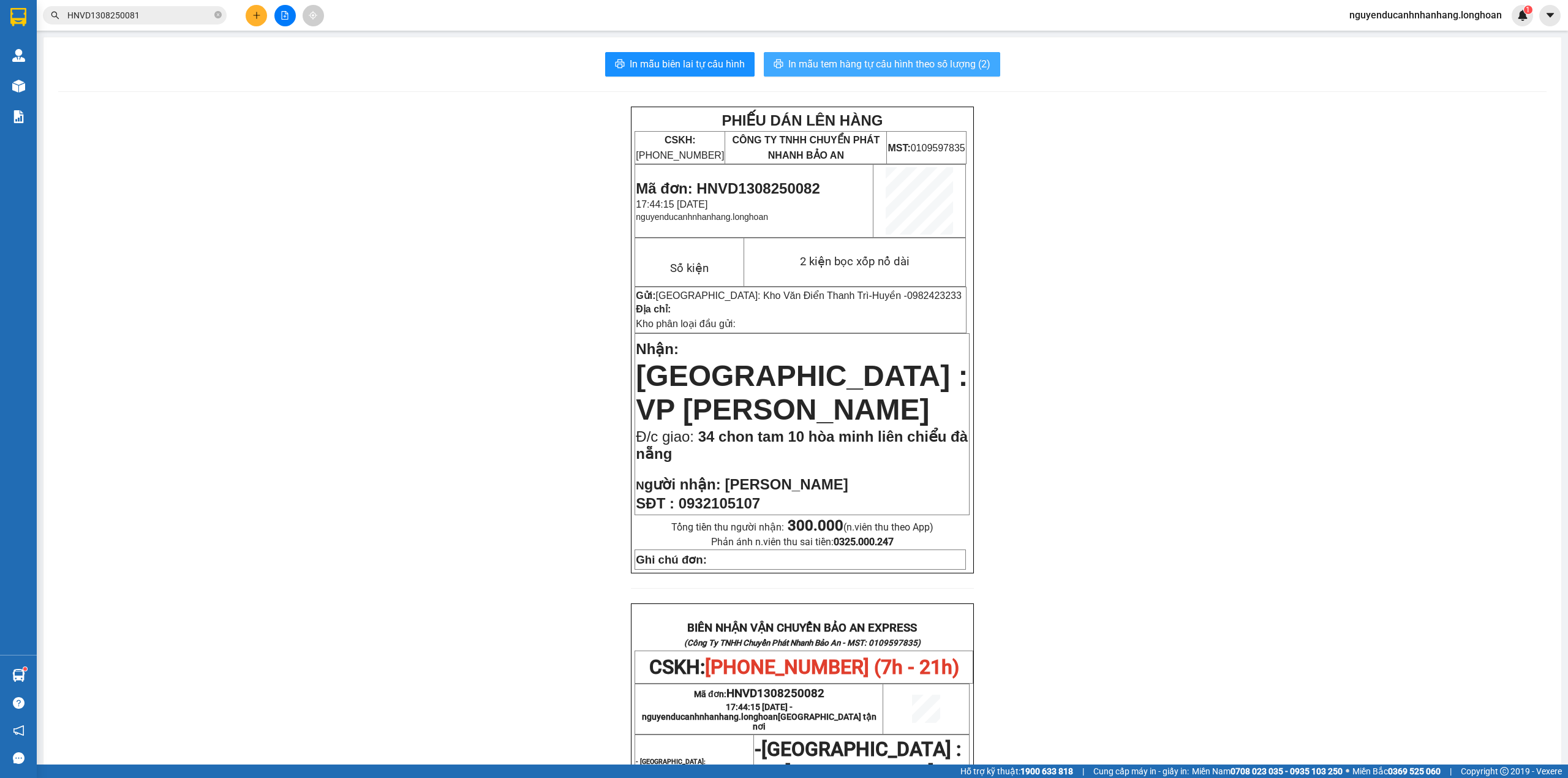
click at [849, 67] on span "In mẫu tem hàng tự cấu hình theo số lượng (2)" at bounding box center [890, 63] width 202 height 16
